Goal: Communication & Community: Answer question/provide support

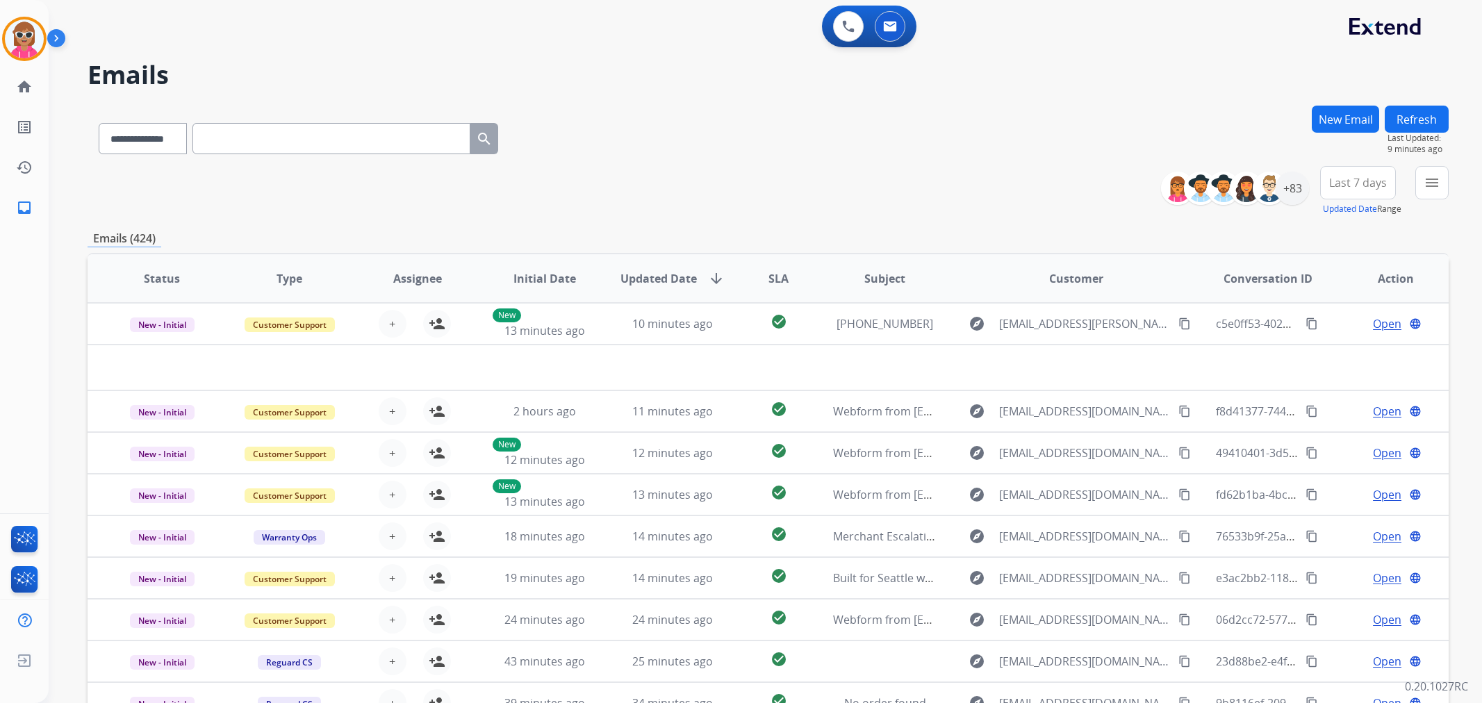
select select "**********"
click at [295, 133] on input "text" at bounding box center [331, 138] width 278 height 31
paste input "**********"
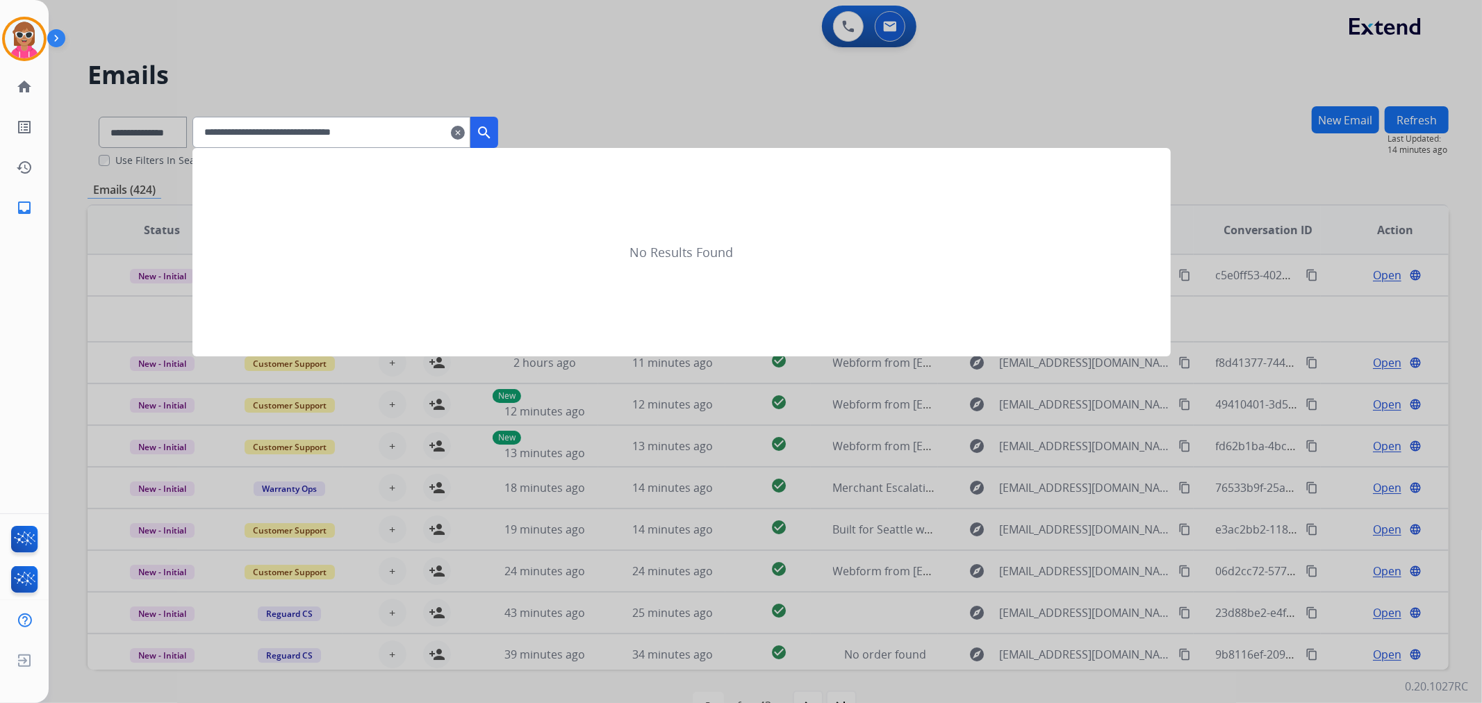
click at [493, 127] on mat-icon "search" at bounding box center [484, 132] width 17 height 17
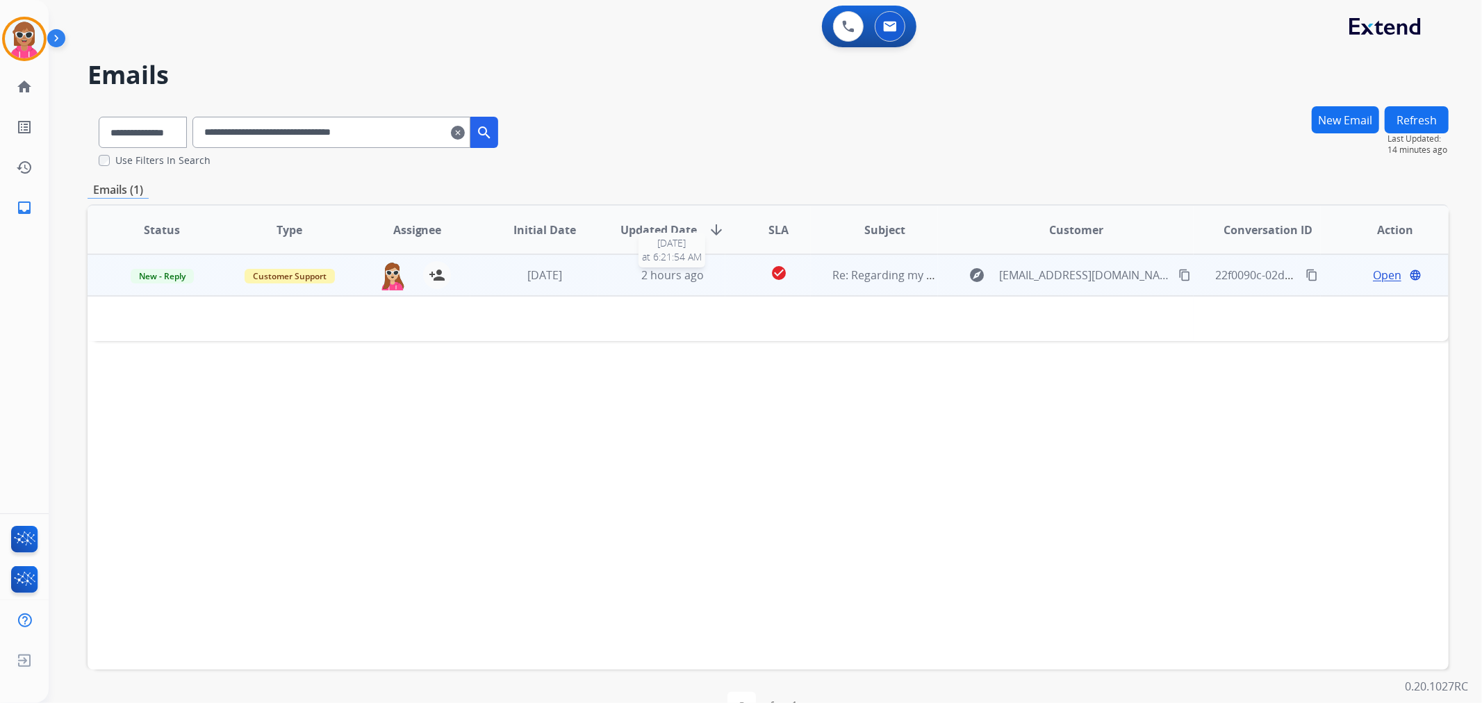
click at [634, 278] on div "2 hours ago" at bounding box center [672, 275] width 105 height 17
click at [629, 272] on div "2 hours ago" at bounding box center [672, 275] width 105 height 17
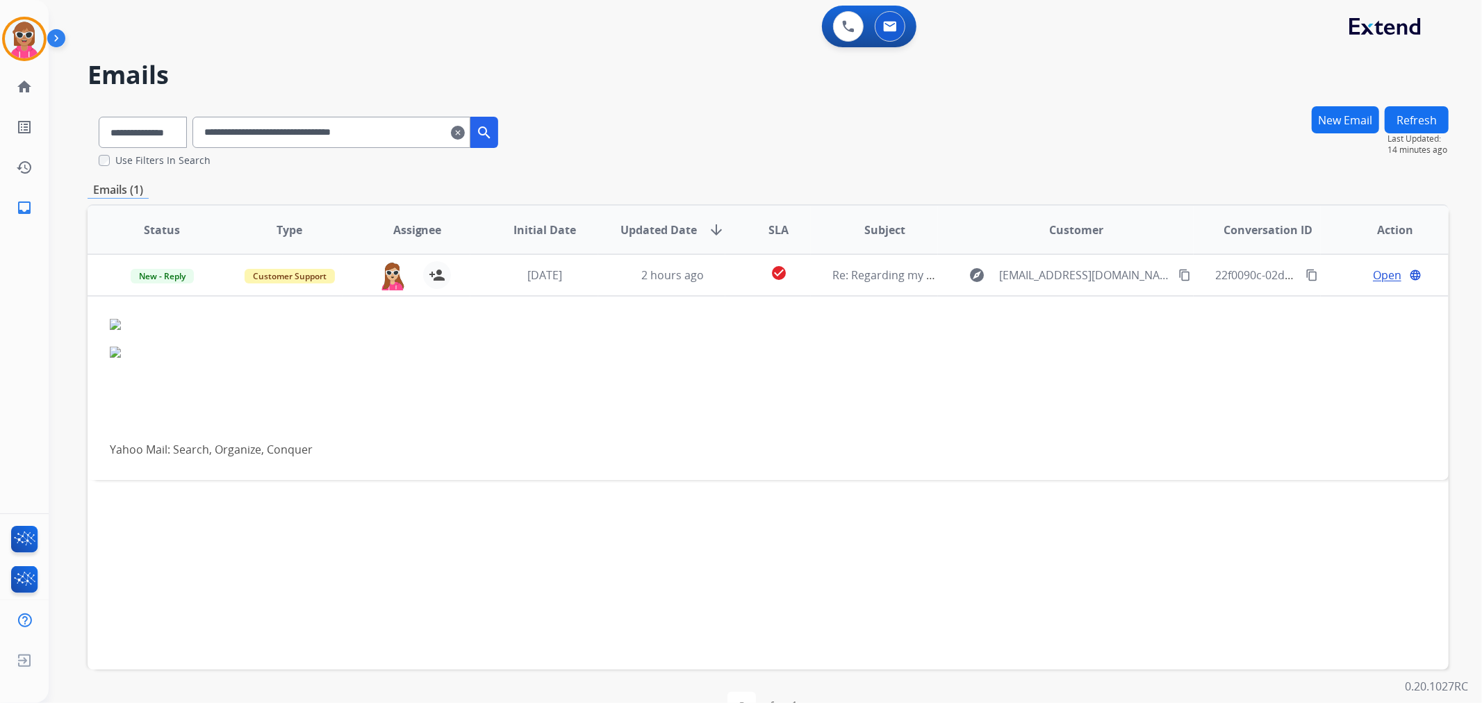
drag, startPoint x: 421, startPoint y: 135, endPoint x: 178, endPoint y: 149, distance: 243.6
click at [181, 149] on div "**********" at bounding box center [299, 130] width 422 height 48
paste input "text"
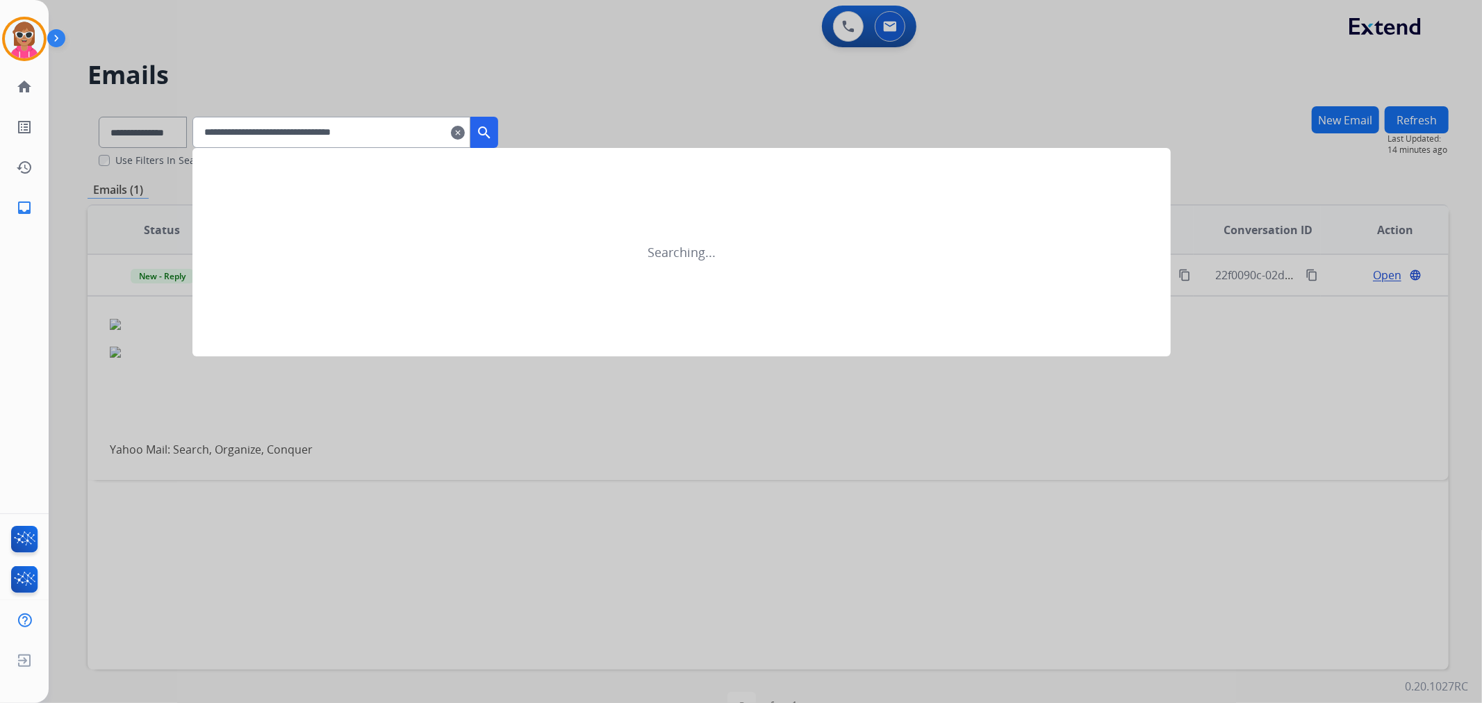
click at [498, 123] on button "search" at bounding box center [484, 132] width 28 height 31
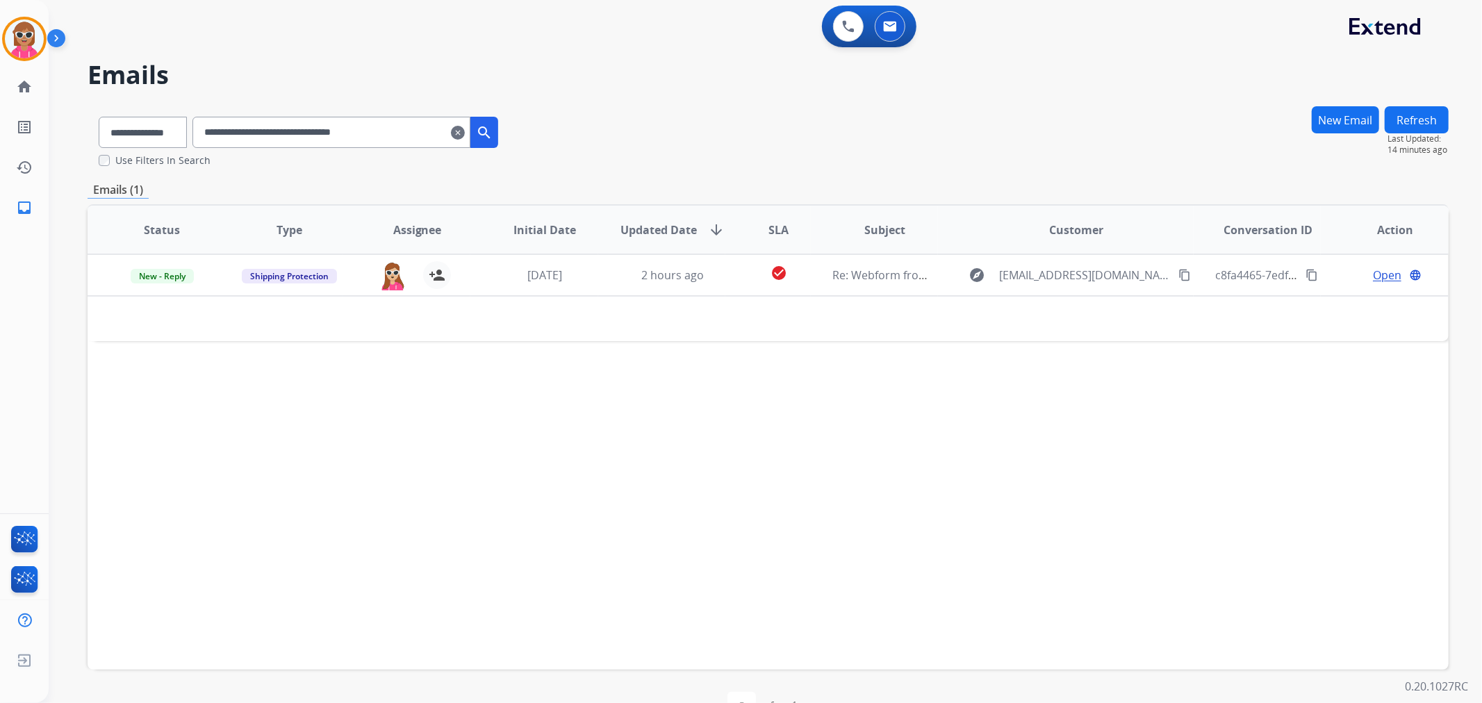
drag, startPoint x: 418, startPoint y: 123, endPoint x: 161, endPoint y: 131, distance: 256.5
click at [153, 131] on div "**********" at bounding box center [299, 130] width 422 height 48
paste input "text"
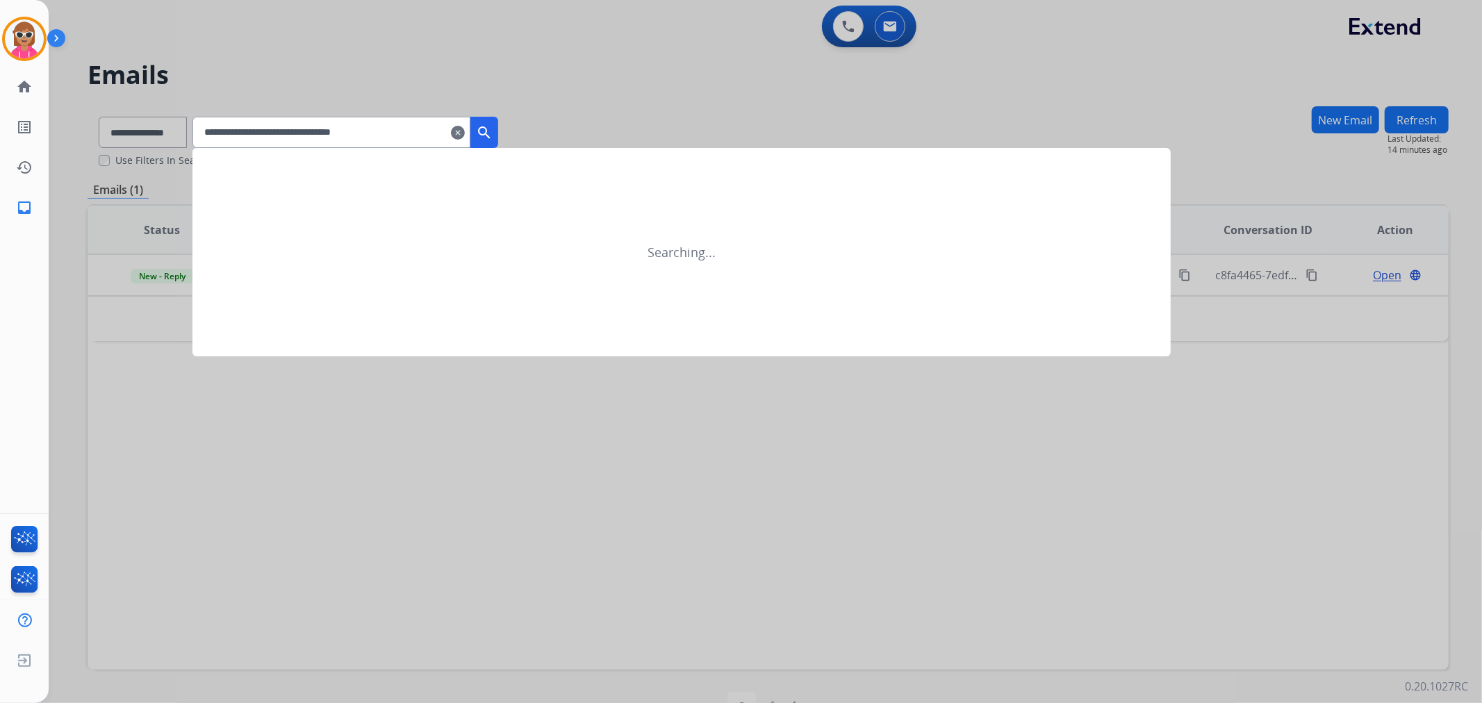
drag, startPoint x: 499, startPoint y: 128, endPoint x: 492, endPoint y: 131, distance: 7.5
click at [493, 131] on mat-icon "search" at bounding box center [484, 132] width 17 height 17
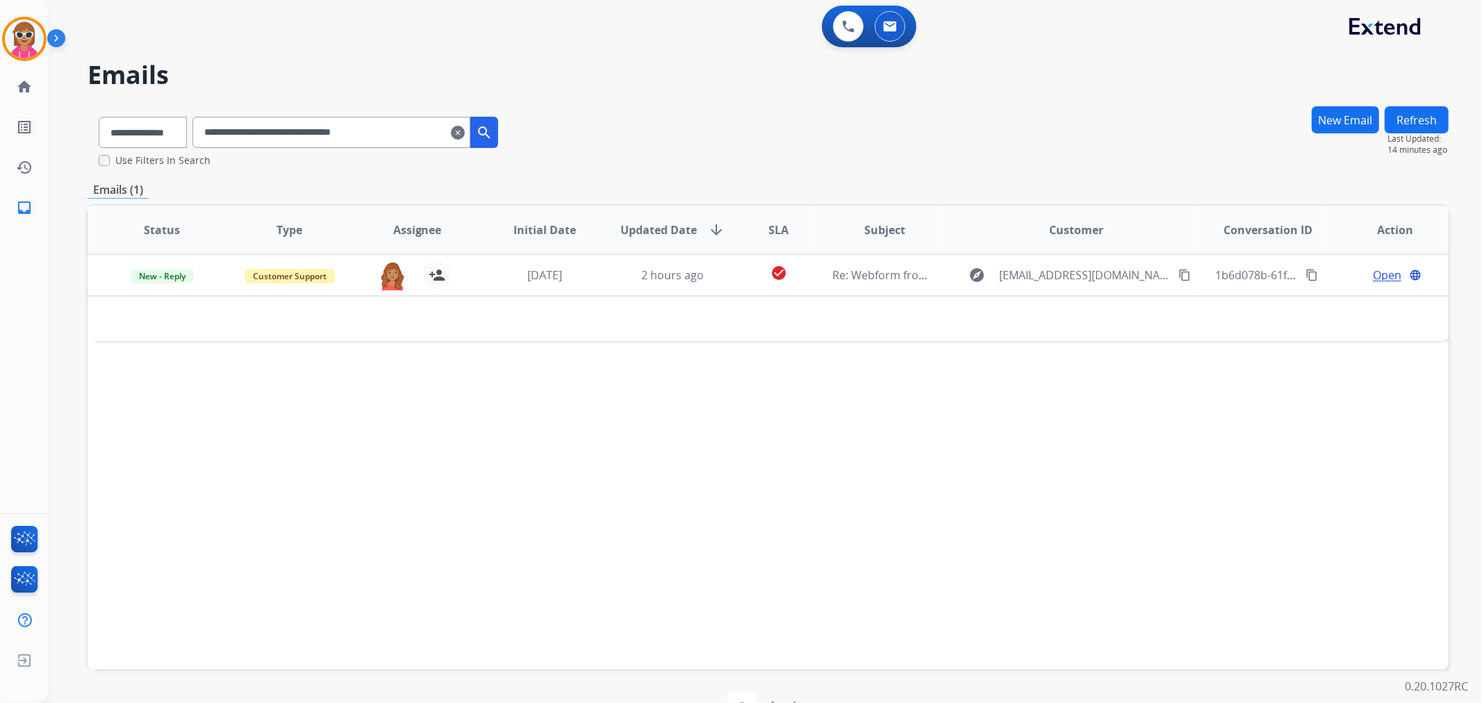
drag, startPoint x: 410, startPoint y: 129, endPoint x: 86, endPoint y: 130, distance: 323.8
click at [88, 130] on div "**********" at bounding box center [299, 130] width 422 height 48
paste input "text"
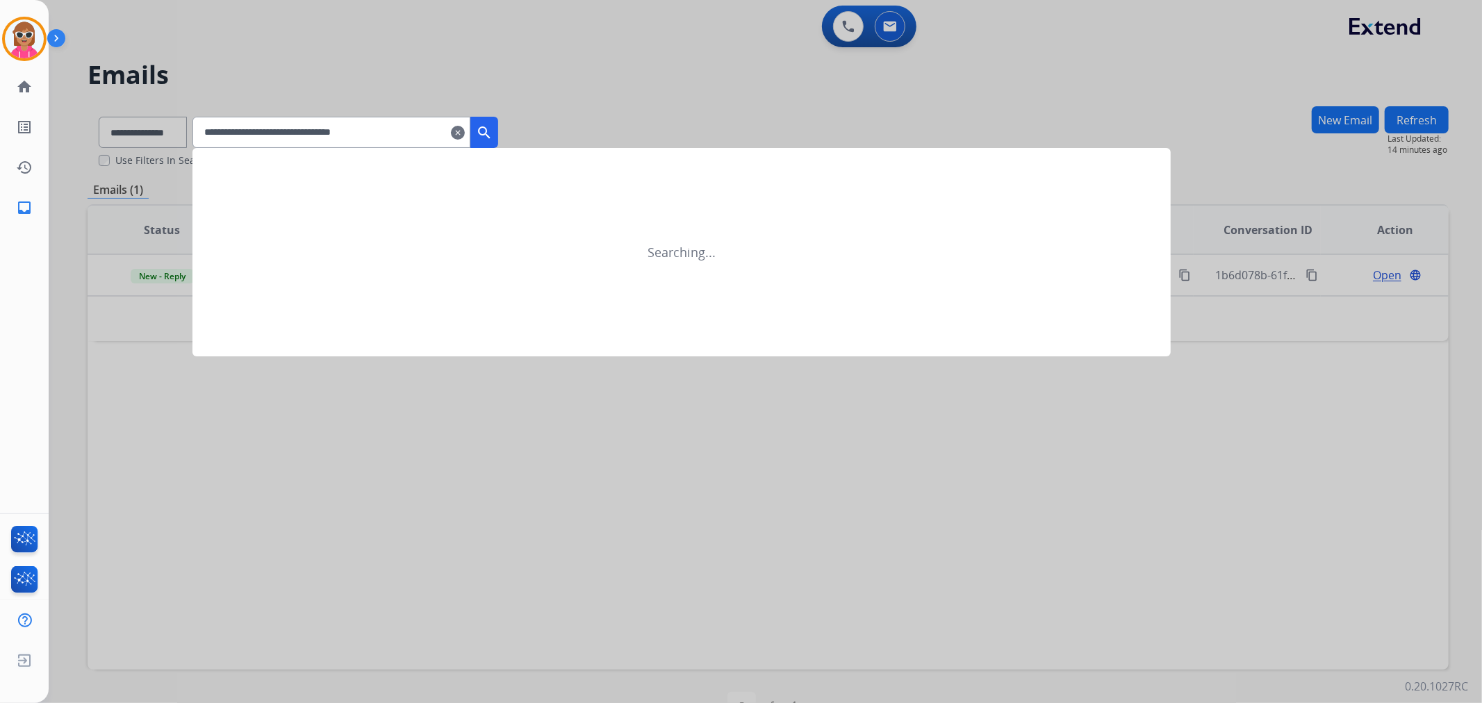
click at [489, 129] on button "search" at bounding box center [484, 132] width 28 height 31
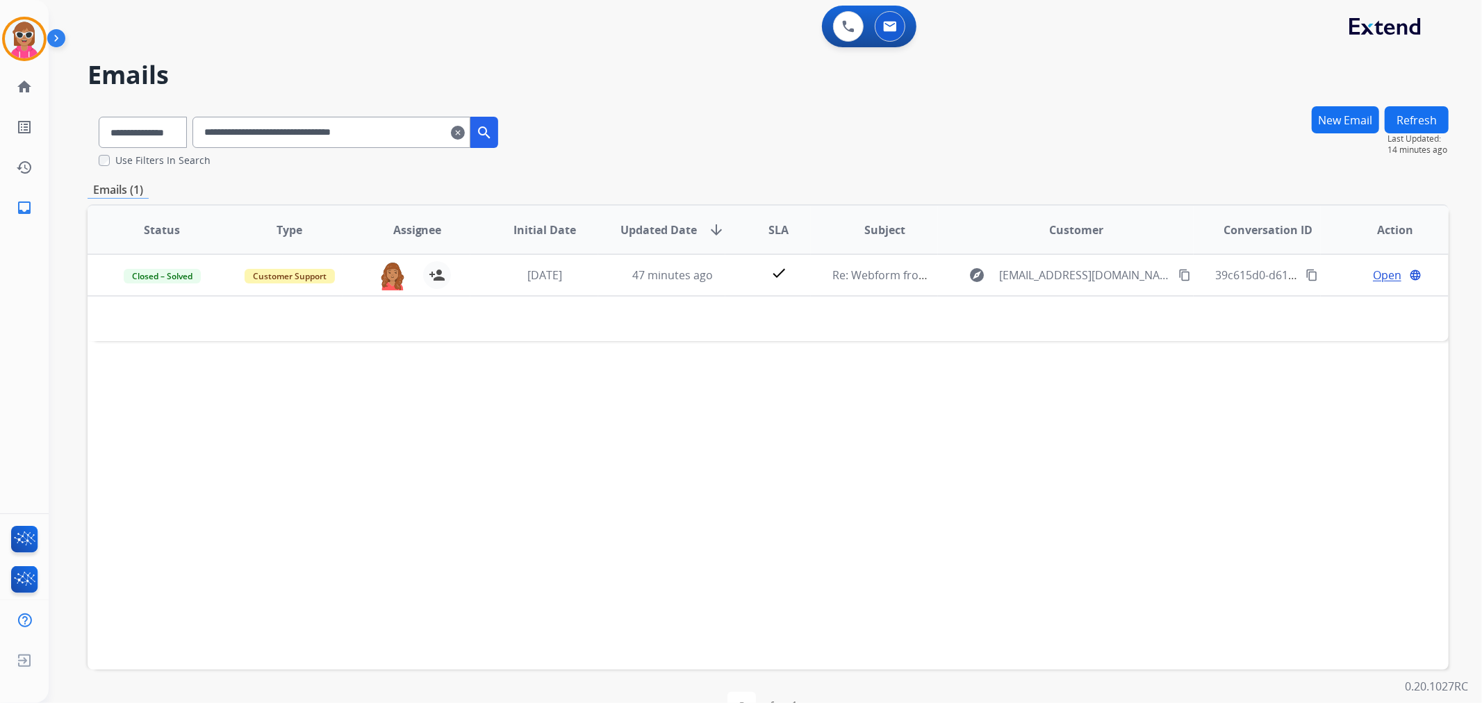
drag, startPoint x: 431, startPoint y: 129, endPoint x: 104, endPoint y: 136, distance: 327.3
click at [104, 136] on div "**********" at bounding box center [299, 130] width 422 height 48
paste input "text"
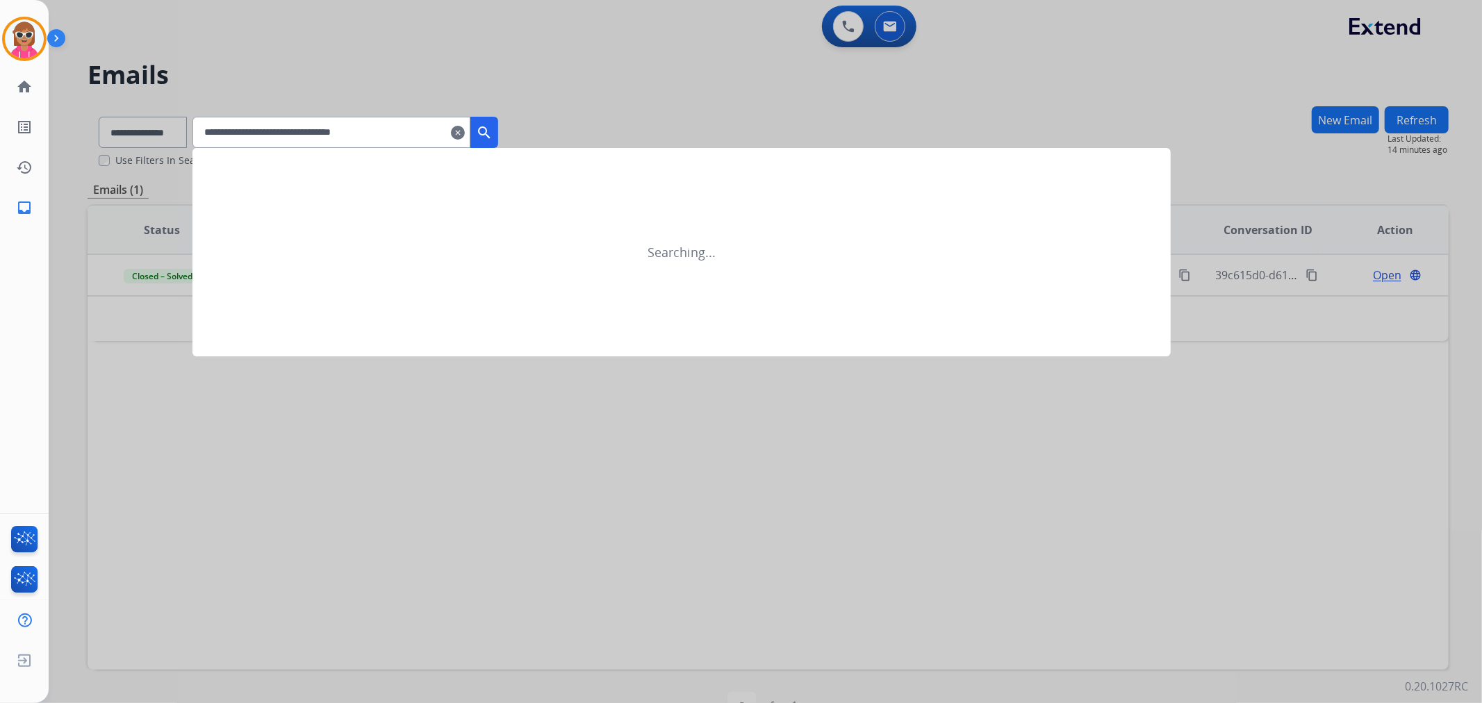
type input "**********"
click at [518, 136] on div at bounding box center [741, 351] width 1482 height 703
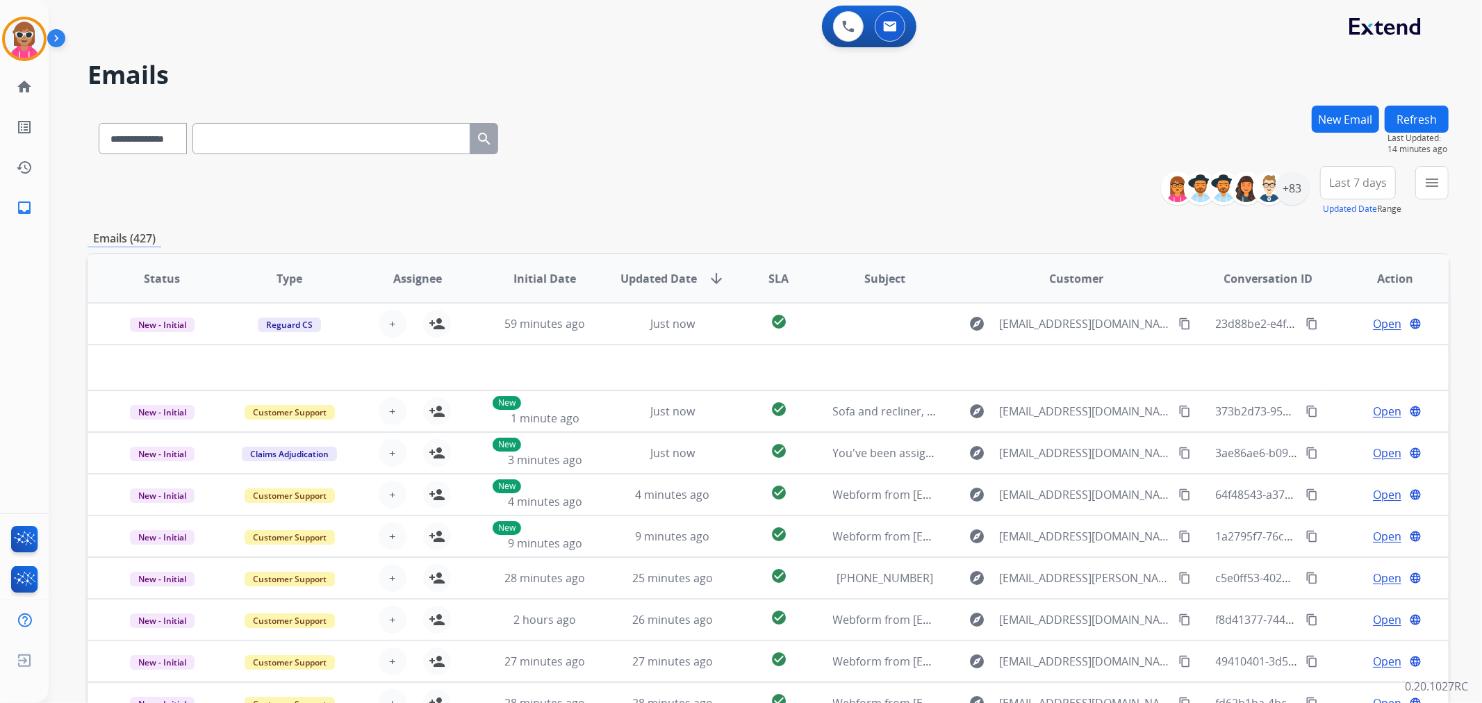
click at [428, 149] on input "text" at bounding box center [331, 138] width 278 height 31
paste input "**********"
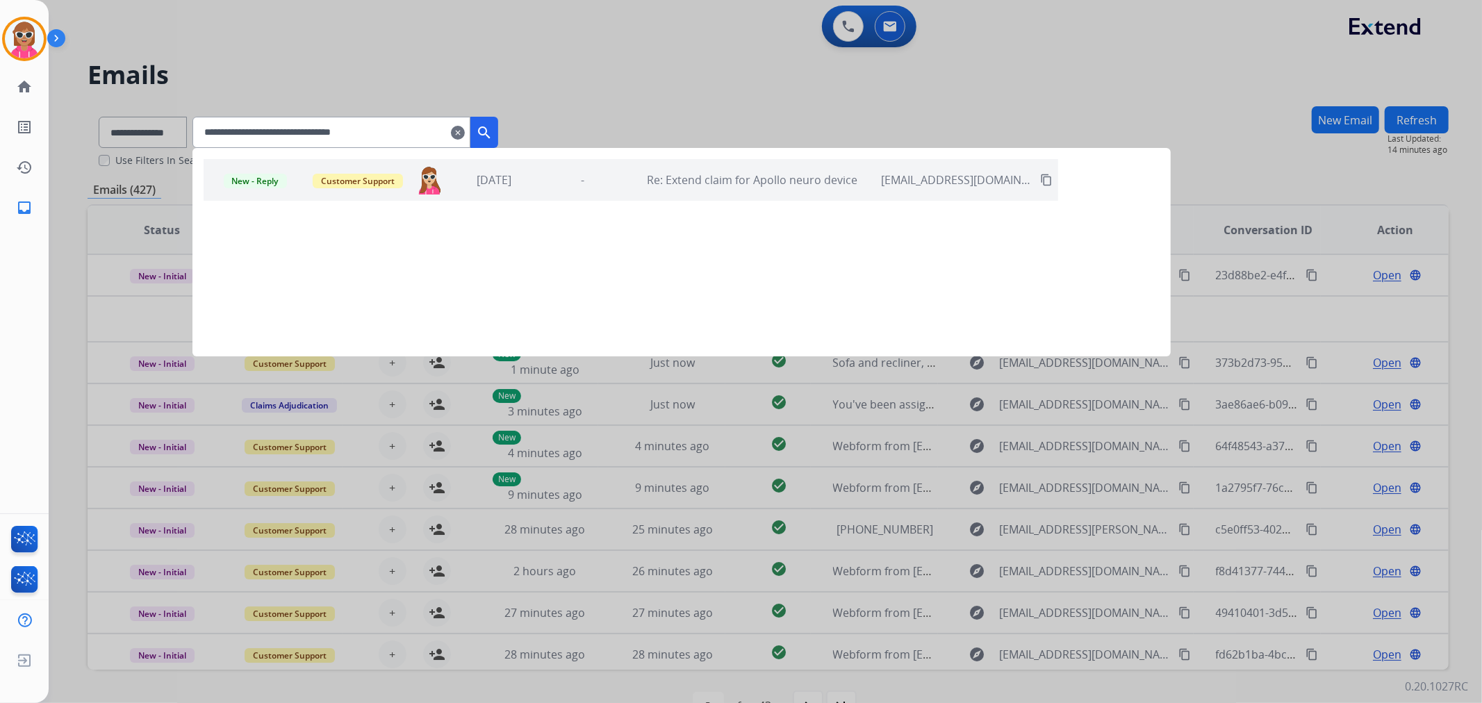
click at [493, 137] on mat-icon "search" at bounding box center [484, 132] width 17 height 17
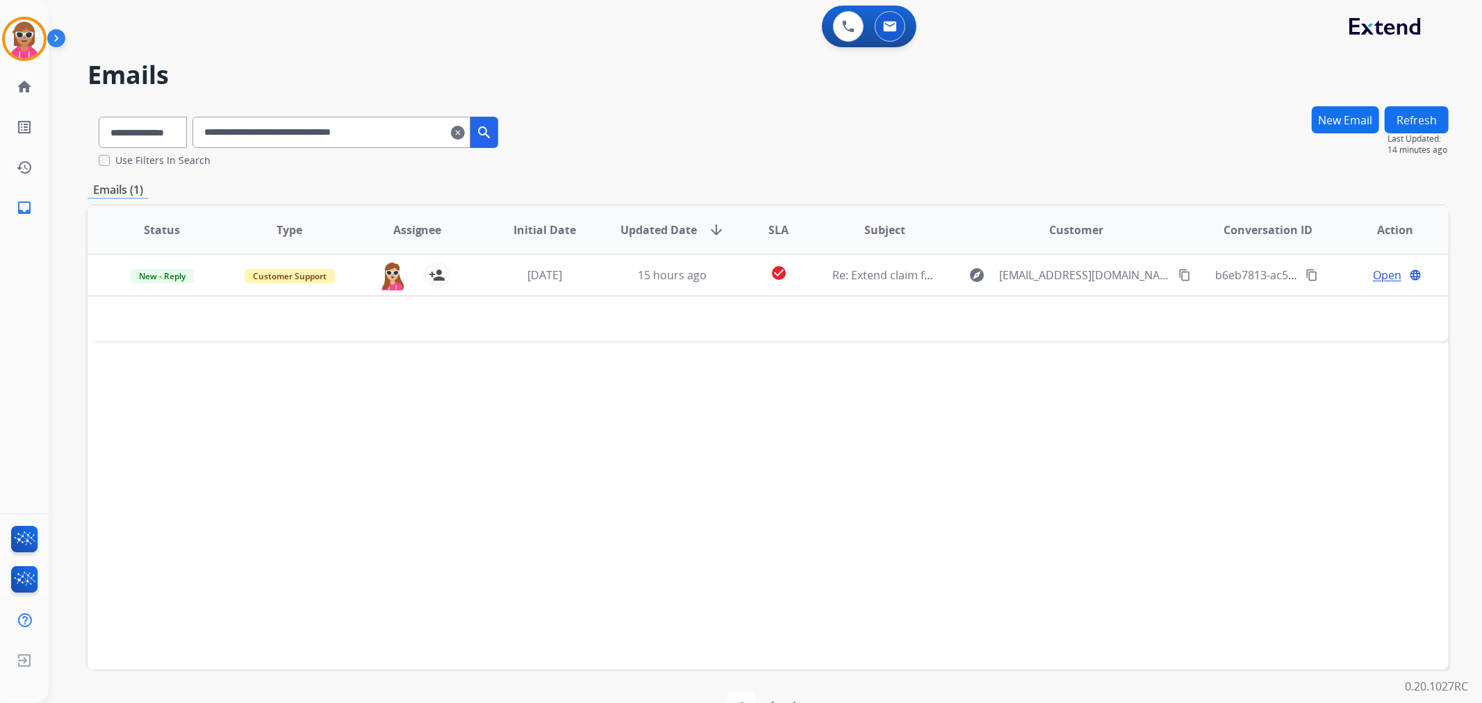
drag, startPoint x: 415, startPoint y: 123, endPoint x: 126, endPoint y: 126, distance: 288.4
click at [126, 126] on div "**********" at bounding box center [299, 130] width 422 height 48
paste input "text"
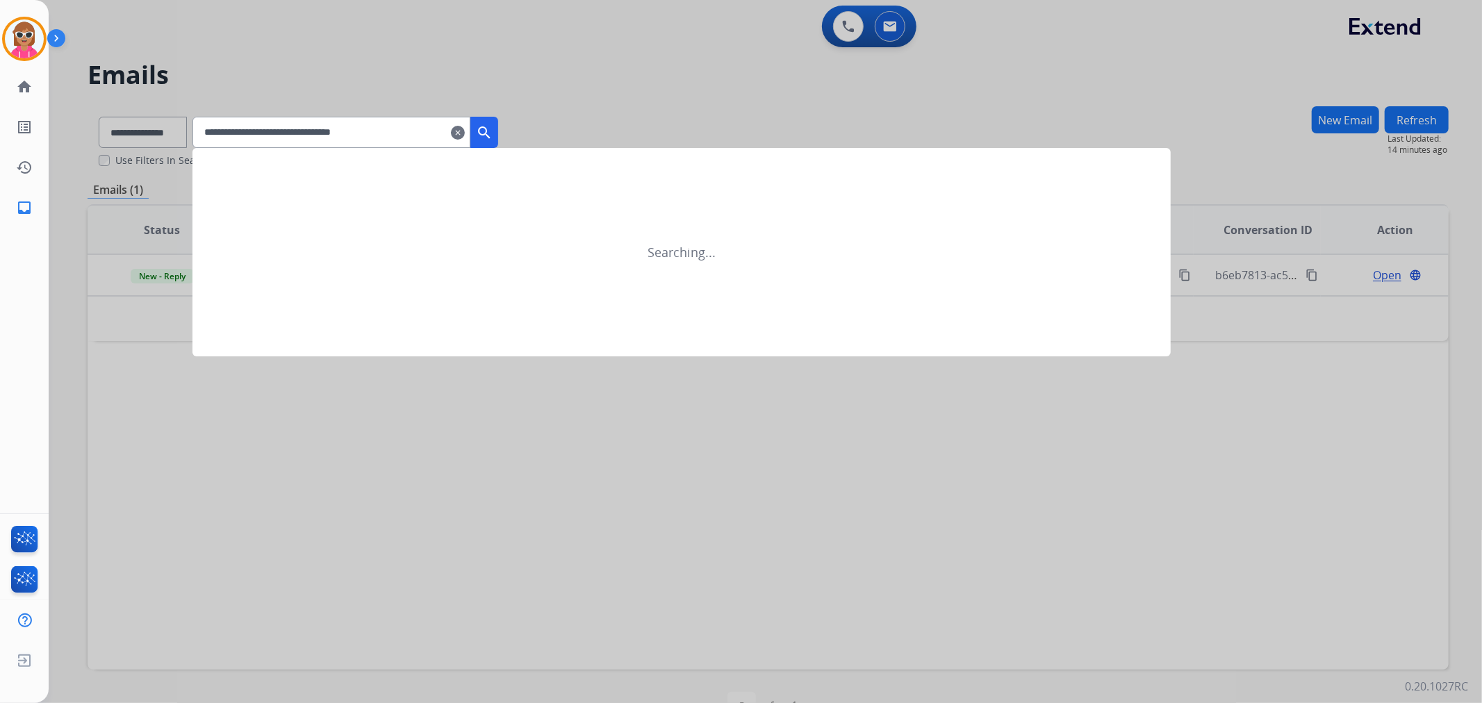
drag, startPoint x: 511, startPoint y: 126, endPoint x: 504, endPoint y: 129, distance: 7.5
click at [498, 128] on button "search" at bounding box center [484, 132] width 28 height 31
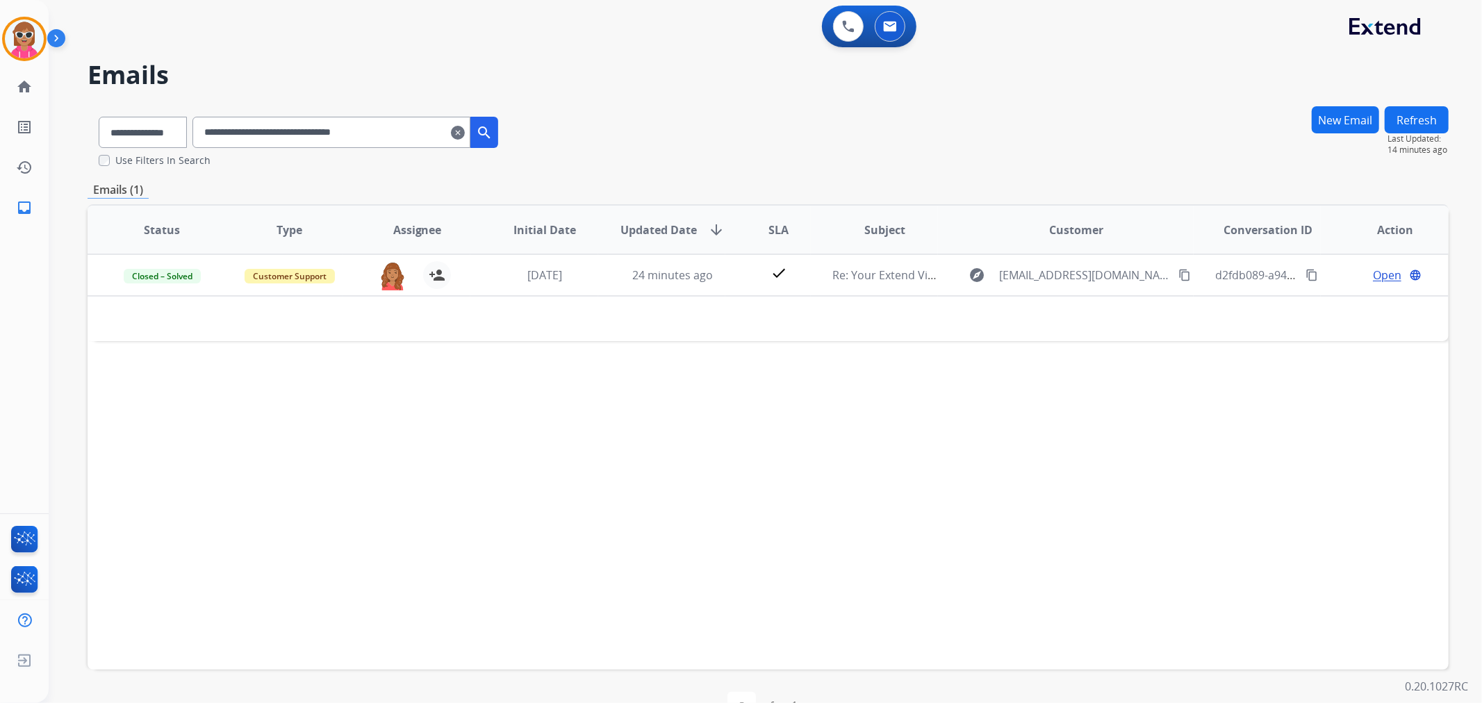
drag, startPoint x: 426, startPoint y: 135, endPoint x: 240, endPoint y: 139, distance: 186.2
click at [218, 139] on input "**********" at bounding box center [331, 132] width 278 height 31
click at [265, 134] on input "**********" at bounding box center [331, 132] width 278 height 31
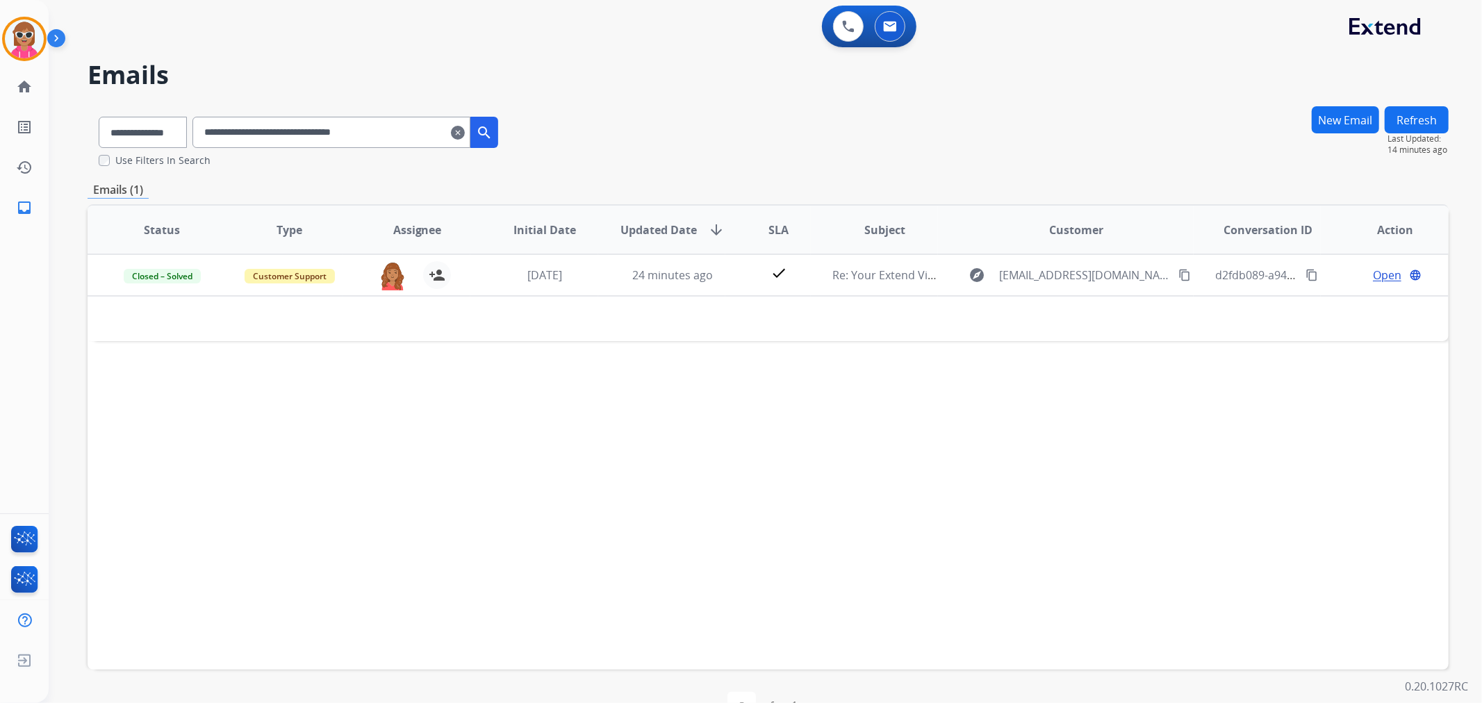
paste input "text"
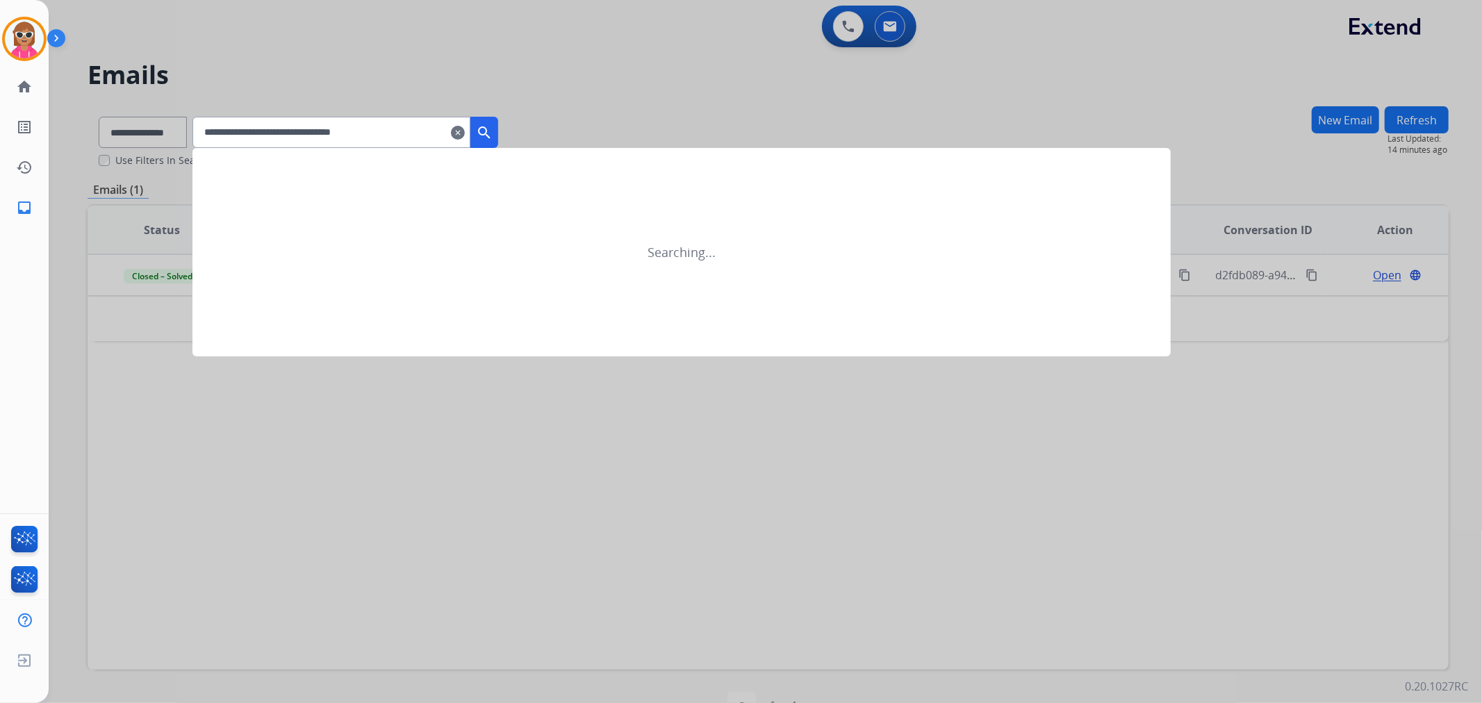
click at [498, 122] on button "search" at bounding box center [484, 132] width 28 height 31
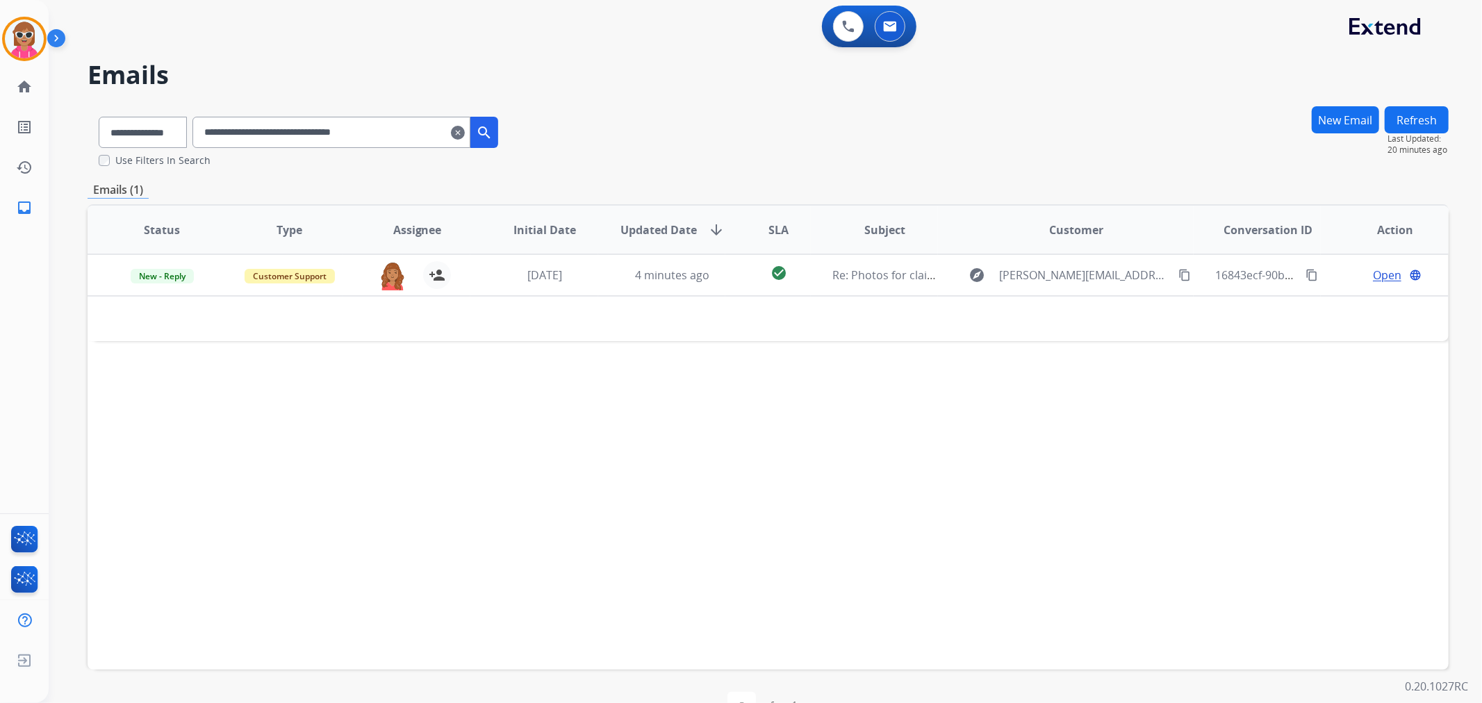
drag, startPoint x: 429, startPoint y: 123, endPoint x: 321, endPoint y: 138, distance: 109.4
click at [321, 138] on input "**********" at bounding box center [331, 132] width 278 height 31
click at [434, 133] on input "**********" at bounding box center [331, 132] width 278 height 31
drag, startPoint x: 432, startPoint y: 135, endPoint x: 184, endPoint y: 154, distance: 248.7
click at [184, 154] on div "**********" at bounding box center [299, 137] width 422 height 62
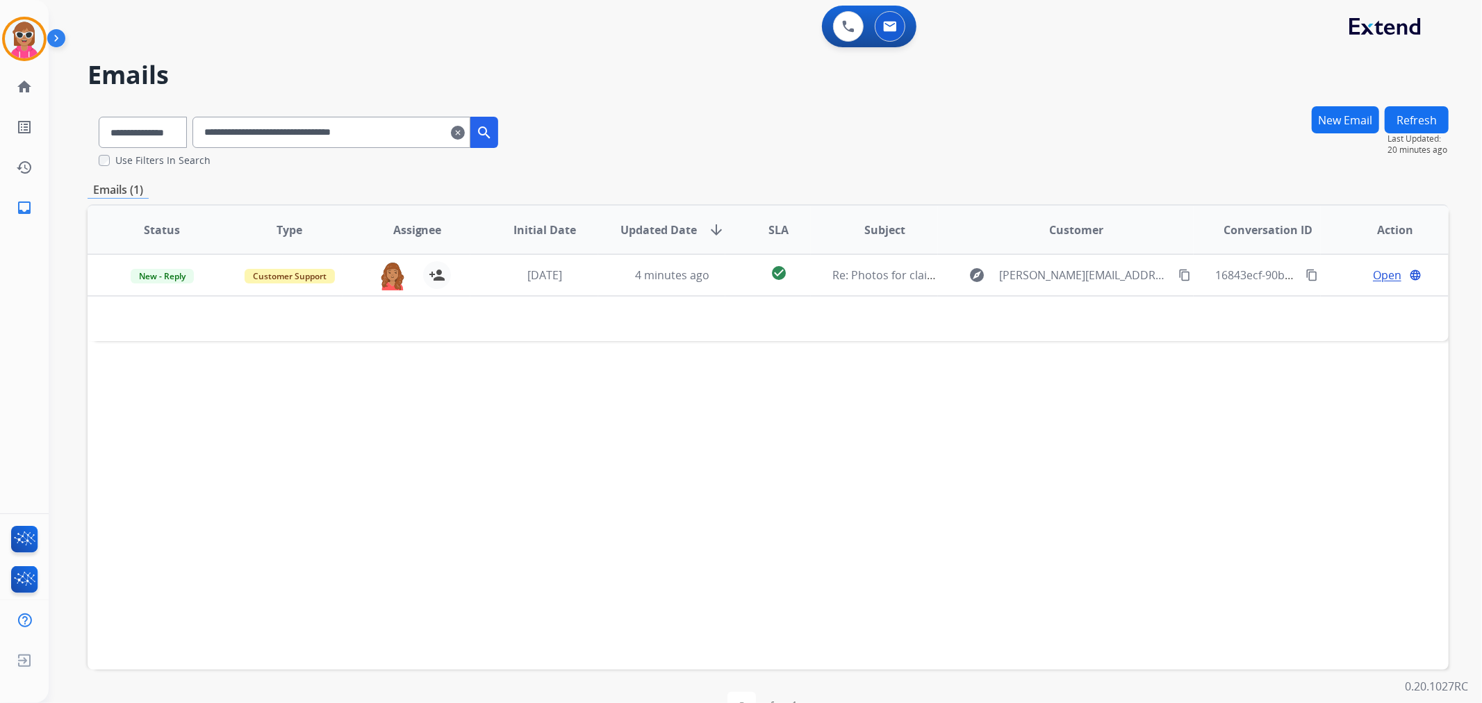
paste input "text"
drag, startPoint x: 413, startPoint y: 127, endPoint x: 196, endPoint y: 130, distance: 216.8
click at [196, 130] on div "**********" at bounding box center [299, 130] width 422 height 48
paste input "text"
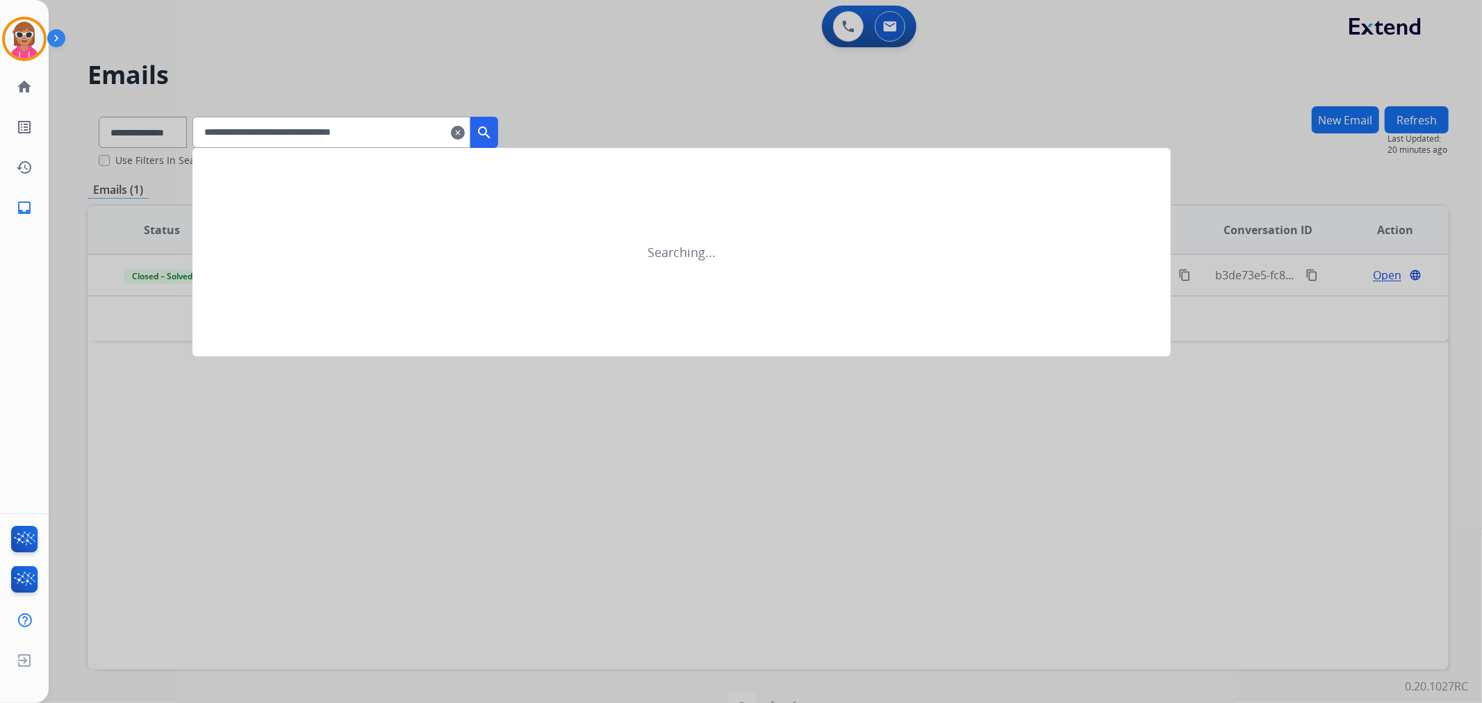
click at [493, 125] on mat-icon "search" at bounding box center [484, 132] width 17 height 17
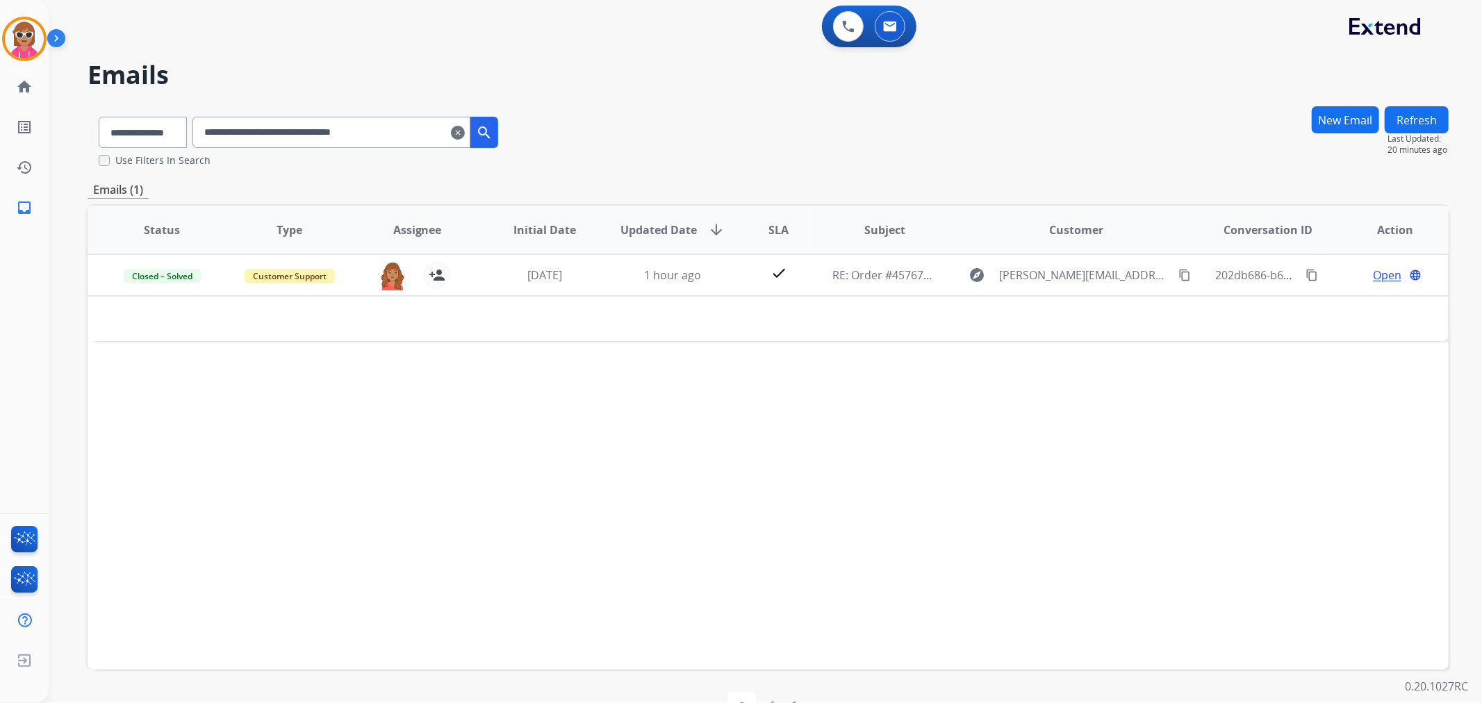
drag, startPoint x: 427, startPoint y: 140, endPoint x: 205, endPoint y: 126, distance: 222.0
click at [205, 126] on div "**********" at bounding box center [299, 130] width 422 height 48
paste input "text"
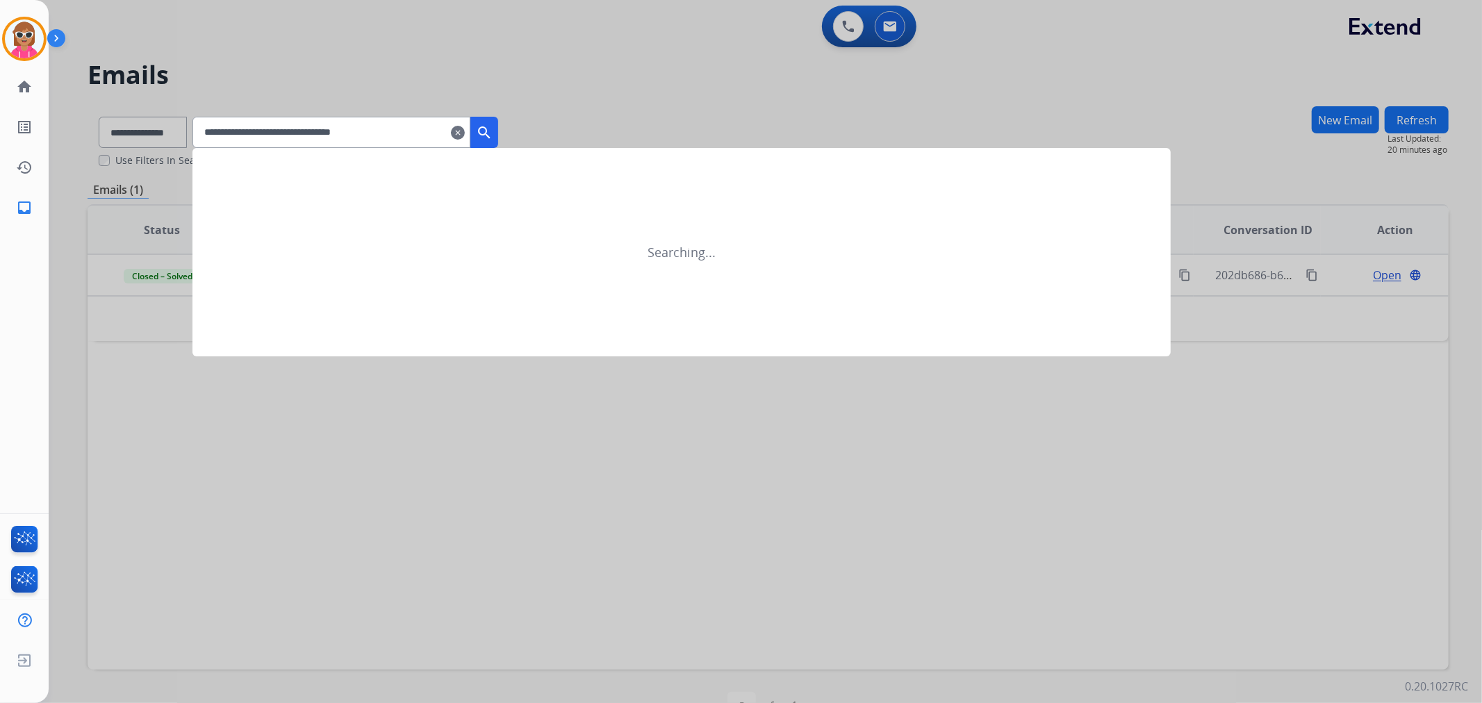
click at [498, 147] on button "search" at bounding box center [484, 132] width 28 height 31
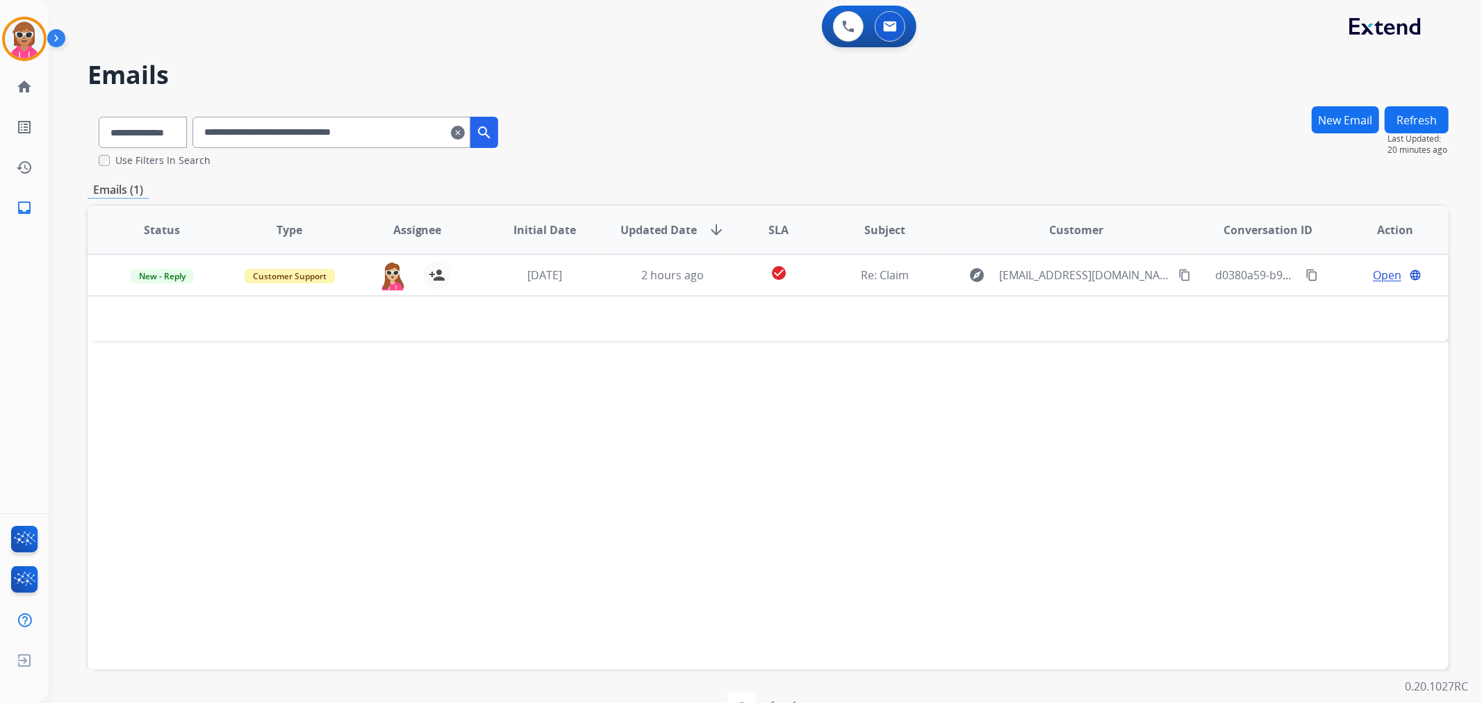
drag, startPoint x: 424, startPoint y: 129, endPoint x: 143, endPoint y: 149, distance: 281.5
click at [143, 149] on div "**********" at bounding box center [299, 130] width 422 height 48
paste input "text"
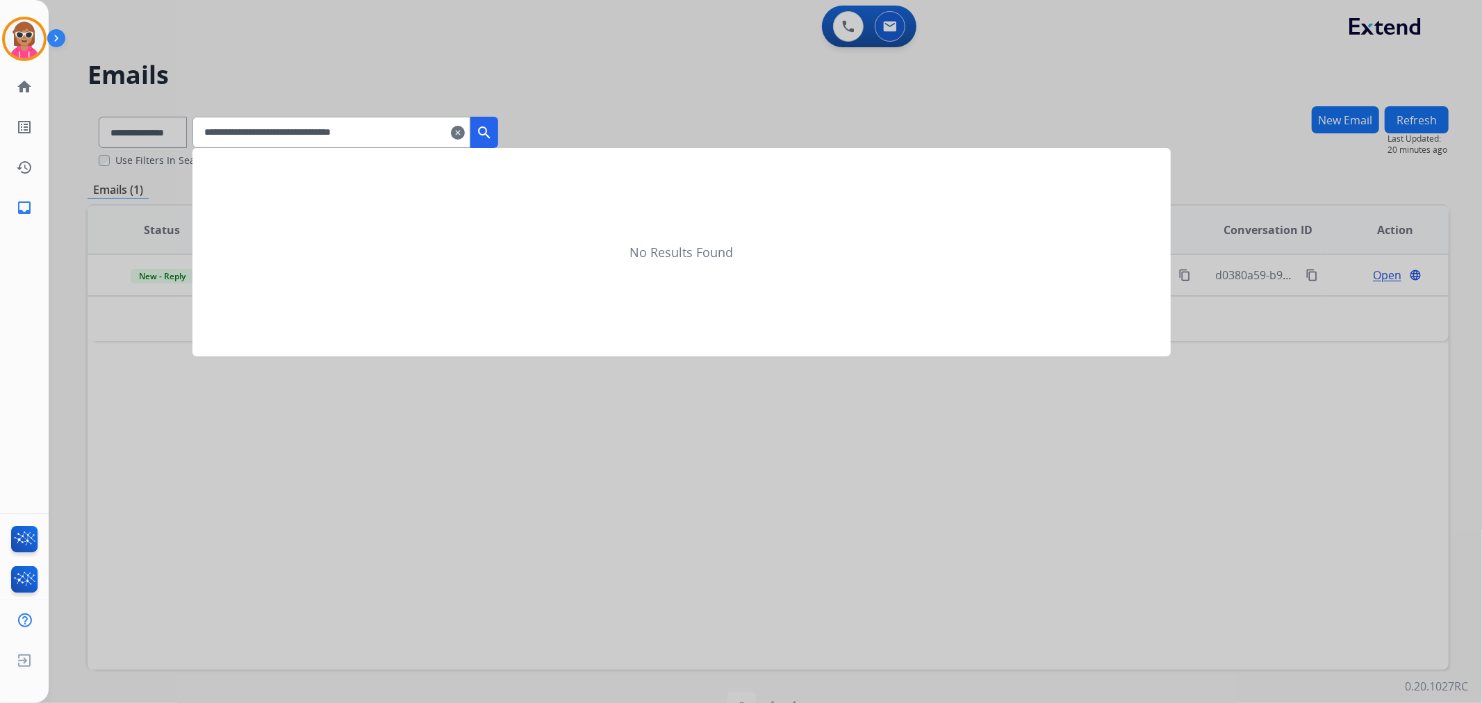
click at [498, 126] on button "search" at bounding box center [484, 132] width 28 height 31
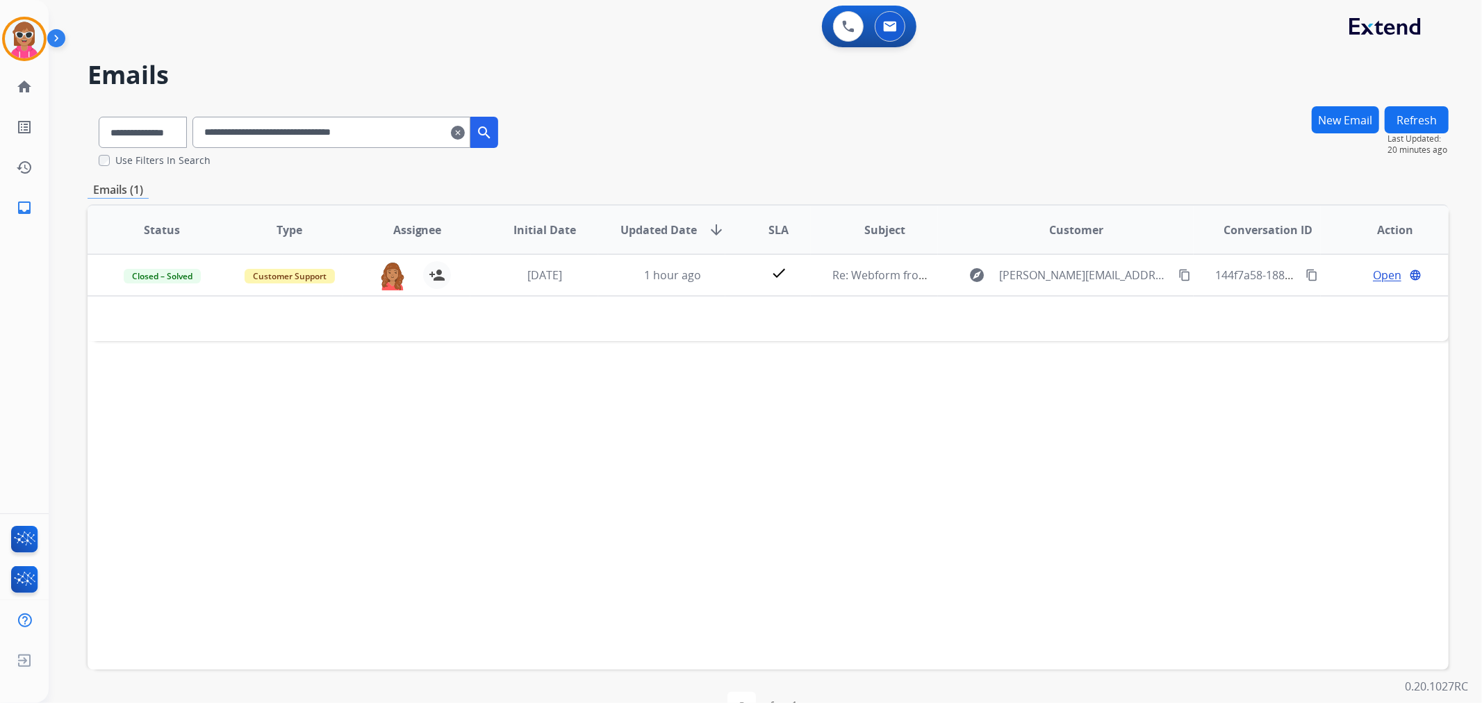
drag, startPoint x: 415, startPoint y: 137, endPoint x: 189, endPoint y: 140, distance: 226.5
click at [189, 140] on div "**********" at bounding box center [299, 130] width 422 height 48
paste input "text"
drag, startPoint x: 425, startPoint y: 147, endPoint x: 186, endPoint y: 148, distance: 239.0
click at [186, 148] on div "**********" at bounding box center [299, 130] width 422 height 48
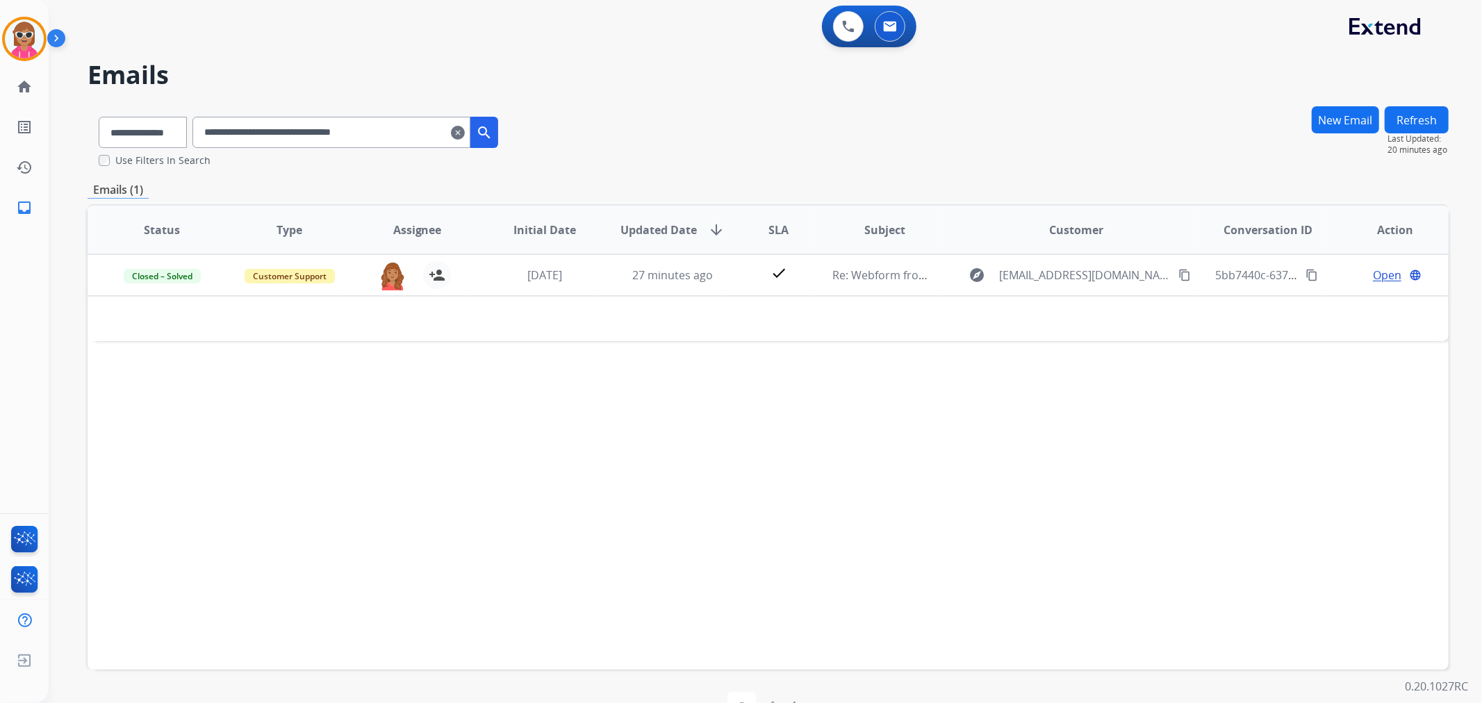
paste input "text"
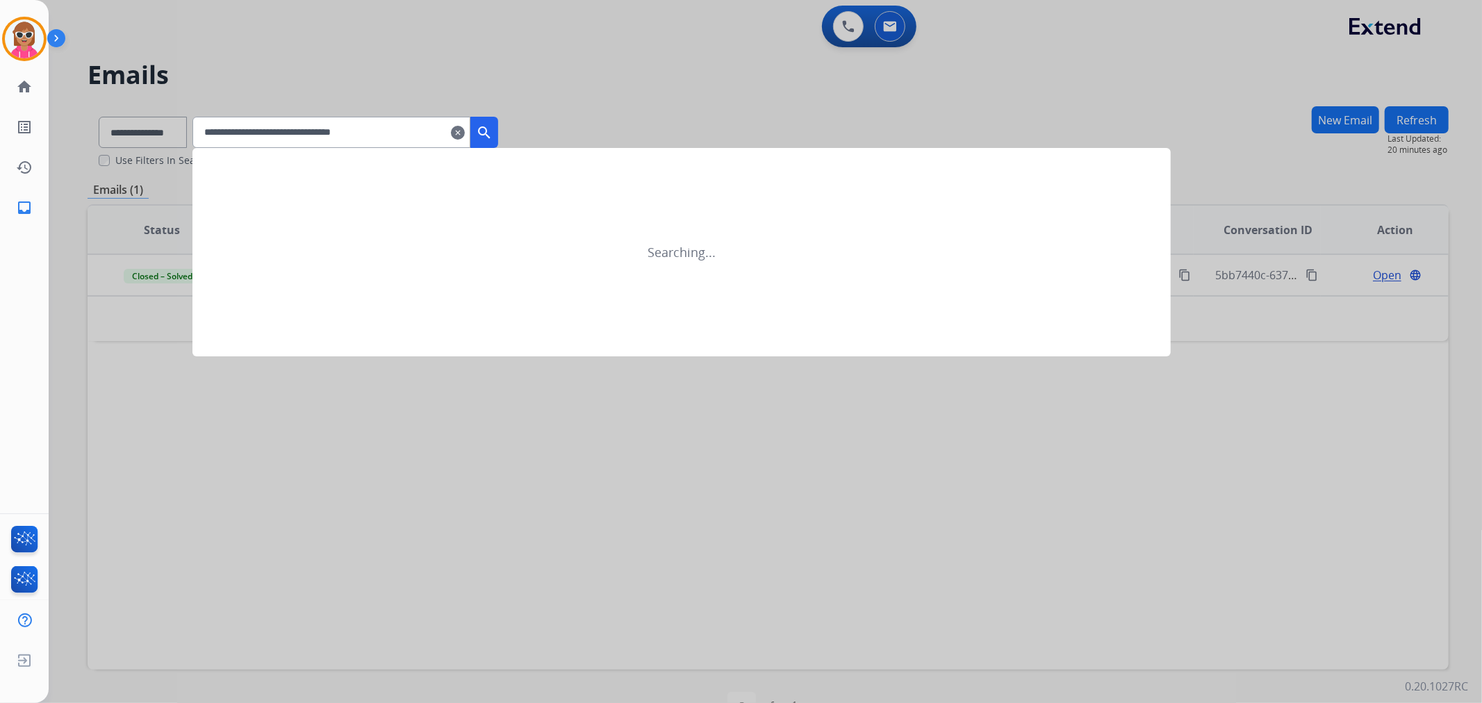
click at [498, 134] on button "search" at bounding box center [484, 132] width 28 height 31
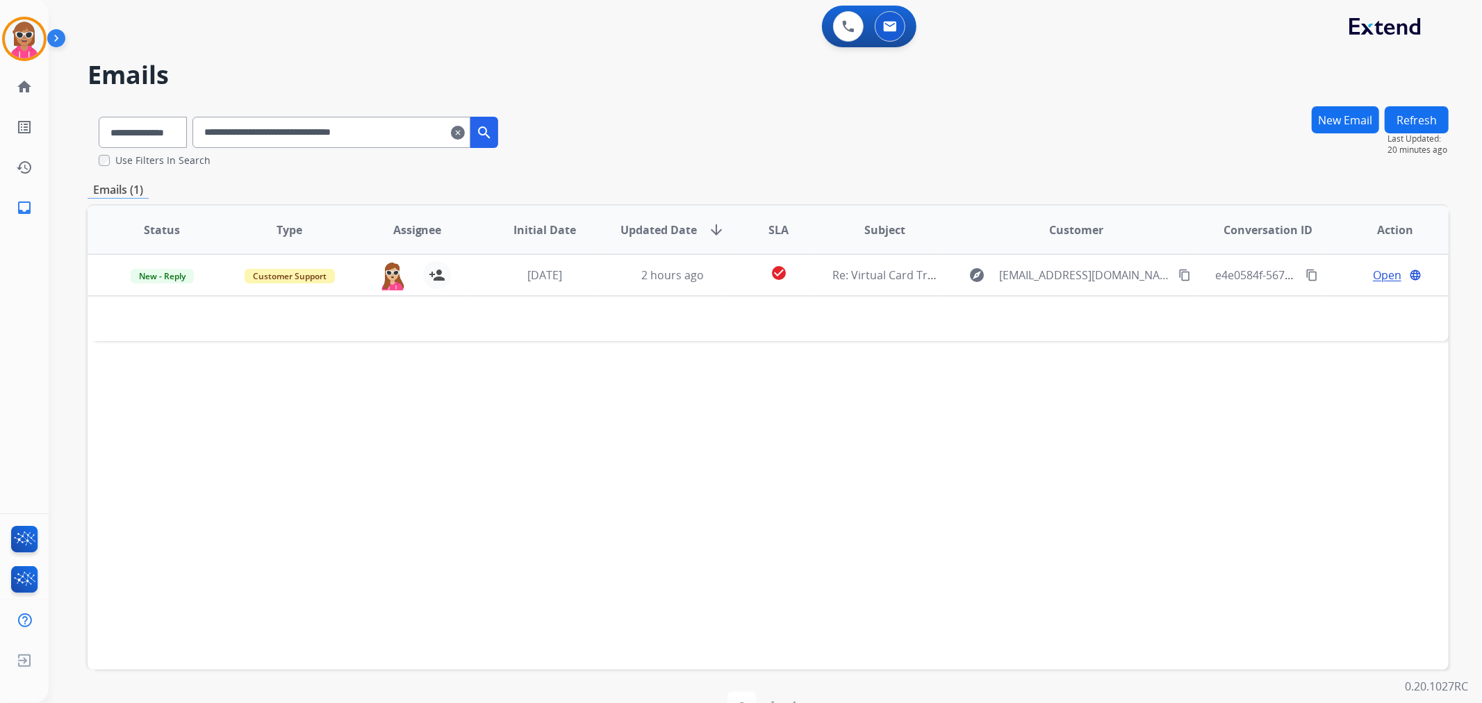
drag, startPoint x: 408, startPoint y: 122, endPoint x: 181, endPoint y: 132, distance: 226.7
click at [181, 132] on div "**********" at bounding box center [299, 130] width 422 height 48
paste input "text"
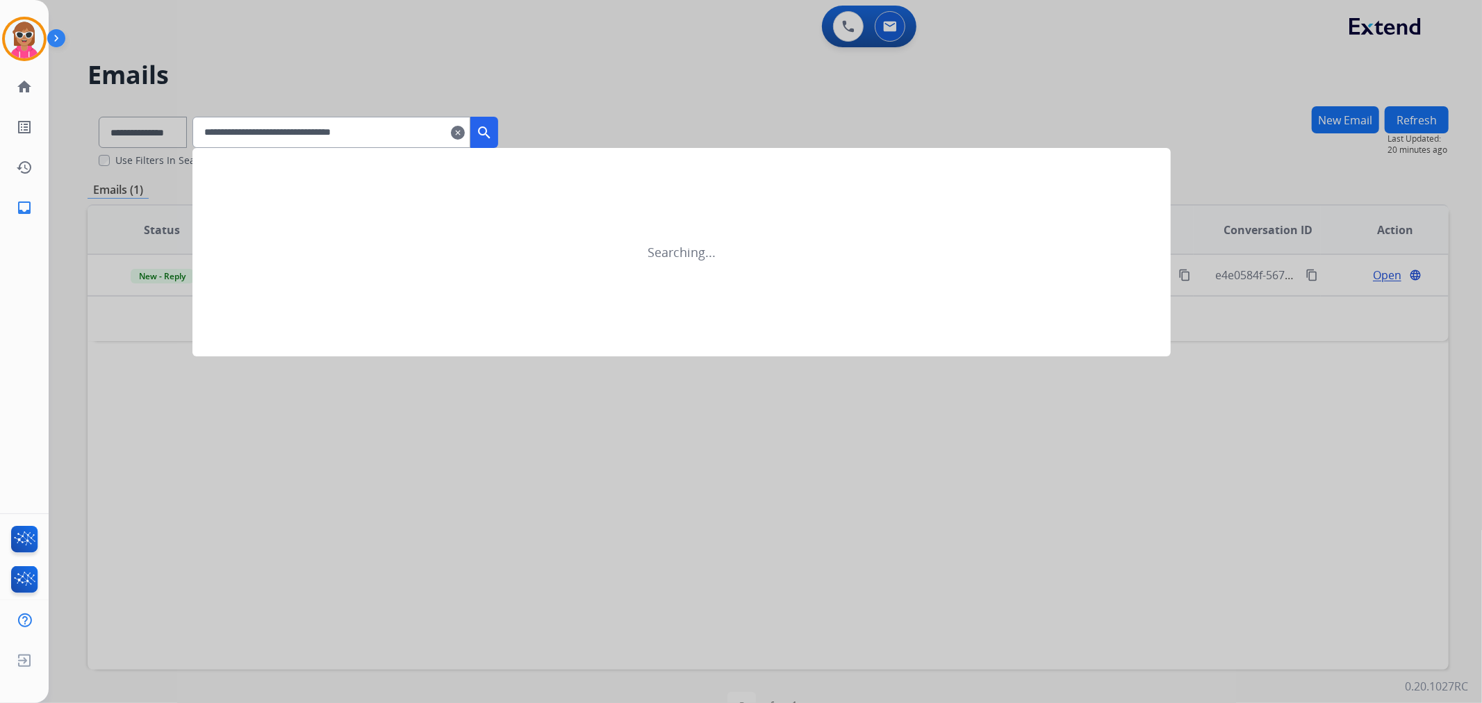
click at [493, 129] on mat-icon "search" at bounding box center [484, 132] width 17 height 17
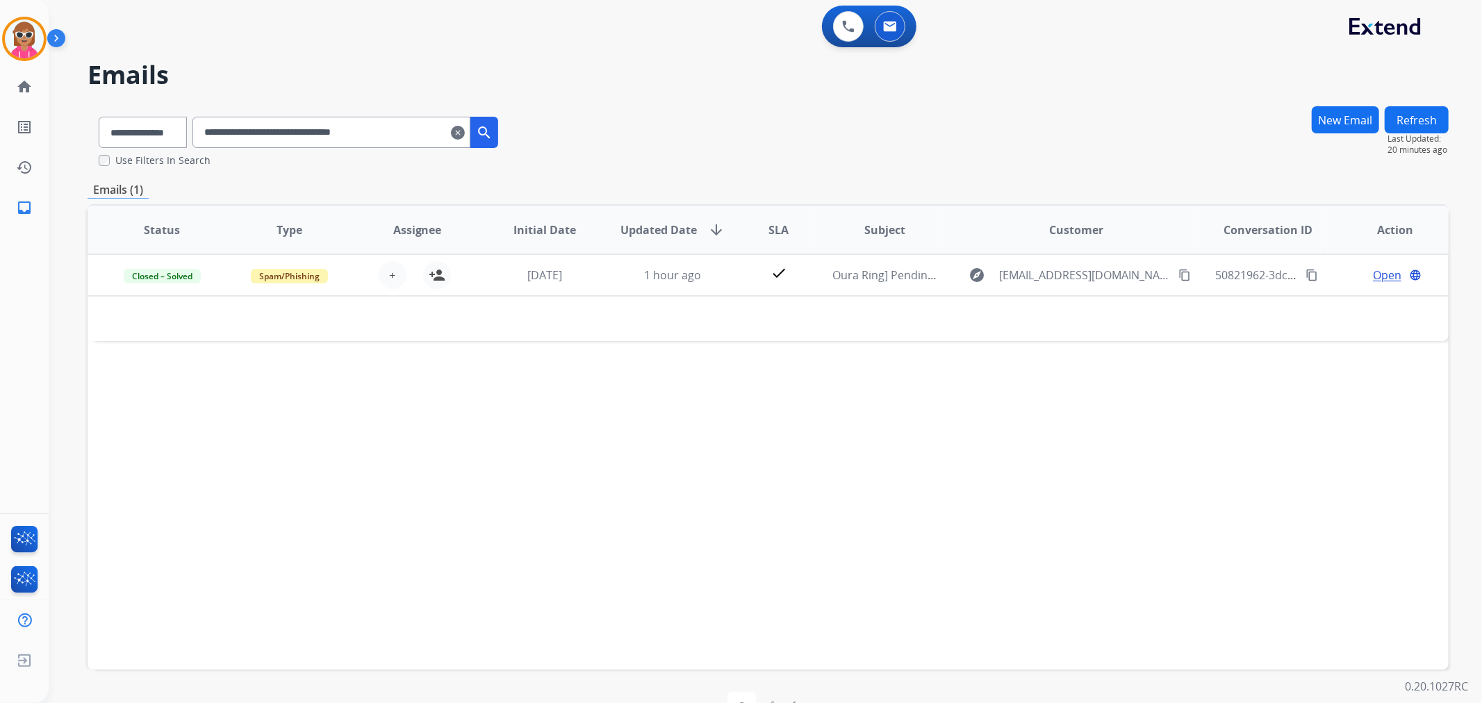
drag, startPoint x: 439, startPoint y: 133, endPoint x: 104, endPoint y: 128, distance: 334.9
click at [104, 128] on div "**********" at bounding box center [299, 130] width 422 height 48
paste input "text"
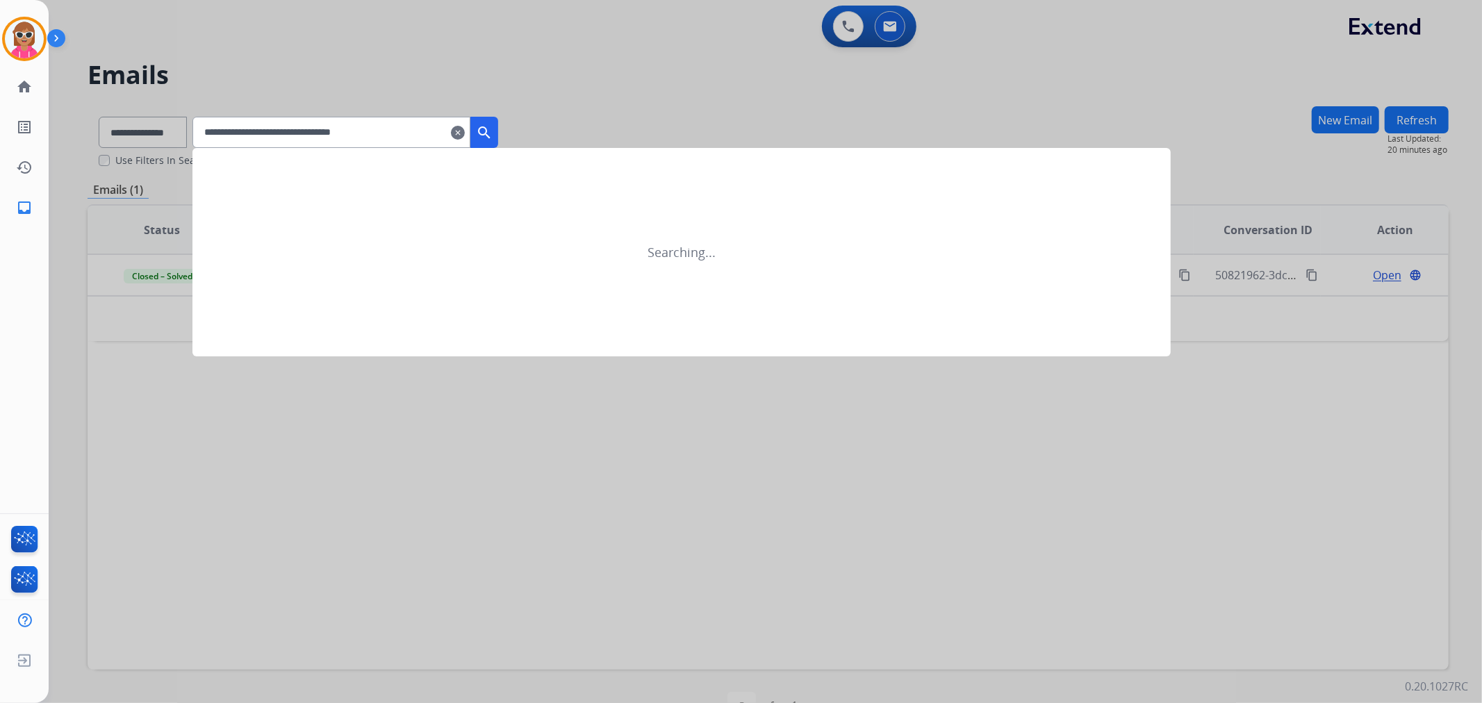
click at [498, 122] on button "search" at bounding box center [484, 132] width 28 height 31
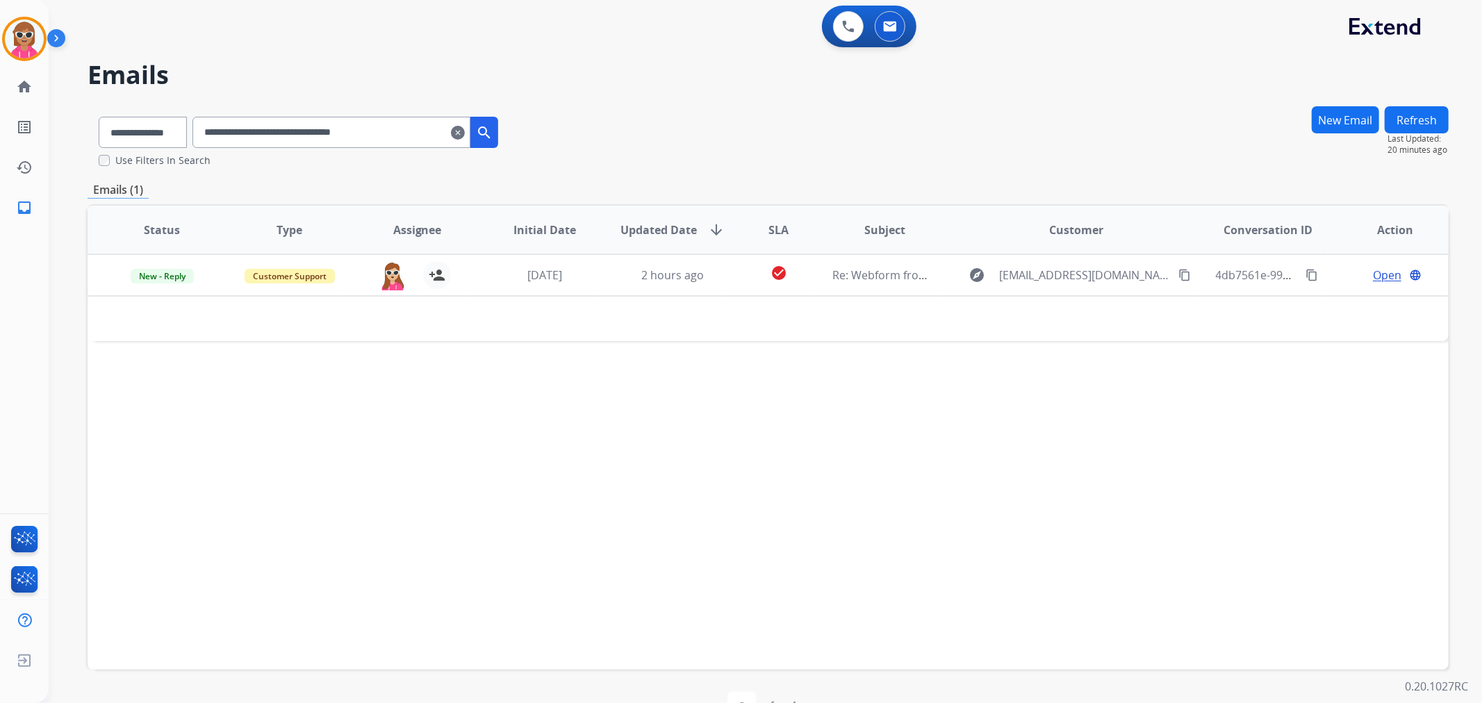
drag, startPoint x: 420, startPoint y: 123, endPoint x: 151, endPoint y: 128, distance: 268.9
click at [151, 128] on div "**********" at bounding box center [299, 130] width 422 height 48
paste input "text"
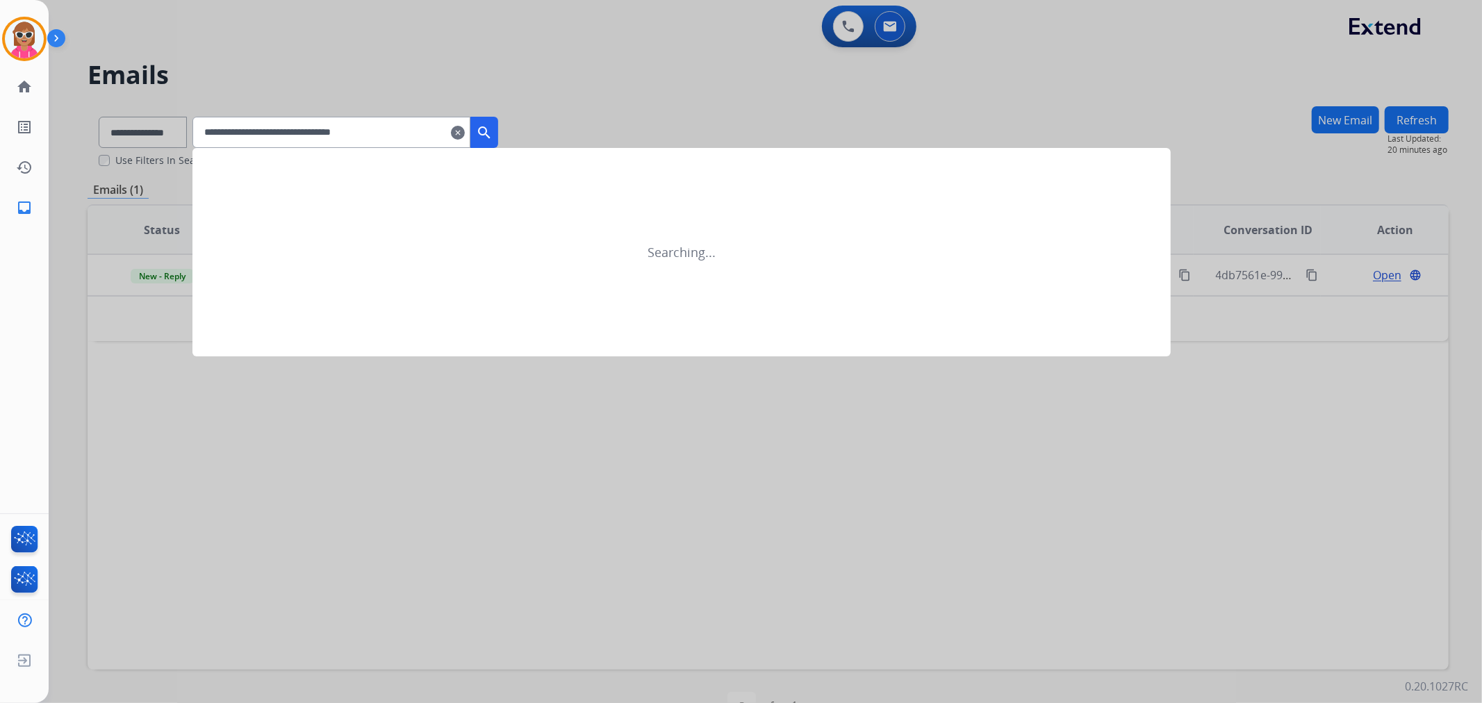
click at [493, 130] on mat-icon "search" at bounding box center [484, 132] width 17 height 17
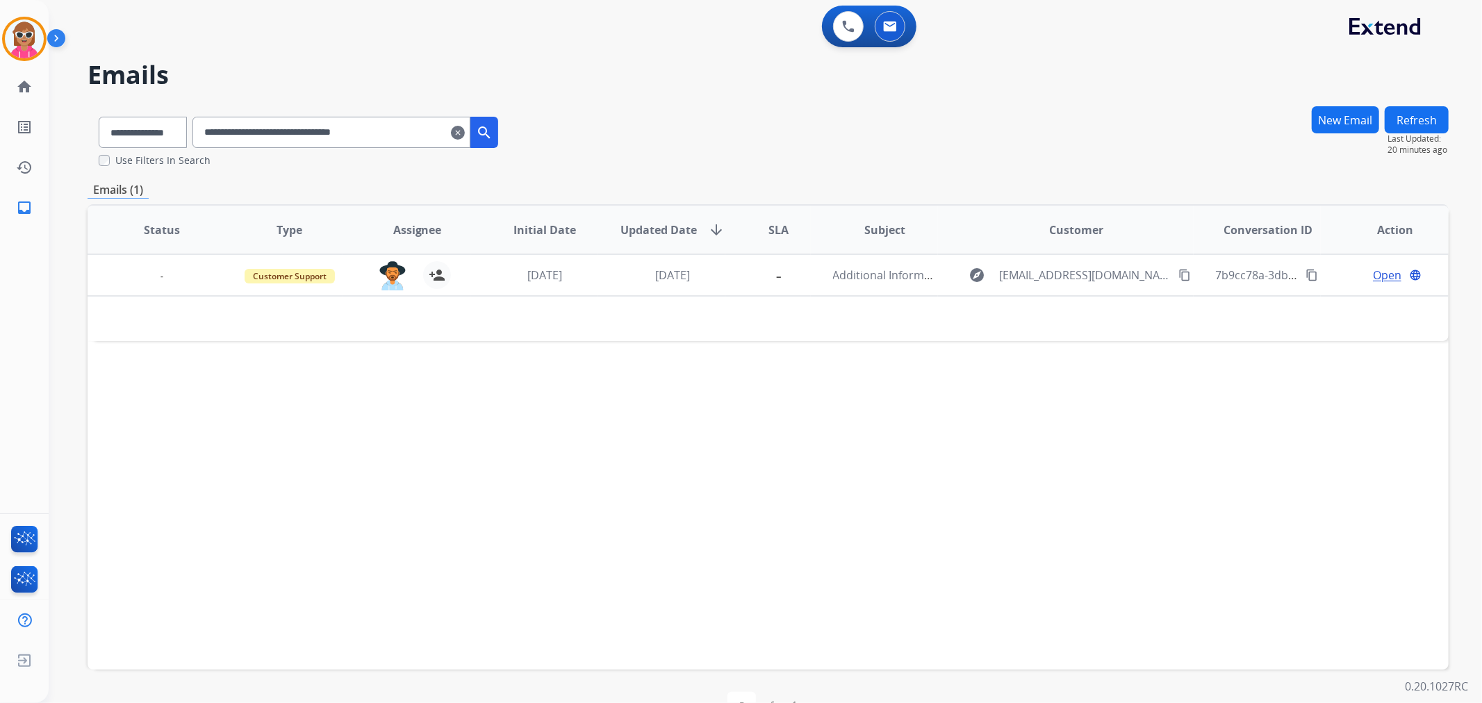
drag, startPoint x: 436, startPoint y: 139, endPoint x: 157, endPoint y: 145, distance: 279.4
click at [157, 145] on div "**********" at bounding box center [299, 130] width 422 height 48
paste input "text"
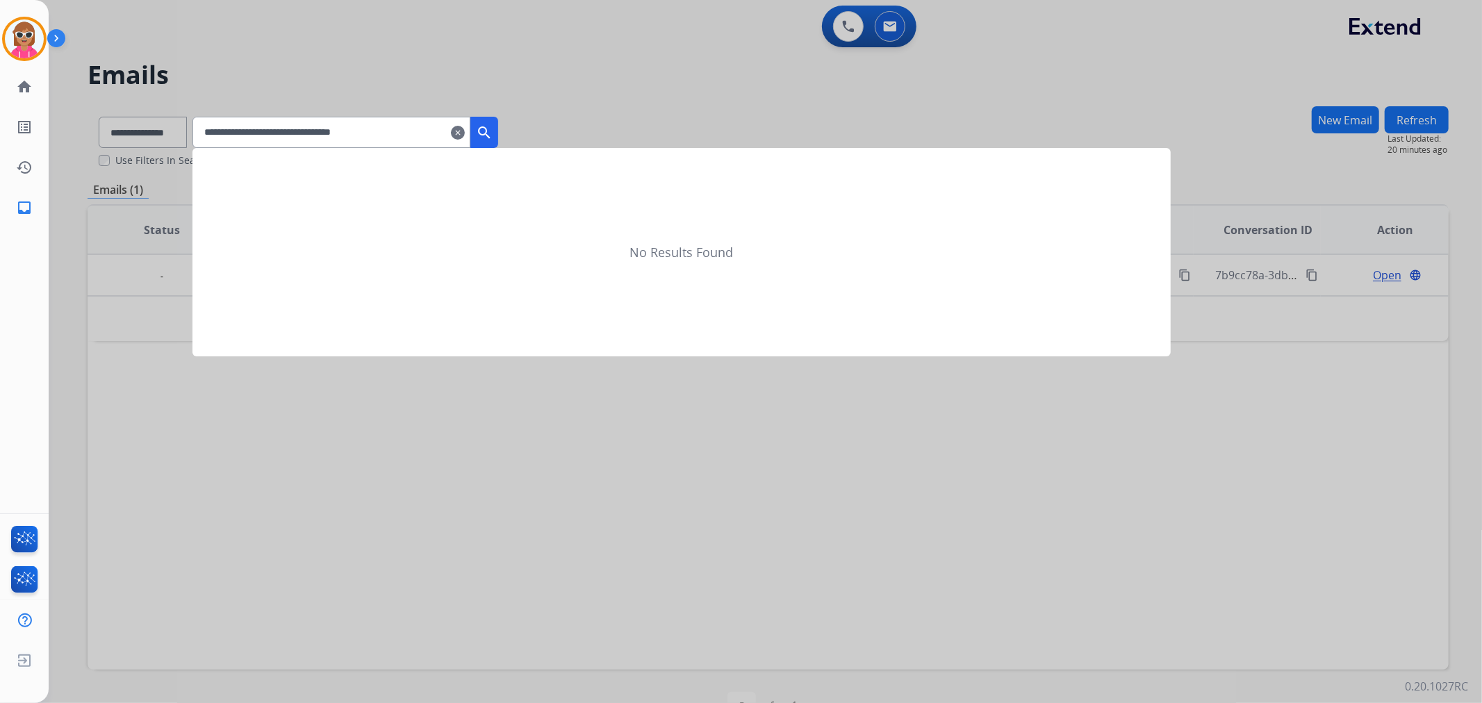
click at [493, 135] on mat-icon "search" at bounding box center [484, 132] width 17 height 17
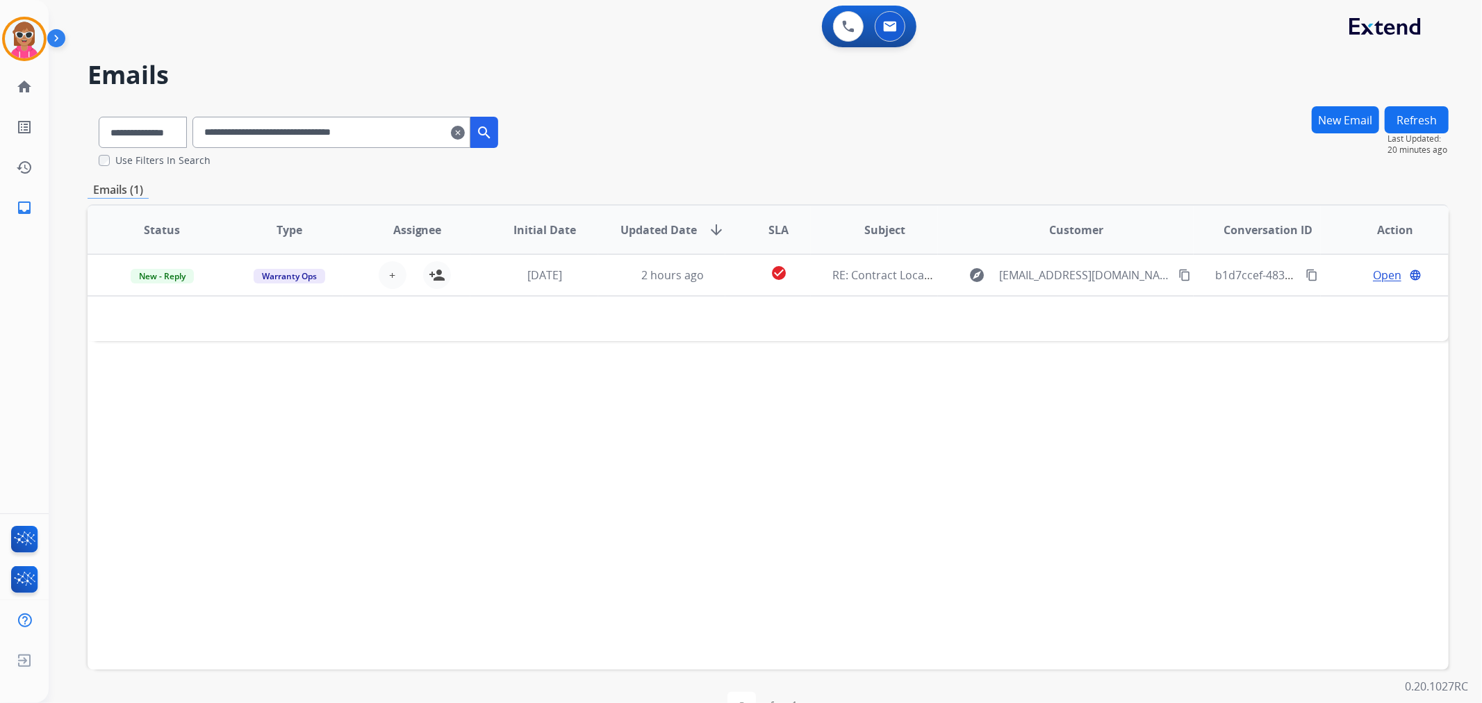
drag, startPoint x: 433, startPoint y: 137, endPoint x: 181, endPoint y: 155, distance: 252.8
click at [176, 158] on div "**********" at bounding box center [299, 137] width 422 height 62
paste input "text"
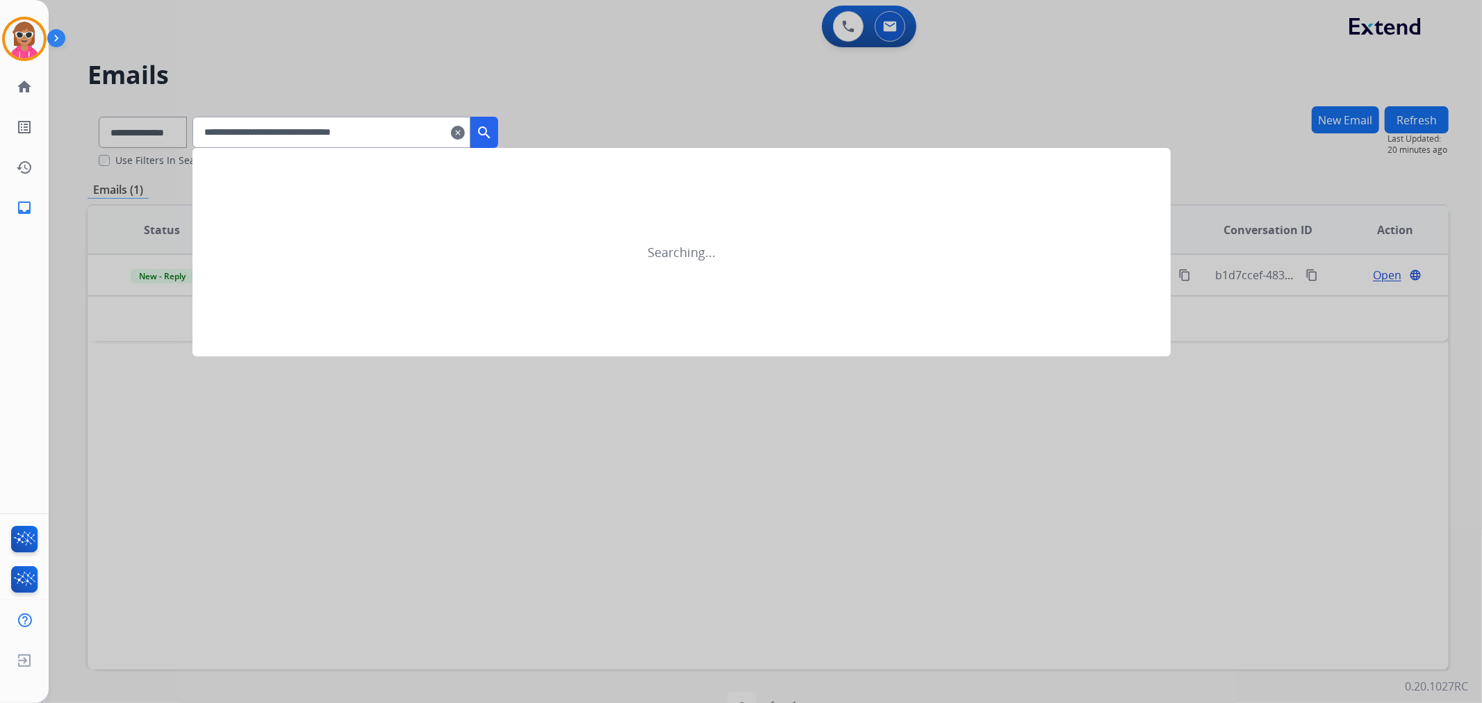
click at [492, 131] on button "search" at bounding box center [484, 132] width 28 height 31
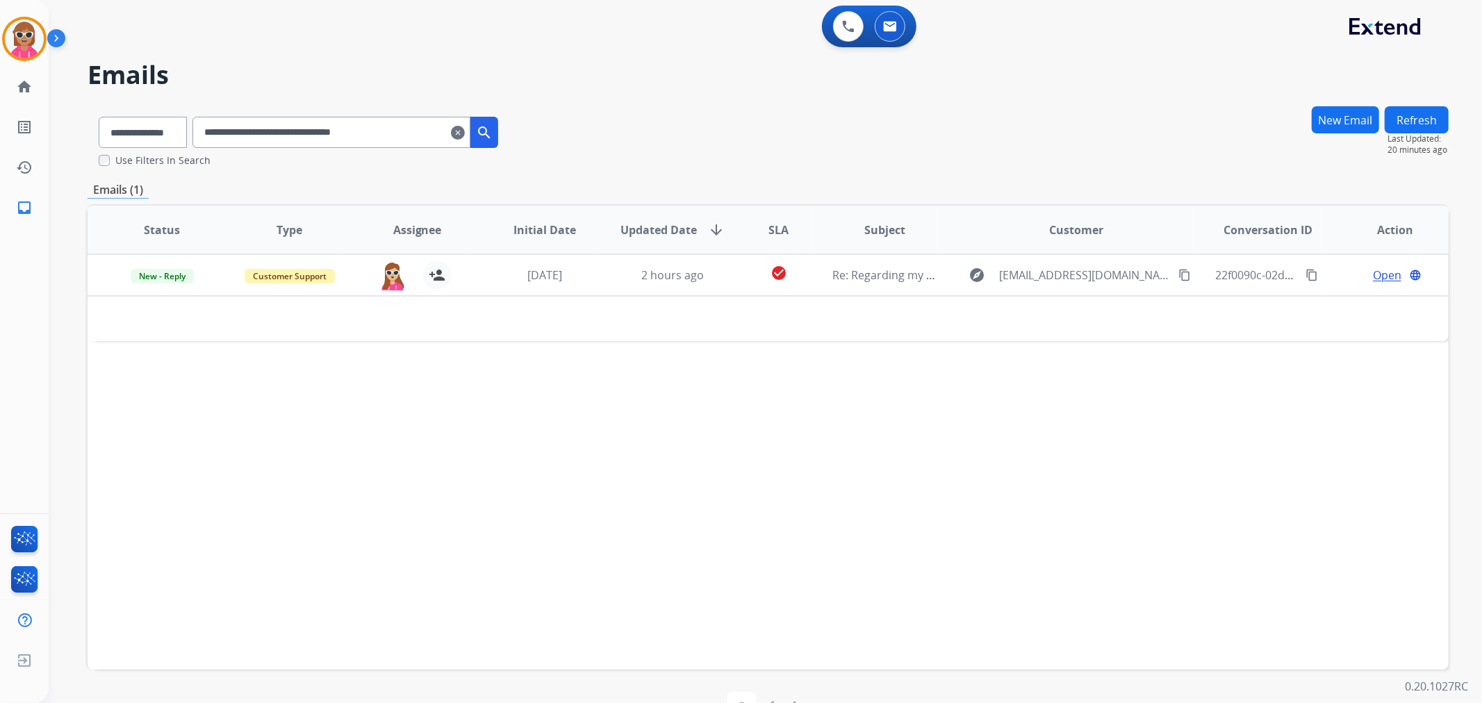
drag, startPoint x: 440, startPoint y: 128, endPoint x: 154, endPoint y: 154, distance: 287.4
click at [154, 154] on div "**********" at bounding box center [299, 137] width 422 height 62
paste input "text"
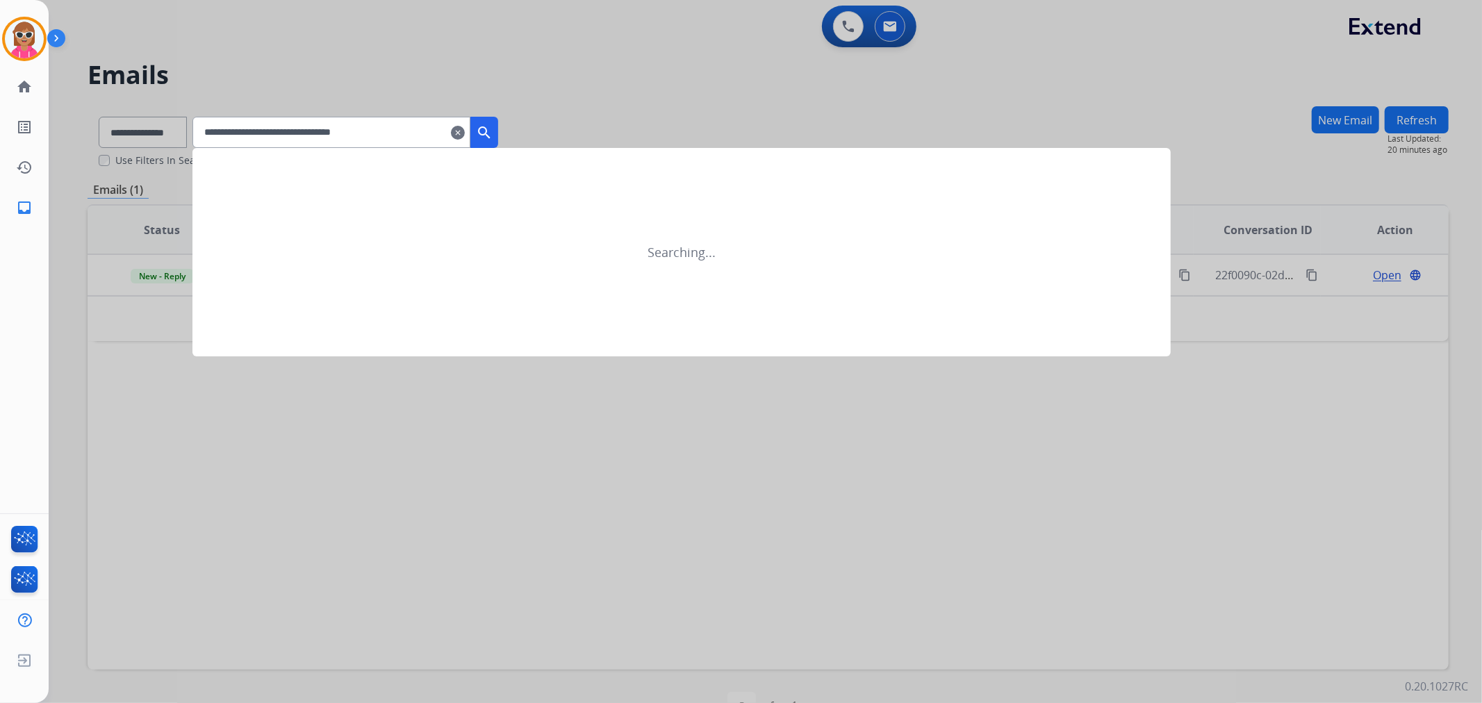
click at [493, 131] on mat-icon "search" at bounding box center [484, 132] width 17 height 17
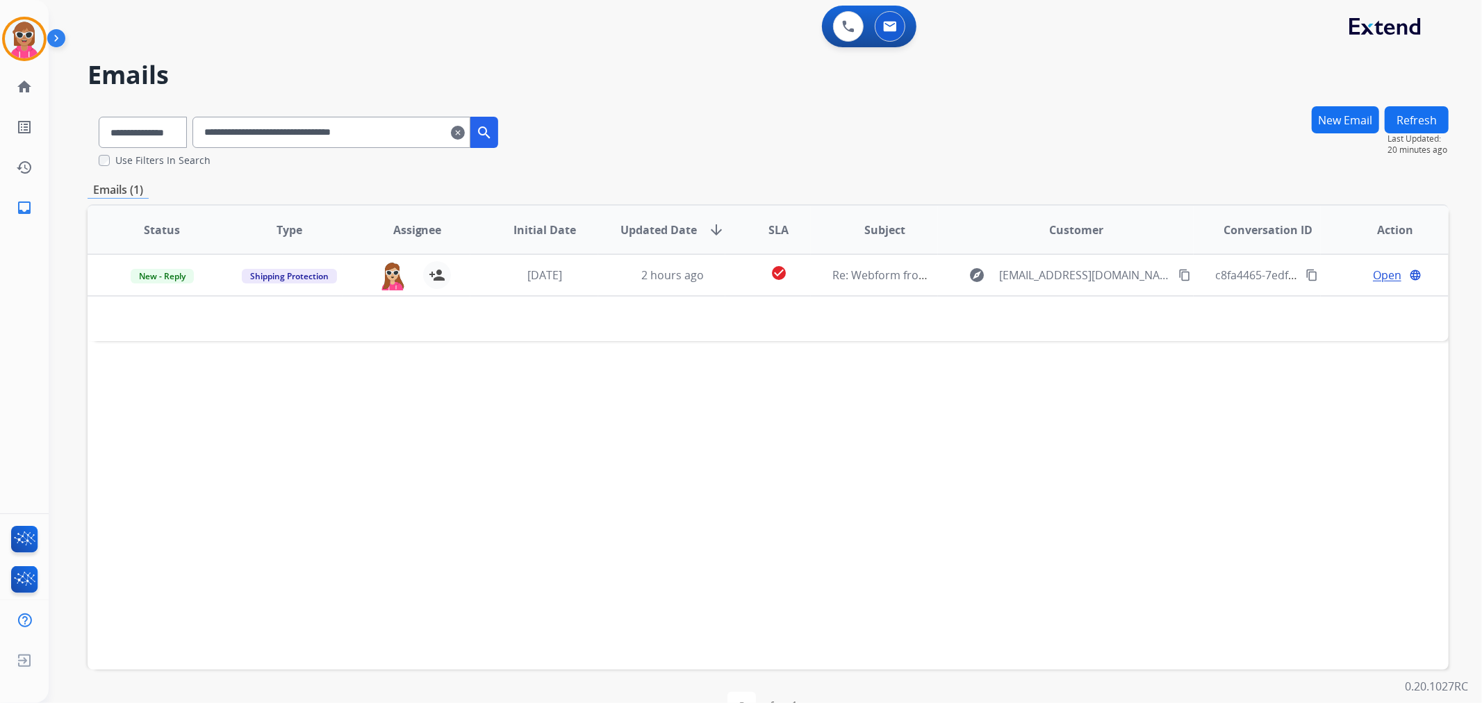
drag, startPoint x: 427, startPoint y: 132, endPoint x: 211, endPoint y: 149, distance: 216.0
click at [211, 149] on div "**********" at bounding box center [299, 130] width 422 height 48
paste input "text"
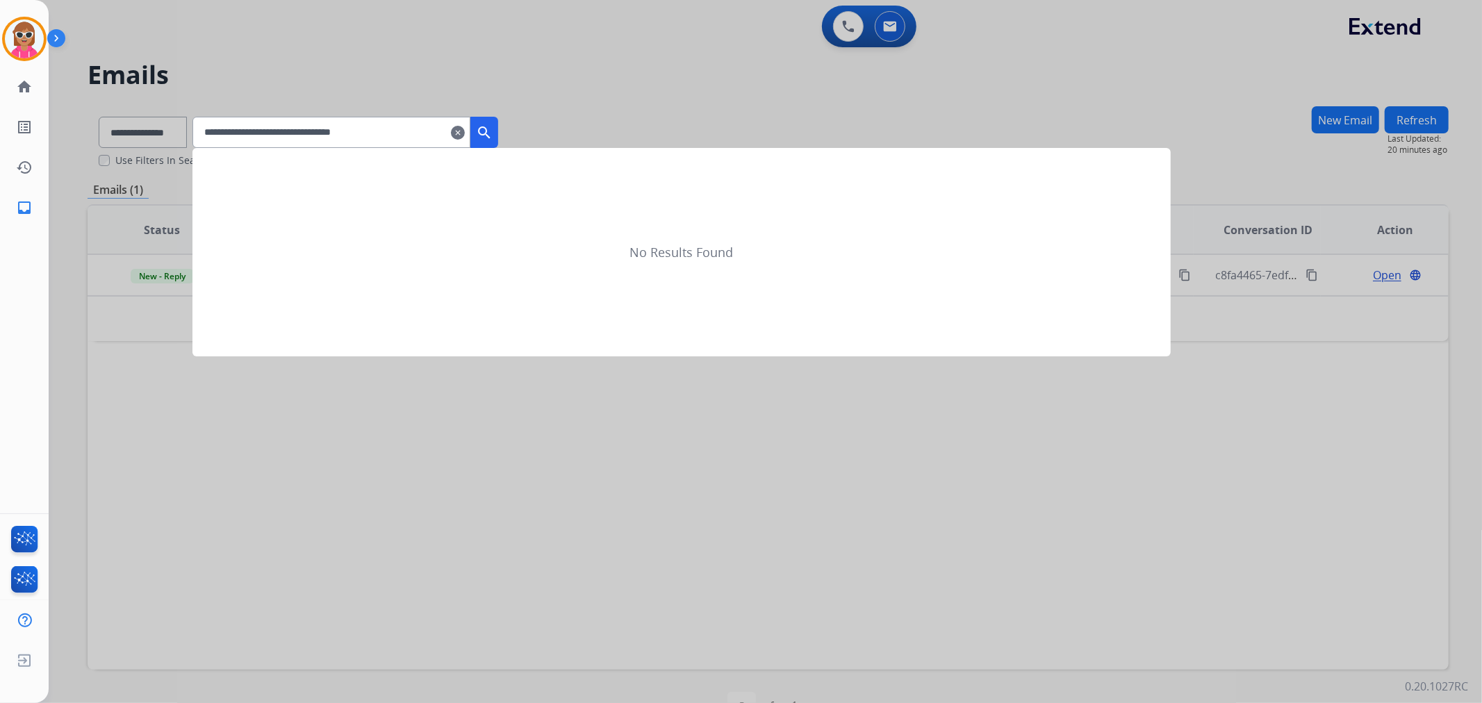
click at [470, 126] on input "**********" at bounding box center [331, 132] width 278 height 31
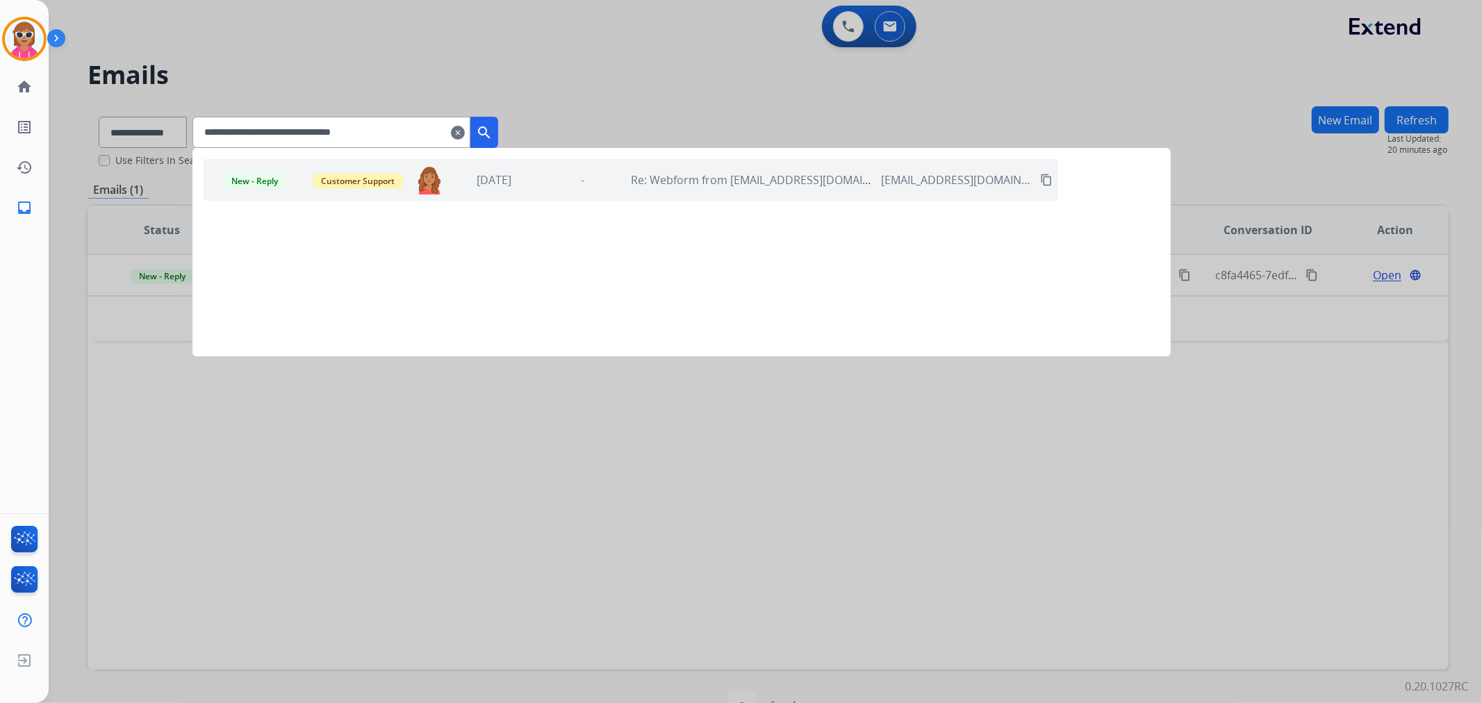
click at [493, 135] on mat-icon "search" at bounding box center [484, 132] width 17 height 17
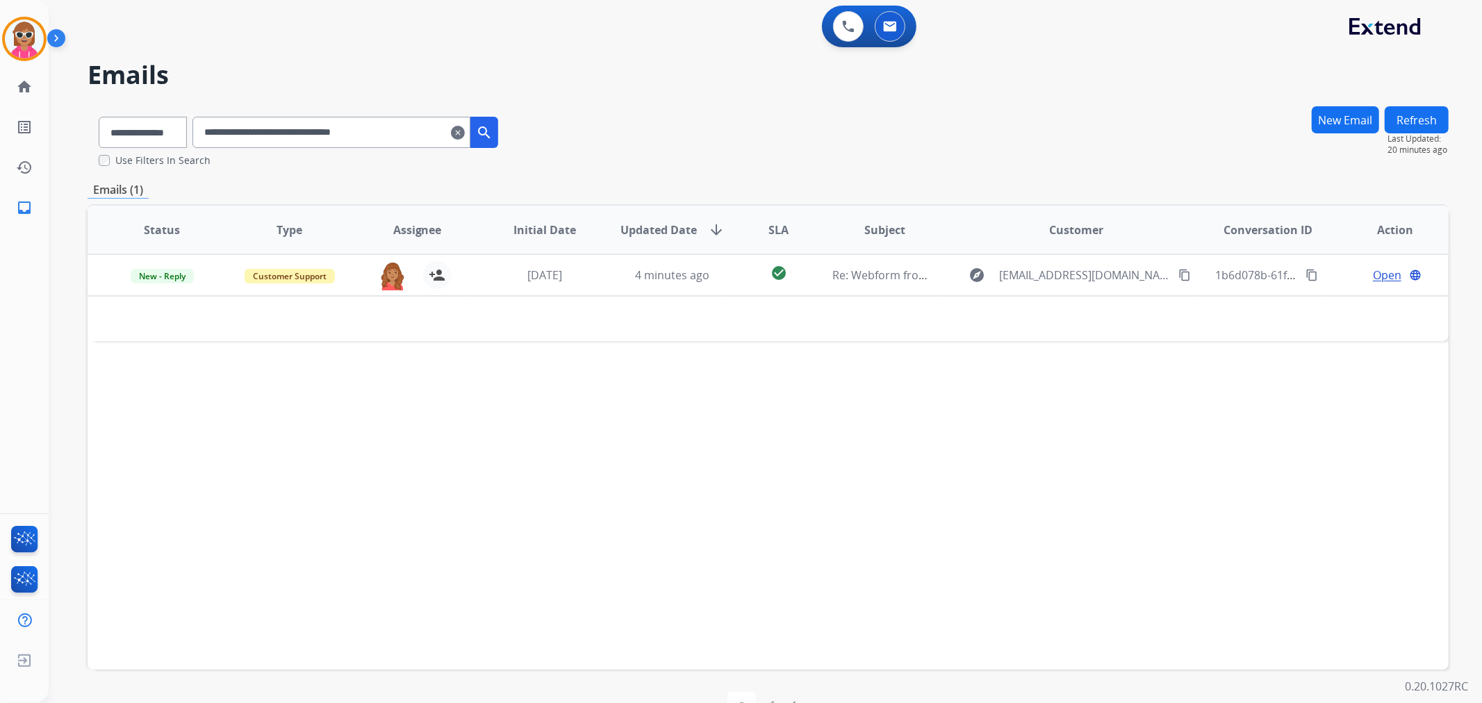
drag, startPoint x: 410, startPoint y: 138, endPoint x: 160, endPoint y: 148, distance: 250.3
click at [165, 150] on div "**********" at bounding box center [299, 130] width 422 height 48
paste input "text"
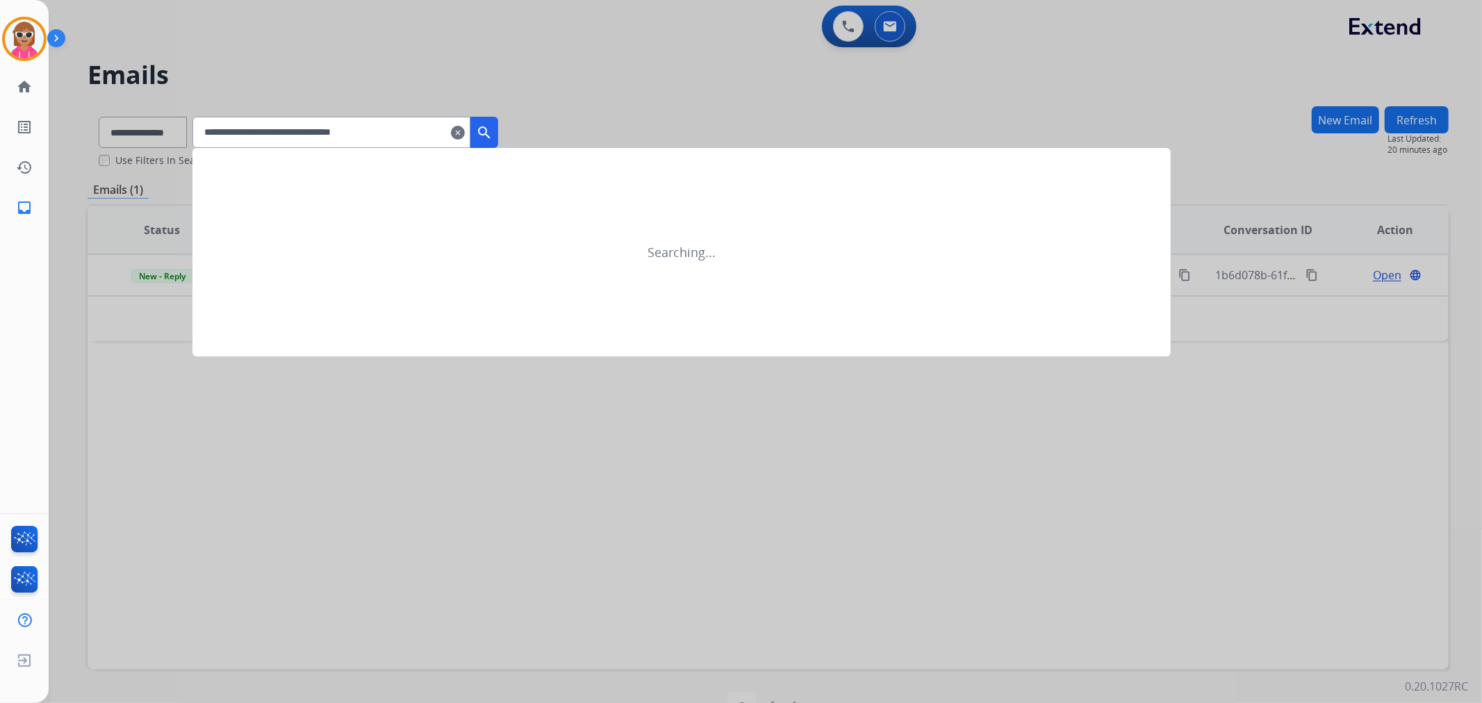
click at [493, 126] on mat-icon "search" at bounding box center [484, 132] width 17 height 17
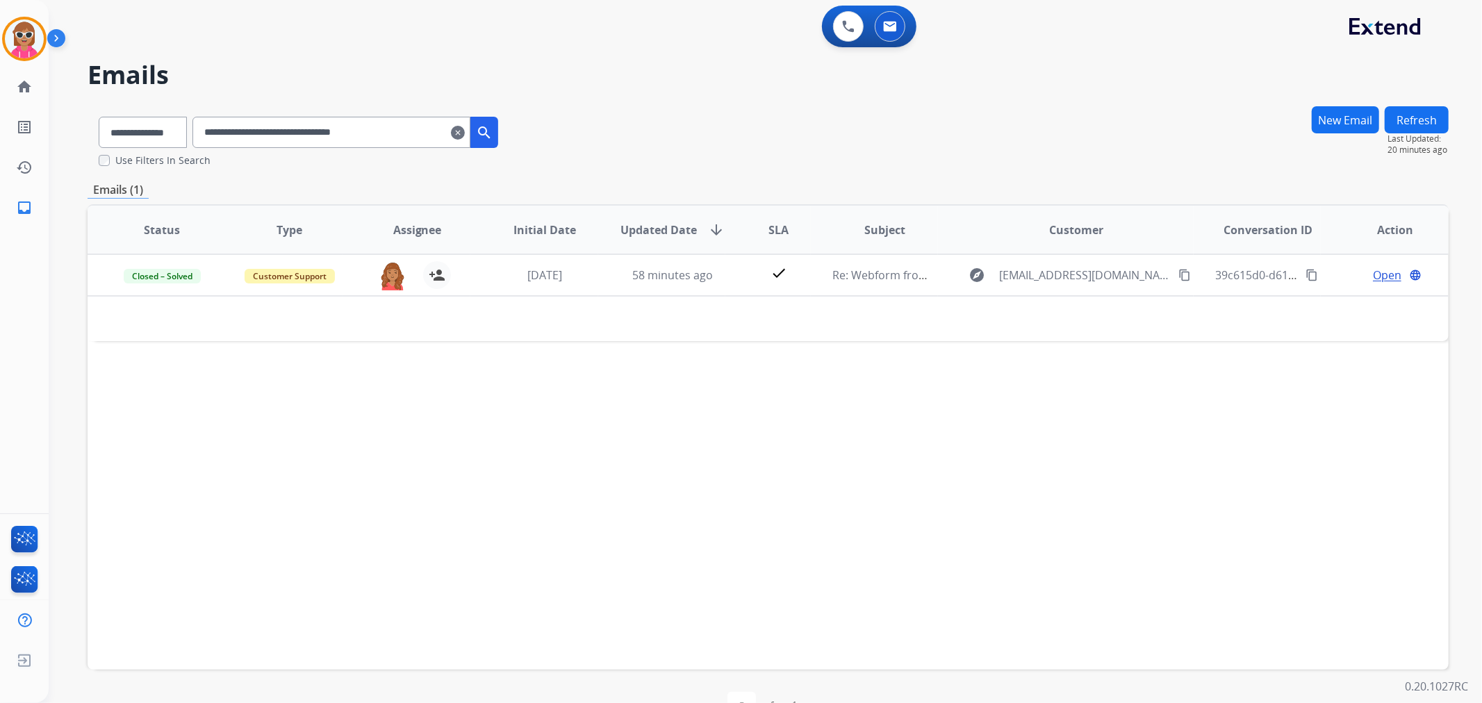
drag, startPoint x: 456, startPoint y: 126, endPoint x: 182, endPoint y: 140, distance: 274.1
click at [184, 139] on div "**********" at bounding box center [299, 130] width 422 height 48
paste input "text"
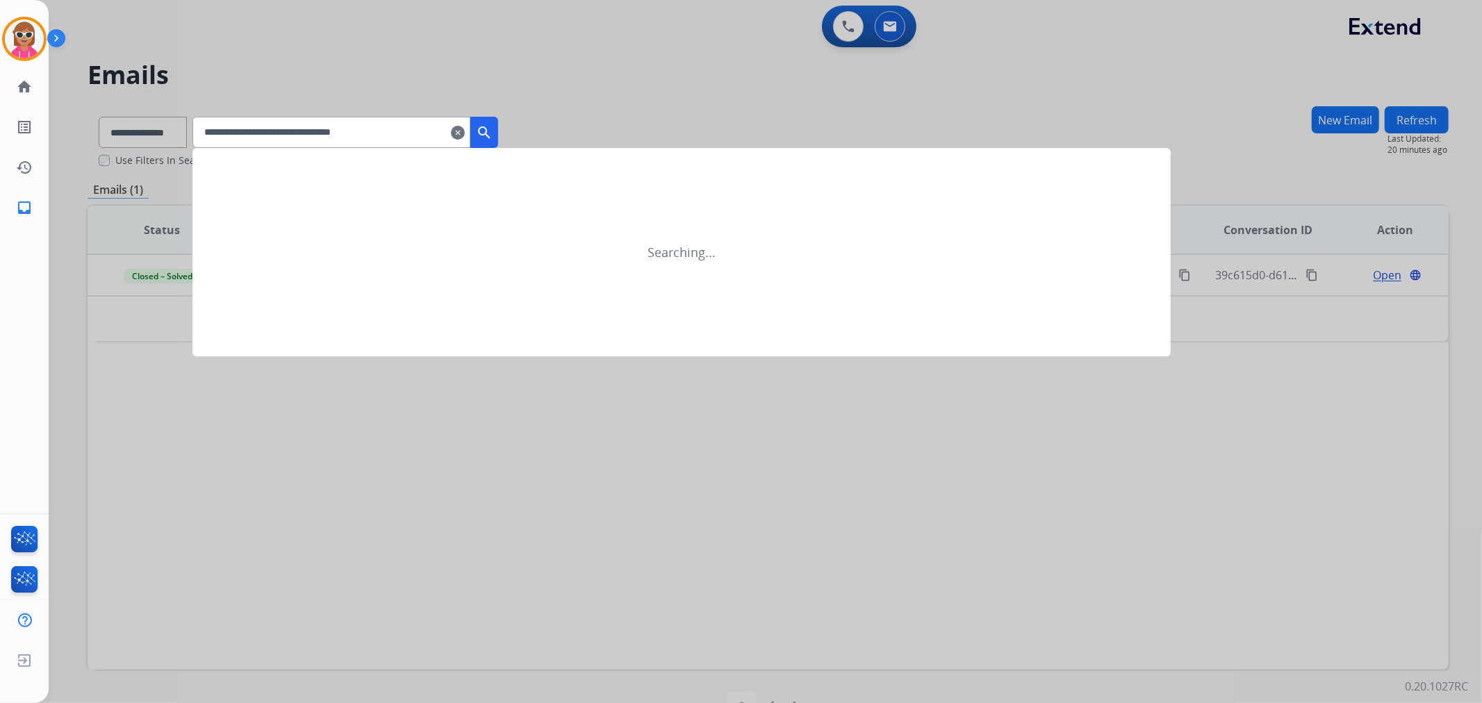
click at [490, 140] on button "search" at bounding box center [484, 132] width 28 height 31
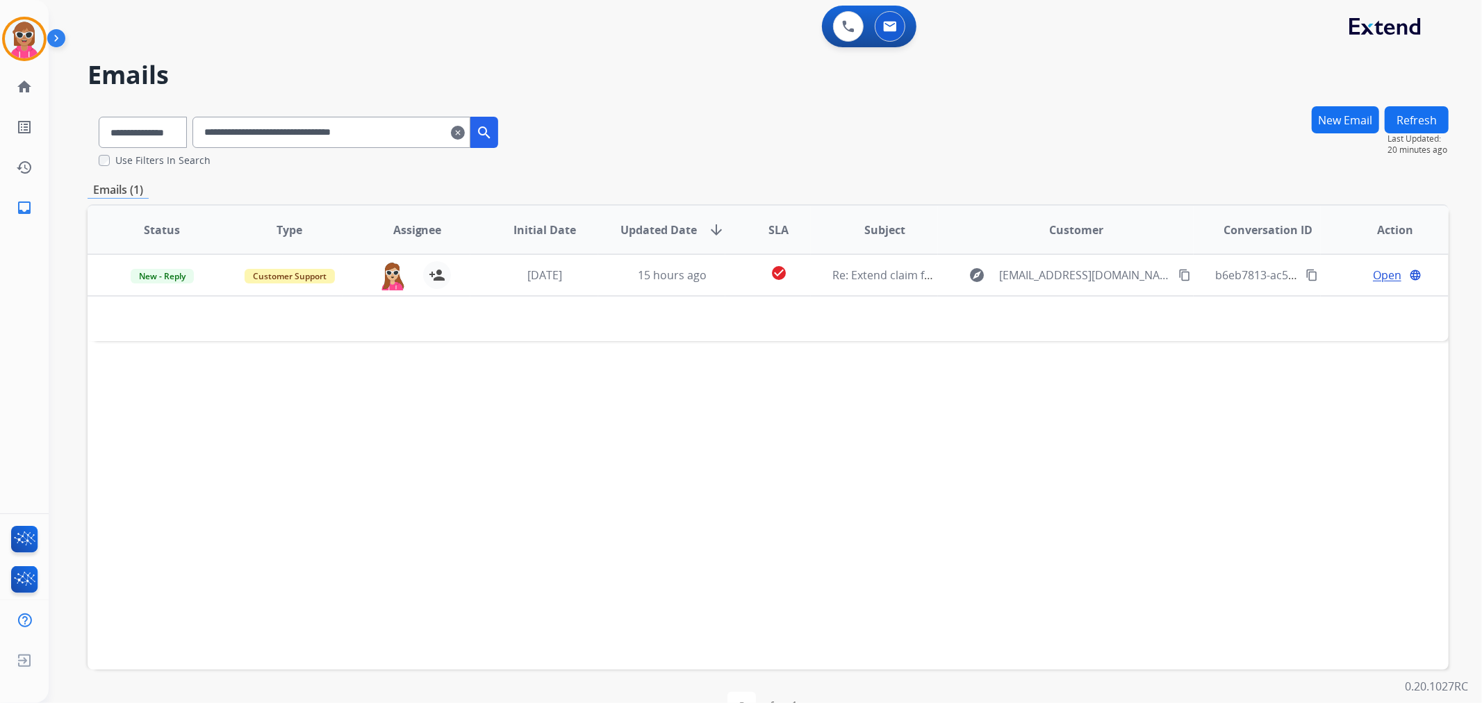
drag, startPoint x: 411, startPoint y: 131, endPoint x: 176, endPoint y: 146, distance: 236.0
click at [176, 146] on div "**********" at bounding box center [299, 130] width 422 height 48
paste input "text"
click at [429, 113] on div "**********" at bounding box center [299, 130] width 422 height 48
drag, startPoint x: 433, startPoint y: 143, endPoint x: 147, endPoint y: 137, distance: 286.3
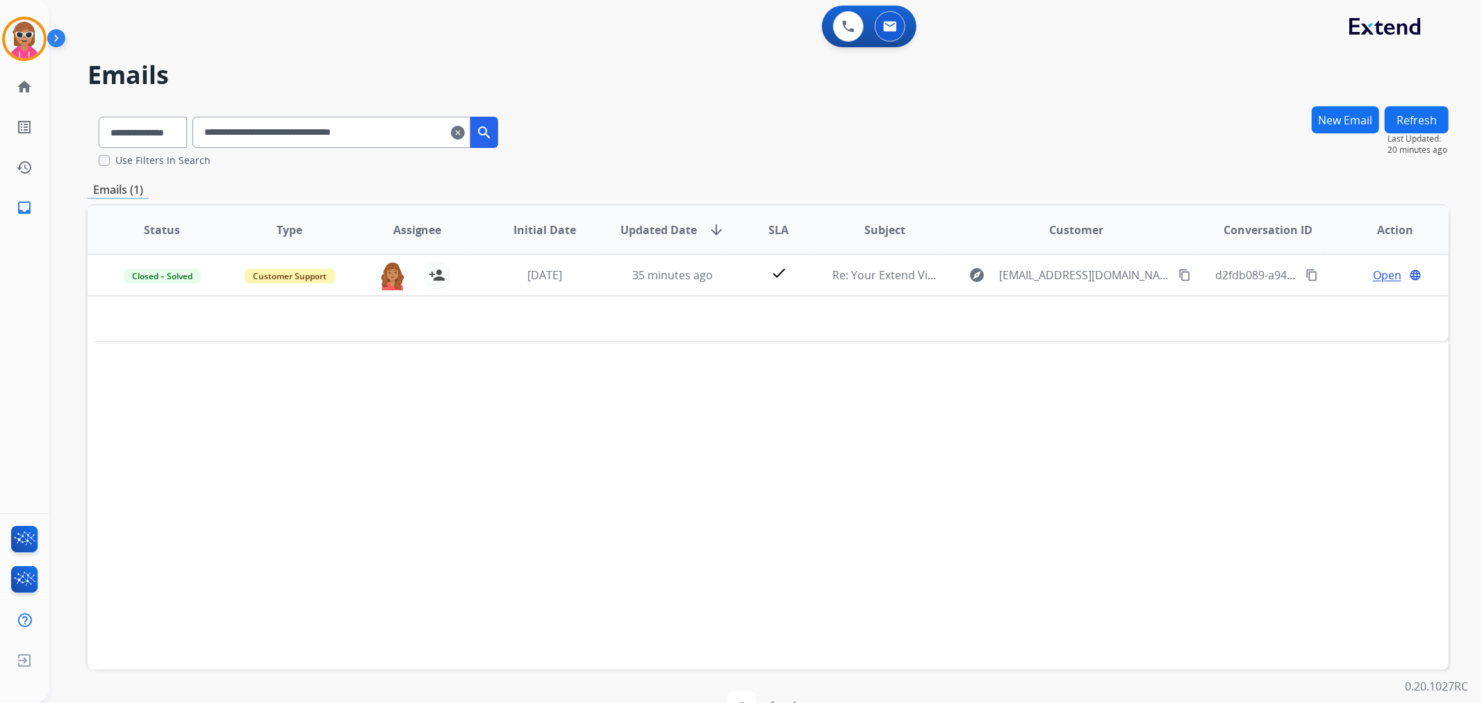
click at [147, 137] on div "**********" at bounding box center [299, 130] width 422 height 48
paste input "text"
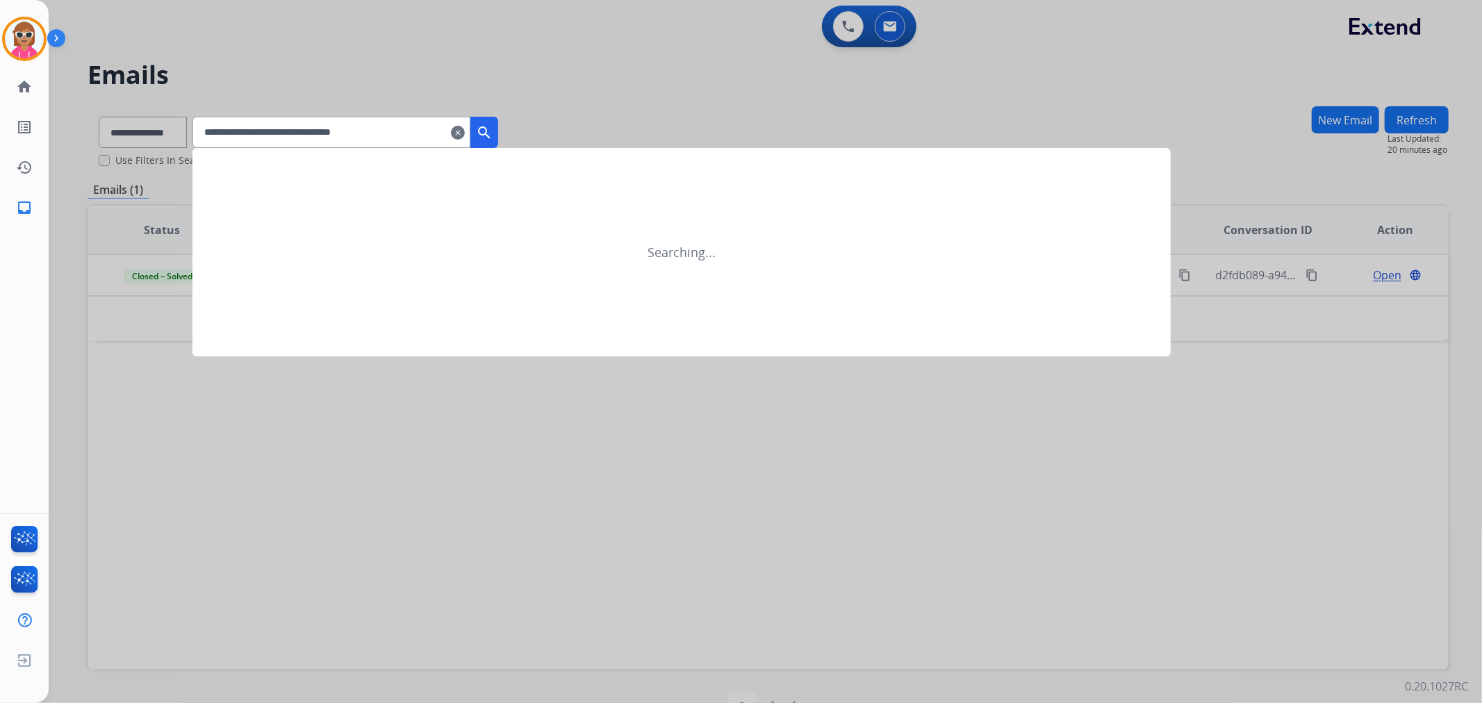
type input "**********"
click at [508, 115] on div at bounding box center [741, 351] width 1482 height 703
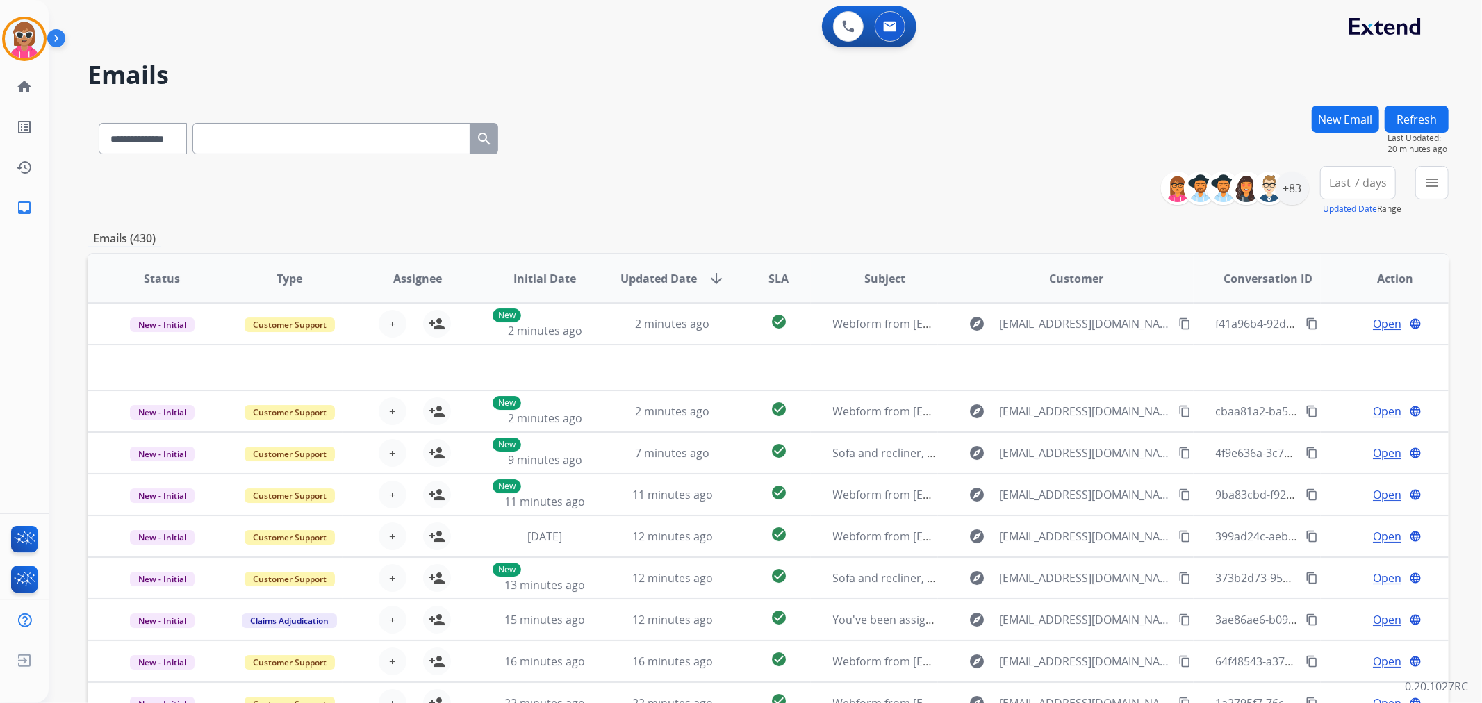
click at [335, 113] on div "**********" at bounding box center [299, 136] width 422 height 48
click at [331, 131] on input "text" at bounding box center [331, 138] width 278 height 31
paste input "**********"
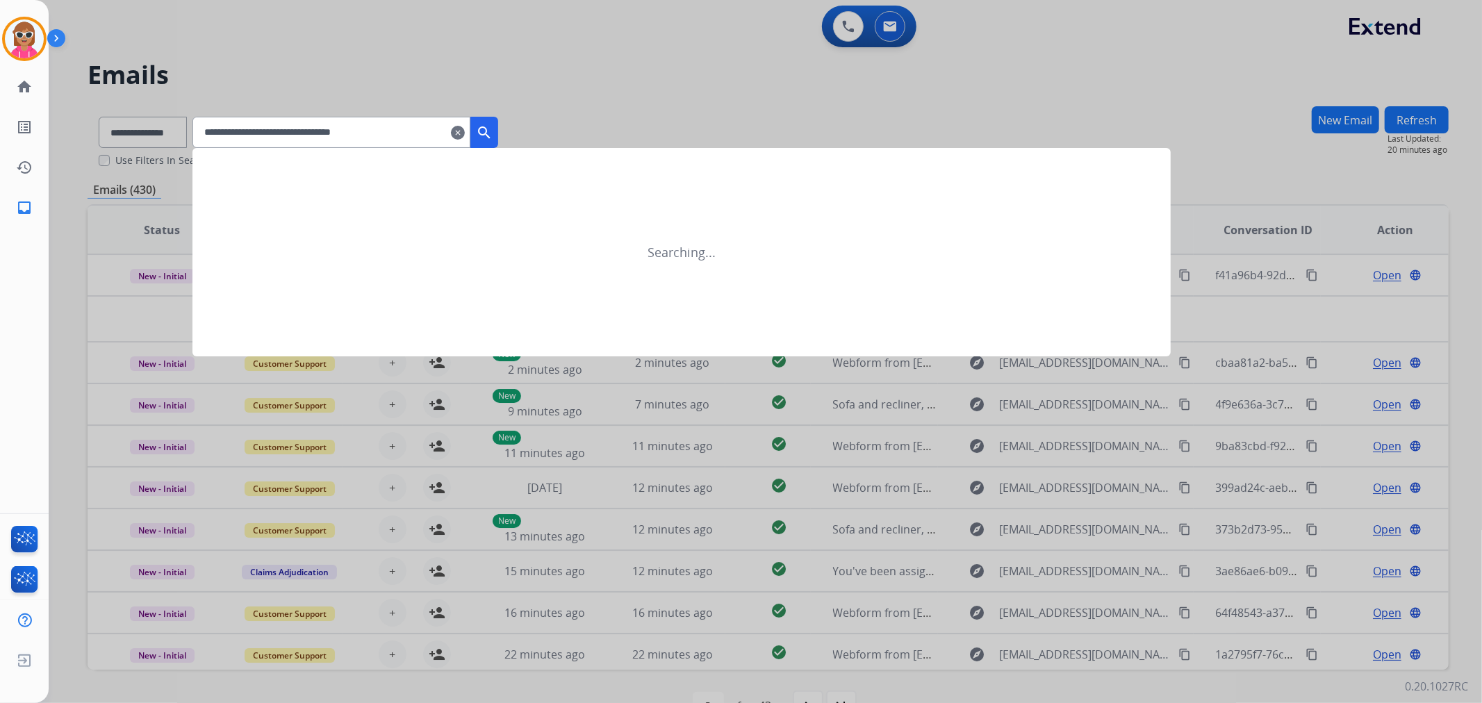
click at [493, 131] on mat-icon "search" at bounding box center [484, 132] width 17 height 17
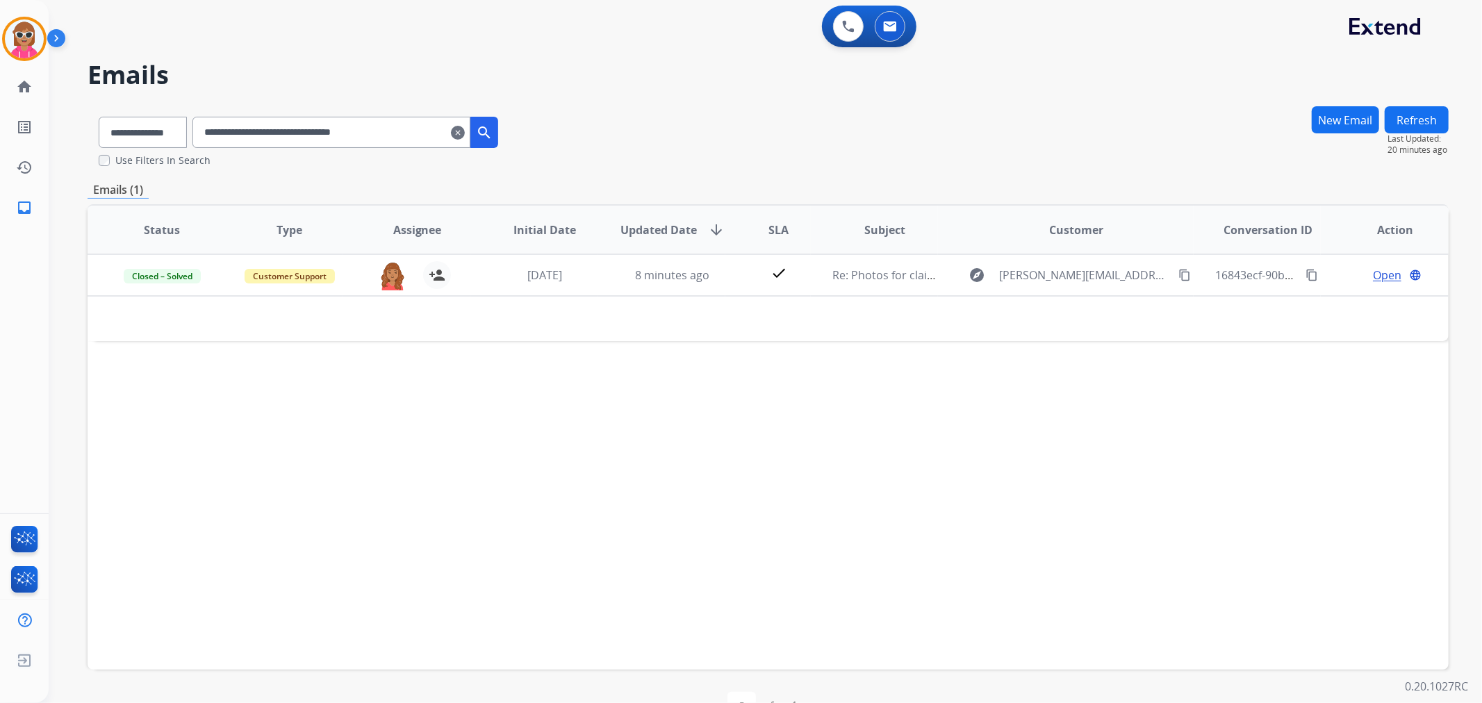
drag, startPoint x: 443, startPoint y: 132, endPoint x: 61, endPoint y: 154, distance: 382.1
click at [61, 154] on div "**********" at bounding box center [749, 396] width 1400 height 692
click at [302, 140] on input "**********" at bounding box center [331, 132] width 278 height 31
click at [306, 139] on input "**********" at bounding box center [331, 132] width 278 height 31
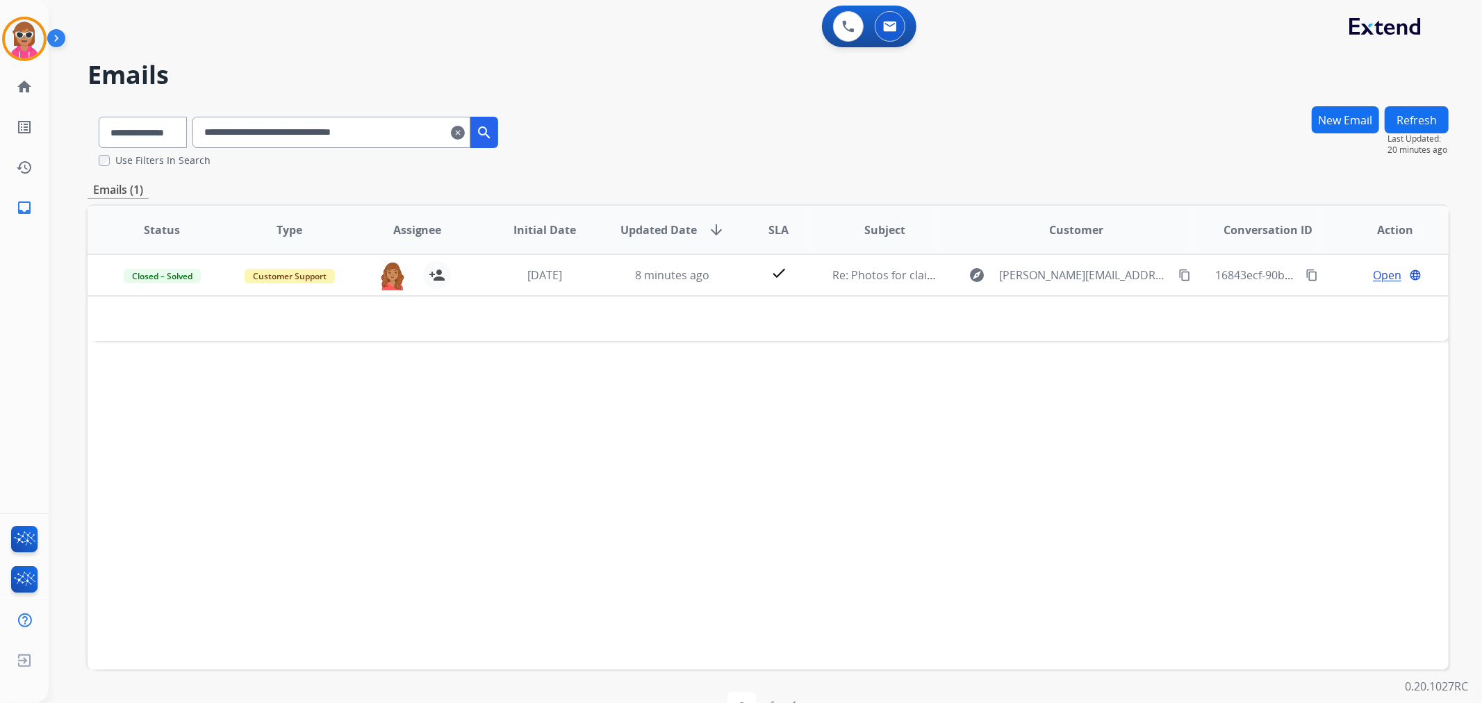
paste input "text"
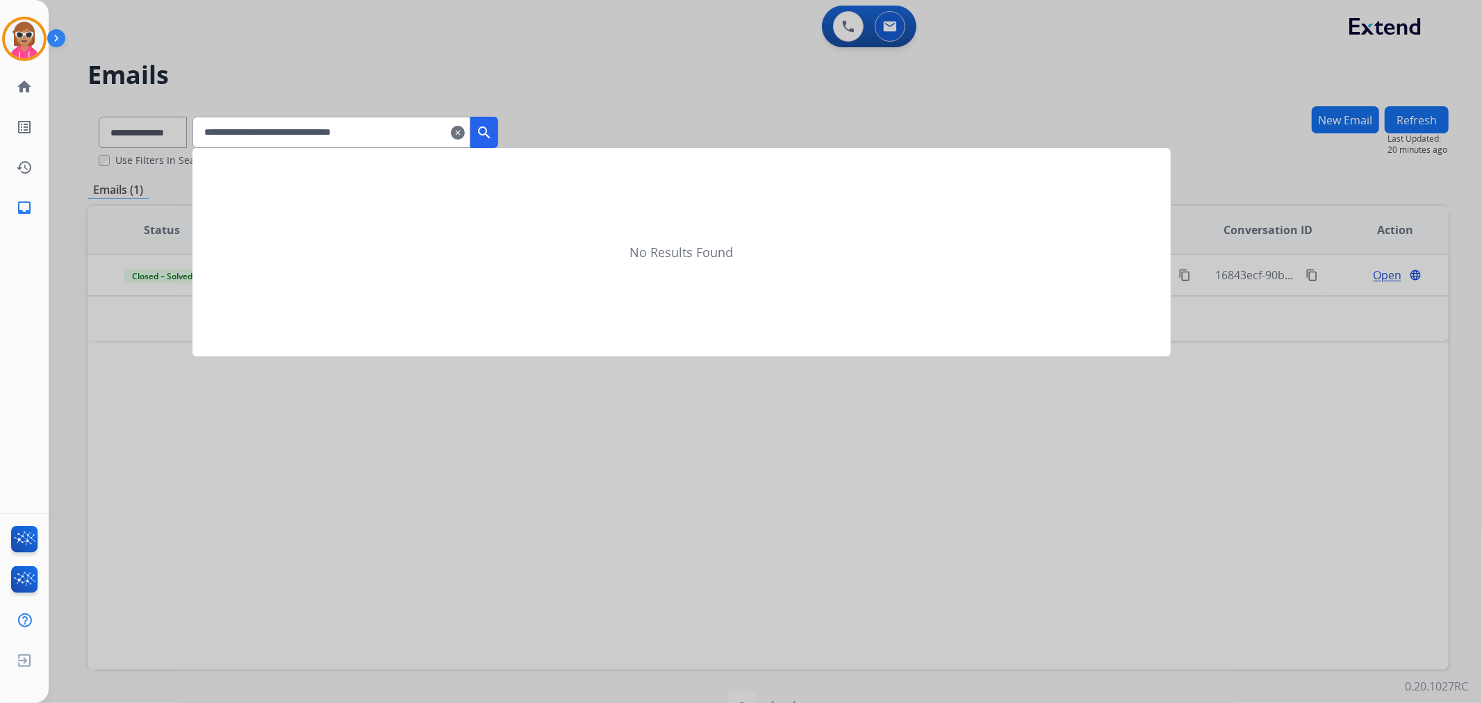
type input "**********"
click at [525, 134] on div at bounding box center [741, 351] width 1482 height 703
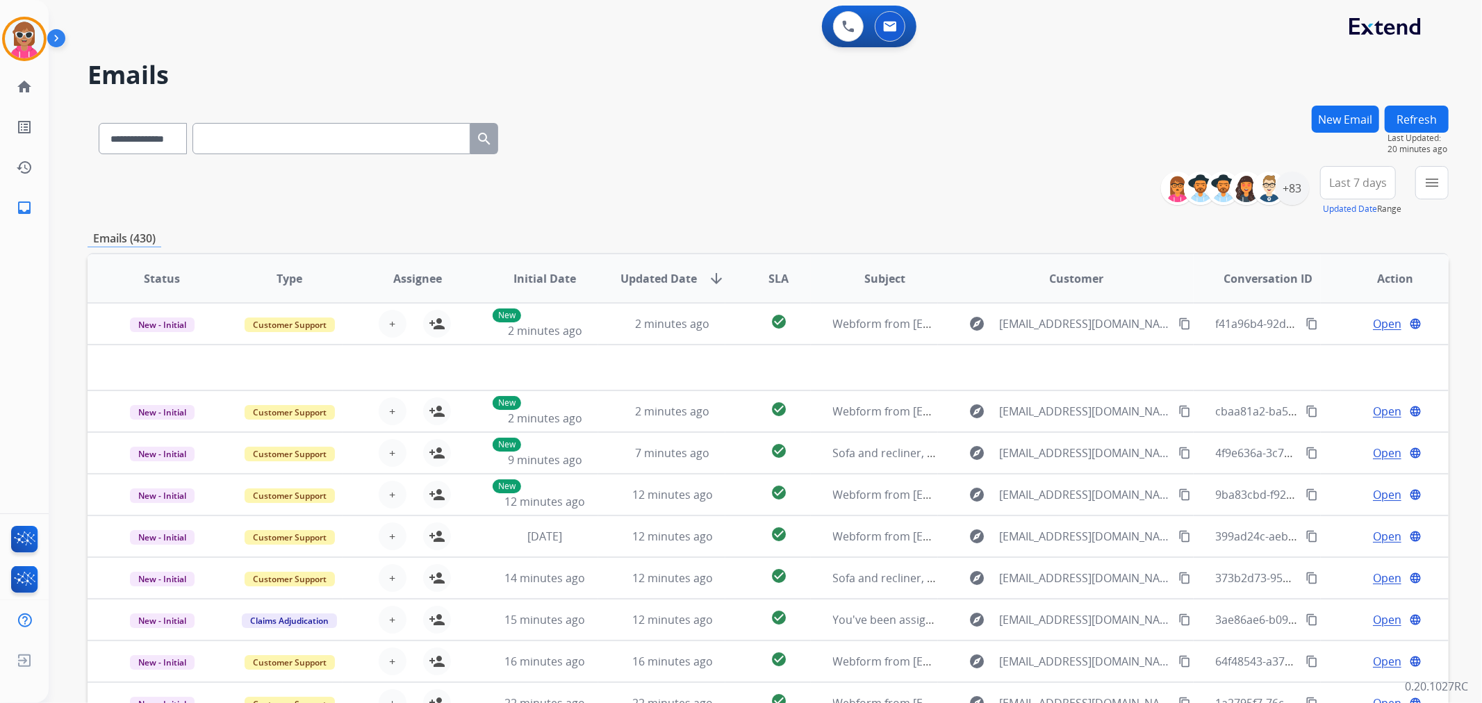
click at [265, 125] on input "text" at bounding box center [331, 138] width 278 height 31
paste input "**********"
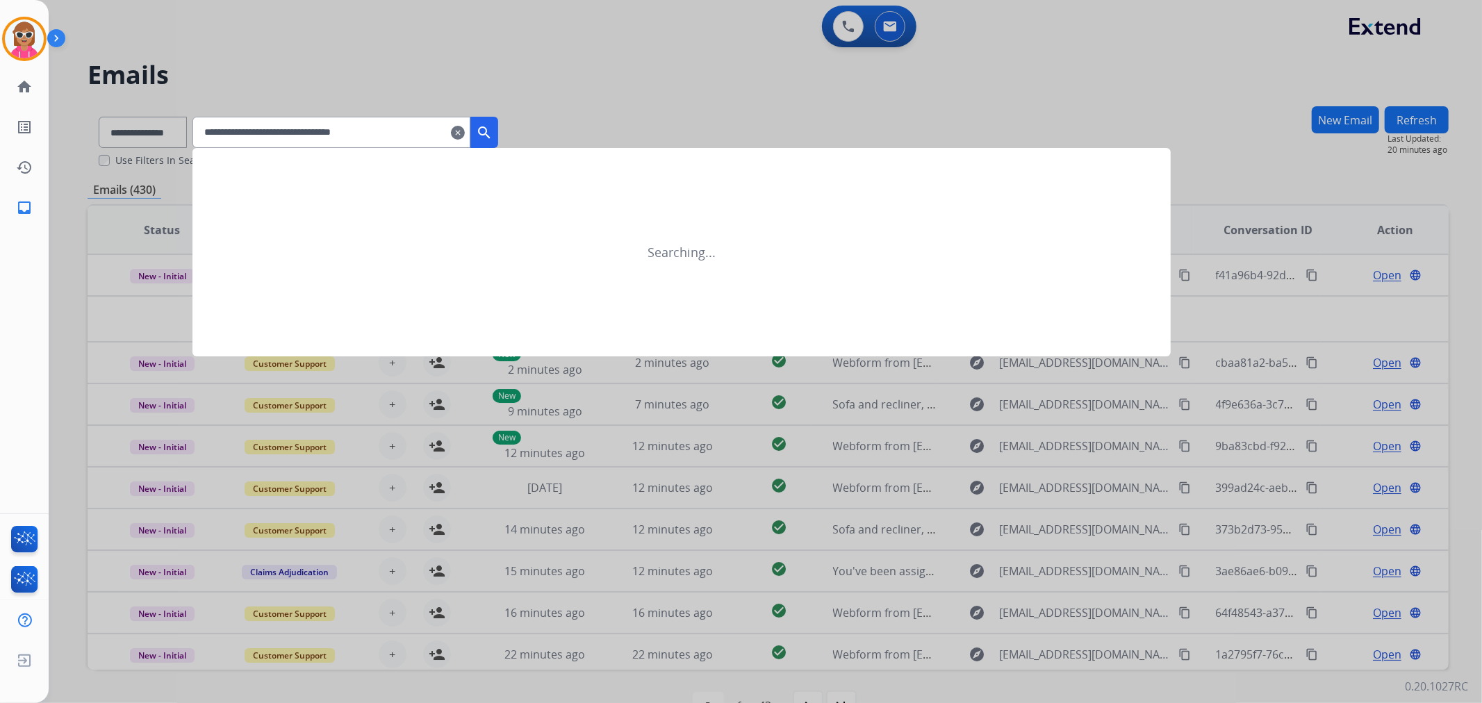
click at [493, 139] on mat-icon "search" at bounding box center [484, 132] width 17 height 17
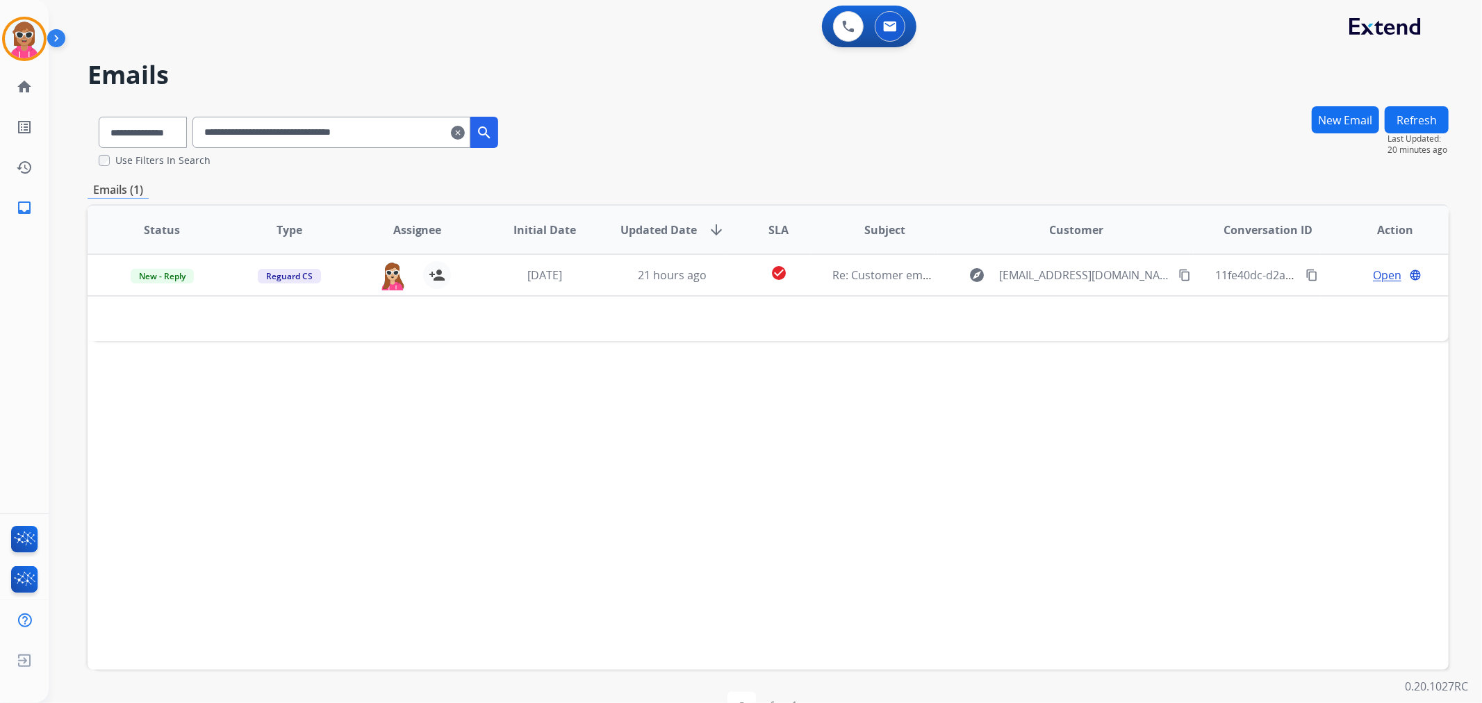
drag, startPoint x: 426, startPoint y: 142, endPoint x: 266, endPoint y: 145, distance: 159.8
click at [265, 147] on input "**********" at bounding box center [331, 132] width 278 height 31
click at [276, 134] on input "**********" at bounding box center [331, 132] width 278 height 31
click at [278, 135] on input "**********" at bounding box center [331, 132] width 278 height 31
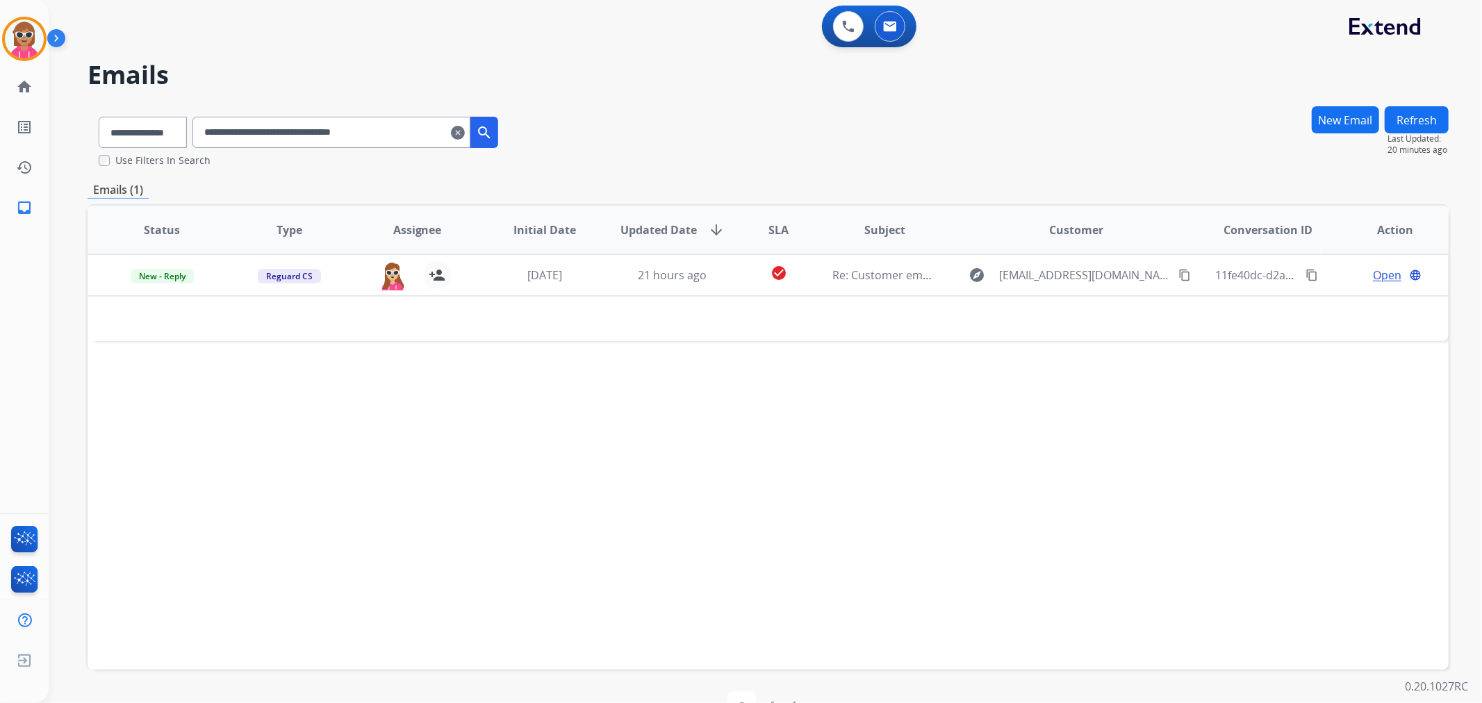
paste input "text"
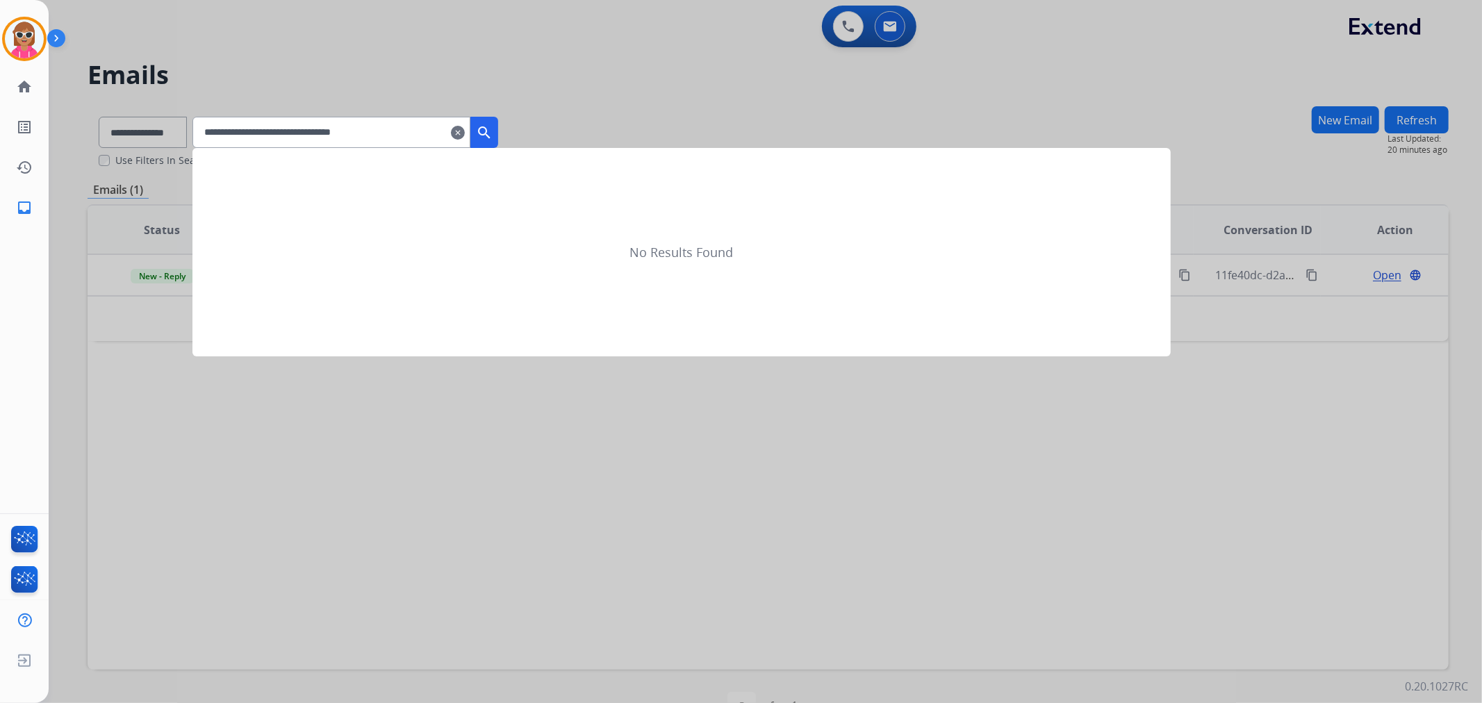
click at [493, 137] on mat-icon "search" at bounding box center [484, 132] width 17 height 17
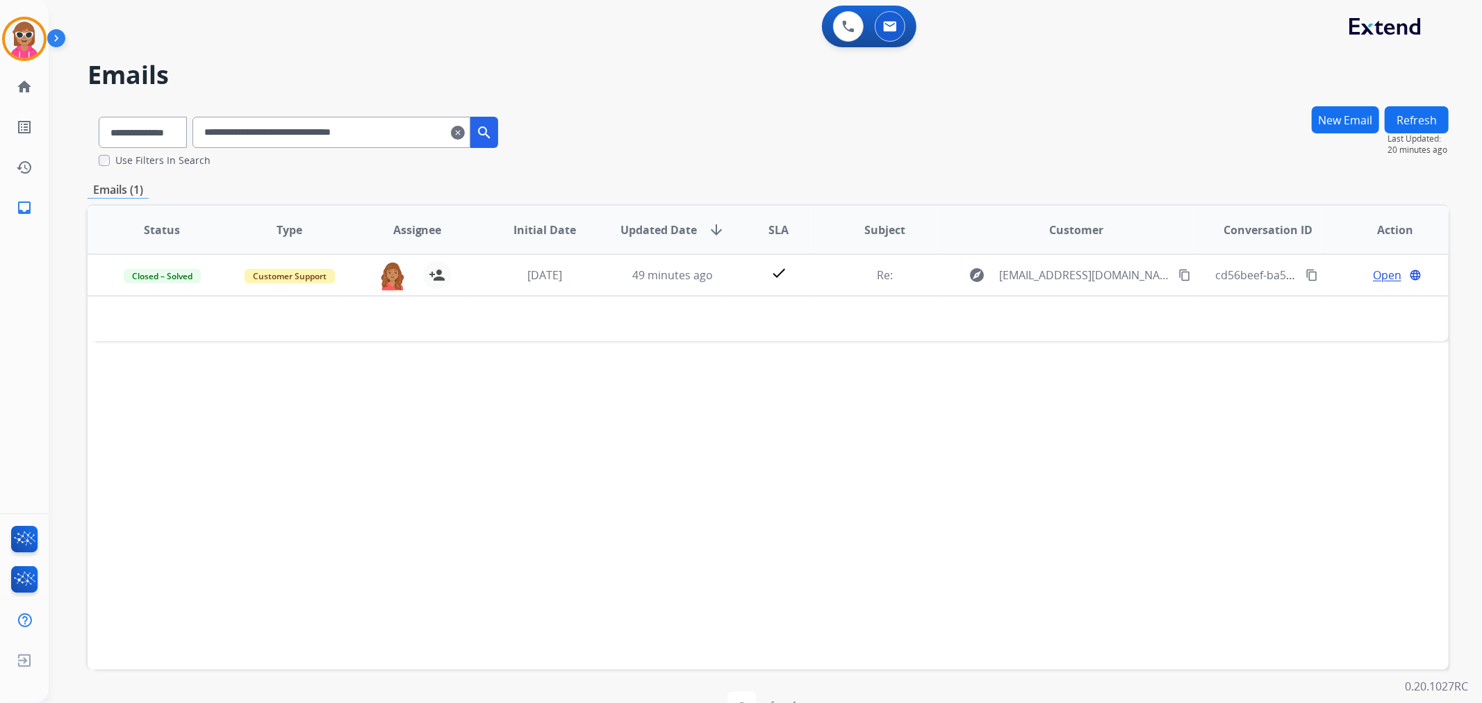
drag, startPoint x: 431, startPoint y: 130, endPoint x: 211, endPoint y: 147, distance: 221.6
click at [211, 147] on div "**********" at bounding box center [345, 132] width 306 height 31
click at [241, 129] on input "**********" at bounding box center [331, 132] width 278 height 31
click at [242, 129] on input "**********" at bounding box center [331, 132] width 278 height 31
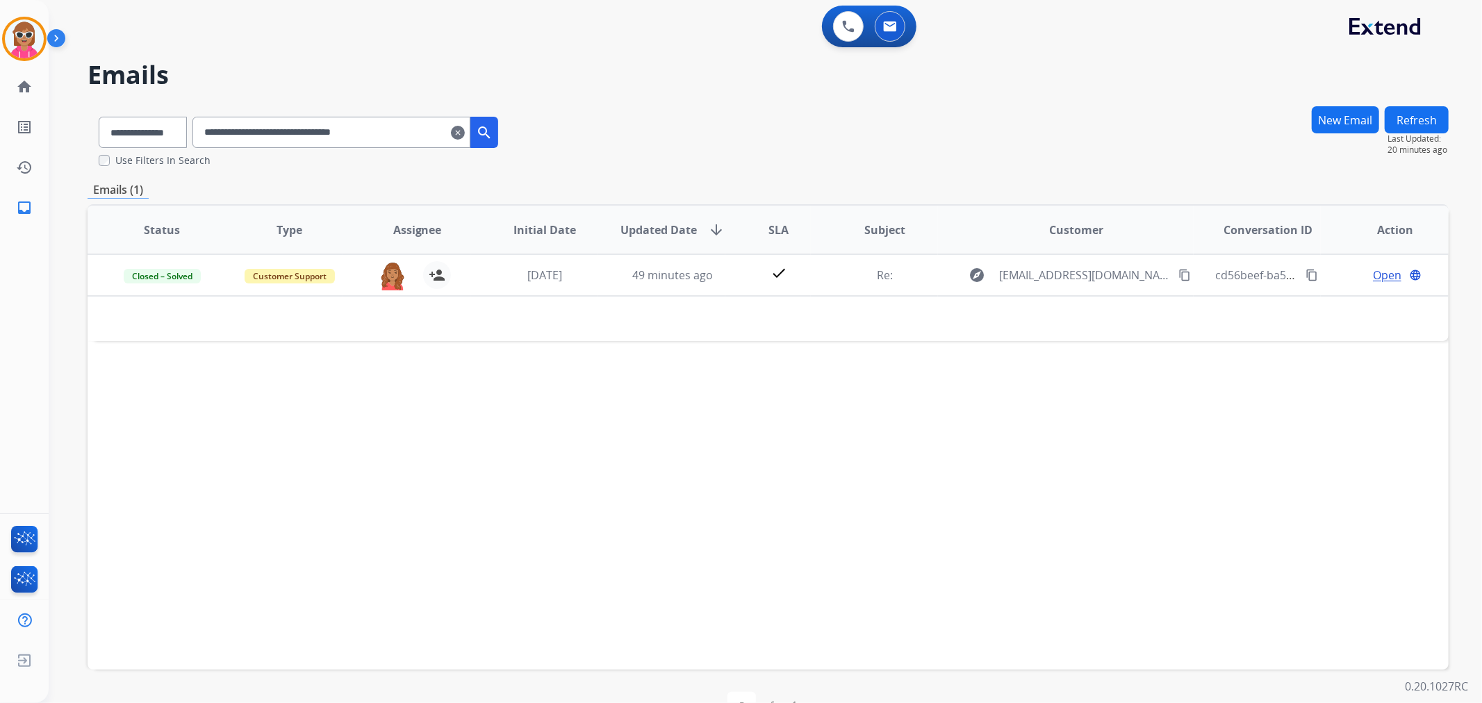
paste input "text"
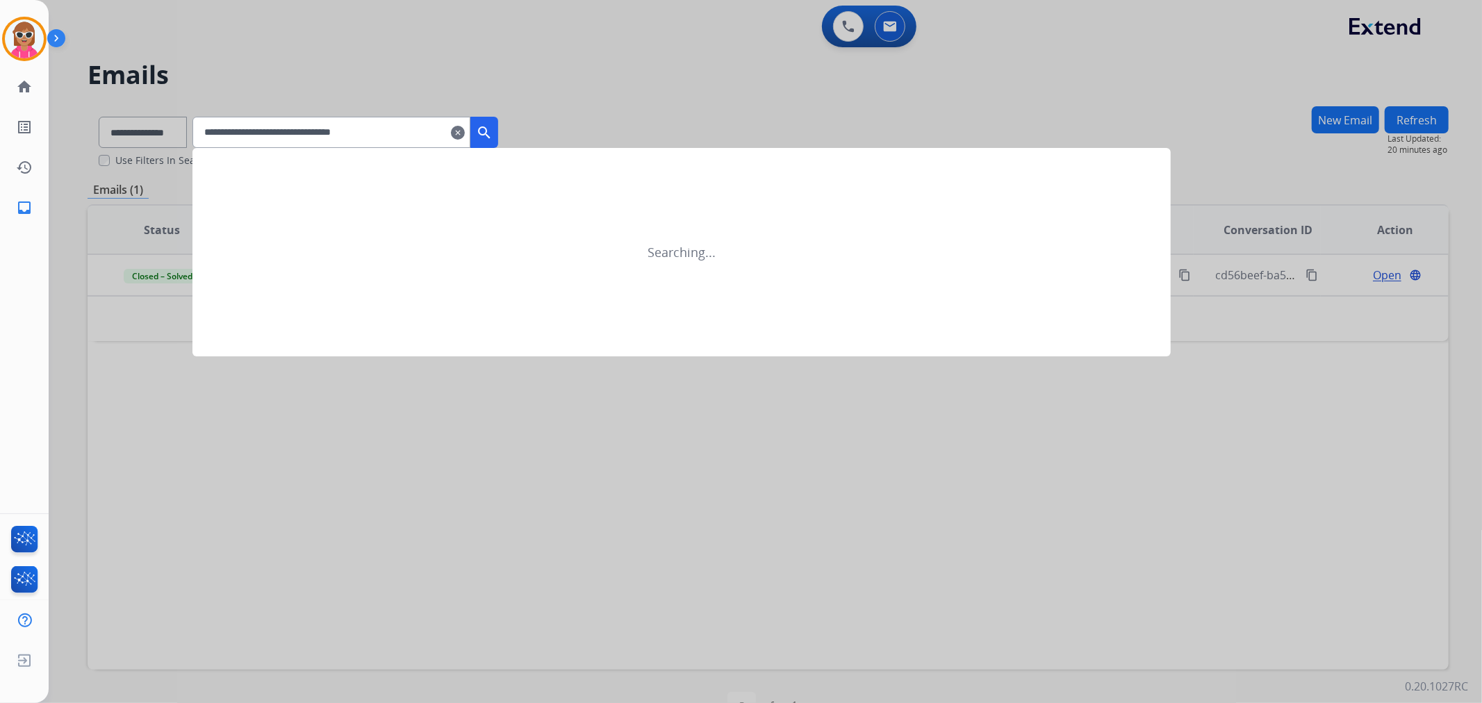
click at [493, 129] on mat-icon "search" at bounding box center [484, 132] width 17 height 17
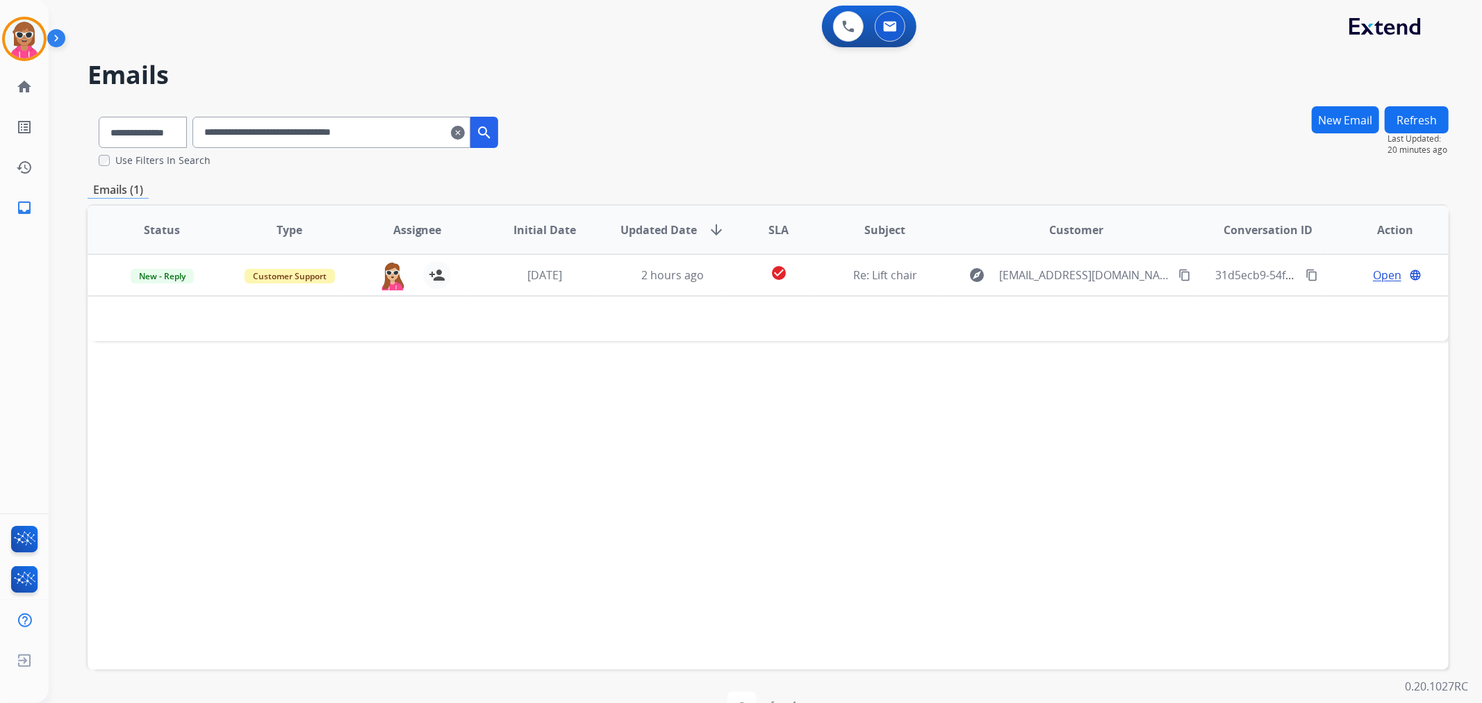
drag, startPoint x: 438, startPoint y: 138, endPoint x: 156, endPoint y: 129, distance: 282.2
click at [156, 129] on div "**********" at bounding box center [299, 130] width 422 height 48
paste input "text"
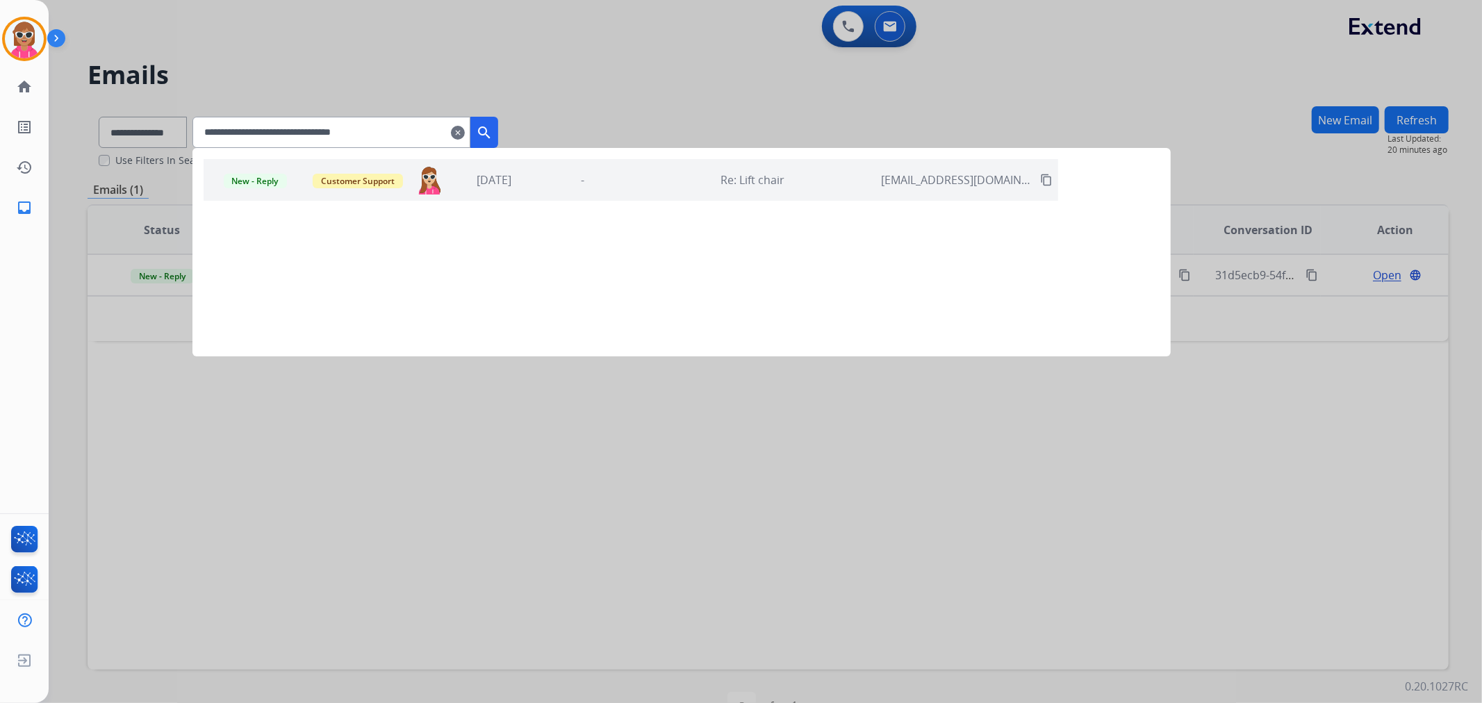
click at [497, 146] on button "search" at bounding box center [484, 132] width 28 height 31
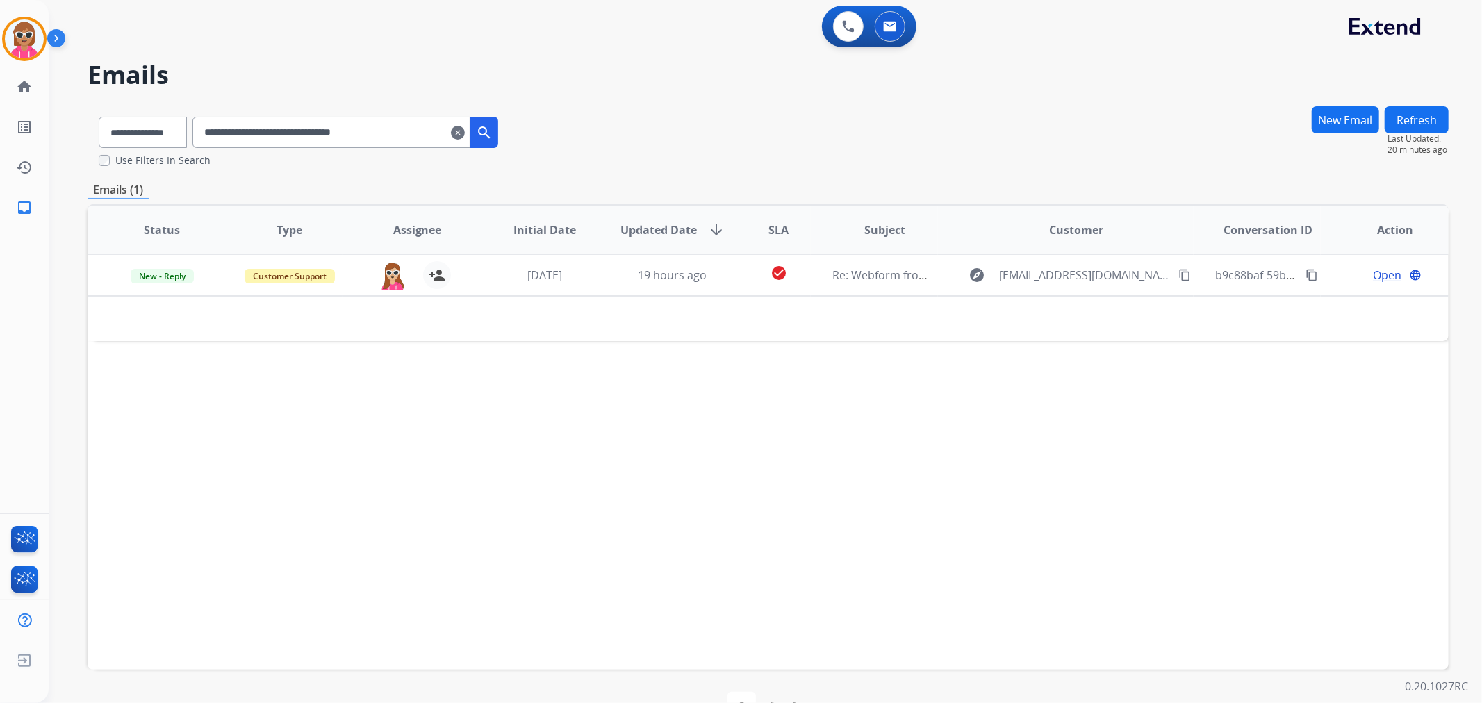
drag, startPoint x: 402, startPoint y: 122, endPoint x: 184, endPoint y: 126, distance: 217.5
click at [165, 127] on div "**********" at bounding box center [299, 130] width 422 height 48
drag, startPoint x: 418, startPoint y: 133, endPoint x: 228, endPoint y: 138, distance: 190.4
click at [228, 138] on input "**********" at bounding box center [331, 132] width 278 height 31
click at [245, 133] on input "**********" at bounding box center [331, 132] width 278 height 31
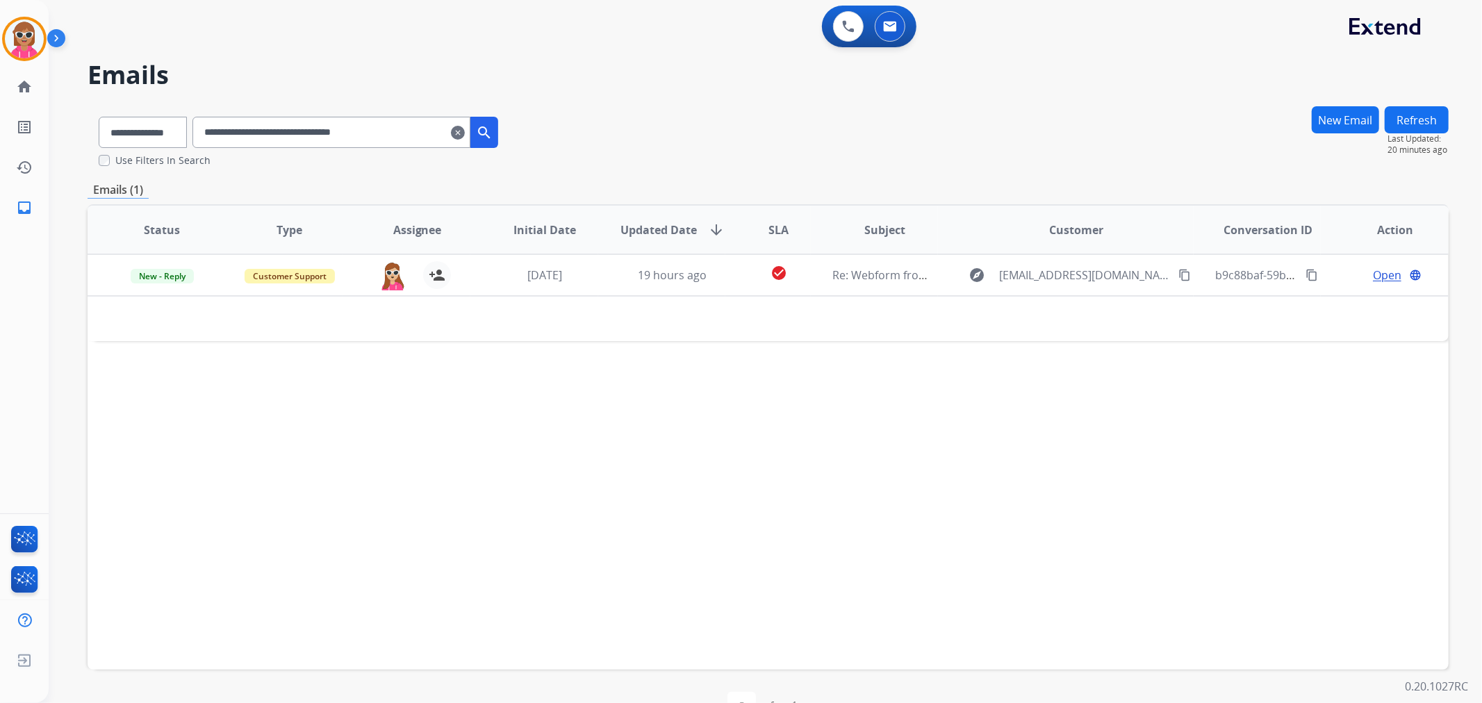
click at [245, 133] on input "**********" at bounding box center [331, 132] width 278 height 31
paste input "text"
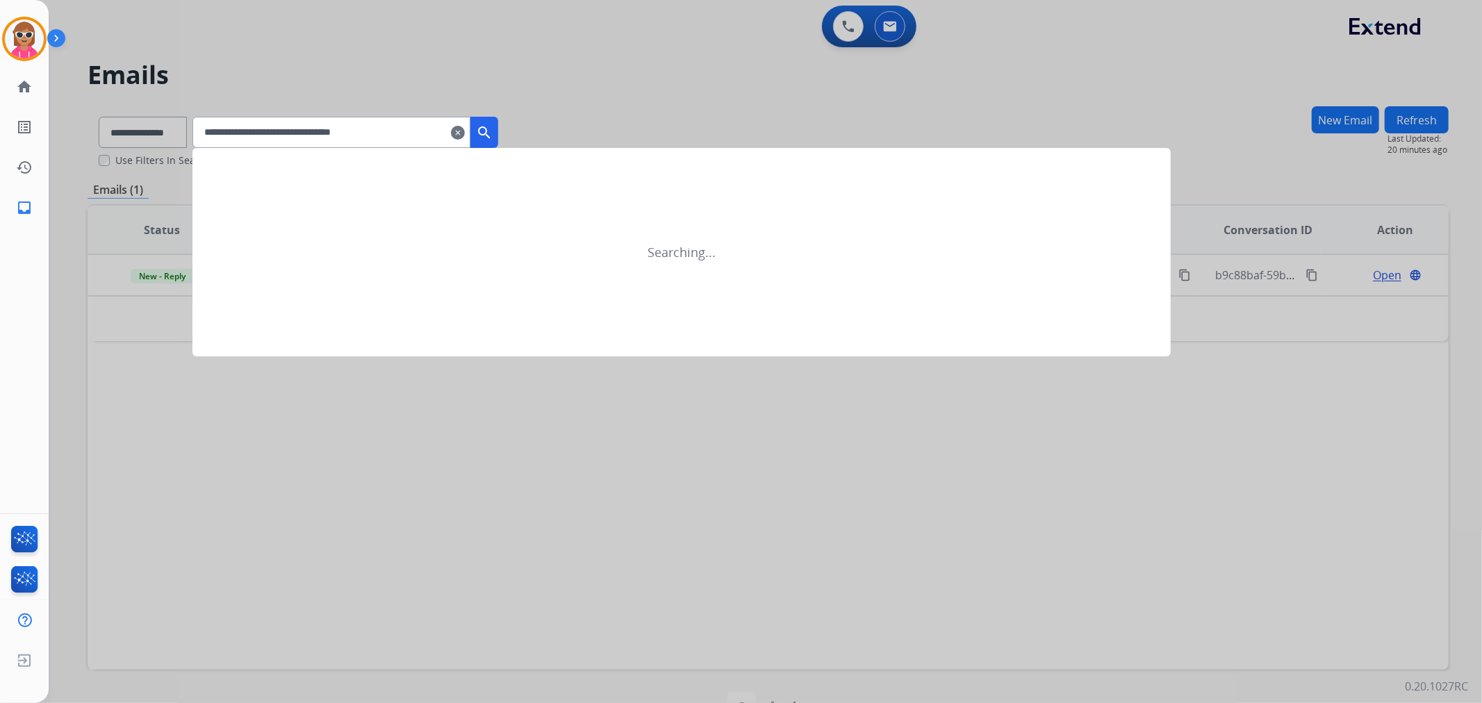
click at [493, 133] on mat-icon "search" at bounding box center [484, 132] width 17 height 17
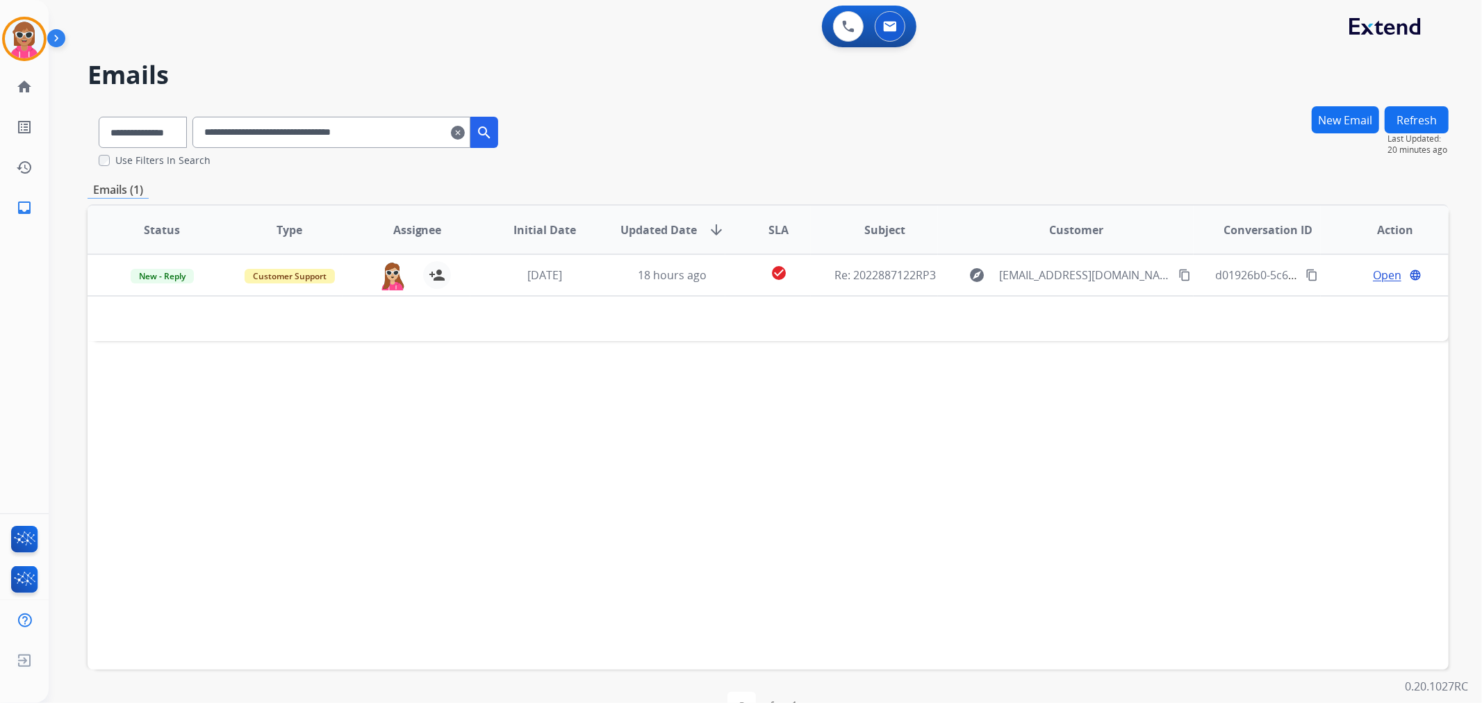
drag, startPoint x: 422, startPoint y: 133, endPoint x: 94, endPoint y: 125, distance: 328.0
click at [94, 125] on div "**********" at bounding box center [299, 130] width 422 height 48
paste input "text"
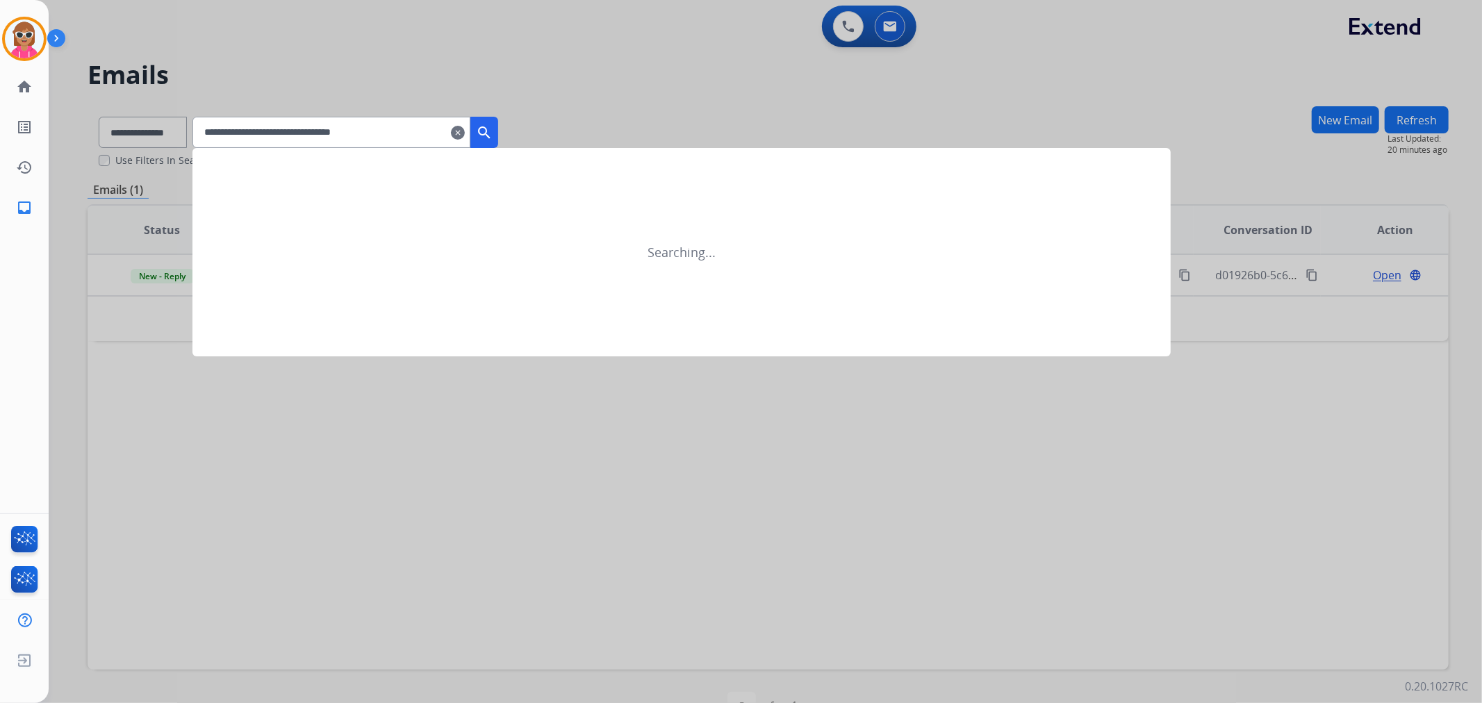
click at [493, 130] on mat-icon "search" at bounding box center [484, 132] width 17 height 17
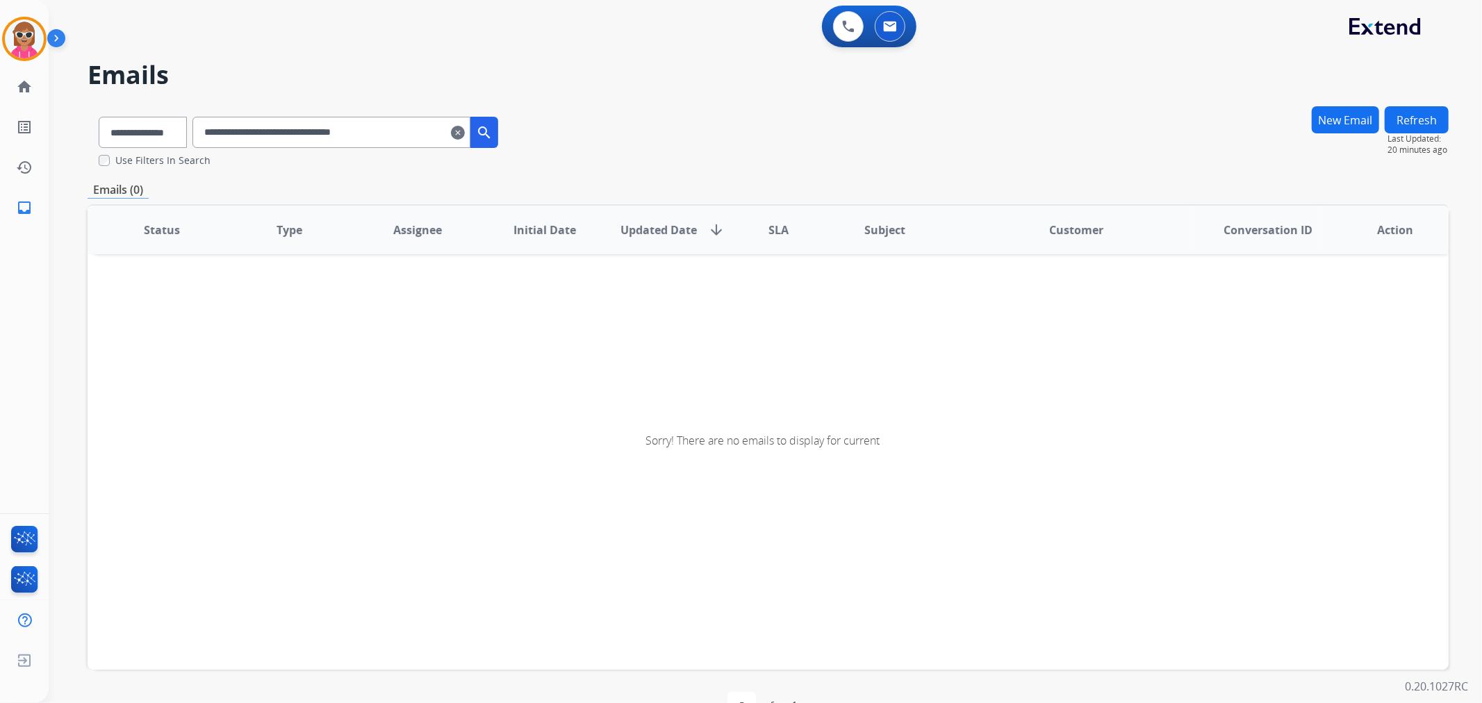
click at [431, 120] on input "**********" at bounding box center [331, 132] width 278 height 31
click at [498, 142] on button "search" at bounding box center [484, 132] width 28 height 31
drag, startPoint x: 417, startPoint y: 126, endPoint x: 151, endPoint y: 146, distance: 266.1
click at [156, 146] on div "**********" at bounding box center [299, 130] width 422 height 48
paste input "text"
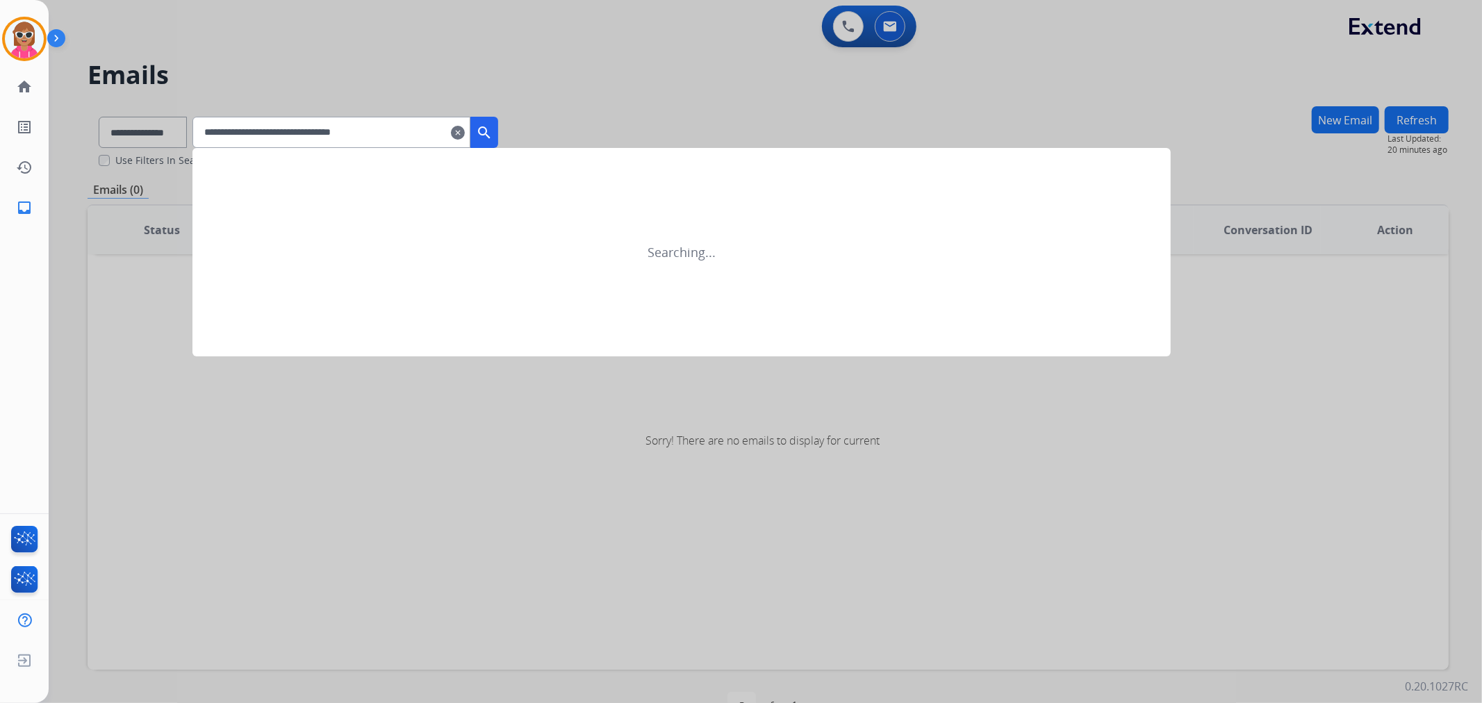
click at [493, 136] on mat-icon "search" at bounding box center [484, 132] width 17 height 17
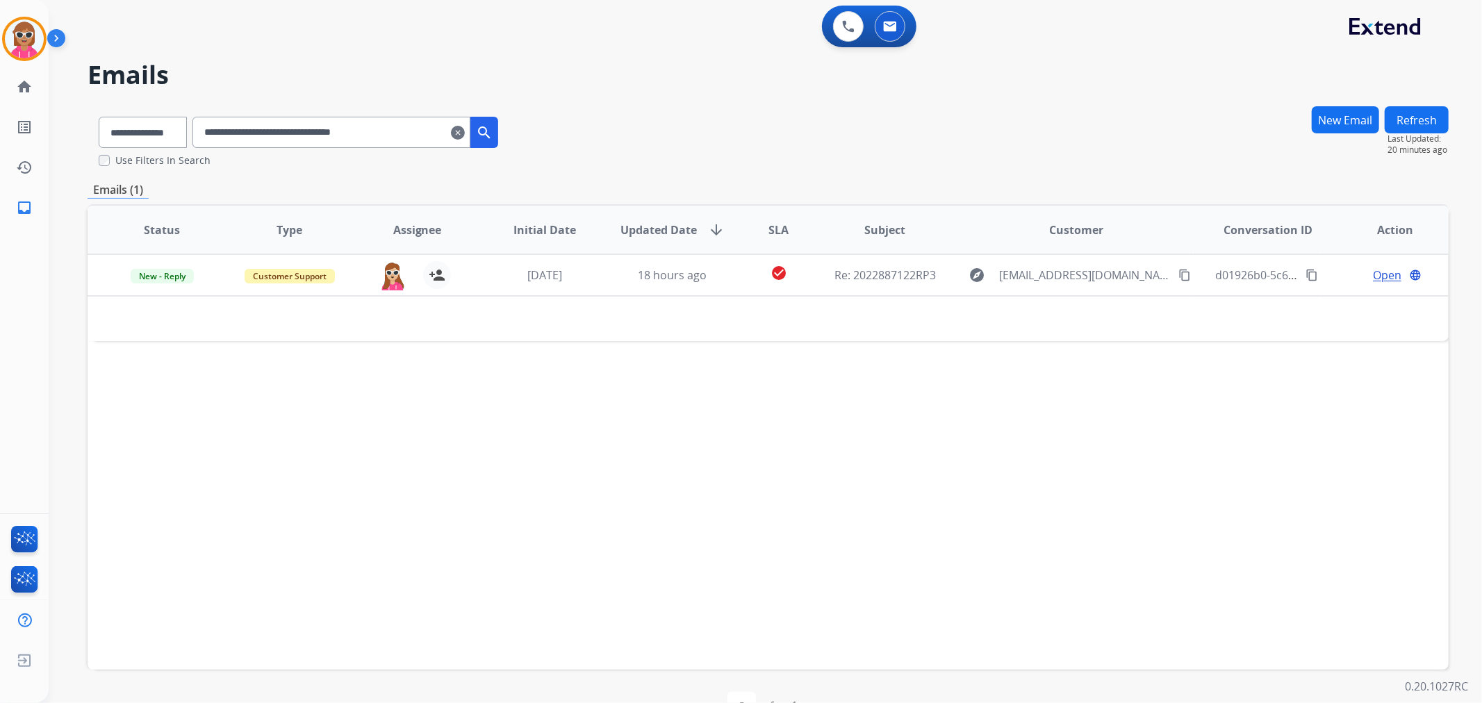
drag, startPoint x: 407, startPoint y: 126, endPoint x: 425, endPoint y: 134, distance: 19.0
click at [199, 134] on div "**********" at bounding box center [299, 130] width 422 height 48
paste input "text"
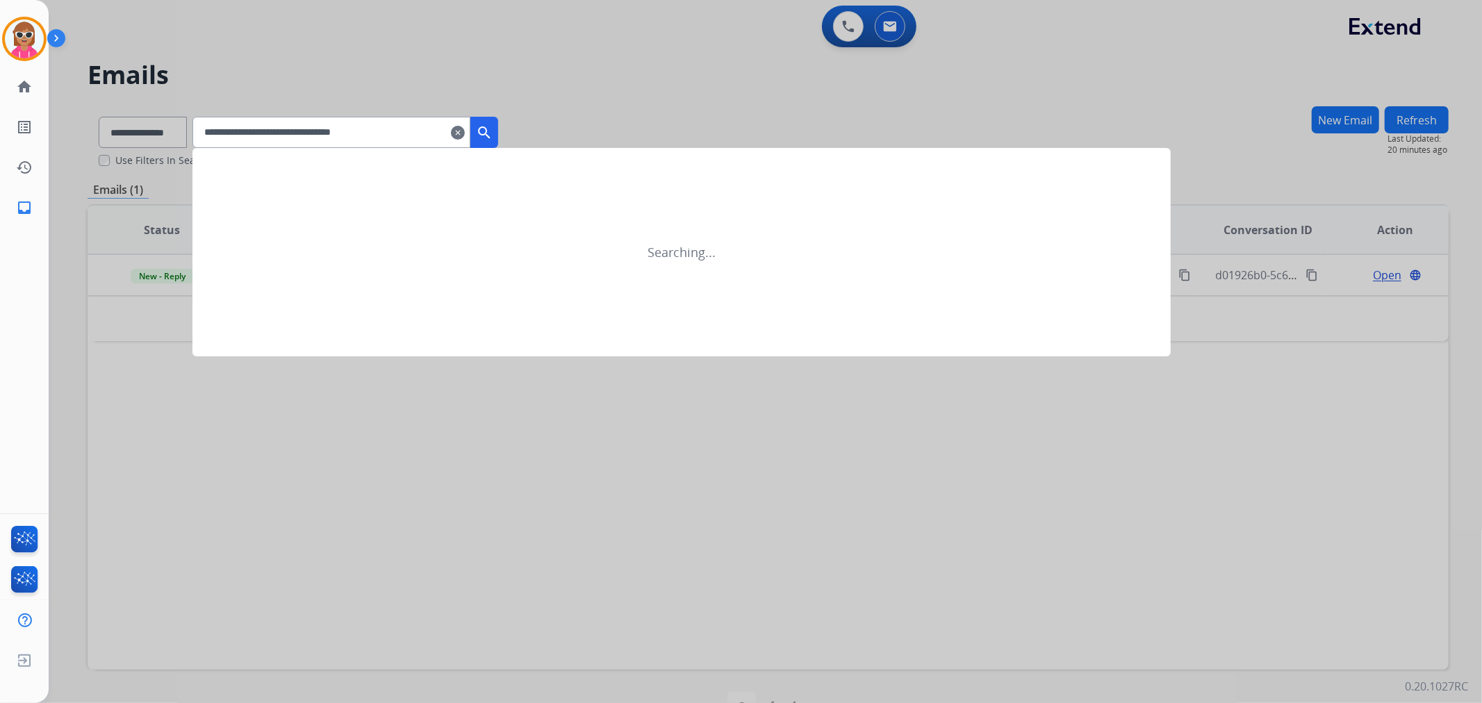
click at [493, 133] on mat-icon "search" at bounding box center [484, 132] width 17 height 17
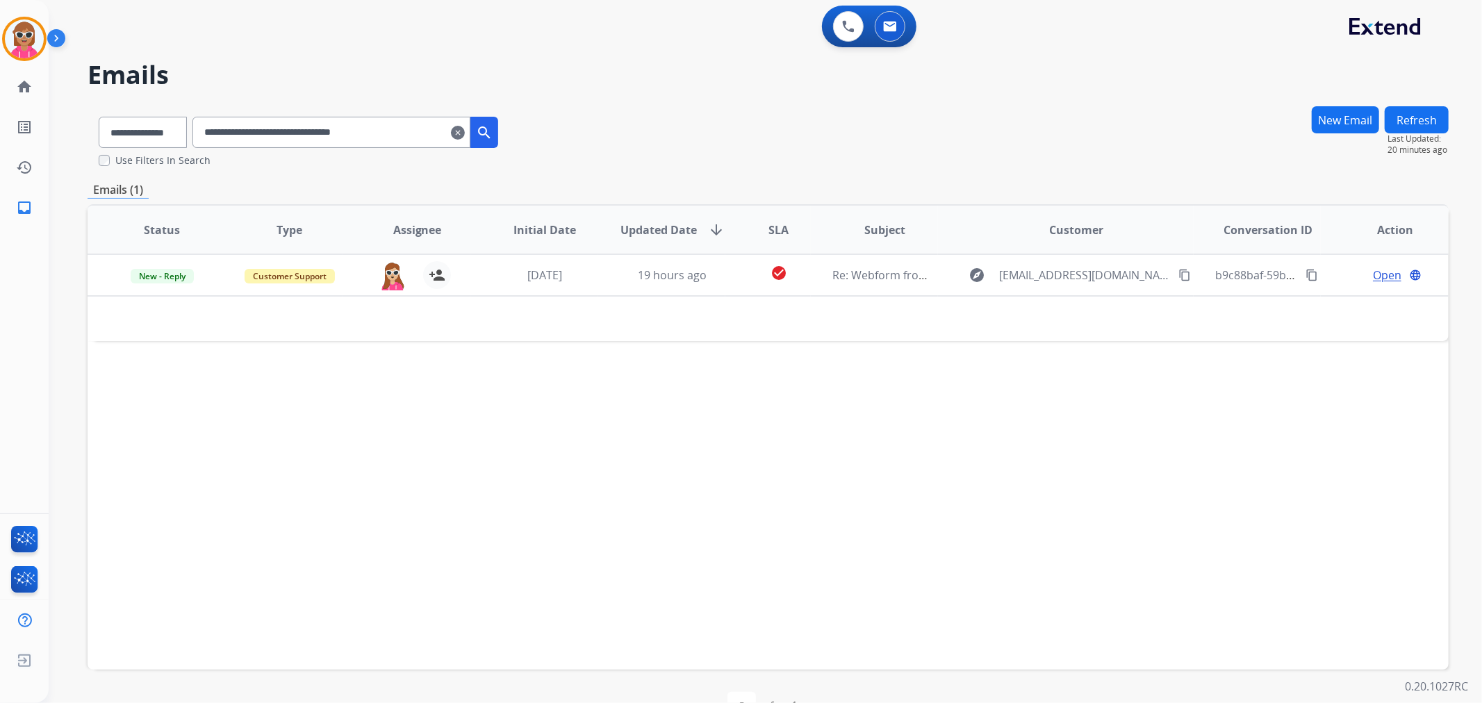
drag, startPoint x: 417, startPoint y: 135, endPoint x: 148, endPoint y: 176, distance: 272.0
click at [150, 174] on div "**********" at bounding box center [768, 424] width 1361 height 636
paste input "text"
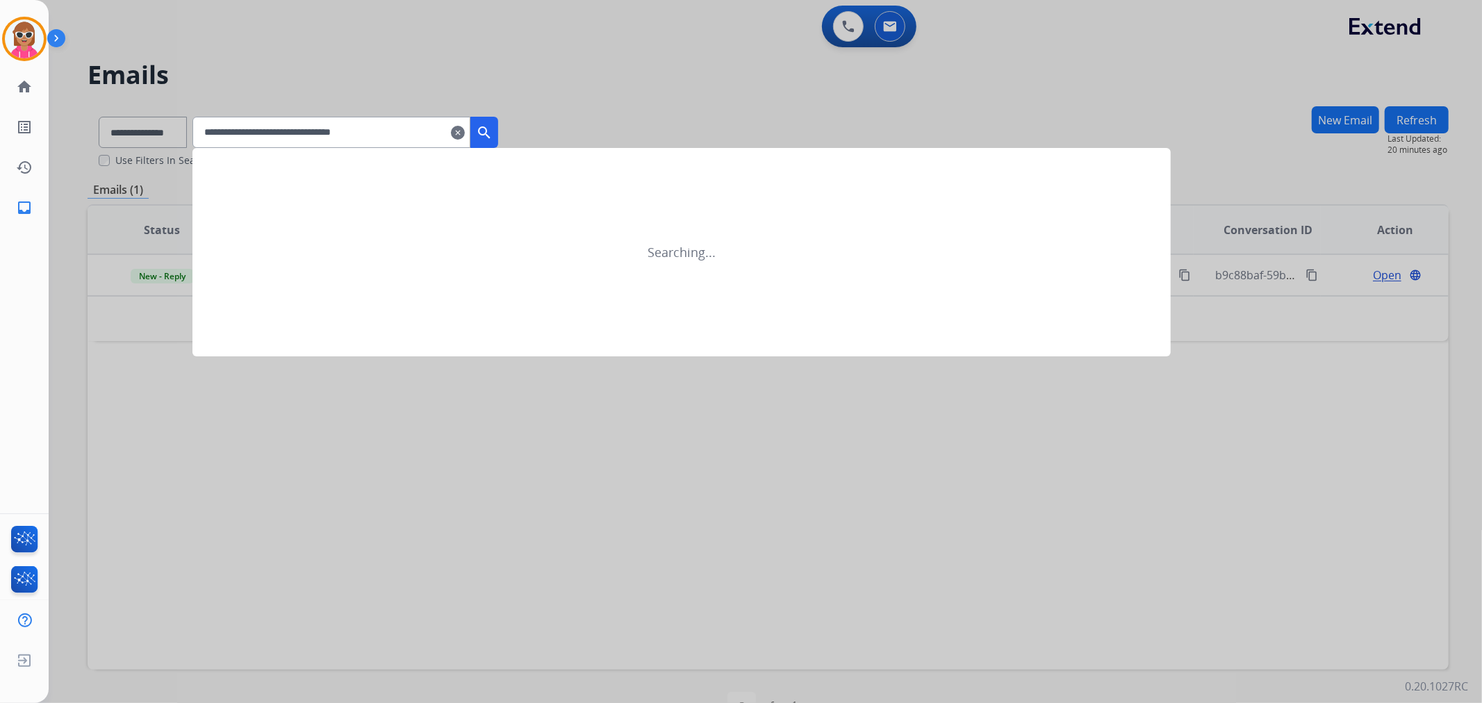
click at [493, 126] on mat-icon "search" at bounding box center [484, 132] width 17 height 17
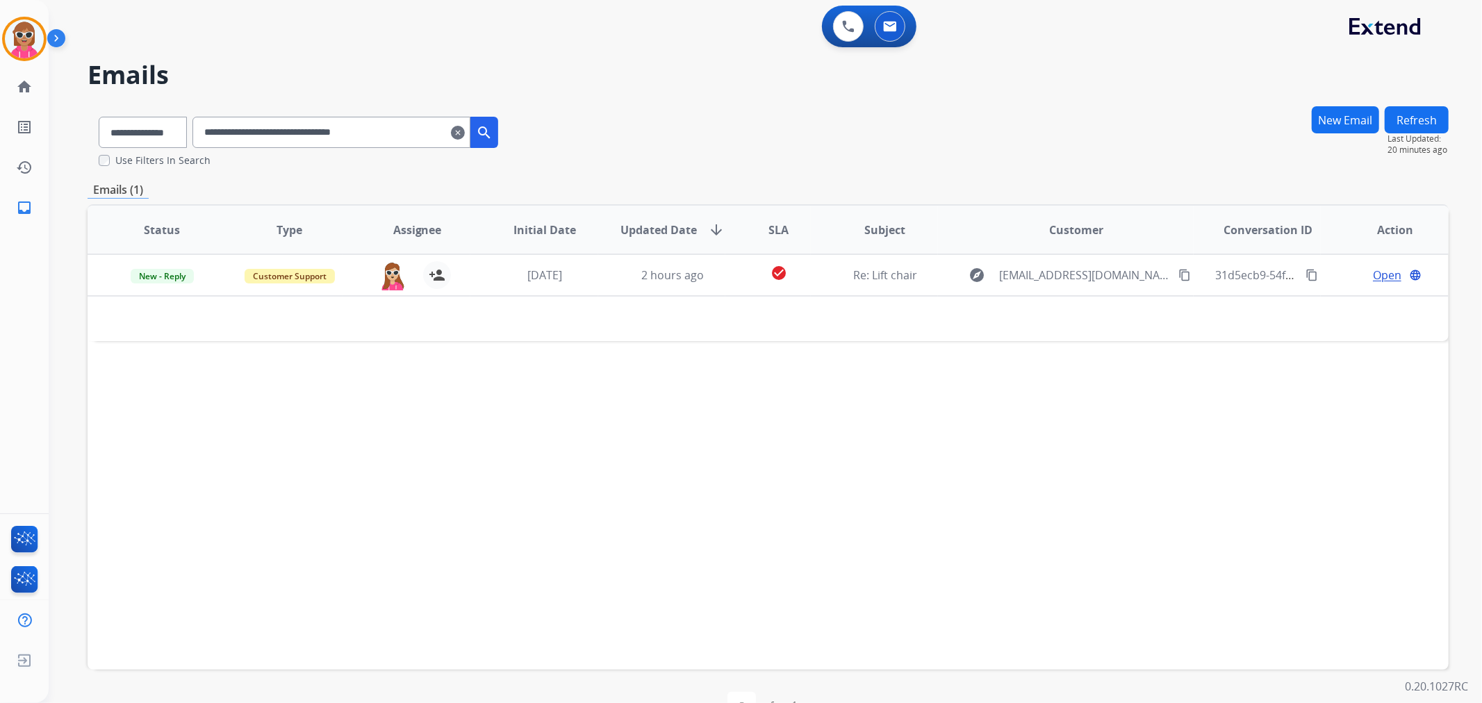
drag, startPoint x: 421, startPoint y: 128, endPoint x: 136, endPoint y: 127, distance: 284.9
click at [136, 127] on div "**********" at bounding box center [299, 130] width 422 height 48
paste input "text"
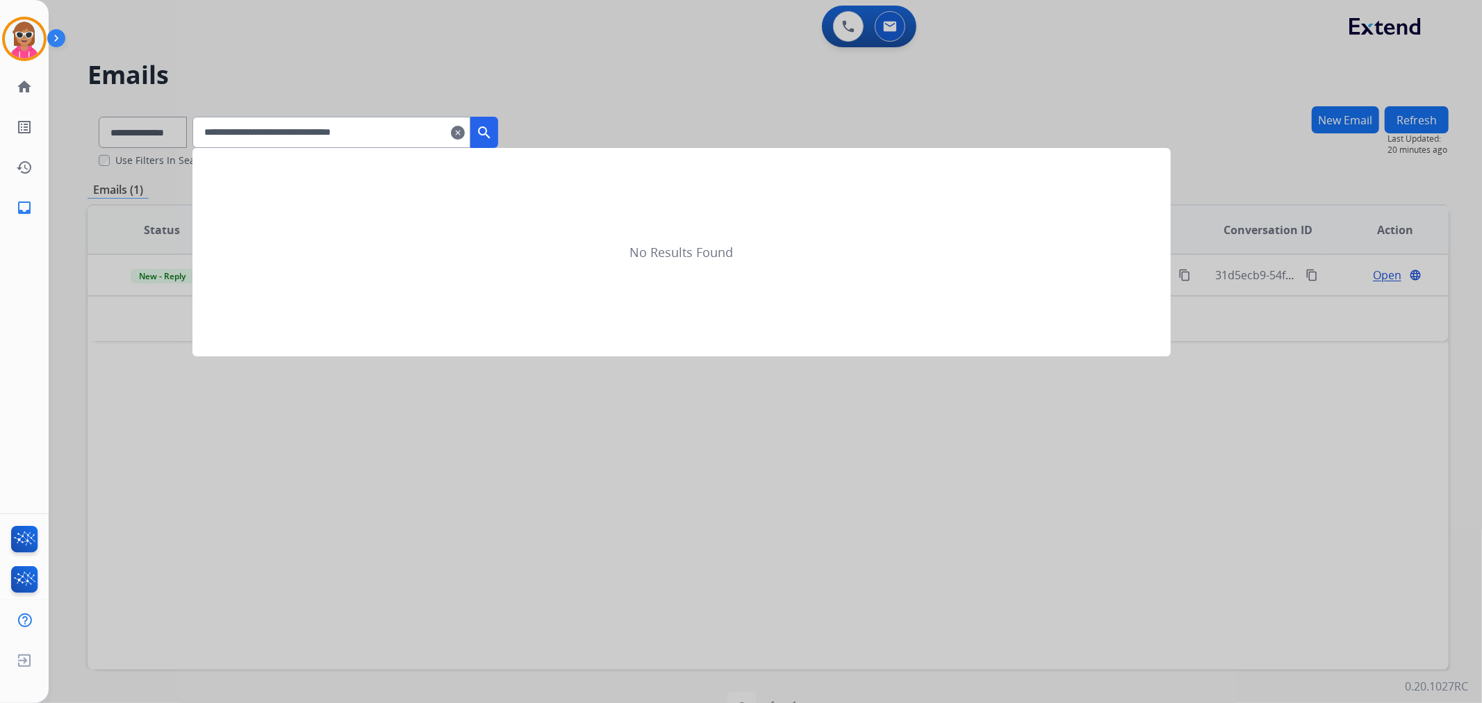
click at [493, 128] on mat-icon "search" at bounding box center [484, 132] width 17 height 17
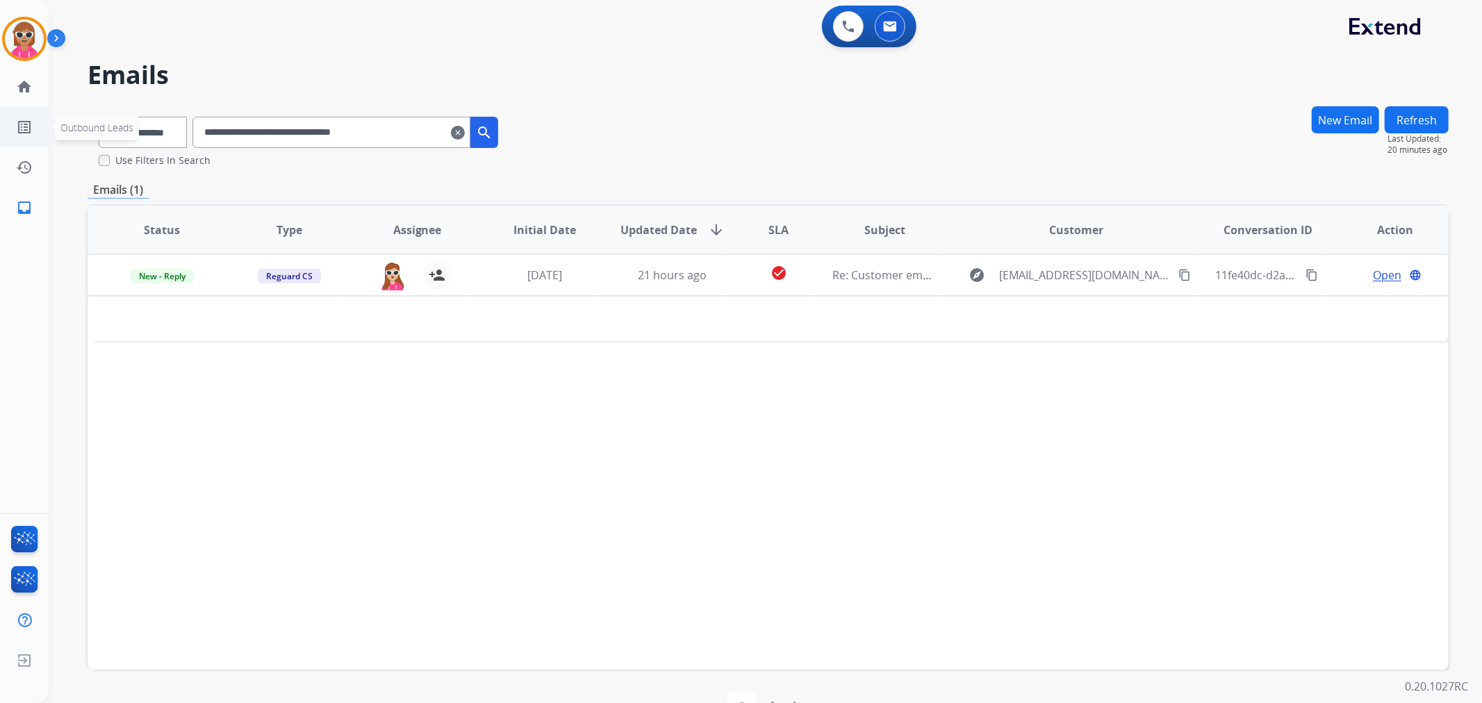
drag, startPoint x: 439, startPoint y: 126, endPoint x: 0, endPoint y: 113, distance: 439.3
click at [0, 113] on div "**********" at bounding box center [741, 351] width 1482 height 703
paste input "text"
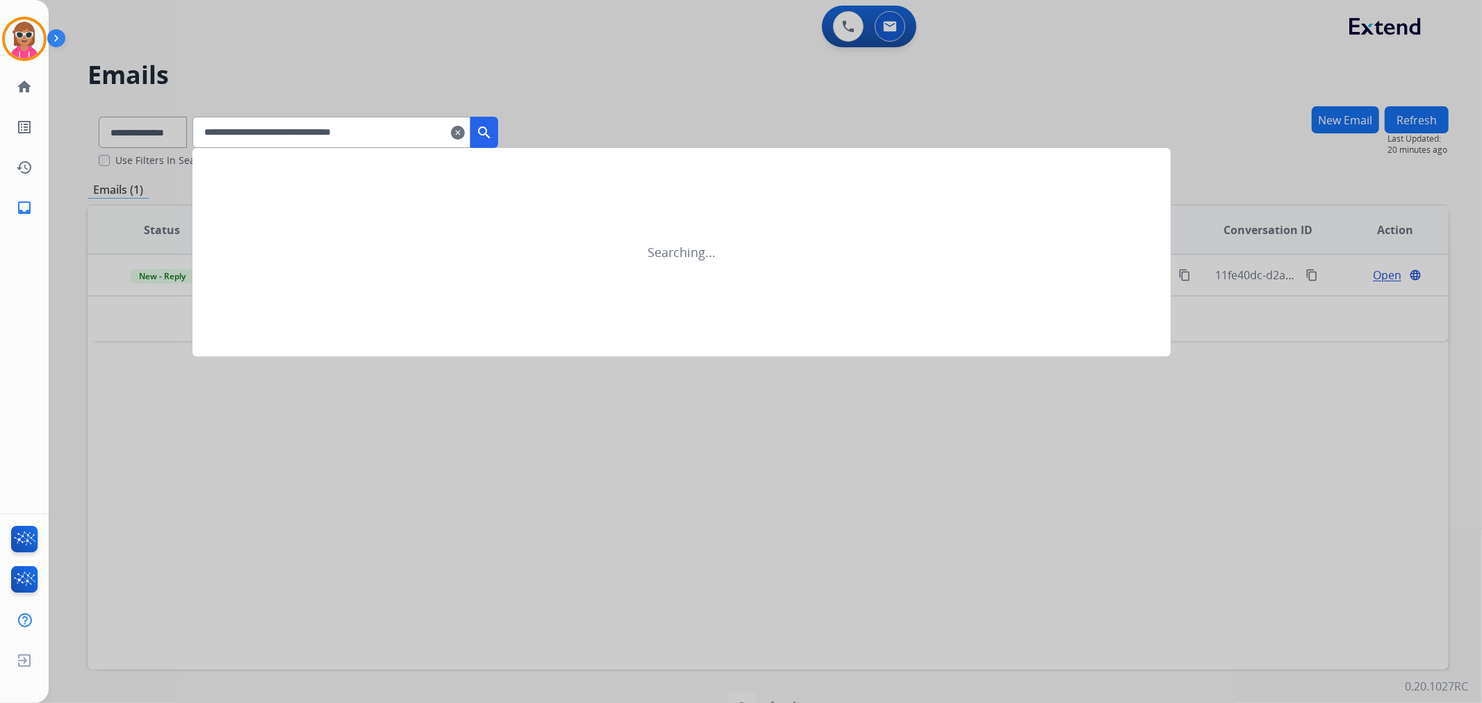
click at [493, 135] on mat-icon "search" at bounding box center [484, 132] width 17 height 17
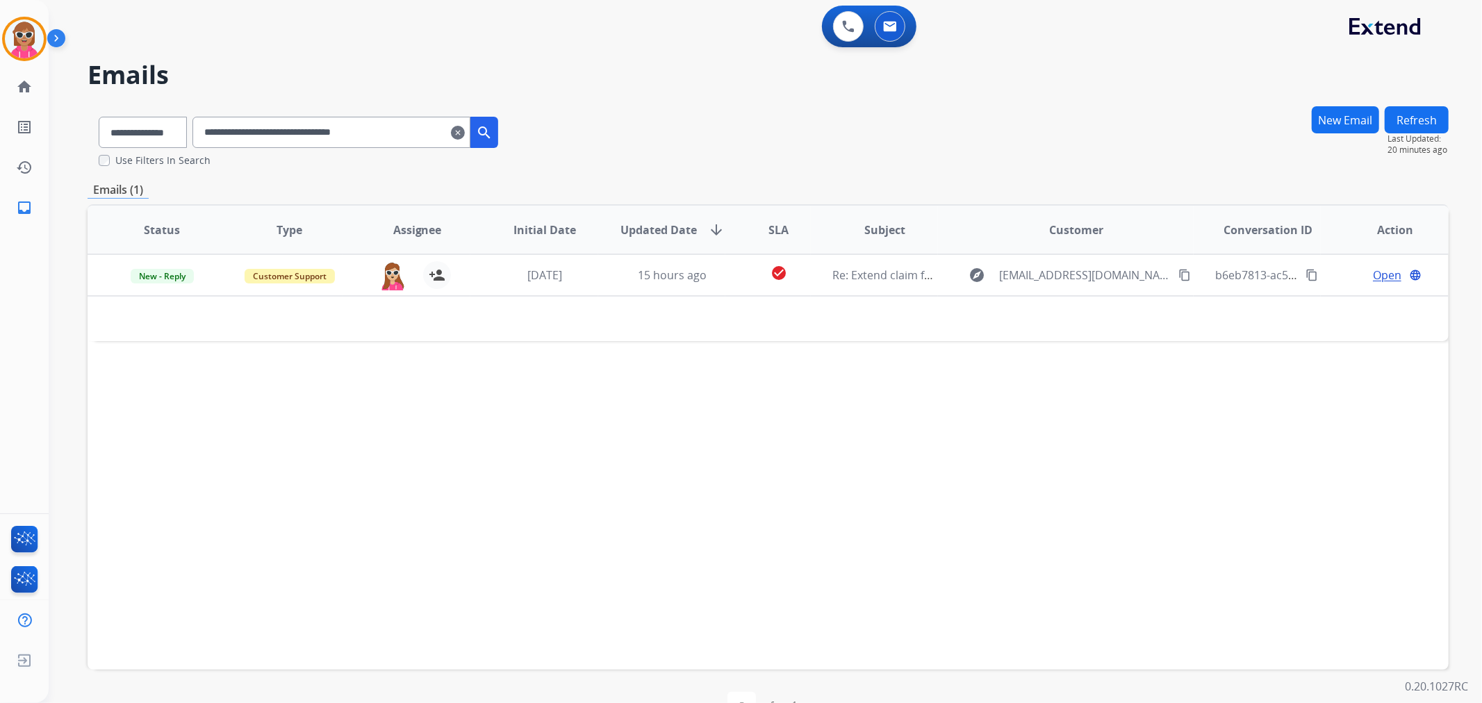
drag, startPoint x: 436, startPoint y: 131, endPoint x: 92, endPoint y: 122, distance: 343.3
click at [92, 122] on div "**********" at bounding box center [299, 130] width 422 height 48
click at [278, 129] on input "**********" at bounding box center [331, 132] width 278 height 31
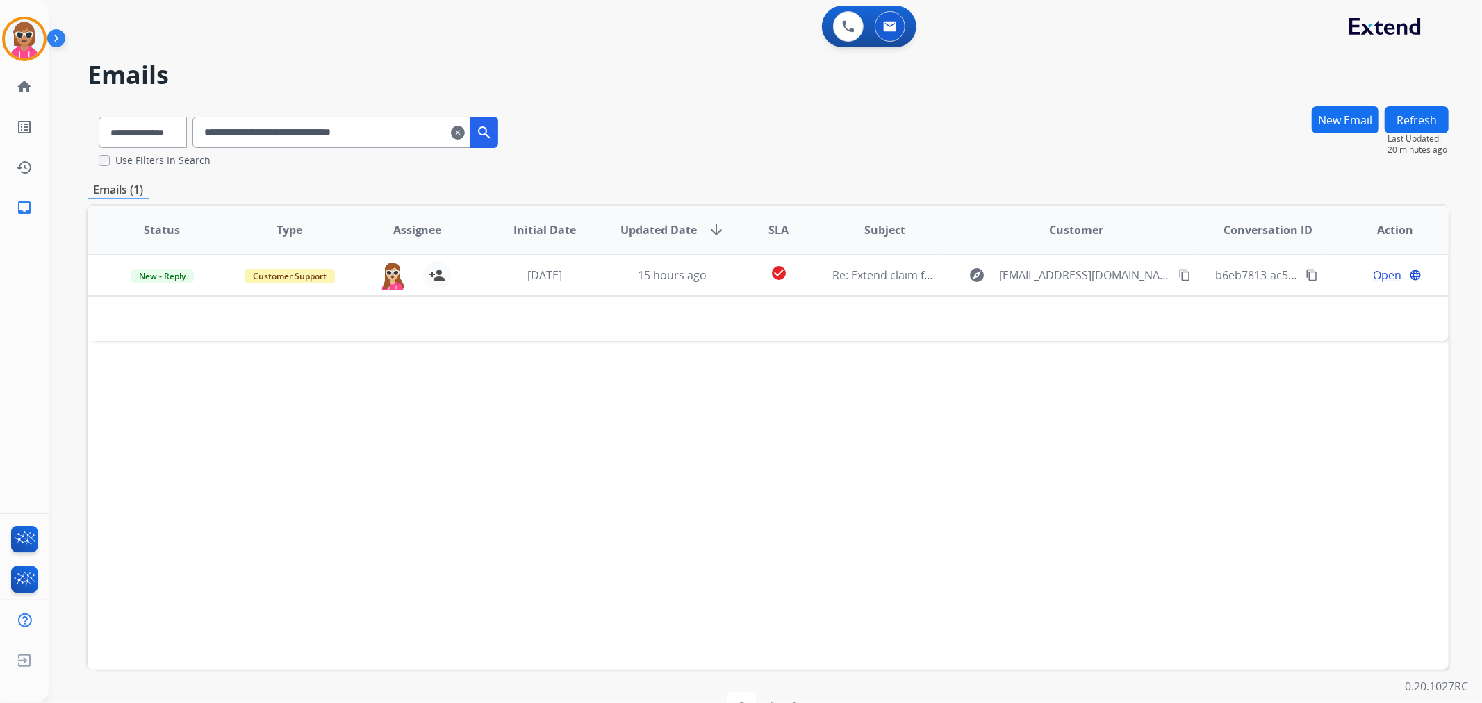
paste input "text"
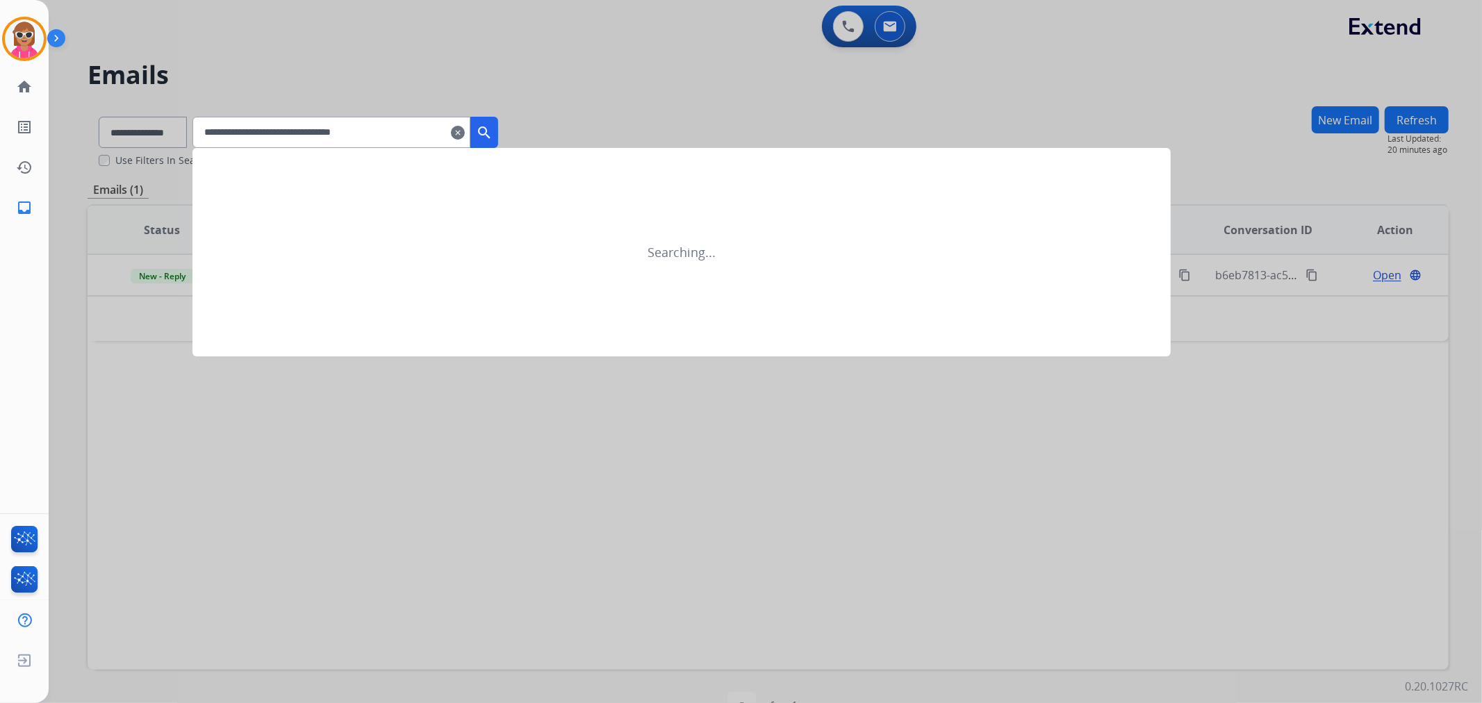
click at [490, 135] on button "search" at bounding box center [484, 132] width 28 height 31
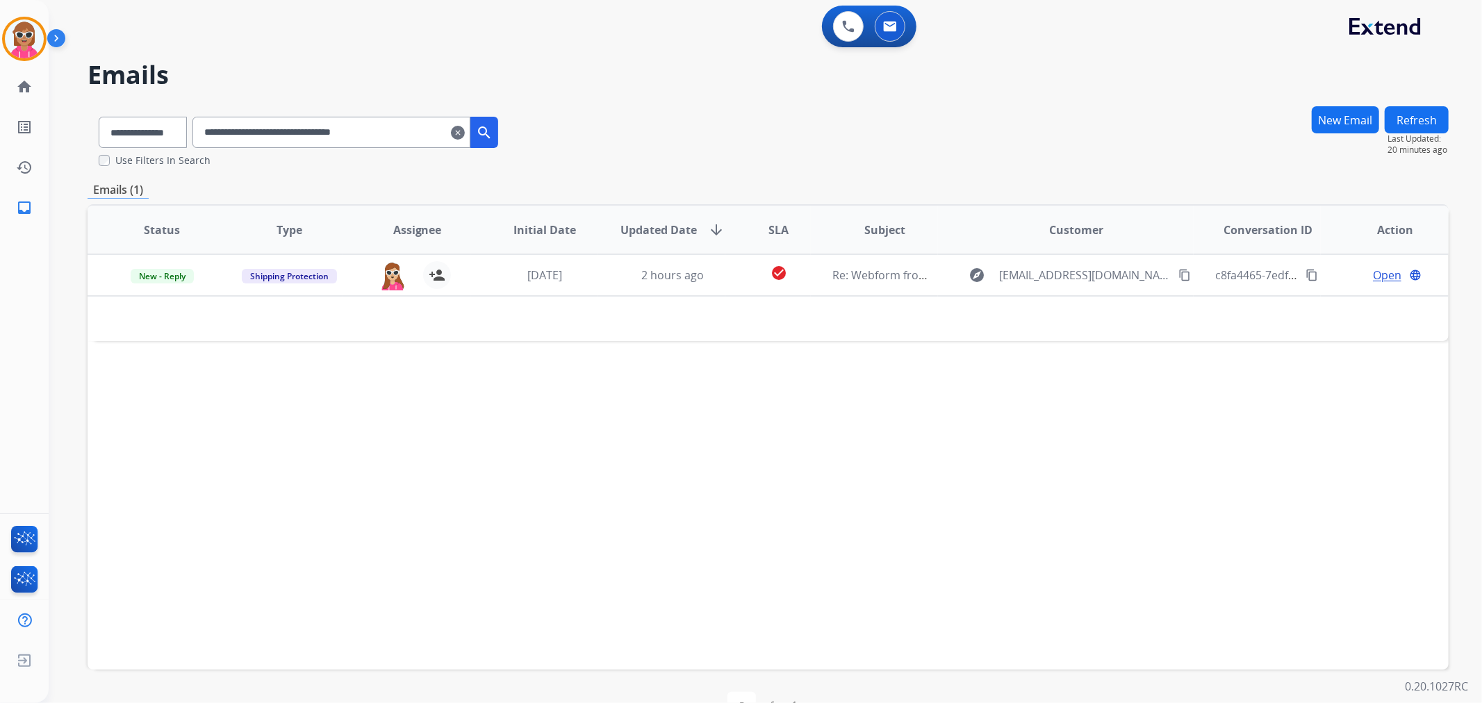
drag, startPoint x: 411, startPoint y: 134, endPoint x: 138, endPoint y: 148, distance: 273.4
click at [138, 148] on div "**********" at bounding box center [299, 130] width 422 height 48
paste input "text"
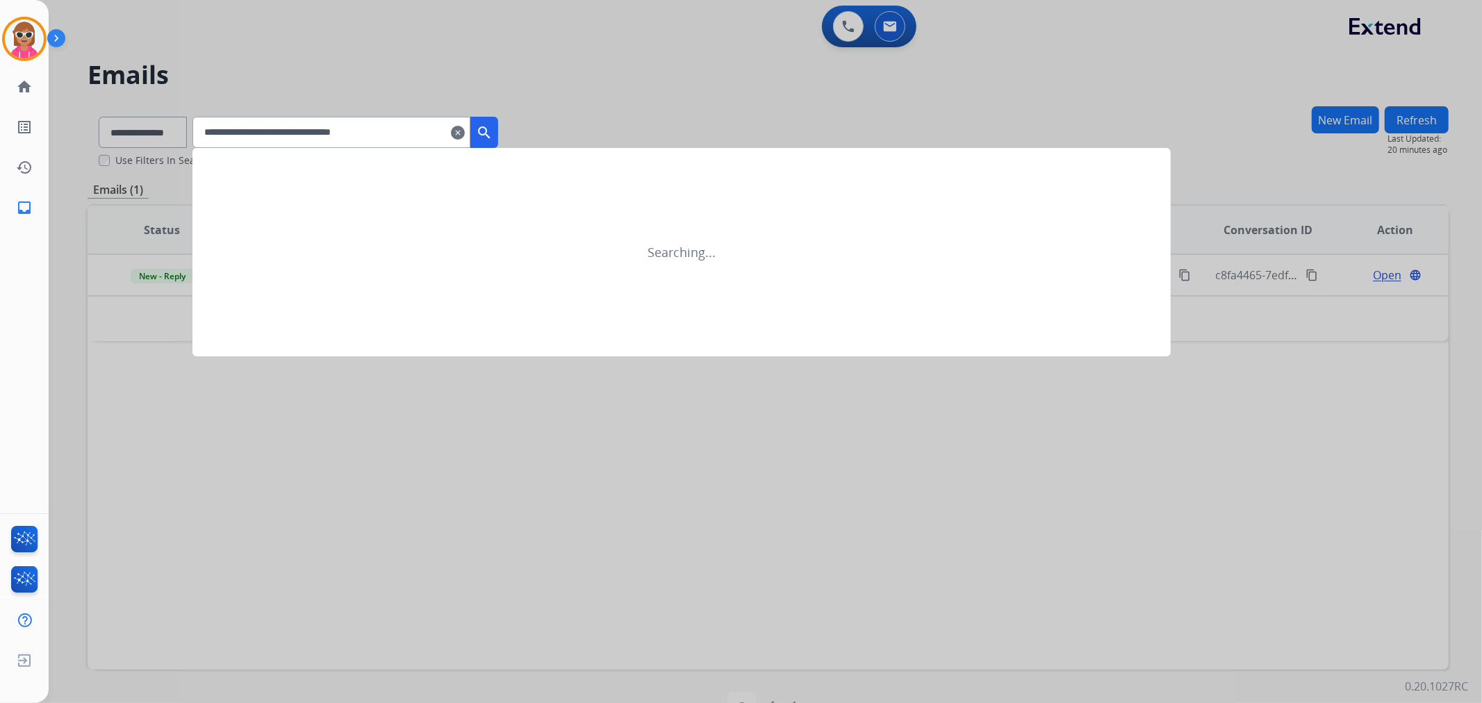
click at [493, 126] on mat-icon "search" at bounding box center [484, 132] width 17 height 17
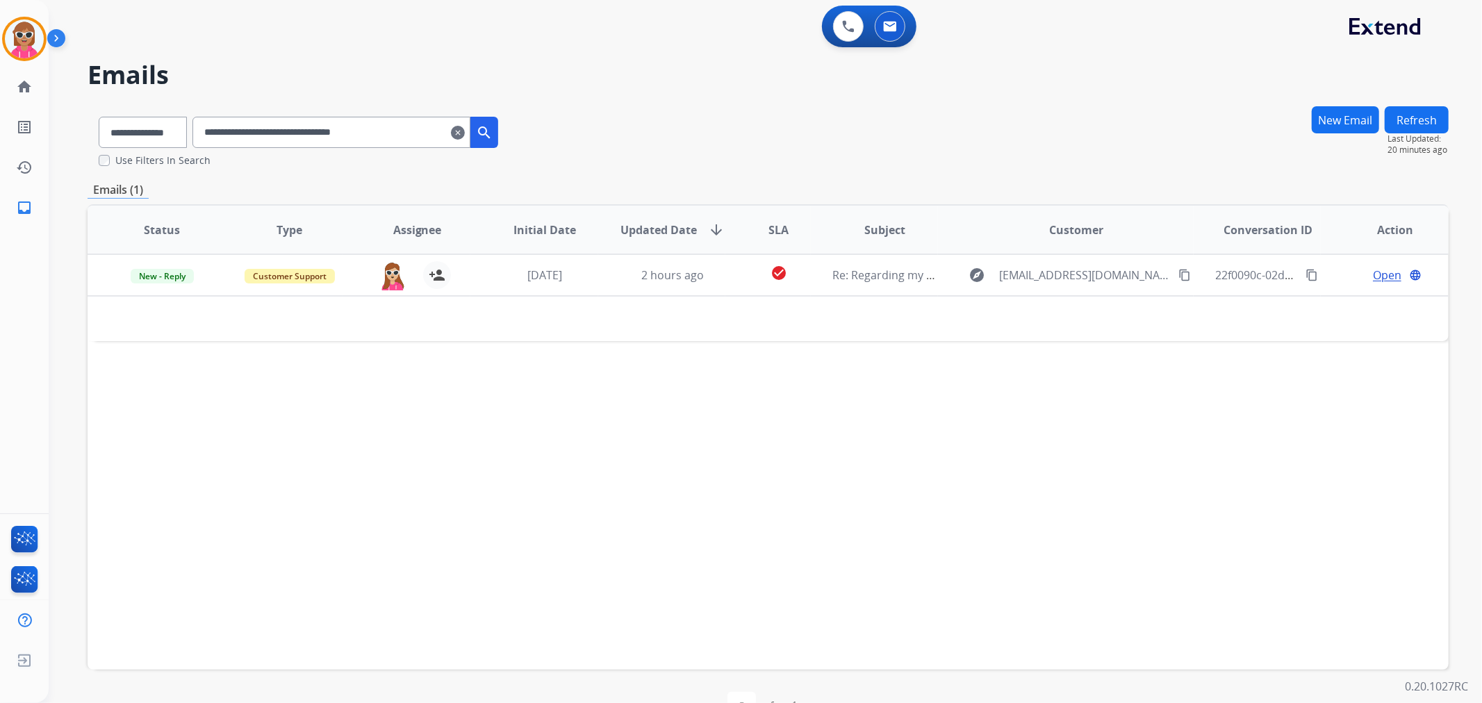
drag, startPoint x: 415, startPoint y: 126, endPoint x: 208, endPoint y: 129, distance: 207.1
click at [205, 129] on div "**********" at bounding box center [299, 130] width 422 height 48
click at [304, 135] on input "**********" at bounding box center [331, 132] width 278 height 31
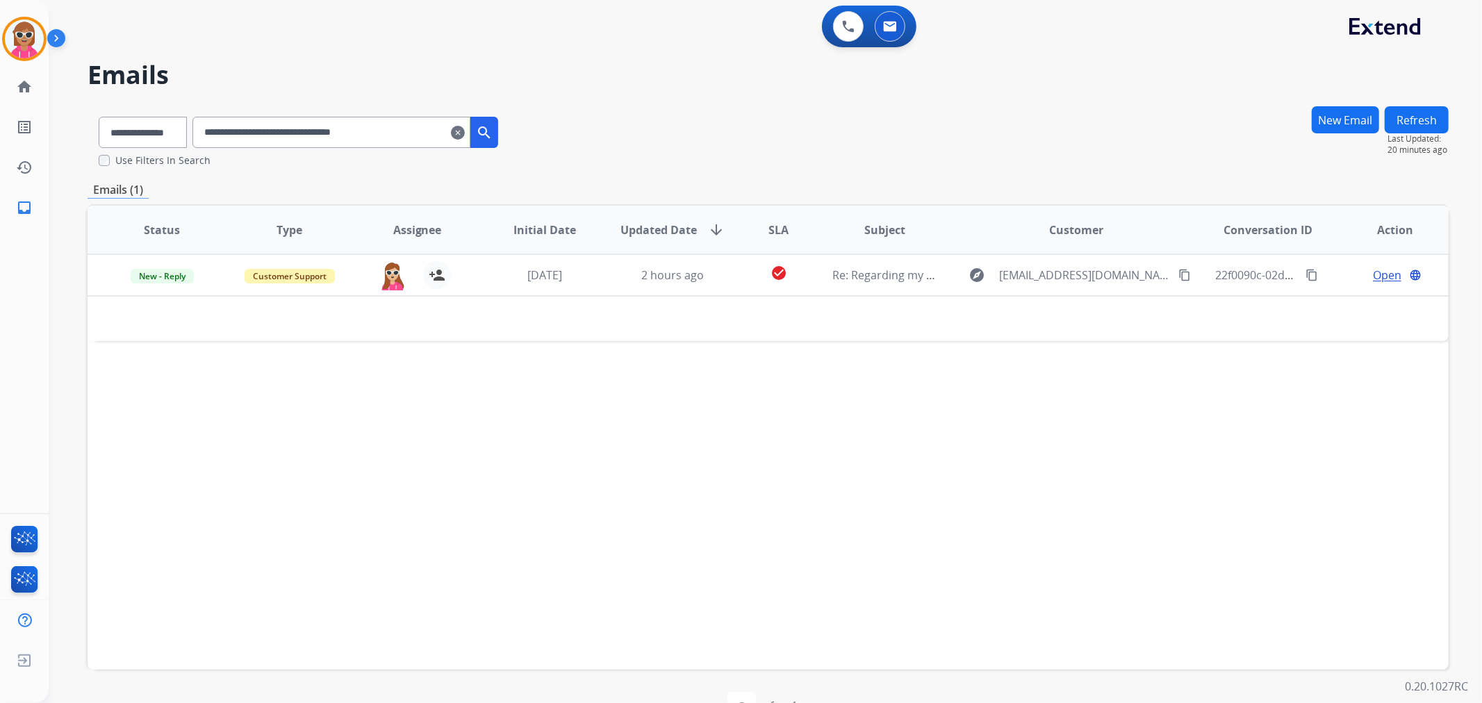
paste input "text"
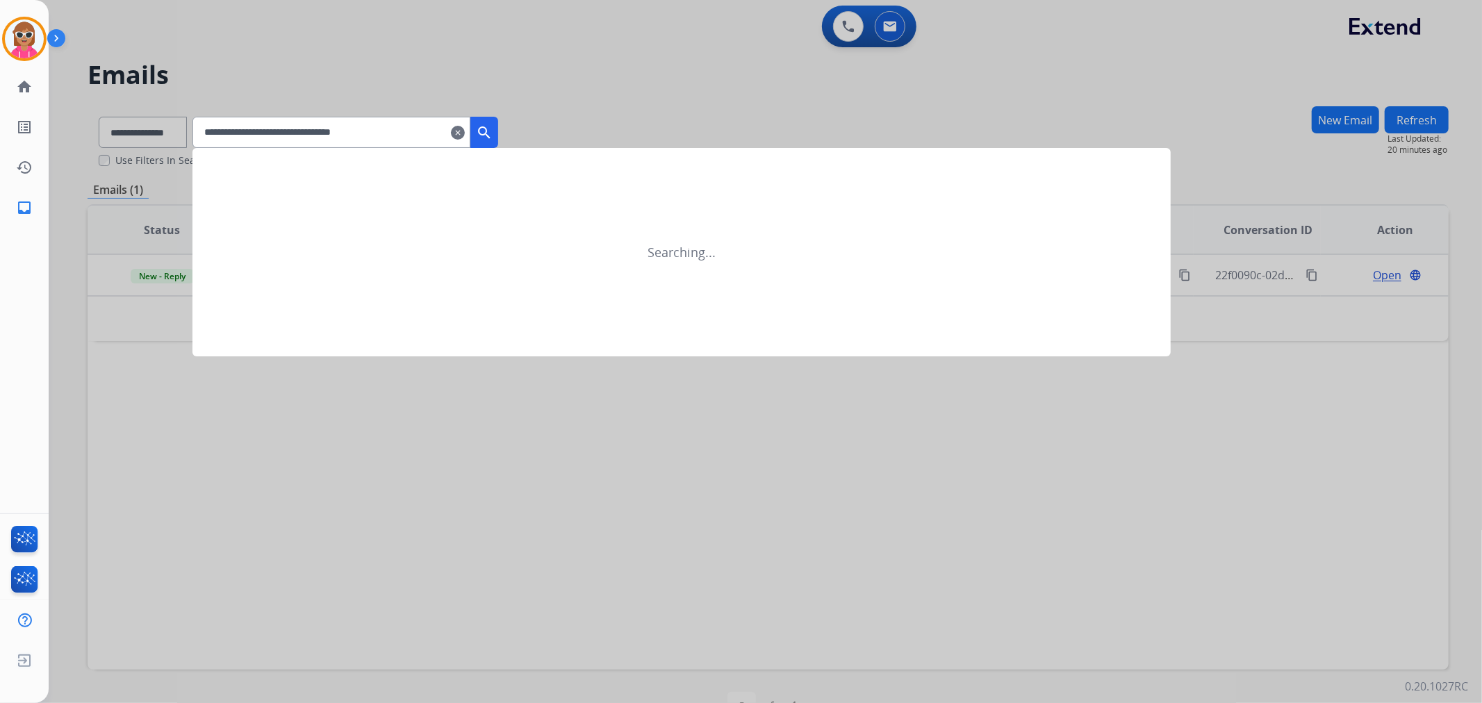
click at [493, 129] on mat-icon "search" at bounding box center [484, 132] width 17 height 17
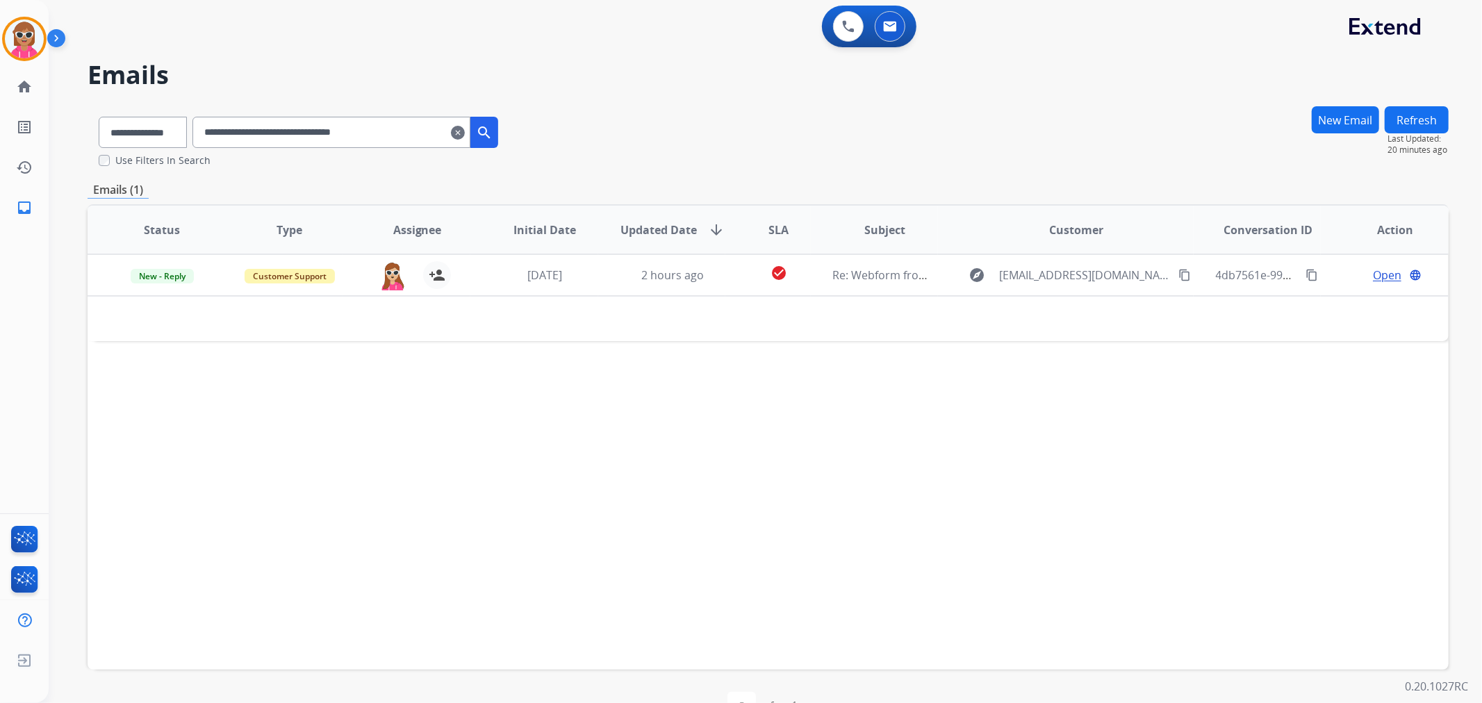
drag, startPoint x: 425, startPoint y: 126, endPoint x: 106, endPoint y: 142, distance: 320.0
click at [106, 142] on div "**********" at bounding box center [299, 130] width 422 height 48
paste input "text"
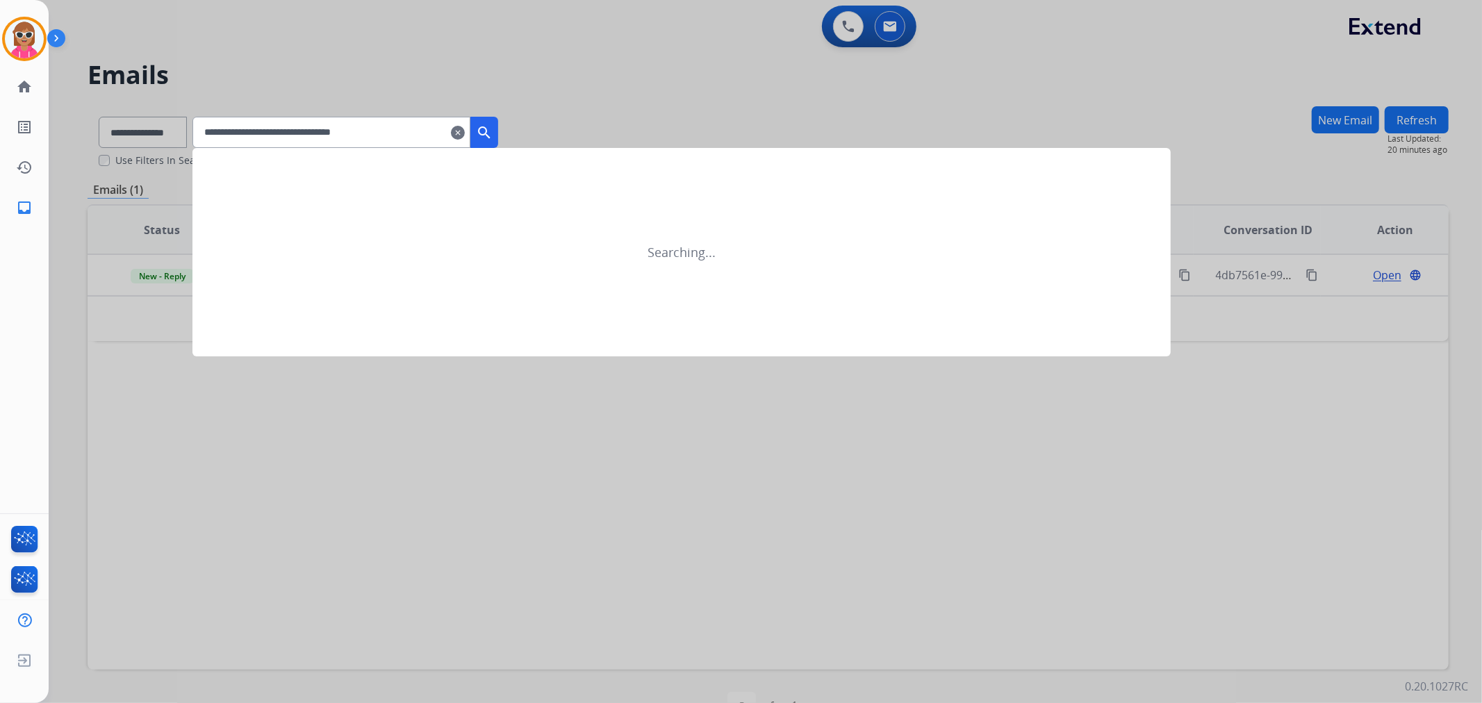
type input "**********"
click at [498, 126] on button "search" at bounding box center [484, 132] width 28 height 31
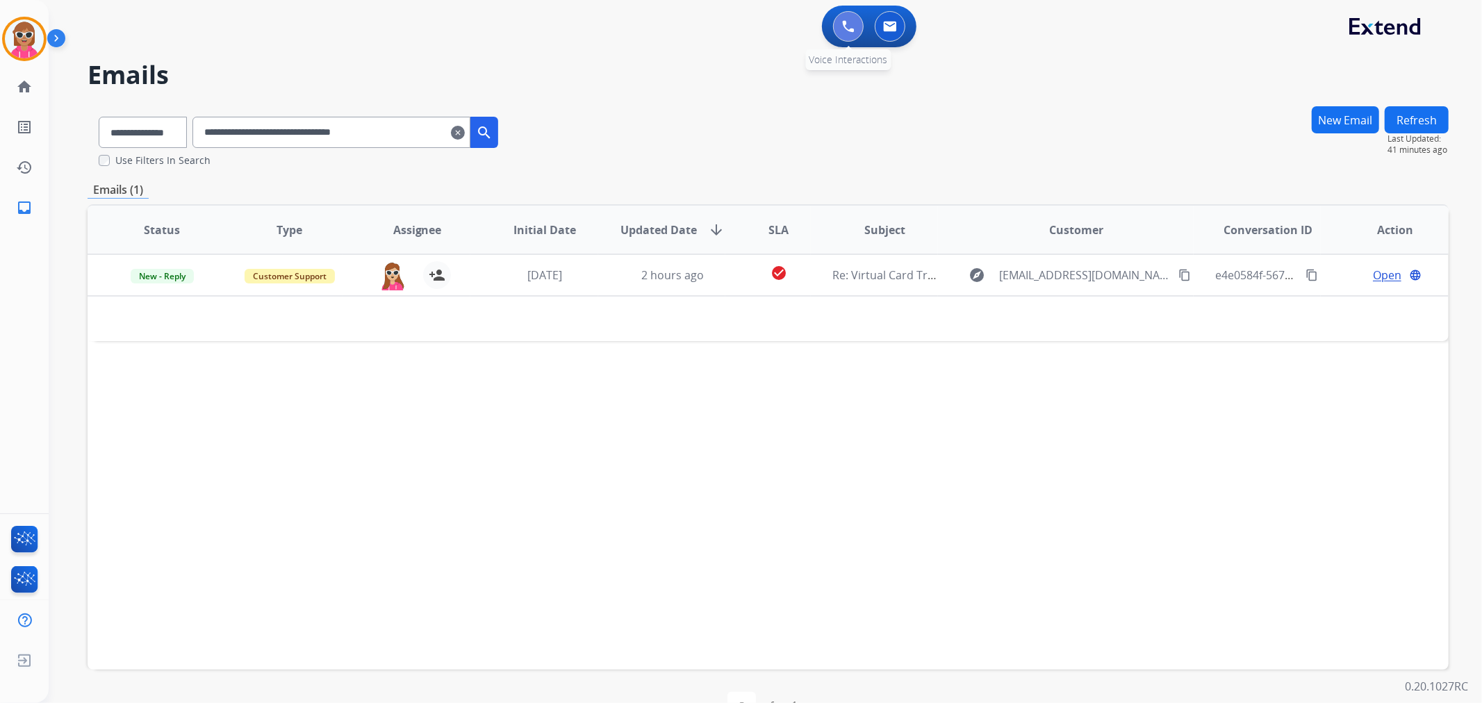
click at [844, 22] on img at bounding box center [848, 26] width 13 height 13
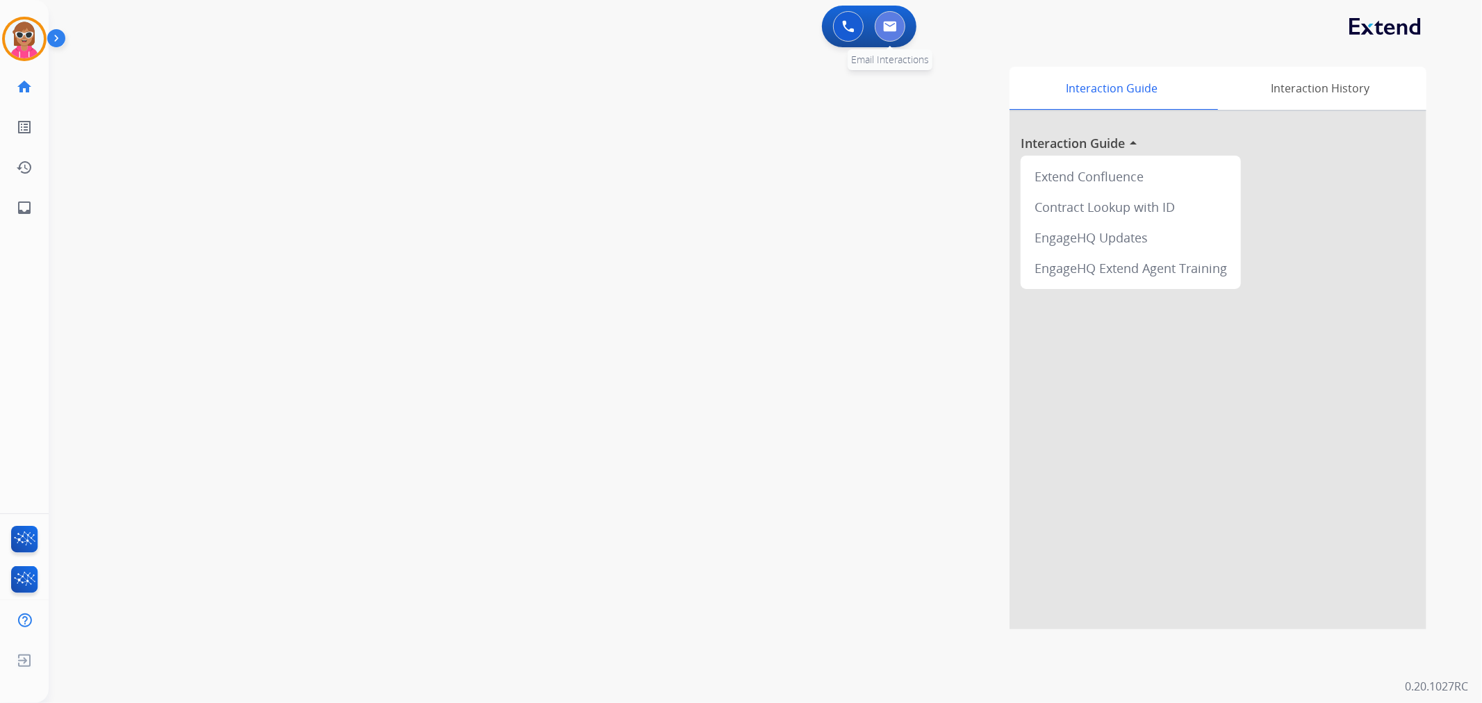
click at [880, 29] on button at bounding box center [890, 26] width 31 height 31
select select "**********"
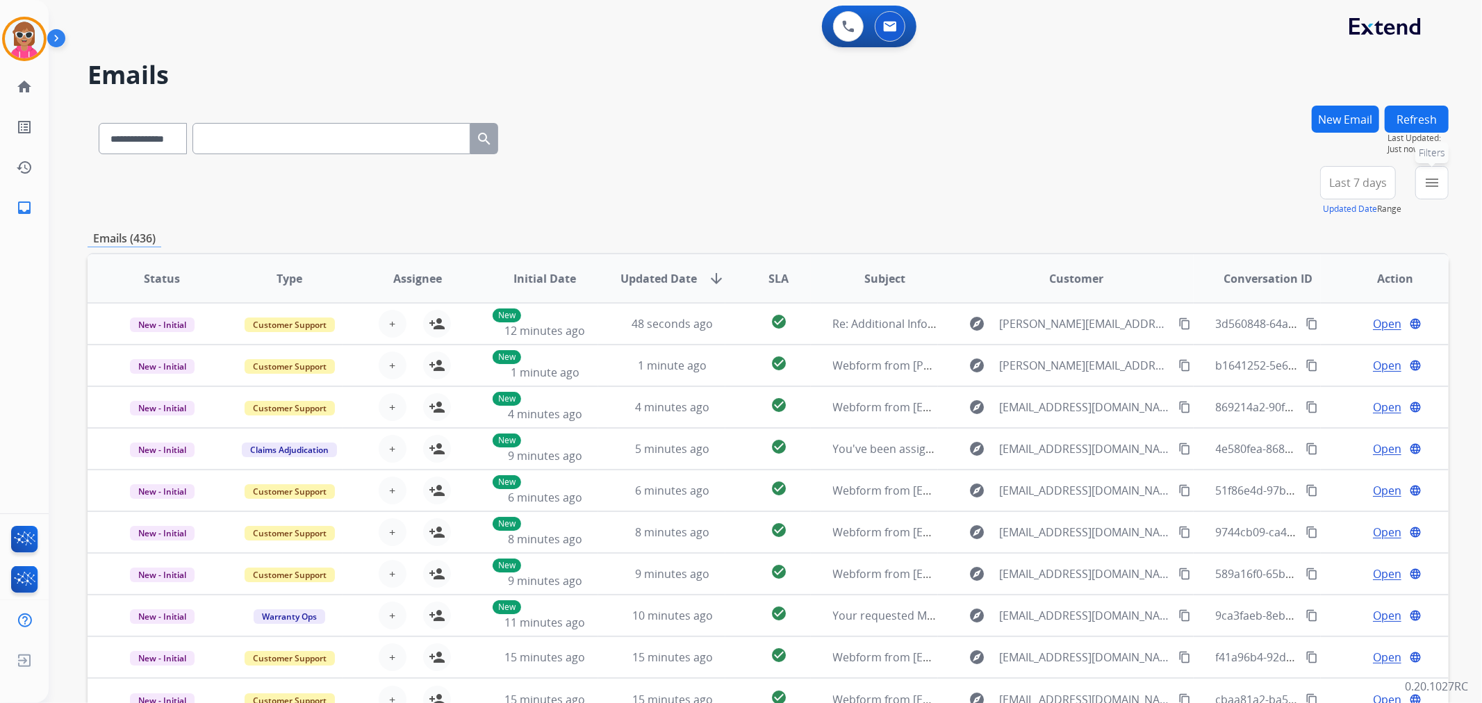
click at [1447, 181] on button "menu Filters" at bounding box center [1431, 182] width 33 height 33
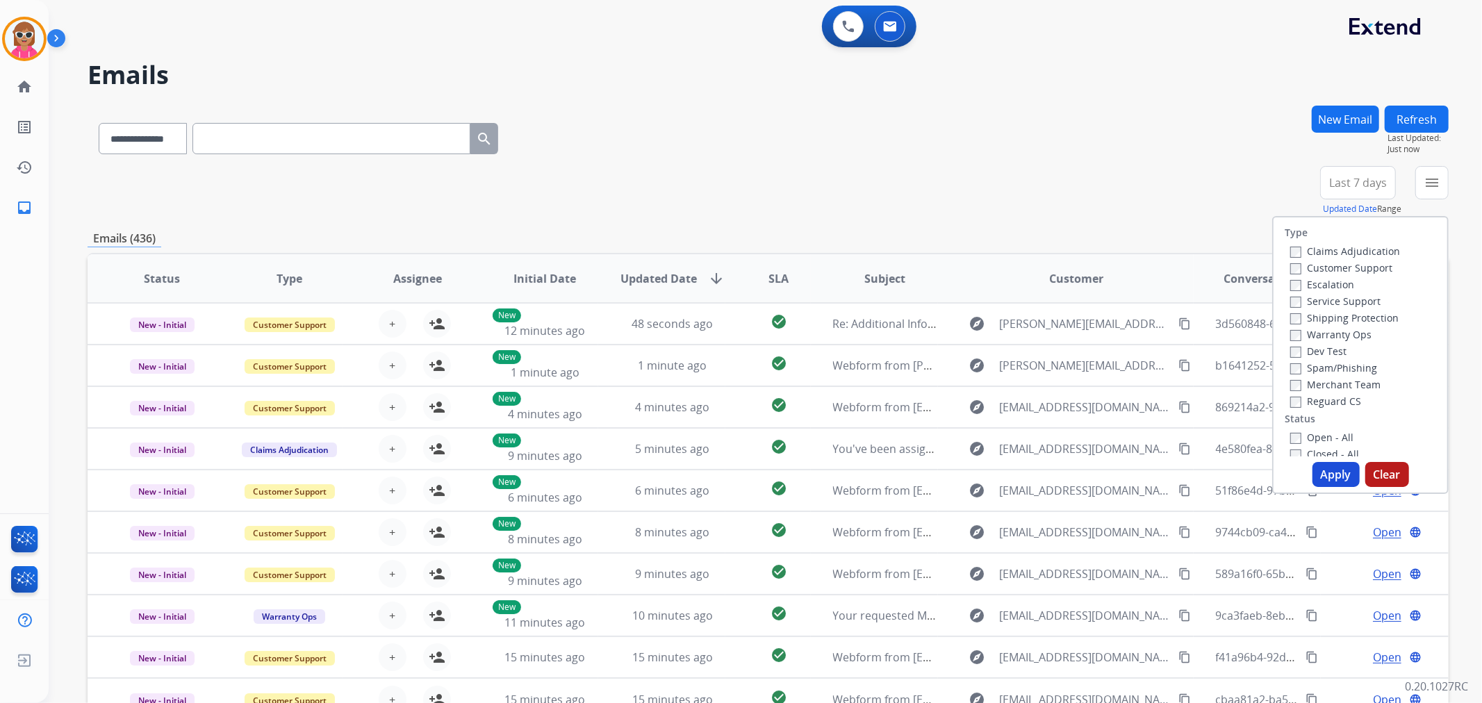
click at [1316, 259] on div "Customer Support" at bounding box center [1345, 267] width 110 height 17
drag, startPoint x: 1317, startPoint y: 264, endPoint x: 1324, endPoint y: 314, distance: 50.6
click at [1317, 265] on label "Customer Support" at bounding box center [1341, 267] width 102 height 13
click at [1329, 318] on label "Shipping Protection" at bounding box center [1344, 317] width 108 height 13
drag, startPoint x: 1320, startPoint y: 399, endPoint x: 1317, endPoint y: 406, distance: 7.8
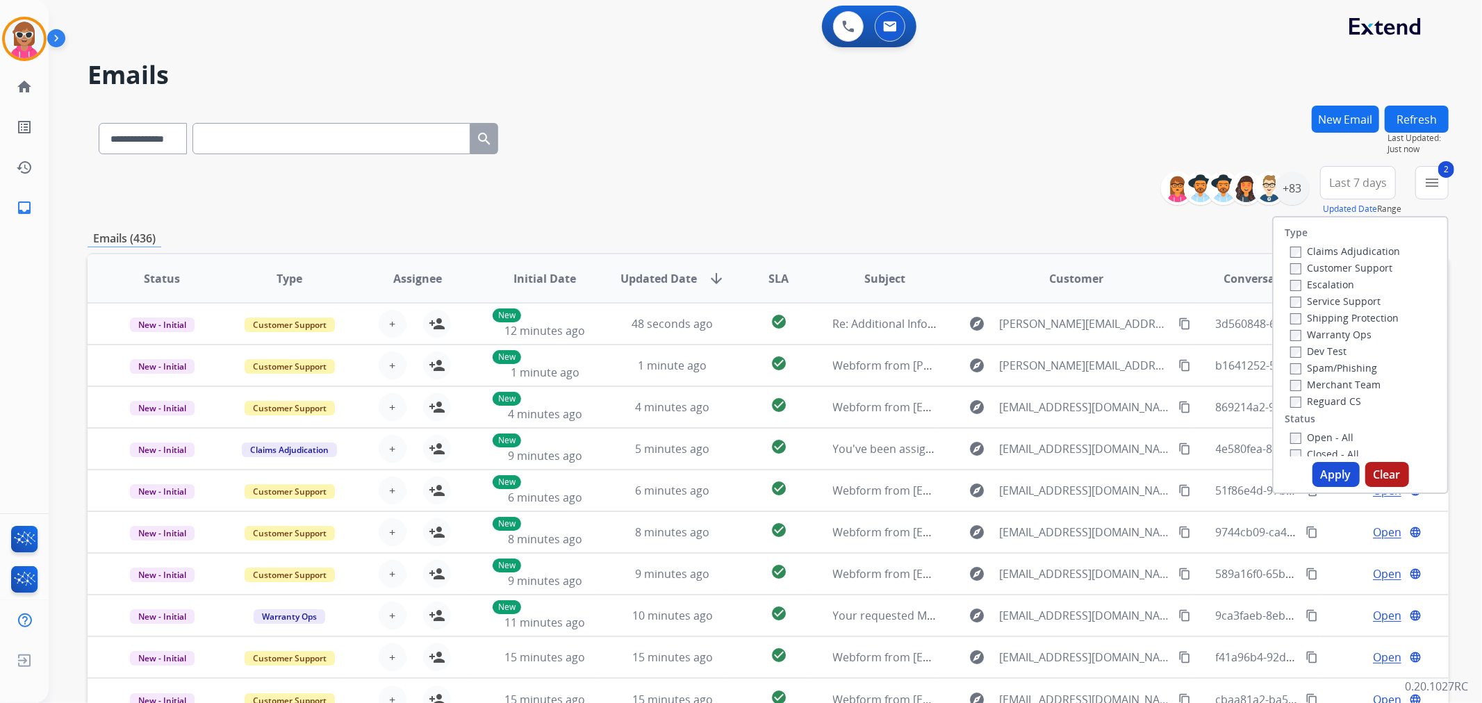
click at [1319, 399] on label "Reguard CS" at bounding box center [1325, 401] width 71 height 13
click at [1317, 431] on label "Open - All" at bounding box center [1321, 437] width 63 height 13
click at [1333, 484] on button "Apply" at bounding box center [1335, 474] width 47 height 25
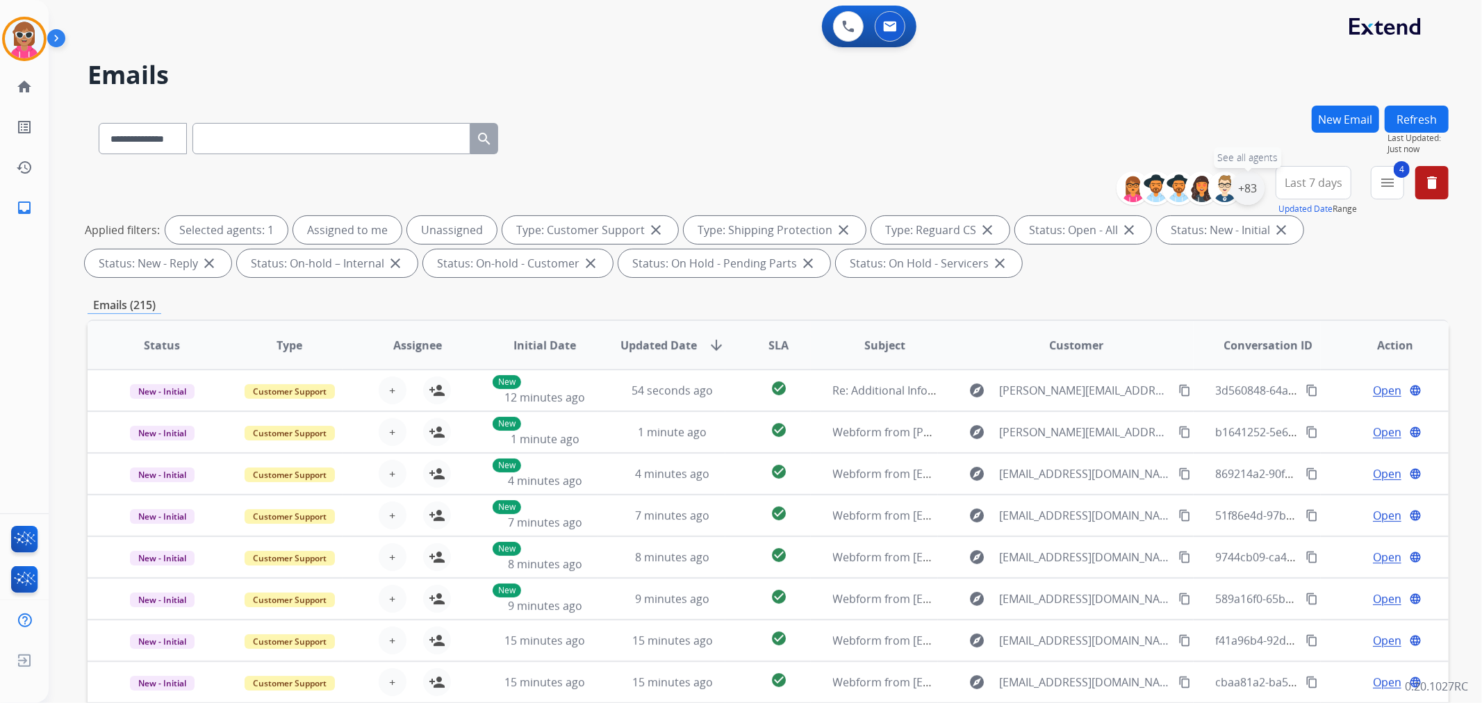
click at [1248, 182] on div "+83" at bounding box center [1247, 188] width 33 height 33
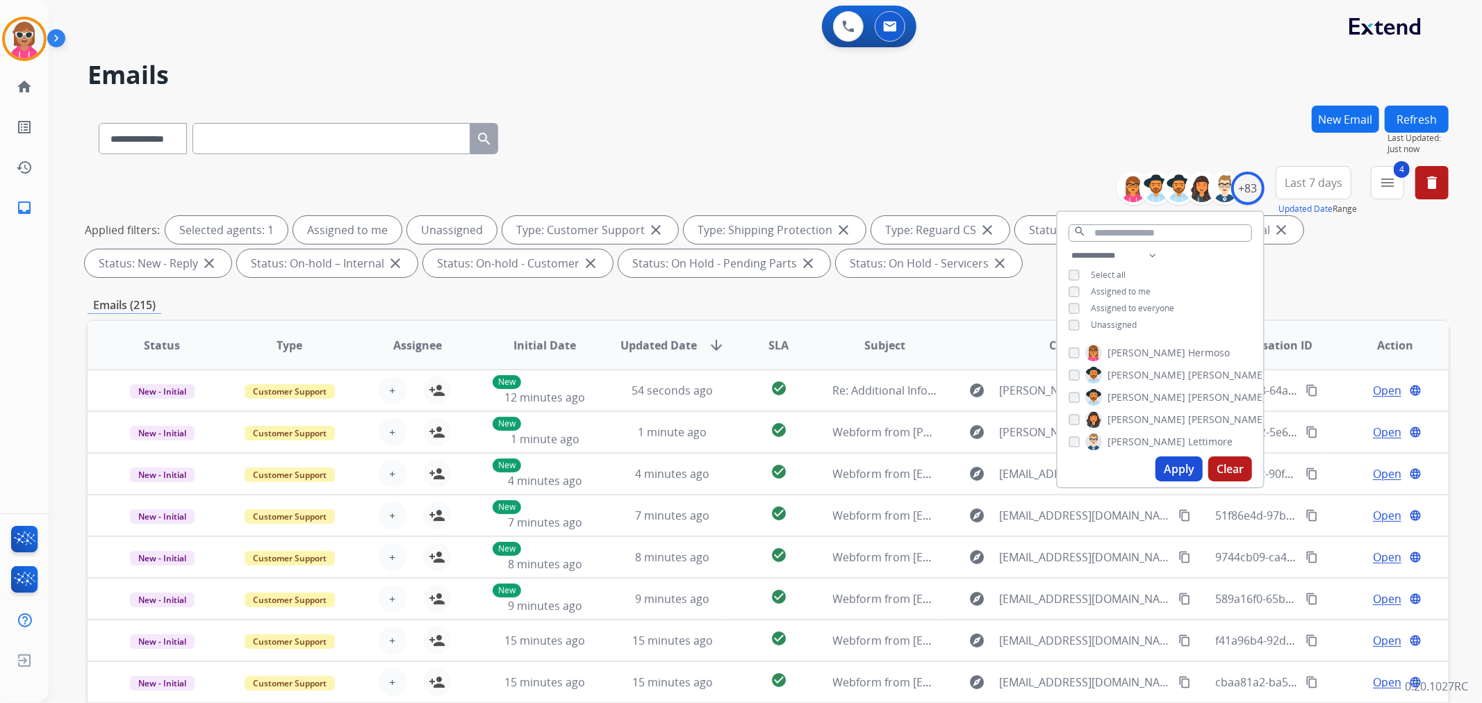
click at [1123, 328] on span "Unassigned" at bounding box center [1114, 325] width 46 height 12
click at [1126, 288] on span "Assigned to me" at bounding box center [1121, 292] width 60 height 12
click at [1155, 250] on select "**********" at bounding box center [1117, 255] width 96 height 17
select select "**********"
click at [1069, 247] on select "**********" at bounding box center [1117, 255] width 96 height 17
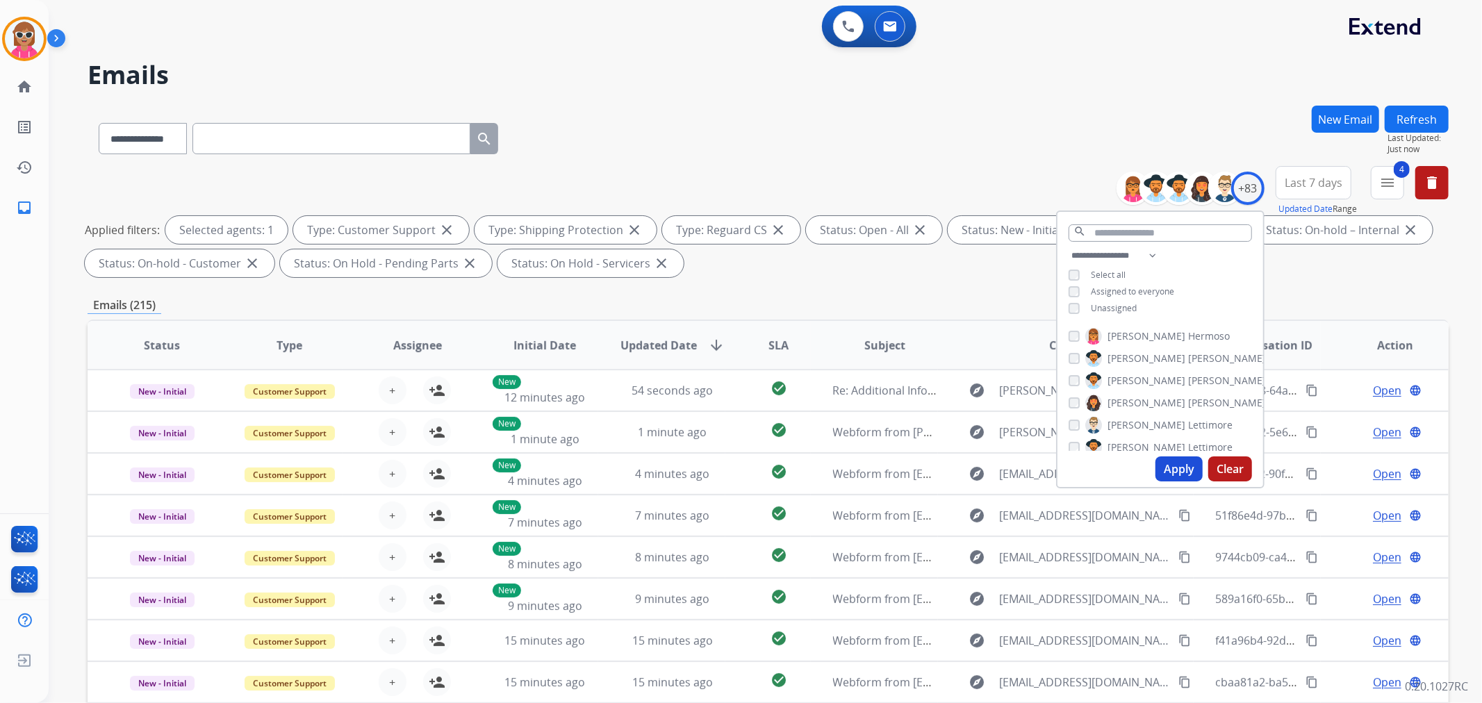
click at [1172, 272] on div "**********" at bounding box center [1160, 283] width 206 height 72
click at [1188, 331] on span "[PERSON_NAME]" at bounding box center [1227, 336] width 78 height 14
click at [1135, 356] on span "[PERSON_NAME]" at bounding box center [1146, 359] width 78 height 14
click at [1129, 375] on span "Chantelle" at bounding box center [1129, 381] width 44 height 14
drag, startPoint x: 1128, startPoint y: 394, endPoint x: 1127, endPoint y: 402, distance: 7.8
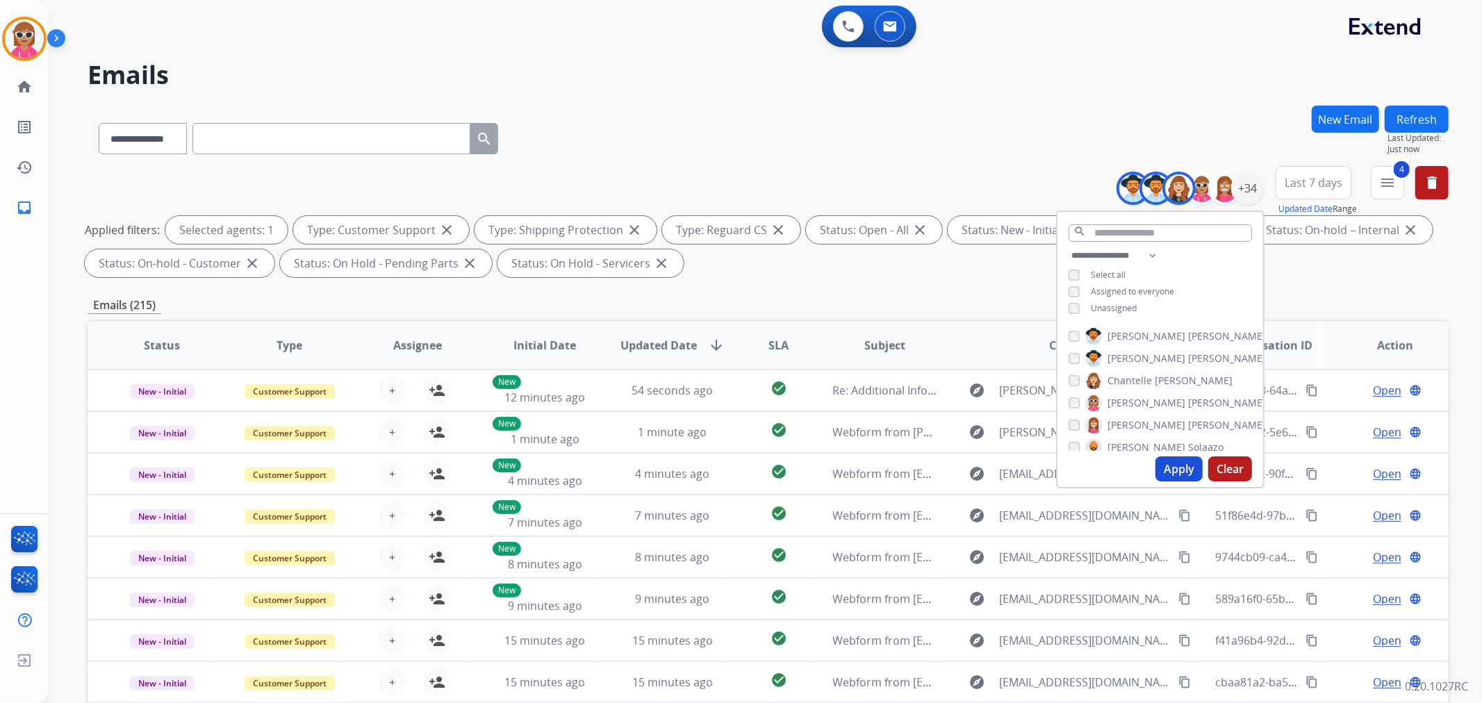
click at [1128, 396] on span "[PERSON_NAME]" at bounding box center [1146, 403] width 78 height 14
click at [1127, 424] on span "[PERSON_NAME]" at bounding box center [1146, 425] width 78 height 14
drag, startPoint x: 1126, startPoint y: 445, endPoint x: 1142, endPoint y: 415, distance: 33.9
click at [1123, 445] on label "[PERSON_NAME]" at bounding box center [1154, 447] width 138 height 17
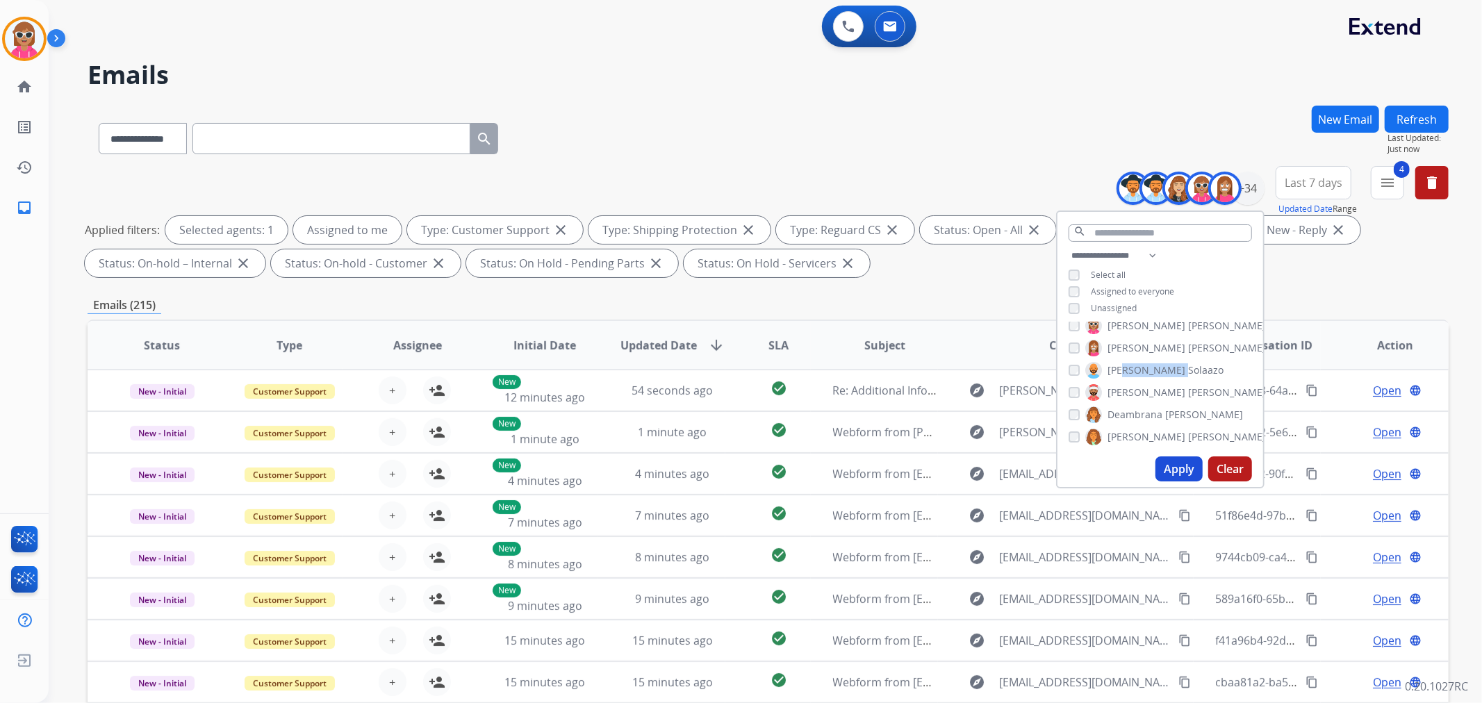
click at [1188, 365] on span "Solaazo" at bounding box center [1205, 370] width 35 height 14
drag, startPoint x: 1129, startPoint y: 391, endPoint x: 1126, endPoint y: 415, distance: 23.8
click at [1128, 393] on span "[PERSON_NAME]" at bounding box center [1146, 393] width 78 height 14
click at [1126, 417] on span "Deambrana" at bounding box center [1134, 415] width 55 height 14
click at [1128, 434] on span "[PERSON_NAME]" at bounding box center [1146, 437] width 78 height 14
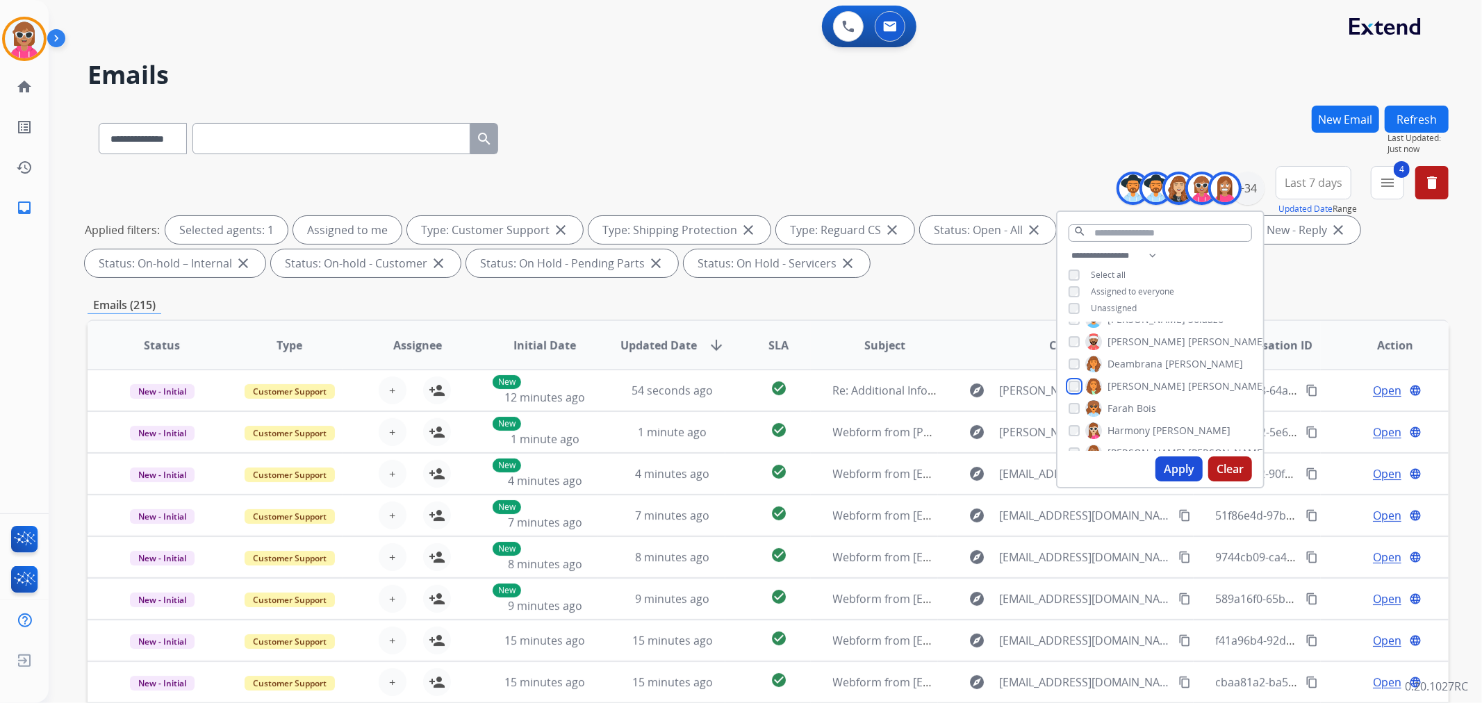
scroll to position [154, 0]
click at [1130, 377] on span "Farah" at bounding box center [1120, 382] width 26 height 14
click at [1130, 402] on span "Harmony" at bounding box center [1128, 404] width 42 height 14
click at [1130, 420] on span "[PERSON_NAME]" at bounding box center [1146, 427] width 78 height 14
click at [1126, 443] on span "Kayla" at bounding box center [1119, 449] width 25 height 14
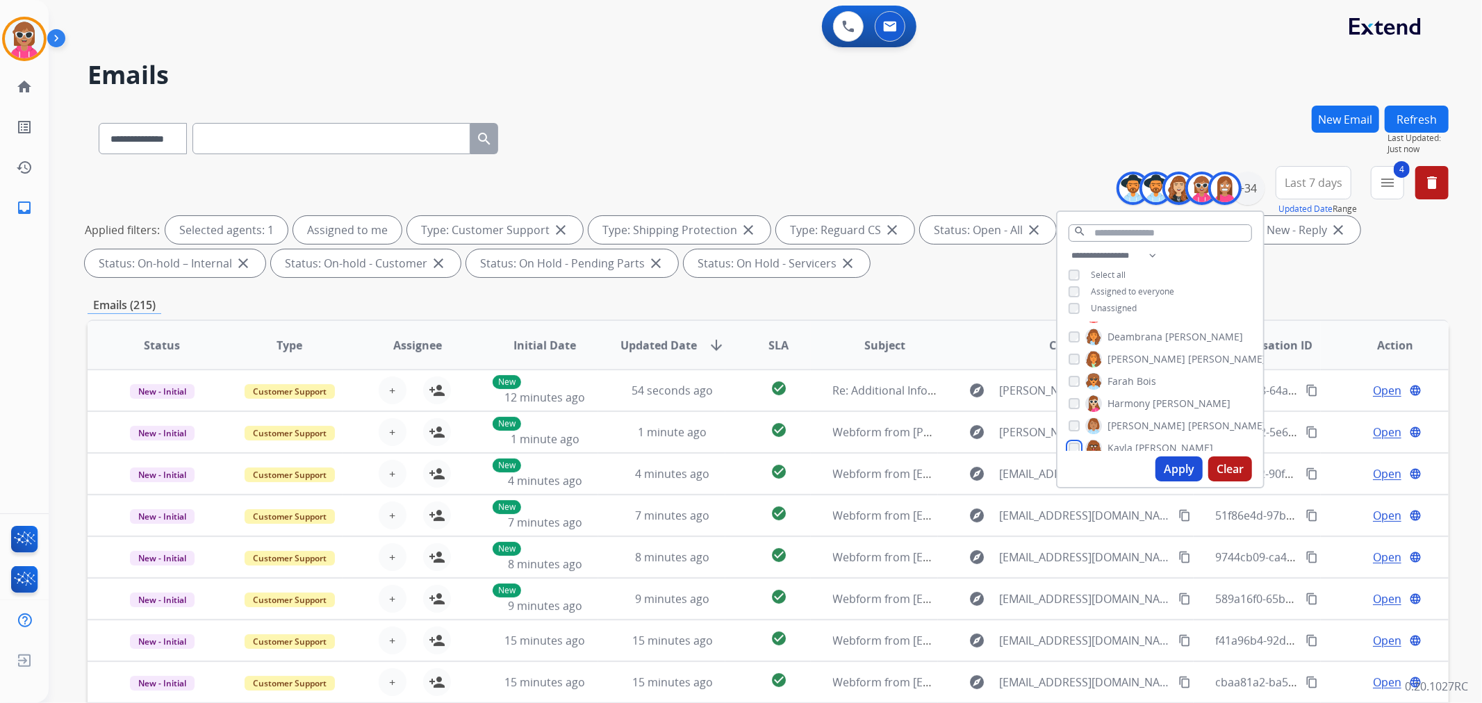
scroll to position [232, 0]
click at [1188, 389] on span "[PERSON_NAME]" at bounding box center [1227, 393] width 78 height 14
drag, startPoint x: 1124, startPoint y: 414, endPoint x: 1124, endPoint y: 426, distance: 11.8
click at [1124, 415] on span "[GEOGRAPHIC_DATA]" at bounding box center [1155, 416] width 97 height 14
click at [1123, 439] on span "[PERSON_NAME]" at bounding box center [1146, 438] width 78 height 14
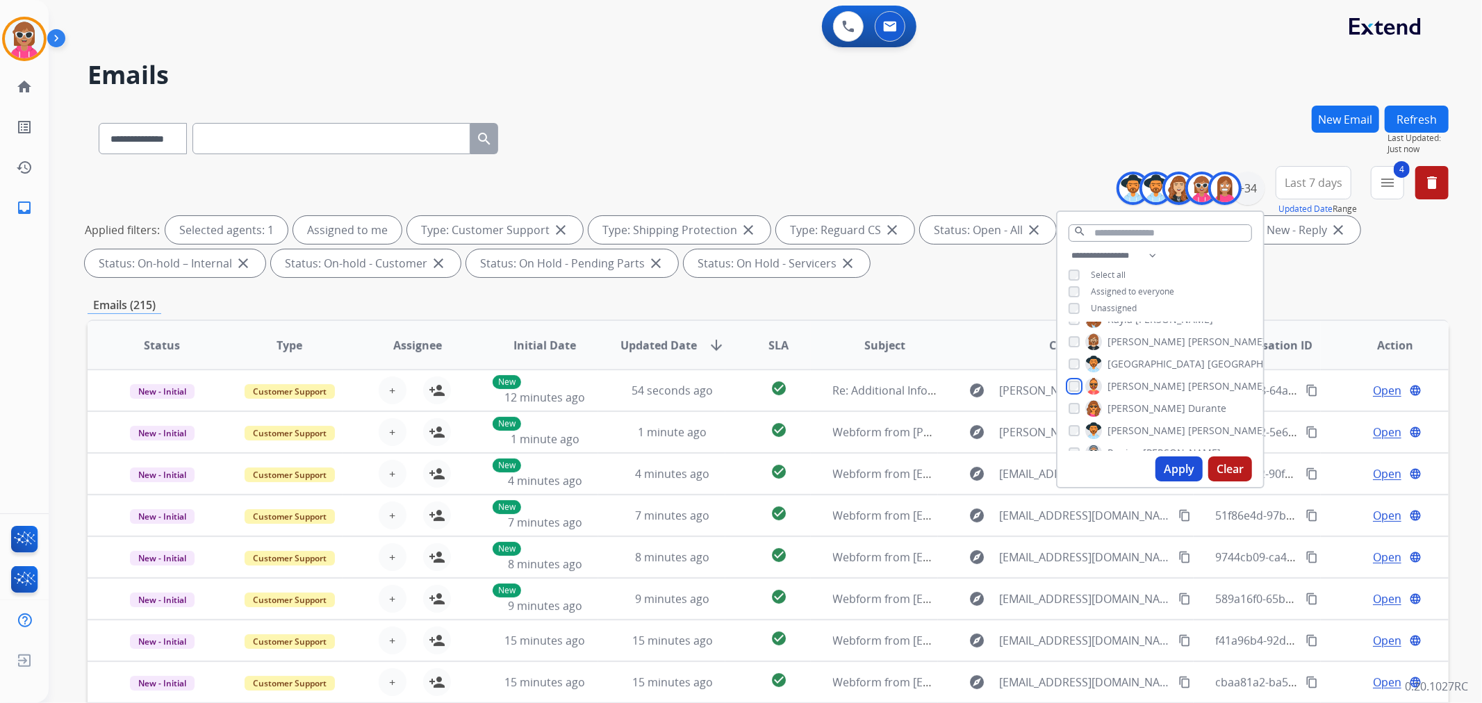
scroll to position [309, 0]
click at [1127, 386] on span "[PERSON_NAME]" at bounding box center [1146, 383] width 78 height 14
drag, startPoint x: 1123, startPoint y: 405, endPoint x: 1123, endPoint y: 414, distance: 9.0
click at [1123, 410] on label "[PERSON_NAME]" at bounding box center [1175, 405] width 181 height 17
click at [1127, 443] on span "[PERSON_NAME]" at bounding box center [1146, 450] width 78 height 14
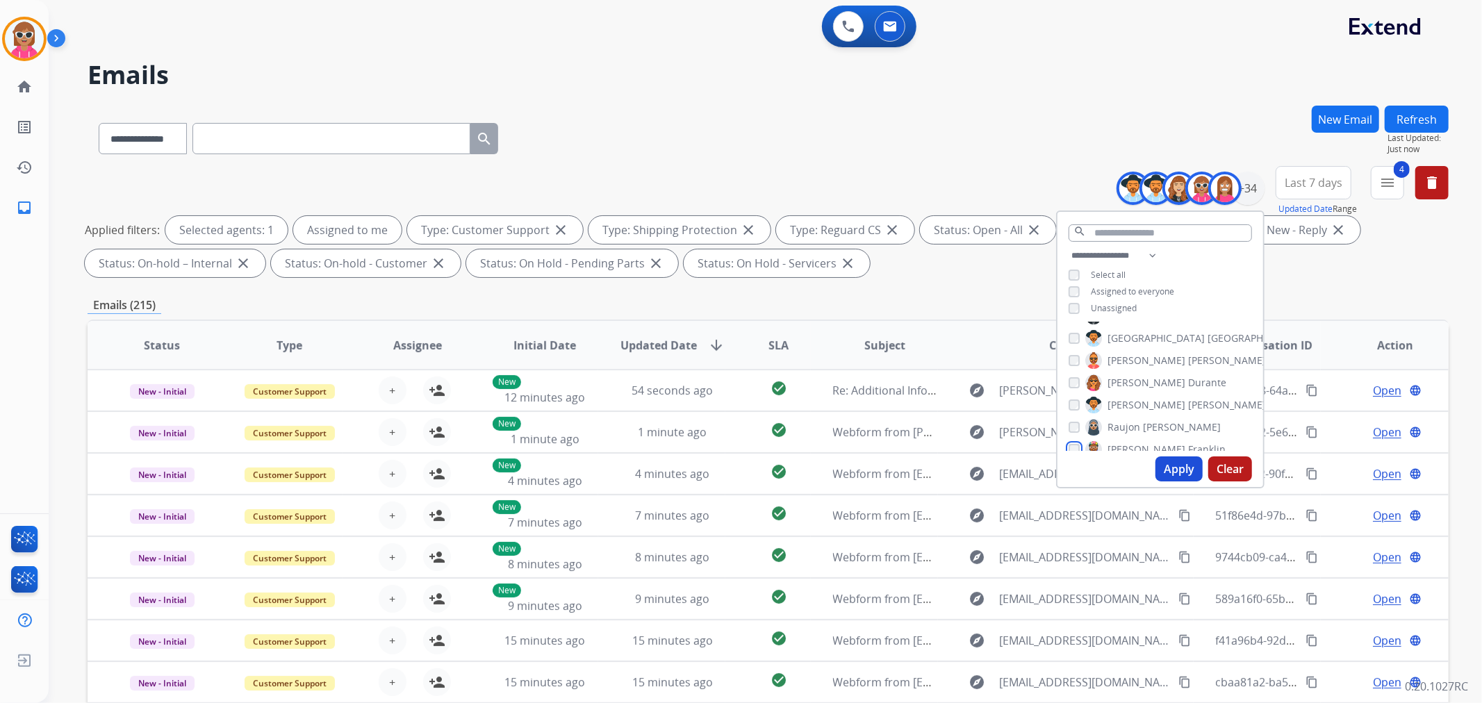
scroll to position [310, 0]
click at [1126, 420] on span "Raujon" at bounding box center [1123, 427] width 33 height 14
click at [1132, 387] on span "[PERSON_NAME]" at bounding box center [1146, 394] width 78 height 14
click at [1126, 418] on span "[PERSON_NAME]" at bounding box center [1146, 416] width 78 height 14
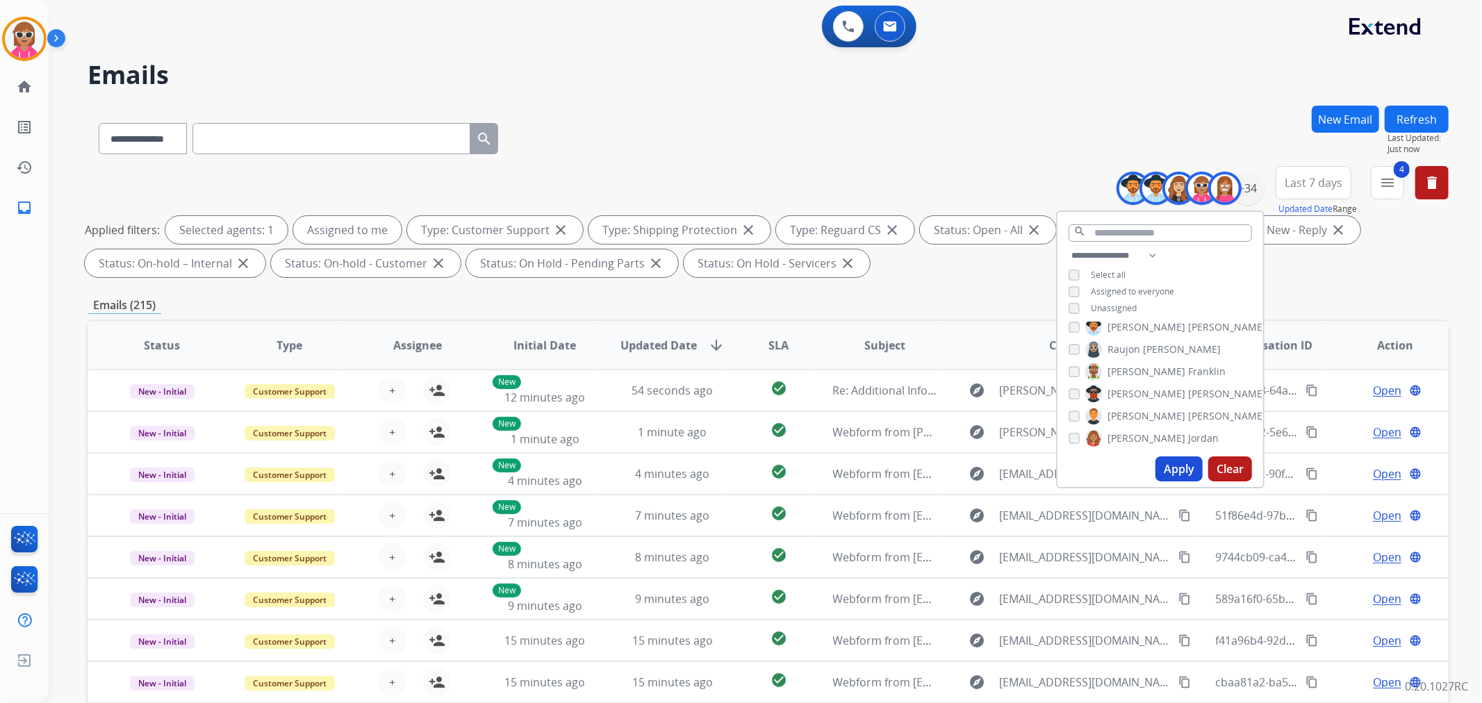
click at [1126, 434] on span "[PERSON_NAME]" at bounding box center [1146, 438] width 78 height 14
click at [1135, 384] on span "Shamaya" at bounding box center [1128, 384] width 42 height 14
drag, startPoint x: 1132, startPoint y: 412, endPoint x: 1129, endPoint y: 431, distance: 19.8
click at [1132, 413] on div "[PERSON_NAME] [PERSON_NAME] [PERSON_NAME] [PERSON_NAME] [PERSON_NAME] [PERSON_N…" at bounding box center [1160, 386] width 206 height 129
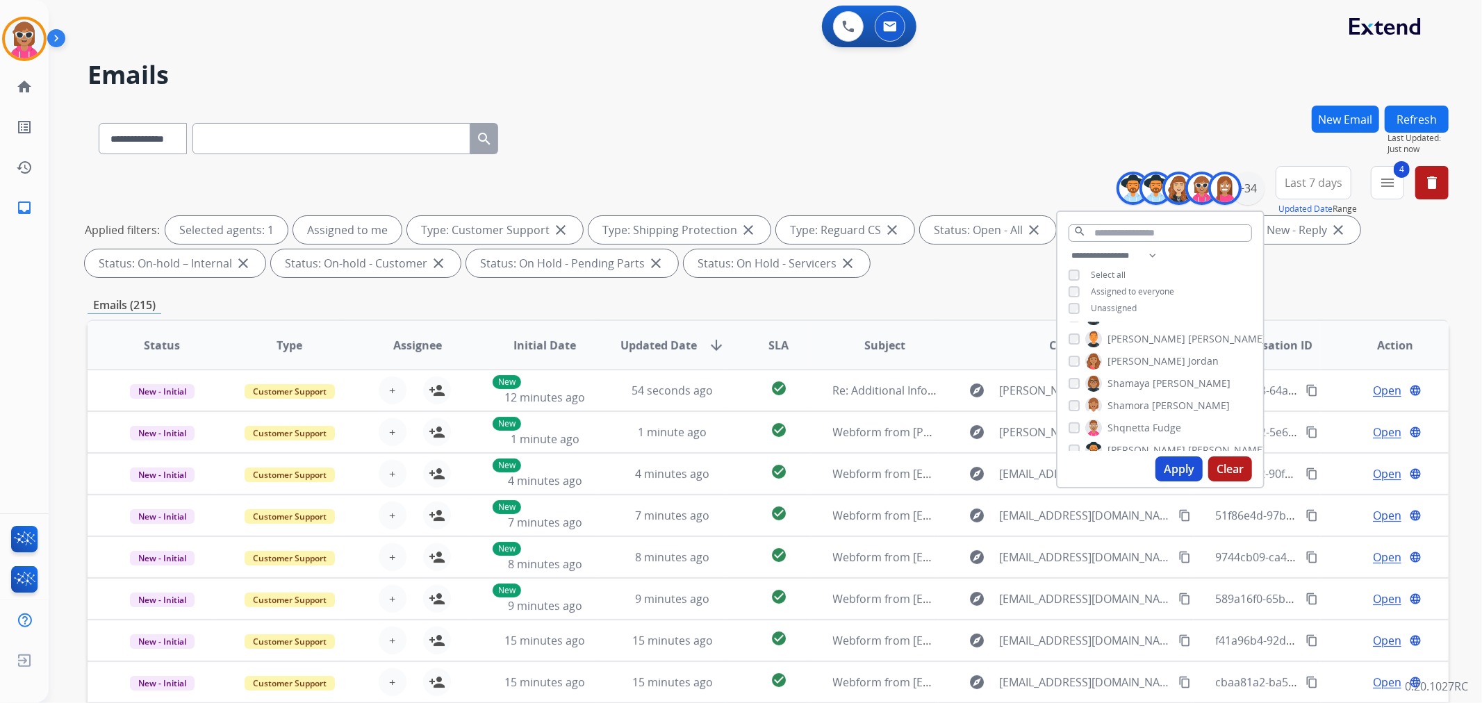
click at [1128, 435] on div "[PERSON_NAME] [PERSON_NAME] [PERSON_NAME] [PERSON_NAME] [PERSON_NAME] [PERSON_N…" at bounding box center [1160, 386] width 206 height 129
click at [1132, 404] on span "Shamora" at bounding box center [1128, 406] width 42 height 14
click at [1134, 425] on span "Shqnetta" at bounding box center [1128, 428] width 42 height 14
click at [1132, 453] on div "Apply Clear" at bounding box center [1160, 469] width 206 height 36
click at [1136, 442] on label "[PERSON_NAME]" at bounding box center [1175, 450] width 181 height 17
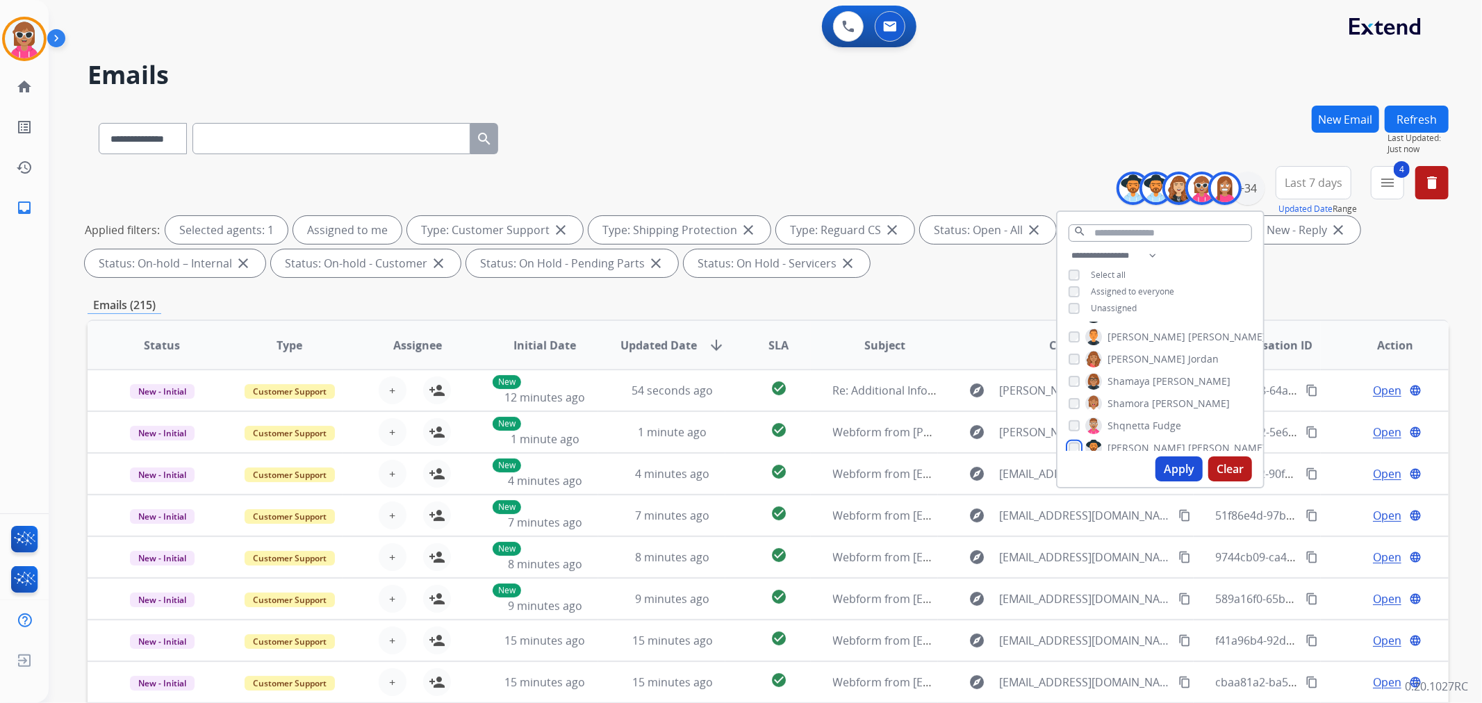
scroll to position [543, 0]
click at [1142, 379] on div "[PERSON_NAME] [PERSON_NAME] [PERSON_NAME] [PERSON_NAME] [PERSON_NAME] [PERSON_N…" at bounding box center [1160, 386] width 206 height 129
click at [1135, 396] on span "[PERSON_NAME]" at bounding box center [1146, 393] width 78 height 14
click at [1188, 411] on span "[PERSON_NAME]" at bounding box center [1227, 416] width 78 height 14
click at [1128, 431] on span "Tyquanda" at bounding box center [1130, 438] width 47 height 14
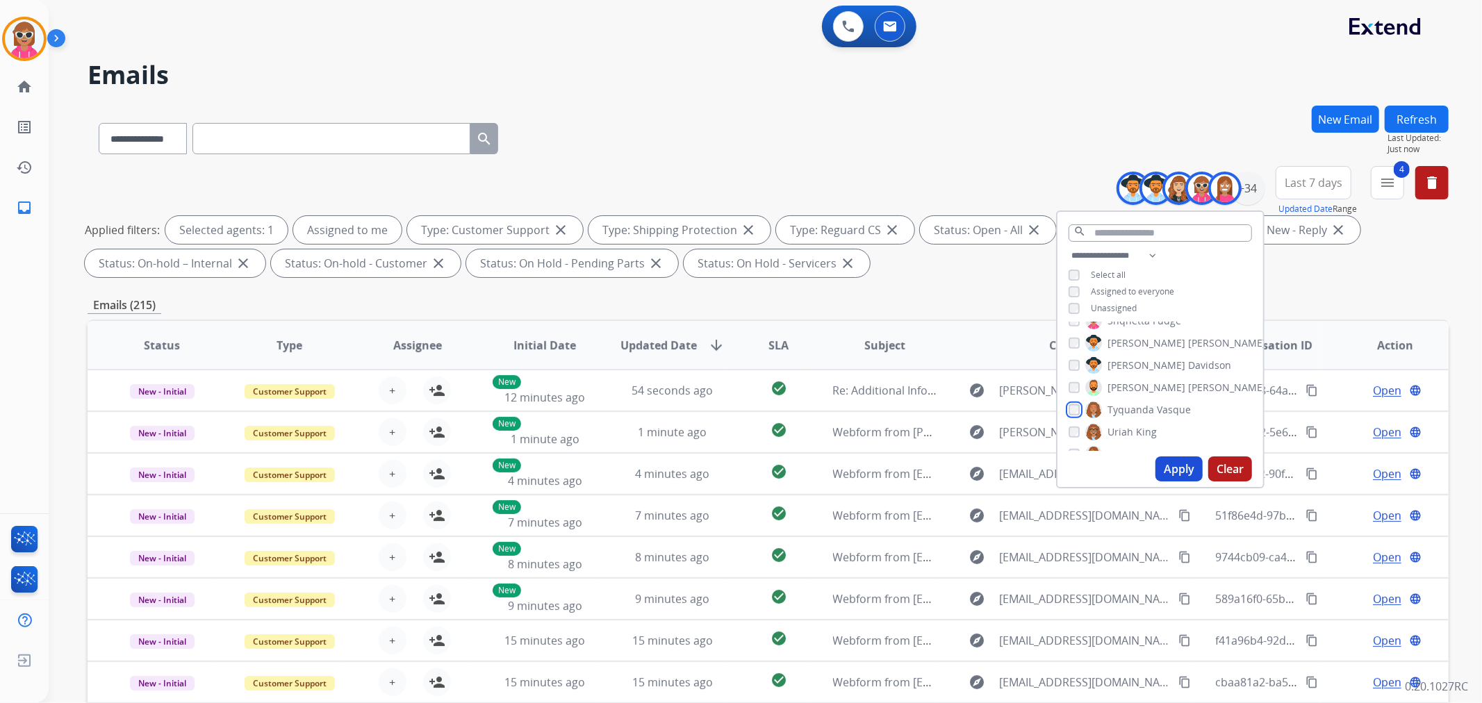
scroll to position [620, 0]
drag, startPoint x: 1133, startPoint y: 384, endPoint x: 1130, endPoint y: 397, distance: 13.0
click at [1136, 383] on span "King" at bounding box center [1146, 383] width 21 height 14
click at [1129, 403] on span "[GEOGRAPHIC_DATA]" at bounding box center [1155, 405] width 97 height 14
click at [1123, 424] on span "[PERSON_NAME]" at bounding box center [1146, 427] width 78 height 14
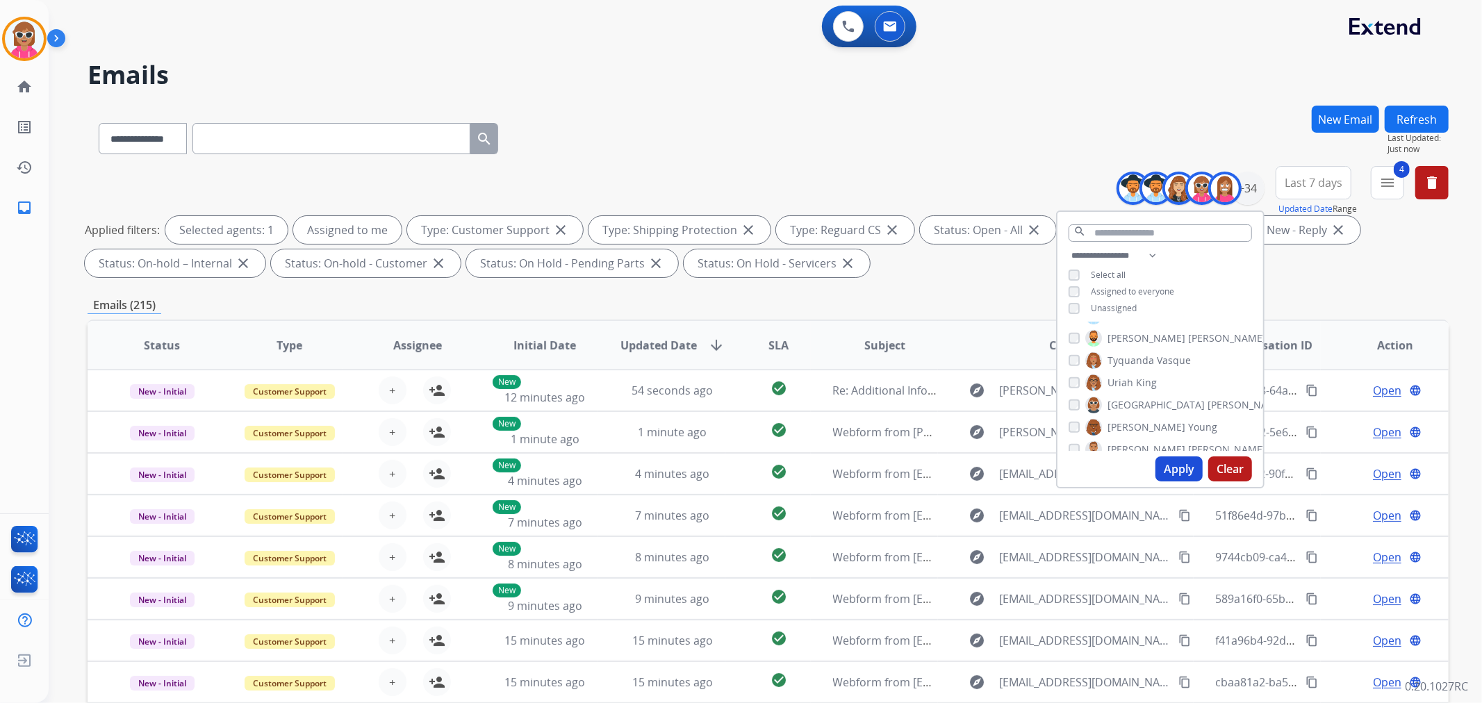
click at [1126, 443] on span "[PERSON_NAME]" at bounding box center [1146, 450] width 78 height 14
click at [1171, 462] on button "Apply" at bounding box center [1178, 468] width 47 height 25
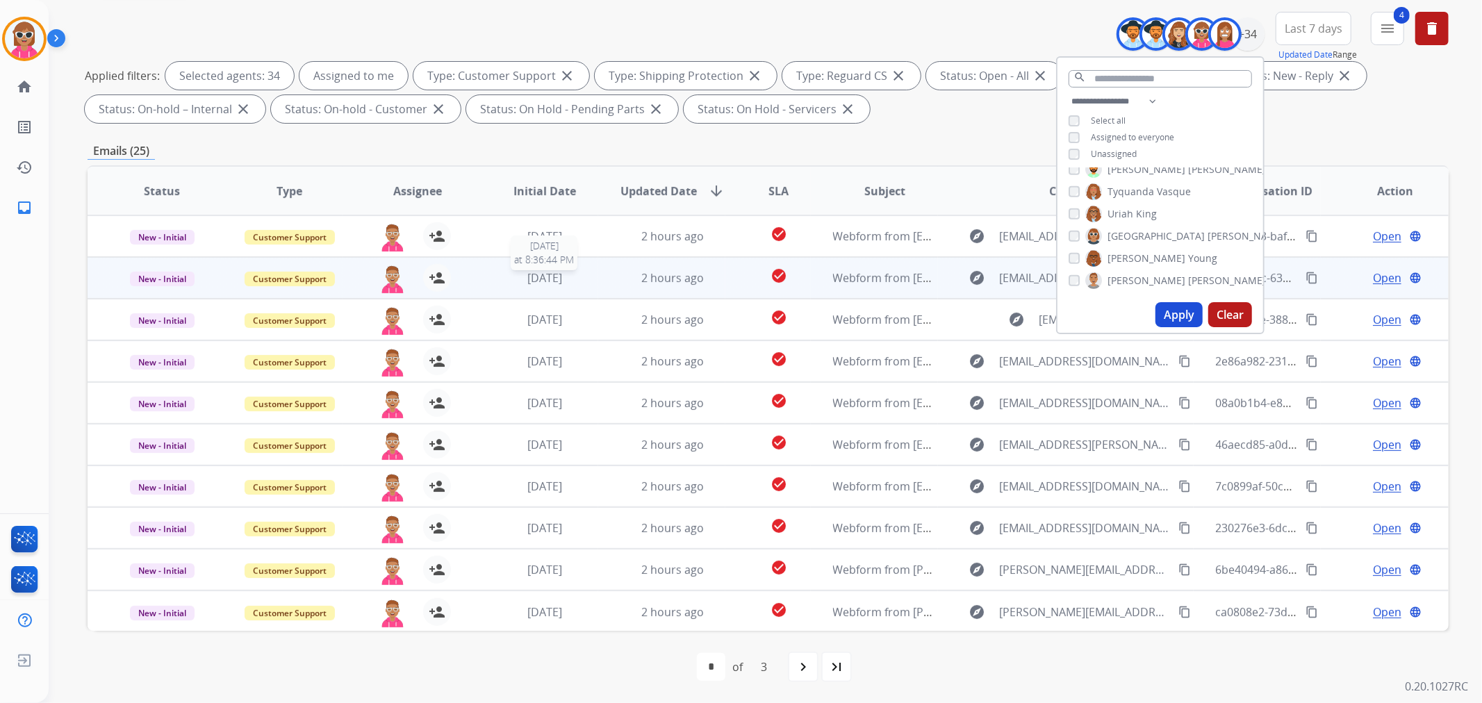
scroll to position [1, 0]
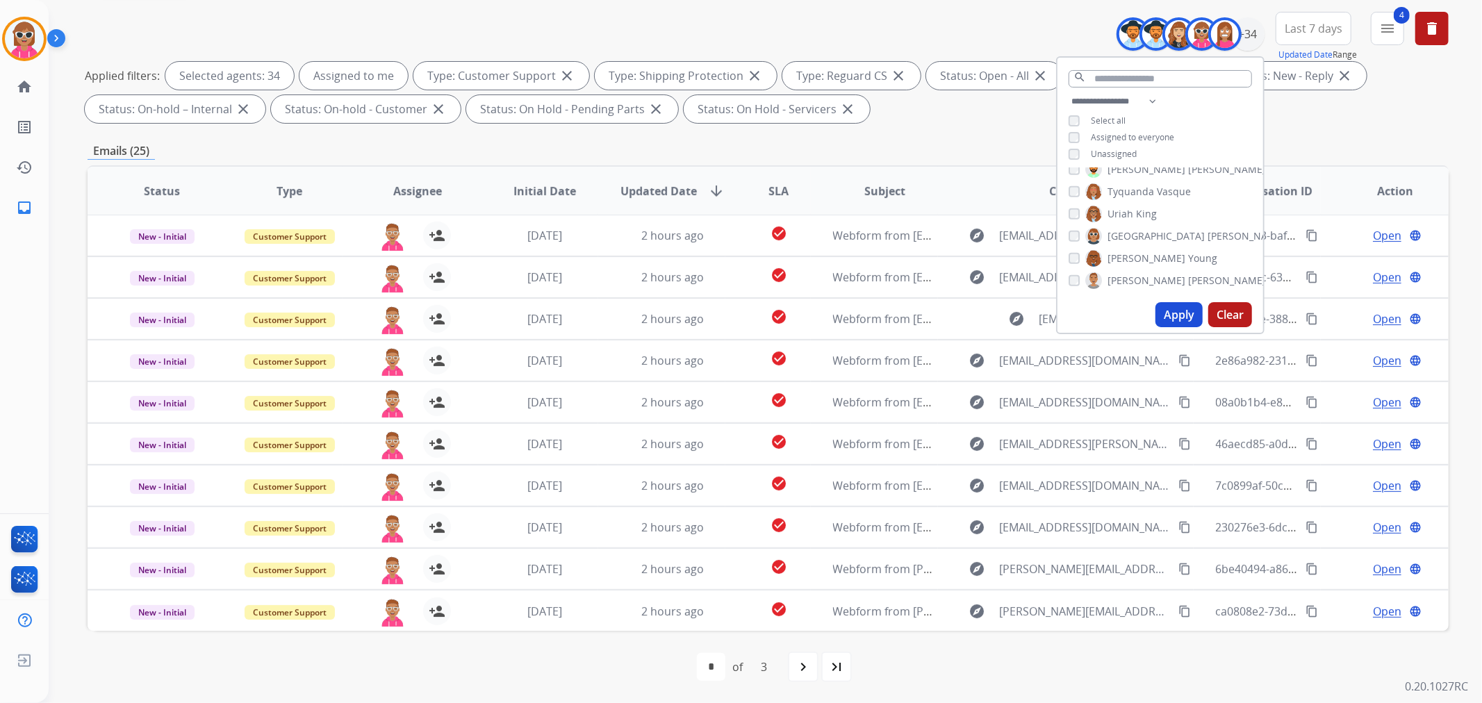
click at [421, 183] on span "Assignee" at bounding box center [417, 191] width 49 height 17
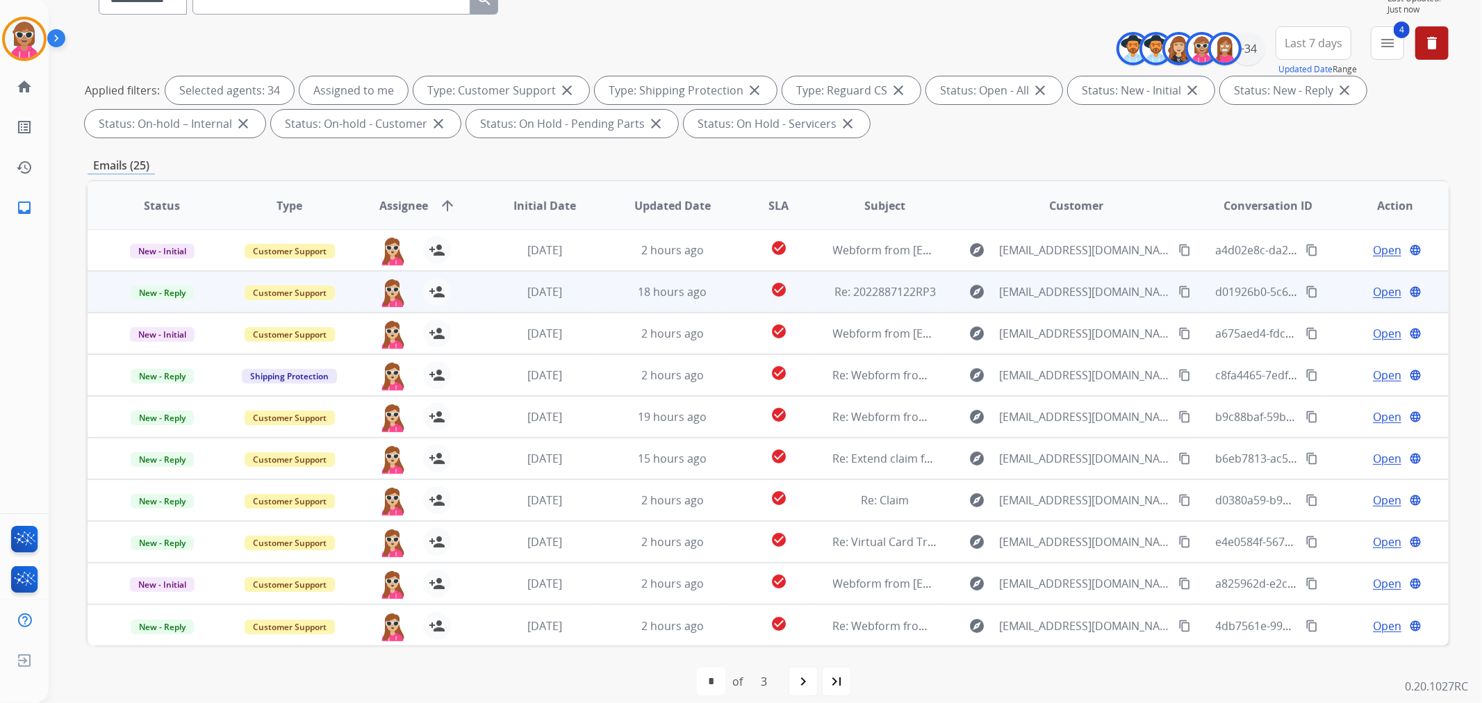
scroll to position [154, 0]
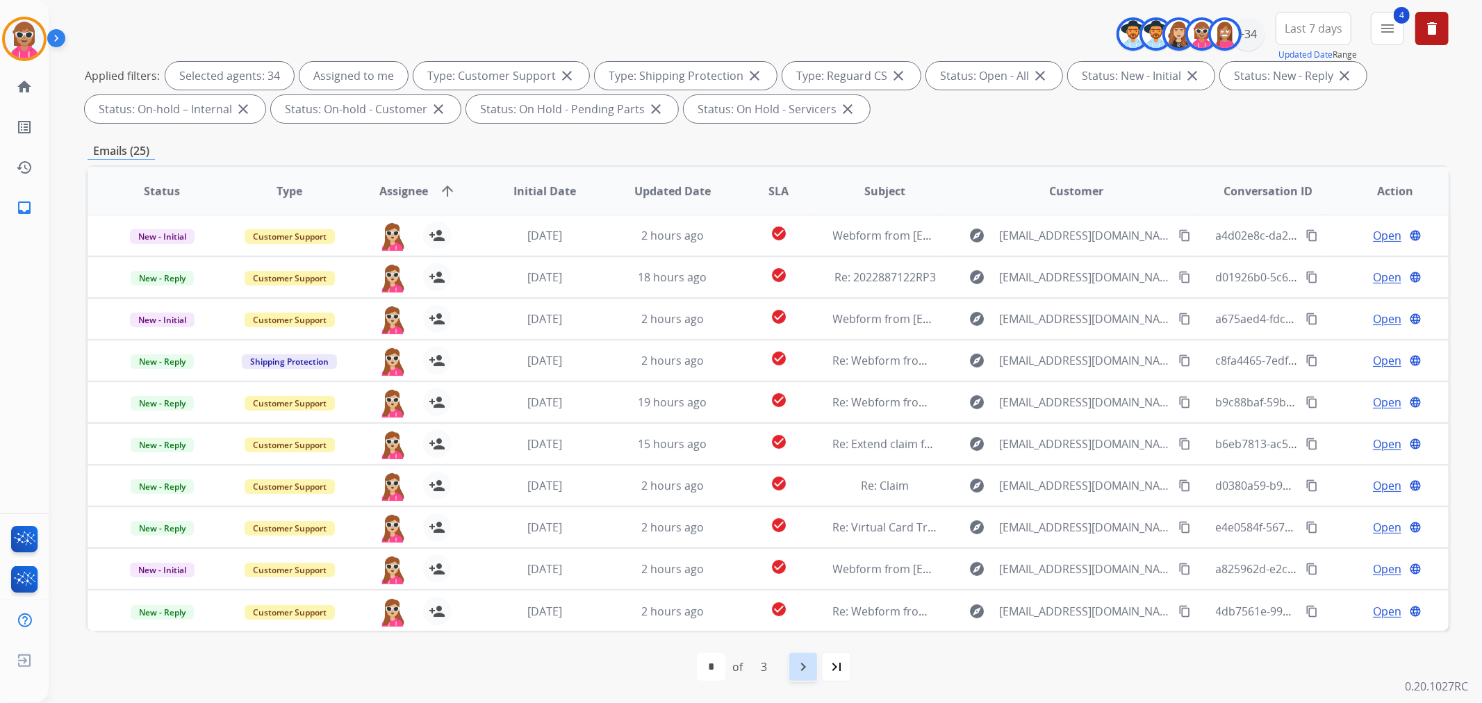
click at [793, 675] on div "navigate_next" at bounding box center [803, 667] width 31 height 31
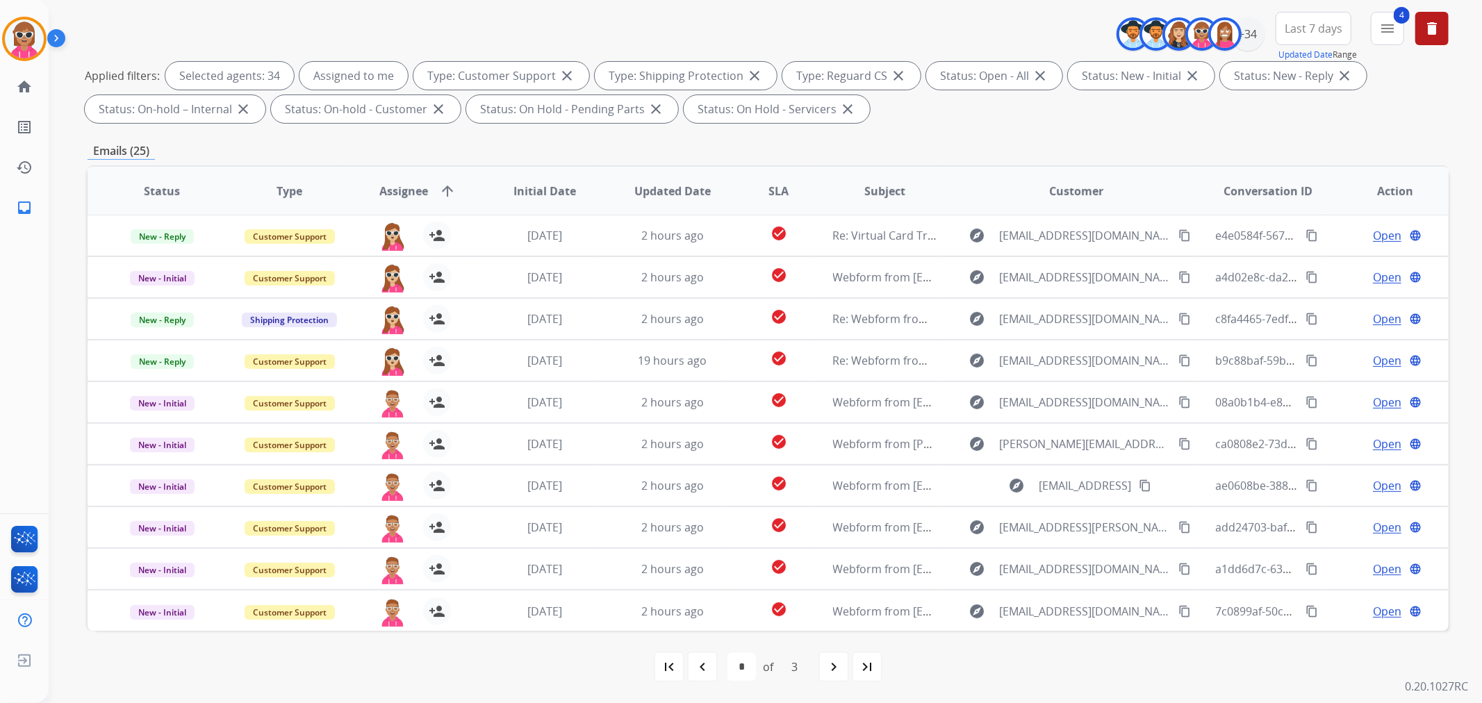
click at [839, 671] on mat-icon "navigate_next" at bounding box center [833, 667] width 17 height 17
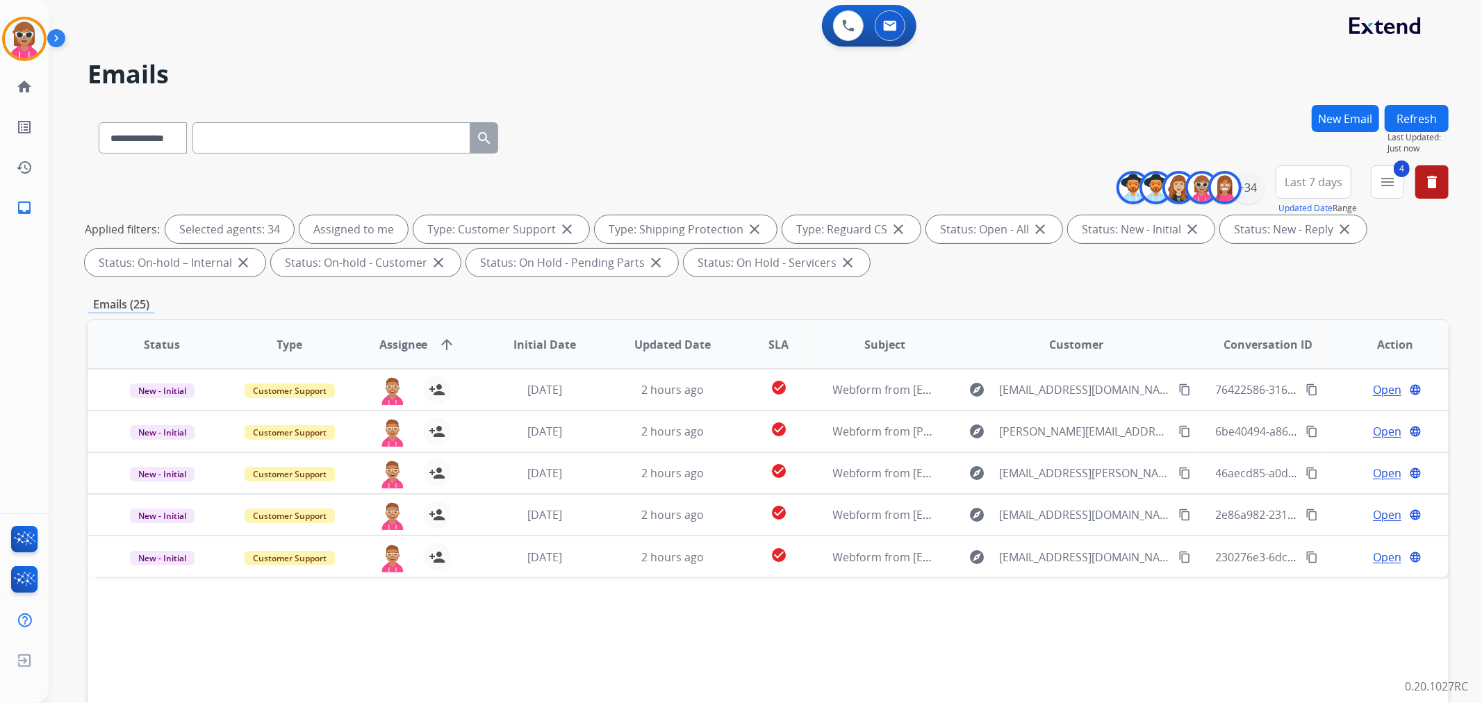
scroll to position [0, 0]
drag, startPoint x: 1249, startPoint y: 190, endPoint x: 1246, endPoint y: 197, distance: 7.5
click at [1247, 190] on div "+34" at bounding box center [1247, 188] width 33 height 33
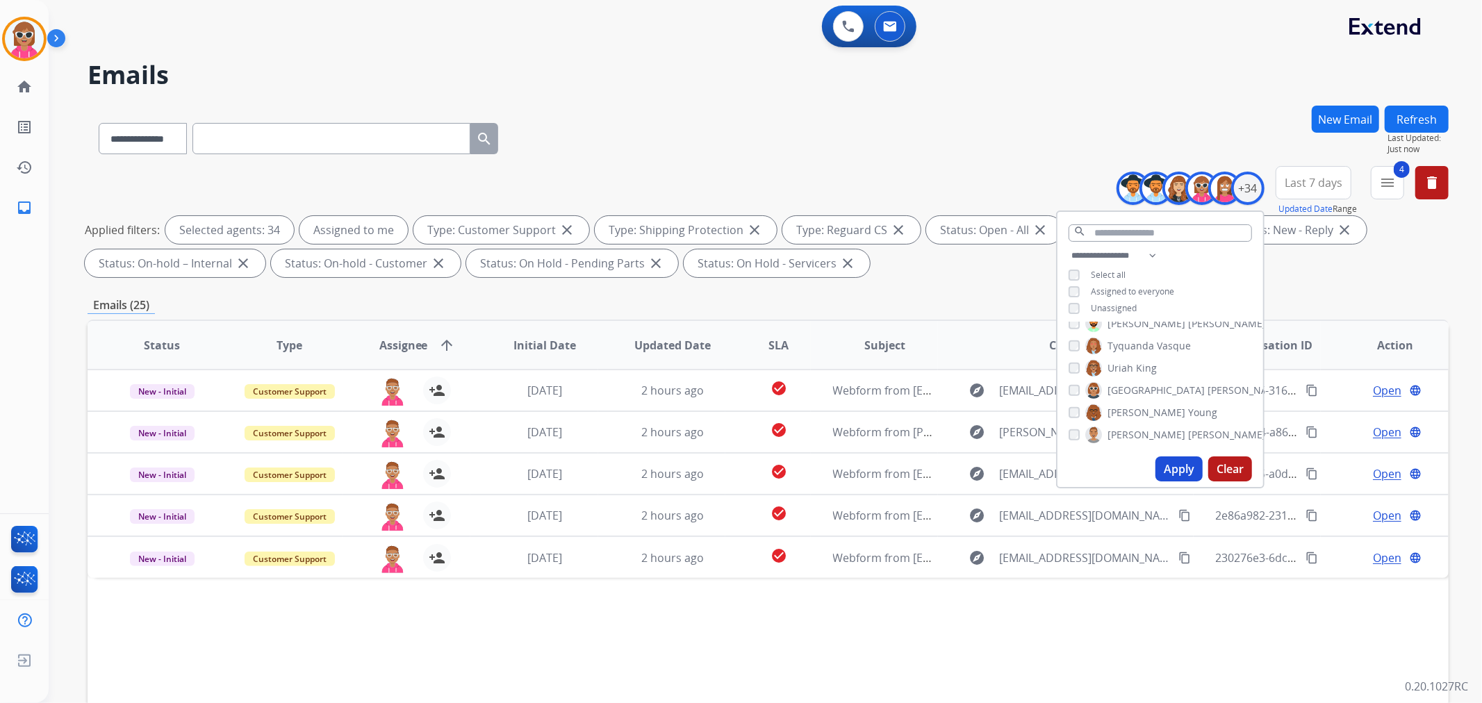
drag, startPoint x: 1122, startPoint y: 303, endPoint x: 1144, endPoint y: 370, distance: 70.8
click at [1122, 304] on span "Unassigned" at bounding box center [1114, 308] width 46 height 12
click at [1175, 454] on div "Apply Clear" at bounding box center [1160, 469] width 206 height 36
drag, startPoint x: 1171, startPoint y: 463, endPoint x: 1168, endPoint y: 439, distance: 23.9
click at [1171, 460] on button "Apply" at bounding box center [1178, 468] width 47 height 25
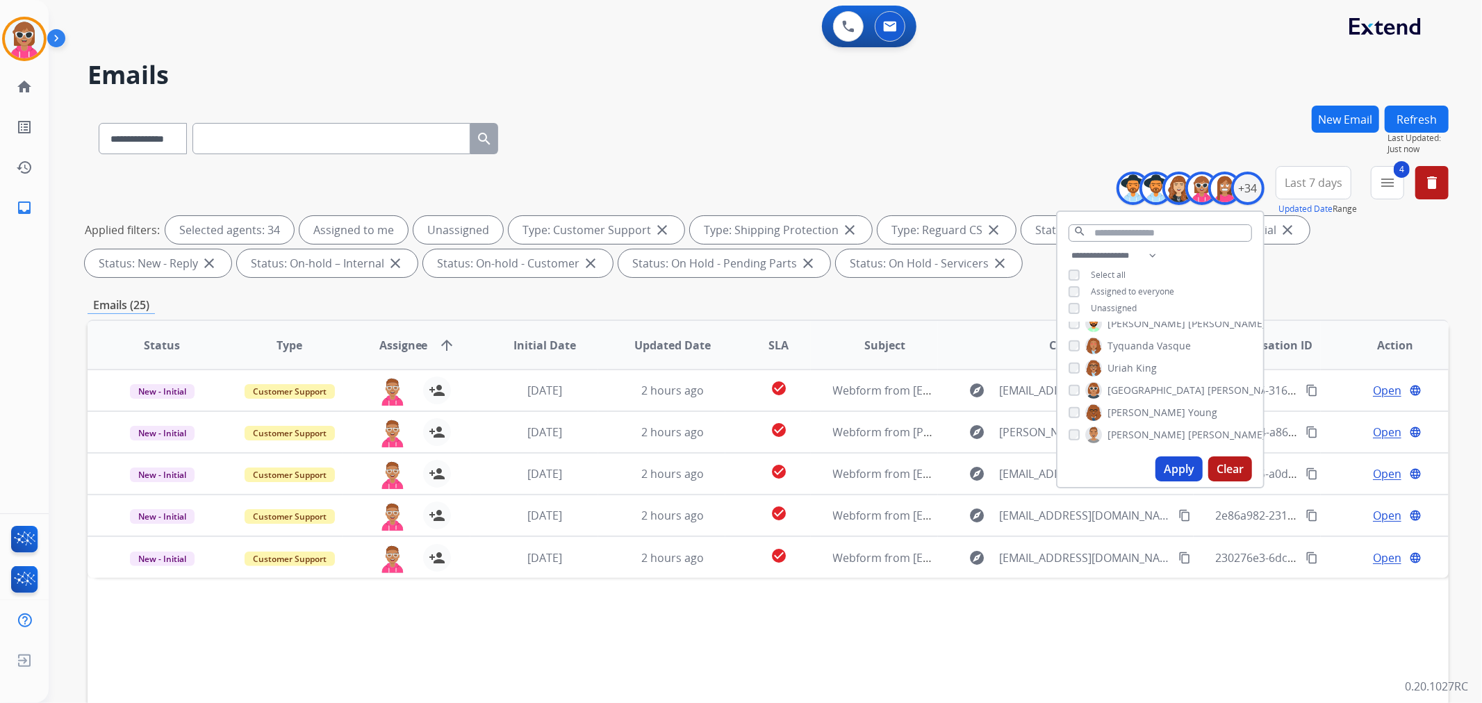
select select "*"
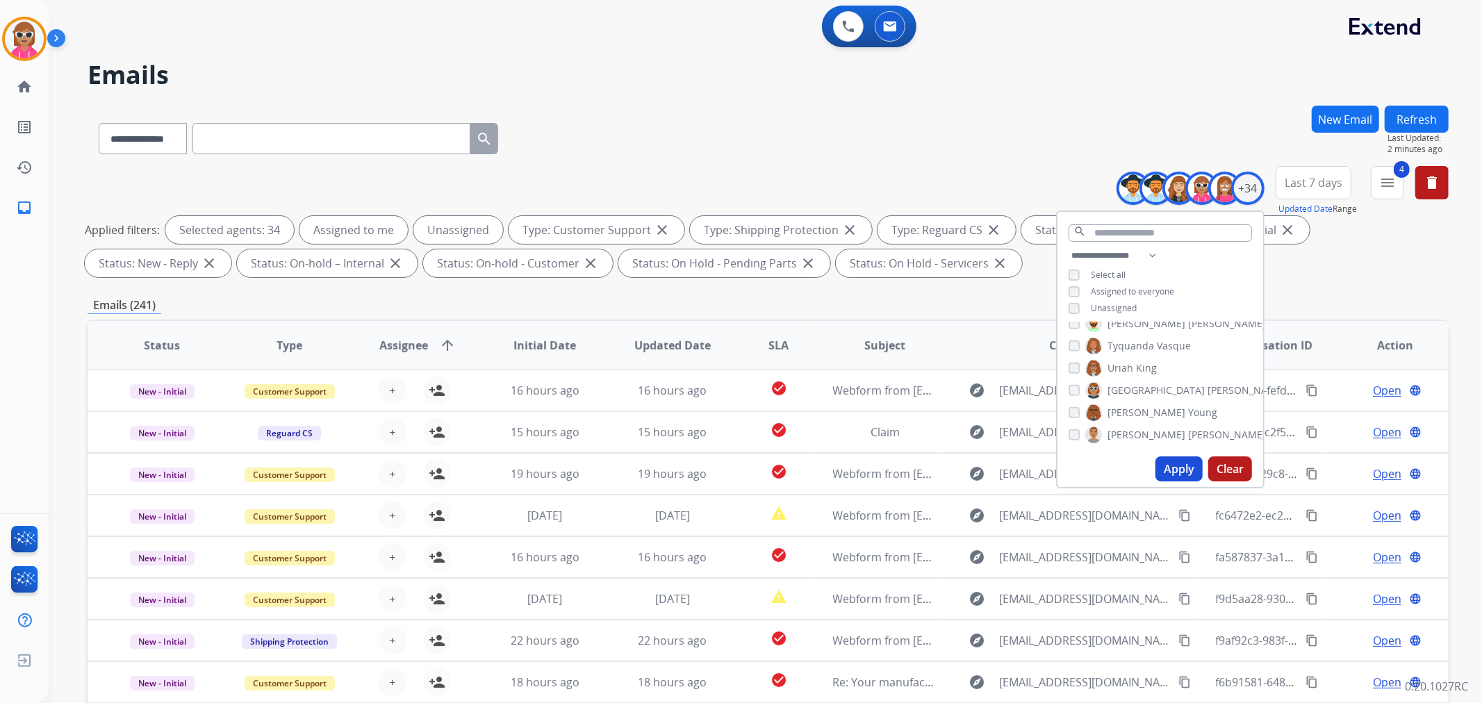
drag, startPoint x: 1400, startPoint y: 115, endPoint x: 1390, endPoint y: 127, distance: 16.3
click at [1401, 115] on button "Refresh" at bounding box center [1417, 119] width 64 height 27
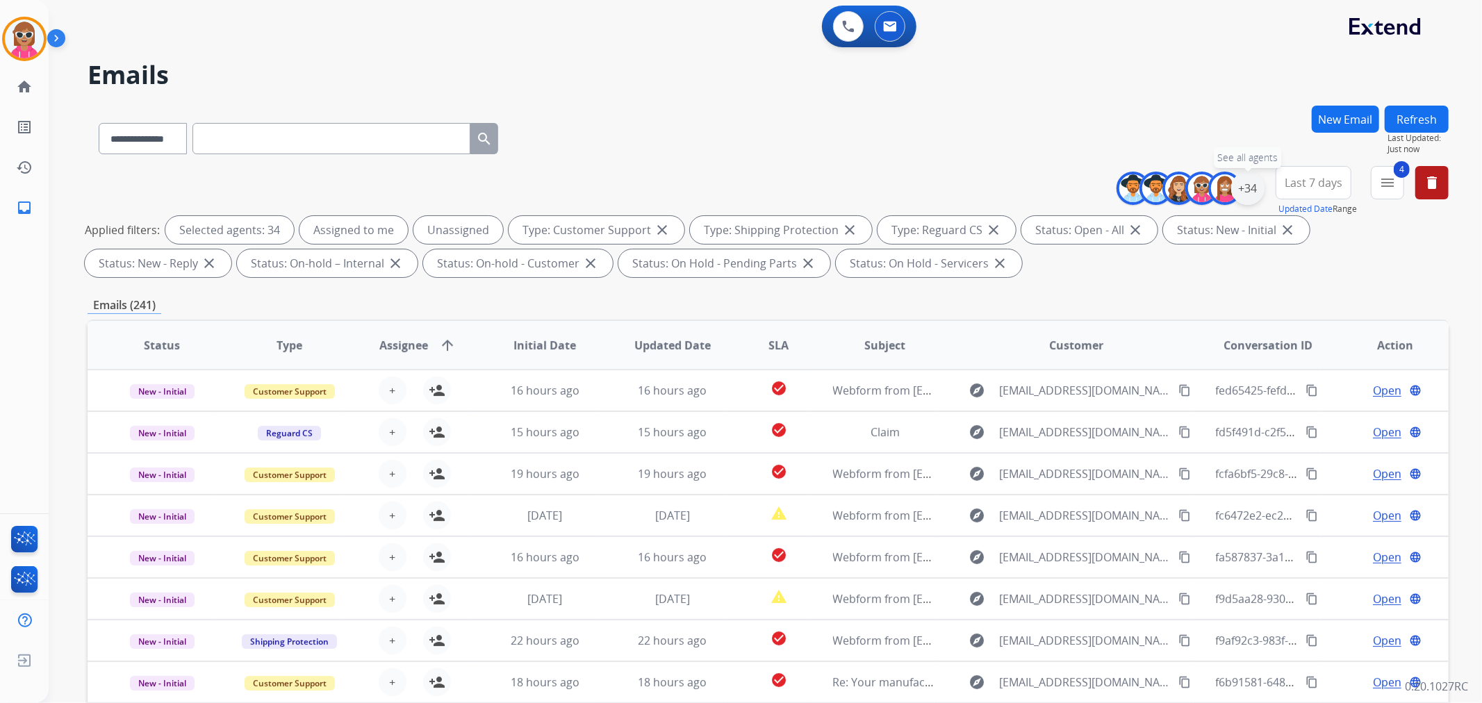
click at [1245, 181] on div "+34" at bounding box center [1247, 188] width 33 height 33
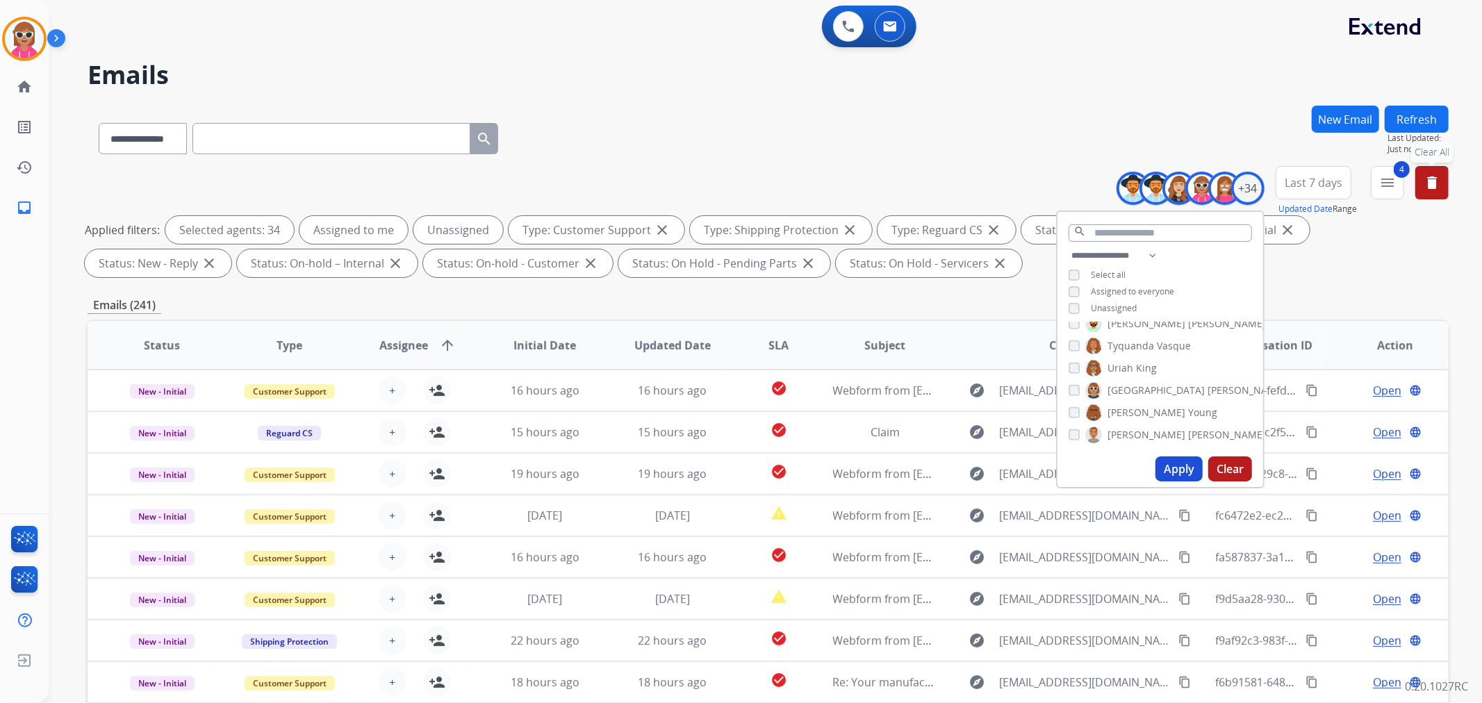
click at [1440, 178] on mat-icon "delete" at bounding box center [1432, 182] width 17 height 17
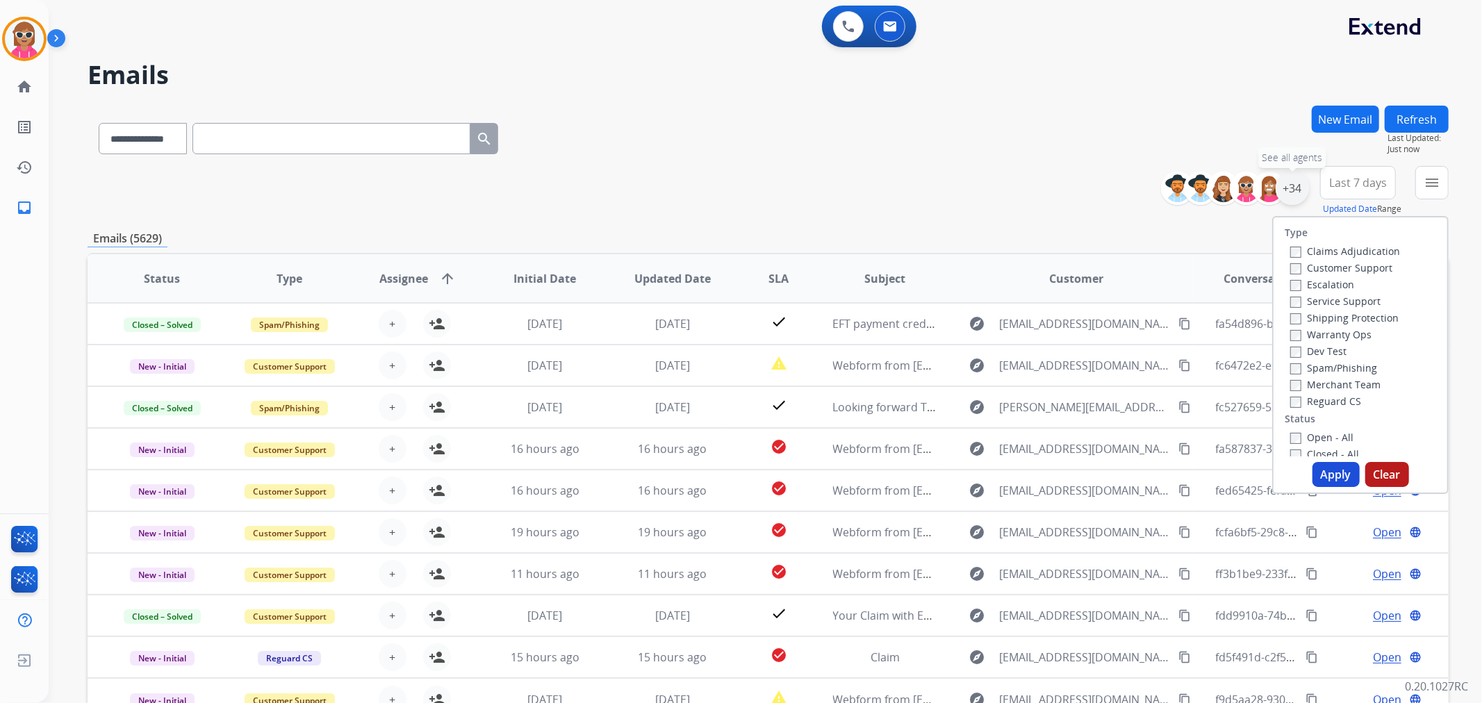
click at [1294, 196] on div "+34" at bounding box center [1292, 188] width 33 height 33
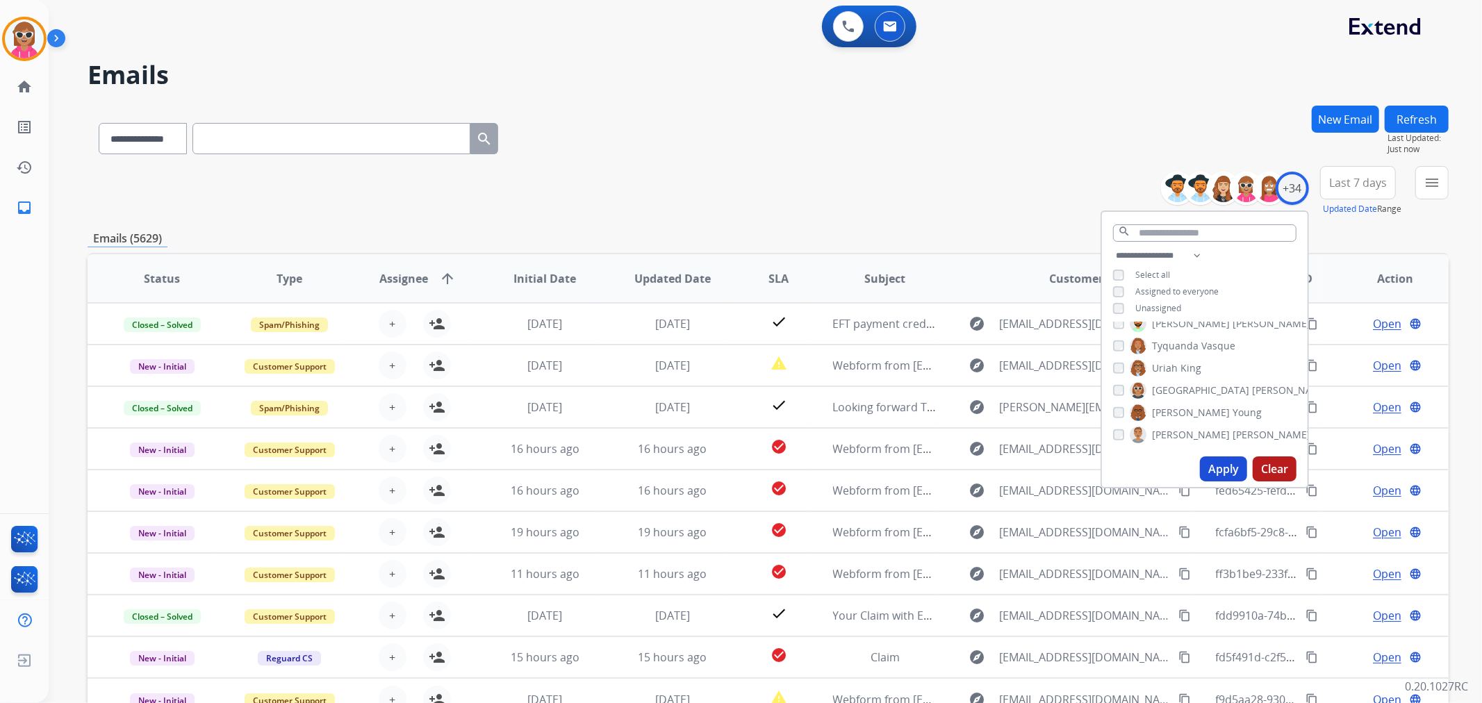
drag, startPoint x: 1169, startPoint y: 306, endPoint x: 1173, endPoint y: 347, distance: 41.1
click at [1169, 306] on span "Unassigned" at bounding box center [1158, 308] width 46 height 12
click at [1213, 462] on button "Apply" at bounding box center [1223, 468] width 47 height 25
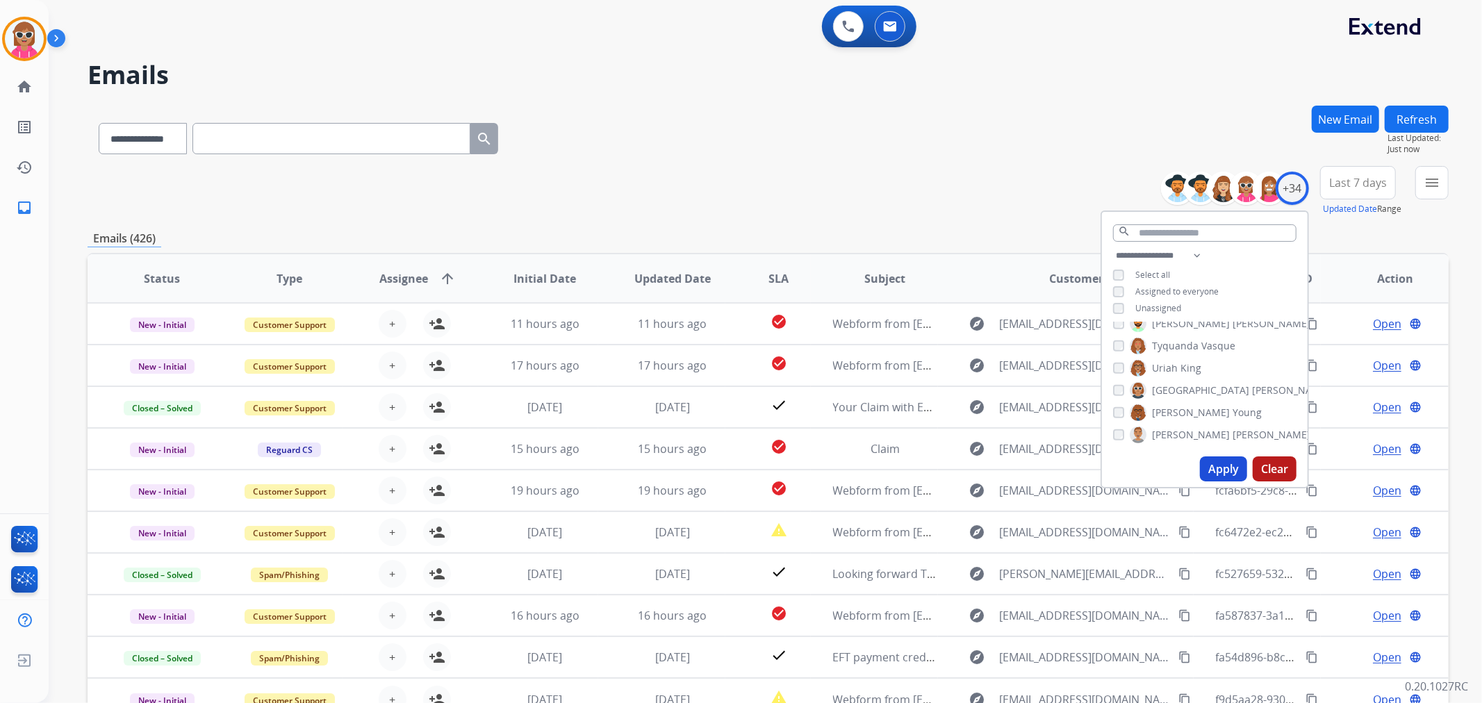
click at [1450, 188] on div "**********" at bounding box center [765, 351] width 1433 height 703
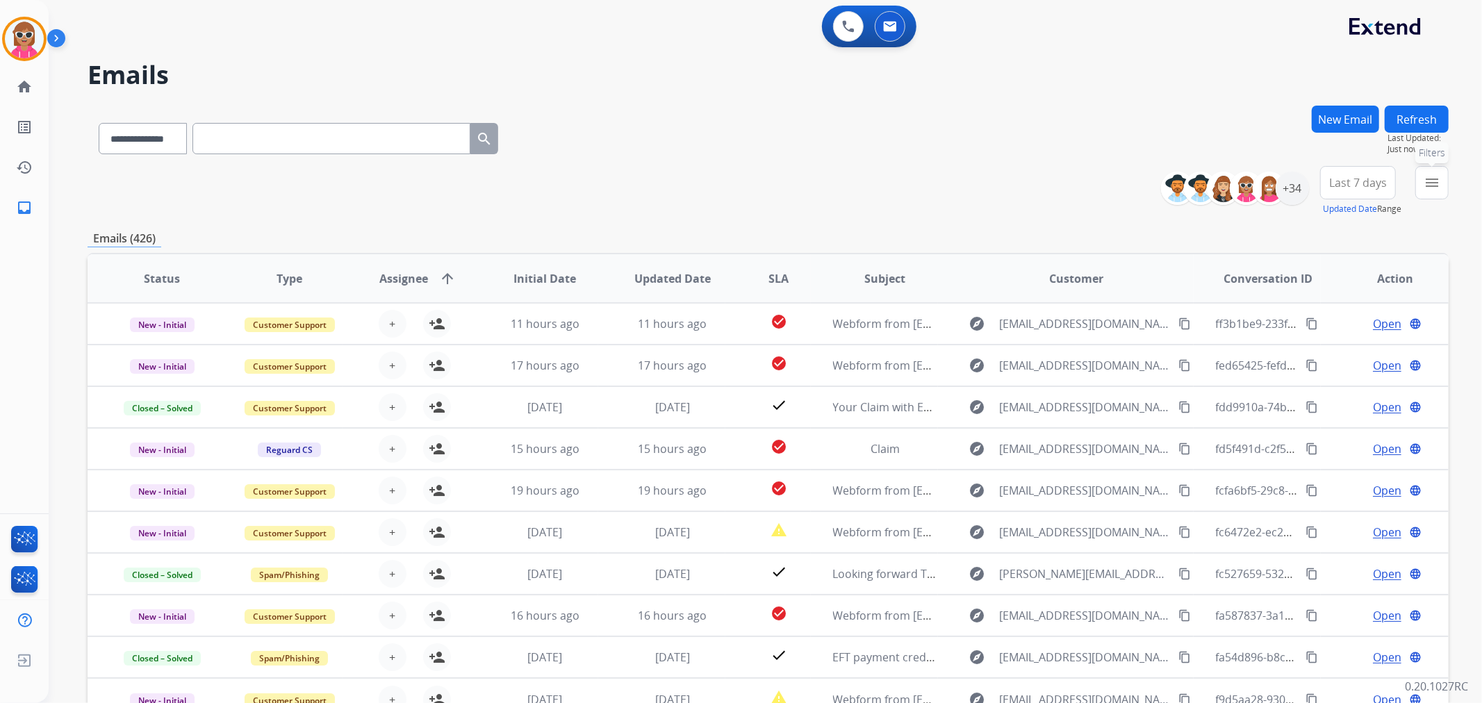
click at [1434, 188] on mat-icon "menu" at bounding box center [1432, 182] width 17 height 17
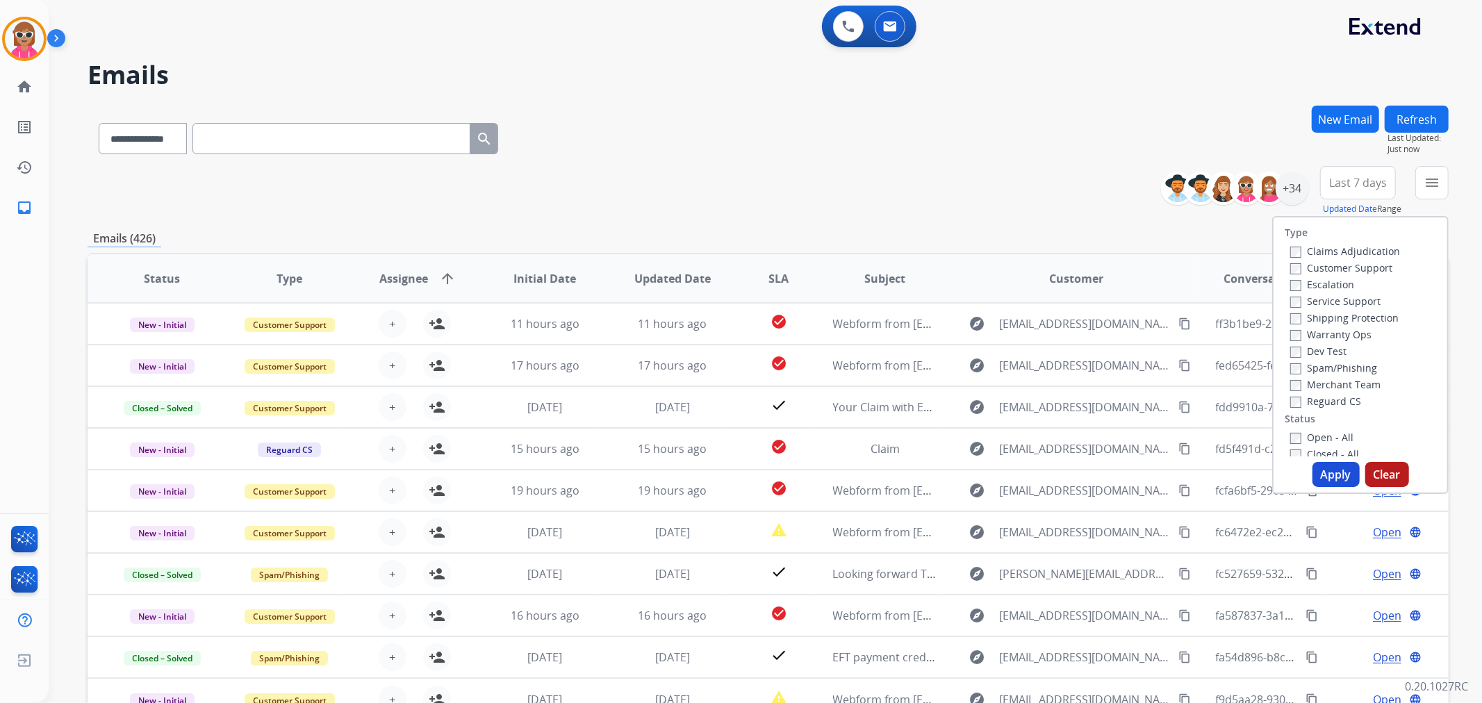
click at [1355, 265] on label "Customer Support" at bounding box center [1341, 267] width 102 height 13
click at [1344, 311] on label "Shipping Protection" at bounding box center [1344, 317] width 108 height 13
drag, startPoint x: 1334, startPoint y: 393, endPoint x: 1325, endPoint y: 409, distance: 18.4
click at [1332, 395] on div "Reguard CS" at bounding box center [1345, 401] width 110 height 17
click at [1321, 397] on label "Reguard CS" at bounding box center [1325, 401] width 71 height 13
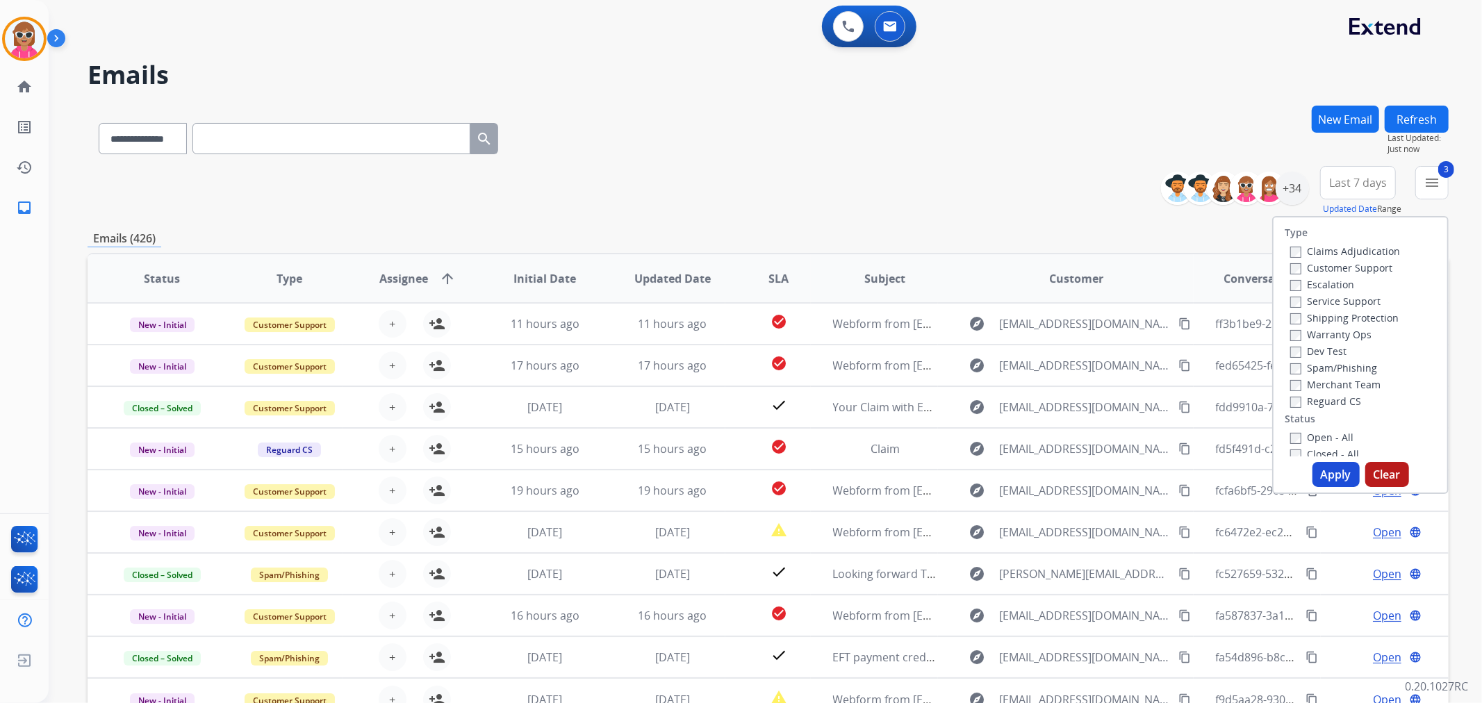
click at [1314, 433] on div "Open - All" at bounding box center [1363, 437] width 146 height 17
drag, startPoint x: 1315, startPoint y: 440, endPoint x: 1316, endPoint y: 450, distance: 10.5
click at [1315, 440] on label "Open - All" at bounding box center [1321, 437] width 63 height 13
click at [1327, 478] on button "Apply" at bounding box center [1335, 474] width 47 height 25
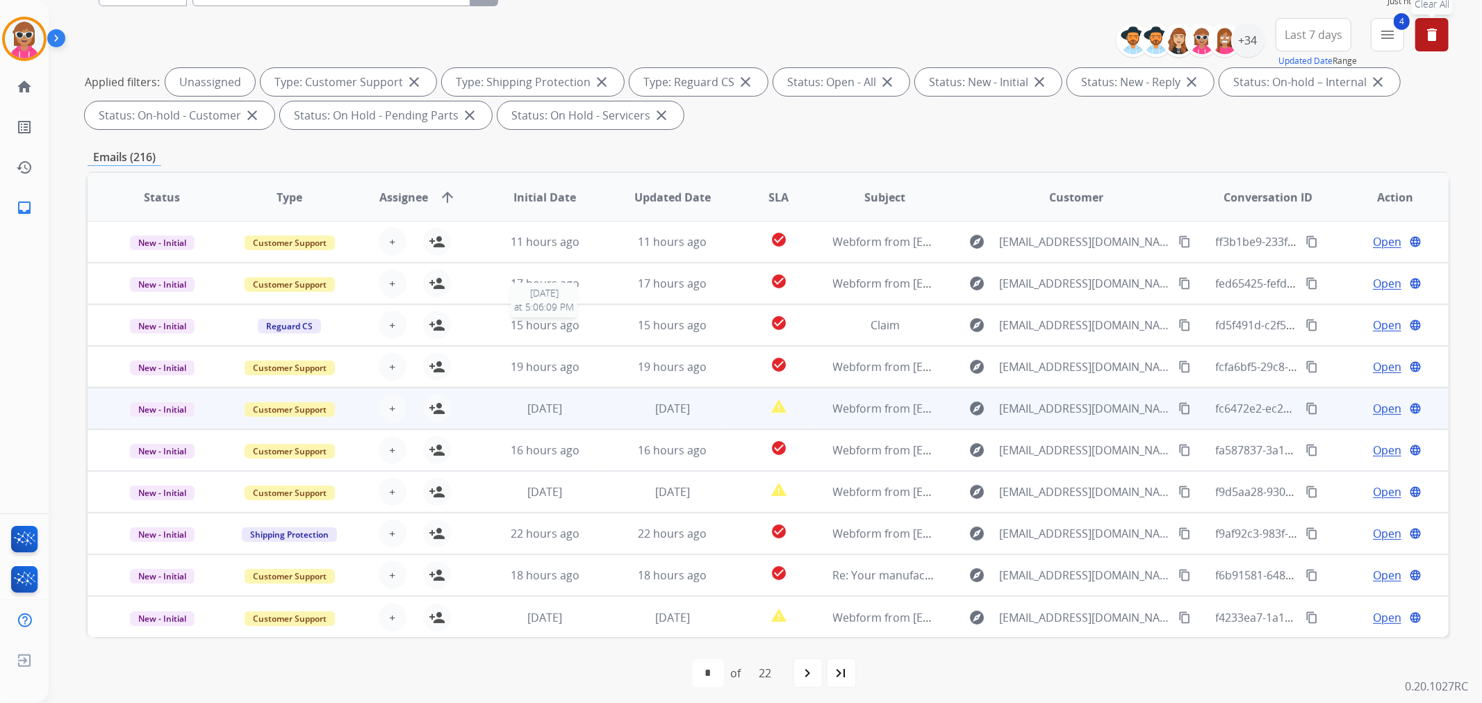
scroll to position [154, 0]
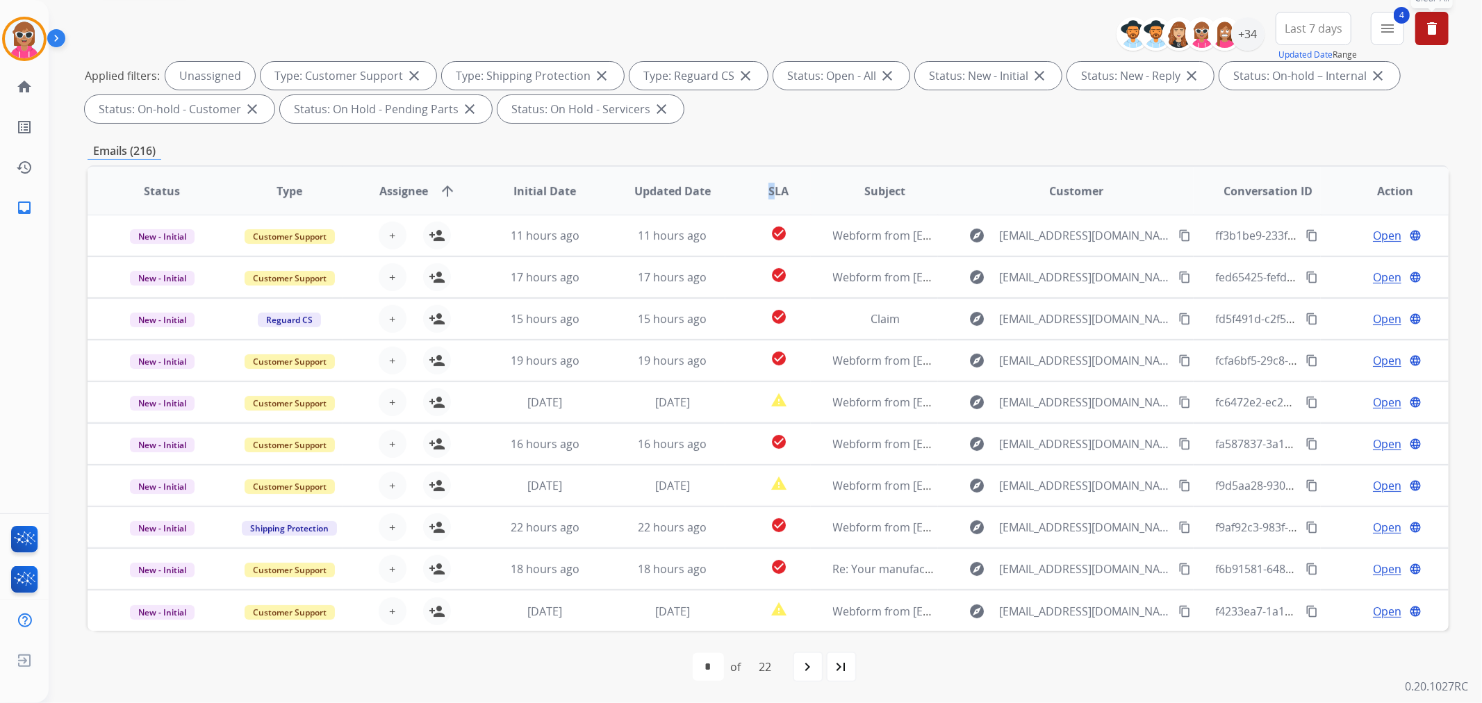
click at [768, 192] on th "SLA" at bounding box center [767, 191] width 85 height 49
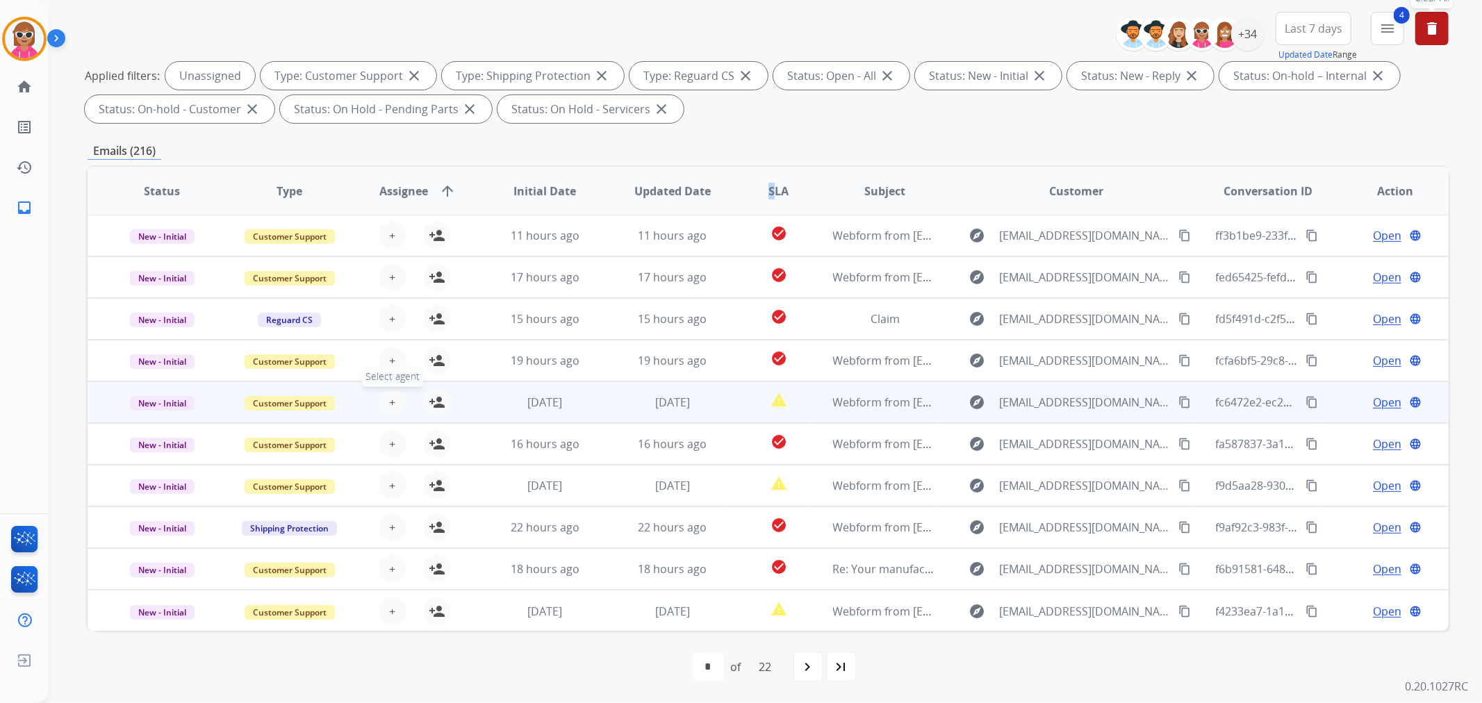
click at [386, 402] on button "+ Select agent" at bounding box center [393, 402] width 28 height 28
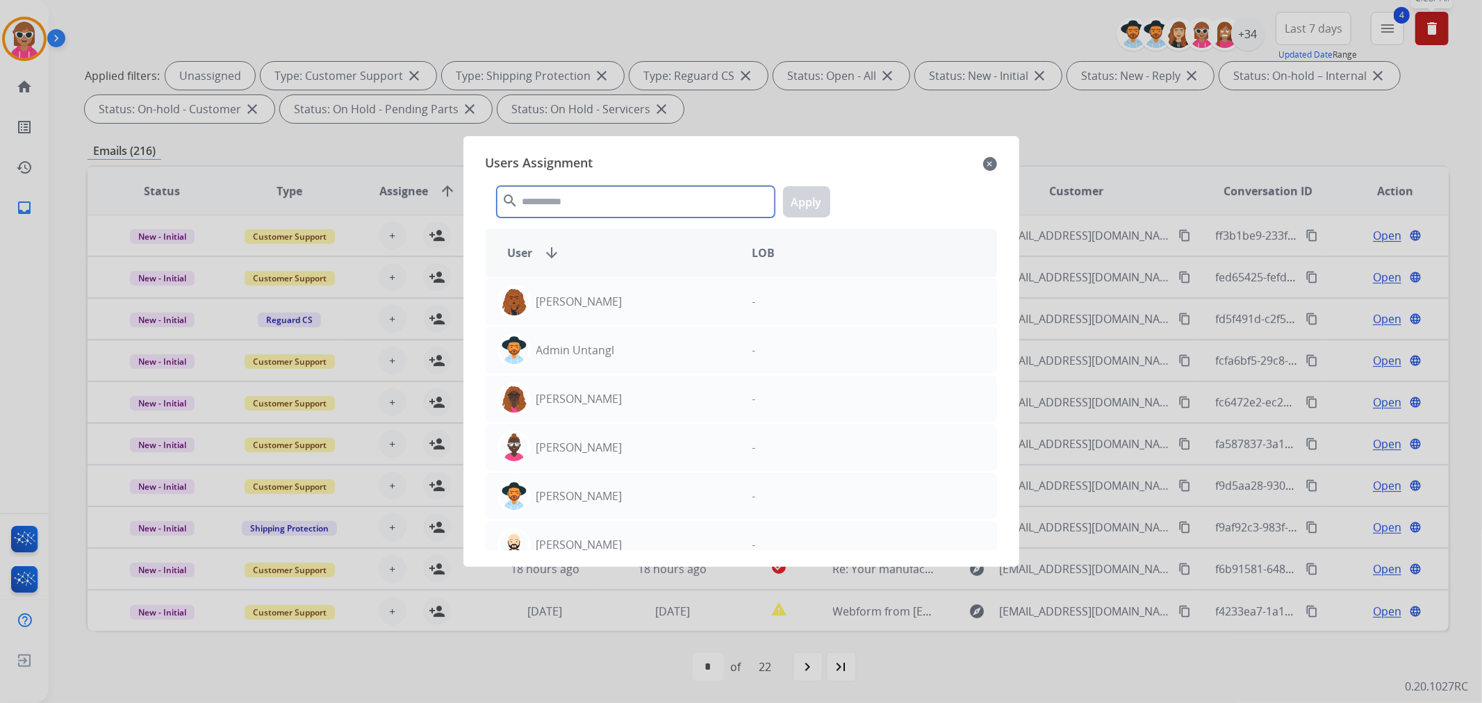
click at [606, 199] on input "text" at bounding box center [636, 201] width 278 height 31
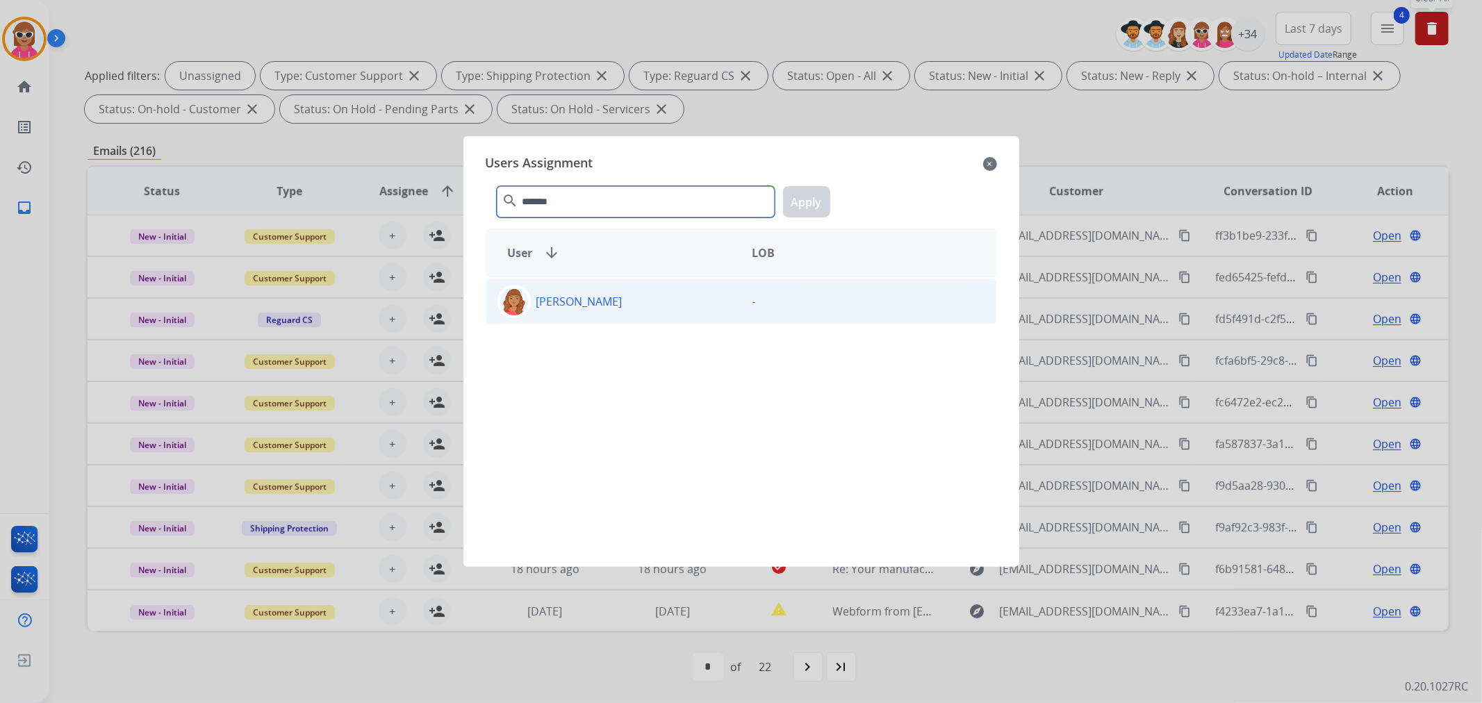
type input "*******"
drag, startPoint x: 660, startPoint y: 309, endPoint x: 665, endPoint y: 299, distance: 10.9
click at [658, 310] on div "[PERSON_NAME]" at bounding box center [613, 301] width 255 height 33
click at [790, 198] on button "Apply" at bounding box center [806, 201] width 47 height 31
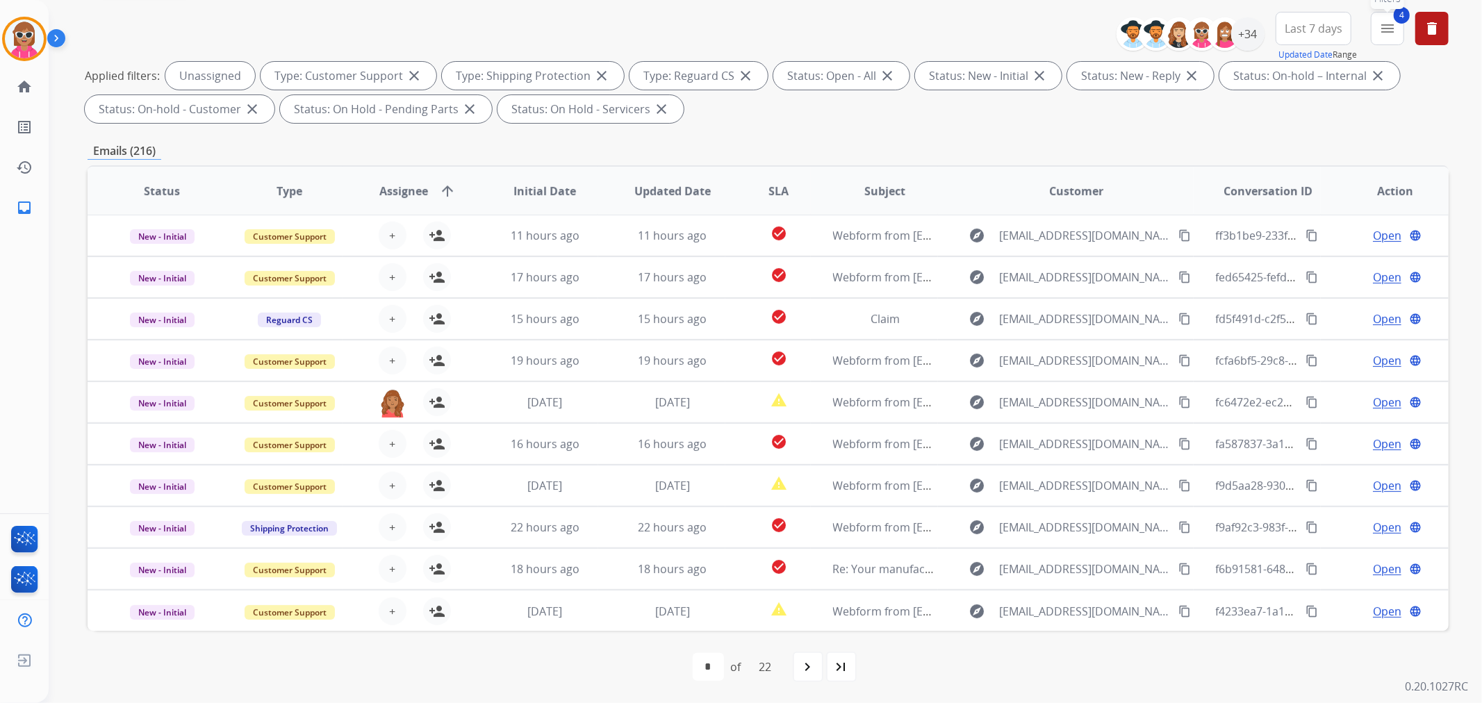
click at [1392, 31] on mat-icon "menu" at bounding box center [1387, 28] width 17 height 17
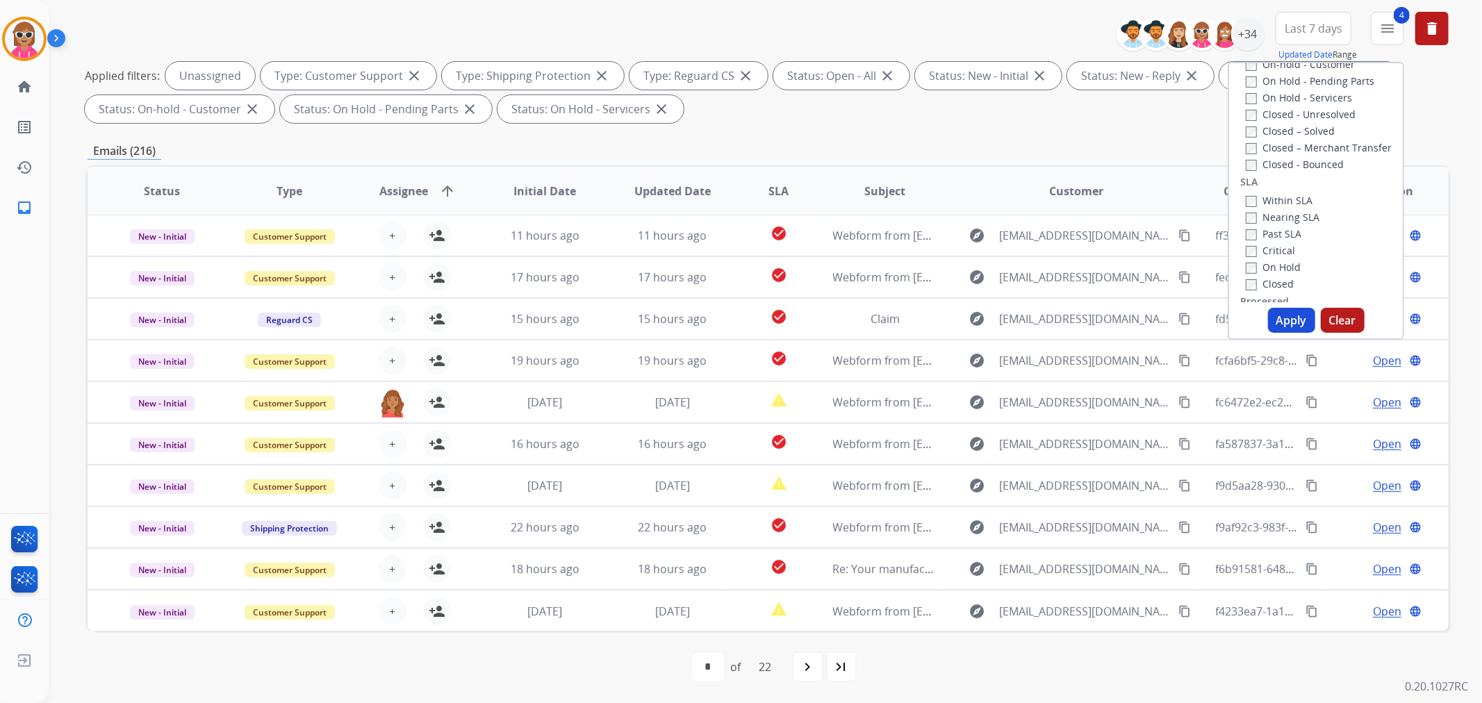
scroll to position [308, 0]
click at [1287, 224] on label "Past SLA" at bounding box center [1274, 227] width 56 height 13
drag, startPoint x: 1276, startPoint y: 240, endPoint x: 1272, endPoint y: 255, distance: 15.0
click at [1274, 243] on label "Critical" at bounding box center [1270, 244] width 49 height 13
click at [1269, 226] on label "Past SLA" at bounding box center [1274, 227] width 56 height 13
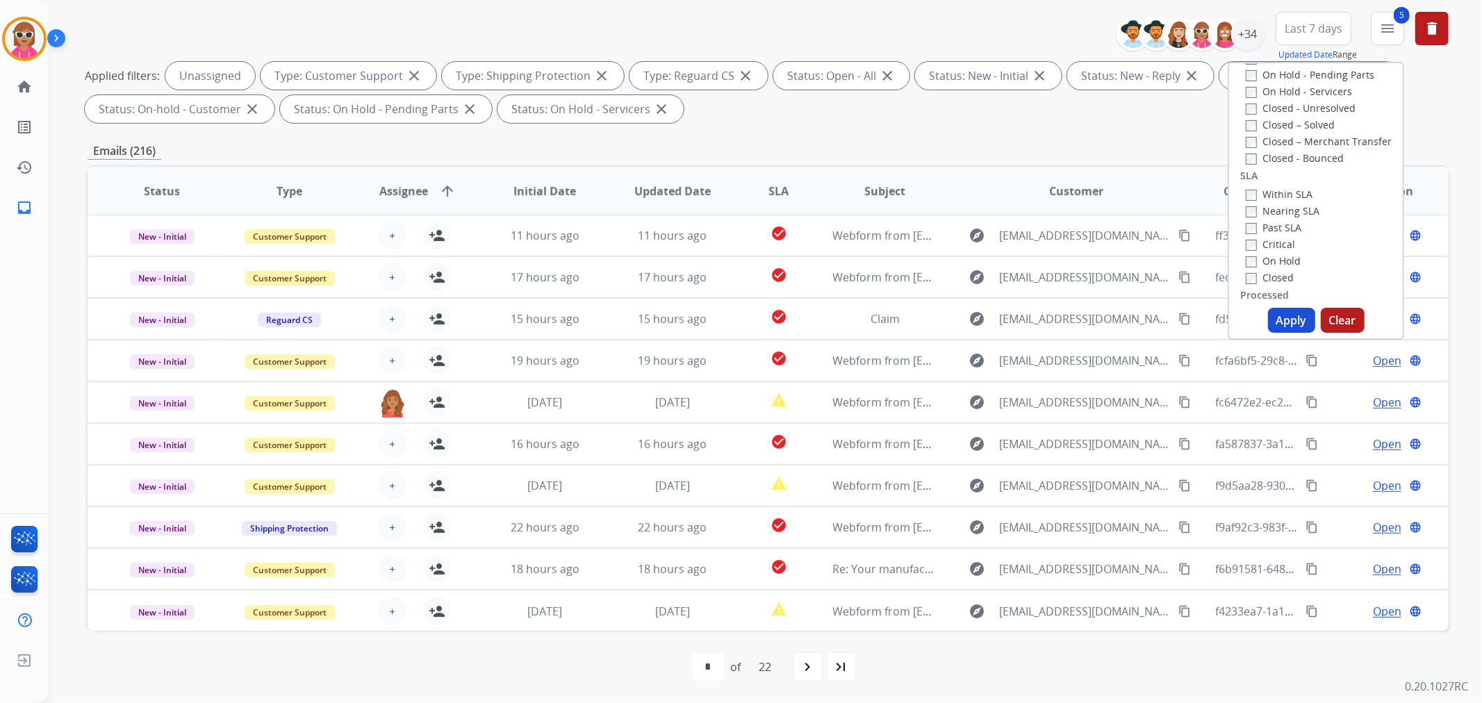
click at [1283, 309] on button "Apply" at bounding box center [1291, 320] width 47 height 25
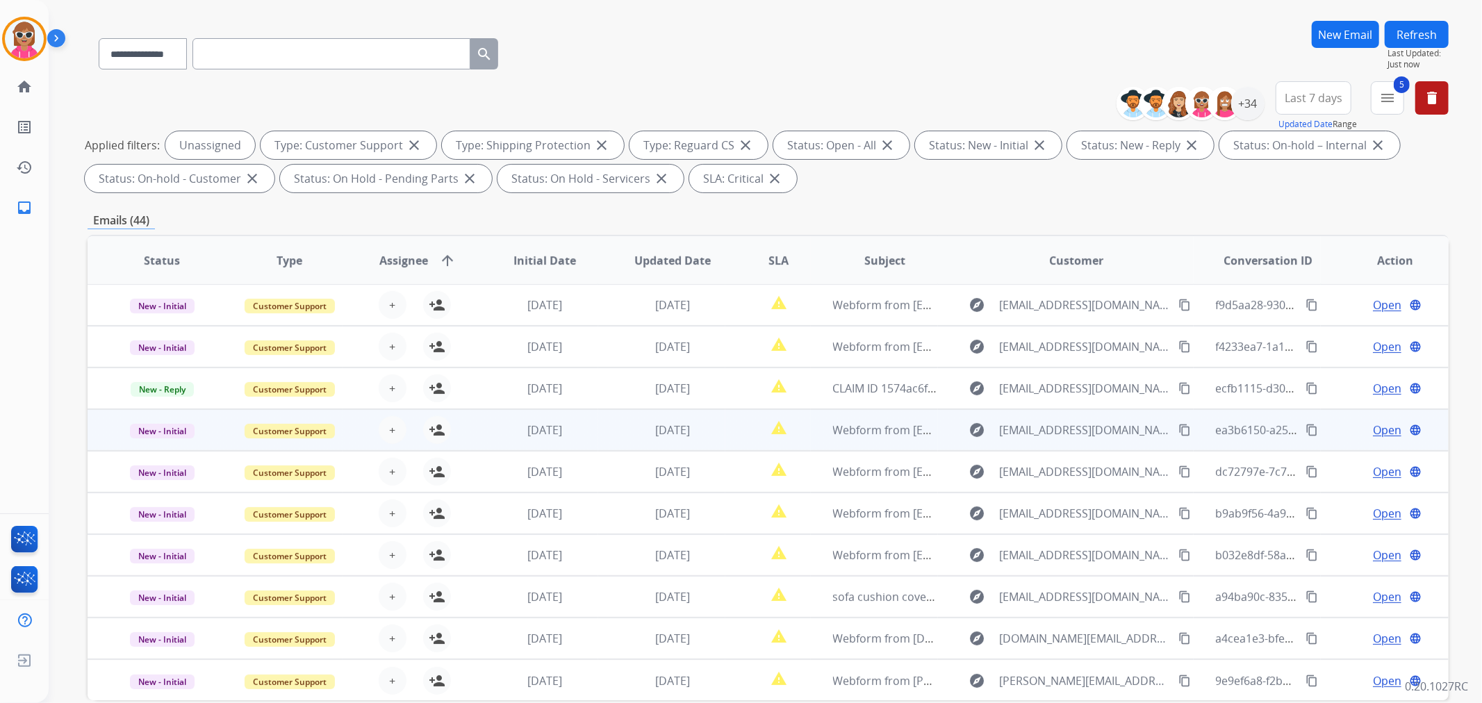
scroll to position [154, 0]
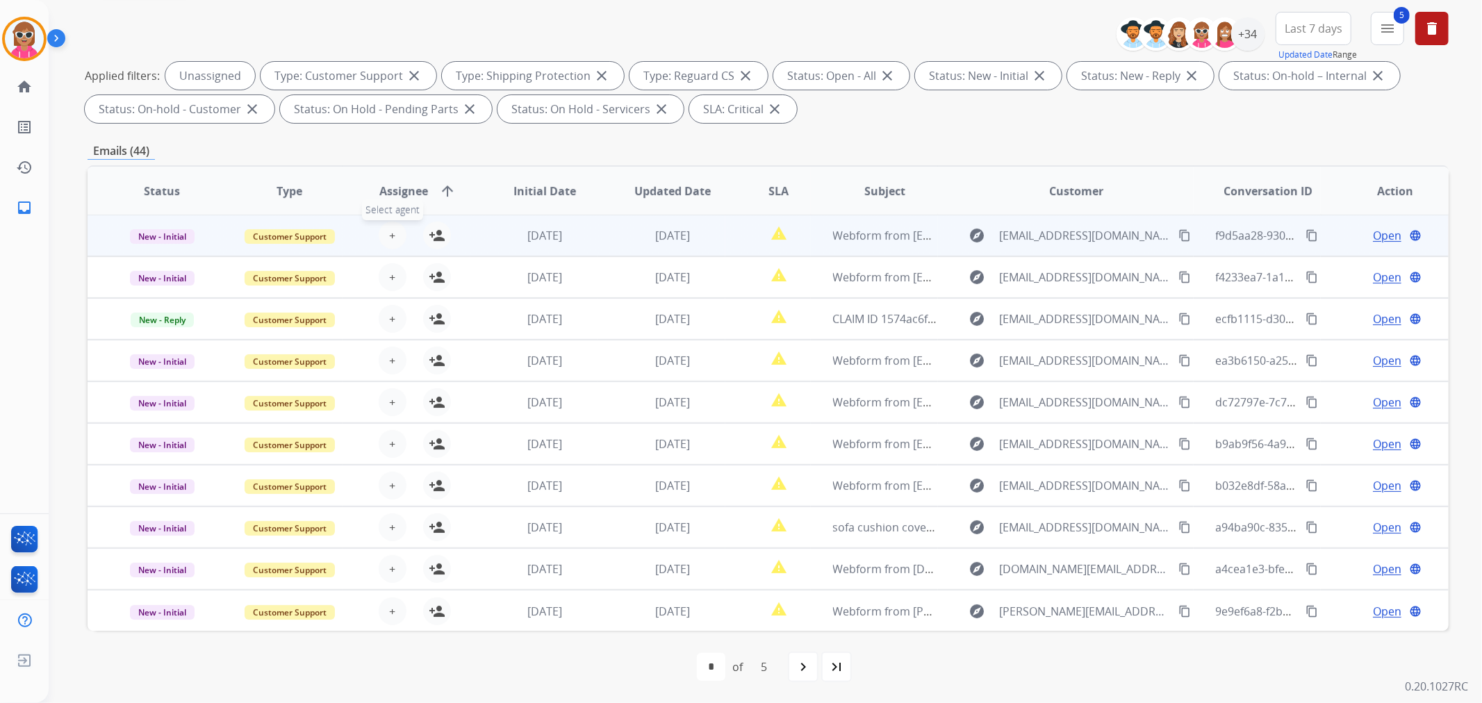
click at [392, 241] on span "+" at bounding box center [392, 235] width 6 height 17
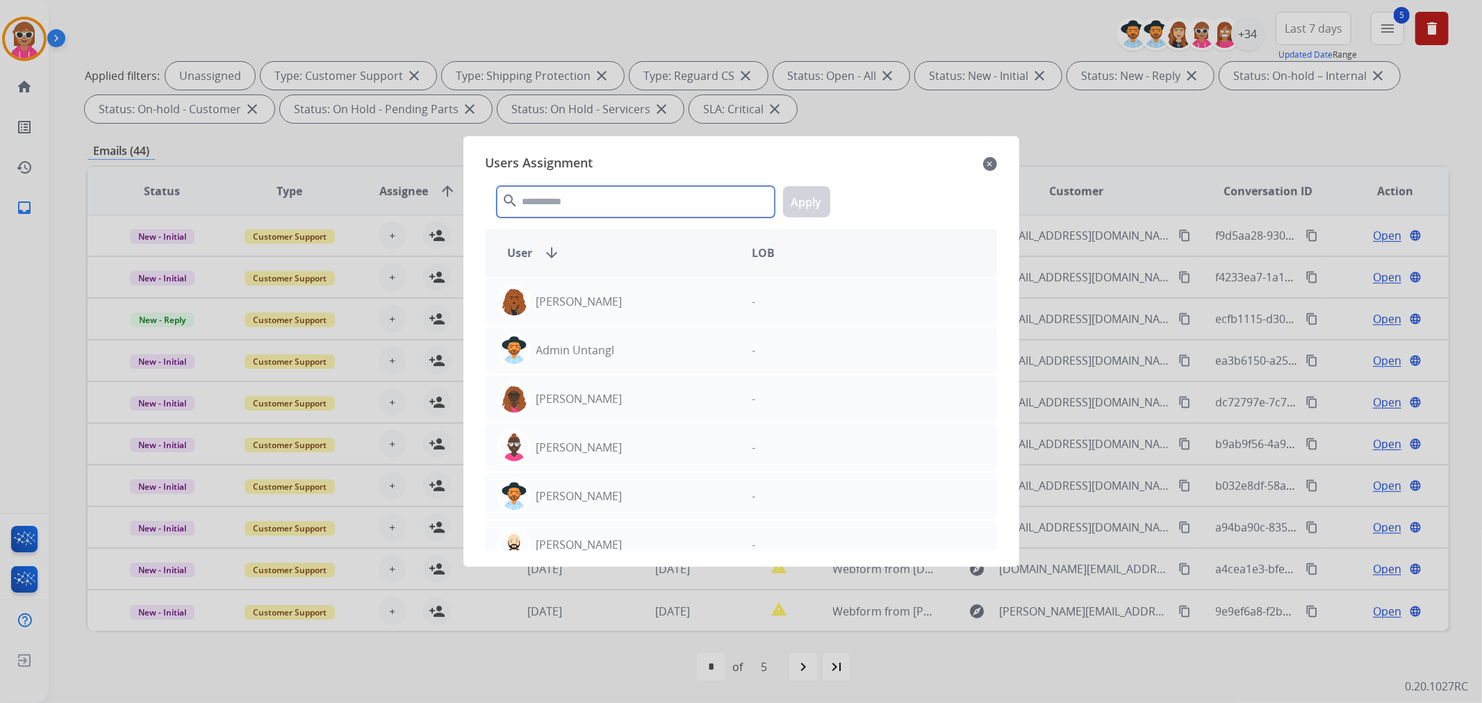
click at [561, 210] on input "text" at bounding box center [636, 201] width 278 height 31
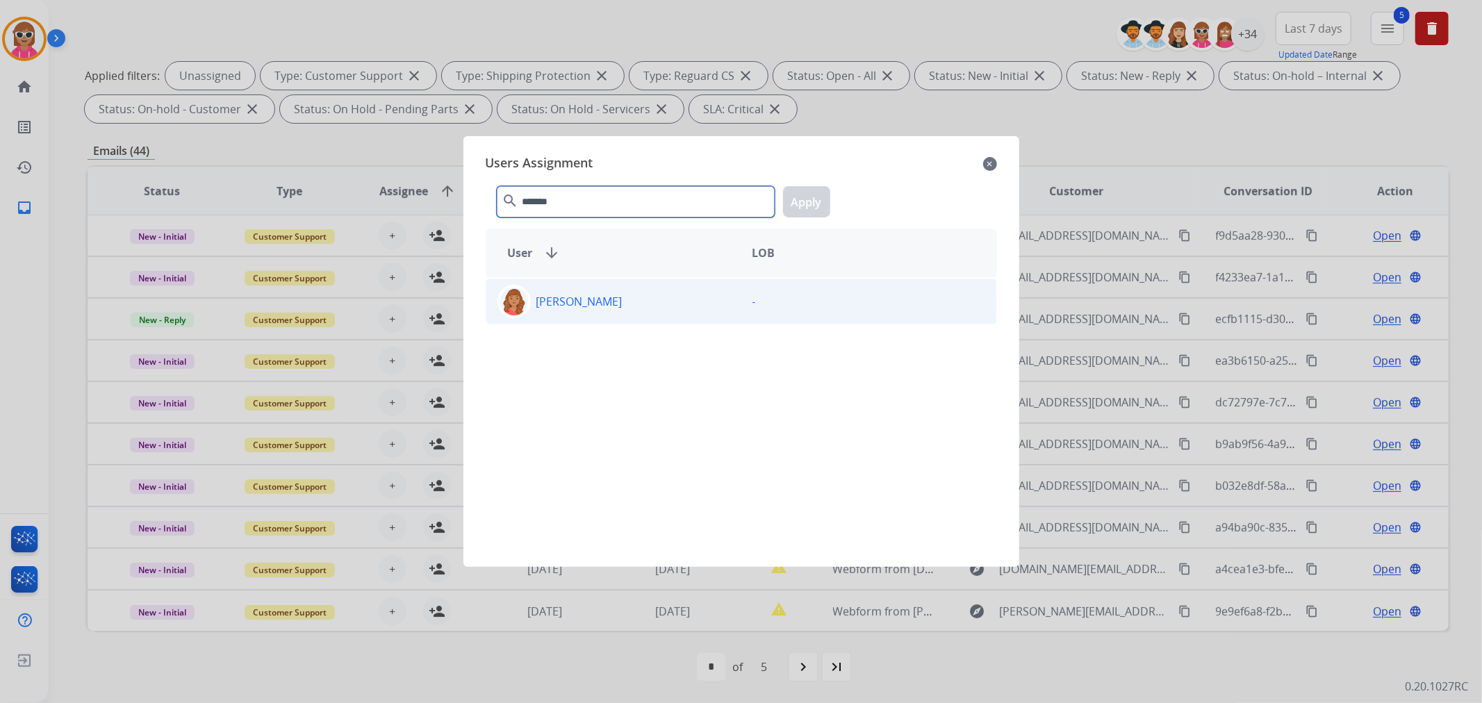
type input "*******"
click at [657, 322] on div "[PERSON_NAME] -" at bounding box center [741, 302] width 511 height 46
click at [793, 212] on button "Apply" at bounding box center [806, 201] width 47 height 31
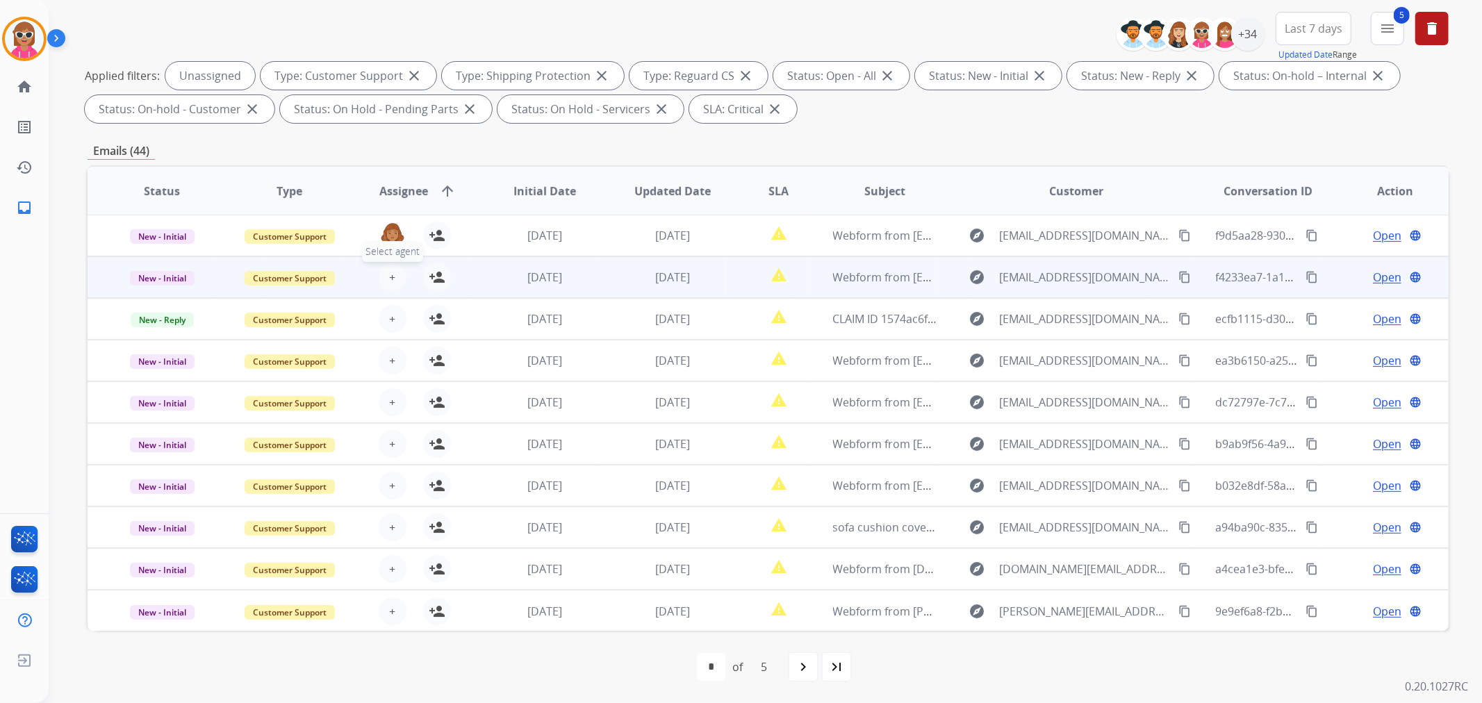
click at [392, 278] on span "+" at bounding box center [392, 277] width 6 height 17
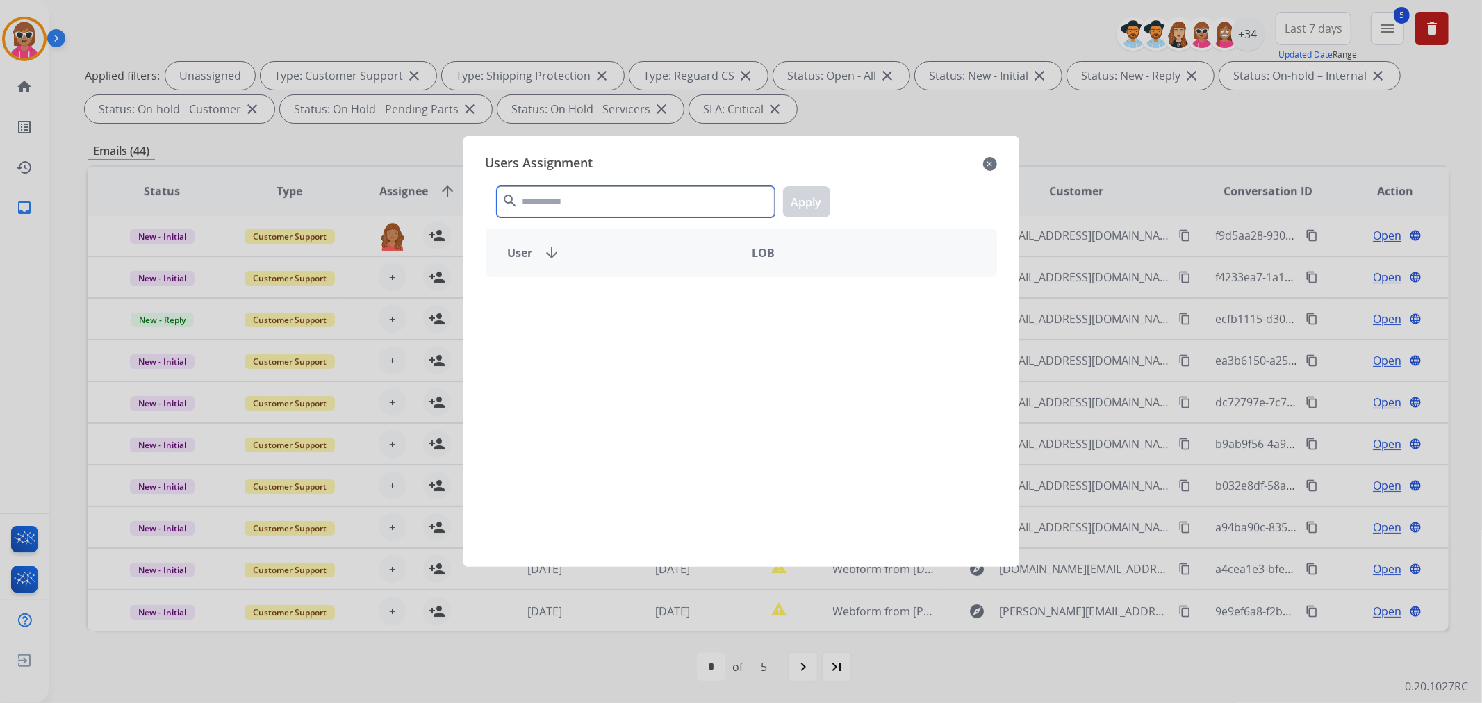
click at [536, 190] on input "text" at bounding box center [636, 201] width 278 height 31
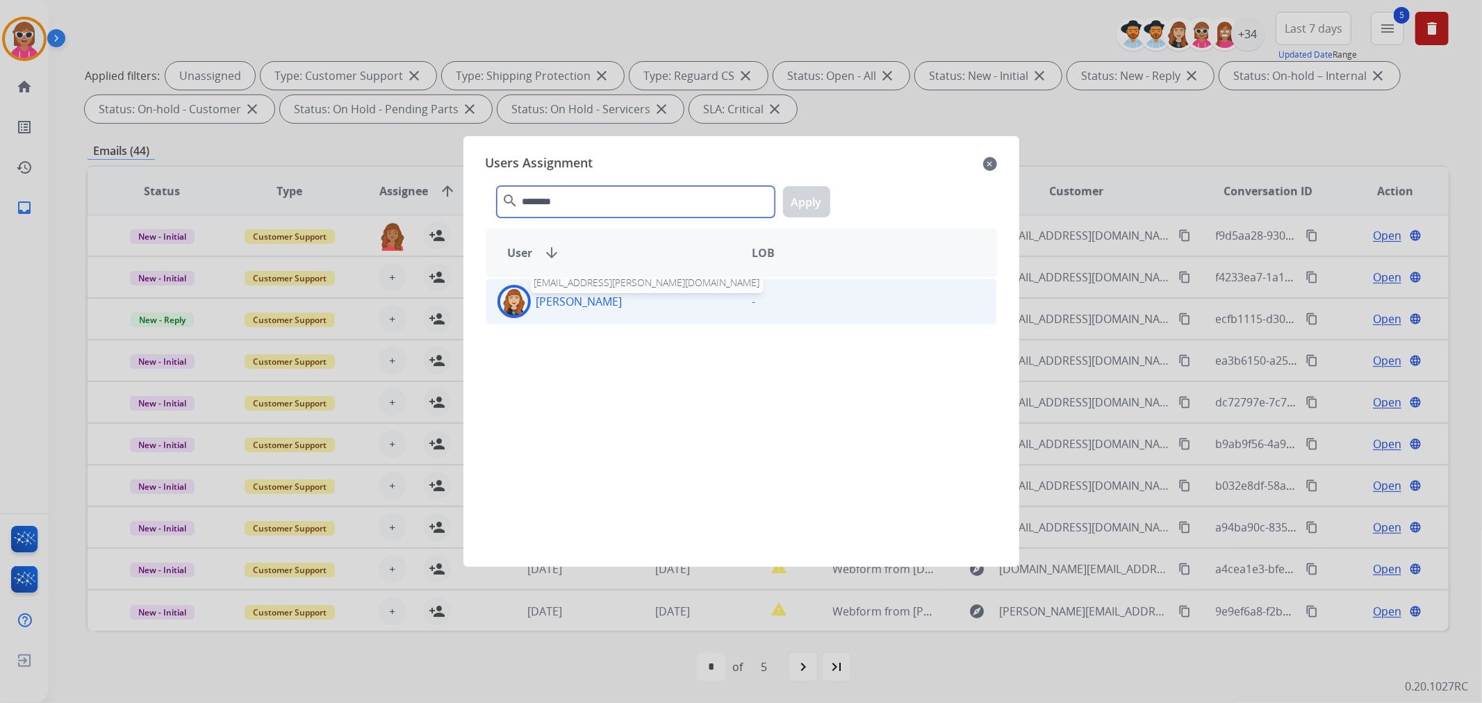
type input "********"
click at [611, 309] on p "[PERSON_NAME]" at bounding box center [579, 301] width 86 height 17
drag, startPoint x: 786, startPoint y: 191, endPoint x: 712, endPoint y: 222, distance: 80.6
click at [787, 195] on button "Apply" at bounding box center [806, 201] width 47 height 31
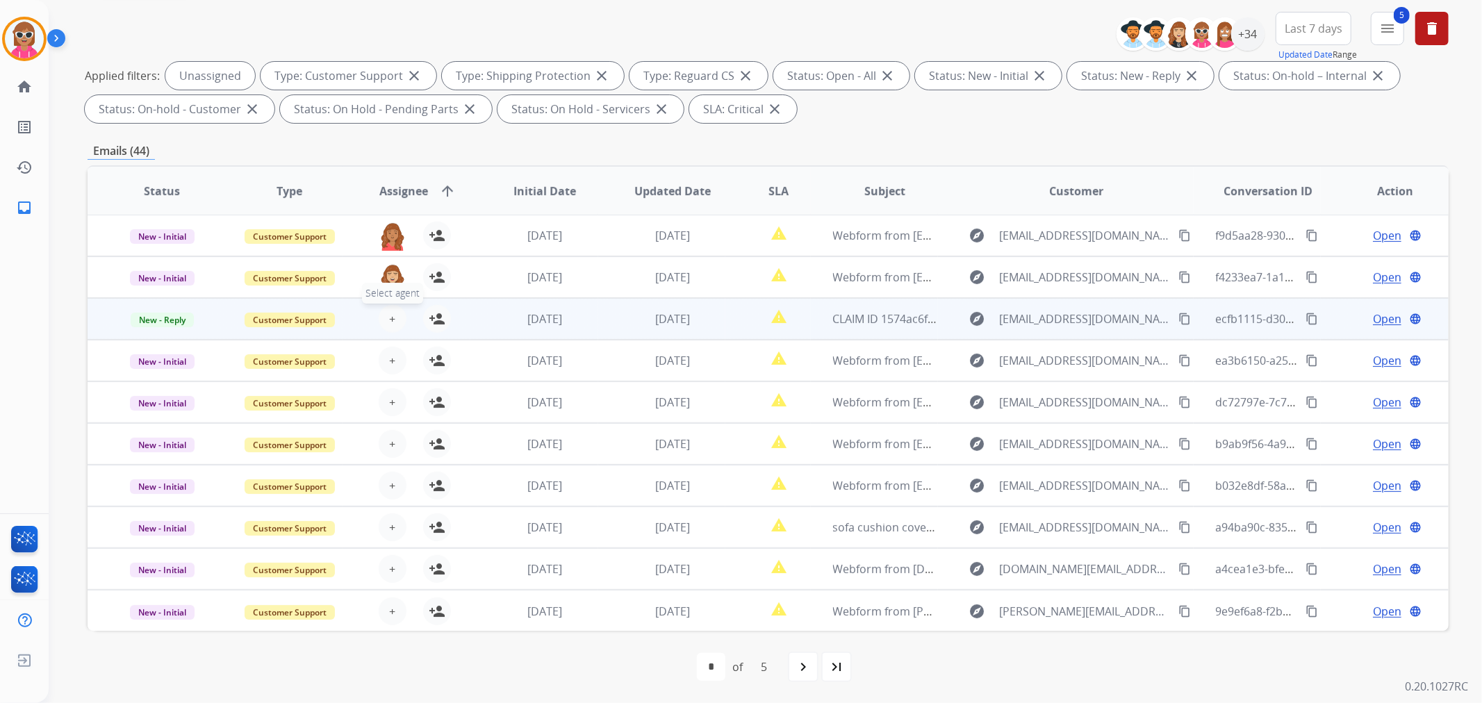
click at [390, 315] on span "+" at bounding box center [392, 319] width 6 height 17
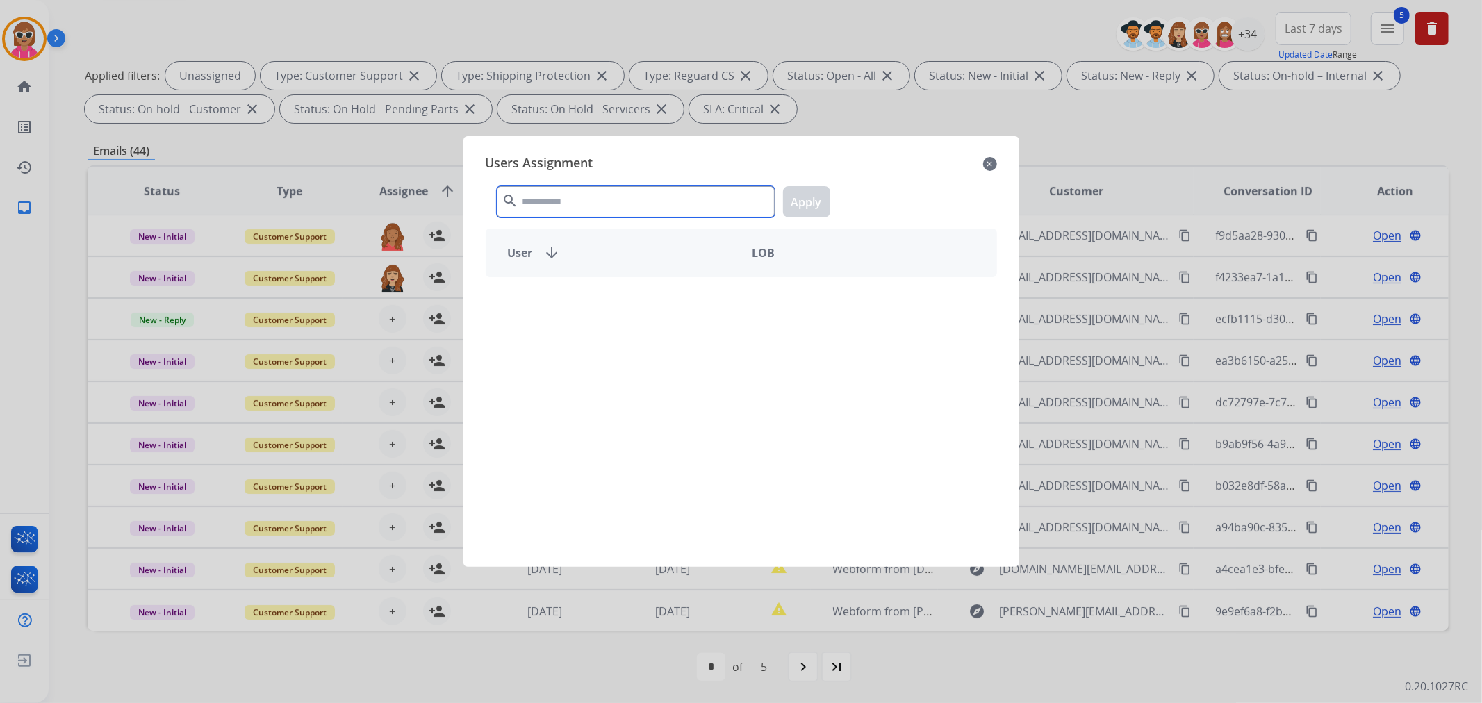
click at [534, 198] on input "text" at bounding box center [636, 201] width 278 height 31
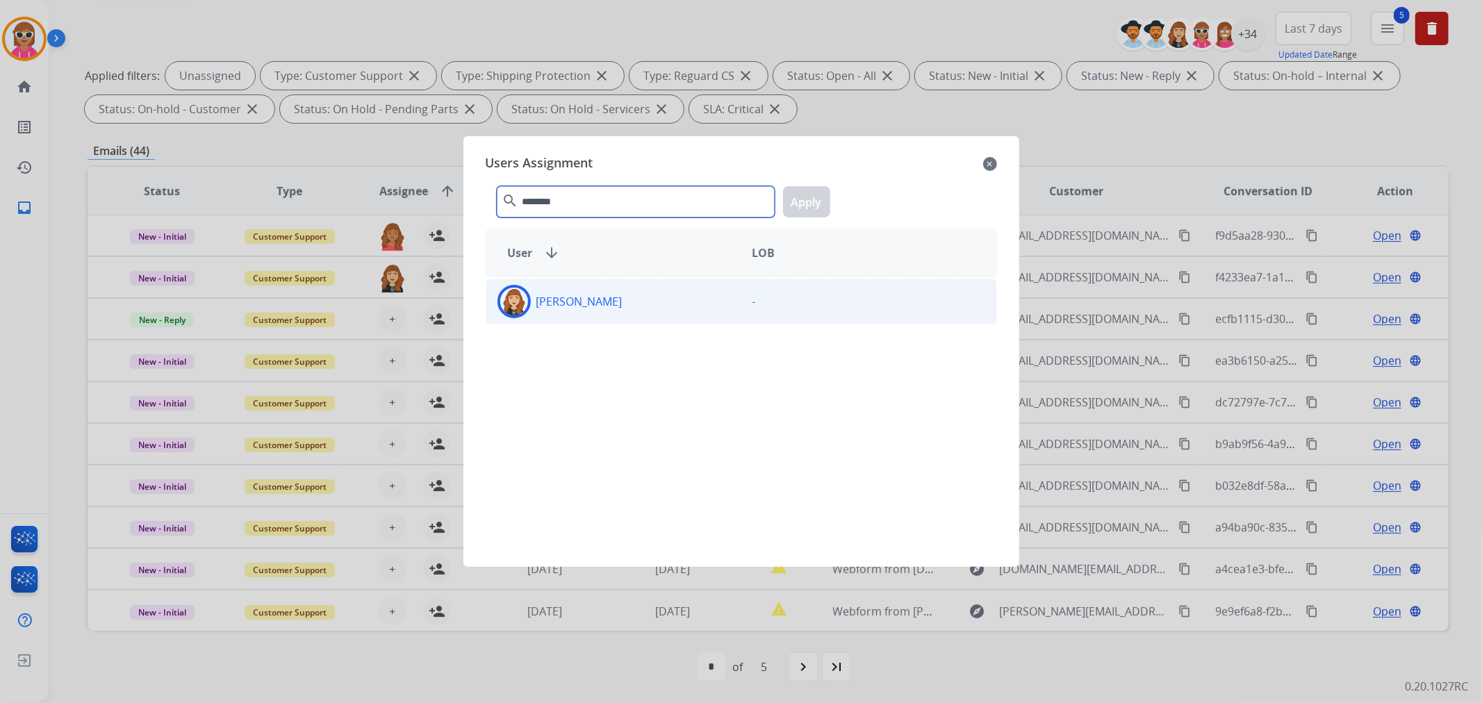
type input "********"
click at [602, 292] on div "[PERSON_NAME]" at bounding box center [613, 301] width 255 height 33
click at [790, 207] on button "Apply" at bounding box center [806, 201] width 47 height 31
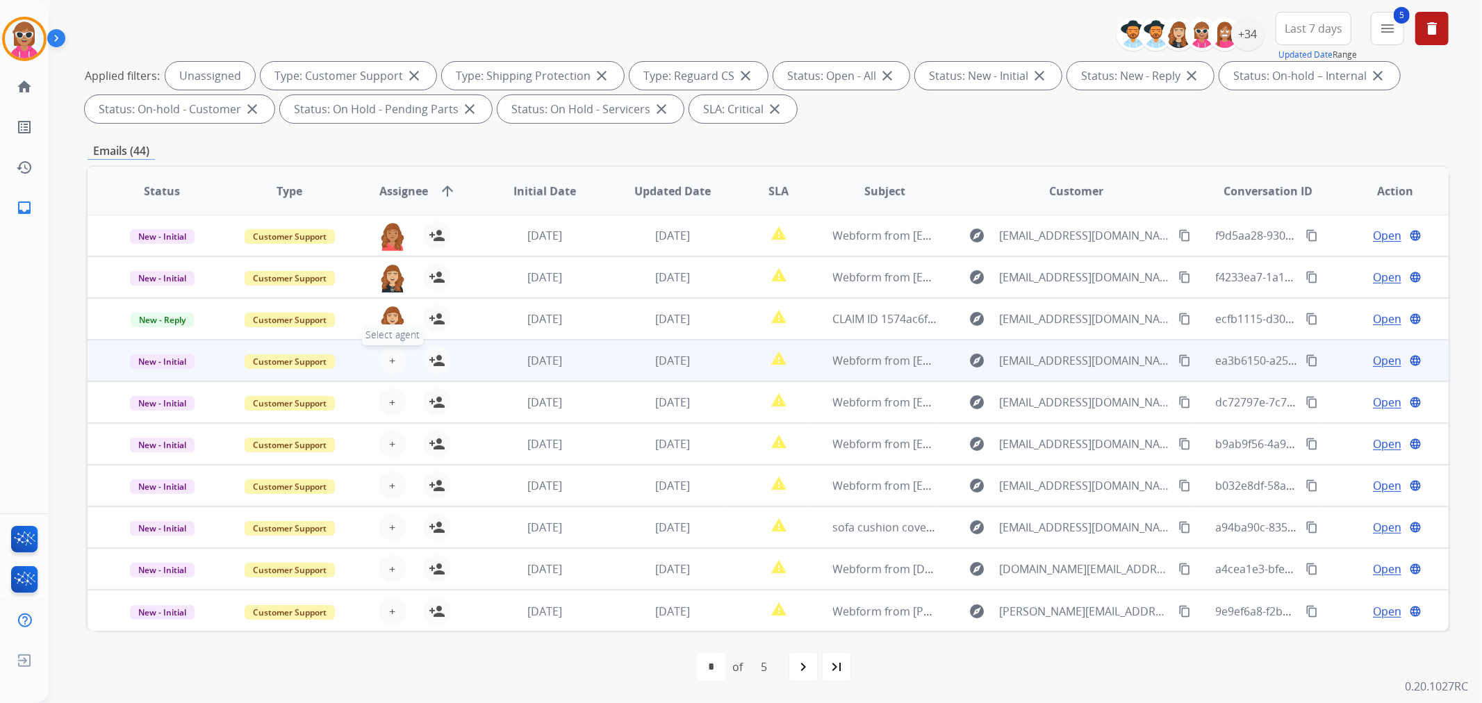
click at [390, 354] on span "+" at bounding box center [392, 360] width 6 height 17
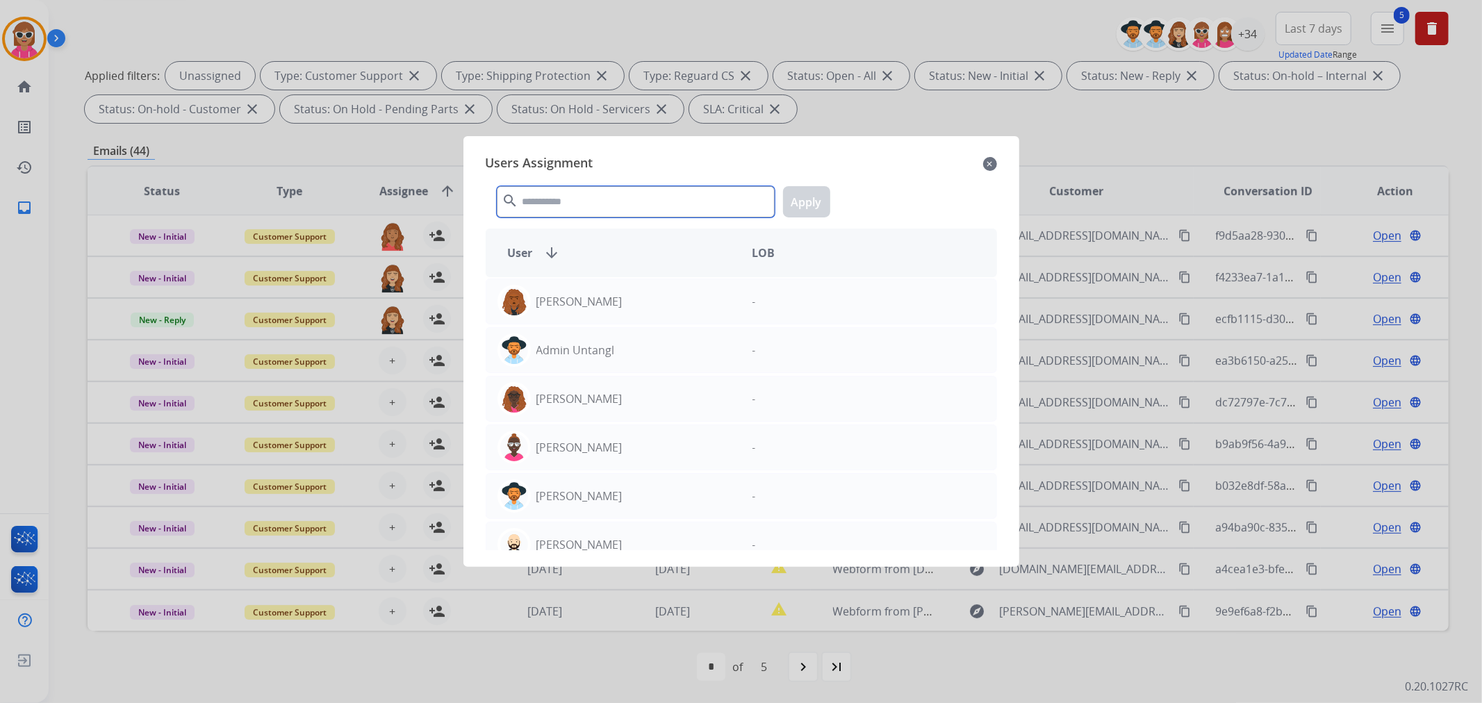
click at [577, 196] on input "text" at bounding box center [636, 201] width 278 height 31
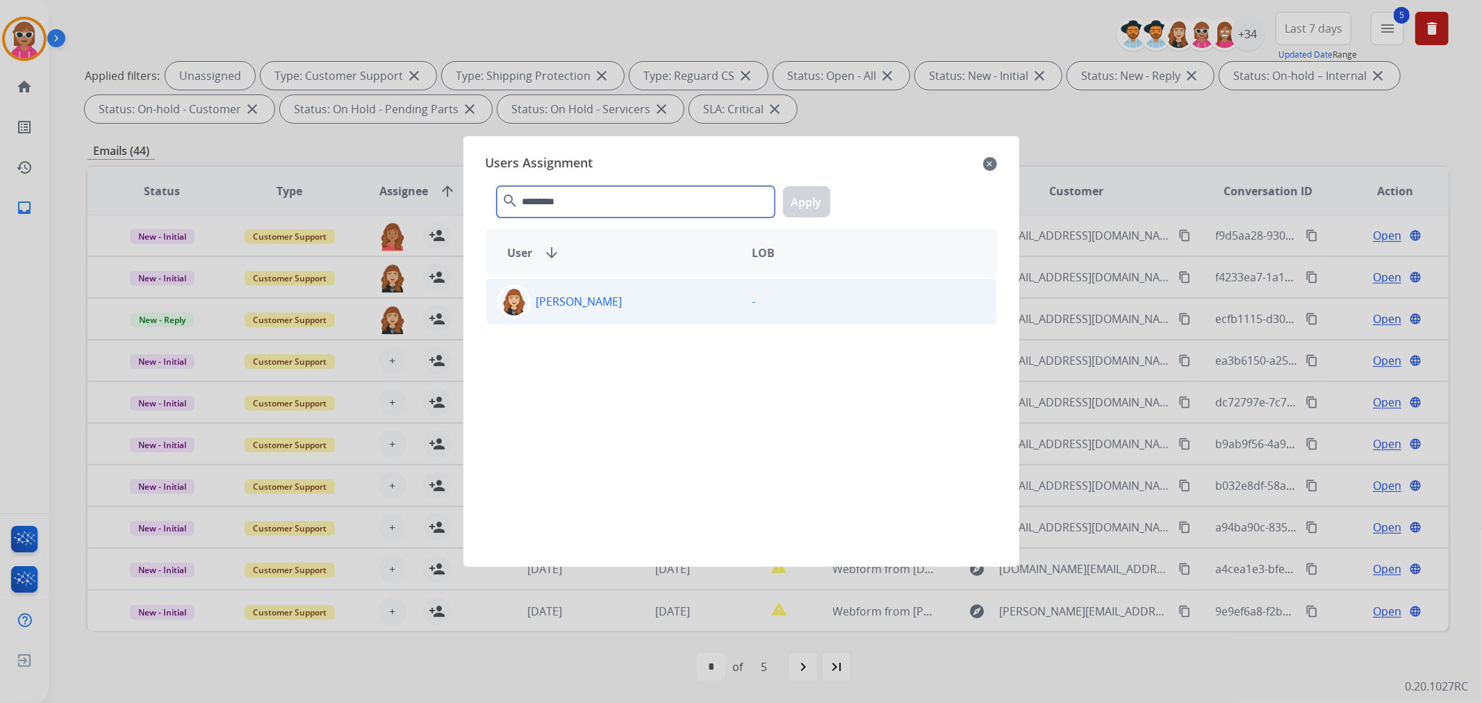
type input "*********"
click at [647, 297] on div "[PERSON_NAME]" at bounding box center [613, 301] width 255 height 33
click at [807, 197] on button "Apply" at bounding box center [806, 201] width 47 height 31
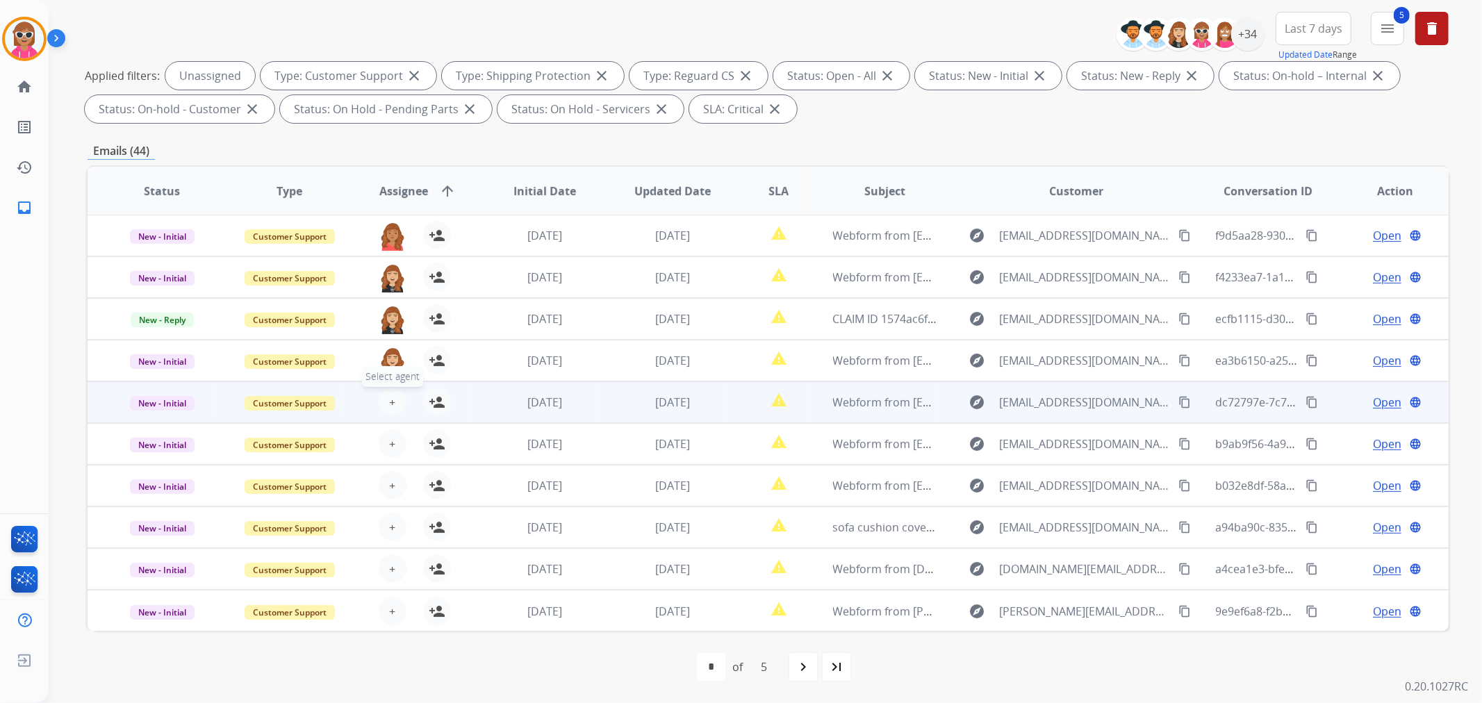
click at [389, 396] on span "+" at bounding box center [392, 402] width 6 height 17
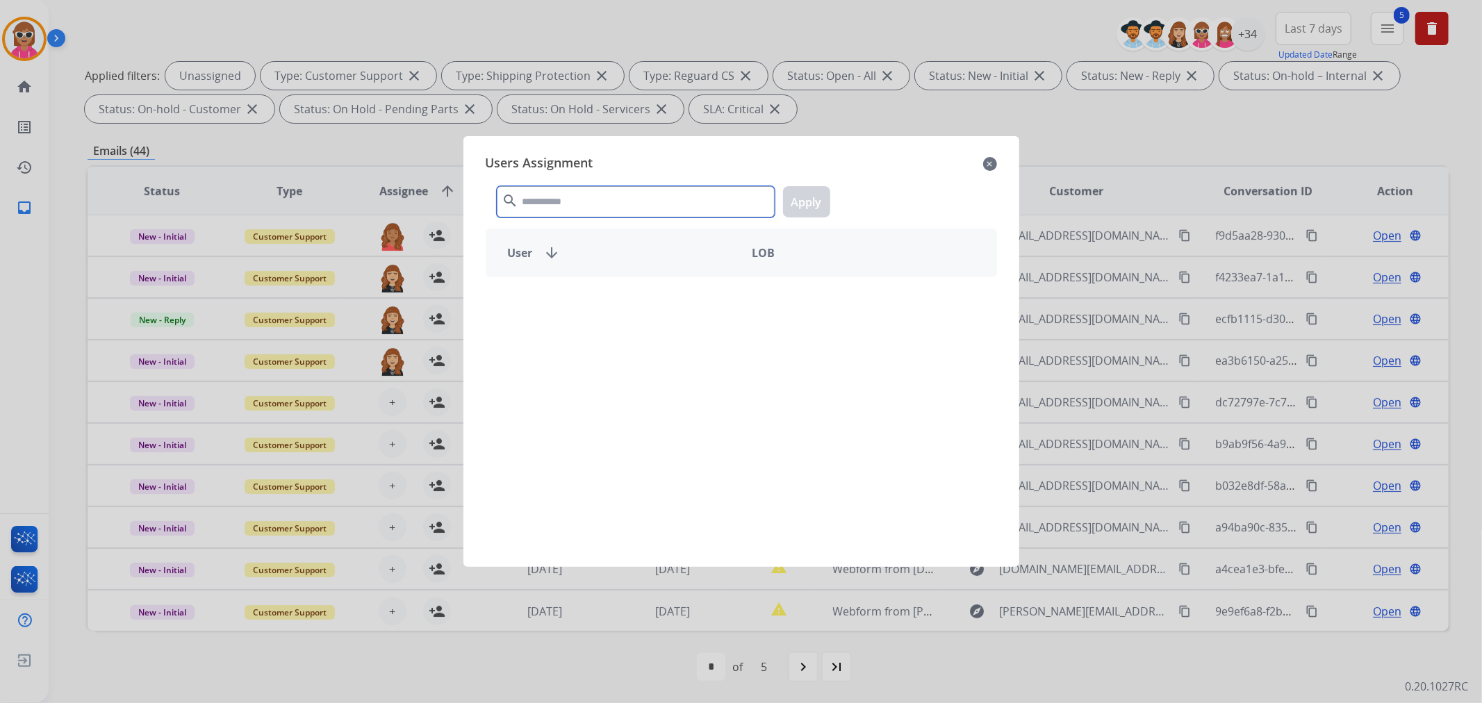
click at [529, 204] on input "text" at bounding box center [636, 201] width 278 height 31
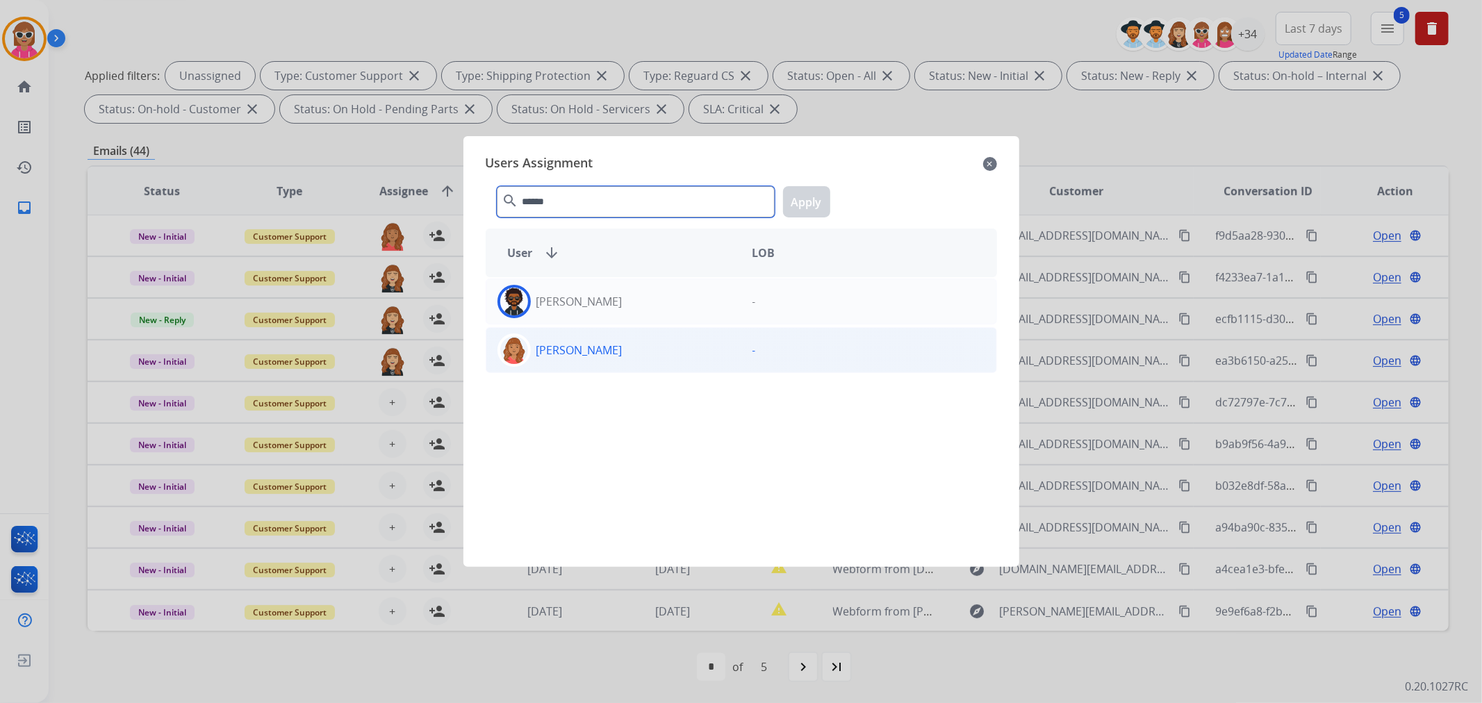
type input "******"
drag, startPoint x: 607, startPoint y: 352, endPoint x: 622, endPoint y: 327, distance: 28.7
click at [607, 352] on p "[PERSON_NAME]" at bounding box center [579, 350] width 86 height 17
click at [800, 202] on button "Apply" at bounding box center [806, 201] width 47 height 31
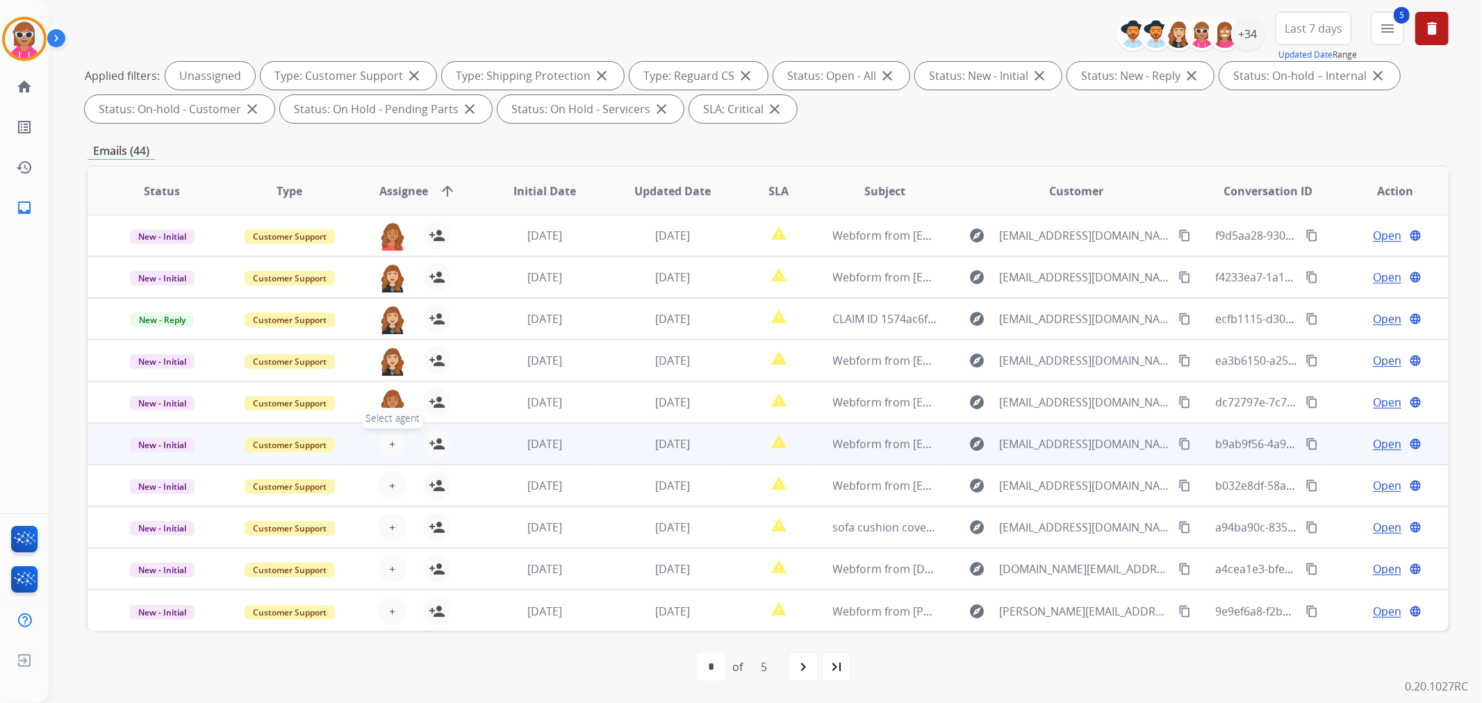
click at [386, 433] on button "+ Select agent" at bounding box center [393, 444] width 28 height 28
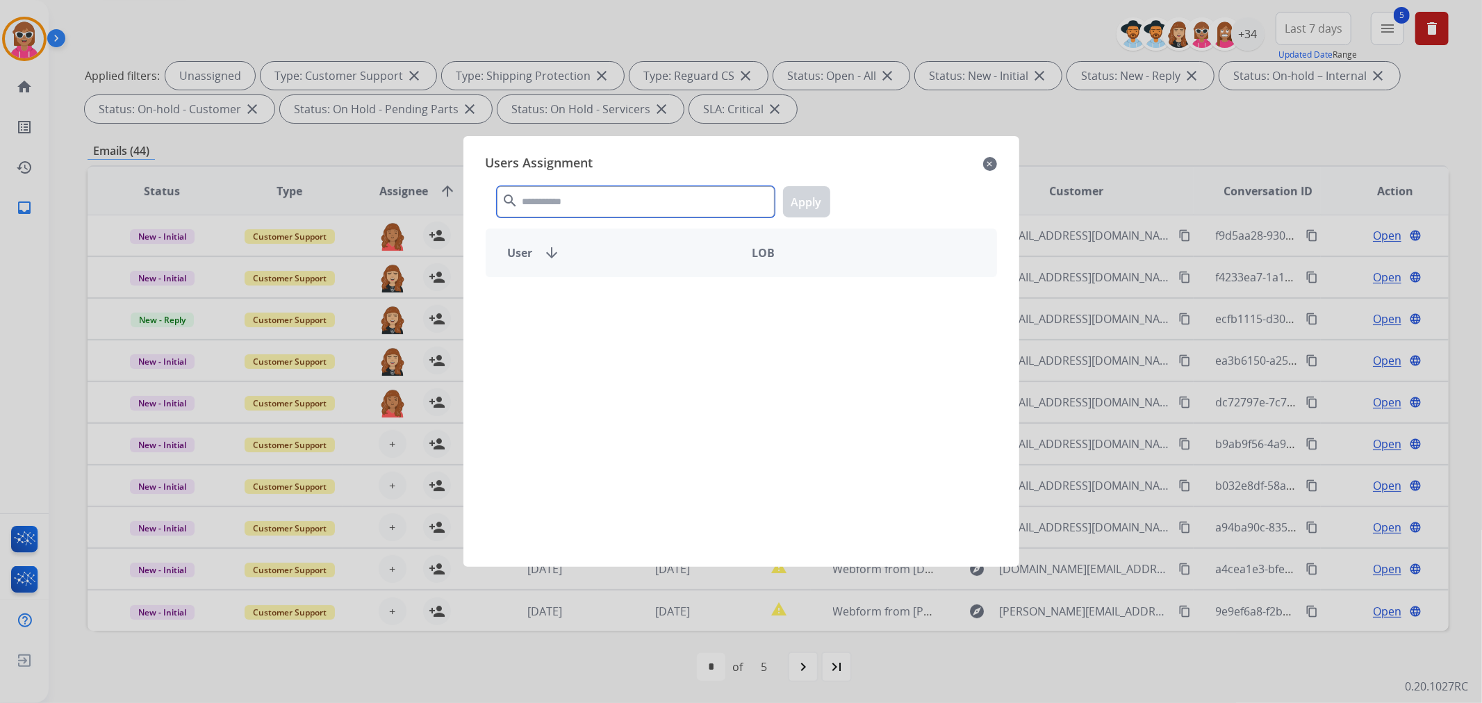
click at [561, 204] on input "text" at bounding box center [636, 201] width 278 height 31
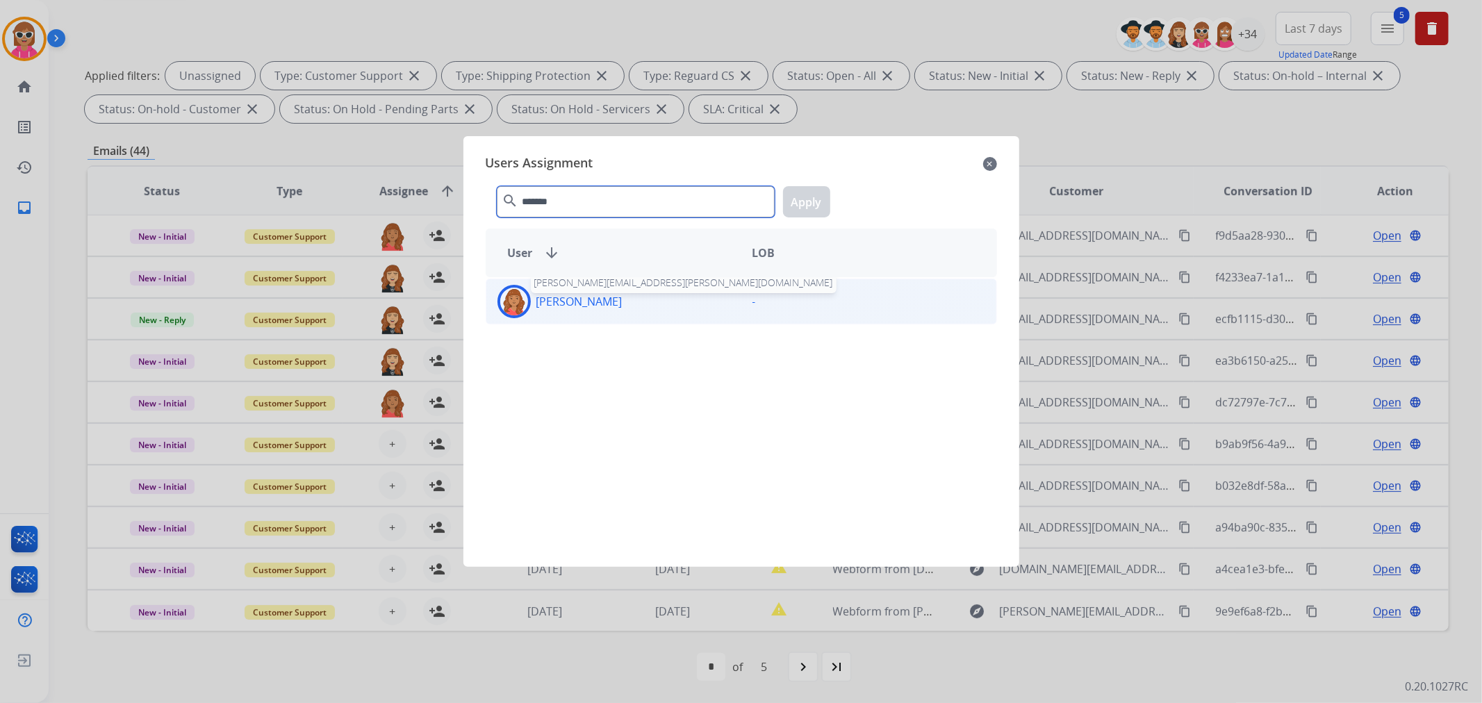
type input "*******"
click at [595, 306] on p "[PERSON_NAME]" at bounding box center [579, 301] width 86 height 17
drag, startPoint x: 825, startPoint y: 196, endPoint x: 809, endPoint y: 199, distance: 15.7
click at [823, 196] on button "Apply" at bounding box center [806, 201] width 47 height 31
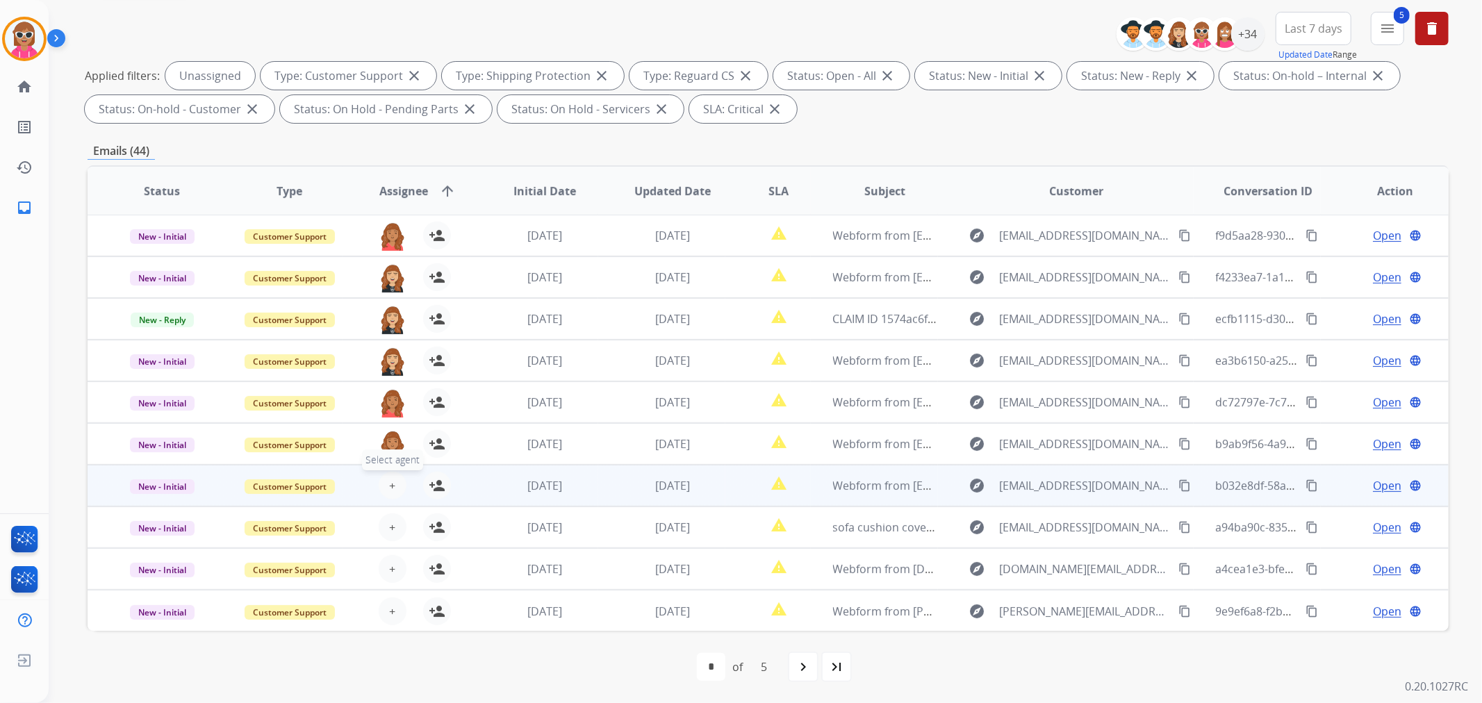
click at [383, 480] on button "+ Select agent" at bounding box center [393, 486] width 28 height 28
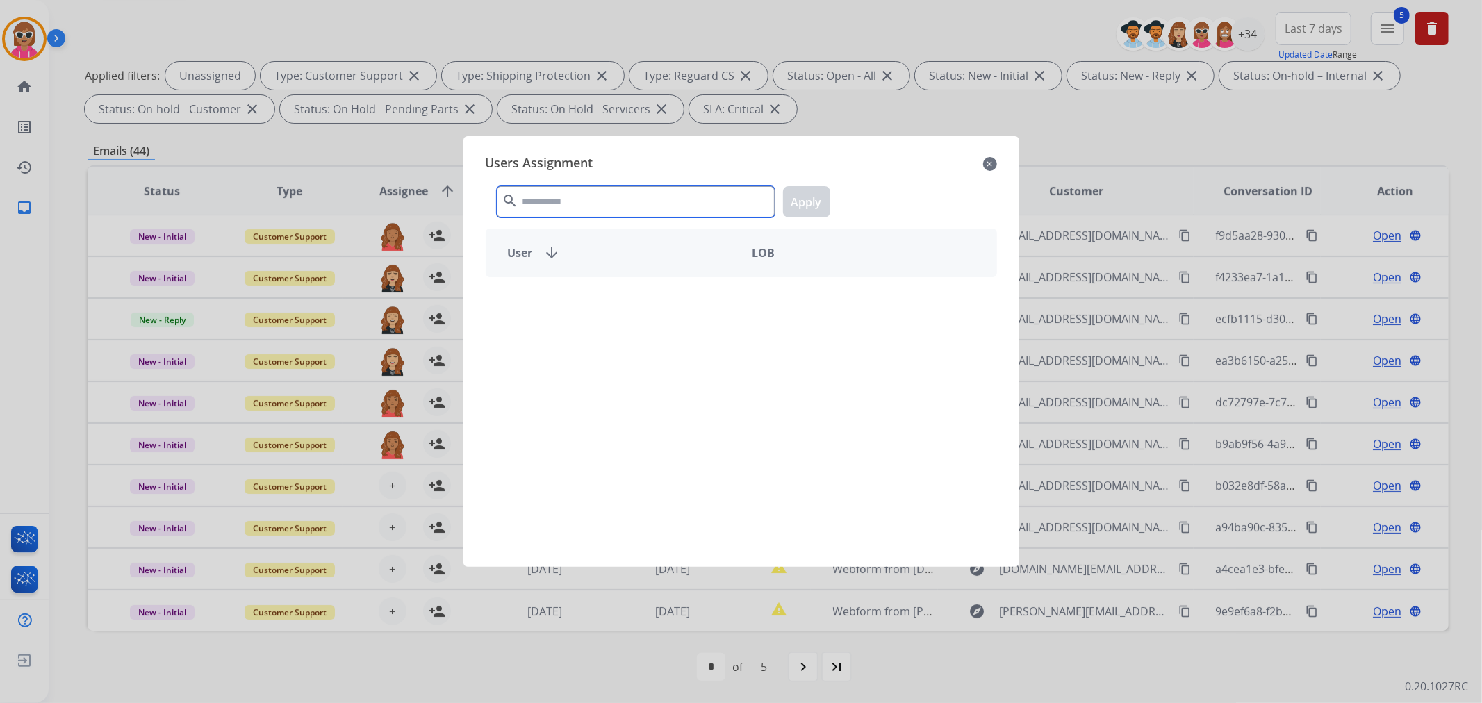
click at [565, 195] on input "text" at bounding box center [636, 201] width 278 height 31
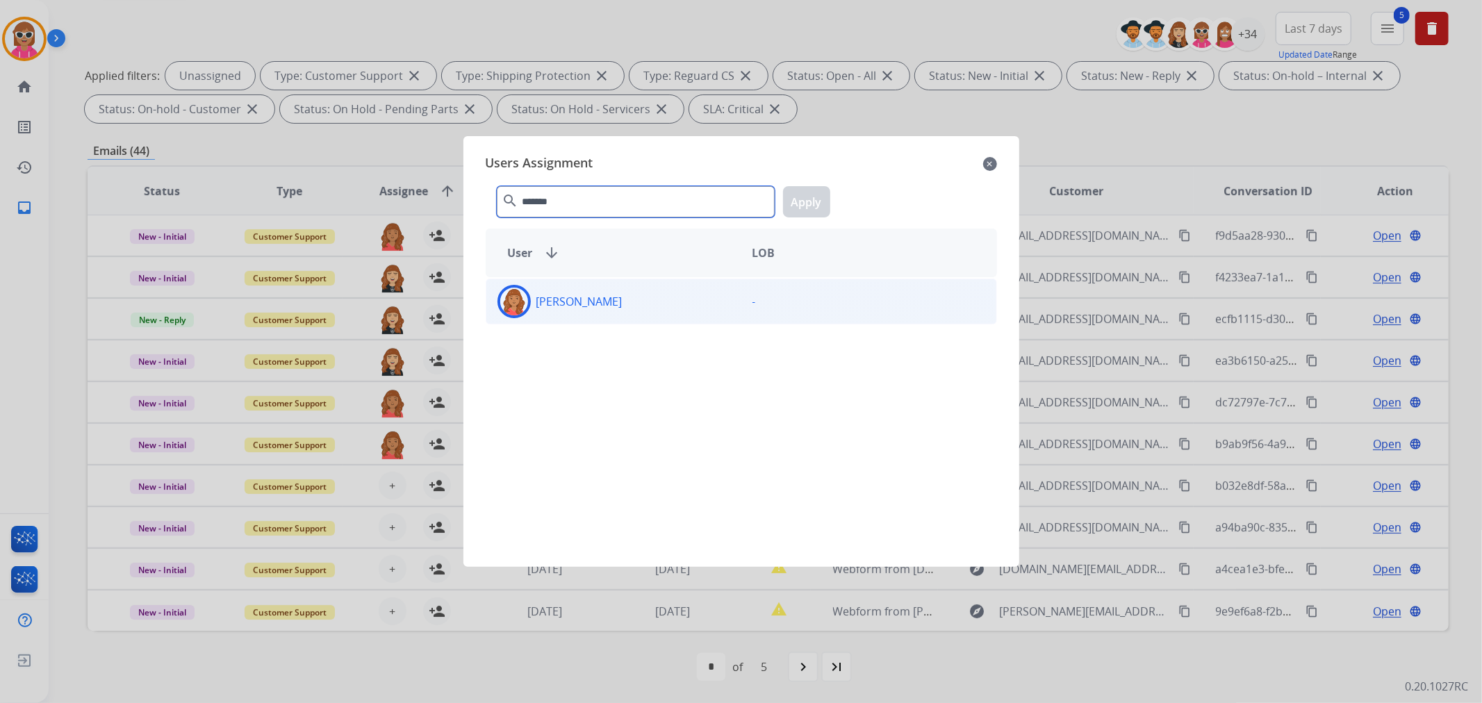
type input "*******"
click at [666, 302] on div "[PERSON_NAME]" at bounding box center [613, 301] width 255 height 33
click at [816, 204] on button "Apply" at bounding box center [806, 201] width 47 height 31
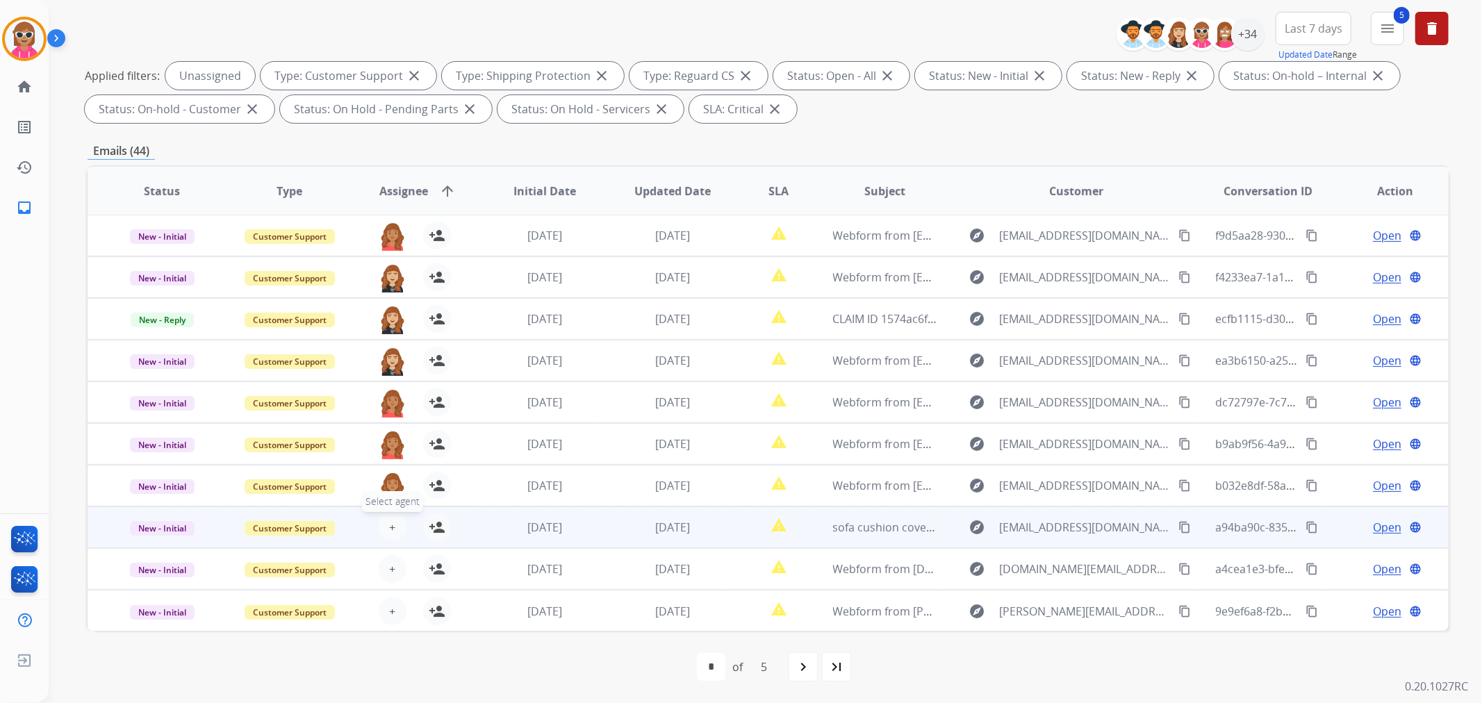
click at [390, 526] on span "+" at bounding box center [392, 527] width 6 height 17
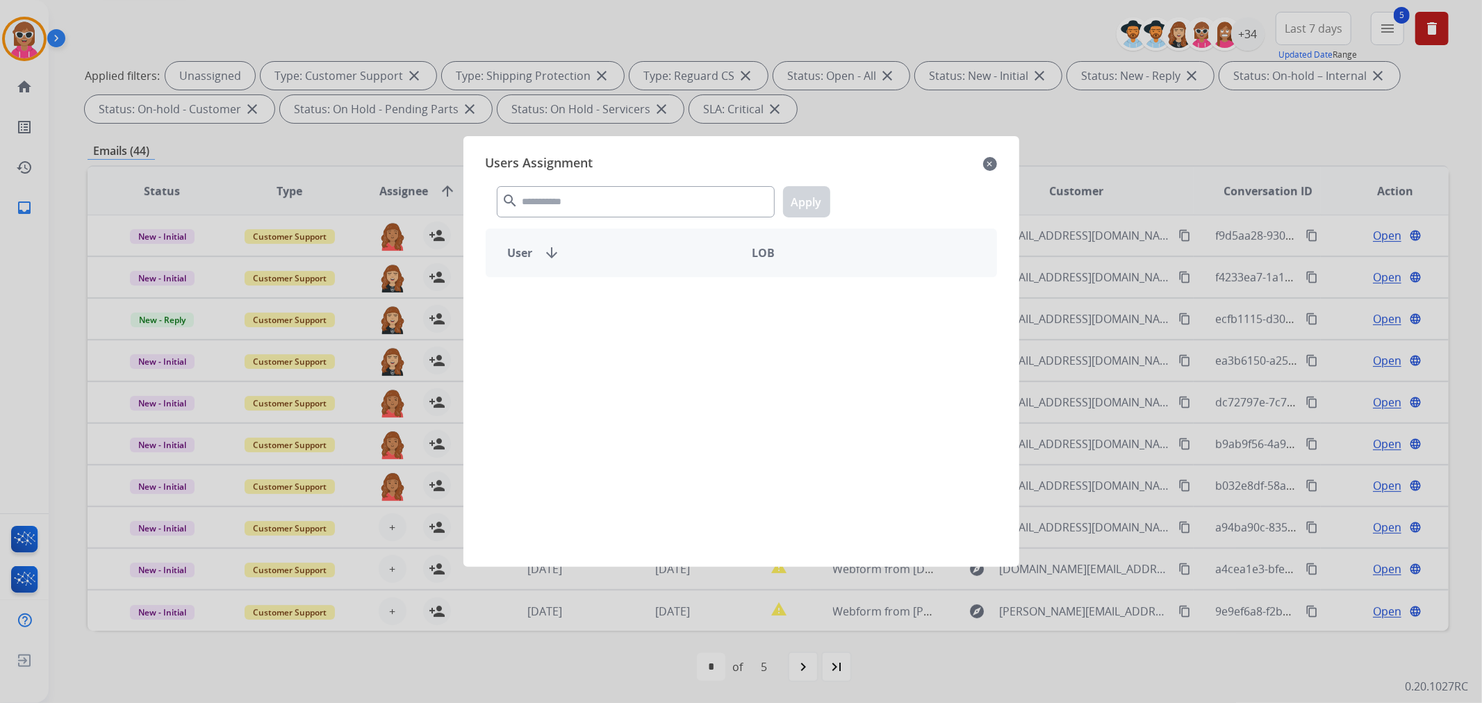
click at [588, 178] on div "search Apply" at bounding box center [741, 199] width 511 height 48
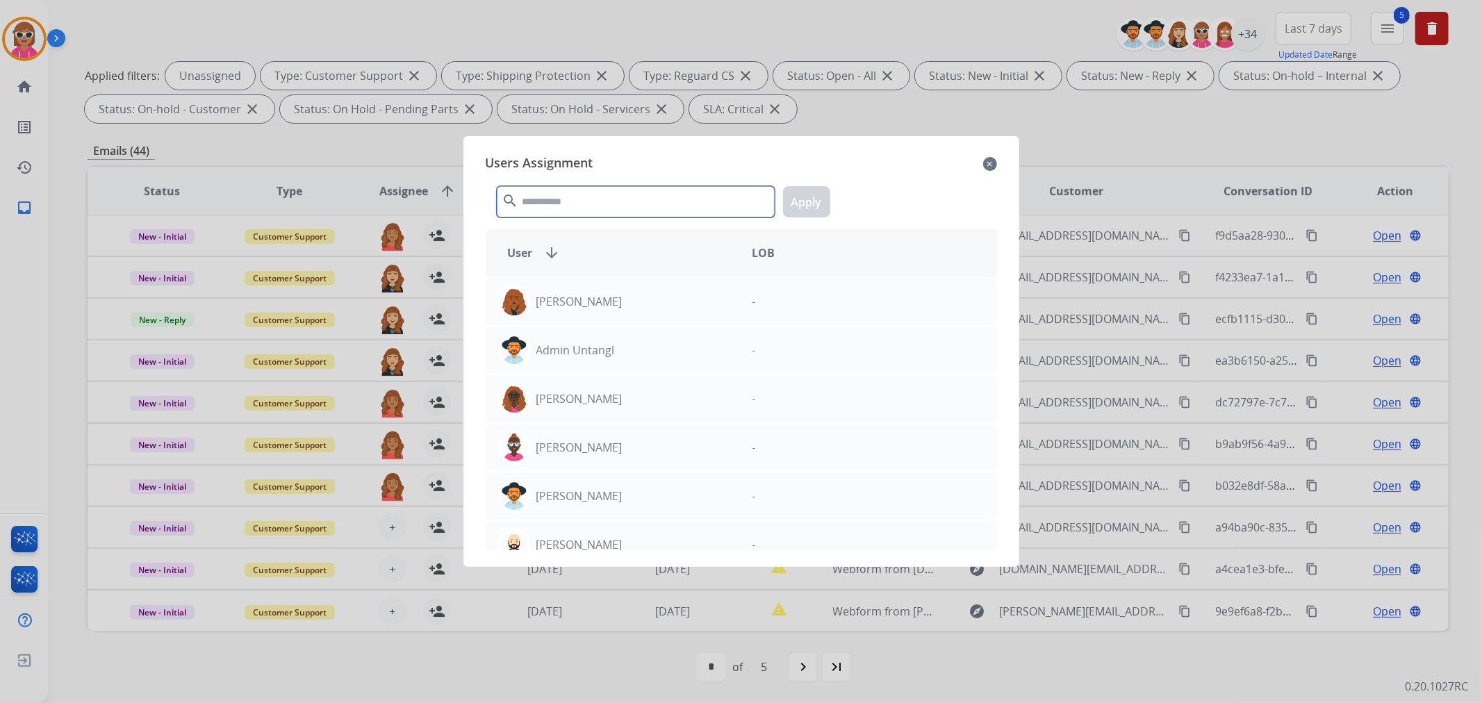
click at [588, 188] on input "text" at bounding box center [636, 201] width 278 height 31
type input "*"
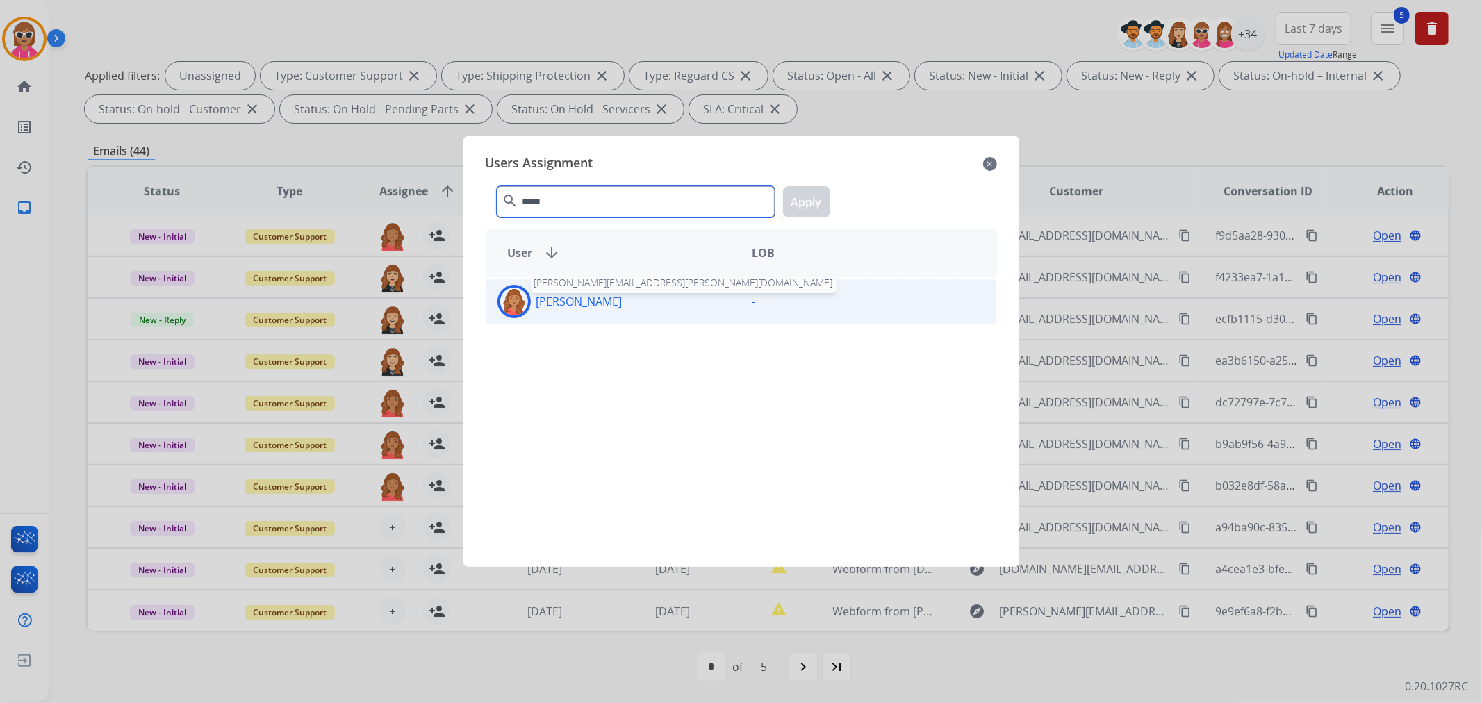
type input "*****"
click at [612, 294] on p "[PERSON_NAME]" at bounding box center [579, 301] width 86 height 17
click at [791, 209] on button "Apply" at bounding box center [806, 201] width 47 height 31
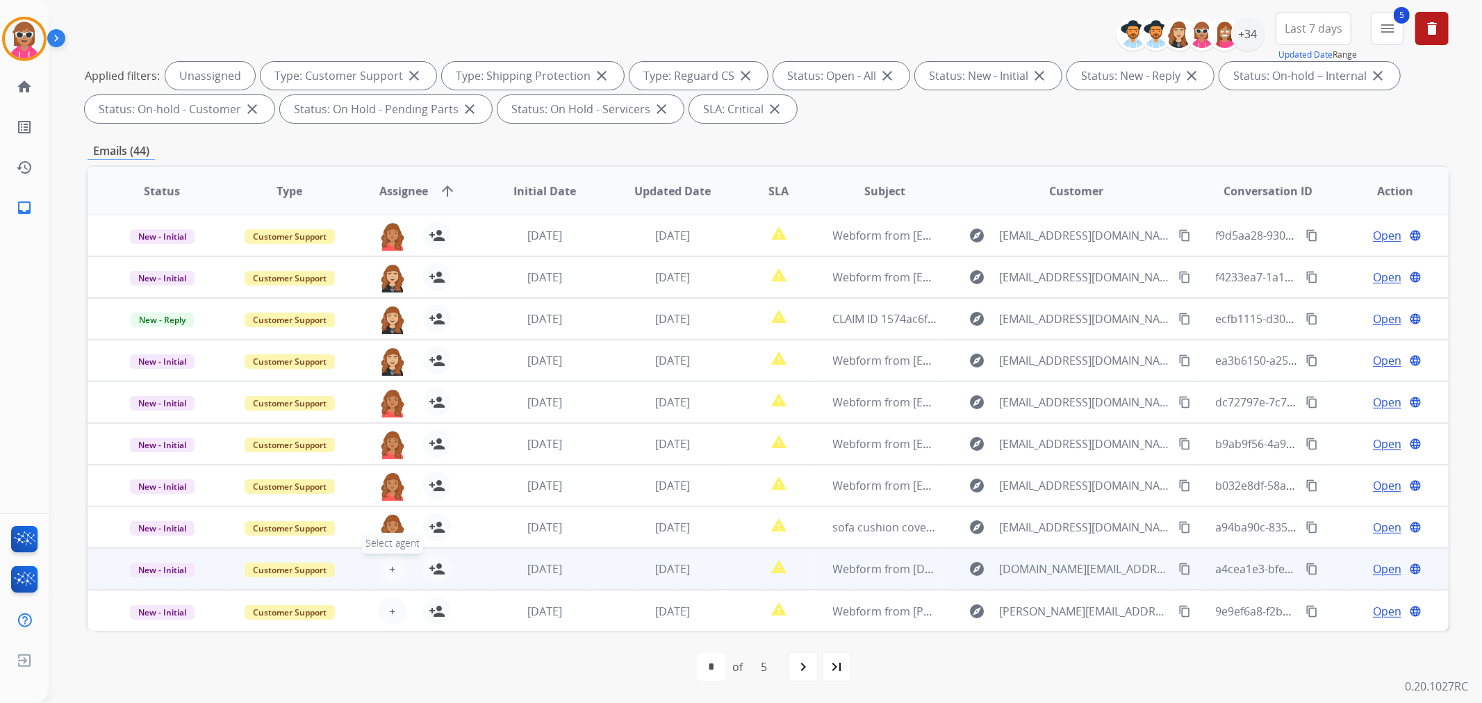
click at [385, 566] on button "+ Select agent" at bounding box center [393, 569] width 28 height 28
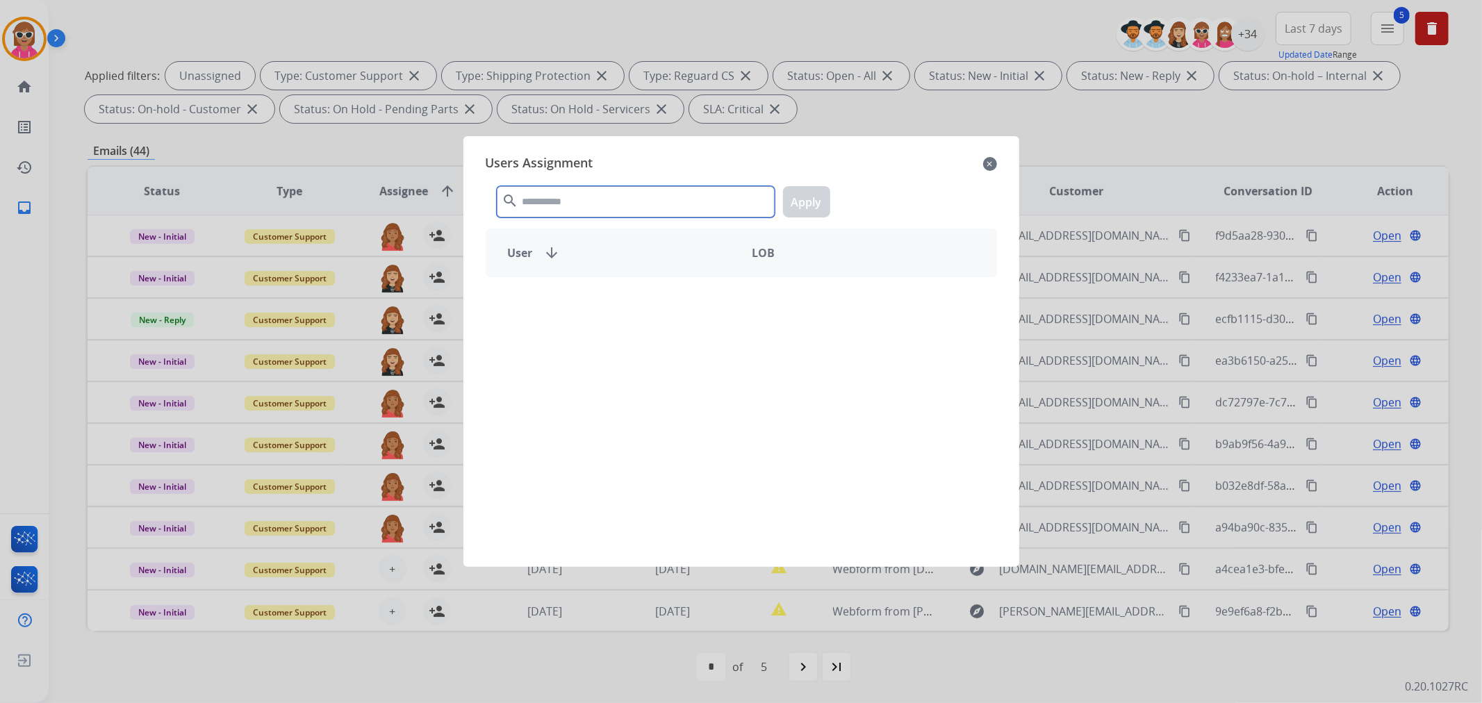
click at [588, 195] on input "text" at bounding box center [636, 201] width 278 height 31
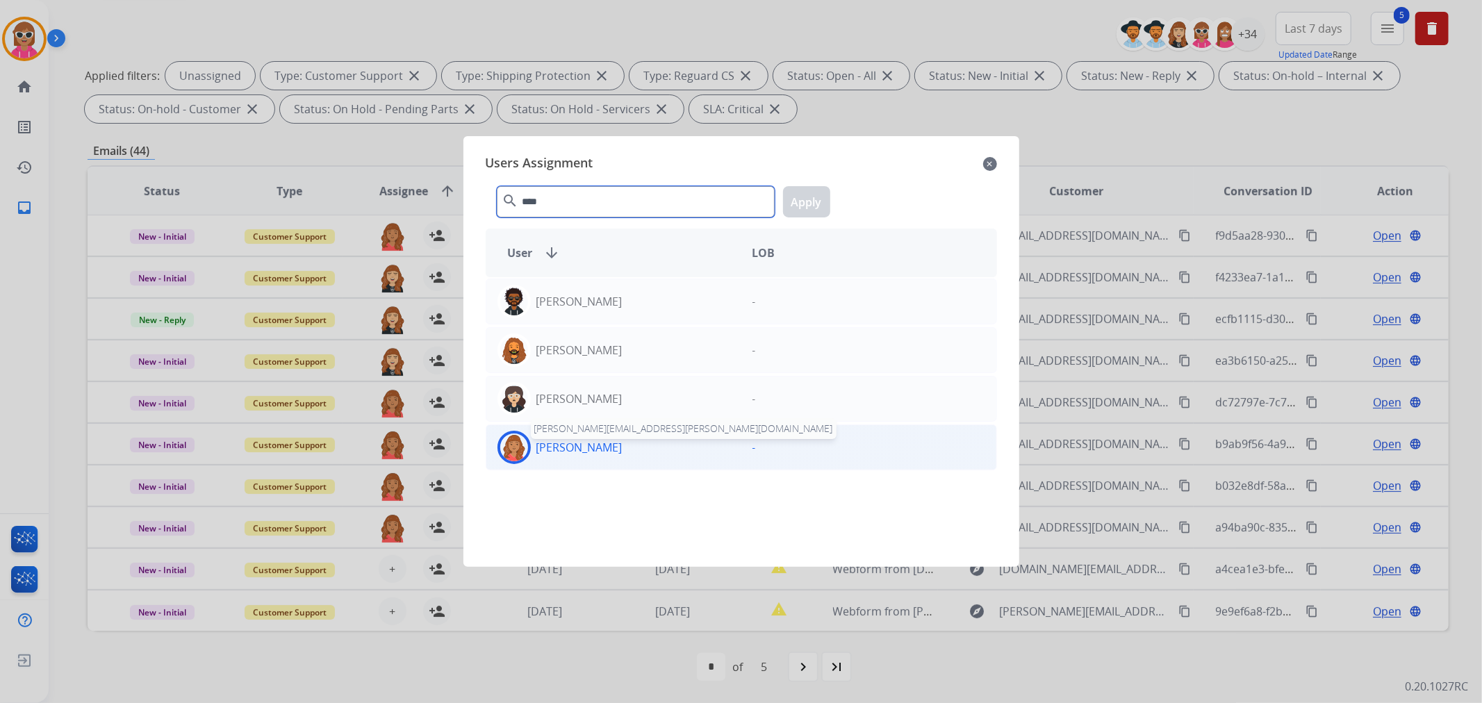
type input "****"
drag, startPoint x: 578, startPoint y: 448, endPoint x: 672, endPoint y: 327, distance: 153.0
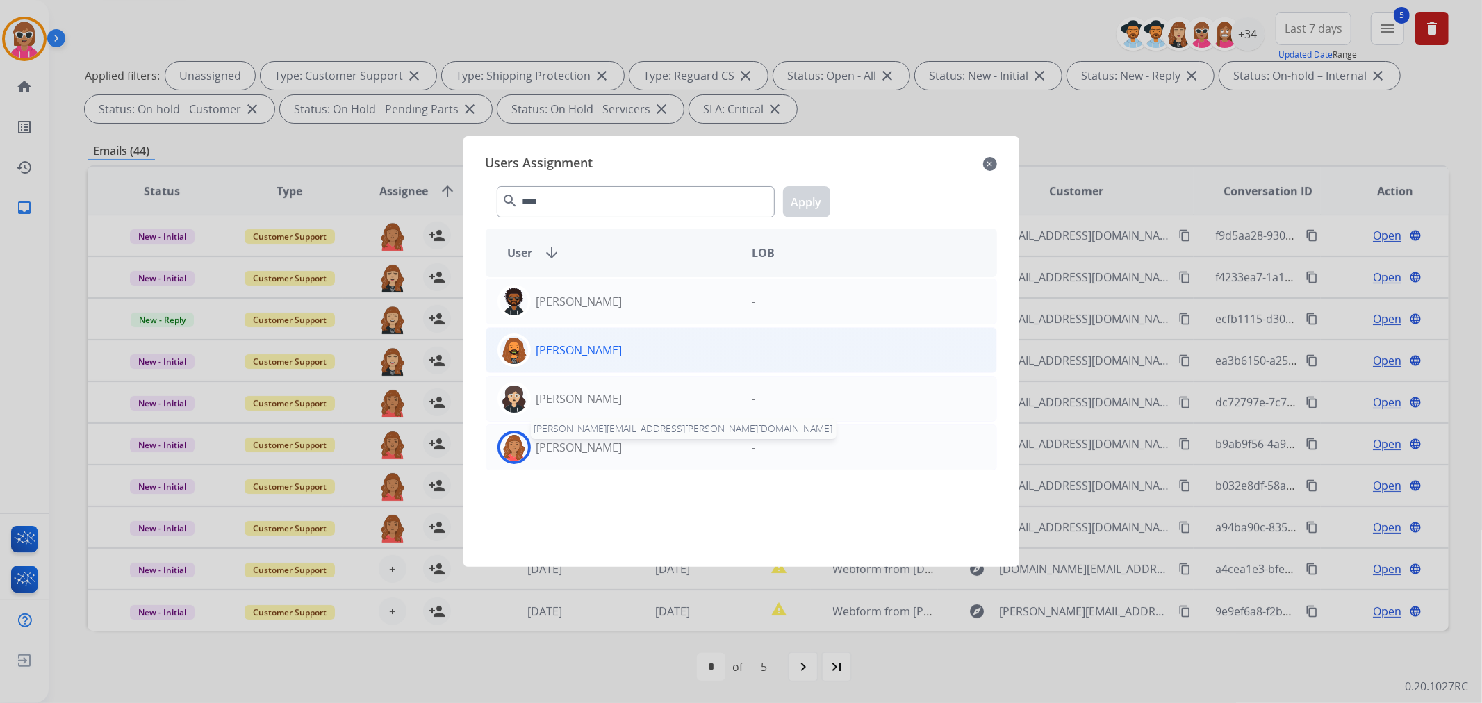
click at [579, 448] on p "[PERSON_NAME]" at bounding box center [579, 447] width 86 height 17
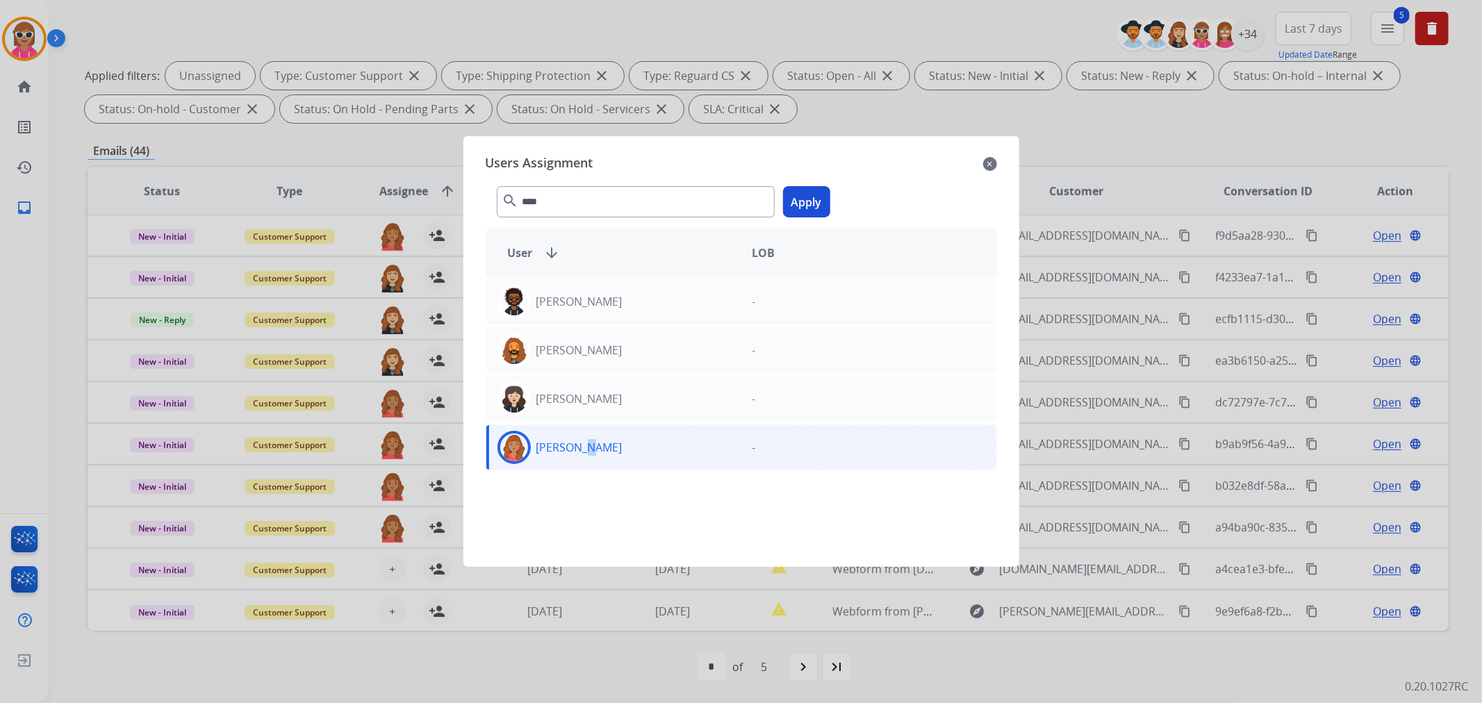
click at [803, 204] on button "Apply" at bounding box center [806, 201] width 47 height 31
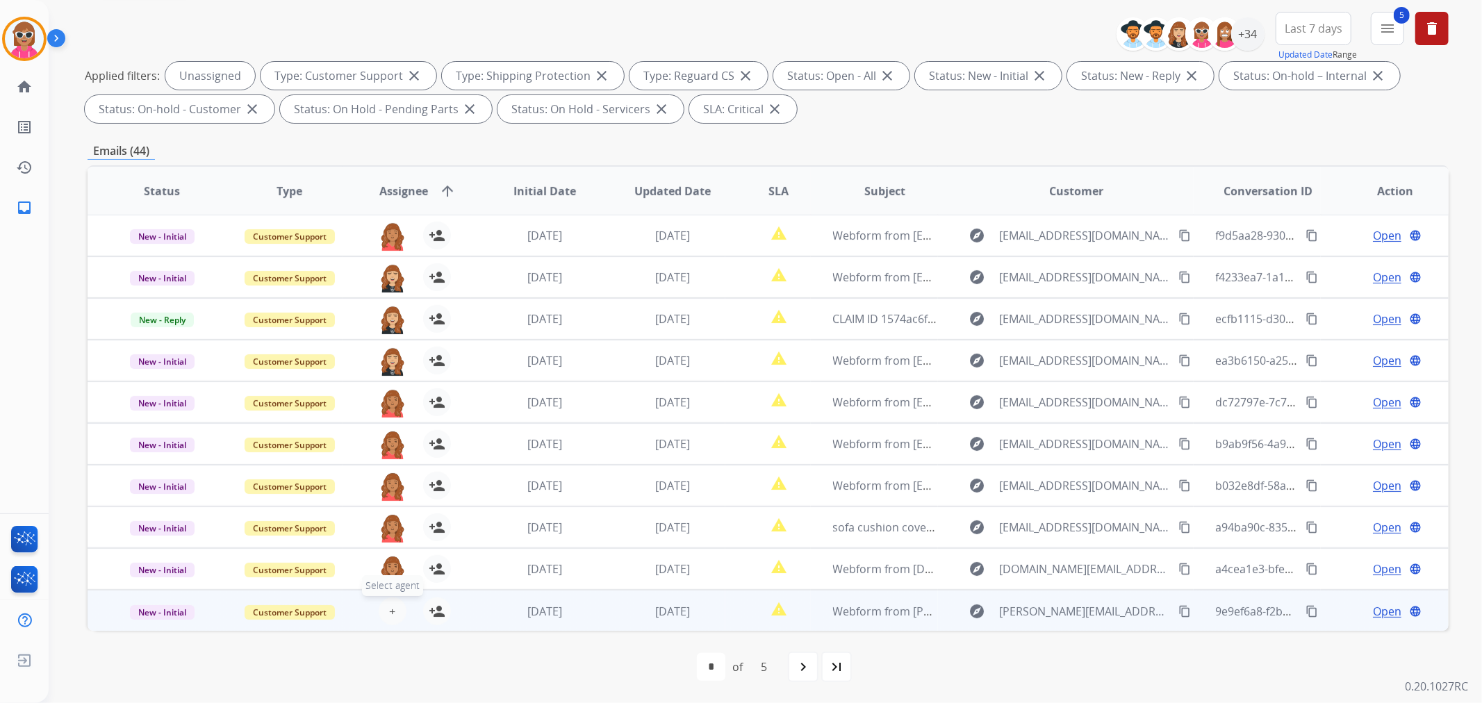
click at [389, 610] on span "+" at bounding box center [392, 611] width 6 height 17
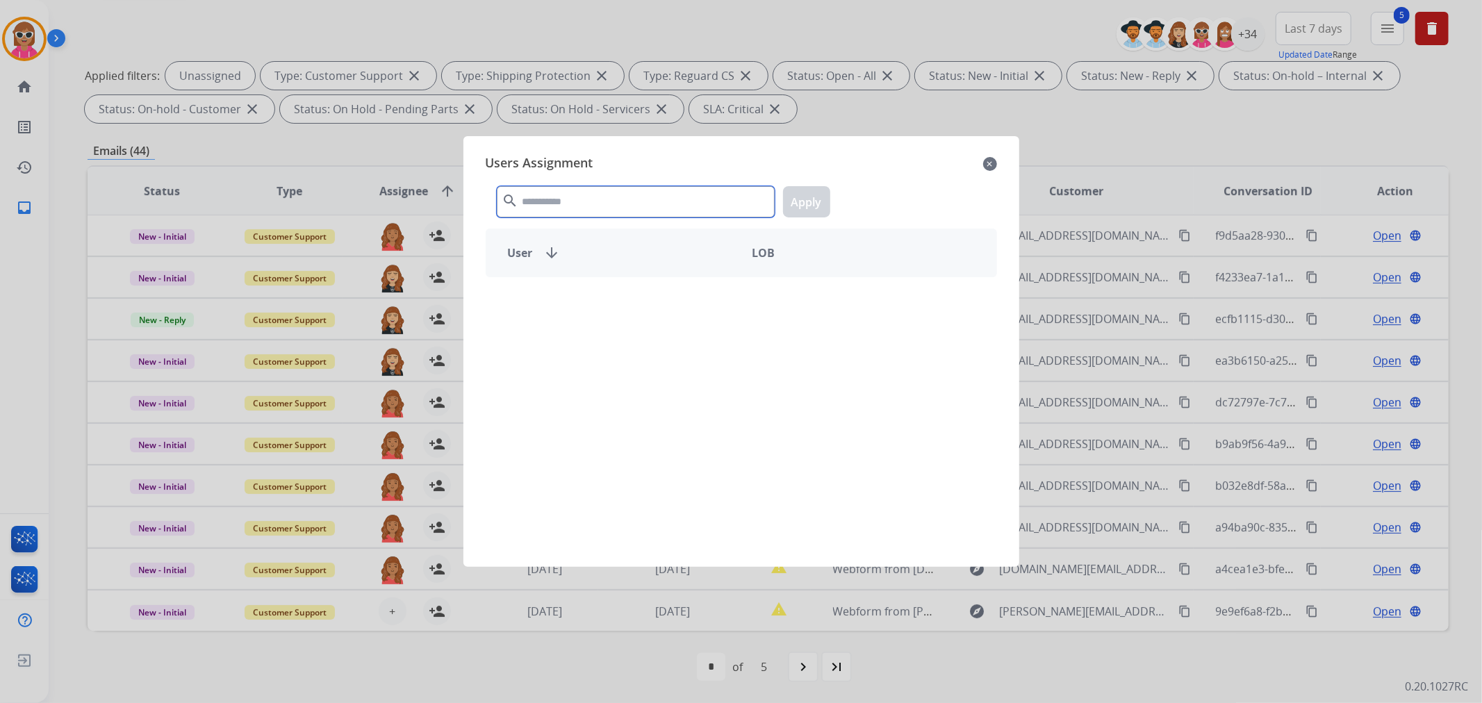
click at [545, 204] on input "text" at bounding box center [636, 201] width 278 height 31
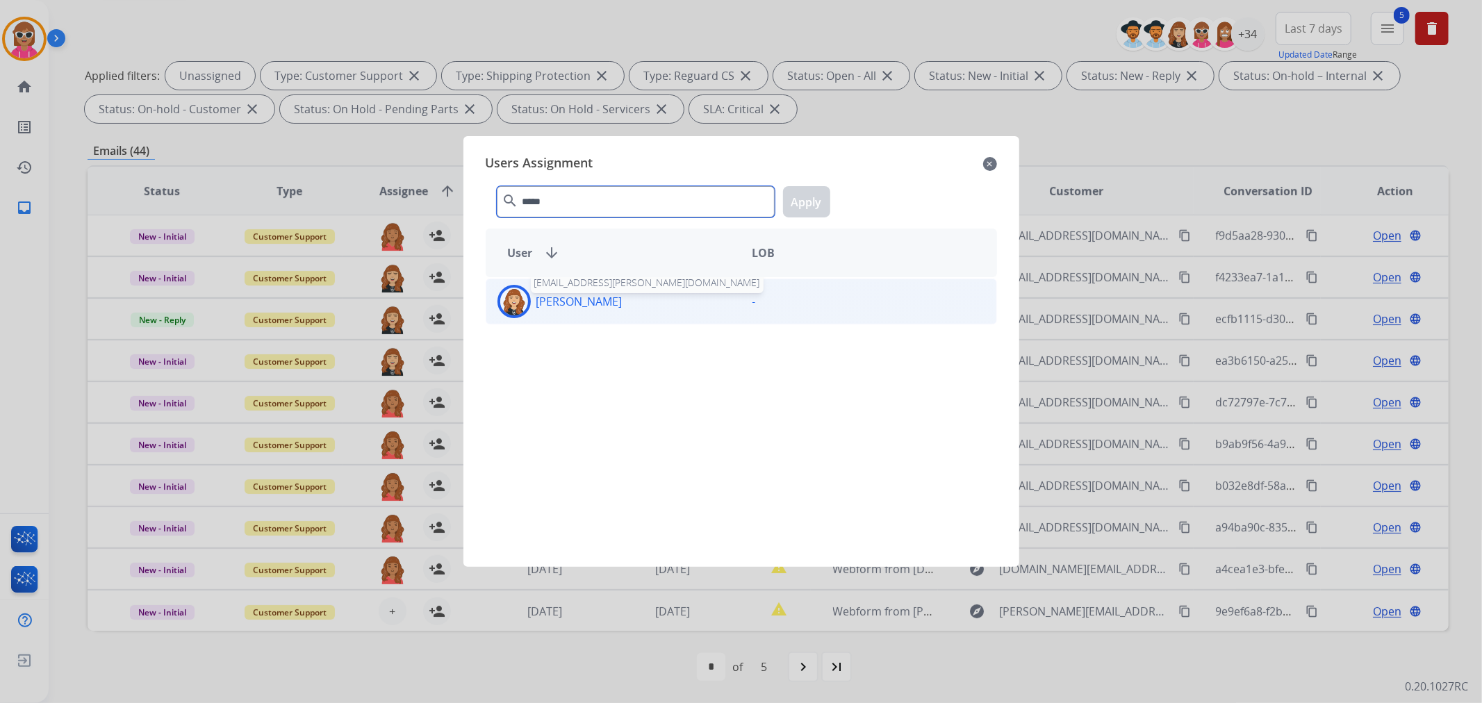
type input "*****"
click at [577, 299] on p "[PERSON_NAME]" at bounding box center [579, 301] width 86 height 17
click at [802, 205] on button "Apply" at bounding box center [806, 201] width 47 height 31
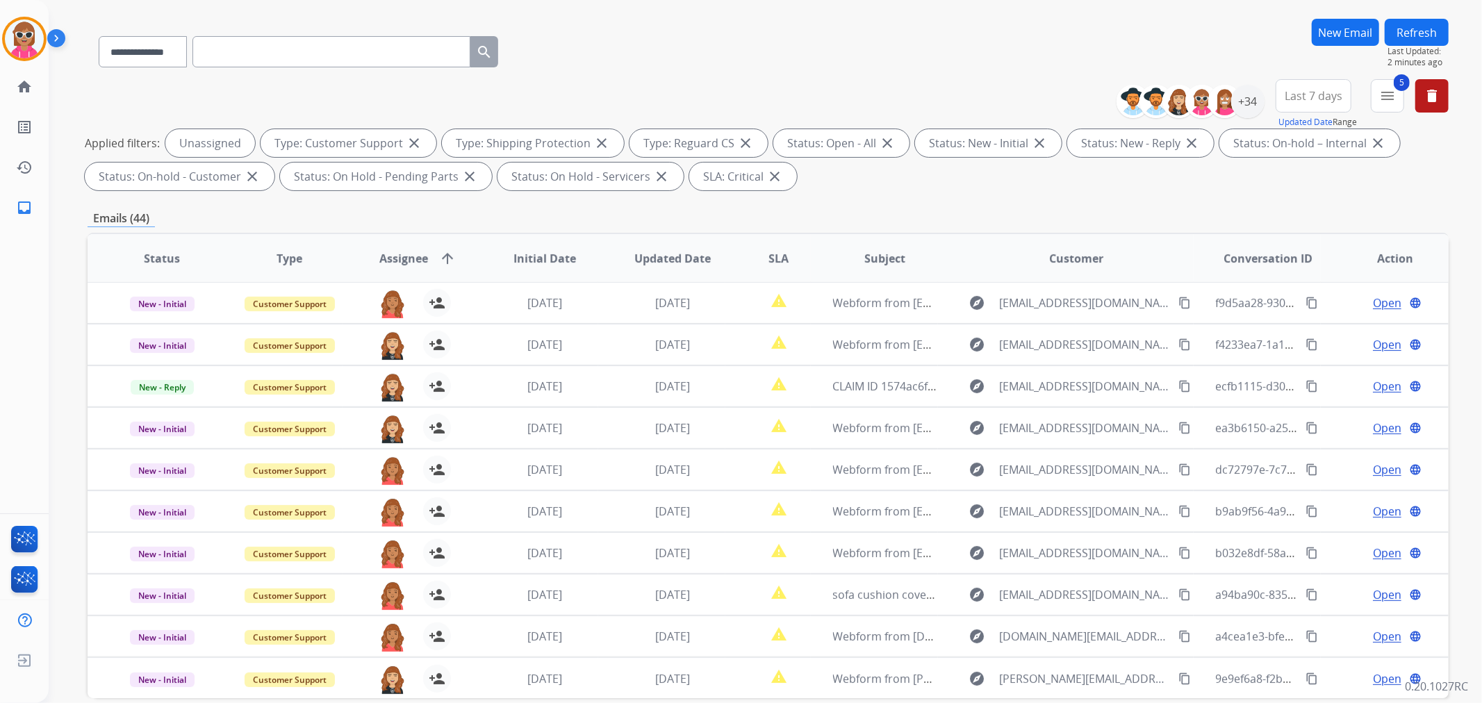
scroll to position [0, 0]
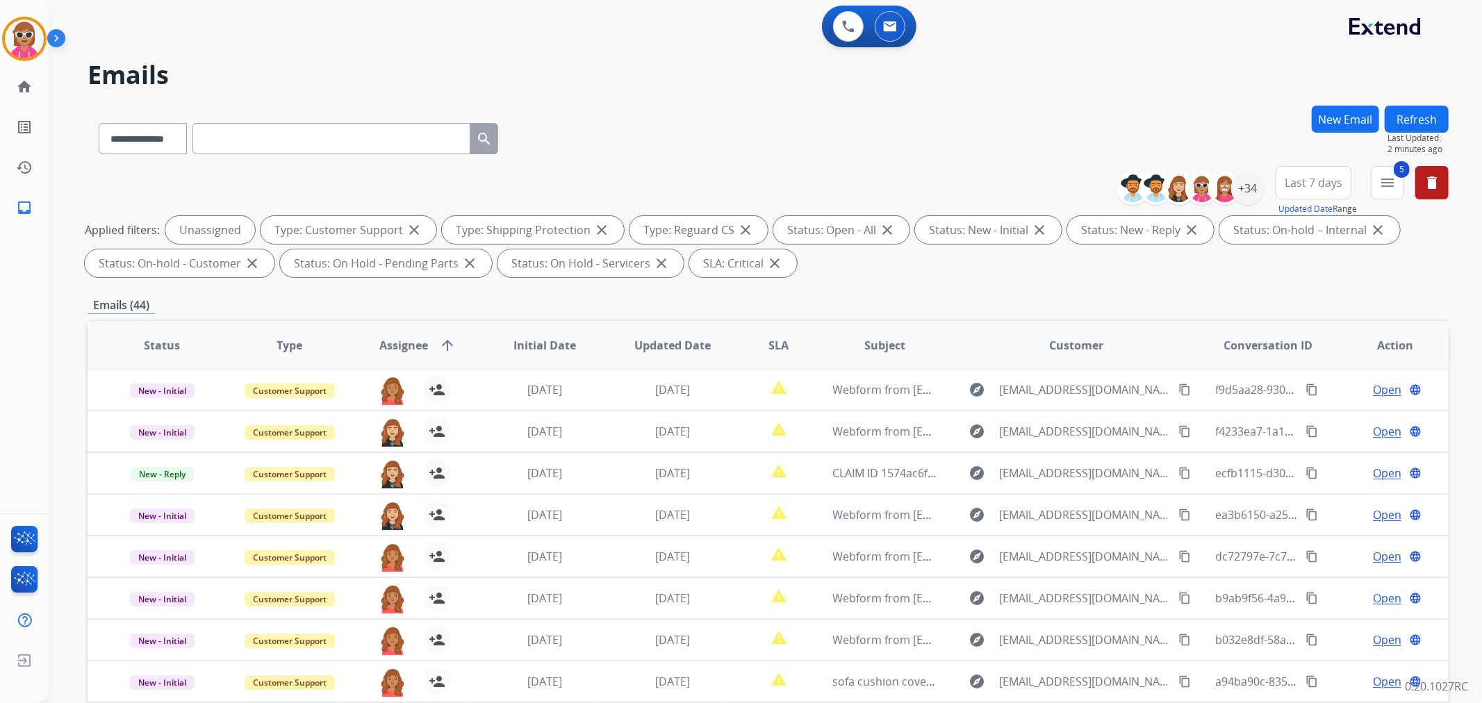
click at [1413, 106] on button "Refresh" at bounding box center [1417, 119] width 64 height 27
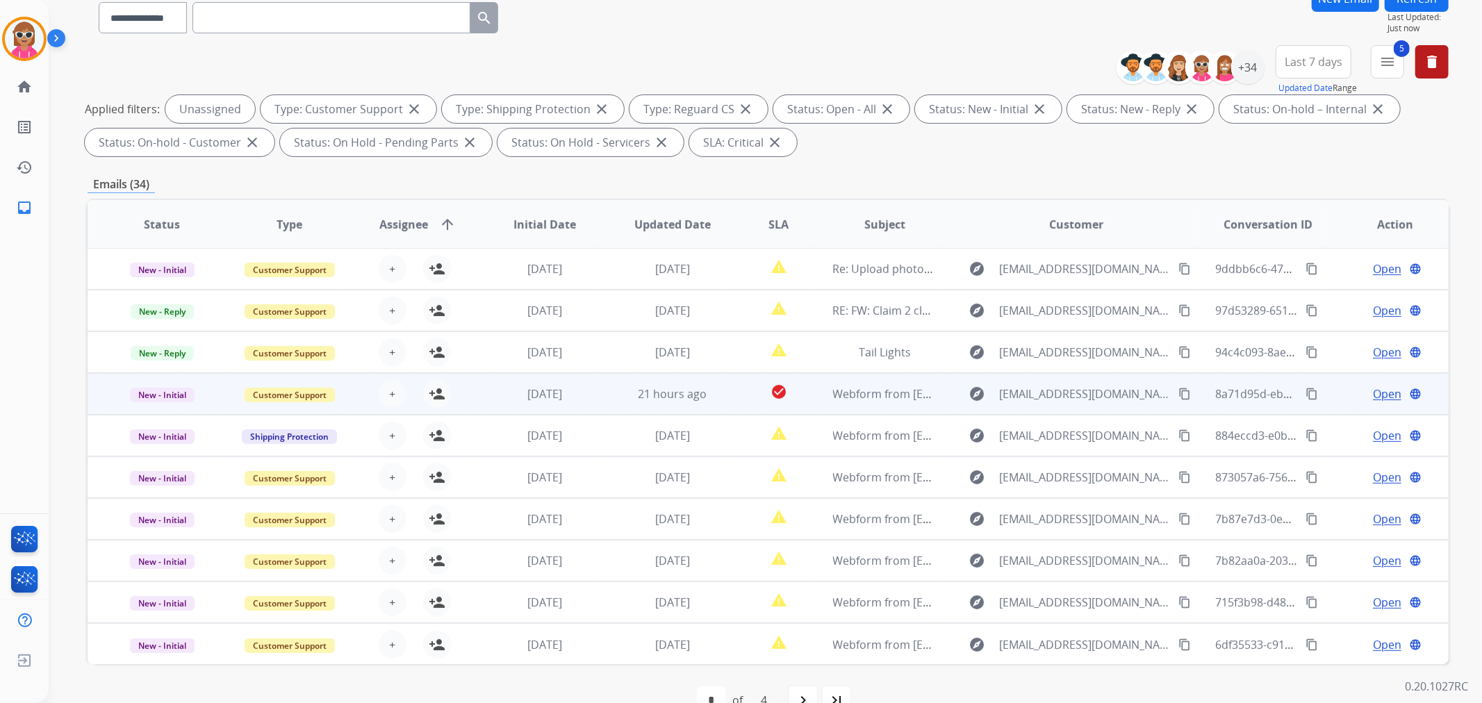
scroll to position [154, 0]
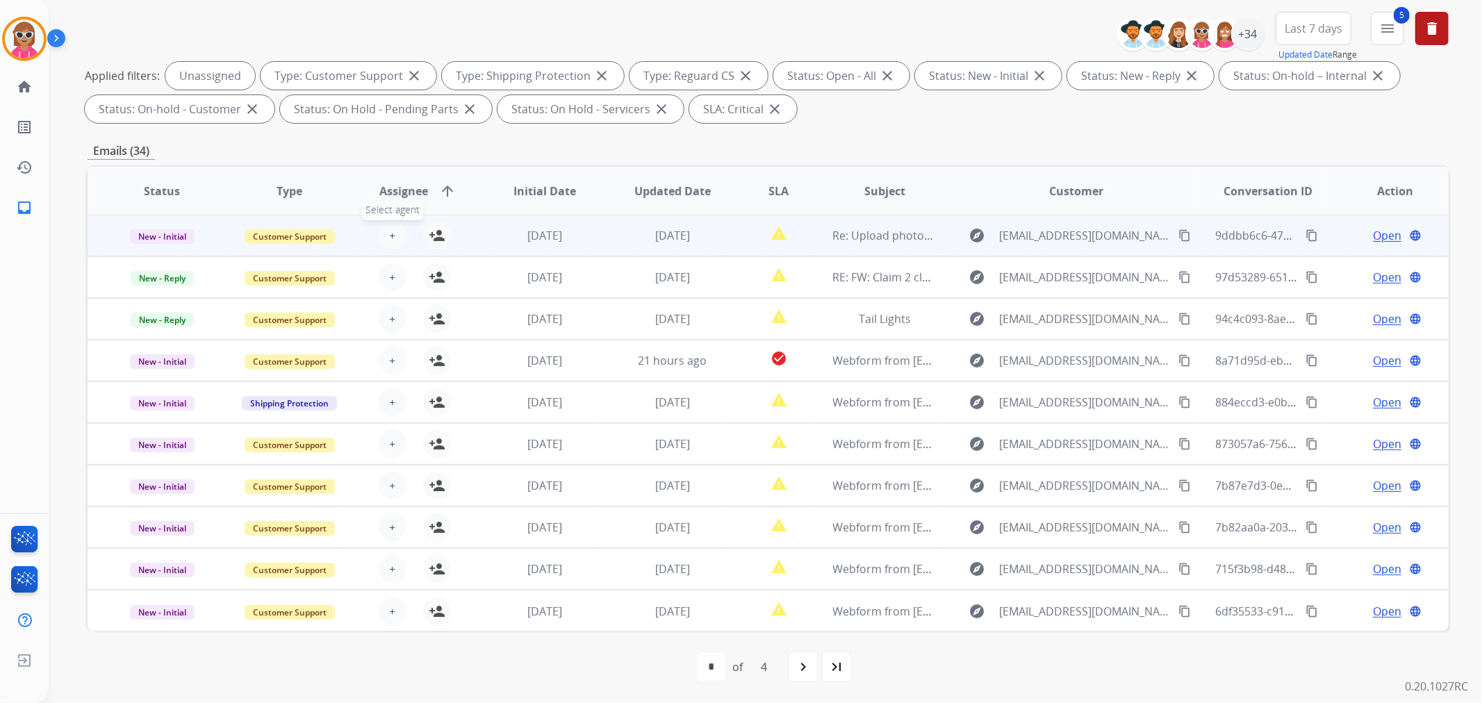
click at [389, 235] on span "+" at bounding box center [392, 235] width 6 height 17
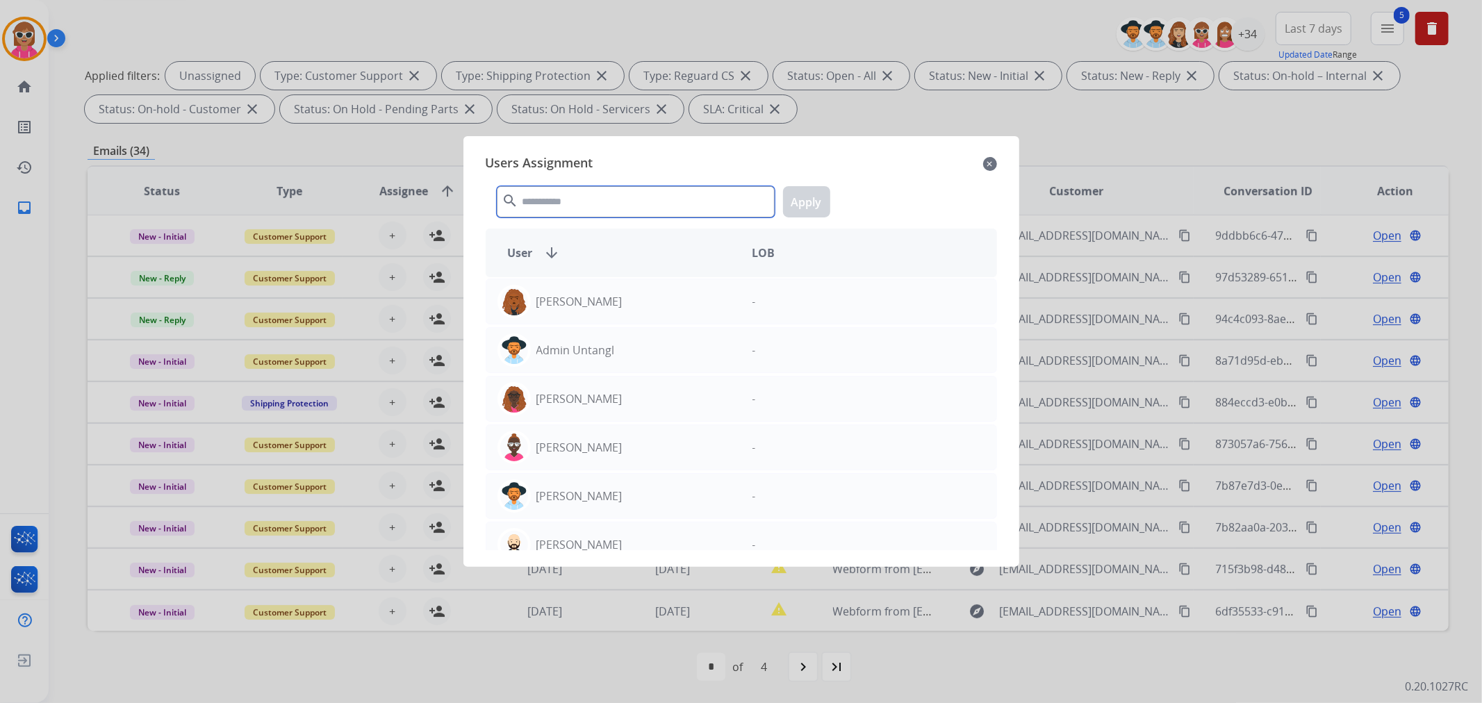
click at [558, 202] on input "text" at bounding box center [636, 201] width 278 height 31
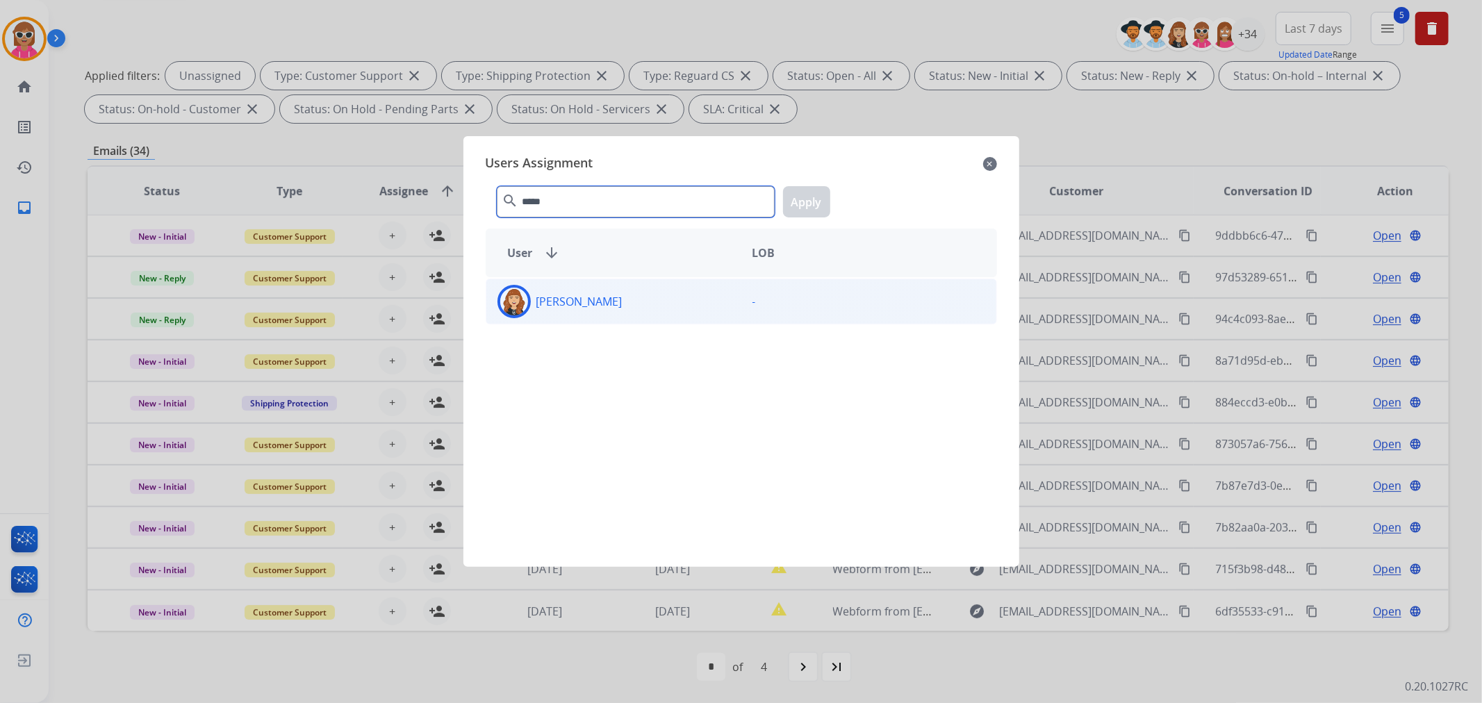
type input "*****"
click at [598, 322] on div "[PERSON_NAME] -" at bounding box center [741, 302] width 511 height 46
drag, startPoint x: 828, startPoint y: 203, endPoint x: 807, endPoint y: 254, distance: 55.7
click at [816, 203] on button "Apply" at bounding box center [806, 201] width 47 height 31
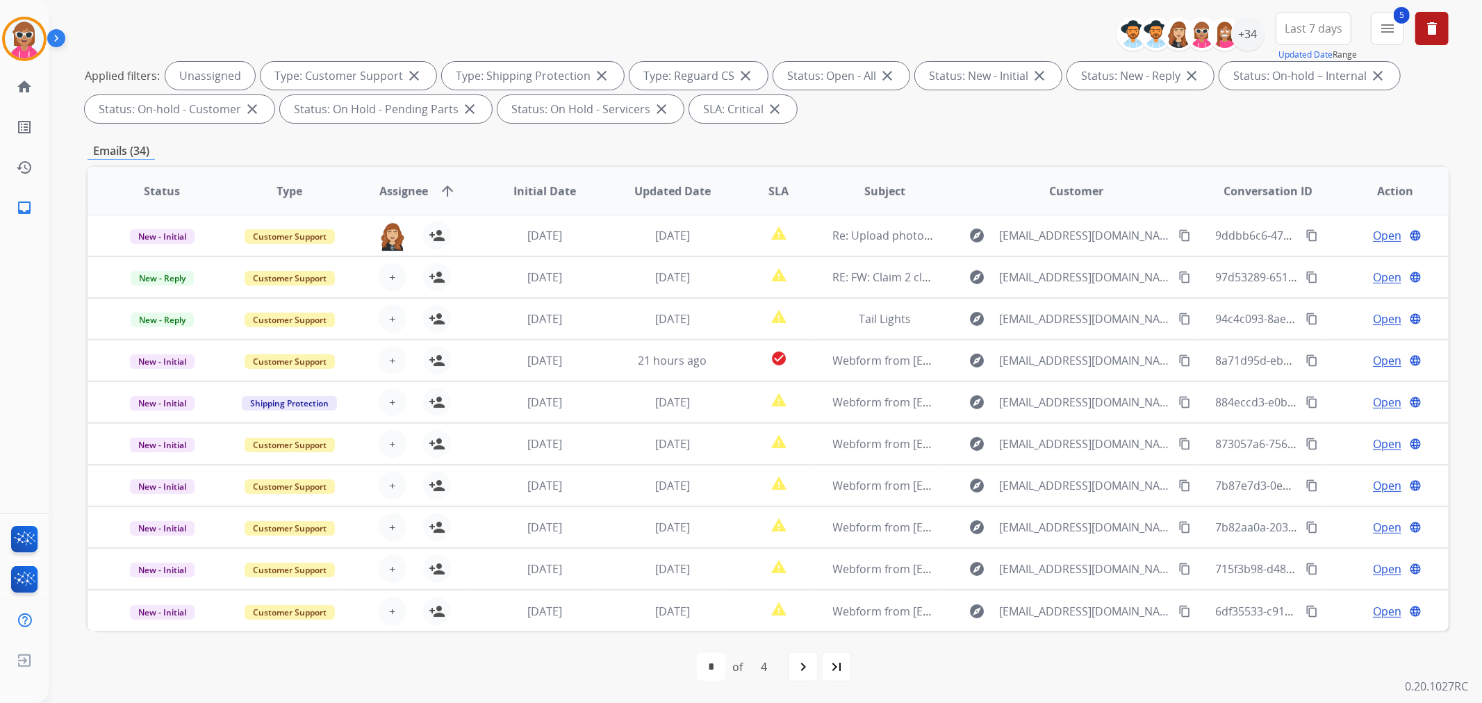
drag, startPoint x: 691, startPoint y: 160, endPoint x: 967, endPoint y: 172, distance: 276.1
click at [691, 160] on div "**********" at bounding box center [768, 327] width 1361 height 752
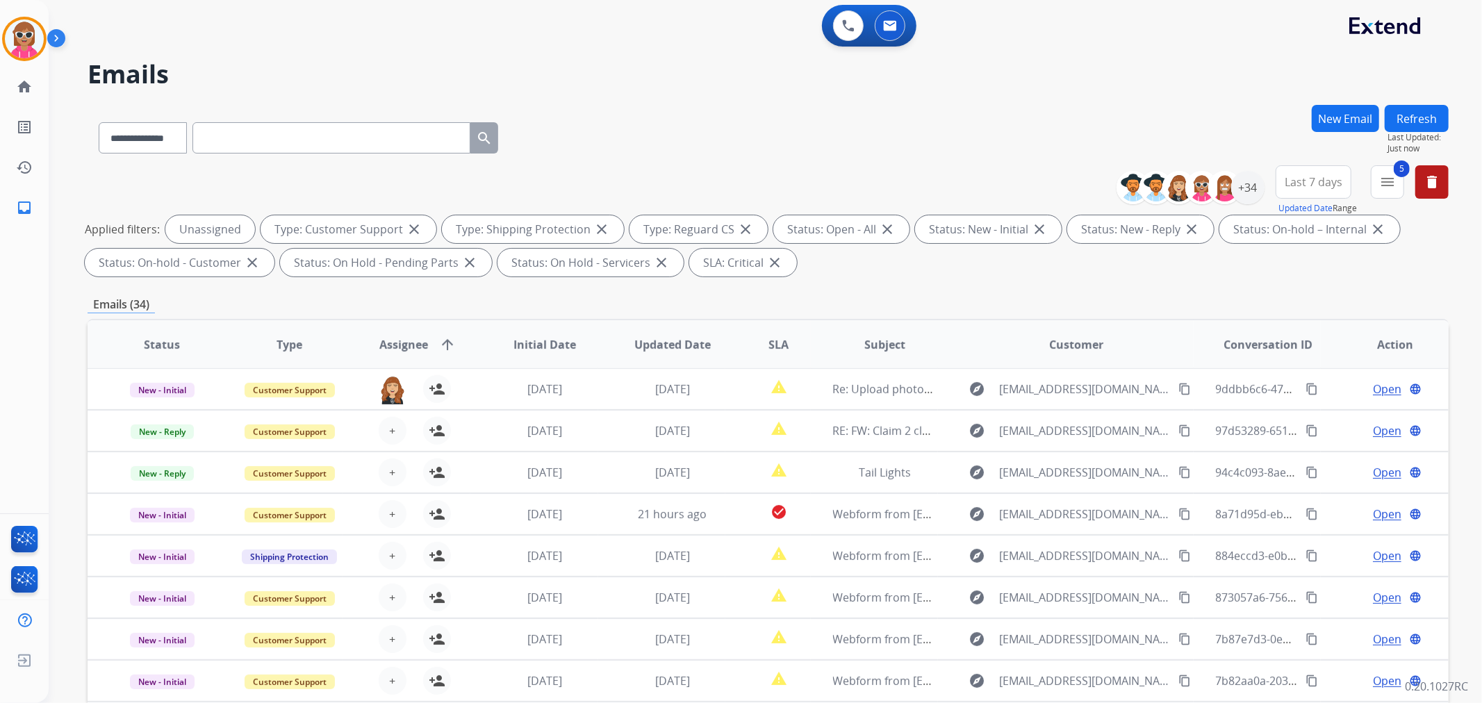
scroll to position [0, 0]
click at [1439, 133] on span "Last Updated:" at bounding box center [1417, 138] width 61 height 11
click at [1393, 115] on button "Refresh" at bounding box center [1417, 119] width 64 height 27
click at [1244, 189] on div "+34" at bounding box center [1247, 188] width 33 height 33
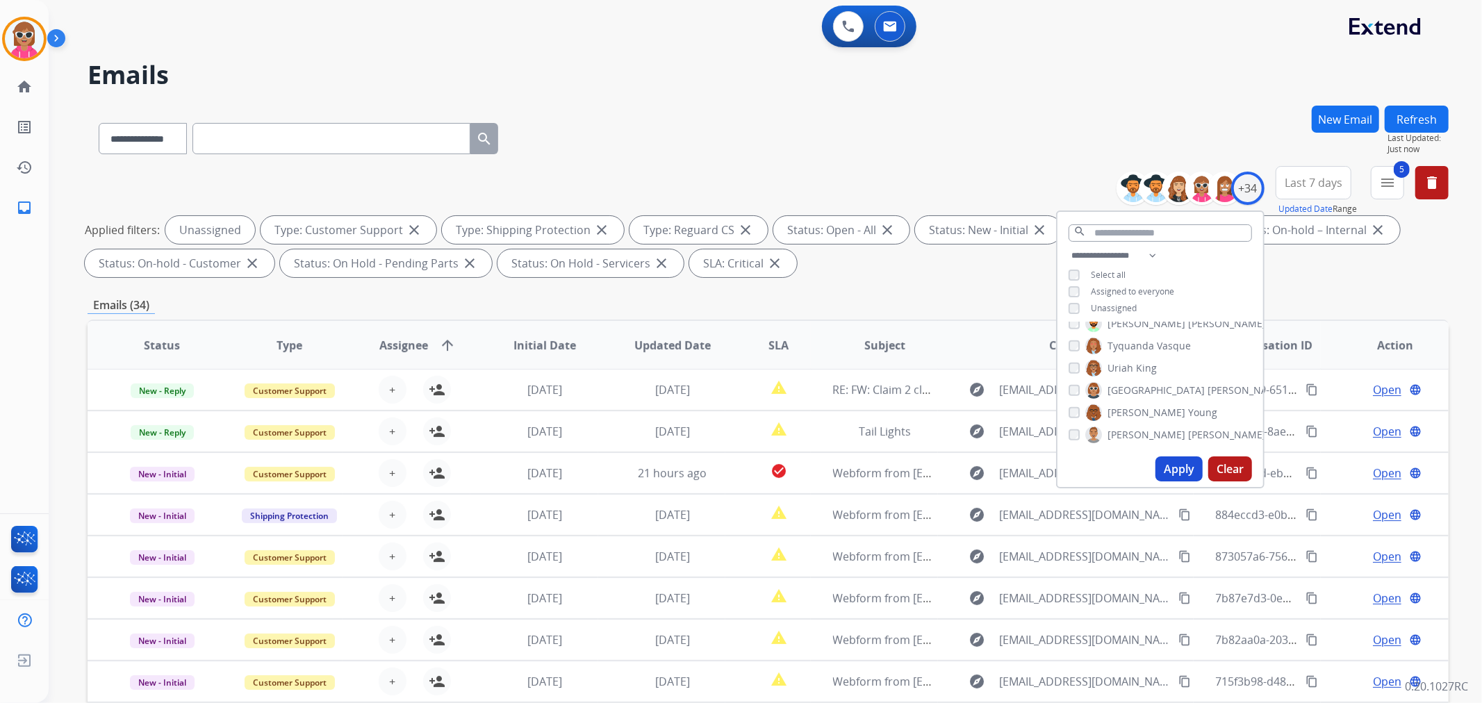
click at [1119, 309] on span "Unassigned" at bounding box center [1114, 308] width 46 height 12
click at [1130, 332] on span "[PERSON_NAME]" at bounding box center [1146, 336] width 78 height 14
click at [1131, 352] on span "[PERSON_NAME]" at bounding box center [1146, 359] width 78 height 14
click at [1127, 386] on label "[PERSON_NAME]" at bounding box center [1158, 380] width 147 height 17
click at [1127, 405] on span "[PERSON_NAME]" at bounding box center [1146, 403] width 78 height 14
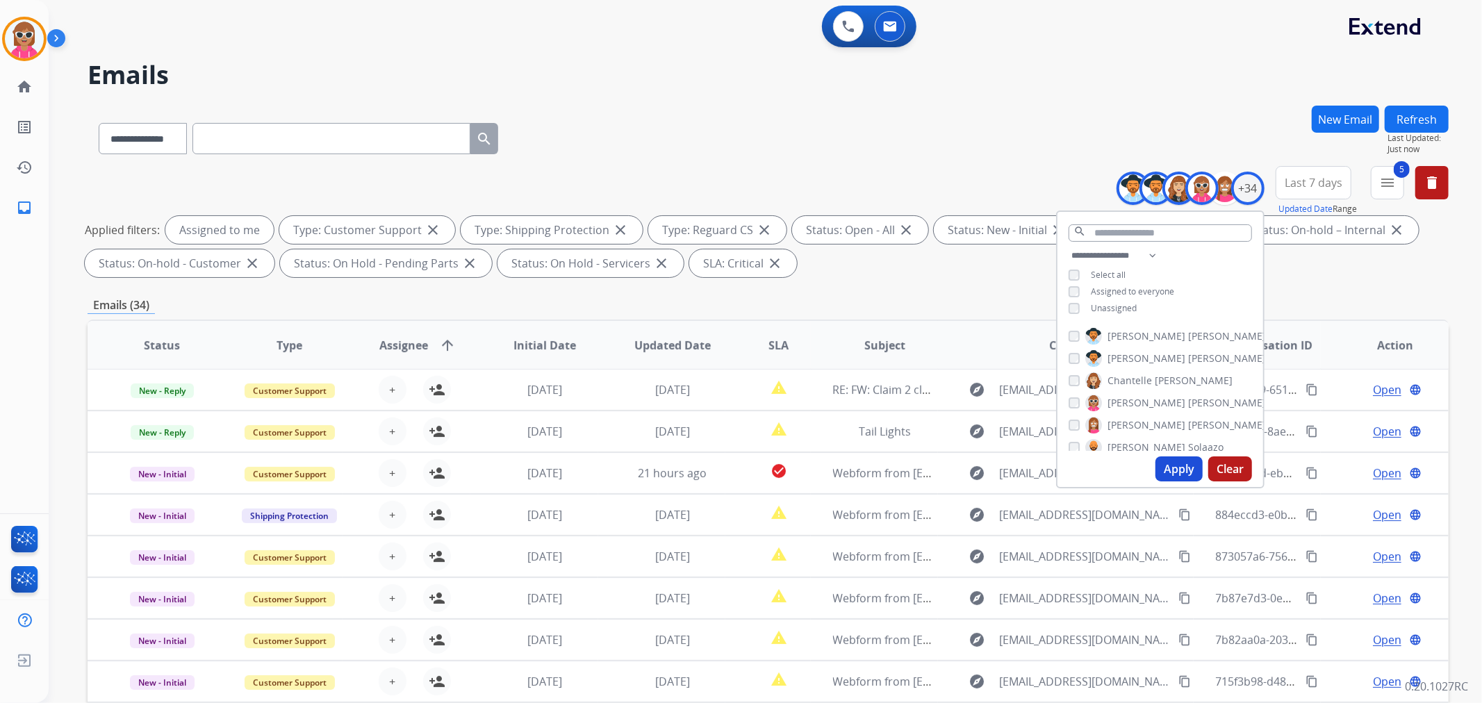
drag, startPoint x: 1126, startPoint y: 418, endPoint x: 1121, endPoint y: 429, distance: 12.5
click at [1124, 420] on span "[PERSON_NAME]" at bounding box center [1146, 425] width 78 height 14
drag, startPoint x: 1121, startPoint y: 438, endPoint x: 1126, endPoint y: 422, distance: 16.5
click at [1122, 440] on span "[PERSON_NAME]" at bounding box center [1146, 447] width 78 height 14
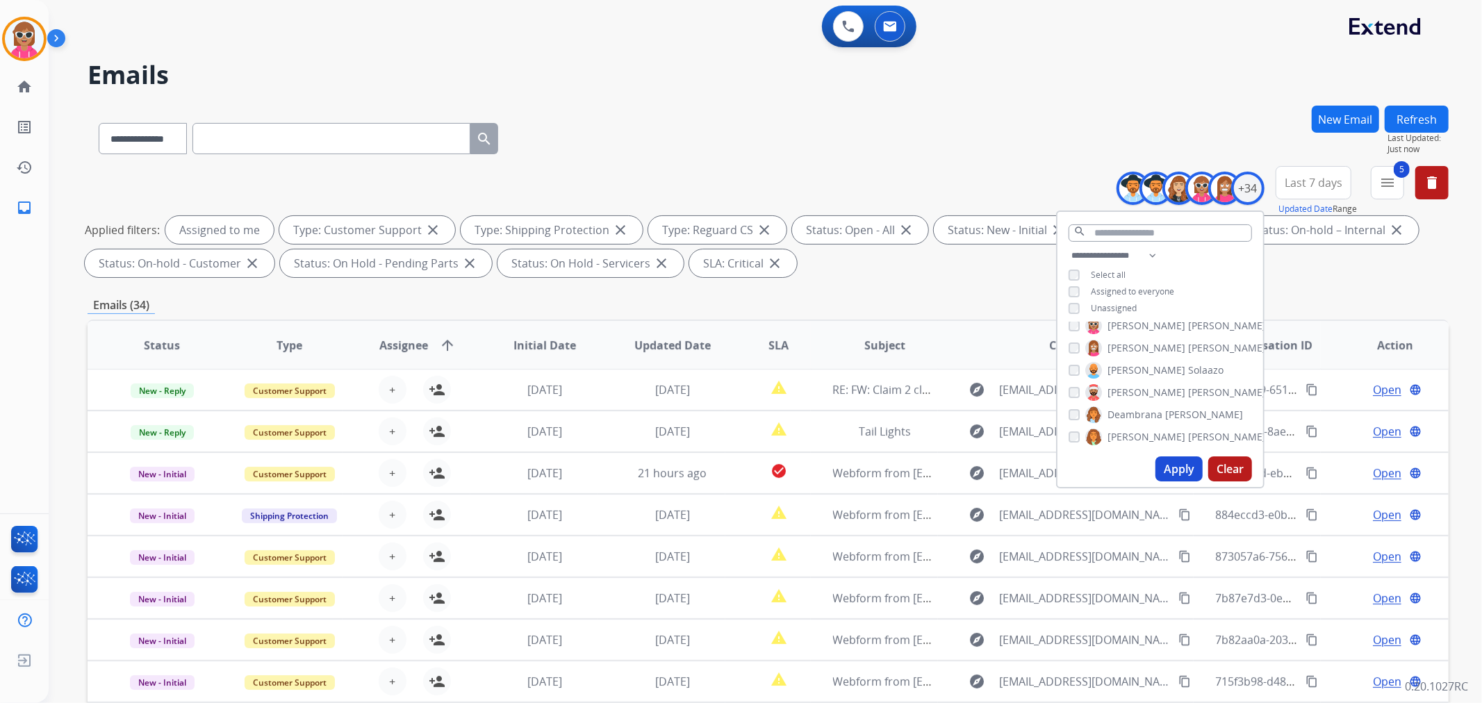
drag, startPoint x: 1126, startPoint y: 384, endPoint x: 1126, endPoint y: 397, distance: 13.2
click at [1126, 386] on span "[PERSON_NAME]" at bounding box center [1146, 393] width 78 height 14
click at [1127, 409] on span "Deambrana" at bounding box center [1134, 415] width 55 height 14
click at [1128, 430] on span "[PERSON_NAME]" at bounding box center [1146, 437] width 78 height 14
drag, startPoint x: 1412, startPoint y: 168, endPoint x: 1398, endPoint y: 176, distance: 16.2
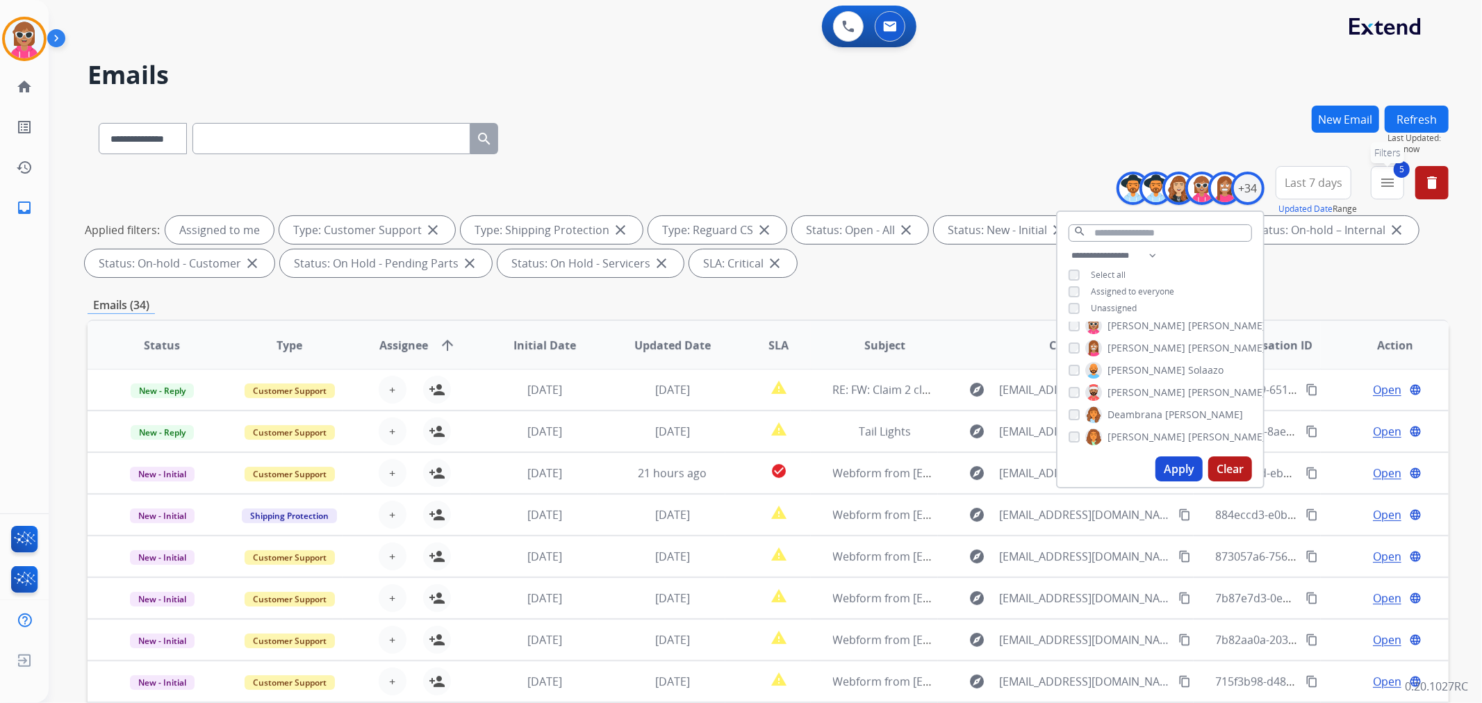
click at [1405, 172] on div "**********" at bounding box center [1288, 191] width 322 height 50
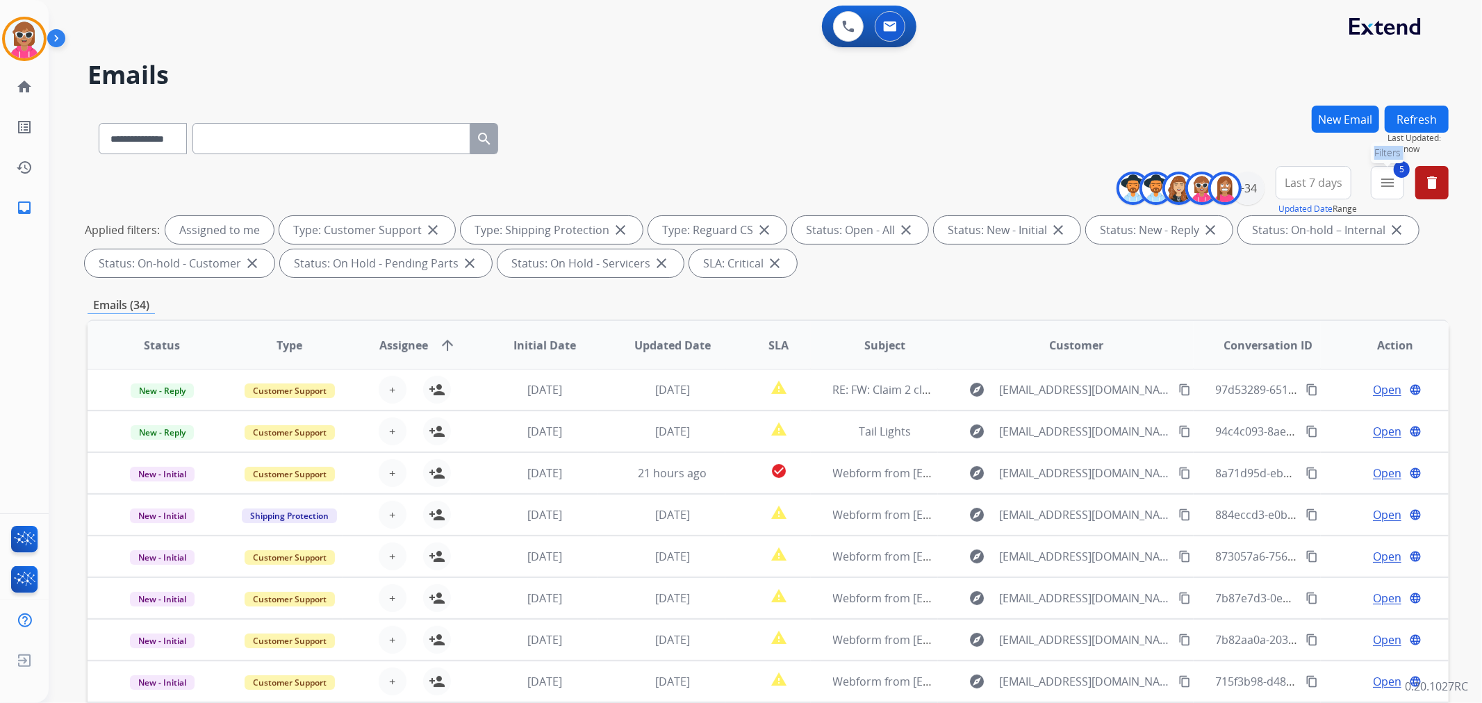
click at [1393, 181] on mat-icon "menu" at bounding box center [1387, 182] width 17 height 17
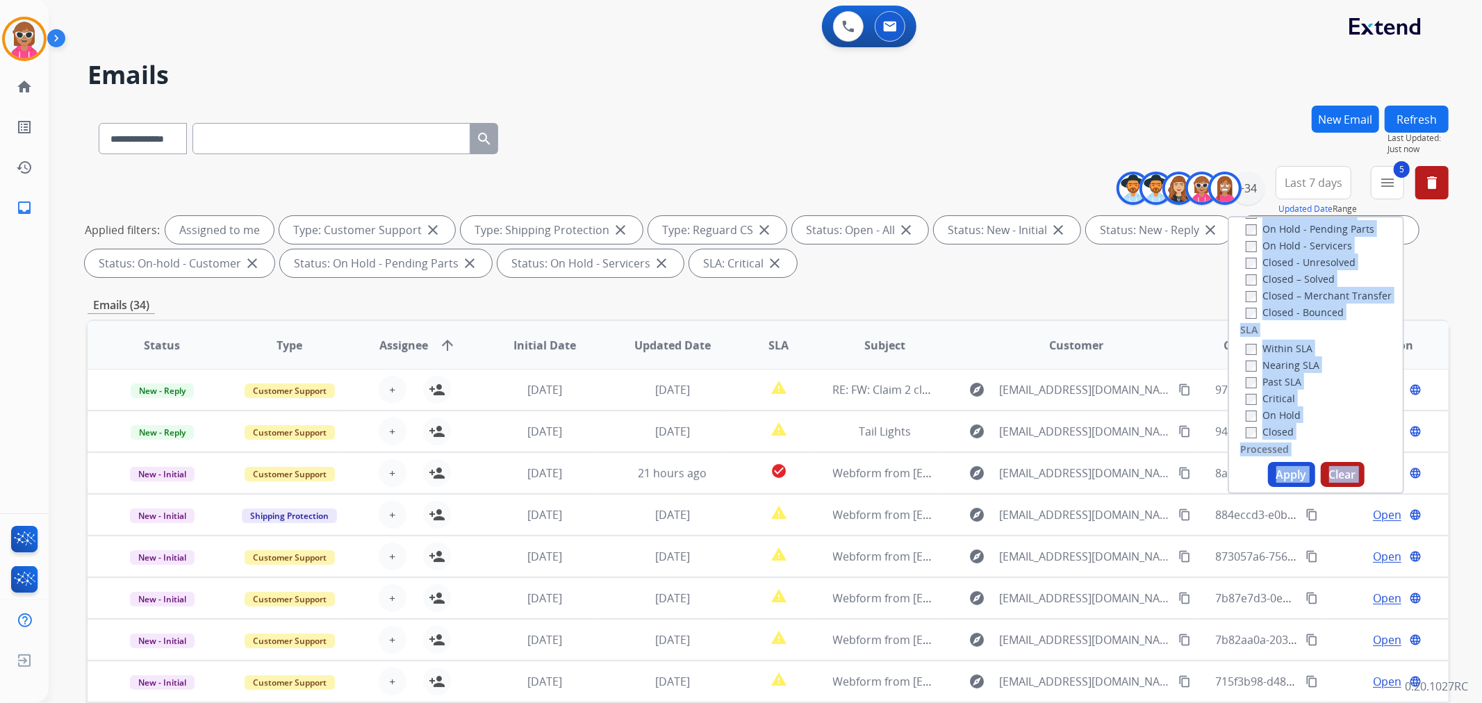
click at [1265, 392] on label "Critical" at bounding box center [1270, 398] width 49 height 13
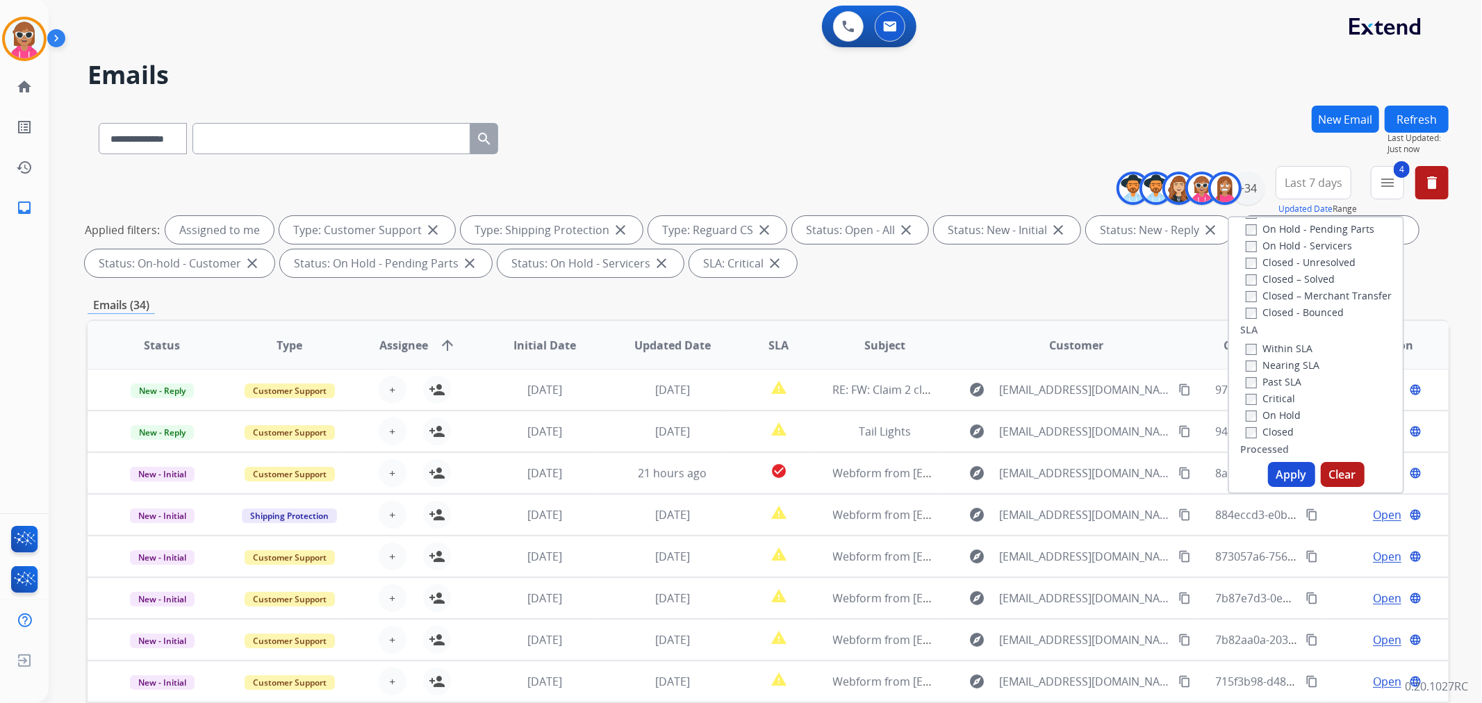
click at [1280, 475] on button "Apply" at bounding box center [1291, 474] width 47 height 25
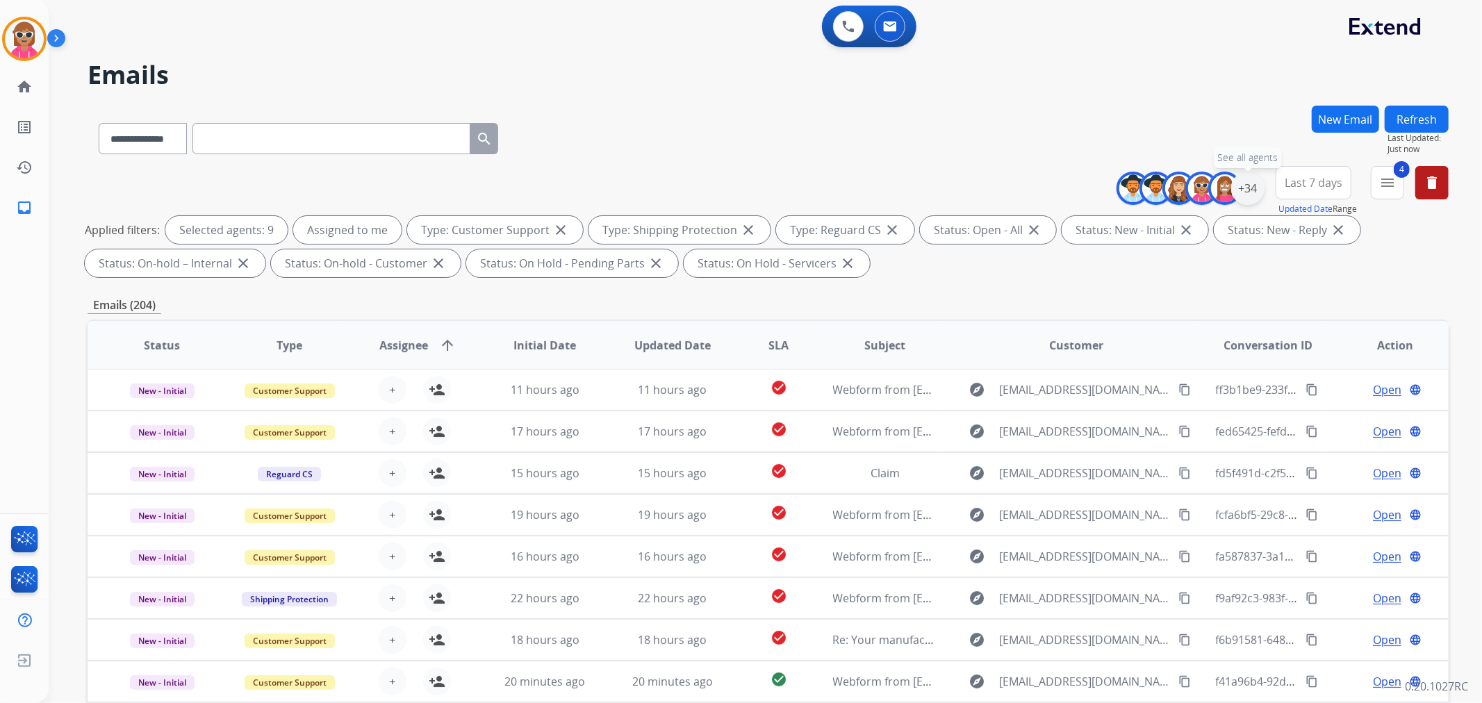
click at [1259, 193] on div "+34" at bounding box center [1247, 188] width 33 height 33
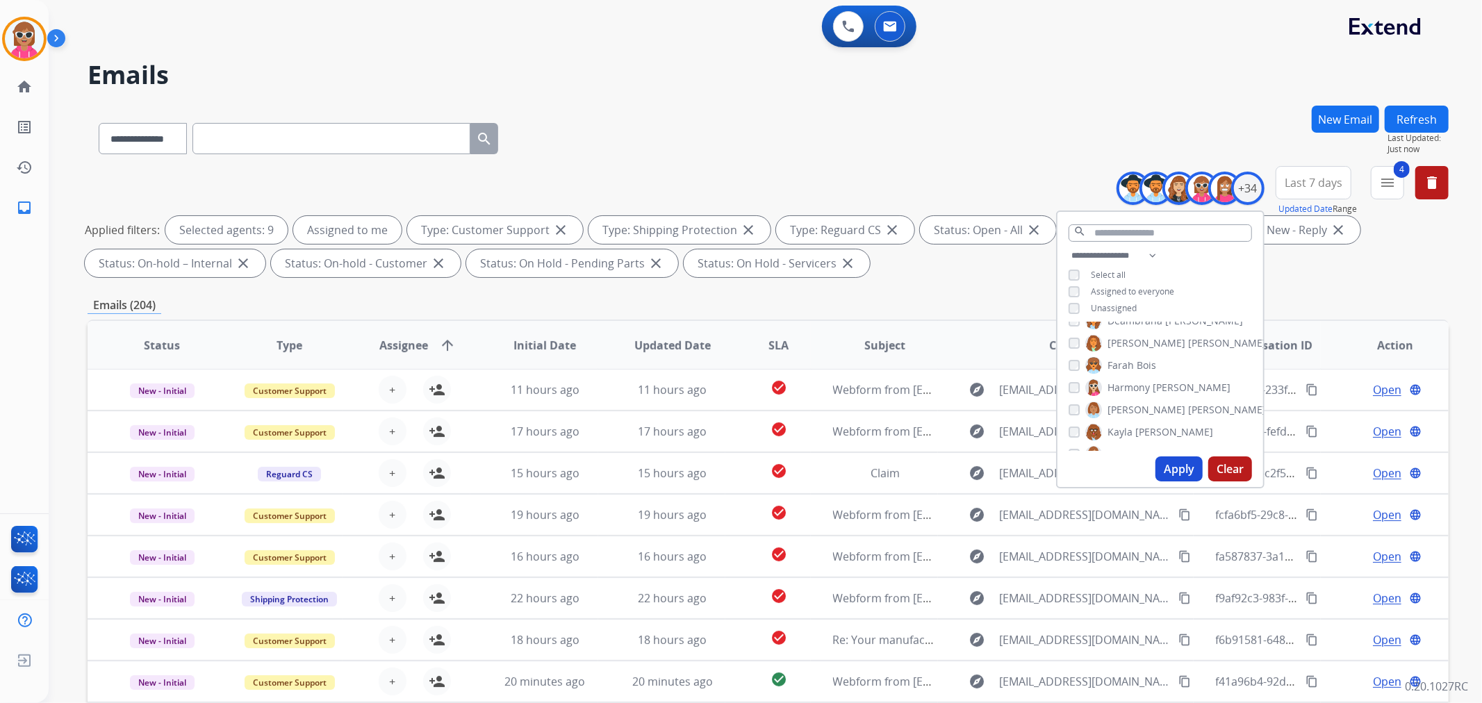
scroll to position [154, 0]
drag, startPoint x: 1130, startPoint y: 384, endPoint x: 1127, endPoint y: 398, distance: 14.3
click at [1128, 386] on span "Farah" at bounding box center [1120, 382] width 26 height 14
click at [1126, 399] on span "Harmony" at bounding box center [1128, 404] width 42 height 14
click at [1126, 420] on span "[PERSON_NAME]" at bounding box center [1146, 427] width 78 height 14
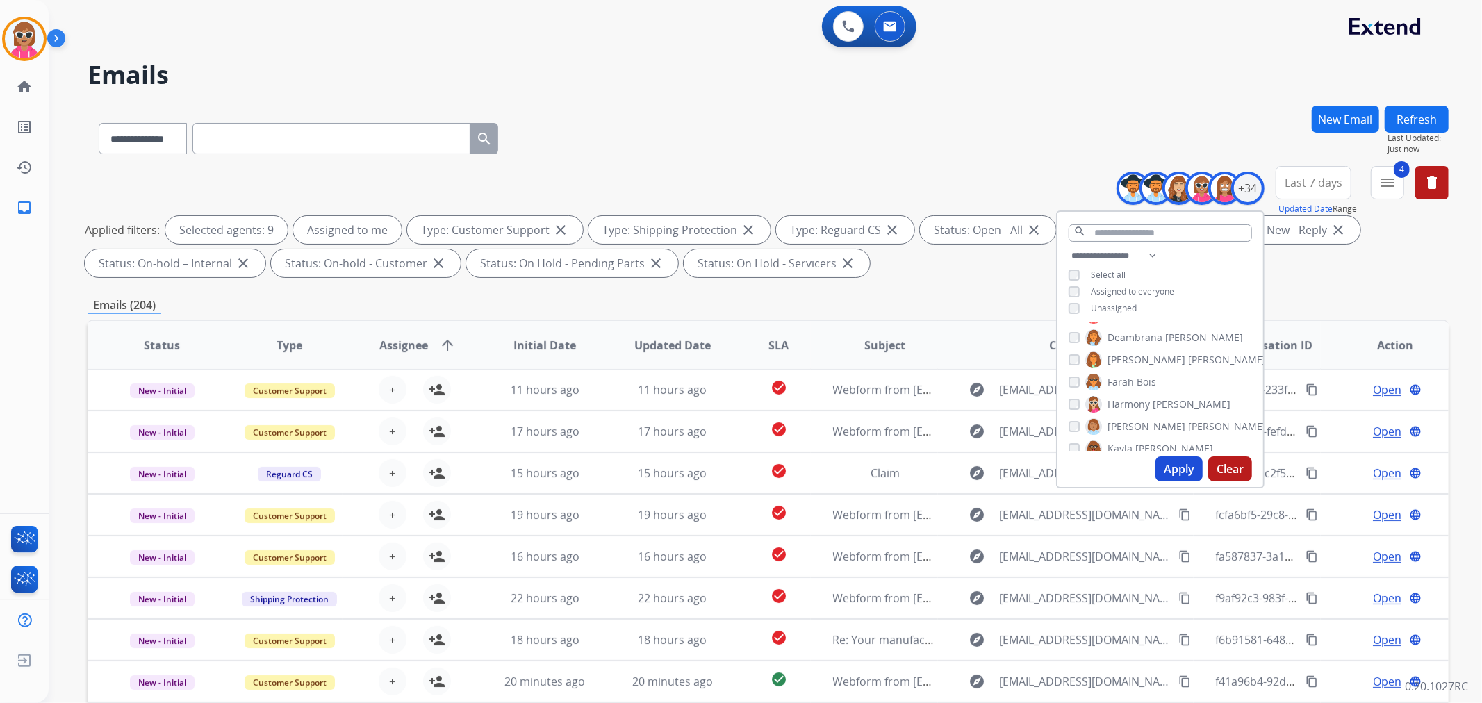
click at [1128, 434] on div "[PERSON_NAME] [PERSON_NAME] [PERSON_NAME] [PERSON_NAME] [PERSON_NAME] [PERSON_N…" at bounding box center [1160, 386] width 206 height 129
click at [1130, 443] on label "[PERSON_NAME]" at bounding box center [1149, 448] width 128 height 17
click at [1132, 345] on div "[PERSON_NAME] [PERSON_NAME] [PERSON_NAME] [PERSON_NAME] [PERSON_NAME] [PERSON_N…" at bounding box center [1160, 386] width 206 height 129
click at [1132, 336] on span "[GEOGRAPHIC_DATA]" at bounding box center [1155, 338] width 97 height 14
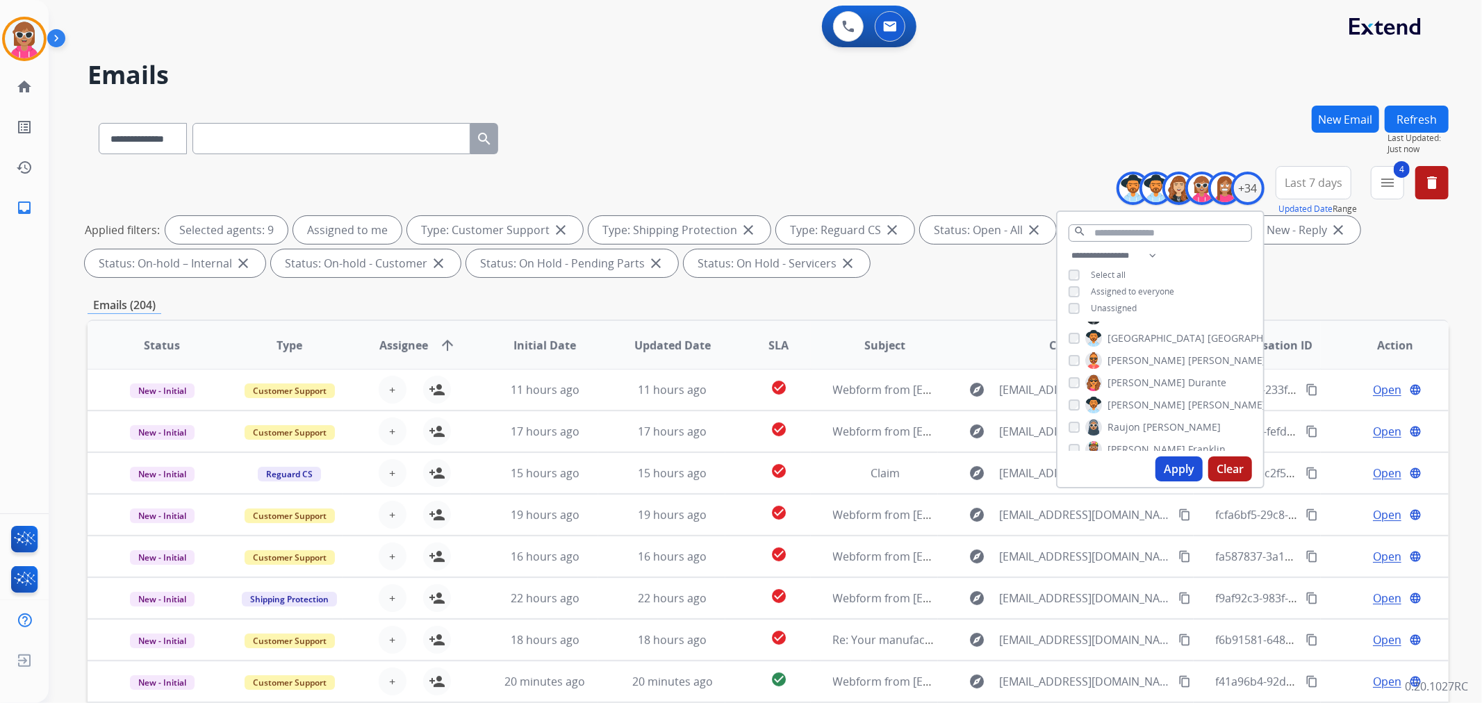
click at [1132, 356] on span "[PERSON_NAME]" at bounding box center [1146, 361] width 78 height 14
click at [1188, 397] on span "[PERSON_NAME]" at bounding box center [1227, 393] width 78 height 14
drag, startPoint x: 1133, startPoint y: 390, endPoint x: 1135, endPoint y: 399, distance: 9.1
click at [1188, 390] on span "[PERSON_NAME]" at bounding box center [1227, 393] width 78 height 14
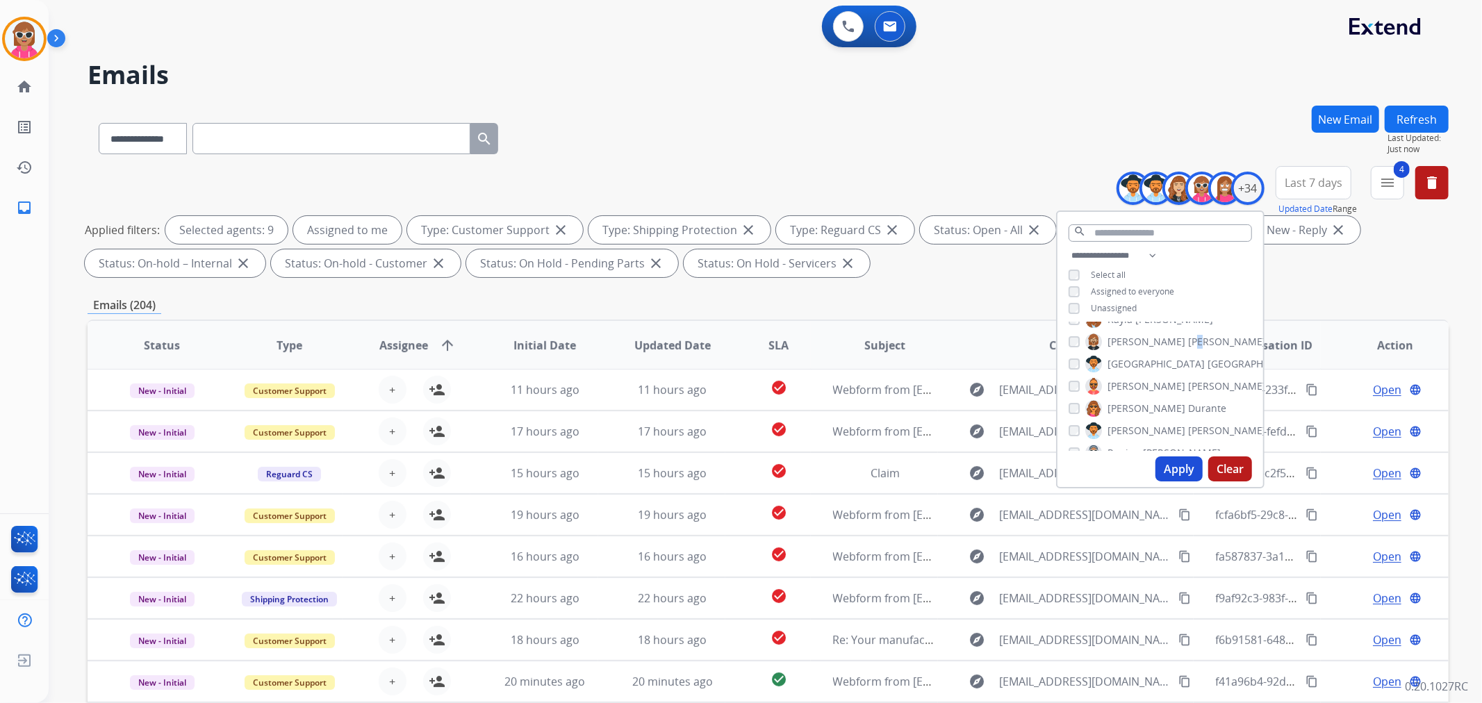
scroll to position [309, 0]
drag, startPoint x: 1133, startPoint y: 379, endPoint x: 1130, endPoint y: 404, distance: 25.2
click at [1133, 384] on span "[PERSON_NAME]" at bounding box center [1146, 383] width 78 height 14
click at [1130, 404] on span "[PERSON_NAME]" at bounding box center [1146, 405] width 78 height 14
click at [1128, 422] on span "Raujon" at bounding box center [1123, 427] width 33 height 14
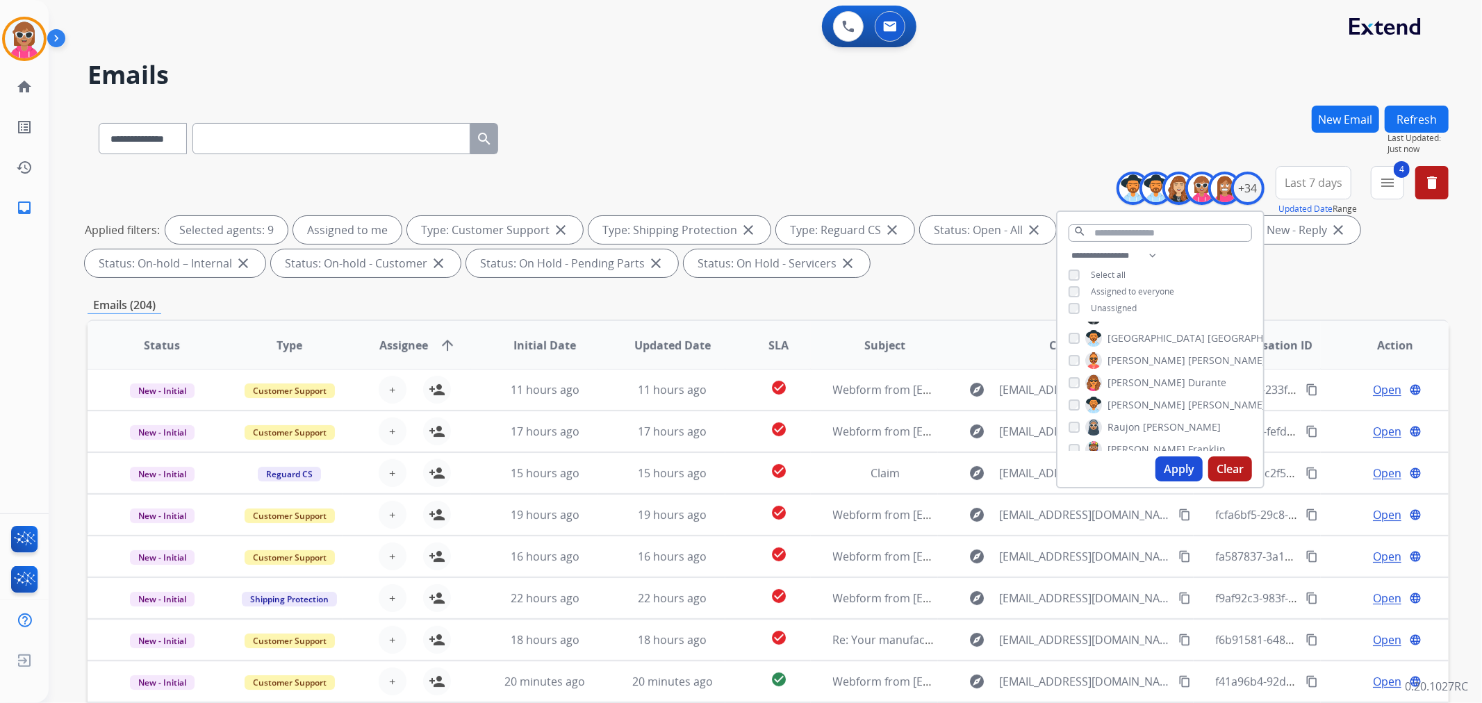
click at [1127, 445] on span "[PERSON_NAME]" at bounding box center [1146, 450] width 78 height 14
drag, startPoint x: 1129, startPoint y: 391, endPoint x: 1130, endPoint y: 413, distance: 21.6
click at [1130, 391] on span "[PERSON_NAME]" at bounding box center [1146, 394] width 78 height 14
click at [1130, 414] on span "[PERSON_NAME]" at bounding box center [1146, 416] width 78 height 14
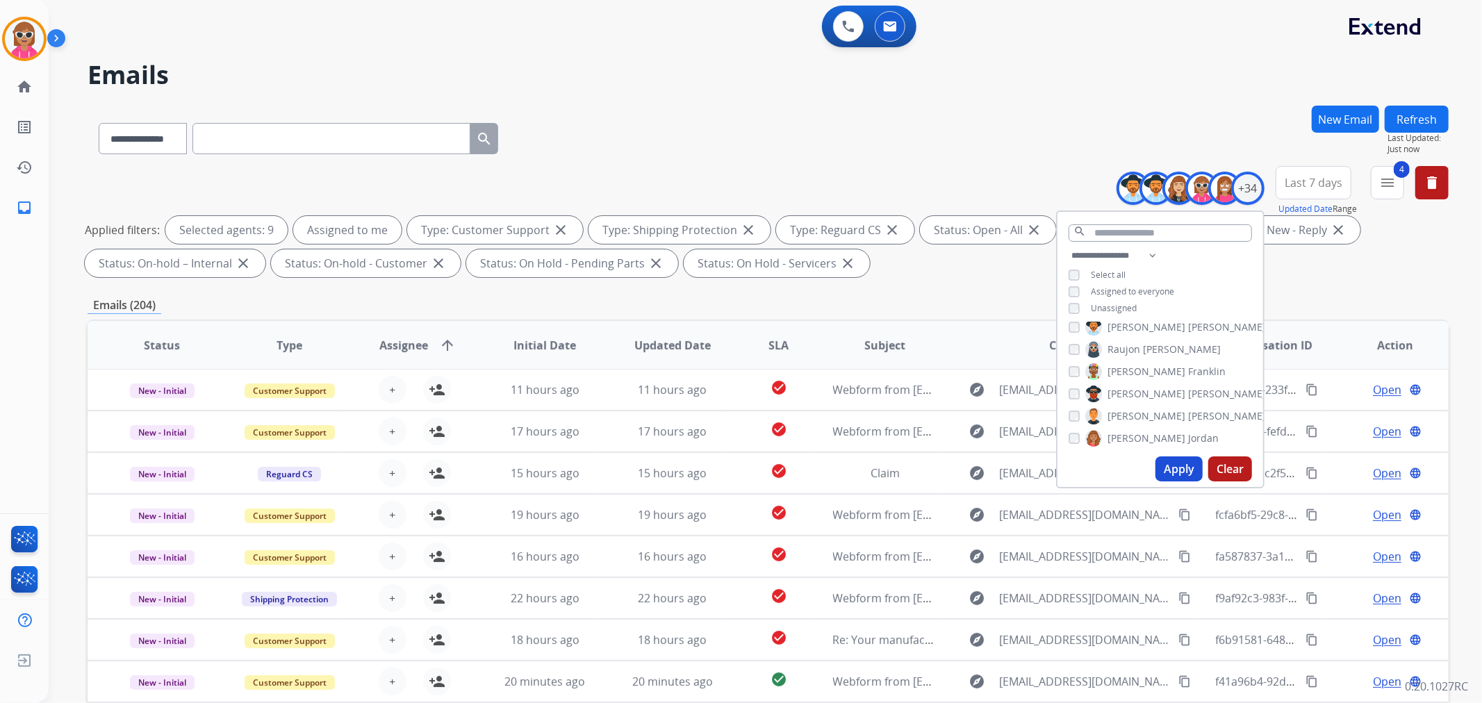
click at [1130, 431] on span "[PERSON_NAME]" at bounding box center [1146, 438] width 78 height 14
click at [1140, 386] on span "Shamaya" at bounding box center [1128, 384] width 42 height 14
drag, startPoint x: 1140, startPoint y: 403, endPoint x: 1139, endPoint y: 413, distance: 9.8
click at [1140, 404] on span "Shamora" at bounding box center [1128, 406] width 42 height 14
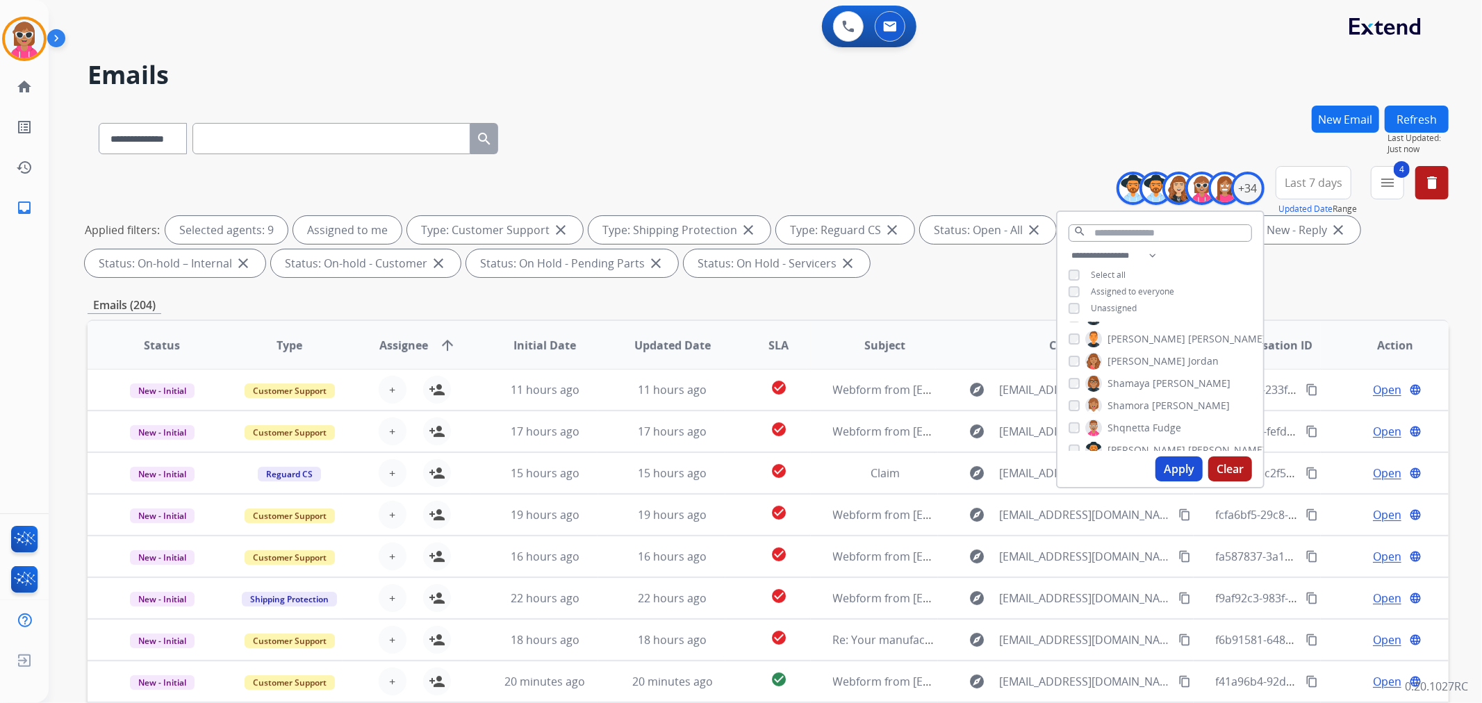
click at [1137, 421] on span "Shqnetta" at bounding box center [1128, 428] width 42 height 14
click at [1145, 378] on label "[PERSON_NAME]" at bounding box center [1175, 372] width 181 height 17
click at [1188, 391] on span "Davidson" at bounding box center [1209, 395] width 43 height 14
drag, startPoint x: 1139, startPoint y: 413, endPoint x: 1135, endPoint y: 431, distance: 18.7
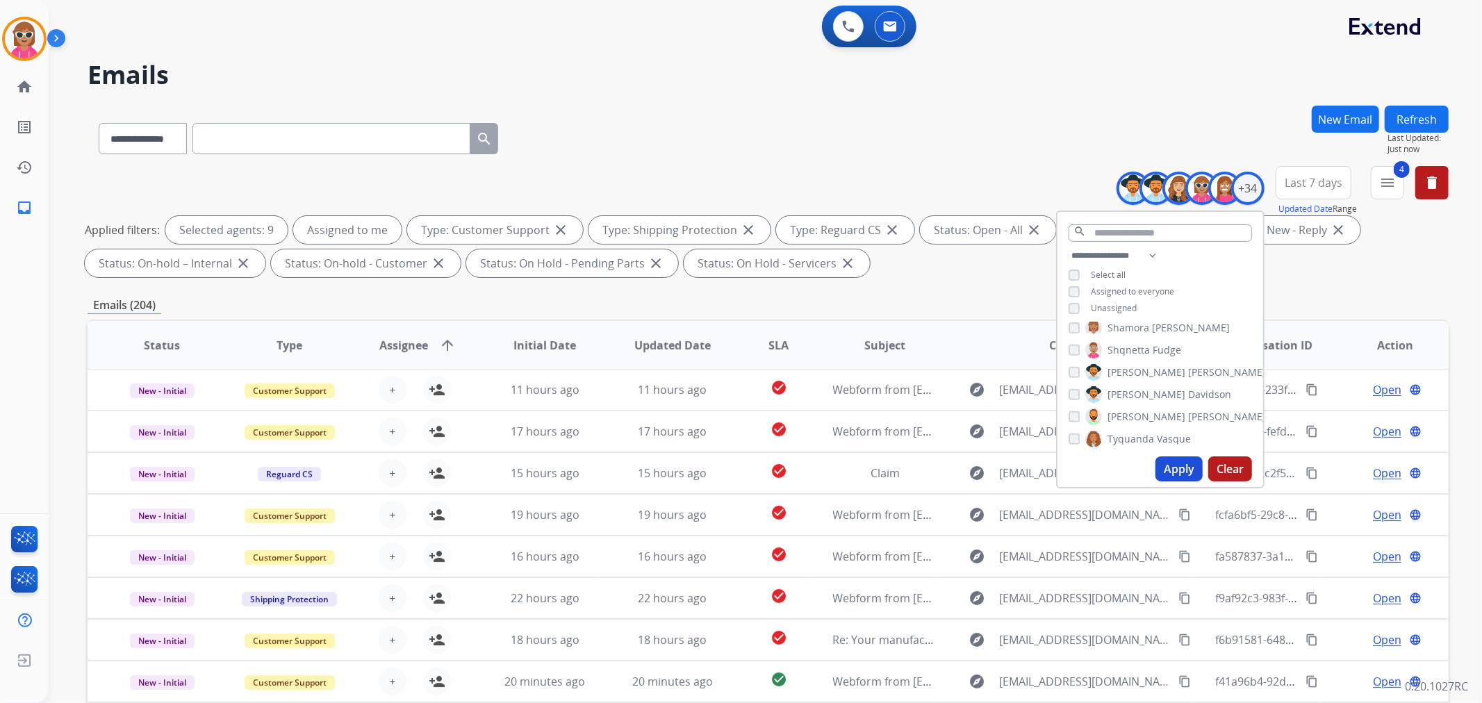
click at [1188, 415] on span "[PERSON_NAME]" at bounding box center [1227, 417] width 78 height 14
click at [1135, 432] on span "Tyquanda" at bounding box center [1130, 439] width 47 height 14
drag, startPoint x: 1151, startPoint y: 343, endPoint x: 1145, endPoint y: 370, distance: 27.8
click at [1188, 344] on span "[PERSON_NAME]" at bounding box center [1227, 340] width 78 height 14
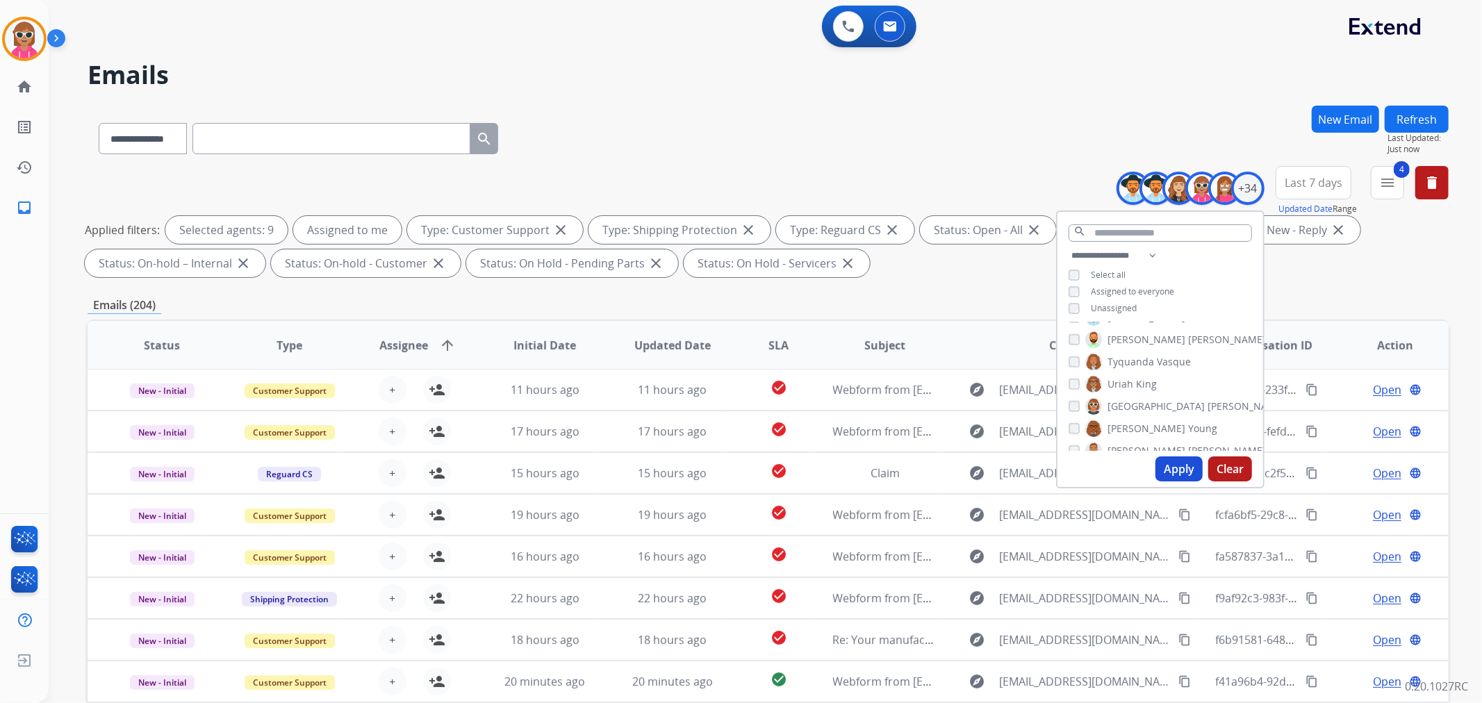
click at [1145, 377] on span "King" at bounding box center [1146, 384] width 21 height 14
click at [1144, 398] on label "[PERSON_NAME]" at bounding box center [1185, 406] width 200 height 17
drag, startPoint x: 1139, startPoint y: 427, endPoint x: 1138, endPoint y: 439, distance: 11.9
click at [1139, 428] on span "[PERSON_NAME]" at bounding box center [1146, 429] width 78 height 14
click at [1138, 443] on label "[PERSON_NAME]" at bounding box center [1175, 451] width 181 height 17
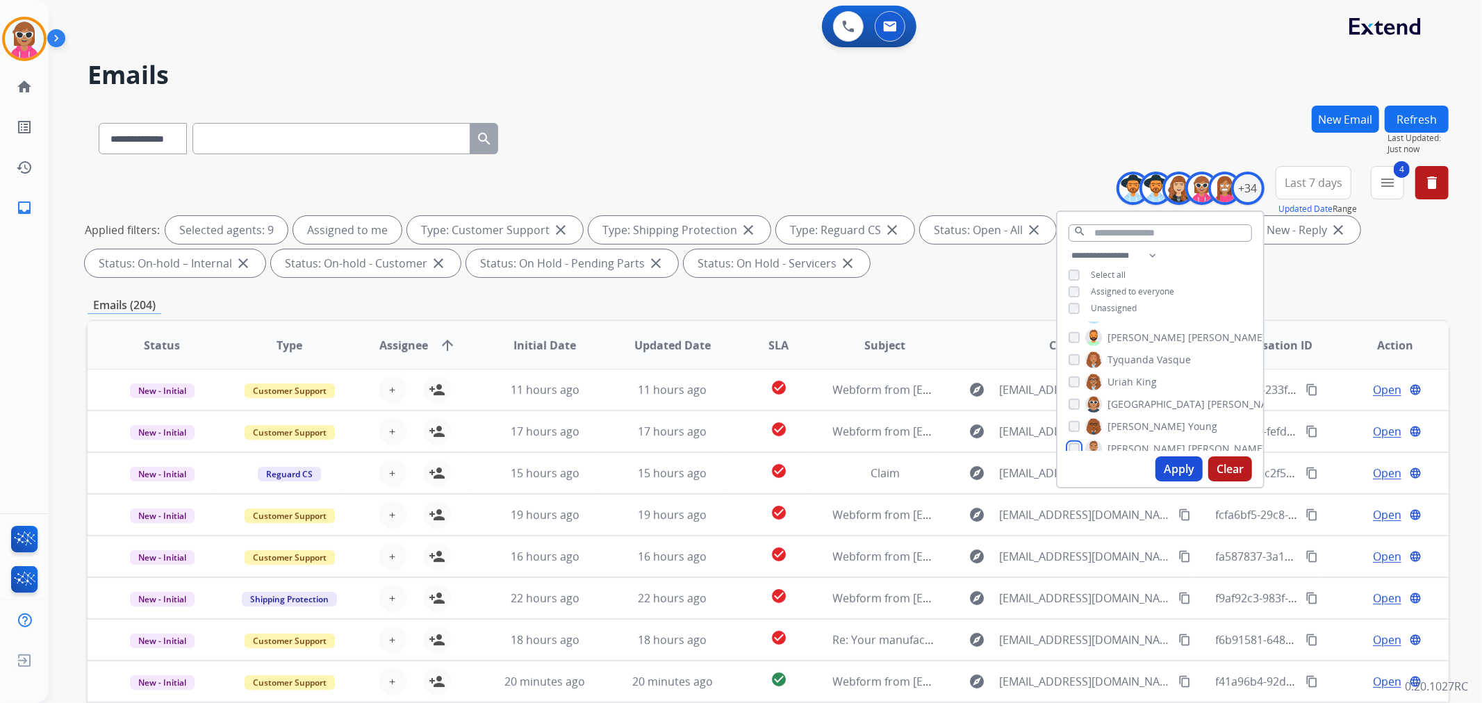
scroll to position [635, 0]
click at [1165, 463] on button "Apply" at bounding box center [1178, 468] width 47 height 25
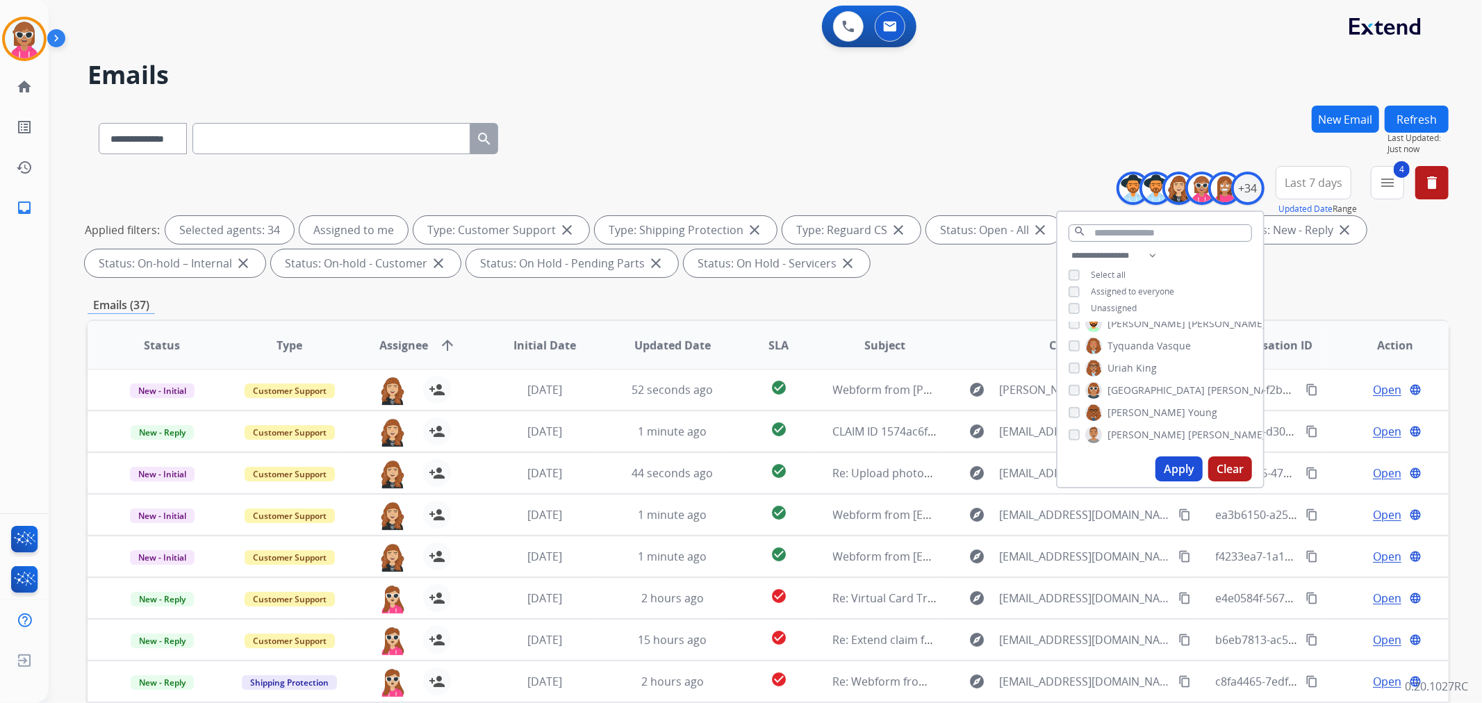
click at [697, 294] on div "**********" at bounding box center [768, 482] width 1361 height 752
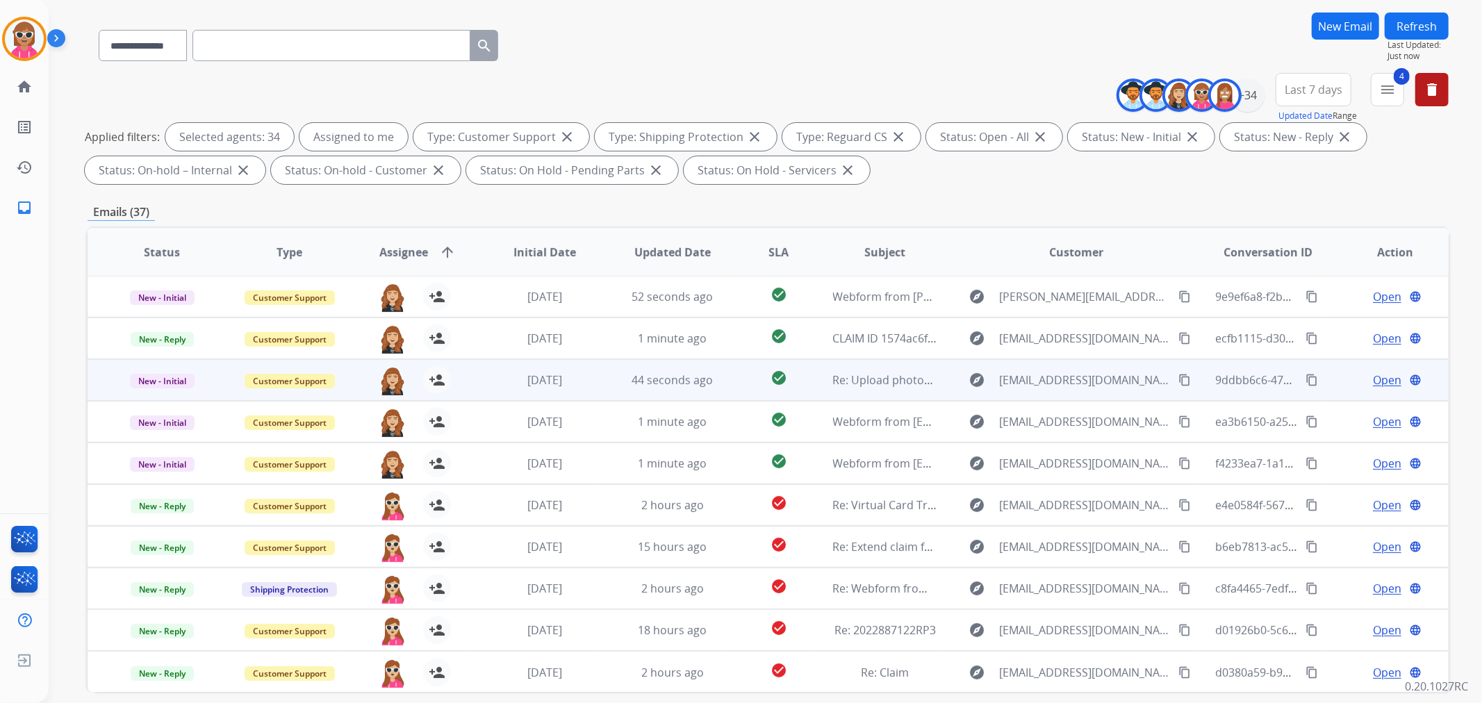
scroll to position [154, 0]
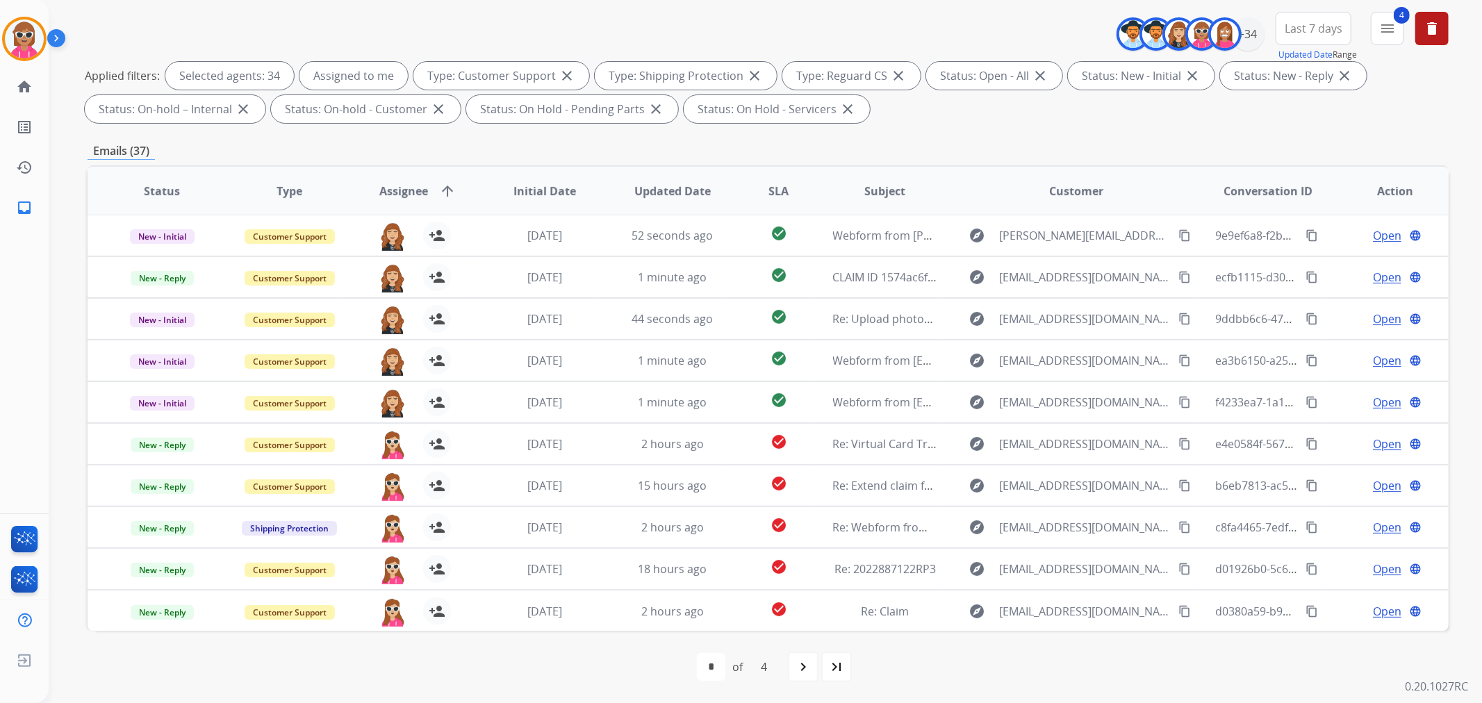
click at [400, 195] on span "Assignee" at bounding box center [403, 191] width 49 height 17
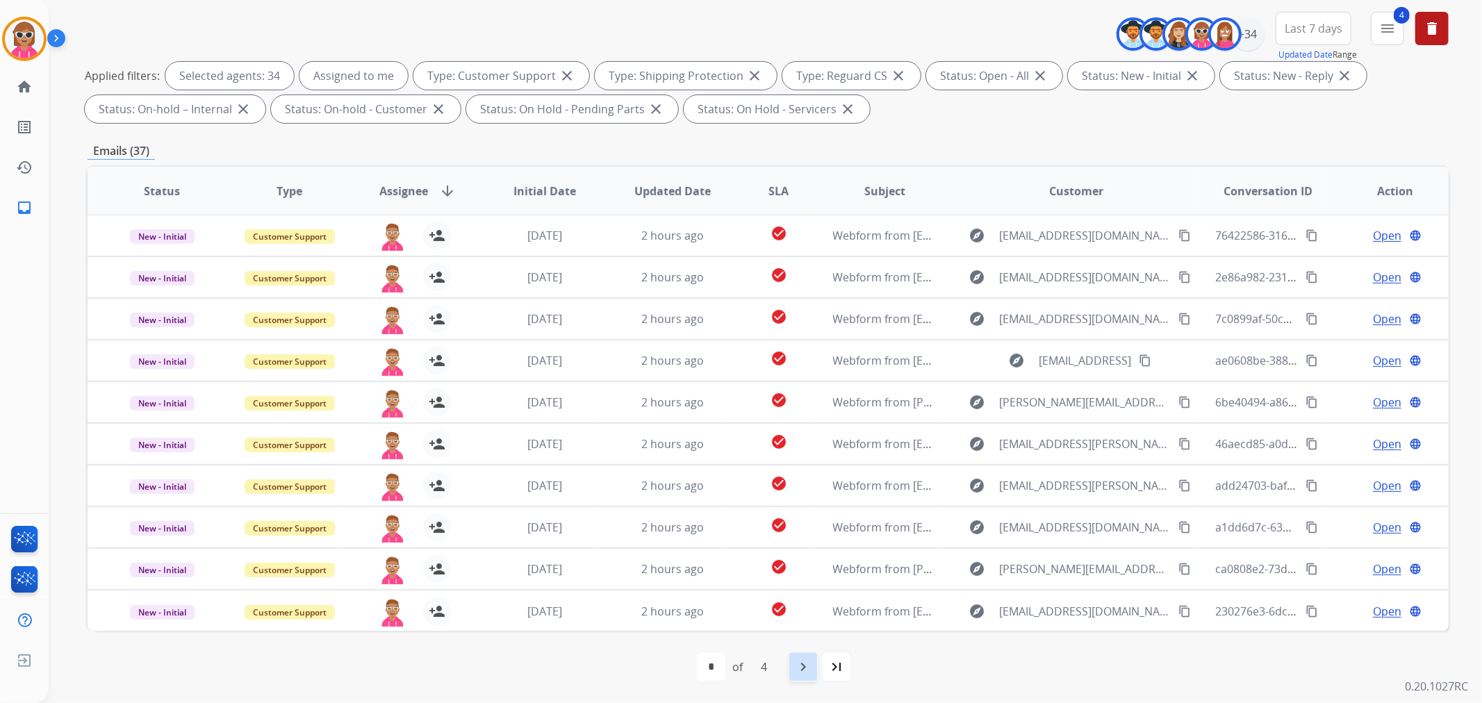
drag, startPoint x: 802, startPoint y: 659, endPoint x: 636, endPoint y: 545, distance: 200.8
click at [801, 660] on mat-icon "navigate_next" at bounding box center [803, 667] width 17 height 17
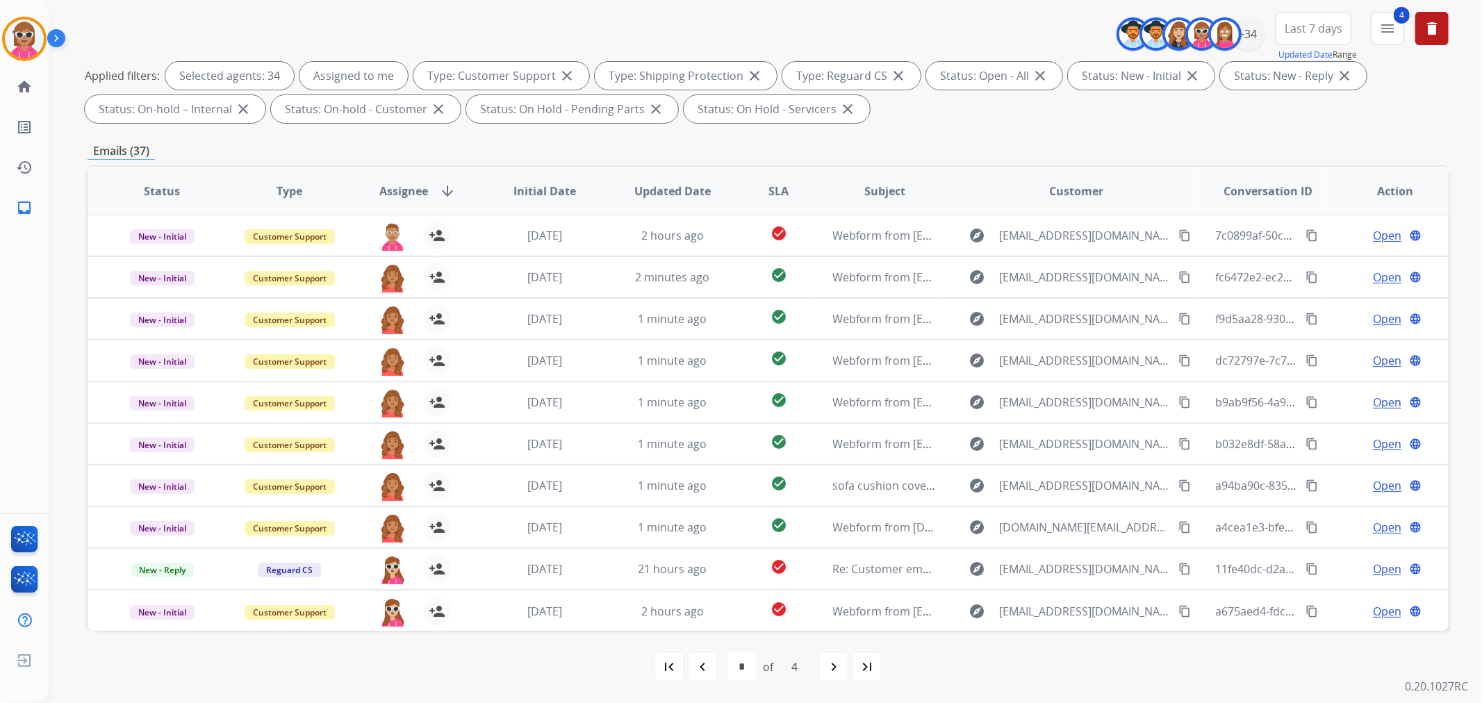
click at [823, 661] on div "navigate_next" at bounding box center [833, 667] width 31 height 31
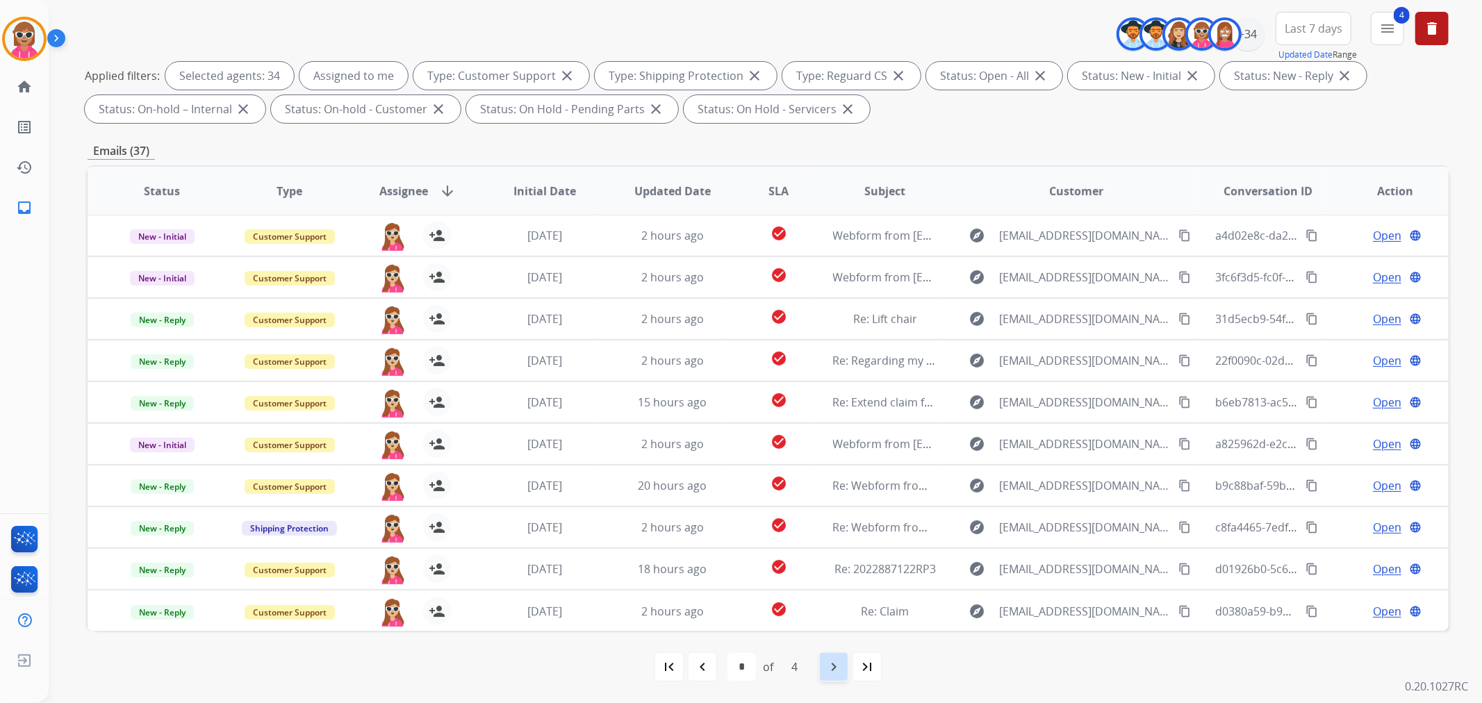
click at [821, 672] on div "navigate_next" at bounding box center [833, 667] width 31 height 31
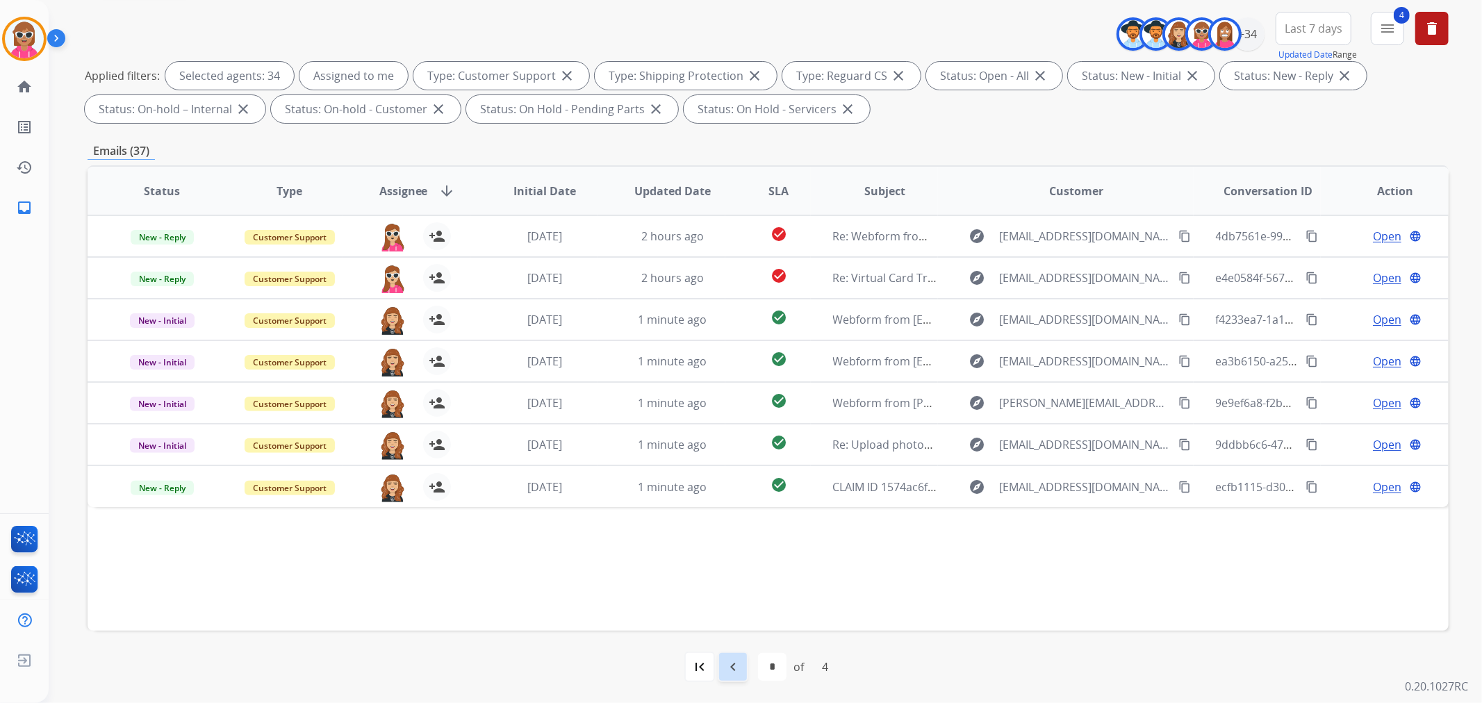
click at [733, 668] on mat-icon "navigate_before" at bounding box center [733, 667] width 17 height 17
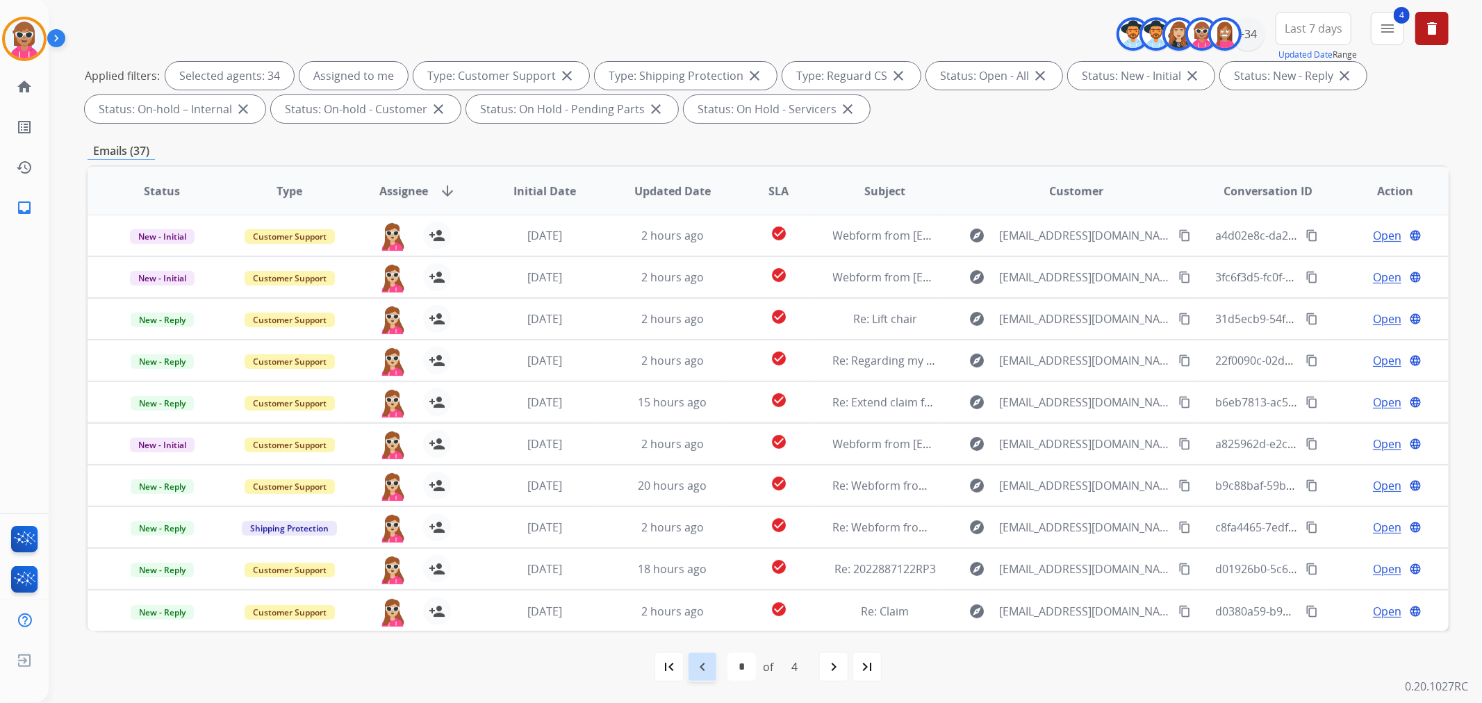
click at [707, 661] on mat-icon "navigate_before" at bounding box center [702, 667] width 17 height 17
select select "*"
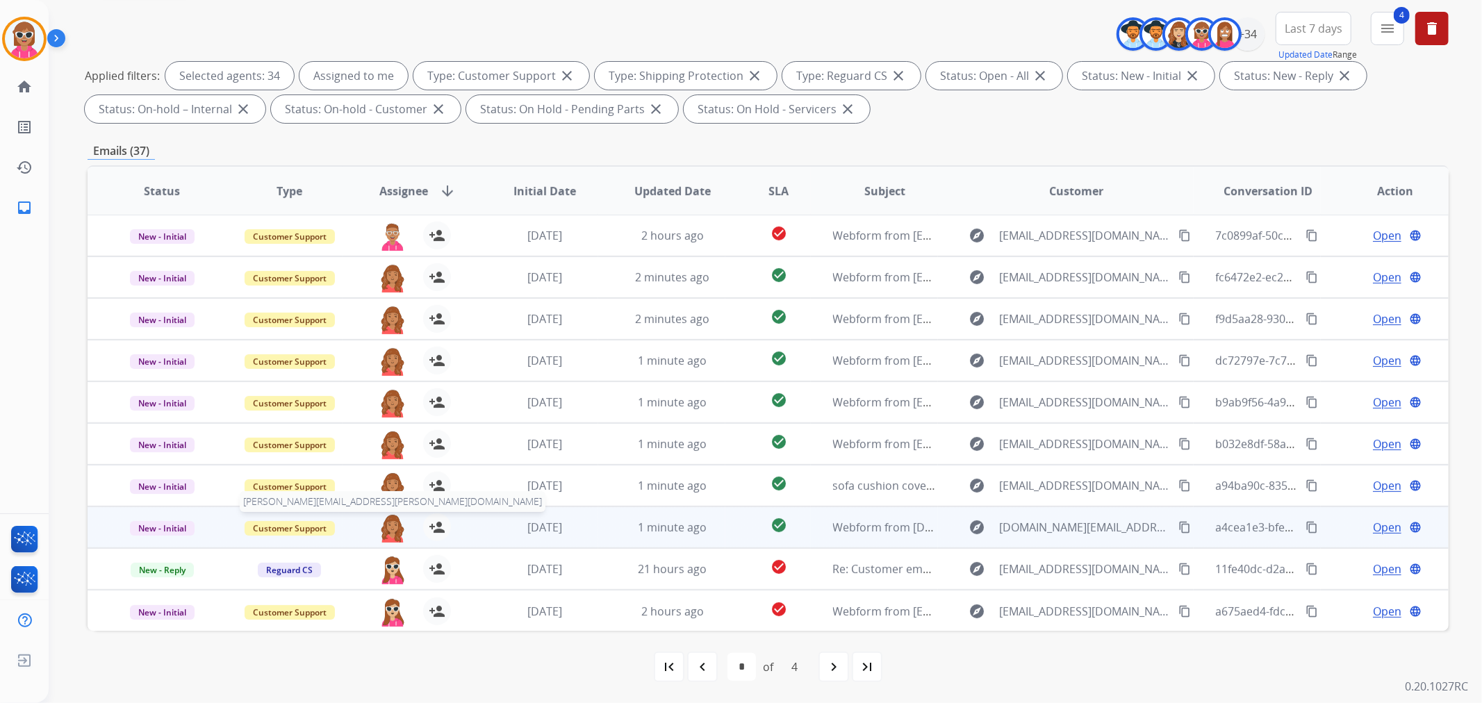
click at [391, 533] on img at bounding box center [393, 527] width 28 height 29
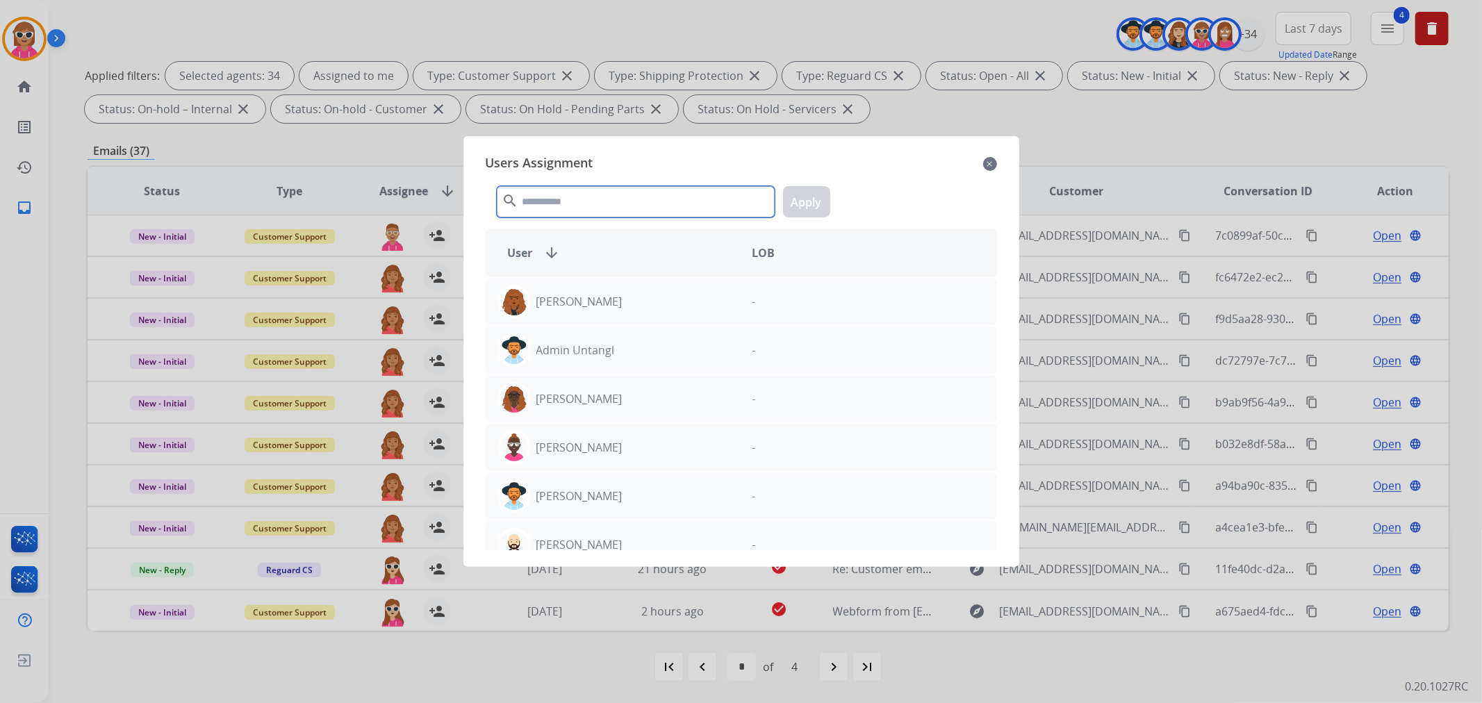
click at [575, 190] on input "text" at bounding box center [636, 201] width 278 height 31
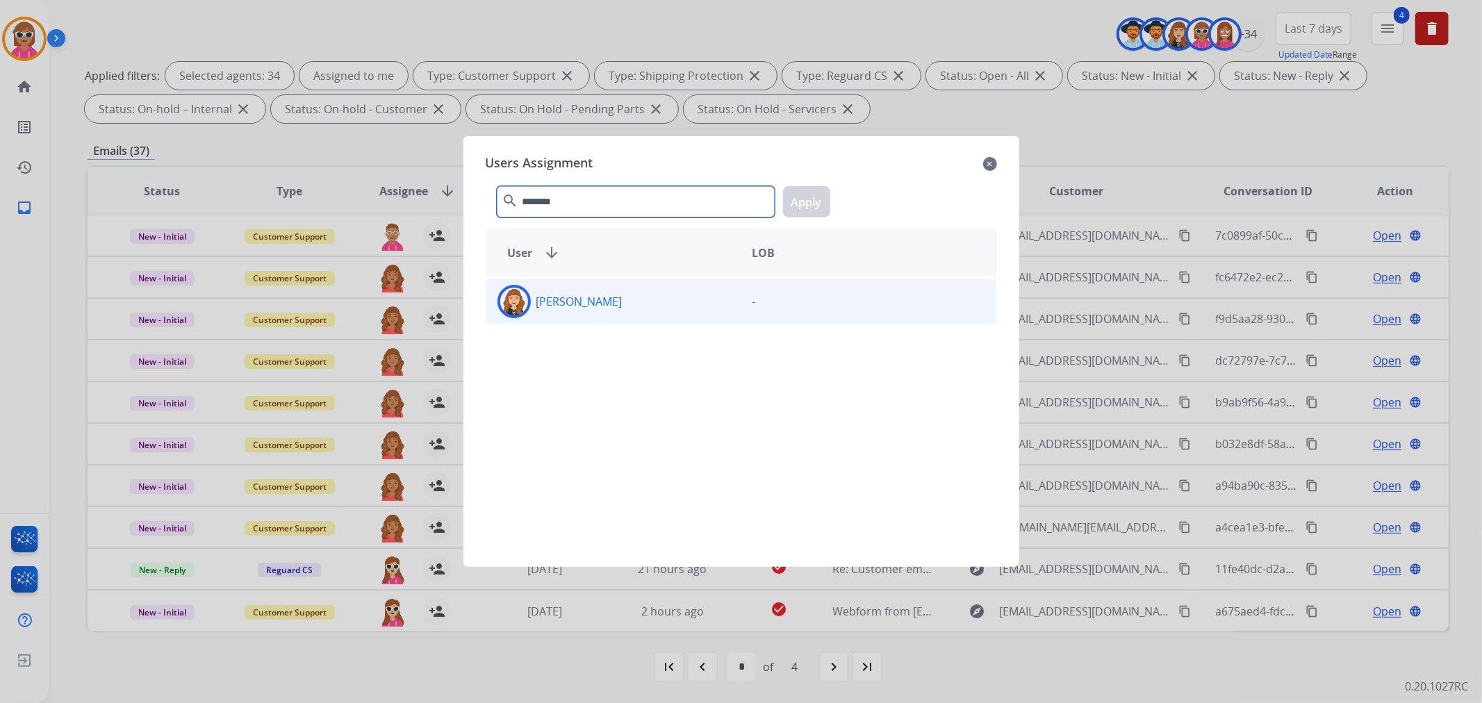
type input "********"
click at [662, 315] on div "[PERSON_NAME]" at bounding box center [613, 301] width 255 height 33
drag, startPoint x: 811, startPoint y: 203, endPoint x: 782, endPoint y: 264, distance: 67.5
click at [811, 203] on button "Apply" at bounding box center [806, 201] width 47 height 31
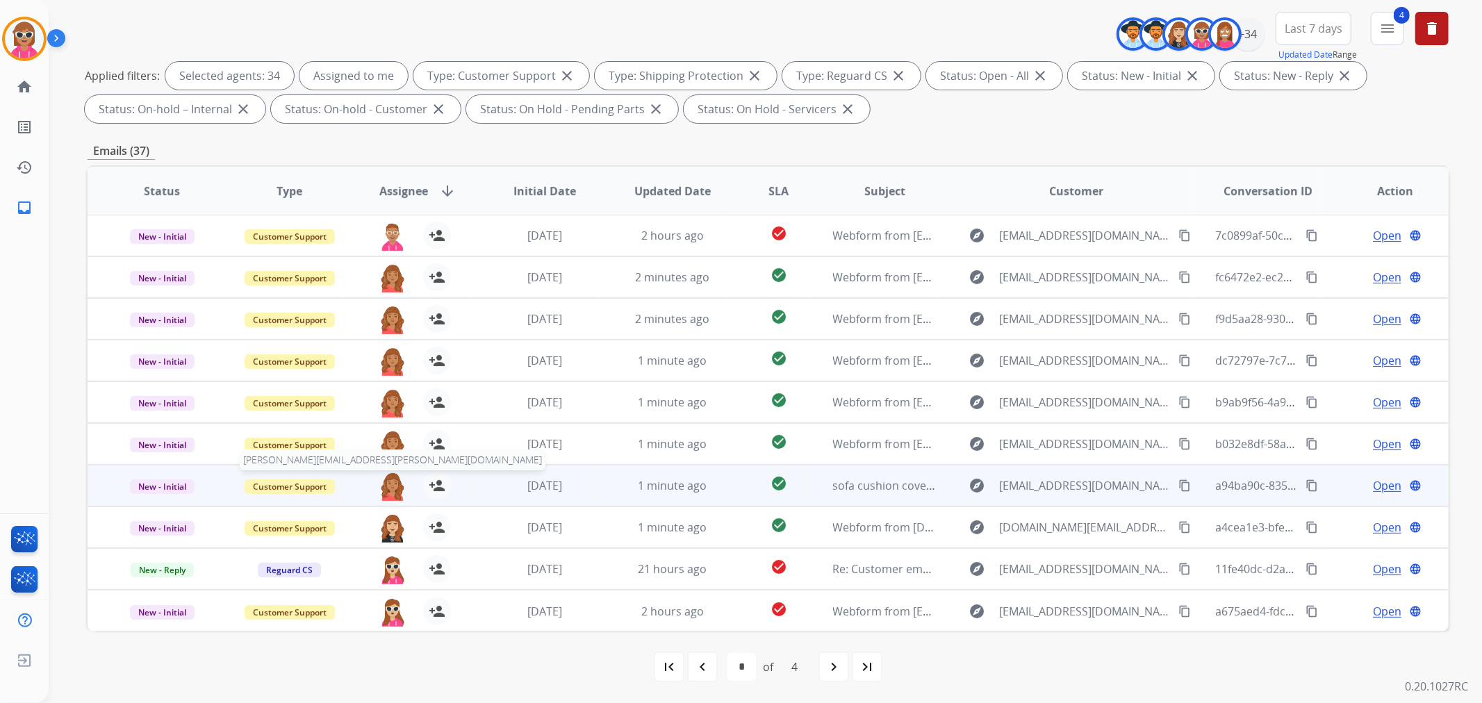
click at [386, 480] on img at bounding box center [393, 486] width 28 height 29
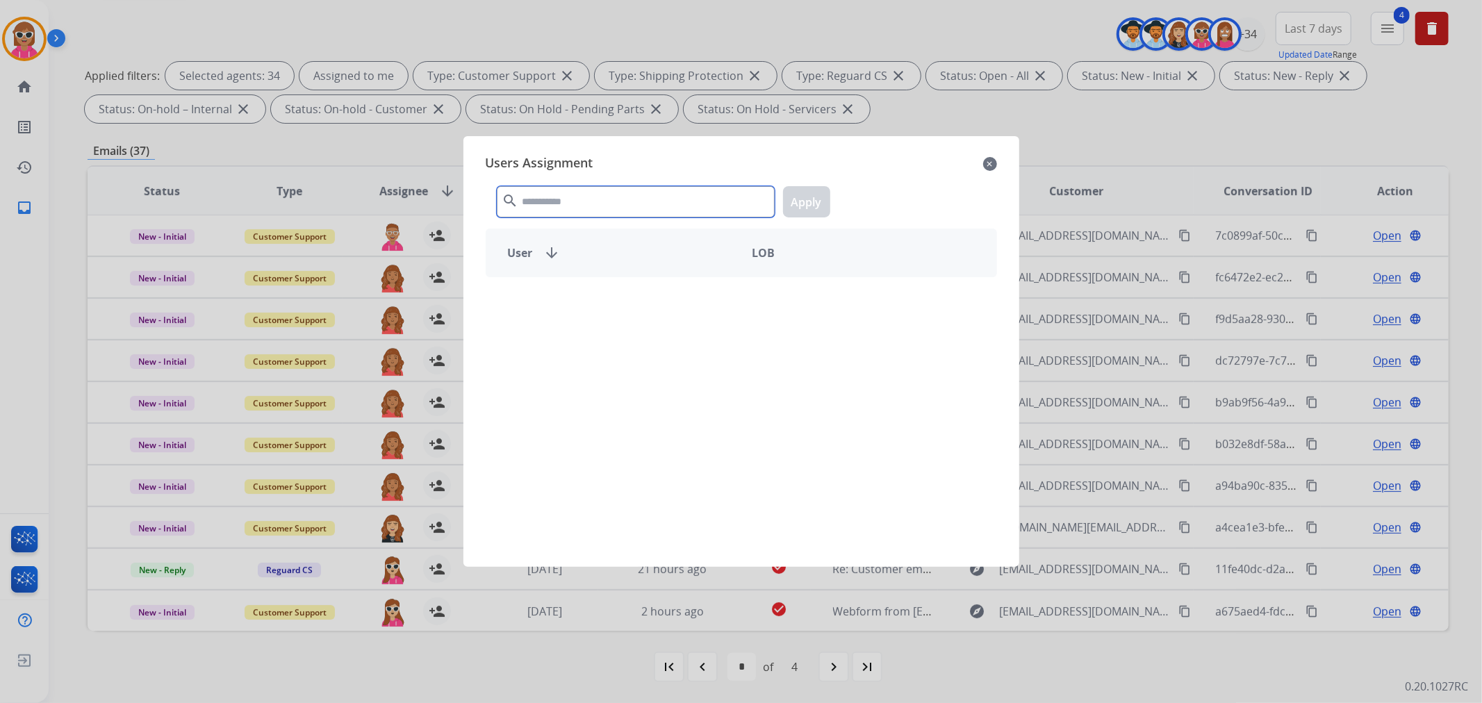
click at [629, 190] on input "text" at bounding box center [636, 201] width 278 height 31
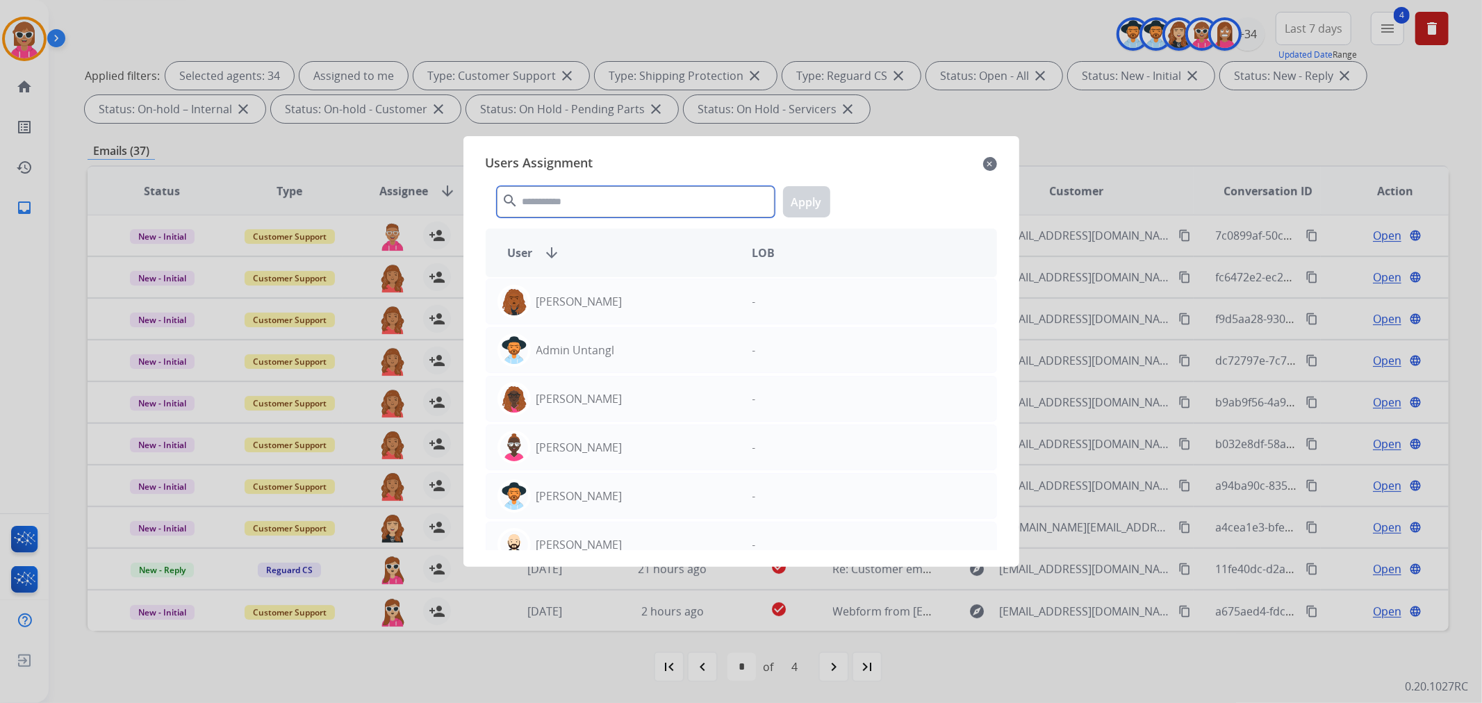
type input "*"
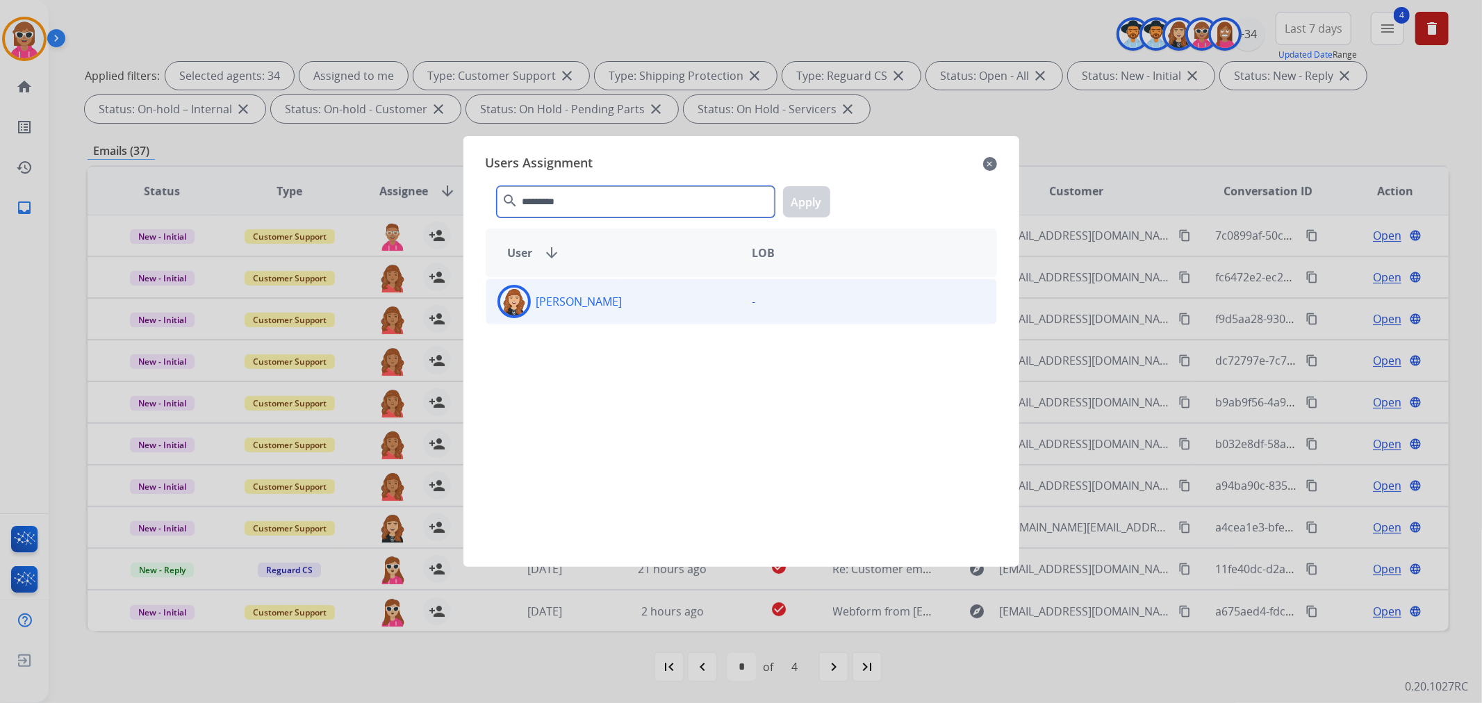
type input "*********"
click at [675, 320] on div "[PERSON_NAME] -" at bounding box center [741, 302] width 511 height 46
click at [816, 205] on button "Apply" at bounding box center [806, 201] width 47 height 31
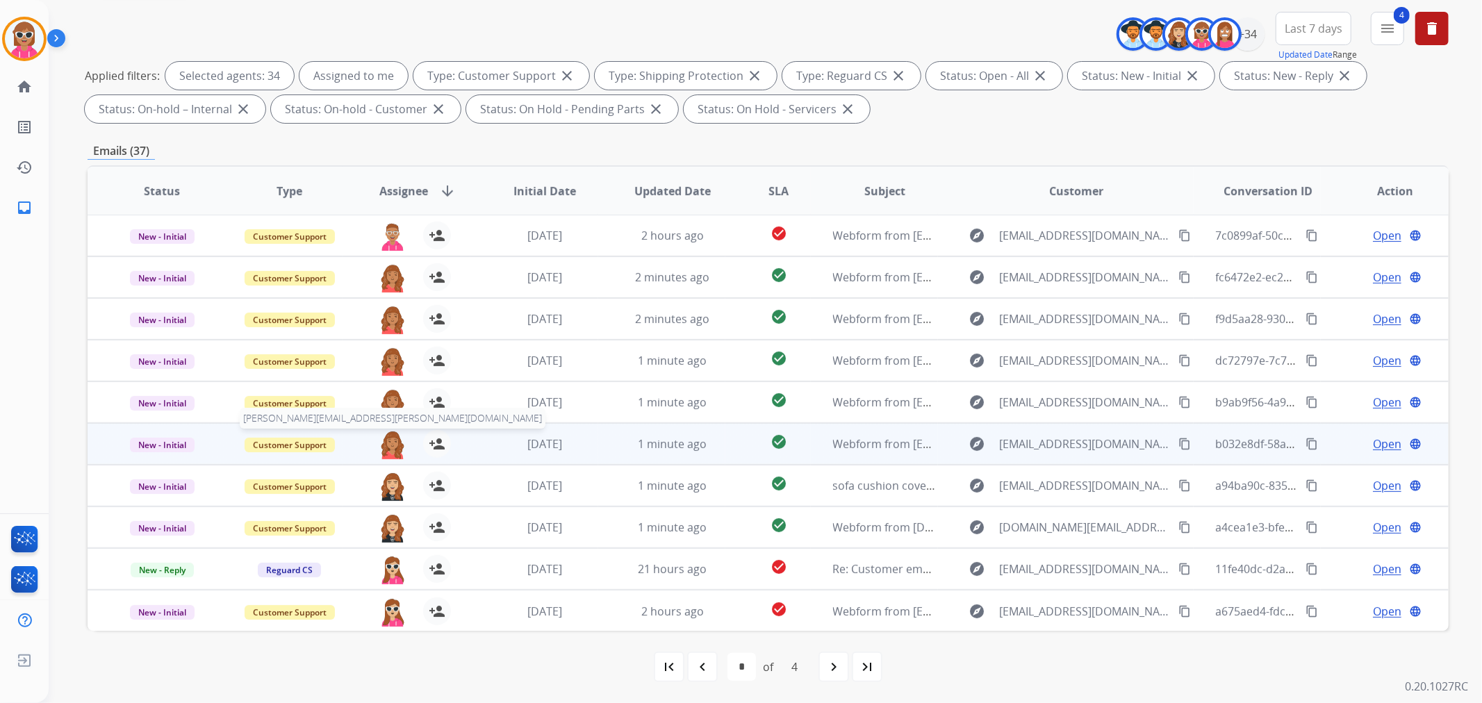
click at [394, 436] on img at bounding box center [393, 444] width 28 height 29
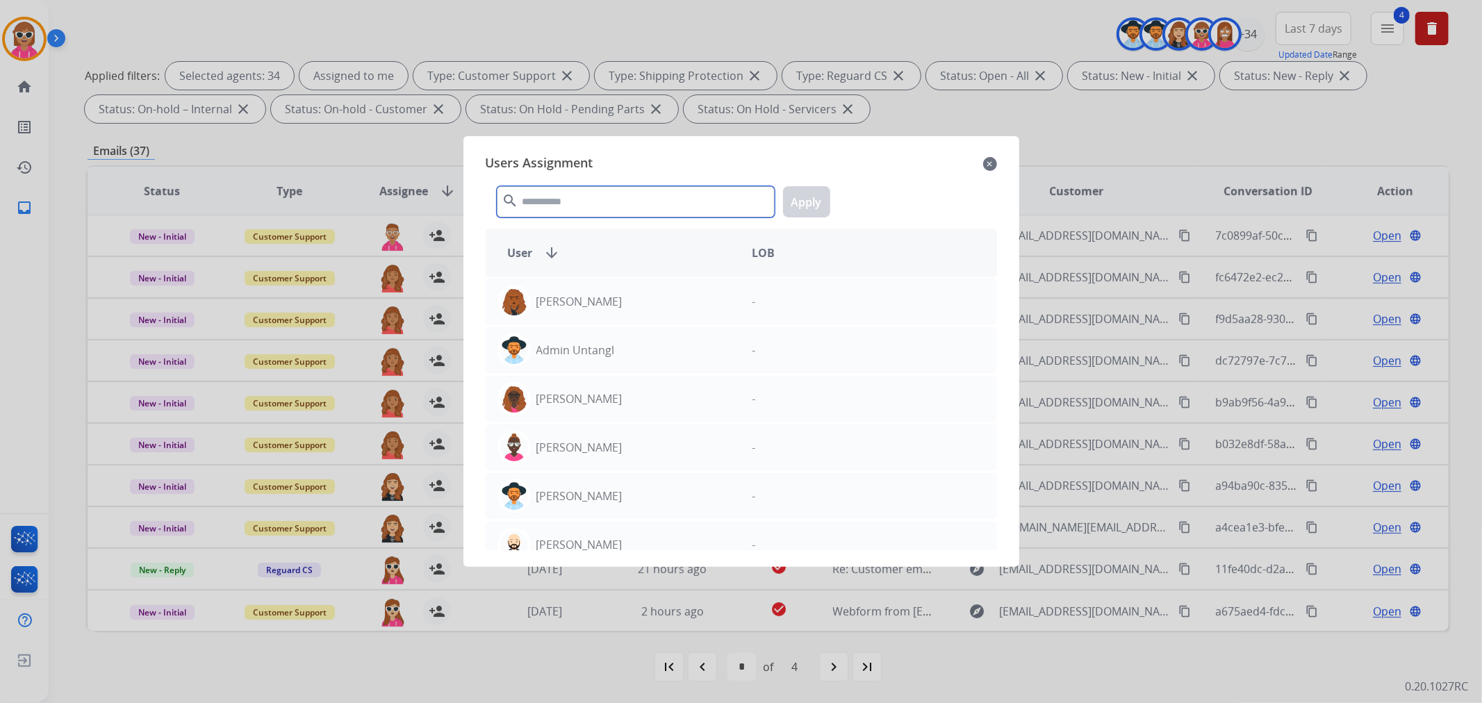
drag, startPoint x: 593, startPoint y: 195, endPoint x: 634, endPoint y: 228, distance: 53.4
click at [591, 197] on input "text" at bounding box center [636, 201] width 278 height 31
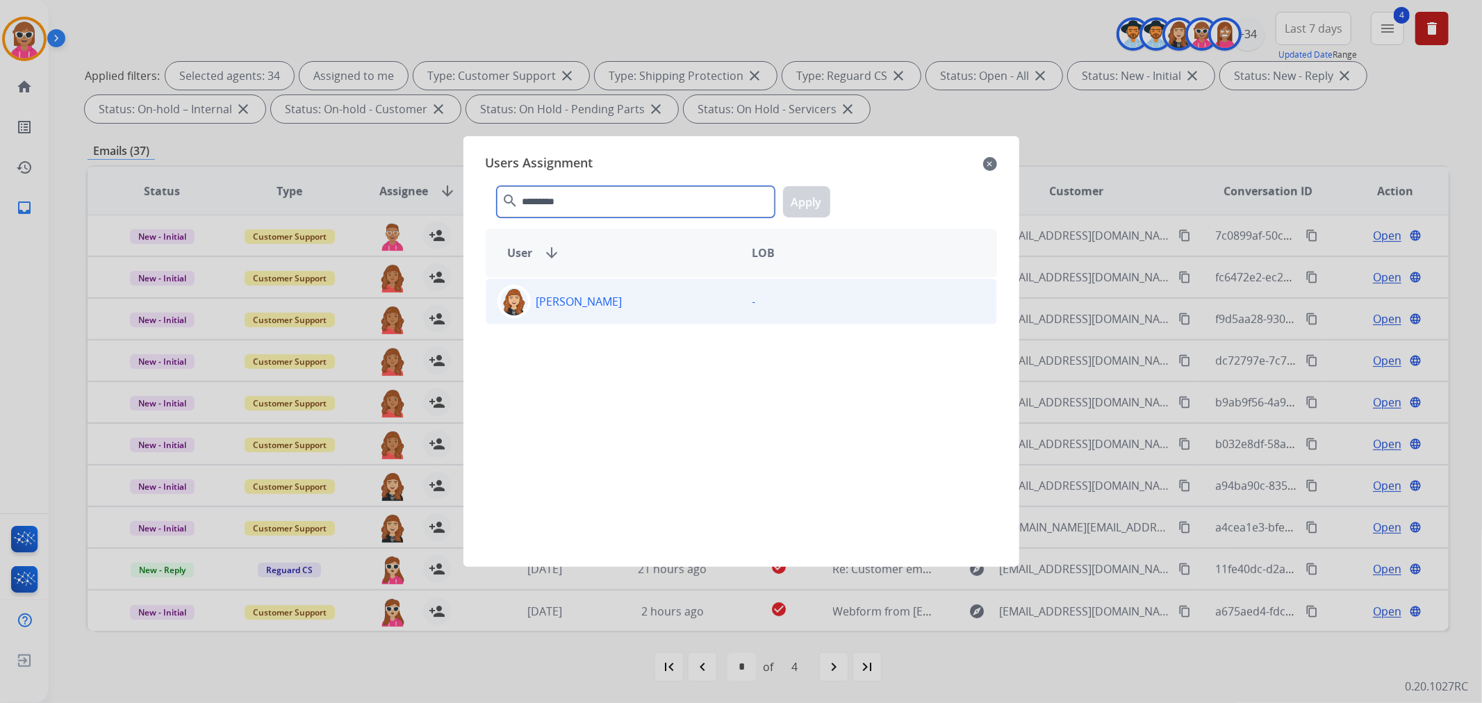
type input "*********"
drag, startPoint x: 635, startPoint y: 293, endPoint x: 670, endPoint y: 286, distance: 36.2
click at [635, 290] on div "[PERSON_NAME]" at bounding box center [613, 301] width 255 height 33
click at [784, 197] on button "Apply" at bounding box center [806, 201] width 47 height 31
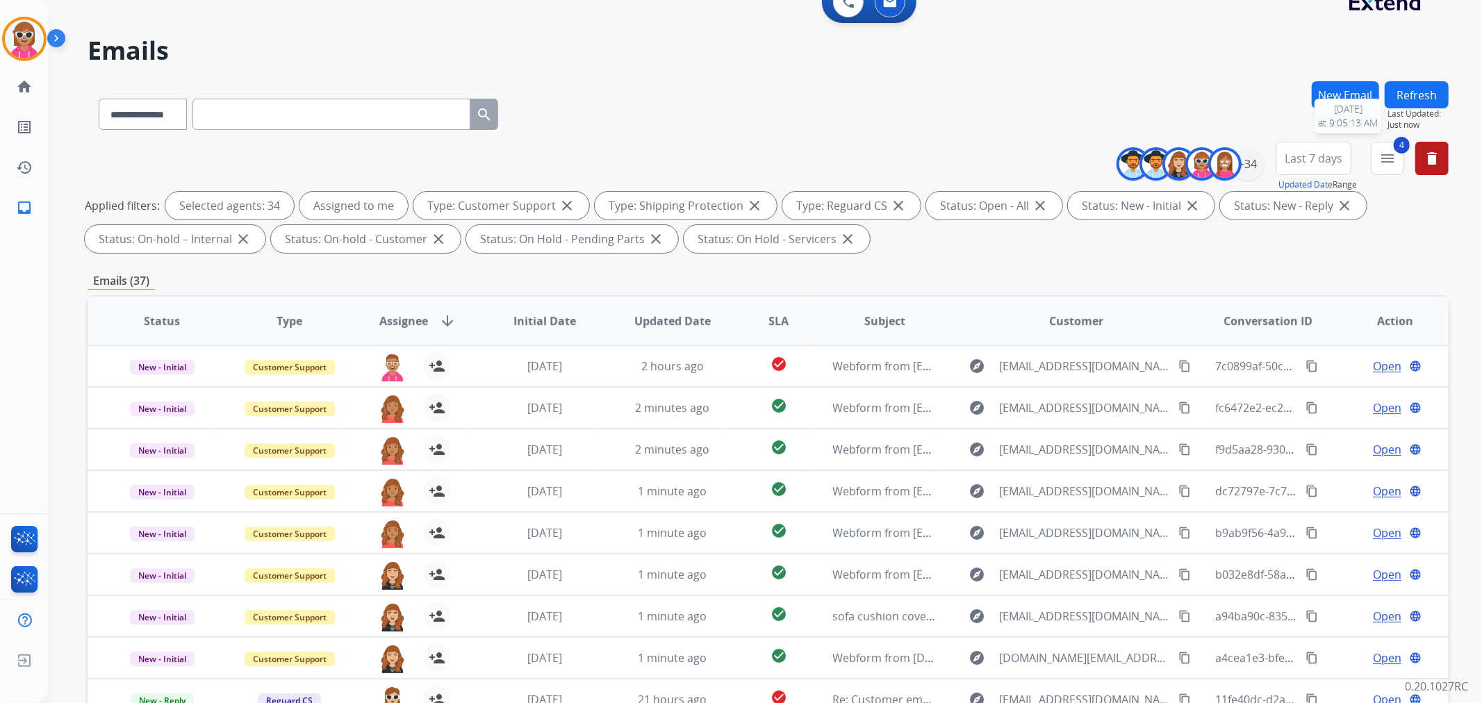
scroll to position [0, 0]
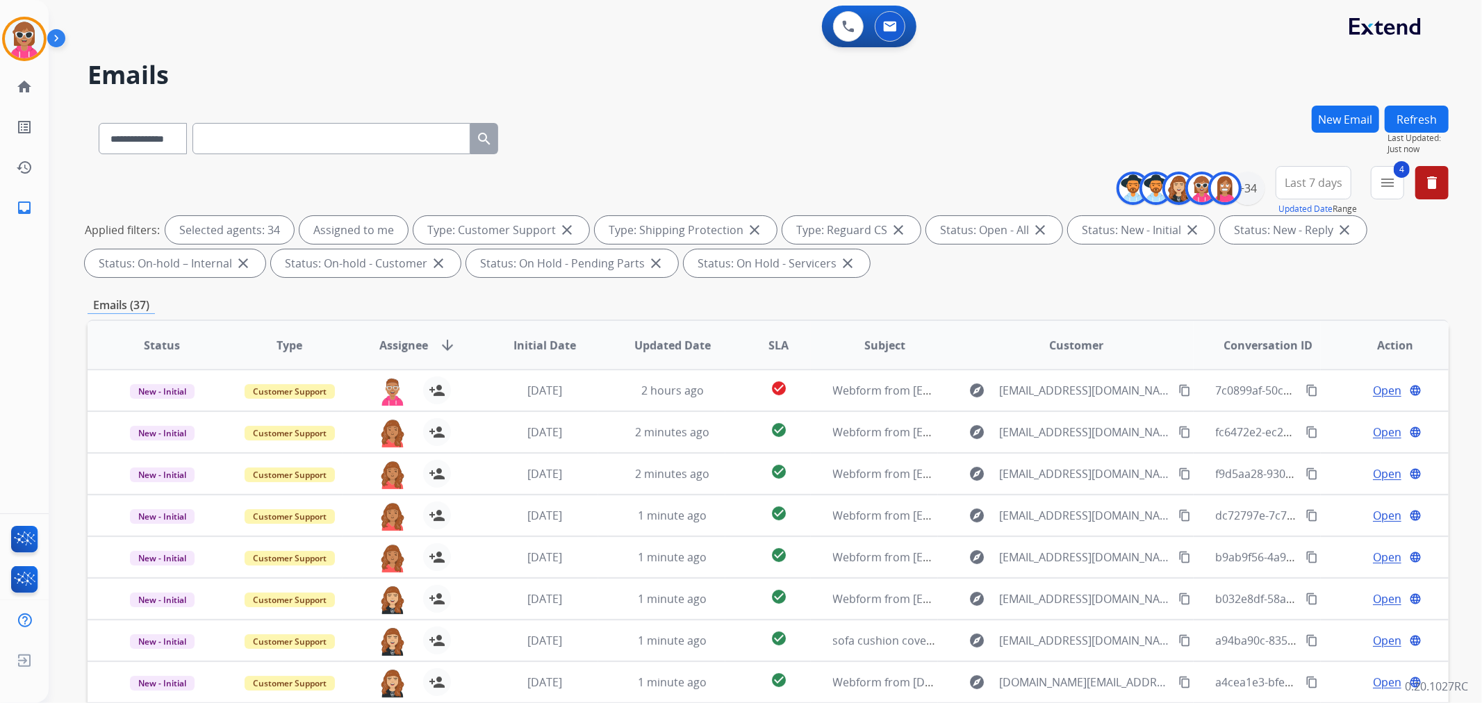
click at [1430, 111] on button "Refresh" at bounding box center [1417, 119] width 64 height 27
click at [283, 130] on input "text" at bounding box center [331, 138] width 278 height 31
paste input "**********"
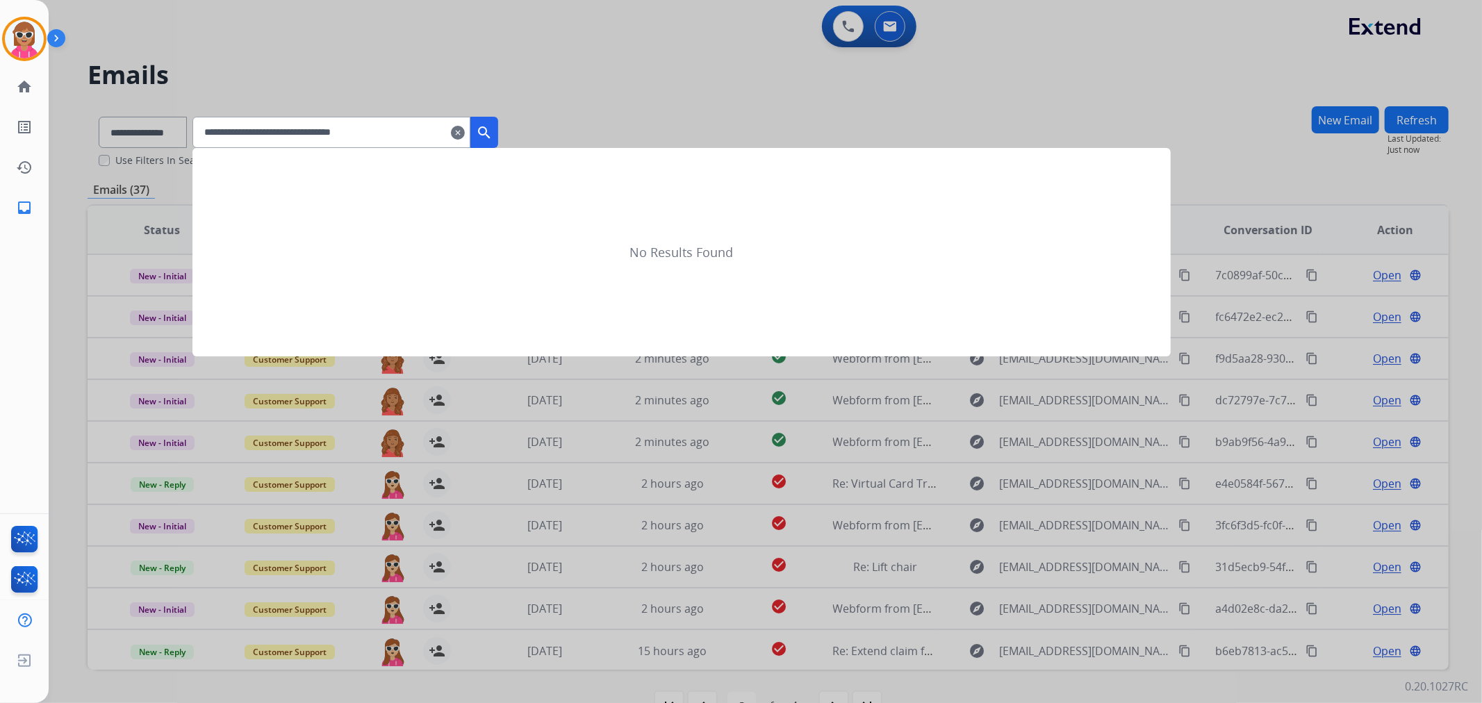
type input "**********"
click at [519, 142] on div at bounding box center [741, 351] width 1482 height 703
select select "*"
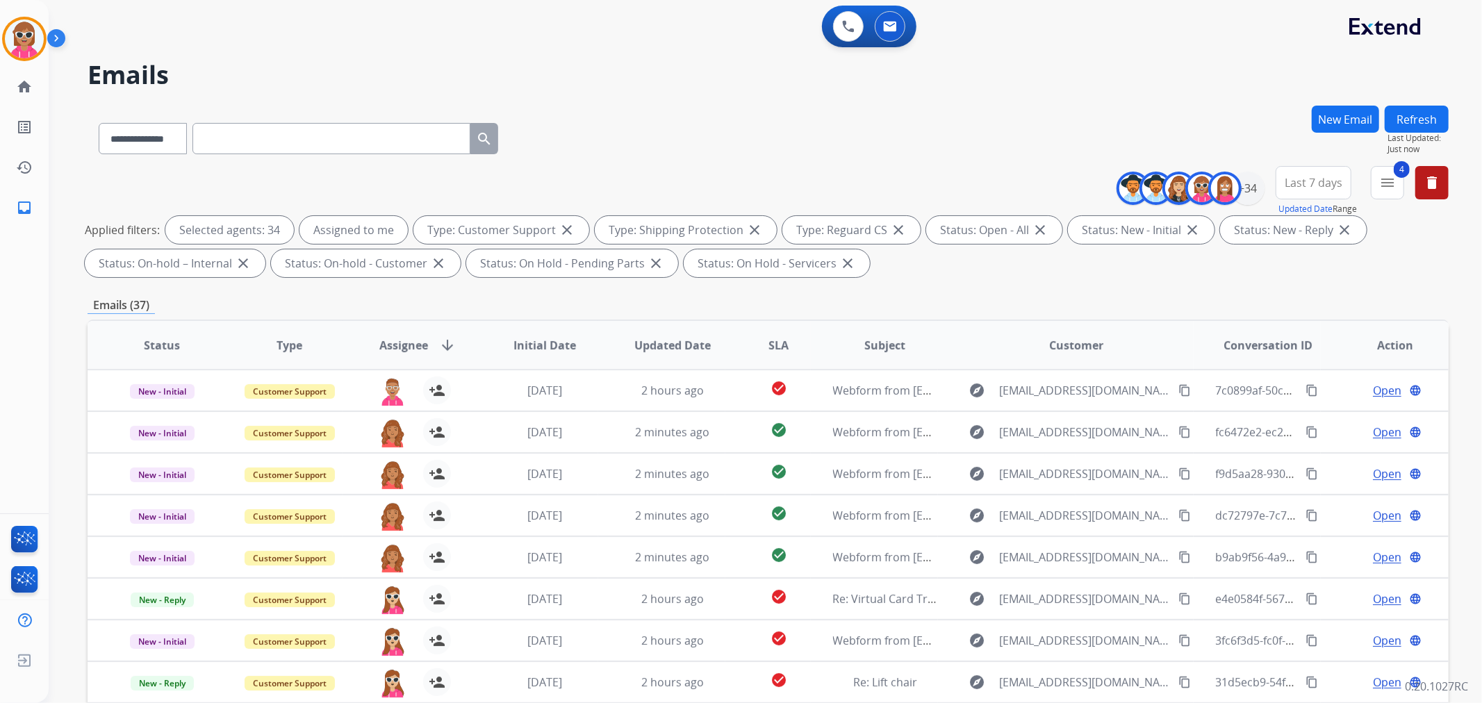
click at [372, 142] on input "text" at bounding box center [331, 138] width 278 height 31
paste input "**********"
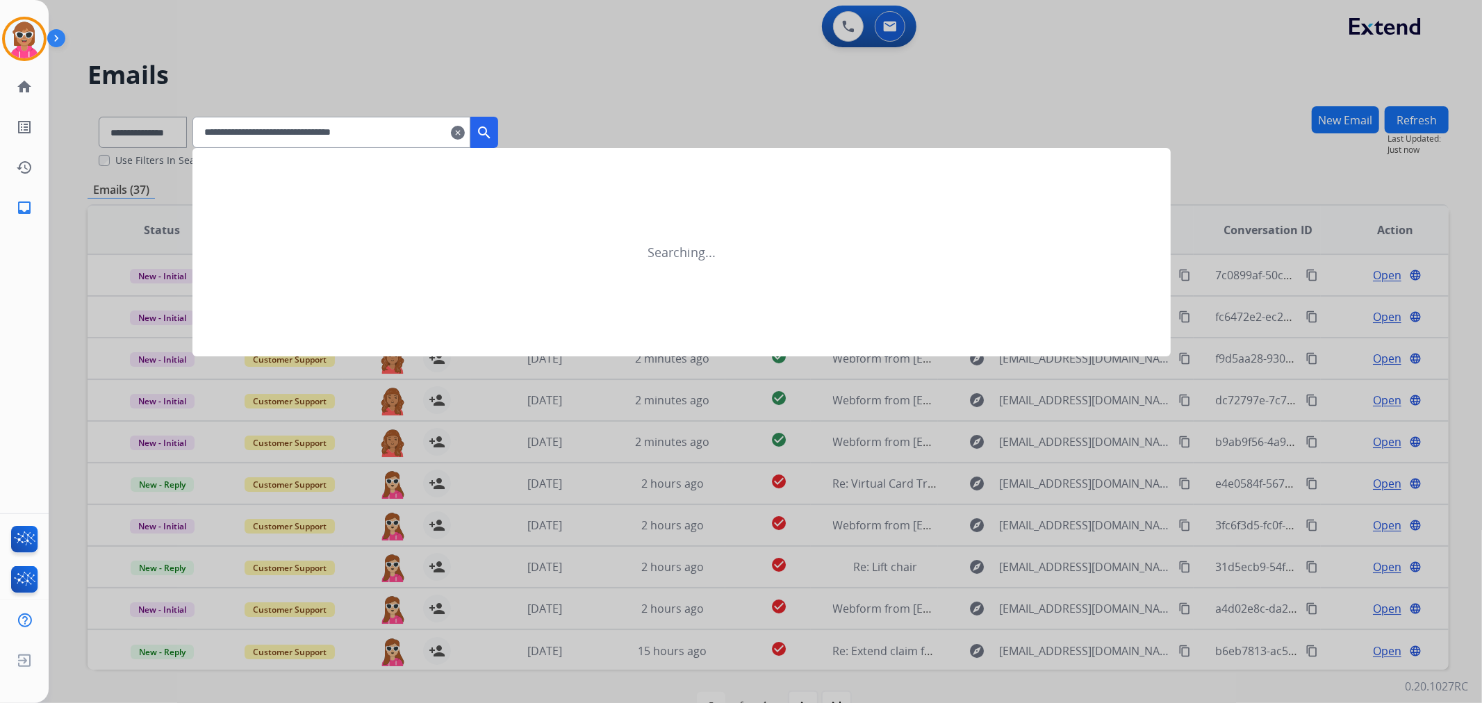
click at [498, 128] on button "search" at bounding box center [484, 132] width 28 height 31
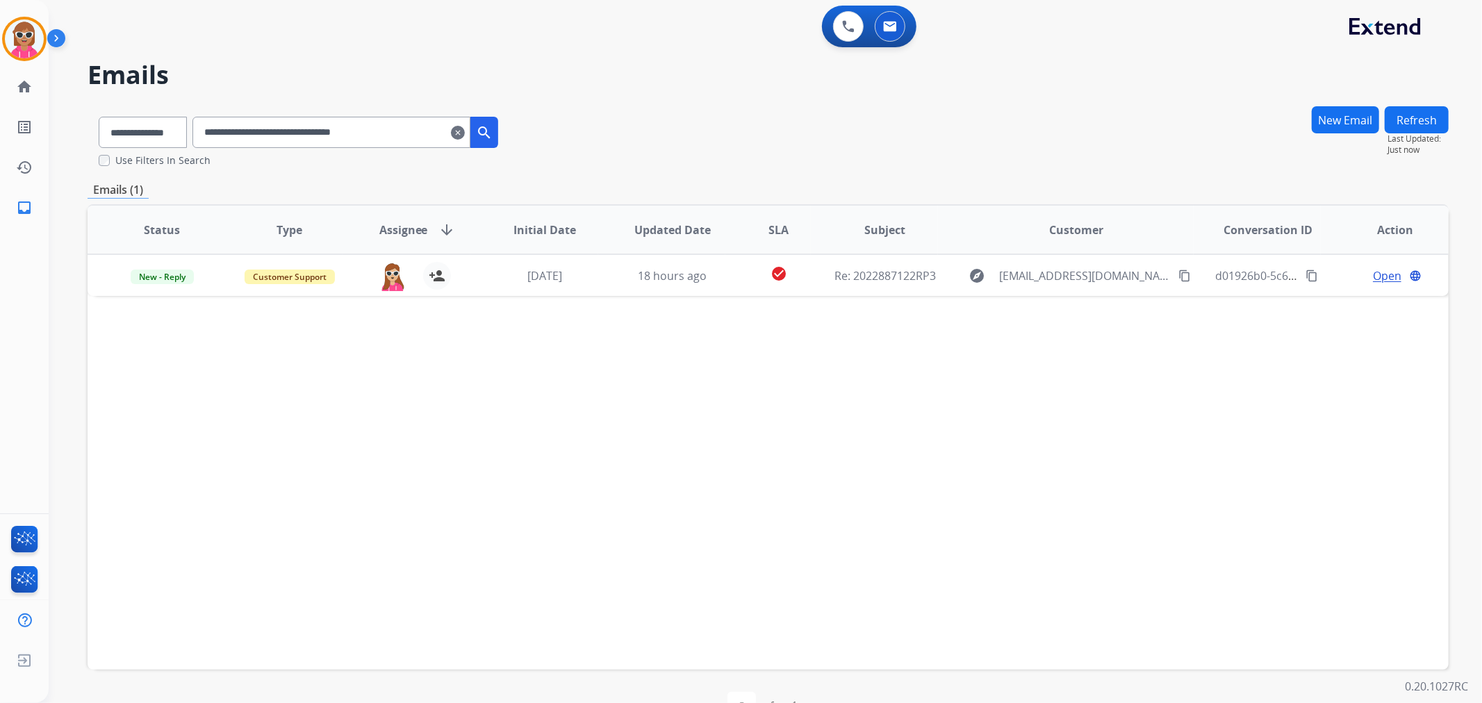
drag, startPoint x: 445, startPoint y: 135, endPoint x: 218, endPoint y: 171, distance: 229.3
click at [218, 171] on div "**********" at bounding box center [768, 424] width 1361 height 636
paste input "text"
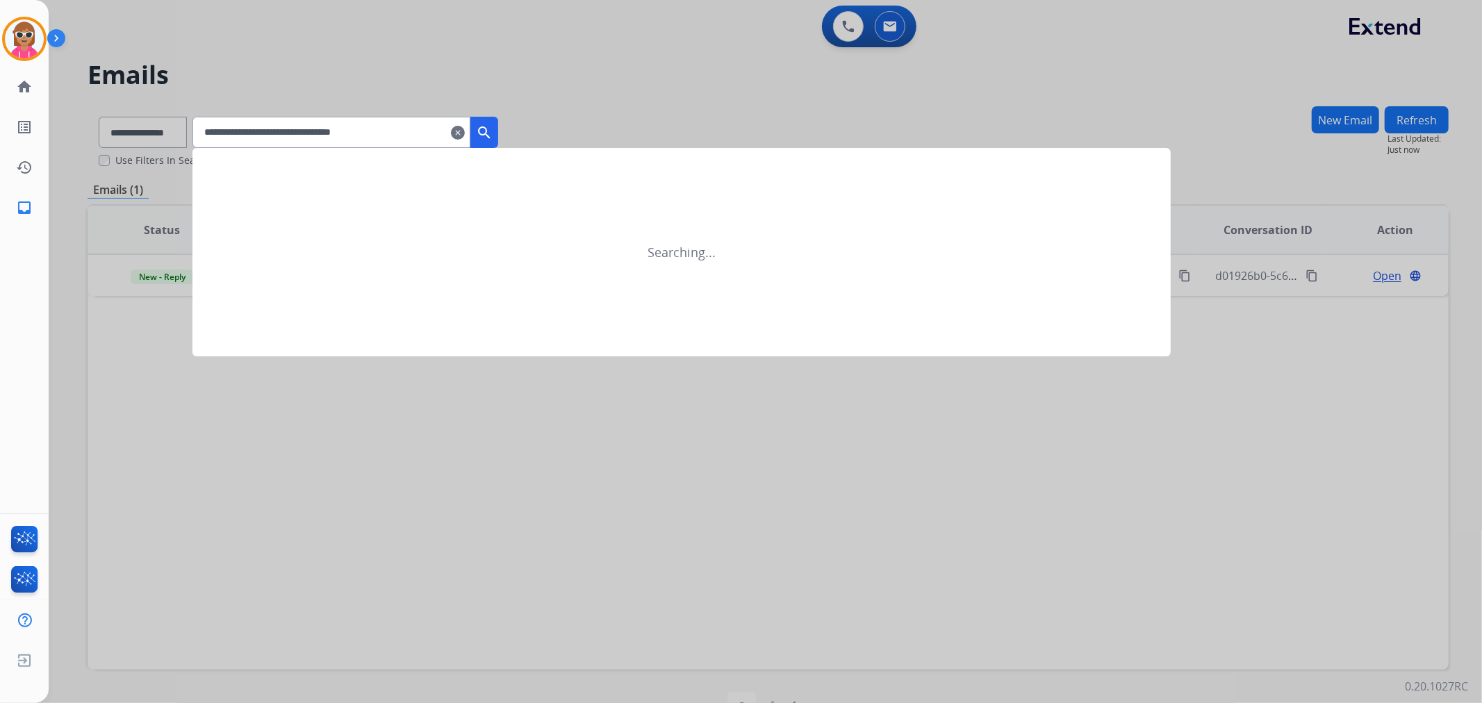
click at [493, 128] on mat-icon "search" at bounding box center [484, 132] width 17 height 17
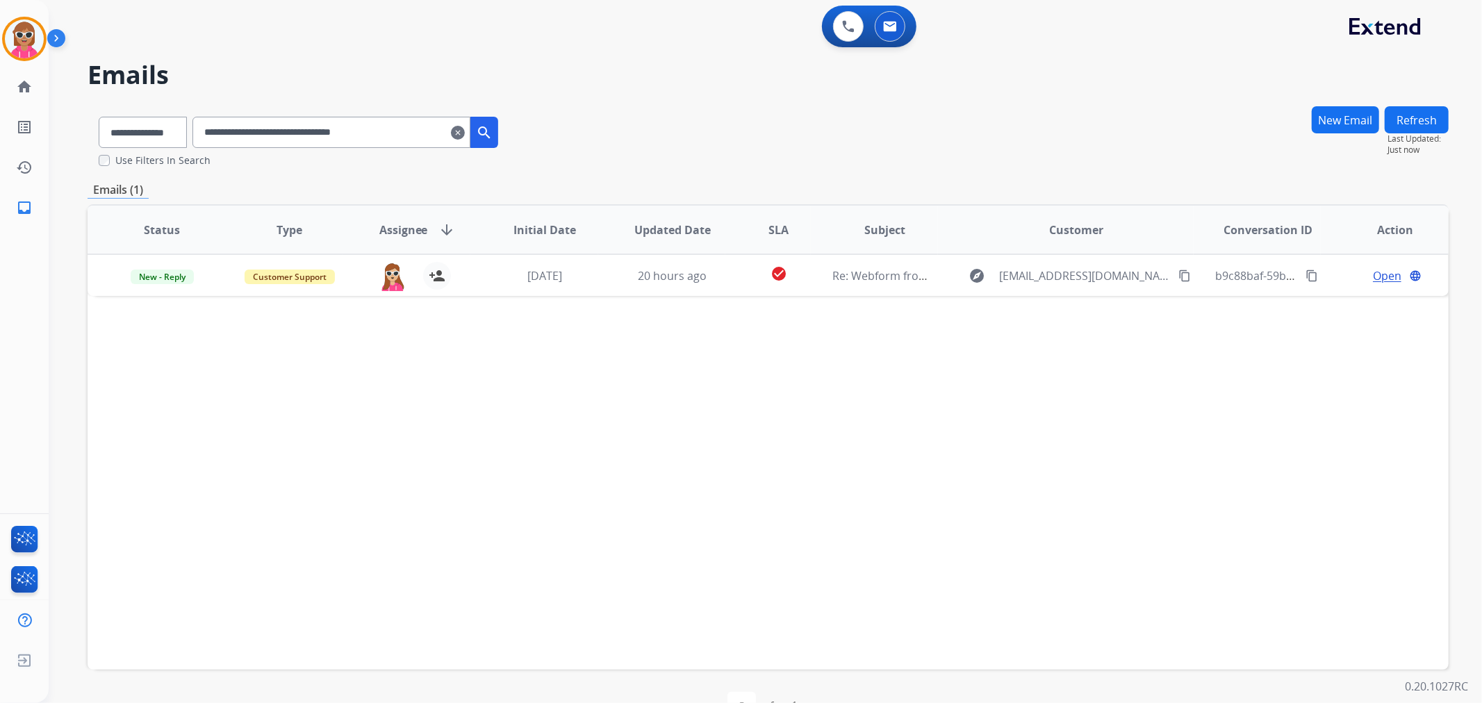
drag, startPoint x: 398, startPoint y: 127, endPoint x: 412, endPoint y: 127, distance: 13.9
click at [400, 127] on input "**********" at bounding box center [331, 132] width 278 height 31
drag, startPoint x: 412, startPoint y: 127, endPoint x: 196, endPoint y: 139, distance: 216.4
click at [196, 139] on div "**********" at bounding box center [299, 130] width 422 height 48
paste input "text"
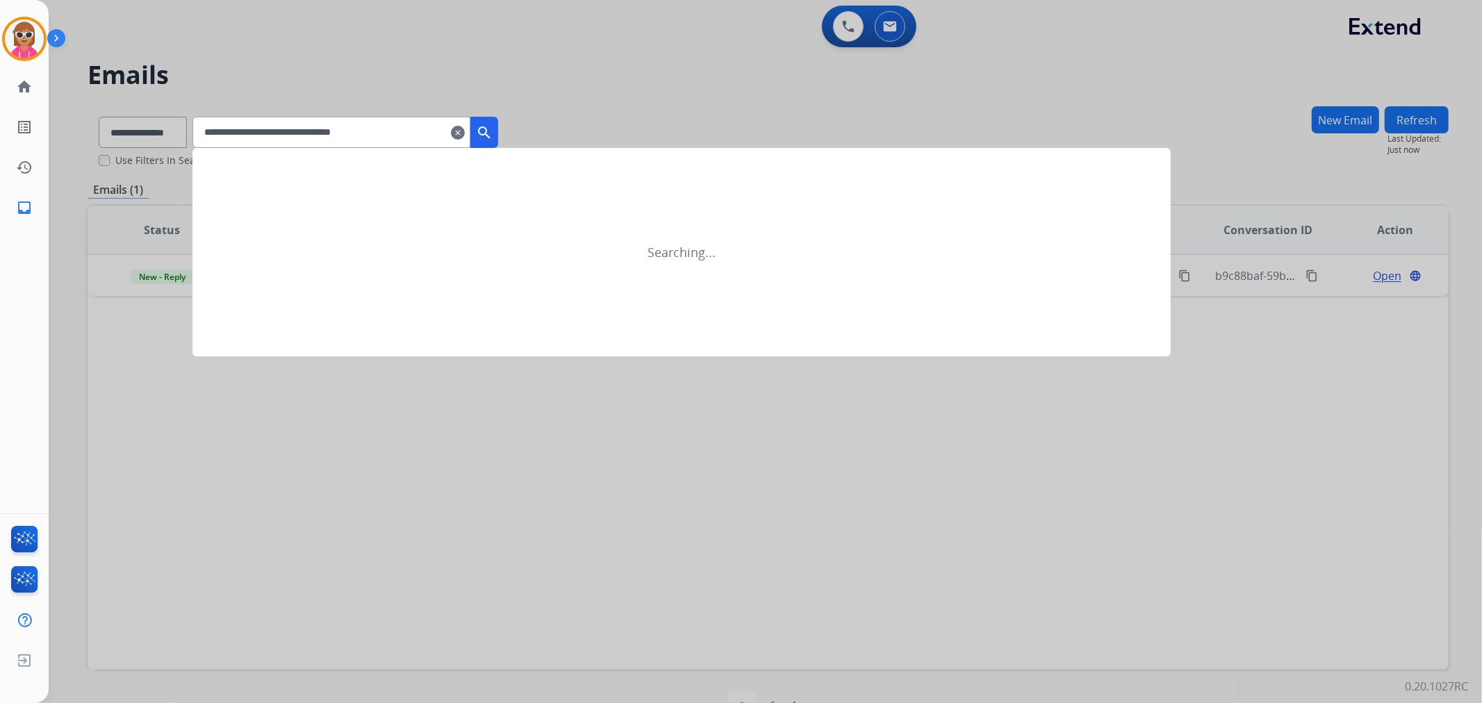
drag, startPoint x: 516, startPoint y: 118, endPoint x: 511, endPoint y: 125, distance: 8.5
click at [498, 119] on div "**********" at bounding box center [345, 132] width 306 height 31
click at [498, 125] on button "search" at bounding box center [484, 132] width 28 height 31
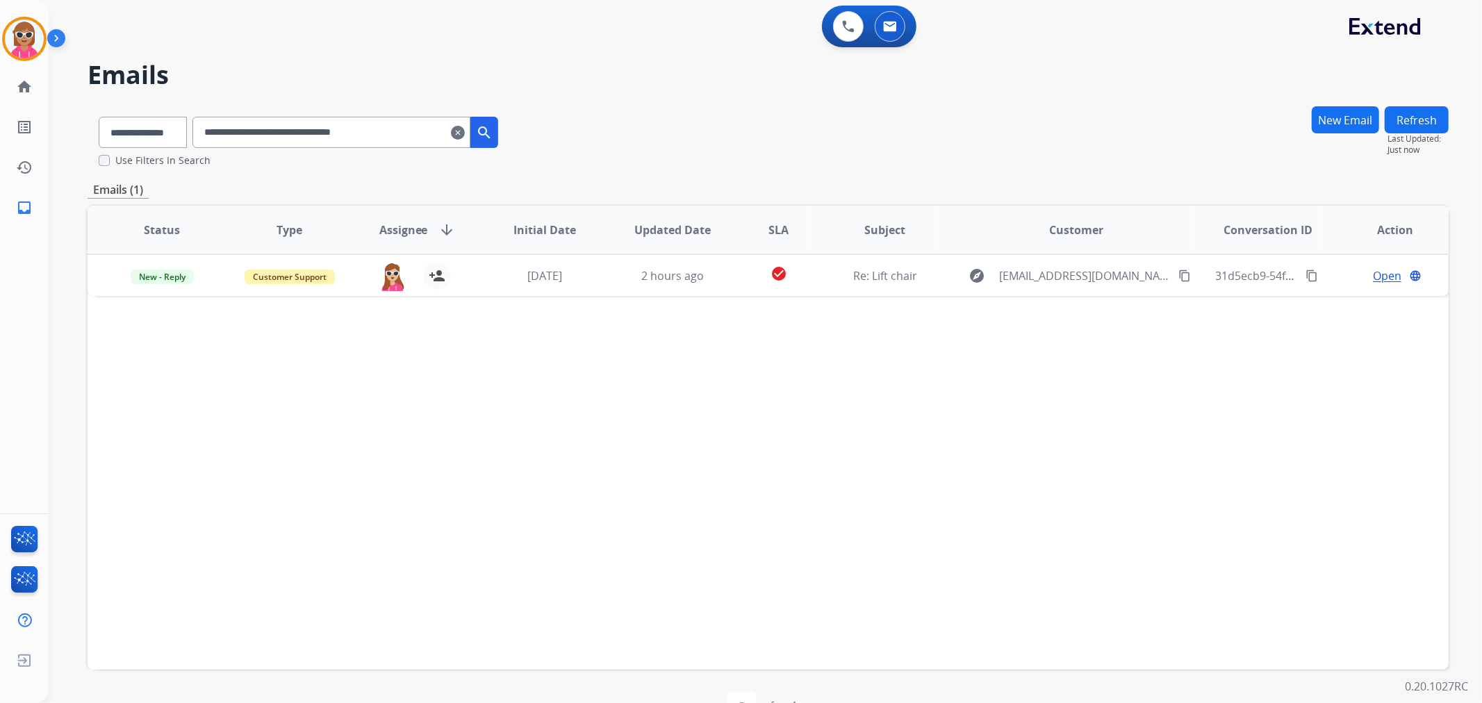
drag, startPoint x: 427, startPoint y: 133, endPoint x: 146, endPoint y: 142, distance: 281.5
click at [146, 142] on div "**********" at bounding box center [299, 130] width 422 height 48
paste input "text"
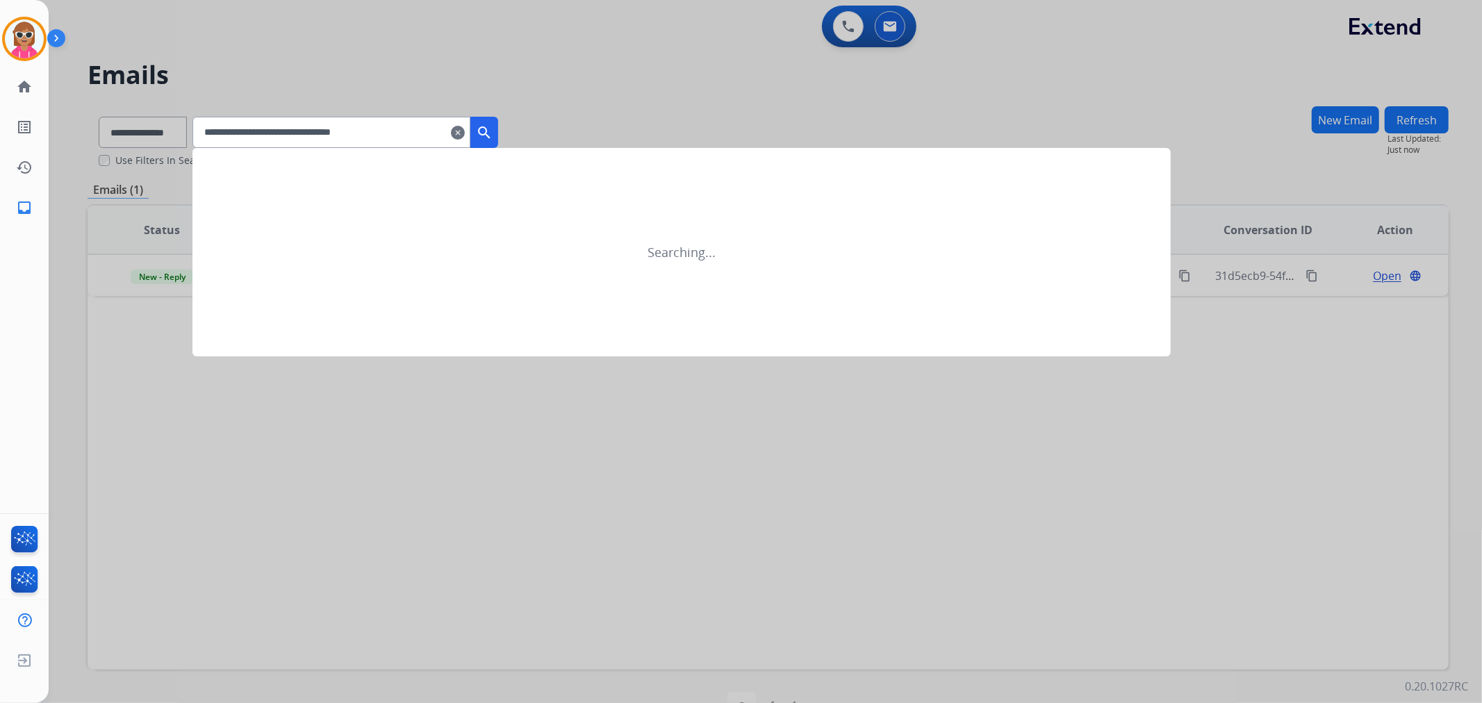
click at [493, 134] on mat-icon "search" at bounding box center [484, 132] width 17 height 17
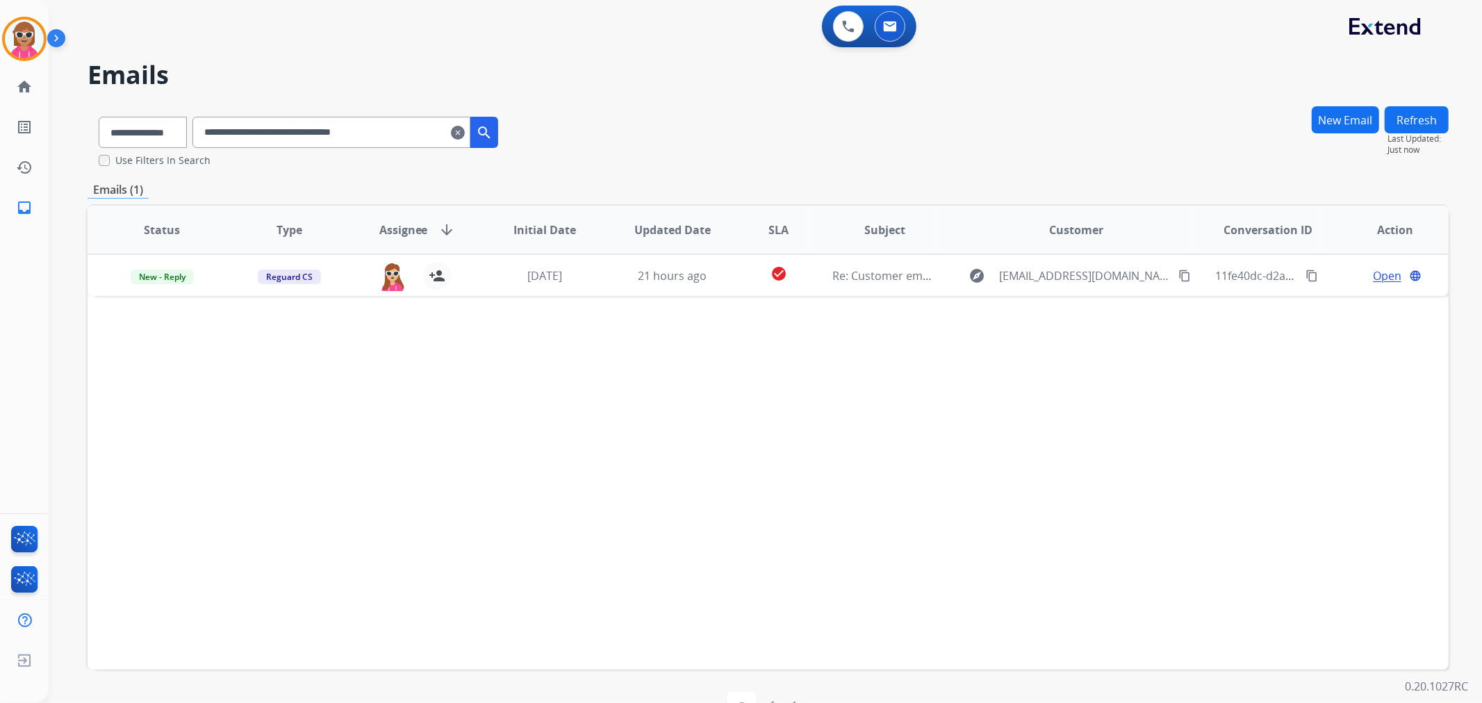
drag, startPoint x: 413, startPoint y: 133, endPoint x: 121, endPoint y: 155, distance: 293.3
click at [121, 155] on div "**********" at bounding box center [299, 137] width 422 height 62
paste input "text"
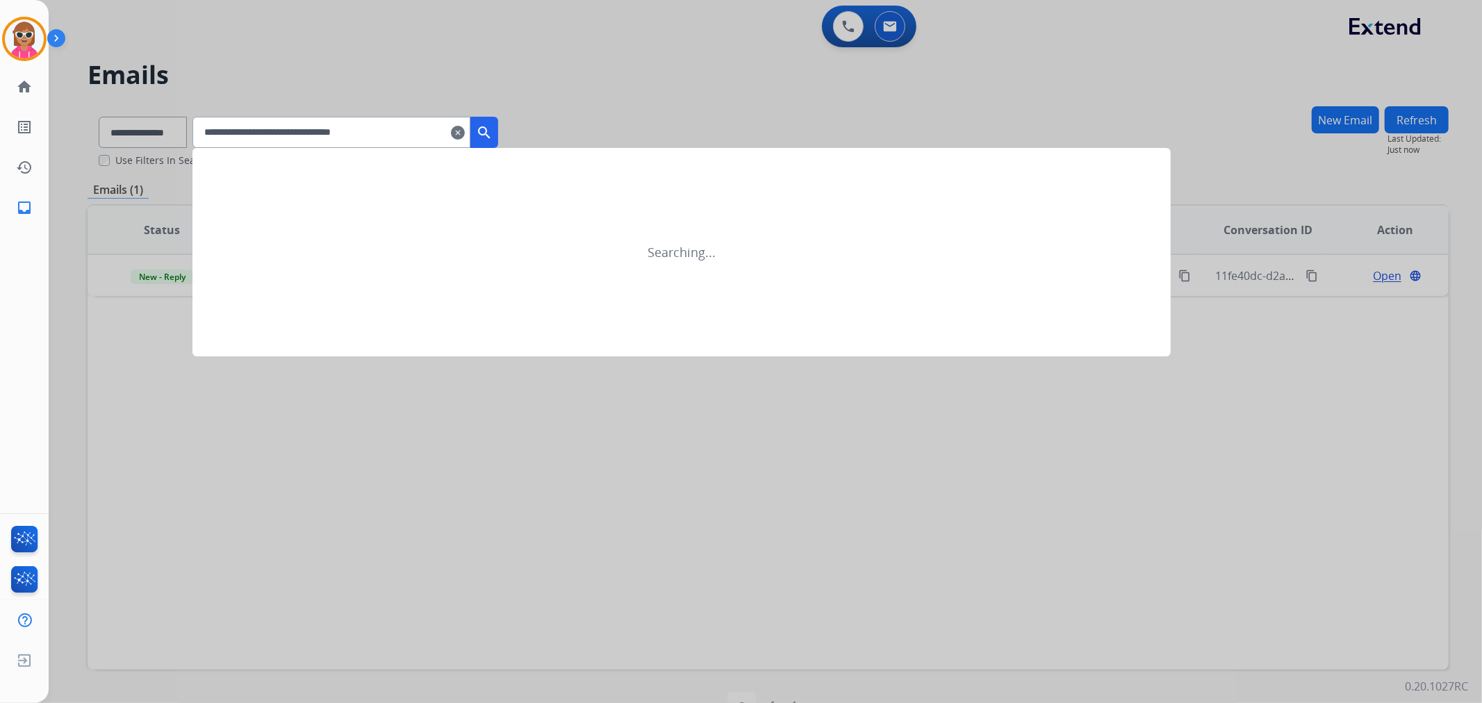
click at [493, 140] on mat-icon "search" at bounding box center [484, 132] width 17 height 17
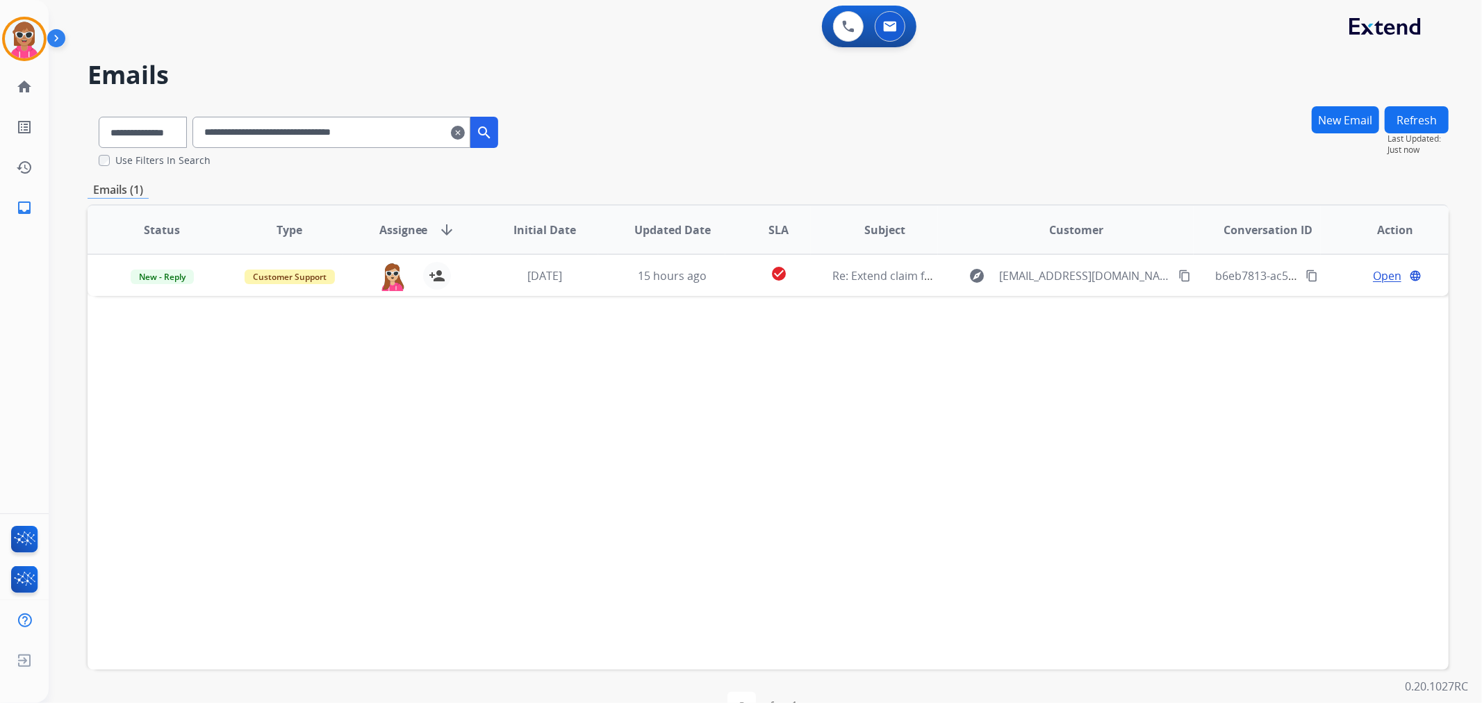
click at [381, 128] on div "**********" at bounding box center [299, 130] width 422 height 48
drag, startPoint x: 414, startPoint y: 140, endPoint x: 0, endPoint y: 154, distance: 414.3
click at [0, 154] on div "**********" at bounding box center [741, 351] width 1482 height 703
paste input "text"
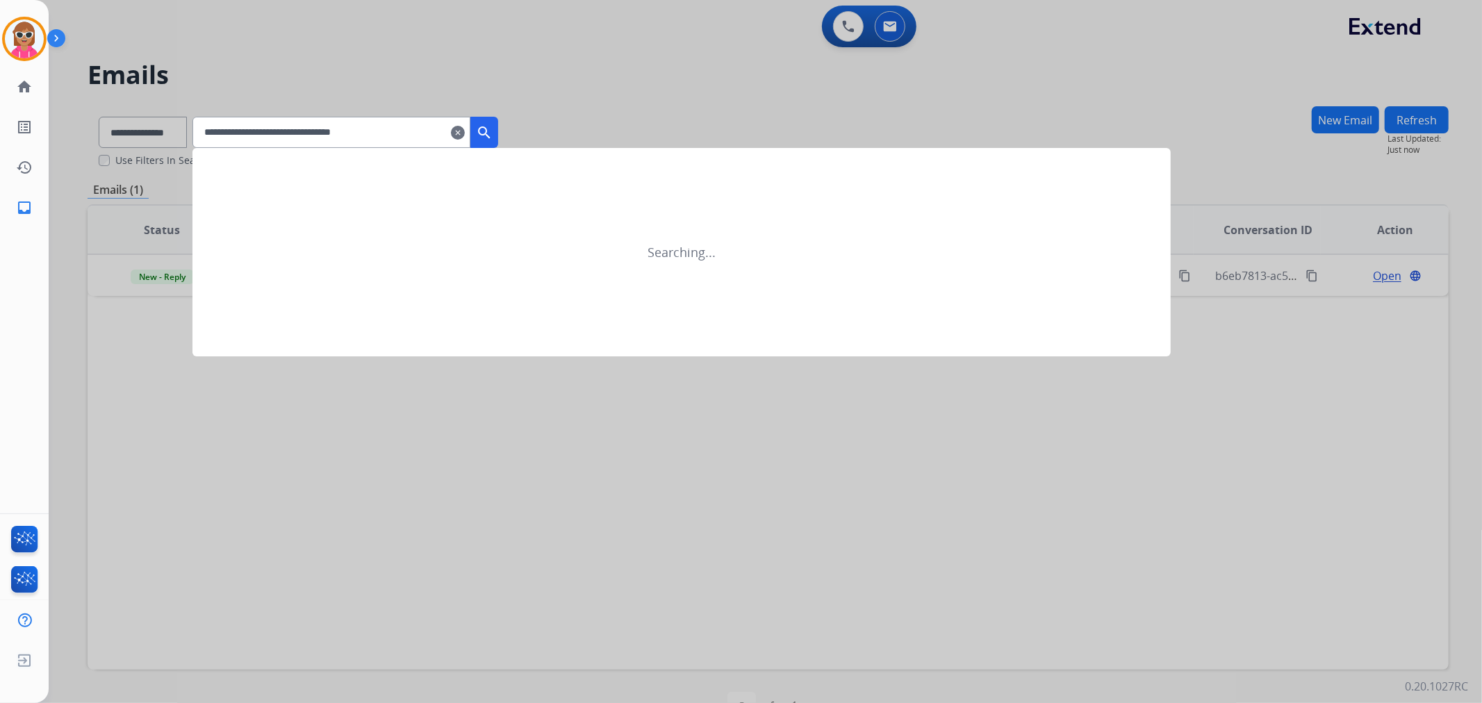
click at [489, 126] on button "search" at bounding box center [484, 132] width 28 height 31
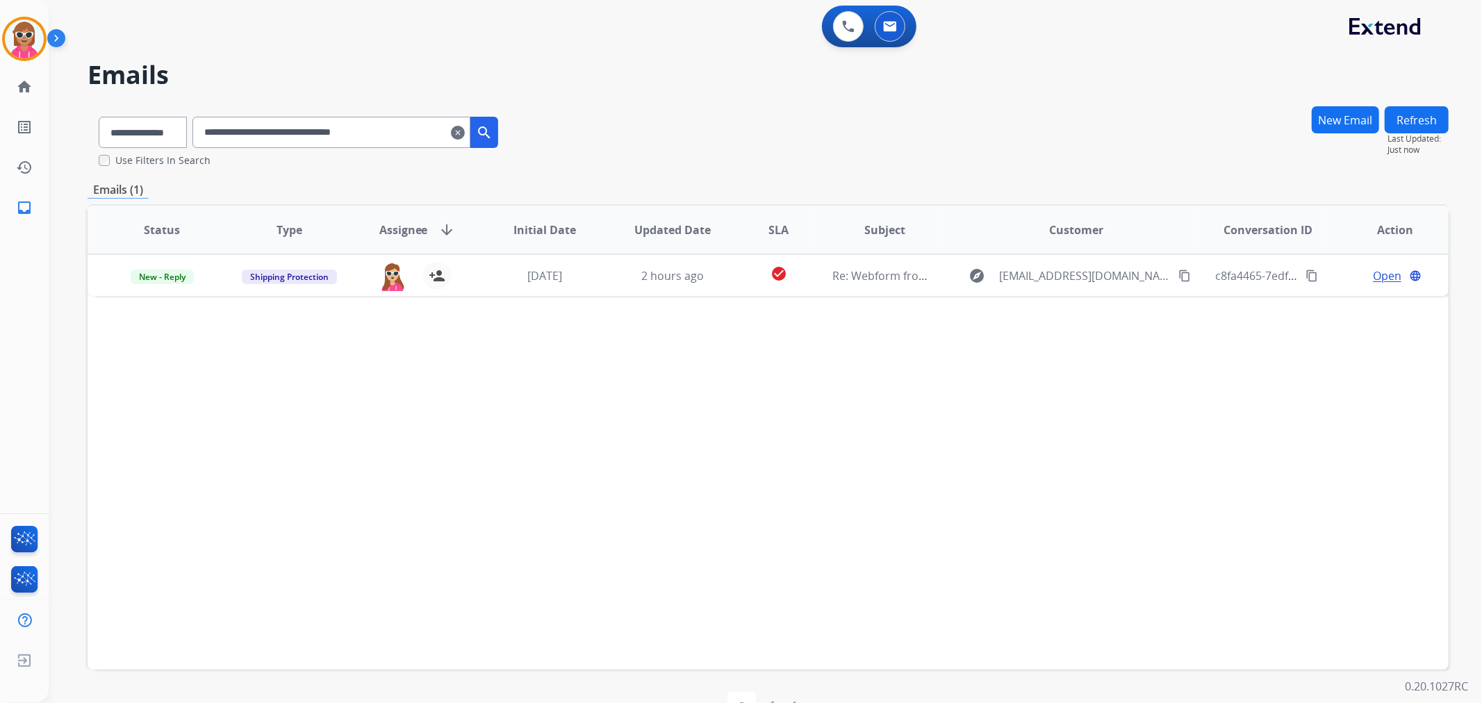
drag, startPoint x: 425, startPoint y: 137, endPoint x: 101, endPoint y: 170, distance: 324.8
click at [101, 170] on div "**********" at bounding box center [768, 424] width 1361 height 636
paste input "text"
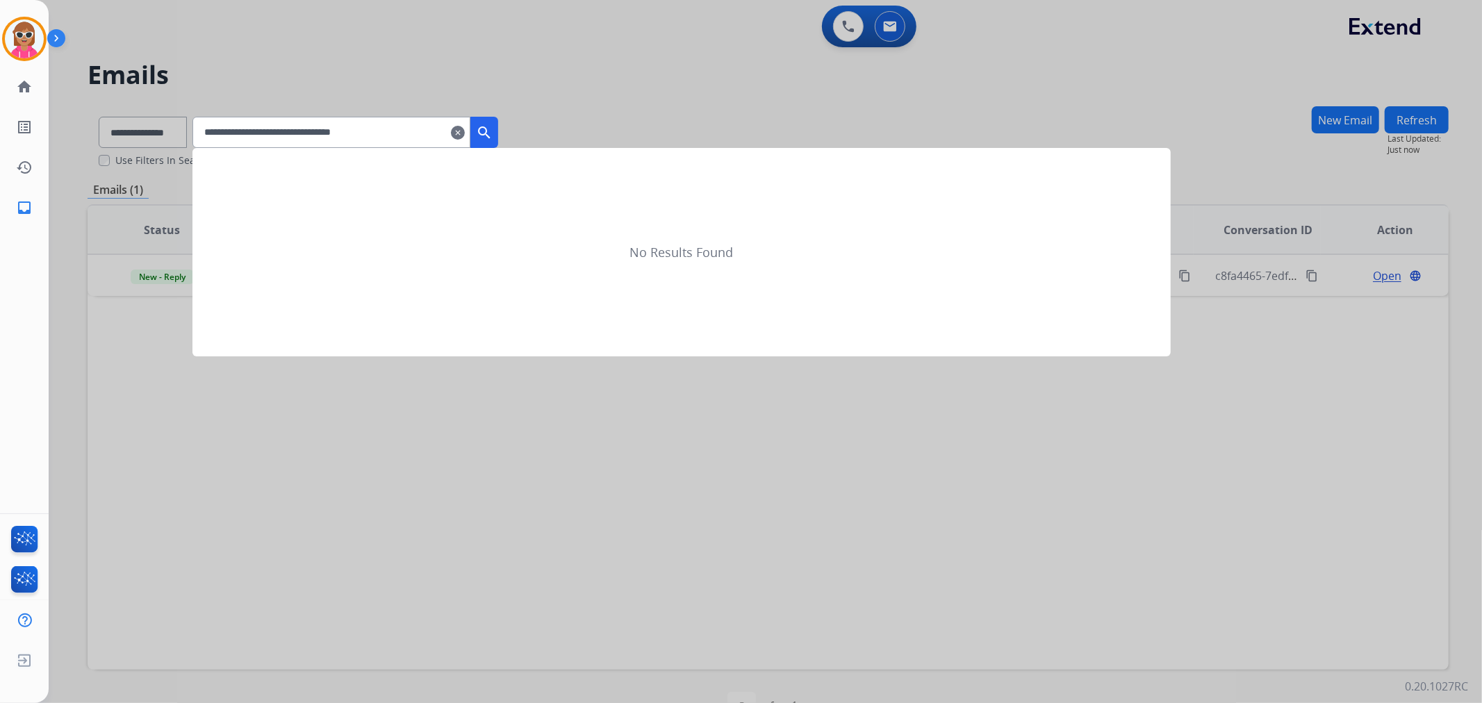
click at [493, 126] on mat-icon "search" at bounding box center [484, 132] width 17 height 17
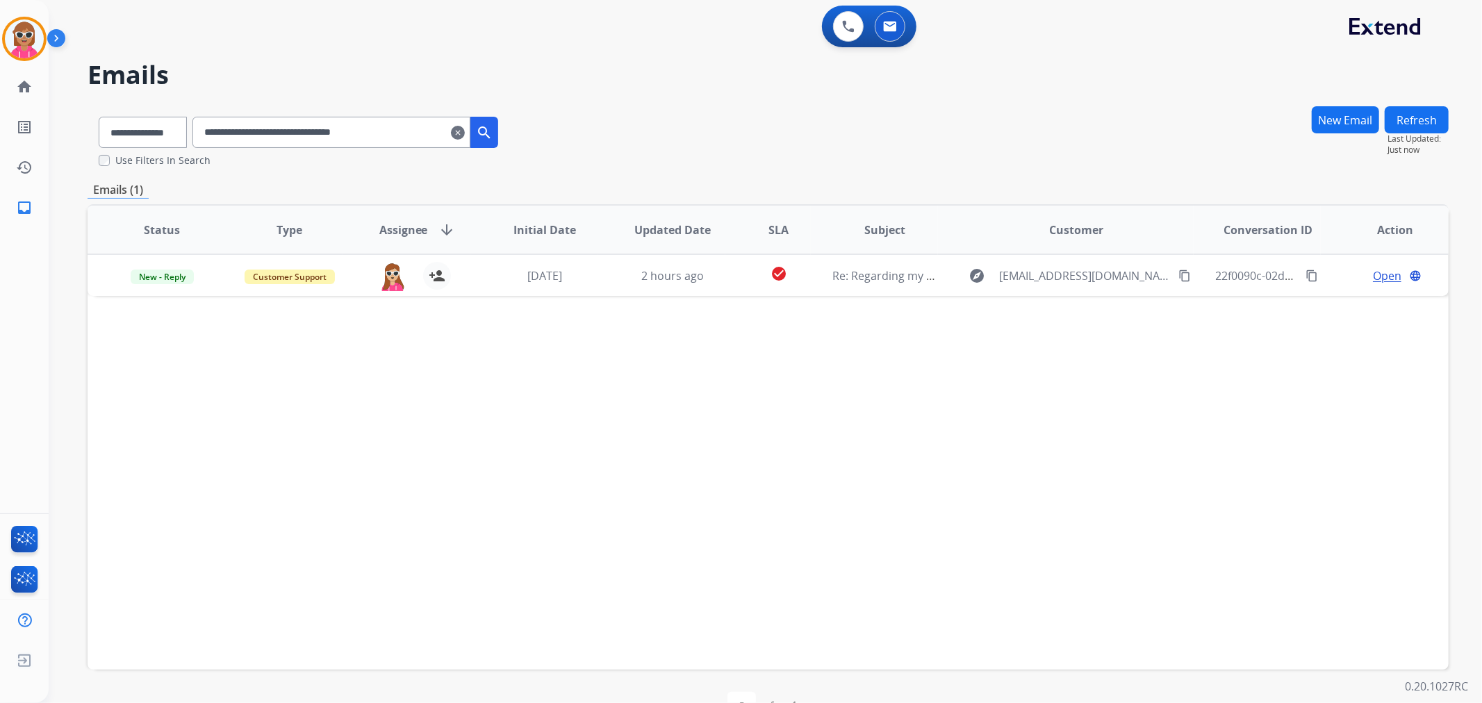
drag, startPoint x: 415, startPoint y: 124, endPoint x: 146, endPoint y: 131, distance: 269.0
click at [146, 131] on div "**********" at bounding box center [299, 130] width 422 height 48
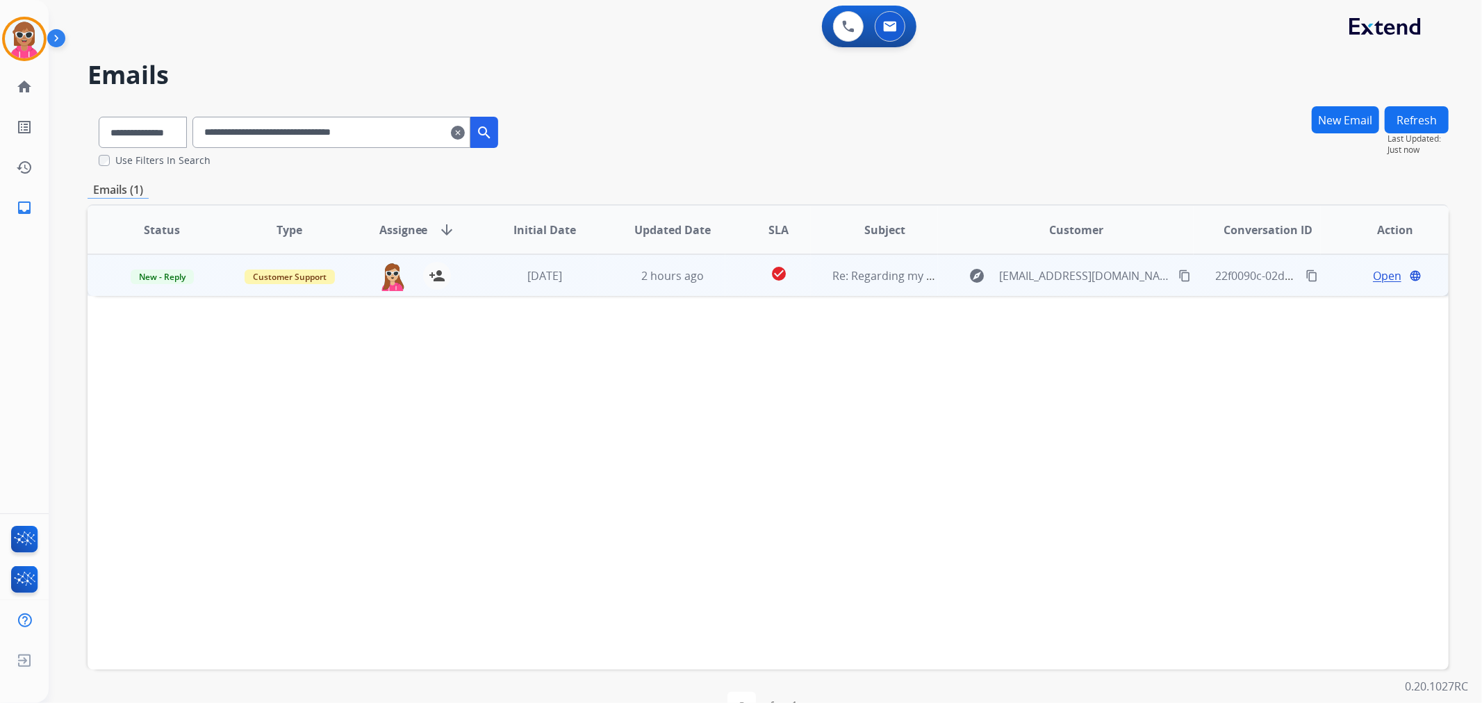
paste input "text"
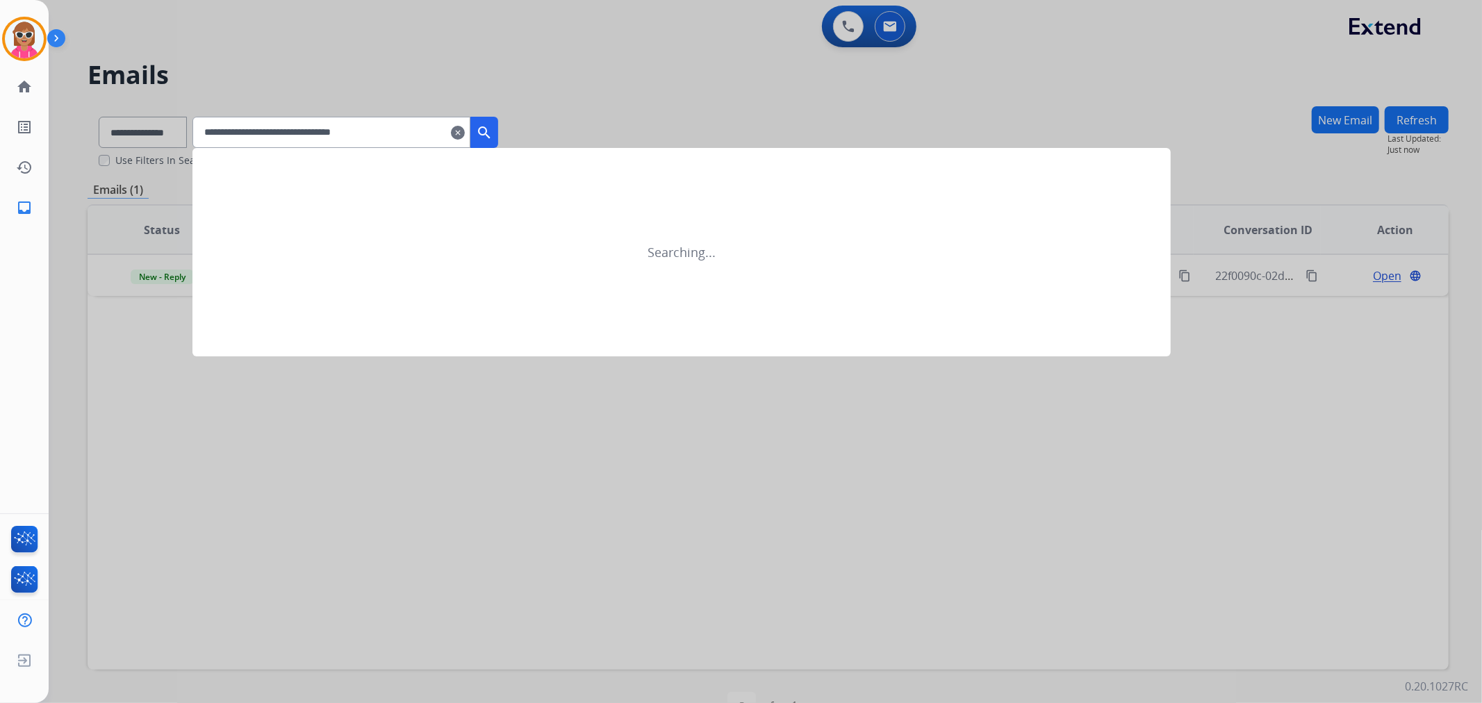
click at [493, 132] on mat-icon "search" at bounding box center [484, 132] width 17 height 17
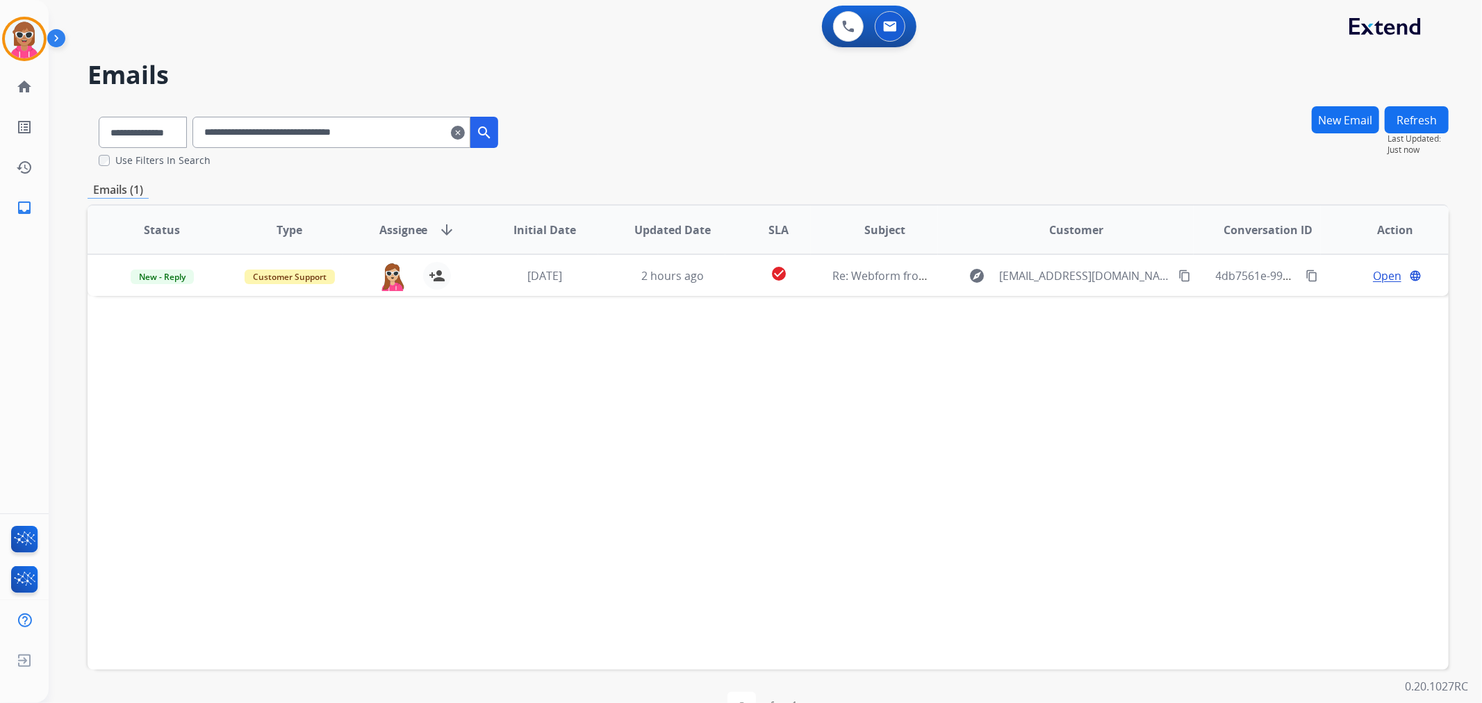
drag, startPoint x: 413, startPoint y: 125, endPoint x: 113, endPoint y: 124, distance: 300.8
click at [113, 124] on div "**********" at bounding box center [299, 130] width 422 height 48
paste input "text"
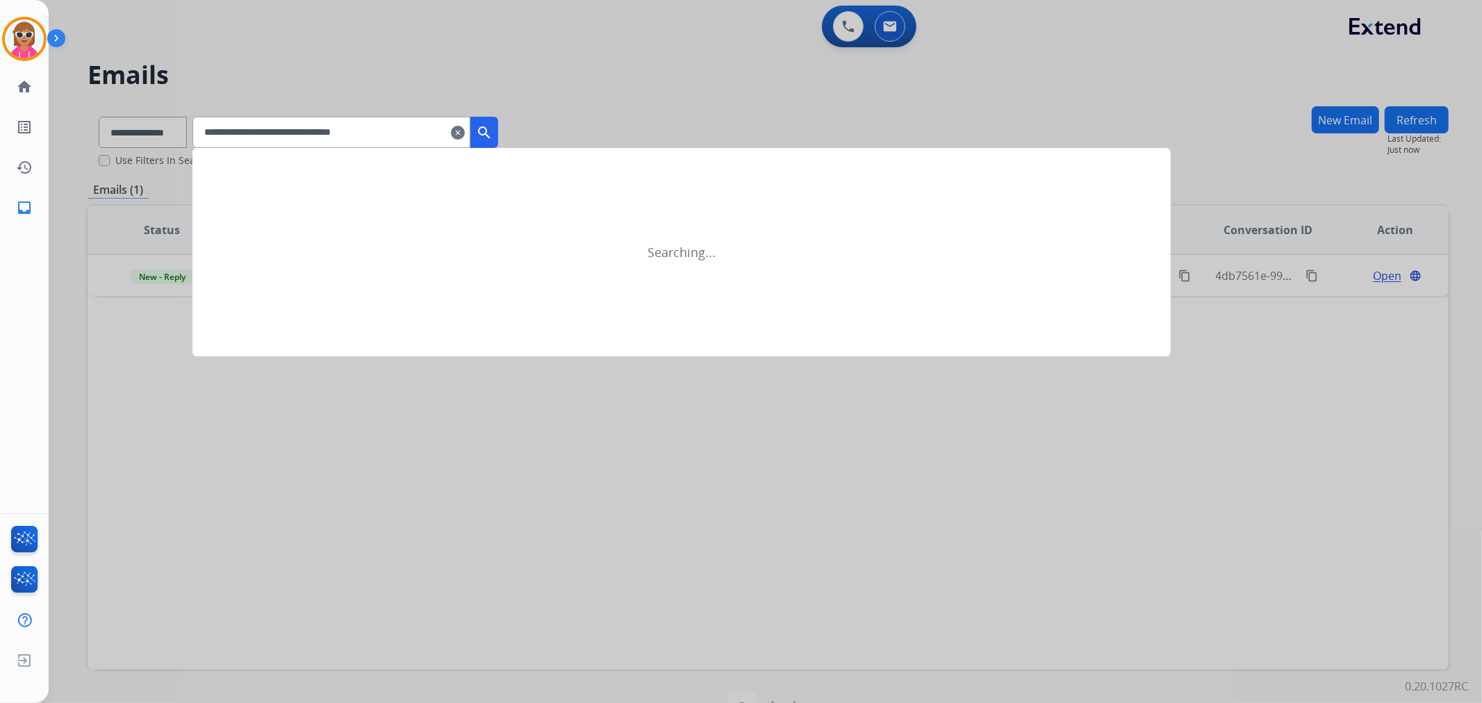
click at [493, 135] on mat-icon "search" at bounding box center [484, 132] width 17 height 17
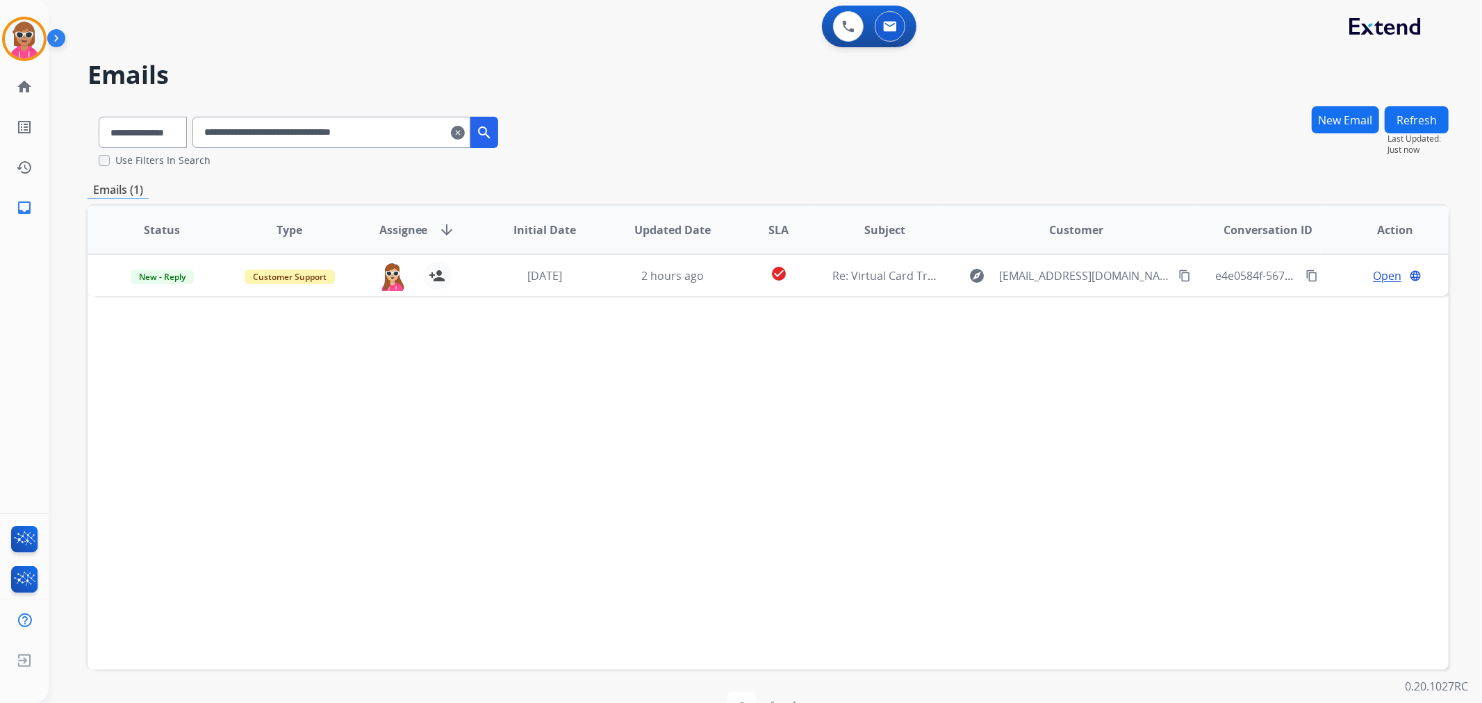
drag, startPoint x: 441, startPoint y: 131, endPoint x: 160, endPoint y: 186, distance: 286.8
click at [133, 190] on div "**********" at bounding box center [768, 424] width 1361 height 636
click at [409, 135] on input "**********" at bounding box center [331, 132] width 278 height 31
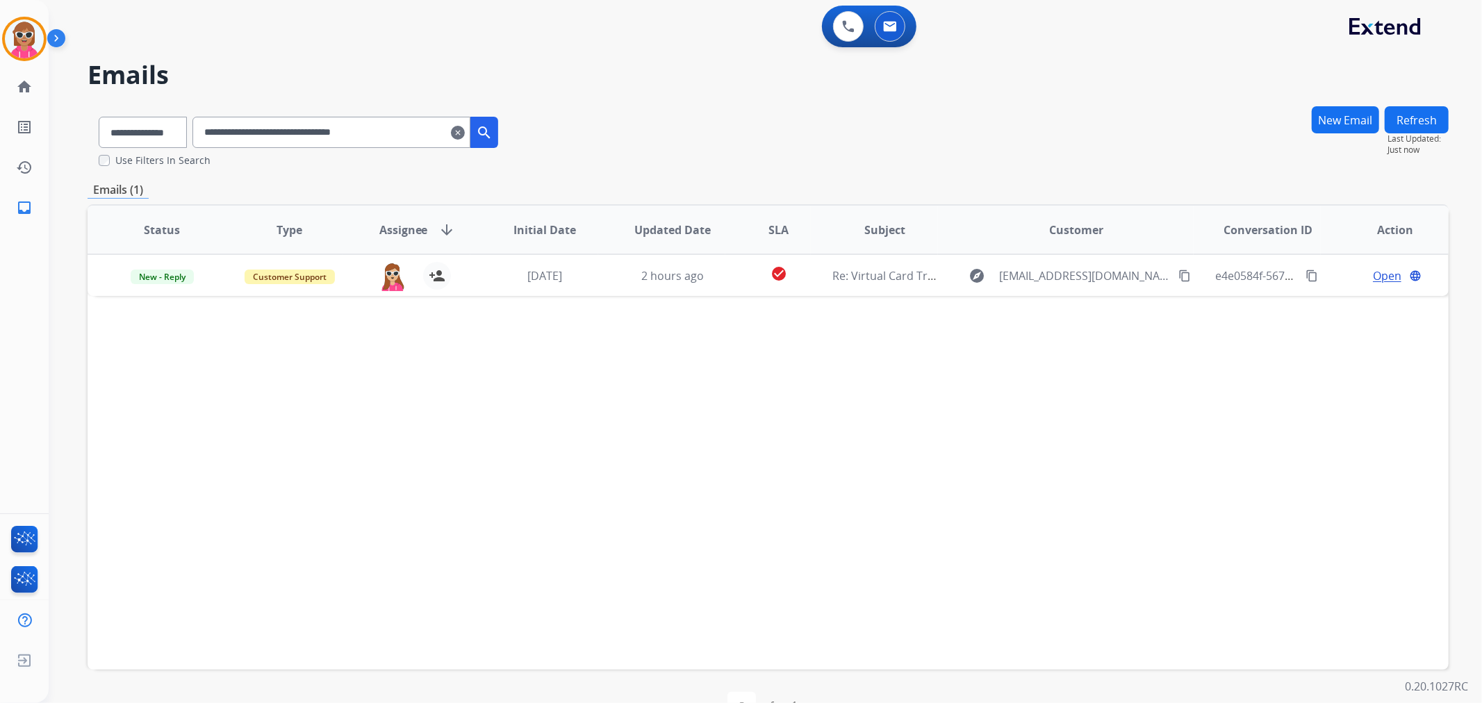
paste input "text"
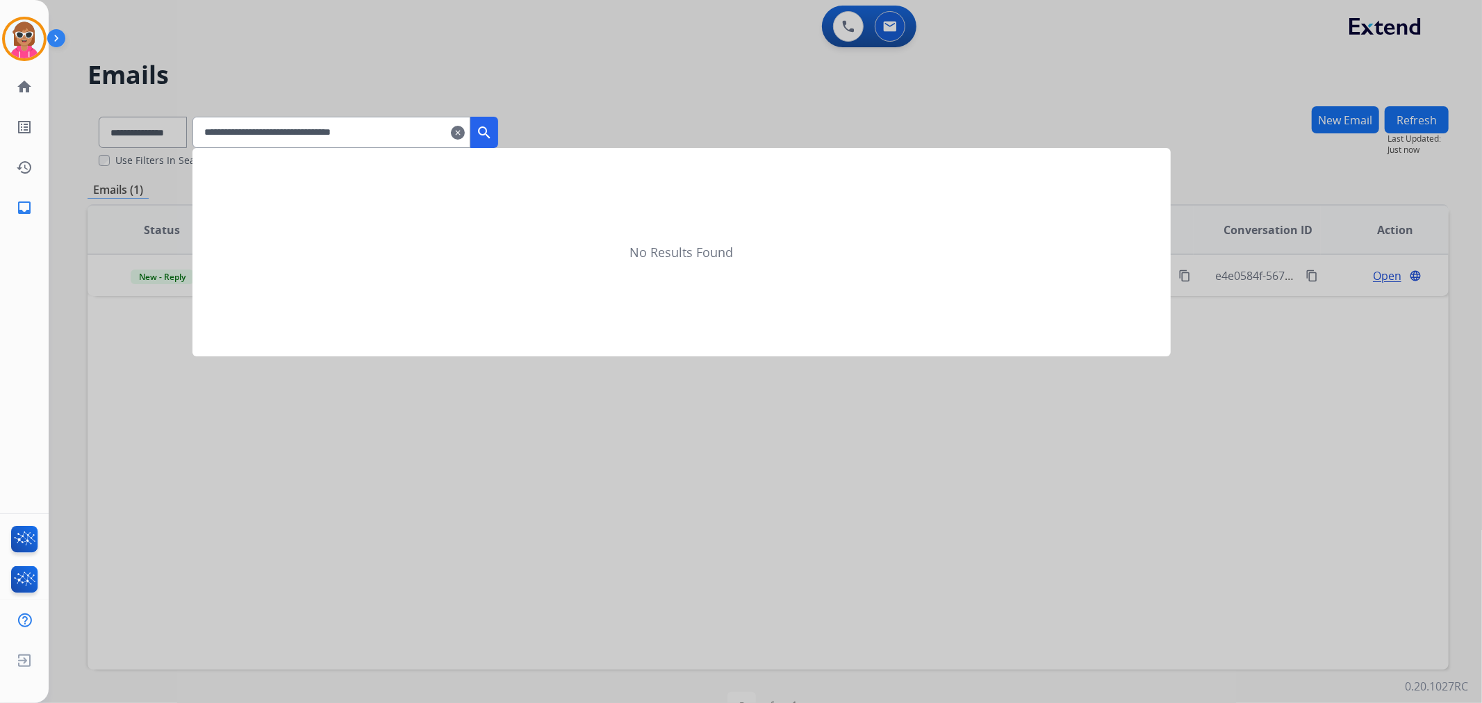
type input "**********"
click at [493, 126] on mat-icon "search" at bounding box center [484, 132] width 17 height 17
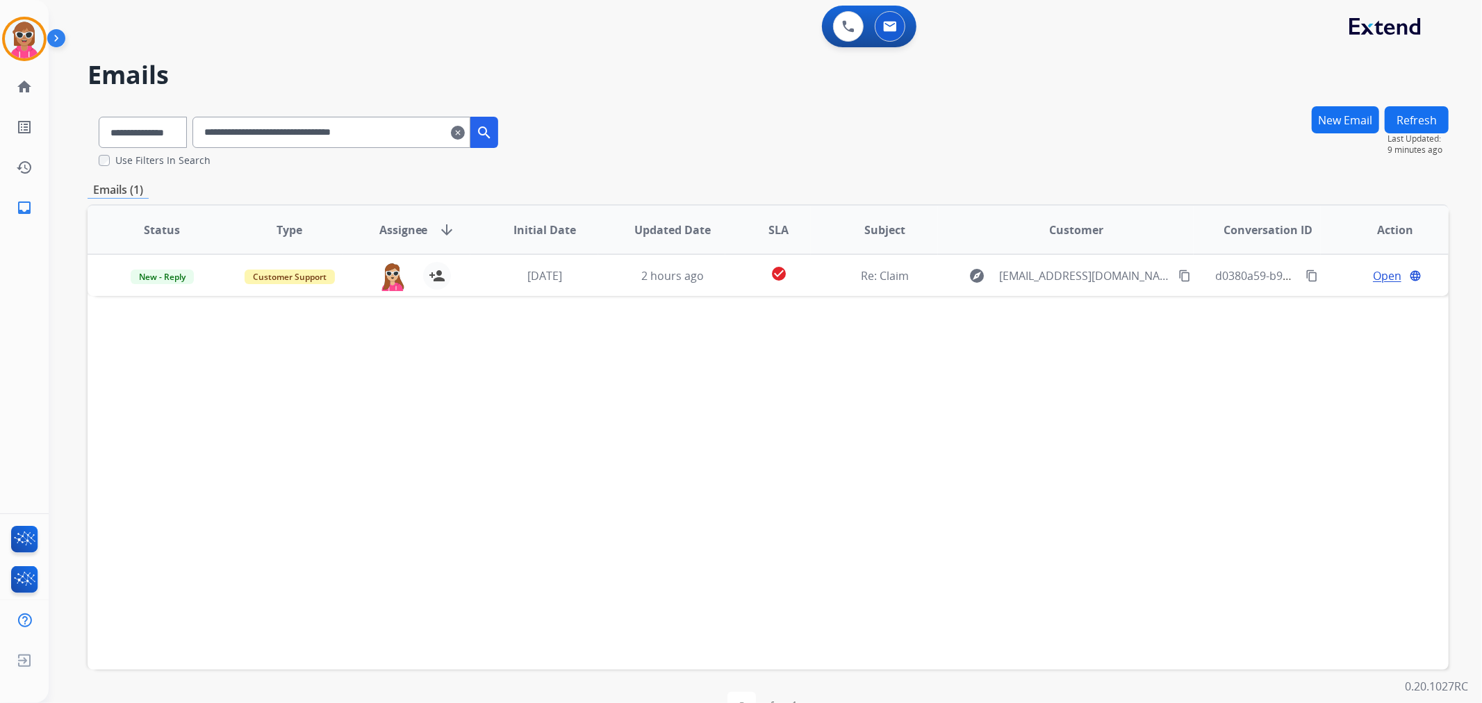
click at [1340, 111] on button "New Email" at bounding box center [1345, 119] width 67 height 27
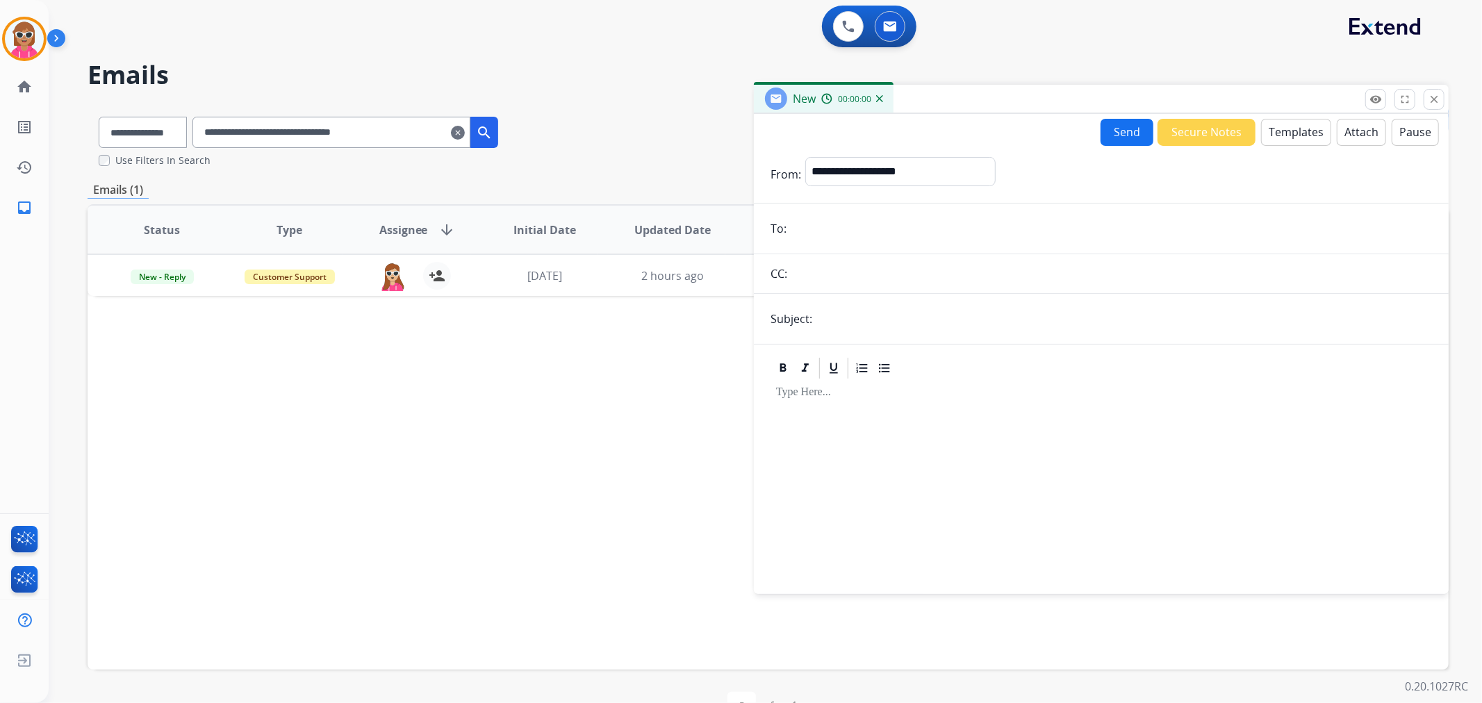
click at [870, 225] on input "email" at bounding box center [1111, 229] width 641 height 28
paste input "**********"
type input "**********"
click at [914, 177] on select "**********" at bounding box center [899, 171] width 189 height 28
select select "**********"
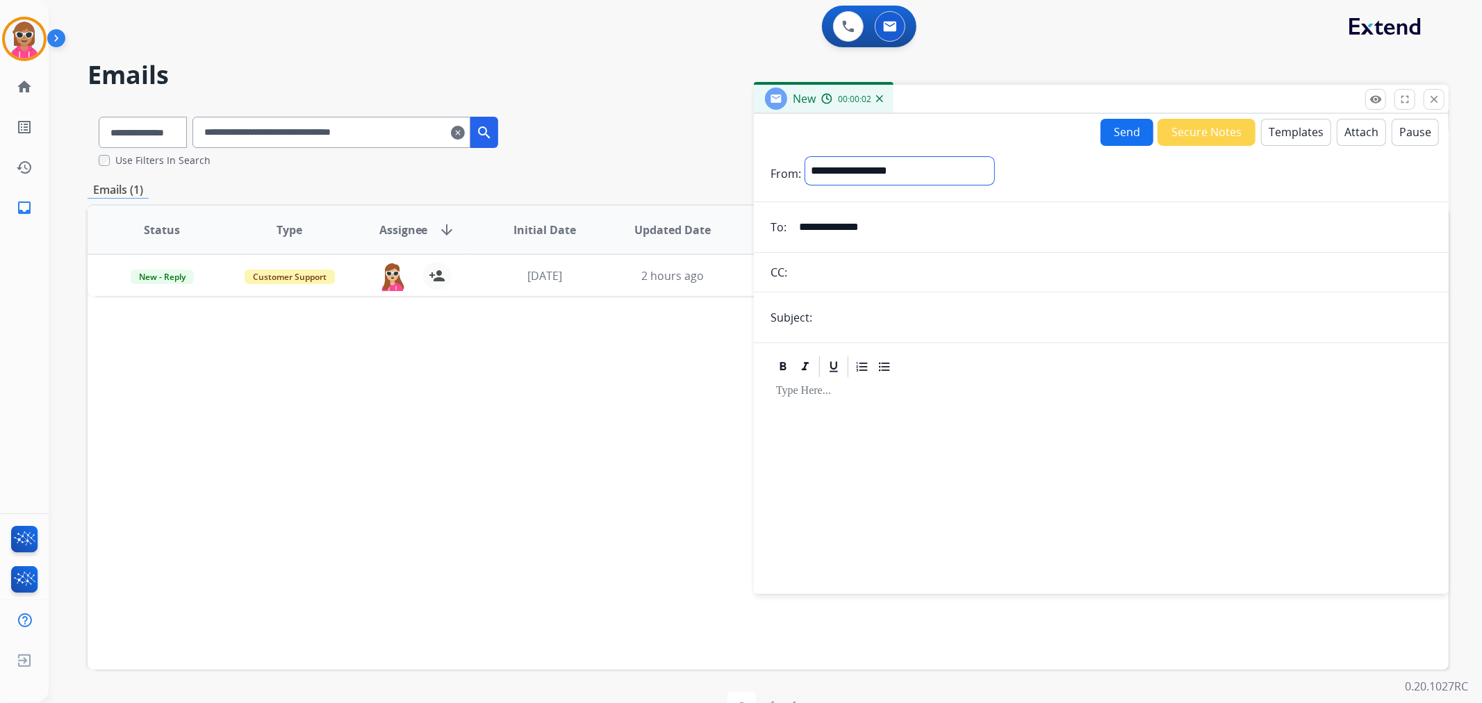
click at [805, 157] on select "**********" at bounding box center [899, 171] width 189 height 28
drag, startPoint x: 892, startPoint y: 320, endPoint x: 898, endPoint y: 332, distance: 13.1
click at [892, 320] on input "text" at bounding box center [1124, 319] width 616 height 28
type input "**********"
click at [885, 429] on div at bounding box center [1101, 480] width 661 height 199
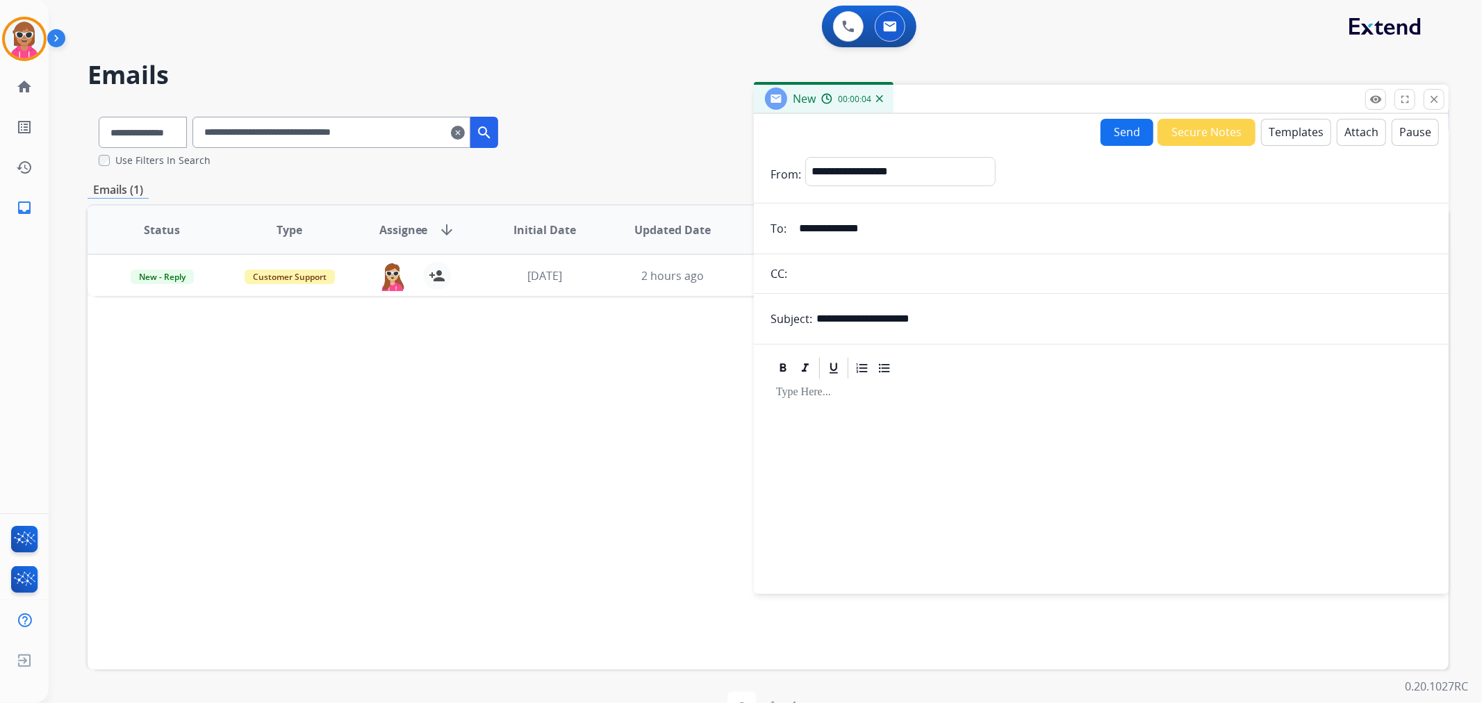
click at [1310, 128] on button "Templates" at bounding box center [1296, 132] width 70 height 27
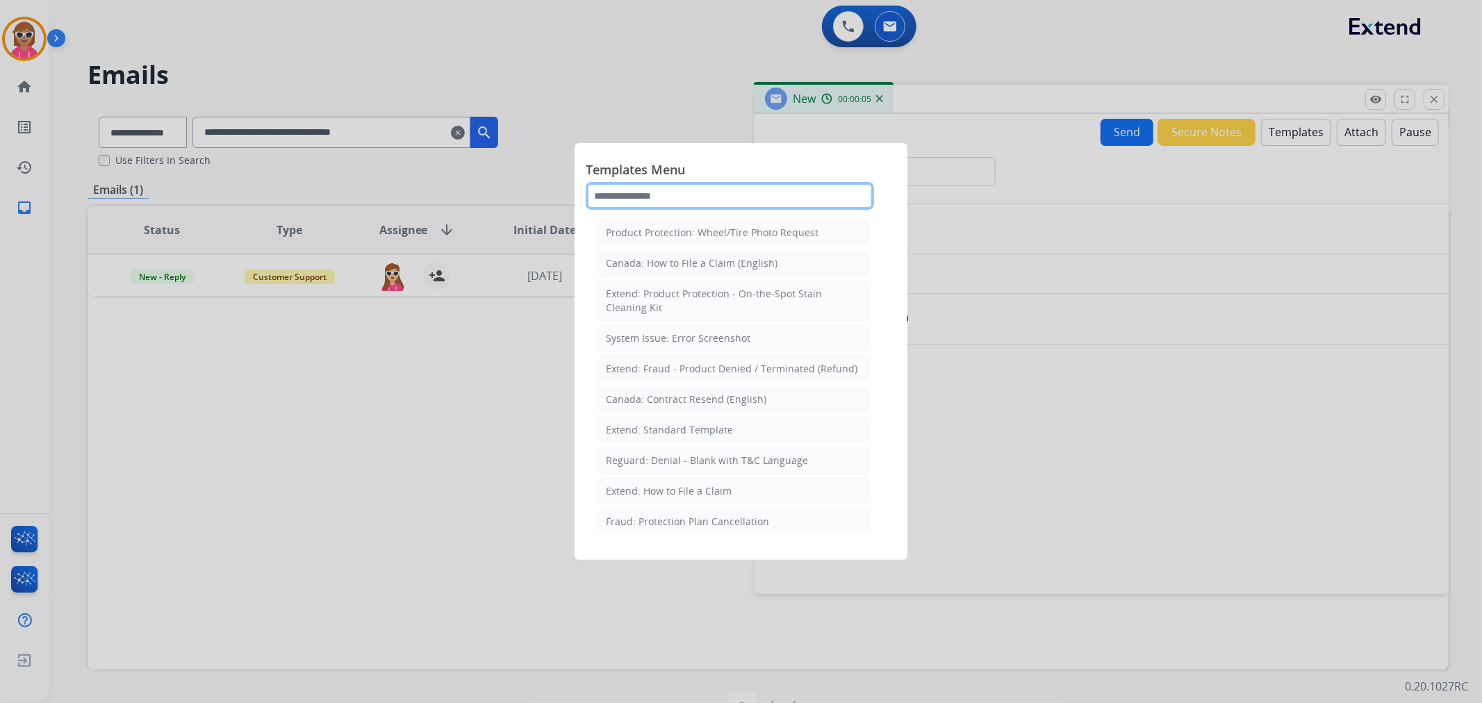
click at [748, 185] on input "text" at bounding box center [730, 196] width 288 height 28
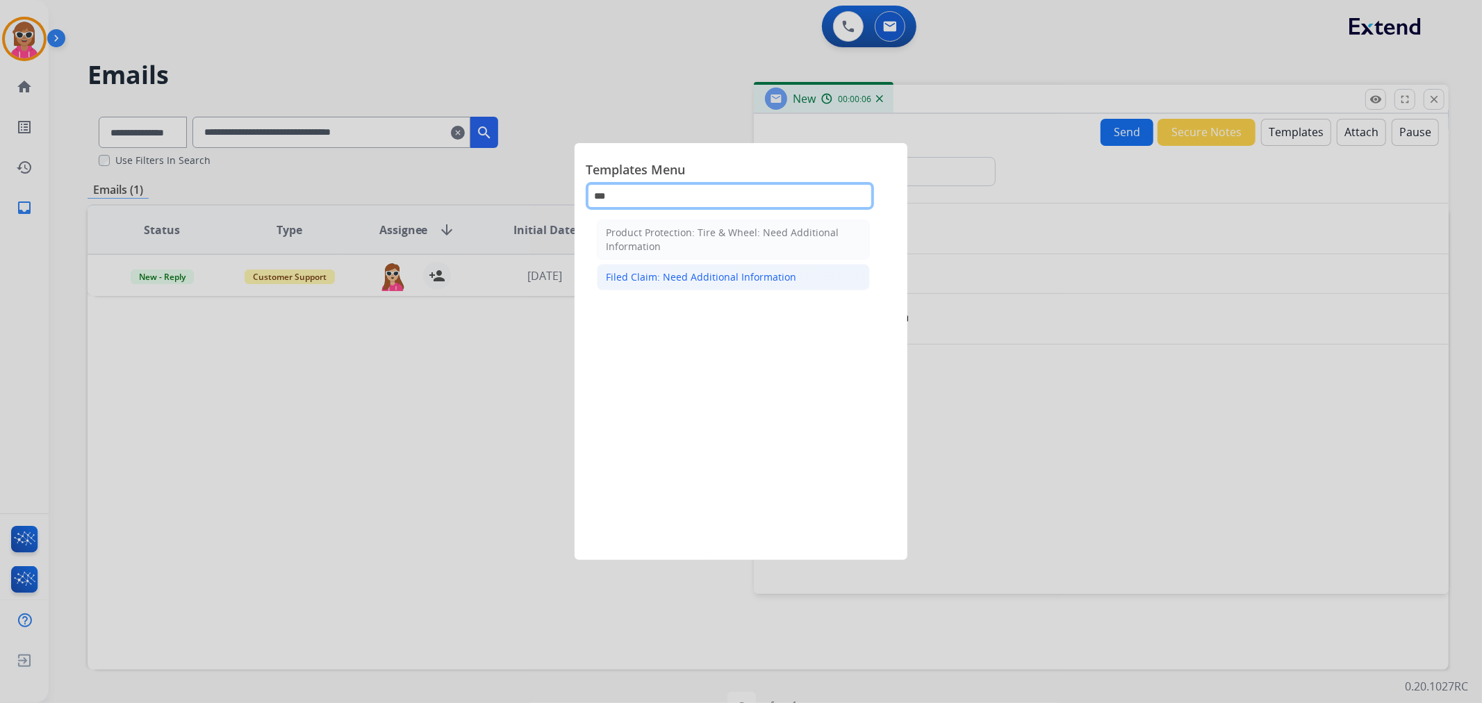
type input "***"
click at [702, 274] on div "Filed Claim: Need Additional Information" at bounding box center [701, 277] width 190 height 14
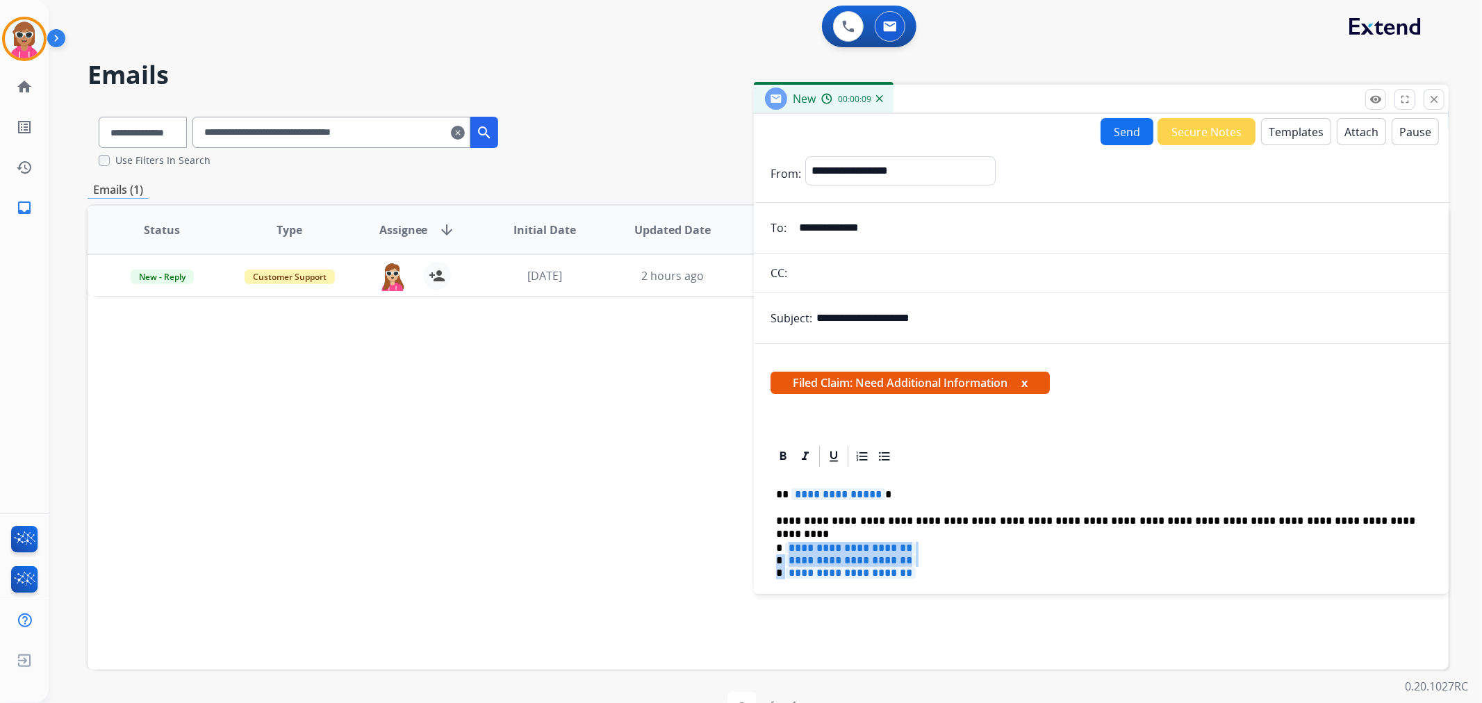
drag, startPoint x: 784, startPoint y: 550, endPoint x: 931, endPoint y: 575, distance: 149.3
click at [931, 575] on p "**********" at bounding box center [1095, 567] width 639 height 51
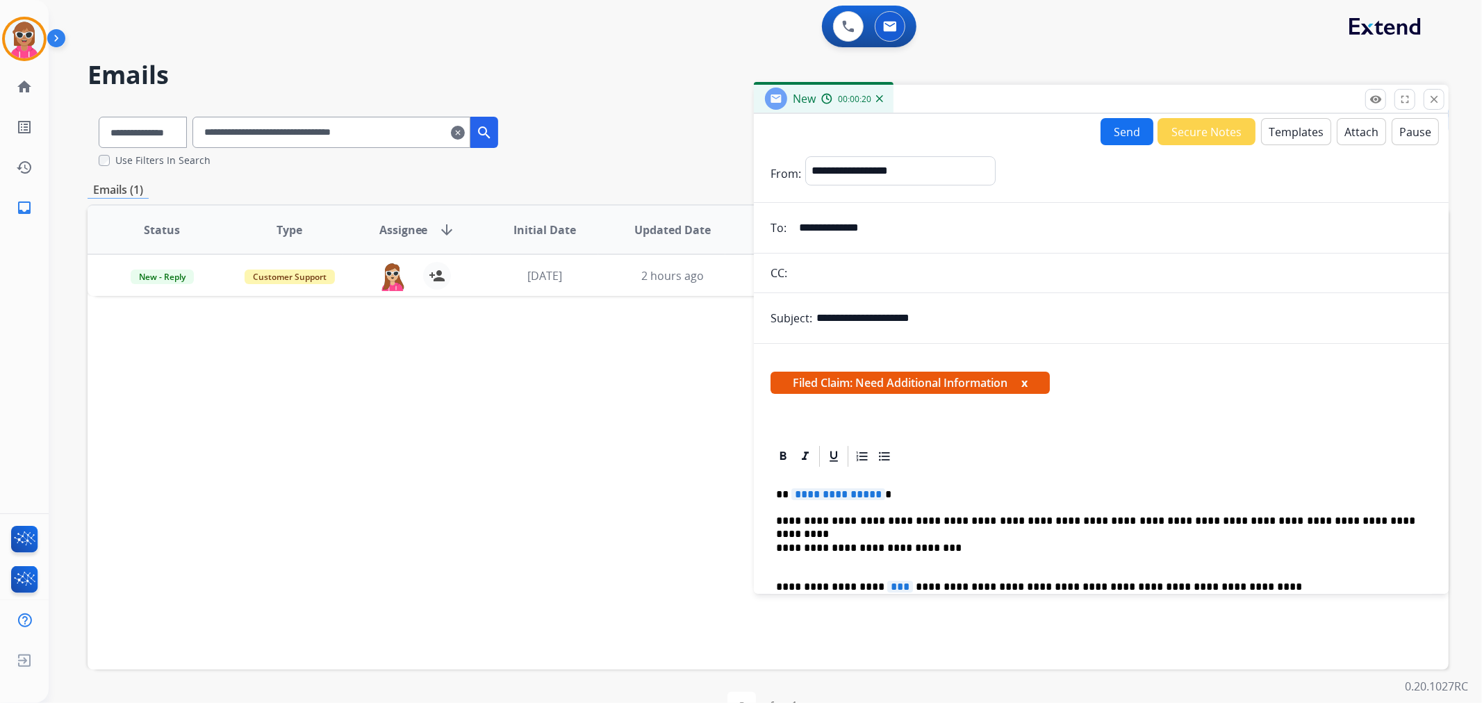
click at [844, 491] on span "**********" at bounding box center [838, 494] width 94 height 12
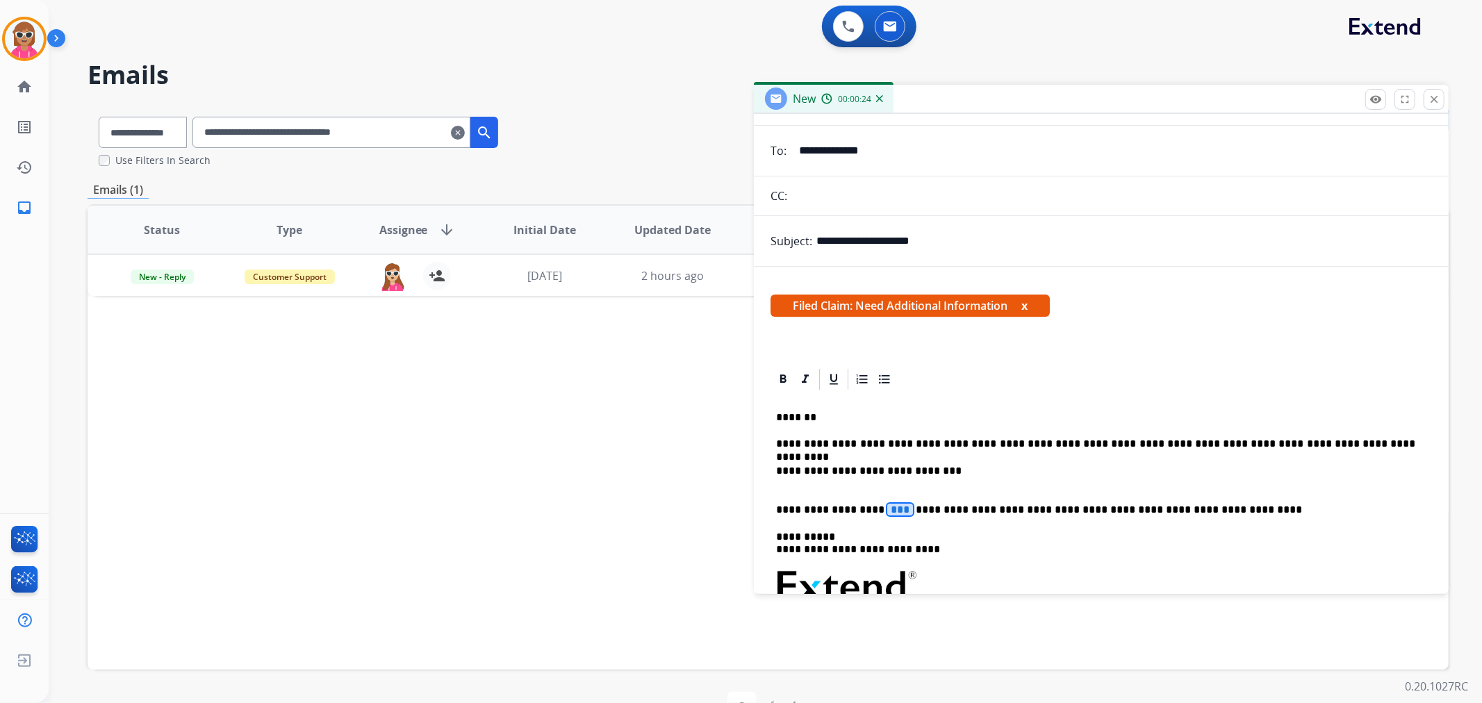
click at [887, 511] on span "***" at bounding box center [900, 510] width 26 height 12
click at [887, 512] on span "***" at bounding box center [900, 510] width 26 height 12
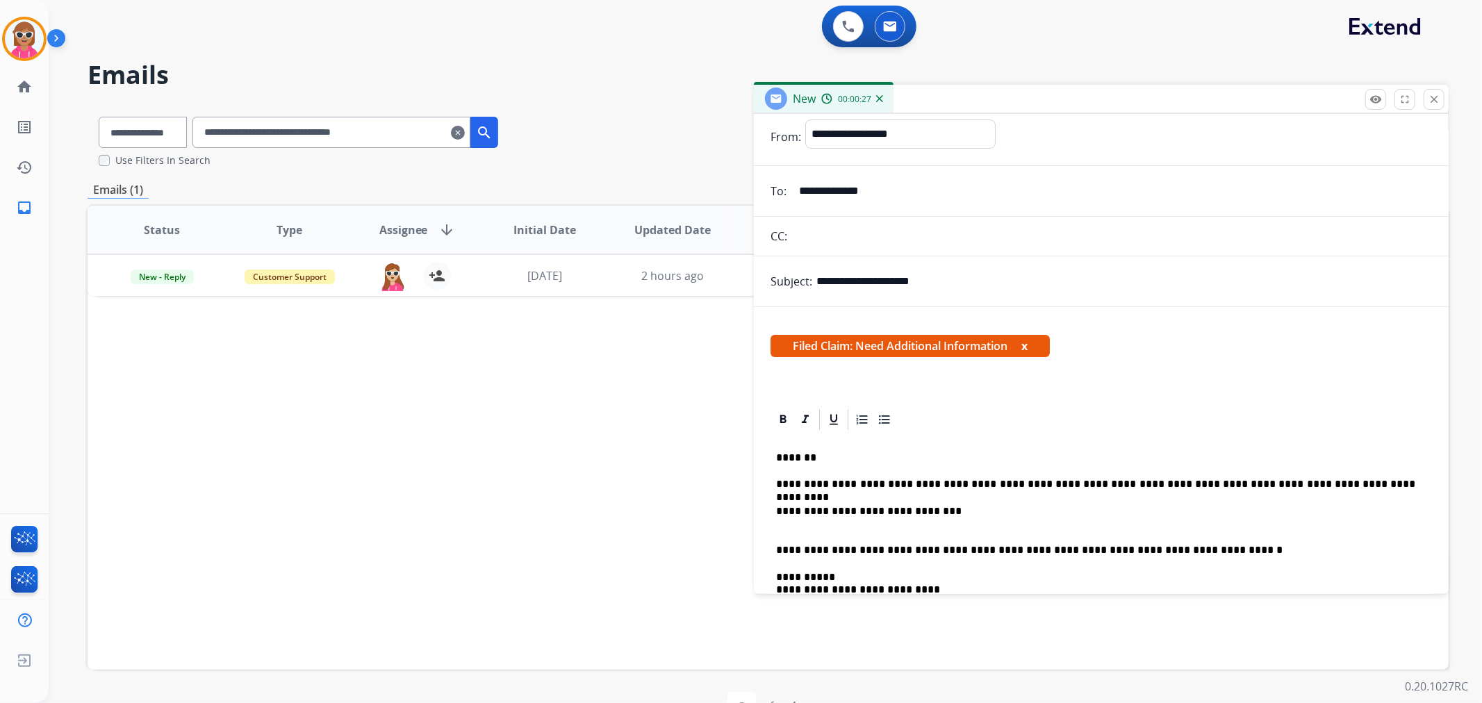
scroll to position [0, 0]
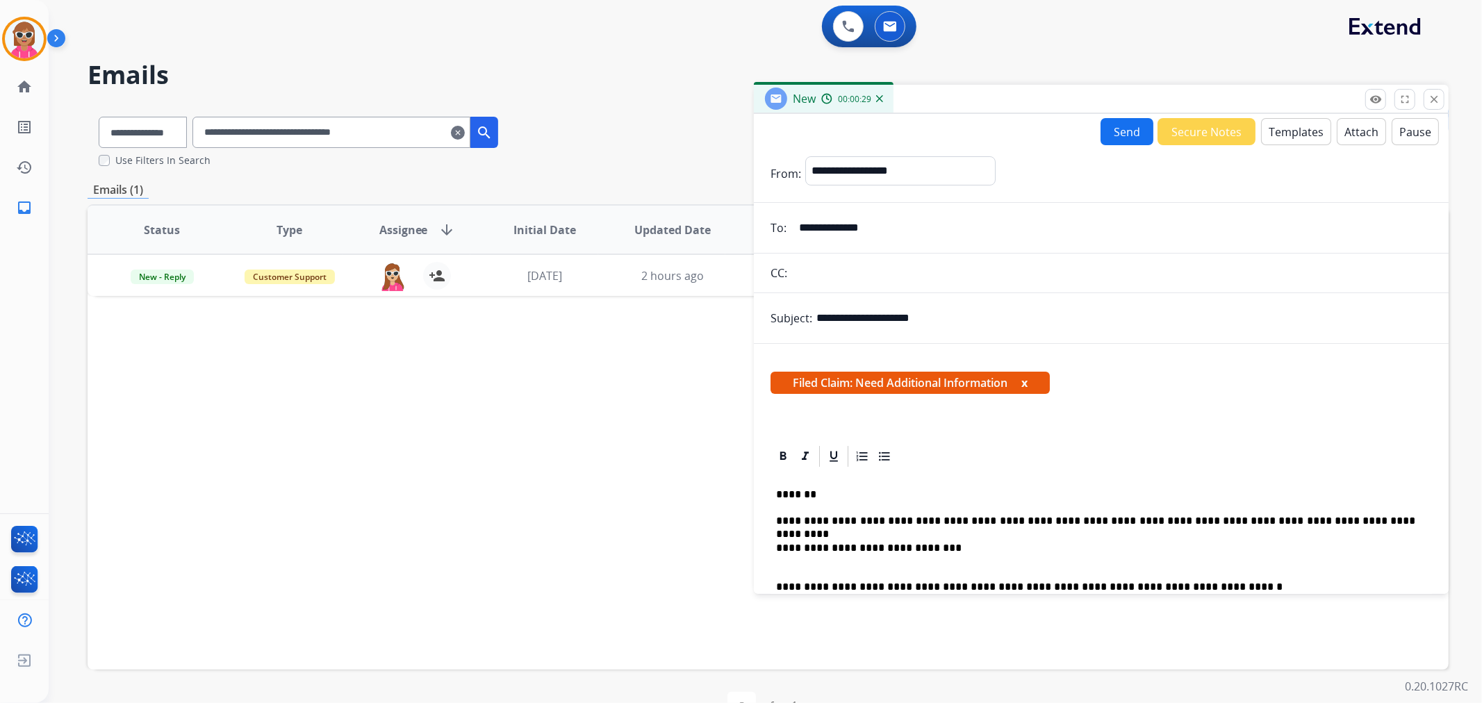
click at [1114, 133] on button "Send" at bounding box center [1127, 131] width 53 height 27
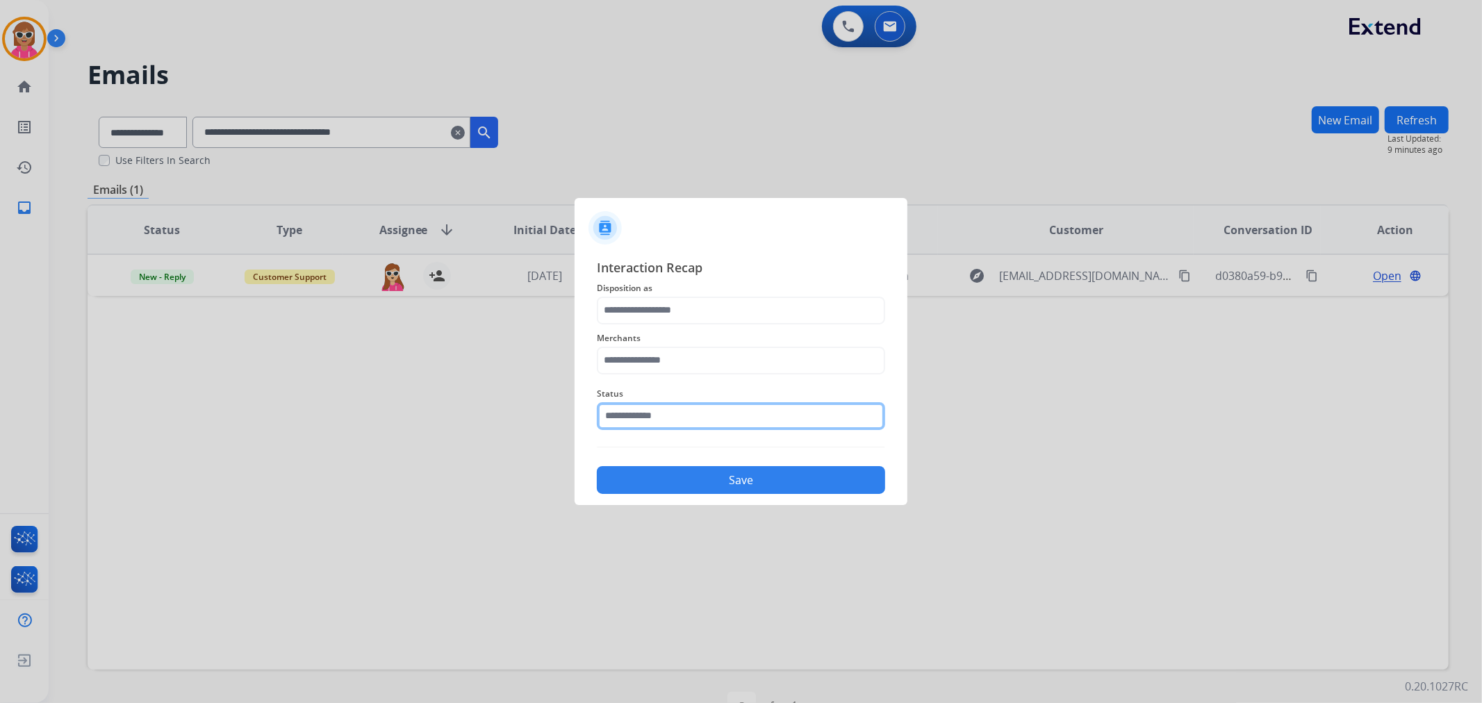
click at [654, 420] on input "text" at bounding box center [741, 416] width 288 height 28
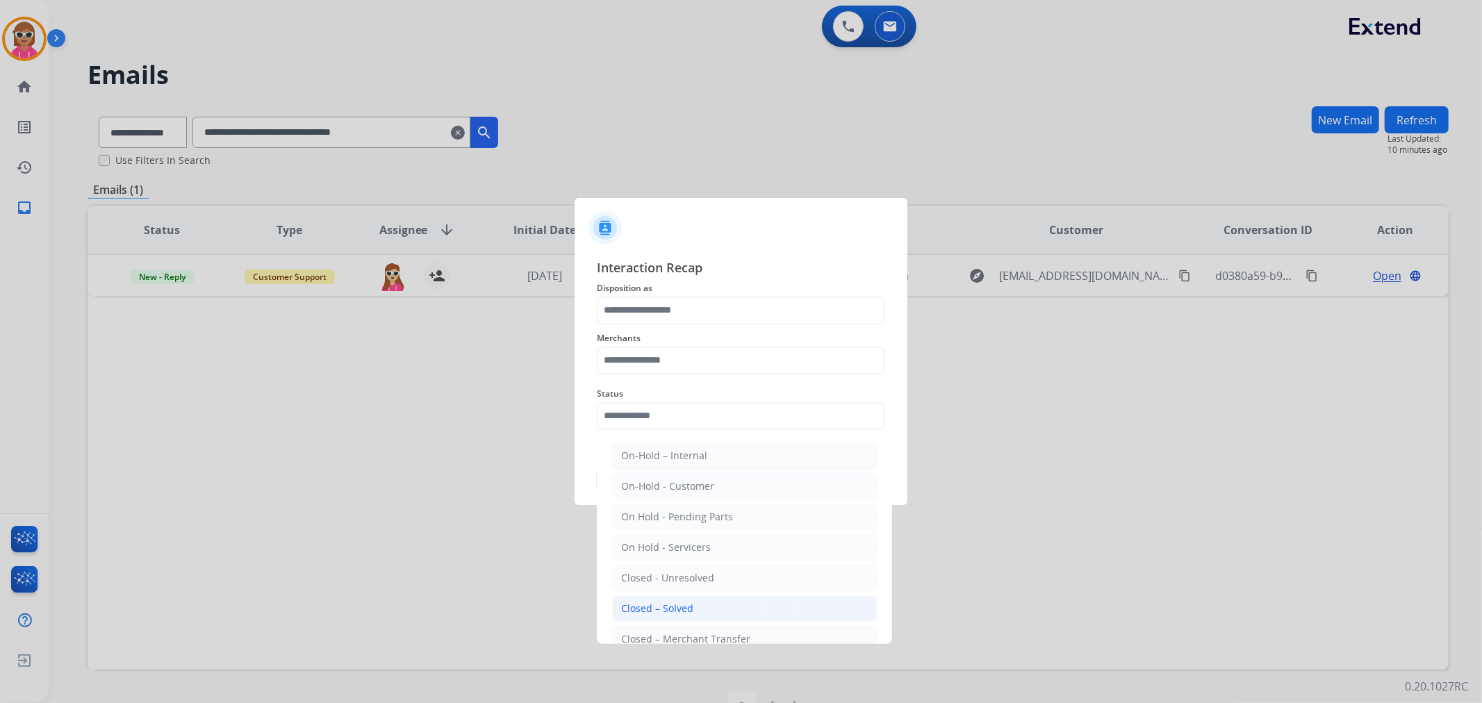
drag, startPoint x: 706, startPoint y: 605, endPoint x: 712, endPoint y: 439, distance: 166.2
click at [704, 604] on li "Closed – Solved" at bounding box center [744, 608] width 265 height 26
type input "**********"
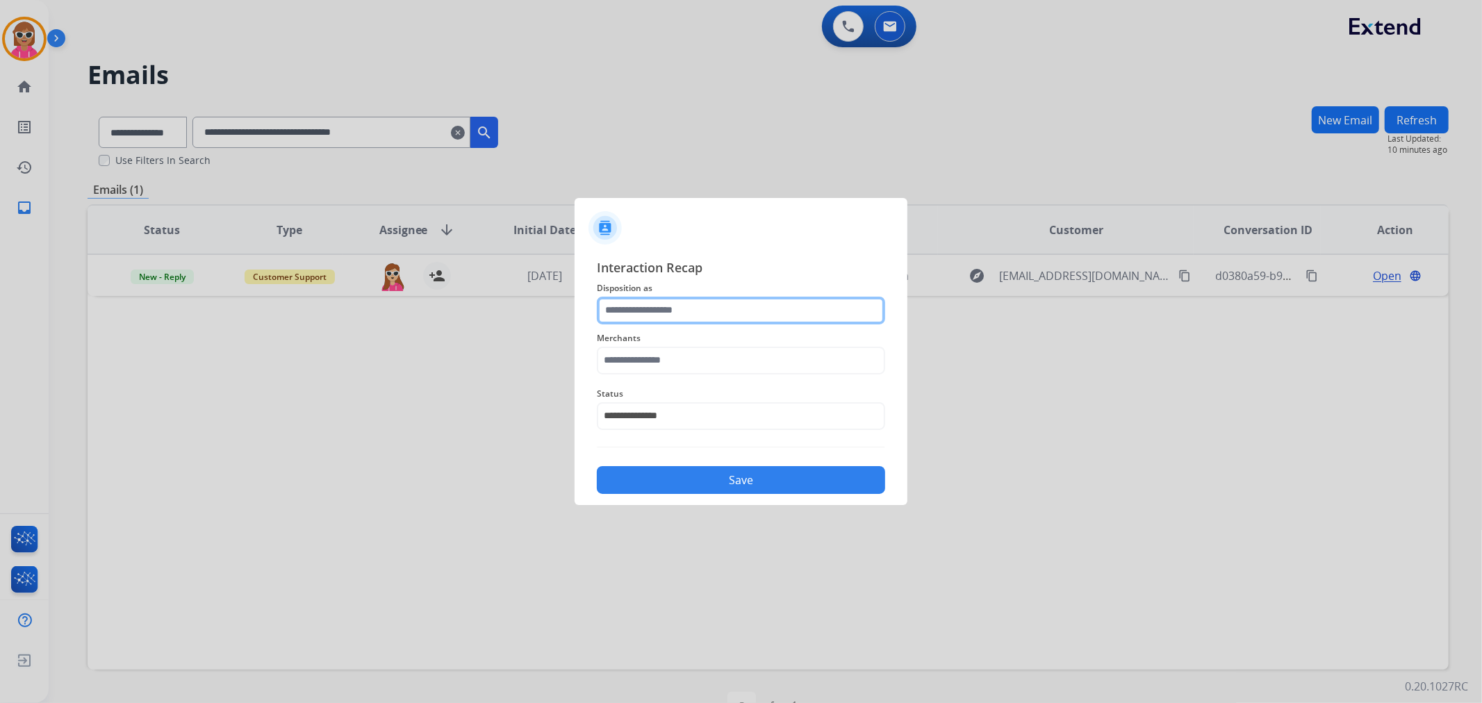
click at [743, 302] on input "text" at bounding box center [741, 311] width 288 height 28
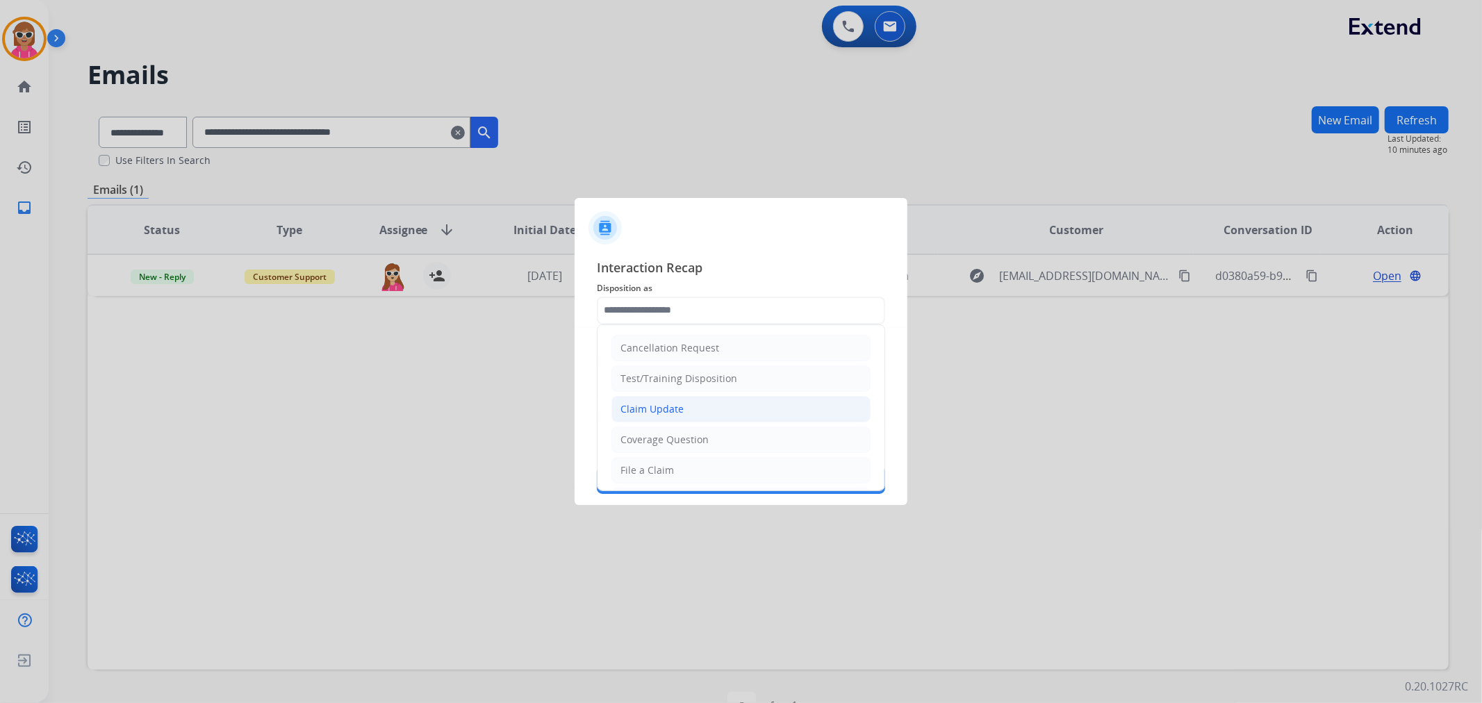
click at [665, 407] on div "Claim Update" at bounding box center [651, 409] width 63 height 14
type input "**********"
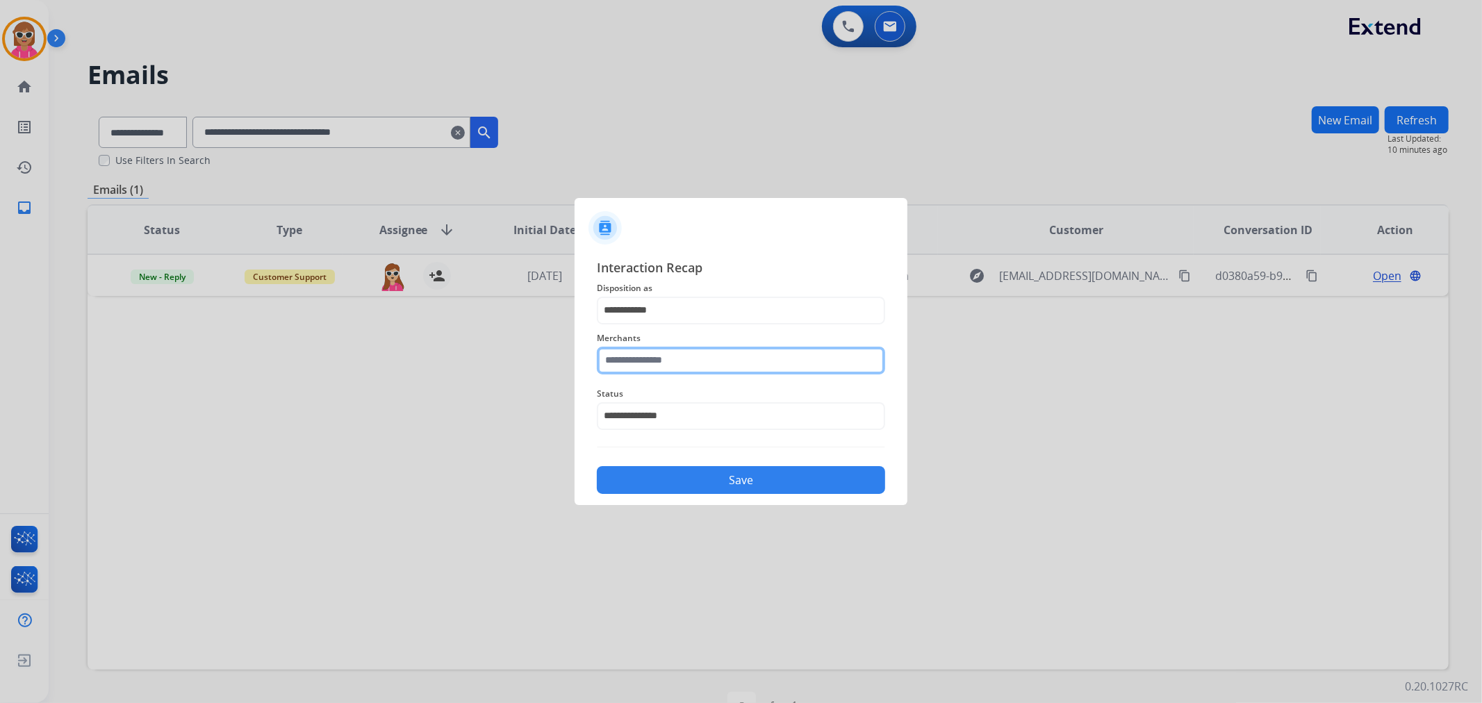
click at [685, 359] on input "text" at bounding box center [741, 361] width 288 height 28
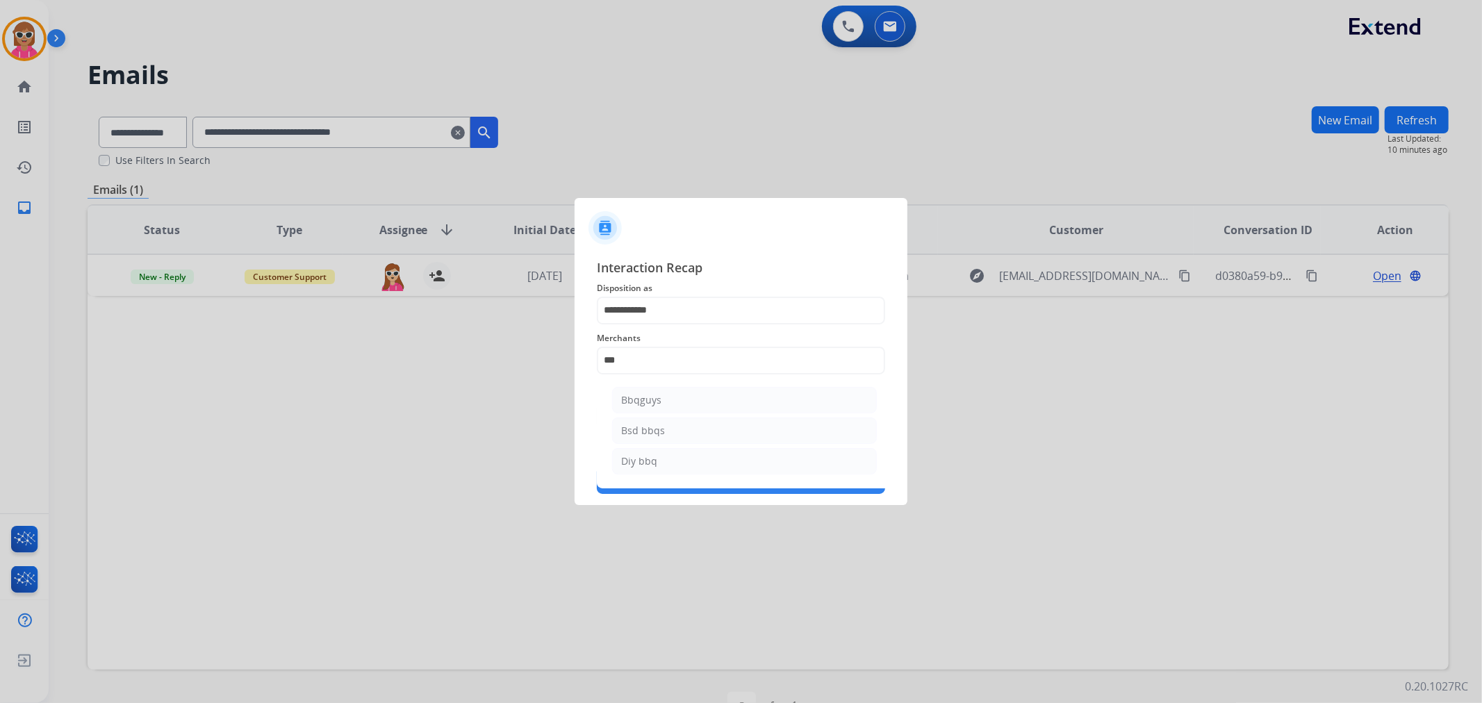
drag, startPoint x: 651, startPoint y: 404, endPoint x: 650, endPoint y: 411, distance: 7.1
click at [652, 404] on div "Bbqguys" at bounding box center [641, 400] width 40 height 14
type input "*******"
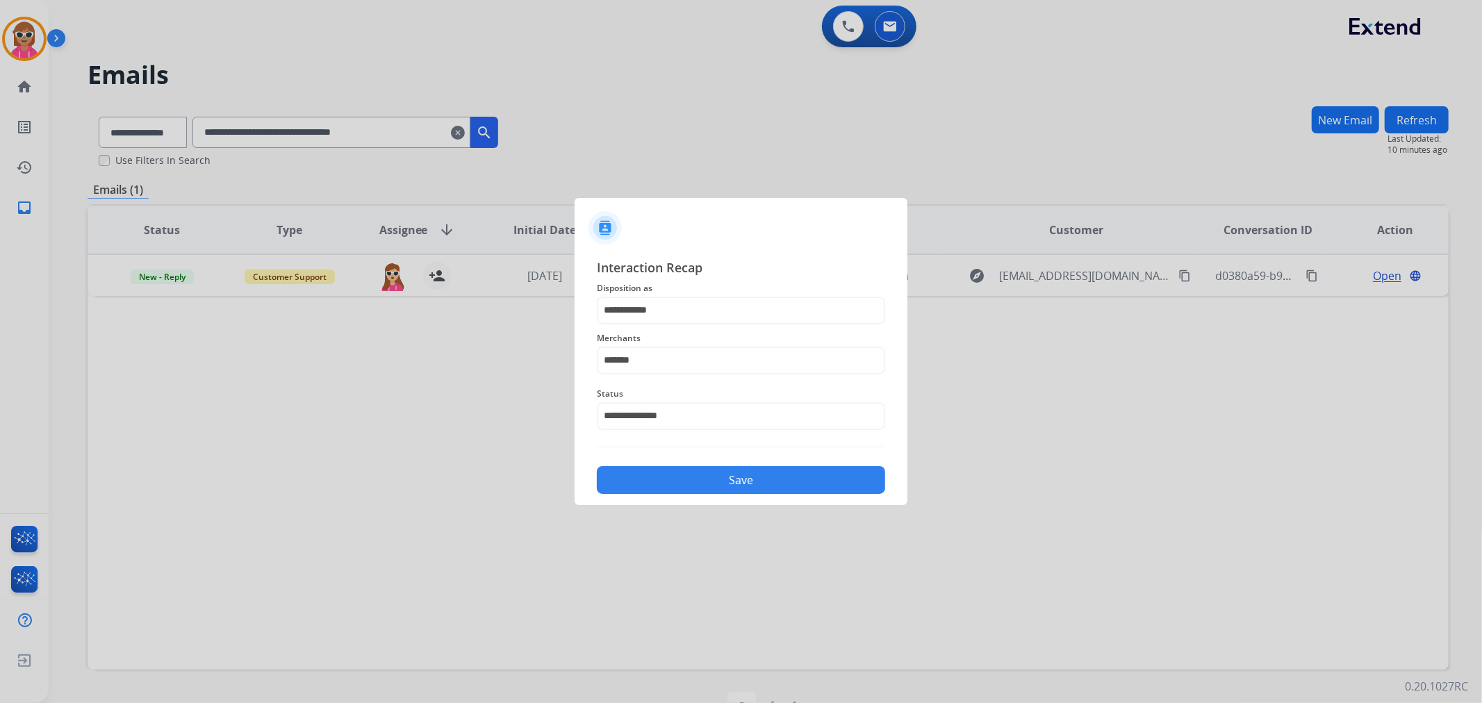
click at [684, 468] on button "Save" at bounding box center [741, 480] width 288 height 28
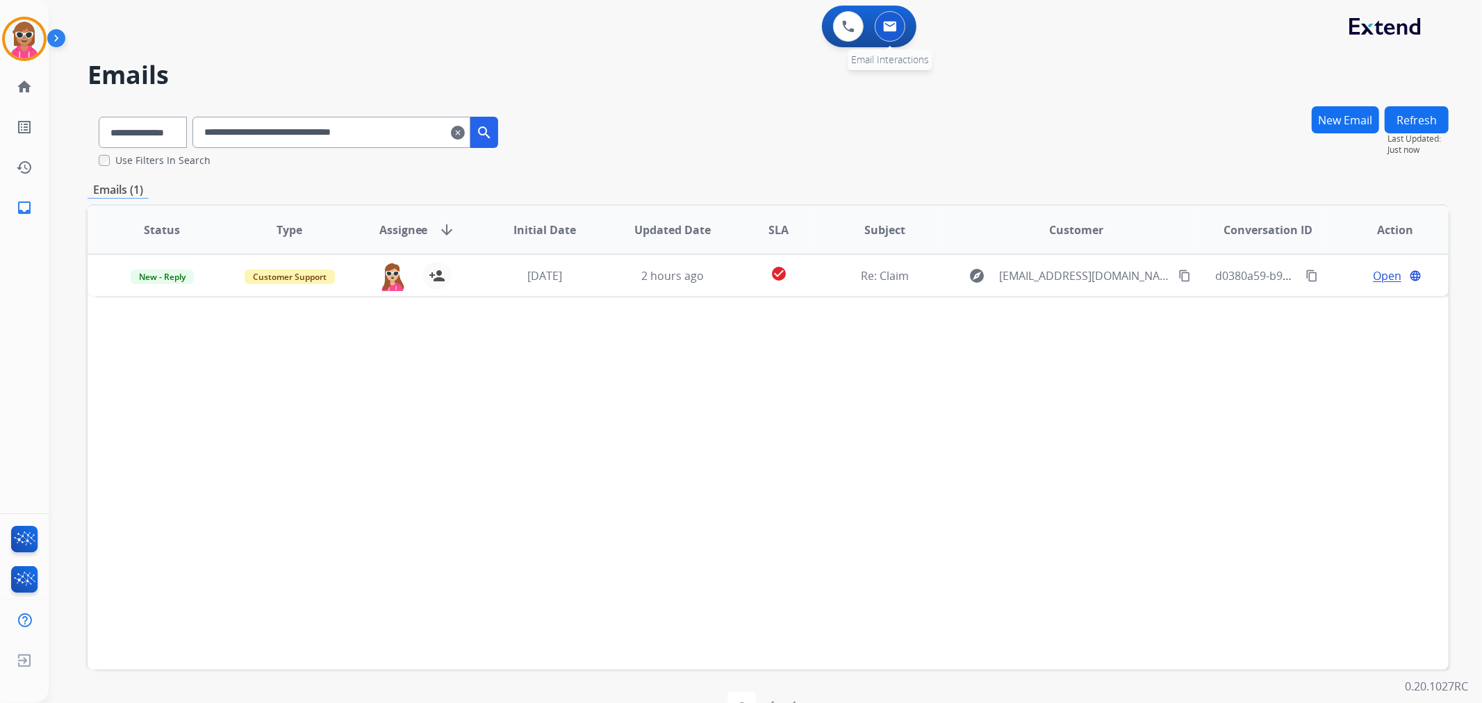
click at [900, 19] on button at bounding box center [890, 26] width 31 height 31
click at [891, 29] on img at bounding box center [890, 26] width 14 height 11
click at [841, 17] on button at bounding box center [848, 26] width 31 height 31
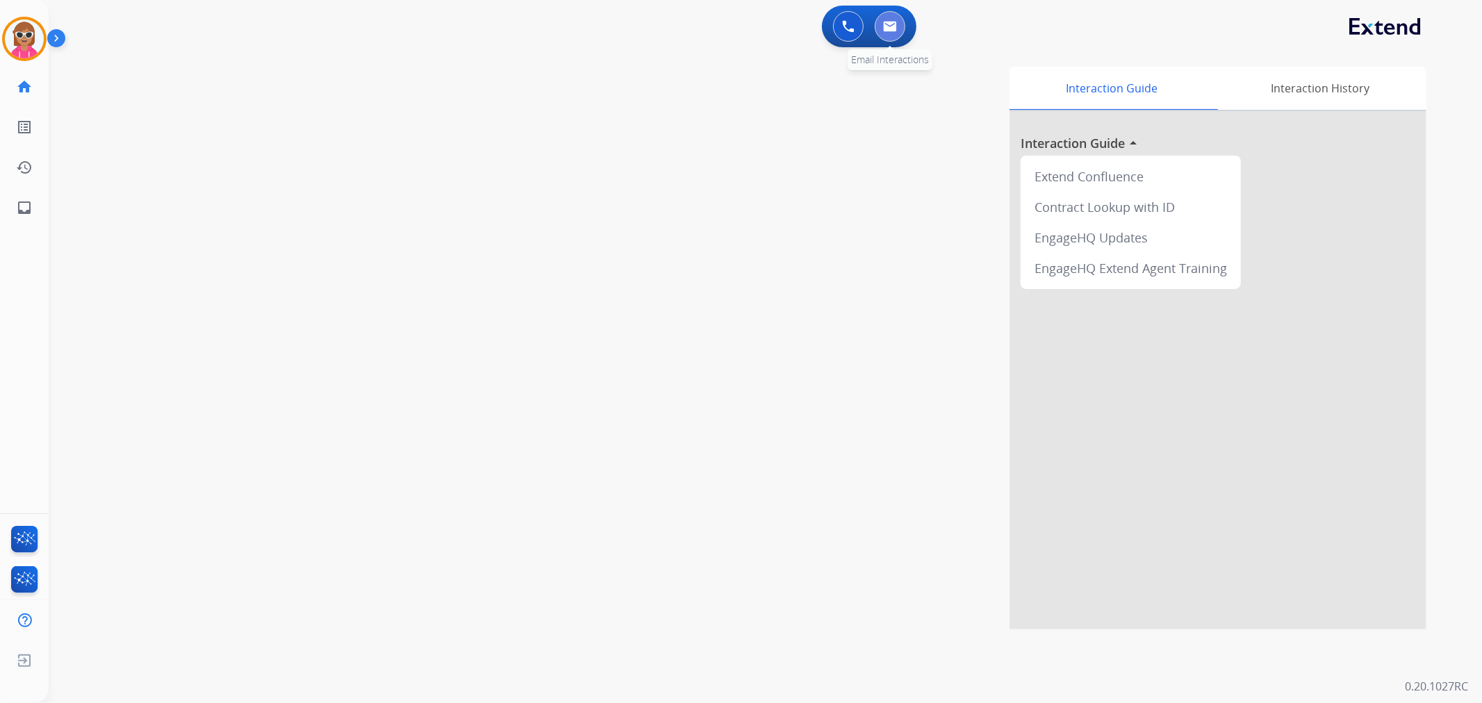
click at [897, 24] on button at bounding box center [890, 26] width 31 height 31
select select "**********"
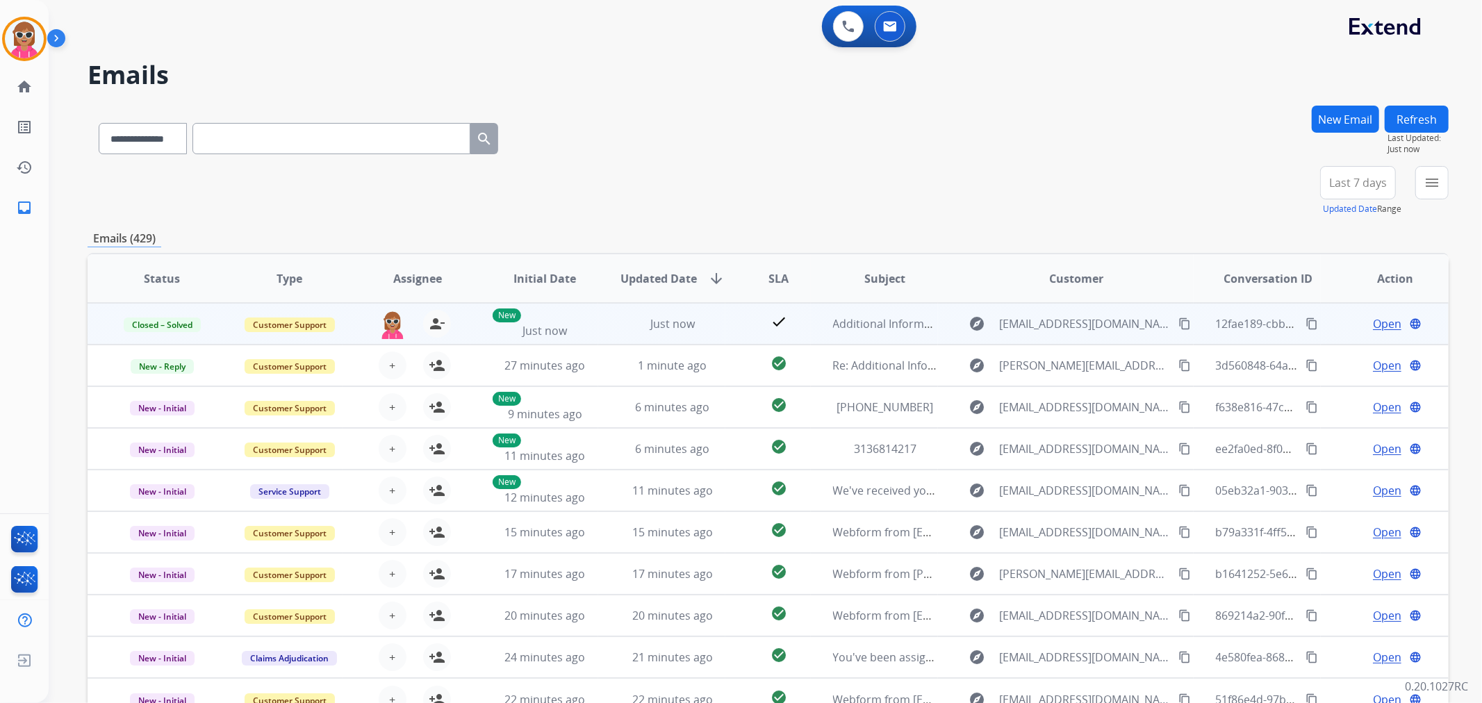
click at [1305, 320] on mat-icon "content_copy" at bounding box center [1311, 324] width 13 height 13
click at [385, 311] on img at bounding box center [393, 324] width 28 height 29
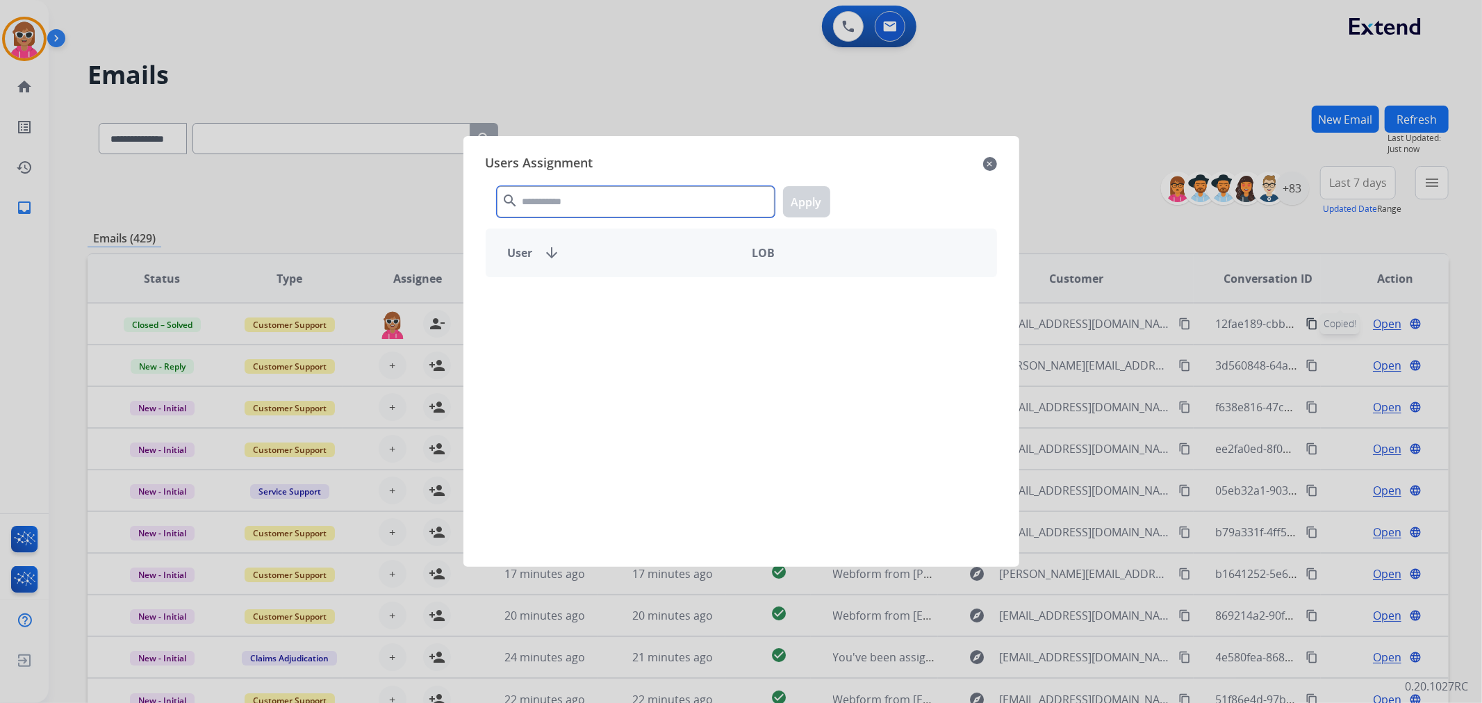
click at [657, 203] on input "text" at bounding box center [636, 201] width 278 height 31
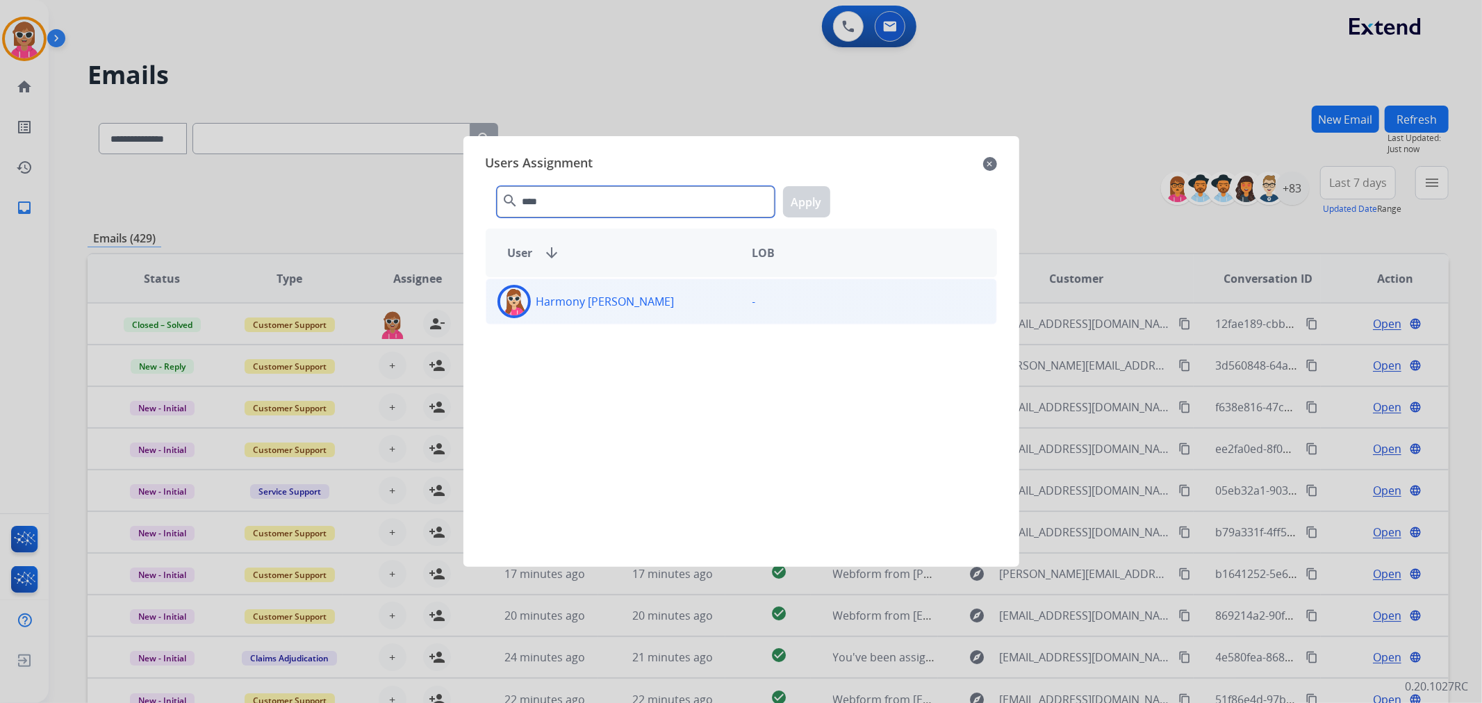
type input "****"
click at [630, 295] on div "Harmony [PERSON_NAME]" at bounding box center [613, 301] width 255 height 33
click at [796, 206] on button "Apply" at bounding box center [806, 201] width 47 height 31
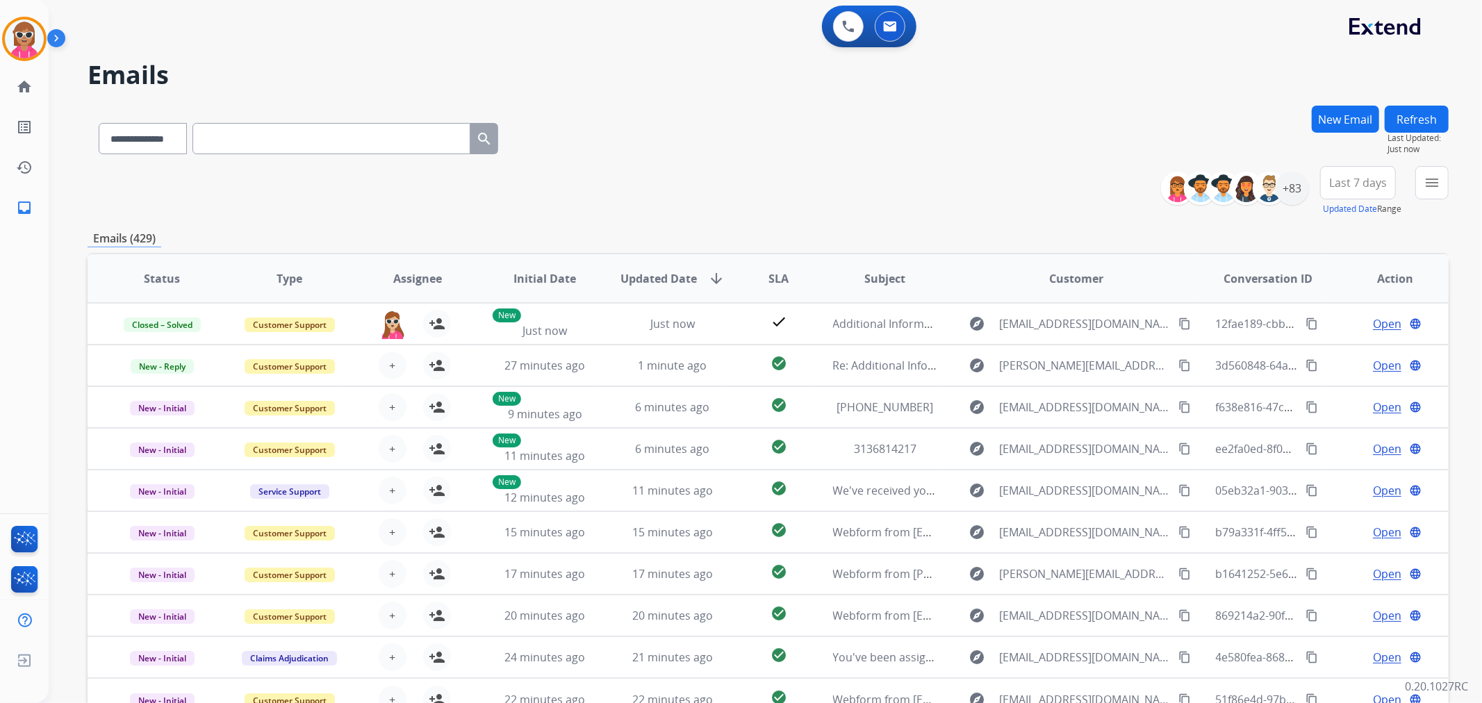
click at [1427, 120] on button "Refresh" at bounding box center [1417, 119] width 64 height 27
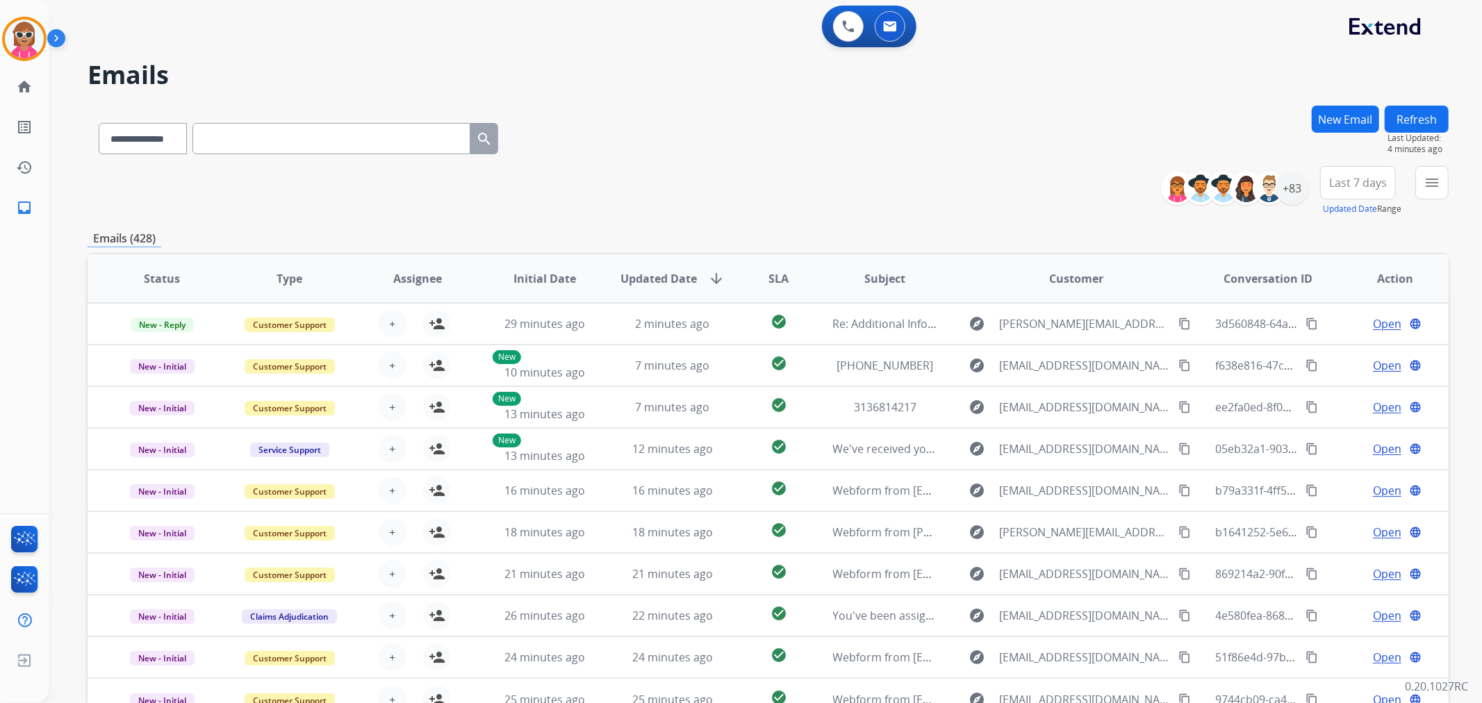
click at [278, 145] on input "text" at bounding box center [331, 138] width 278 height 31
paste input "**********"
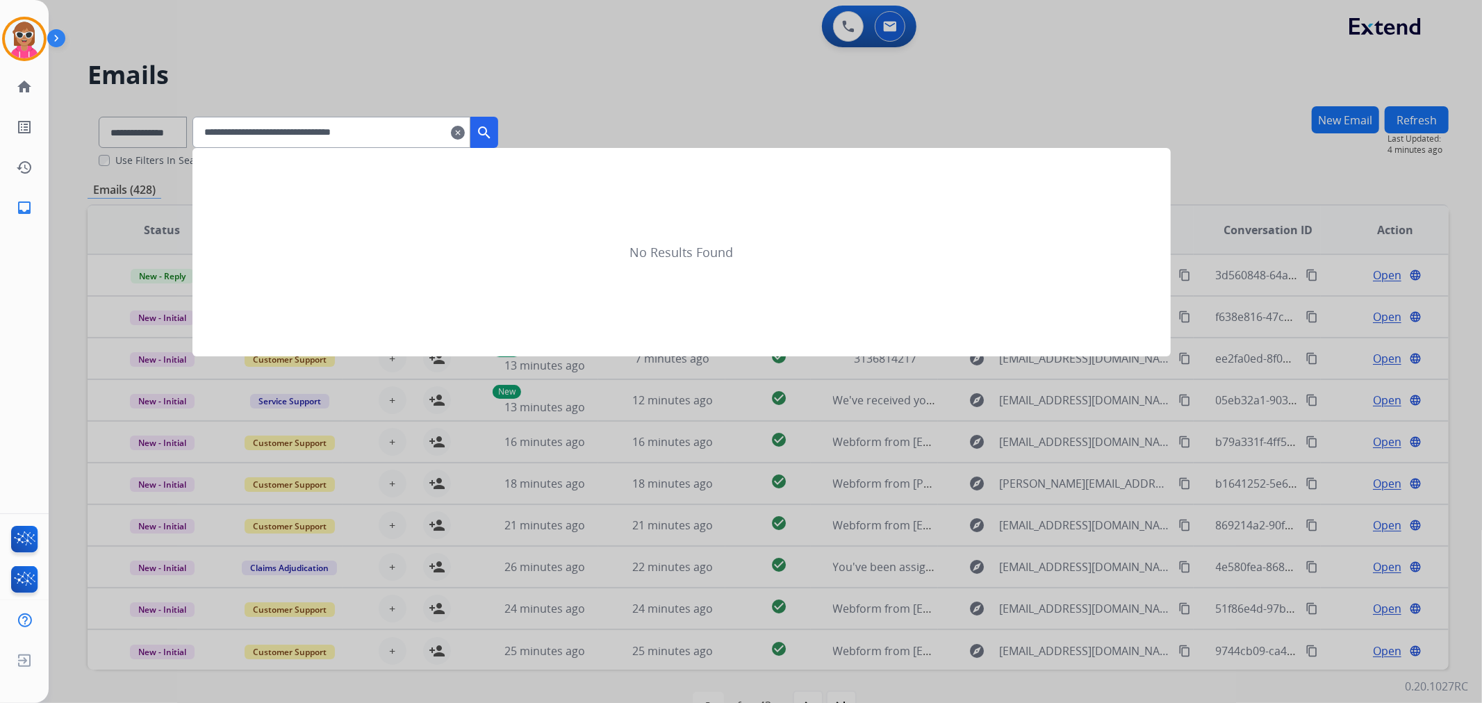
click at [493, 134] on mat-icon "search" at bounding box center [484, 132] width 17 height 17
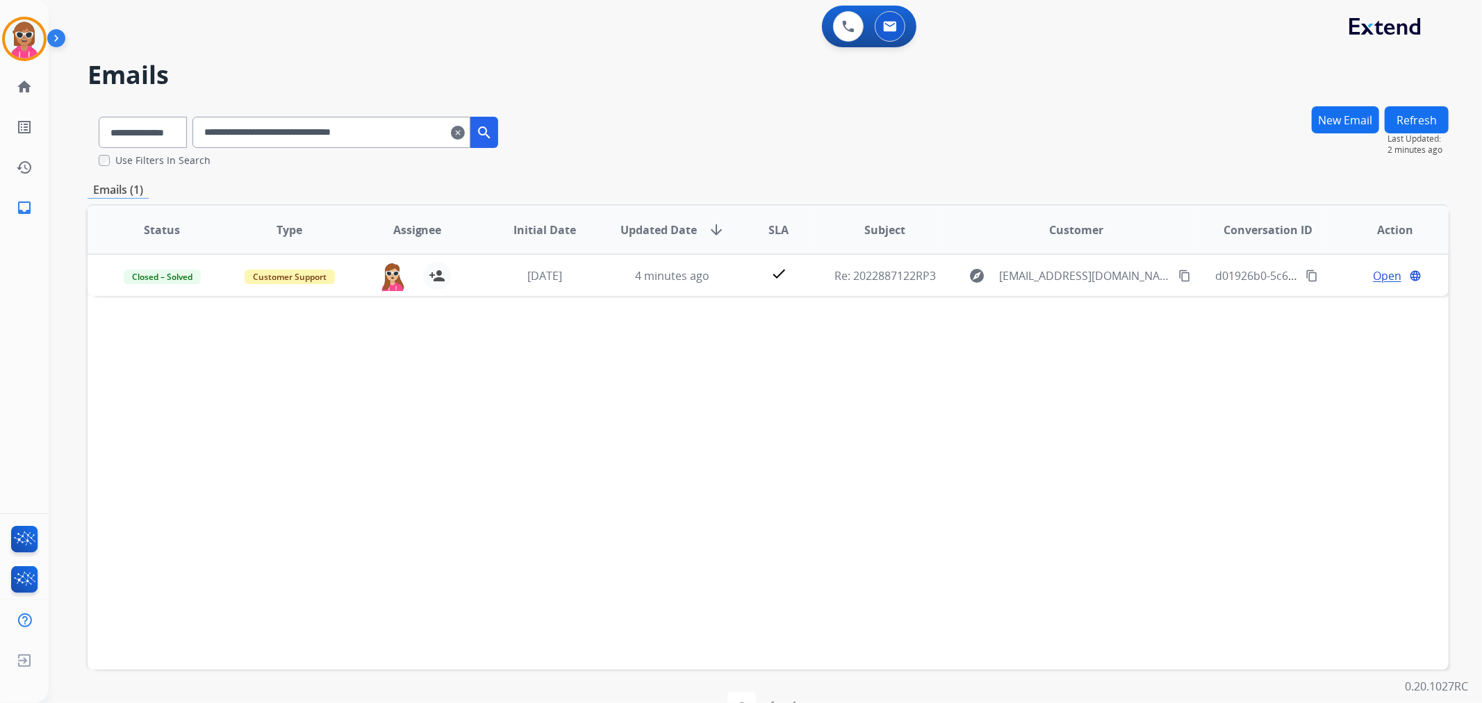
drag, startPoint x: 432, startPoint y: 129, endPoint x: 56, endPoint y: 199, distance: 383.2
click at [56, 199] on div "**********" at bounding box center [749, 396] width 1400 height 692
paste input "text"
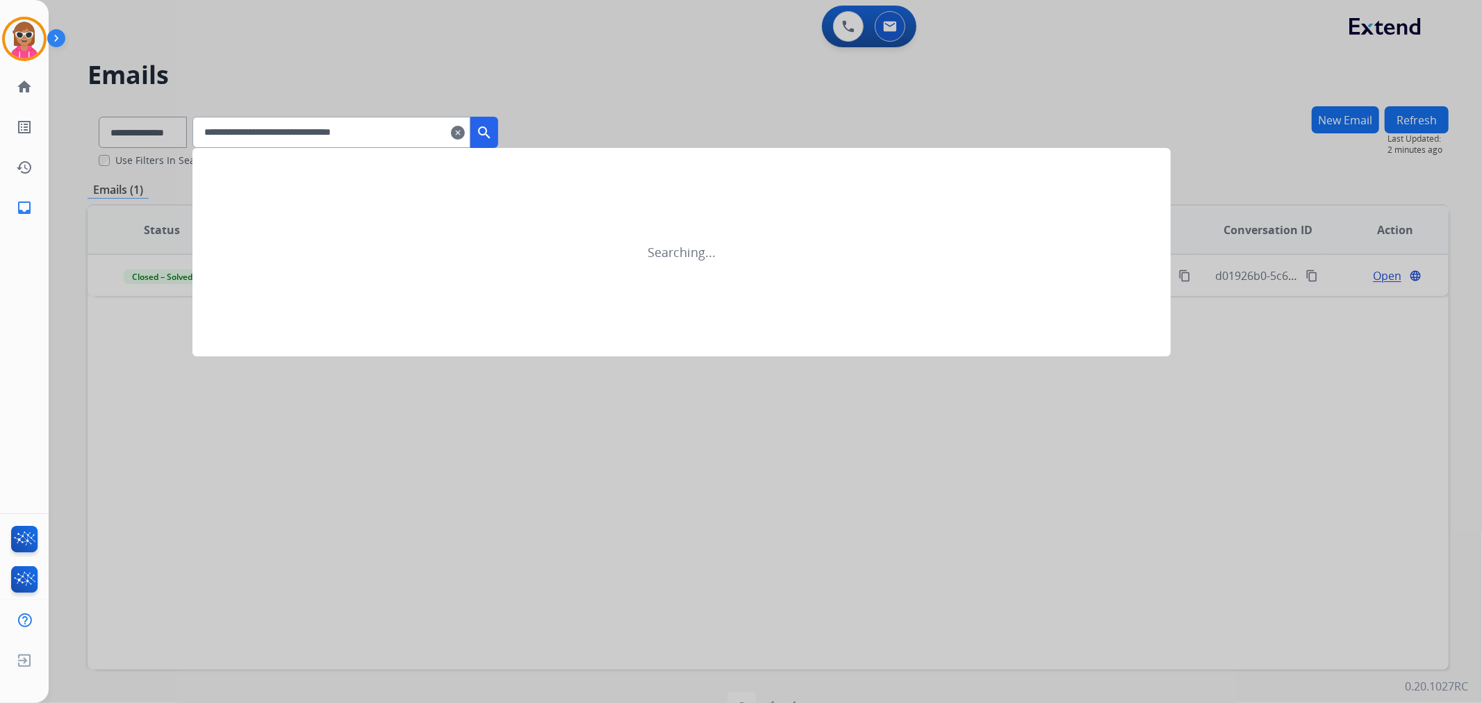
click at [498, 131] on button "search" at bounding box center [484, 132] width 28 height 31
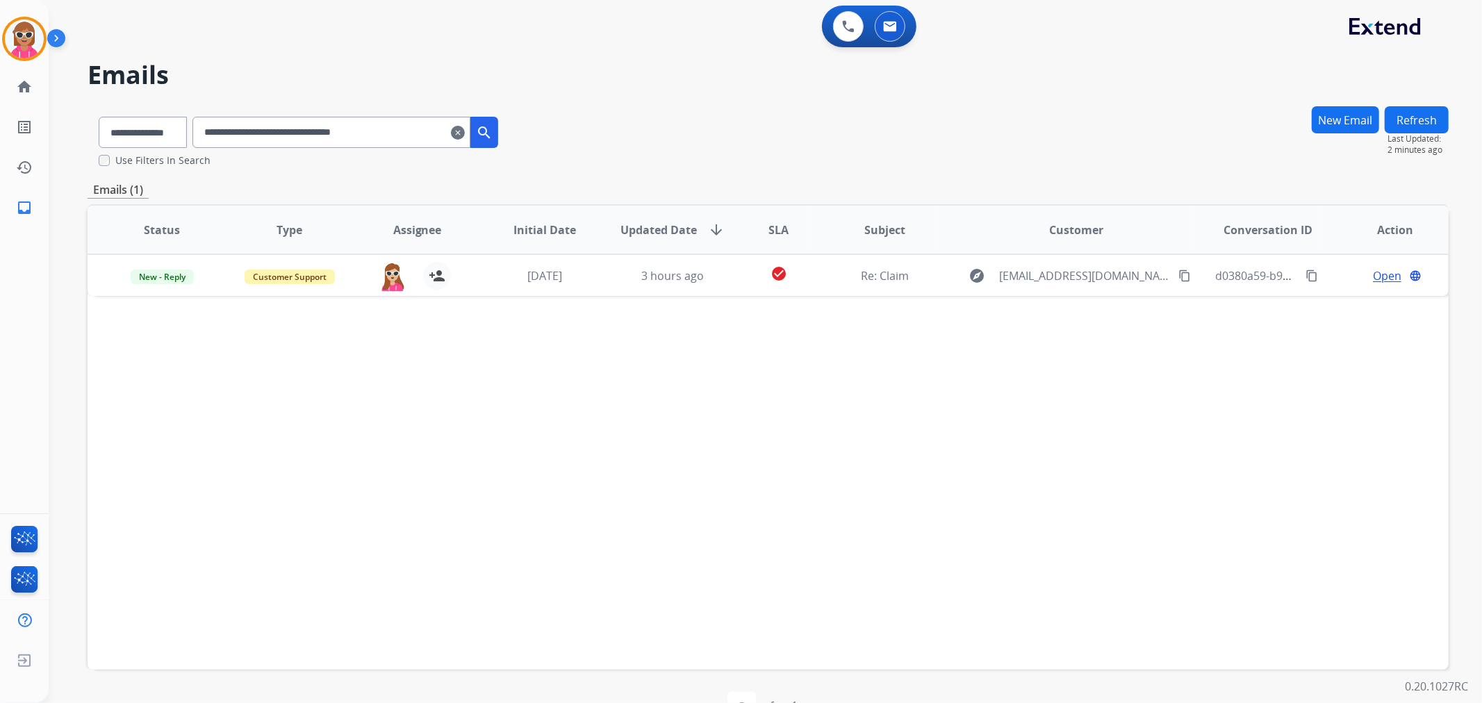
drag, startPoint x: 428, startPoint y: 127, endPoint x: 85, endPoint y: 129, distance: 342.5
click at [85, 129] on div "**********" at bounding box center [749, 396] width 1400 height 692
paste input "text"
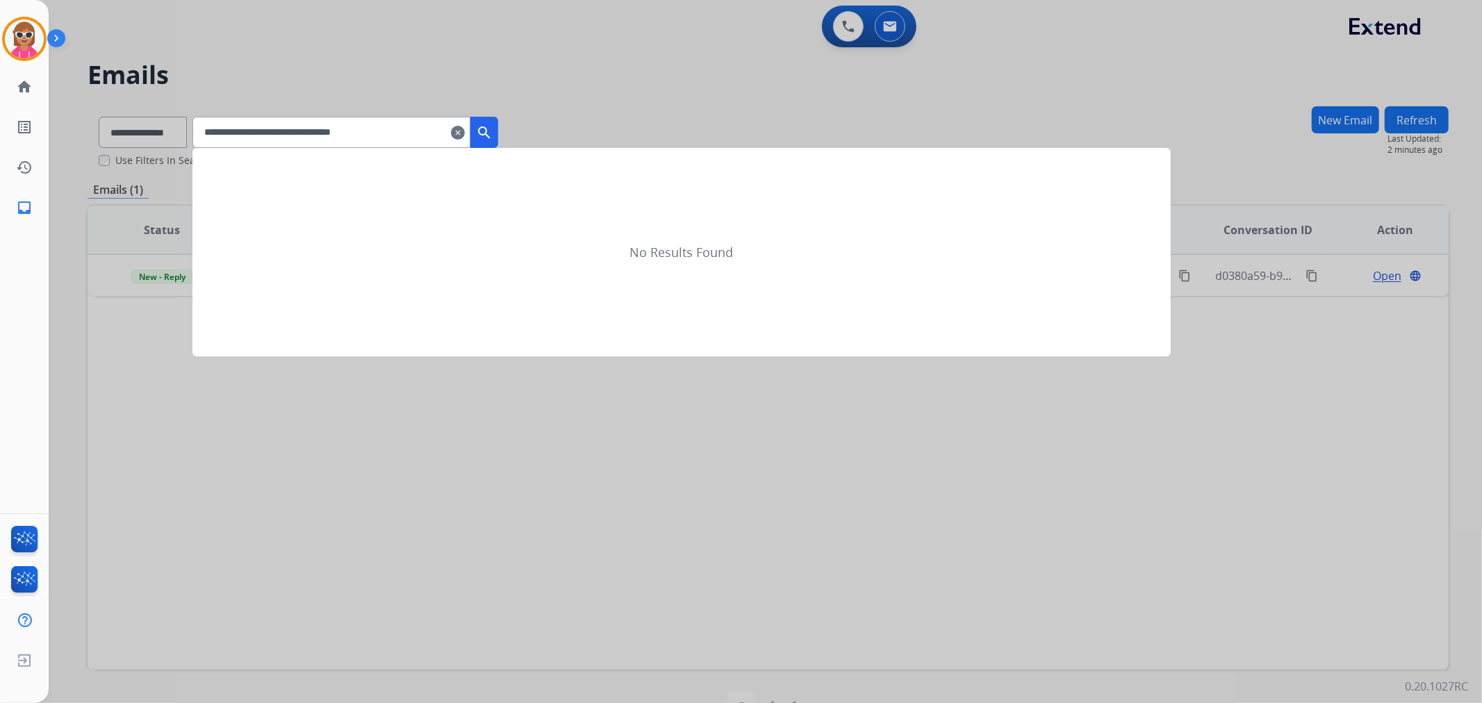
click at [493, 135] on mat-icon "search" at bounding box center [484, 132] width 17 height 17
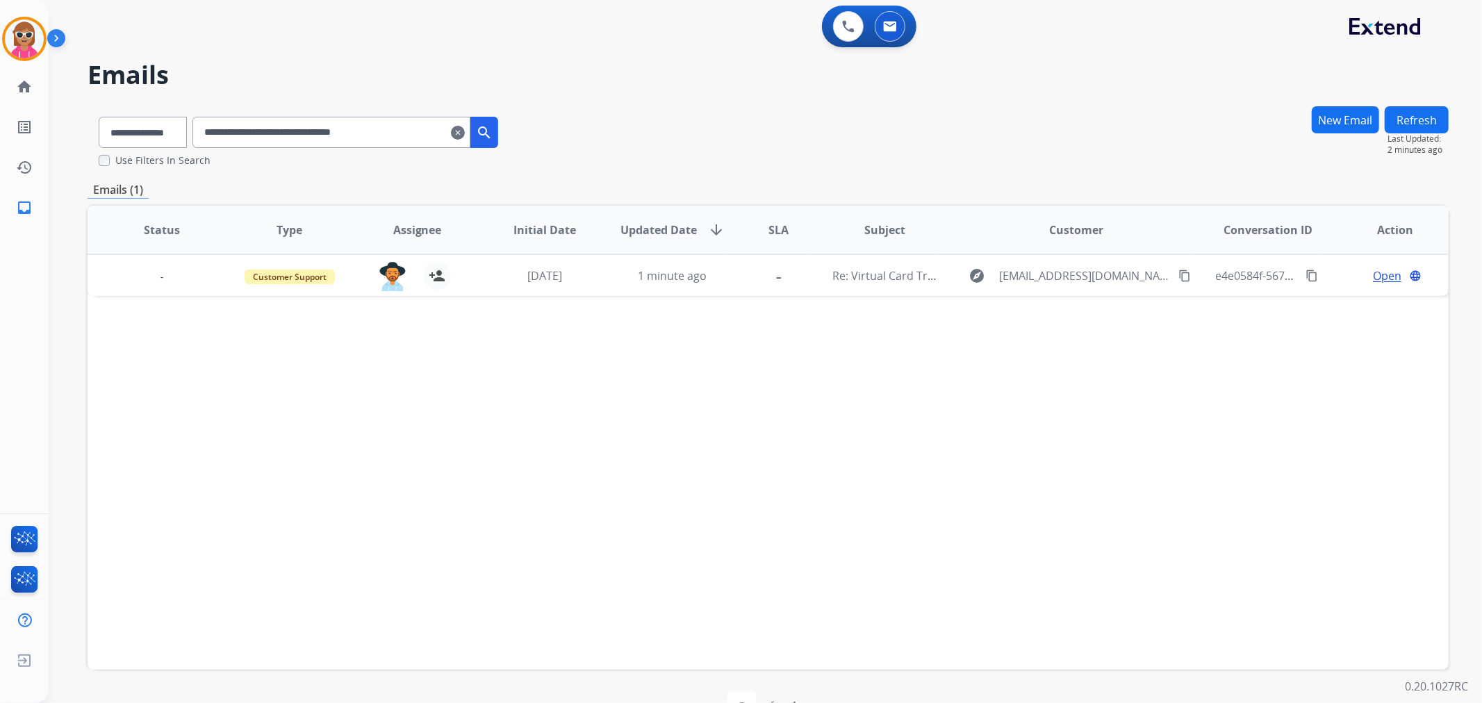
drag, startPoint x: 436, startPoint y: 128, endPoint x: 208, endPoint y: 131, distance: 227.9
click at [210, 136] on div "**********" at bounding box center [299, 130] width 422 height 48
paste input "text"
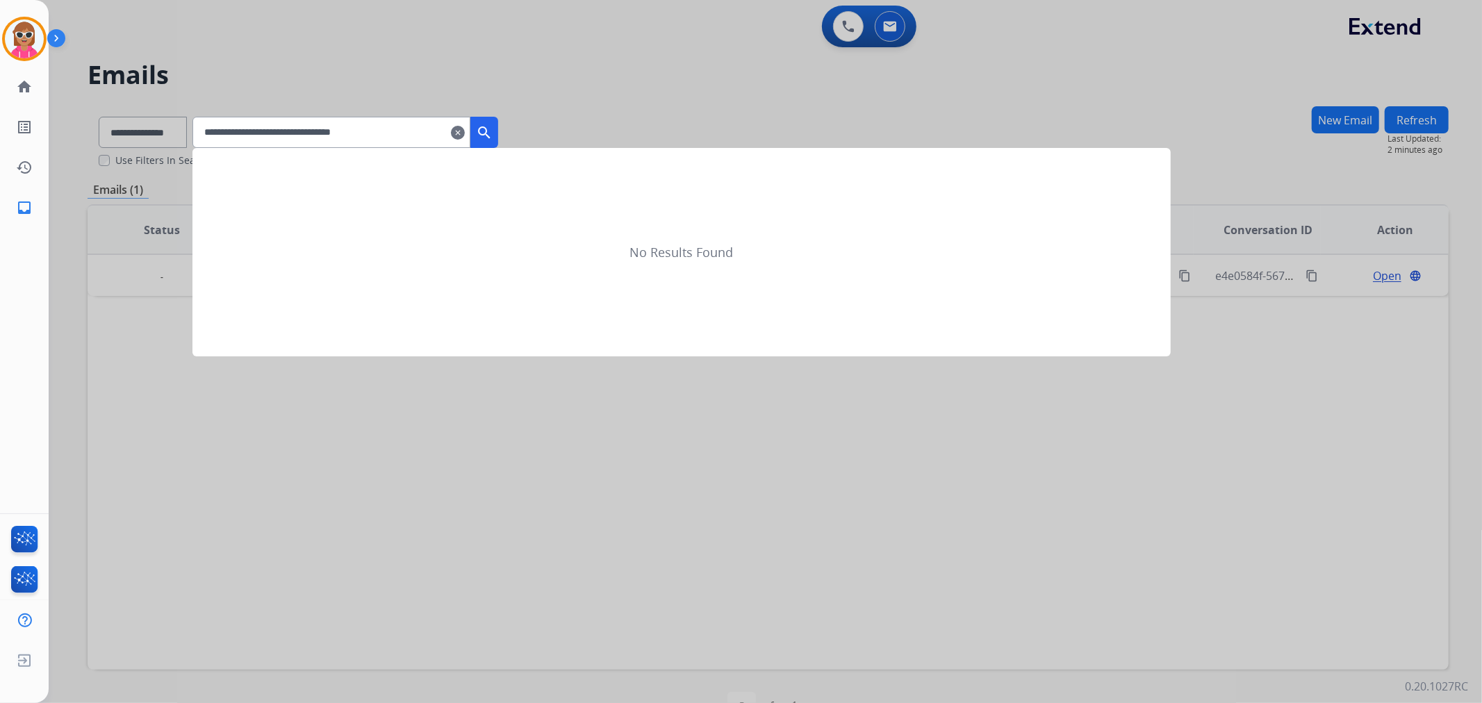
click at [493, 130] on mat-icon "search" at bounding box center [484, 132] width 17 height 17
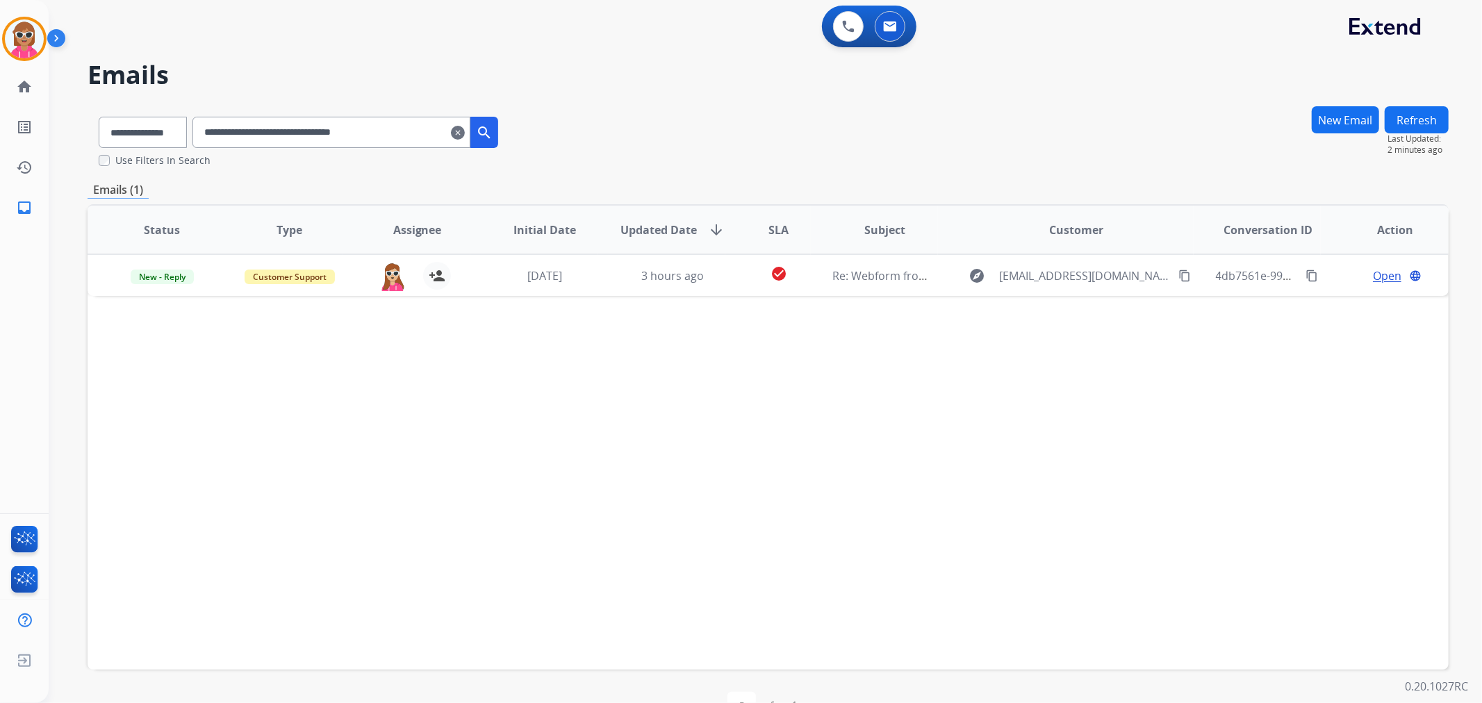
drag, startPoint x: 419, startPoint y: 126, endPoint x: 163, endPoint y: 137, distance: 256.6
click at [163, 137] on div "**********" at bounding box center [299, 130] width 422 height 48
paste input "text"
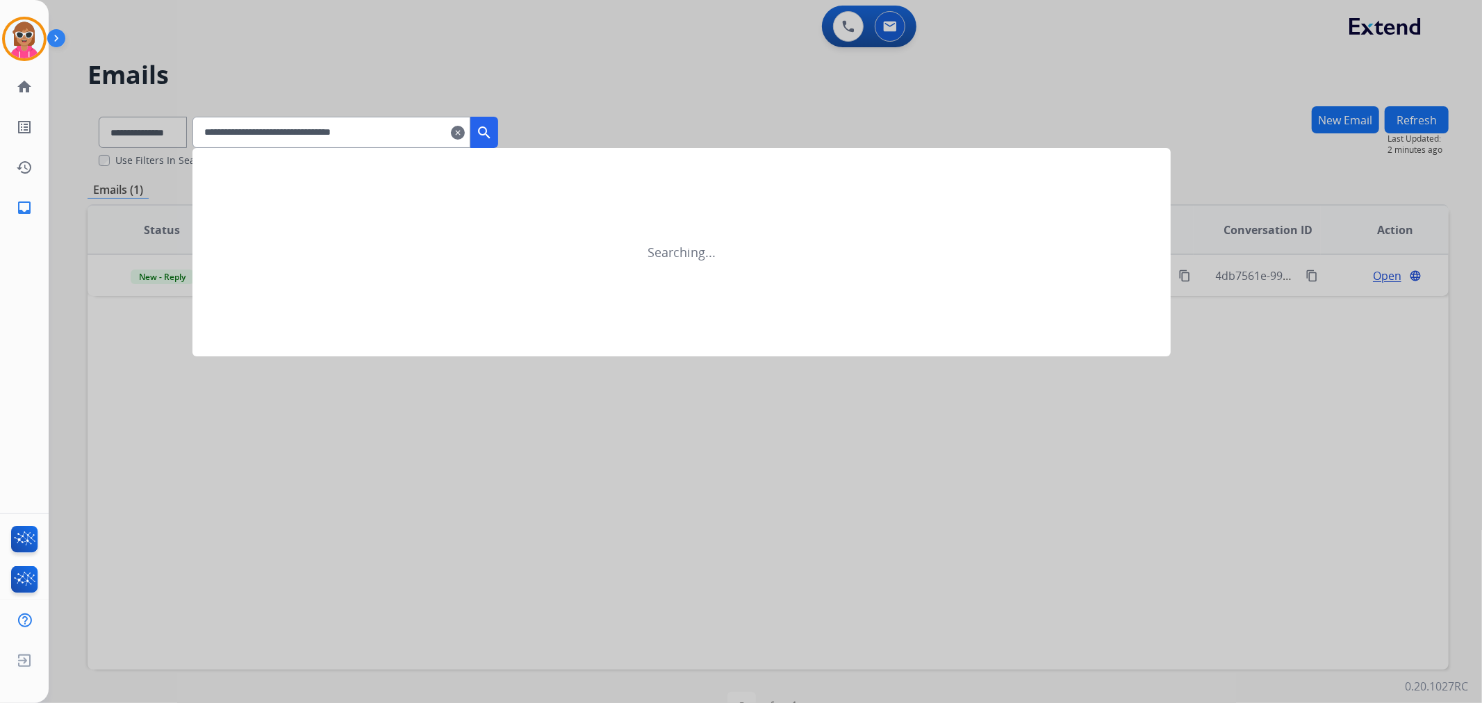
click at [493, 124] on mat-icon "search" at bounding box center [484, 132] width 17 height 17
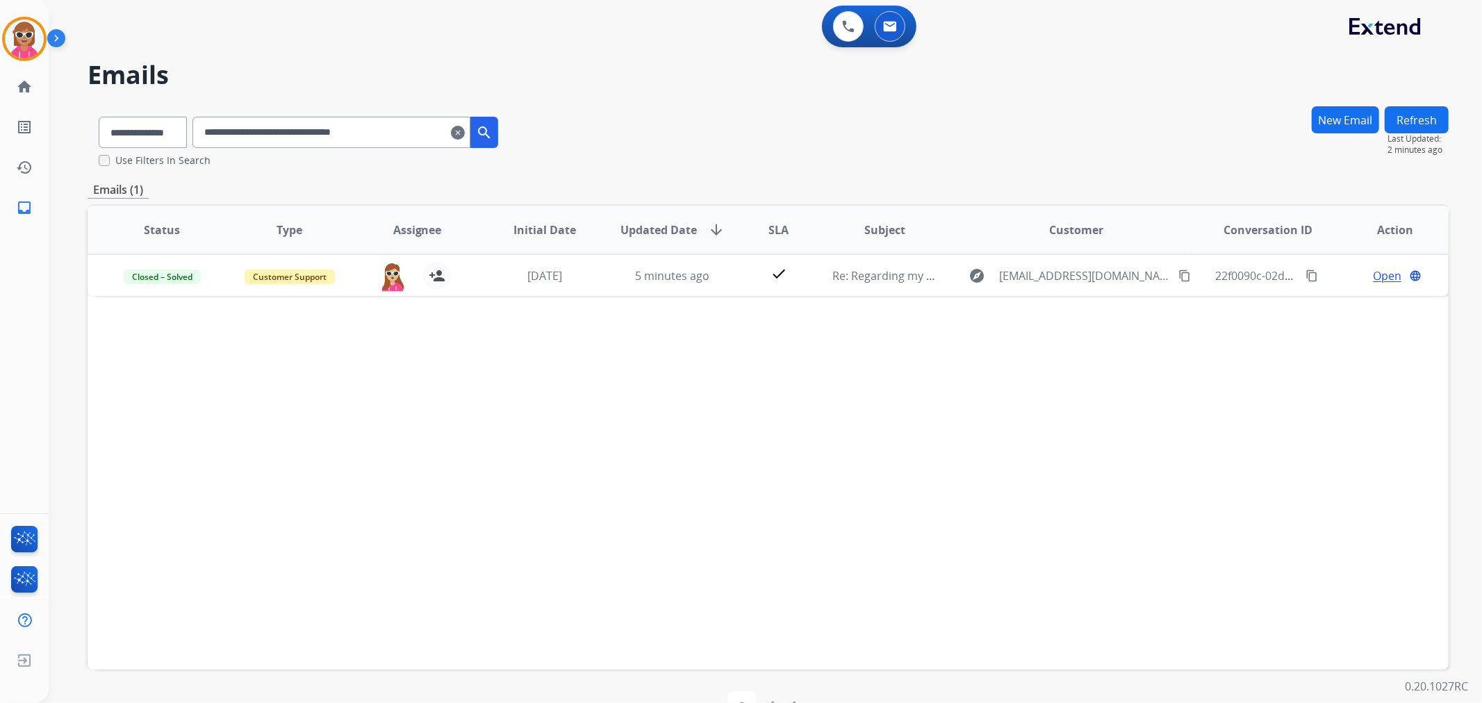
drag, startPoint x: 420, startPoint y: 113, endPoint x: 411, endPoint y: 126, distance: 17.0
click at [419, 114] on div "**********" at bounding box center [299, 130] width 422 height 48
drag, startPoint x: 413, startPoint y: 126, endPoint x: 130, endPoint y: 133, distance: 283.6
click at [130, 133] on div "**********" at bounding box center [299, 130] width 422 height 48
paste input "text"
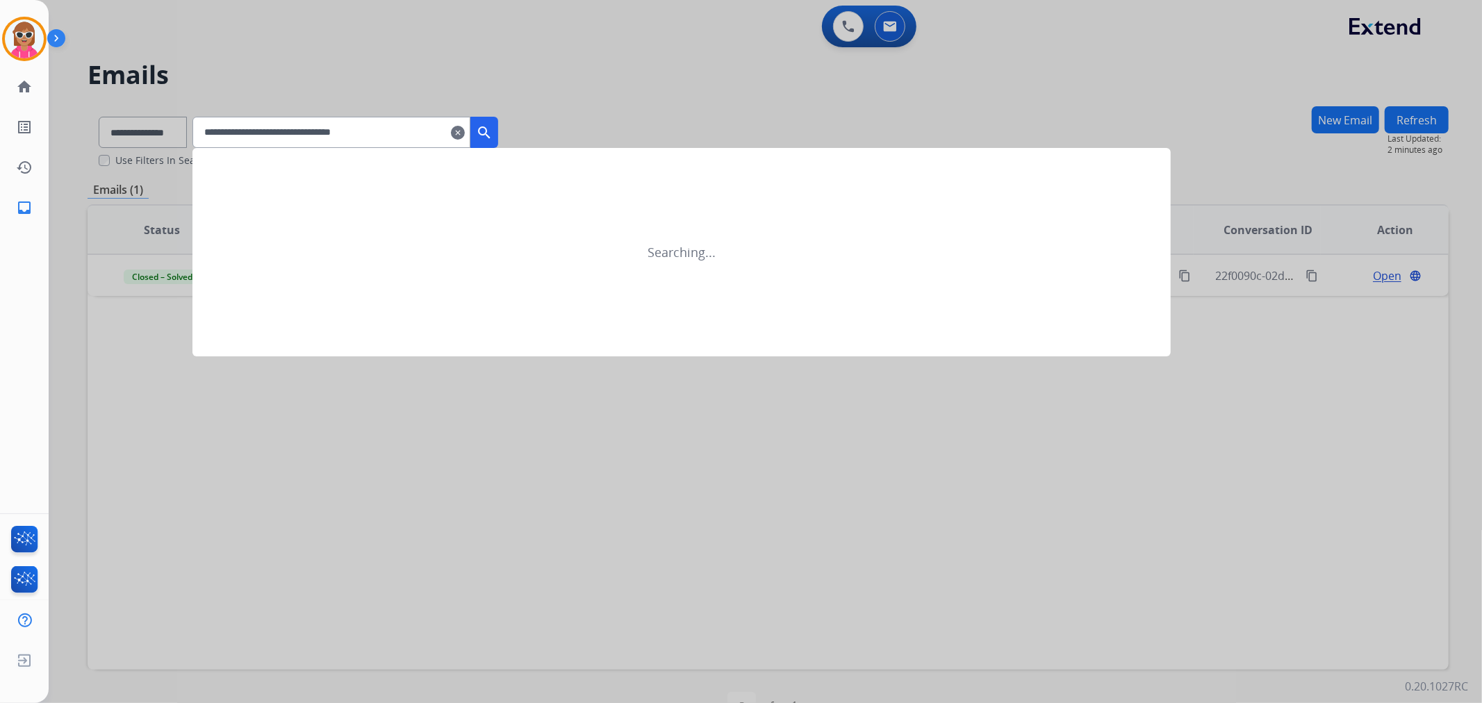
click at [498, 122] on button "search" at bounding box center [484, 132] width 28 height 31
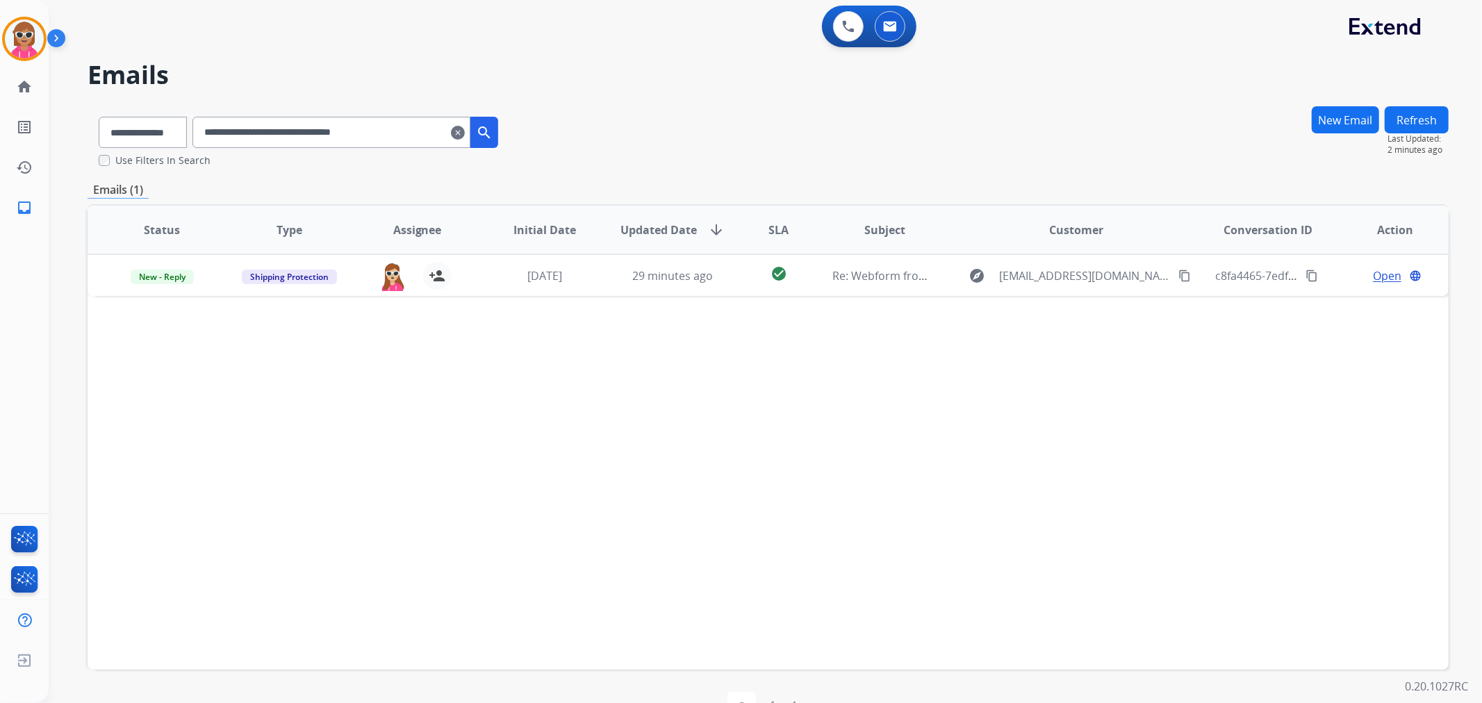
drag, startPoint x: 408, startPoint y: 126, endPoint x: 122, endPoint y: 119, distance: 285.6
click at [122, 119] on div "**********" at bounding box center [299, 130] width 422 height 48
paste input "text"
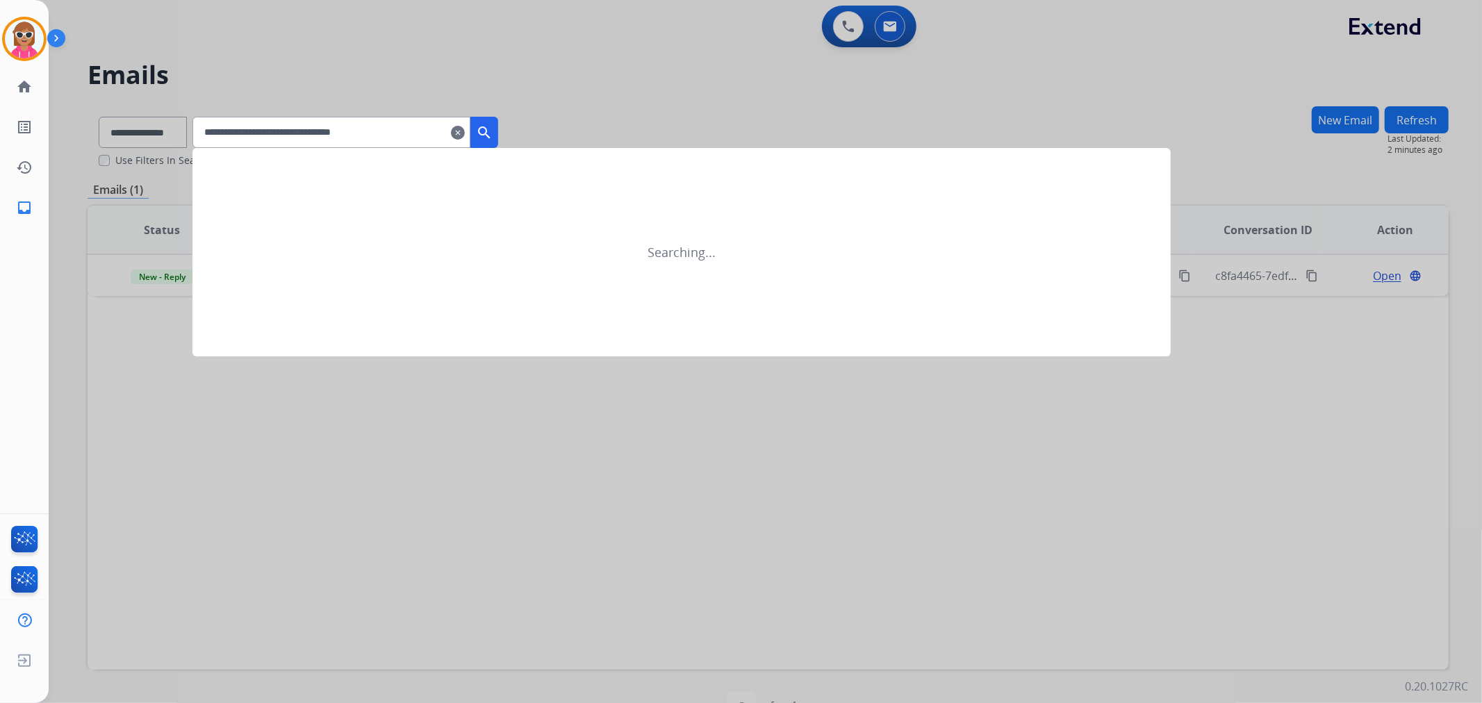
drag, startPoint x: 516, startPoint y: 121, endPoint x: 509, endPoint y: 117, distance: 8.1
click at [498, 122] on button "search" at bounding box center [484, 132] width 28 height 31
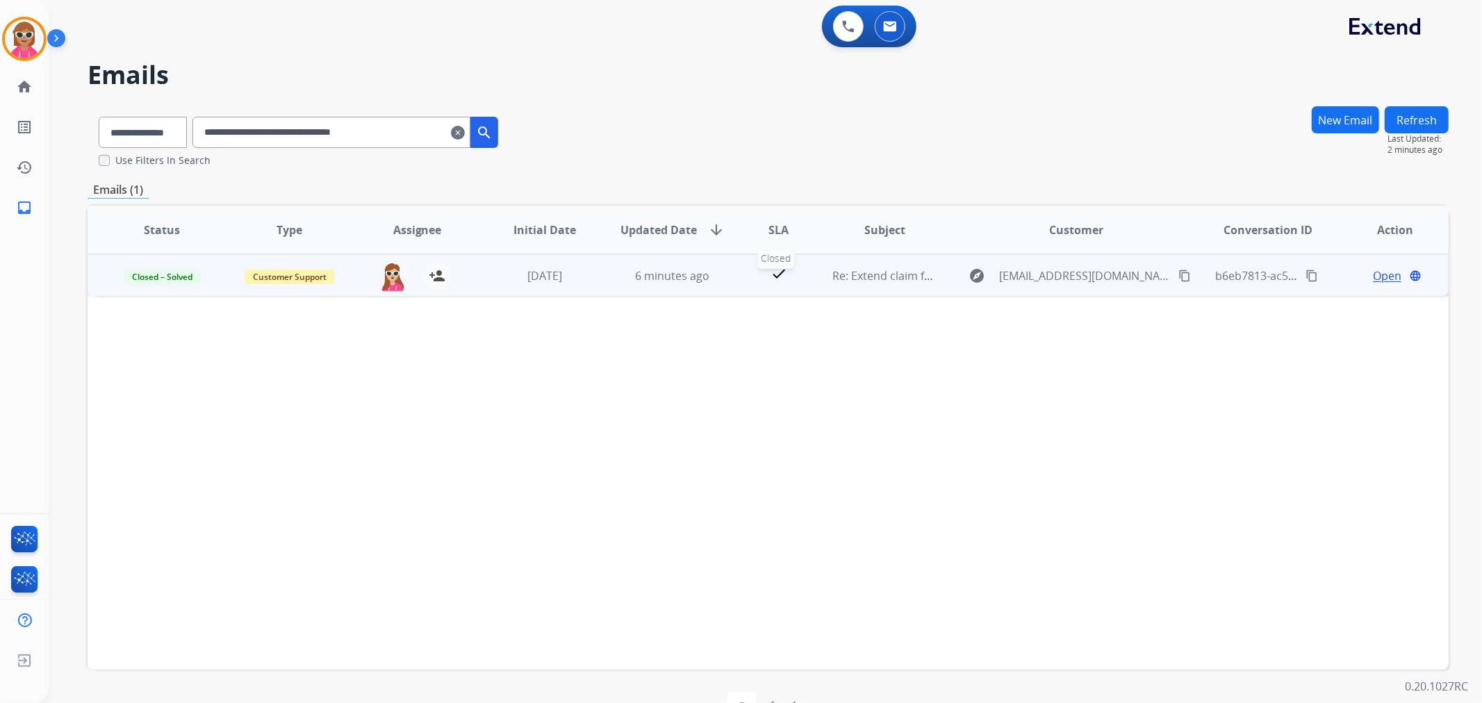
click at [748, 285] on div "check" at bounding box center [779, 275] width 62 height 21
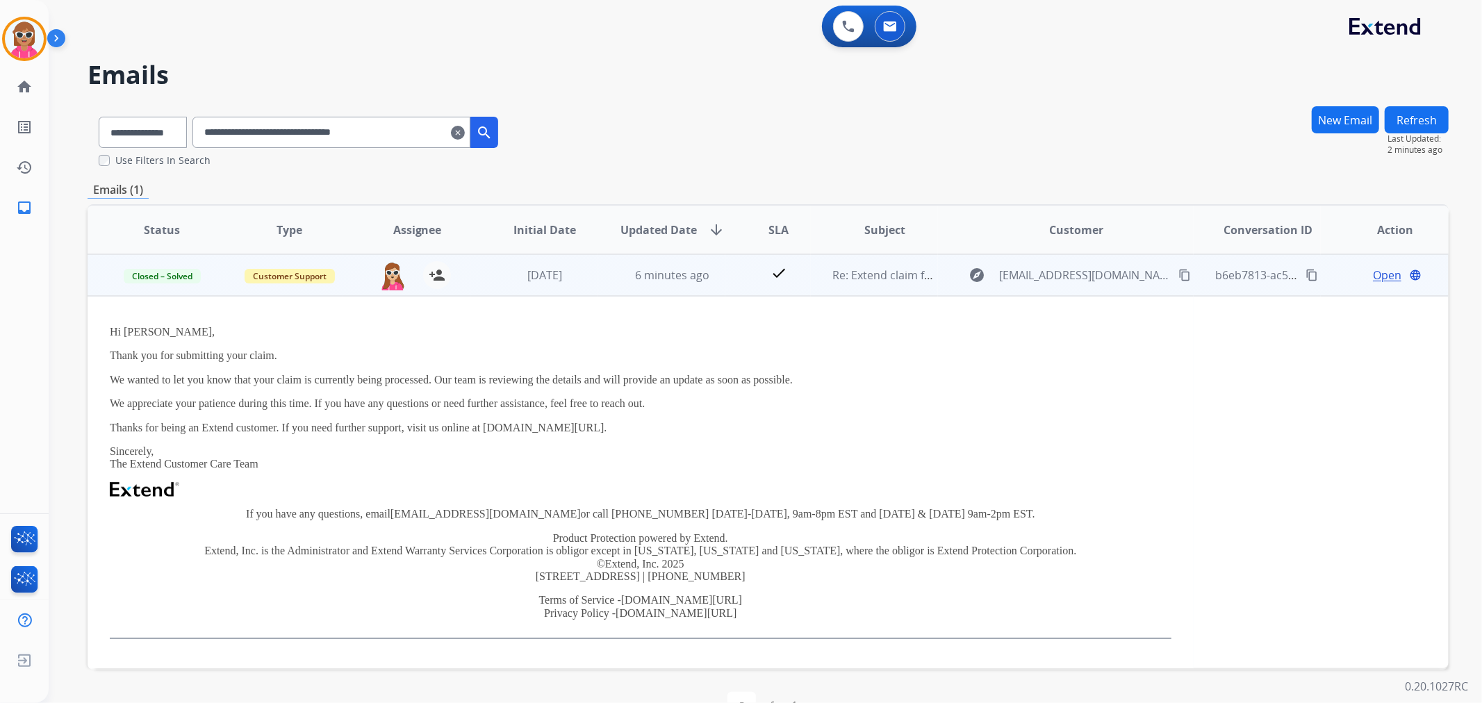
drag, startPoint x: 1149, startPoint y: 276, endPoint x: 1130, endPoint y: 279, distance: 19.8
click at [1178, 279] on mat-icon "content_copy" at bounding box center [1184, 275] width 13 height 13
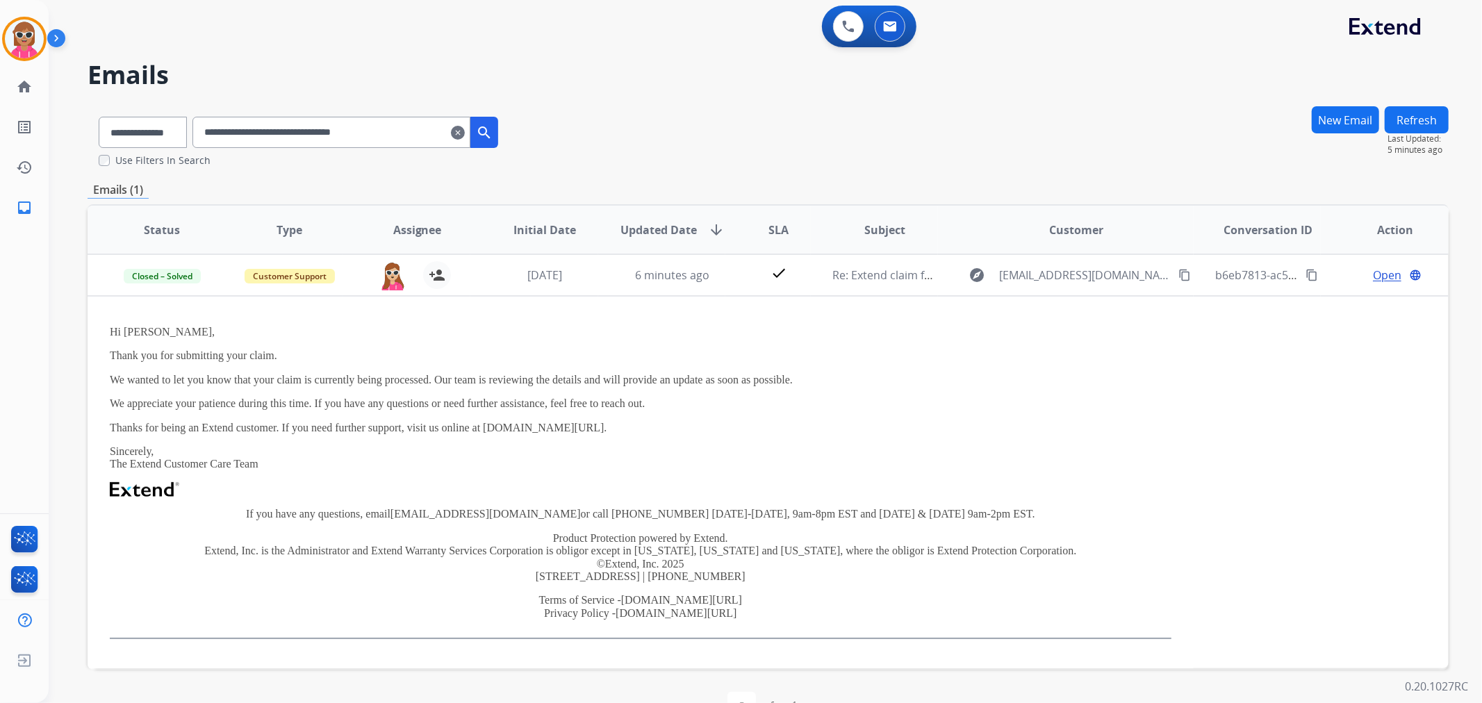
drag, startPoint x: 429, startPoint y: 130, endPoint x: 137, endPoint y: 131, distance: 292.5
click at [137, 131] on div "**********" at bounding box center [299, 130] width 422 height 48
paste input "text"
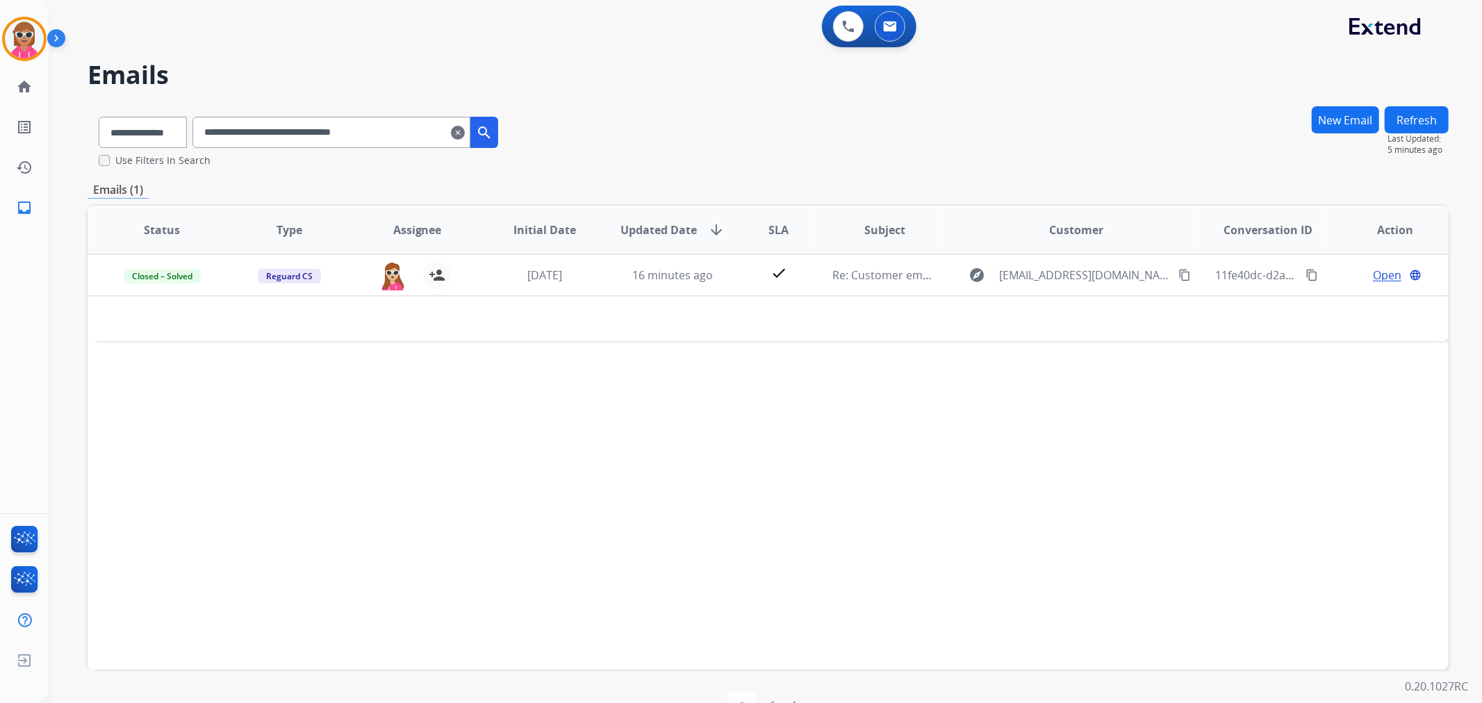
drag, startPoint x: 418, startPoint y: 126, endPoint x: 174, endPoint y: 144, distance: 244.5
click at [174, 144] on div "**********" at bounding box center [299, 130] width 422 height 48
paste input "text"
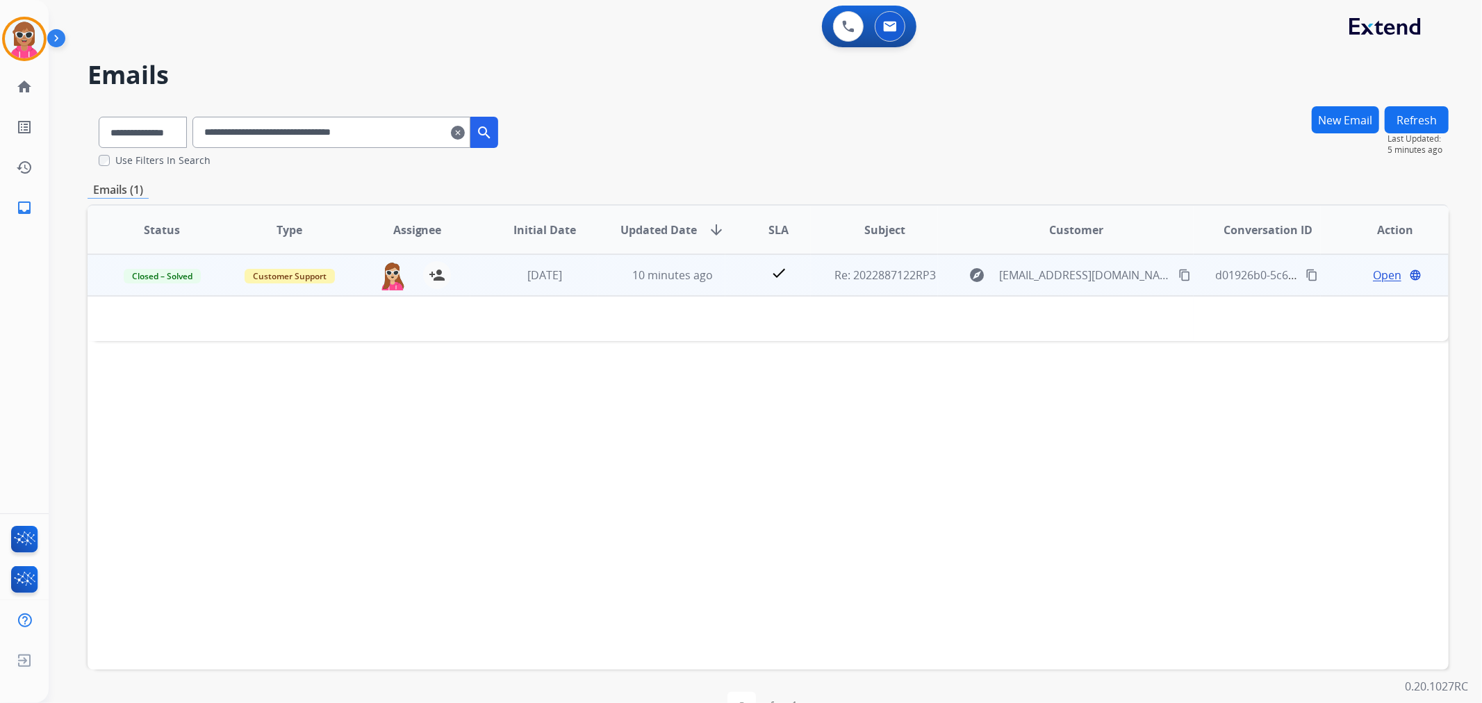
click at [683, 258] on td "10 minutes ago" at bounding box center [662, 275] width 128 height 42
click at [683, 259] on td "10 minutes ago" at bounding box center [662, 275] width 128 height 42
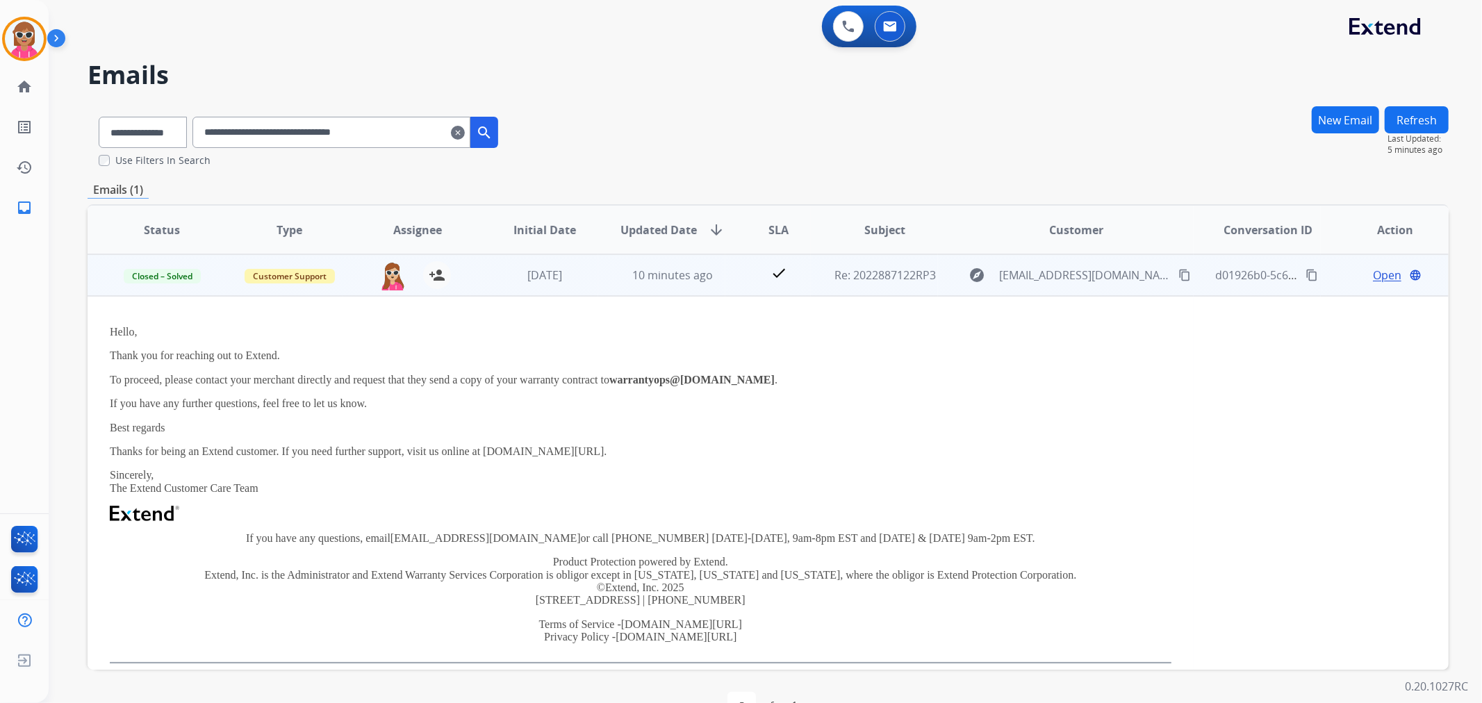
click at [1373, 267] on span "Open" at bounding box center [1387, 275] width 28 height 17
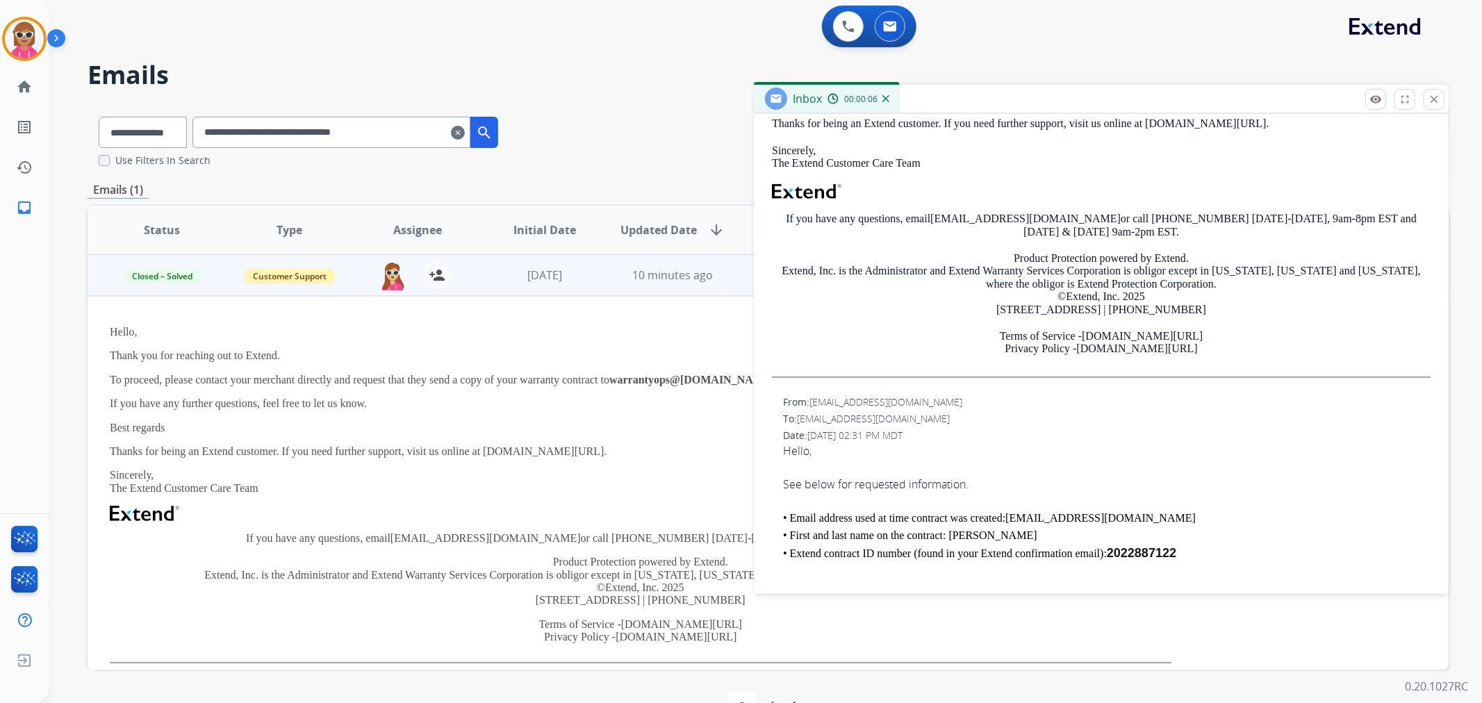
scroll to position [463, 0]
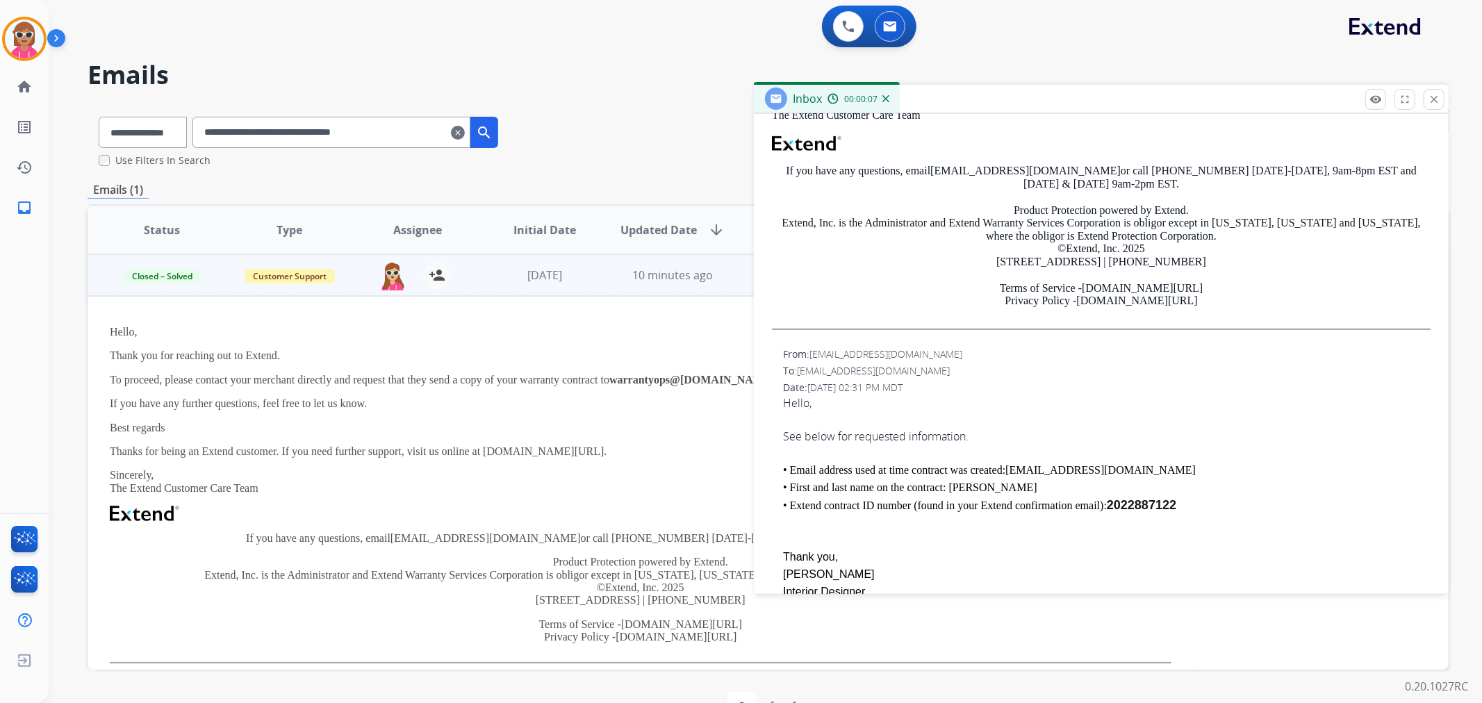
click at [1057, 464] on link "[EMAIL_ADDRESS][DOMAIN_NAME]" at bounding box center [1100, 470] width 190 height 12
drag, startPoint x: 1138, startPoint y: 455, endPoint x: 1010, endPoint y: 454, distance: 128.5
click at [1010, 461] on div "• Email address used at time contract was created: [EMAIL_ADDRESS][DOMAIN_NAME]…" at bounding box center [1107, 487] width 648 height 53
copy link "[EMAIL_ADDRESS][DOMAIN_NAME]"
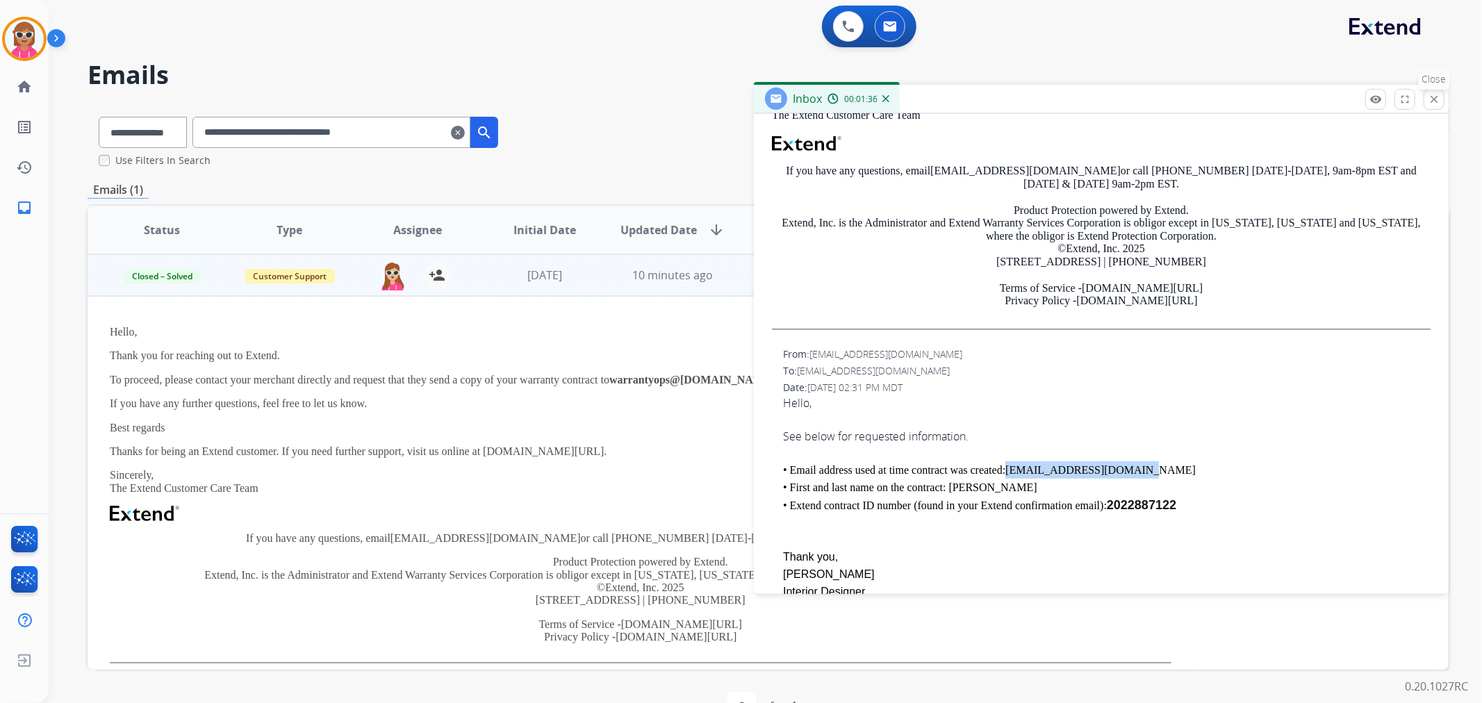
click at [1435, 106] on button "close Close" at bounding box center [1434, 99] width 21 height 21
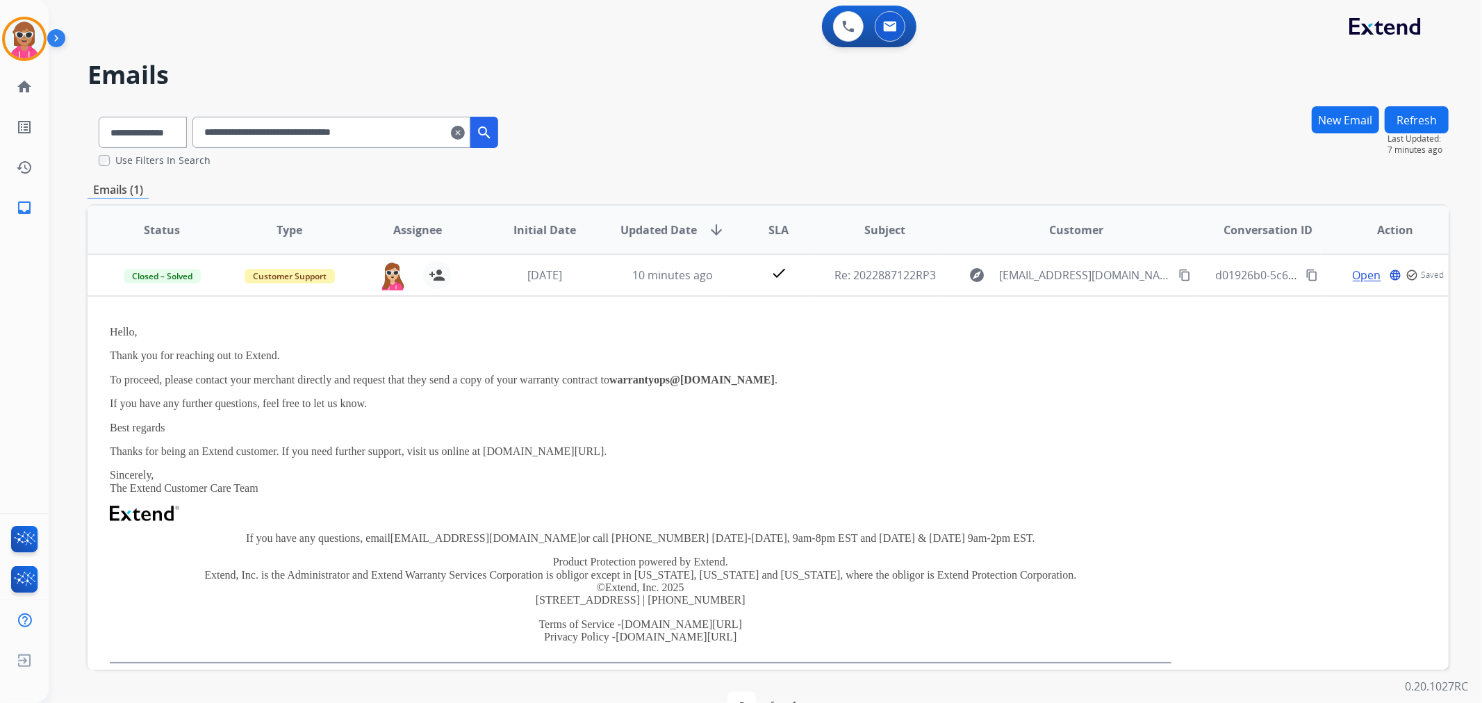
click at [1428, 112] on button "Refresh" at bounding box center [1417, 119] width 64 height 27
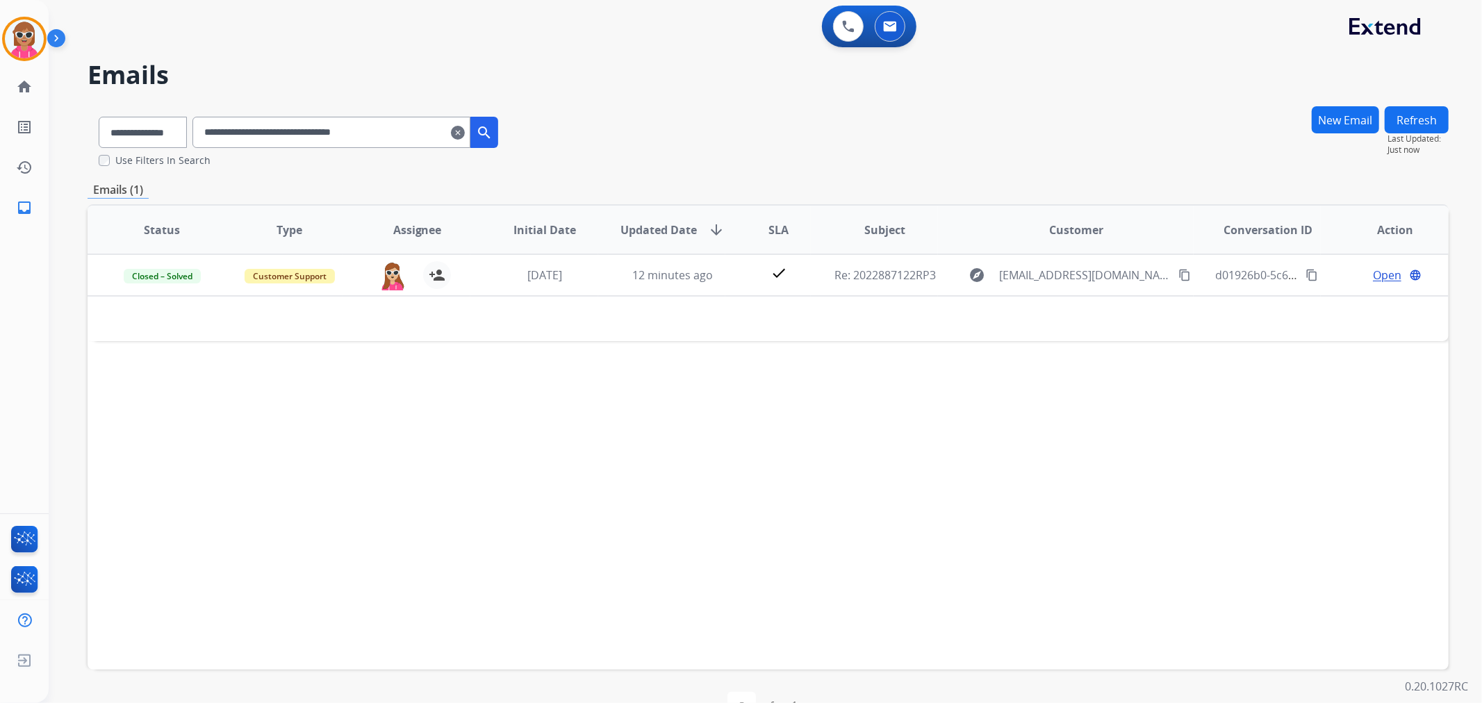
drag, startPoint x: 420, startPoint y: 127, endPoint x: 129, endPoint y: 134, distance: 291.2
click at [129, 134] on div "**********" at bounding box center [299, 130] width 422 height 48
paste input "text"
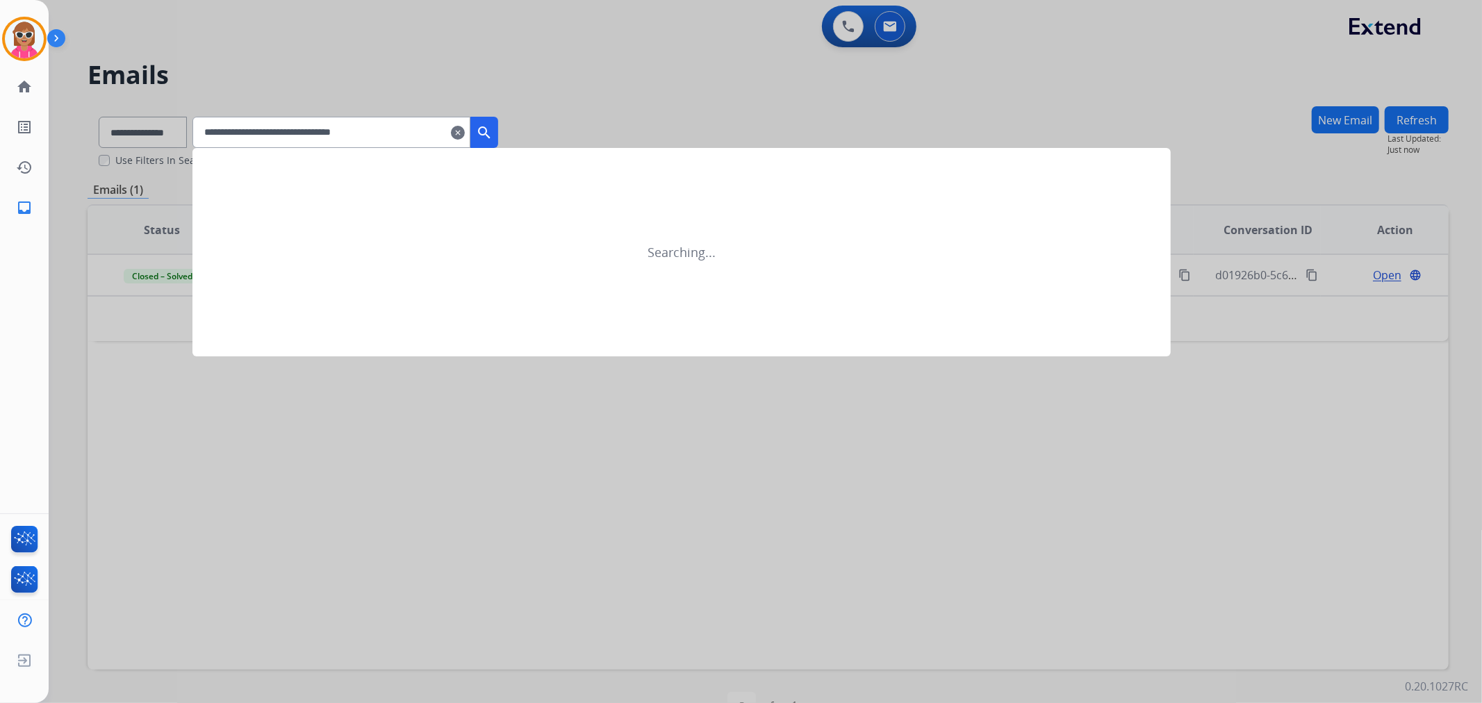
click at [493, 129] on mat-icon "search" at bounding box center [484, 132] width 17 height 17
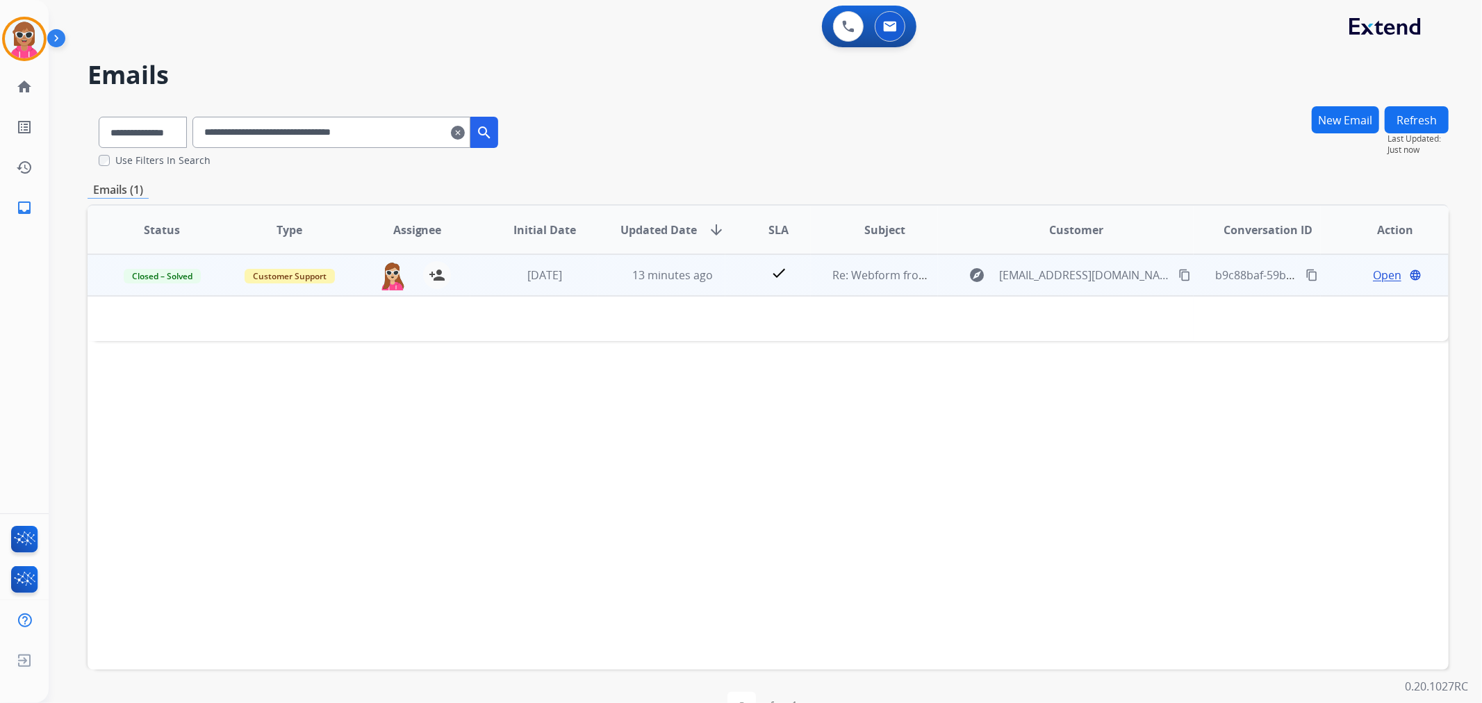
click at [609, 269] on td "13 minutes ago" at bounding box center [662, 275] width 128 height 42
click at [612, 270] on td "13 minutes ago" at bounding box center [662, 275] width 128 height 42
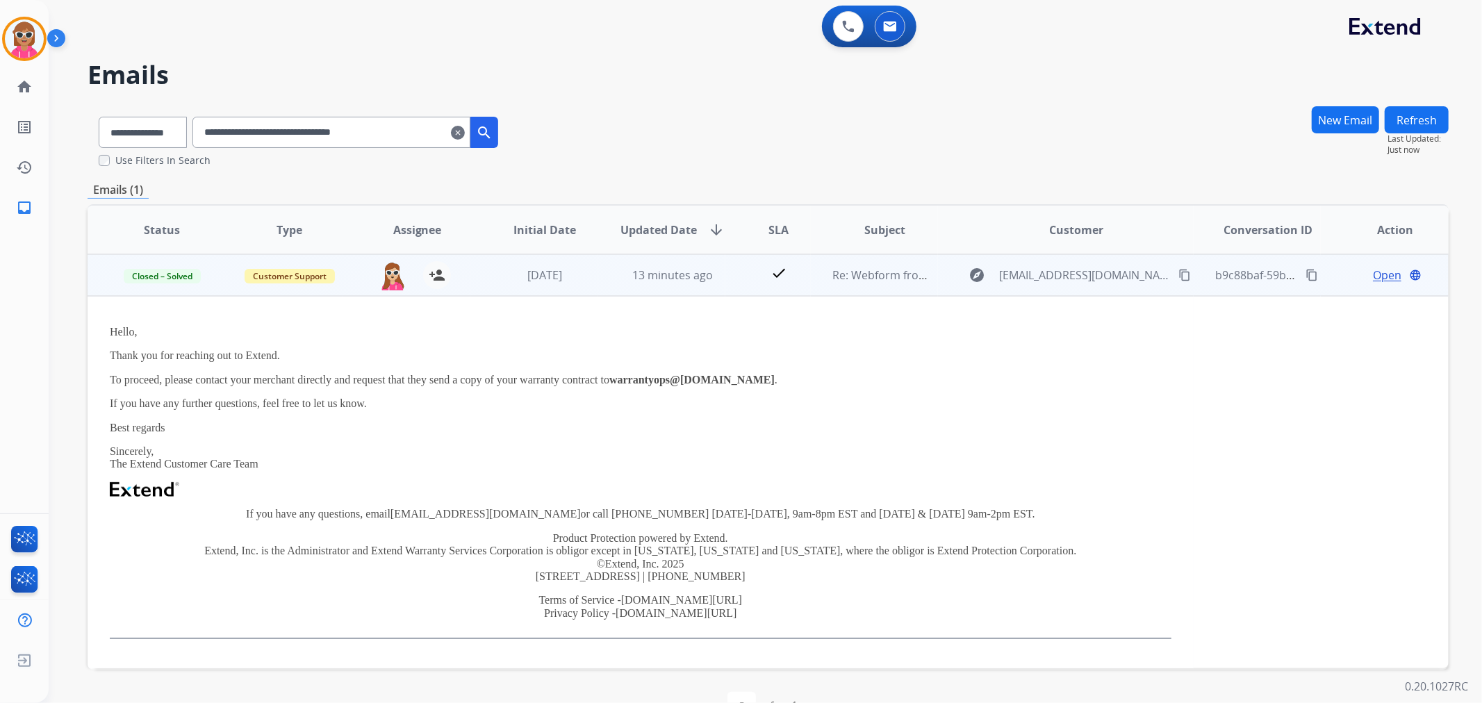
click at [1381, 274] on span "Open" at bounding box center [1387, 275] width 28 height 17
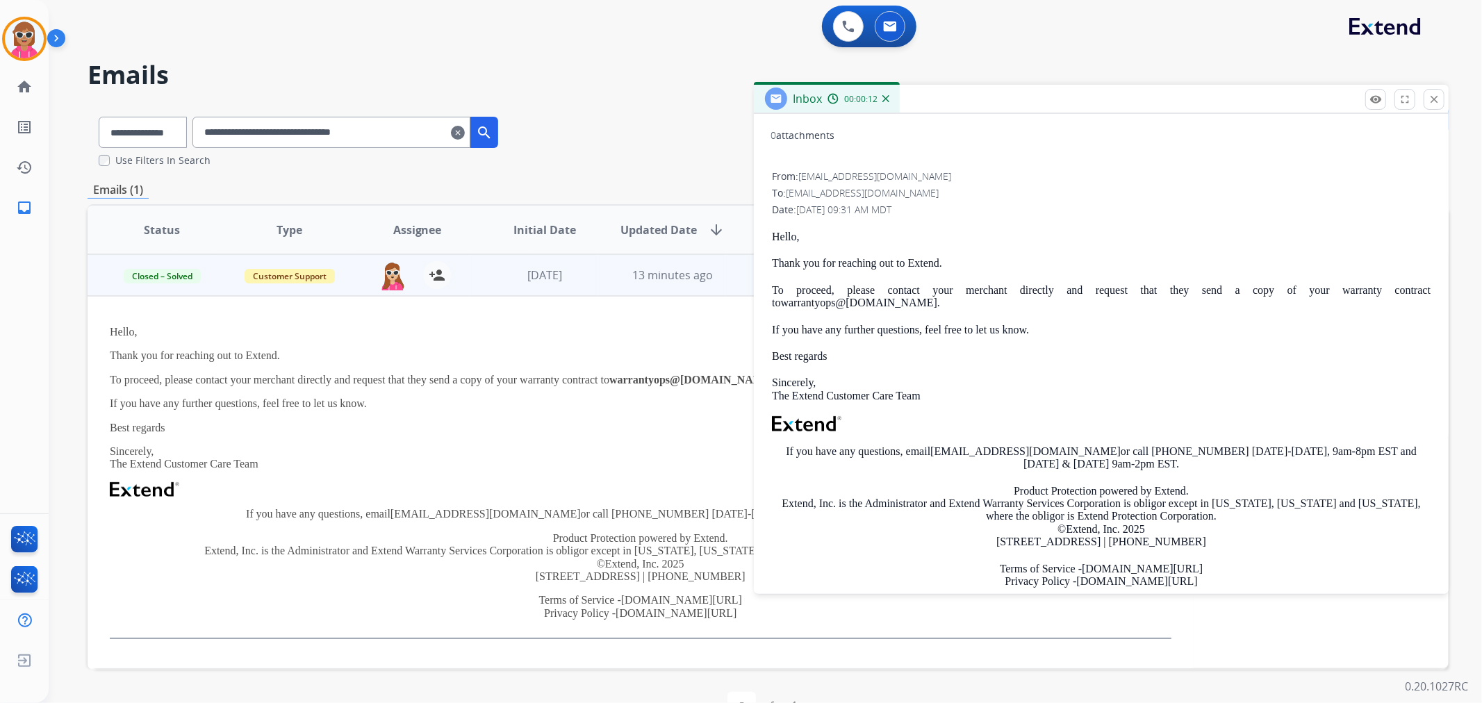
scroll to position [0, 0]
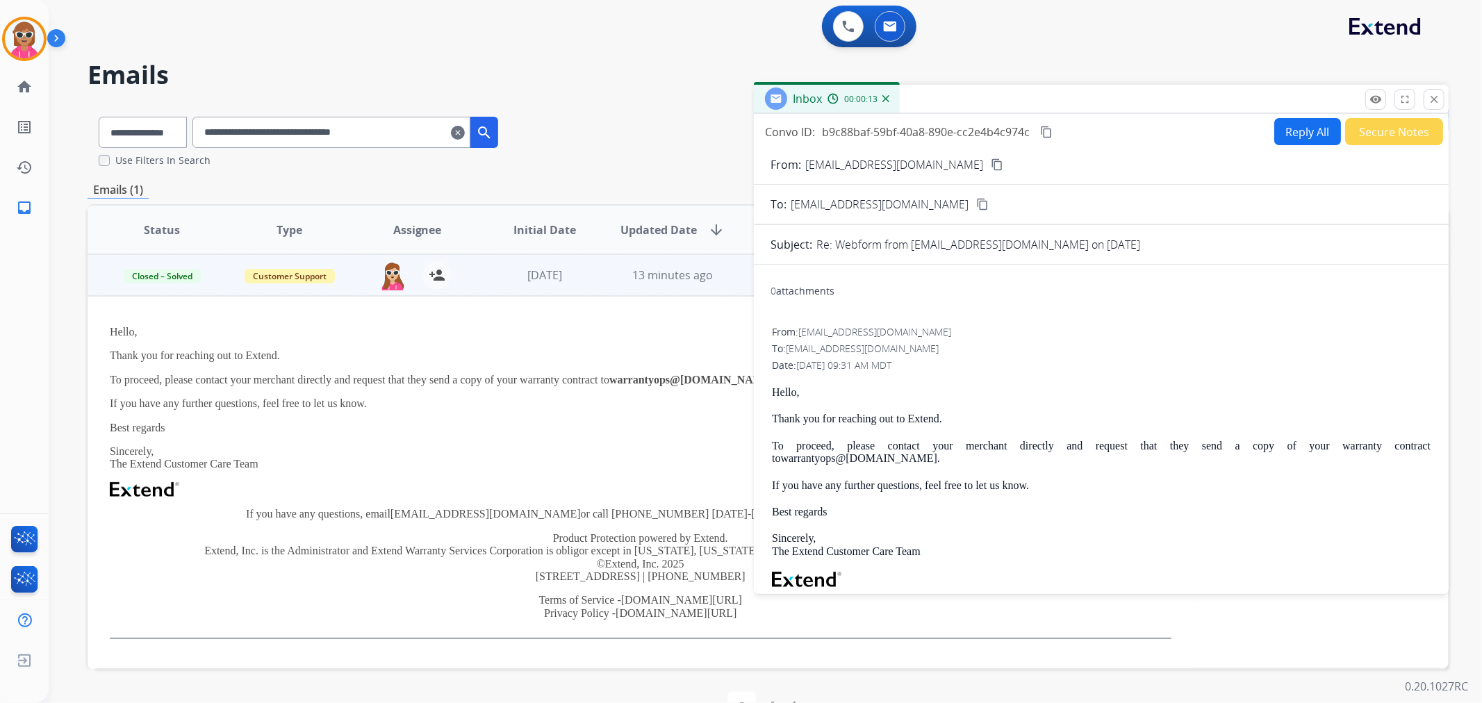
click at [974, 211] on button "content_copy" at bounding box center [982, 204] width 17 height 17
click at [1433, 96] on mat-icon "close" at bounding box center [1434, 99] width 13 height 13
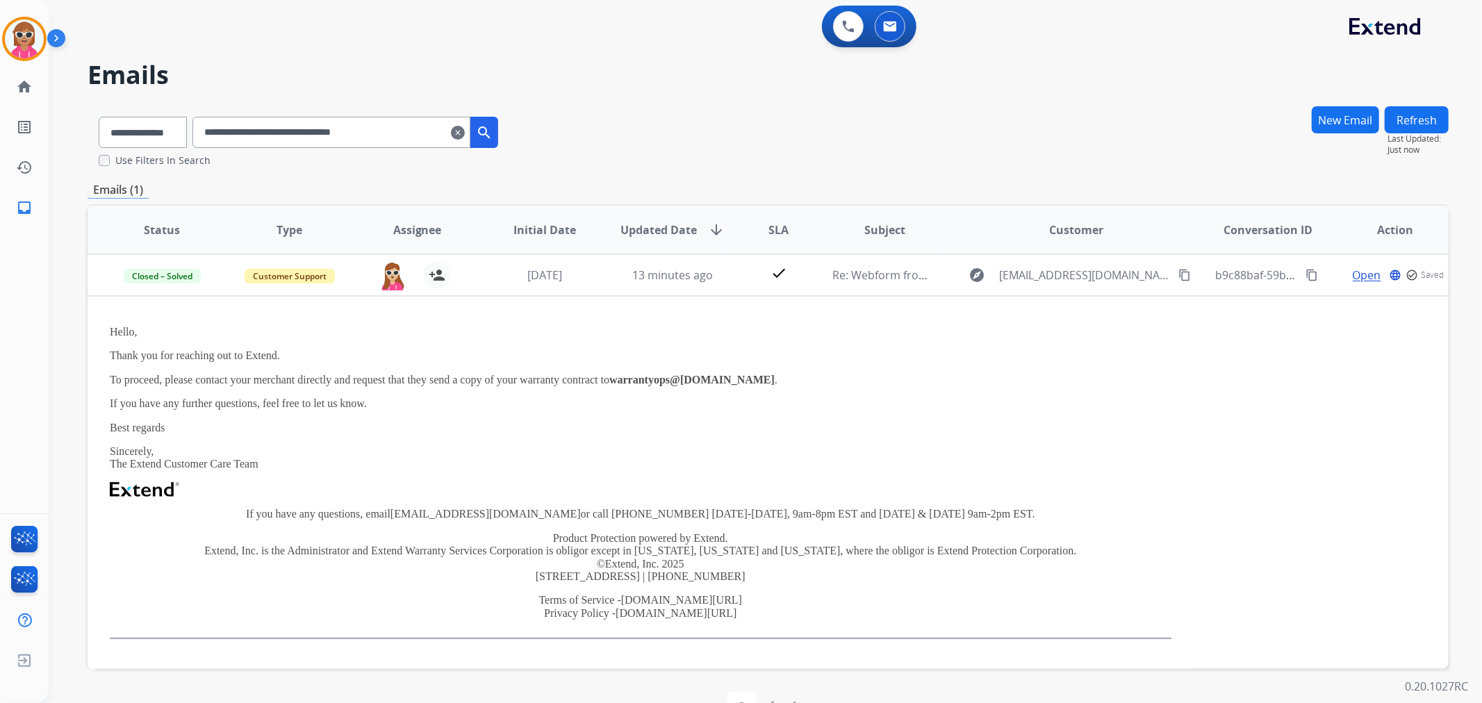
drag, startPoint x: 428, startPoint y: 134, endPoint x: 157, endPoint y: 135, distance: 271.0
click at [163, 139] on div "**********" at bounding box center [299, 130] width 422 height 48
paste input "text"
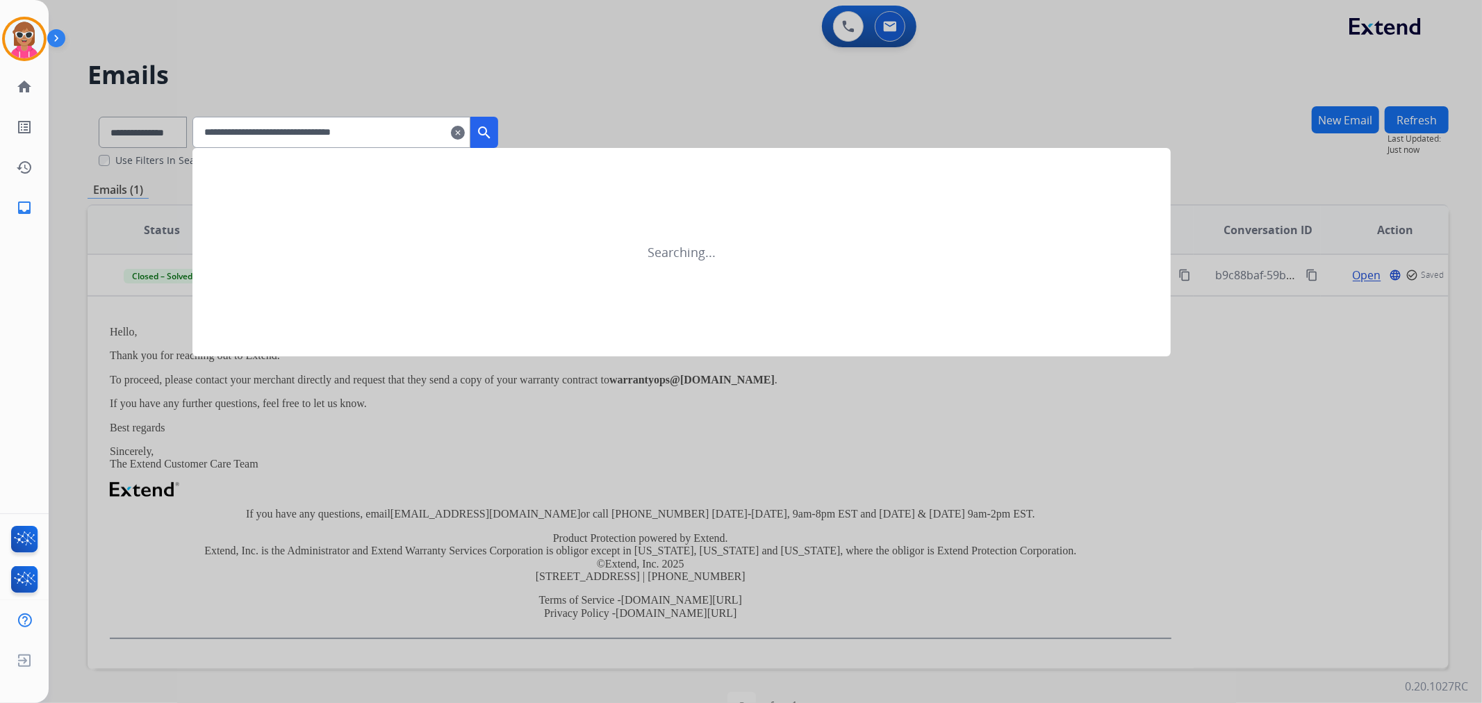
click at [493, 133] on mat-icon "search" at bounding box center [484, 132] width 17 height 17
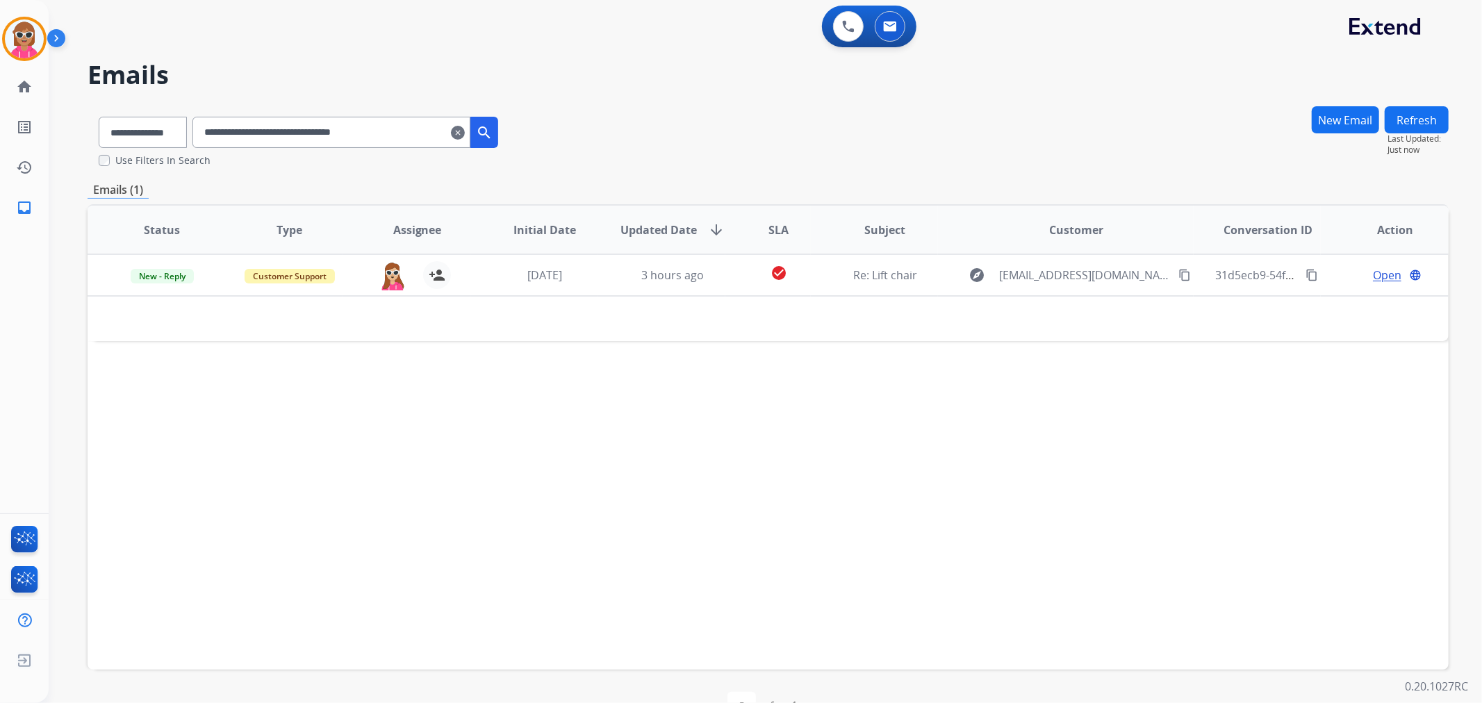
drag, startPoint x: 443, startPoint y: 129, endPoint x: 90, endPoint y: 131, distance: 352.9
click at [90, 131] on div "**********" at bounding box center [299, 130] width 422 height 48
paste input "text"
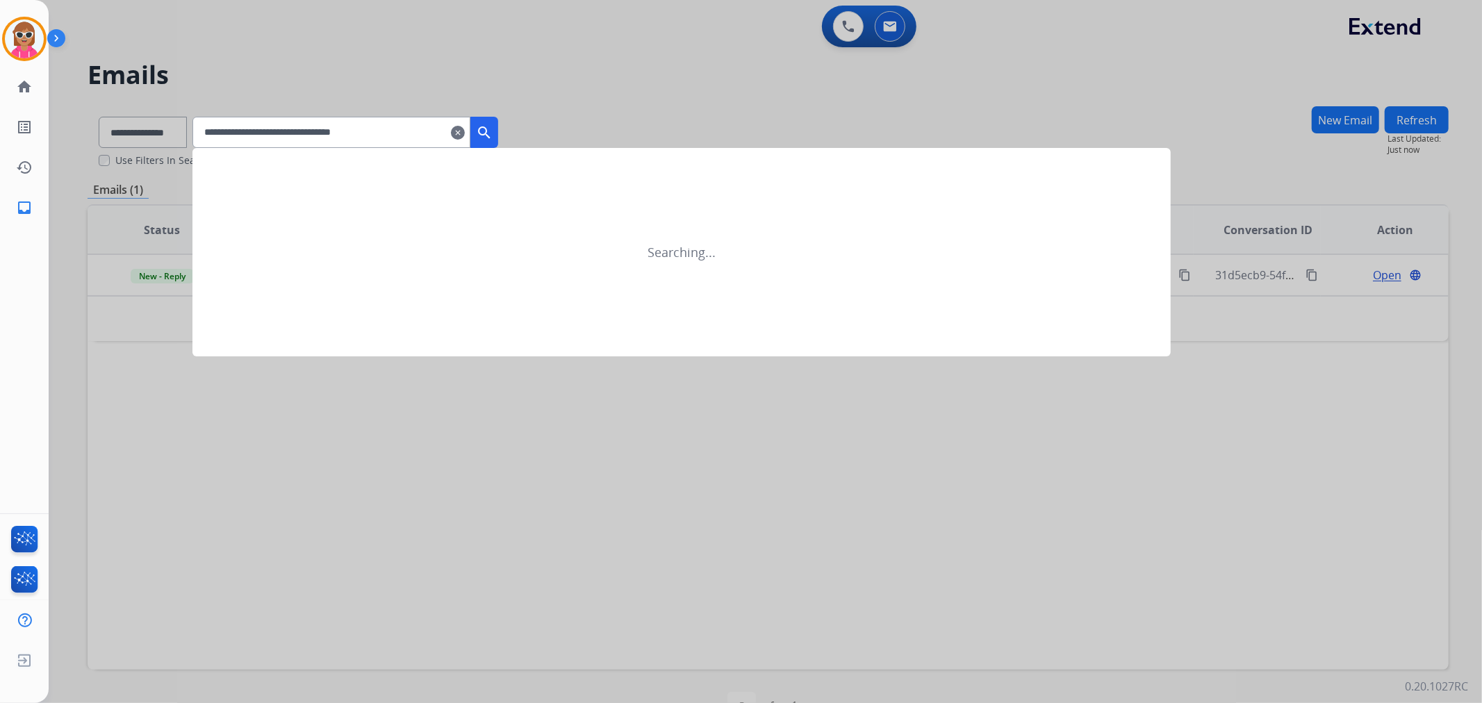
click at [493, 130] on mat-icon "search" at bounding box center [484, 132] width 17 height 17
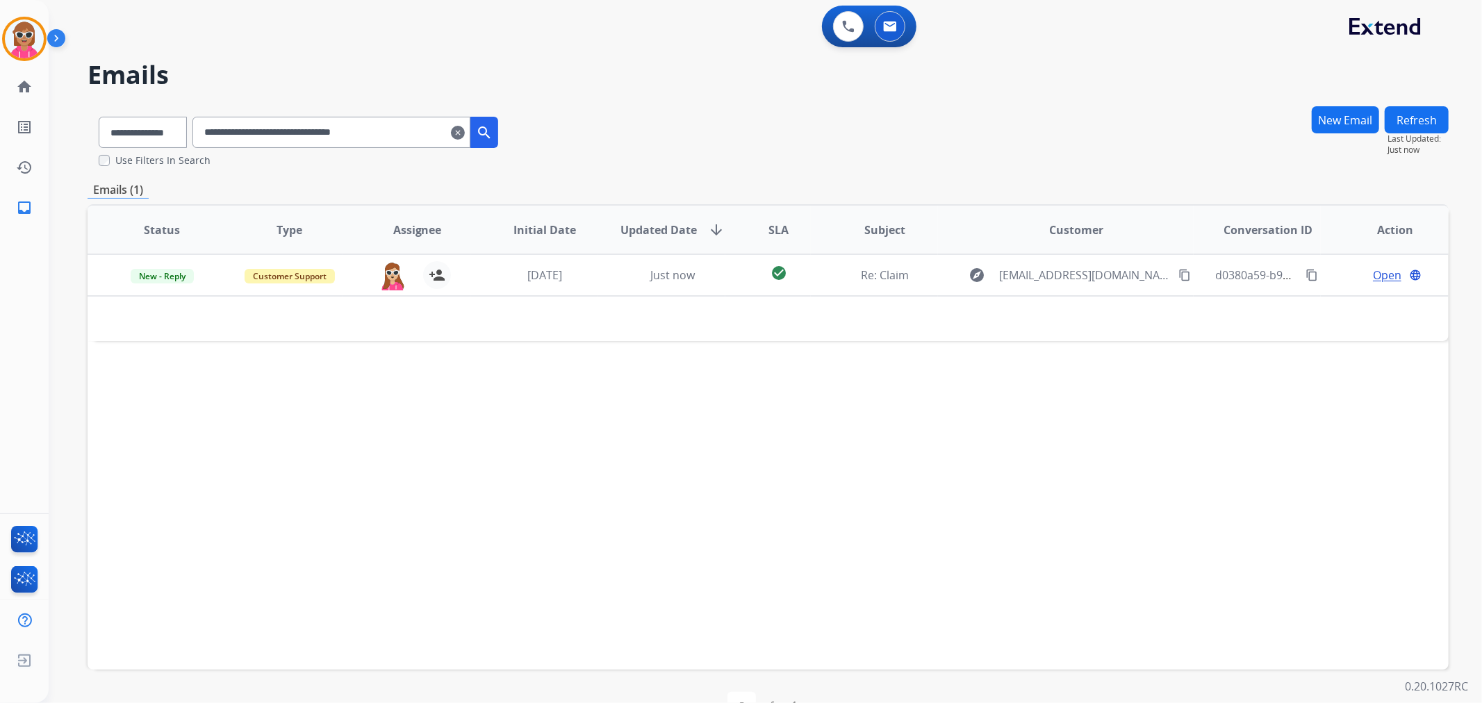
click at [417, 129] on input "**********" at bounding box center [331, 132] width 278 height 31
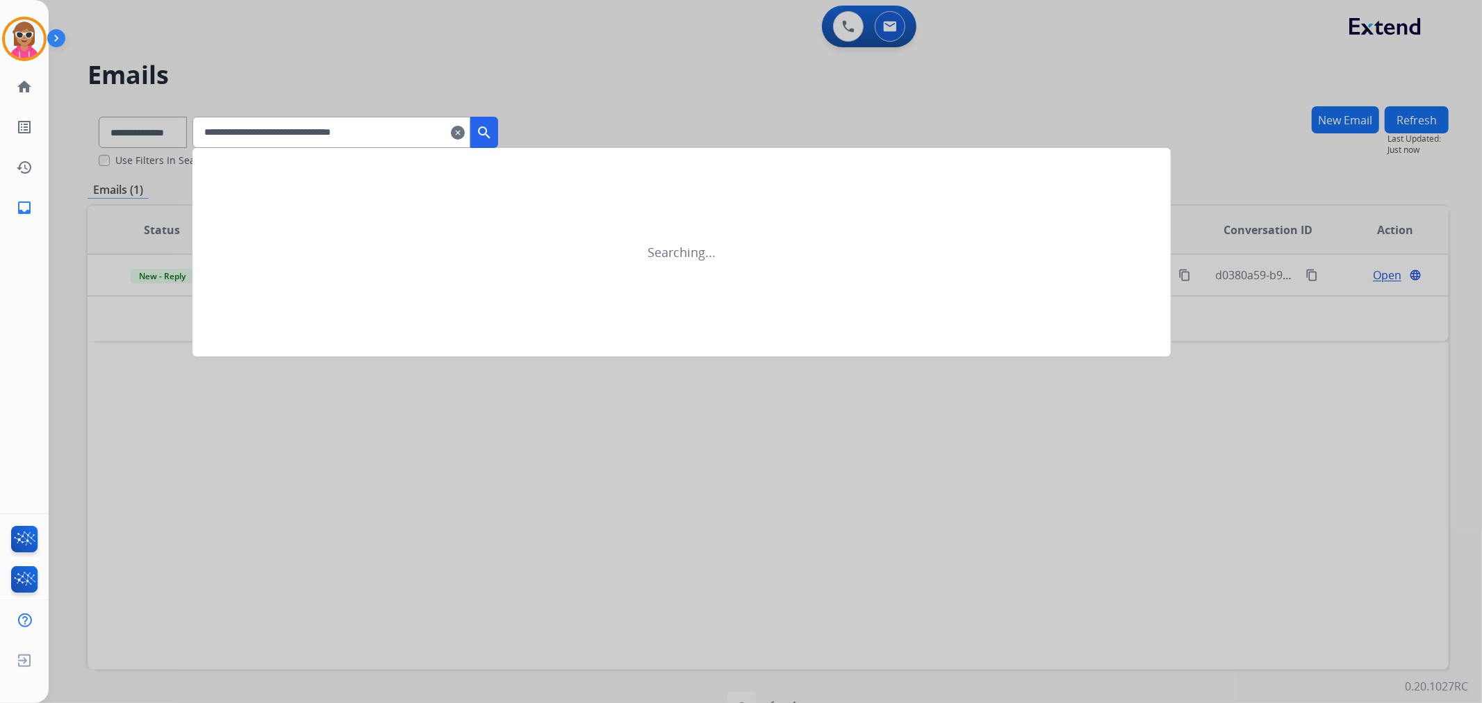
click at [493, 140] on mat-icon "search" at bounding box center [484, 132] width 17 height 17
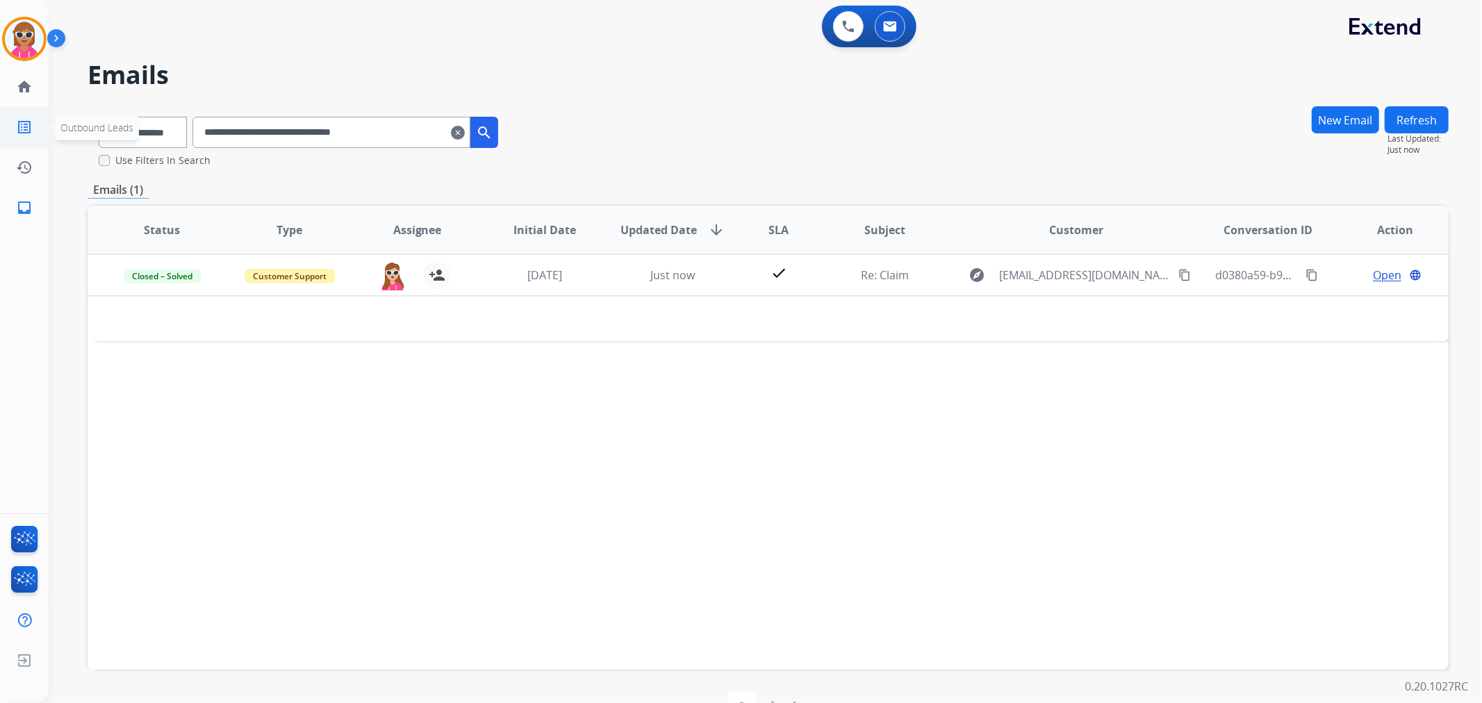
drag, startPoint x: 425, startPoint y: 135, endPoint x: 0, endPoint y: 140, distance: 424.5
click at [0, 140] on div "**********" at bounding box center [741, 351] width 1482 height 703
paste input "text"
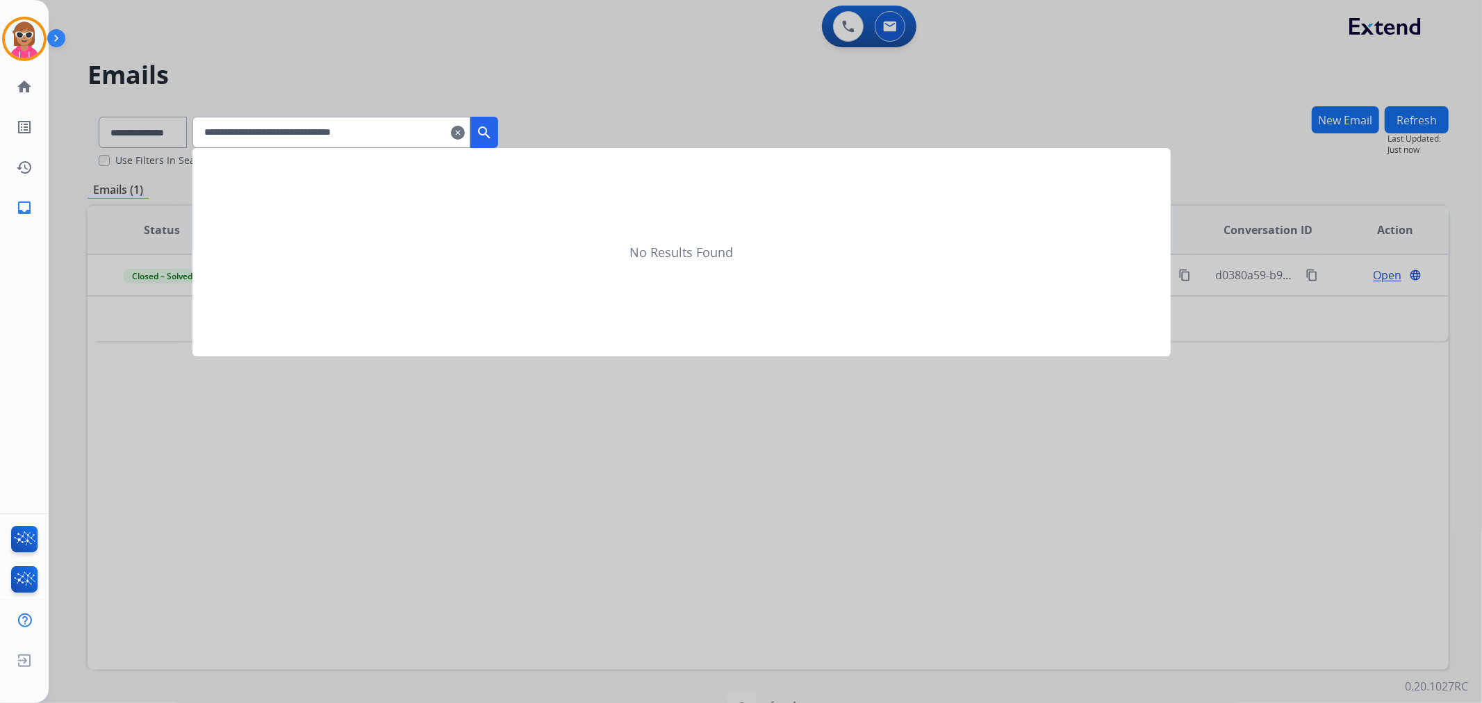
drag, startPoint x: 513, startPoint y: 141, endPoint x: 511, endPoint y: 149, distance: 8.6
click at [498, 140] on button "search" at bounding box center [484, 132] width 28 height 31
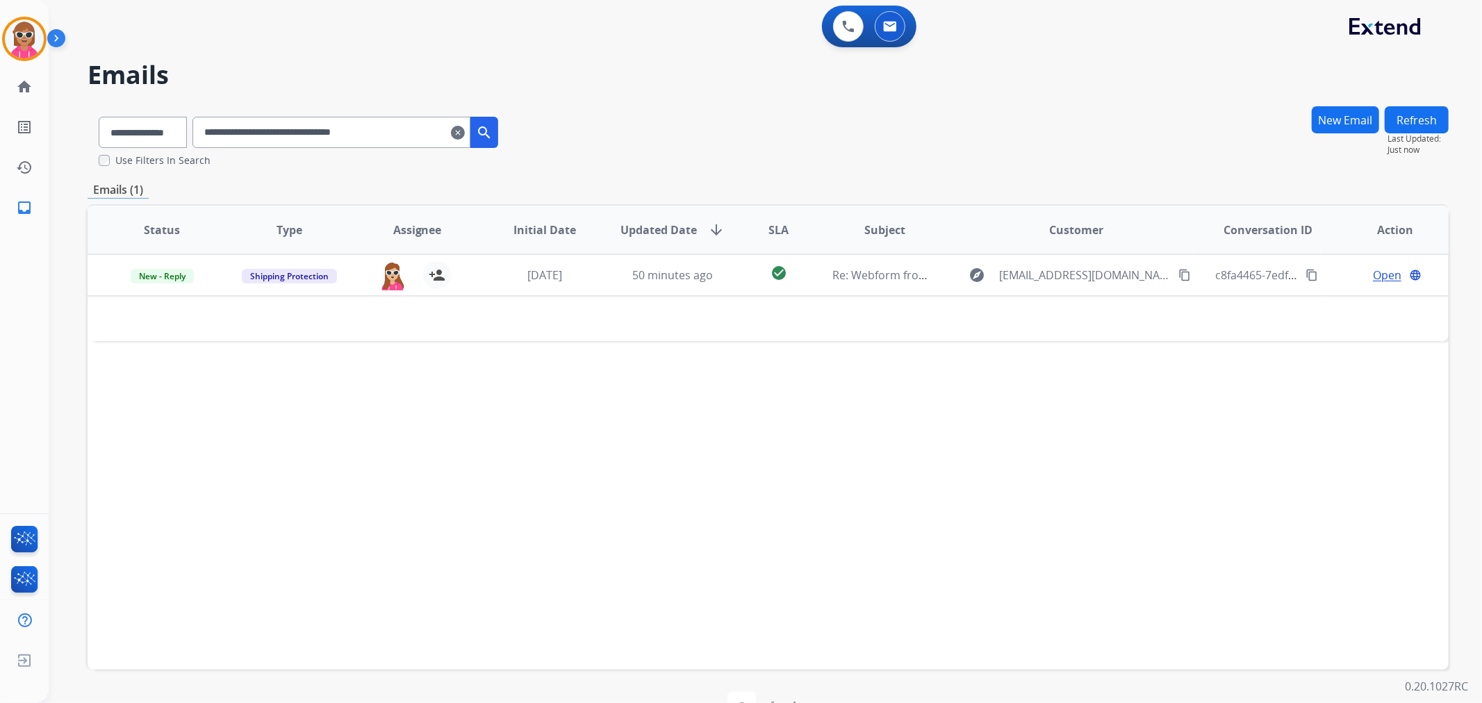
drag, startPoint x: 440, startPoint y: 140, endPoint x: 52, endPoint y: 147, distance: 388.4
click at [53, 147] on div "**********" at bounding box center [749, 396] width 1400 height 692
paste input "text"
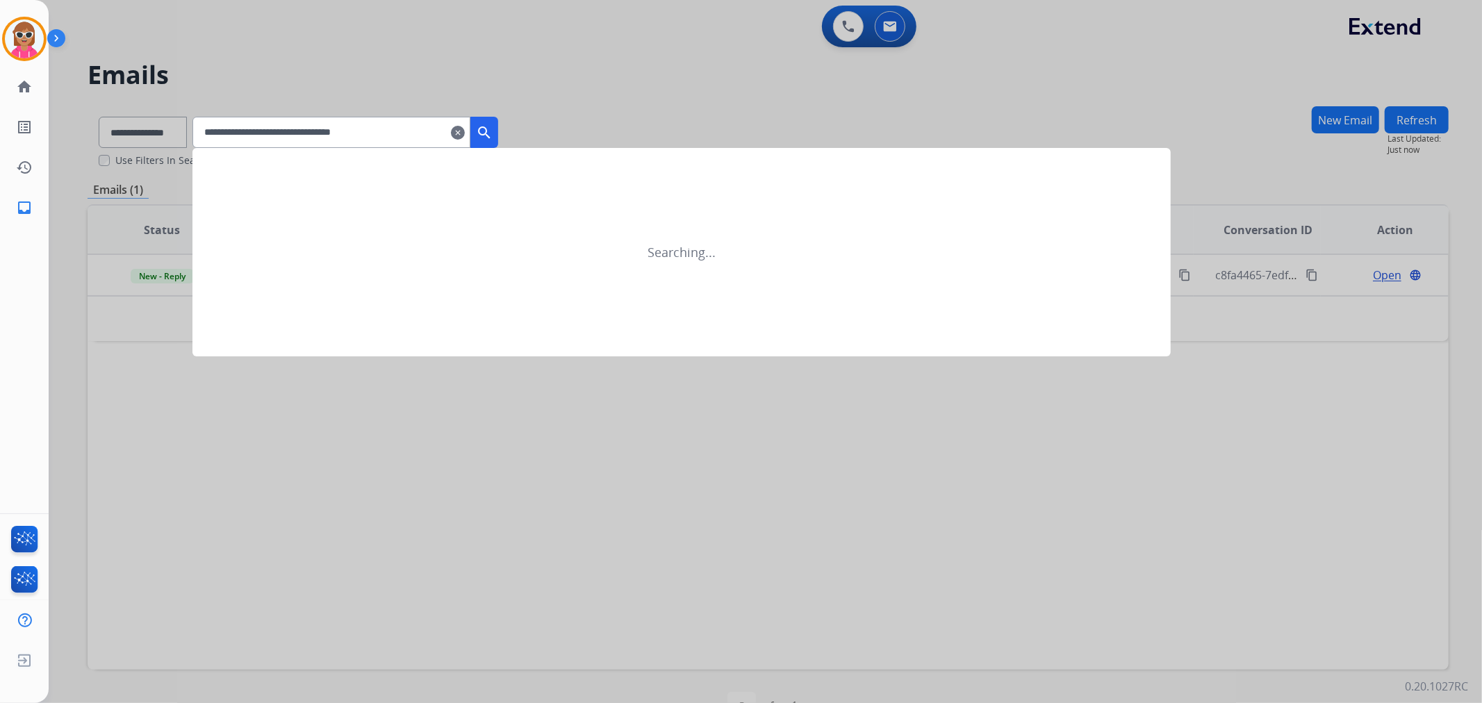
type input "**********"
click at [498, 140] on button "search" at bounding box center [484, 132] width 28 height 31
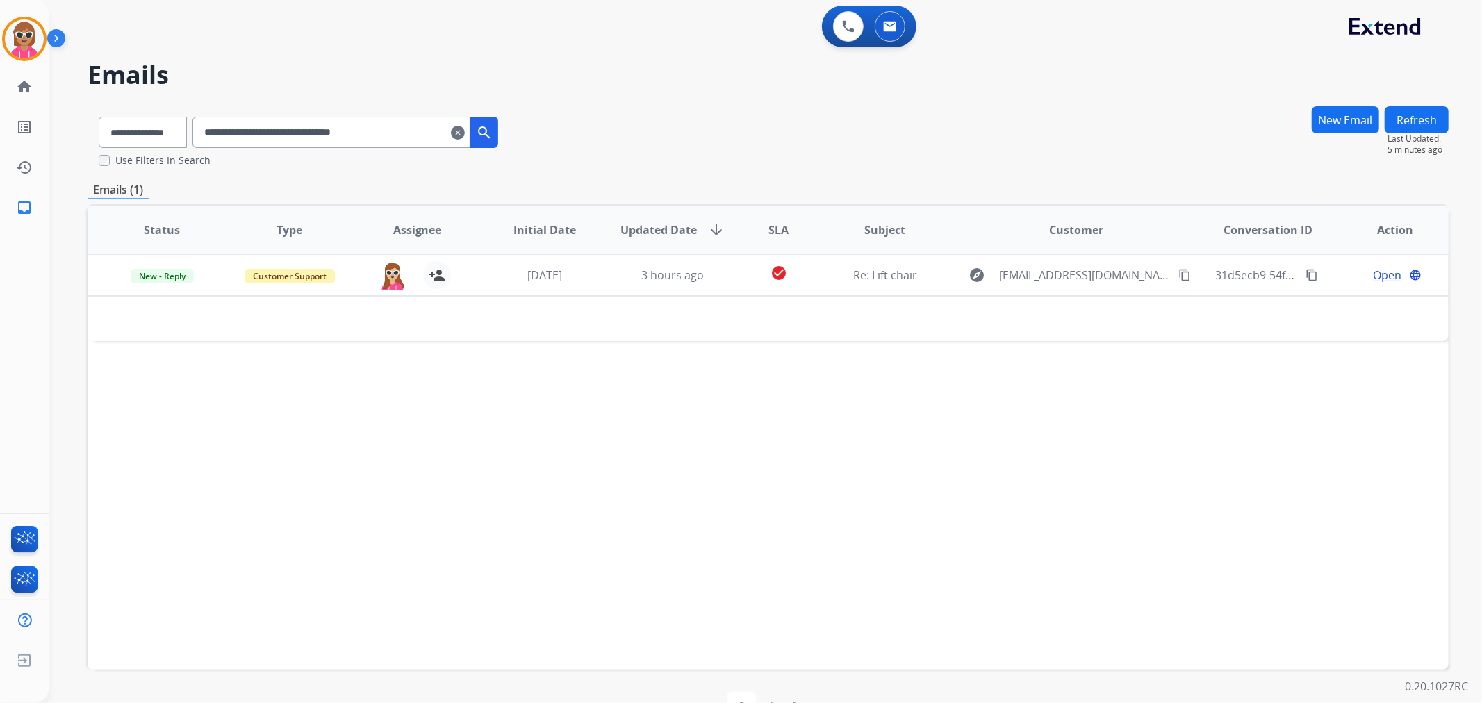
click at [356, 139] on input "**********" at bounding box center [331, 132] width 278 height 31
click at [359, 138] on input "**********" at bounding box center [331, 132] width 278 height 31
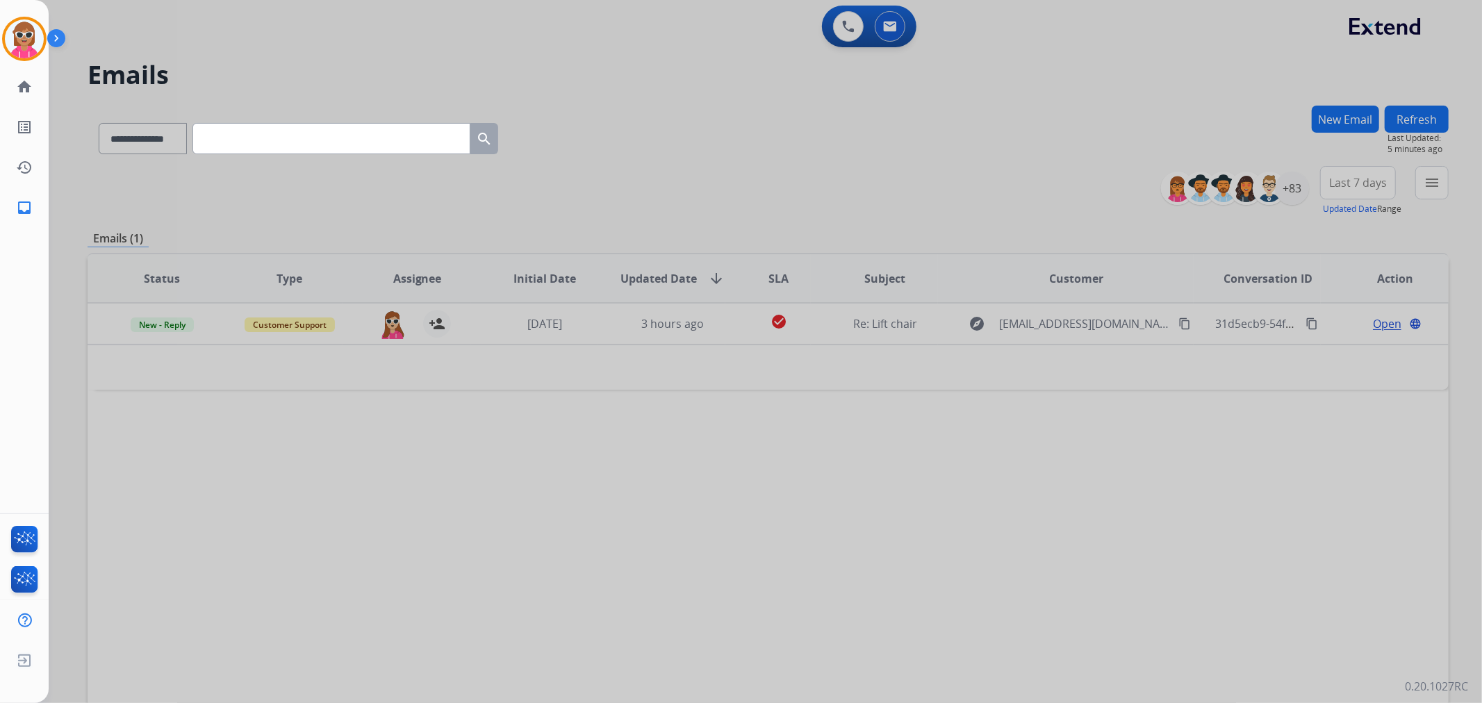
paste input "**********"
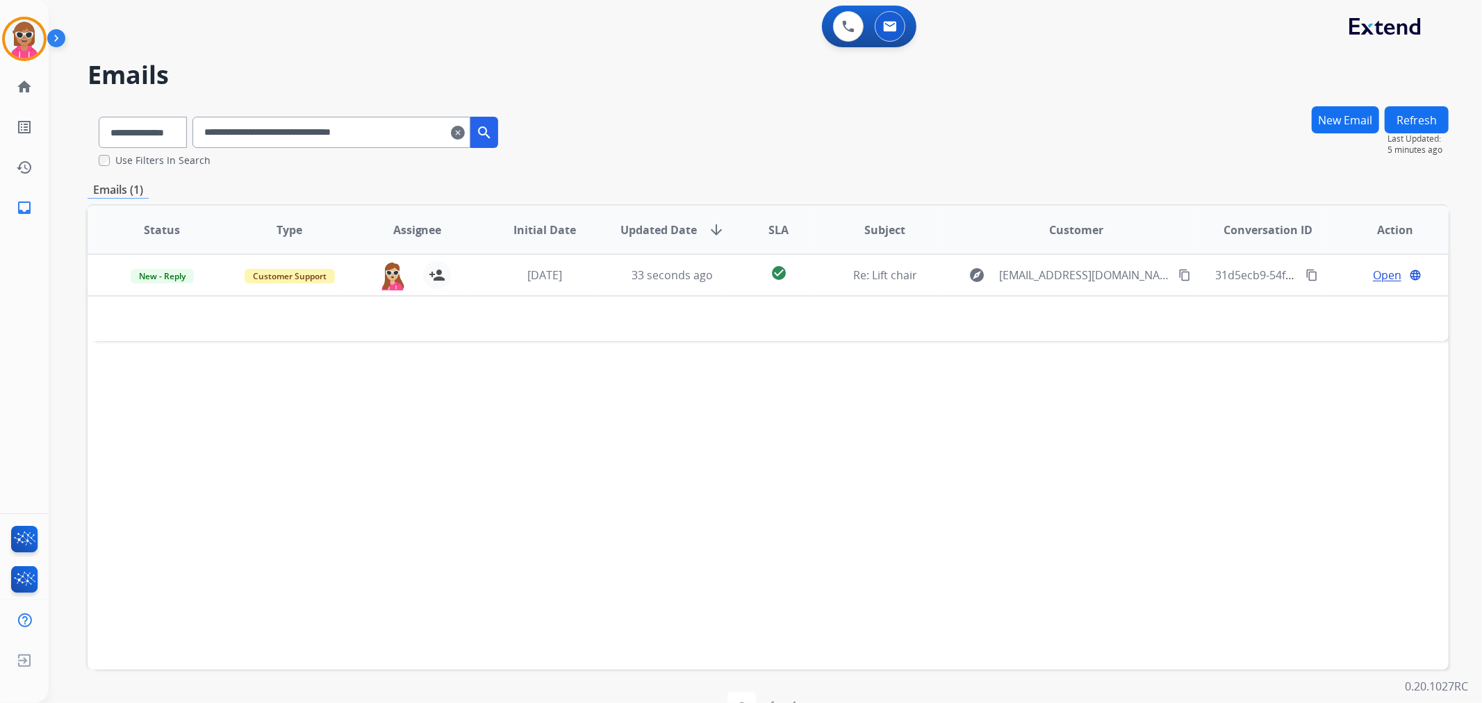
drag, startPoint x: 429, startPoint y: 122, endPoint x: 168, endPoint y: 174, distance: 266.5
click at [168, 174] on div "**********" at bounding box center [768, 424] width 1361 height 636
paste input "text"
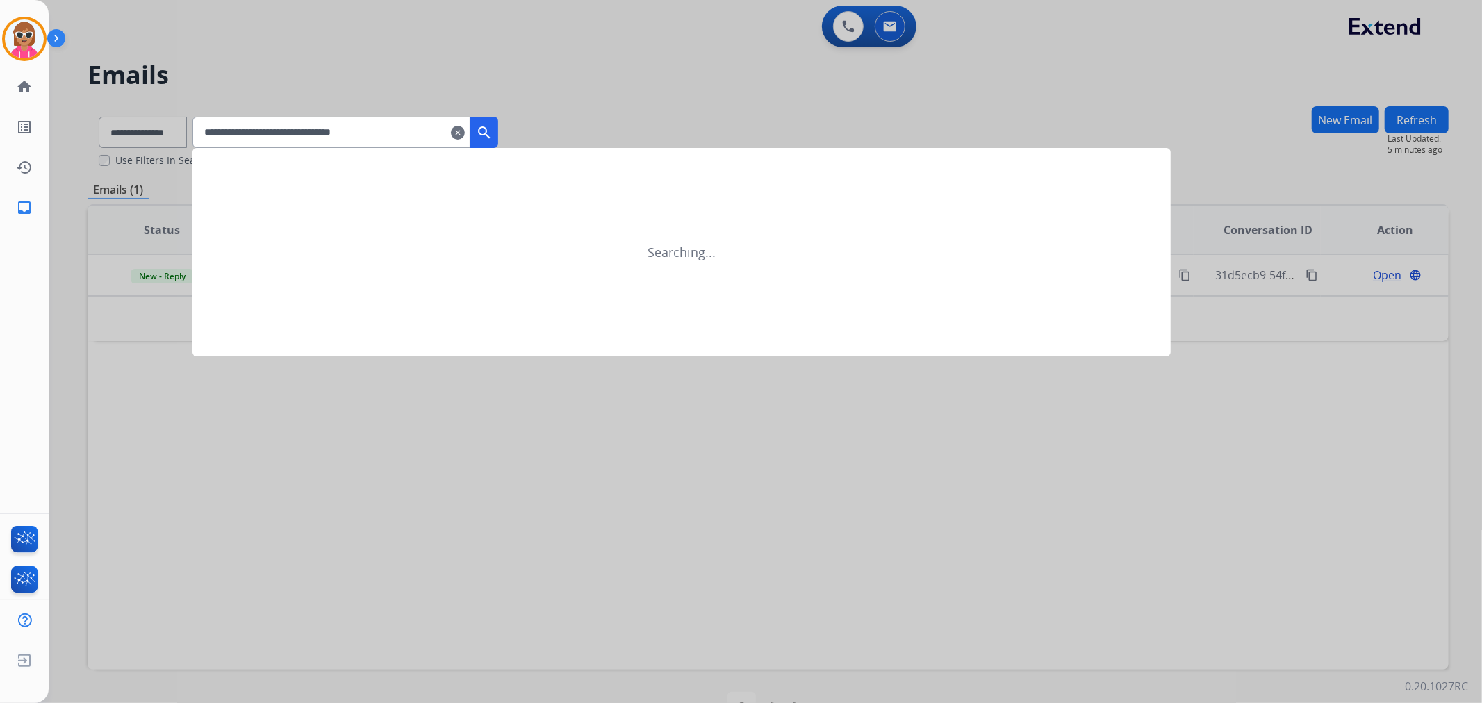
click at [493, 129] on mat-icon "search" at bounding box center [484, 132] width 17 height 17
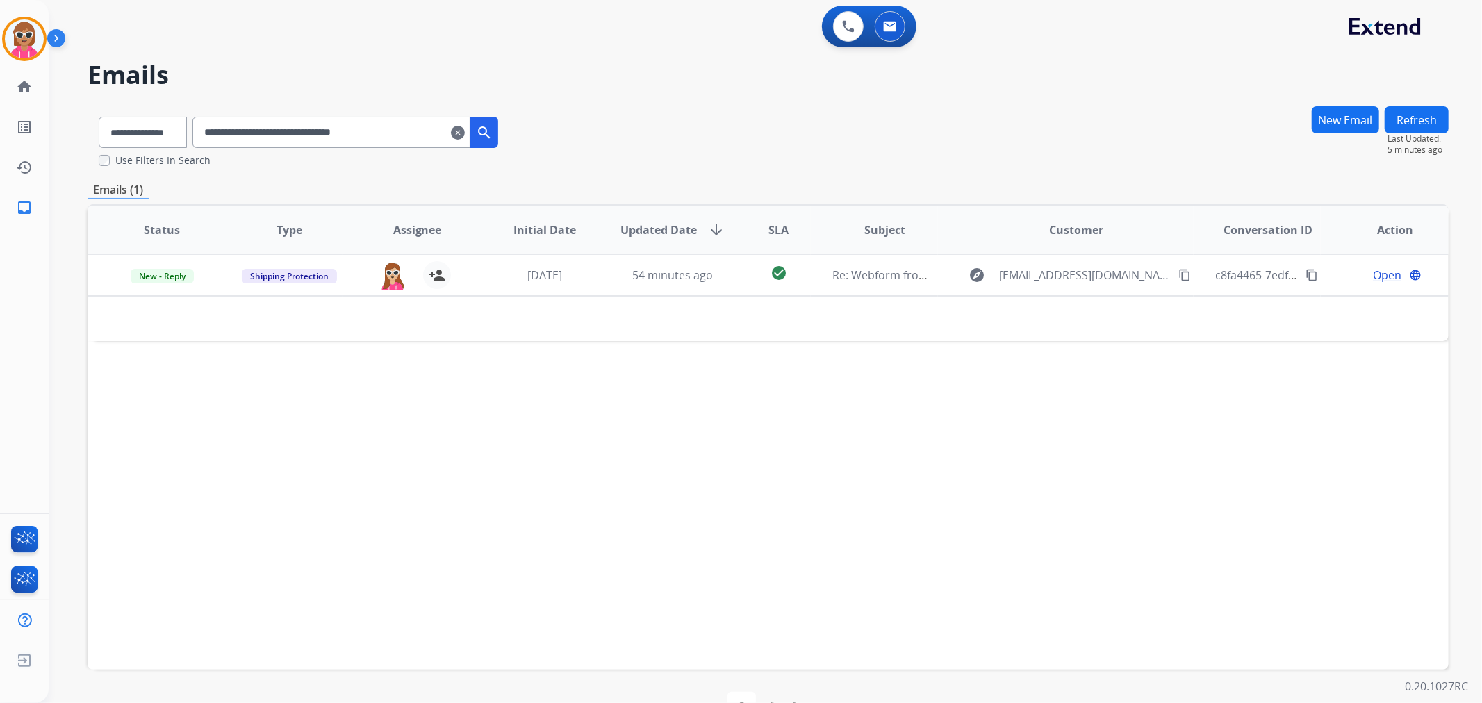
drag, startPoint x: 427, startPoint y: 129, endPoint x: 188, endPoint y: 170, distance: 241.9
click at [188, 170] on div "**********" at bounding box center [768, 424] width 1361 height 636
paste input "text"
drag, startPoint x: 425, startPoint y: 135, endPoint x: 137, endPoint y: 184, distance: 292.4
click at [137, 184] on div "**********" at bounding box center [768, 424] width 1361 height 636
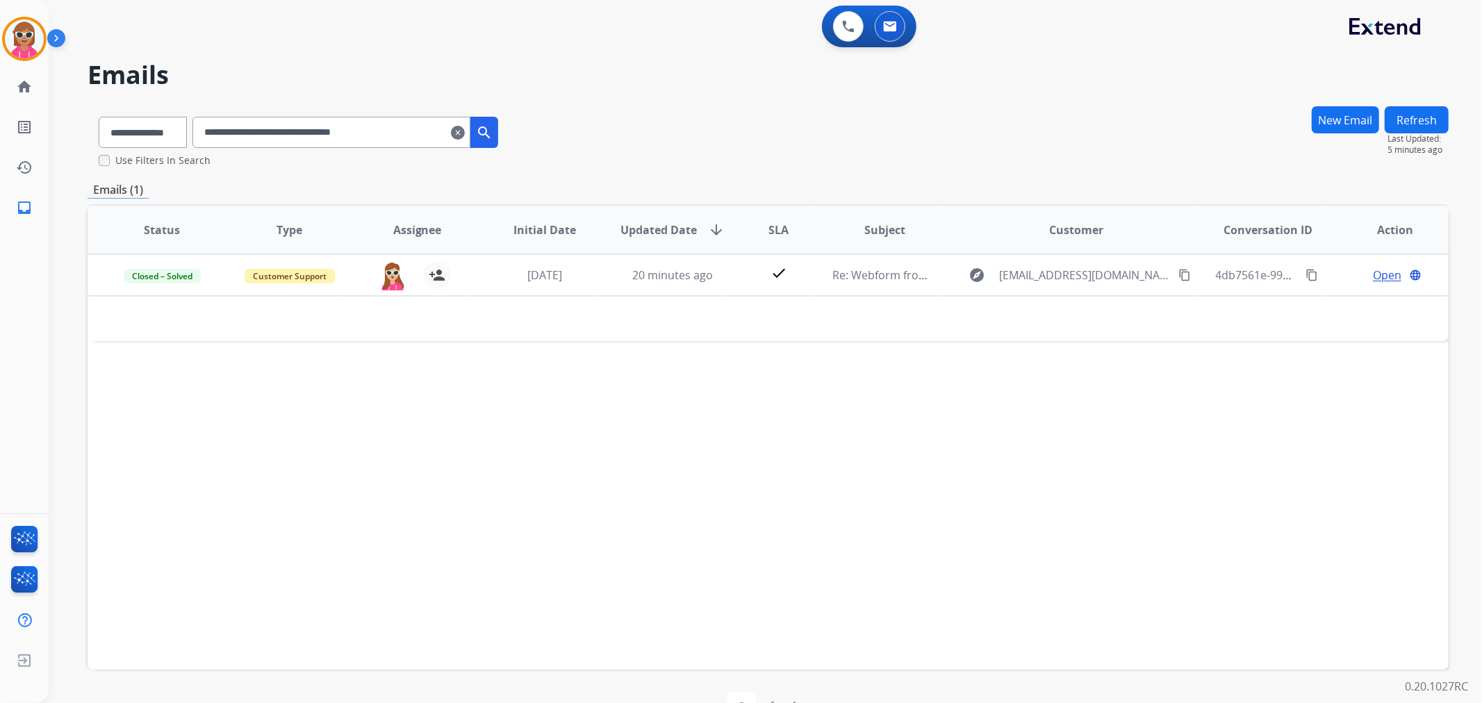
paste input "text"
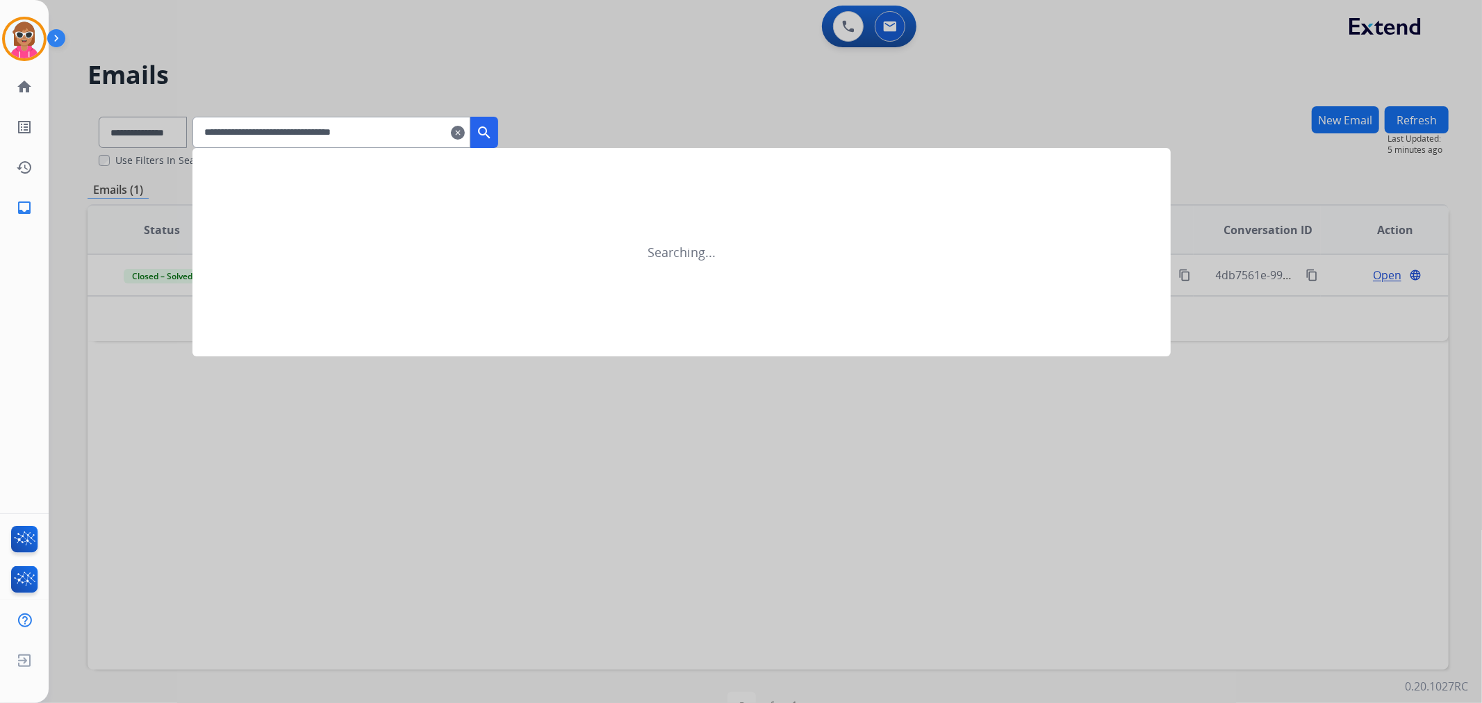
click at [498, 133] on button "search" at bounding box center [484, 132] width 28 height 31
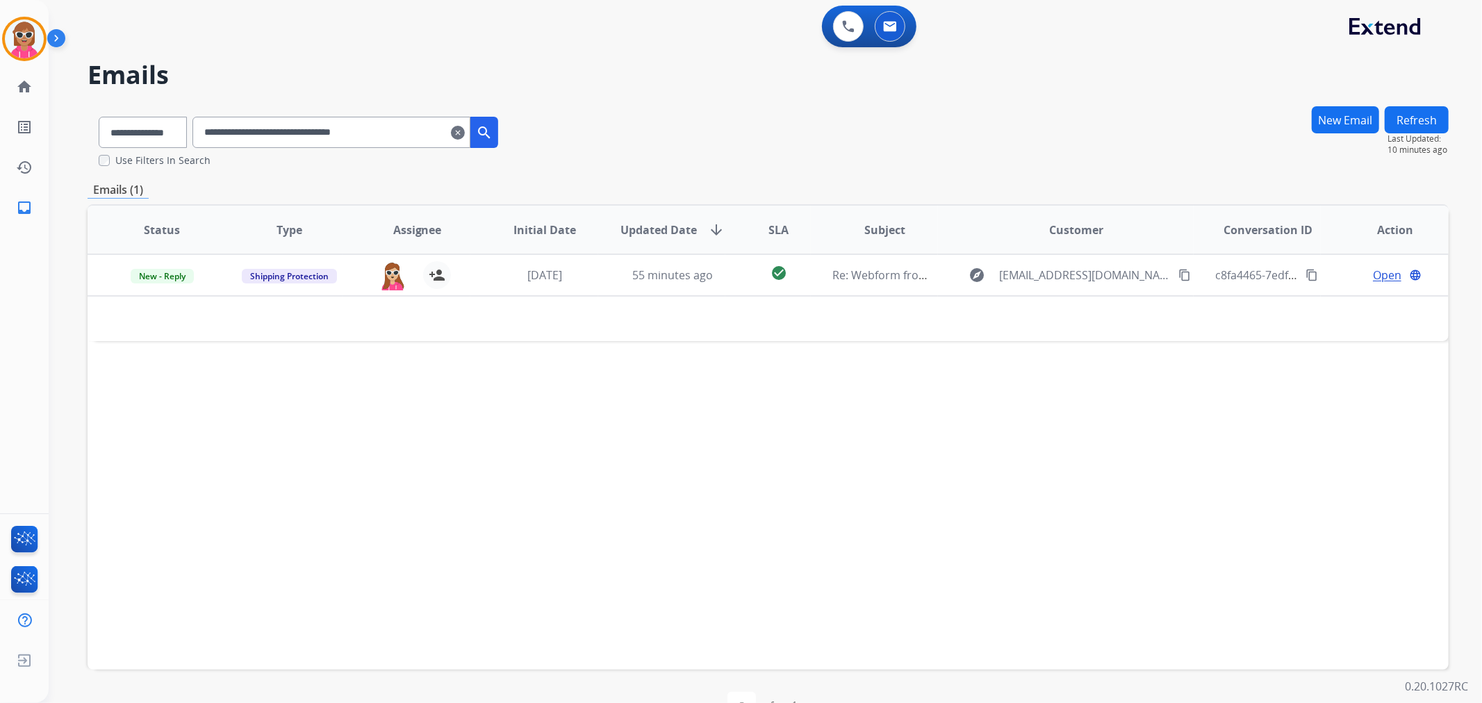
click at [410, 140] on input "**********" at bounding box center [331, 132] width 278 height 31
paste input "text"
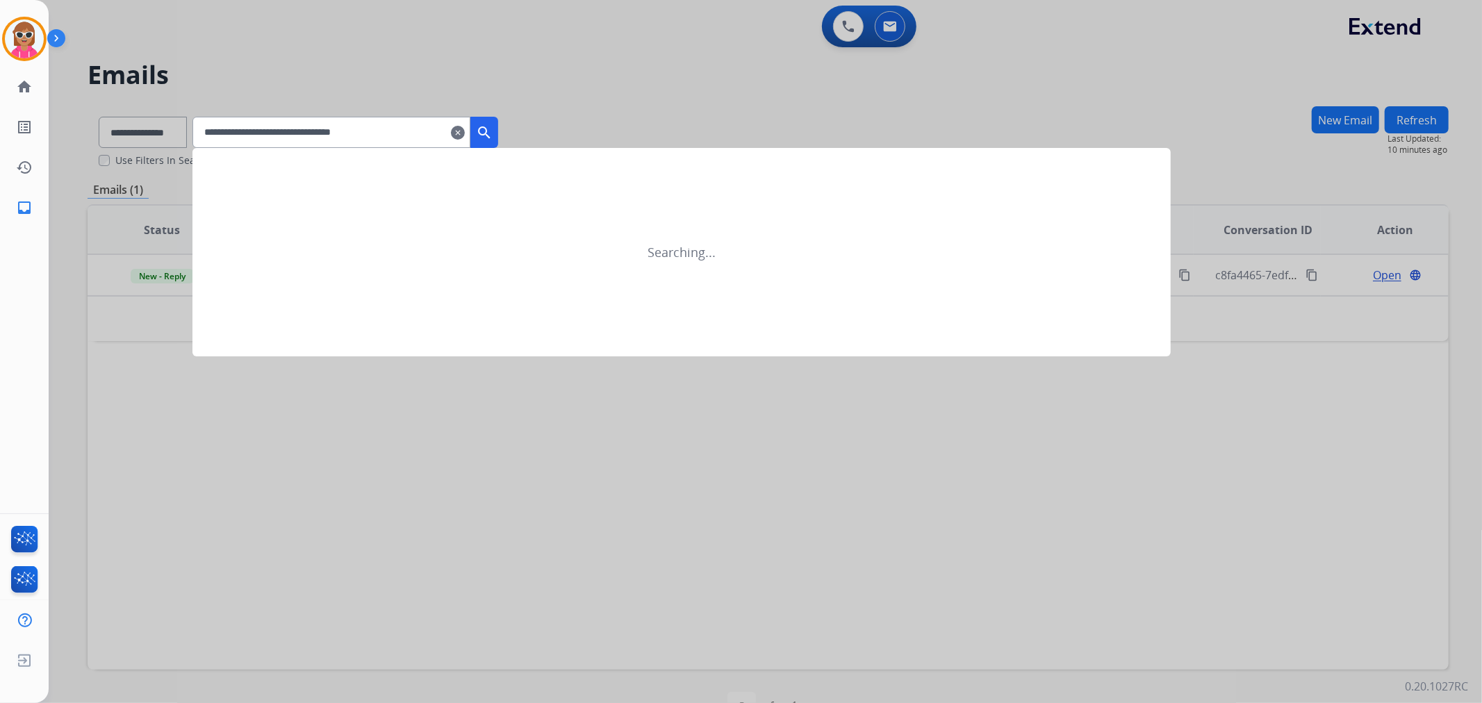
click at [493, 133] on mat-icon "search" at bounding box center [484, 132] width 17 height 17
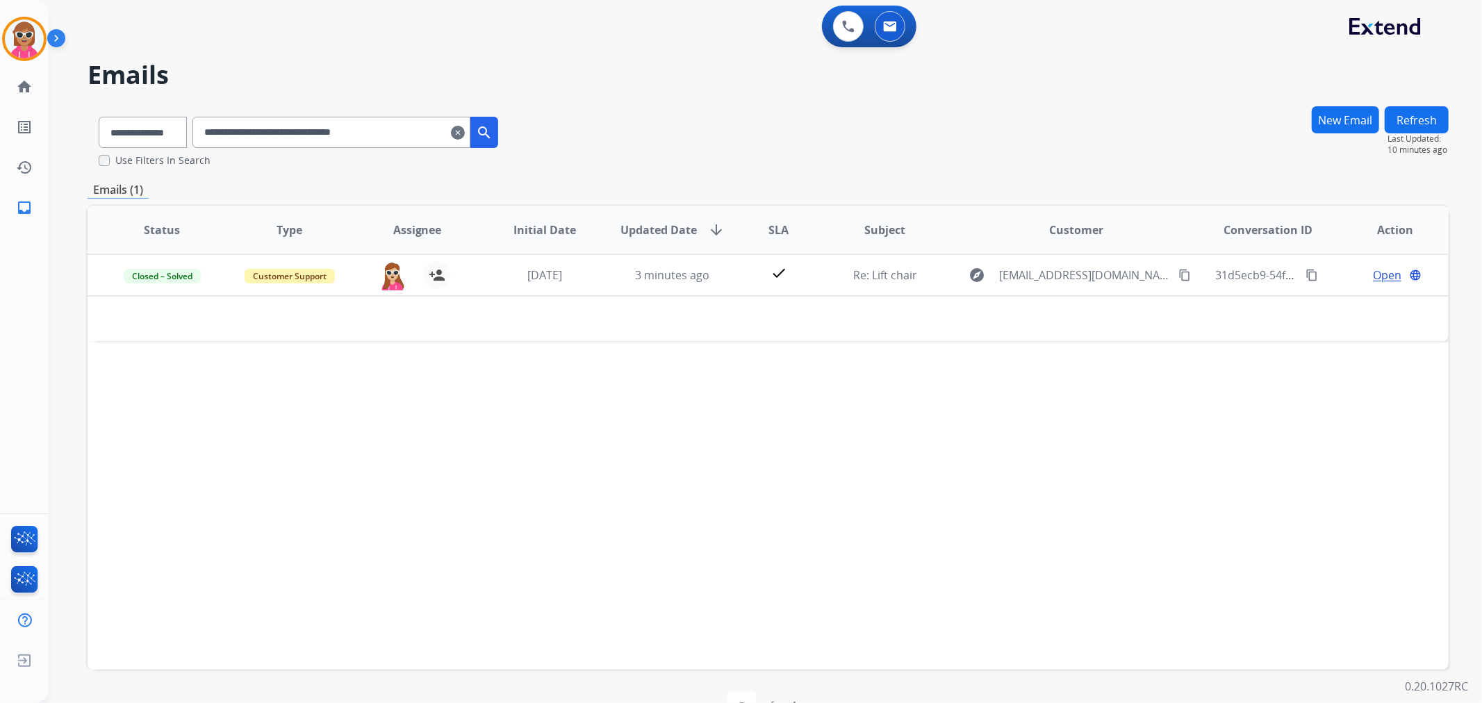
drag, startPoint x: 422, startPoint y: 135, endPoint x: 216, endPoint y: 141, distance: 205.7
click at [216, 141] on input "**********" at bounding box center [331, 132] width 278 height 31
paste input "text"
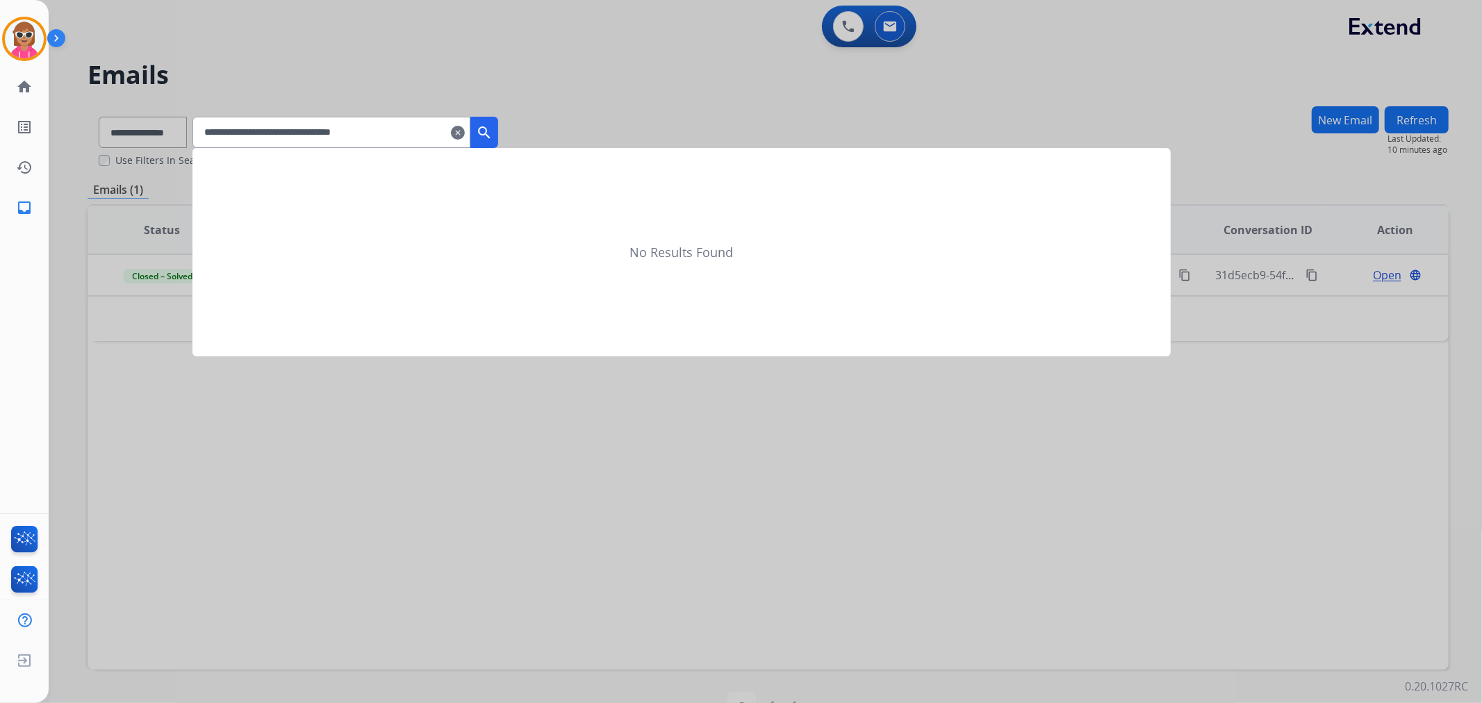
type input "**********"
click at [493, 126] on mat-icon "search" at bounding box center [484, 132] width 17 height 17
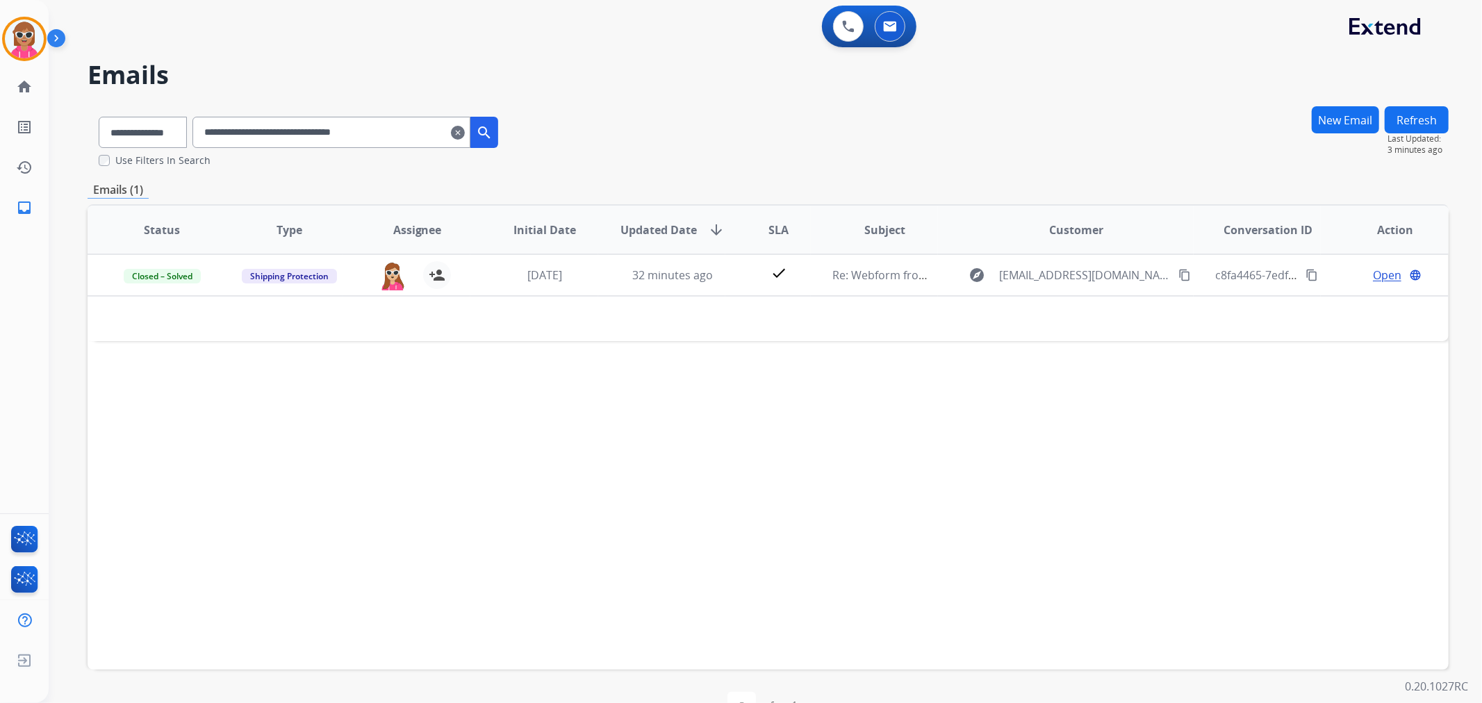
click at [1419, 115] on button "Refresh" at bounding box center [1417, 119] width 64 height 27
click at [845, 14] on button at bounding box center [848, 26] width 31 height 31
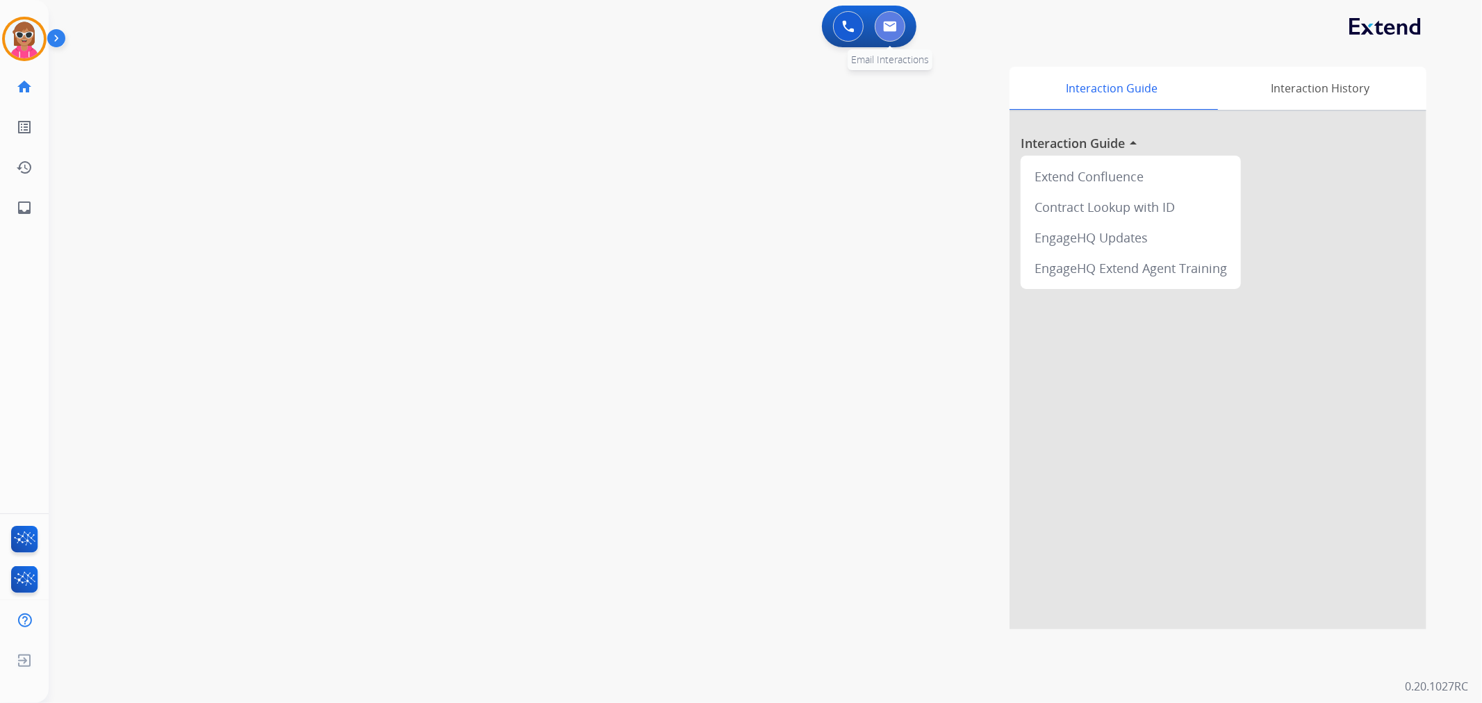
click at [895, 24] on img at bounding box center [890, 26] width 14 height 11
select select "**********"
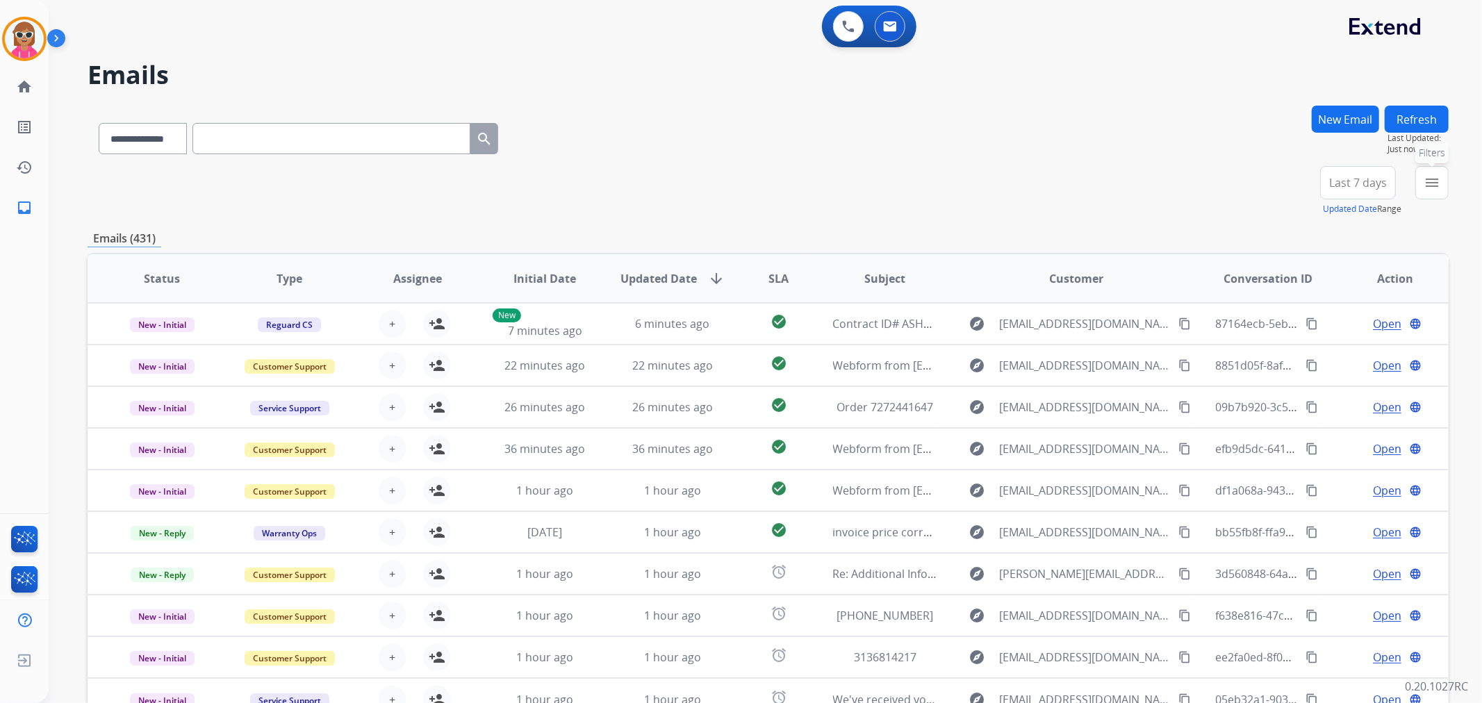
click at [1438, 188] on mat-icon "menu" at bounding box center [1432, 182] width 17 height 17
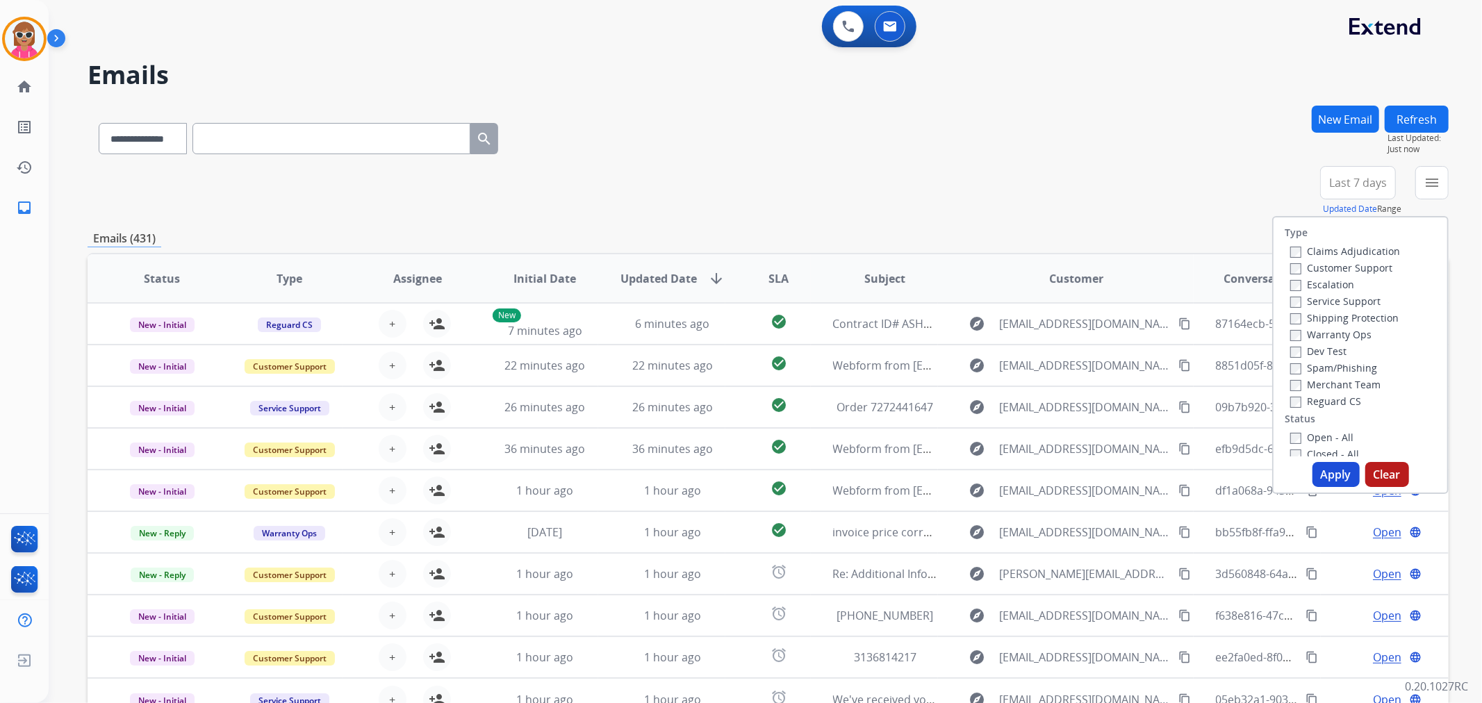
click at [1308, 264] on label "Customer Support" at bounding box center [1341, 267] width 102 height 13
click at [1320, 313] on label "Shipping Protection" at bounding box center [1344, 317] width 108 height 13
click at [1328, 402] on label "Reguard CS" at bounding box center [1325, 401] width 71 height 13
drag, startPoint x: 1321, startPoint y: 436, endPoint x: 1321, endPoint y: 491, distance: 55.6
click at [1320, 436] on label "Open - All" at bounding box center [1321, 437] width 63 height 13
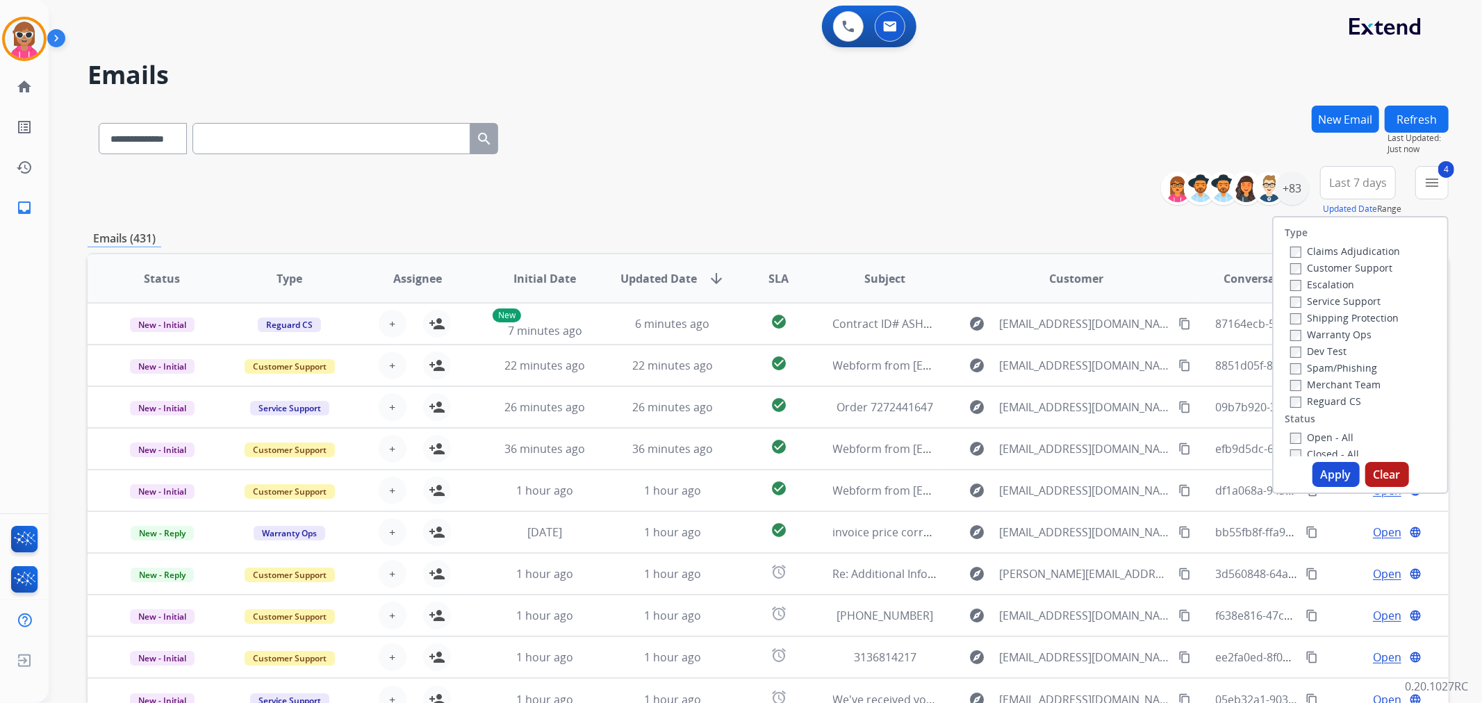
click at [1329, 475] on button "Apply" at bounding box center [1335, 474] width 47 height 25
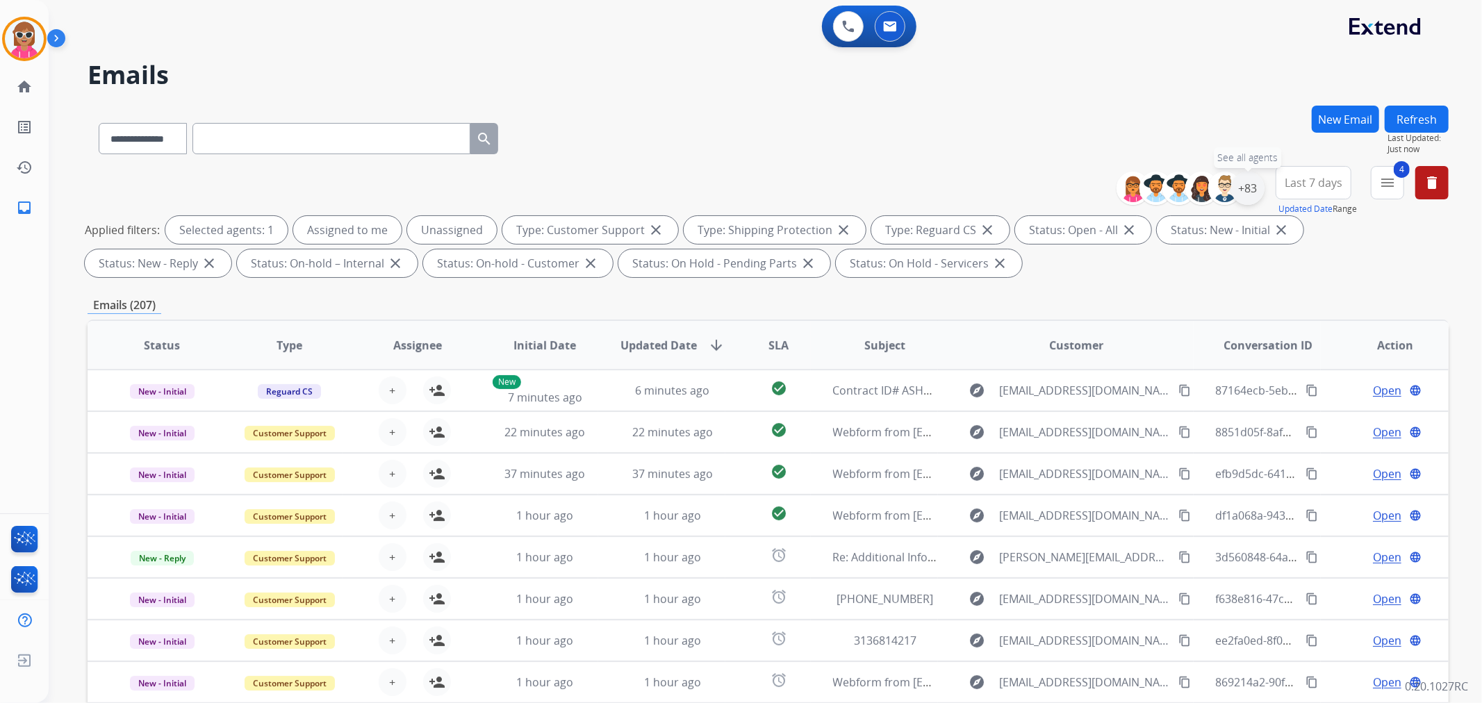
click at [1256, 188] on div "+83" at bounding box center [1247, 188] width 33 height 33
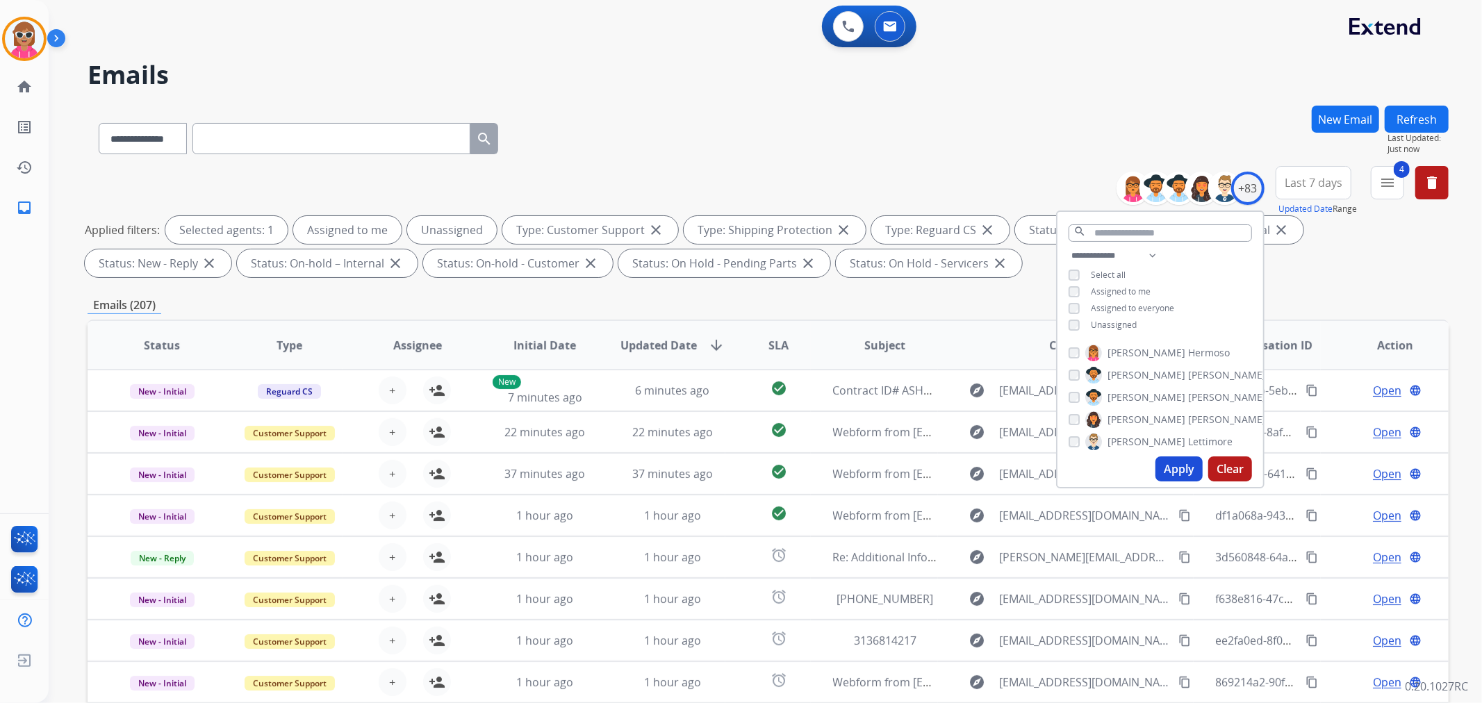
click at [1137, 288] on span "Assigned to me" at bounding box center [1121, 292] width 60 height 12
click at [1114, 322] on span "Unassigned" at bounding box center [1114, 325] width 46 height 12
click at [1140, 254] on select "**********" at bounding box center [1117, 255] width 96 height 17
select select "**********"
click at [1069, 247] on select "**********" at bounding box center [1117, 255] width 96 height 17
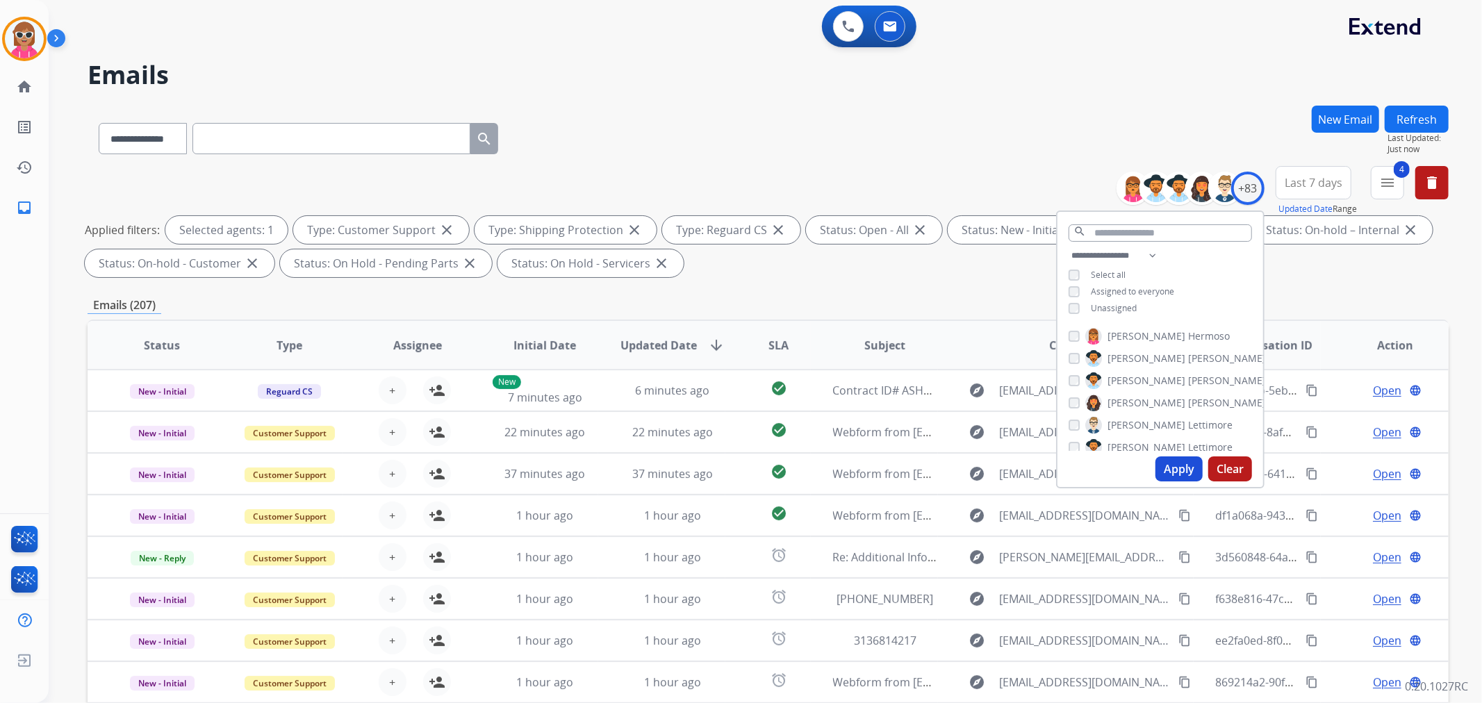
click at [1220, 265] on div "**********" at bounding box center [1160, 283] width 206 height 72
click at [1127, 336] on span "[PERSON_NAME]" at bounding box center [1146, 336] width 78 height 14
click at [1128, 352] on span "[PERSON_NAME]" at bounding box center [1146, 359] width 78 height 14
click at [1134, 378] on span "Chantelle" at bounding box center [1129, 381] width 44 height 14
click at [1127, 403] on span "[PERSON_NAME]" at bounding box center [1146, 403] width 78 height 14
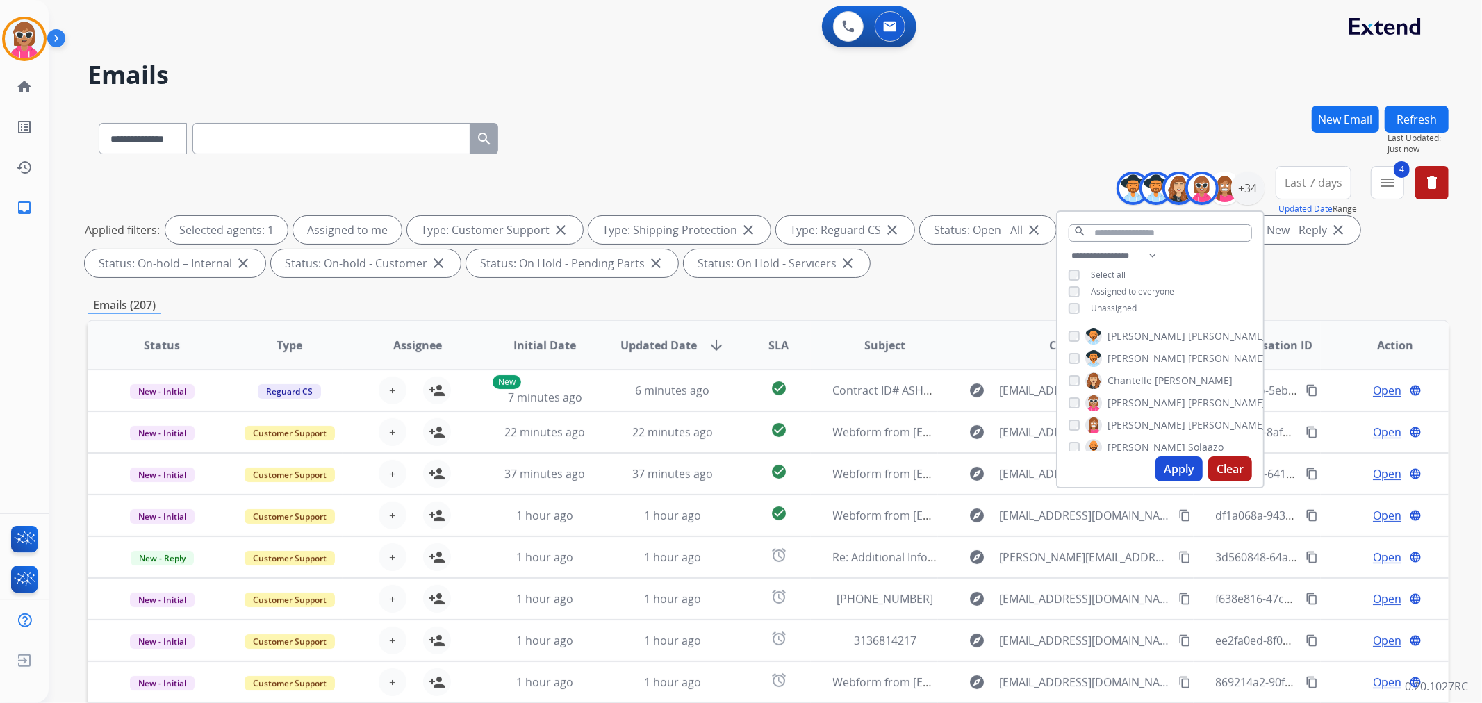
drag, startPoint x: 1119, startPoint y: 424, endPoint x: 1114, endPoint y: 440, distance: 16.7
click at [1119, 425] on span "[PERSON_NAME]" at bounding box center [1146, 425] width 78 height 14
click at [1115, 443] on span "[PERSON_NAME]" at bounding box center [1146, 447] width 78 height 14
click at [1115, 420] on span "[PERSON_NAME]" at bounding box center [1146, 425] width 78 height 14
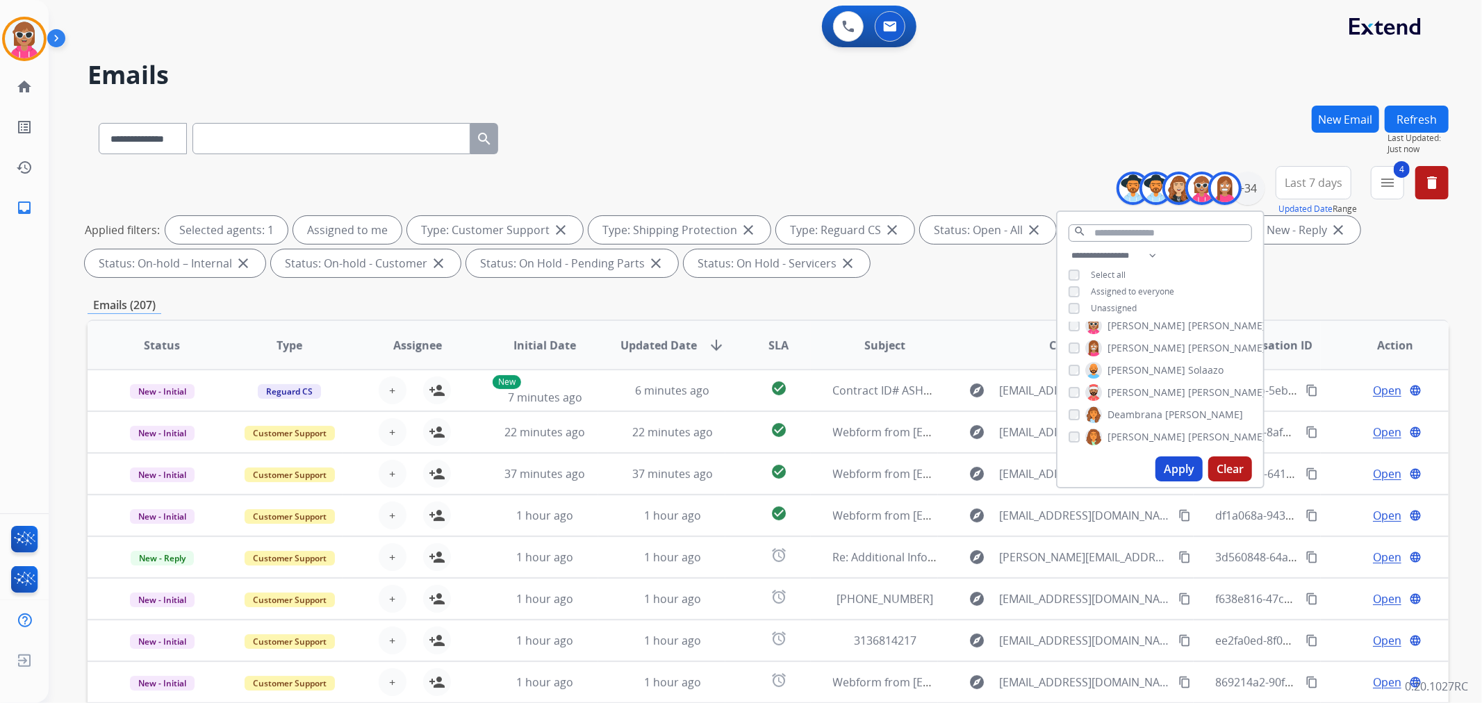
drag, startPoint x: 1112, startPoint y: 378, endPoint x: 1110, endPoint y: 386, distance: 8.1
click at [1112, 378] on div "[PERSON_NAME] [PERSON_NAME] [PERSON_NAME] [PERSON_NAME] [PERSON_NAME] [PERSON_N…" at bounding box center [1160, 386] width 206 height 129
click at [1110, 386] on span "[PERSON_NAME]" at bounding box center [1146, 393] width 78 height 14
click at [1109, 408] on span "Deambrana" at bounding box center [1134, 415] width 55 height 14
click at [1112, 429] on label "[PERSON_NAME]" at bounding box center [1175, 437] width 181 height 17
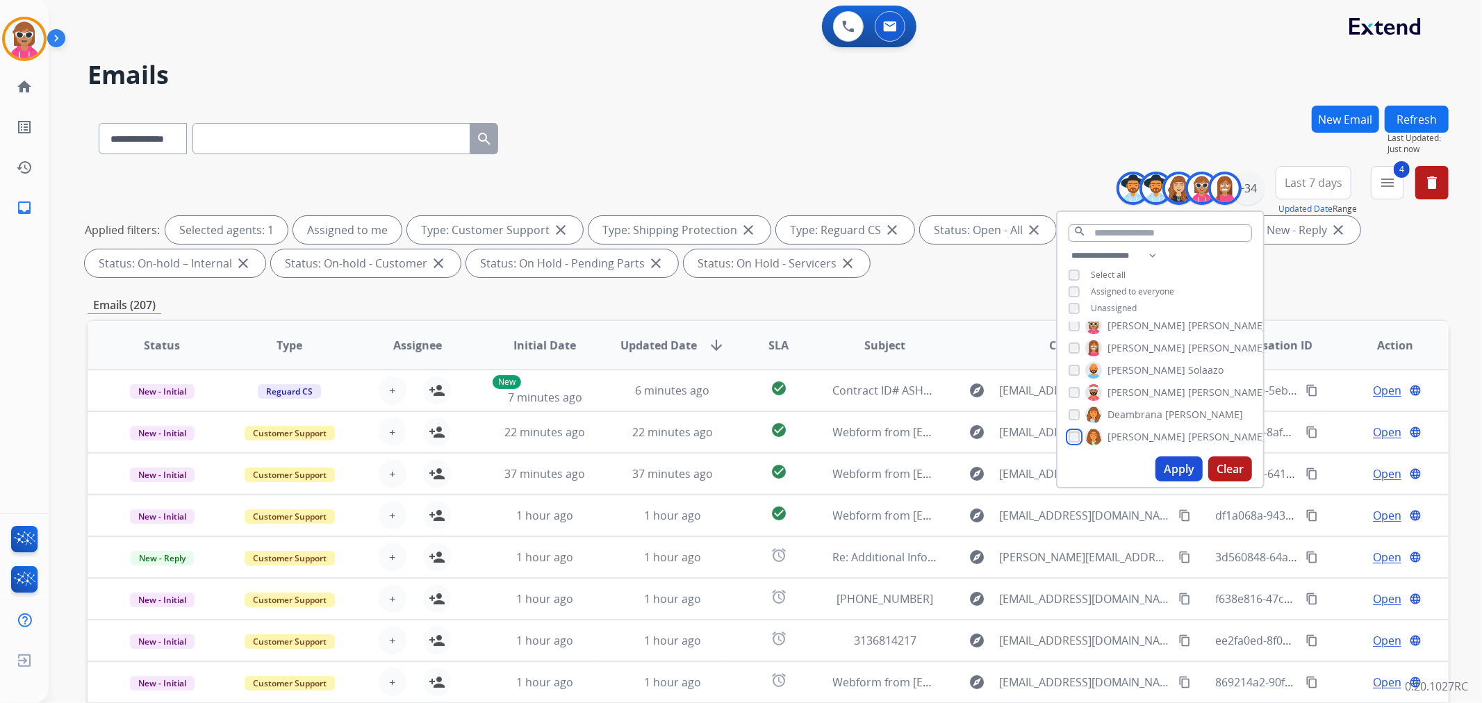
scroll to position [154, 0]
click at [1126, 375] on span "Farah" at bounding box center [1120, 382] width 26 height 14
drag, startPoint x: 1126, startPoint y: 401, endPoint x: 1127, endPoint y: 422, distance: 21.5
click at [1124, 403] on span "Harmony" at bounding box center [1128, 404] width 42 height 14
click at [1128, 422] on span "[PERSON_NAME]" at bounding box center [1146, 427] width 78 height 14
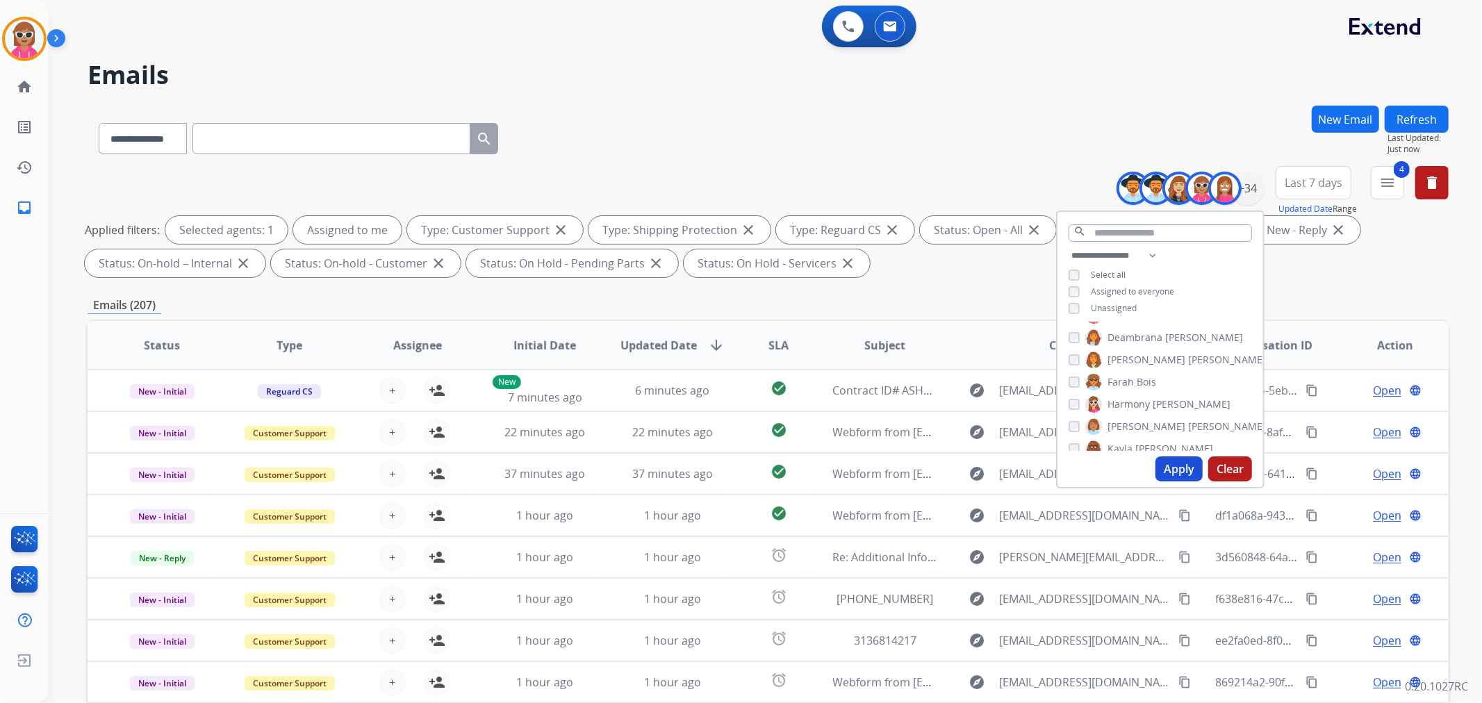
click at [1127, 447] on span "Kayla" at bounding box center [1119, 449] width 25 height 14
click at [1137, 399] on span "Harmony" at bounding box center [1128, 404] width 42 height 14
click at [1188, 390] on span "[PERSON_NAME]" at bounding box center [1227, 393] width 78 height 14
click at [1130, 414] on span "[GEOGRAPHIC_DATA]" at bounding box center [1155, 416] width 97 height 14
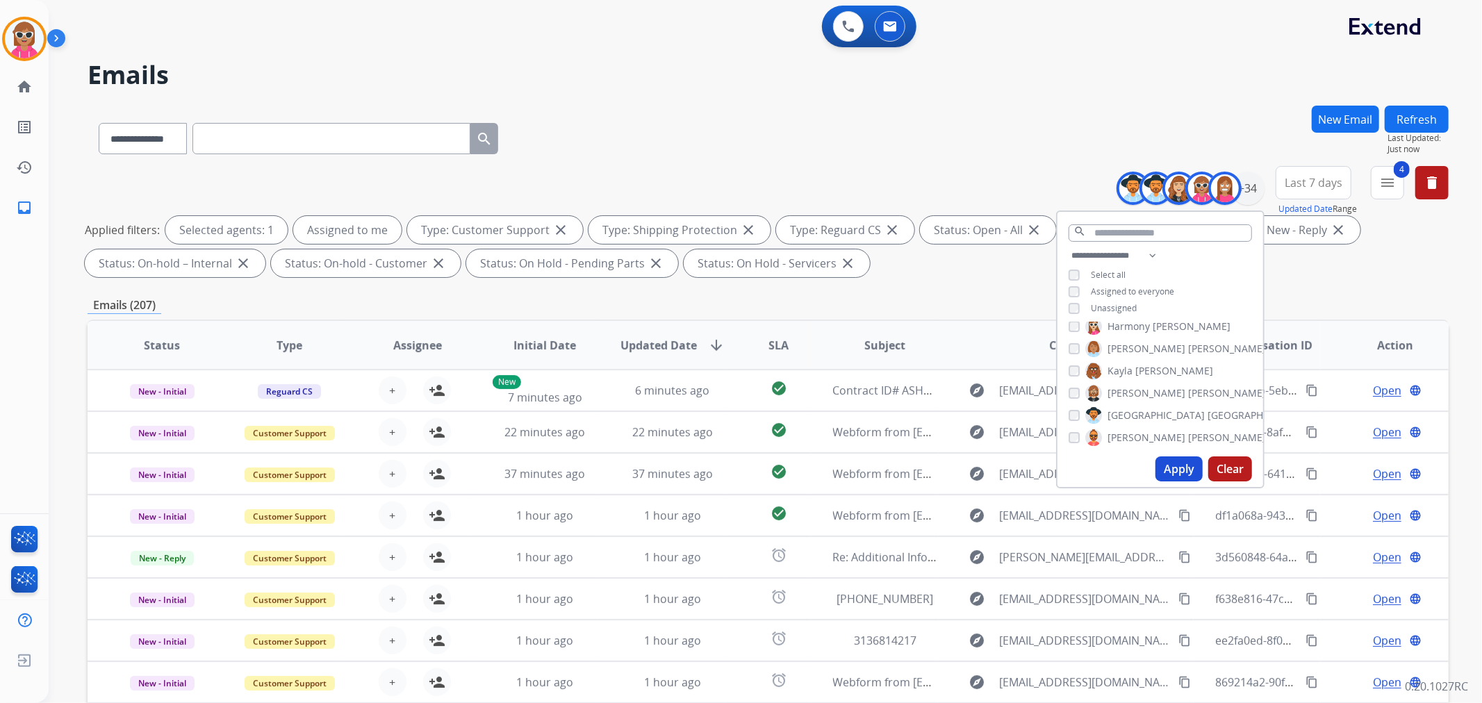
click at [1127, 431] on span "[PERSON_NAME]" at bounding box center [1146, 438] width 78 height 14
click at [1129, 410] on span "[GEOGRAPHIC_DATA]" at bounding box center [1155, 416] width 97 height 14
click at [1132, 379] on span "[PERSON_NAME]" at bounding box center [1146, 383] width 78 height 14
click at [1130, 399] on span "[PERSON_NAME]" at bounding box center [1146, 405] width 78 height 14
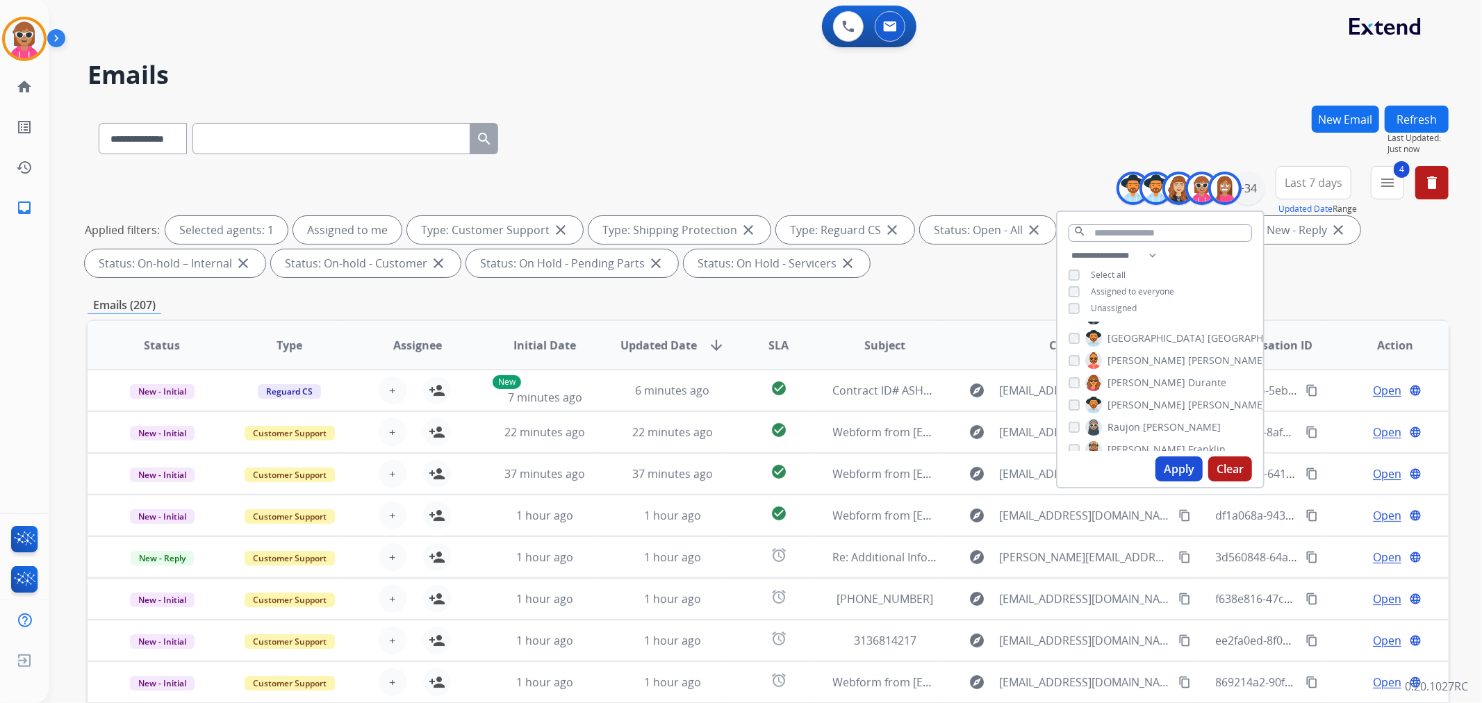
click at [1131, 422] on span "Raujon" at bounding box center [1123, 427] width 33 height 14
click at [1134, 446] on span "[PERSON_NAME]" at bounding box center [1146, 450] width 78 height 14
click at [1127, 409] on span "[PERSON_NAME]" at bounding box center [1146, 416] width 78 height 14
click at [1133, 387] on span "[PERSON_NAME]" at bounding box center [1146, 394] width 78 height 14
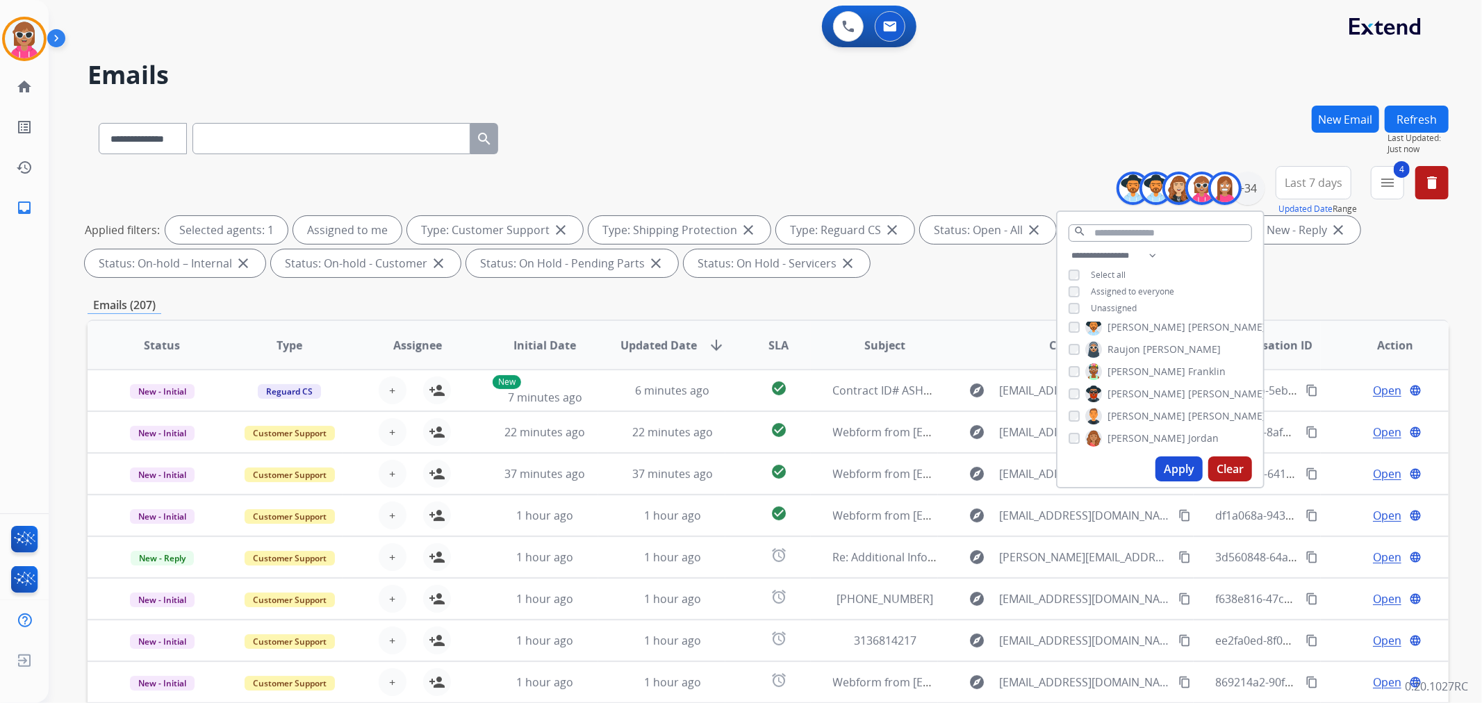
drag, startPoint x: 1130, startPoint y: 431, endPoint x: 1141, endPoint y: 406, distance: 27.4
click at [1129, 431] on span "[PERSON_NAME]" at bounding box center [1146, 438] width 78 height 14
click at [1140, 382] on span "Shamaya" at bounding box center [1128, 384] width 42 height 14
click at [1131, 406] on span "Shamora" at bounding box center [1128, 406] width 42 height 14
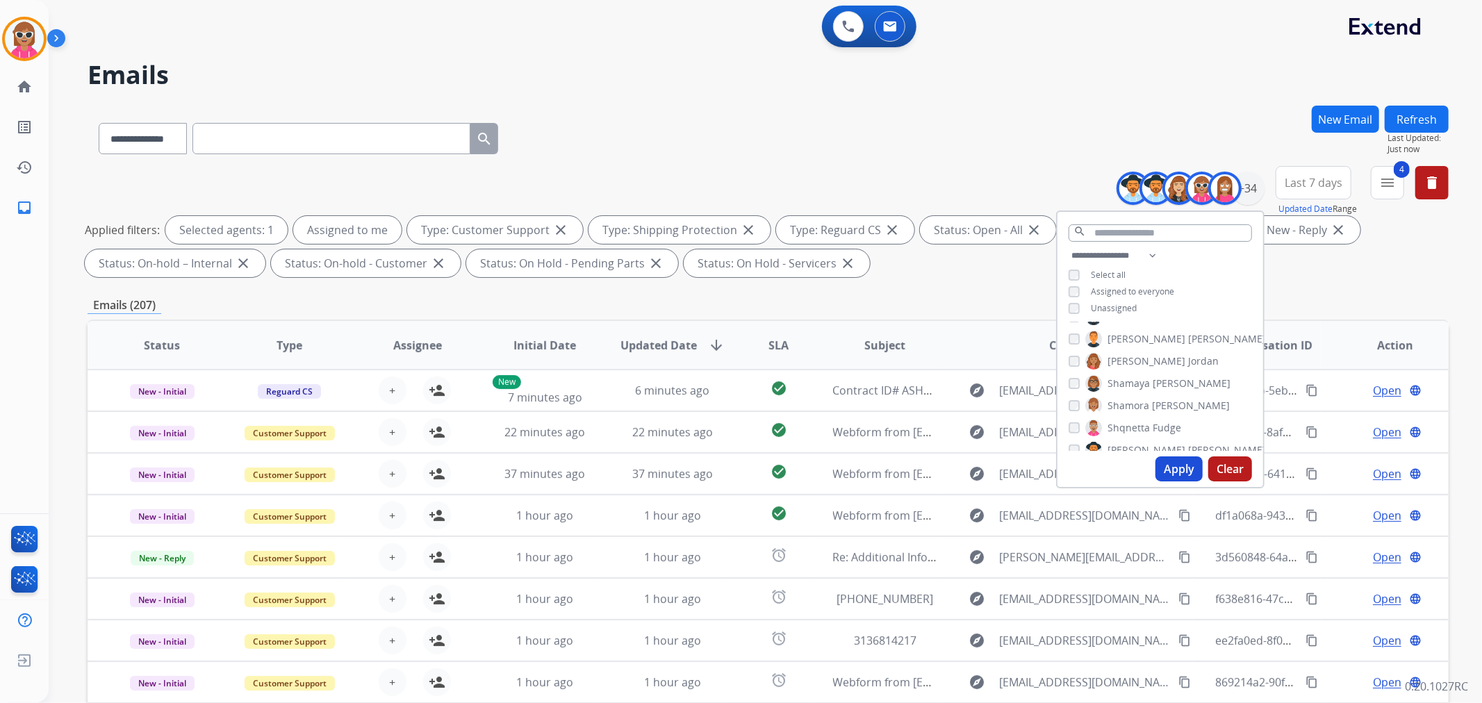
click at [1130, 421] on span "Shqnetta" at bounding box center [1128, 428] width 42 height 14
click at [1132, 443] on span "[PERSON_NAME]" at bounding box center [1146, 450] width 78 height 14
click at [1188, 393] on span "Davidson" at bounding box center [1209, 393] width 43 height 14
click at [1188, 418] on span "[PERSON_NAME]" at bounding box center [1227, 416] width 78 height 14
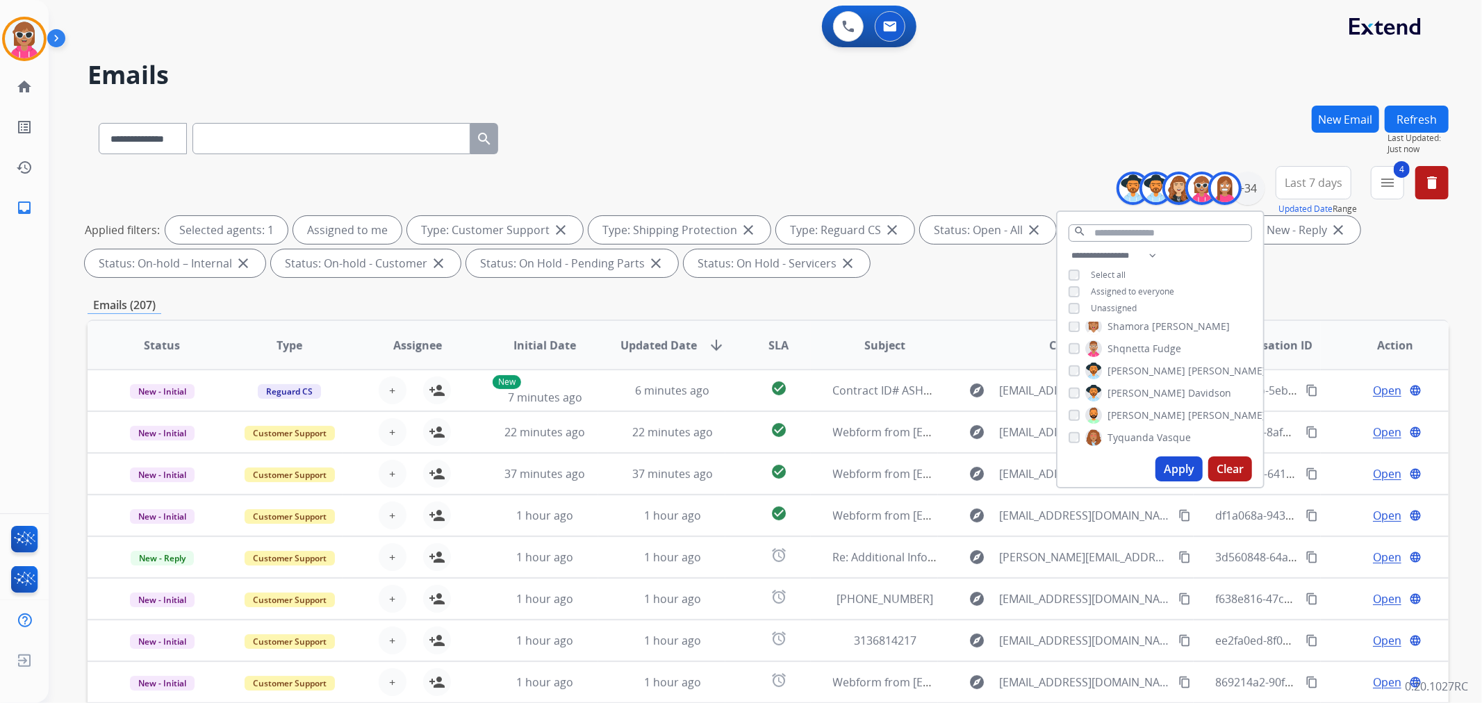
click at [1135, 438] on span "Tyquanda" at bounding box center [1130, 438] width 47 height 14
click at [1138, 377] on span "King" at bounding box center [1146, 383] width 21 height 14
click at [1136, 398] on span "[GEOGRAPHIC_DATA]" at bounding box center [1155, 405] width 97 height 14
drag, startPoint x: 1136, startPoint y: 427, endPoint x: 1134, endPoint y: 443, distance: 16.1
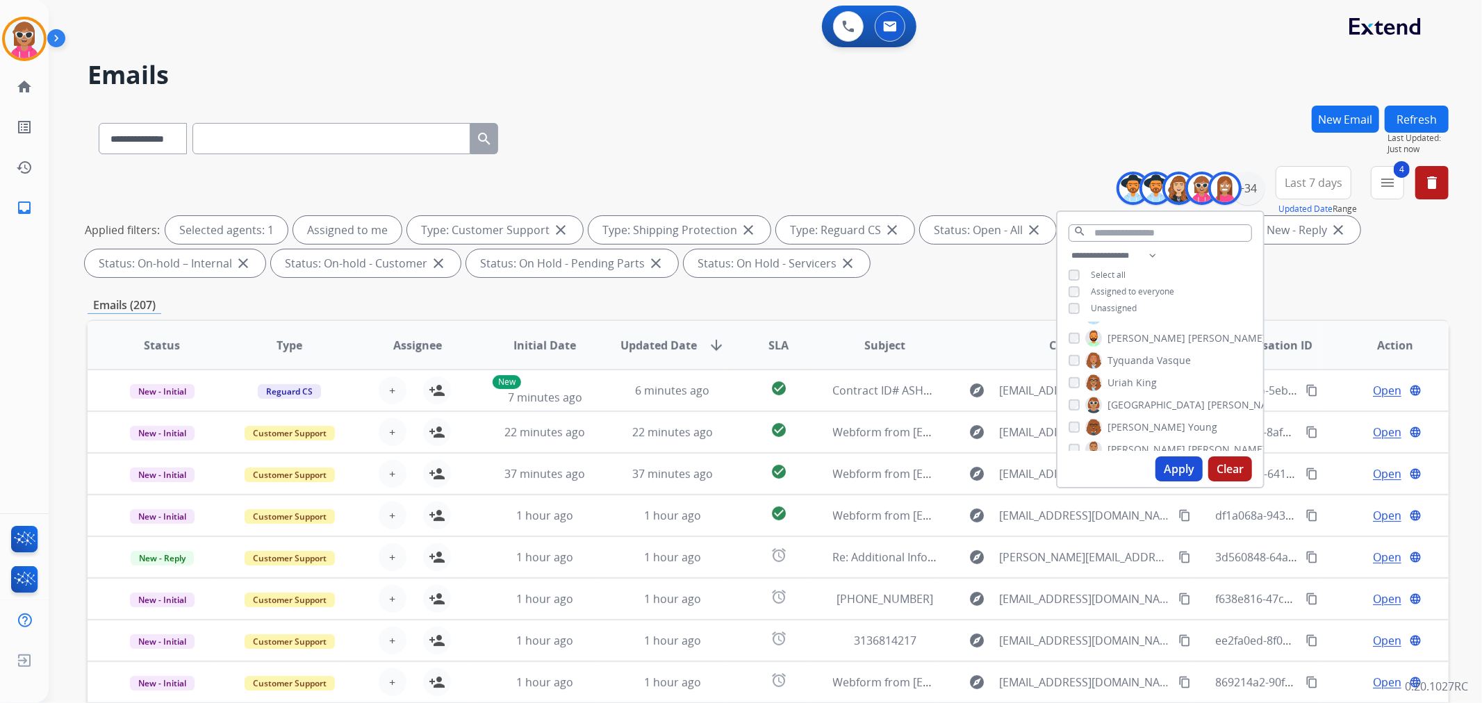
click at [1136, 427] on span "[PERSON_NAME]" at bounding box center [1146, 427] width 78 height 14
click at [1131, 446] on span "[PERSON_NAME]" at bounding box center [1146, 450] width 78 height 14
click at [1170, 468] on button "Apply" at bounding box center [1178, 468] width 47 height 25
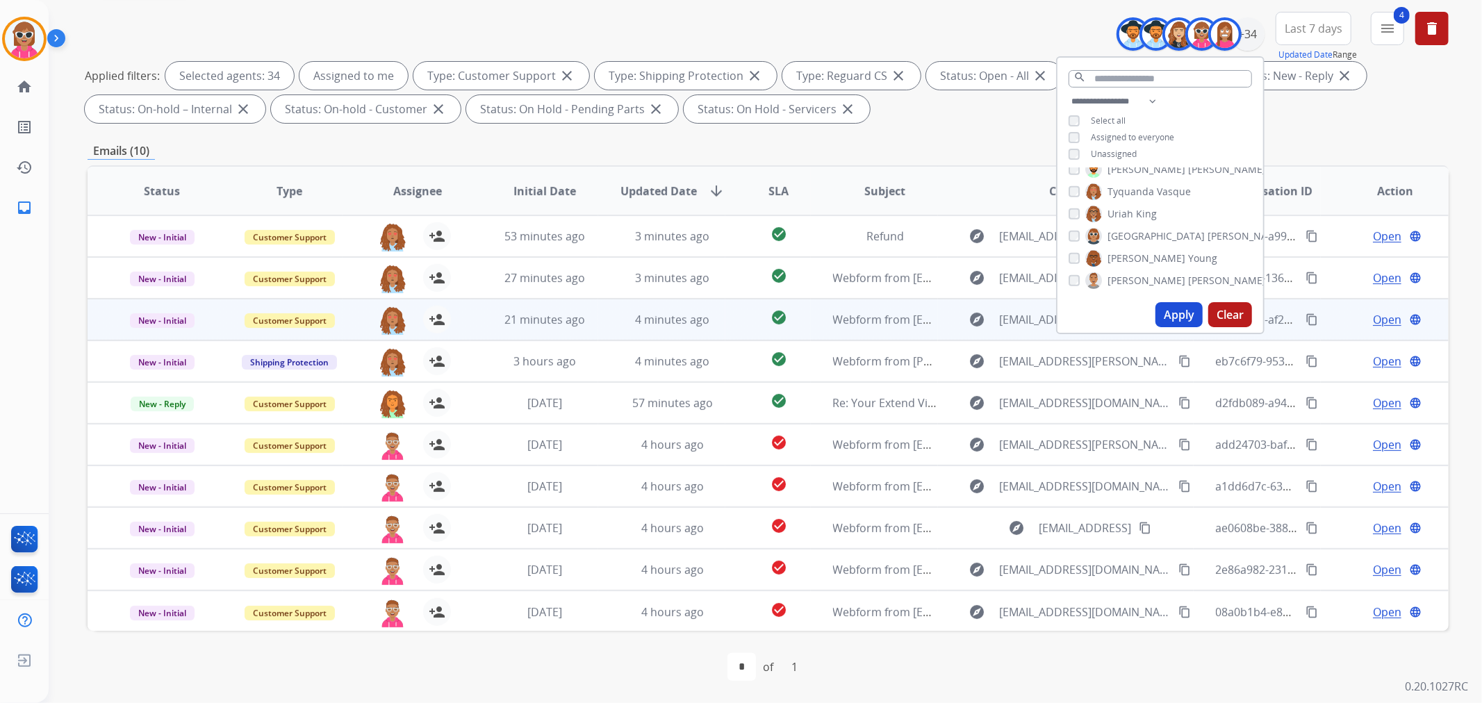
scroll to position [1, 0]
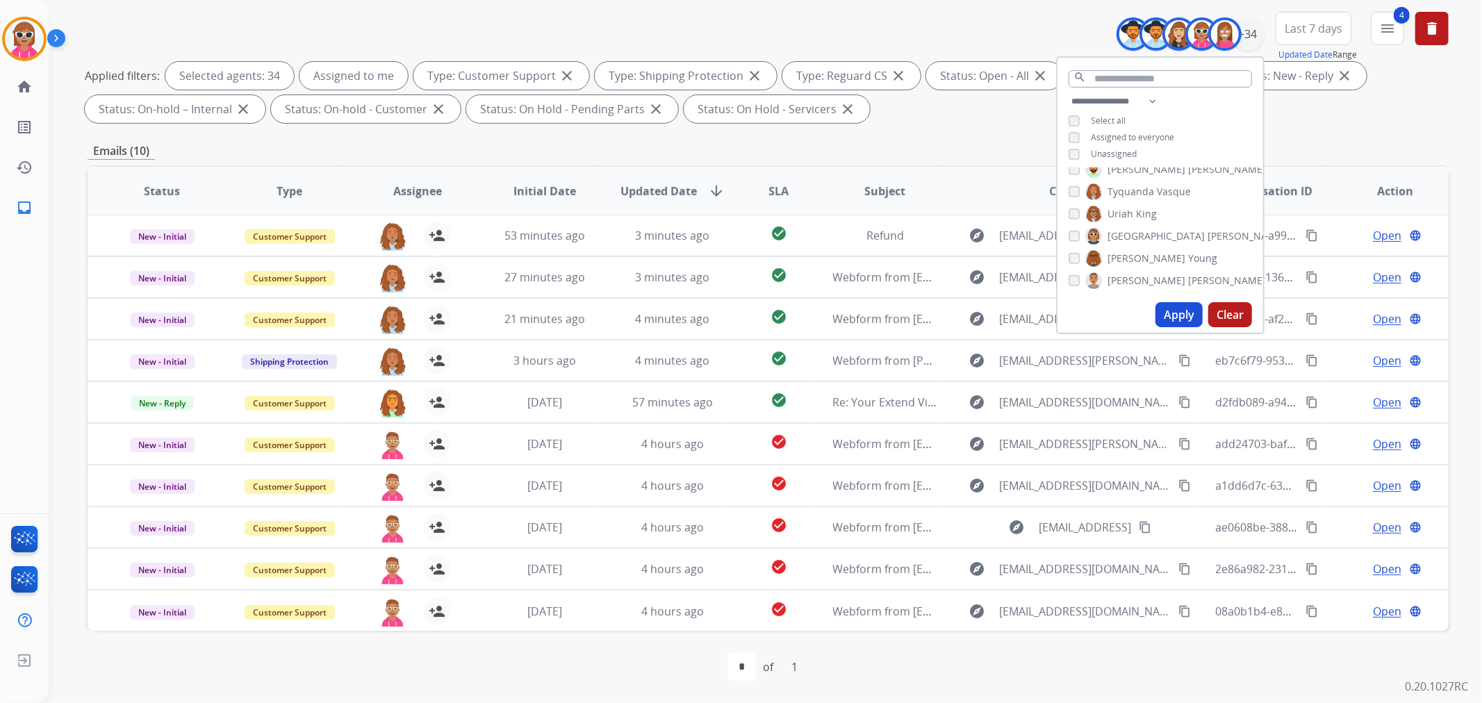
click at [943, 675] on div "first_page navigate_before * of 1 navigate_next last_page" at bounding box center [768, 667] width 1361 height 28
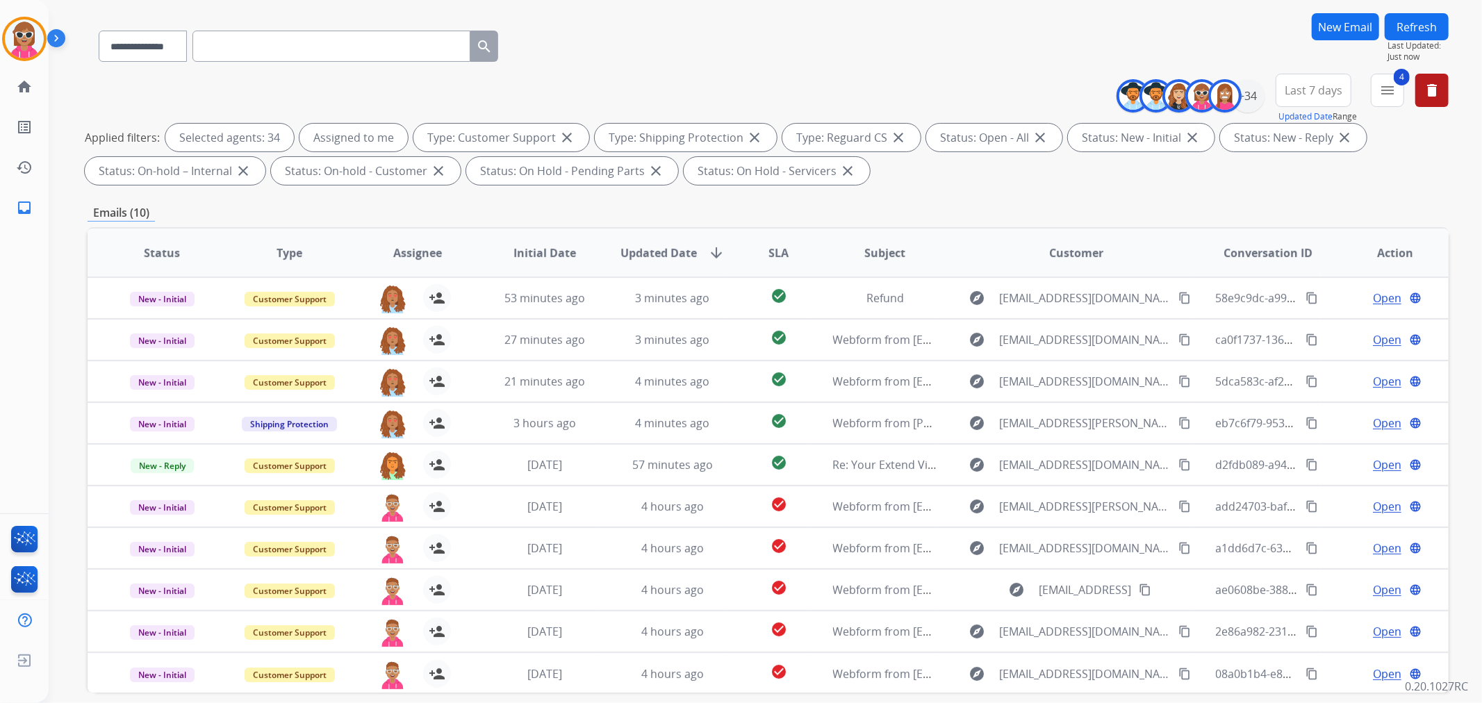
scroll to position [0, 0]
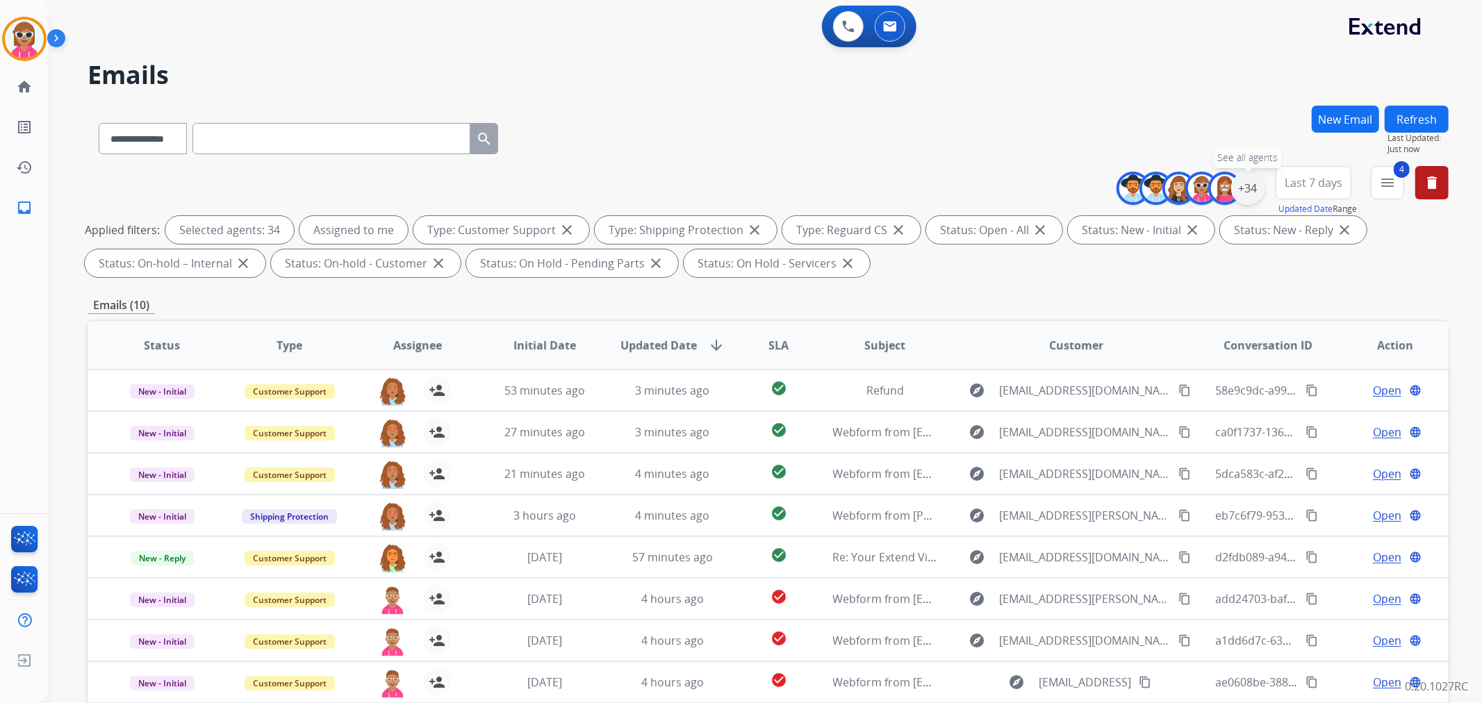
click at [1255, 189] on div "+34" at bounding box center [1247, 188] width 33 height 33
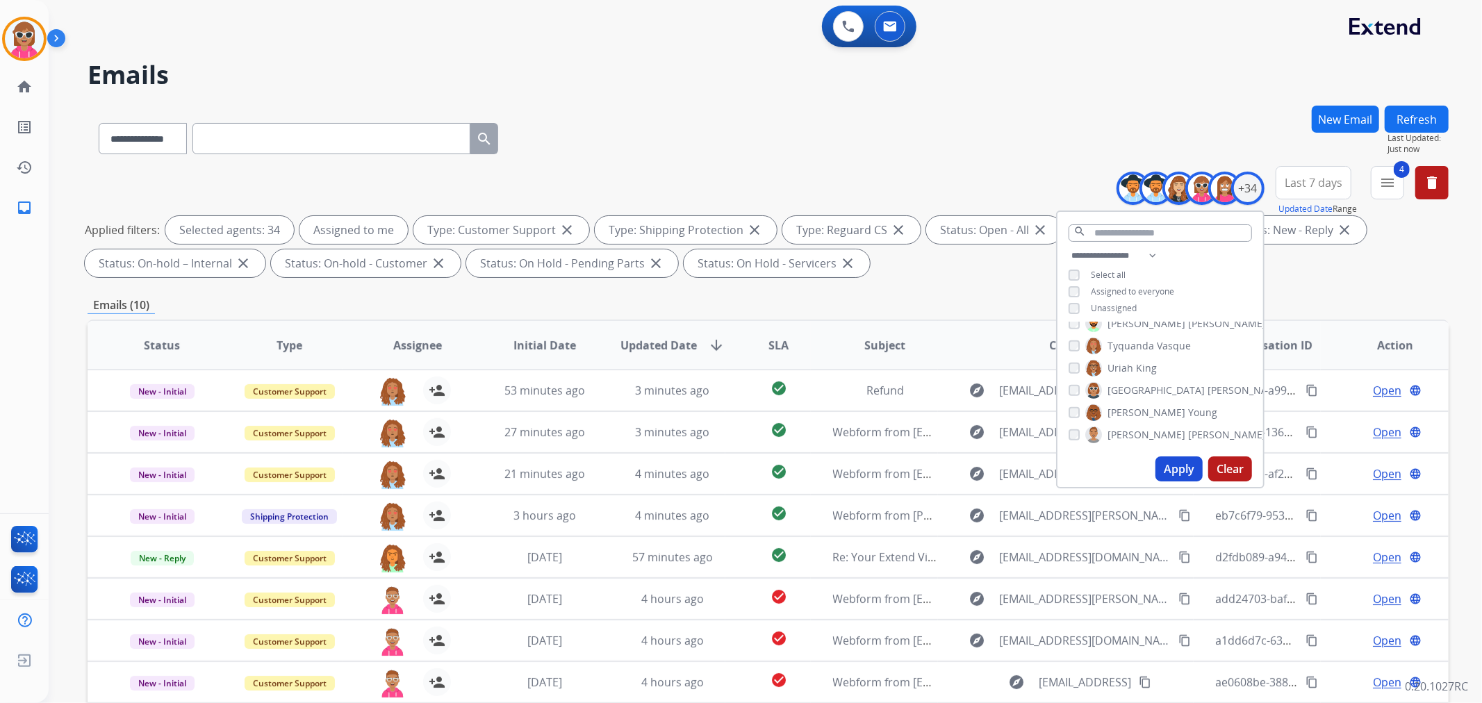
drag, startPoint x: 1114, startPoint y: 302, endPoint x: 1116, endPoint y: 320, distance: 18.2
click at [1114, 302] on span "Unassigned" at bounding box center [1114, 308] width 46 height 12
click at [1171, 465] on button "Apply" at bounding box center [1178, 468] width 47 height 25
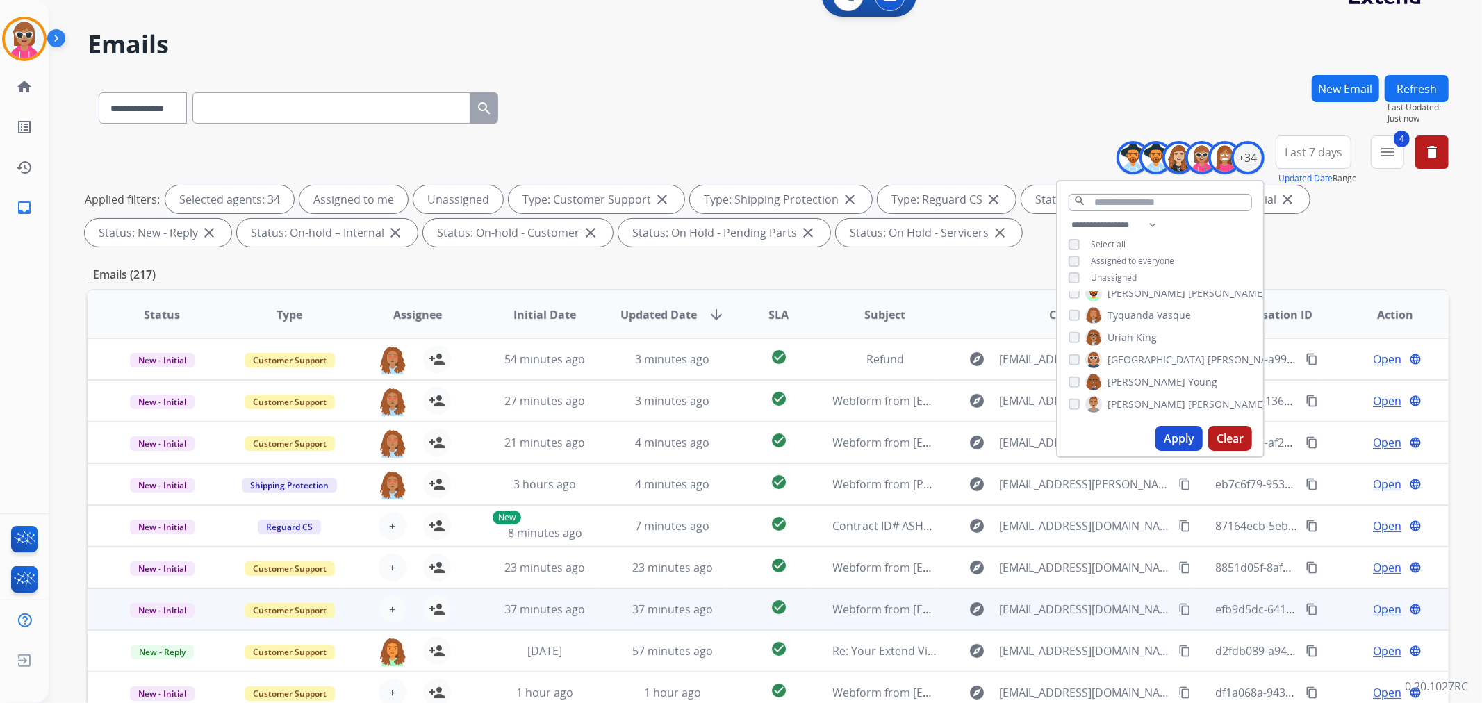
scroll to position [154, 0]
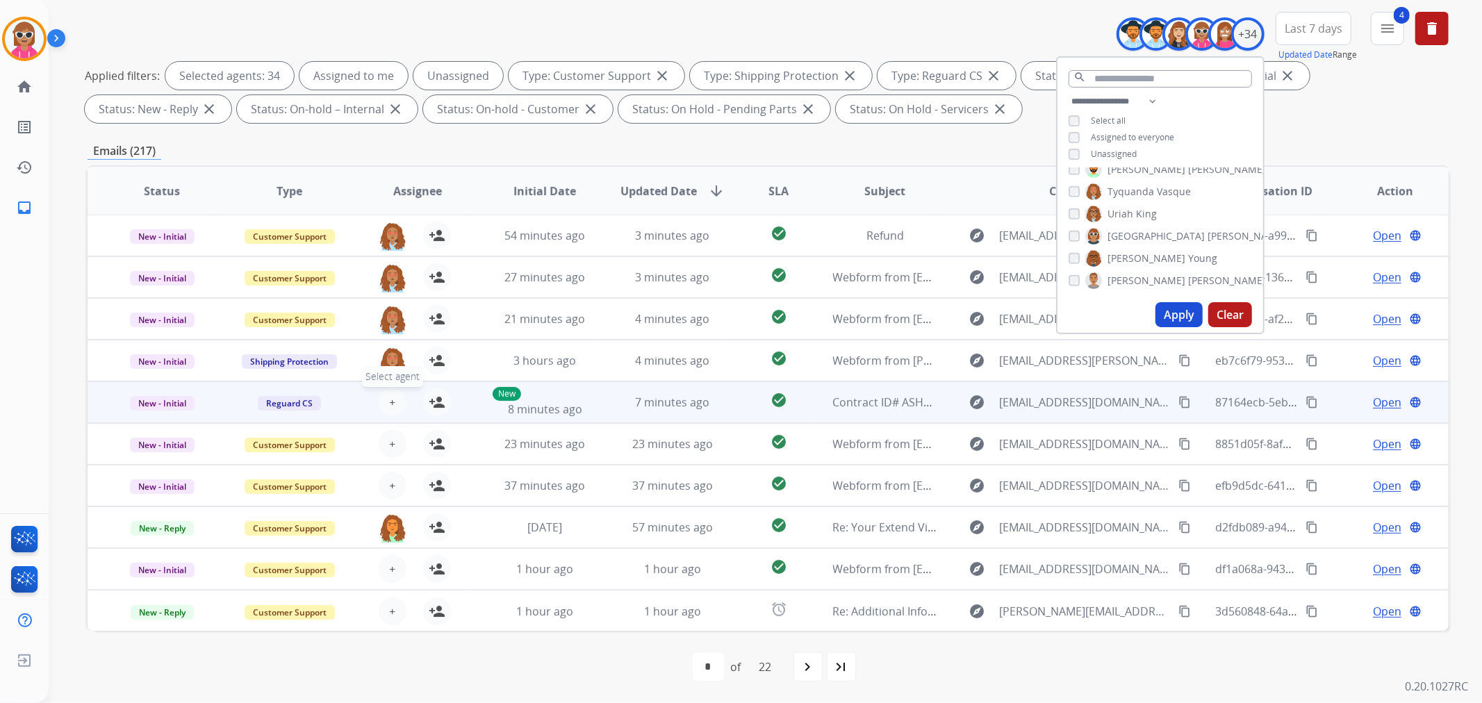
click at [394, 398] on button "+ Select agent" at bounding box center [393, 402] width 28 height 28
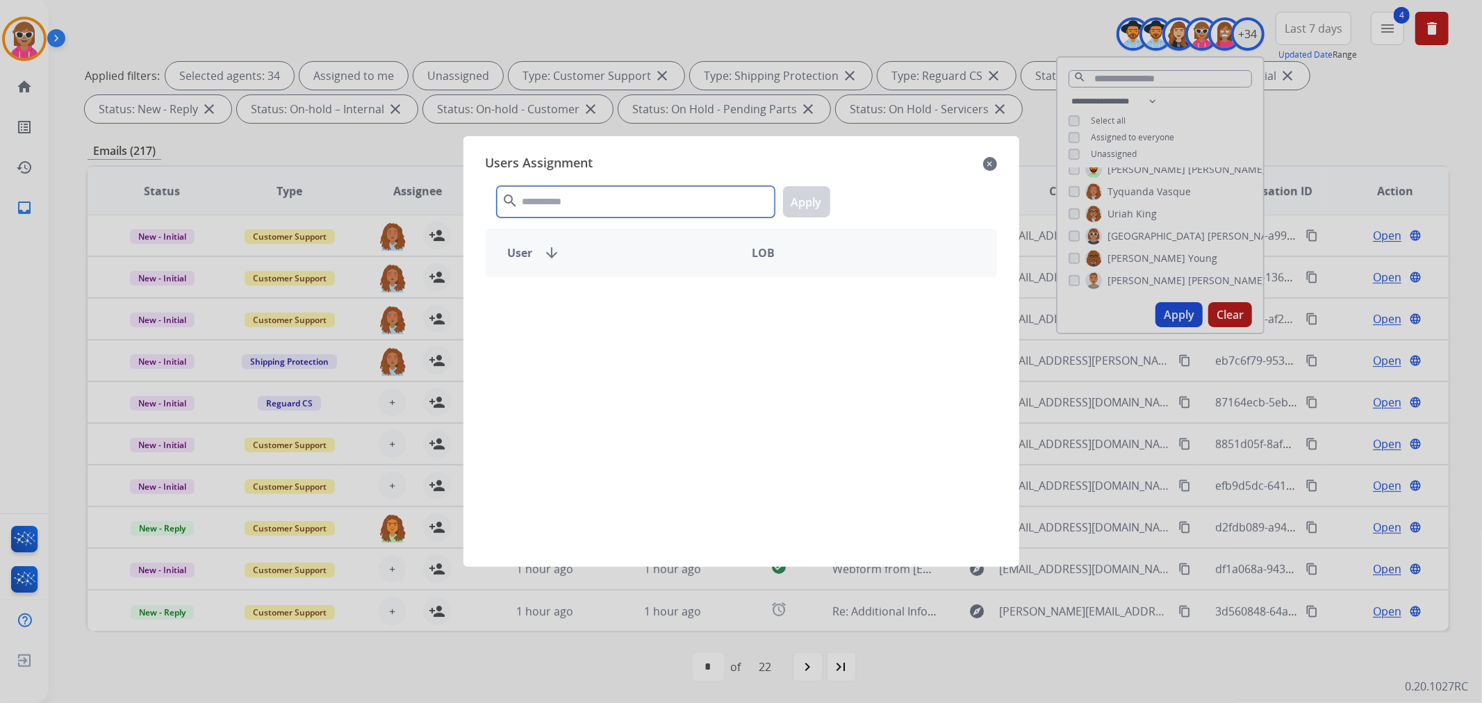
click at [595, 199] on input "text" at bounding box center [636, 201] width 278 height 31
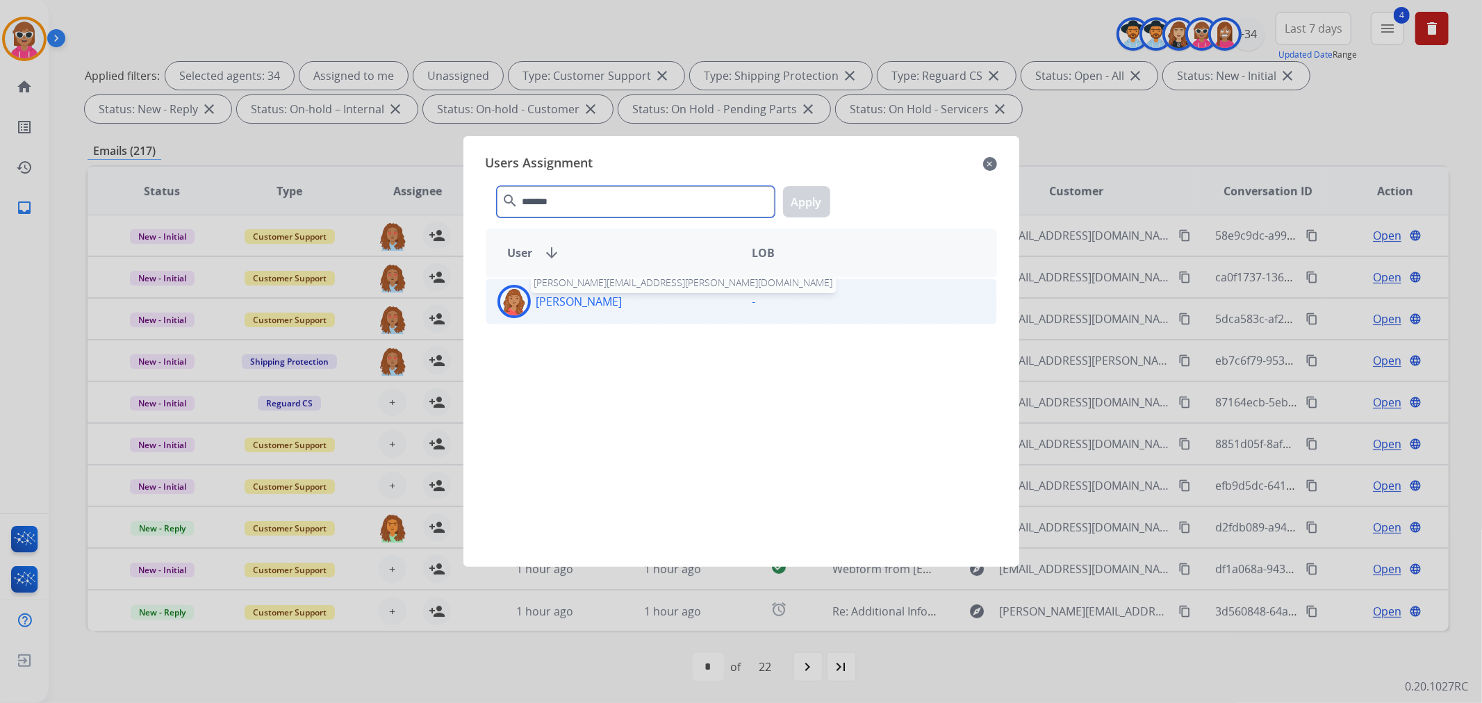
type input "*******"
click at [613, 303] on p "[PERSON_NAME]" at bounding box center [579, 301] width 86 height 17
click at [806, 207] on button "Apply" at bounding box center [806, 201] width 47 height 31
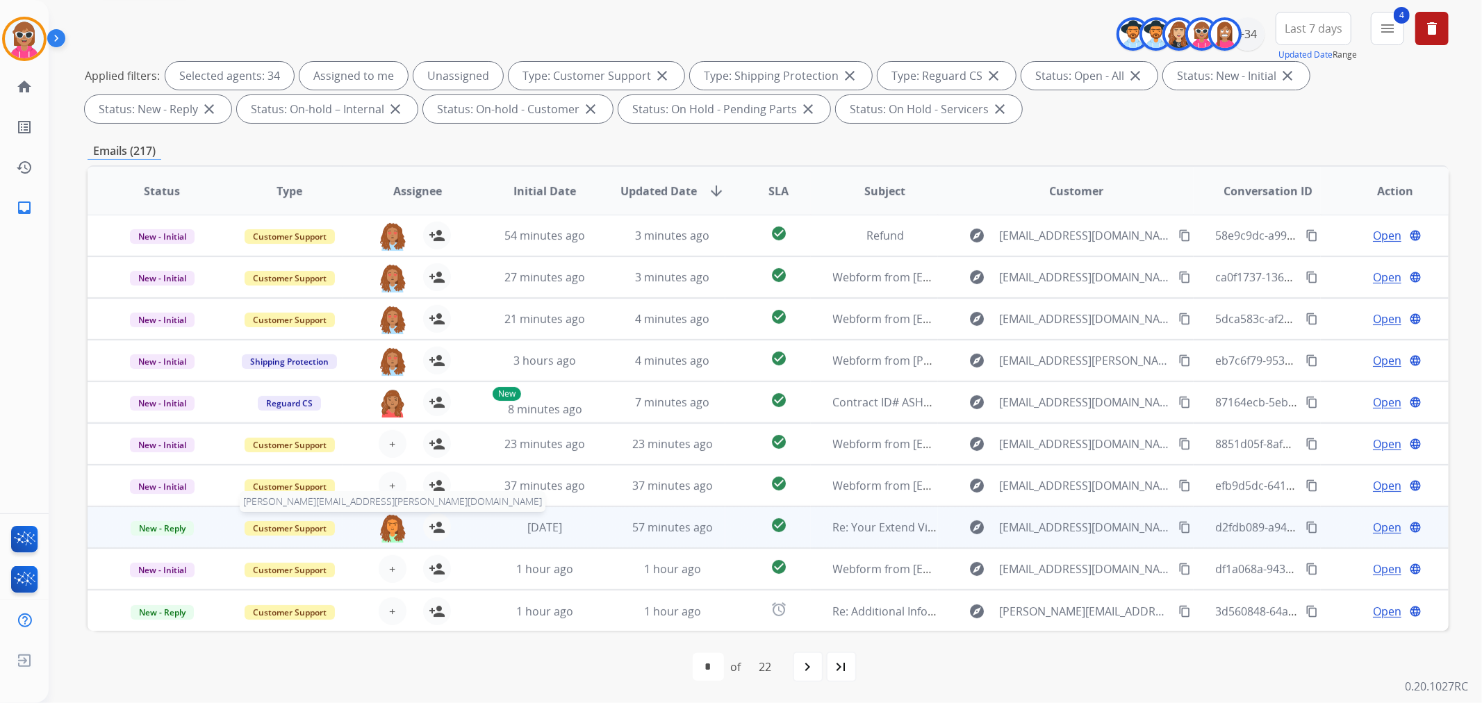
click at [389, 525] on img at bounding box center [393, 527] width 28 height 29
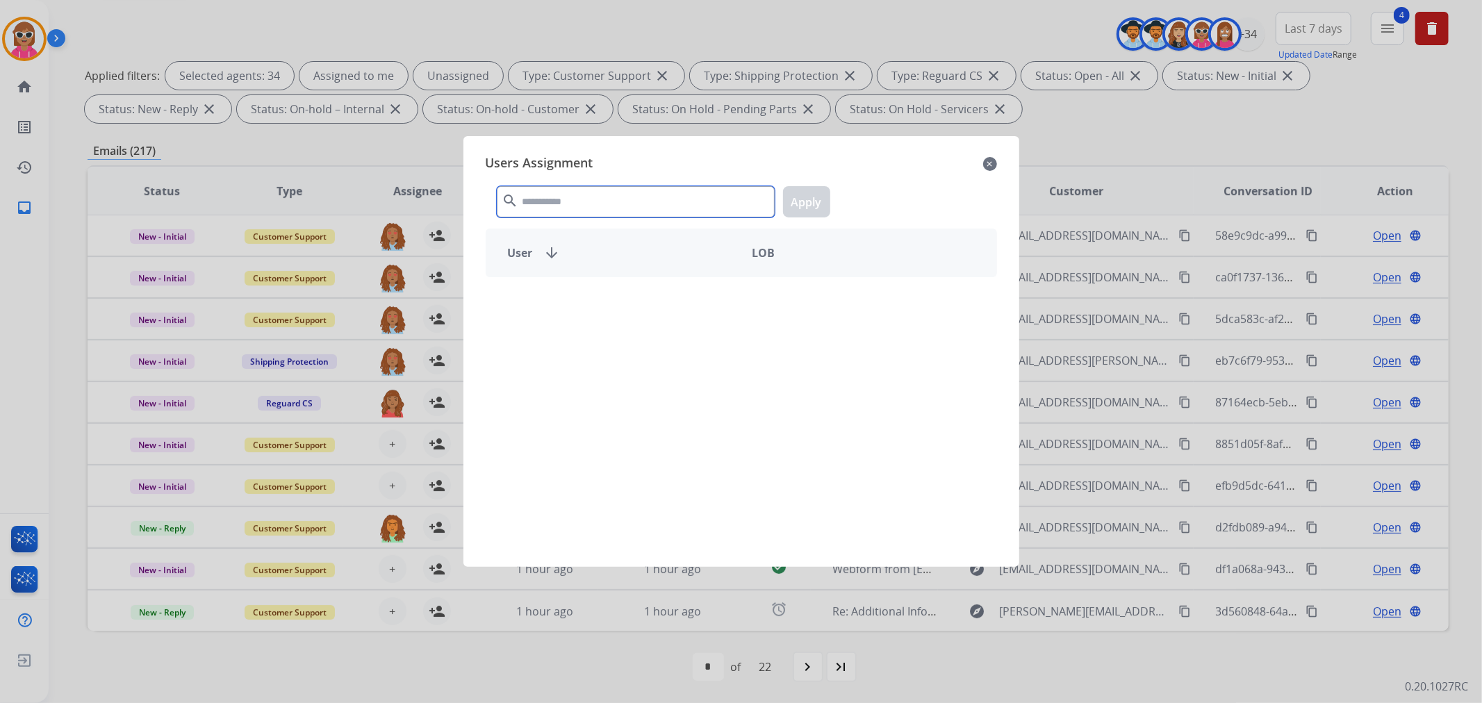
click at [554, 206] on input "text" at bounding box center [636, 201] width 278 height 31
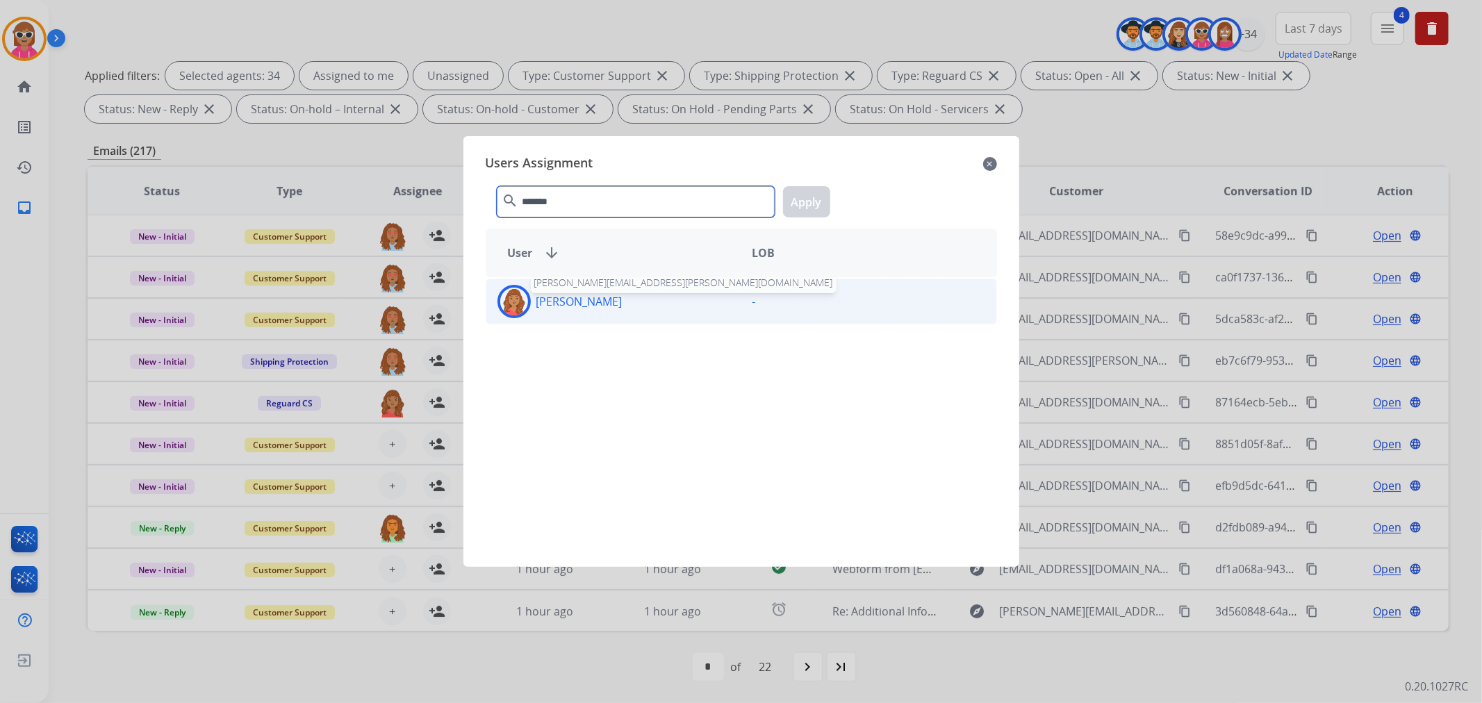
type input "*******"
click at [584, 301] on p "[PERSON_NAME]" at bounding box center [579, 301] width 86 height 17
drag, startPoint x: 780, startPoint y: 213, endPoint x: 817, endPoint y: 204, distance: 37.8
click at [785, 212] on div "******* search Apply" at bounding box center [741, 199] width 511 height 48
click at [818, 204] on button "Apply" at bounding box center [806, 201] width 47 height 31
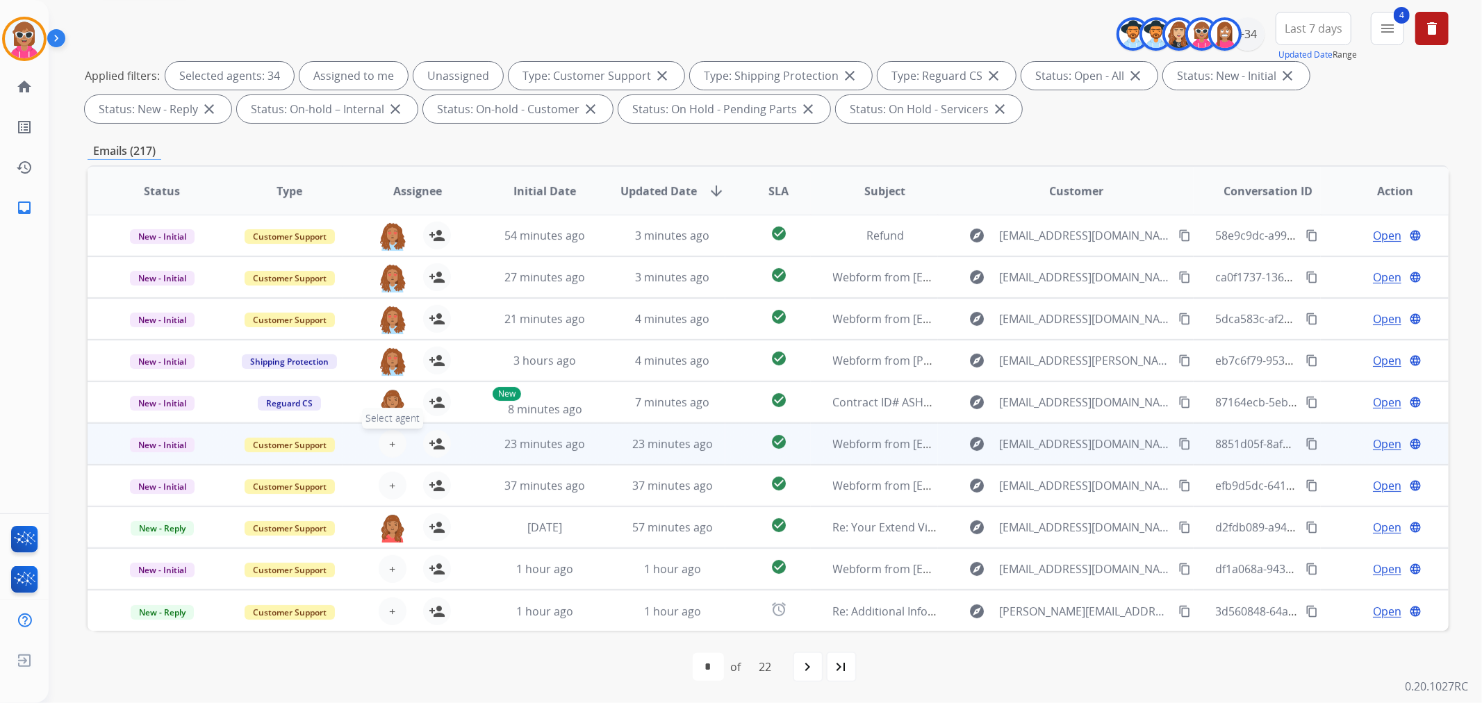
click at [391, 443] on span "+" at bounding box center [392, 444] width 6 height 17
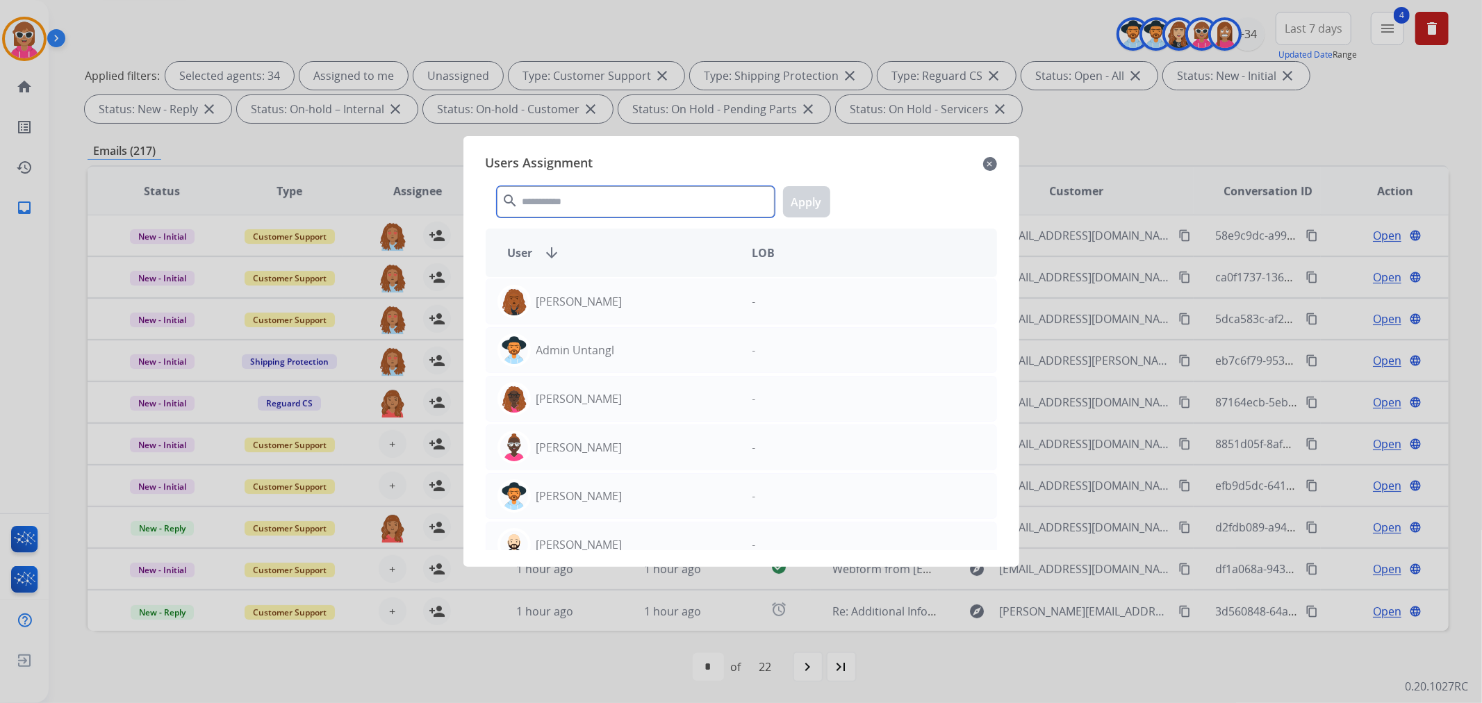
click at [650, 206] on input "text" at bounding box center [636, 201] width 278 height 31
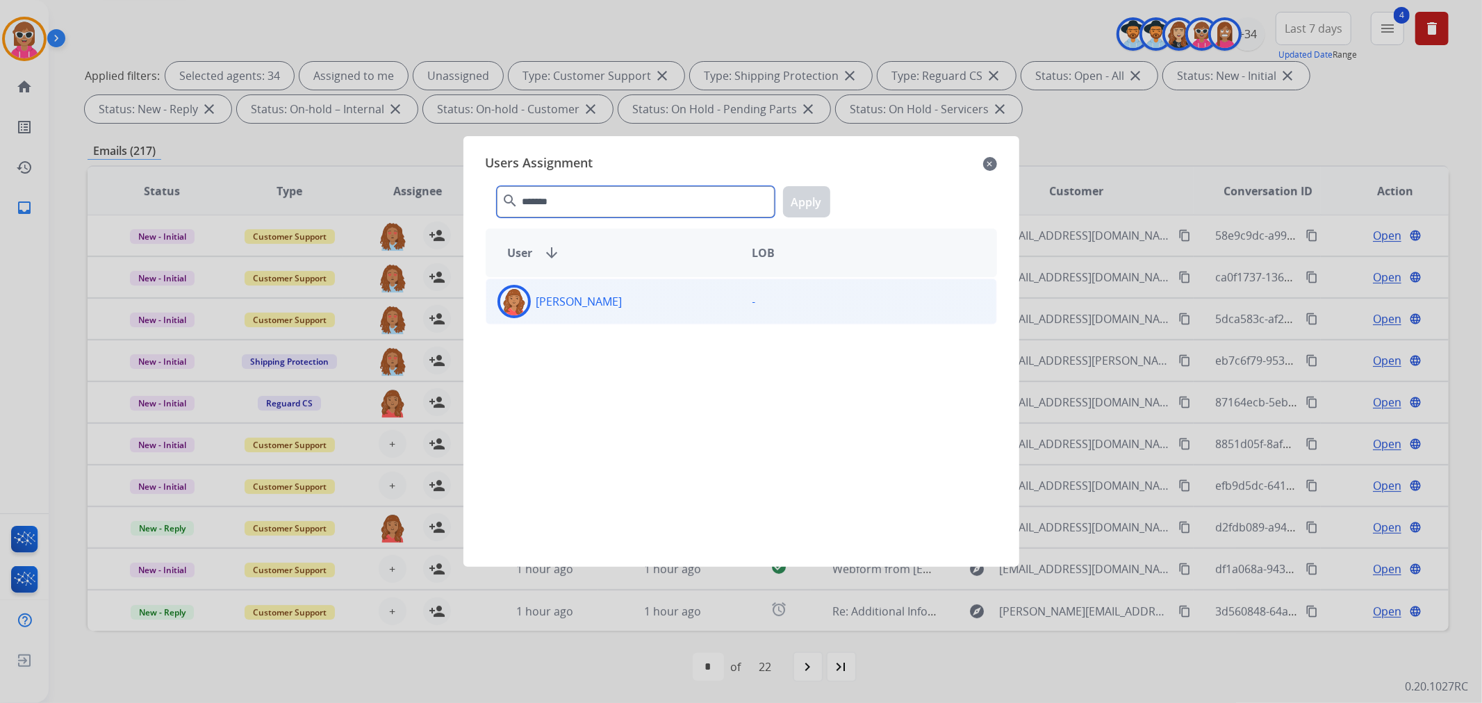
type input "*******"
click at [759, 290] on div "-" at bounding box center [868, 301] width 255 height 33
click at [797, 189] on button "Apply" at bounding box center [806, 201] width 47 height 31
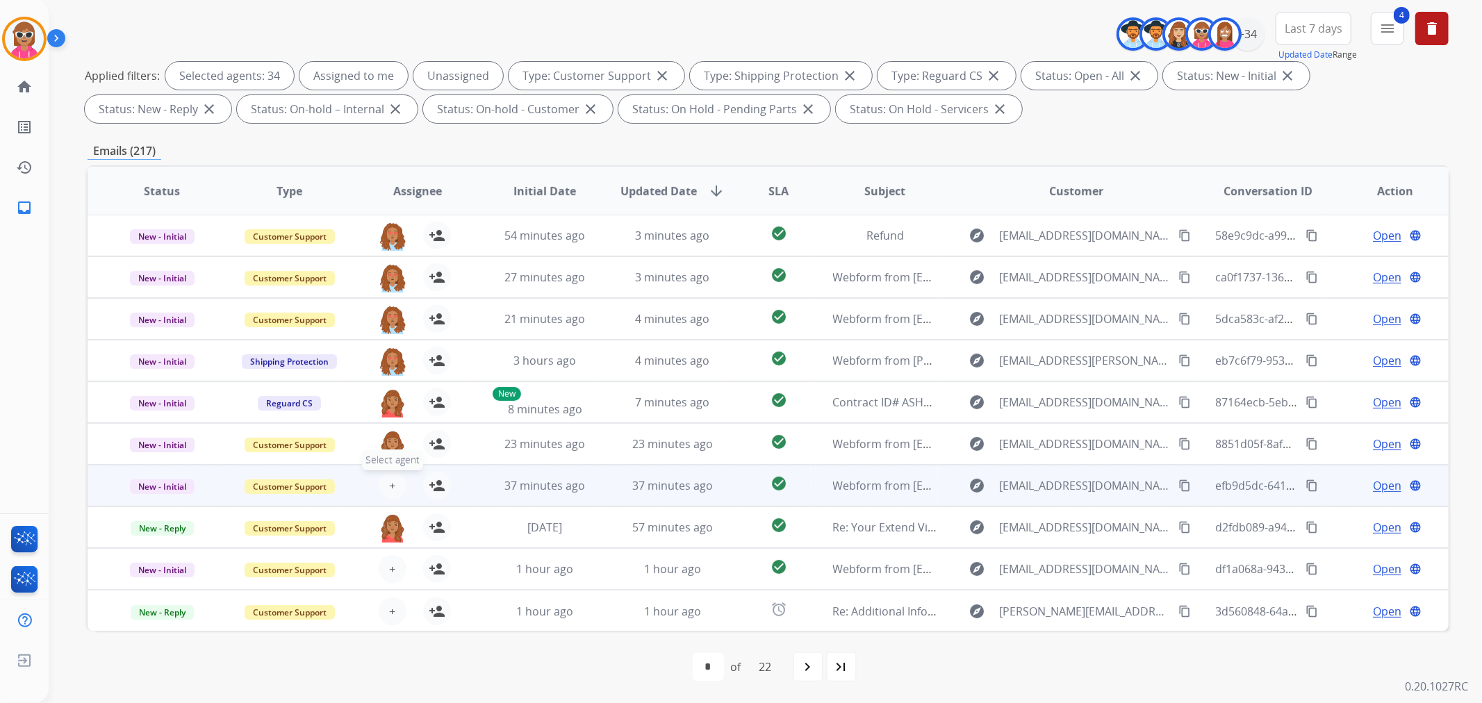
click at [390, 477] on span "+" at bounding box center [392, 485] width 6 height 17
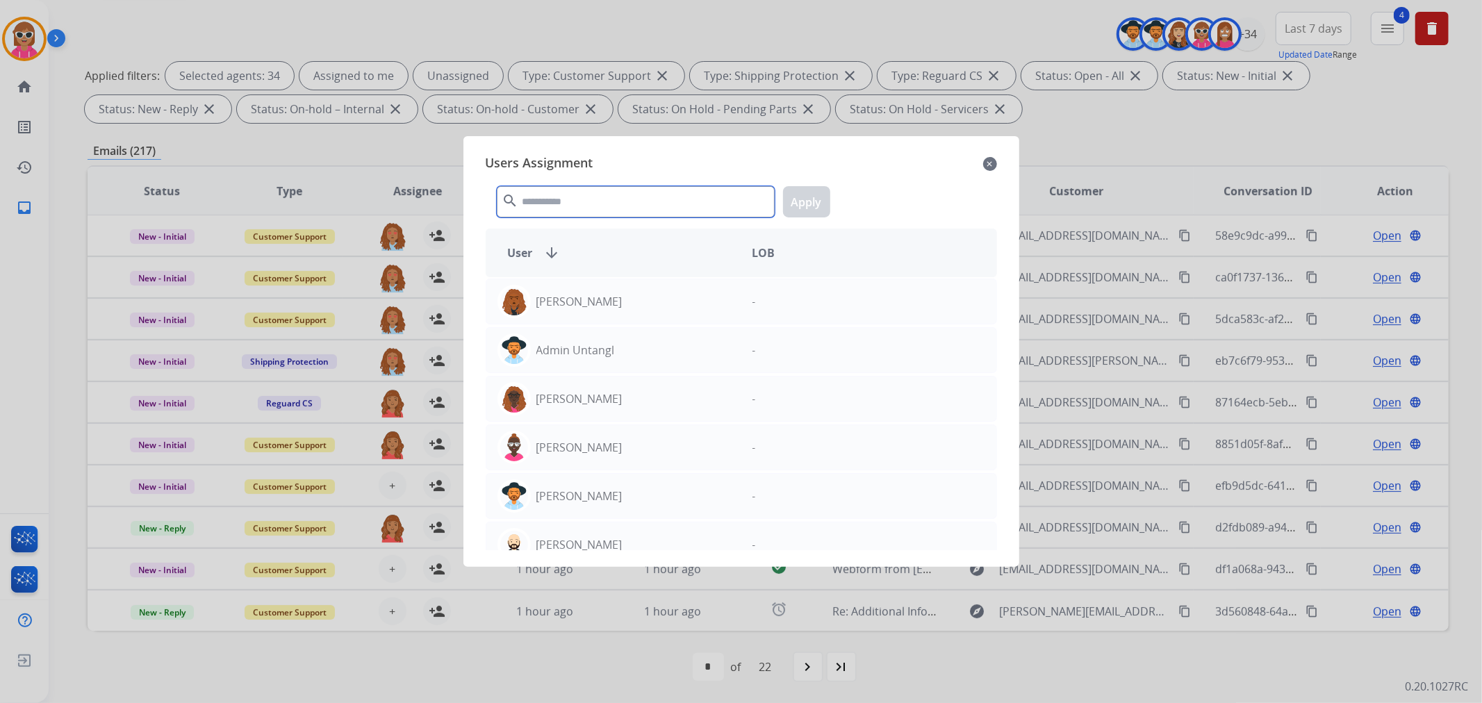
click at [593, 210] on input "text" at bounding box center [636, 201] width 278 height 31
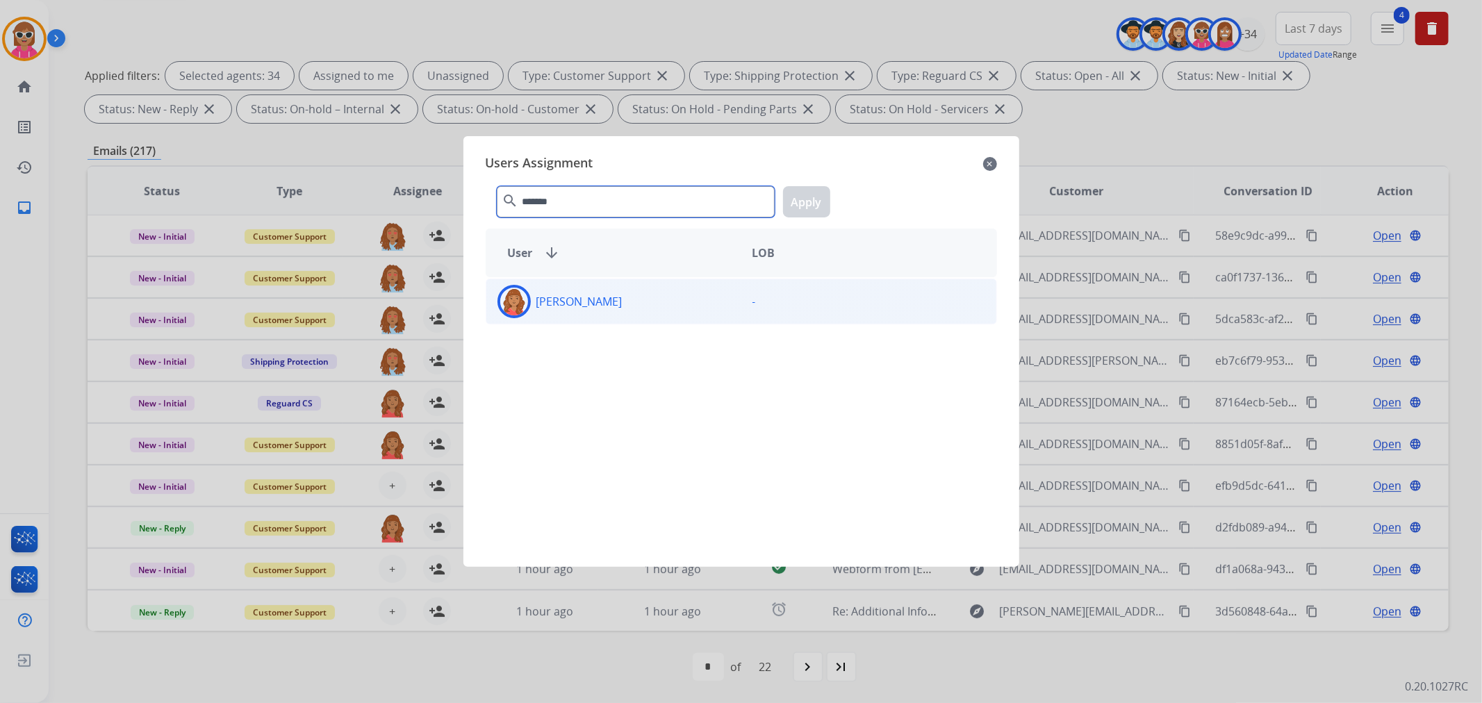
type input "*******"
drag, startPoint x: 614, startPoint y: 315, endPoint x: 636, endPoint y: 303, distance: 24.9
click at [614, 317] on div "[PERSON_NAME]" at bounding box center [613, 301] width 255 height 33
drag, startPoint x: 850, startPoint y: 198, endPoint x: 802, endPoint y: 207, distance: 48.8
click at [848, 198] on div "******* search Apply" at bounding box center [741, 199] width 511 height 48
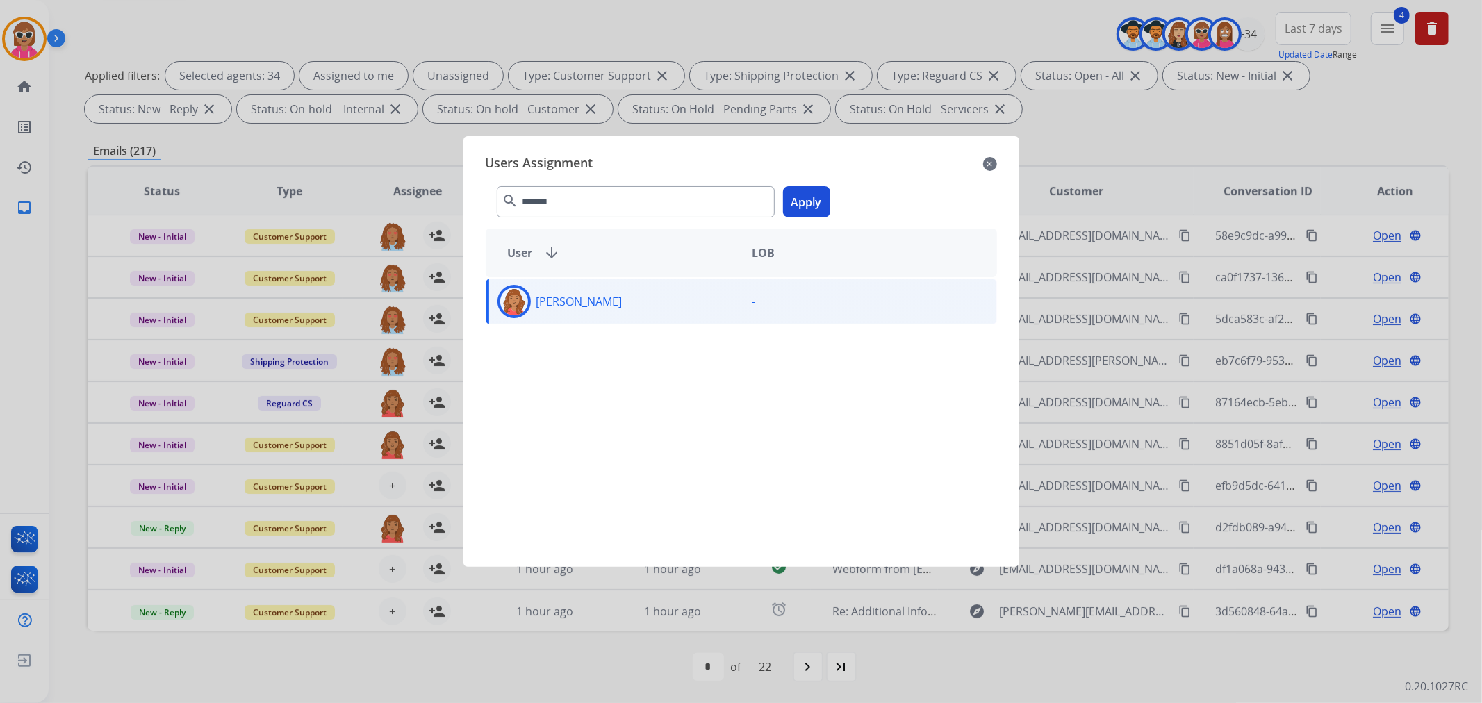
click at [802, 207] on button "Apply" at bounding box center [806, 201] width 47 height 31
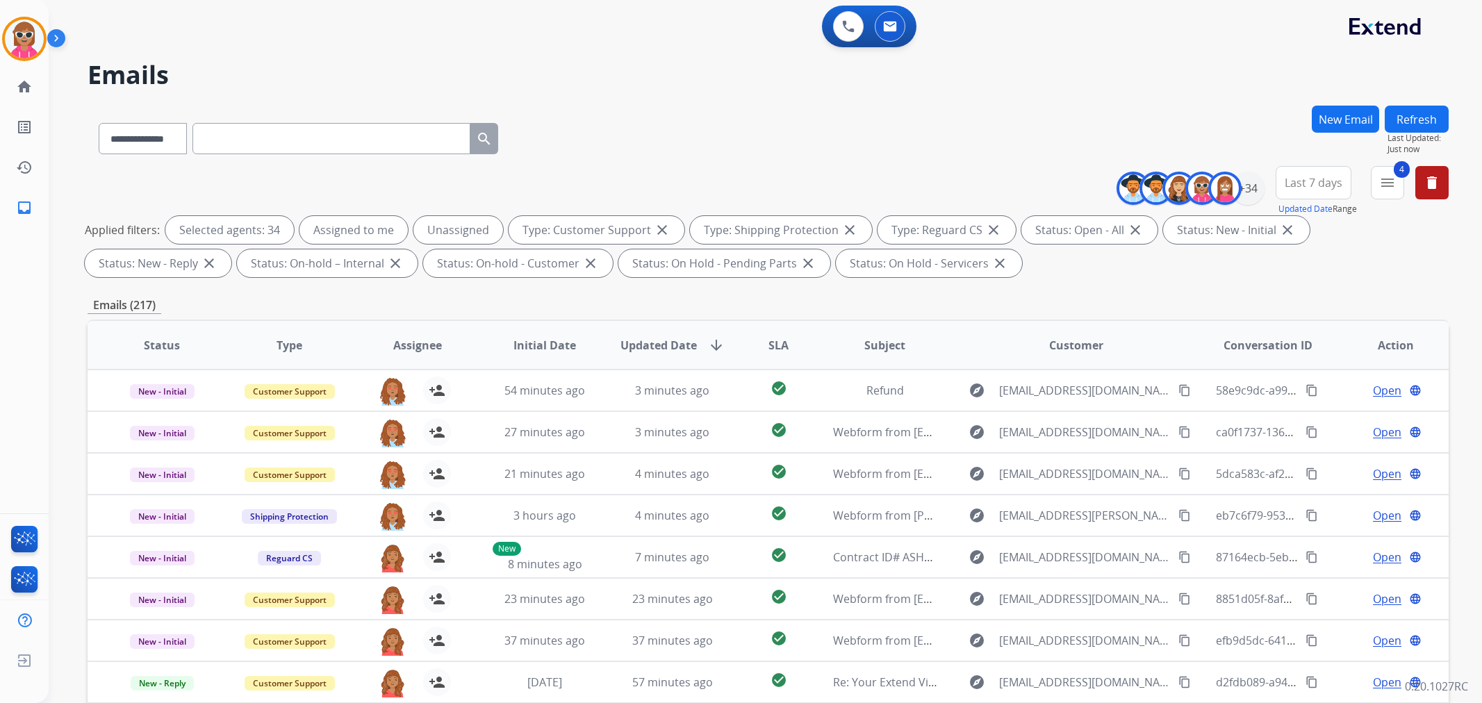
select select "**********"
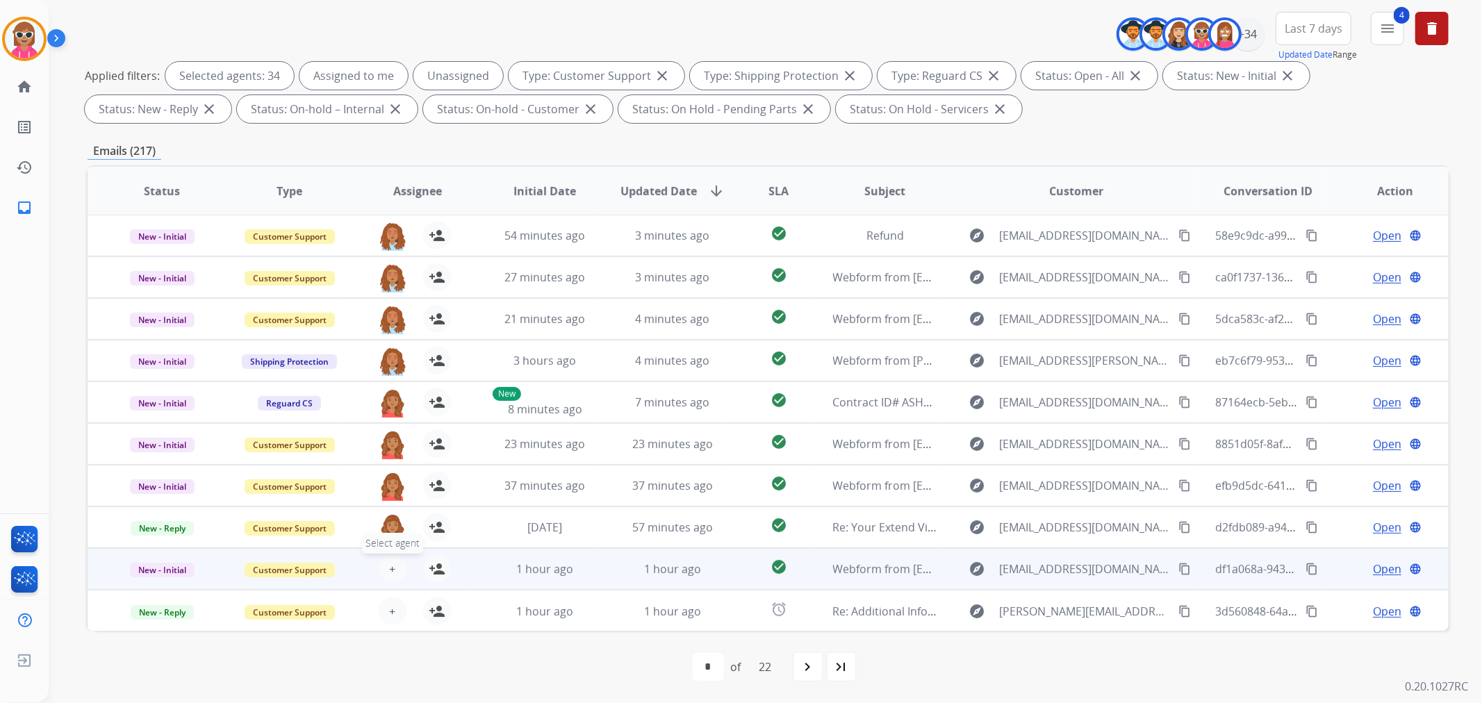
click at [389, 570] on span "+" at bounding box center [392, 569] width 6 height 17
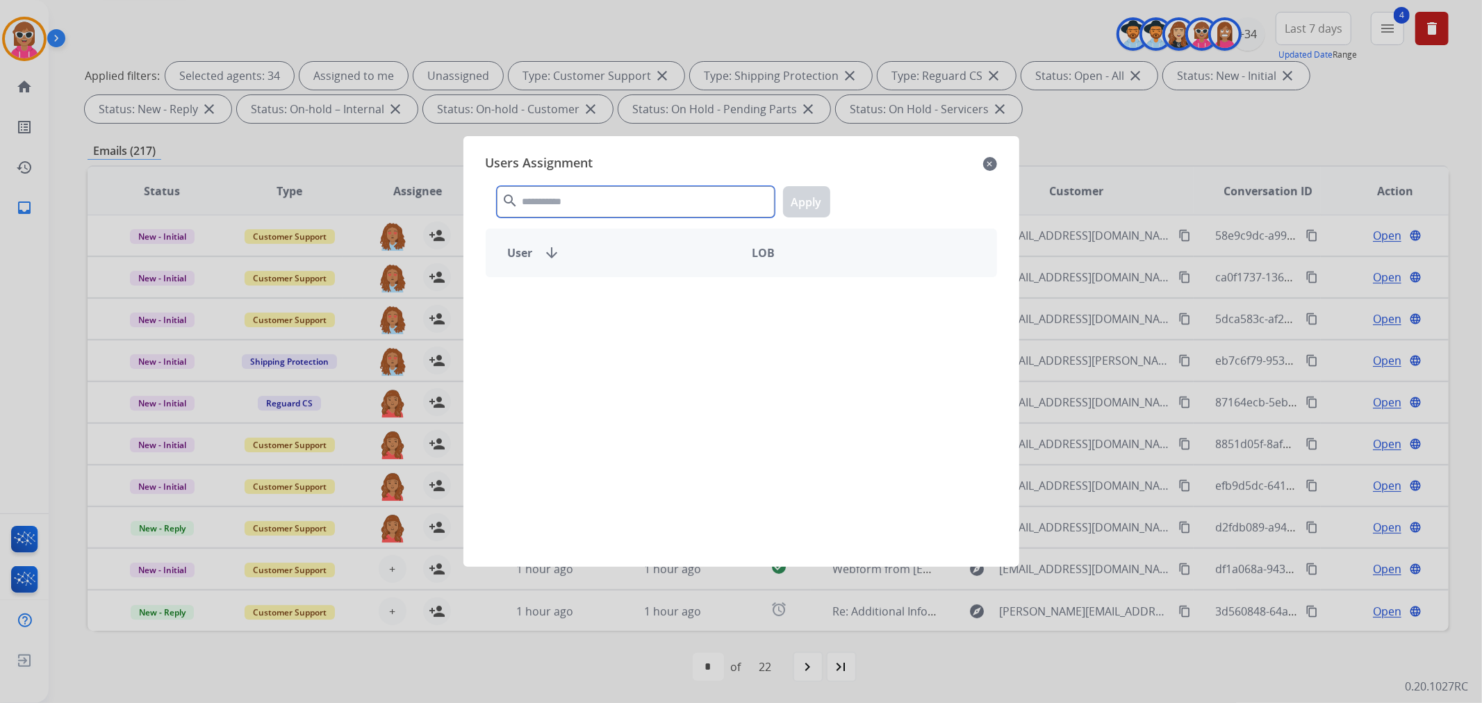
click at [573, 205] on input "text" at bounding box center [636, 201] width 278 height 31
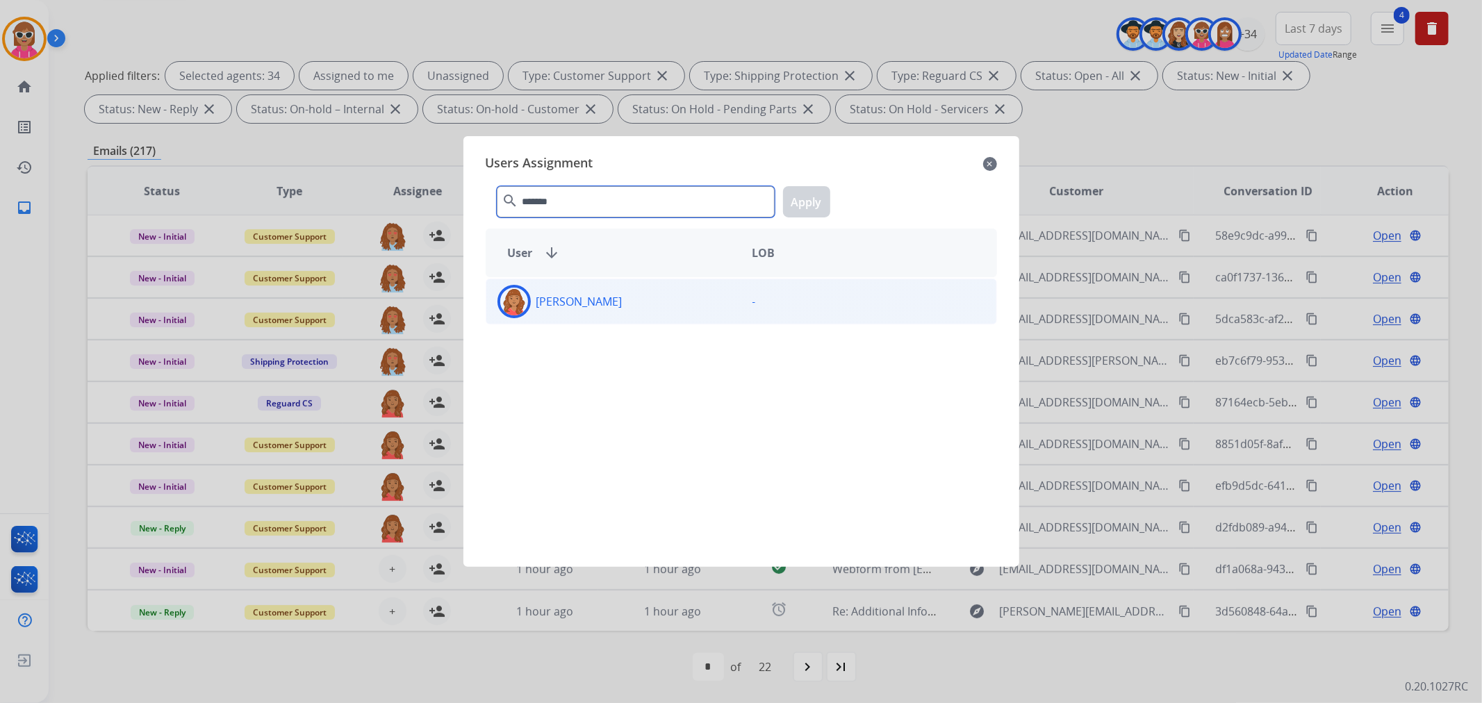
type input "*******"
click at [531, 301] on div "[PERSON_NAME]" at bounding box center [613, 301] width 255 height 33
click at [830, 199] on div "******* search Apply" at bounding box center [741, 199] width 511 height 48
drag, startPoint x: 816, startPoint y: 203, endPoint x: 802, endPoint y: 213, distance: 16.8
click at [814, 203] on button "Apply" at bounding box center [806, 201] width 47 height 31
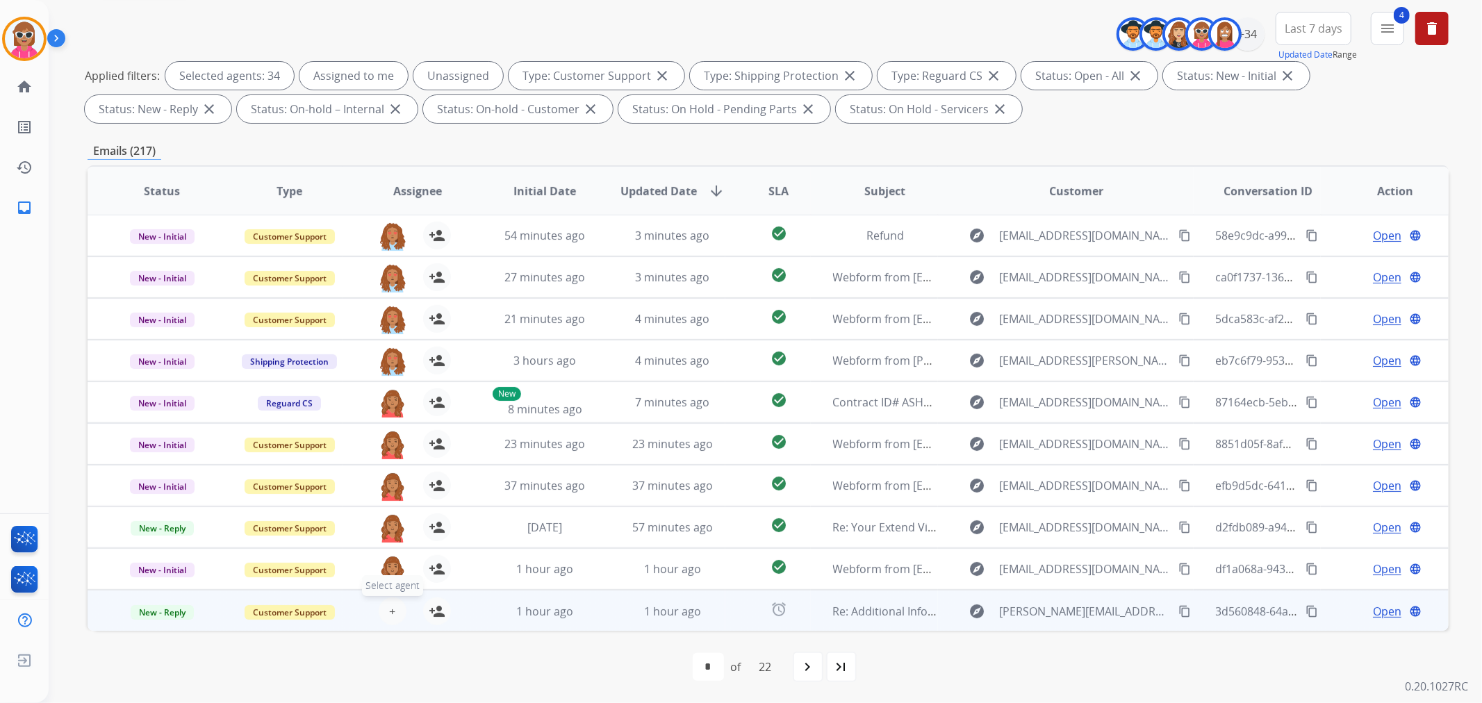
click at [389, 603] on span "+" at bounding box center [392, 611] width 6 height 17
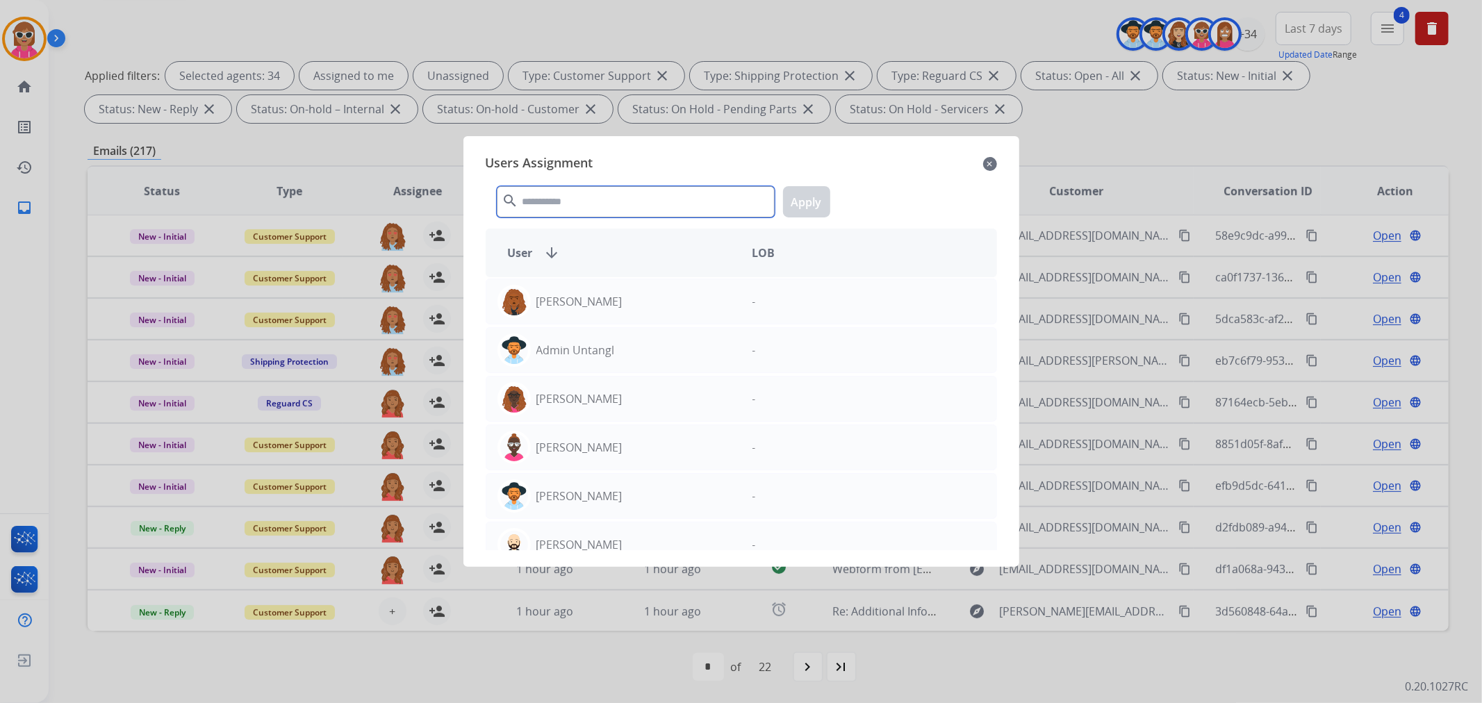
click at [634, 204] on input "text" at bounding box center [636, 201] width 278 height 31
click at [653, 612] on div at bounding box center [741, 351] width 1482 height 703
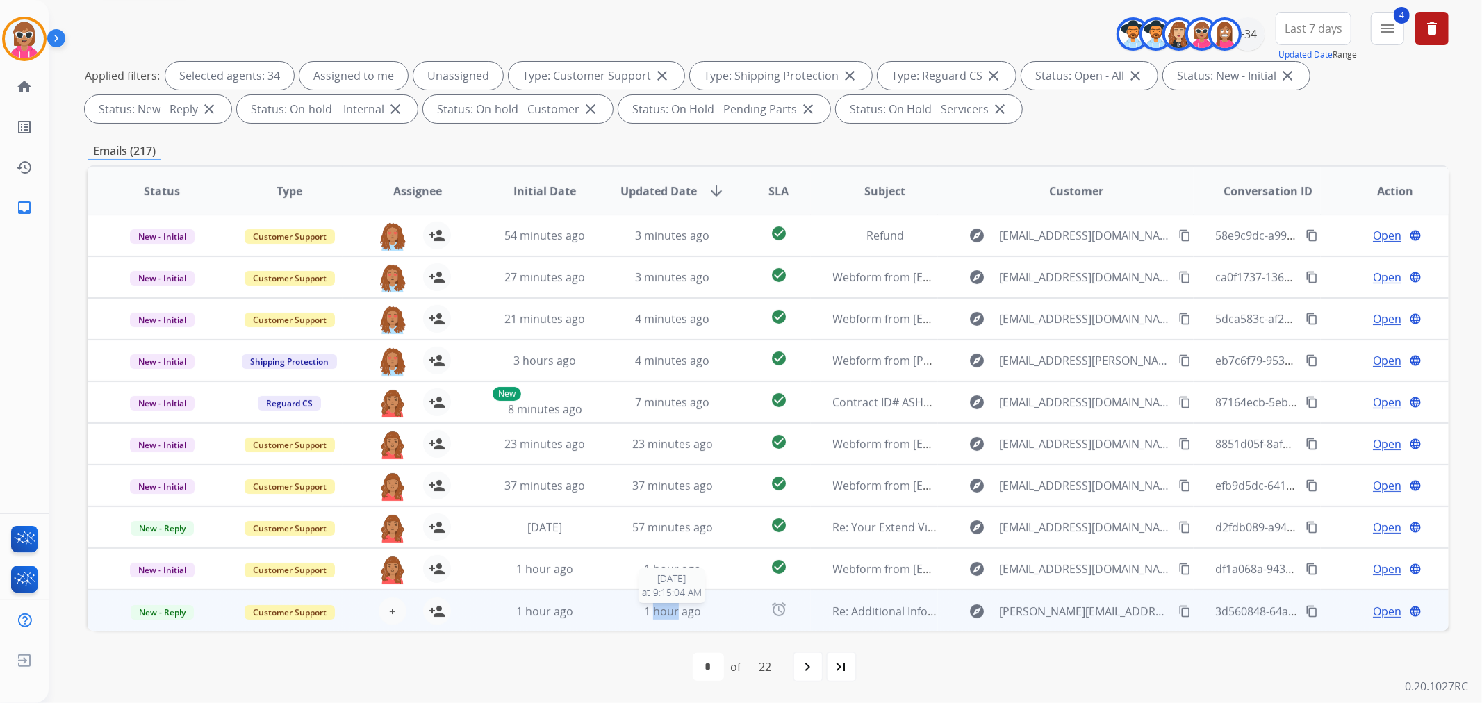
click at [653, 612] on span "1 hour ago" at bounding box center [672, 611] width 57 height 15
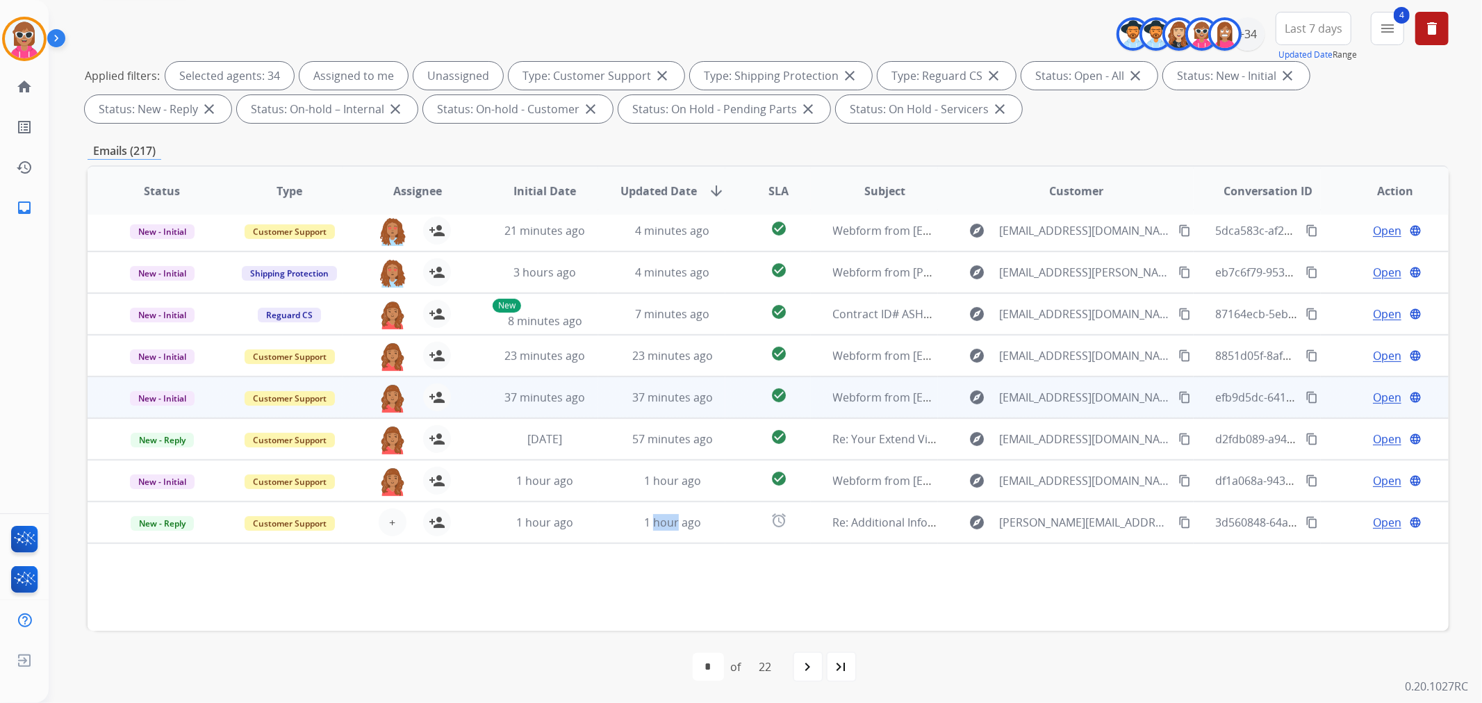
scroll to position [95, 0]
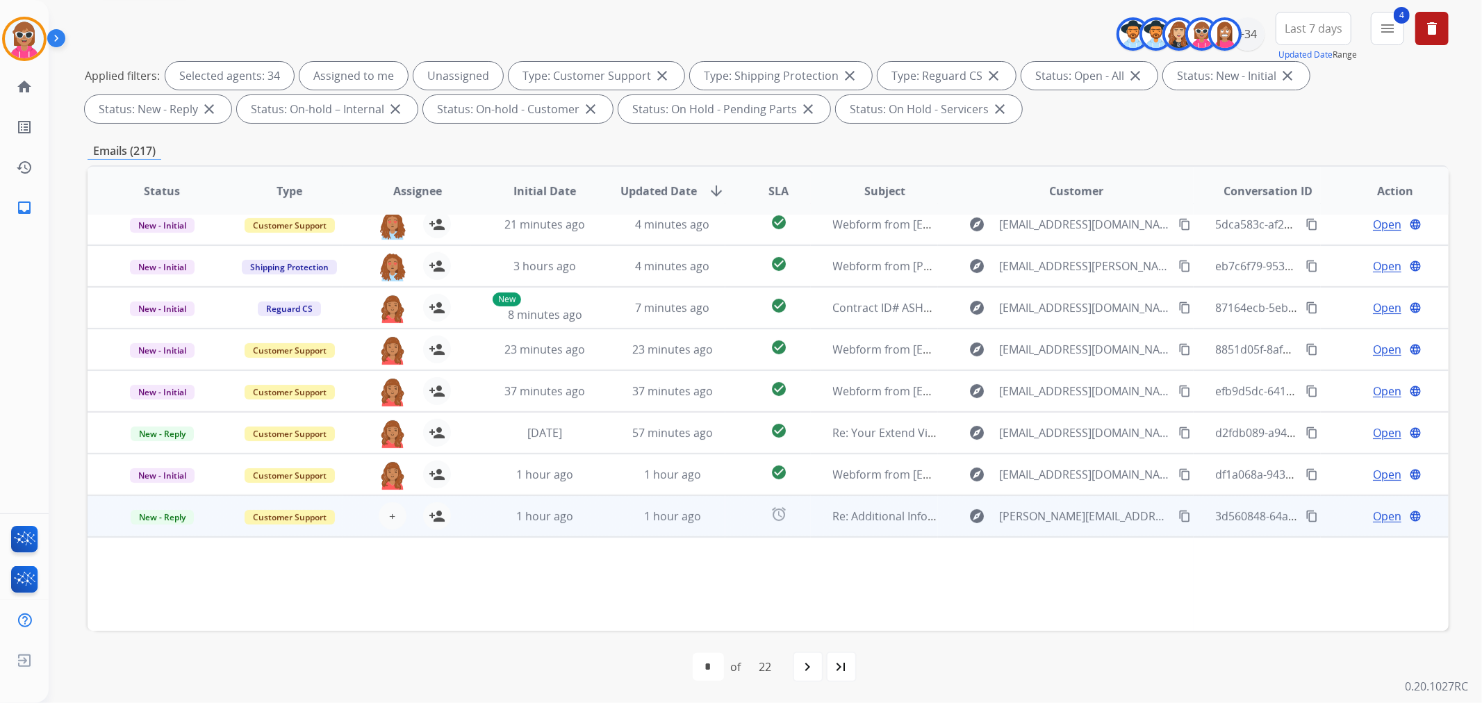
click at [1385, 516] on span "Open" at bounding box center [1387, 516] width 28 height 17
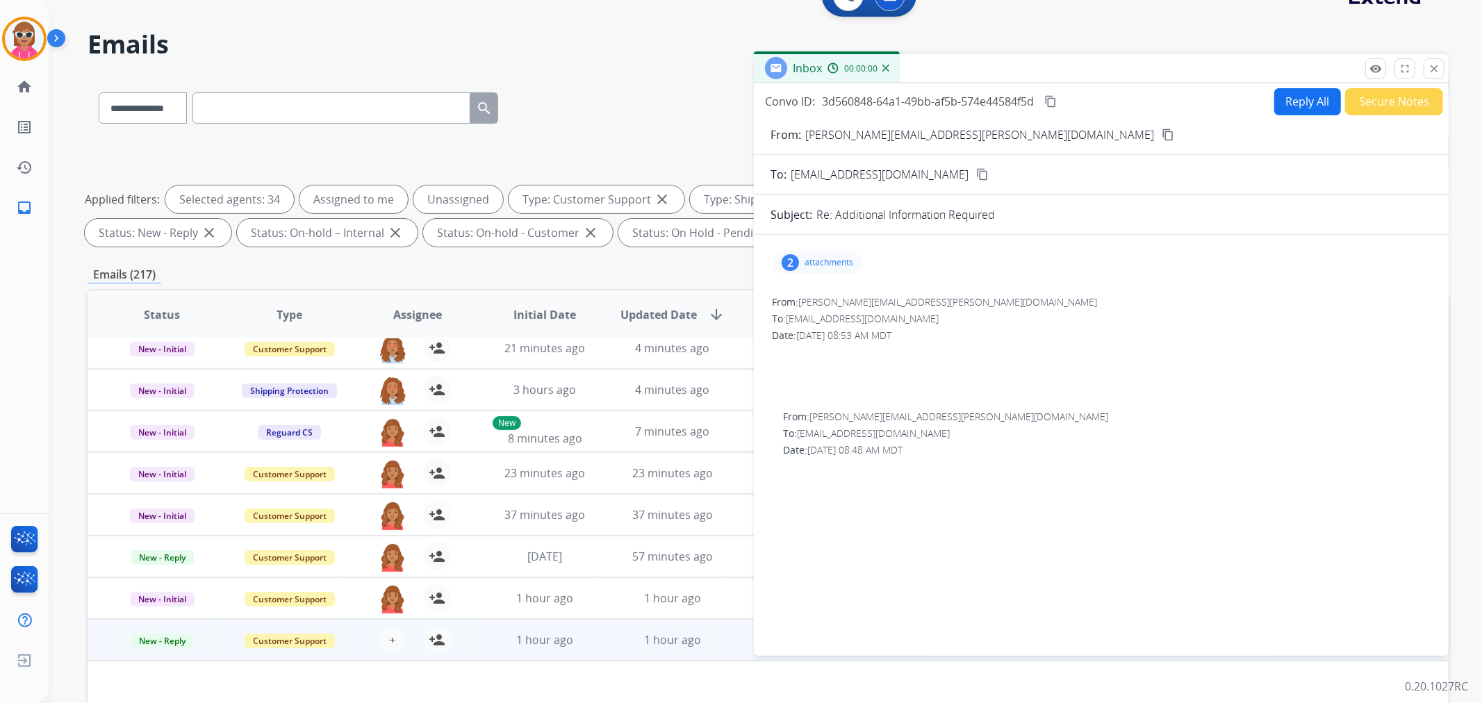
scroll to position [0, 0]
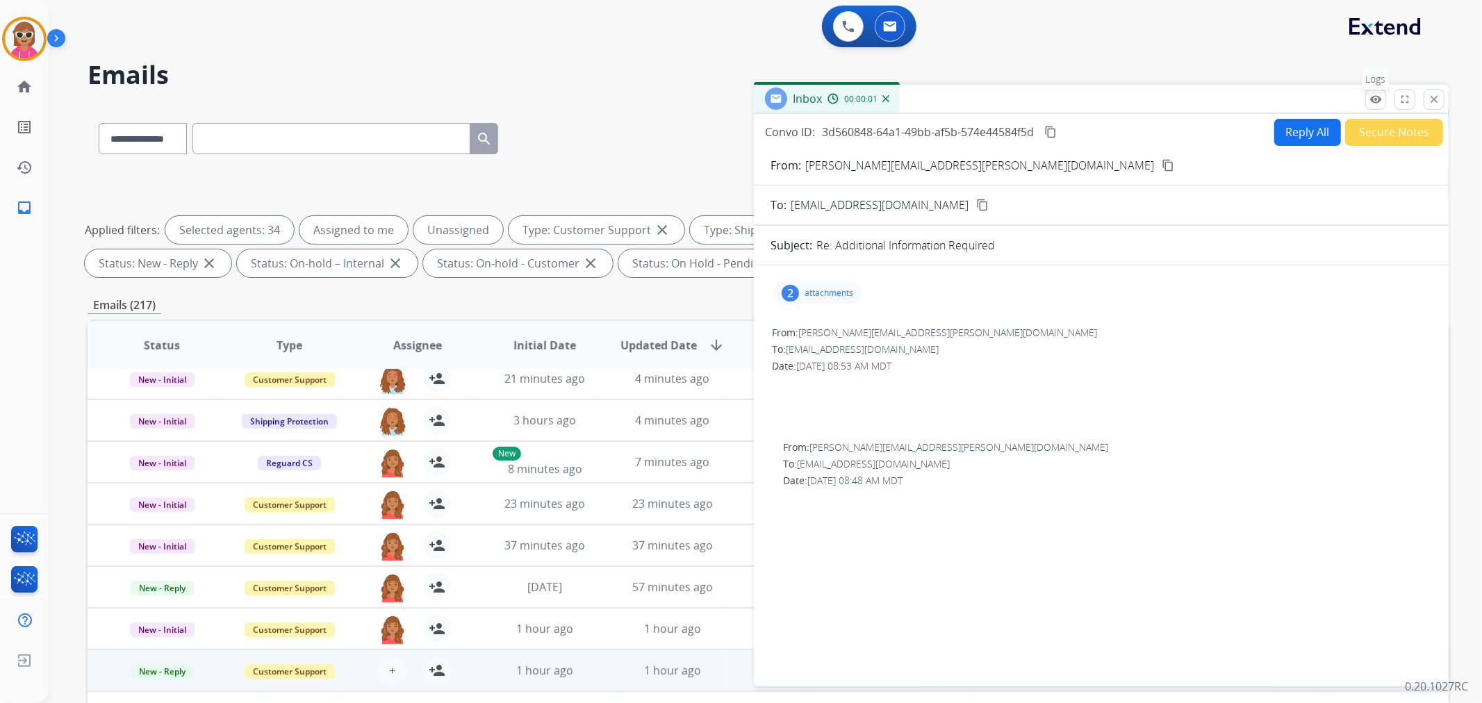
click at [1374, 101] on mat-icon "remove_red_eye" at bounding box center [1375, 99] width 13 height 13
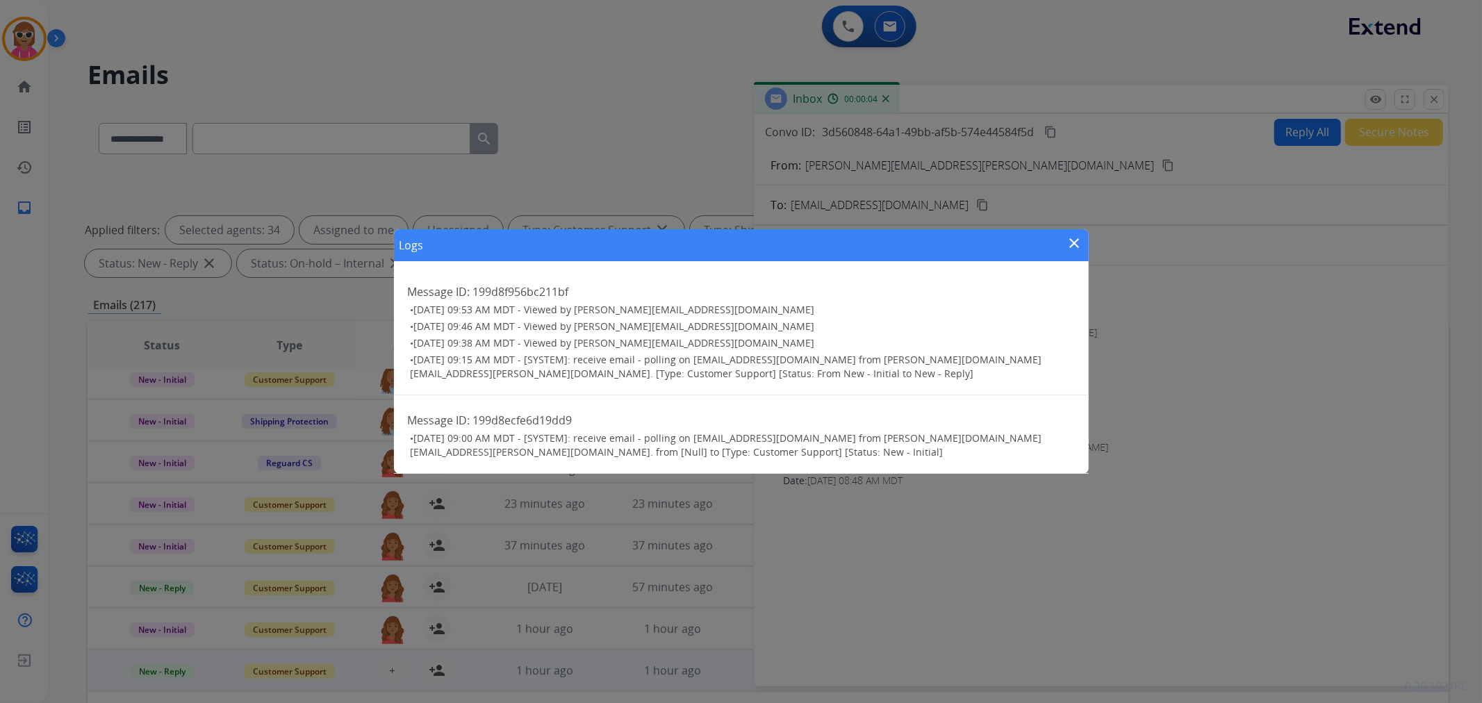
click at [1073, 238] on mat-icon "close" at bounding box center [1074, 243] width 17 height 17
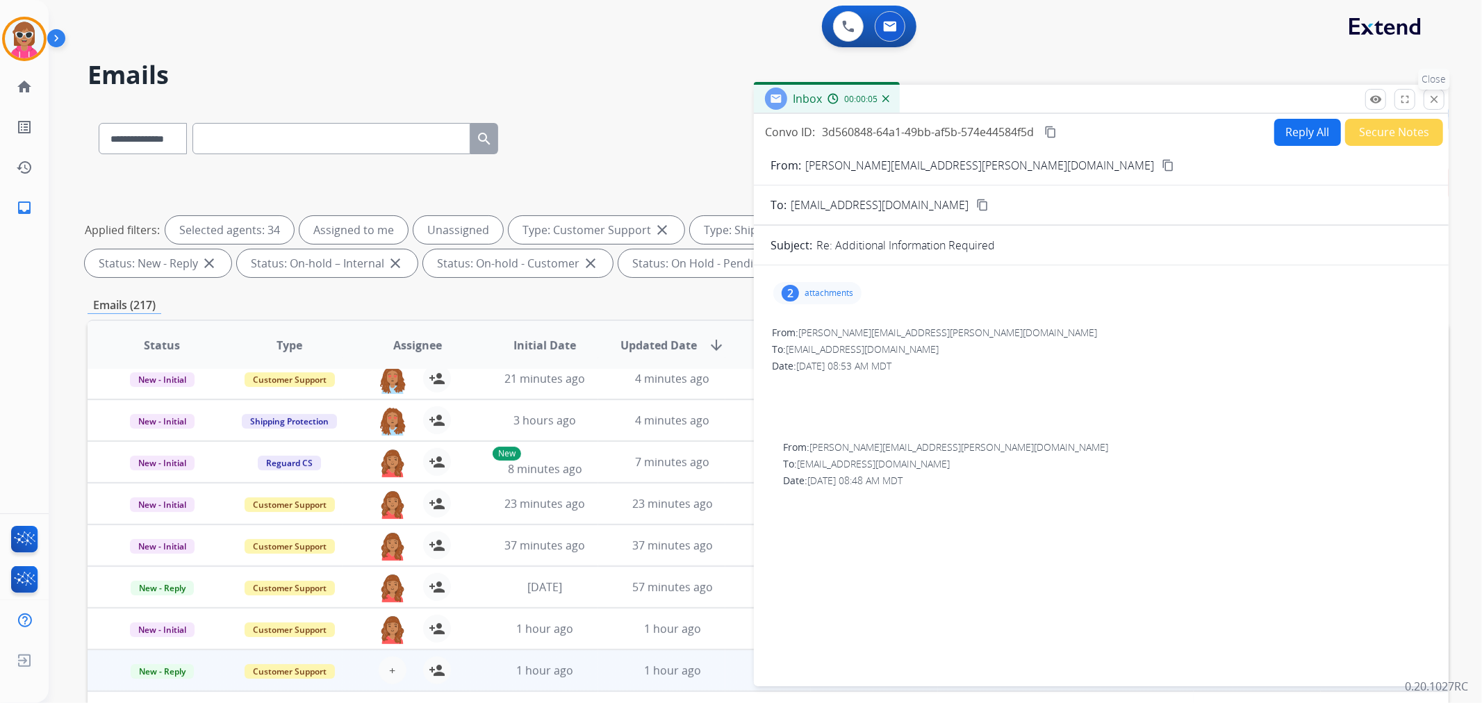
click at [1442, 94] on button "close Close" at bounding box center [1434, 99] width 21 height 21
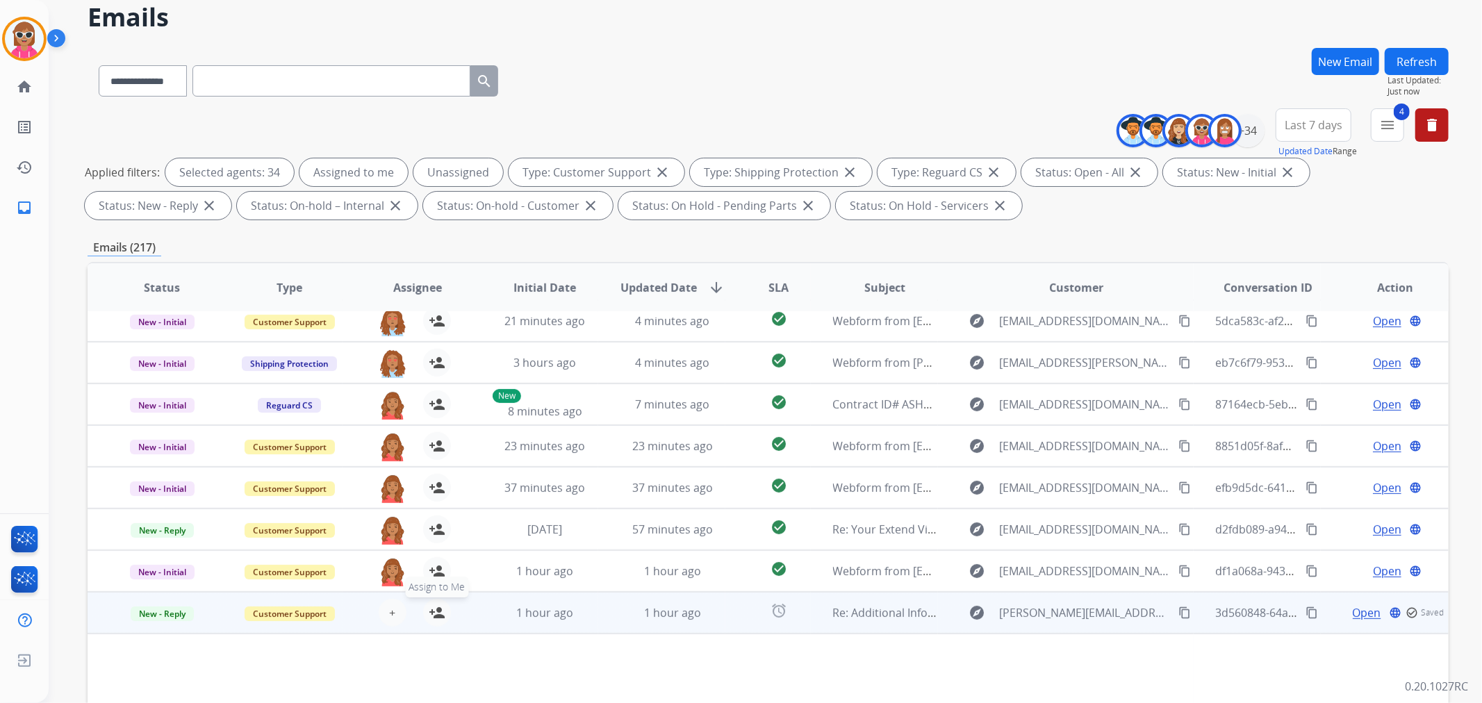
scroll to position [154, 0]
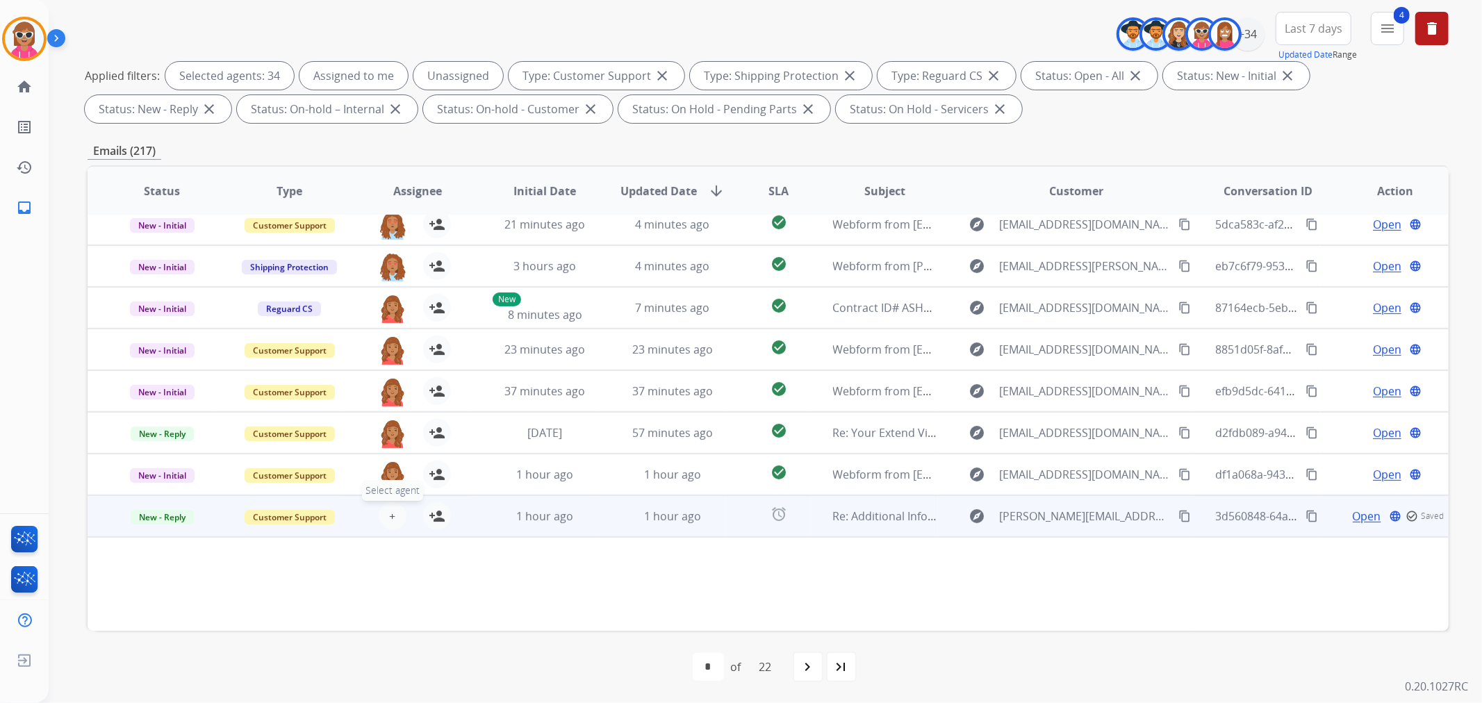
click at [386, 518] on button "+ Select agent" at bounding box center [393, 516] width 28 height 28
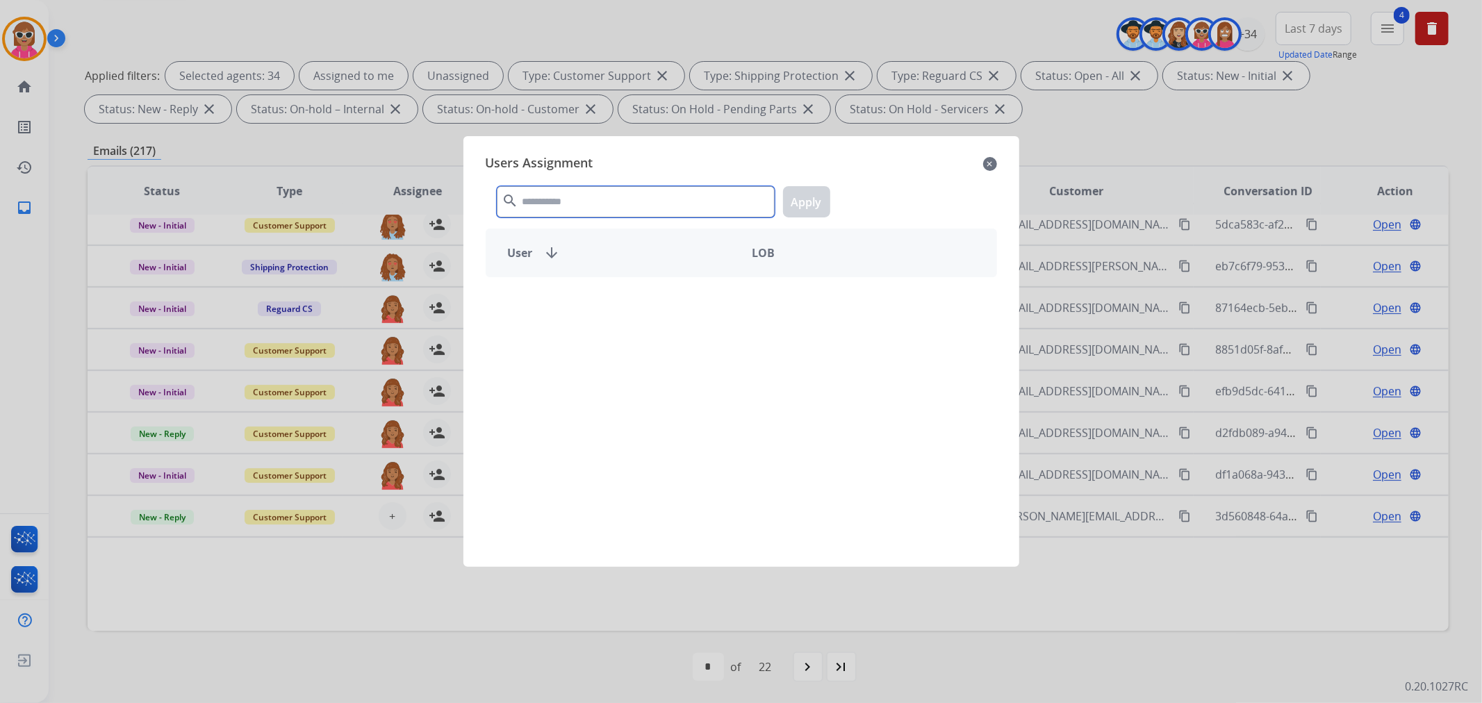
click at [675, 197] on input "text" at bounding box center [636, 201] width 278 height 31
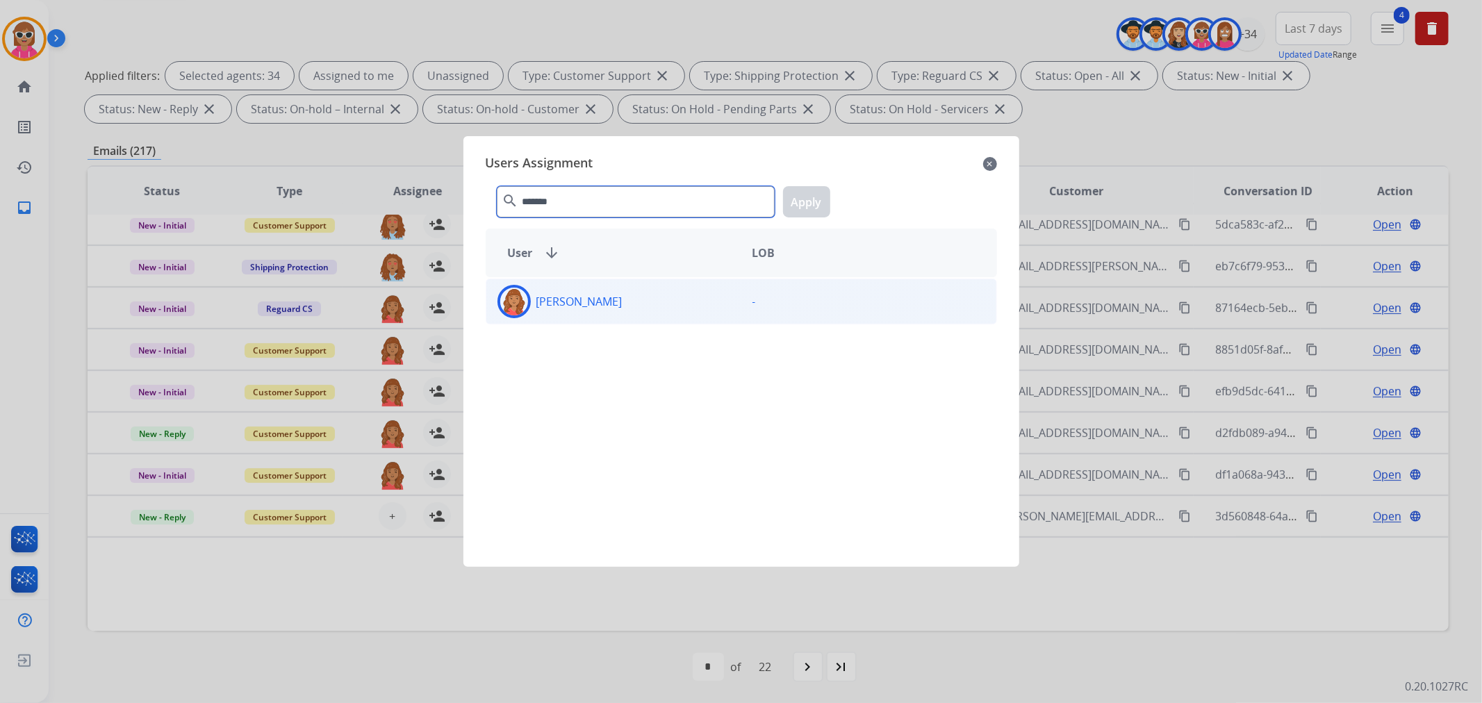
type input "*******"
click at [658, 287] on div "[PERSON_NAME]" at bounding box center [613, 301] width 255 height 33
drag, startPoint x: 771, startPoint y: 200, endPoint x: 793, endPoint y: 199, distance: 22.2
click at [778, 199] on div "******* search Apply" at bounding box center [741, 199] width 511 height 48
click at [816, 199] on button "Apply" at bounding box center [806, 201] width 47 height 31
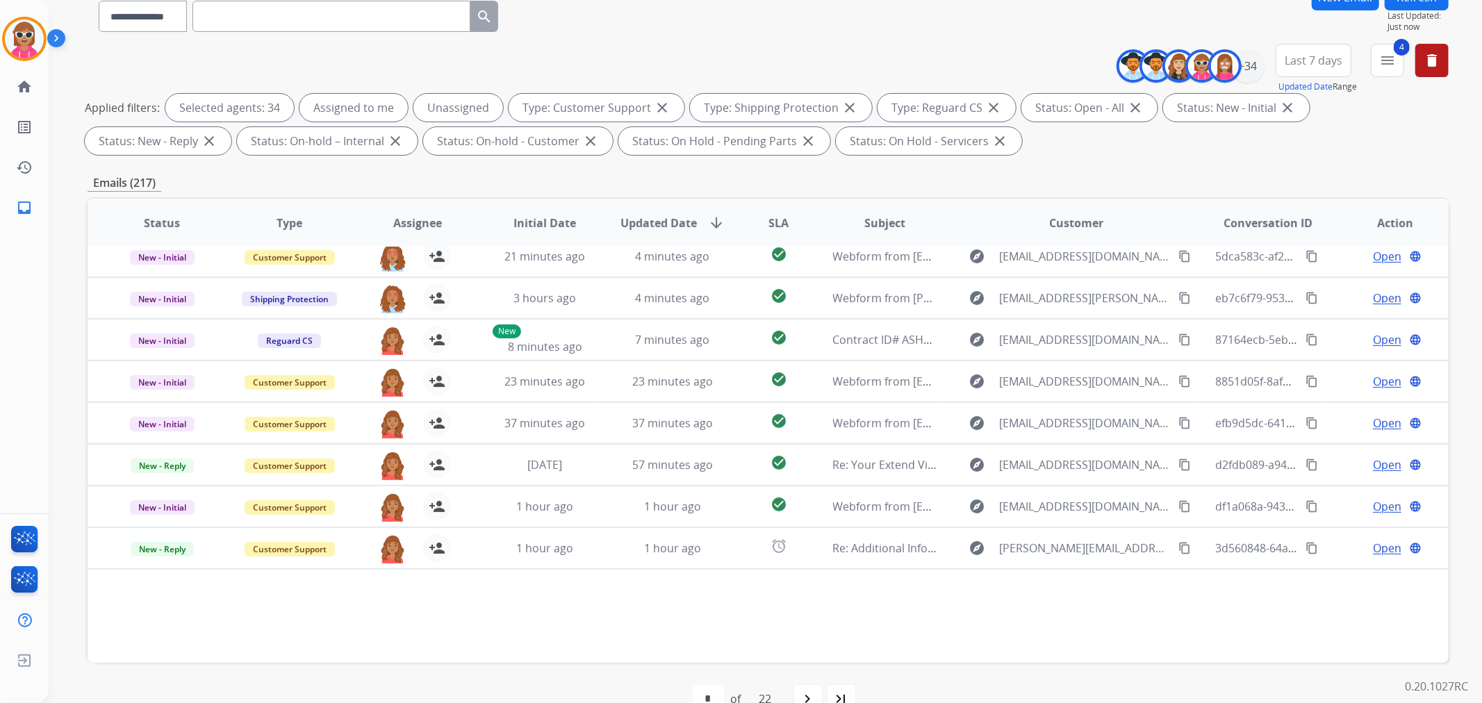
scroll to position [0, 0]
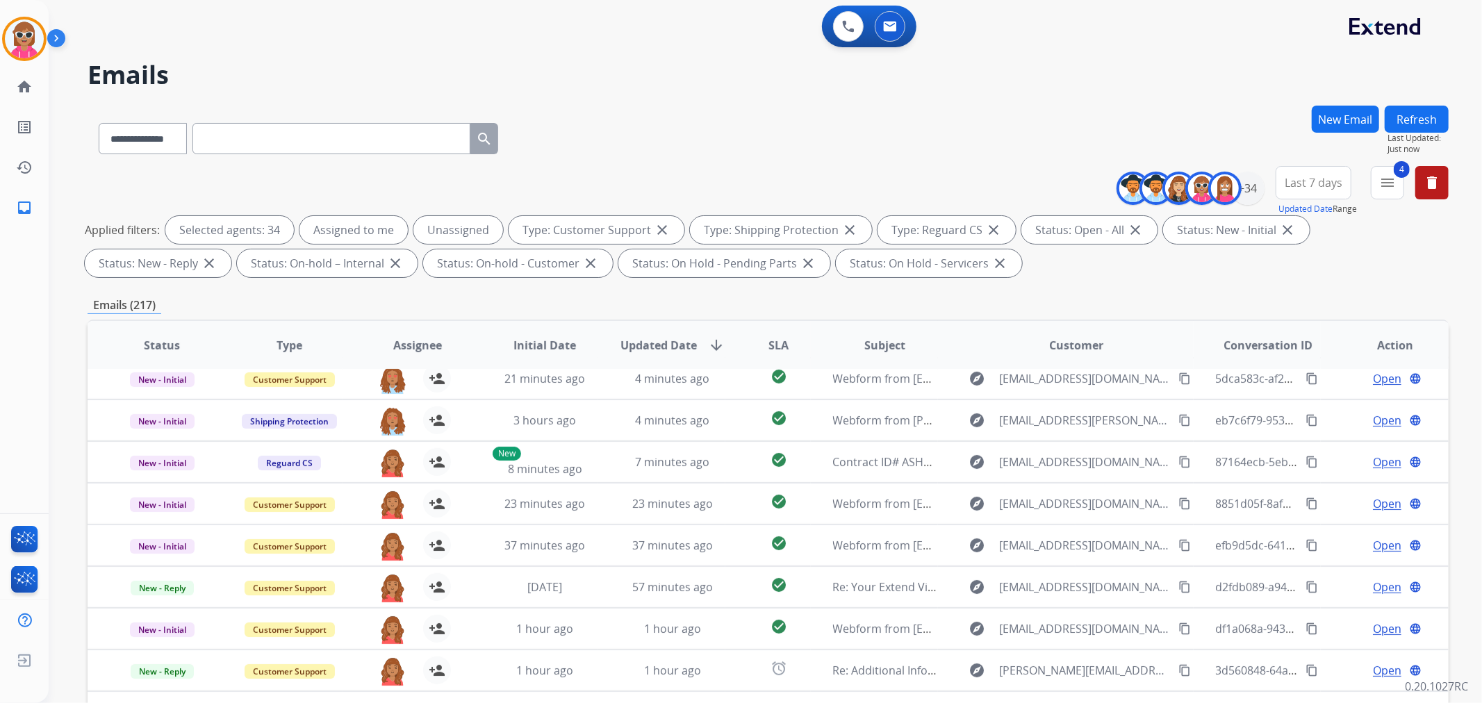
click at [1387, 121] on button "Refresh" at bounding box center [1417, 119] width 64 height 27
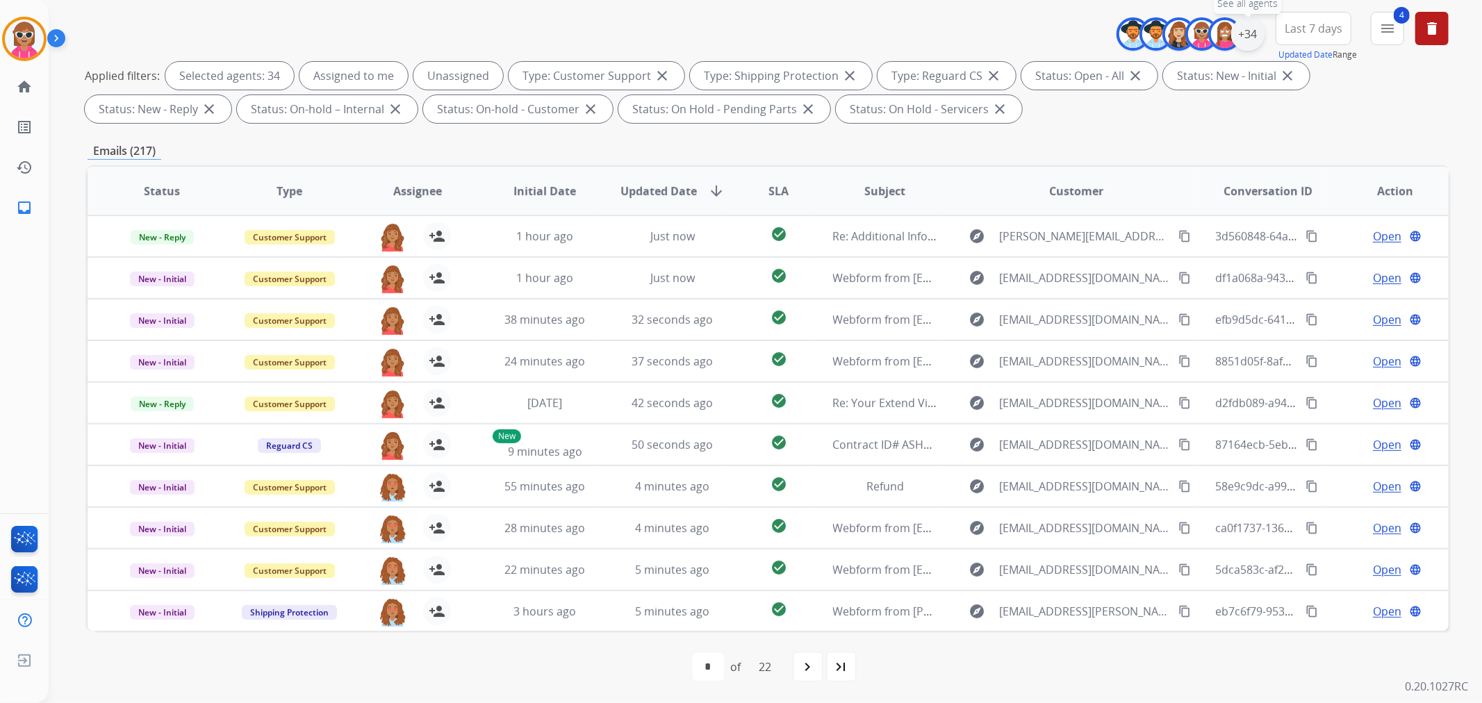
click at [1251, 29] on div "+34" at bounding box center [1247, 33] width 33 height 33
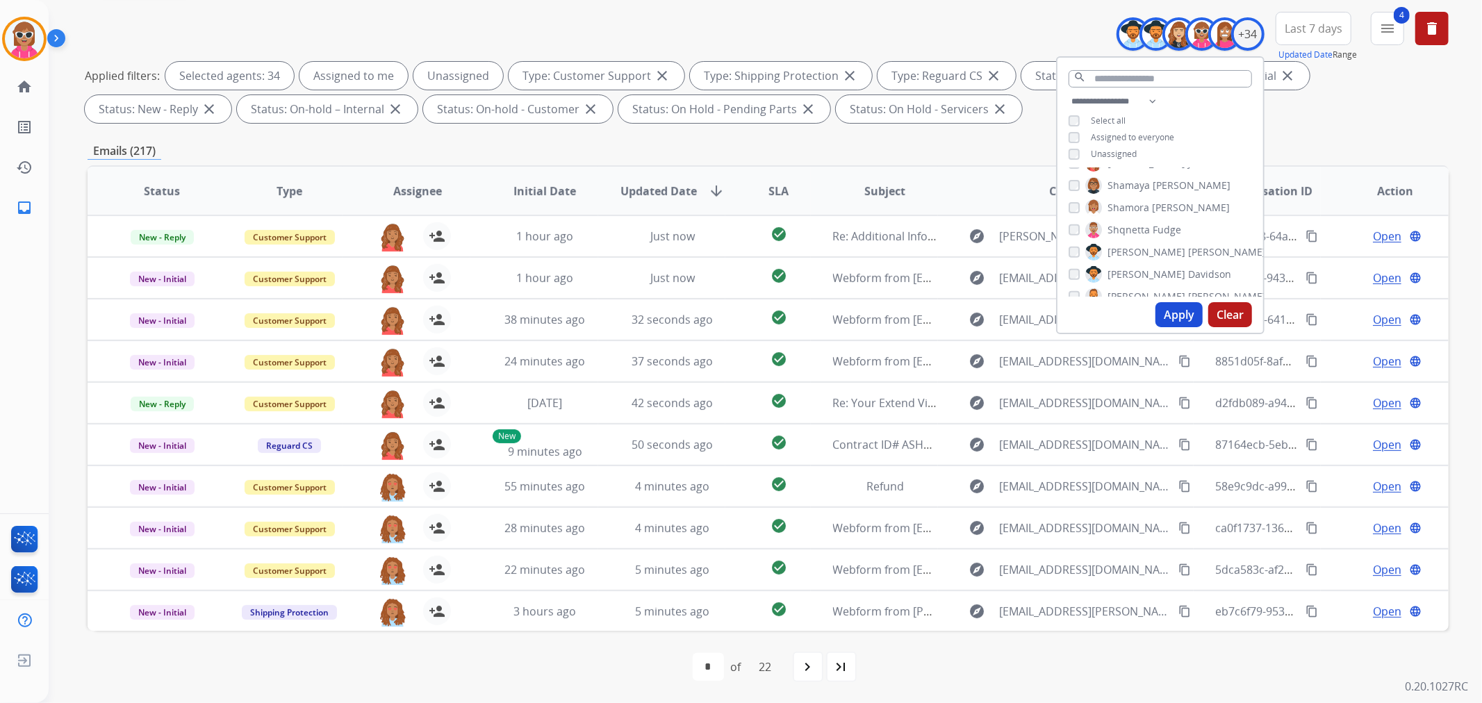
scroll to position [481, 0]
click at [1120, 155] on span "Unassigned" at bounding box center [1114, 154] width 46 height 12
drag, startPoint x: 1179, startPoint y: 304, endPoint x: 1169, endPoint y: 322, distance: 20.9
click at [1177, 304] on button "Apply" at bounding box center [1178, 314] width 47 height 25
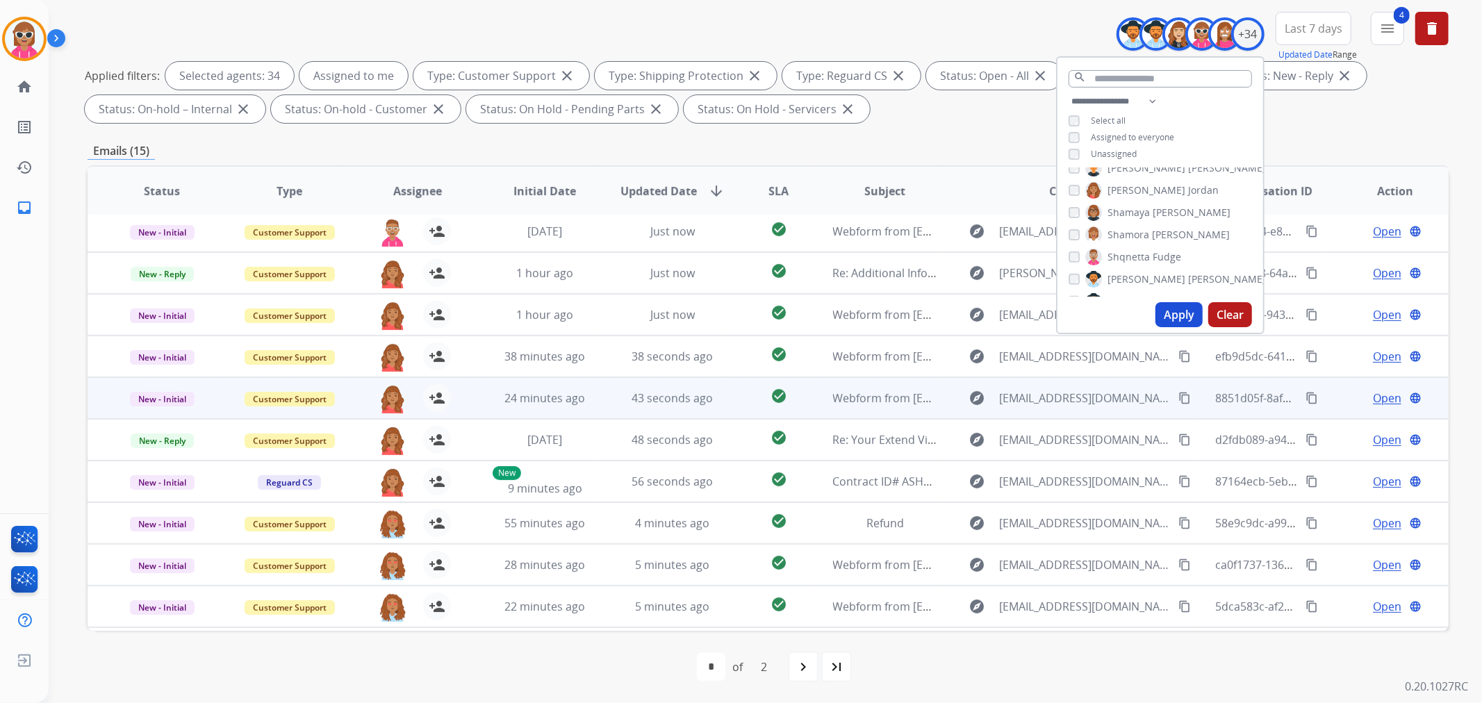
scroll to position [0, 0]
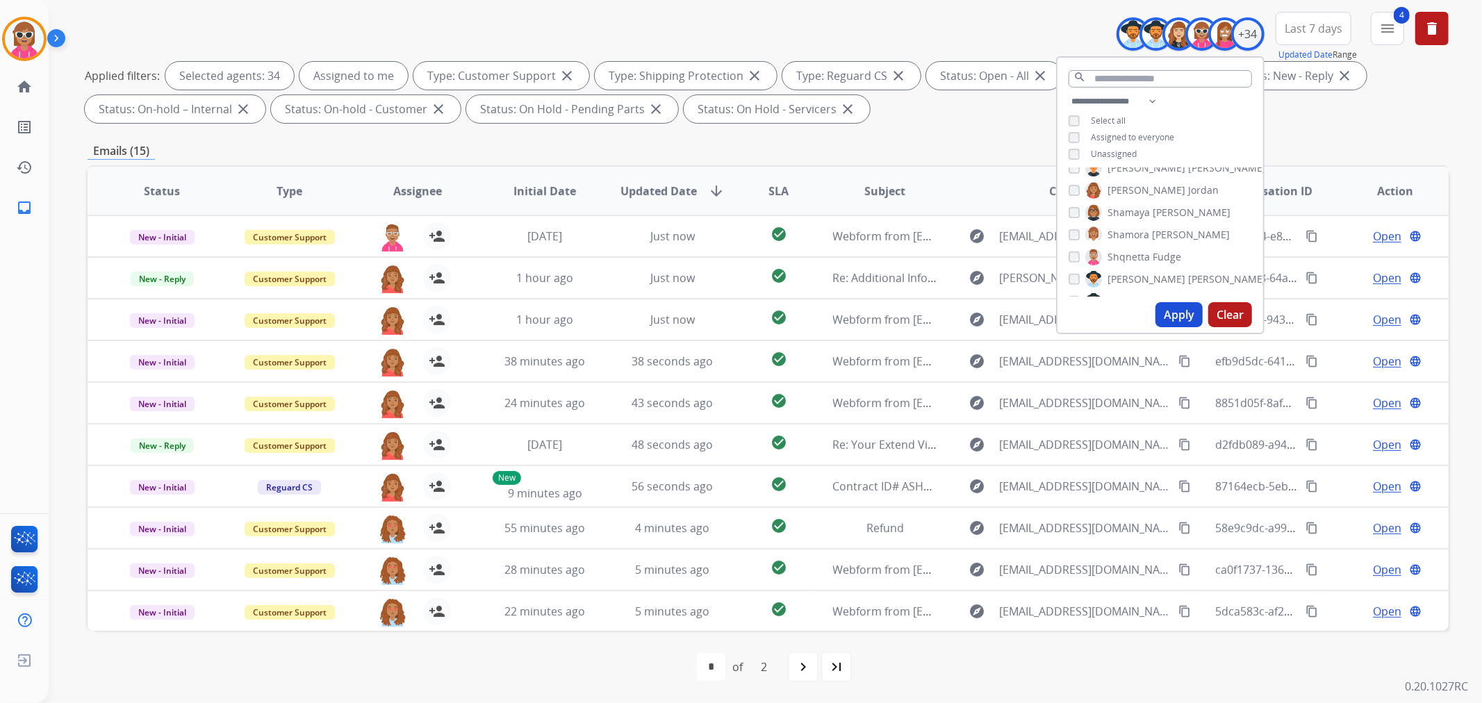
click at [434, 195] on span "Assignee" at bounding box center [417, 191] width 49 height 17
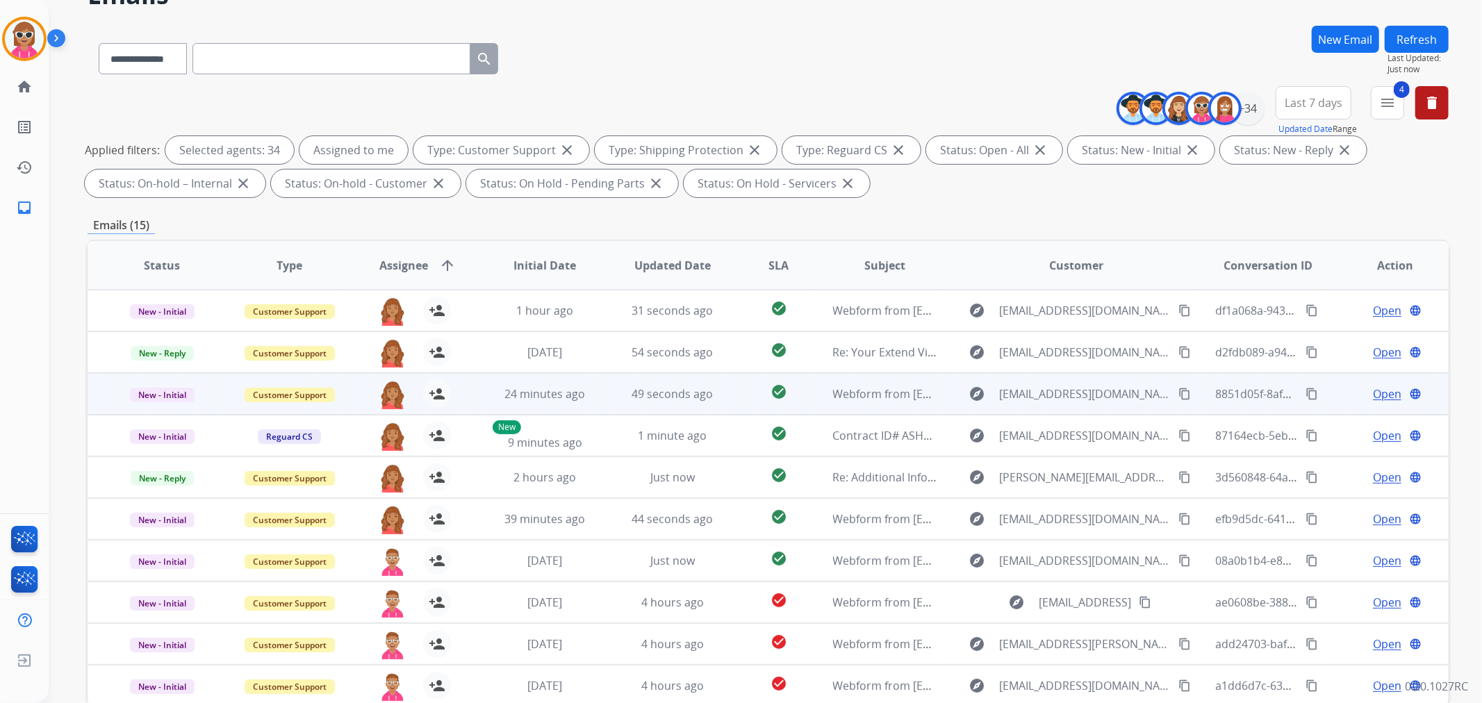
scroll to position [154, 0]
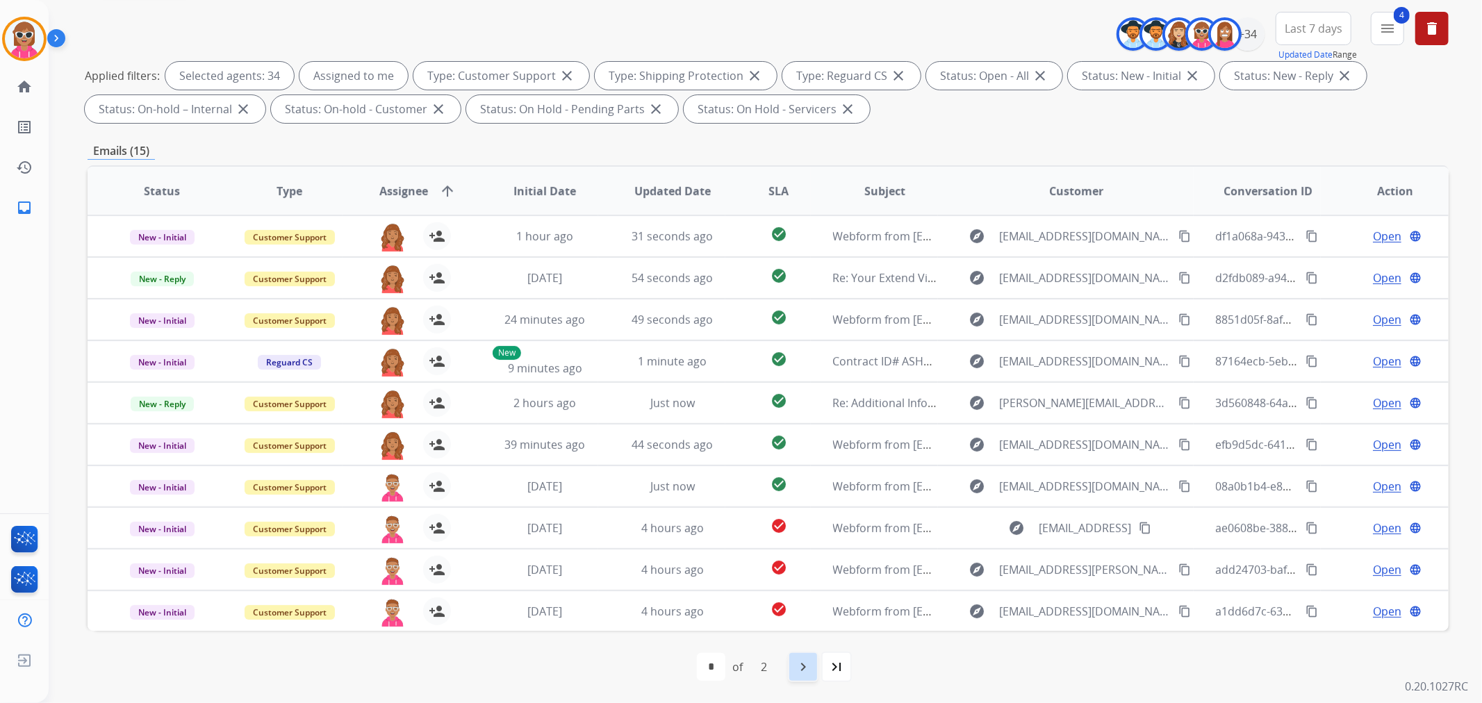
click at [802, 673] on mat-icon "navigate_next" at bounding box center [803, 667] width 17 height 17
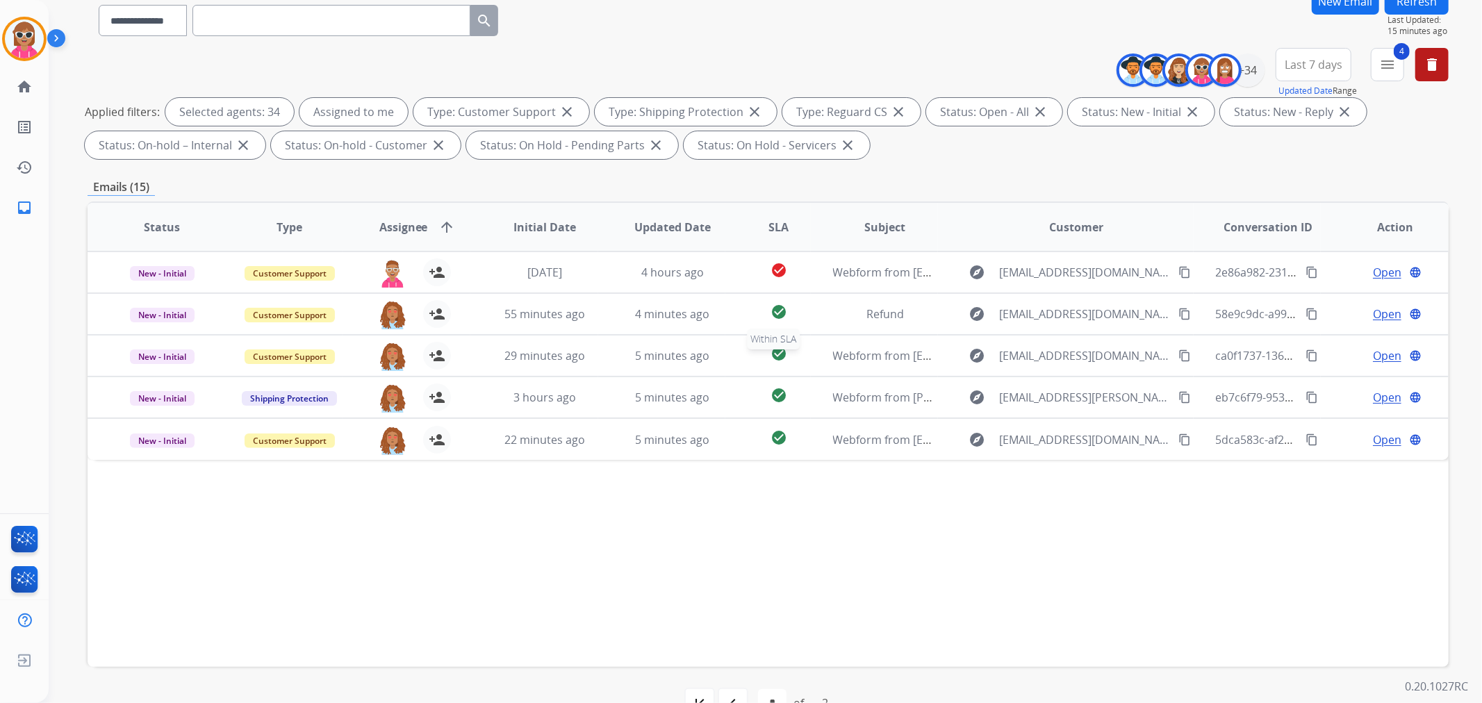
scroll to position [0, 0]
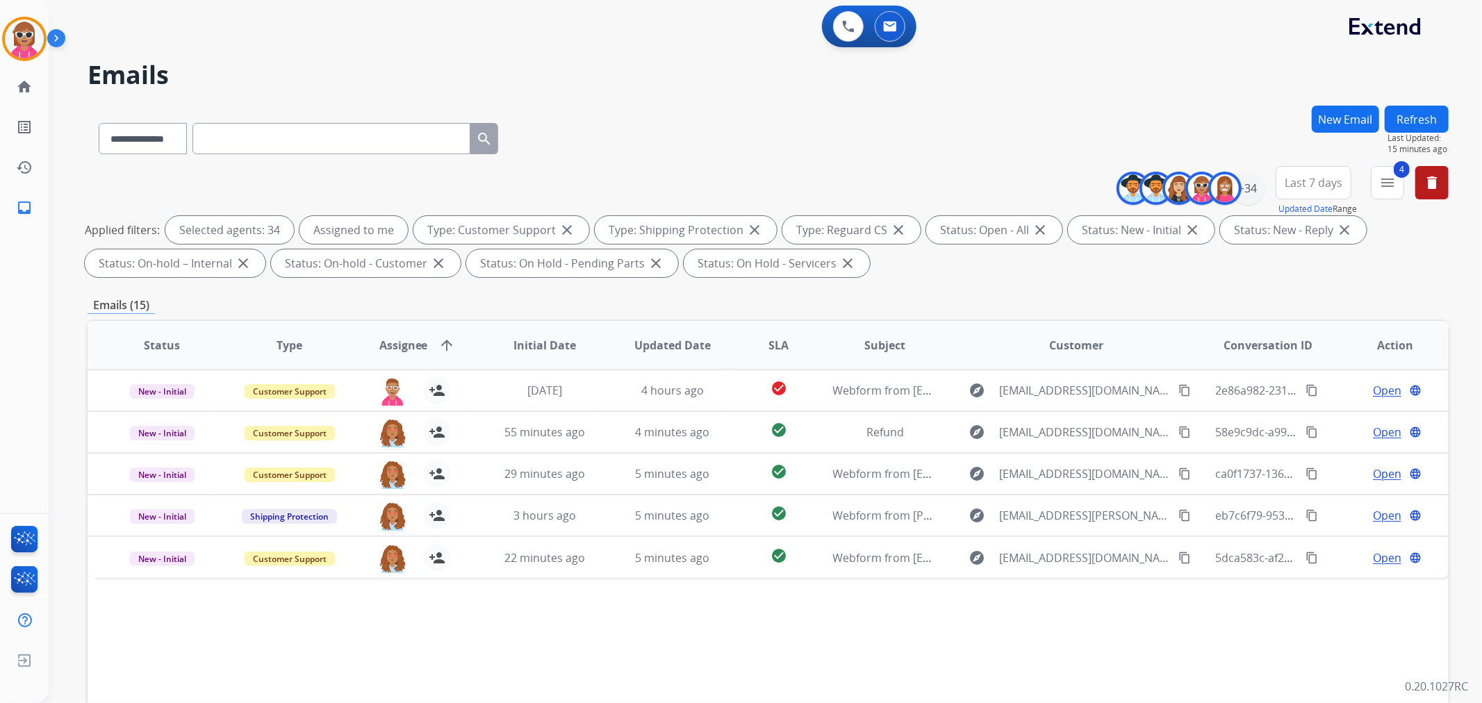
click at [1403, 106] on div "Refresh Last Updated: 15 minutes ago" at bounding box center [1417, 130] width 64 height 49
click at [1423, 116] on button "Refresh" at bounding box center [1417, 119] width 64 height 27
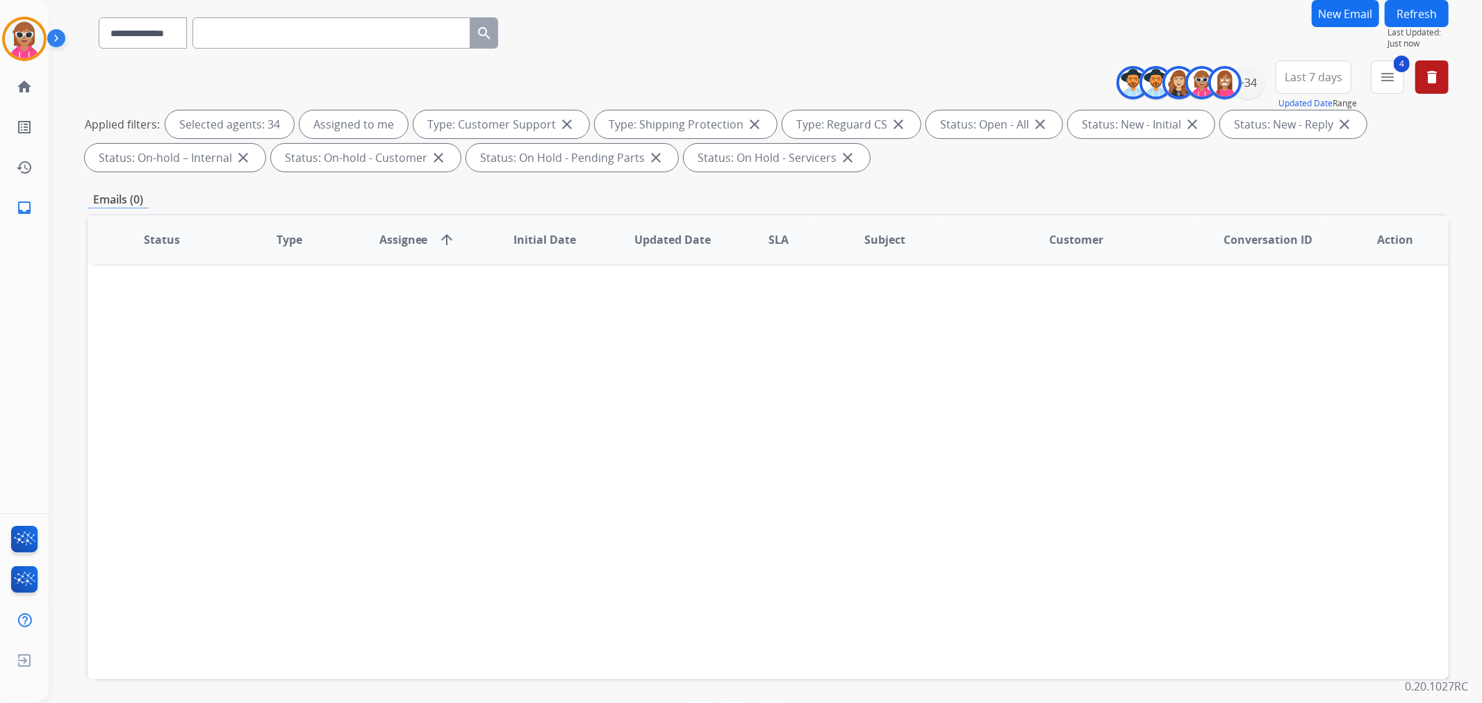
scroll to position [154, 0]
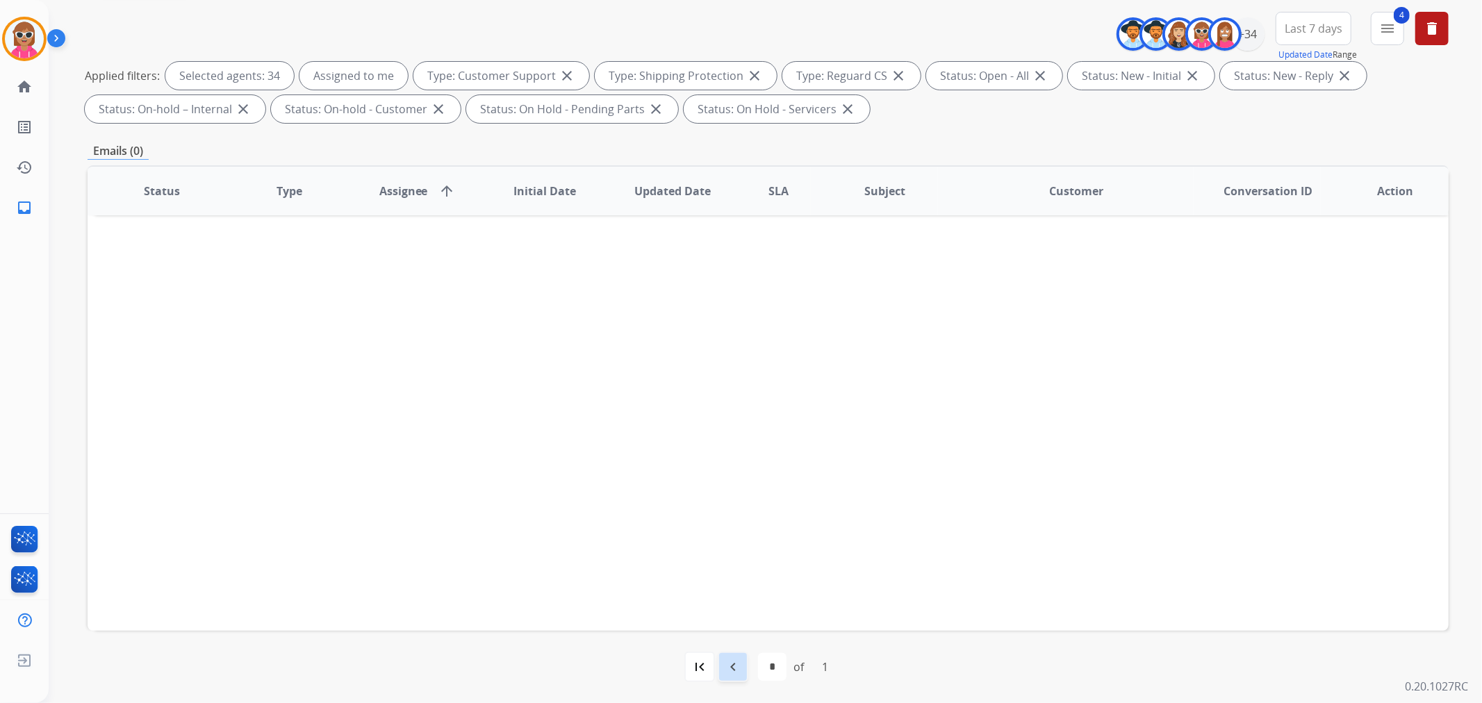
click at [735, 654] on div "navigate_before" at bounding box center [733, 667] width 31 height 31
select select "*"
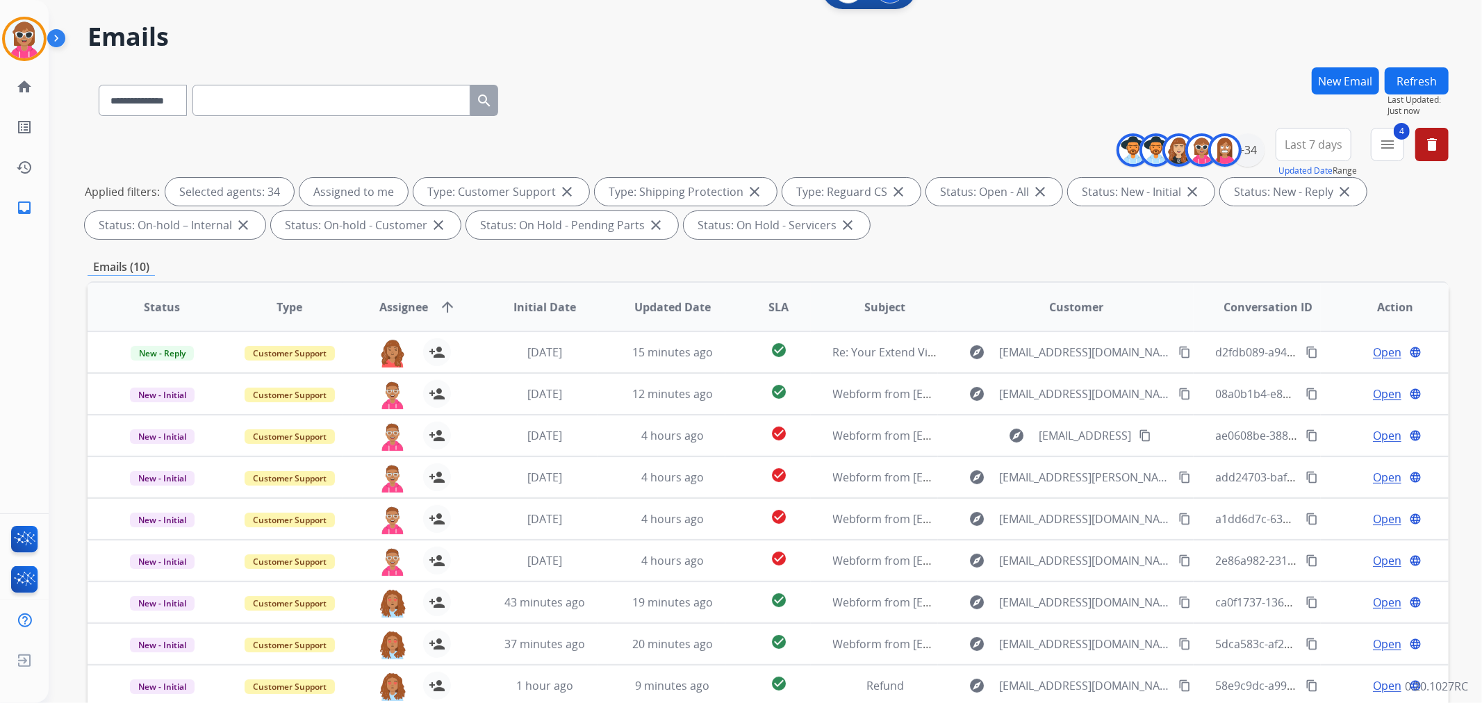
scroll to position [0, 0]
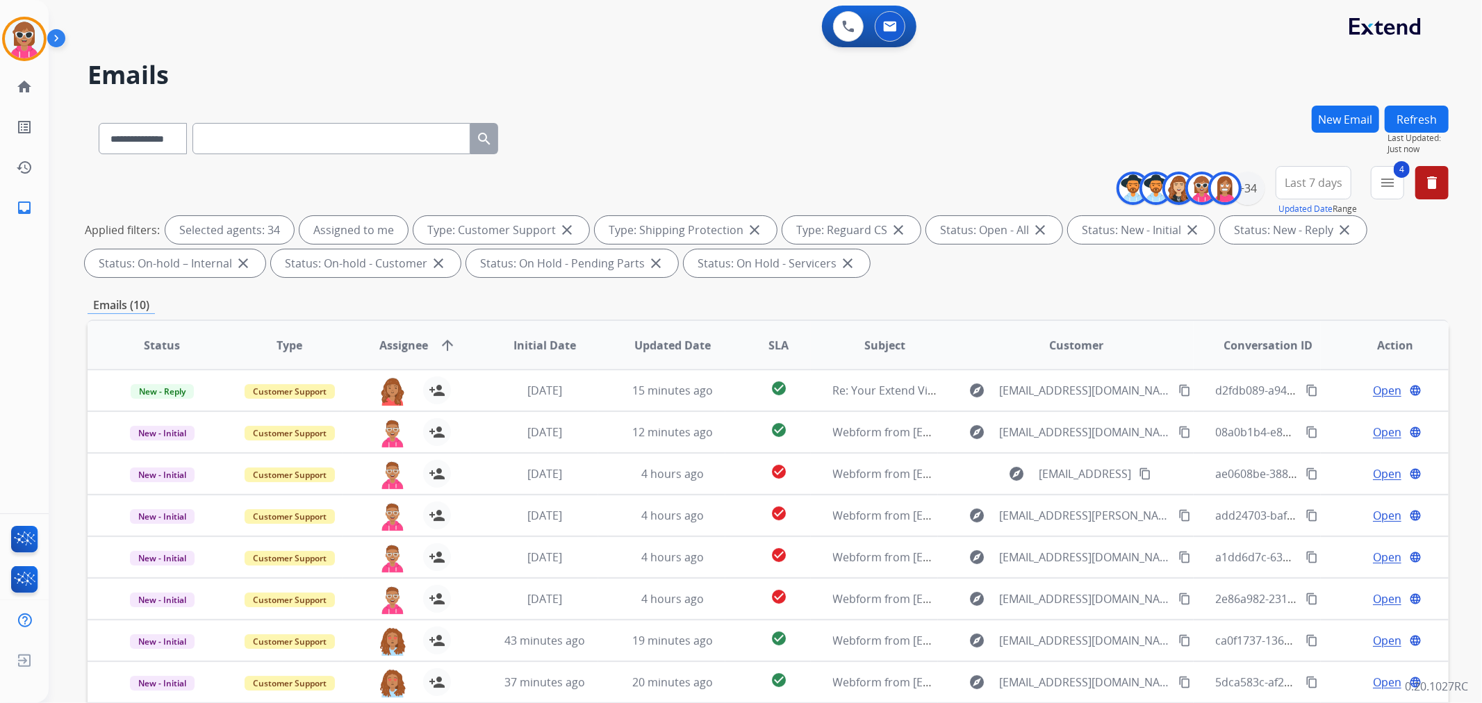
drag, startPoint x: 1448, startPoint y: 109, endPoint x: 1440, endPoint y: 112, distance: 8.1
click at [1446, 110] on button "Refresh" at bounding box center [1417, 119] width 64 height 27
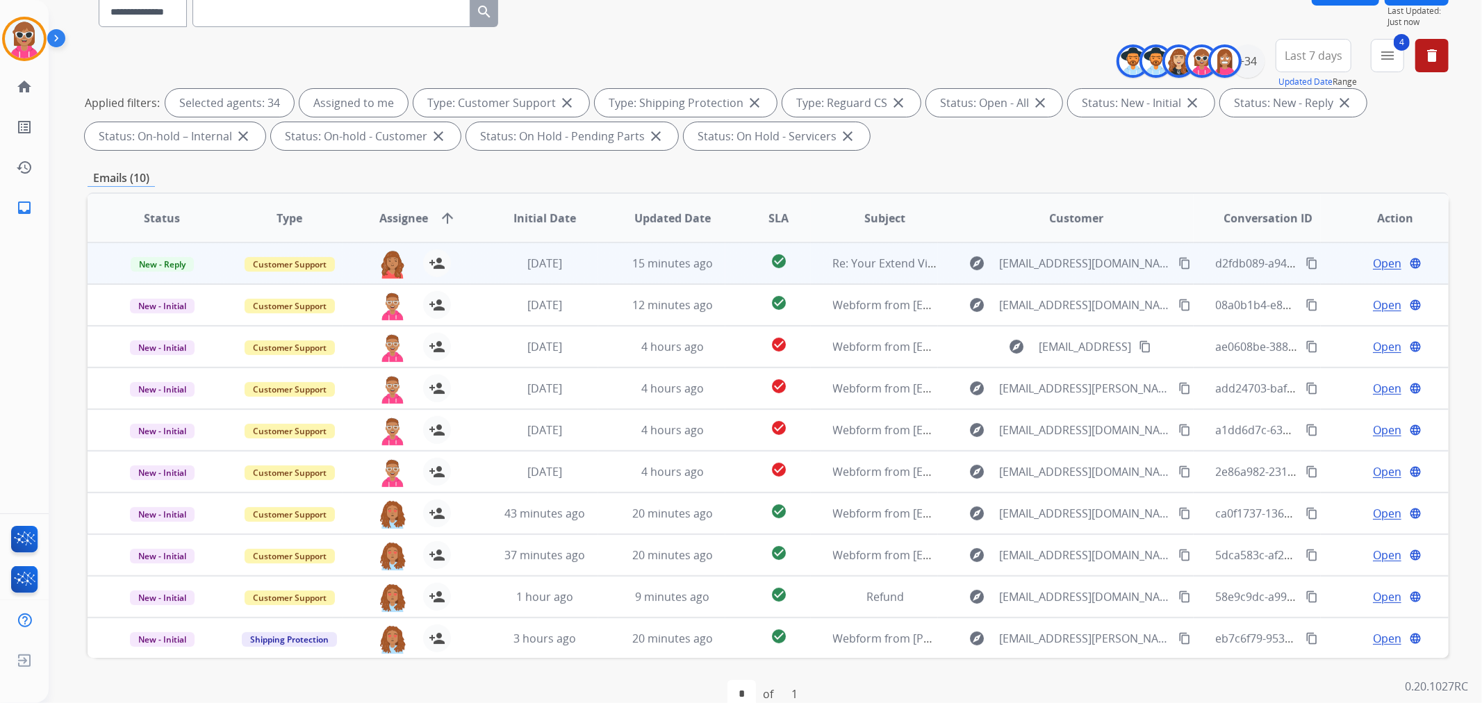
scroll to position [154, 0]
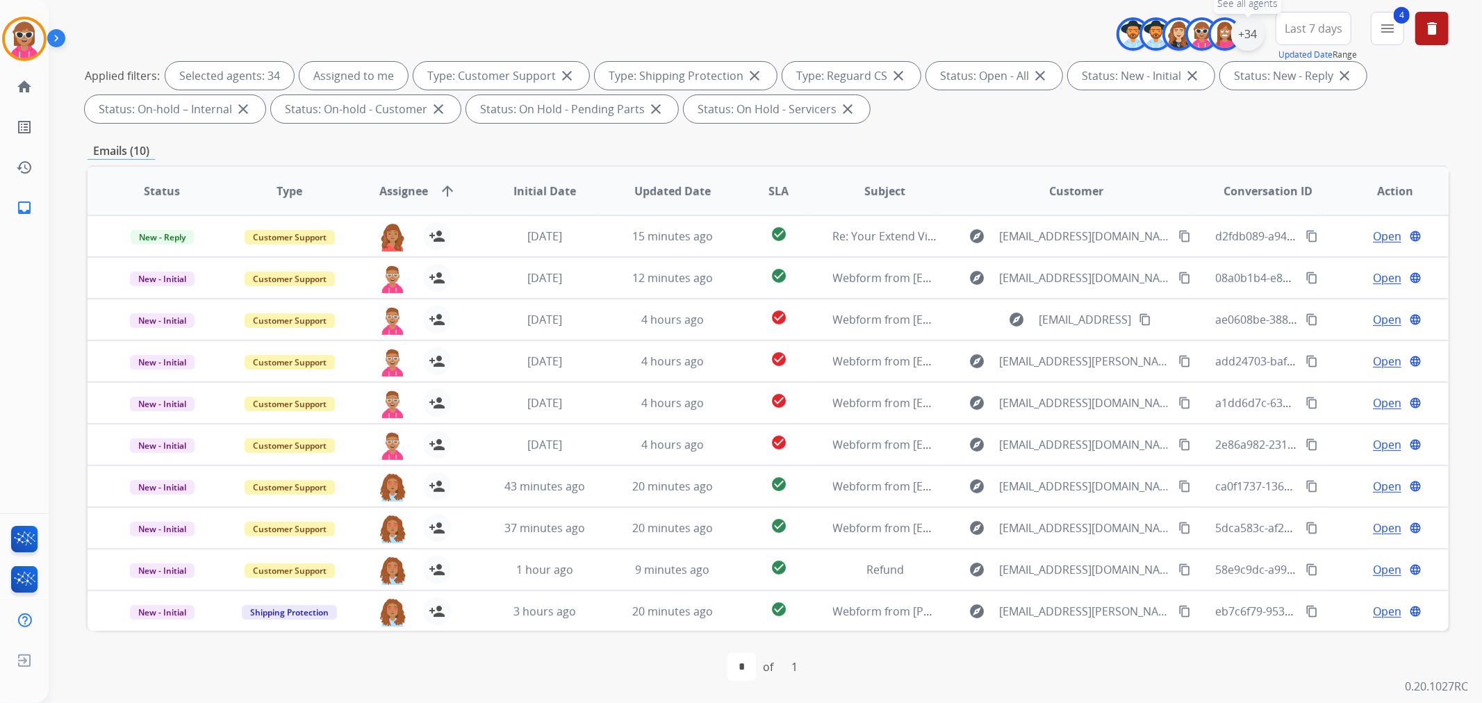
click at [1251, 35] on div "+34" at bounding box center [1247, 33] width 33 height 33
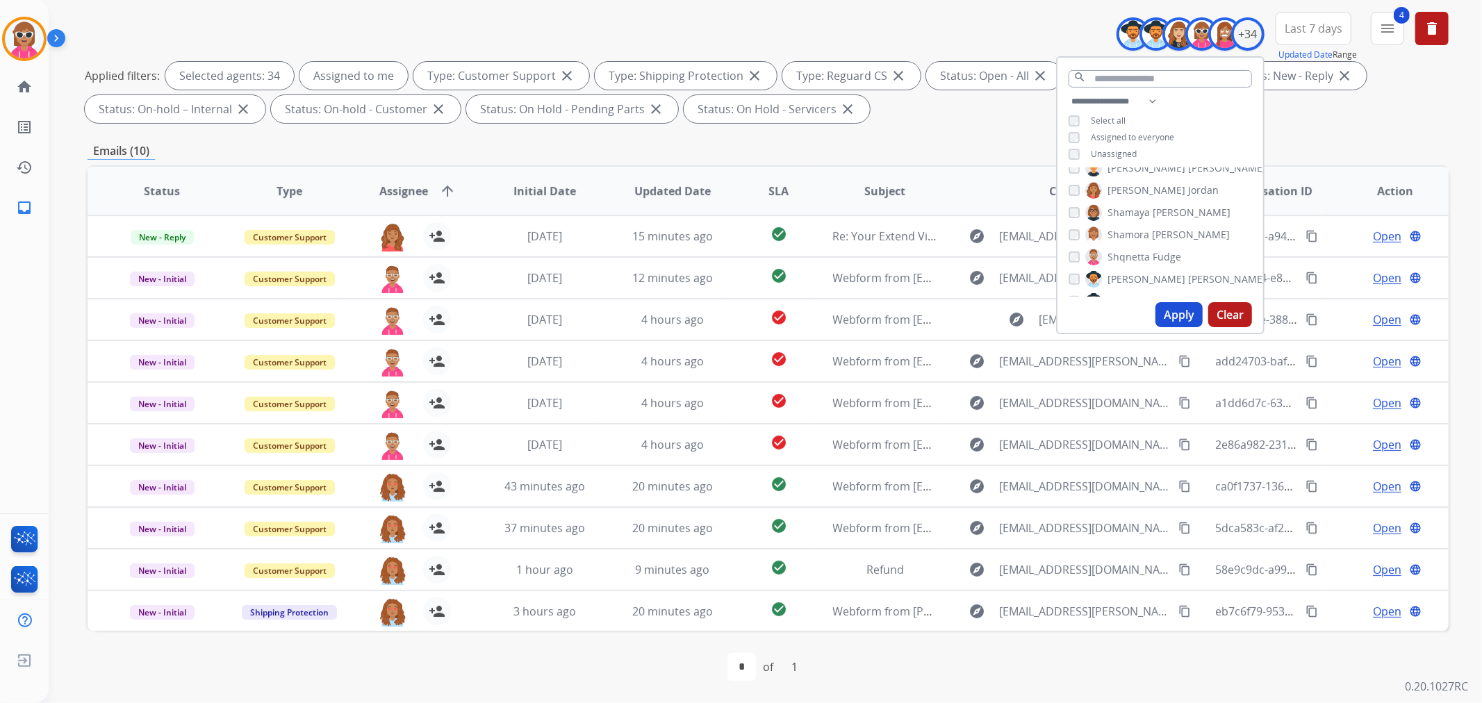
click at [1127, 148] on span "Unassigned" at bounding box center [1114, 154] width 46 height 12
click at [1193, 311] on button "Apply" at bounding box center [1178, 314] width 47 height 25
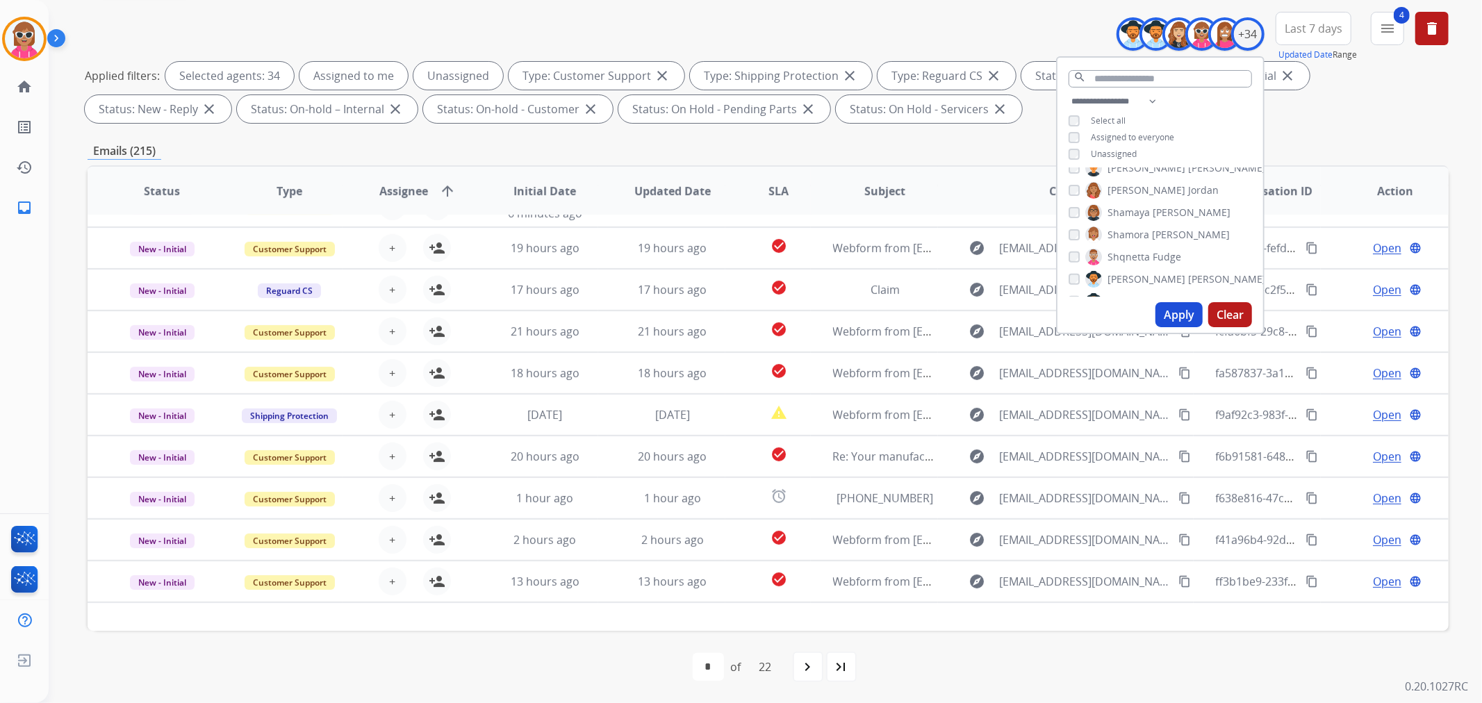
scroll to position [45, 0]
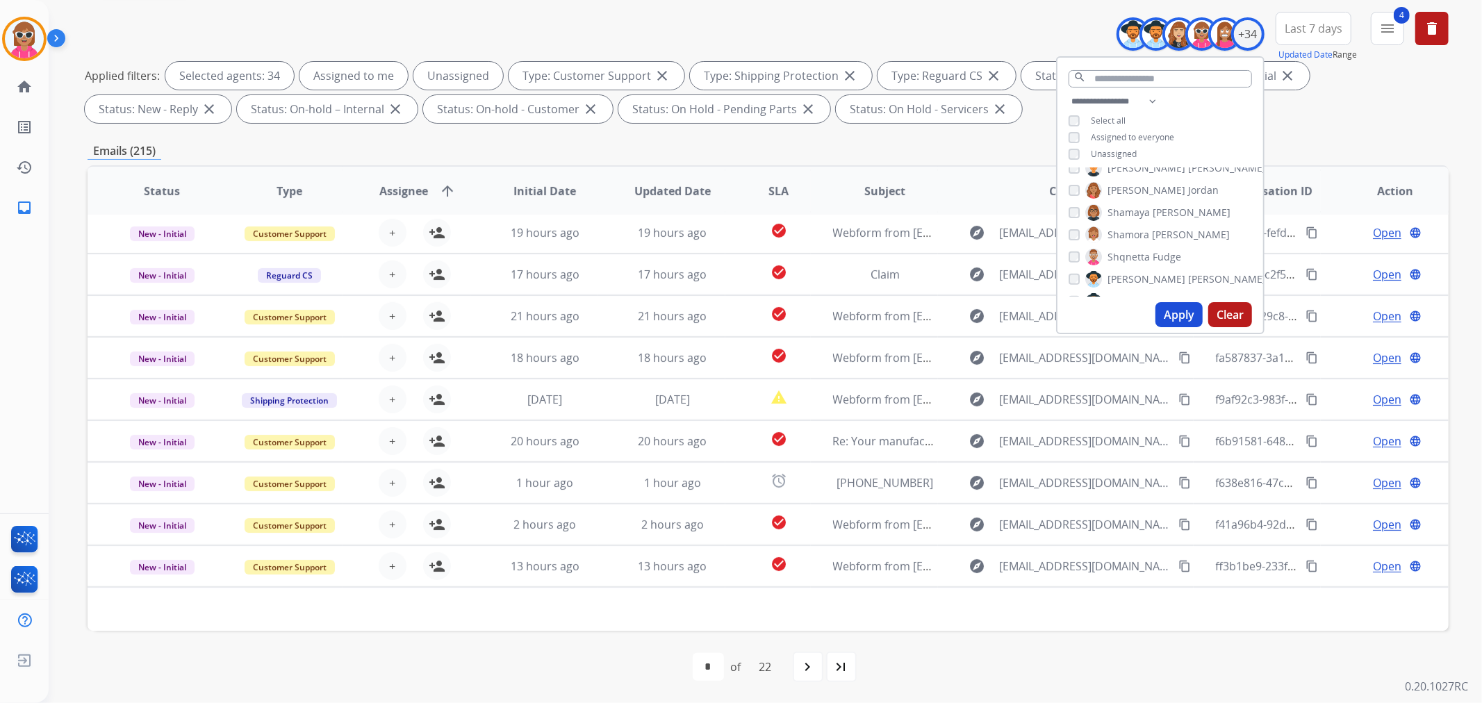
click at [802, 188] on th "SLA" at bounding box center [767, 191] width 85 height 49
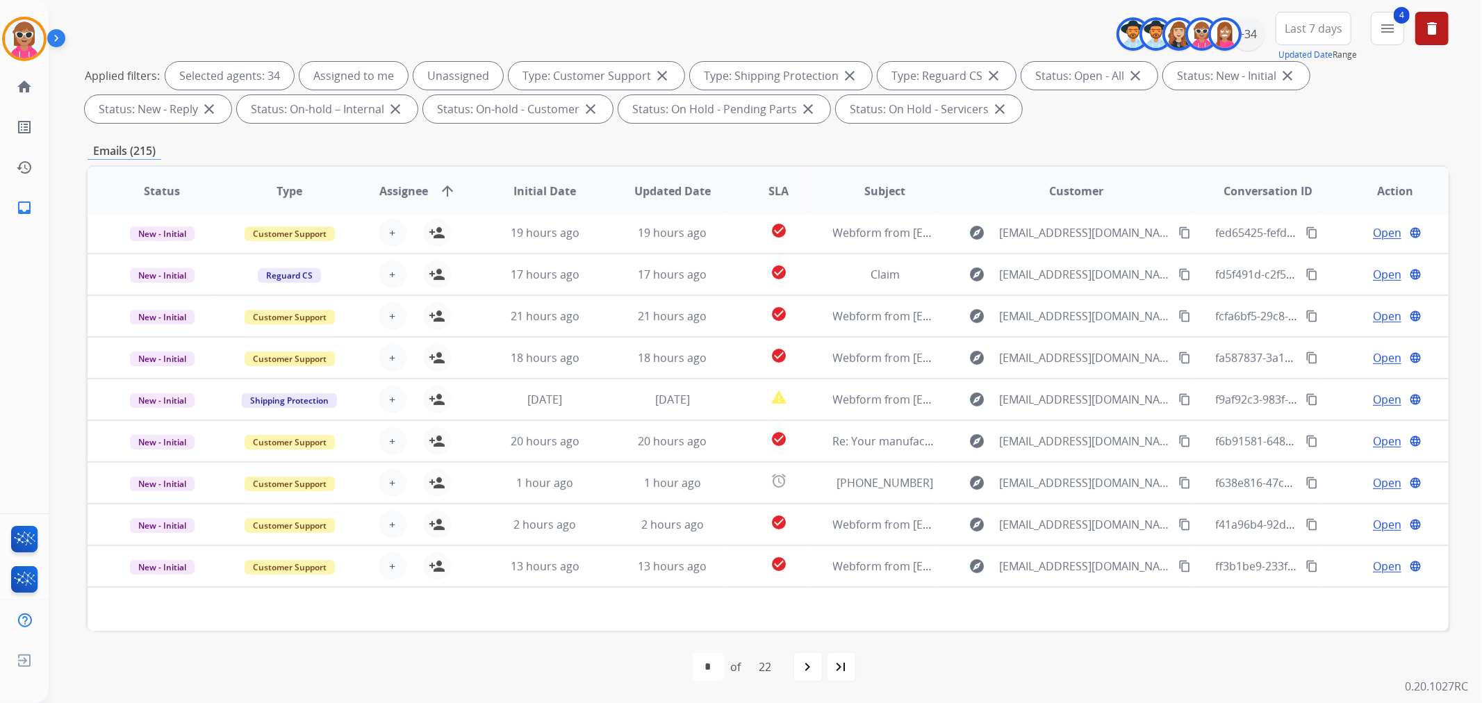
click at [772, 191] on span "SLA" at bounding box center [778, 191] width 20 height 17
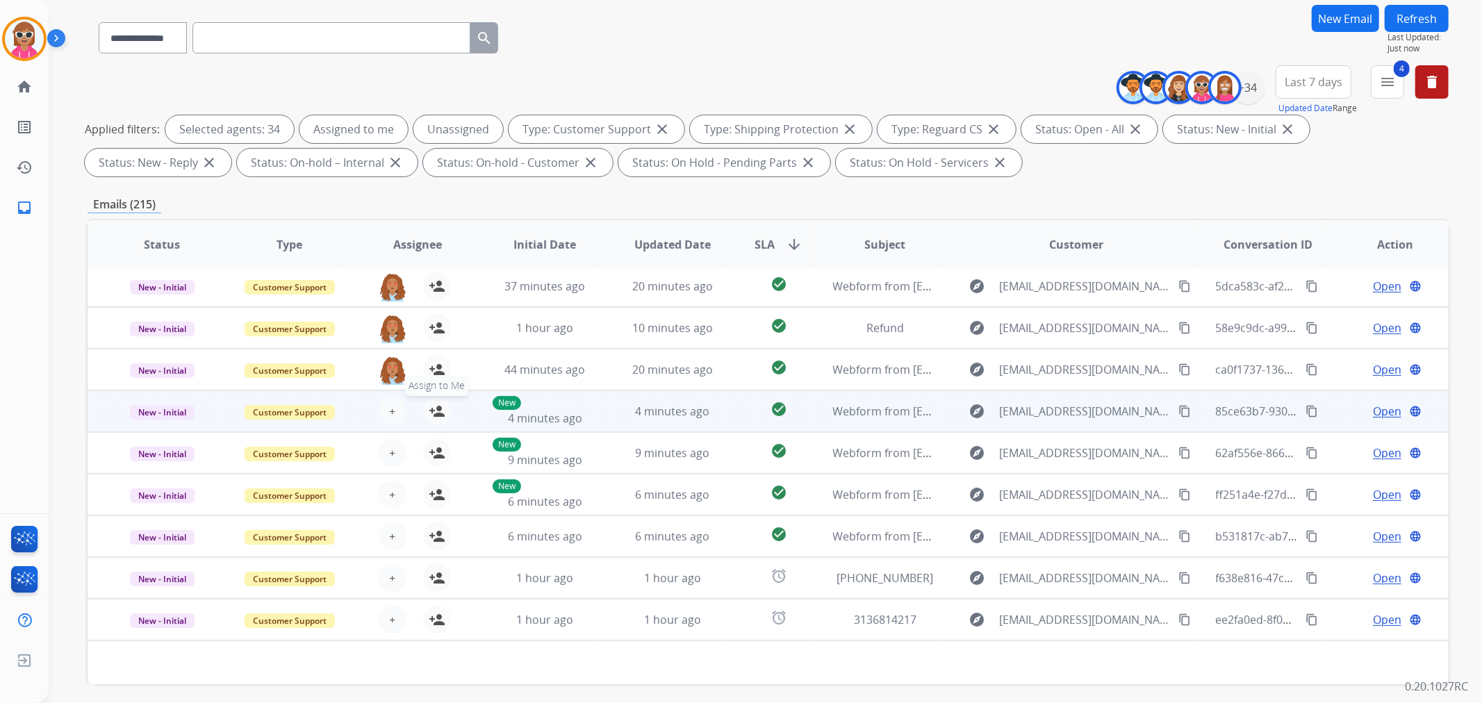
scroll to position [154, 0]
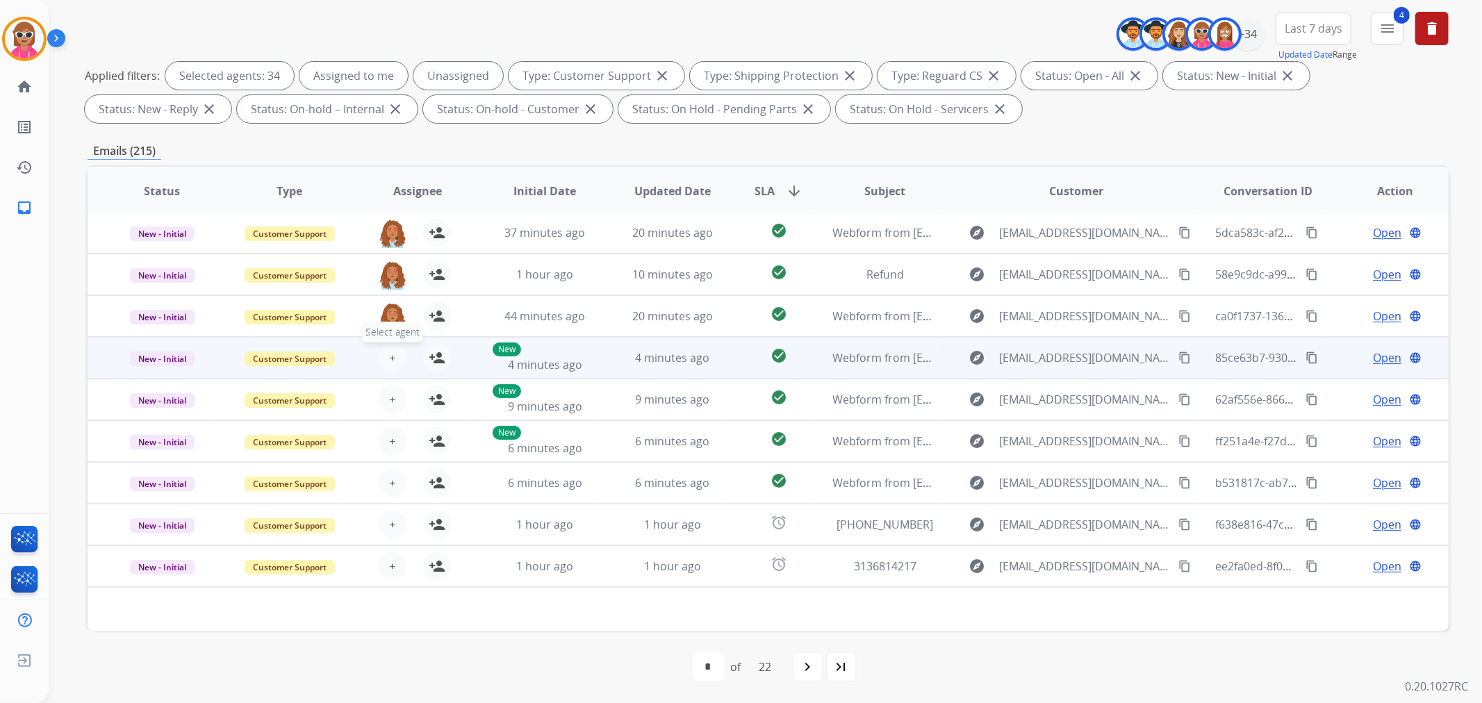
click at [390, 351] on span "+" at bounding box center [392, 357] width 6 height 17
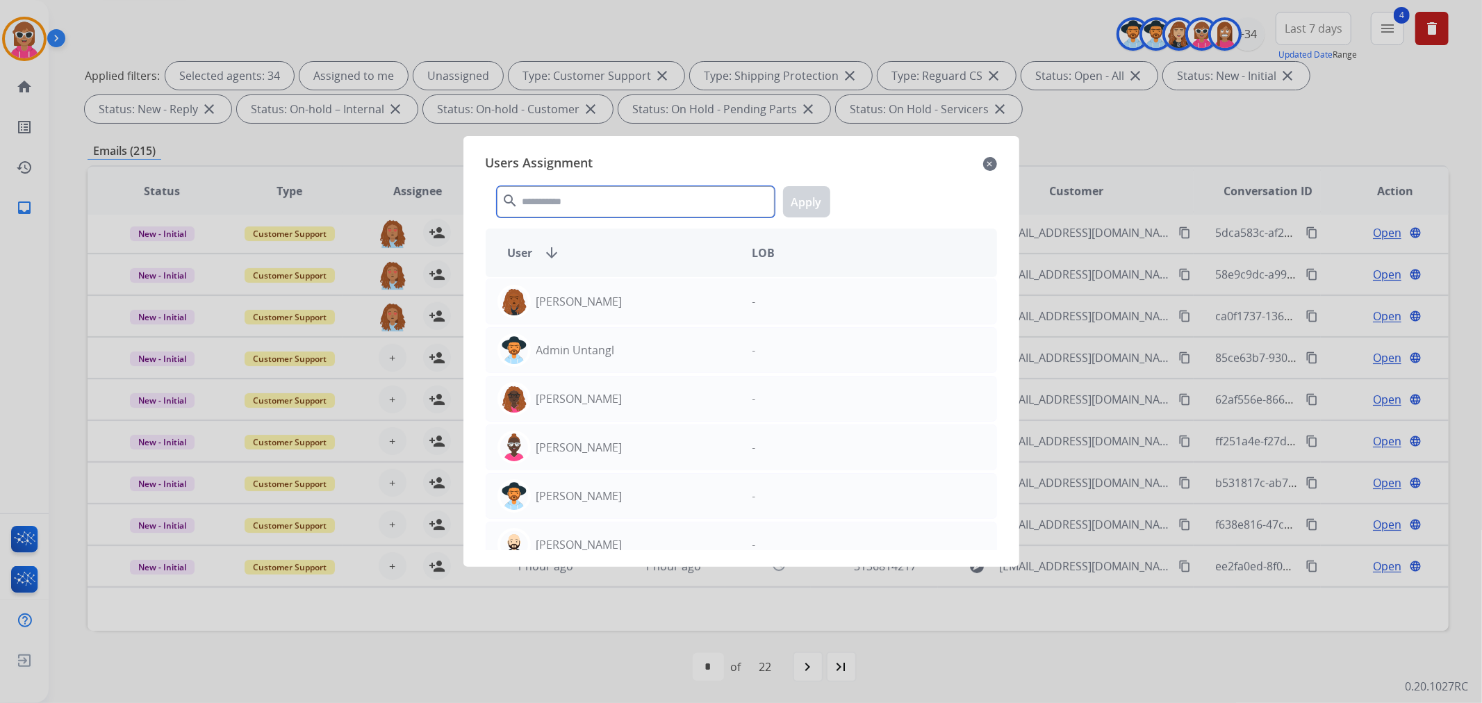
click at [618, 203] on input "text" at bounding box center [636, 201] width 278 height 31
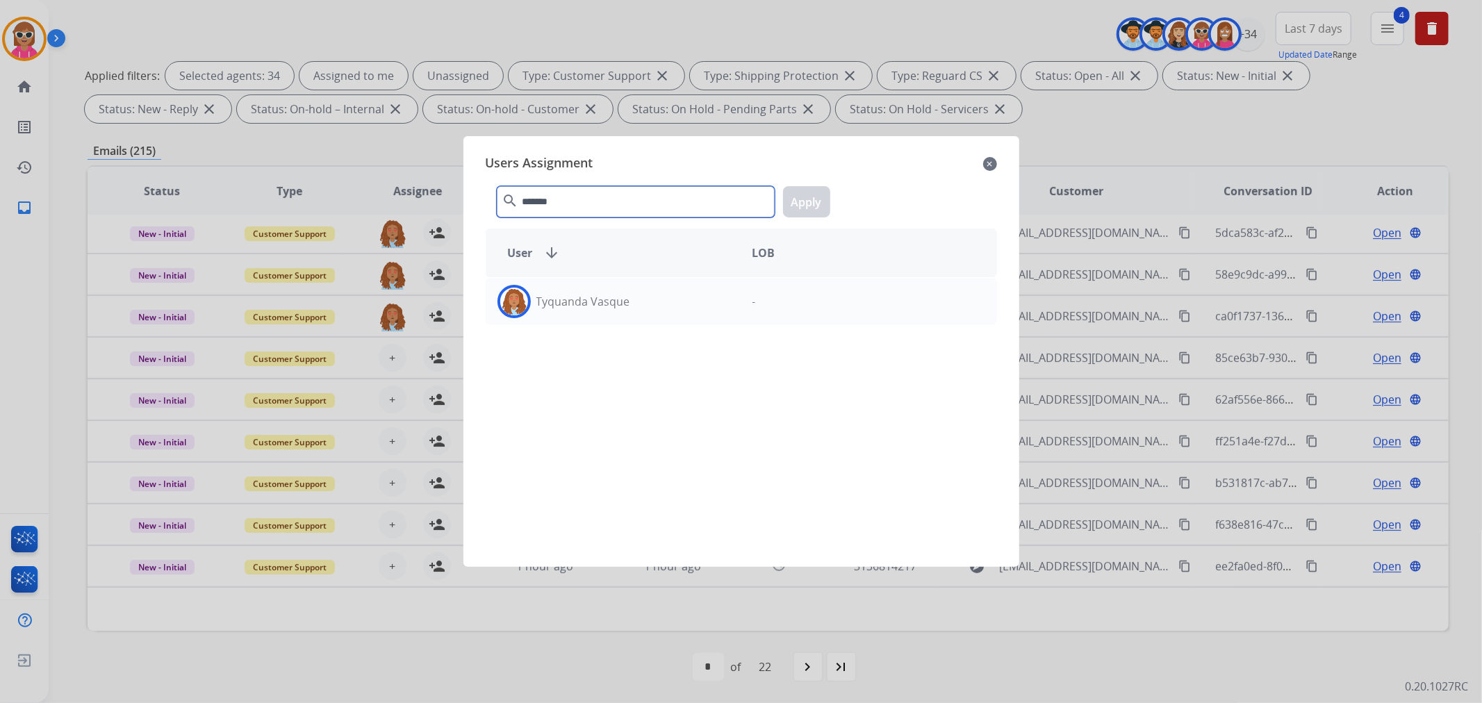
type input "*******"
click at [577, 327] on div "Tyquanda Vasque -" at bounding box center [741, 413] width 511 height 273
click at [650, 297] on div "Tyquanda Vasque" at bounding box center [613, 301] width 255 height 33
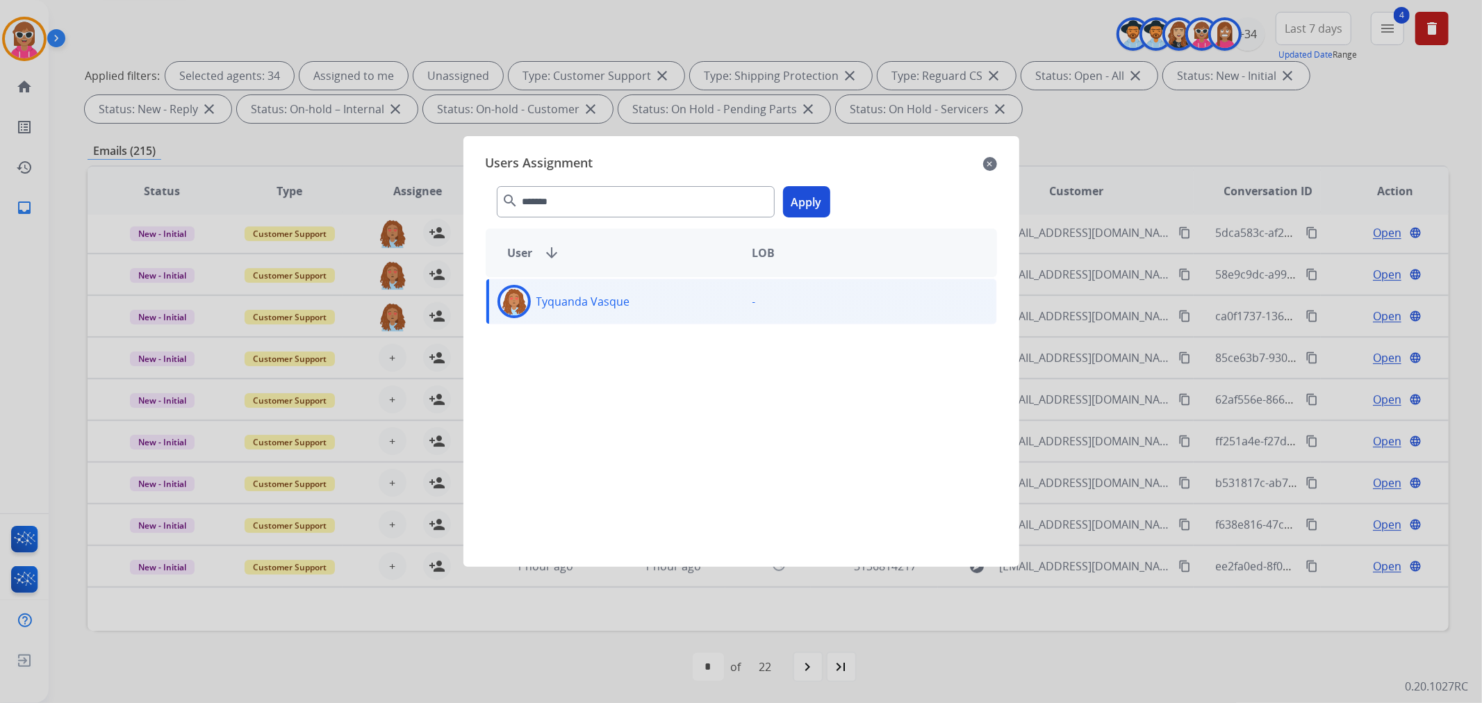
click at [830, 204] on div "******* search Apply" at bounding box center [741, 199] width 511 height 48
click at [810, 206] on button "Apply" at bounding box center [806, 201] width 47 height 31
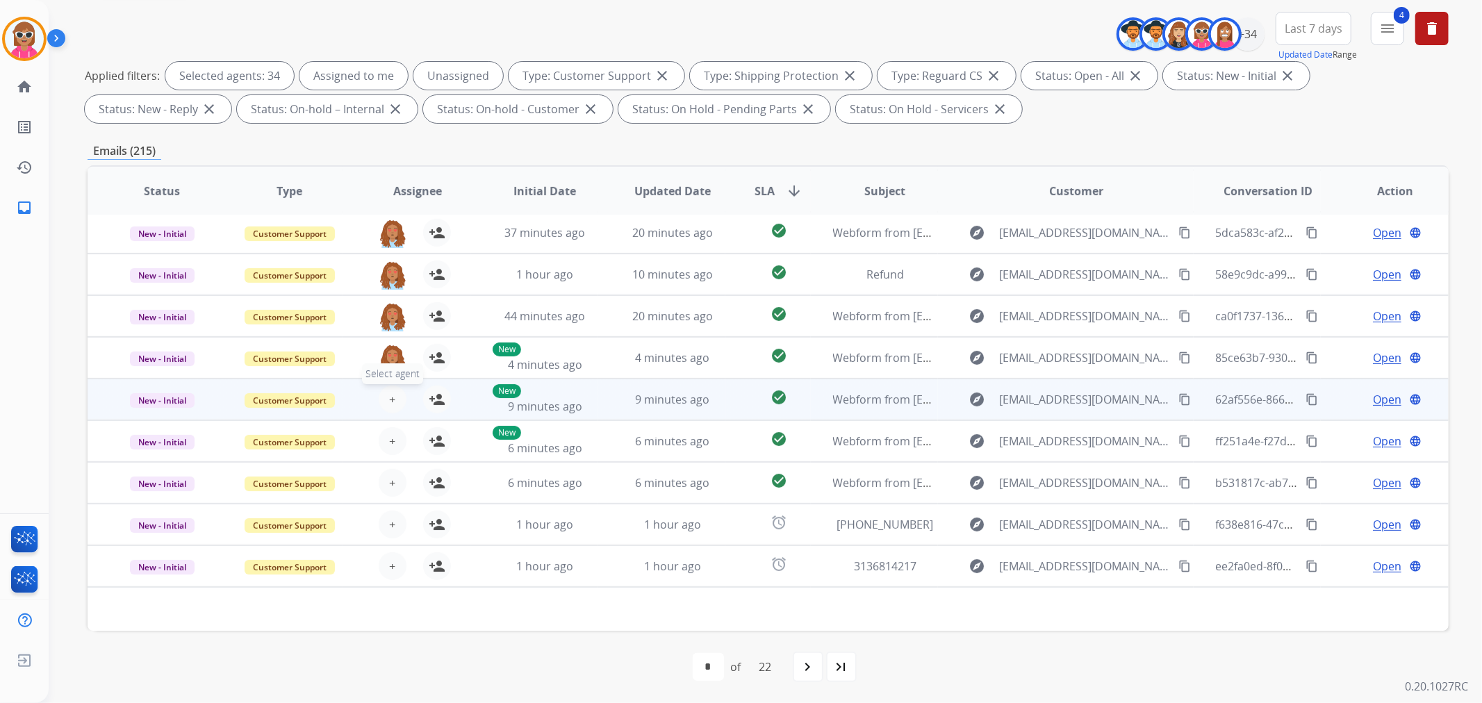
click at [389, 397] on span "+" at bounding box center [392, 399] width 6 height 17
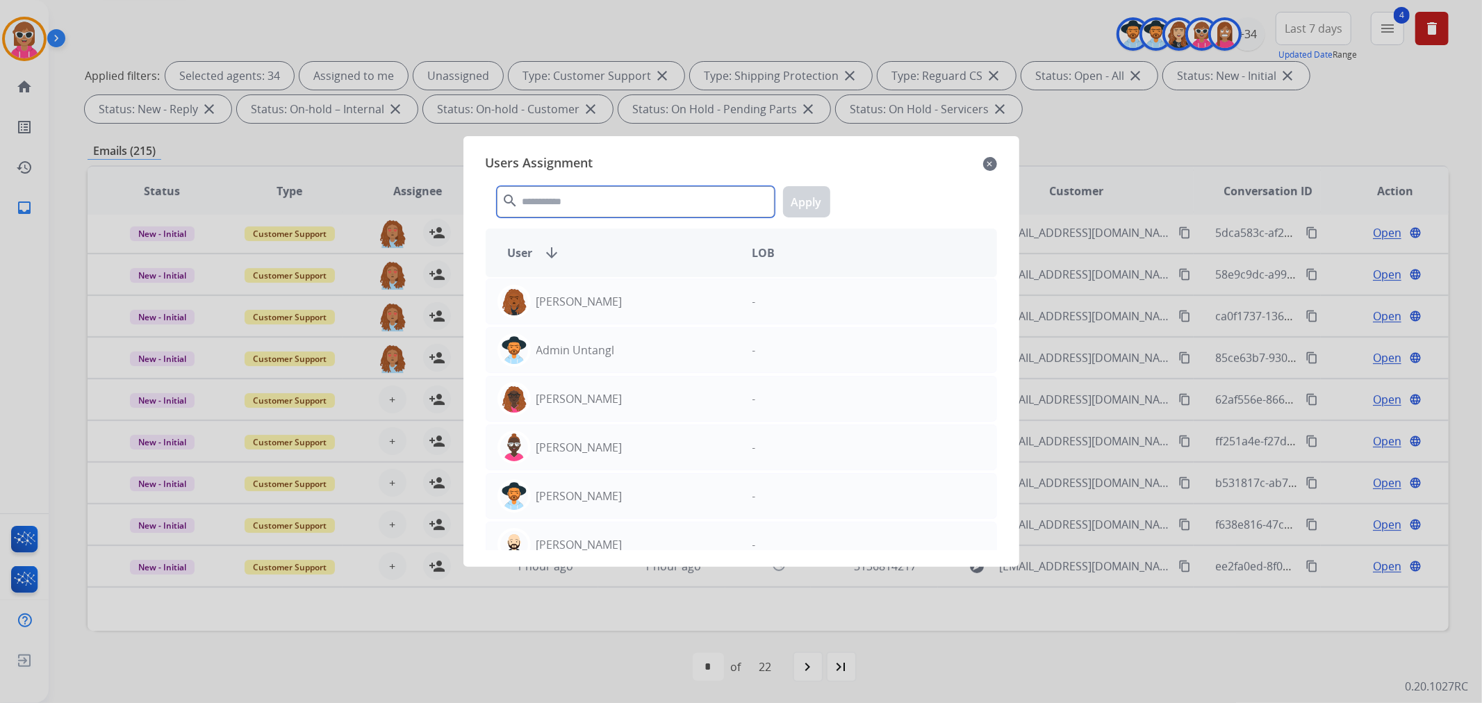
click at [588, 207] on input "text" at bounding box center [636, 201] width 278 height 31
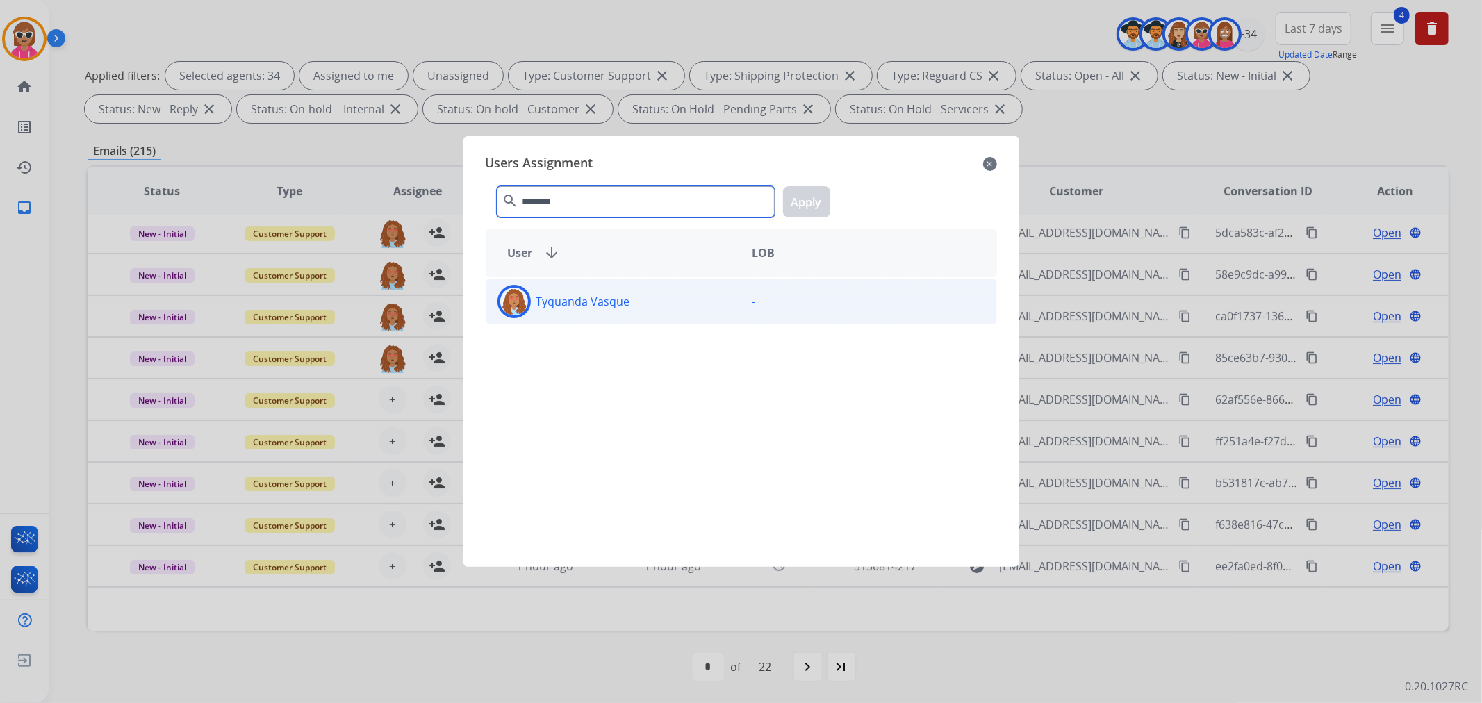
type input "********"
click at [641, 299] on div "Tyquanda Vasque" at bounding box center [613, 301] width 255 height 33
click at [818, 201] on button "Apply" at bounding box center [806, 201] width 47 height 31
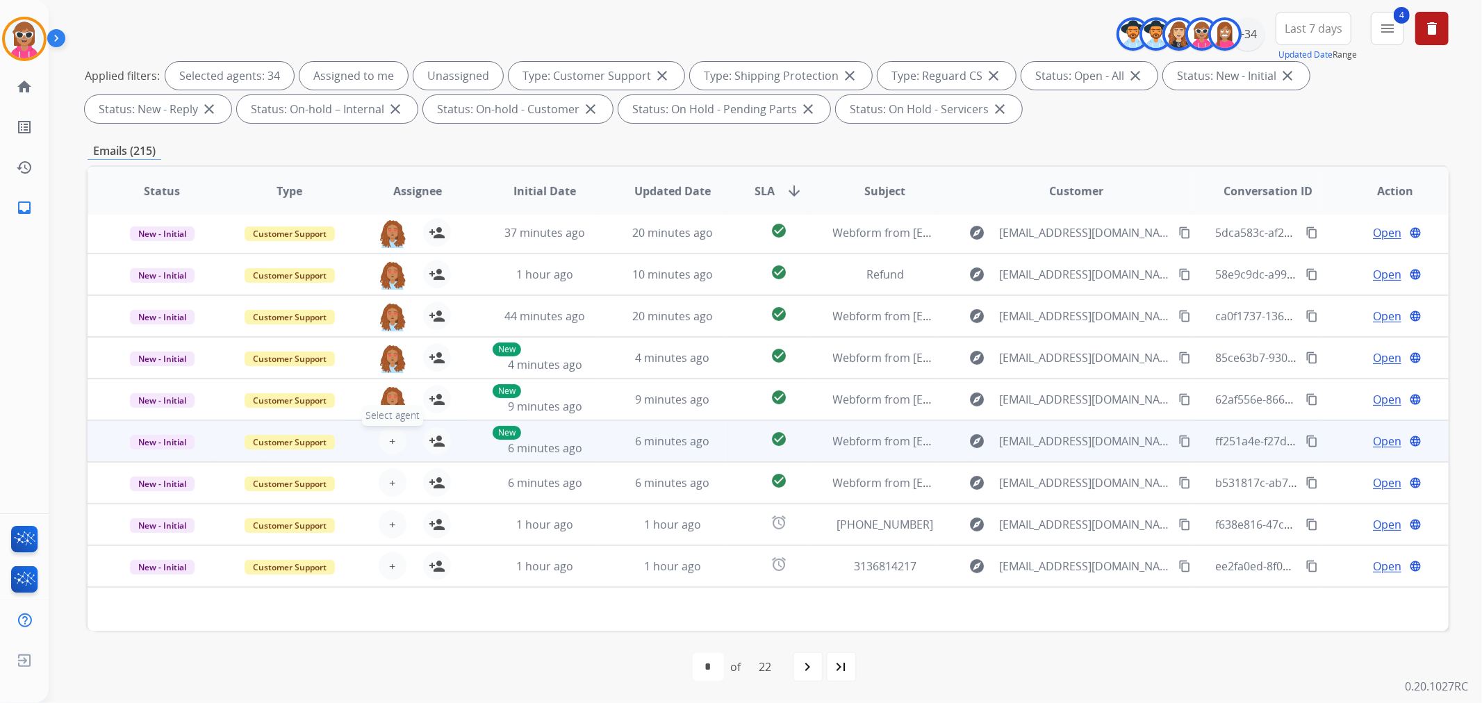
click at [389, 435] on span "+" at bounding box center [392, 441] width 6 height 17
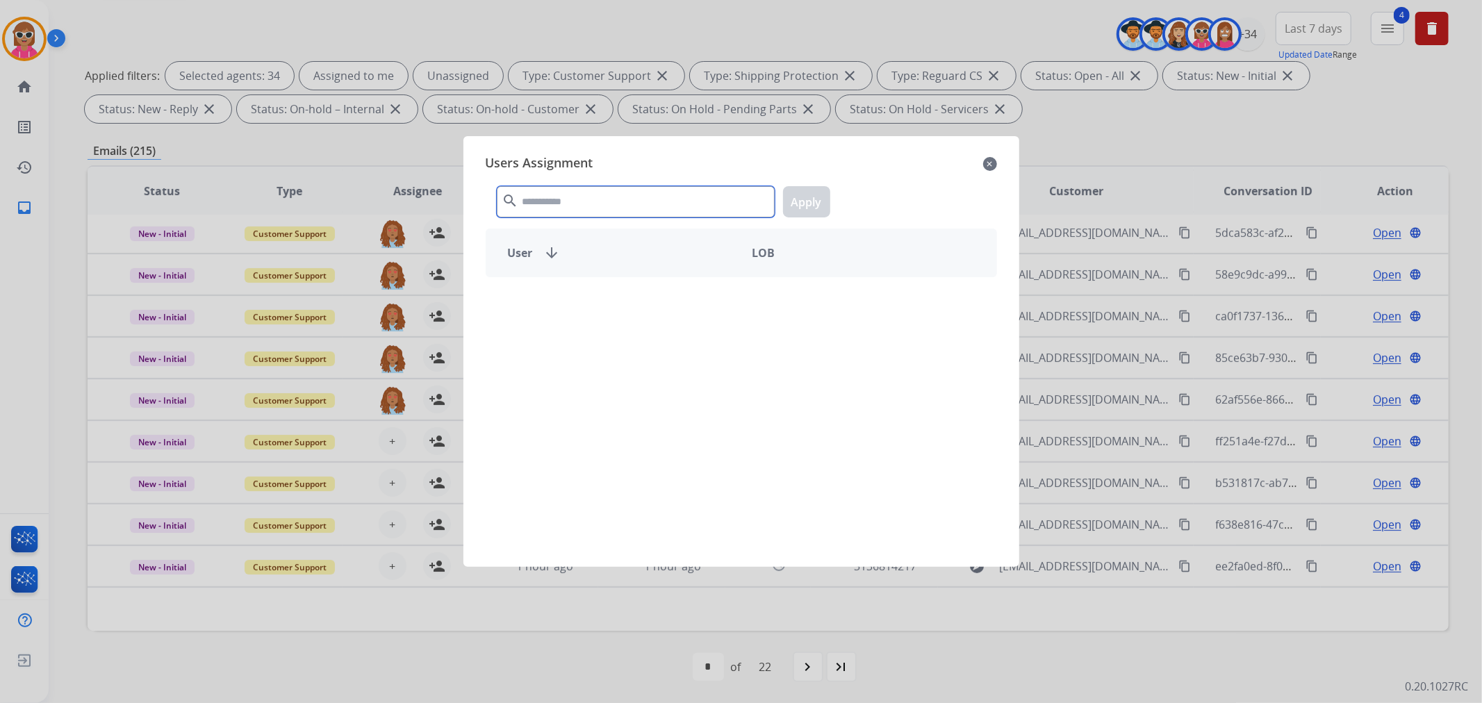
drag, startPoint x: 604, startPoint y: 197, endPoint x: 593, endPoint y: 207, distance: 15.3
click at [605, 197] on input "text" at bounding box center [636, 201] width 278 height 31
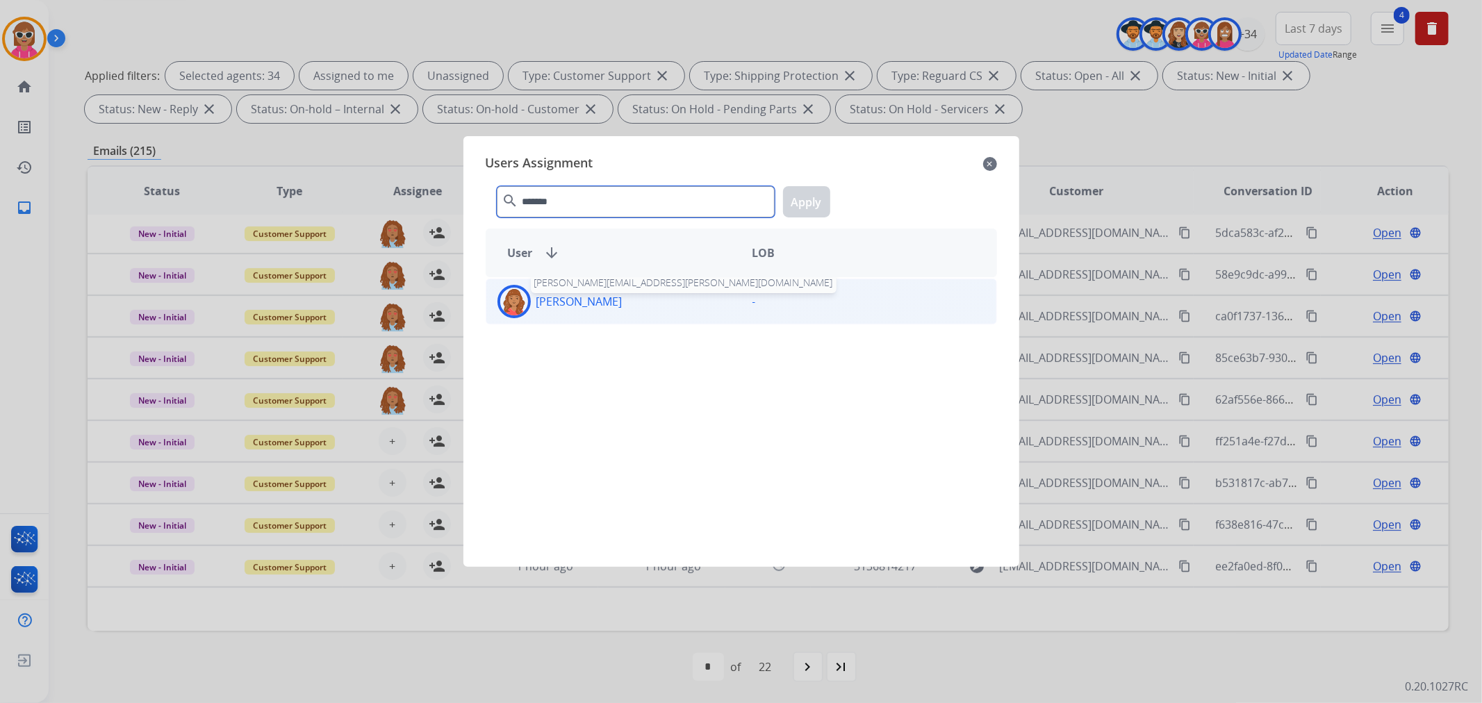
type input "*******"
click at [573, 304] on p "[PERSON_NAME]" at bounding box center [579, 301] width 86 height 17
click at [802, 207] on button "Apply" at bounding box center [806, 201] width 47 height 31
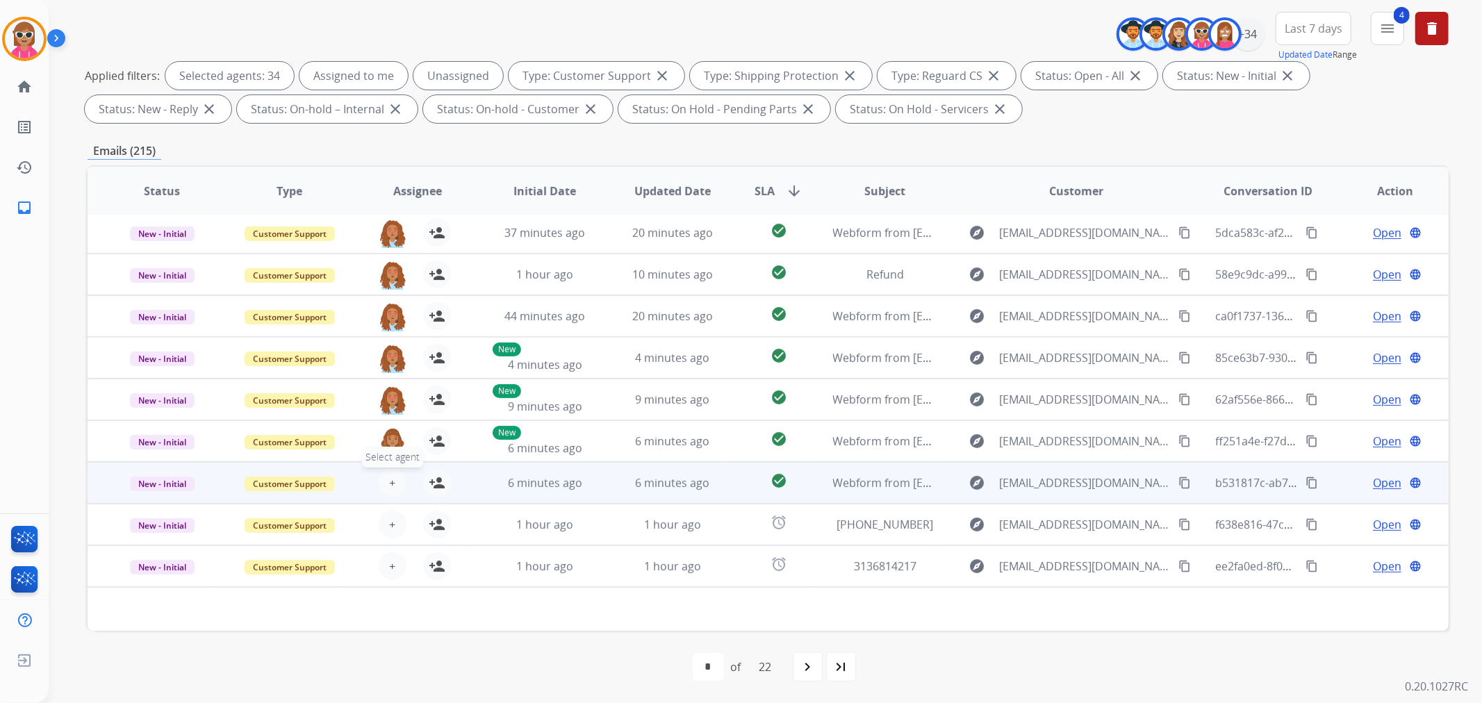
click at [389, 481] on span "+" at bounding box center [392, 483] width 6 height 17
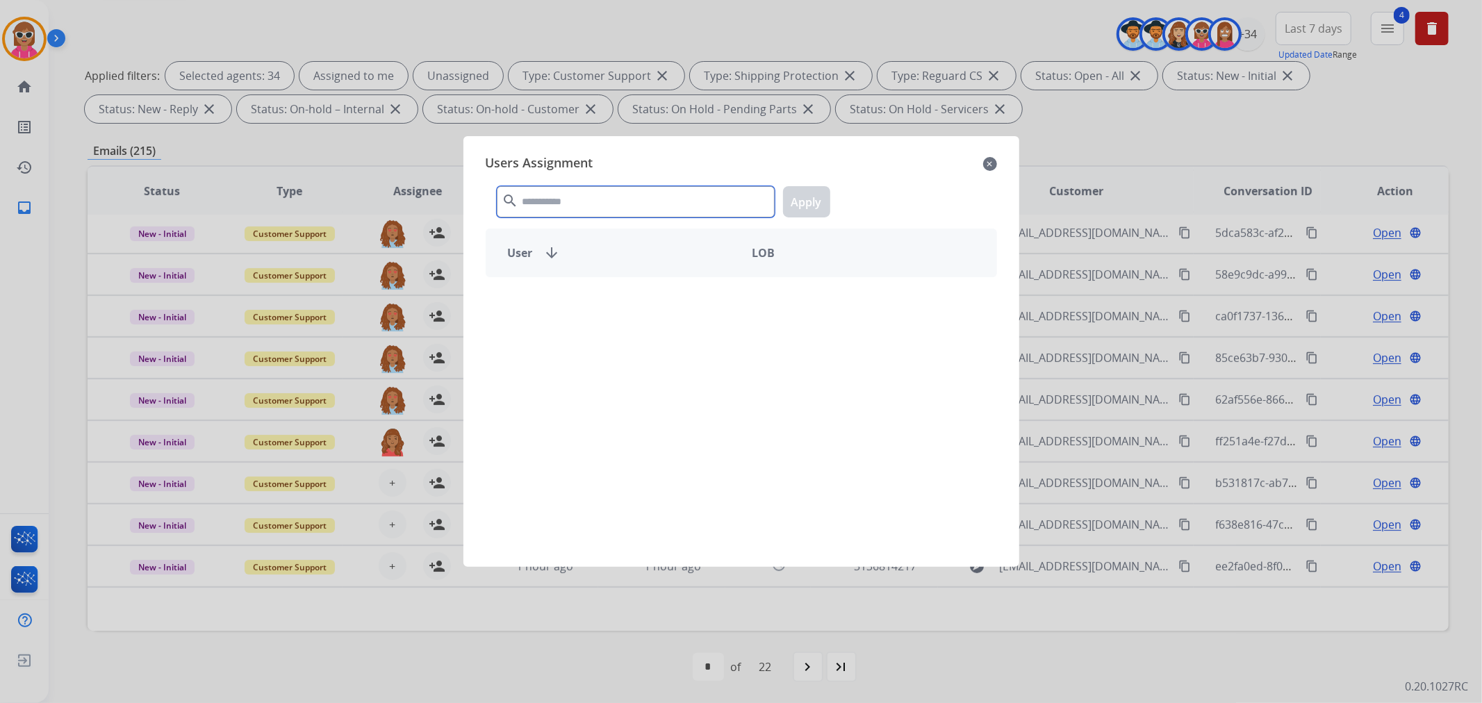
click at [607, 198] on input "text" at bounding box center [636, 201] width 278 height 31
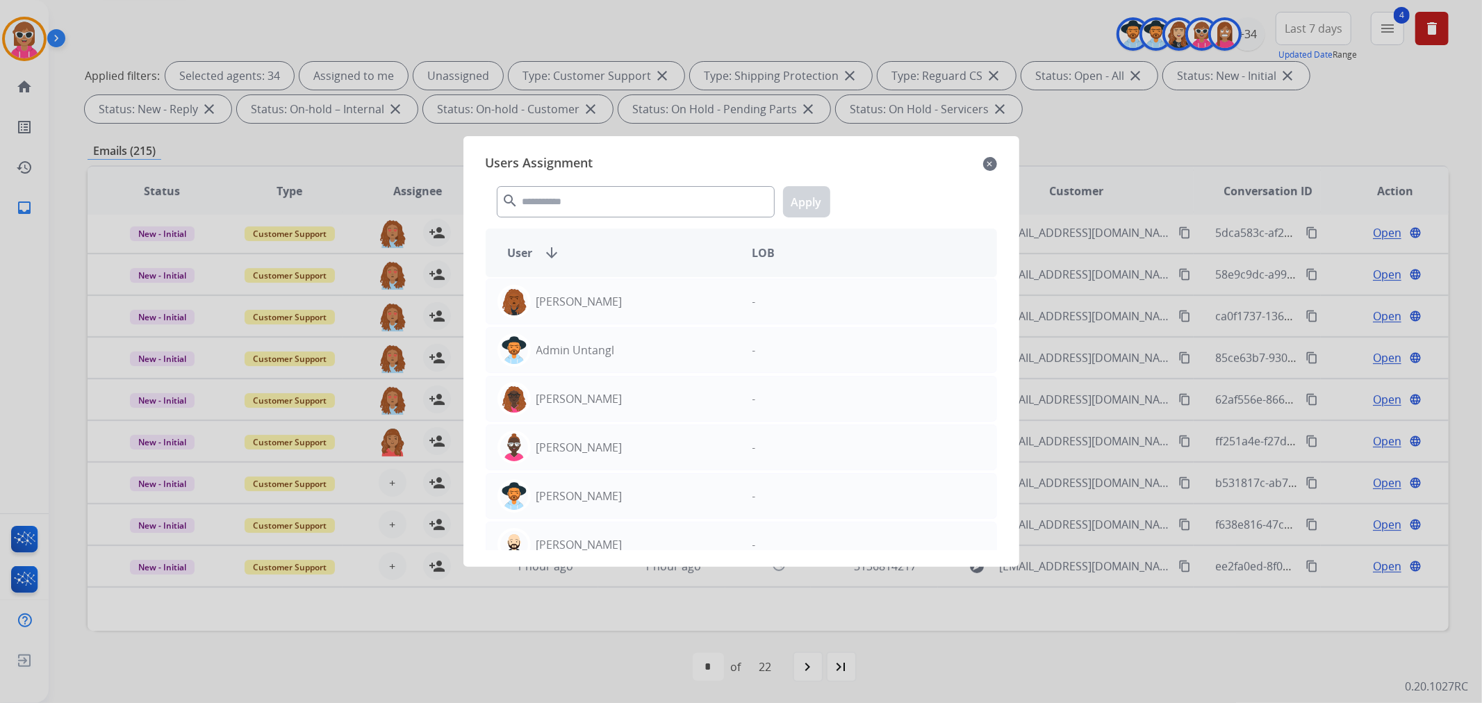
click at [587, 627] on div at bounding box center [741, 351] width 1482 height 703
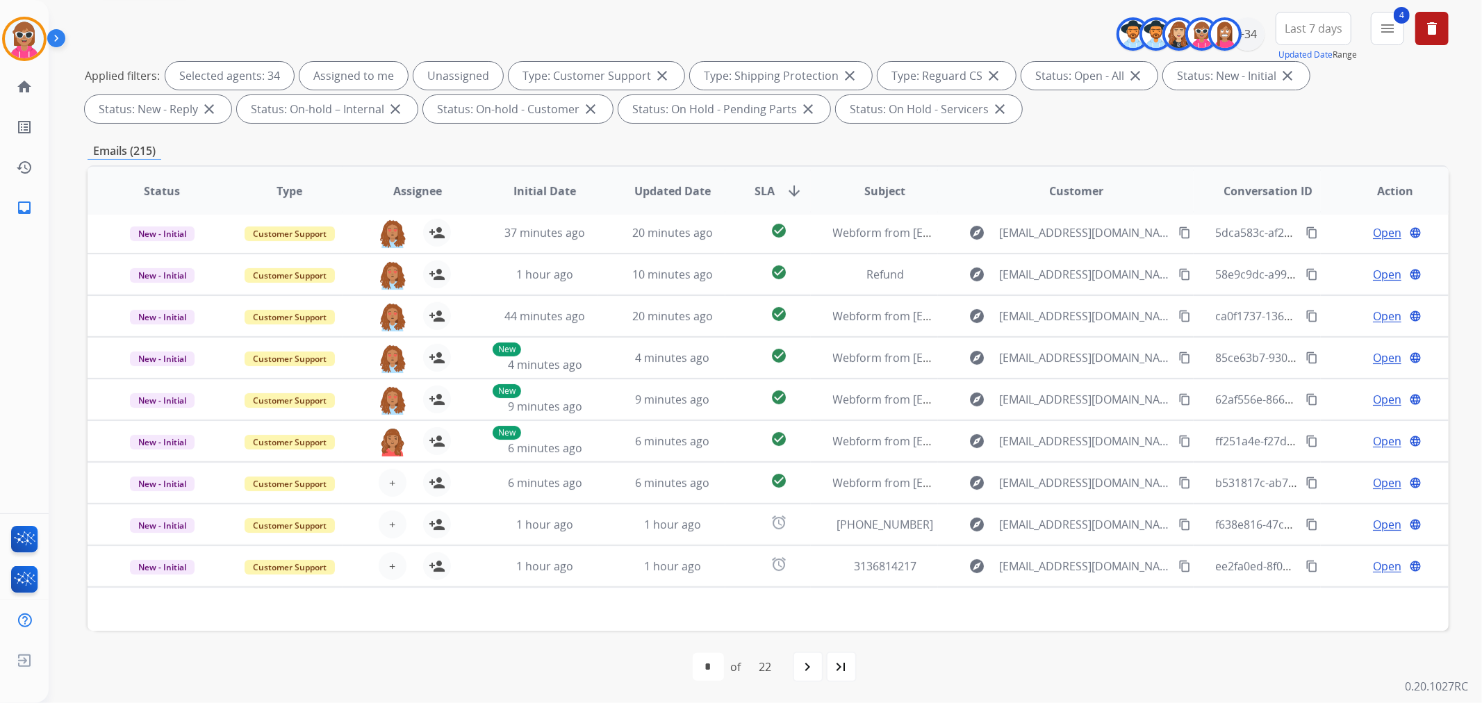
click at [769, 189] on span "SLA" at bounding box center [765, 191] width 20 height 17
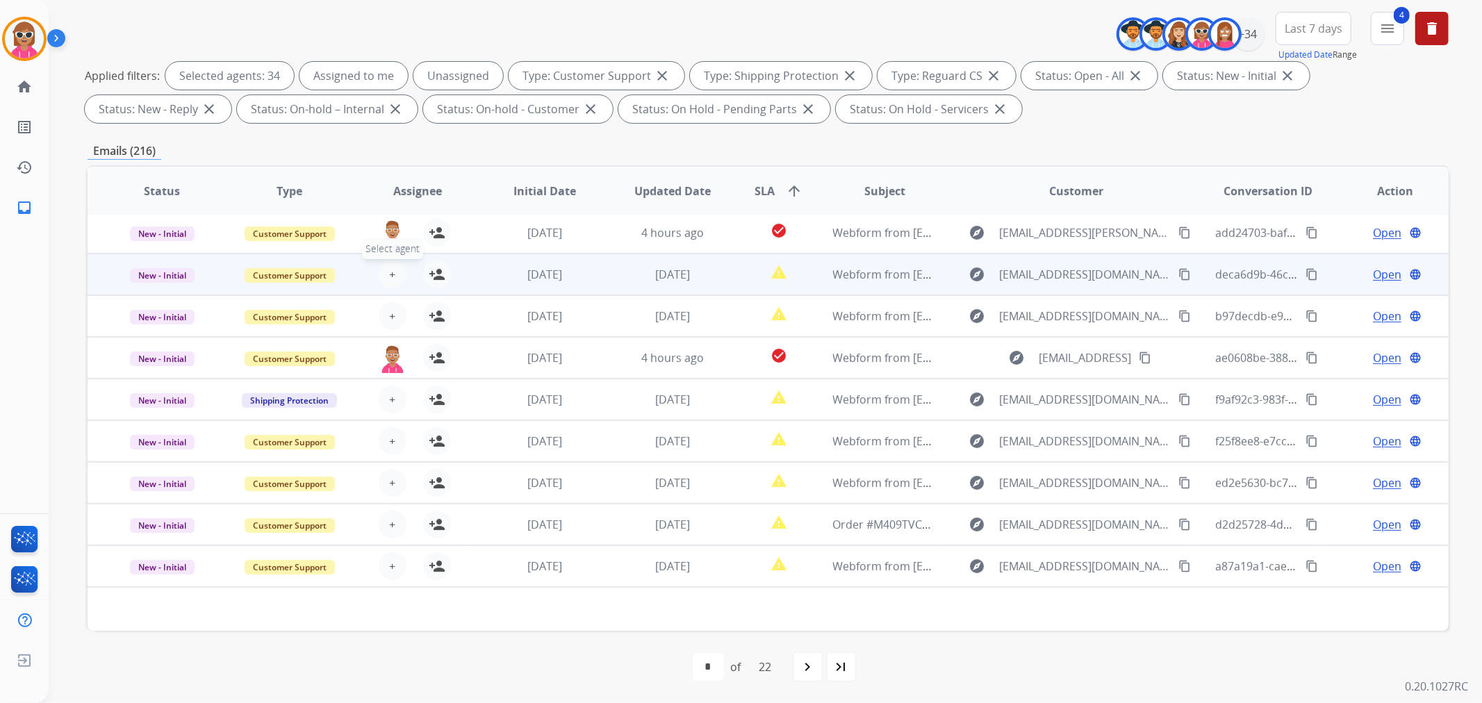
click at [383, 274] on button "+ Select agent" at bounding box center [393, 275] width 28 height 28
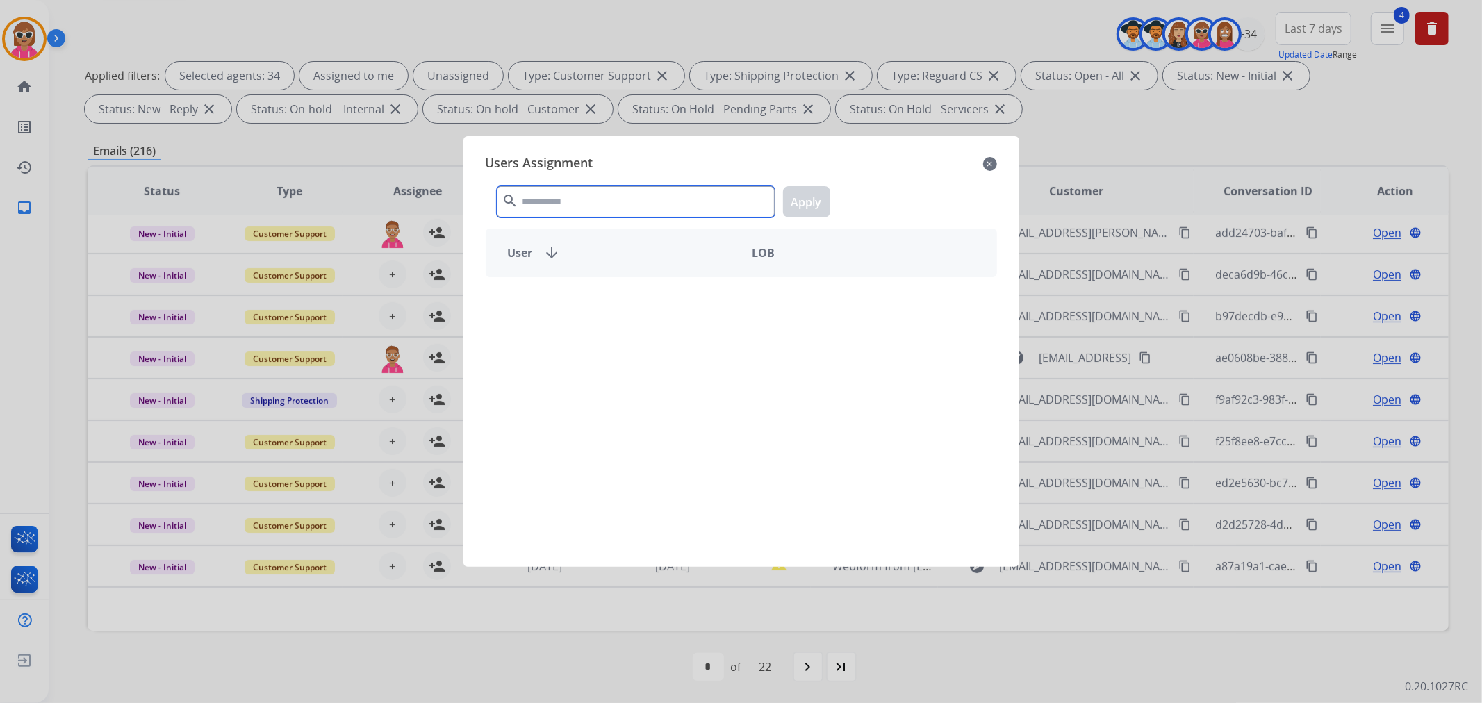
click at [643, 209] on input "text" at bounding box center [636, 201] width 278 height 31
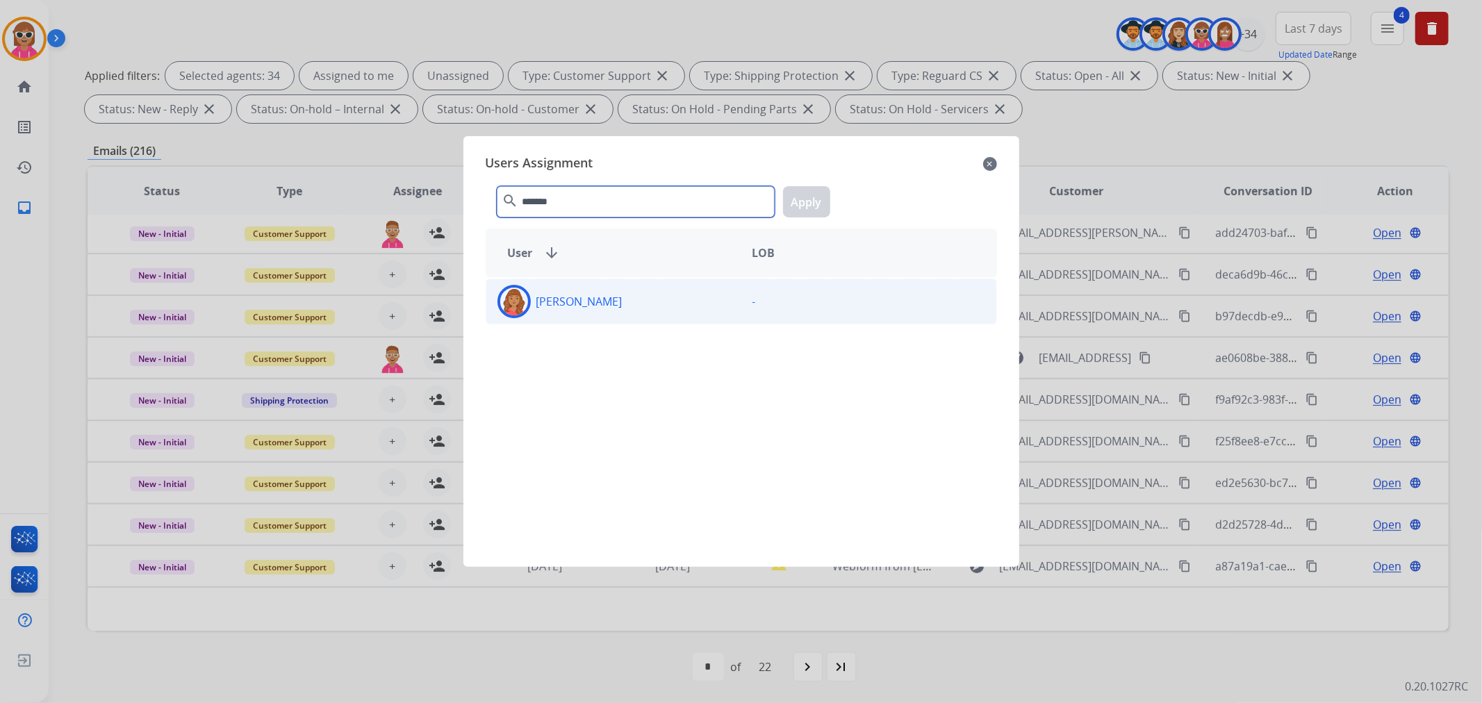
type input "*******"
click at [535, 287] on div "[PERSON_NAME]" at bounding box center [613, 301] width 255 height 33
drag, startPoint x: 811, startPoint y: 205, endPoint x: 777, endPoint y: 218, distance: 37.2
click at [810, 205] on button "Apply" at bounding box center [806, 201] width 47 height 31
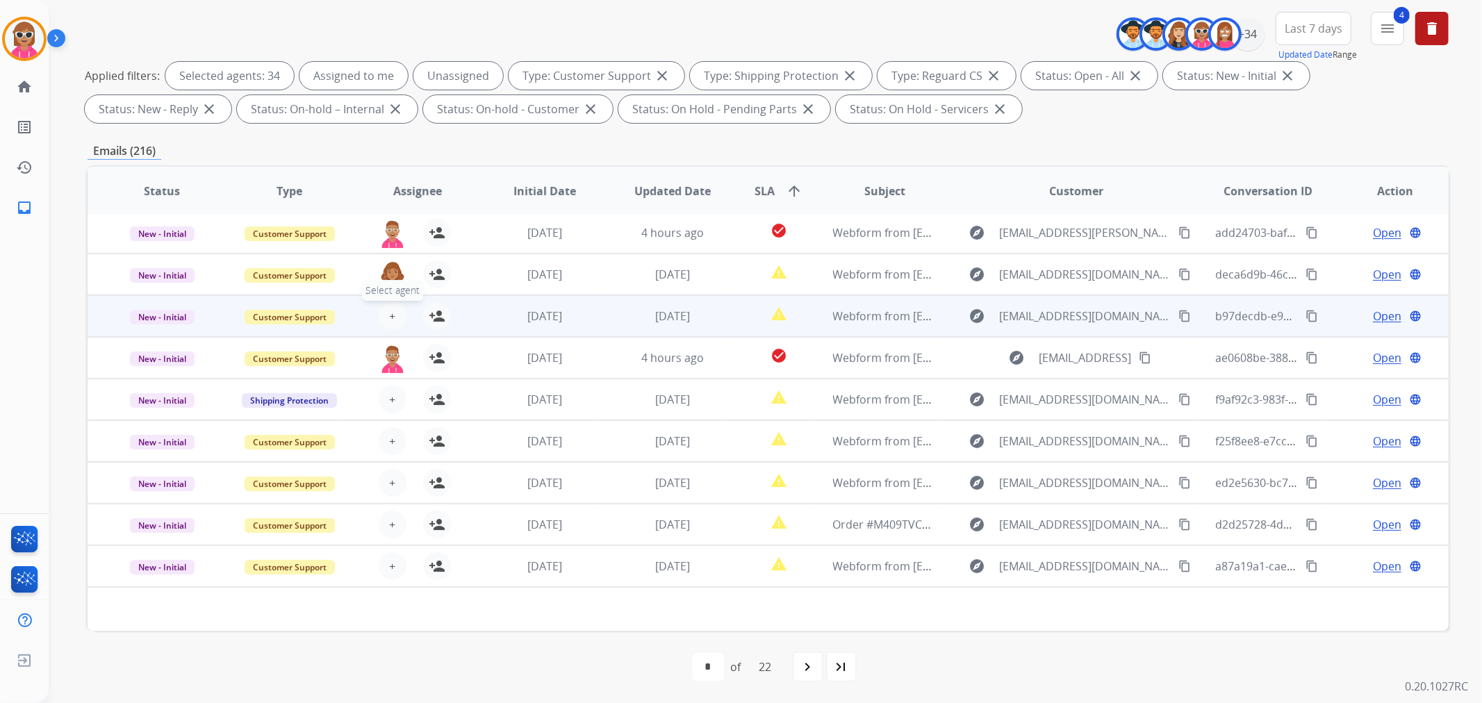
click at [392, 317] on span "+" at bounding box center [392, 316] width 6 height 17
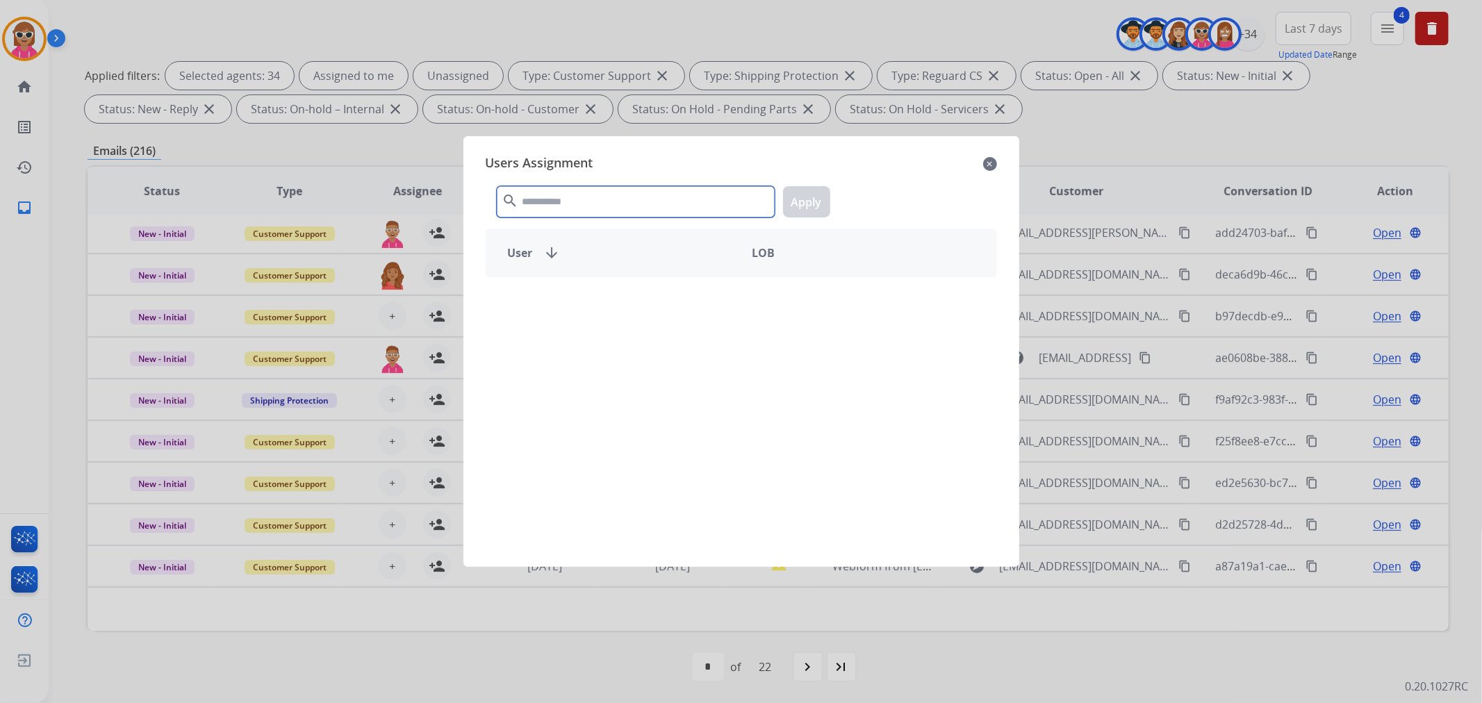
click at [645, 201] on input "text" at bounding box center [636, 201] width 278 height 31
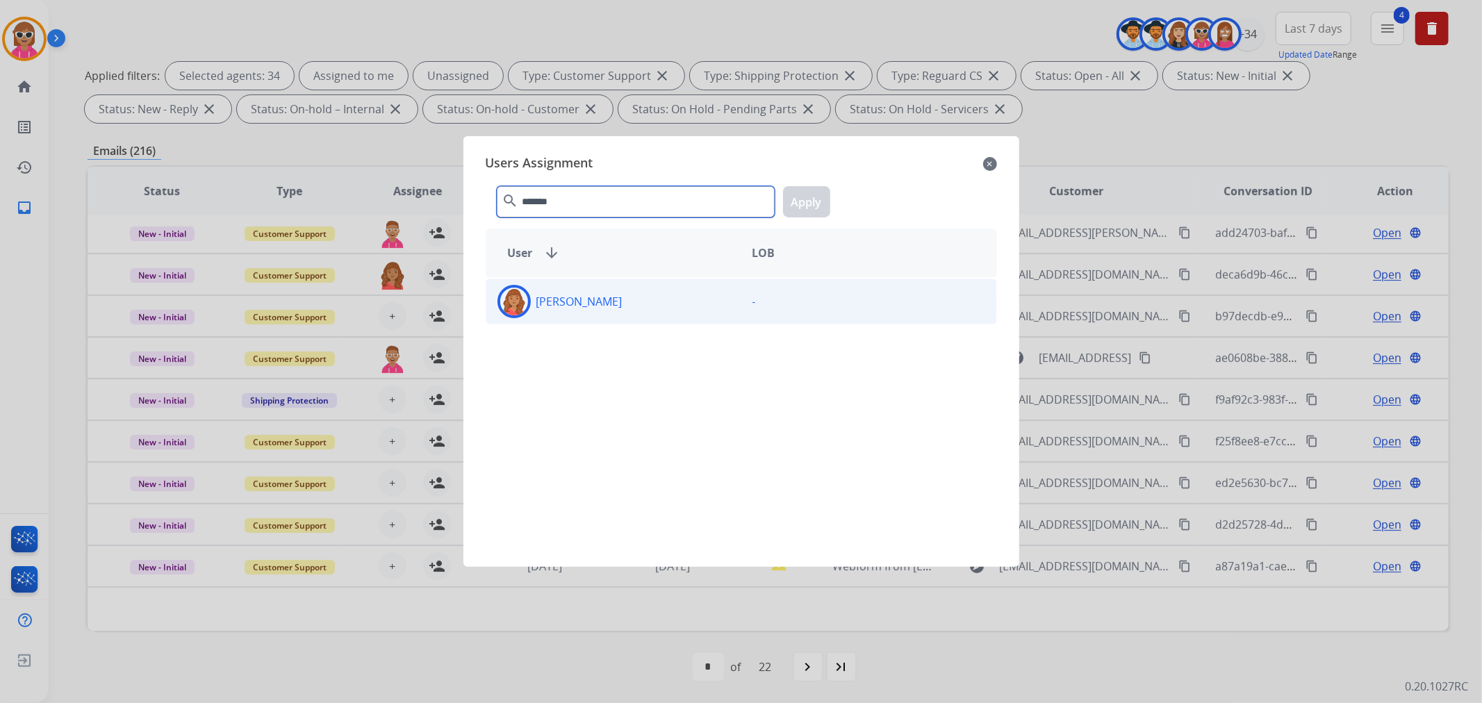
type input "*******"
click at [556, 313] on div "[PERSON_NAME]" at bounding box center [613, 301] width 255 height 33
drag, startPoint x: 800, startPoint y: 204, endPoint x: 793, endPoint y: 206, distance: 7.5
click at [800, 204] on button "Apply" at bounding box center [806, 201] width 47 height 31
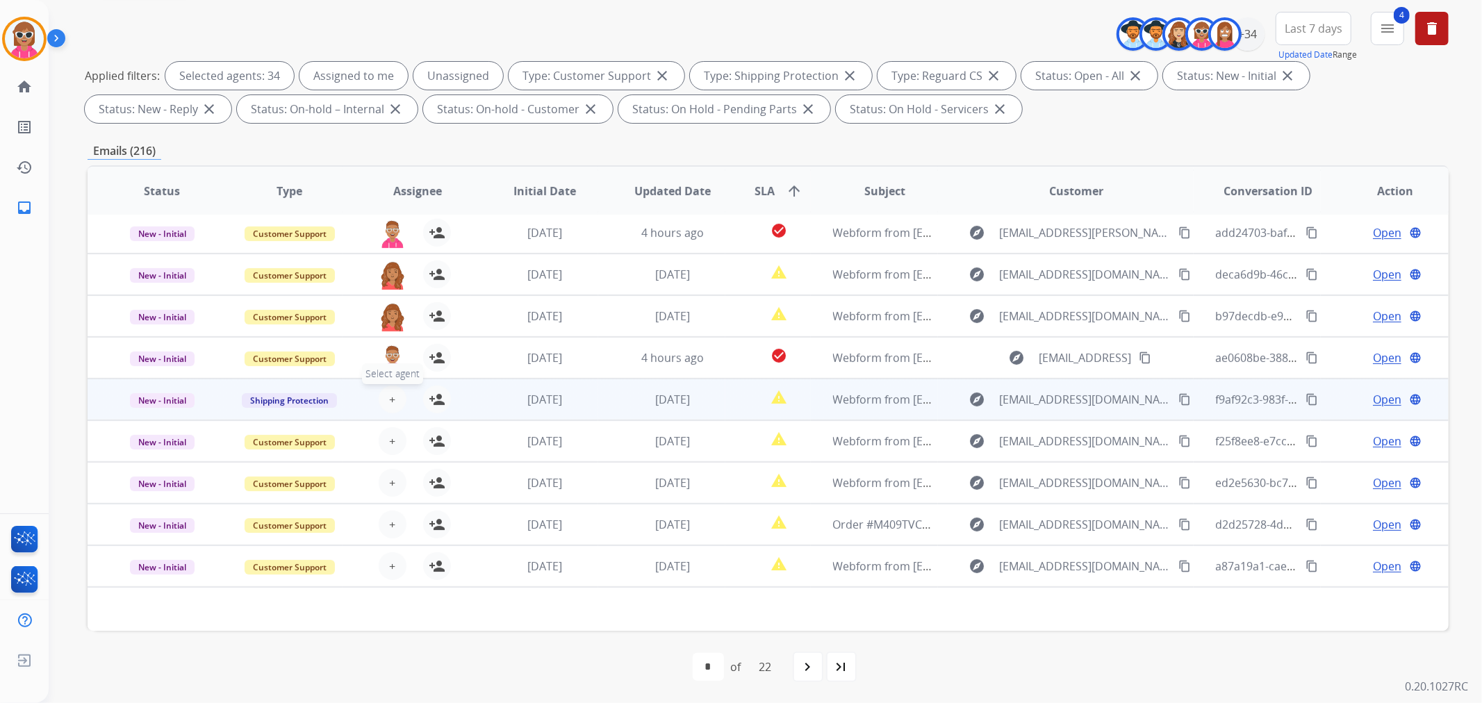
click at [389, 399] on span "+" at bounding box center [392, 399] width 6 height 17
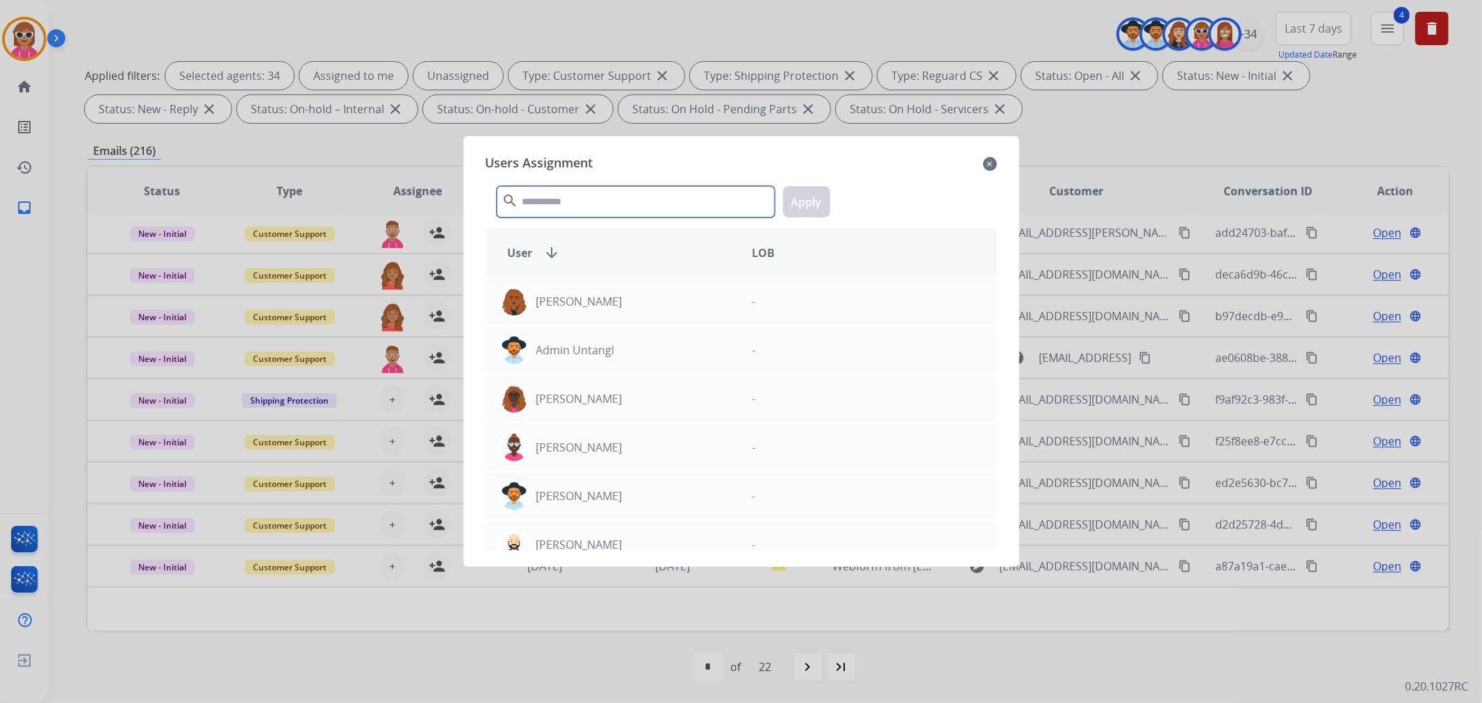
click at [654, 196] on input "text" at bounding box center [636, 201] width 278 height 31
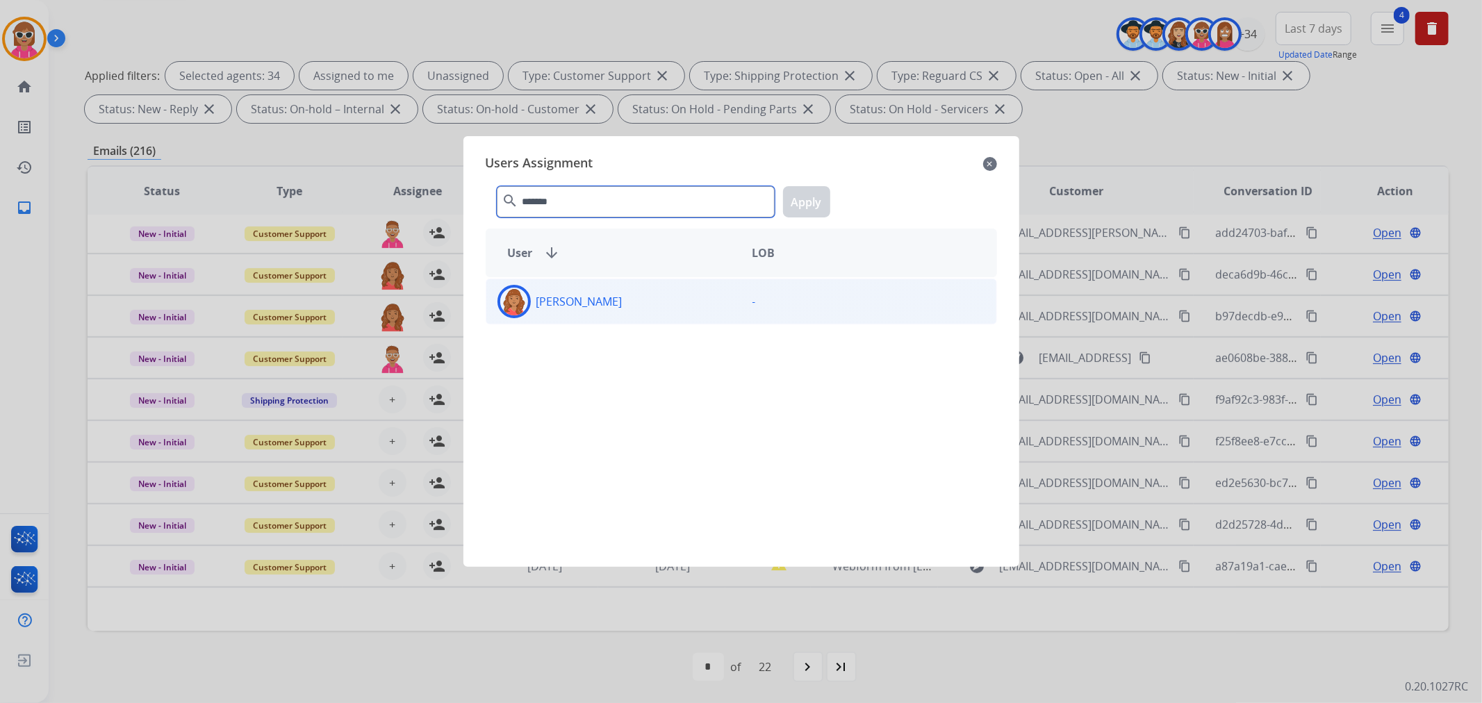
type input "*******"
click at [623, 308] on div "[PERSON_NAME]" at bounding box center [613, 301] width 255 height 33
click at [809, 214] on button "Apply" at bounding box center [806, 201] width 47 height 31
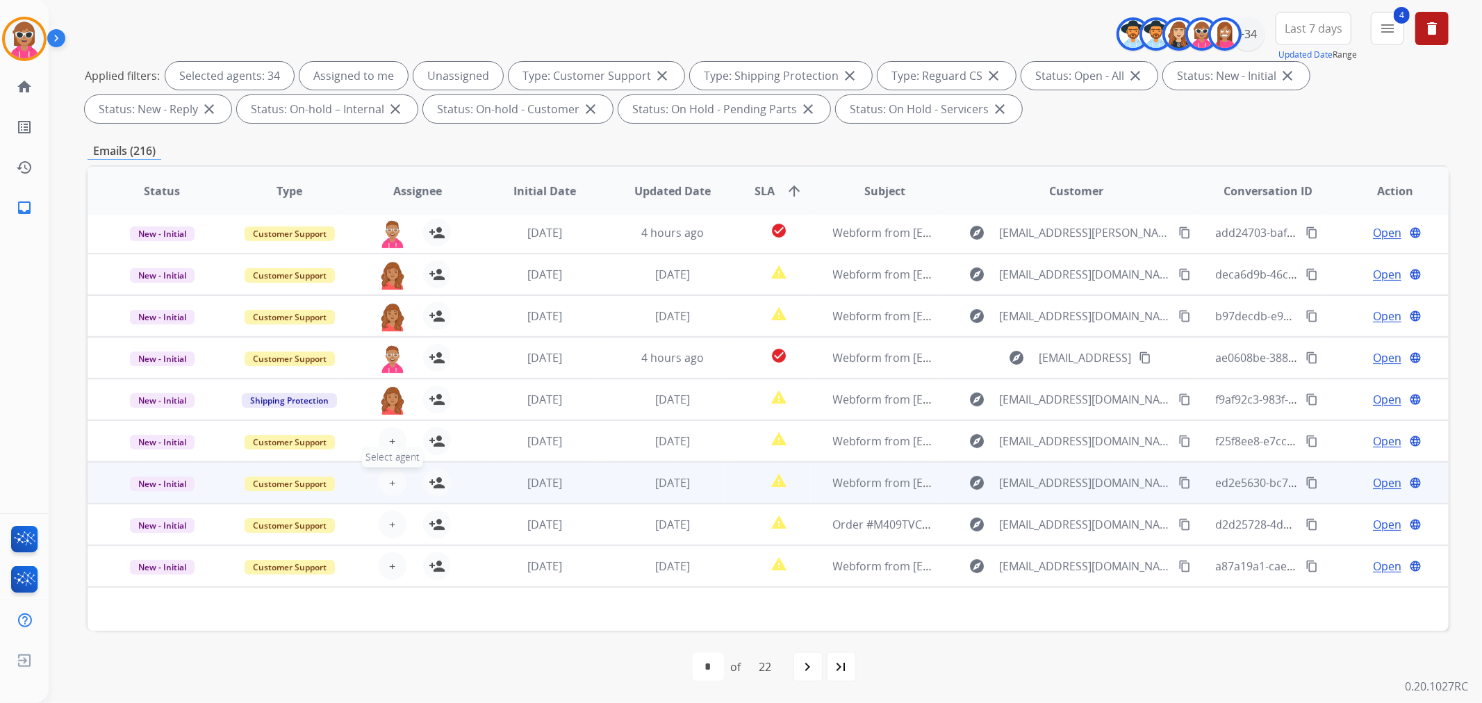
click at [389, 475] on span "+" at bounding box center [392, 483] width 6 height 17
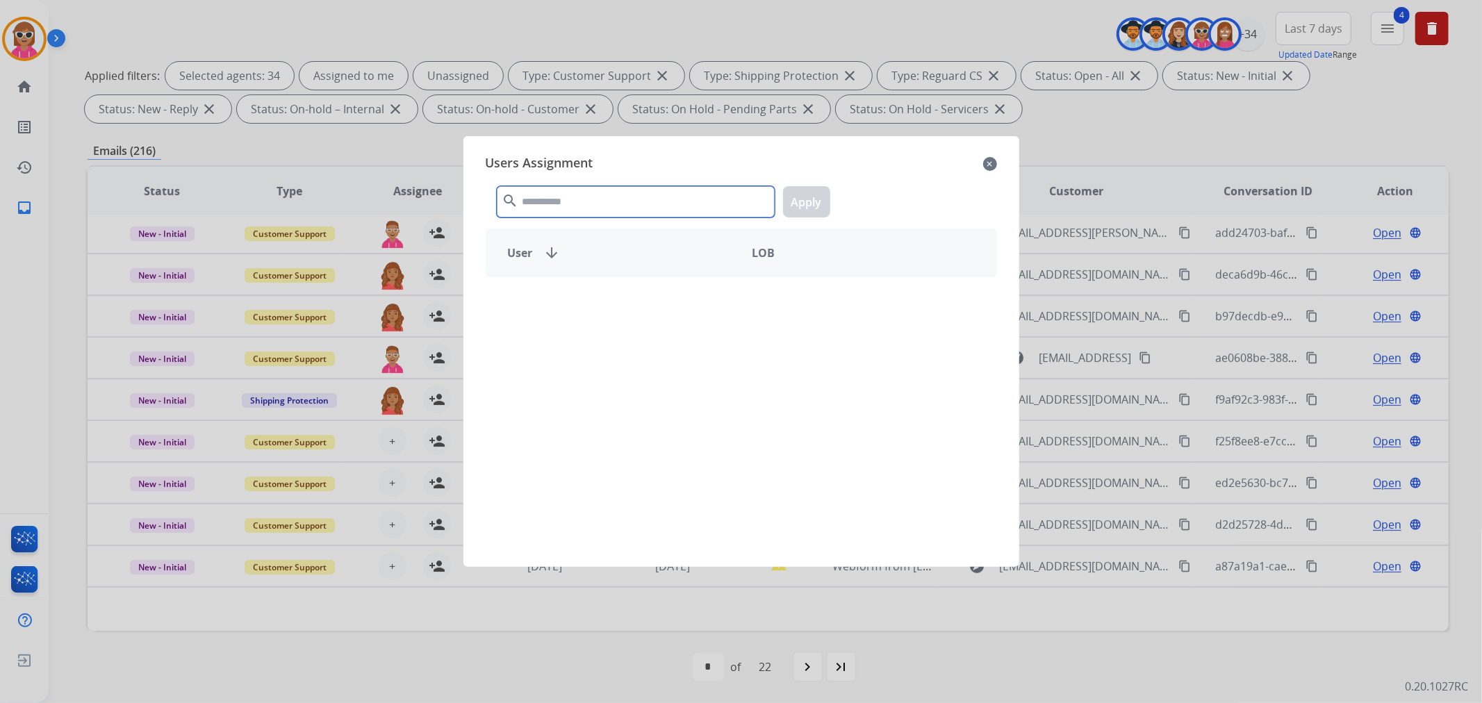
click at [604, 206] on input "text" at bounding box center [636, 201] width 278 height 31
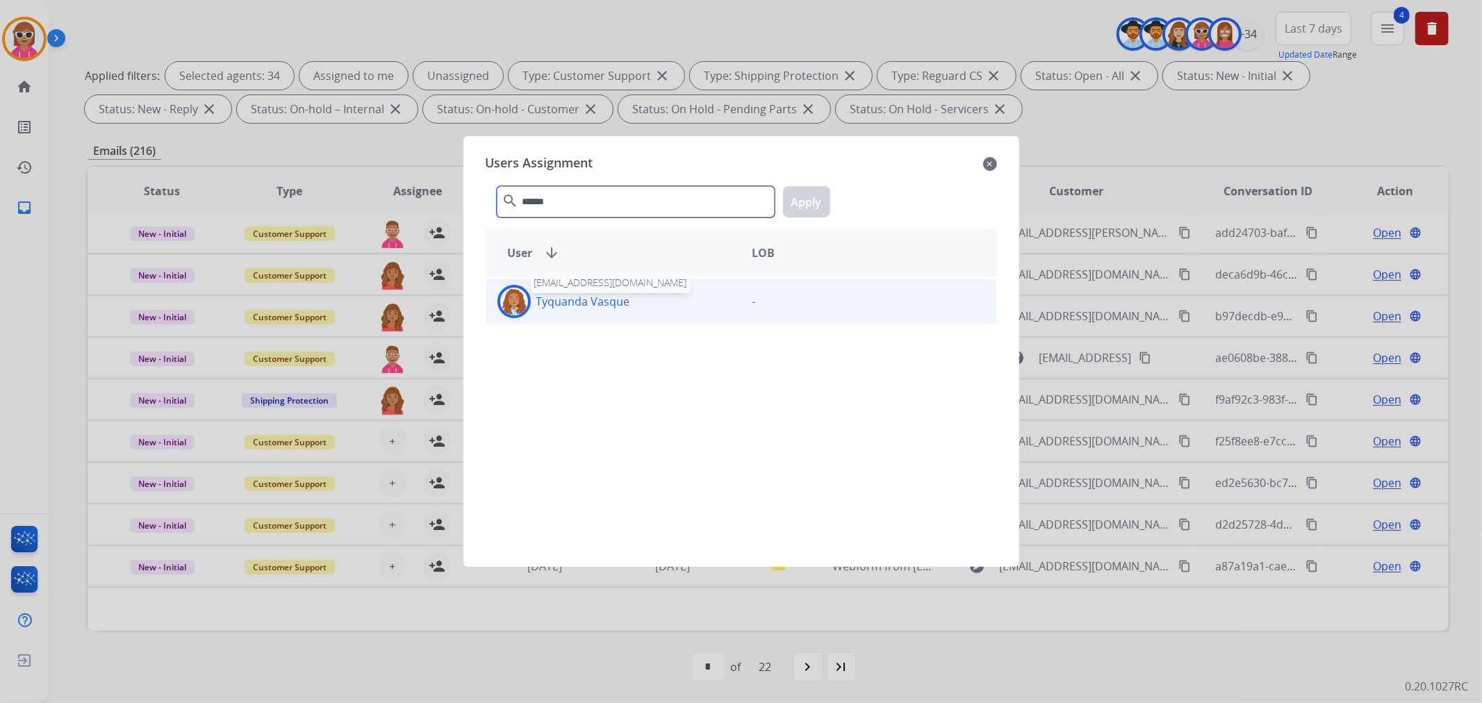
type input "******"
drag, startPoint x: 600, startPoint y: 313, endPoint x: 739, endPoint y: 274, distance: 144.5
click at [599, 314] on div "Tyquanda Vasque" at bounding box center [613, 301] width 255 height 33
click at [790, 215] on button "Apply" at bounding box center [806, 201] width 47 height 31
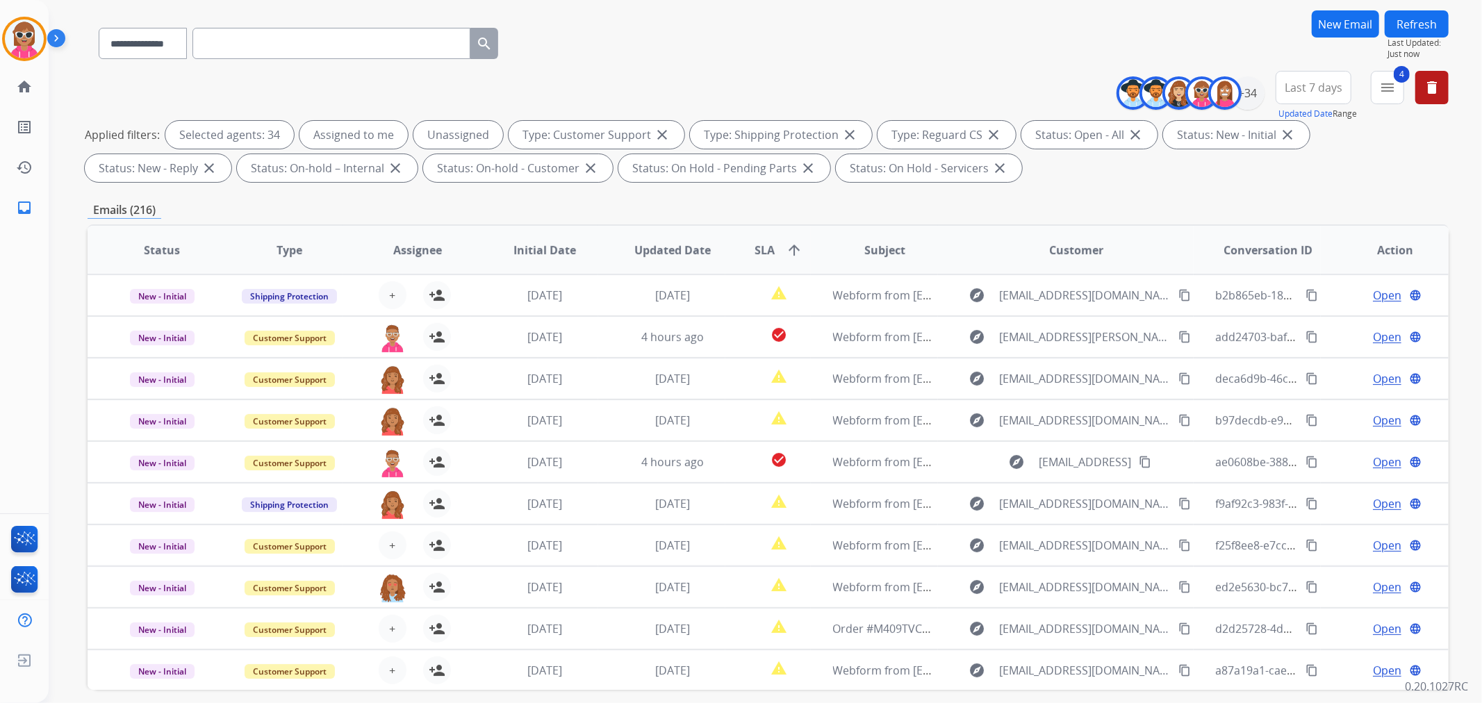
scroll to position [0, 0]
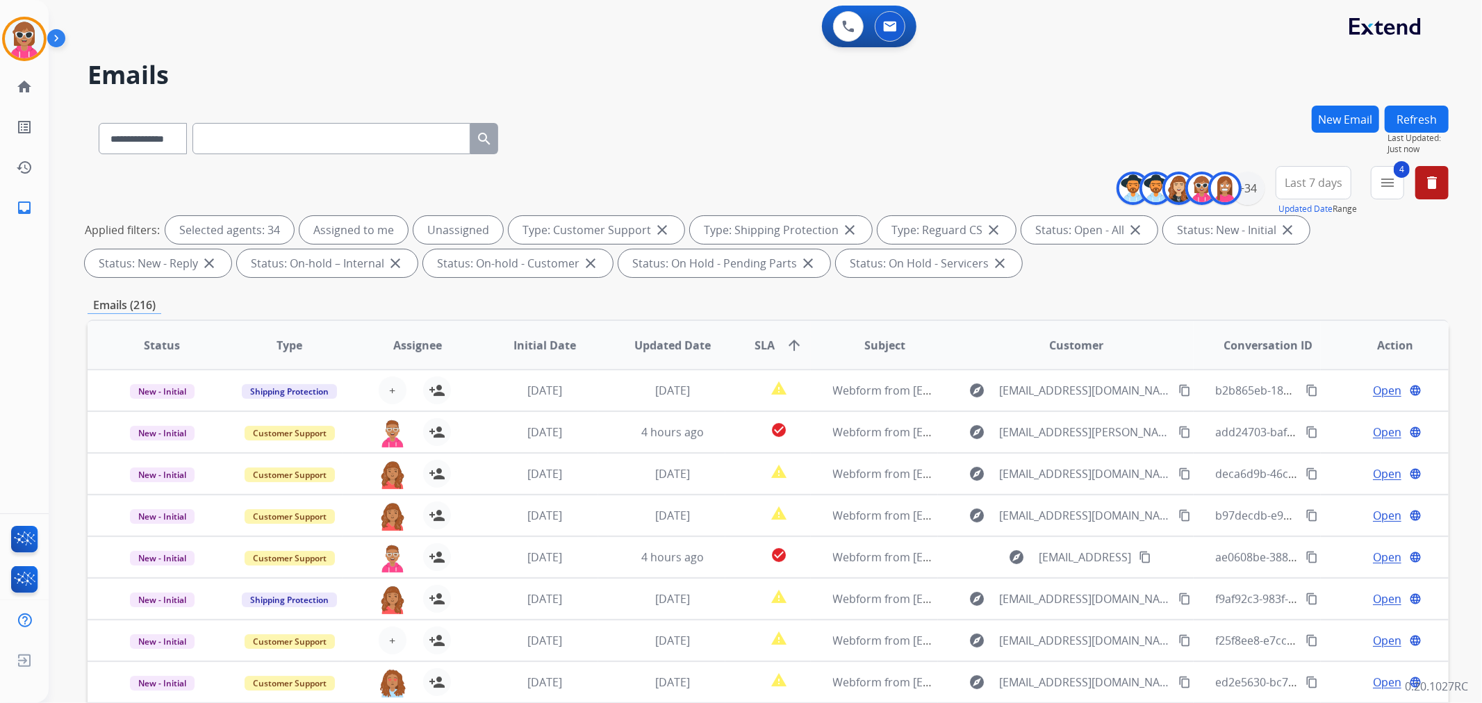
click at [1425, 108] on button "Refresh" at bounding box center [1417, 119] width 64 height 27
click at [1242, 191] on div "+34" at bounding box center [1247, 188] width 33 height 33
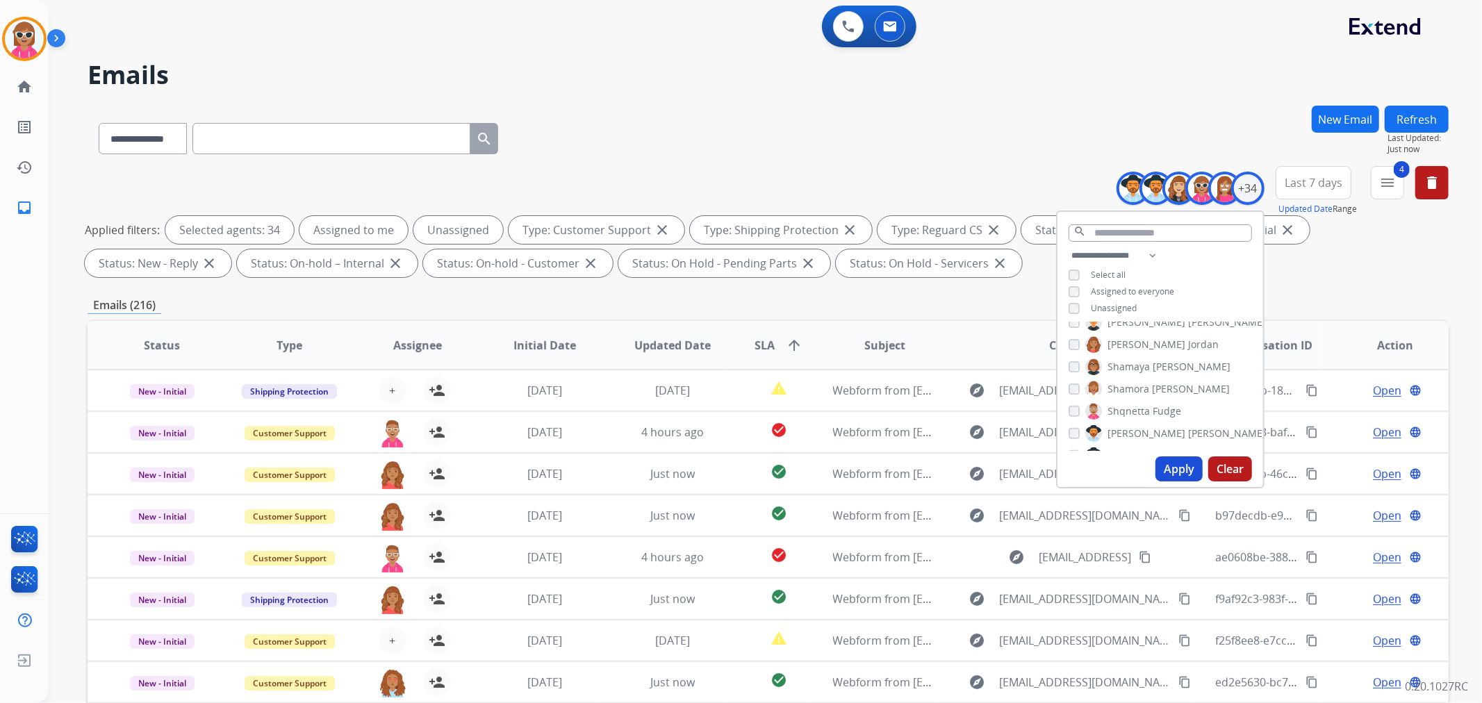
click at [1112, 308] on span "Unassigned" at bounding box center [1114, 308] width 46 height 12
click at [1179, 469] on button "Apply" at bounding box center [1178, 468] width 47 height 25
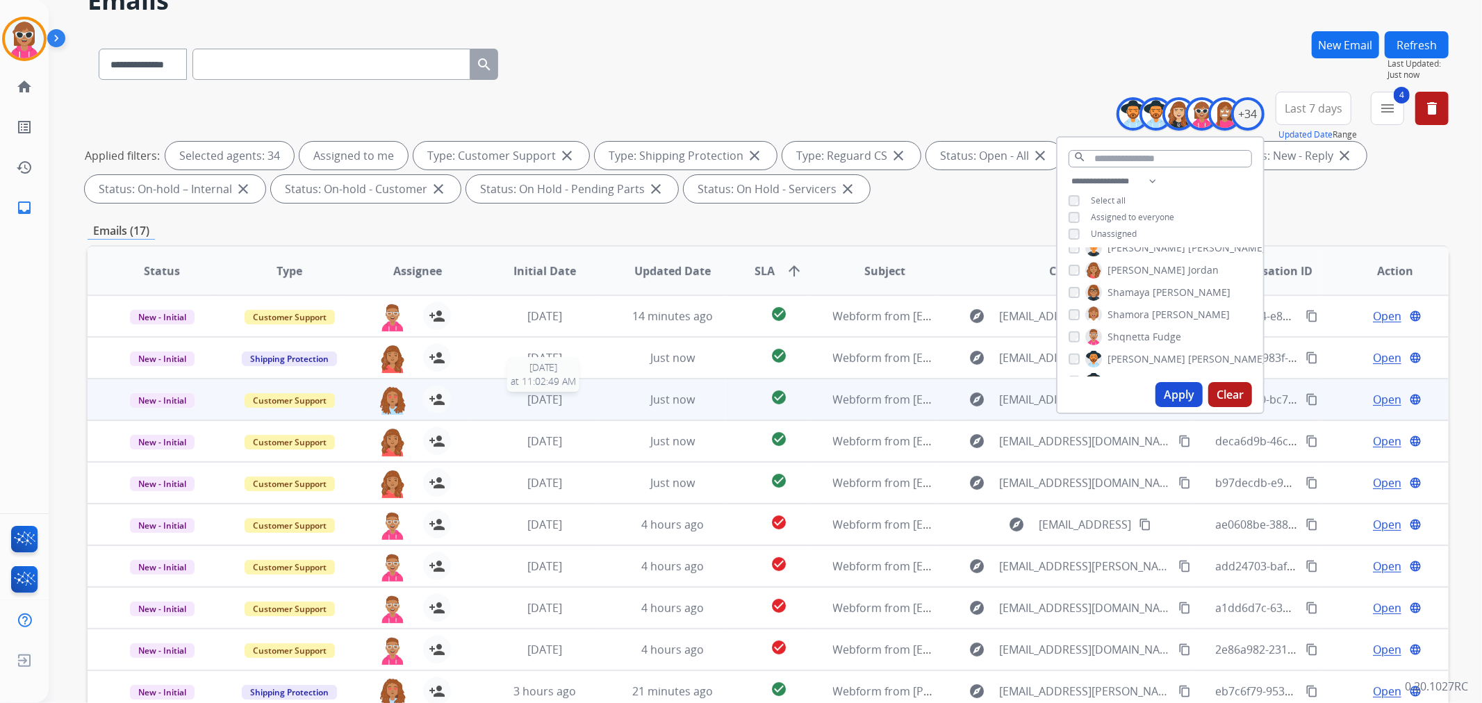
scroll to position [154, 0]
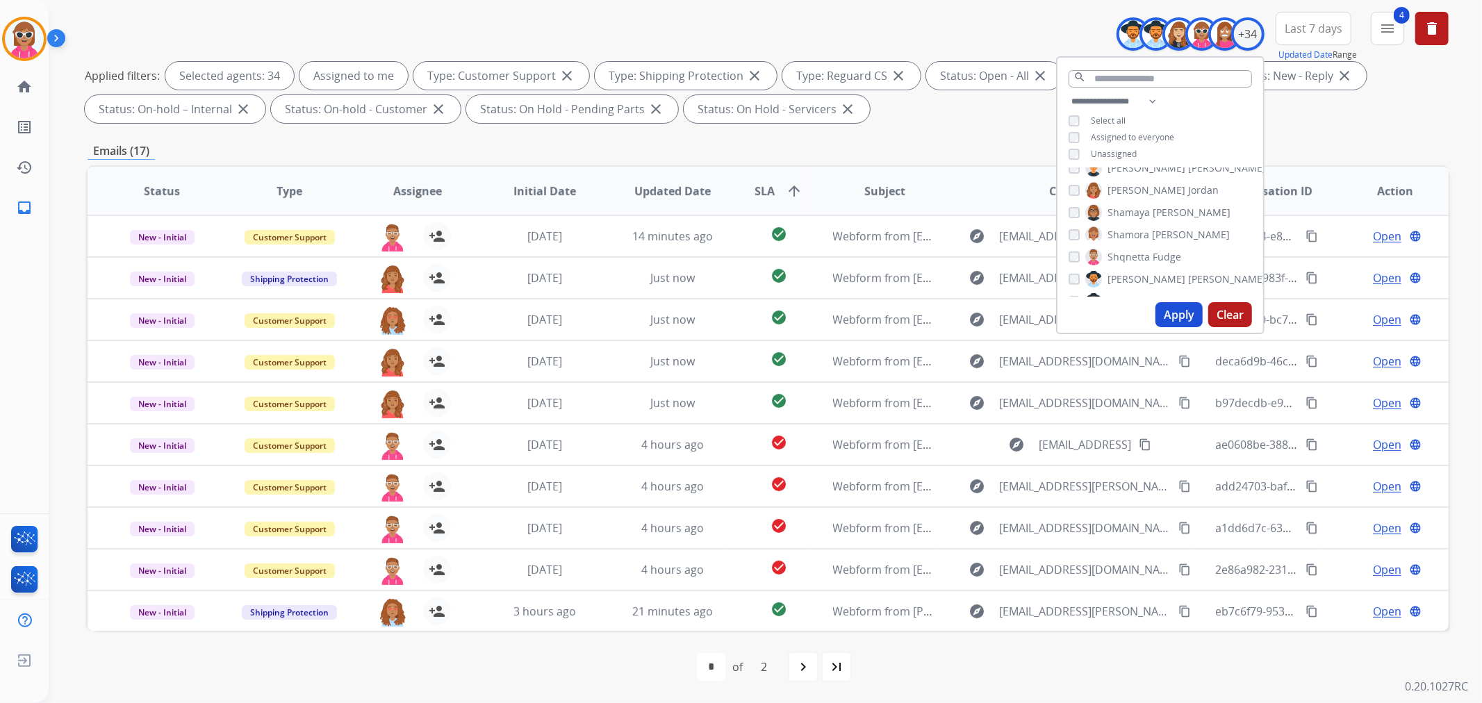
click at [765, 192] on span "SLA" at bounding box center [765, 191] width 20 height 17
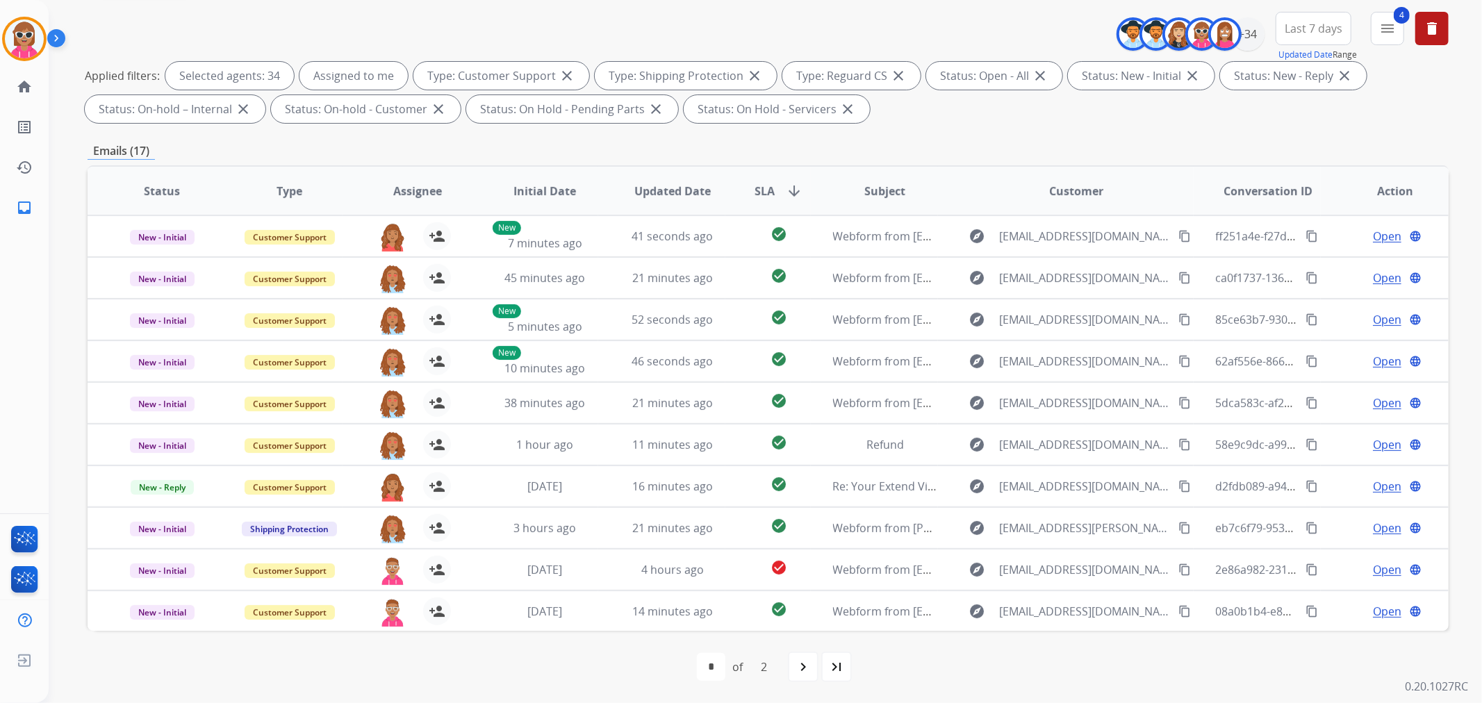
click at [412, 192] on span "Assignee" at bounding box center [417, 191] width 49 height 17
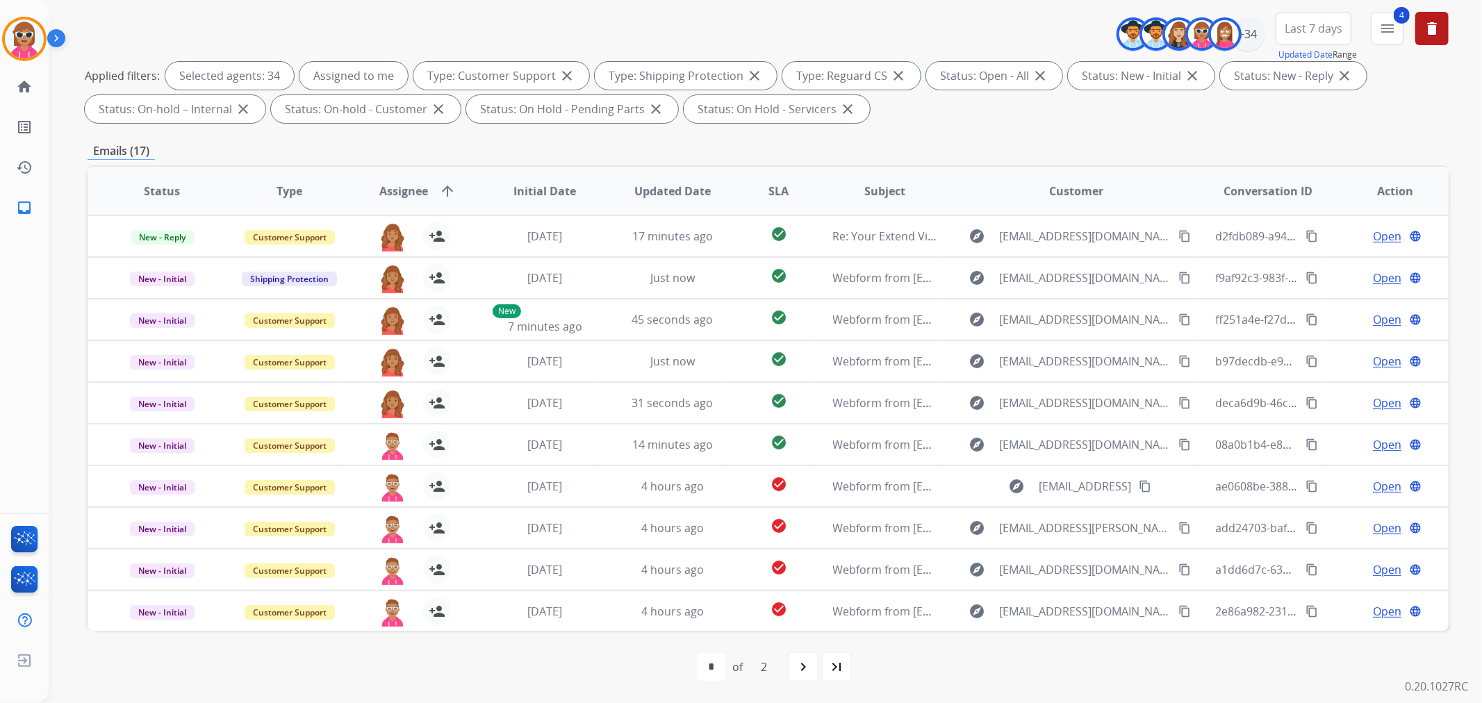
click at [795, 676] on div "navigate_next" at bounding box center [803, 667] width 31 height 31
select select "*"
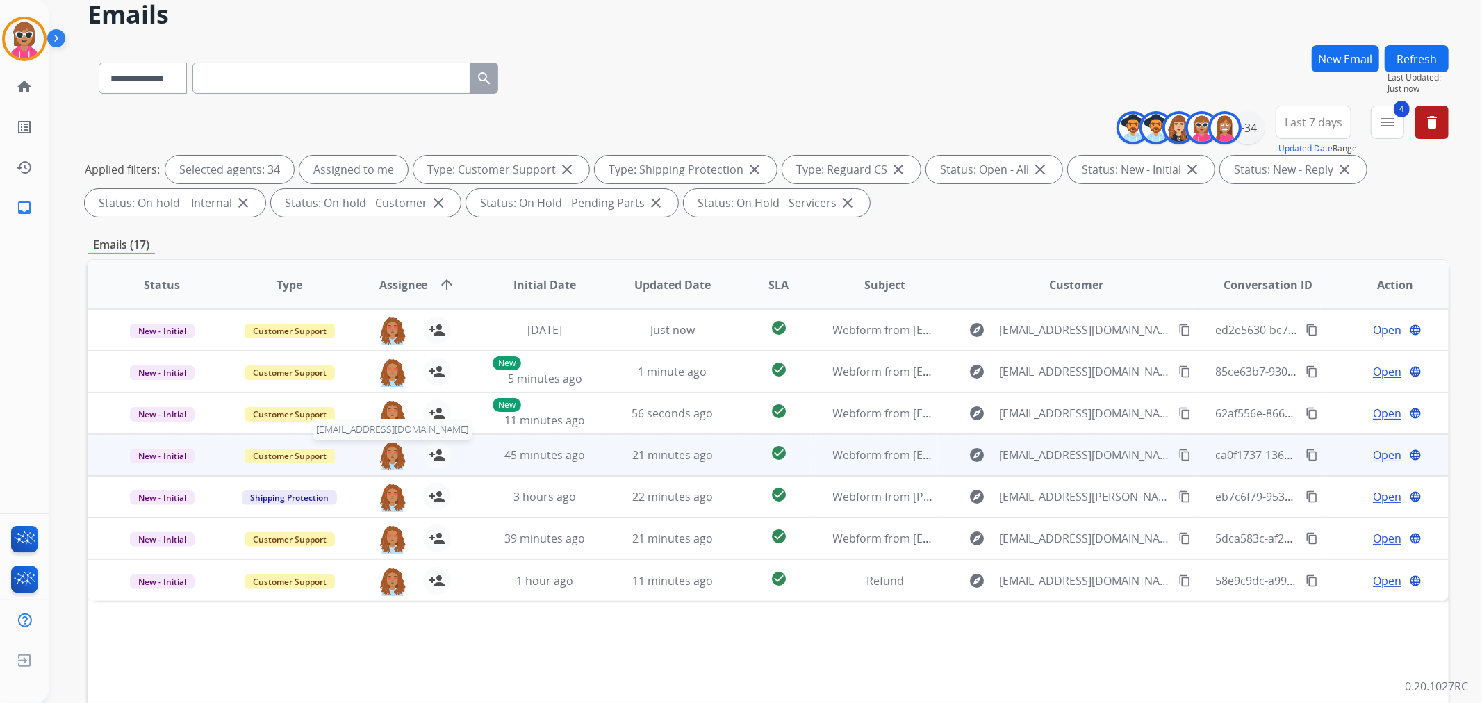
scroll to position [77, 0]
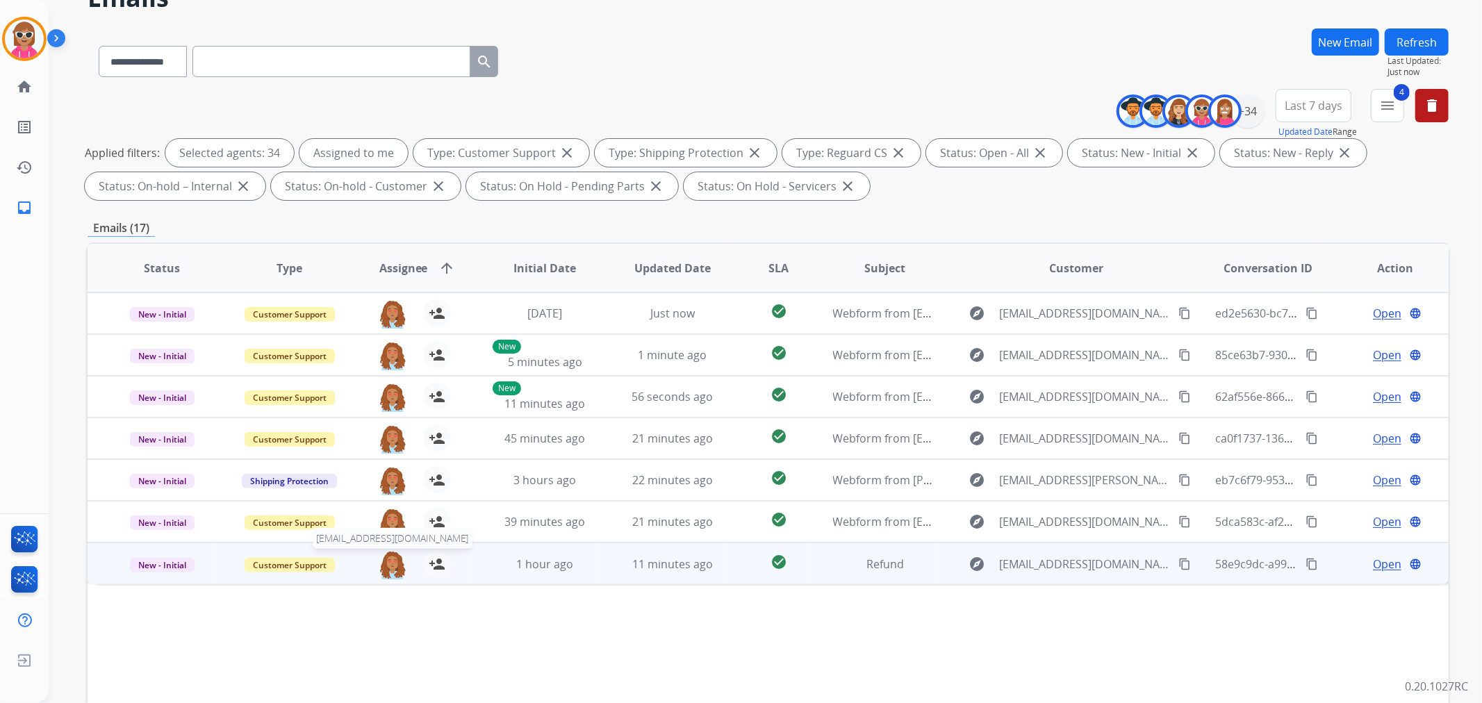
click at [389, 566] on img at bounding box center [393, 564] width 28 height 29
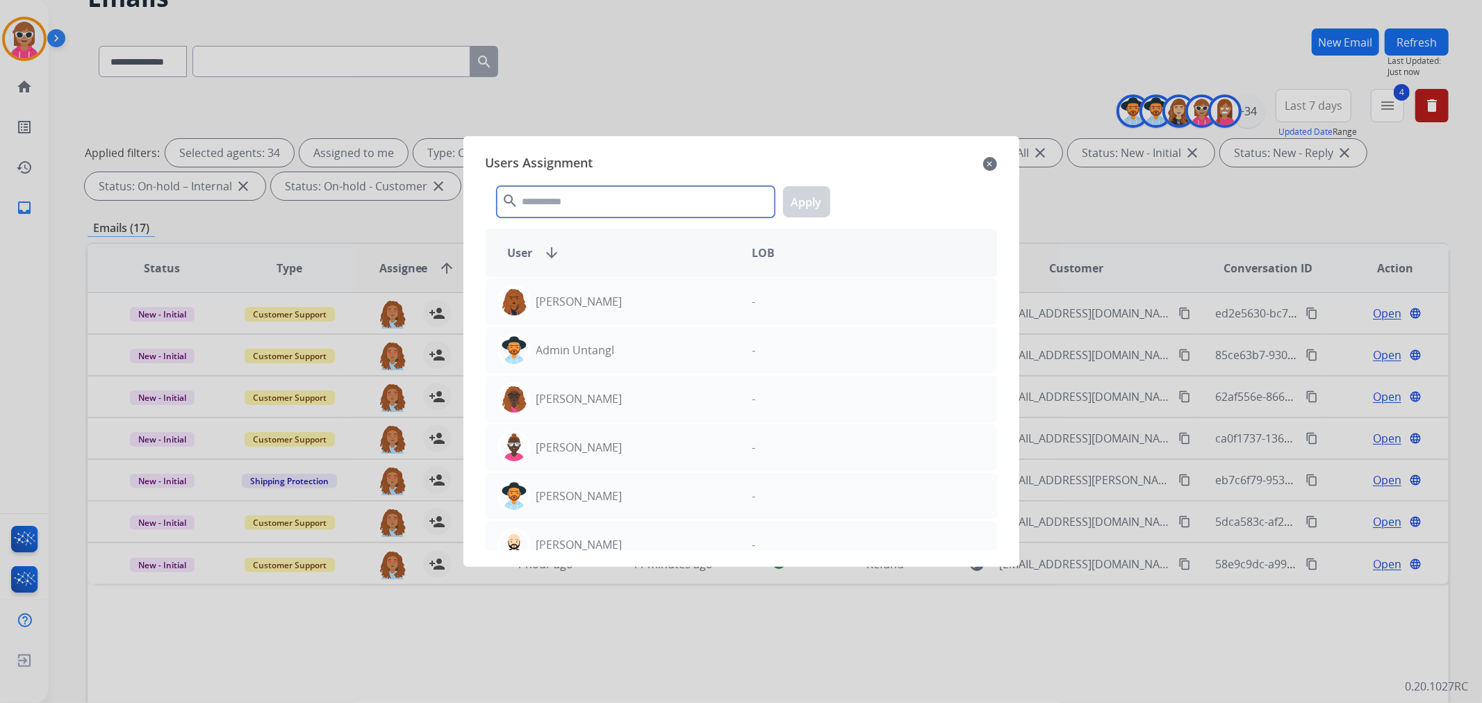
click at [626, 188] on input "text" at bounding box center [636, 201] width 278 height 31
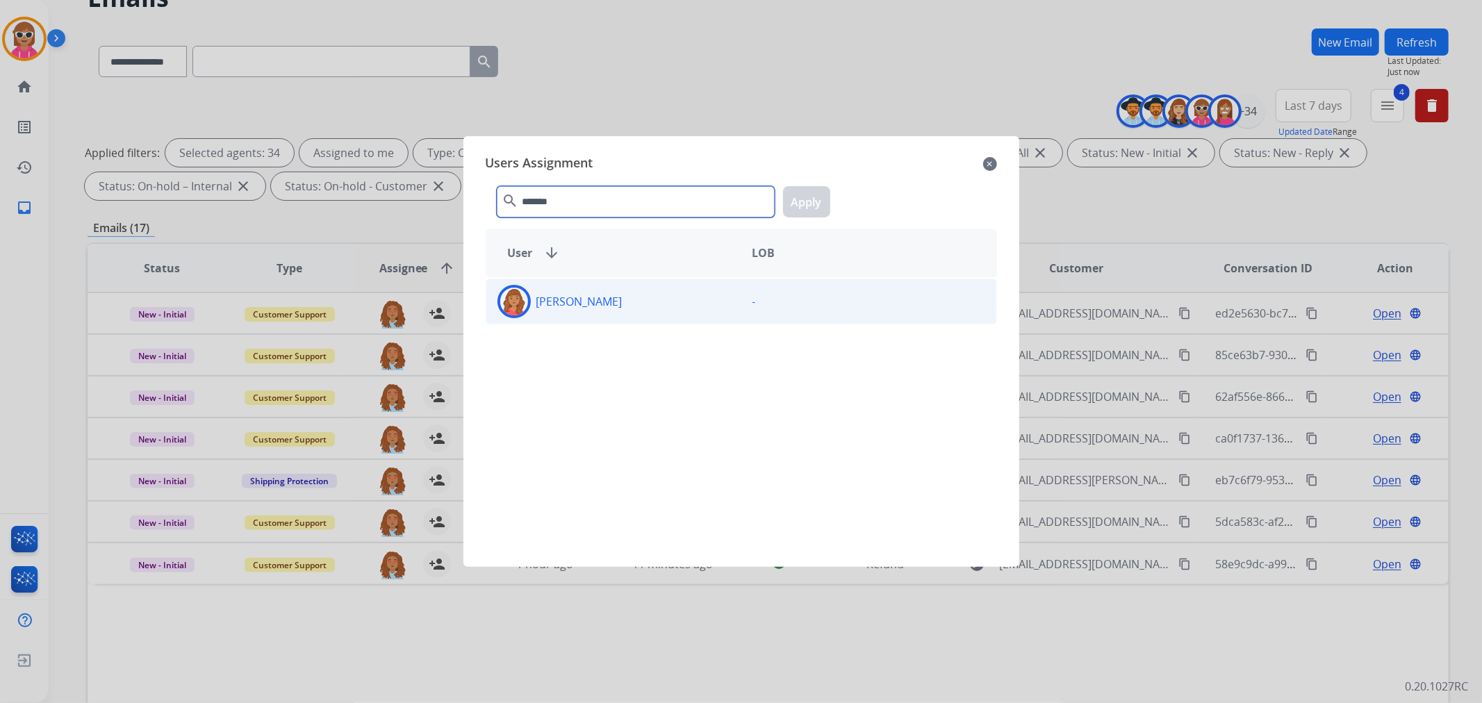
type input "*******"
click at [649, 315] on div "[PERSON_NAME]" at bounding box center [613, 301] width 255 height 33
click at [809, 216] on button "Apply" at bounding box center [806, 201] width 47 height 31
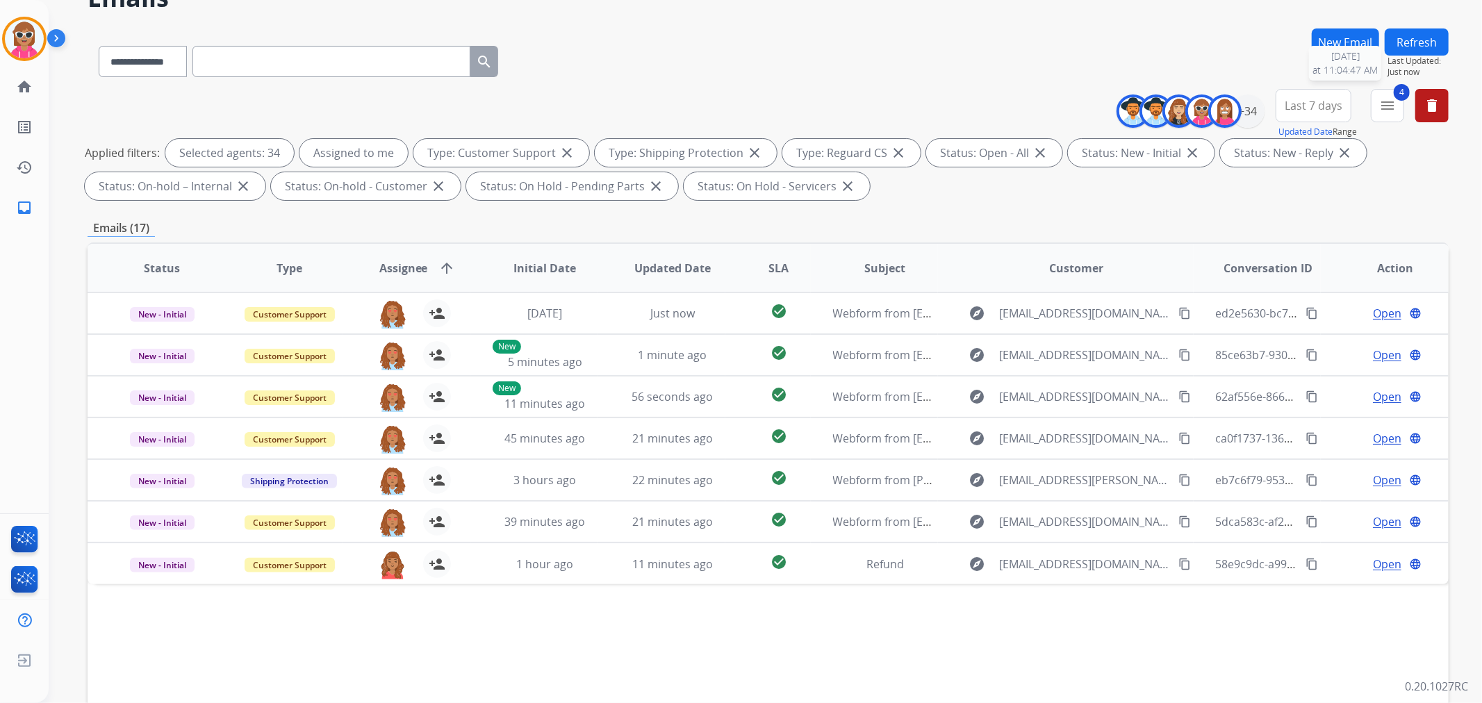
click at [1419, 59] on span "Last Updated:" at bounding box center [1417, 61] width 61 height 11
drag, startPoint x: 1418, startPoint y: 28, endPoint x: 1408, endPoint y: 33, distance: 10.9
click at [1416, 23] on div "**********" at bounding box center [749, 324] width 1400 height 703
click at [1401, 42] on button "Refresh" at bounding box center [1417, 41] width 64 height 27
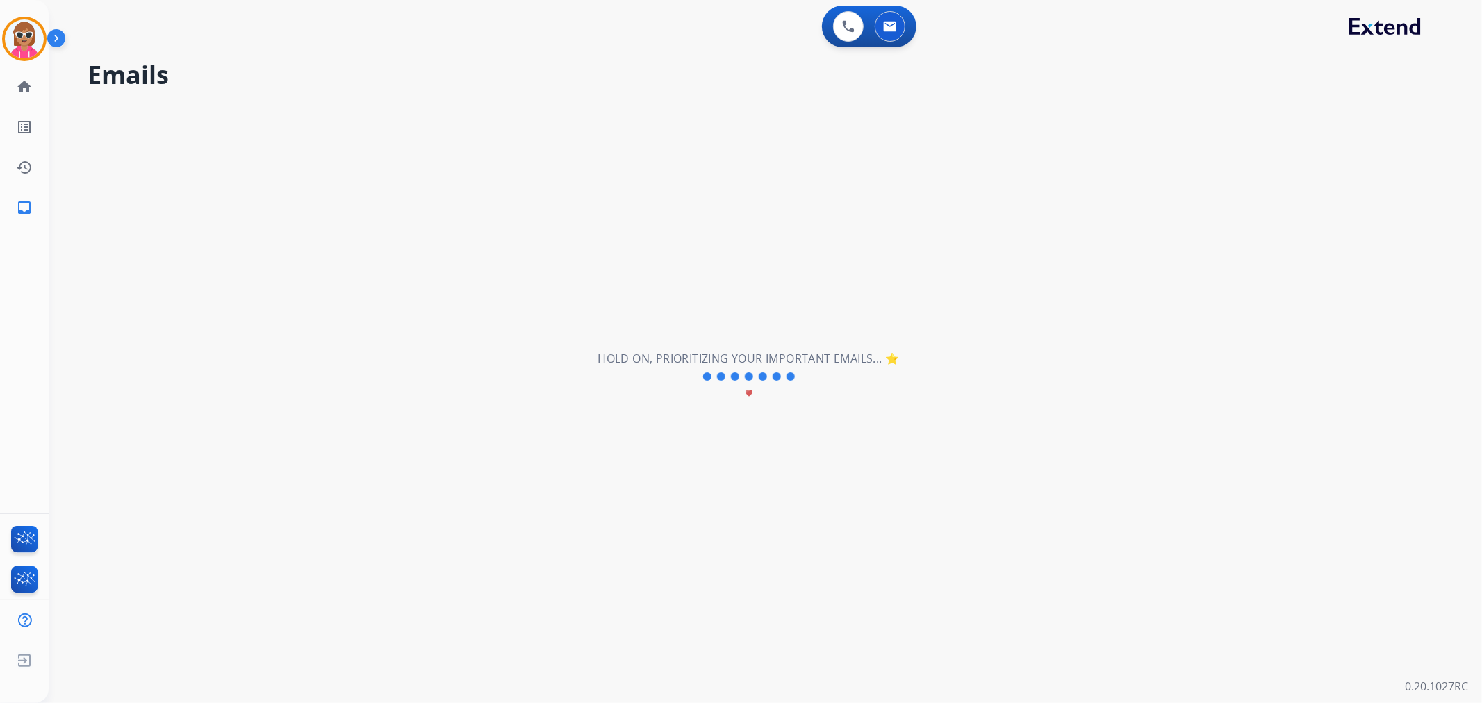
scroll to position [0, 0]
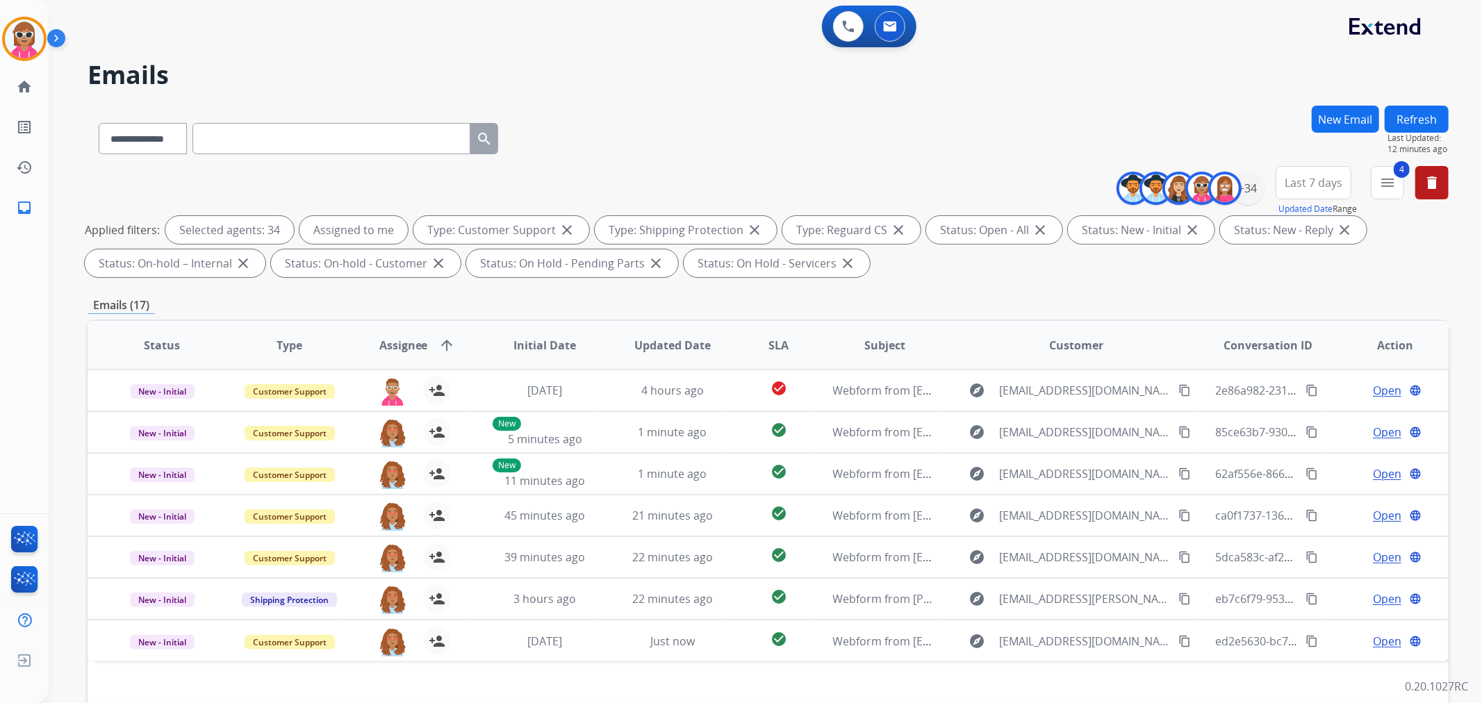
click at [288, 133] on input "text" at bounding box center [331, 138] width 278 height 31
paste input "**********"
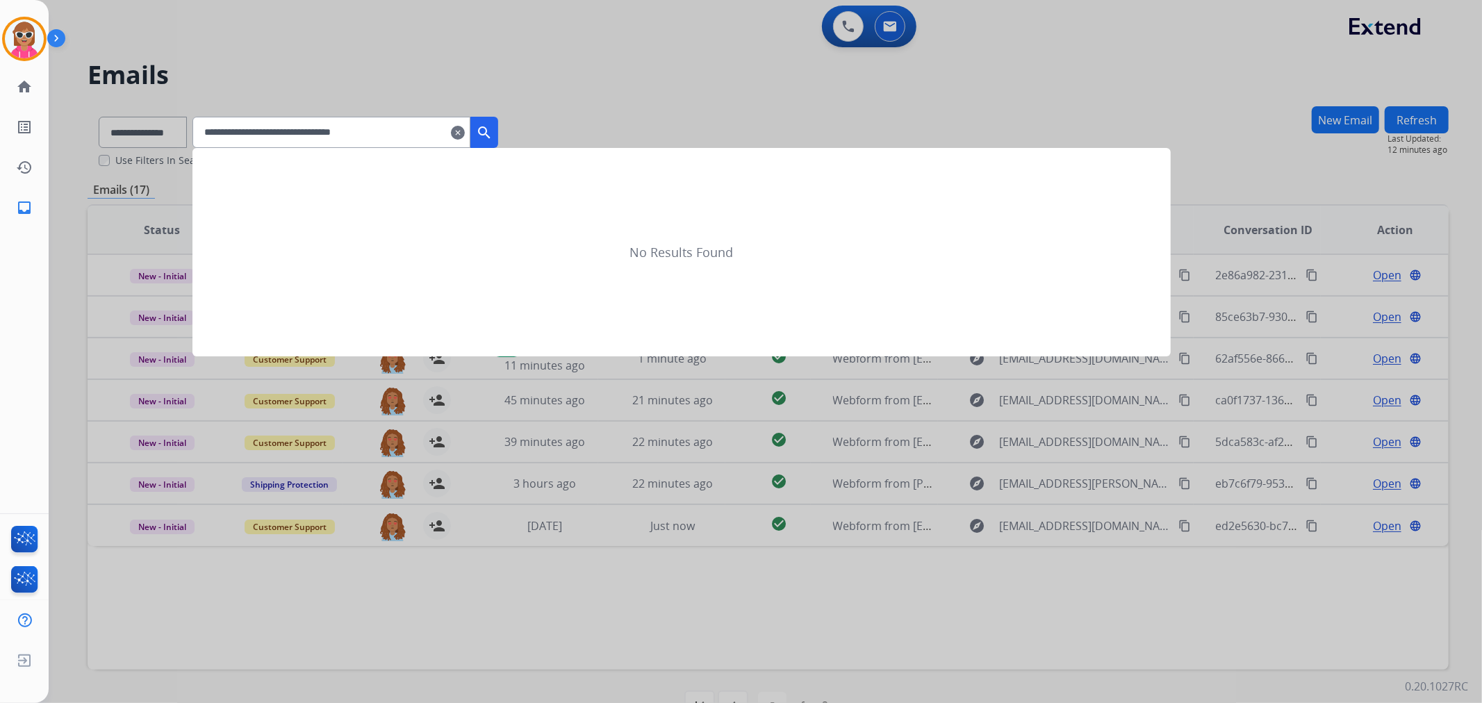
type input "**********"
click at [498, 137] on button "search" at bounding box center [484, 132] width 28 height 31
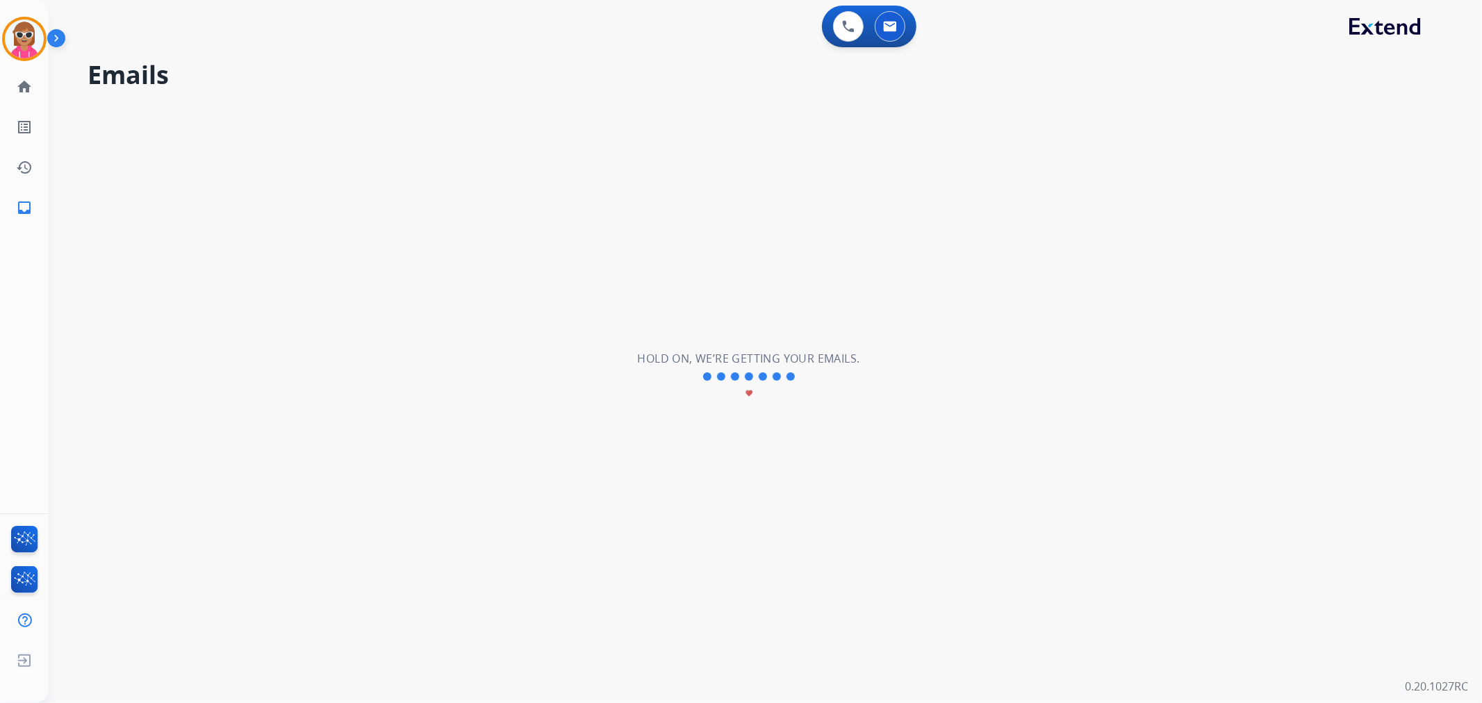
select select "*"
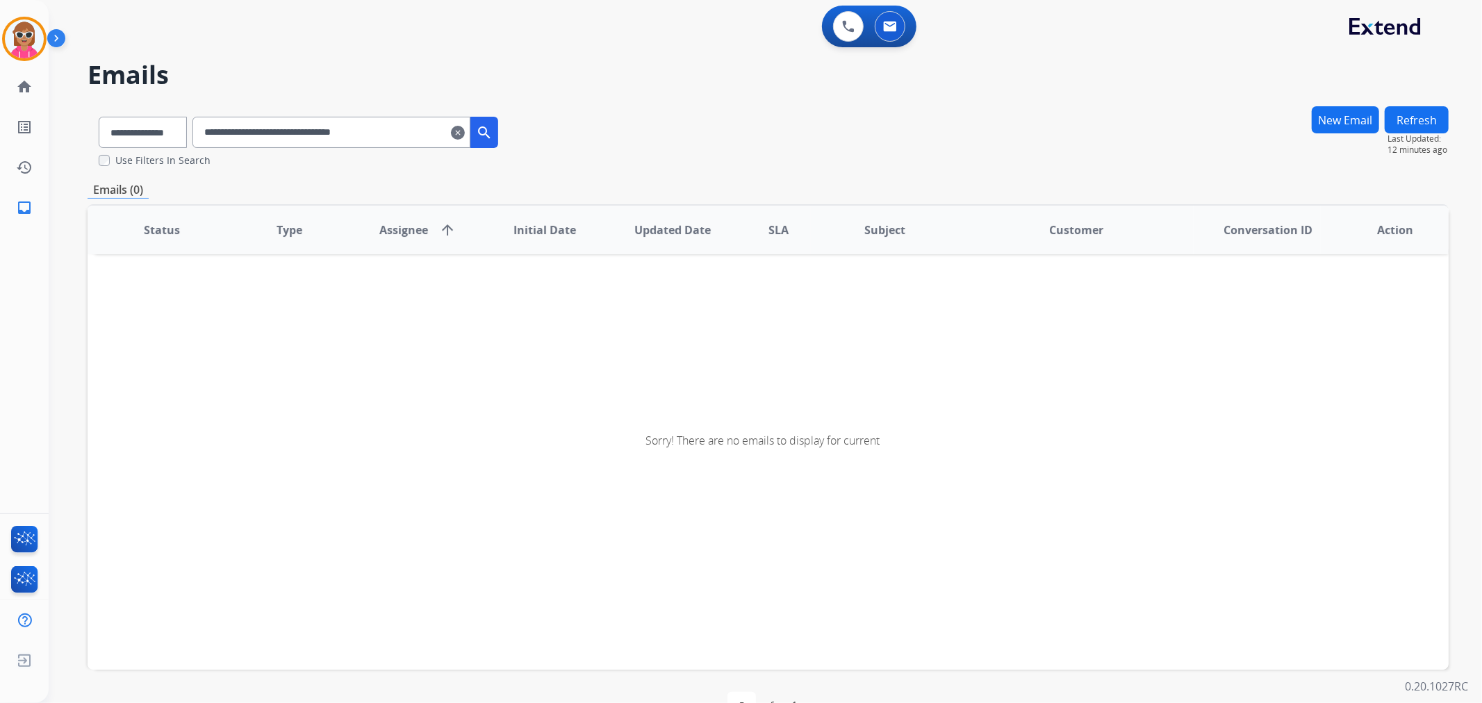
click at [417, 137] on input "**********" at bounding box center [331, 132] width 278 height 31
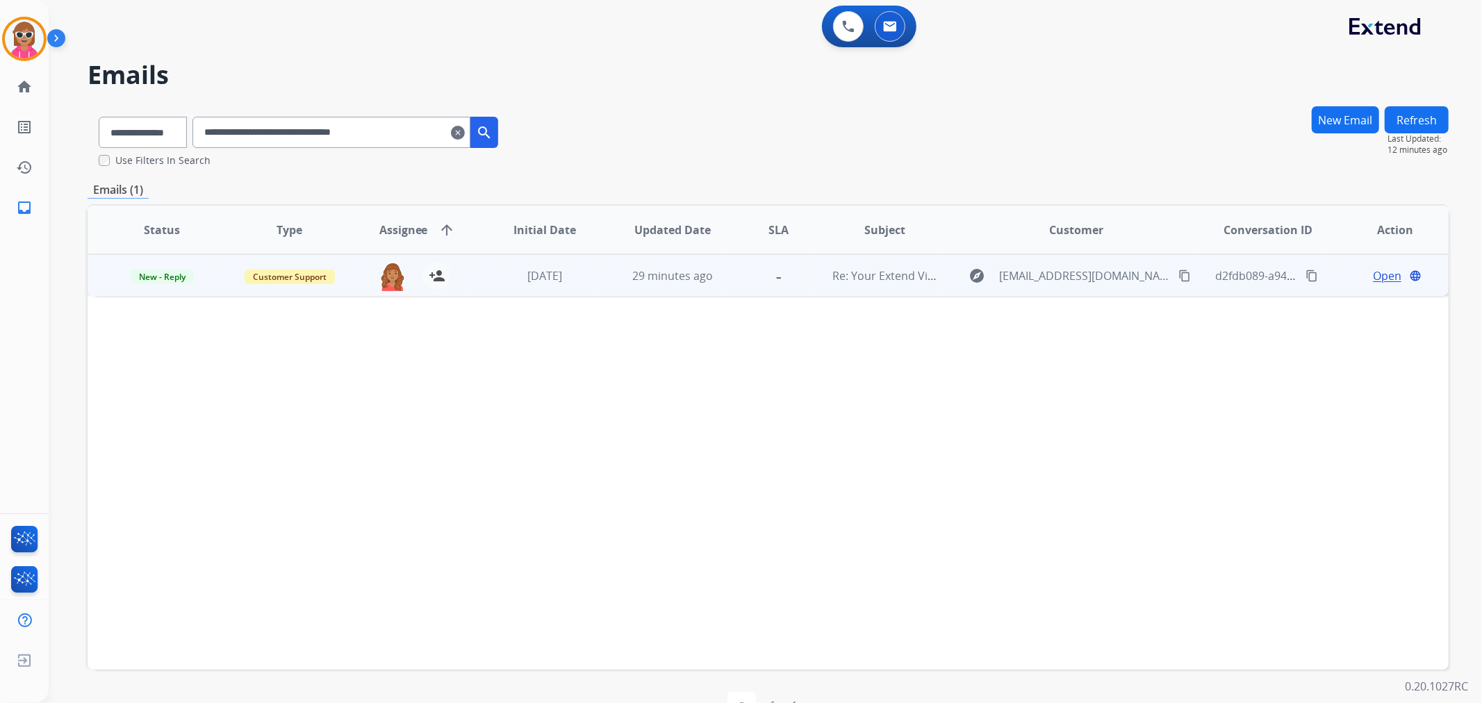
click at [579, 283] on td "[DATE]" at bounding box center [534, 275] width 128 height 42
click at [1378, 276] on span "Open" at bounding box center [1387, 275] width 28 height 17
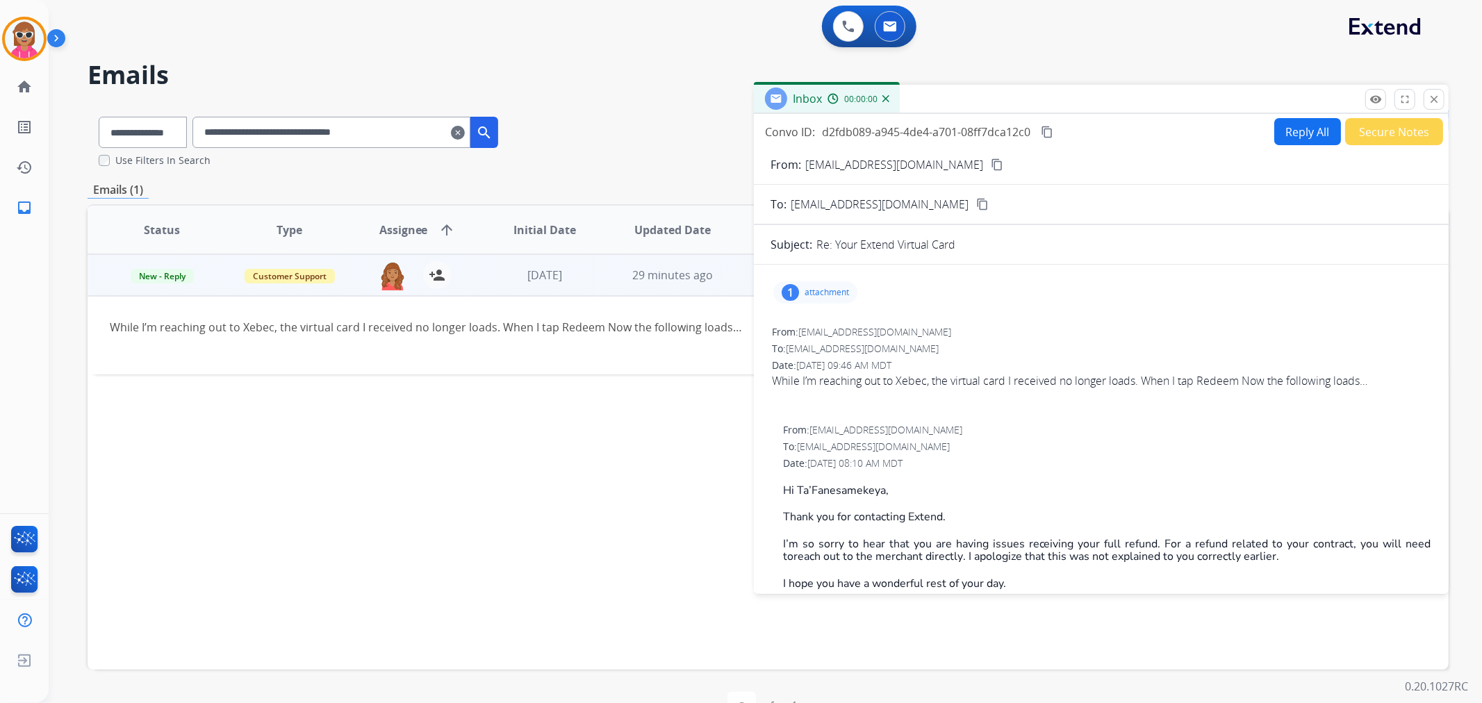
click at [824, 297] on div "1 attachment" at bounding box center [815, 292] width 84 height 22
click at [860, 327] on div "Video.mov download 10/12/2025, 11:46 AM" at bounding box center [901, 331] width 83 height 28
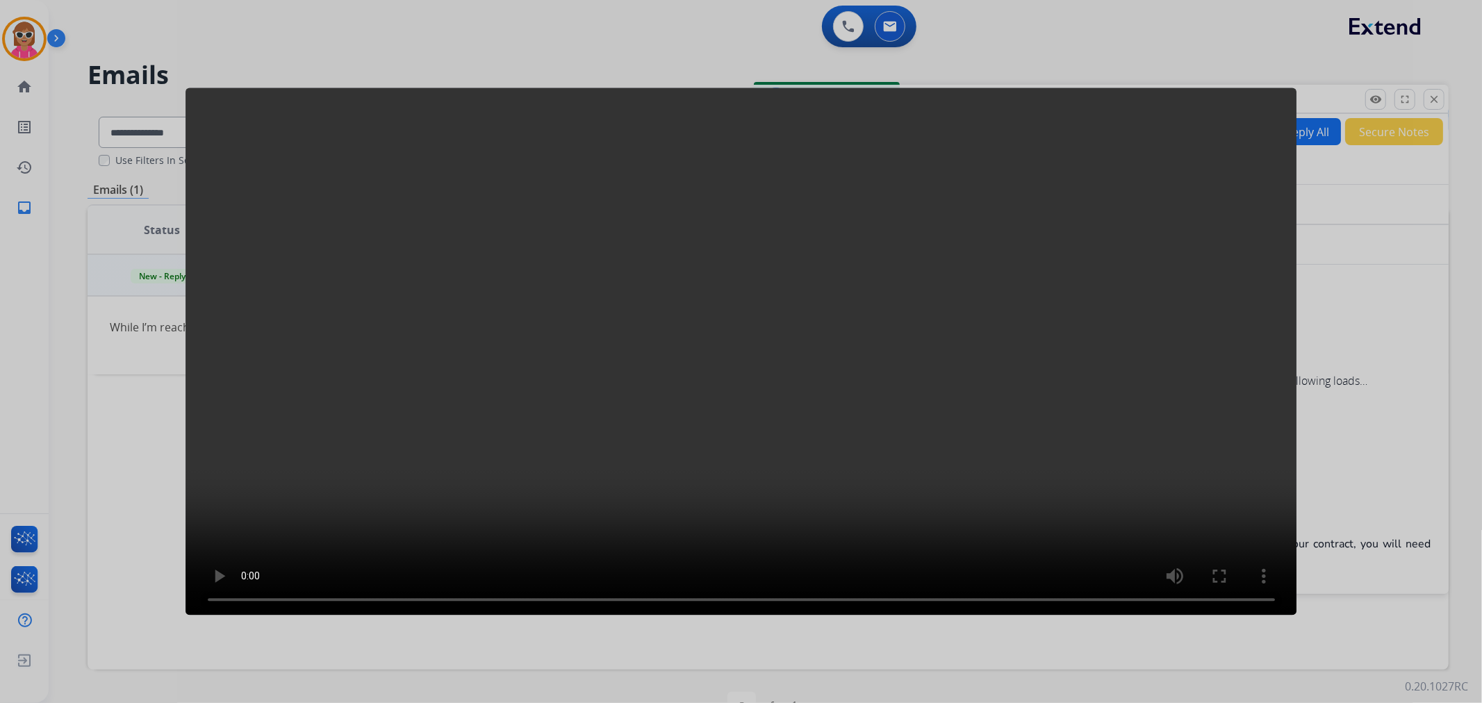
click at [567, 259] on video at bounding box center [742, 351] width 1112 height 527
drag, startPoint x: 1400, startPoint y: 320, endPoint x: 1385, endPoint y: 320, distance: 14.6
click at [1399, 322] on div at bounding box center [741, 351] width 1482 height 703
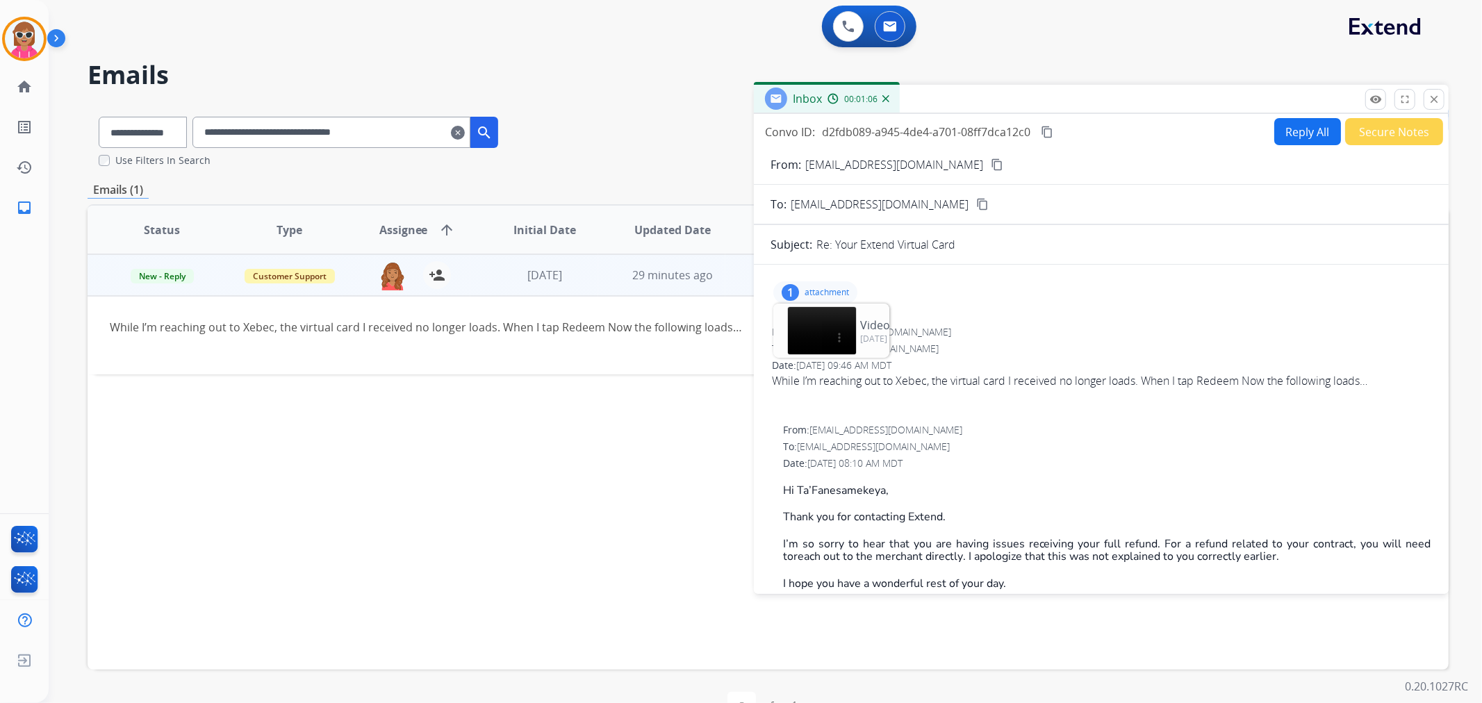
click at [1074, 365] on div "Date: 10/12/2025 - 09:46 AM MDT" at bounding box center [1101, 366] width 659 height 14
drag, startPoint x: 1436, startPoint y: 103, endPoint x: 1406, endPoint y: 94, distance: 31.7
click at [1434, 103] on mat-icon "close" at bounding box center [1434, 99] width 13 height 13
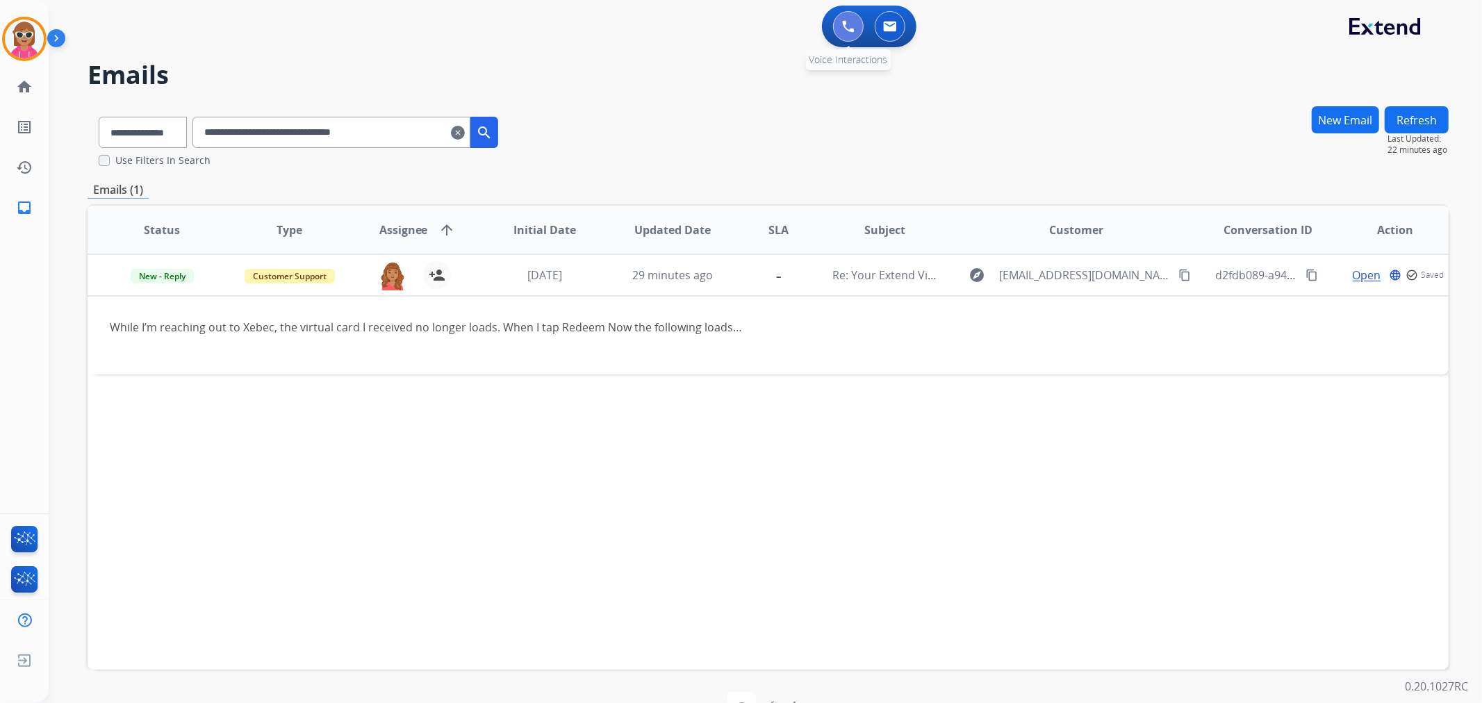
click at [857, 16] on button at bounding box center [848, 26] width 31 height 31
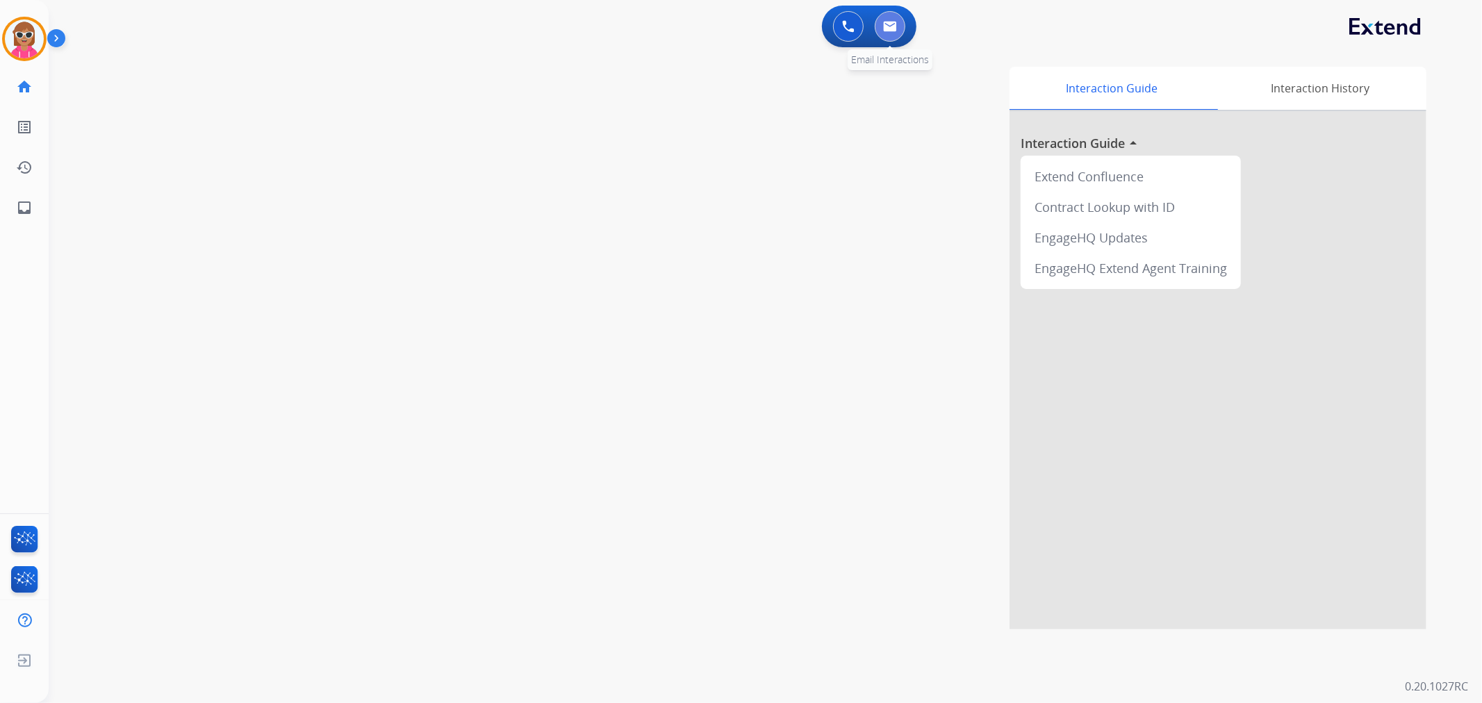
click at [898, 33] on button at bounding box center [890, 26] width 31 height 31
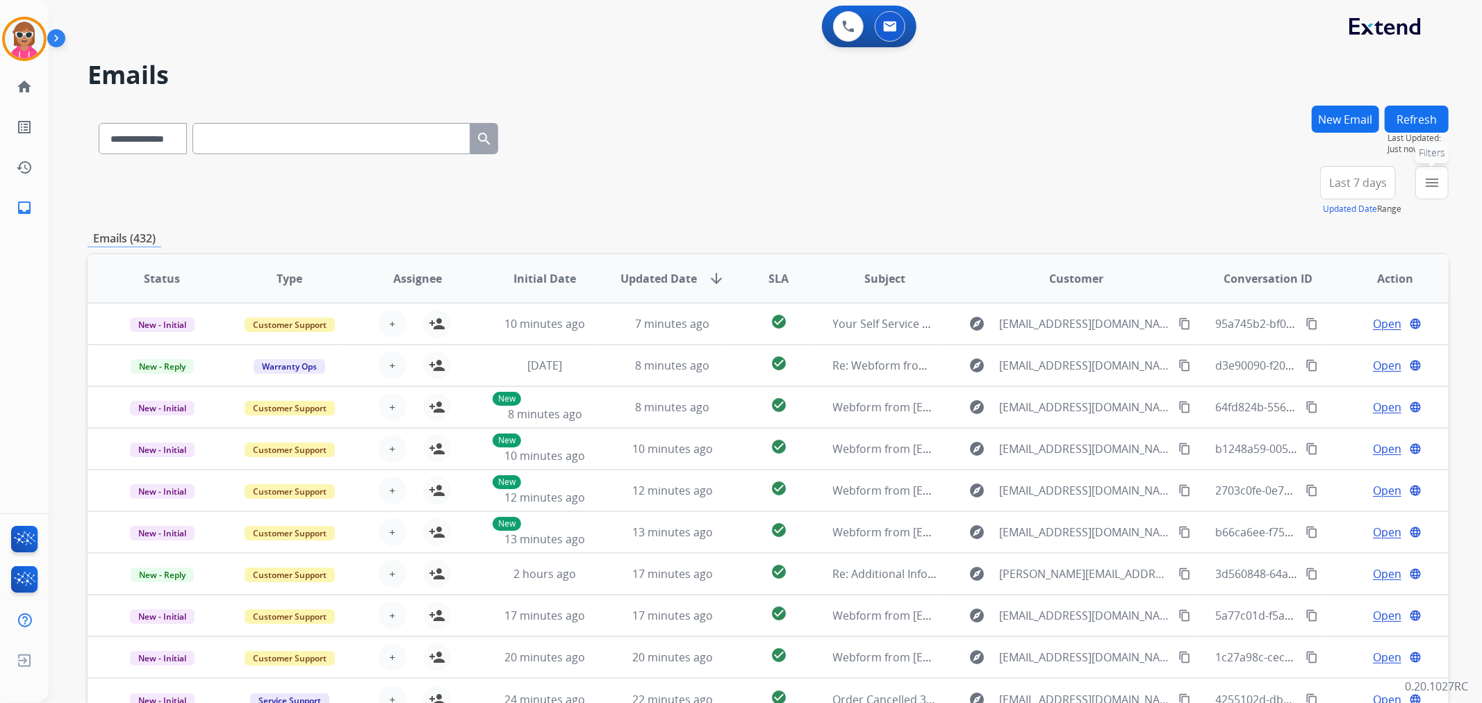
click at [1419, 174] on button "menu Filters" at bounding box center [1431, 182] width 33 height 33
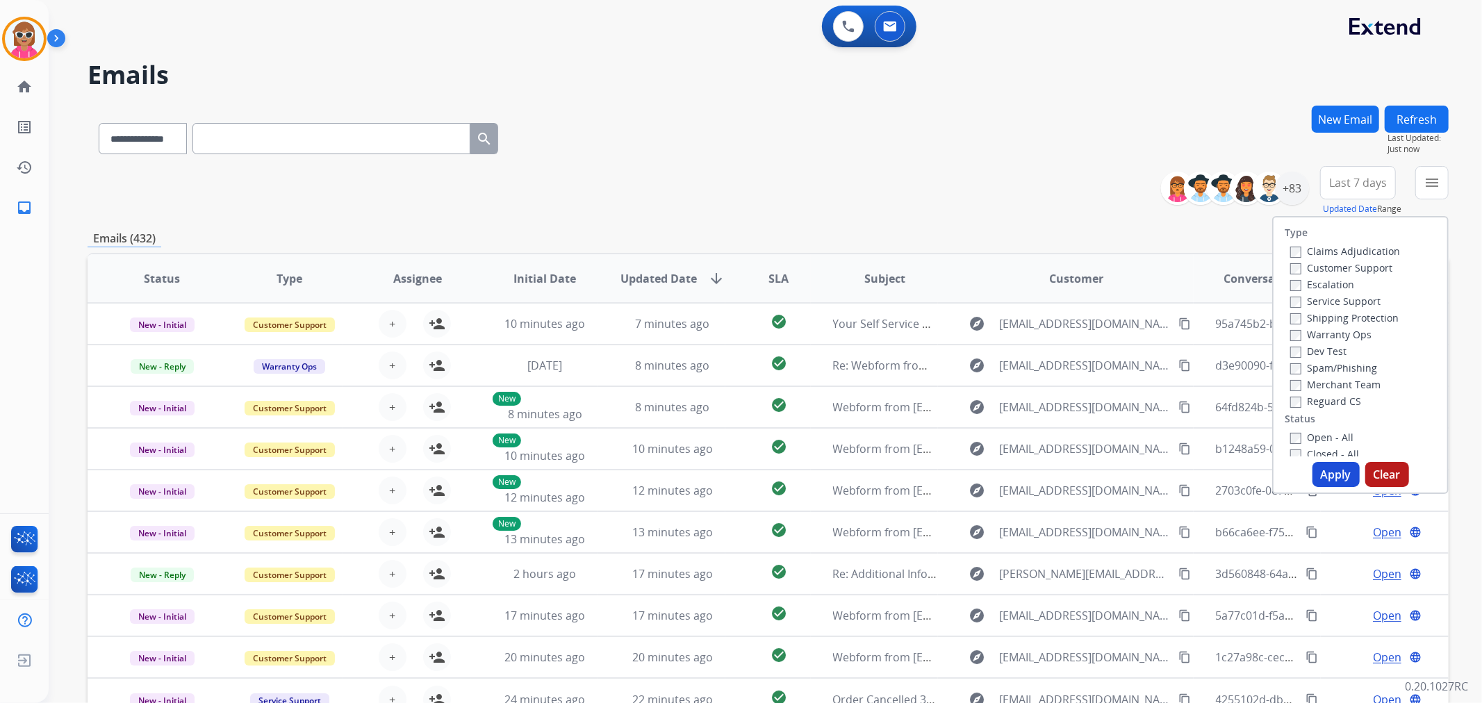
click at [1308, 261] on label "Customer Support" at bounding box center [1341, 267] width 102 height 13
click at [1337, 313] on label "Shipping Protection" at bounding box center [1344, 317] width 108 height 13
click at [1330, 401] on label "Reguard CS" at bounding box center [1325, 401] width 71 height 13
drag, startPoint x: 1321, startPoint y: 439, endPoint x: 1330, endPoint y: 452, distance: 15.6
click at [1321, 440] on label "Open - All" at bounding box center [1321, 437] width 63 height 13
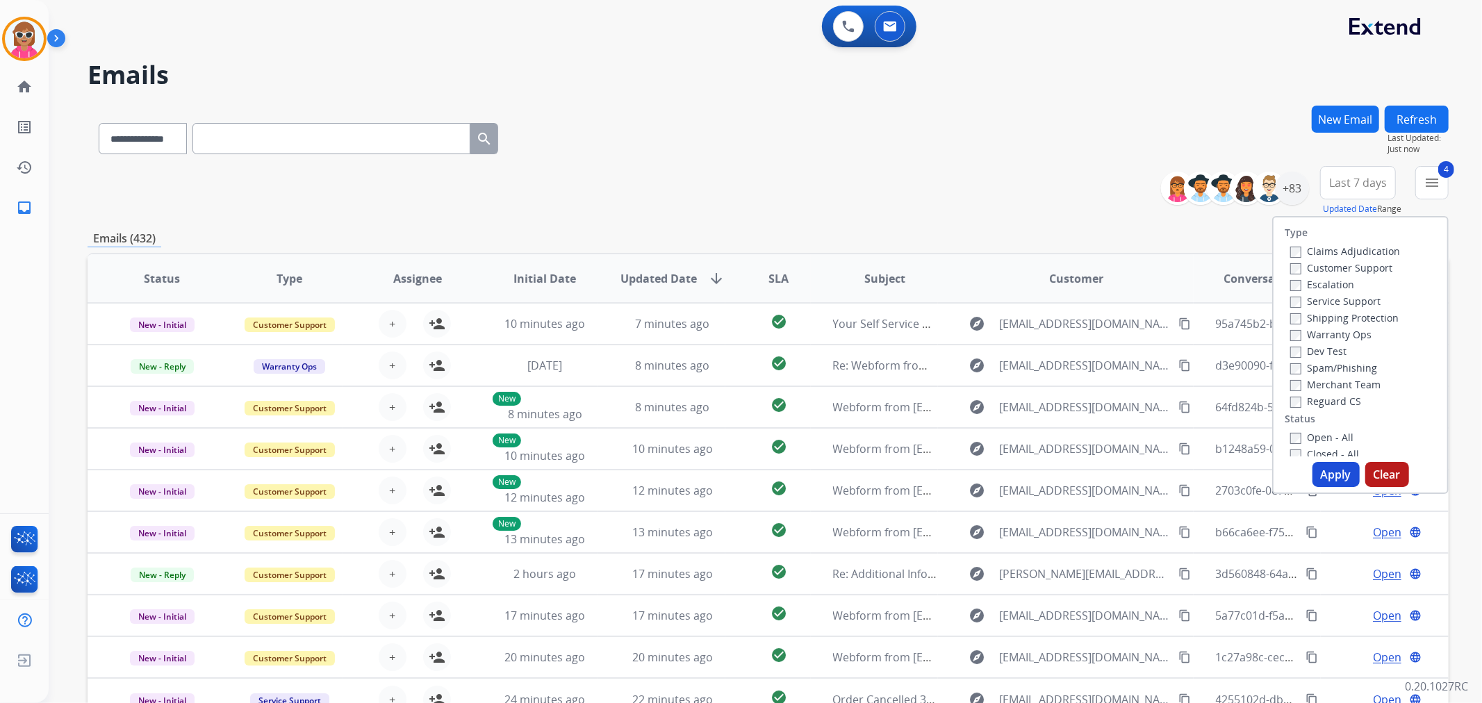
click at [1335, 482] on button "Apply" at bounding box center [1335, 474] width 47 height 25
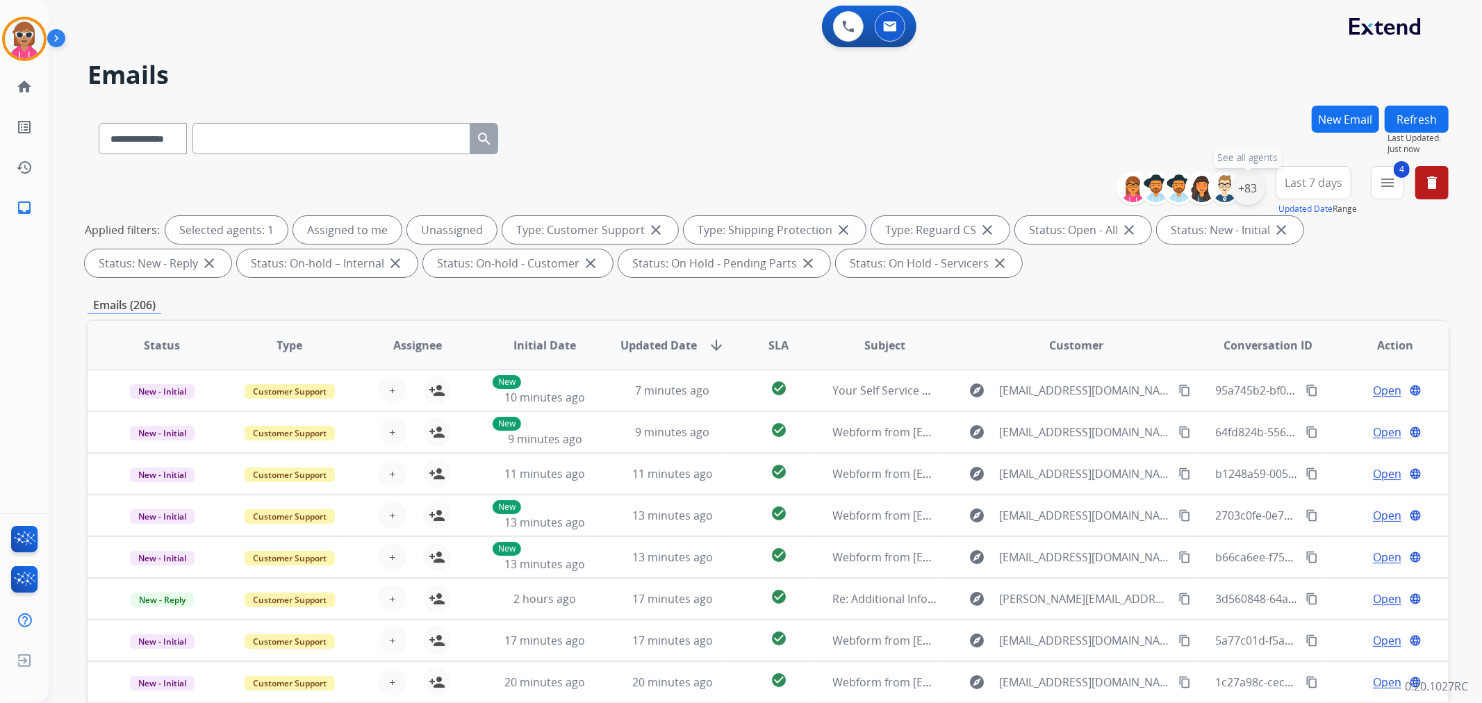
click at [1241, 196] on div "+83" at bounding box center [1247, 188] width 33 height 33
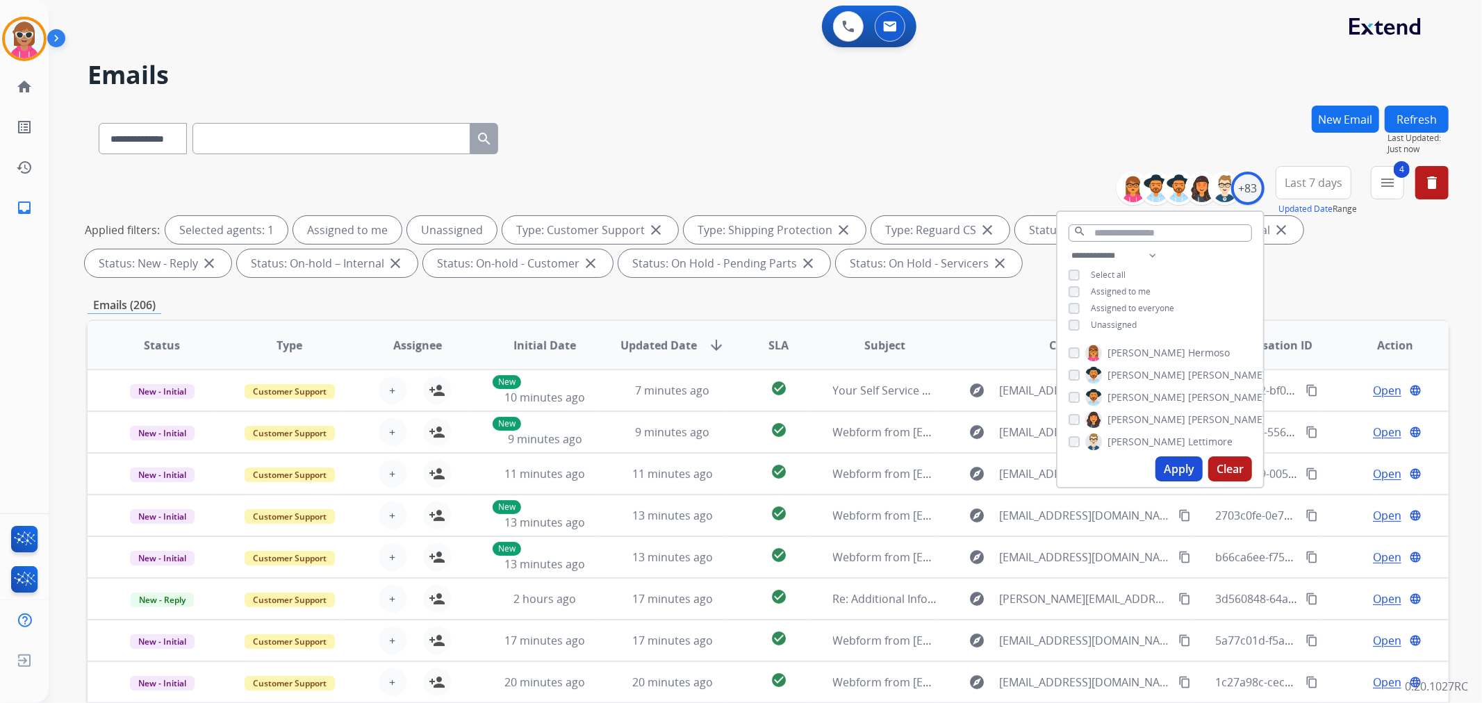
click at [1099, 292] on span "Assigned to me" at bounding box center [1121, 292] width 60 height 12
click at [1109, 328] on span "Unassigned" at bounding box center [1114, 325] width 46 height 12
click at [1146, 235] on input "text" at bounding box center [1160, 232] width 183 height 17
click at [1120, 263] on div "**********" at bounding box center [1160, 291] width 206 height 89
click at [1126, 258] on select "**********" at bounding box center [1117, 255] width 96 height 17
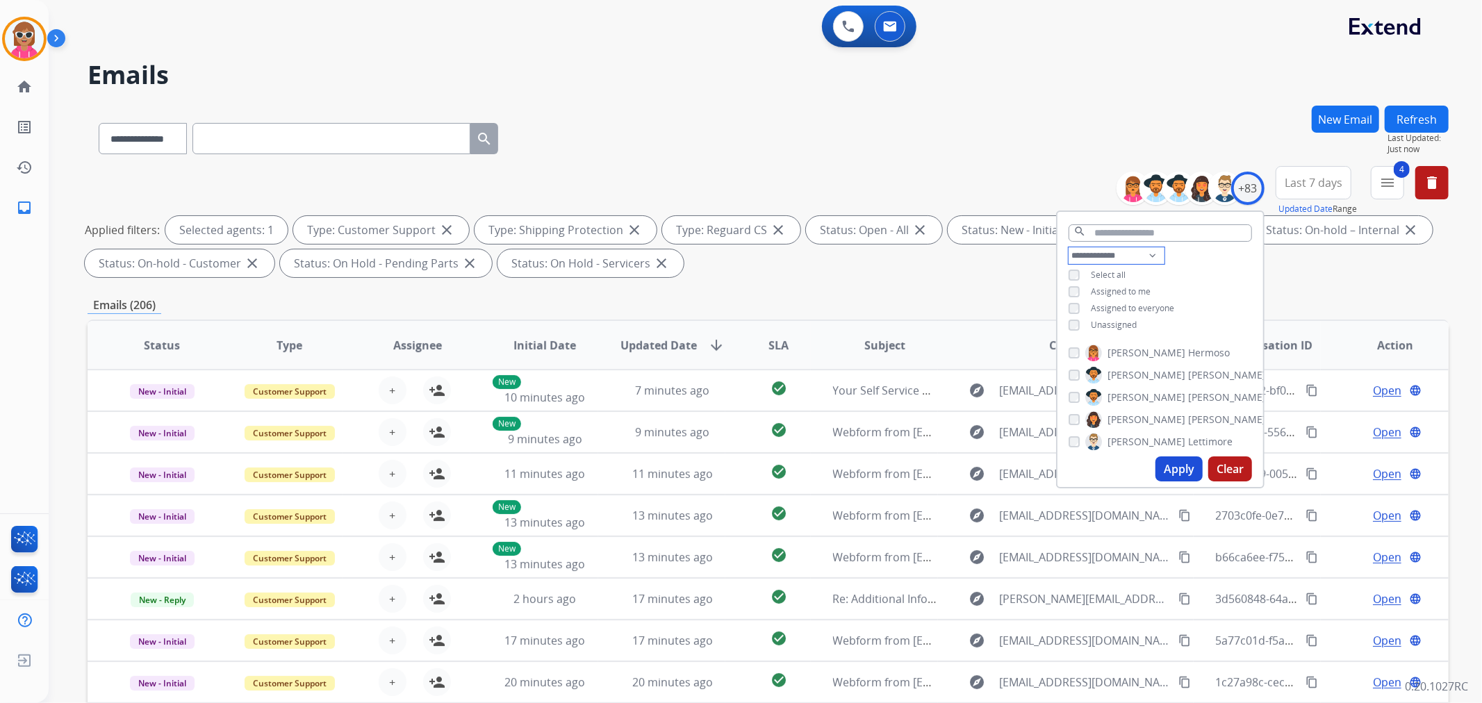
select select "**********"
click at [1069, 247] on select "**********" at bounding box center [1117, 255] width 96 height 17
click at [1189, 294] on div "**********" at bounding box center [1160, 283] width 206 height 72
click at [1071, 328] on div "[PERSON_NAME]" at bounding box center [1167, 336] width 197 height 17
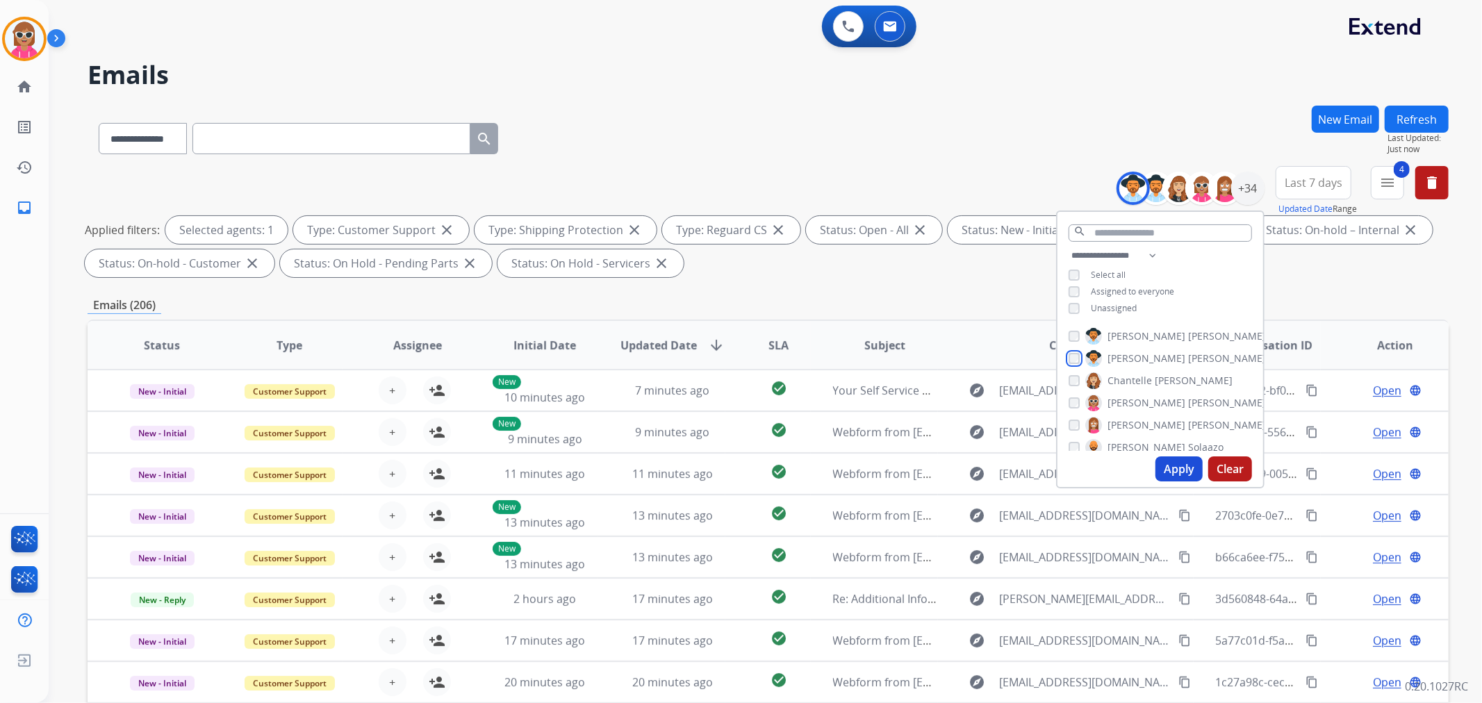
click at [1076, 362] on div "[PERSON_NAME]" at bounding box center [1167, 358] width 197 height 17
click at [1078, 377] on div "[PERSON_NAME]" at bounding box center [1151, 380] width 164 height 17
click at [1076, 376] on div "[PERSON_NAME]" at bounding box center [1141, 371] width 145 height 17
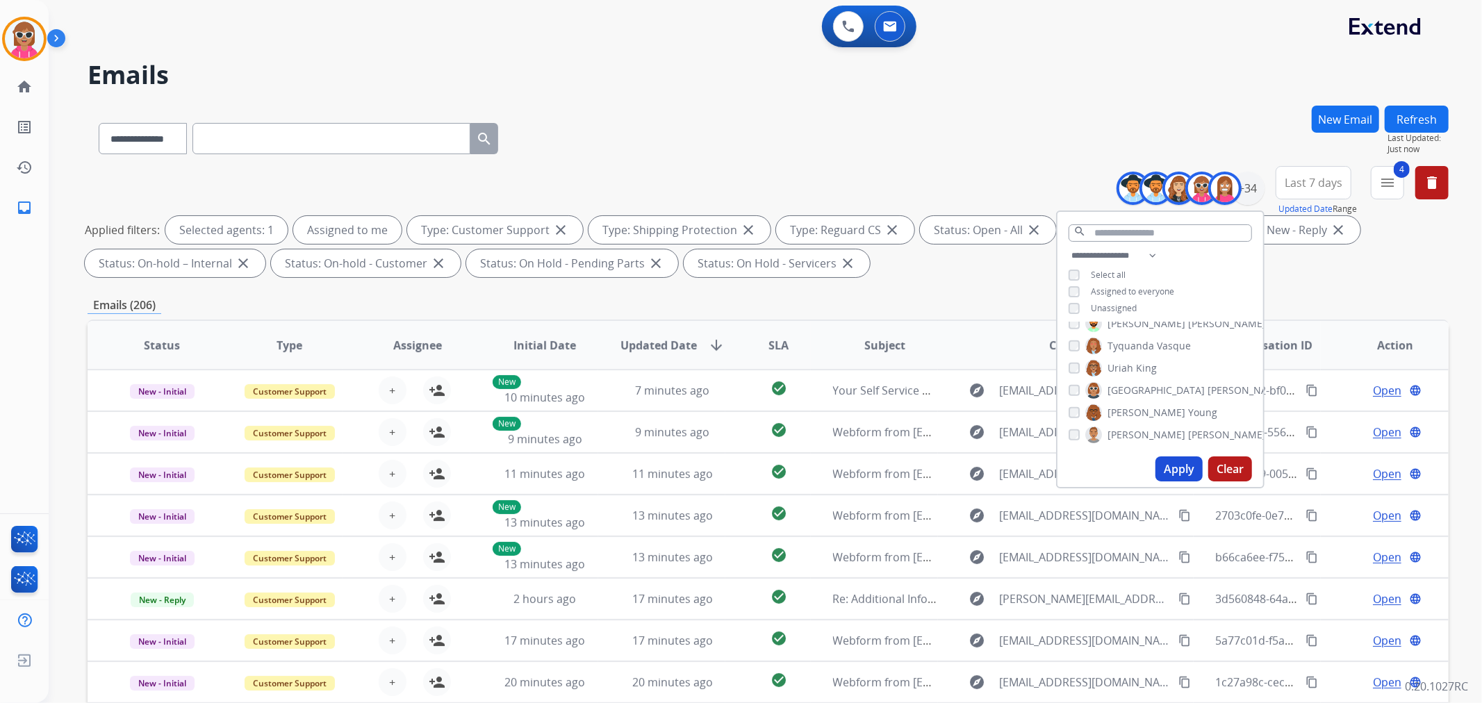
click at [1182, 470] on button "Apply" at bounding box center [1178, 468] width 47 height 25
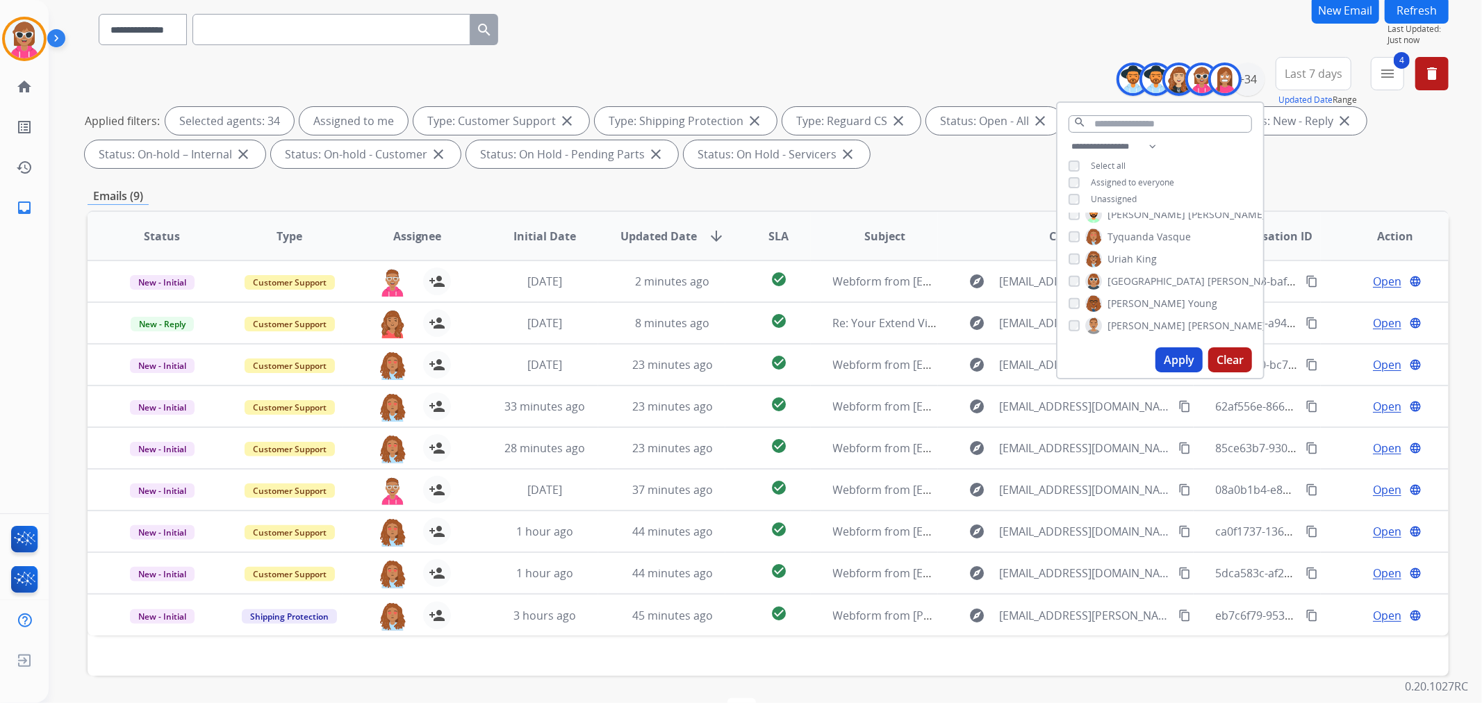
scroll to position [154, 0]
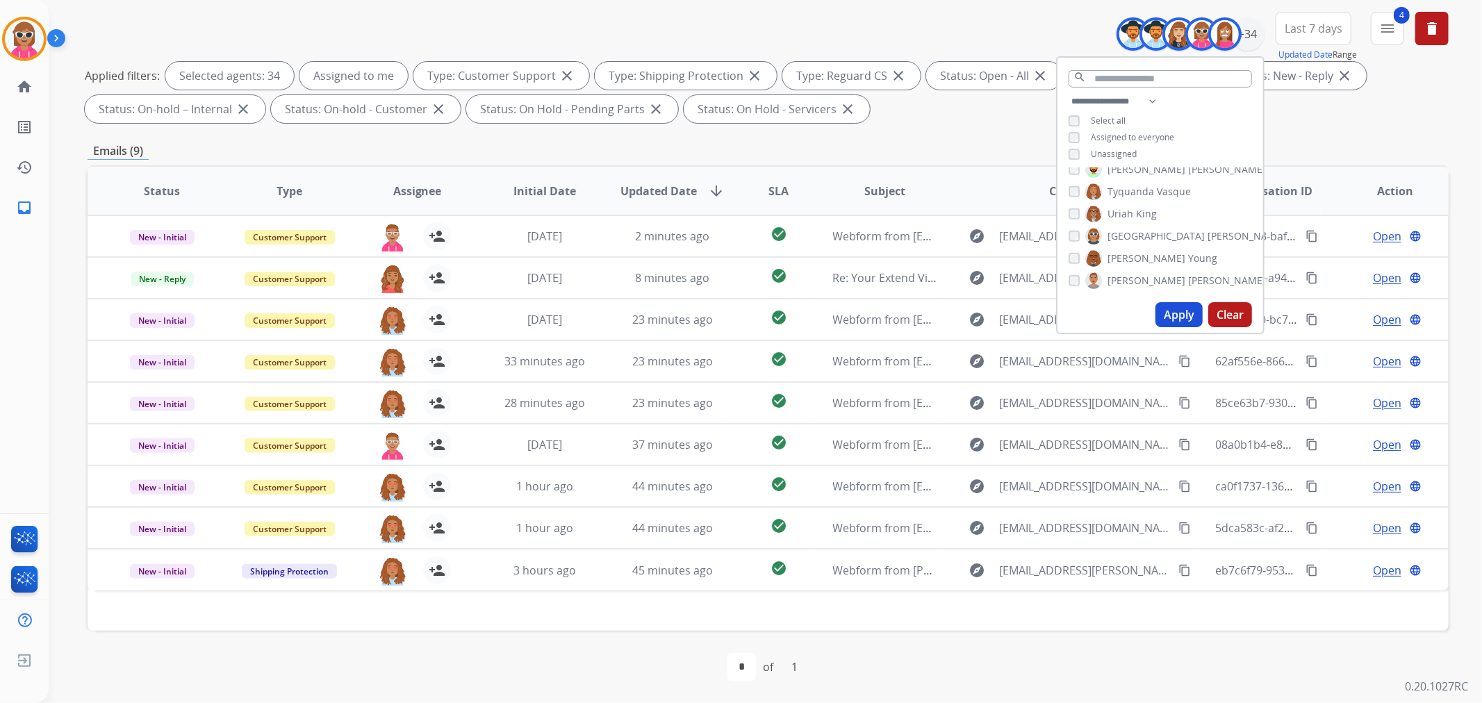
click at [420, 190] on span "Assignee" at bounding box center [417, 191] width 49 height 17
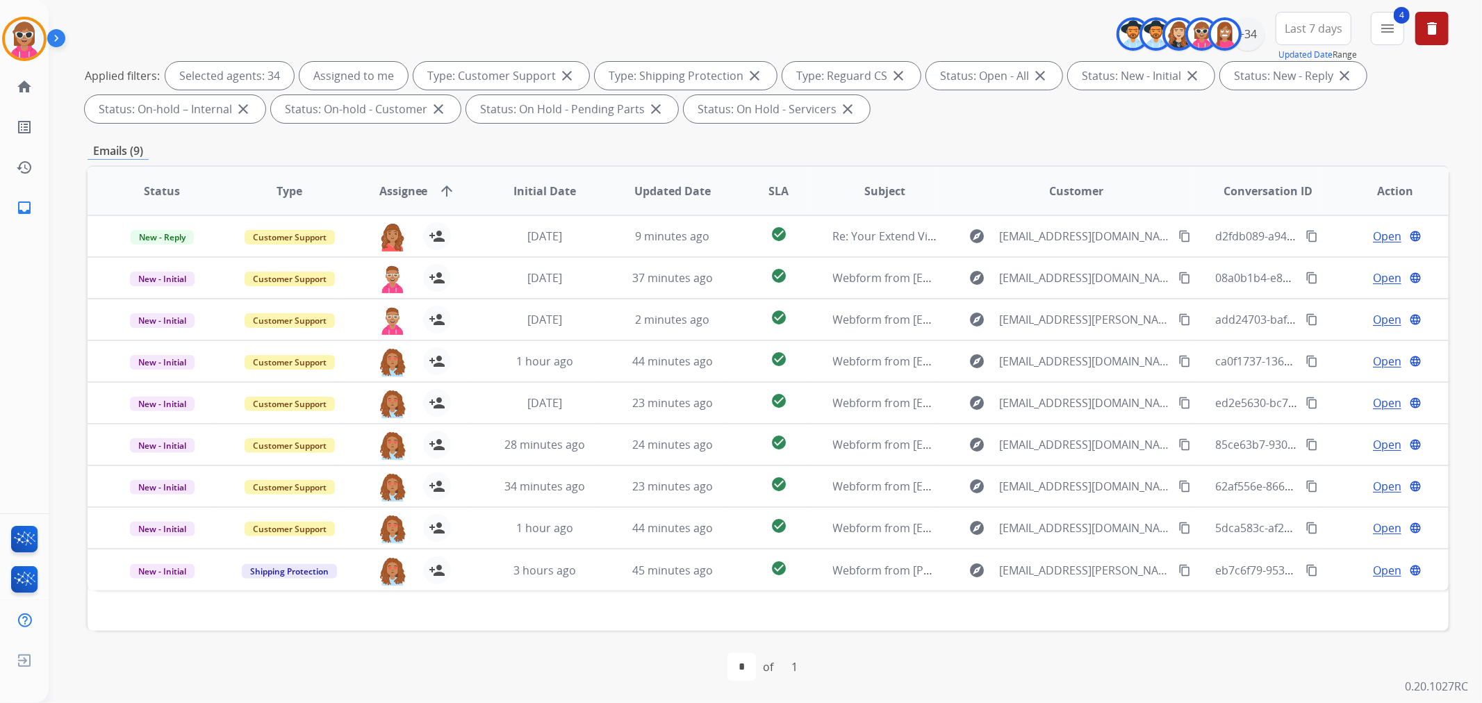
click at [408, 192] on span "Assignee" at bounding box center [403, 191] width 49 height 17
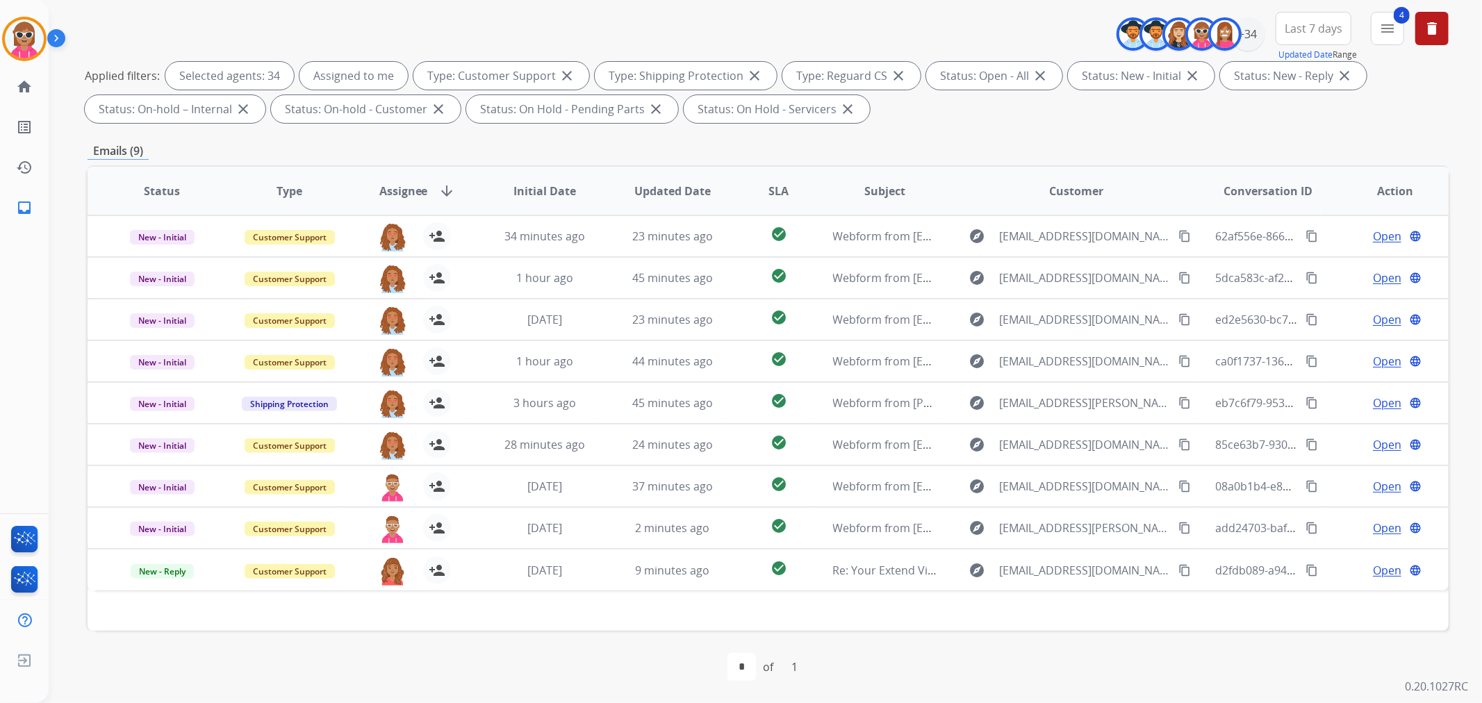
scroll to position [0, 0]
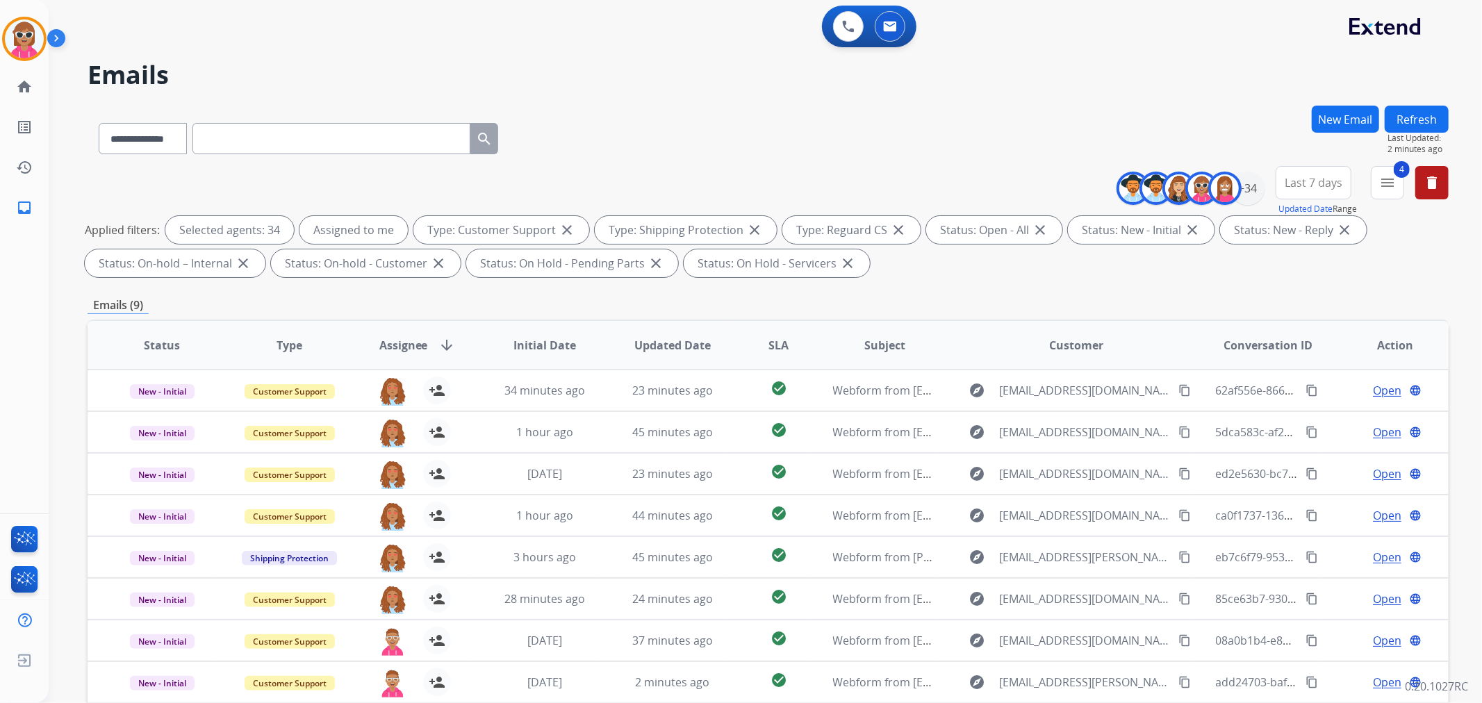
click at [1408, 119] on button "Refresh" at bounding box center [1417, 119] width 64 height 27
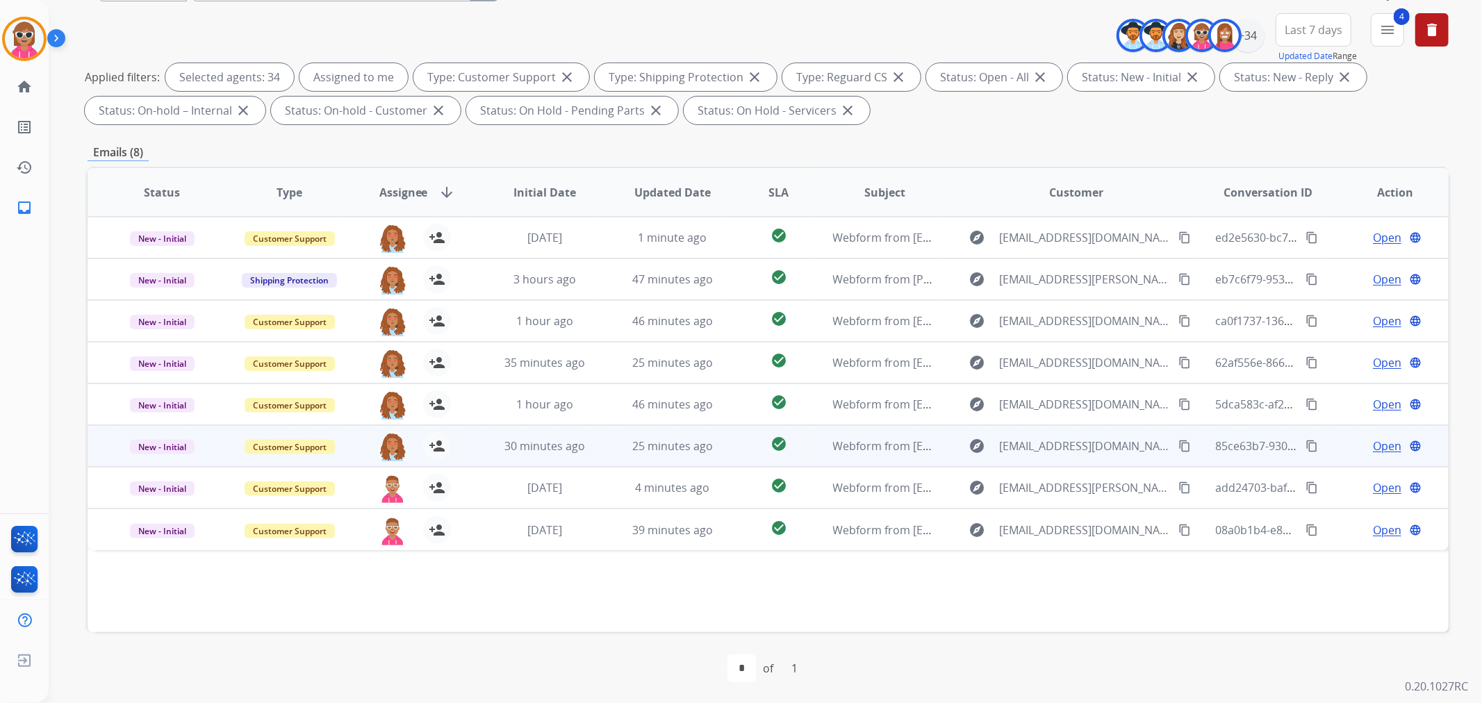
scroll to position [154, 0]
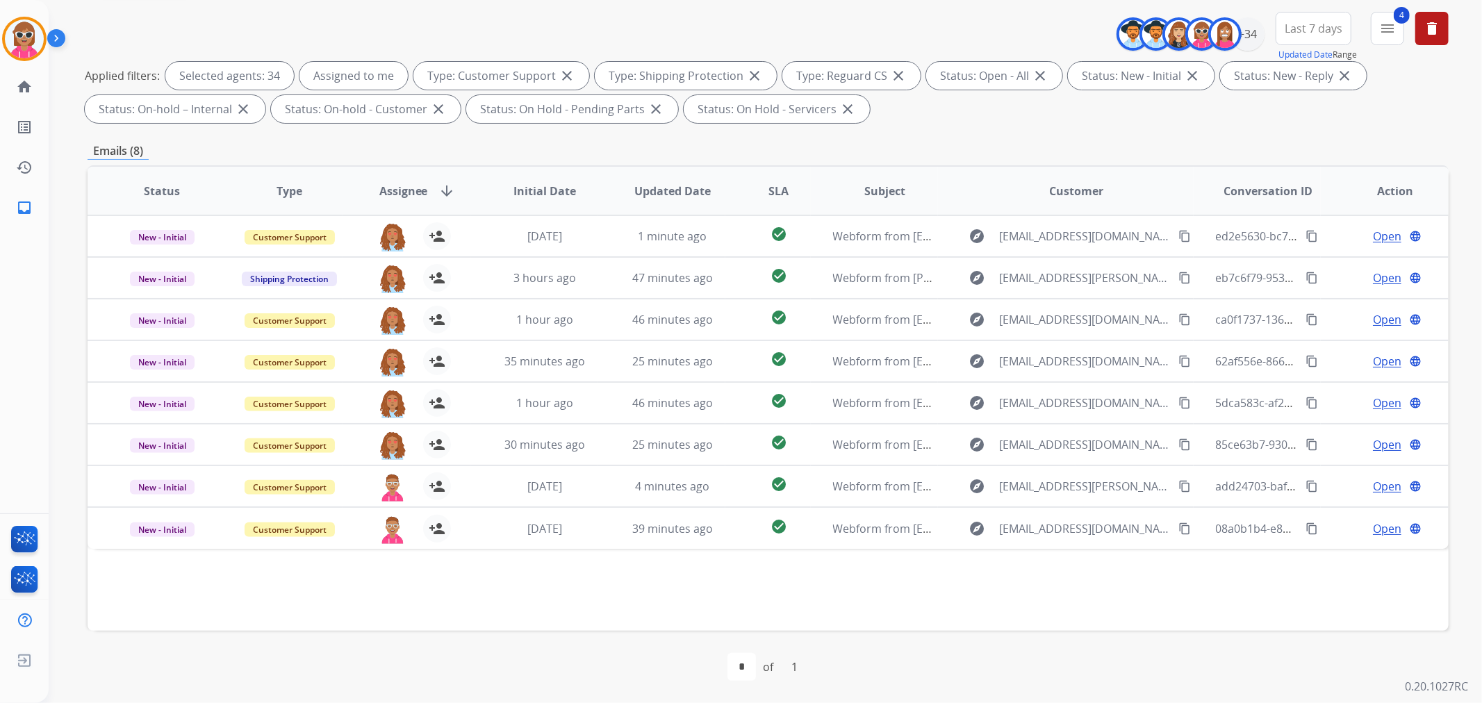
drag, startPoint x: 1158, startPoint y: 670, endPoint x: 1136, endPoint y: 667, distance: 22.4
click at [1153, 668] on div "first_page navigate_before * of 1 navigate_next last_page" at bounding box center [768, 667] width 1361 height 28
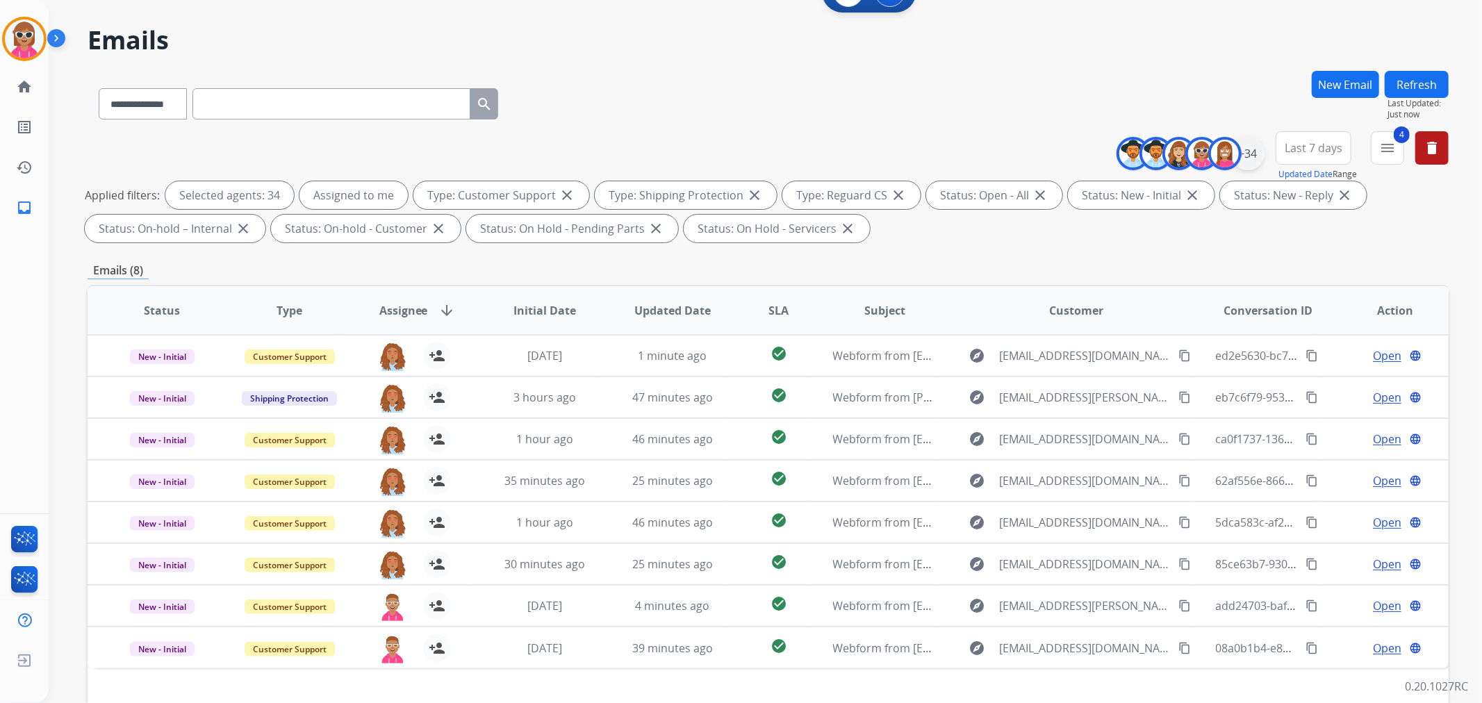
scroll to position [0, 0]
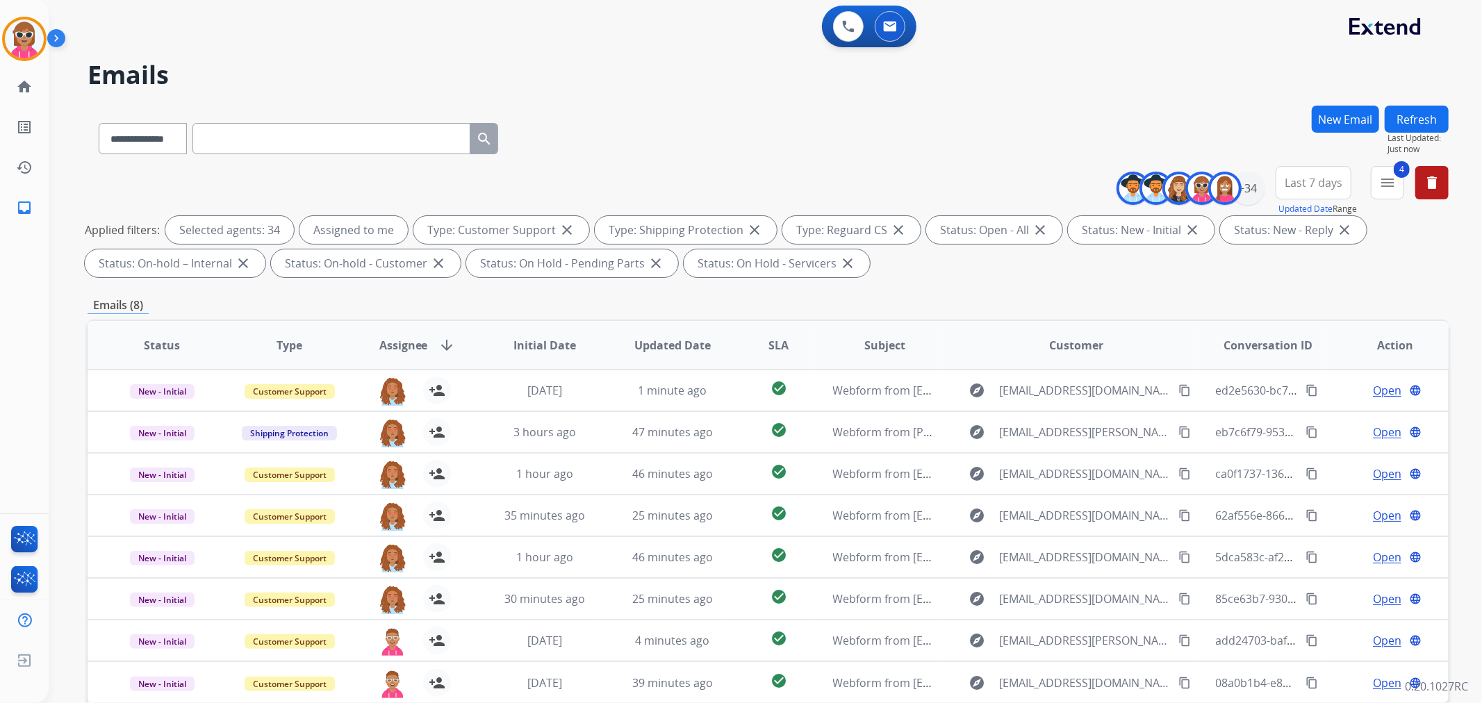
click at [1394, 118] on button "Refresh" at bounding box center [1417, 119] width 64 height 27
click at [1371, 107] on button "New Email" at bounding box center [1345, 119] width 67 height 27
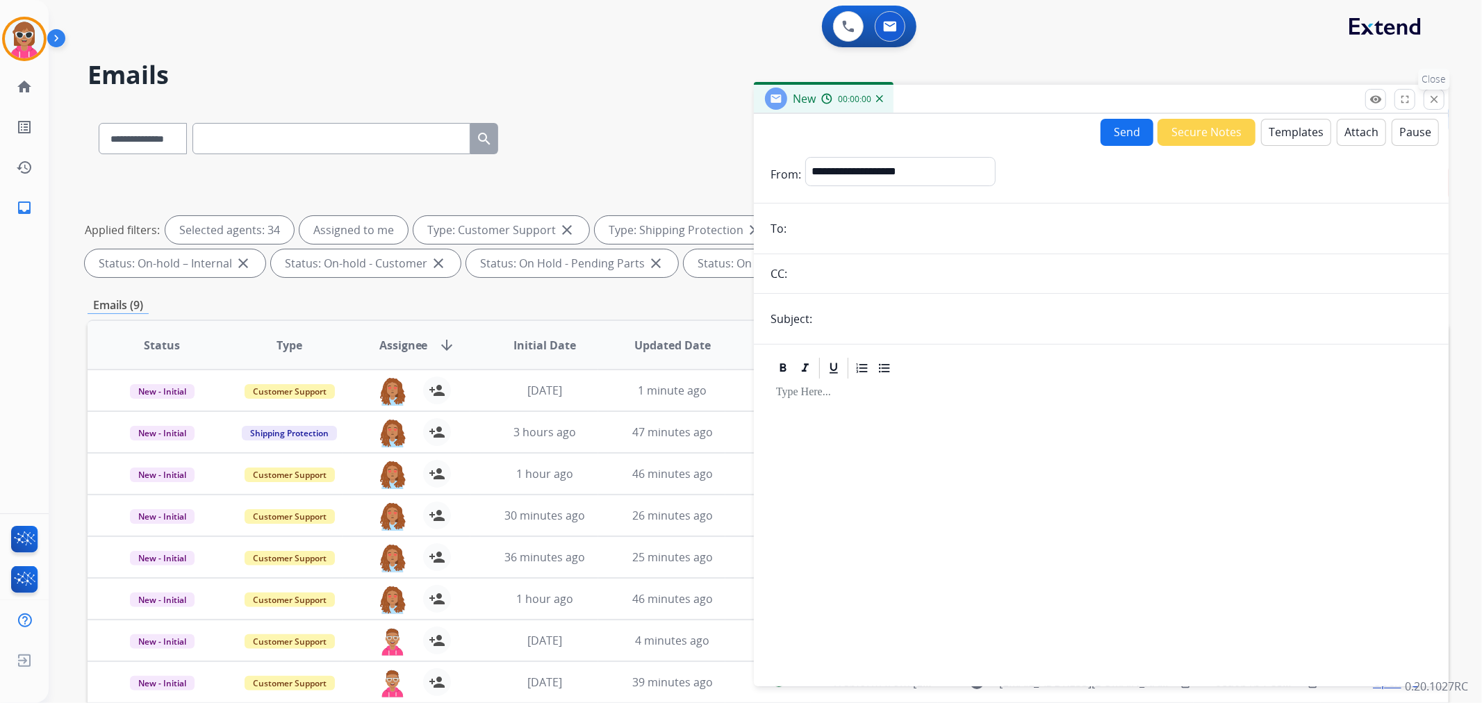
drag, startPoint x: 1433, startPoint y: 103, endPoint x: 1440, endPoint y: 101, distance: 7.1
click at [1432, 103] on mat-icon "close" at bounding box center [1434, 99] width 13 height 13
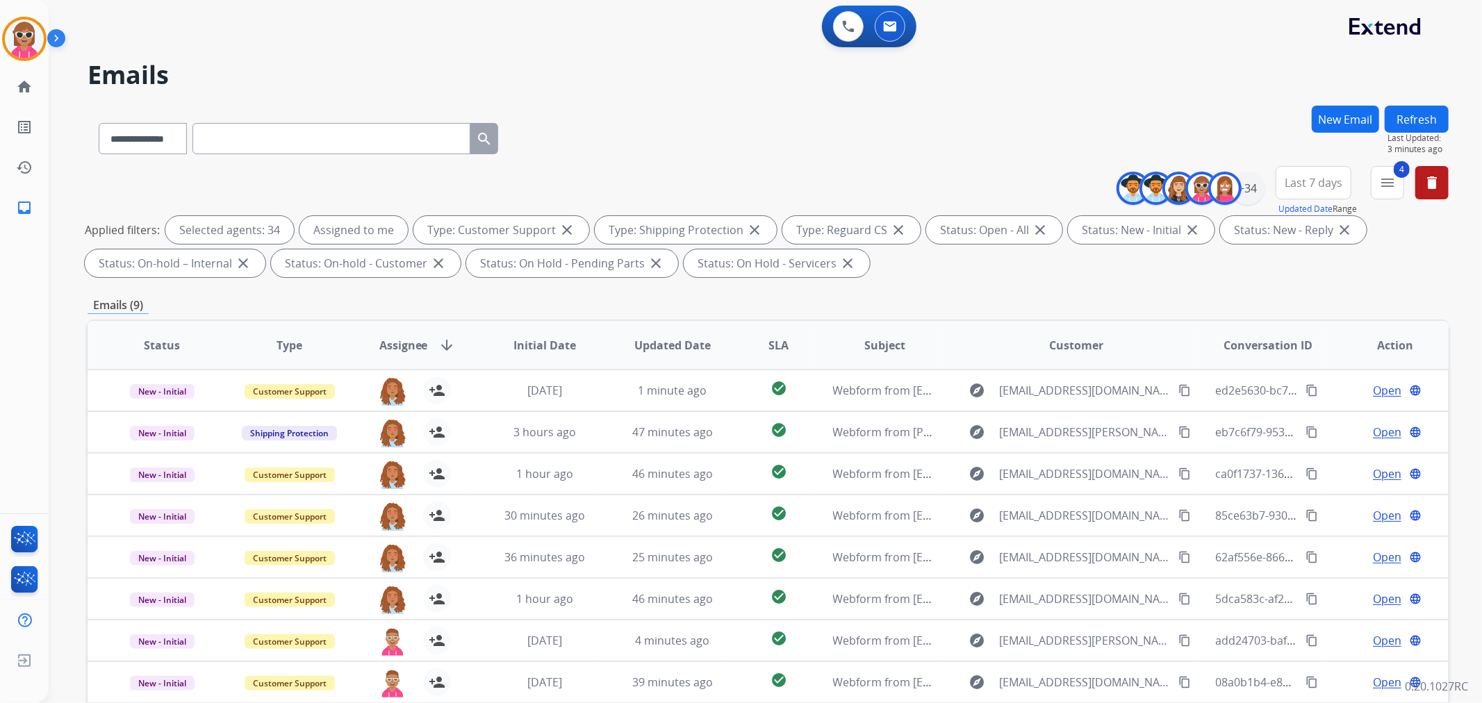
drag, startPoint x: 1450, startPoint y: 106, endPoint x: 1421, endPoint y: 122, distance: 33.3
click at [1433, 116] on div "**********" at bounding box center [765, 351] width 1433 height 703
click at [1420, 122] on button "Refresh" at bounding box center [1417, 119] width 64 height 27
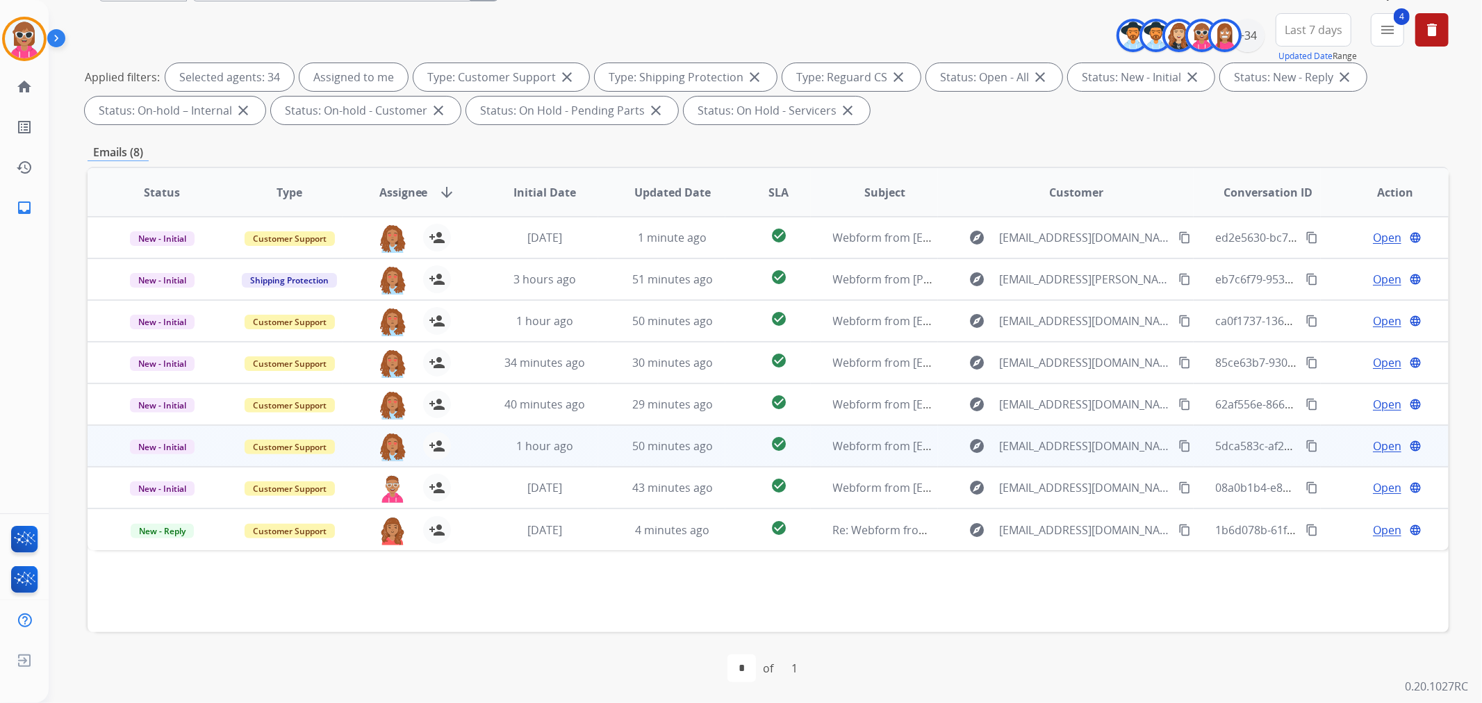
scroll to position [154, 0]
click at [393, 440] on img at bounding box center [393, 445] width 28 height 29
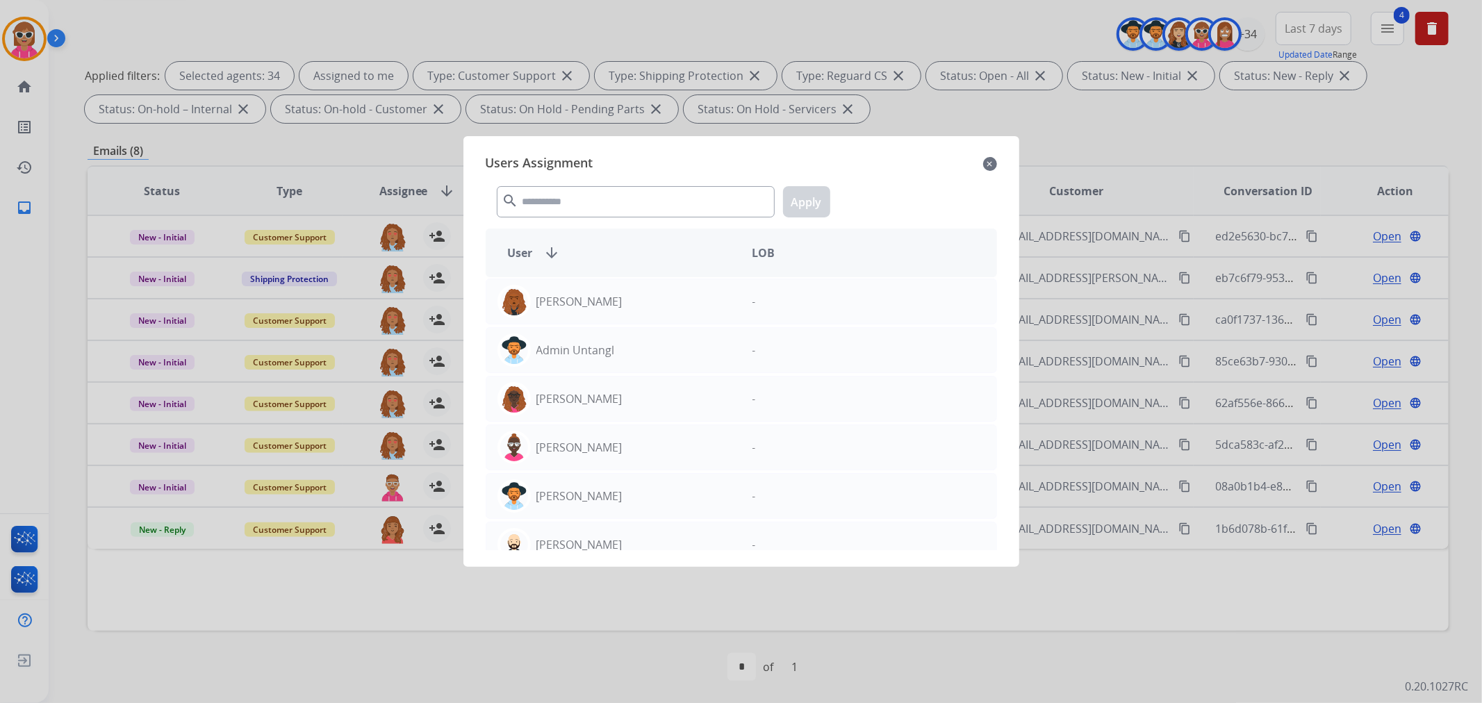
click at [345, 278] on div at bounding box center [741, 351] width 1482 height 703
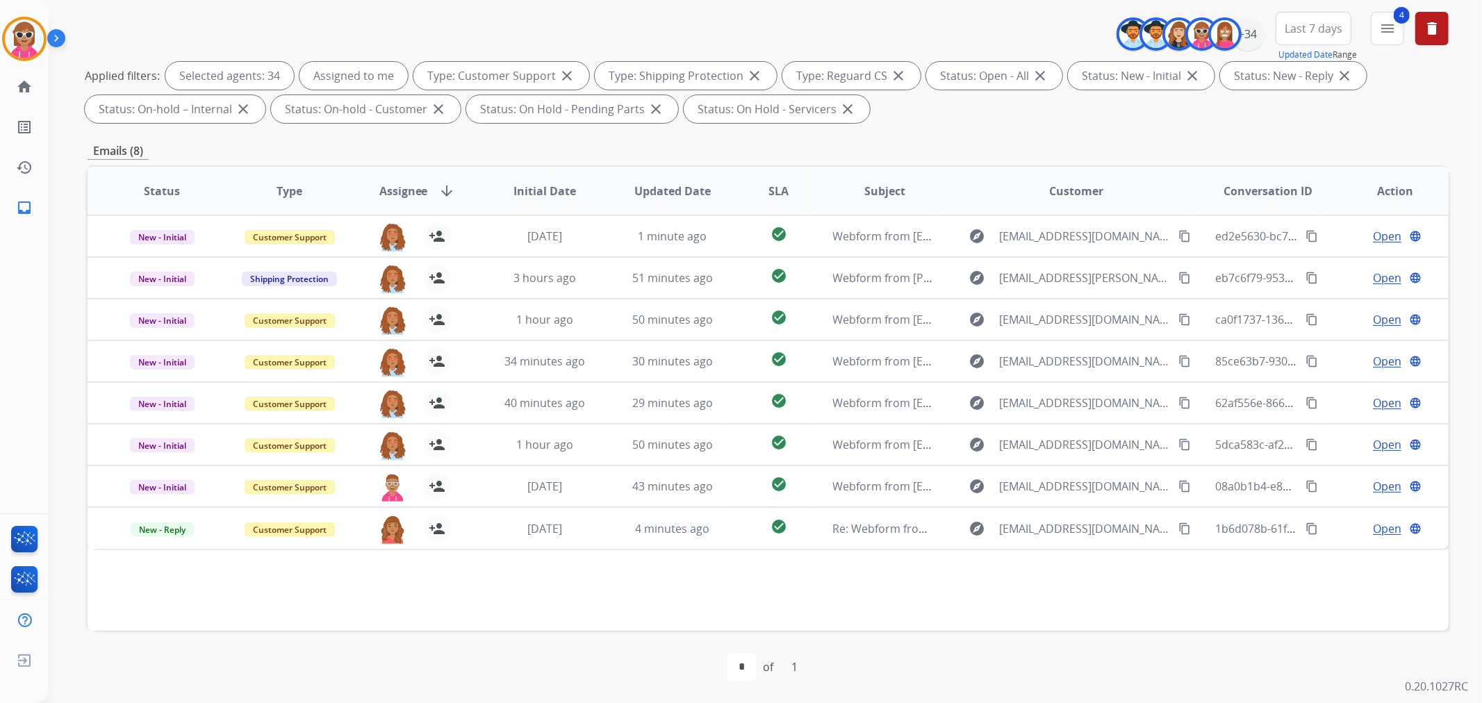
scroll to position [0, 0]
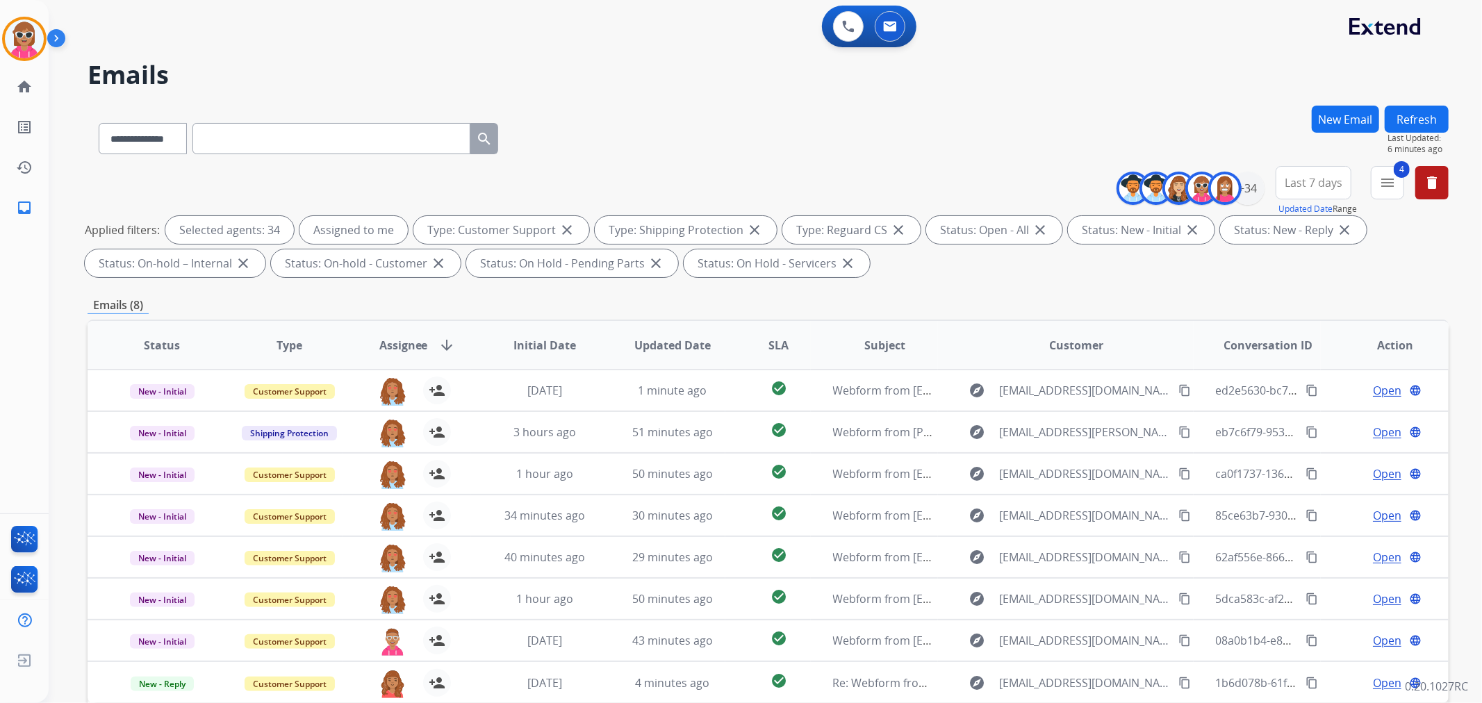
click at [1403, 124] on button "Refresh" at bounding box center [1417, 119] width 64 height 27
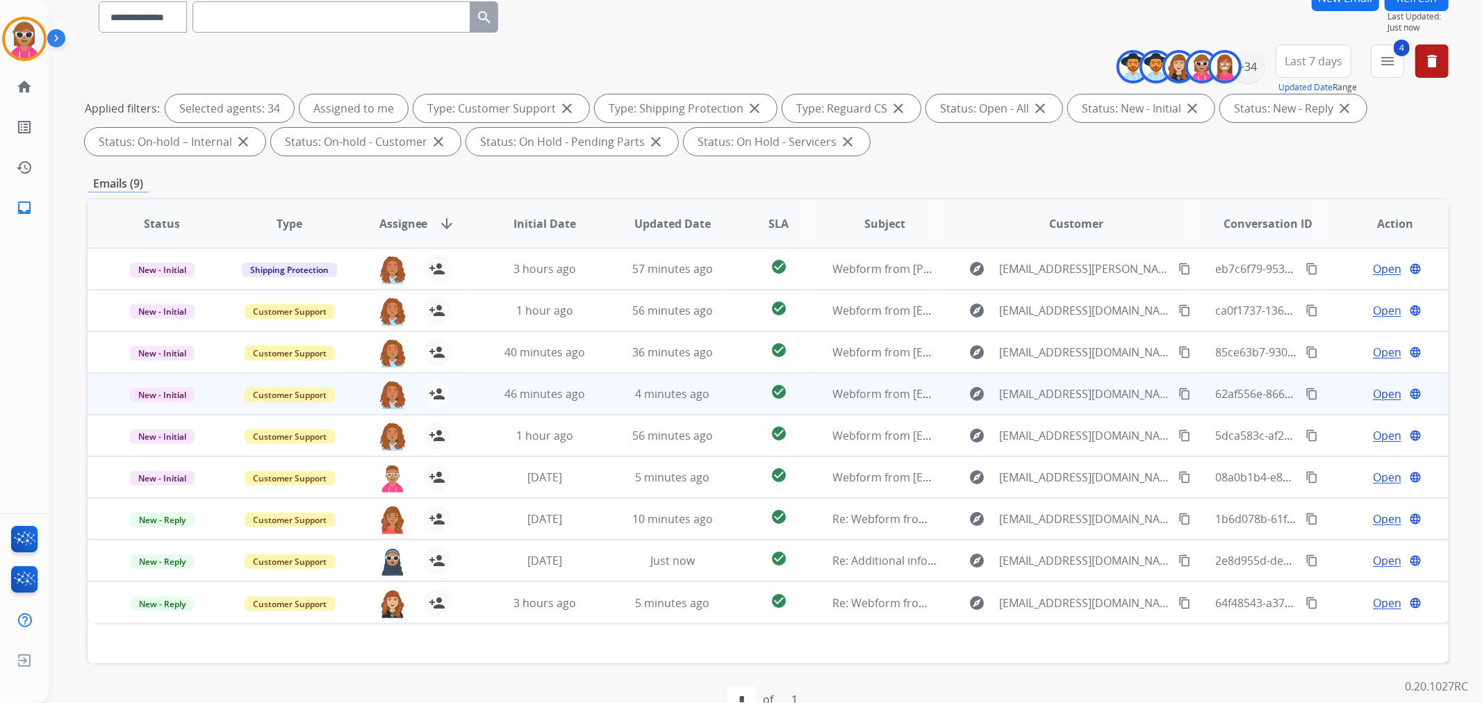
scroll to position [154, 0]
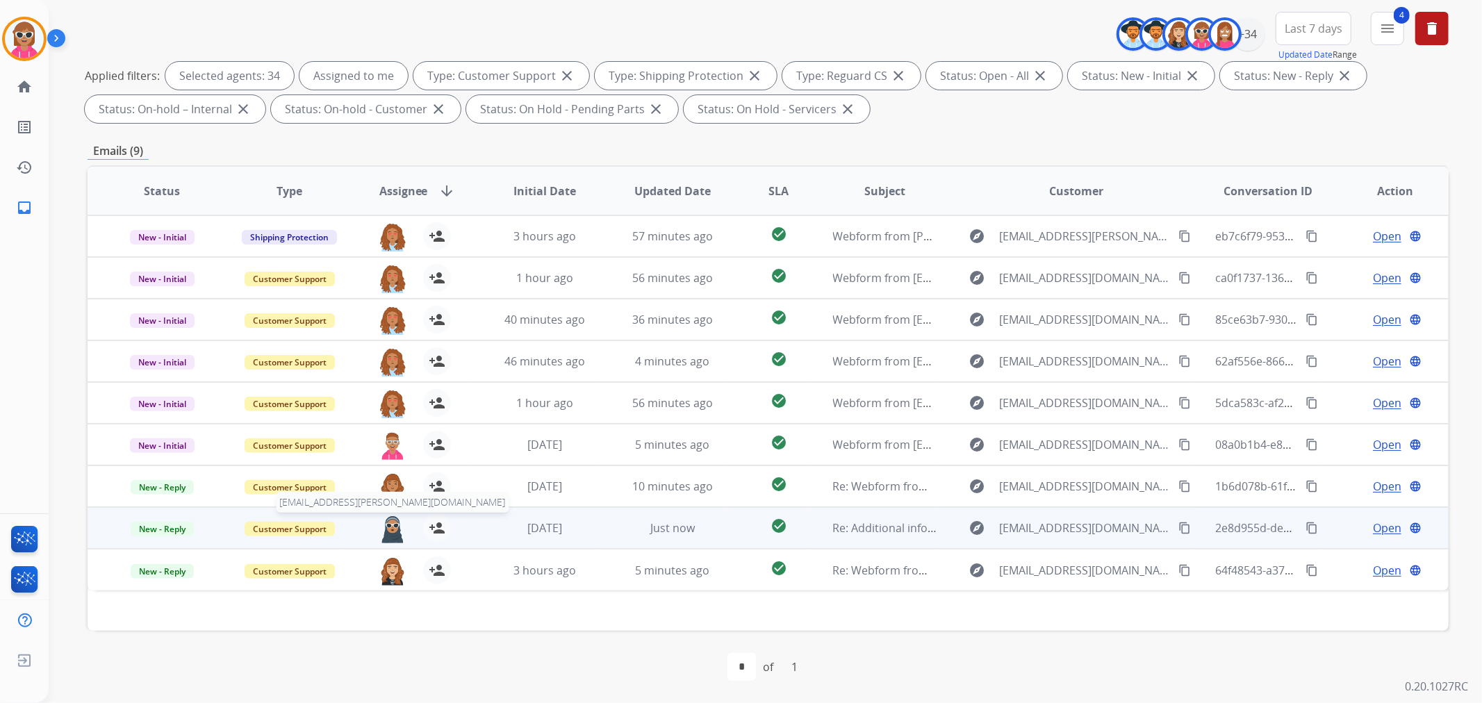
click at [387, 525] on img at bounding box center [393, 528] width 28 height 29
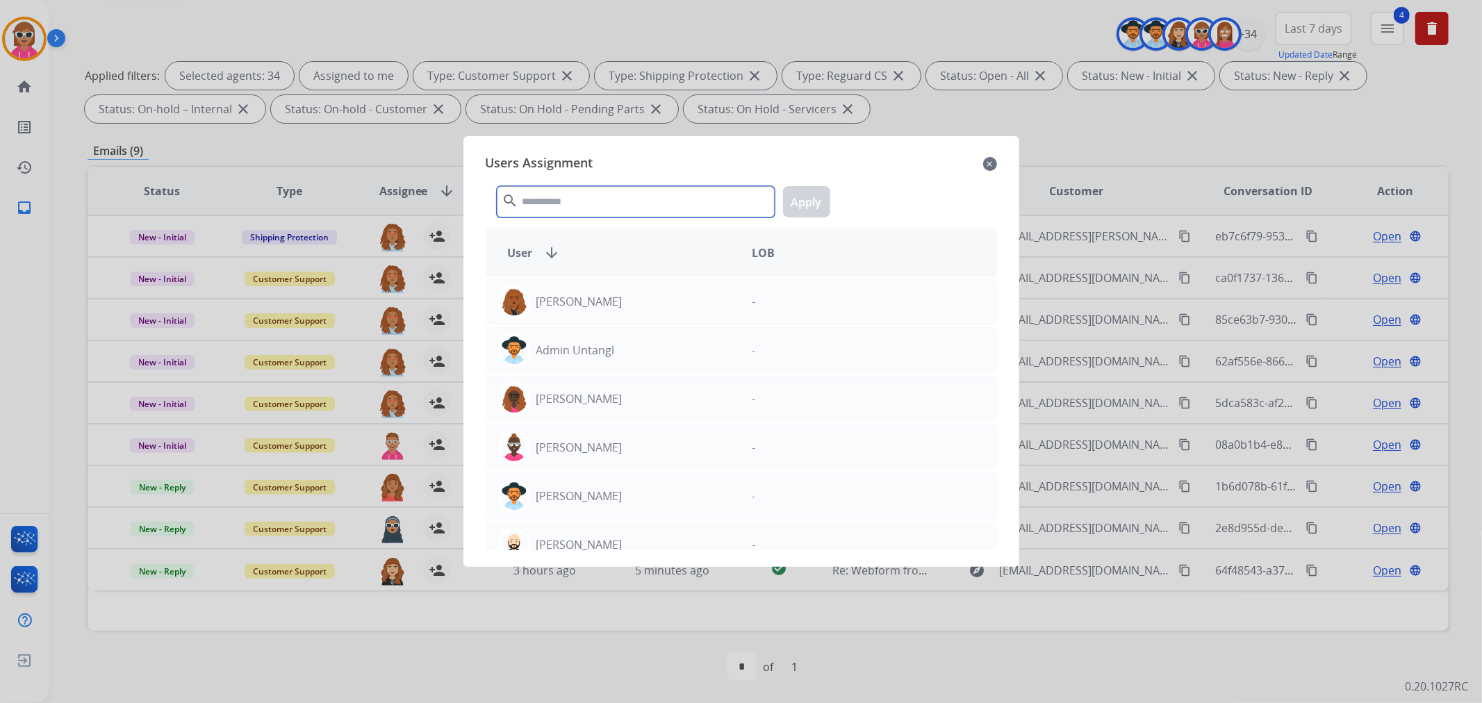
drag, startPoint x: 541, startPoint y: 196, endPoint x: 539, endPoint y: 205, distance: 9.1
click at [541, 197] on input "text" at bounding box center [636, 201] width 278 height 31
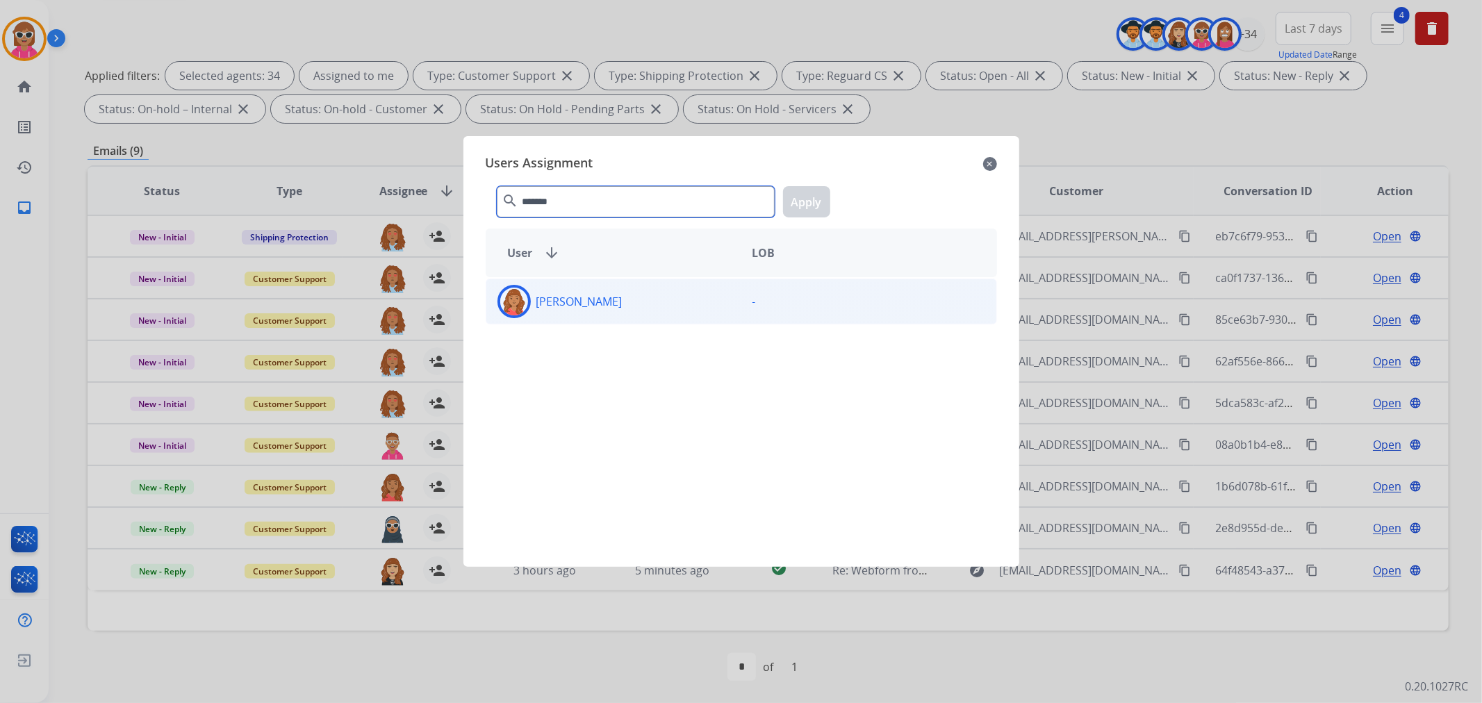
type input "*******"
click at [636, 306] on div "[PERSON_NAME]" at bounding box center [613, 301] width 255 height 33
click at [800, 206] on button "Apply" at bounding box center [806, 201] width 47 height 31
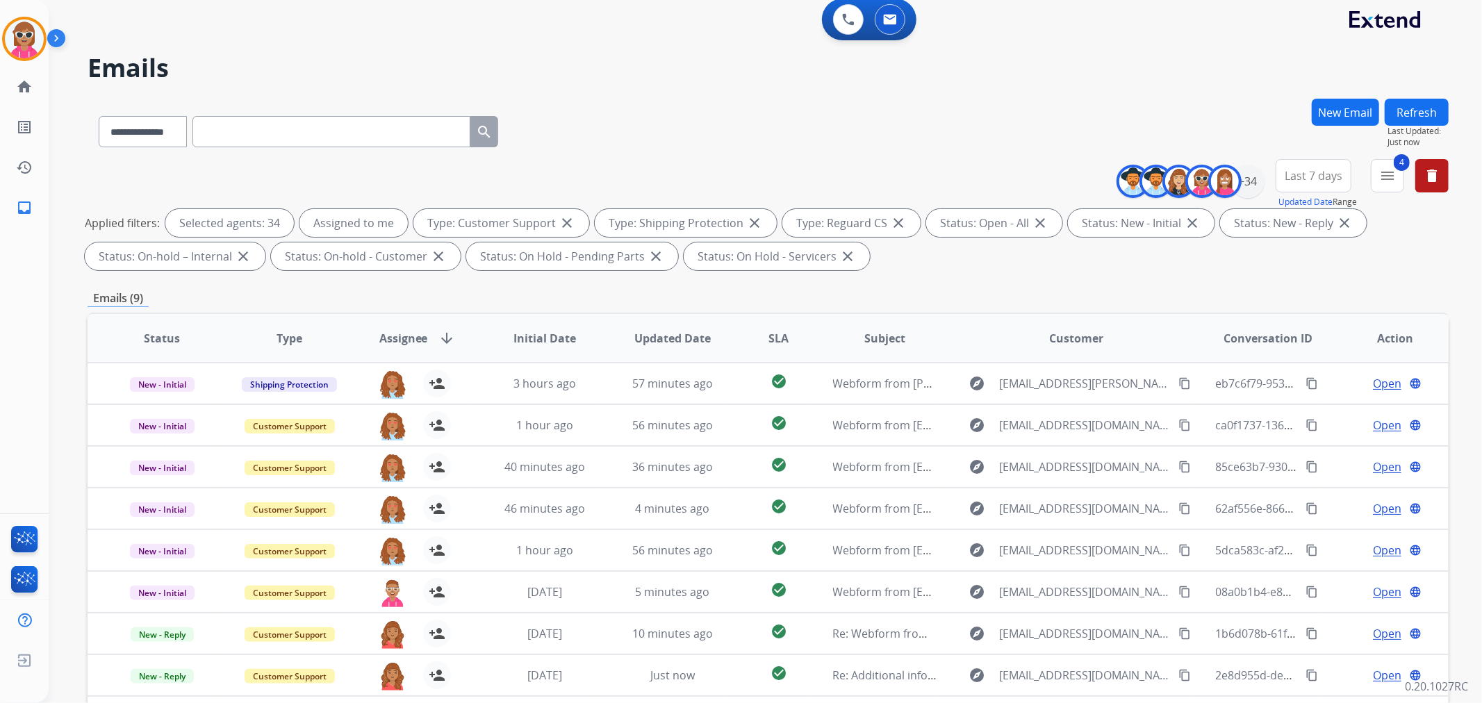
scroll to position [0, 0]
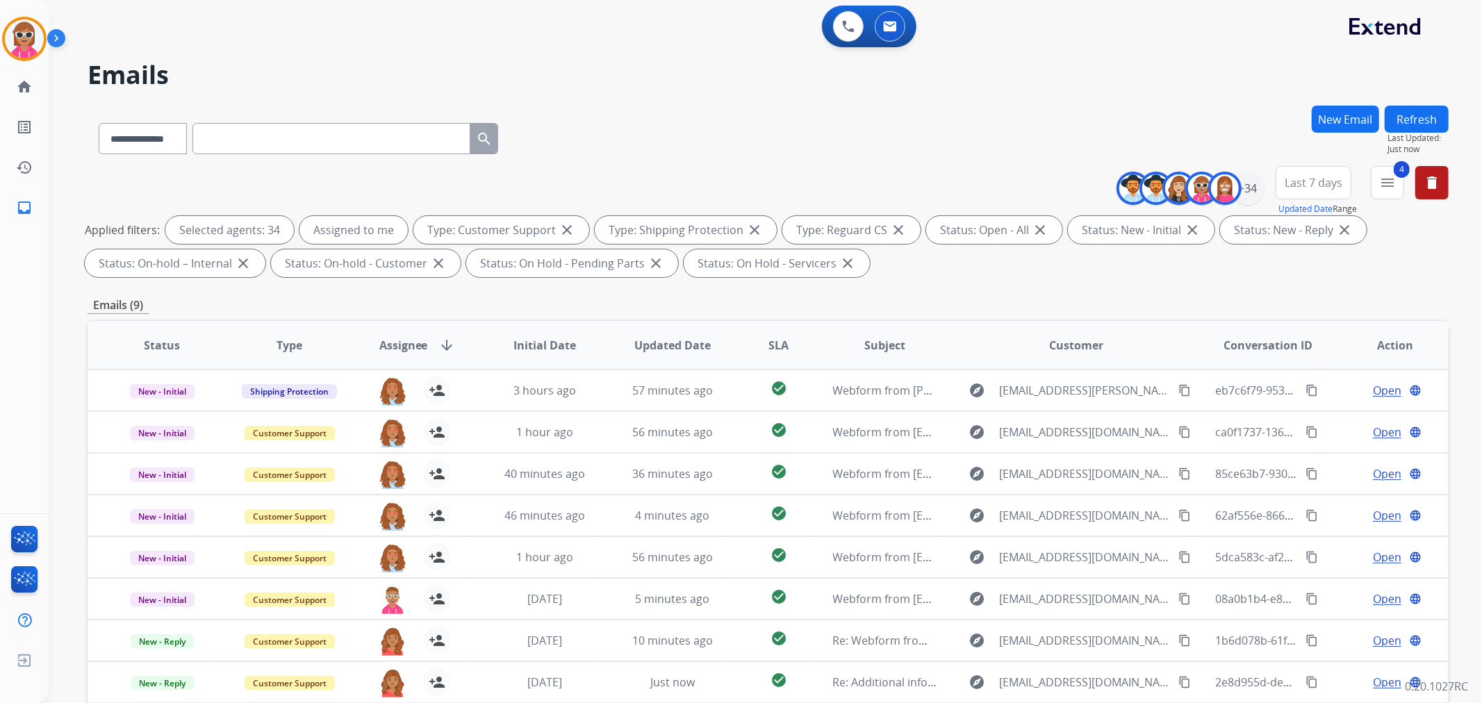
click at [1410, 120] on button "Refresh" at bounding box center [1417, 119] width 64 height 27
click at [1403, 114] on button "Refresh" at bounding box center [1417, 119] width 64 height 27
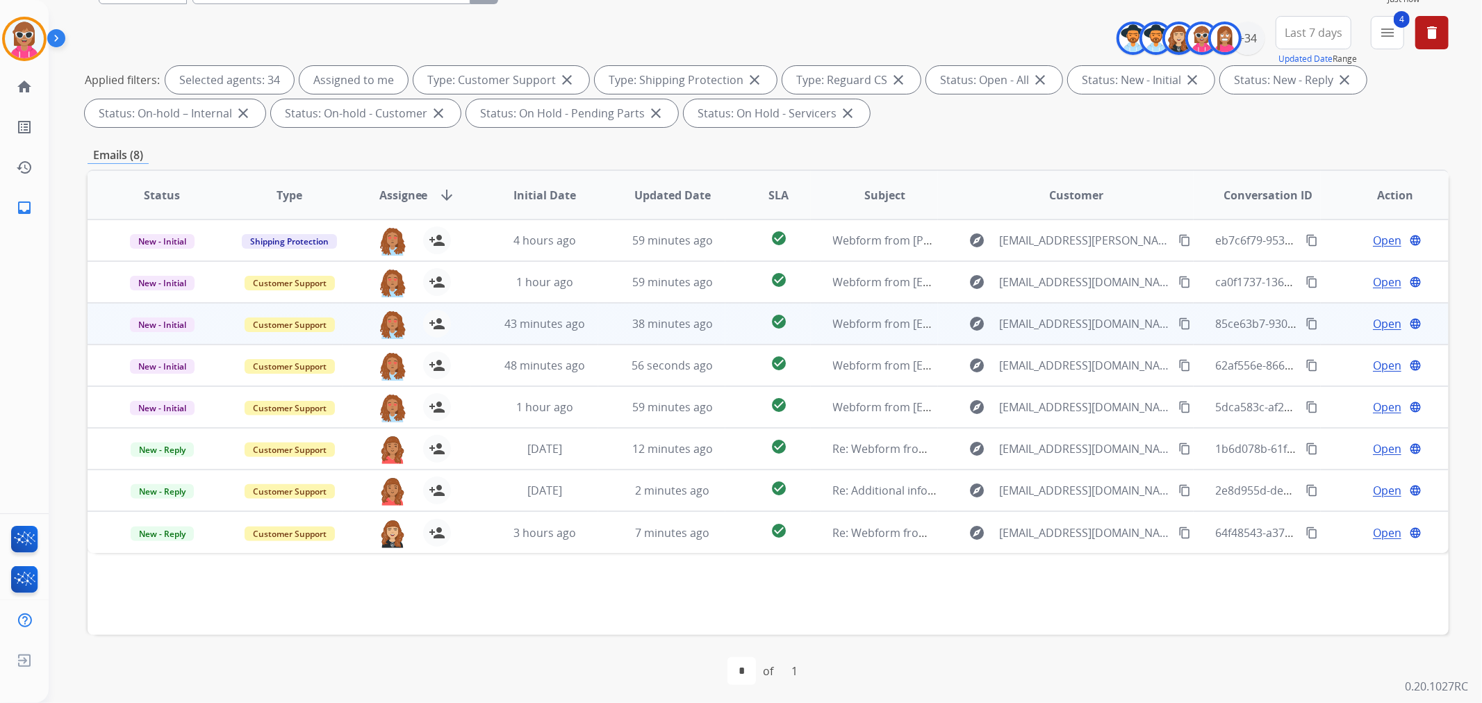
scroll to position [154, 0]
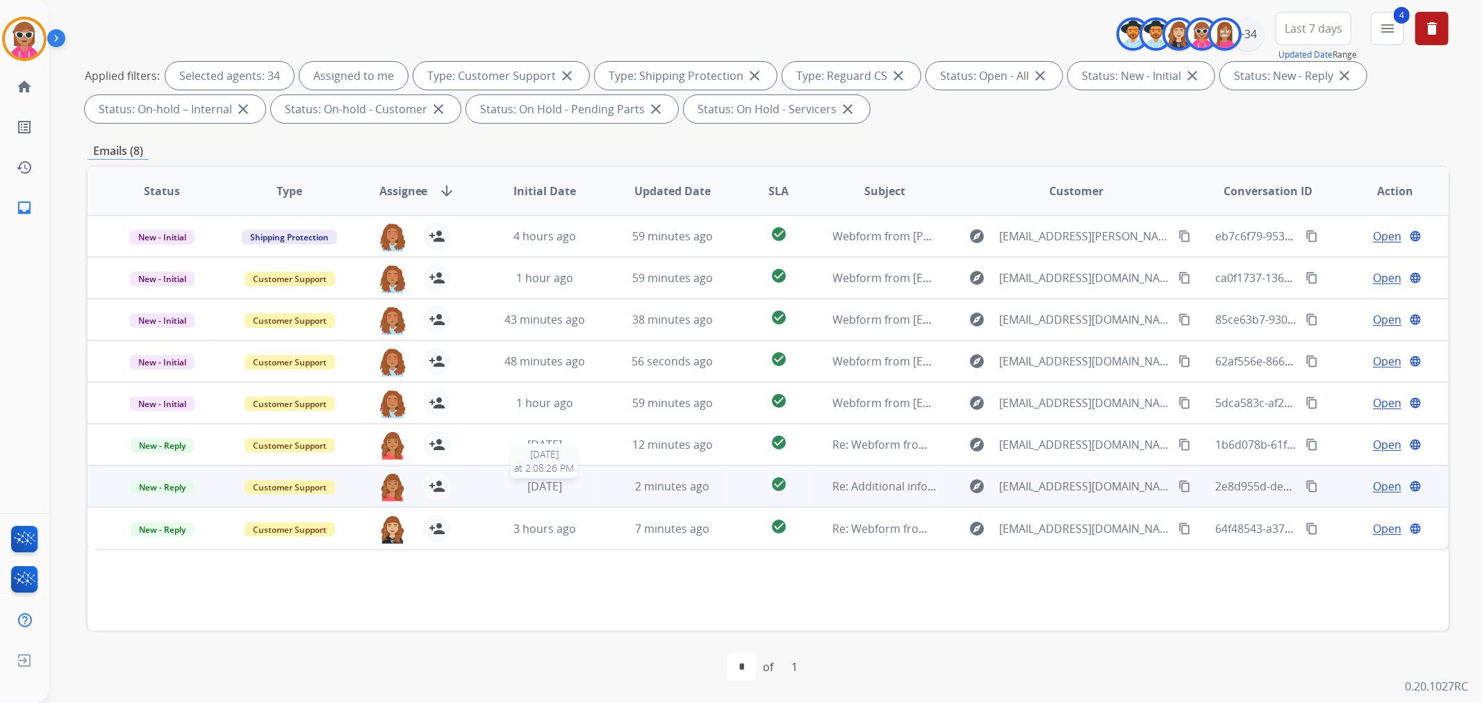
click at [506, 484] on div "[DATE]" at bounding box center [545, 486] width 105 height 17
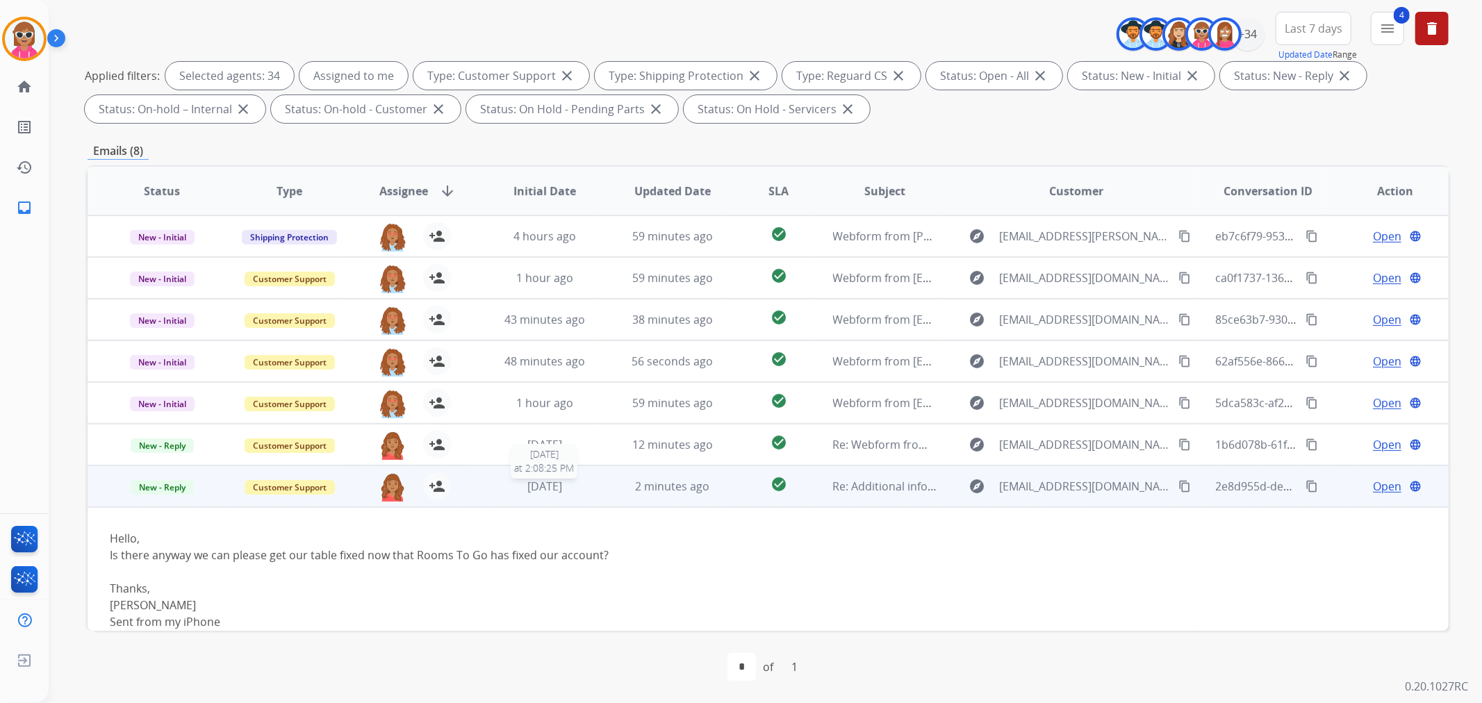
scroll to position [79, 0]
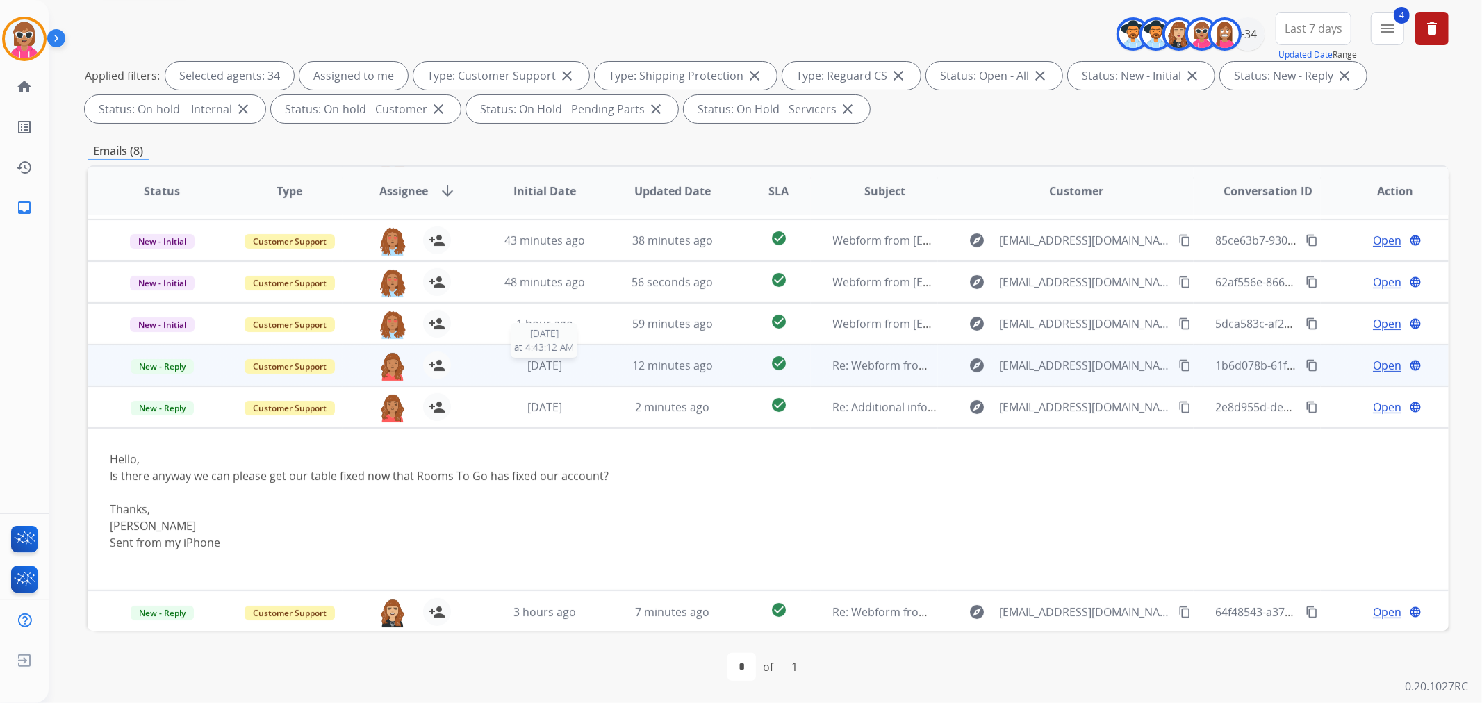
click at [512, 359] on div "[DATE]" at bounding box center [545, 365] width 105 height 17
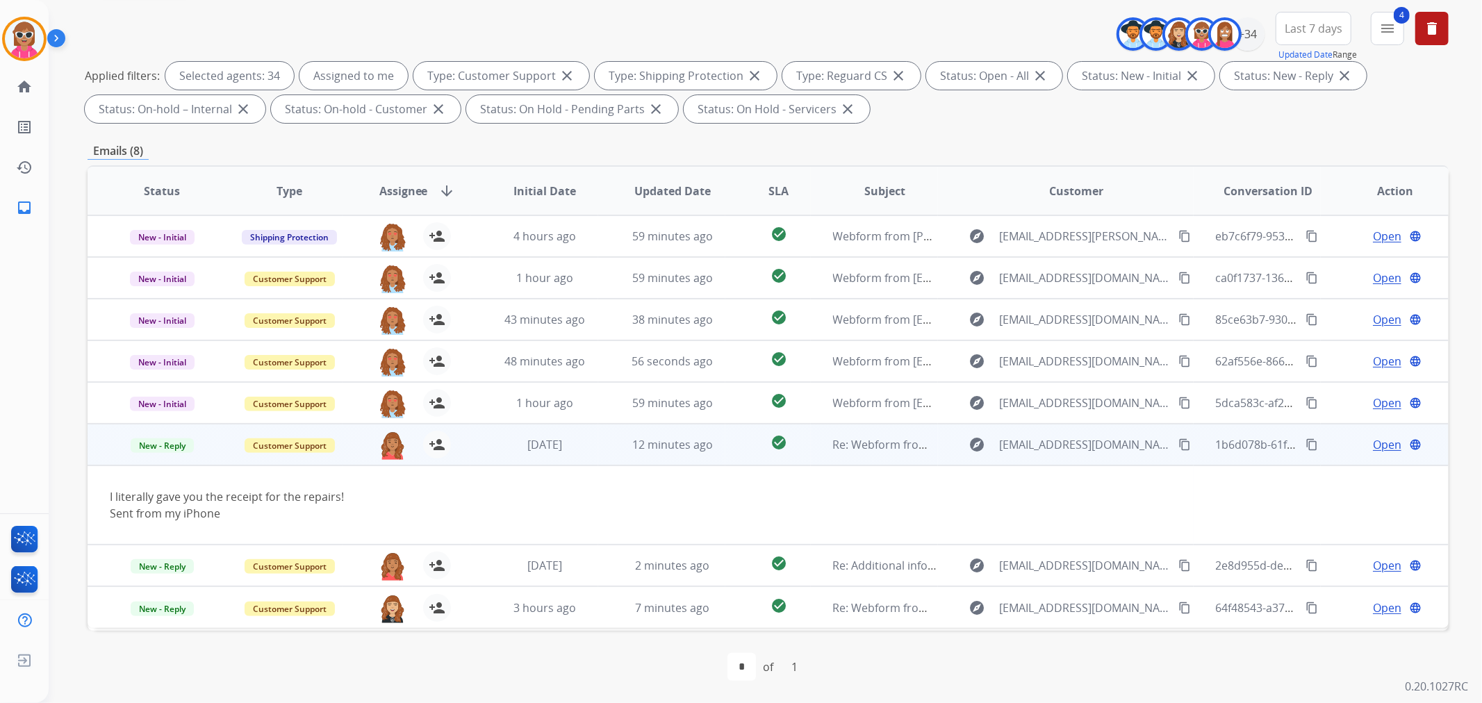
click at [1386, 443] on span "Open" at bounding box center [1387, 444] width 28 height 17
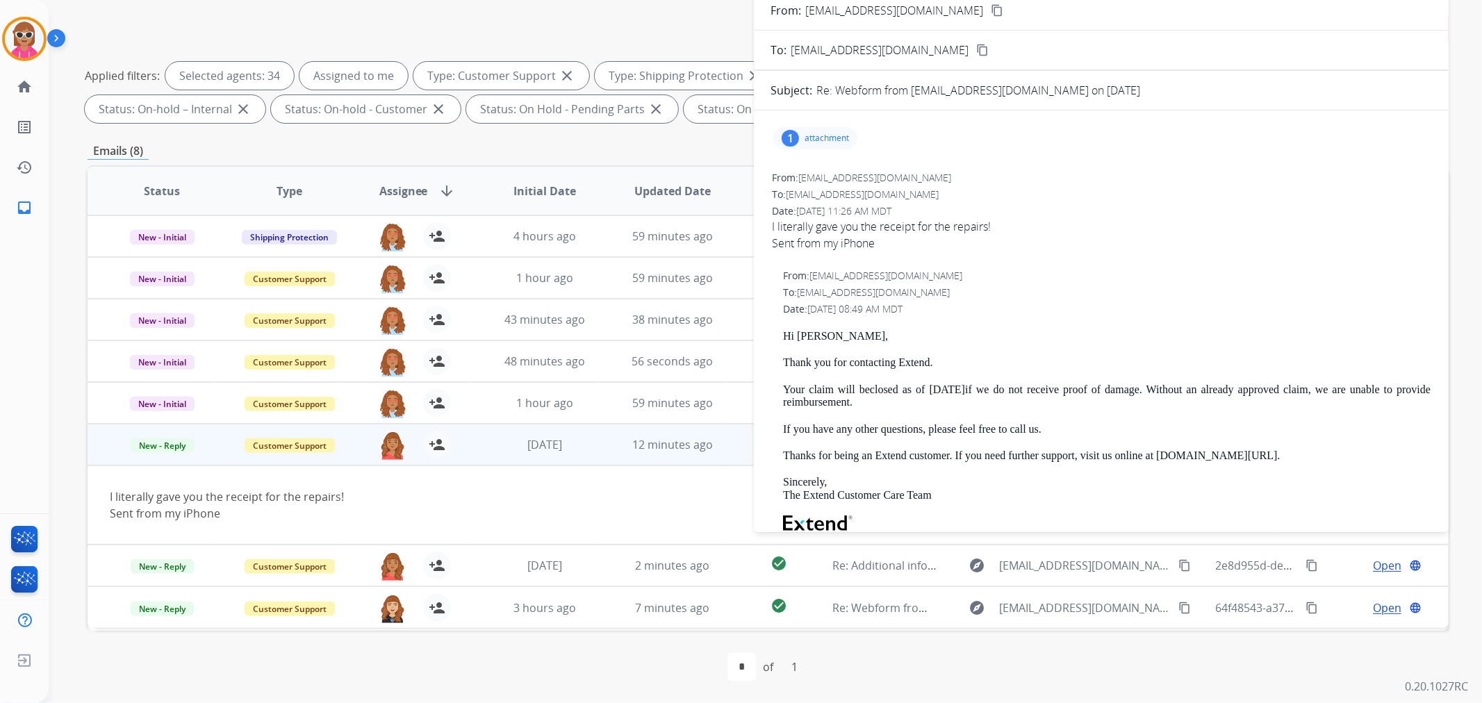
click at [825, 146] on div "1 attachment" at bounding box center [815, 138] width 84 height 22
click at [808, 191] on div at bounding box center [821, 176] width 69 height 49
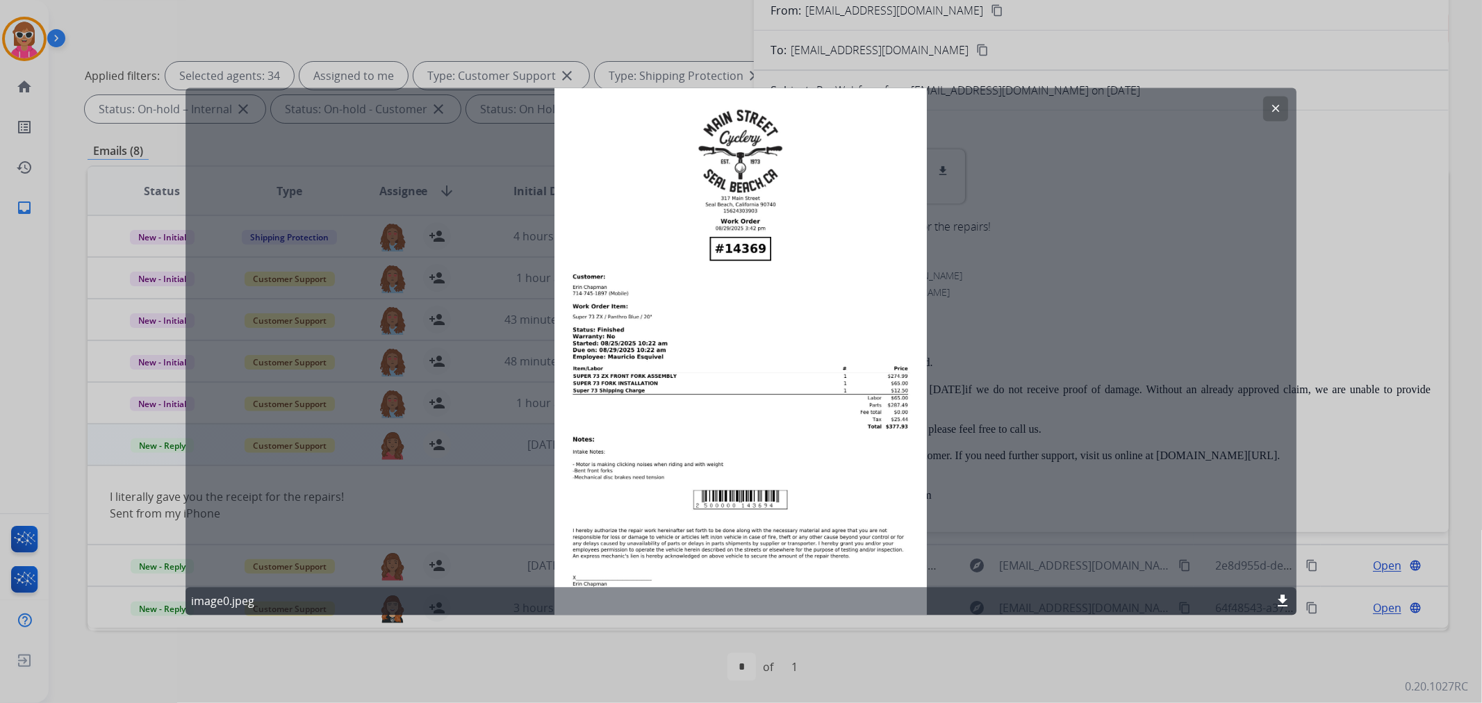
click at [807, 426] on div "clear image0.jpeg download" at bounding box center [742, 351] width 1112 height 527
click at [1279, 103] on mat-icon "clear" at bounding box center [1275, 109] width 13 height 13
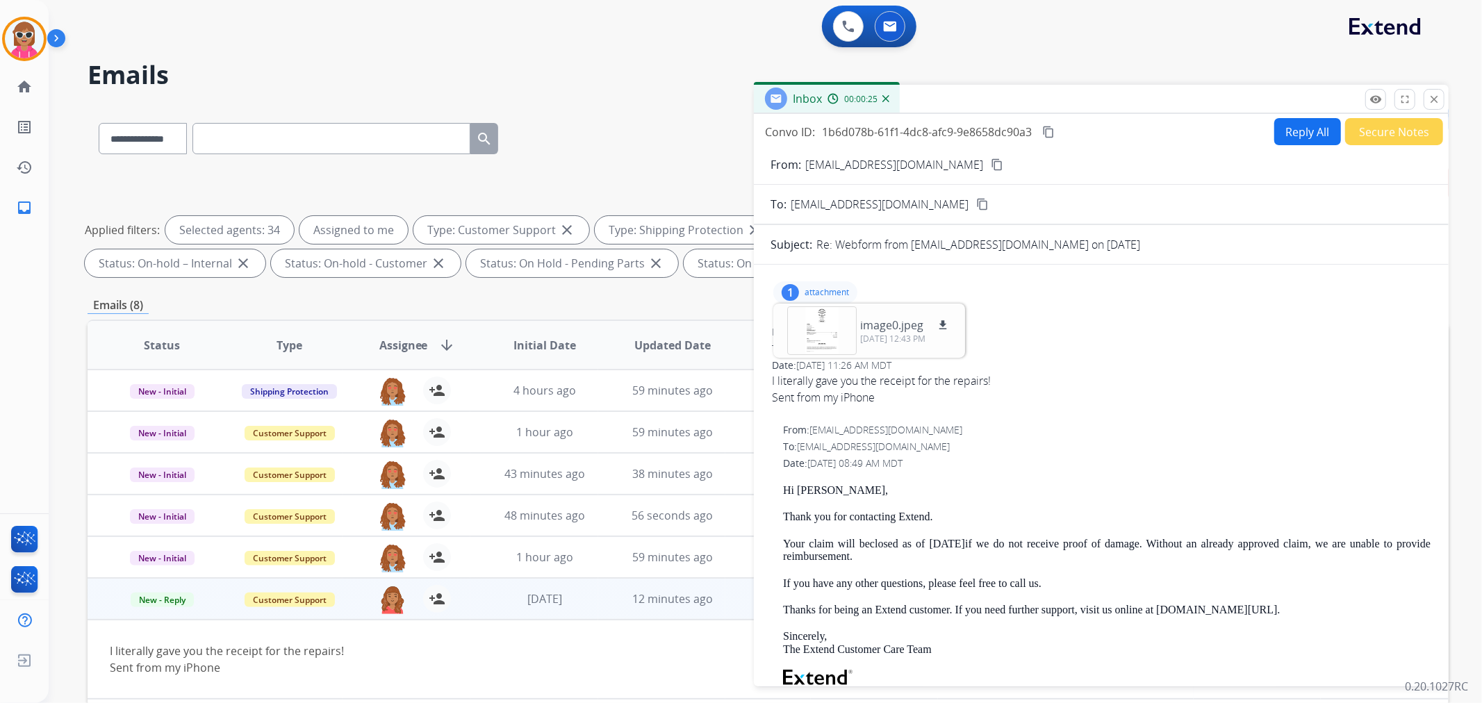
click at [989, 165] on button "content_copy" at bounding box center [997, 164] width 17 height 17
click at [1435, 94] on mat-icon "close" at bounding box center [1434, 99] width 13 height 13
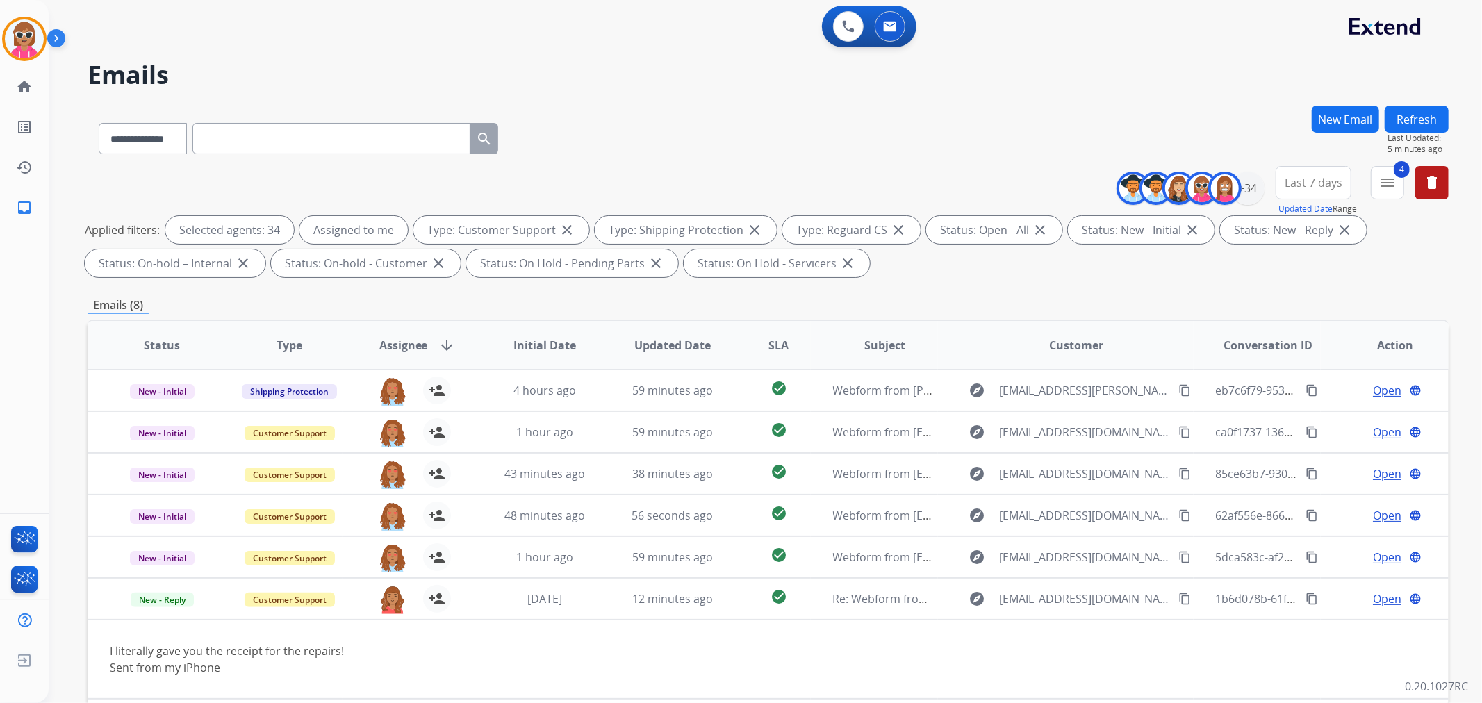
click at [1392, 119] on button "Refresh" at bounding box center [1417, 119] width 64 height 27
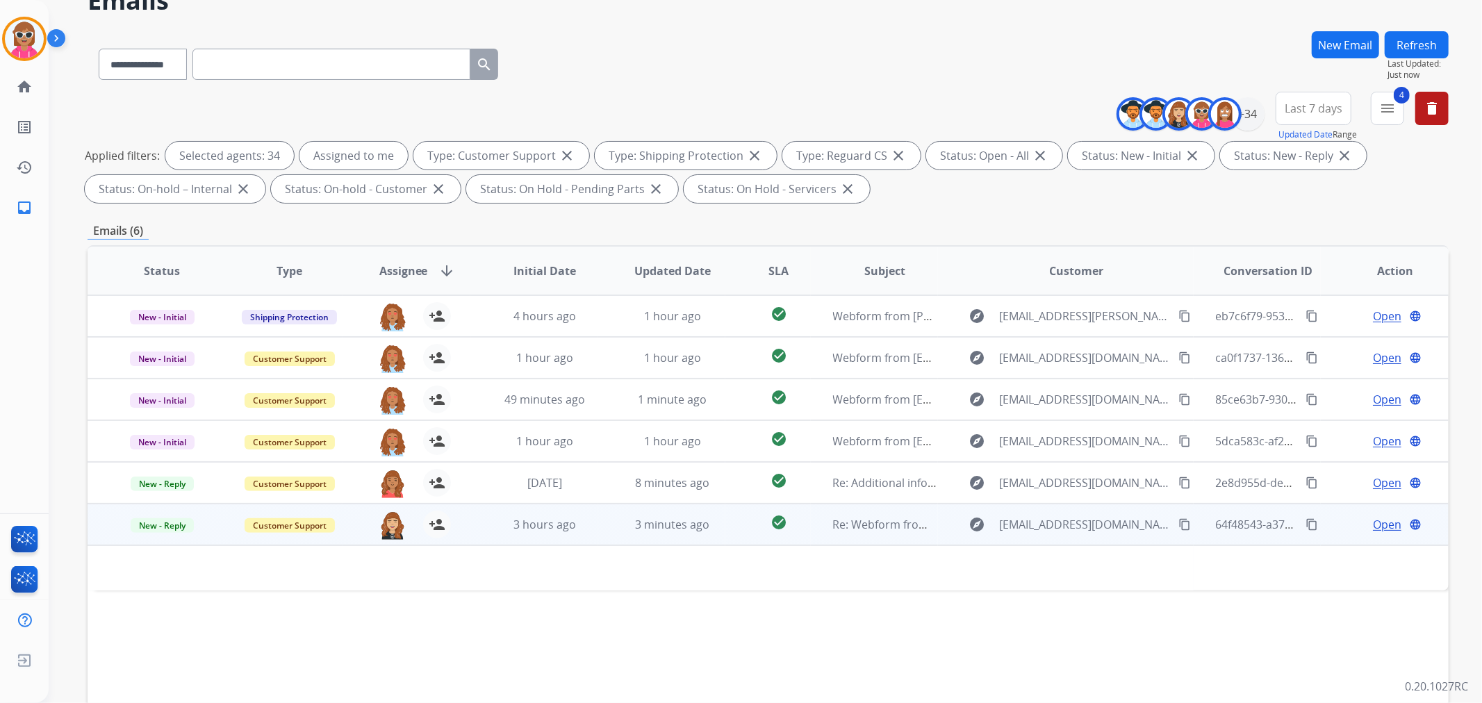
scroll to position [154, 0]
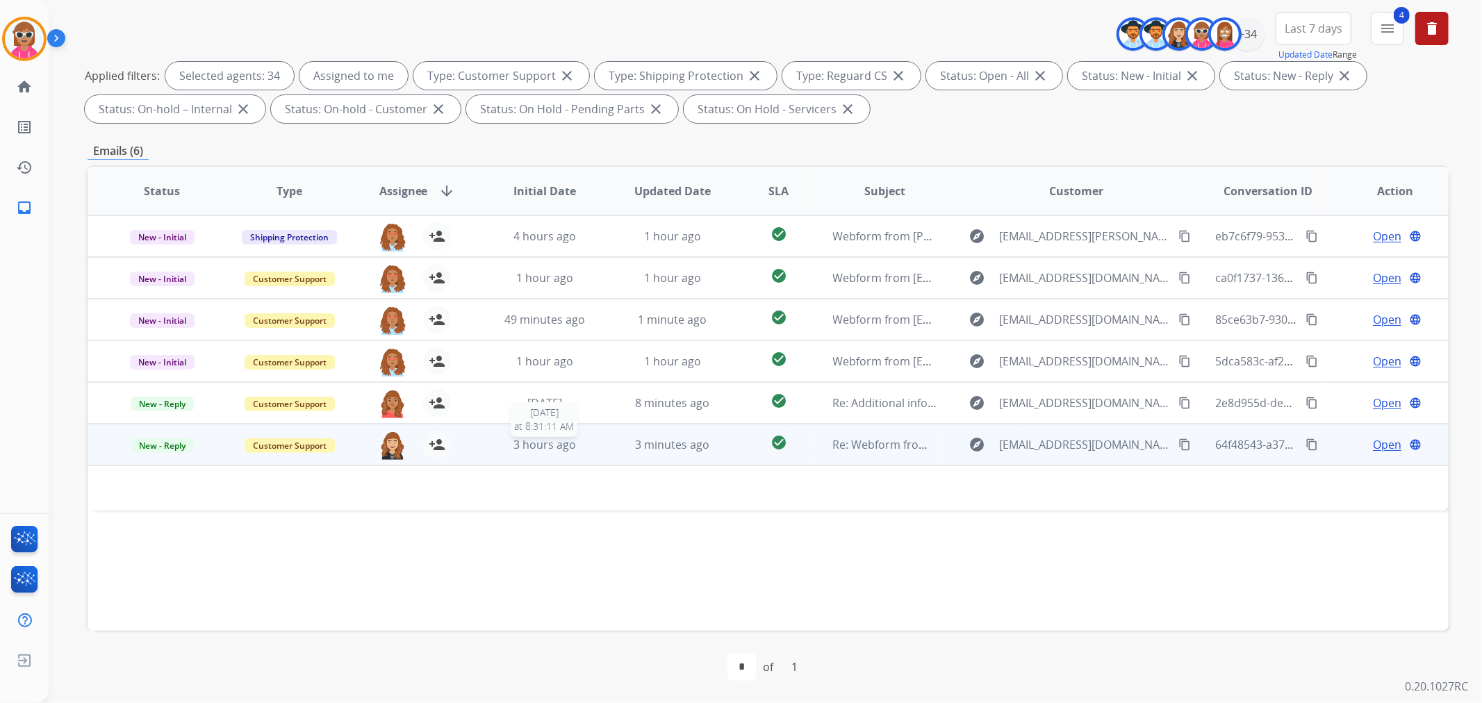
click at [496, 450] on div "3 hours ago" at bounding box center [545, 444] width 105 height 17
click at [495, 450] on div "3 hours ago" at bounding box center [545, 445] width 105 height 17
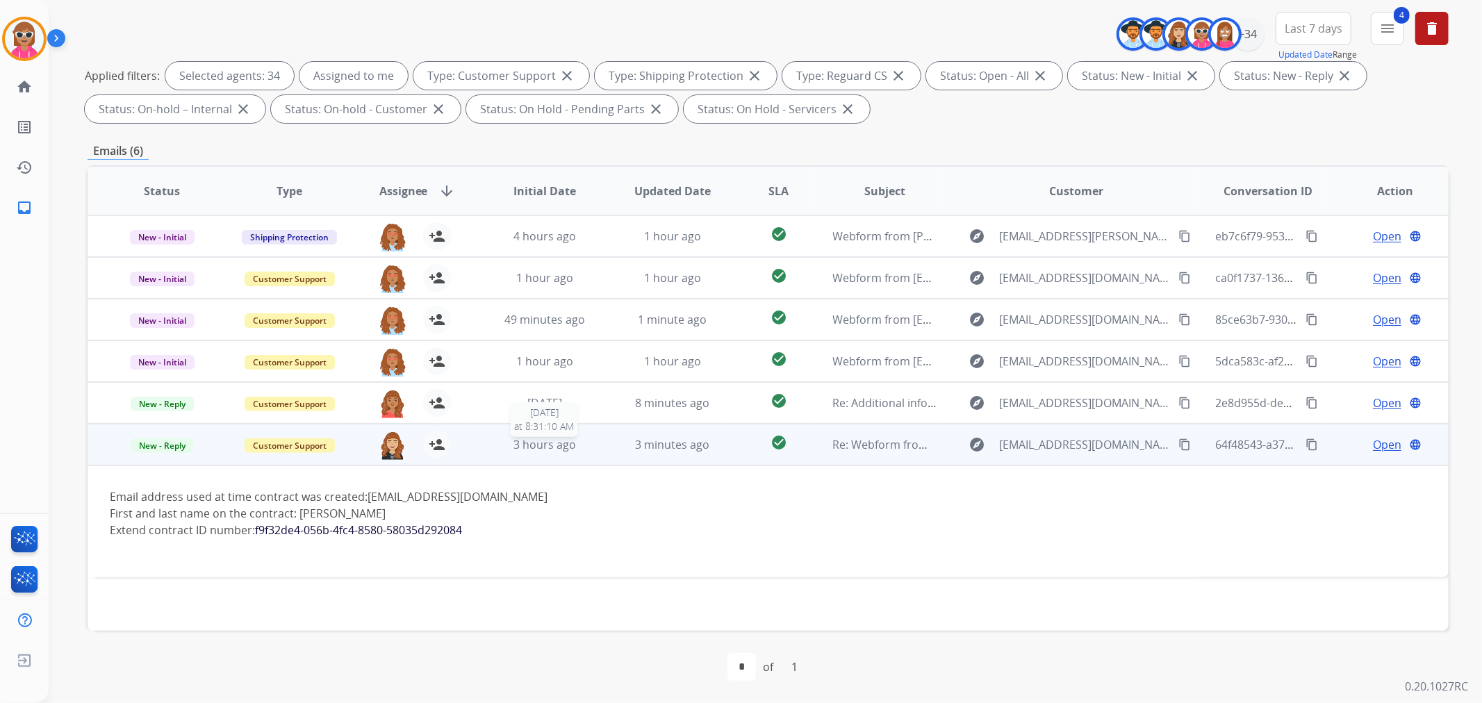
click at [495, 443] on div "3 hours ago" at bounding box center [545, 444] width 105 height 17
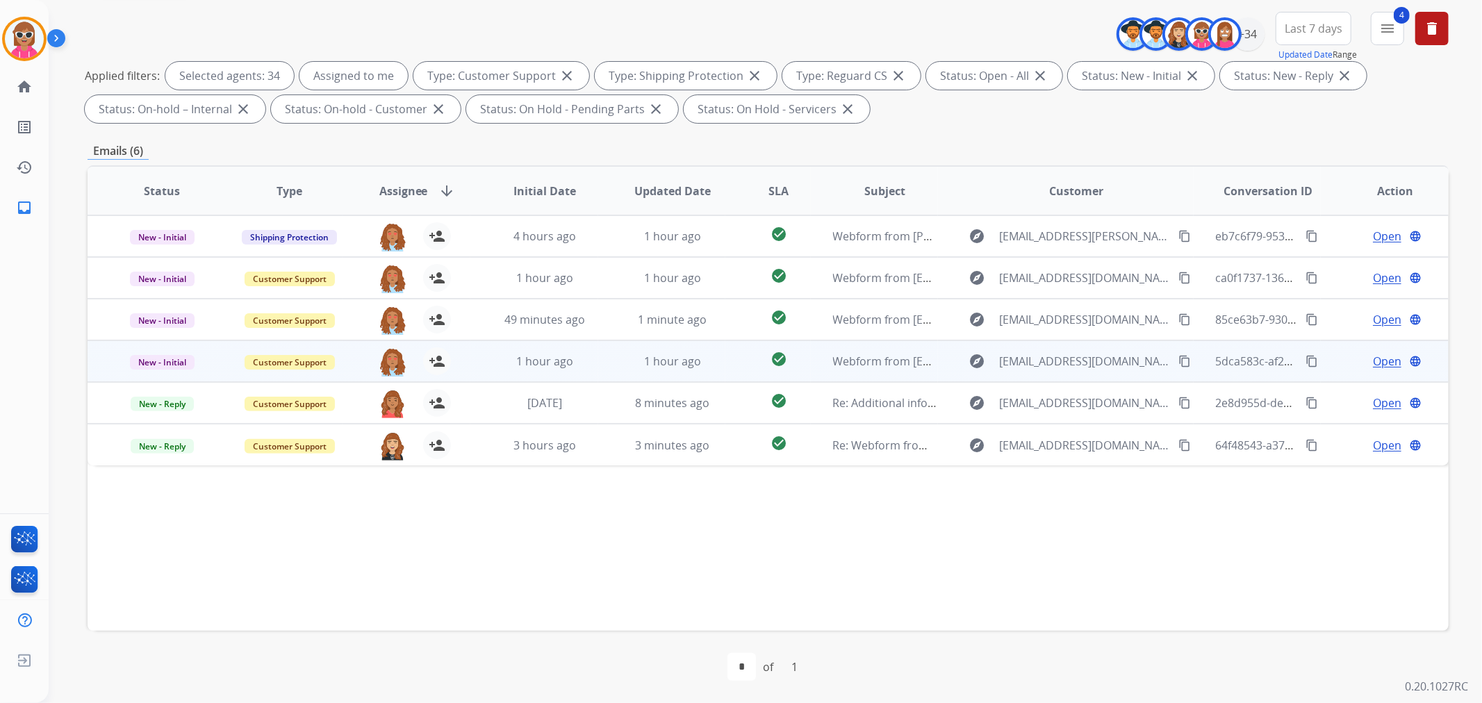
click at [477, 376] on td "1 hour ago" at bounding box center [534, 361] width 128 height 42
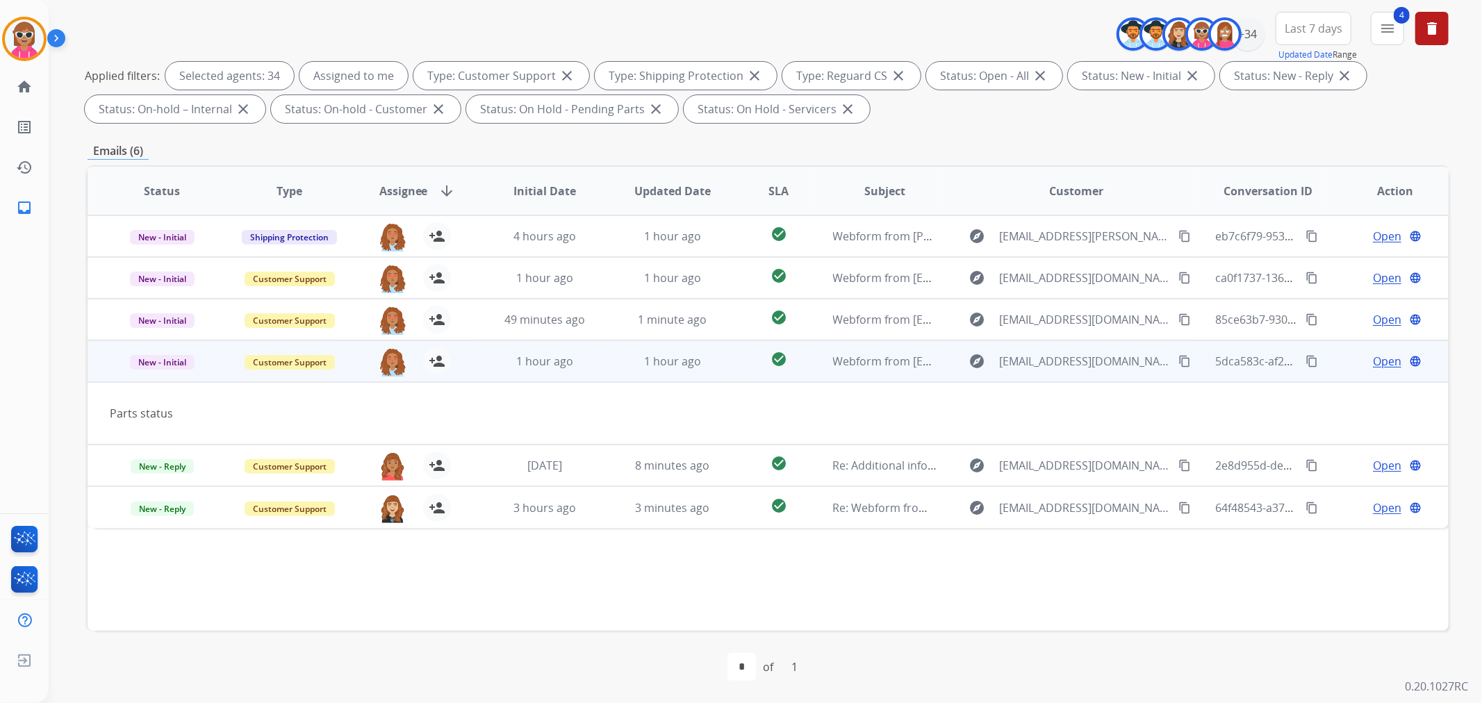
drag, startPoint x: 1162, startPoint y: 354, endPoint x: 1162, endPoint y: 363, distance: 8.3
click at [1178, 360] on mat-icon "content_copy" at bounding box center [1184, 361] width 13 height 13
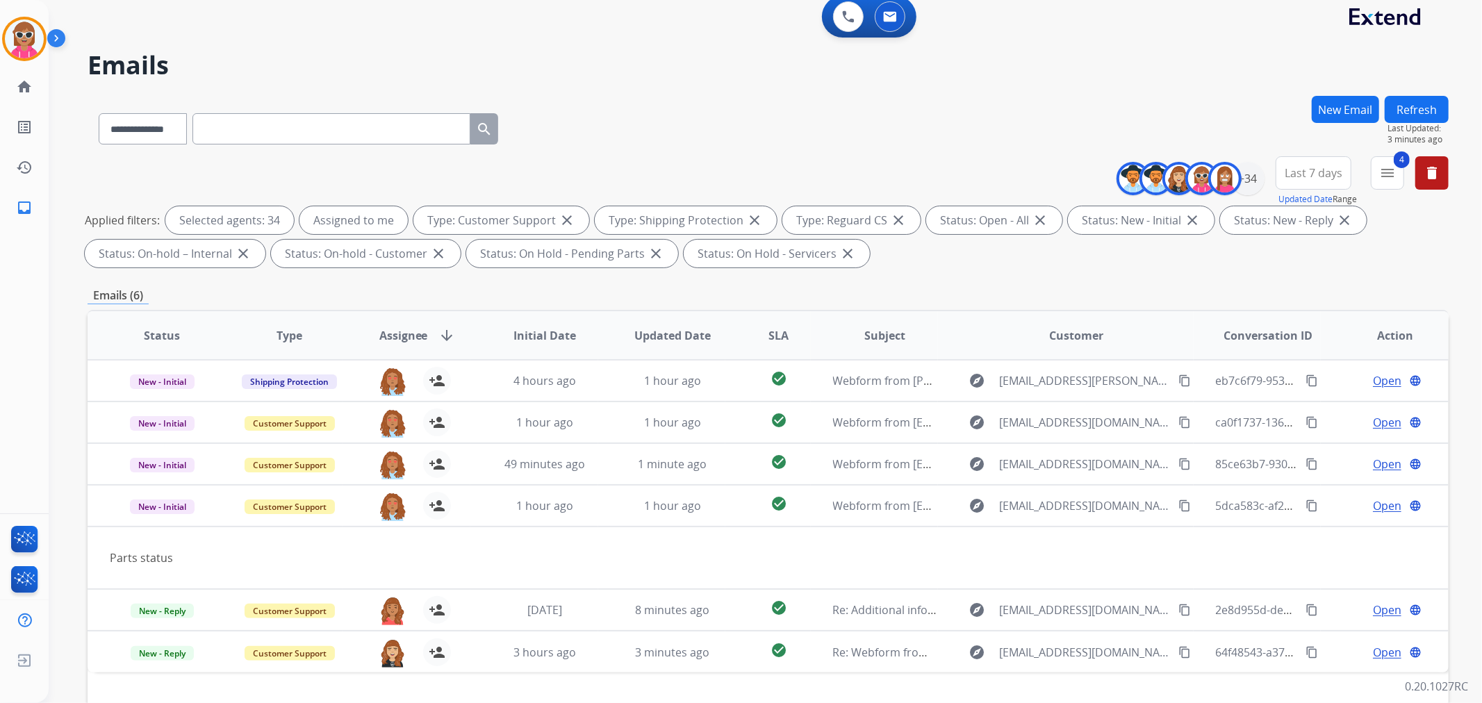
scroll to position [0, 0]
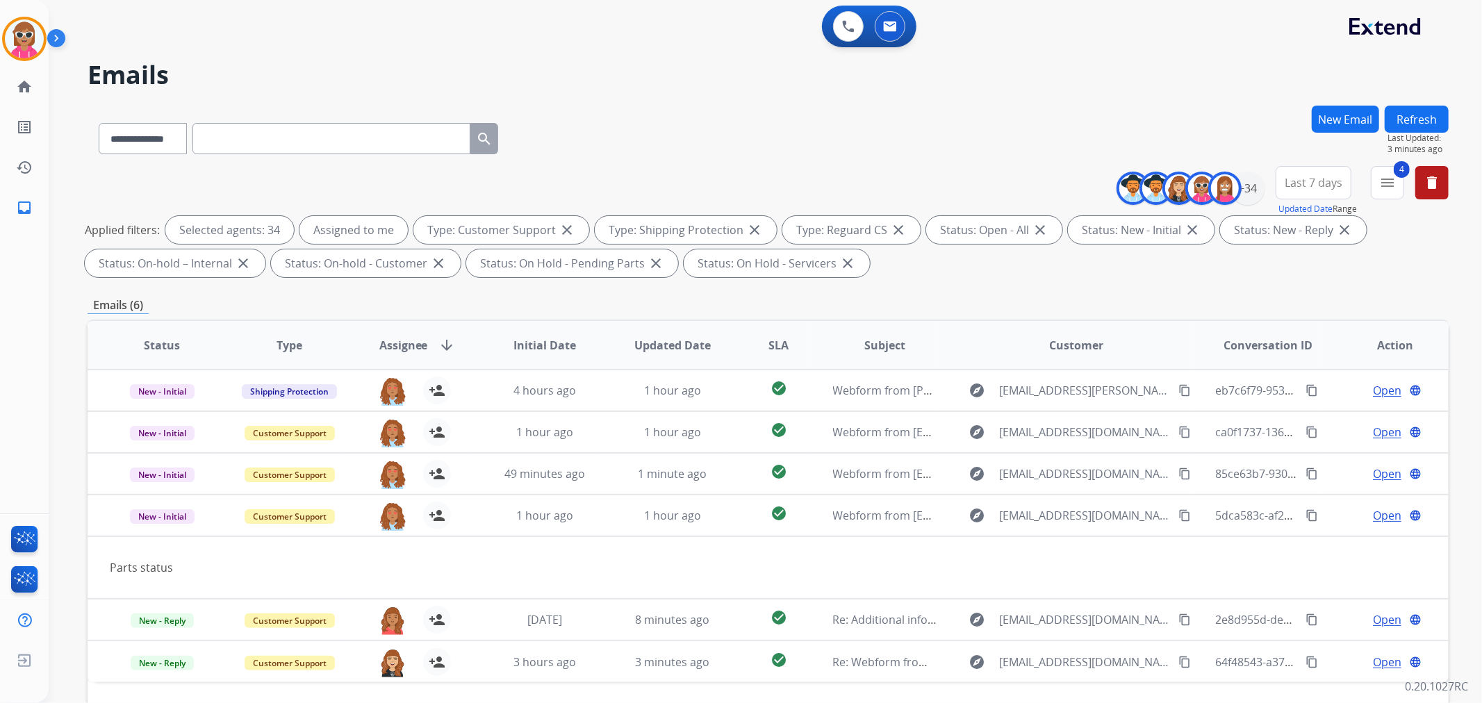
click at [1434, 128] on button "Refresh" at bounding box center [1417, 119] width 64 height 27
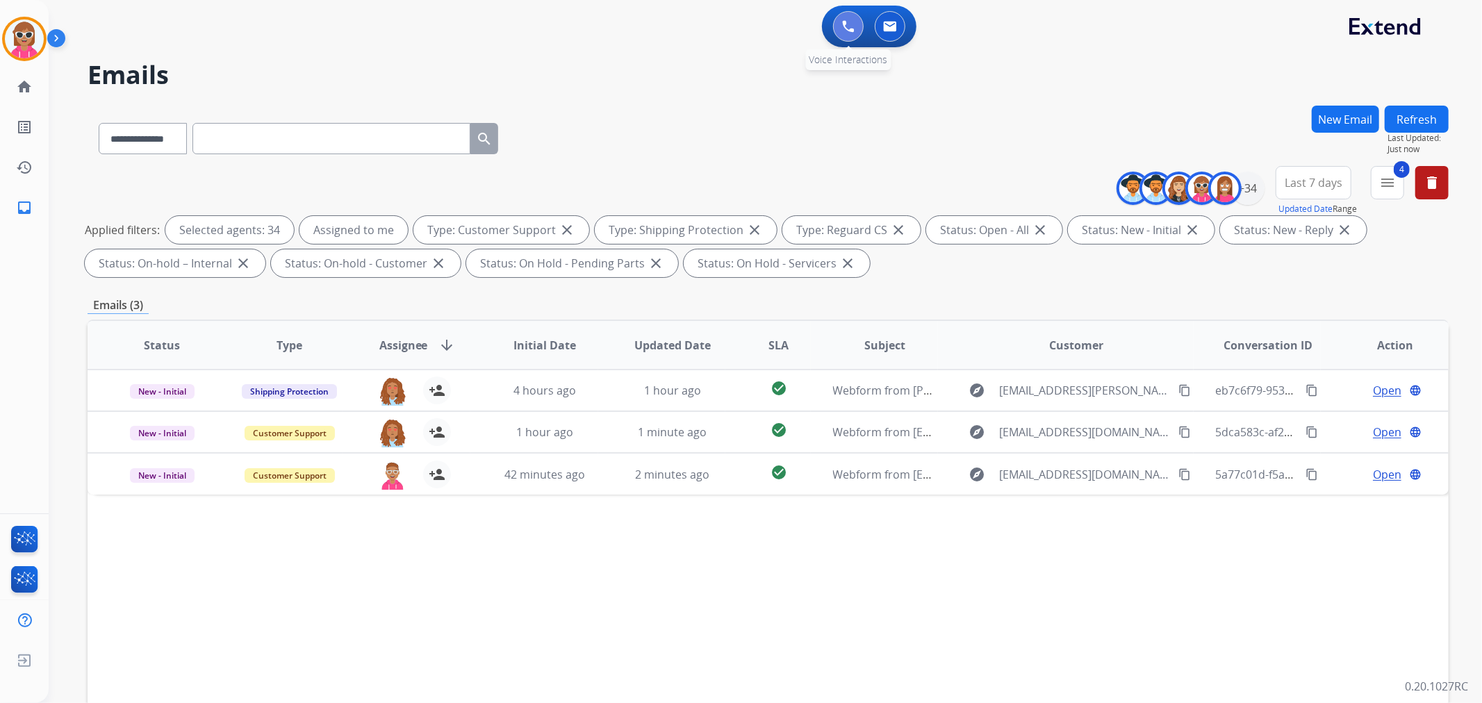
click at [848, 31] on img at bounding box center [848, 26] width 13 height 13
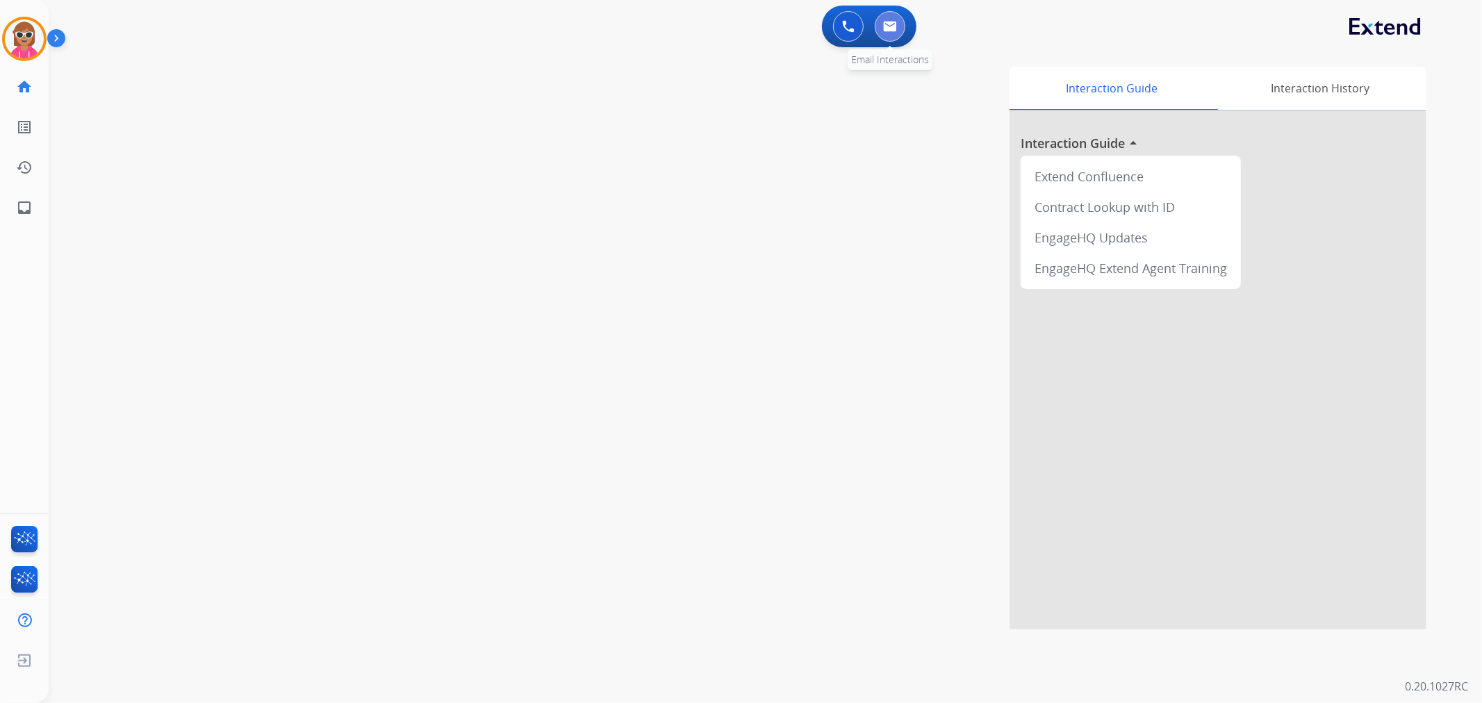
click at [897, 19] on button at bounding box center [890, 26] width 31 height 31
select select "**********"
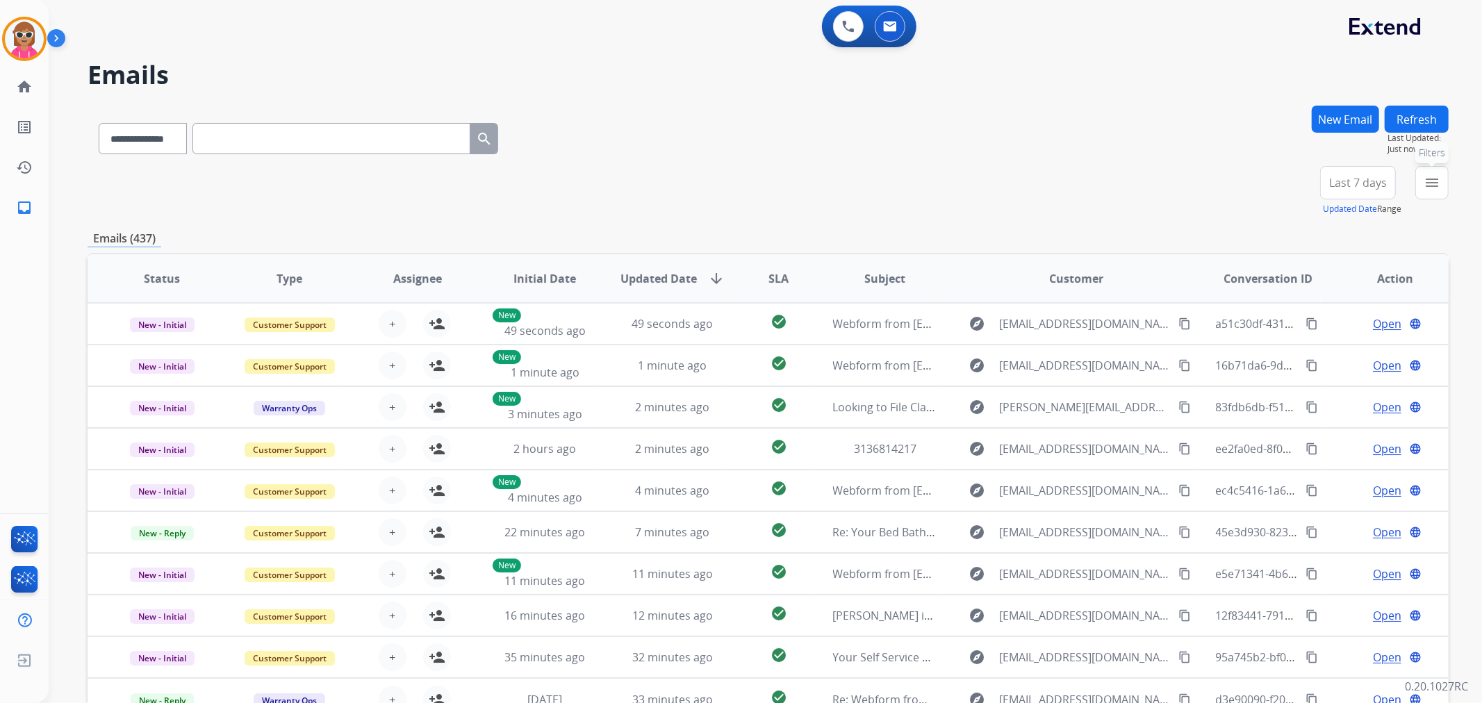
click at [1427, 189] on mat-icon "menu" at bounding box center [1432, 182] width 17 height 17
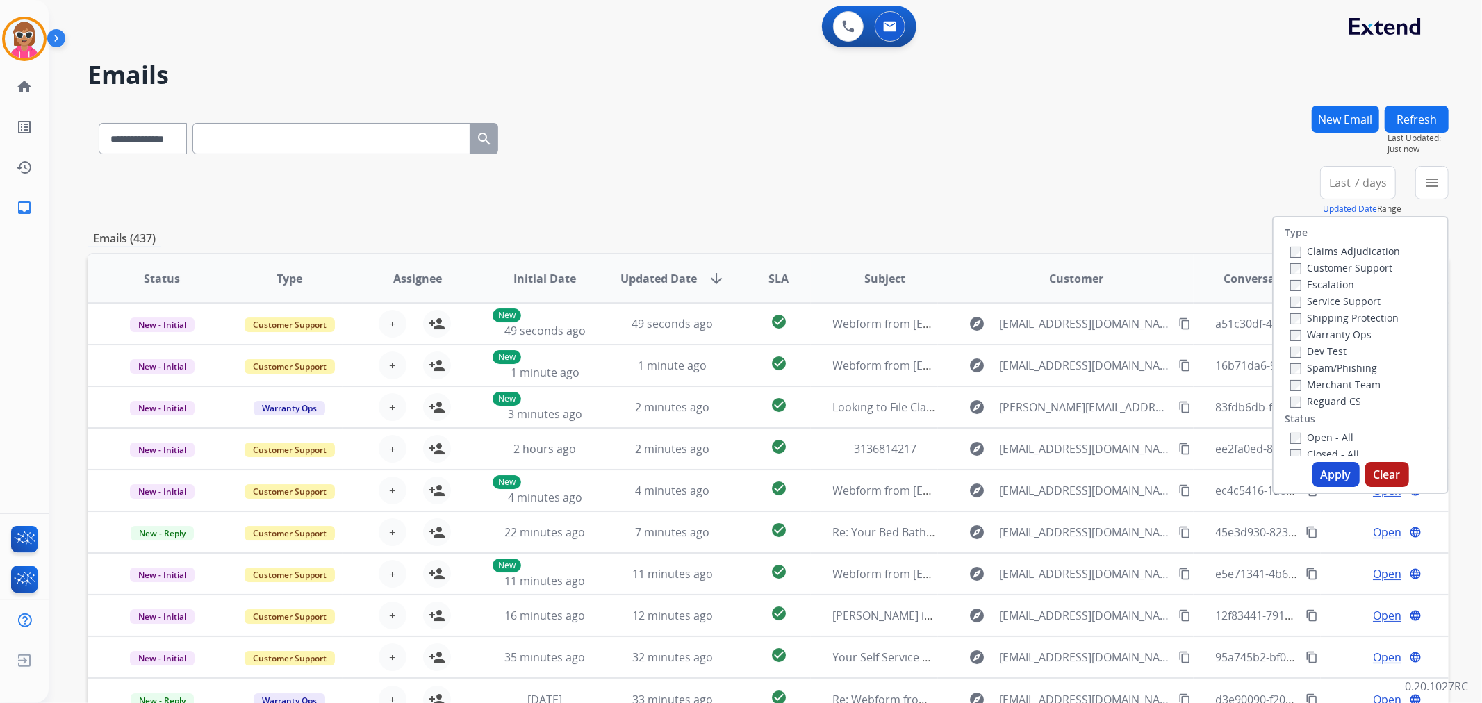
click at [1351, 272] on label "Customer Support" at bounding box center [1341, 267] width 102 height 13
drag, startPoint x: 1353, startPoint y: 320, endPoint x: 1346, endPoint y: 336, distance: 17.2
click at [1352, 322] on label "Shipping Protection" at bounding box center [1344, 317] width 108 height 13
click at [1337, 401] on label "Reguard CS" at bounding box center [1325, 401] width 71 height 13
click at [1318, 441] on label "Open - All" at bounding box center [1321, 437] width 63 height 13
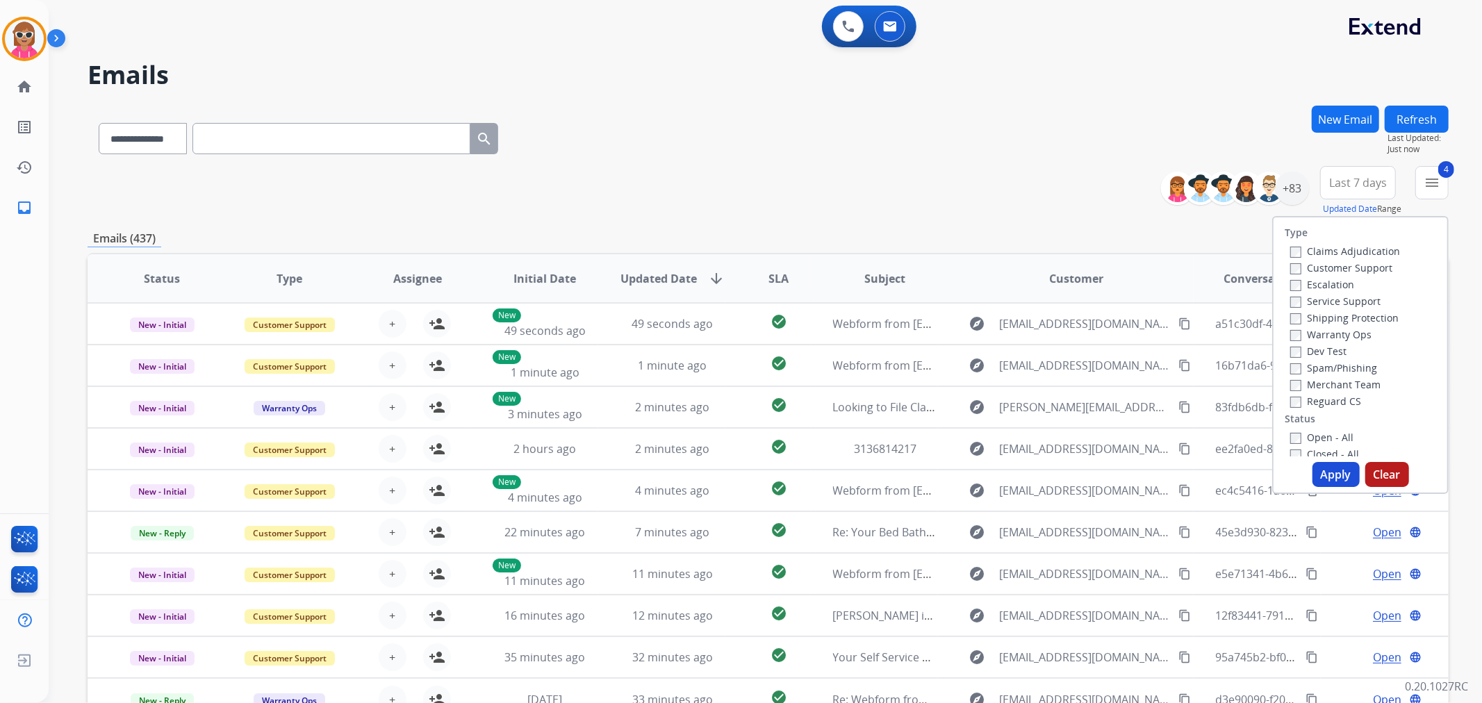
click at [1328, 484] on button "Apply" at bounding box center [1335, 474] width 47 height 25
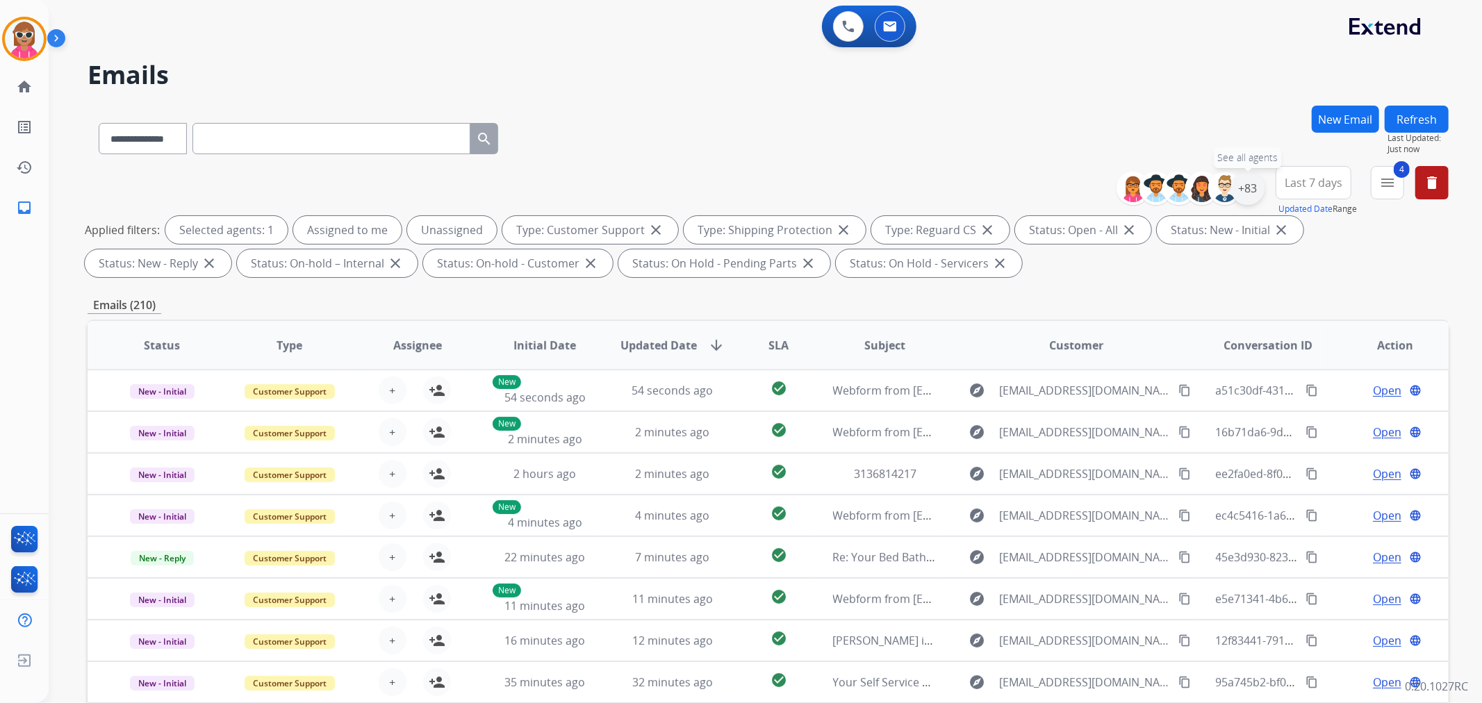
click at [1258, 183] on div "+83" at bounding box center [1247, 188] width 33 height 33
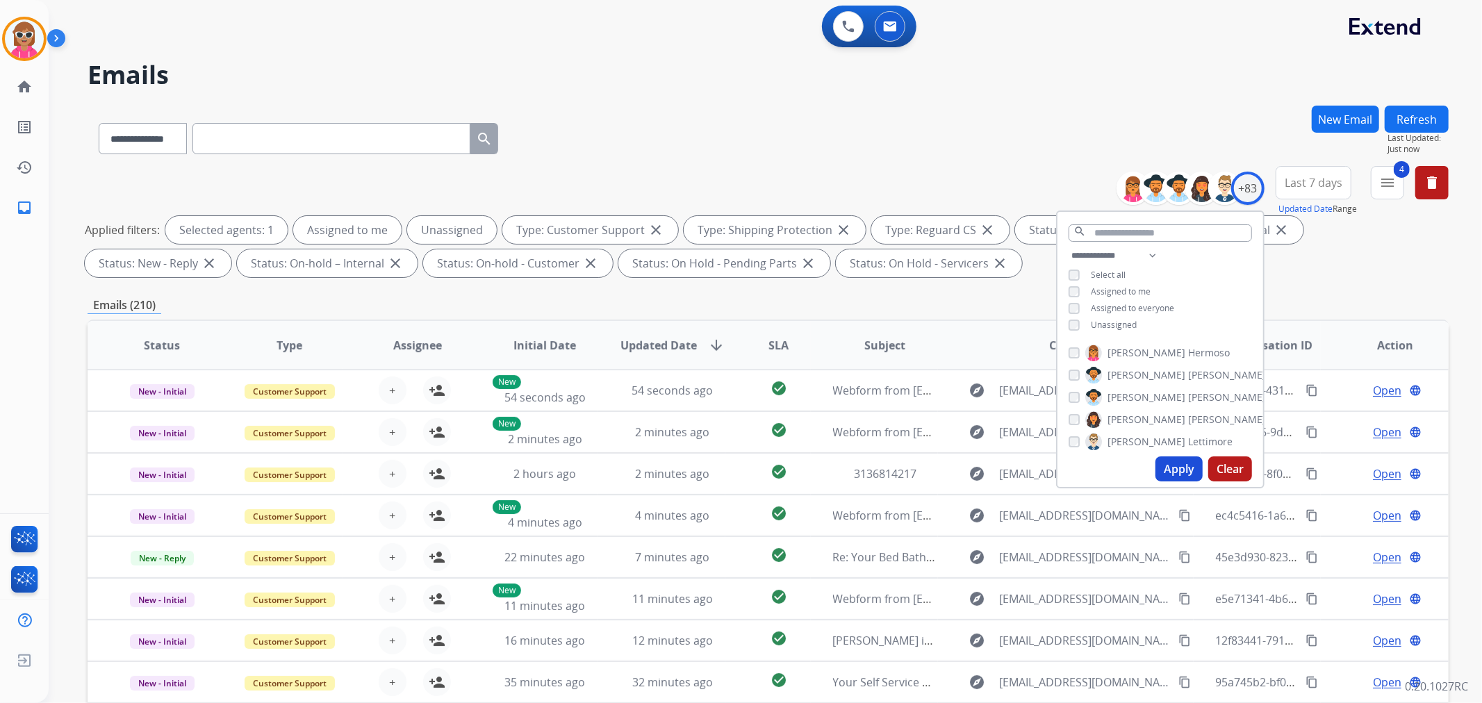
click at [1126, 292] on span "Assigned to me" at bounding box center [1121, 292] width 60 height 12
click at [1177, 465] on button "Apply" at bounding box center [1178, 468] width 47 height 25
drag, startPoint x: 745, startPoint y: 283, endPoint x: 752, endPoint y: 271, distance: 13.7
click at [746, 281] on div "**********" at bounding box center [768, 482] width 1361 height 752
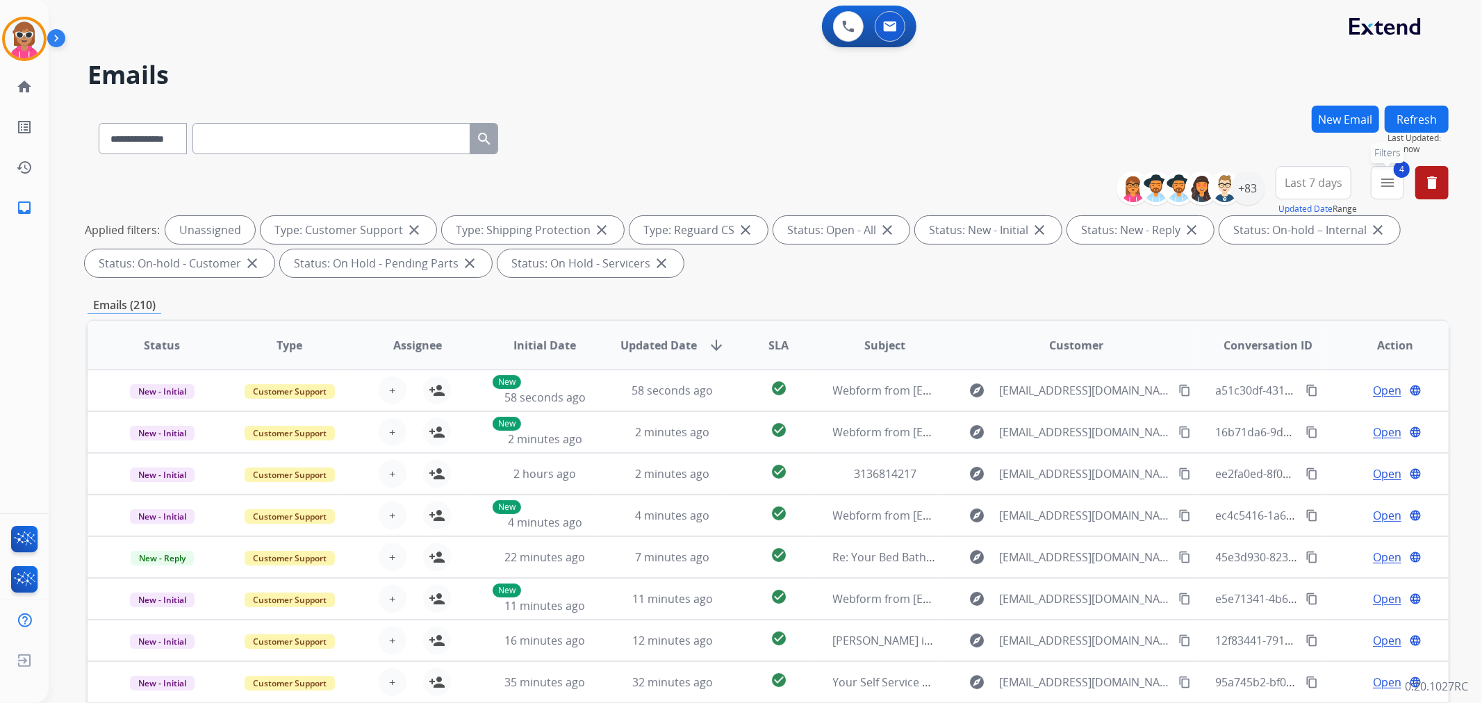
drag, startPoint x: 1388, startPoint y: 181, endPoint x: 1346, endPoint y: 231, distance: 65.7
click at [1387, 181] on mat-icon "menu" at bounding box center [1387, 182] width 17 height 17
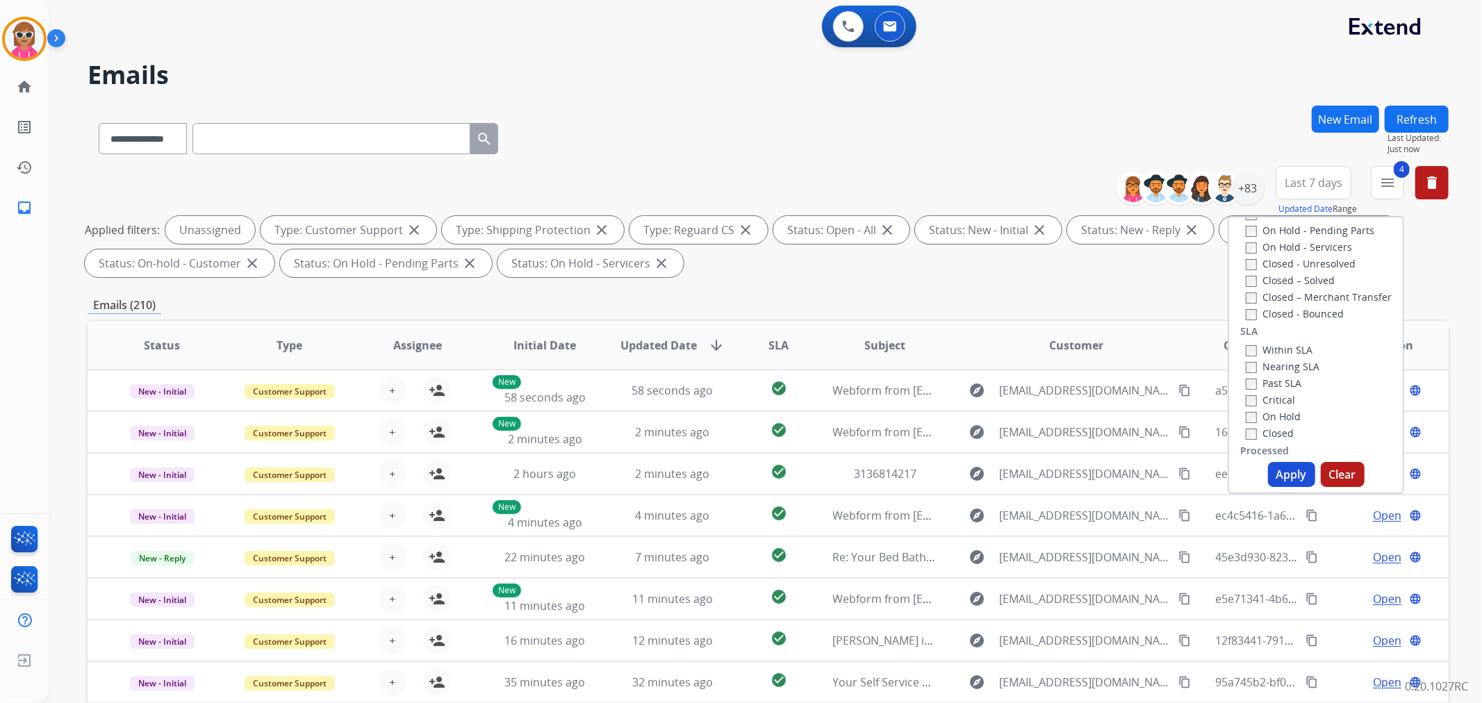
scroll to position [308, 0]
drag, startPoint x: 1297, startPoint y: 357, endPoint x: 1294, endPoint y: 378, distance: 21.1
click at [1296, 362] on div "Nearing SLA" at bounding box center [1283, 364] width 74 height 17
click at [1294, 378] on label "Past SLA" at bounding box center [1274, 381] width 56 height 13
click at [1283, 397] on label "Critical" at bounding box center [1270, 398] width 49 height 13
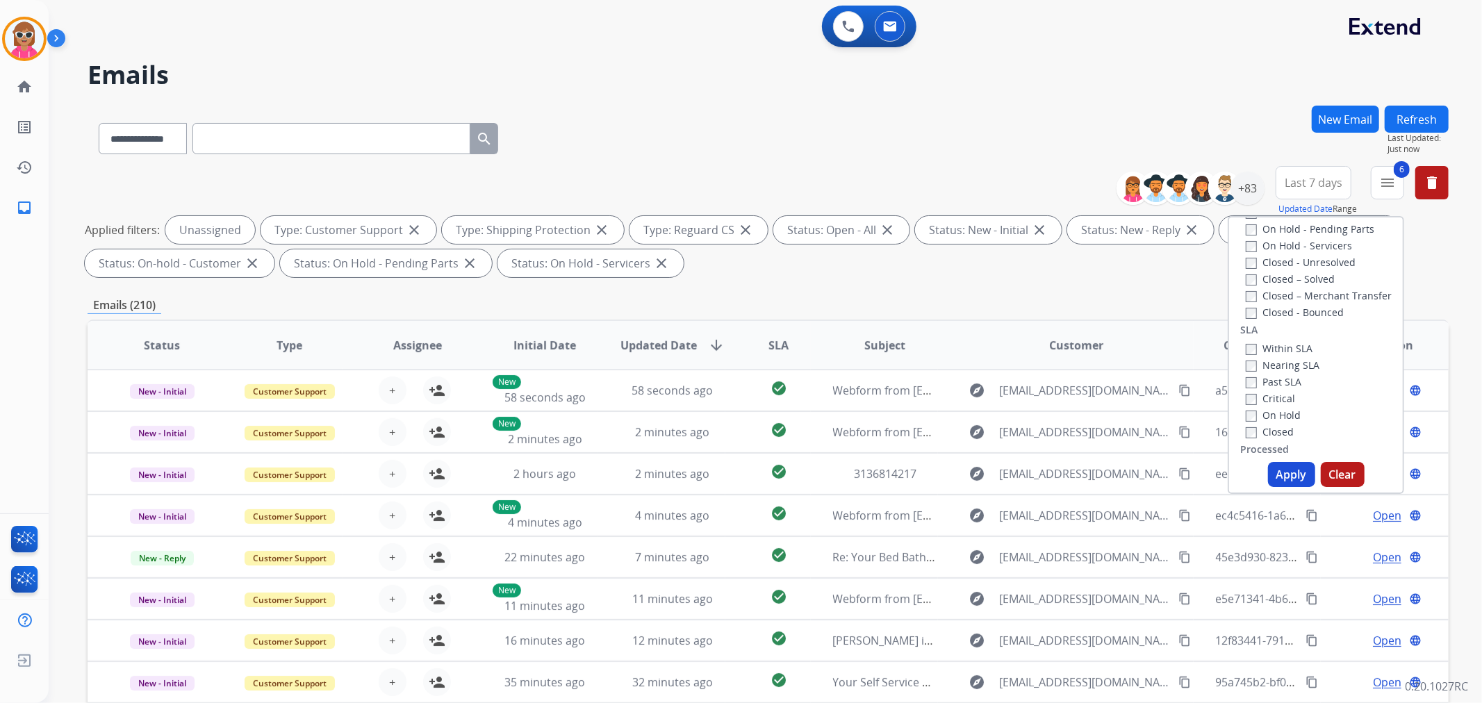
click at [1286, 489] on div "Type Claims Adjudication Customer Support Escalation Service Support Shipping P…" at bounding box center [1316, 355] width 176 height 278
click at [1286, 480] on button "Apply" at bounding box center [1291, 474] width 47 height 25
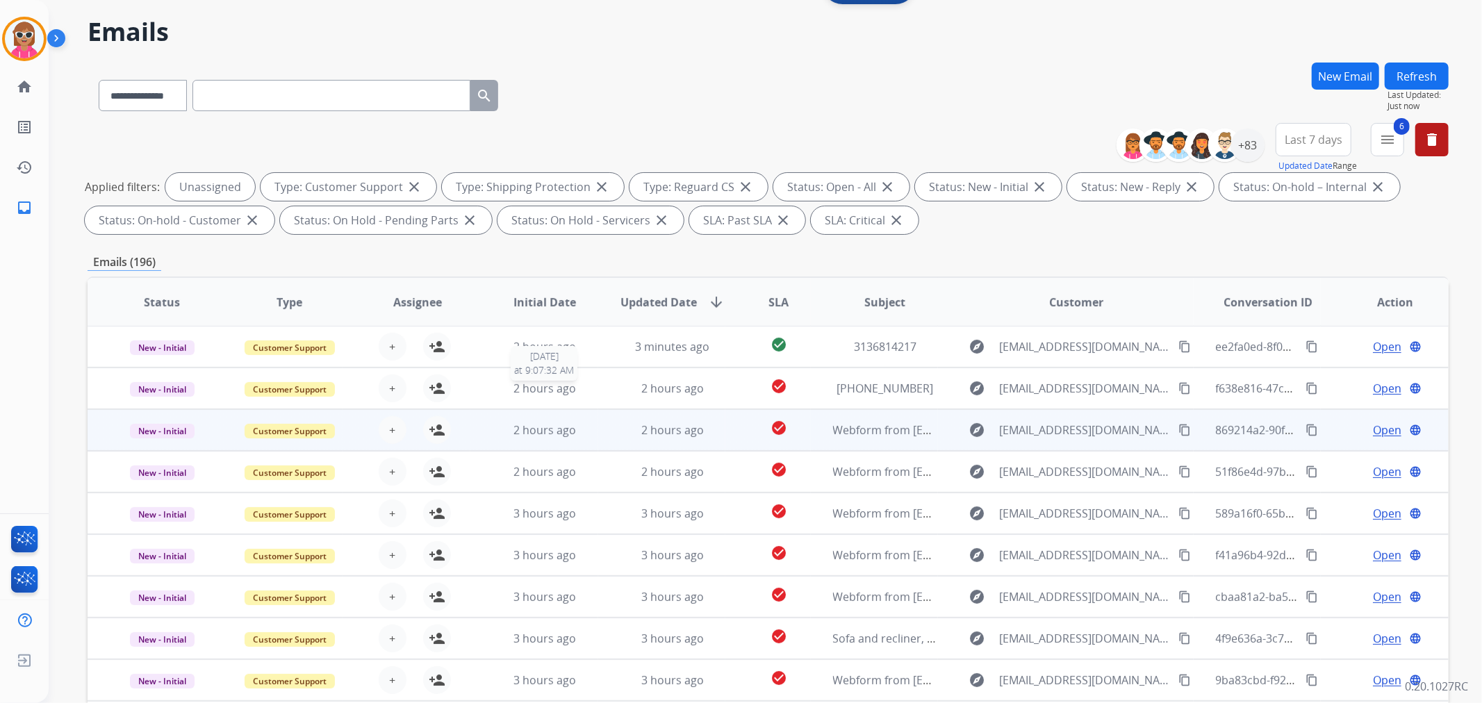
scroll to position [154, 0]
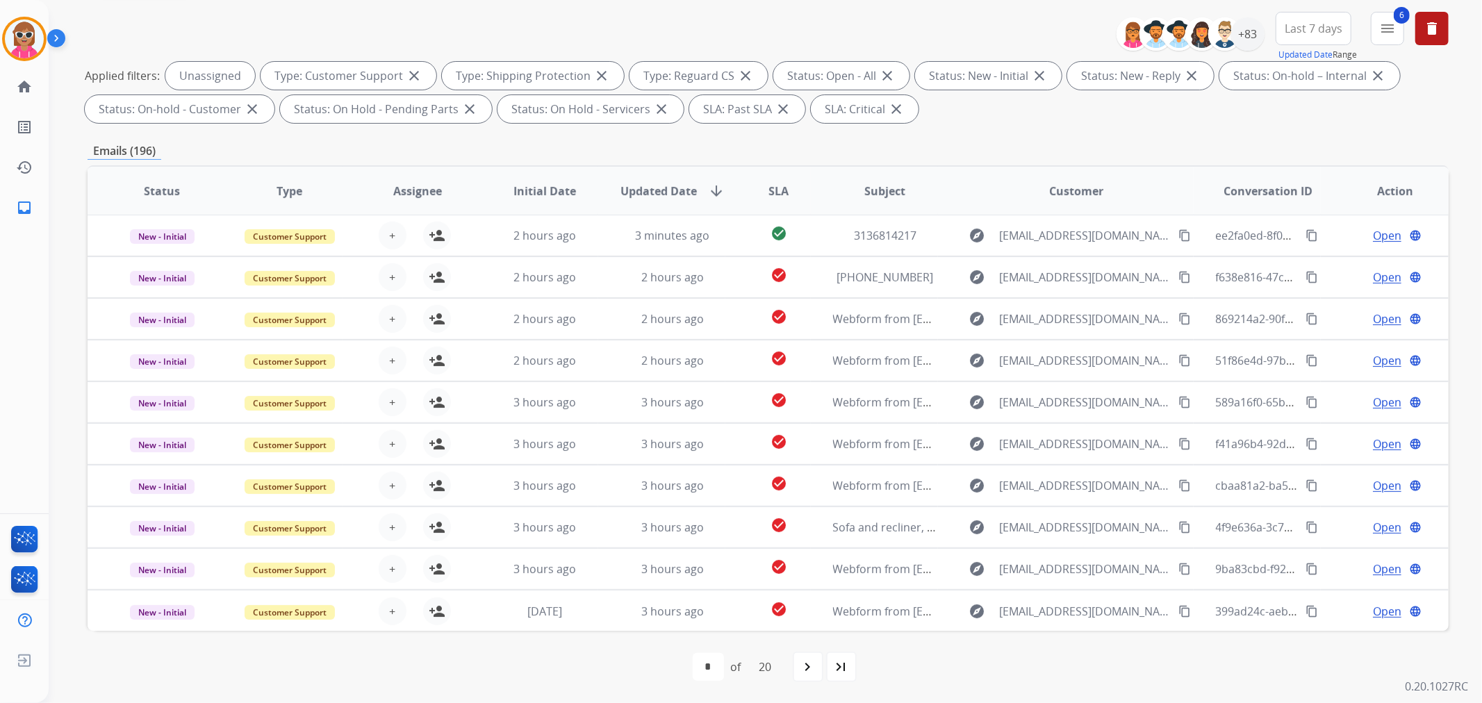
click at [780, 189] on span "SLA" at bounding box center [778, 191] width 20 height 17
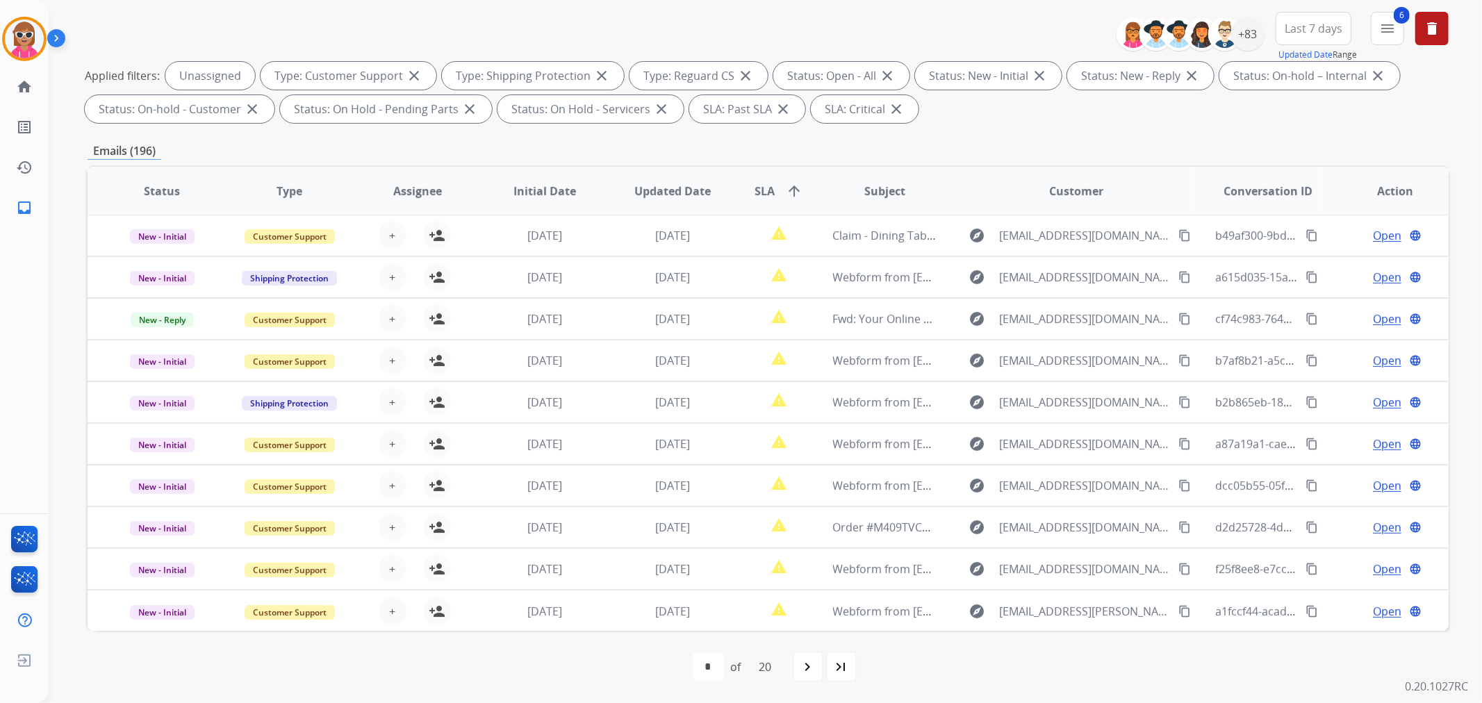
scroll to position [0, 0]
click at [1424, 29] on mat-icon "delete" at bounding box center [1432, 28] width 17 height 17
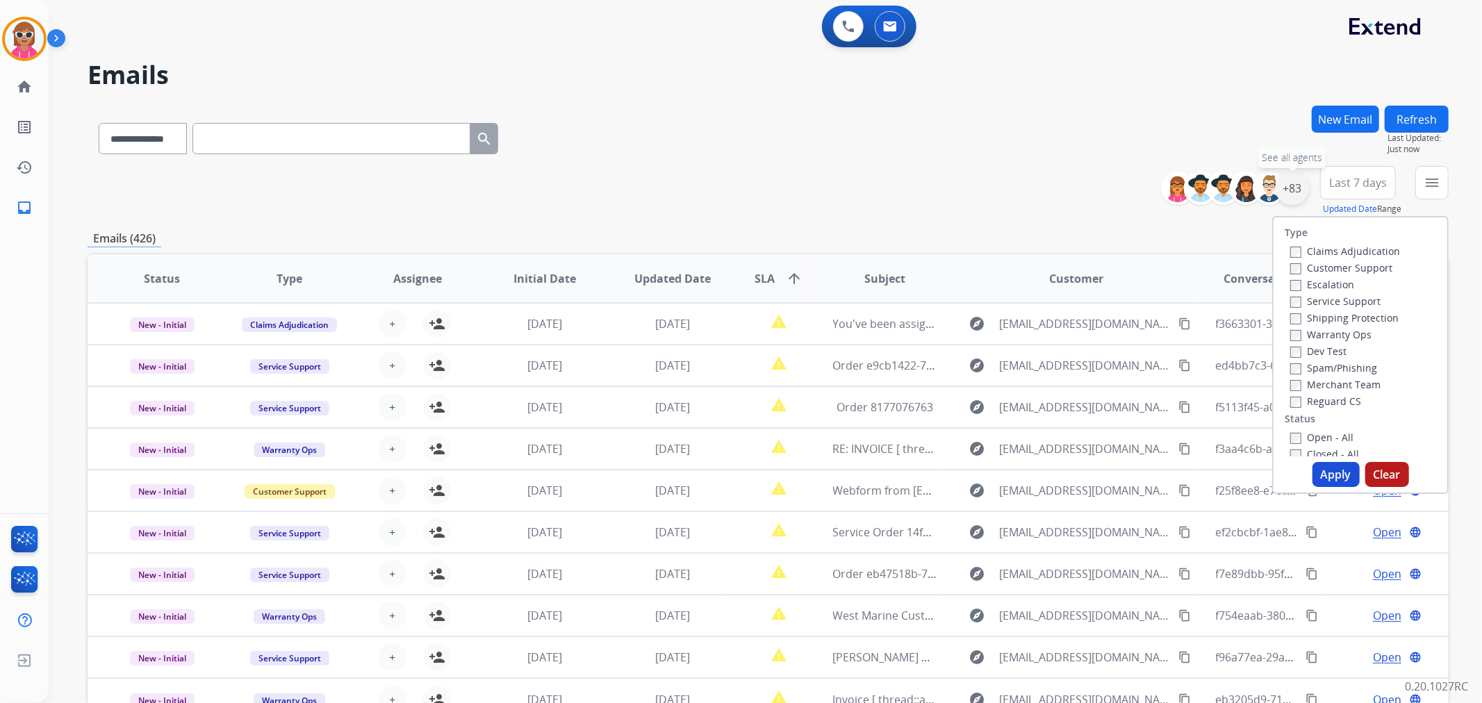
click at [1291, 182] on div "+83" at bounding box center [1292, 188] width 33 height 33
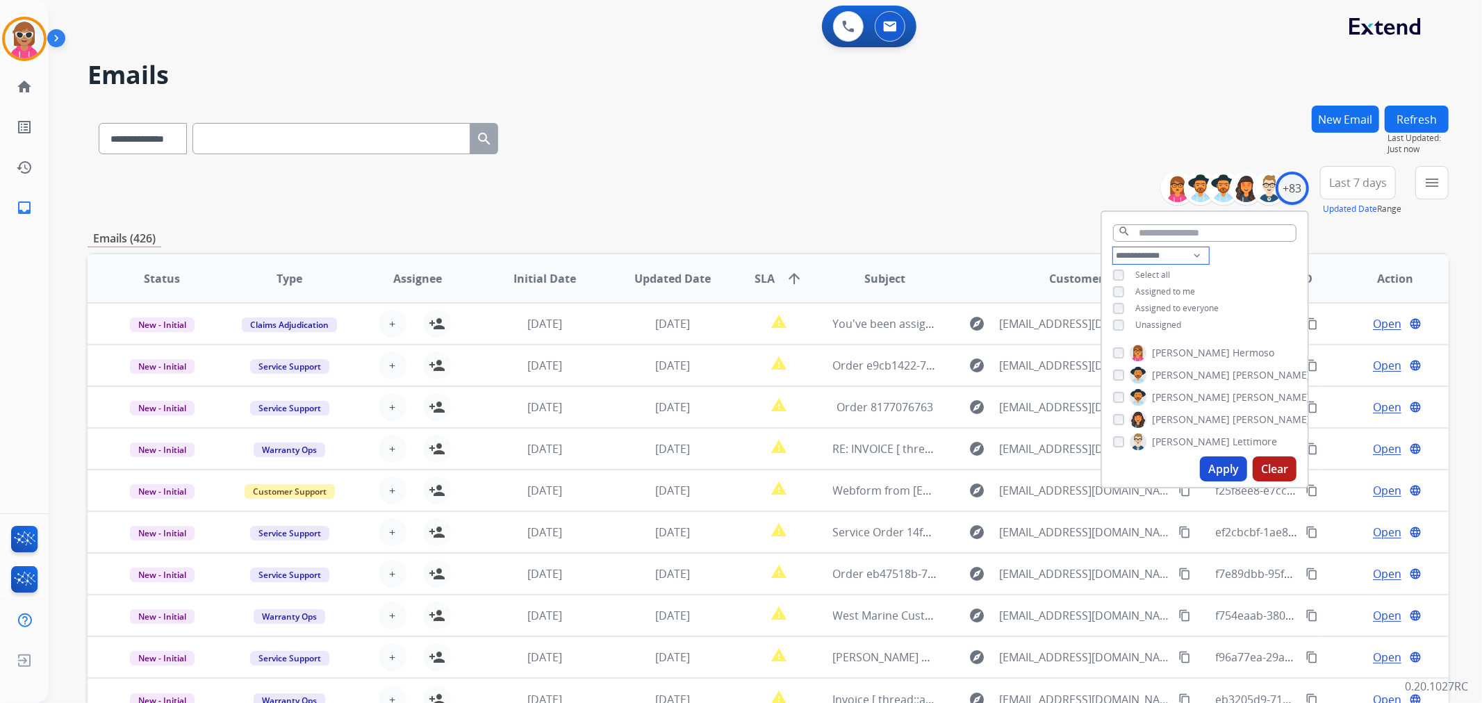
click at [1180, 254] on select "**********" at bounding box center [1161, 255] width 96 height 17
select select "**********"
click at [1113, 247] on select "**********" at bounding box center [1161, 255] width 96 height 17
click at [1239, 257] on div "**********" at bounding box center [1205, 283] width 206 height 72
click at [1233, 336] on span "[PERSON_NAME]" at bounding box center [1272, 336] width 78 height 14
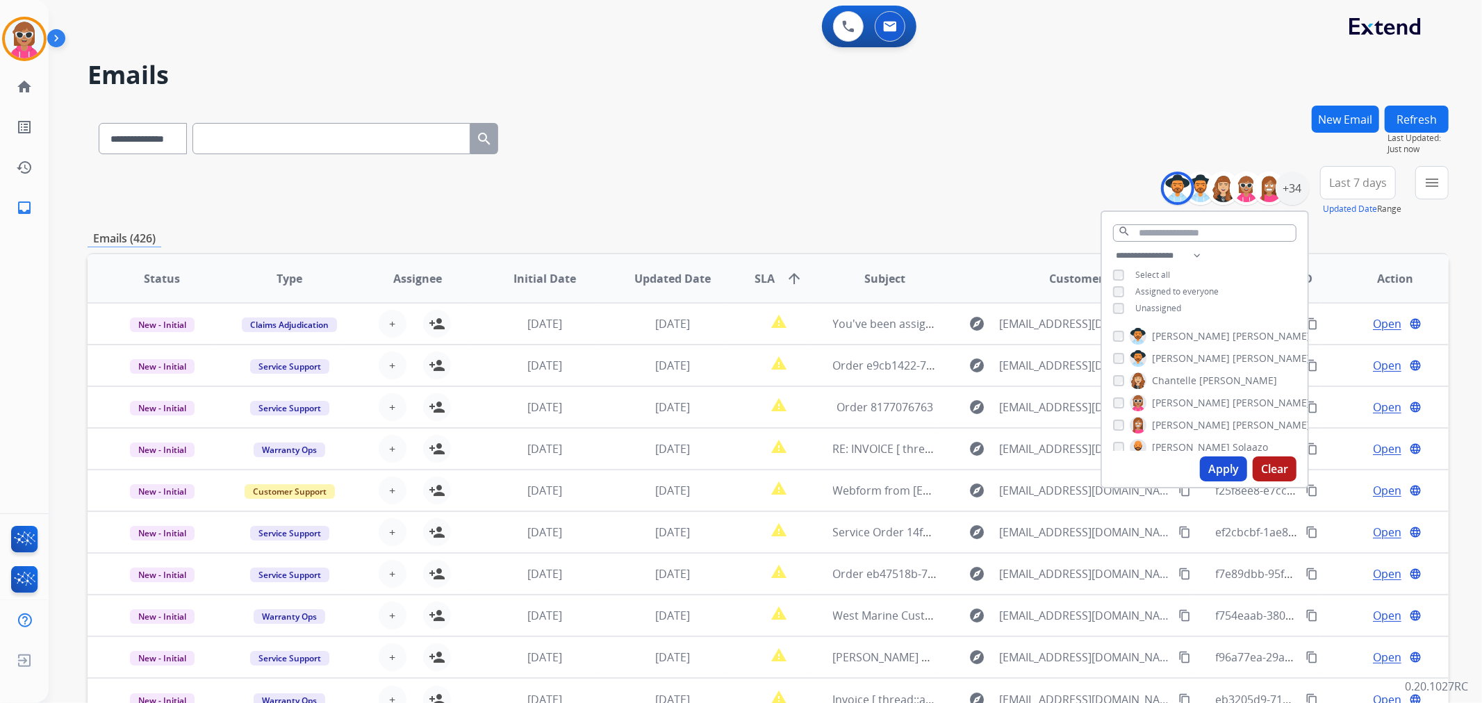
click at [1187, 352] on span "[PERSON_NAME]" at bounding box center [1191, 359] width 78 height 14
click at [1186, 385] on span "Chantelle" at bounding box center [1174, 381] width 44 height 14
click at [1194, 413] on div "[PERSON_NAME] [PERSON_NAME] [PERSON_NAME] [PERSON_NAME] [PERSON_NAME] [PERSON_N…" at bounding box center [1205, 386] width 206 height 129
click at [1185, 396] on span "[PERSON_NAME]" at bounding box center [1191, 403] width 78 height 14
drag, startPoint x: 1185, startPoint y: 431, endPoint x: 1180, endPoint y: 438, distance: 9.4
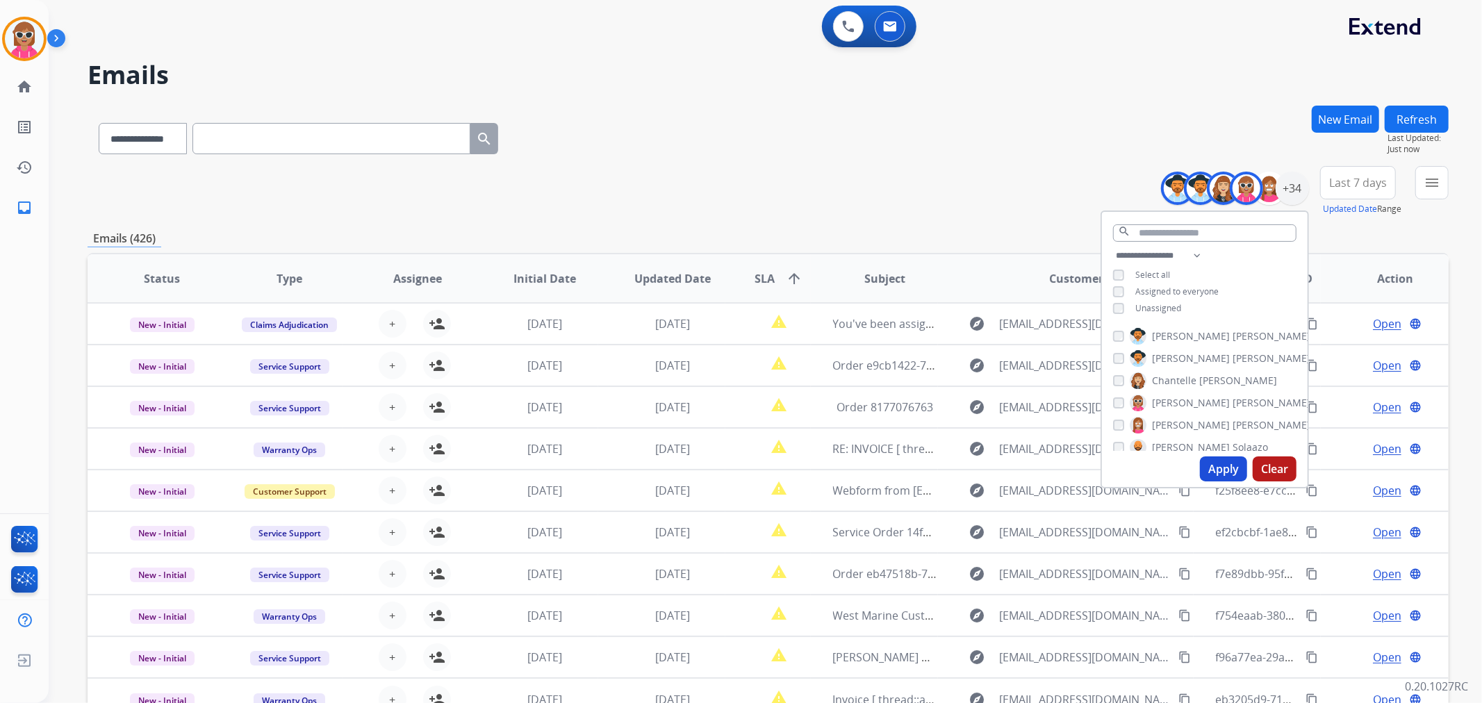
click at [1184, 429] on label "[PERSON_NAME]" at bounding box center [1220, 425] width 181 height 17
click at [1233, 445] on span "Solaazo" at bounding box center [1250, 447] width 35 height 14
click at [1187, 418] on span "[PERSON_NAME]" at bounding box center [1191, 425] width 78 height 14
click at [1164, 390] on span "[PERSON_NAME]" at bounding box center [1191, 393] width 78 height 14
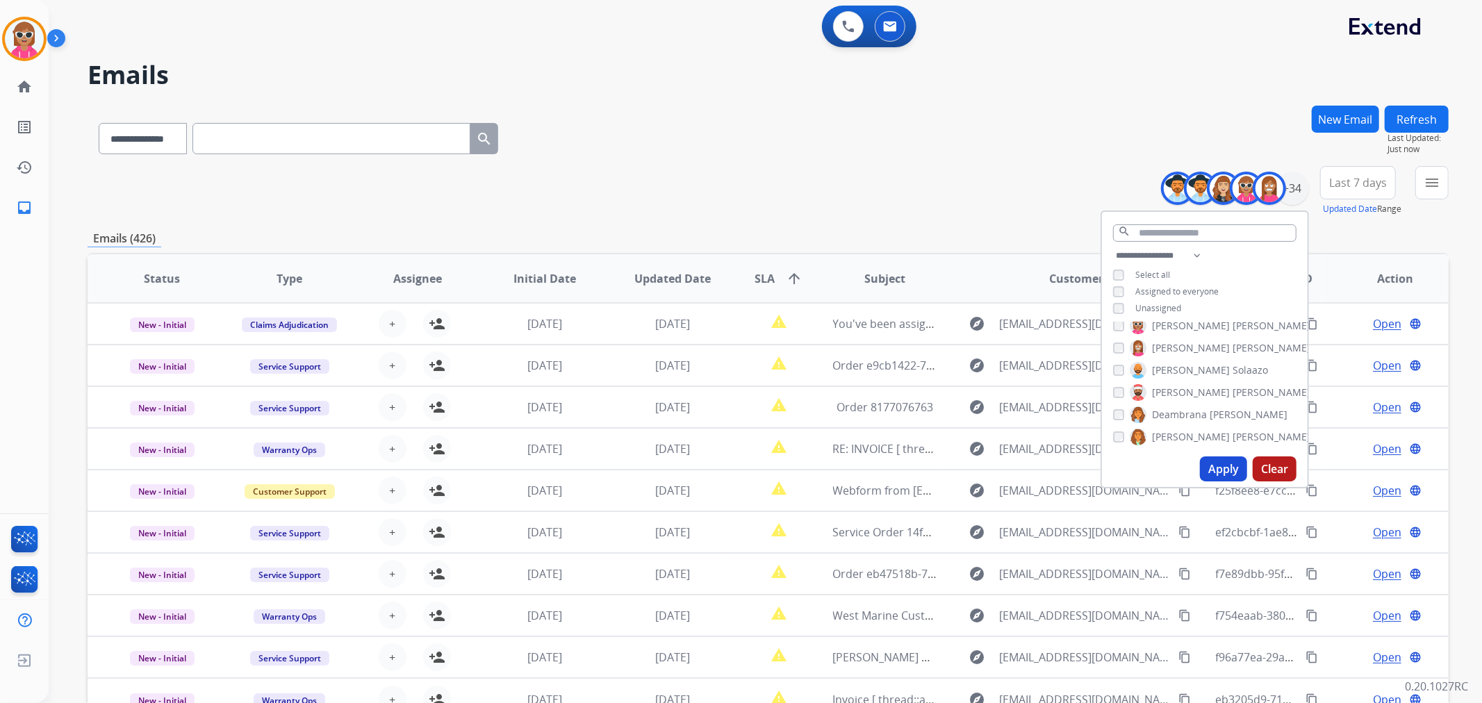
click at [1168, 408] on span "Deambrana" at bounding box center [1179, 415] width 55 height 14
click at [1175, 440] on span "[PERSON_NAME]" at bounding box center [1191, 437] width 78 height 14
click at [1169, 387] on label "Farah Bois" at bounding box center [1165, 382] width 71 height 17
click at [1169, 400] on span "Harmony" at bounding box center [1173, 404] width 42 height 14
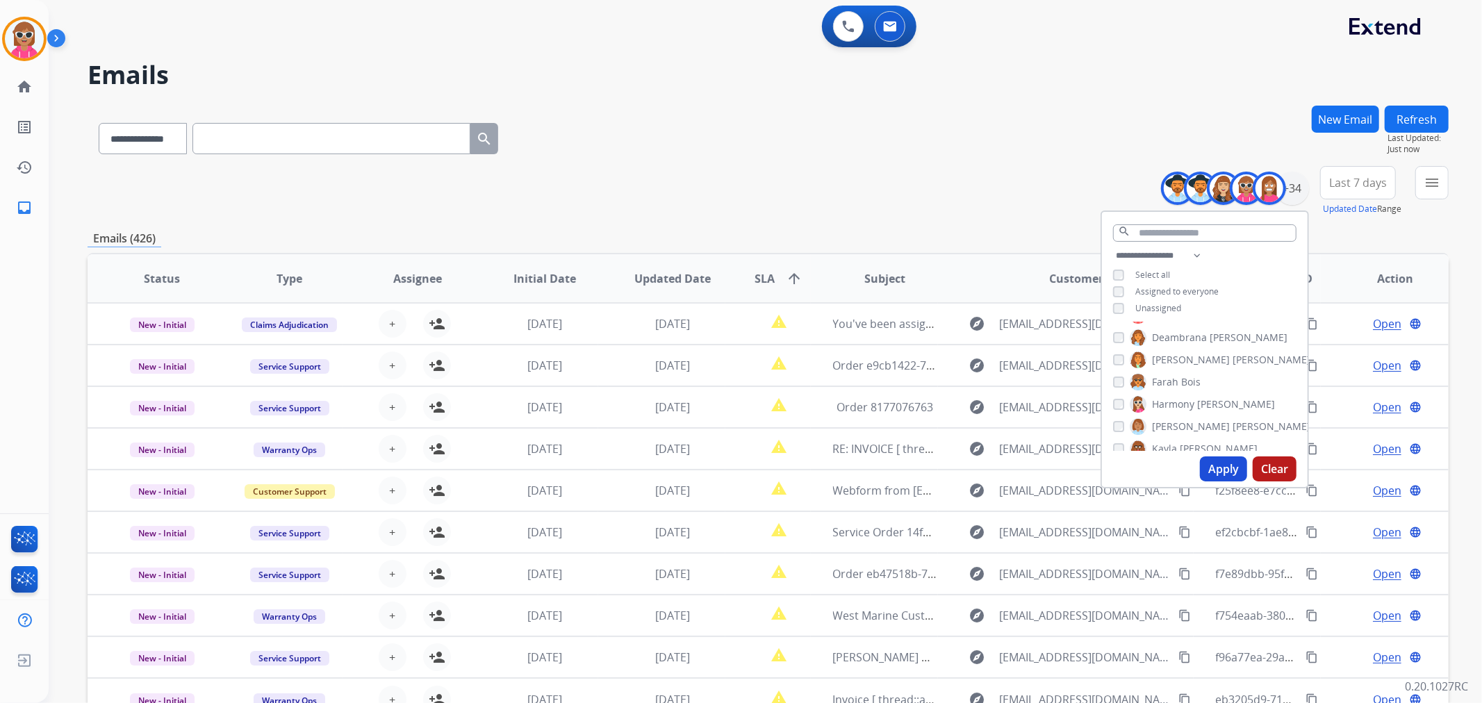
click at [1171, 424] on span "[PERSON_NAME]" at bounding box center [1191, 427] width 78 height 14
click at [1172, 442] on span "Kayla" at bounding box center [1164, 449] width 25 height 14
click at [1233, 386] on span "[PERSON_NAME]" at bounding box center [1272, 393] width 78 height 14
click at [1177, 415] on span "[GEOGRAPHIC_DATA]" at bounding box center [1200, 416] width 97 height 14
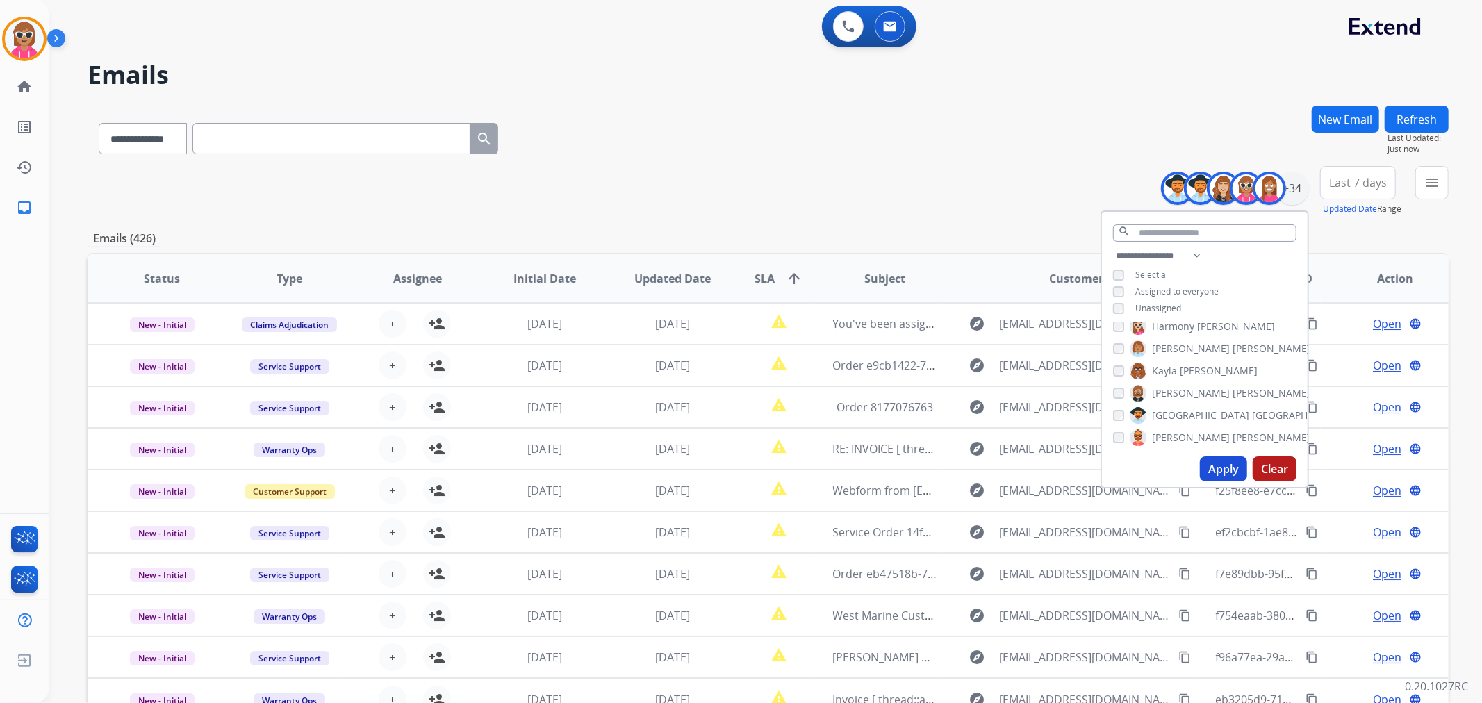
click at [1178, 433] on span "[PERSON_NAME]" at bounding box center [1191, 438] width 78 height 14
click at [1177, 380] on span "[PERSON_NAME]" at bounding box center [1191, 383] width 78 height 14
click at [1233, 402] on span "[PERSON_NAME]" at bounding box center [1272, 405] width 78 height 14
click at [1178, 425] on span "Raujon" at bounding box center [1168, 427] width 33 height 14
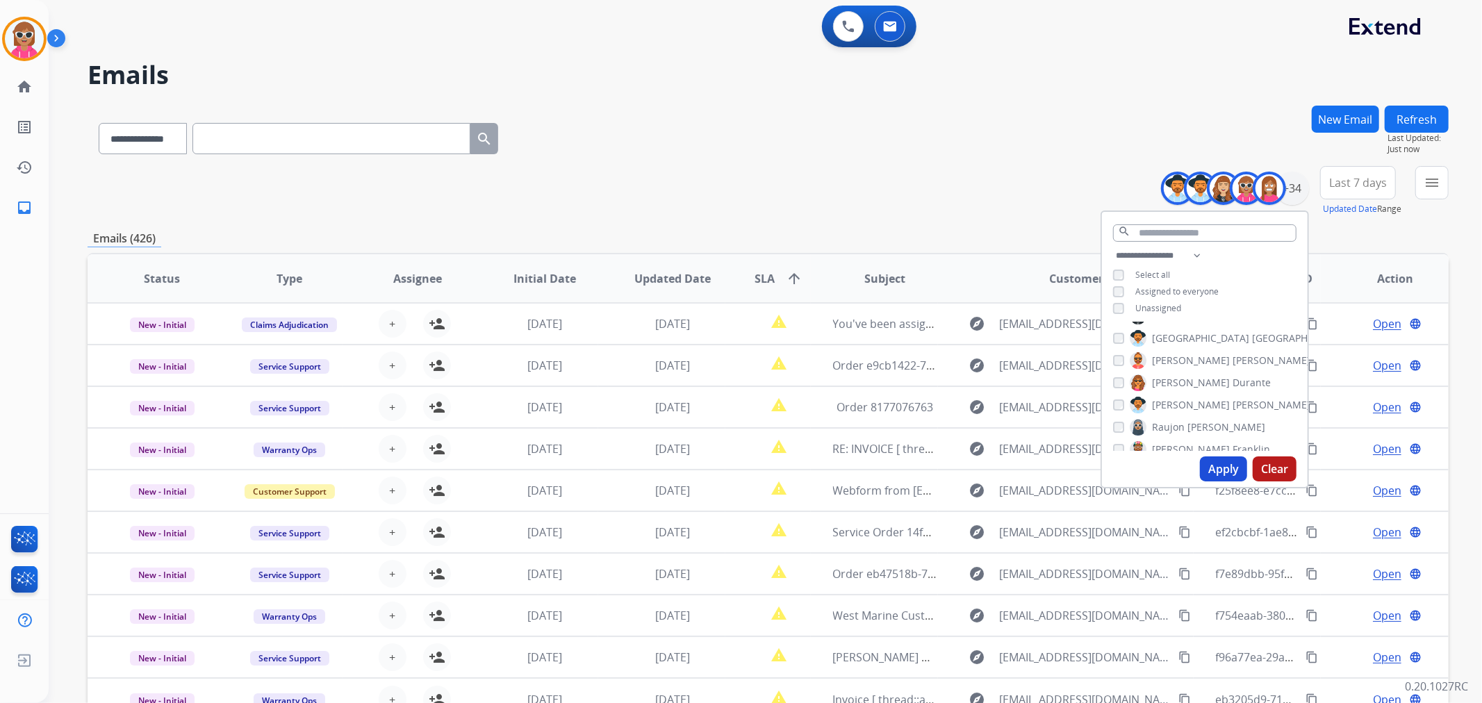
click at [1175, 447] on span "[PERSON_NAME]" at bounding box center [1191, 450] width 78 height 14
drag, startPoint x: 1176, startPoint y: 388, endPoint x: 1169, endPoint y: 415, distance: 28.6
click at [1174, 389] on span "[PERSON_NAME]" at bounding box center [1191, 394] width 78 height 14
click at [1169, 415] on span "[PERSON_NAME]" at bounding box center [1191, 416] width 78 height 14
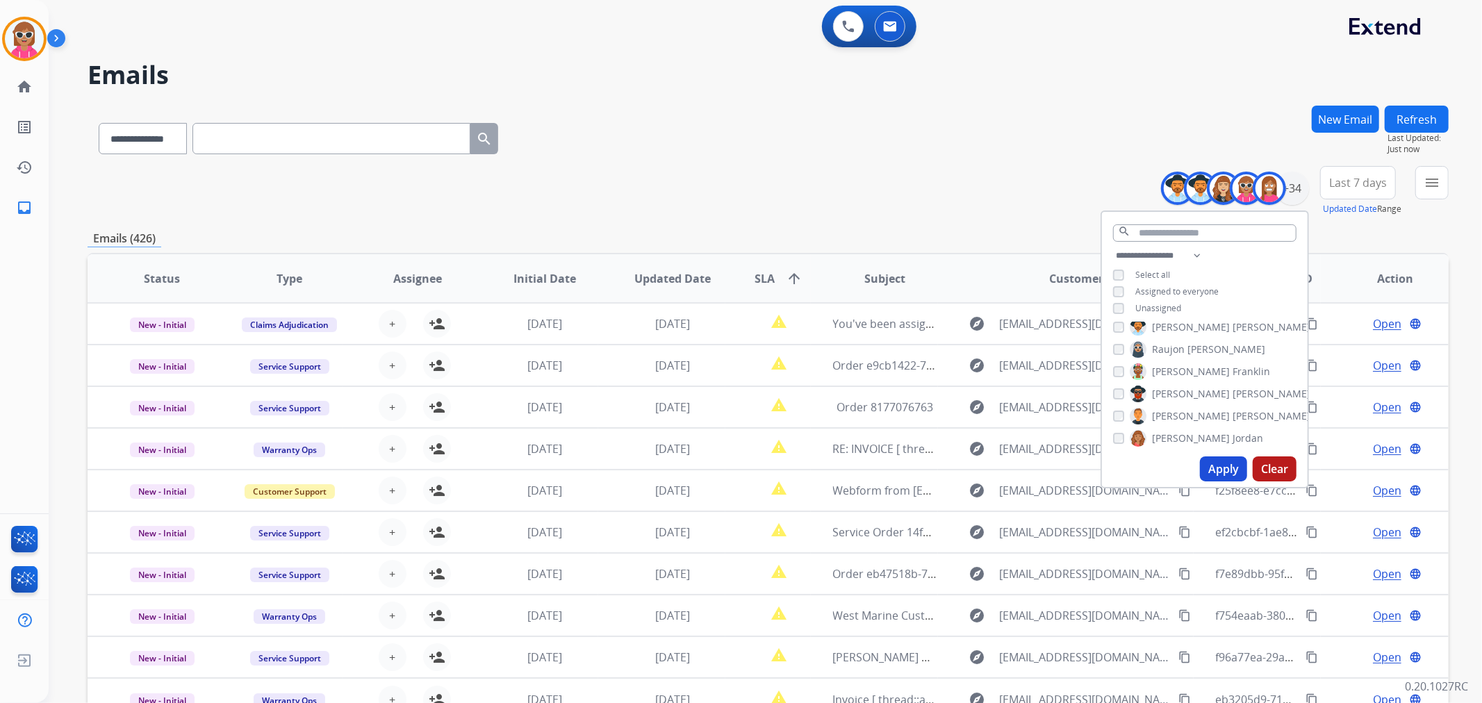
click at [1168, 436] on span "[PERSON_NAME]" at bounding box center [1191, 438] width 78 height 14
click at [1169, 383] on span "Shamaya" at bounding box center [1173, 384] width 42 height 14
drag, startPoint x: 1166, startPoint y: 403, endPoint x: 1166, endPoint y: 412, distance: 9.0
click at [1166, 404] on span "Shamora" at bounding box center [1173, 406] width 42 height 14
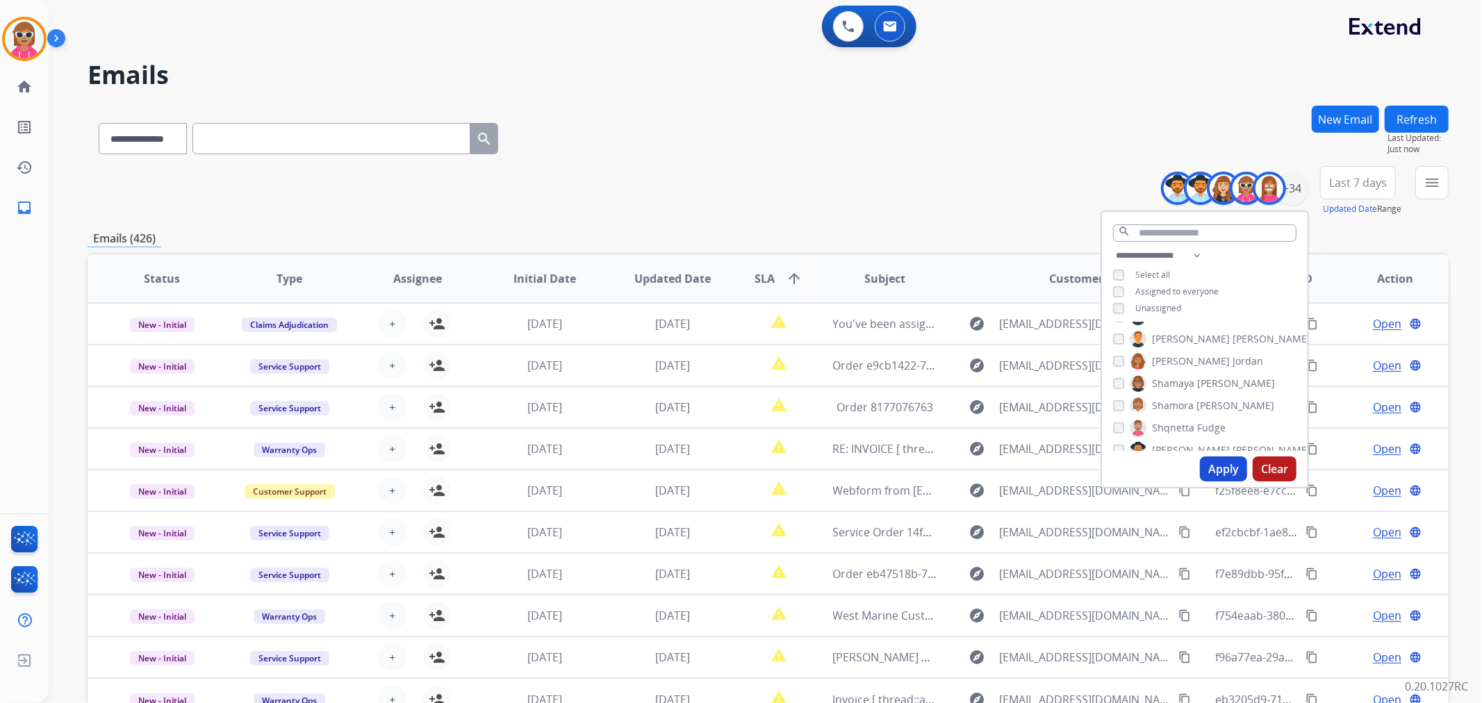
click at [1166, 427] on span "Shqnetta" at bounding box center [1173, 428] width 42 height 14
click at [1167, 447] on span "[PERSON_NAME]" at bounding box center [1191, 450] width 78 height 14
click at [1163, 398] on label "[PERSON_NAME]" at bounding box center [1203, 393] width 146 height 17
click at [1167, 420] on label "[PERSON_NAME]" at bounding box center [1220, 415] width 181 height 17
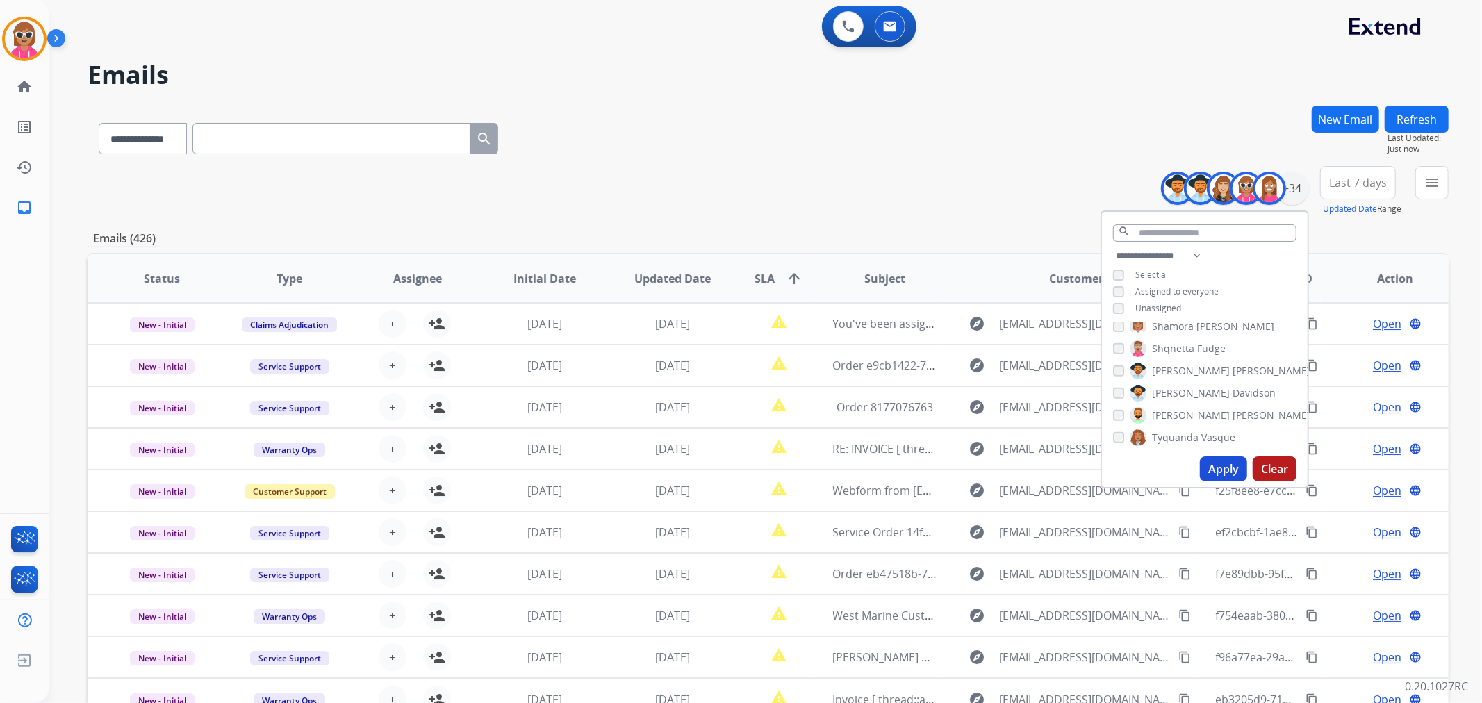
click at [1169, 438] on span "Tyquanda" at bounding box center [1175, 438] width 47 height 14
drag, startPoint x: 1173, startPoint y: 380, endPoint x: 1171, endPoint y: 388, distance: 7.9
click at [1171, 388] on label "[PERSON_NAME]" at bounding box center [1166, 382] width 72 height 17
click at [1169, 406] on span "[GEOGRAPHIC_DATA]" at bounding box center [1200, 405] width 97 height 14
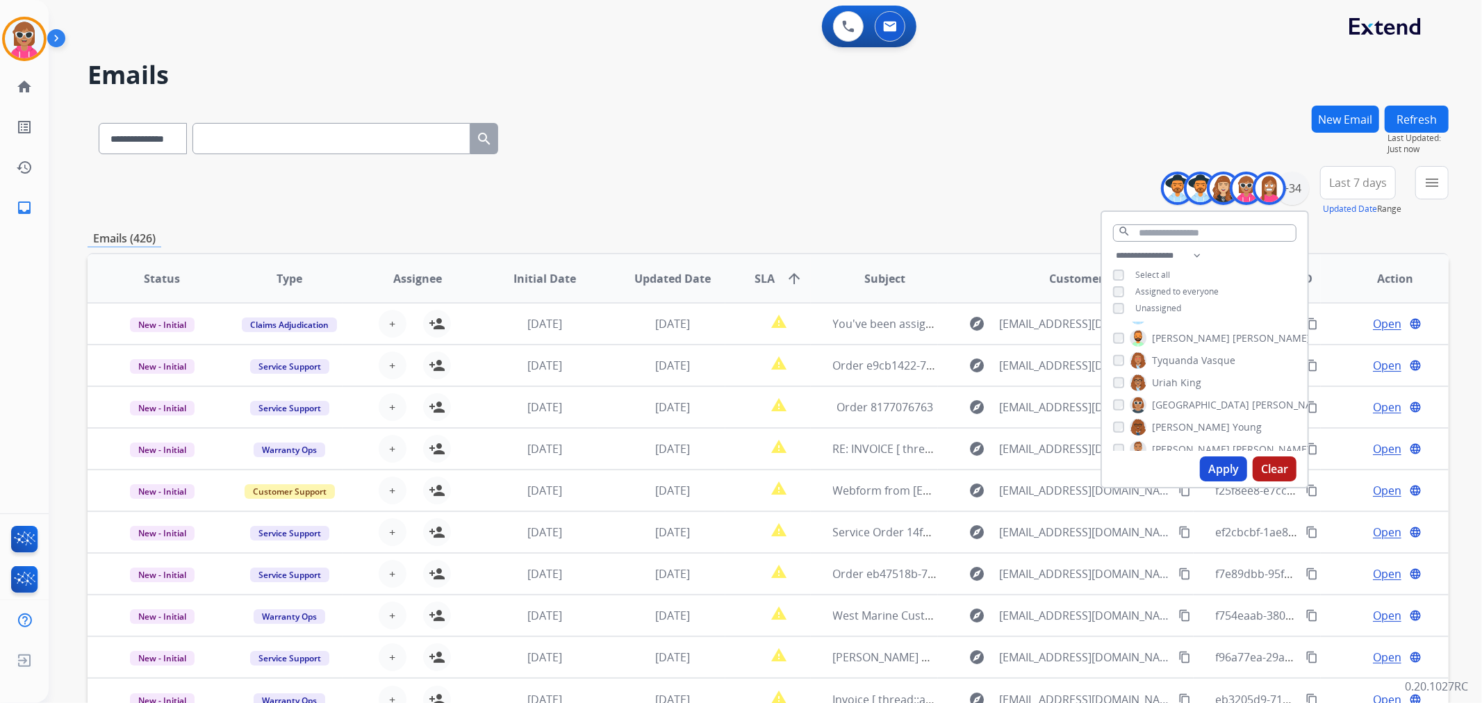
click at [1169, 433] on div "[PERSON_NAME] [PERSON_NAME] [PERSON_NAME] [PERSON_NAME] [PERSON_NAME] [PERSON_N…" at bounding box center [1205, 386] width 206 height 129
click at [1169, 456] on div "Apply Clear" at bounding box center [1205, 469] width 206 height 36
click at [1169, 443] on span "[PERSON_NAME]" at bounding box center [1191, 450] width 78 height 14
click at [1178, 420] on span "[PERSON_NAME]" at bounding box center [1191, 427] width 78 height 14
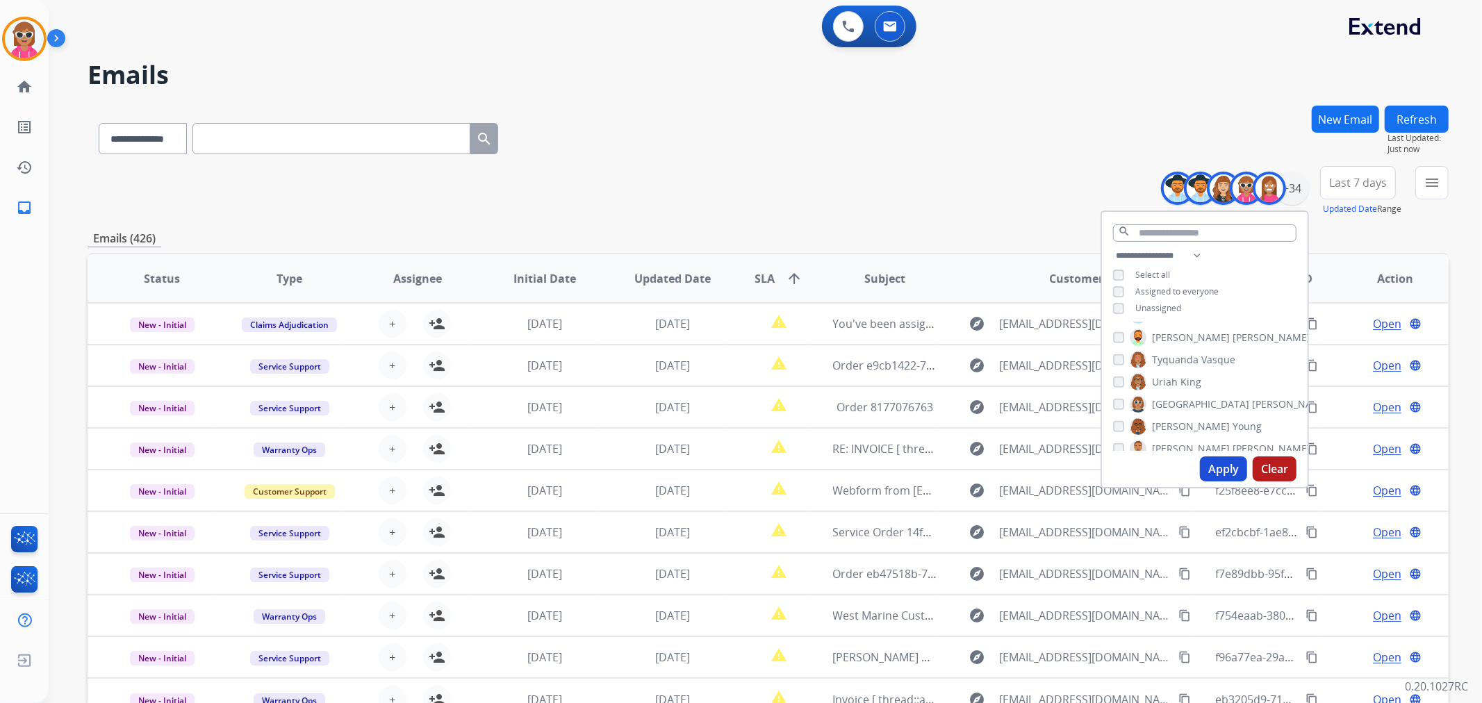
click at [1180, 377] on span "King" at bounding box center [1190, 382] width 21 height 14
click at [1233, 461] on button "Apply" at bounding box center [1223, 468] width 47 height 25
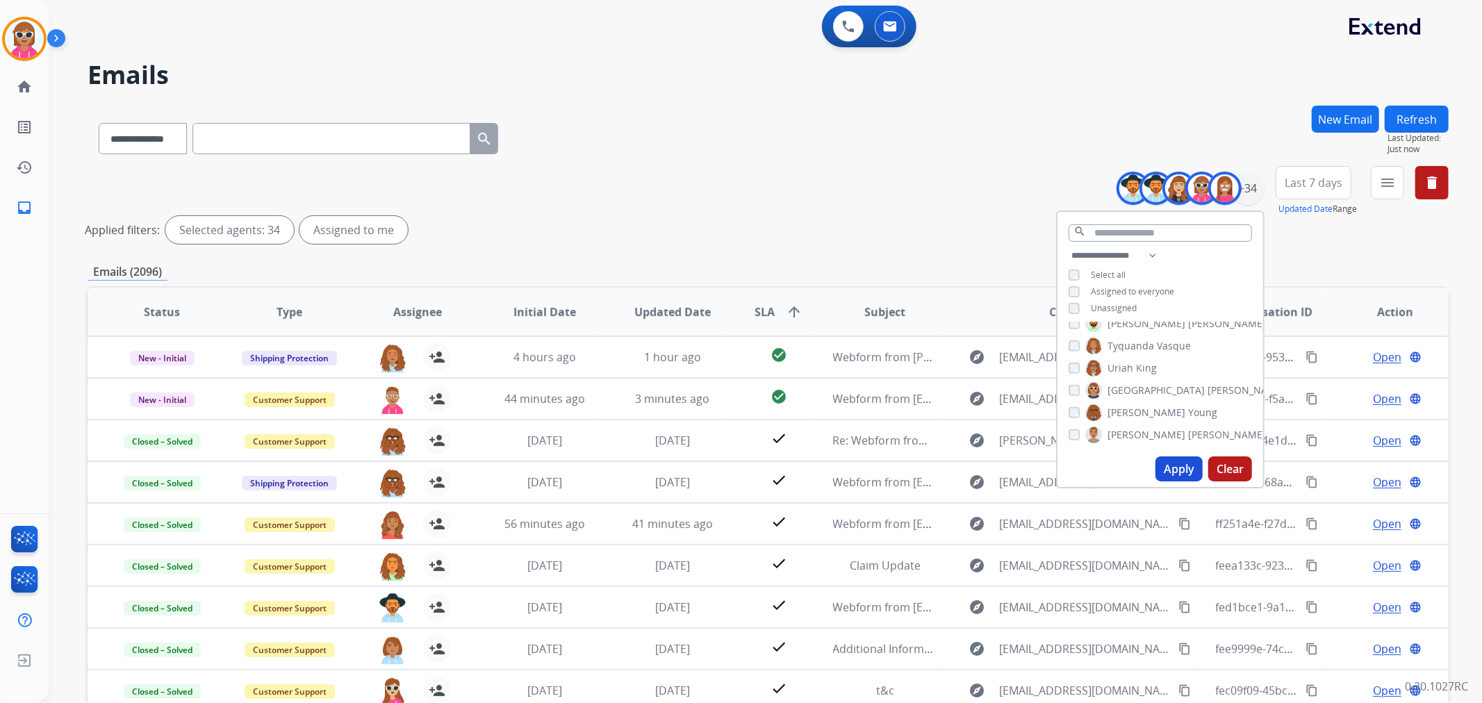
click at [1405, 171] on div "**********" at bounding box center [1288, 191] width 322 height 50
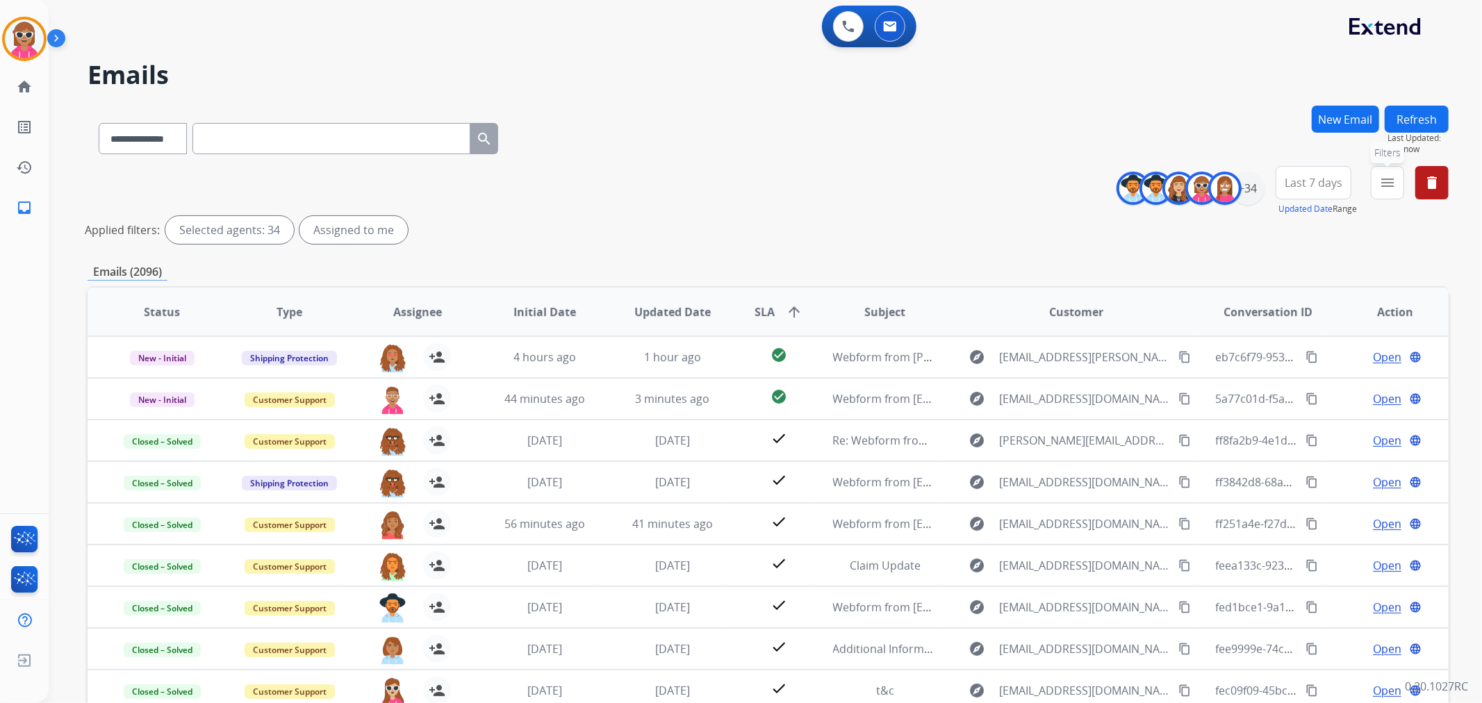
click at [1395, 179] on button "menu Filters" at bounding box center [1387, 182] width 33 height 33
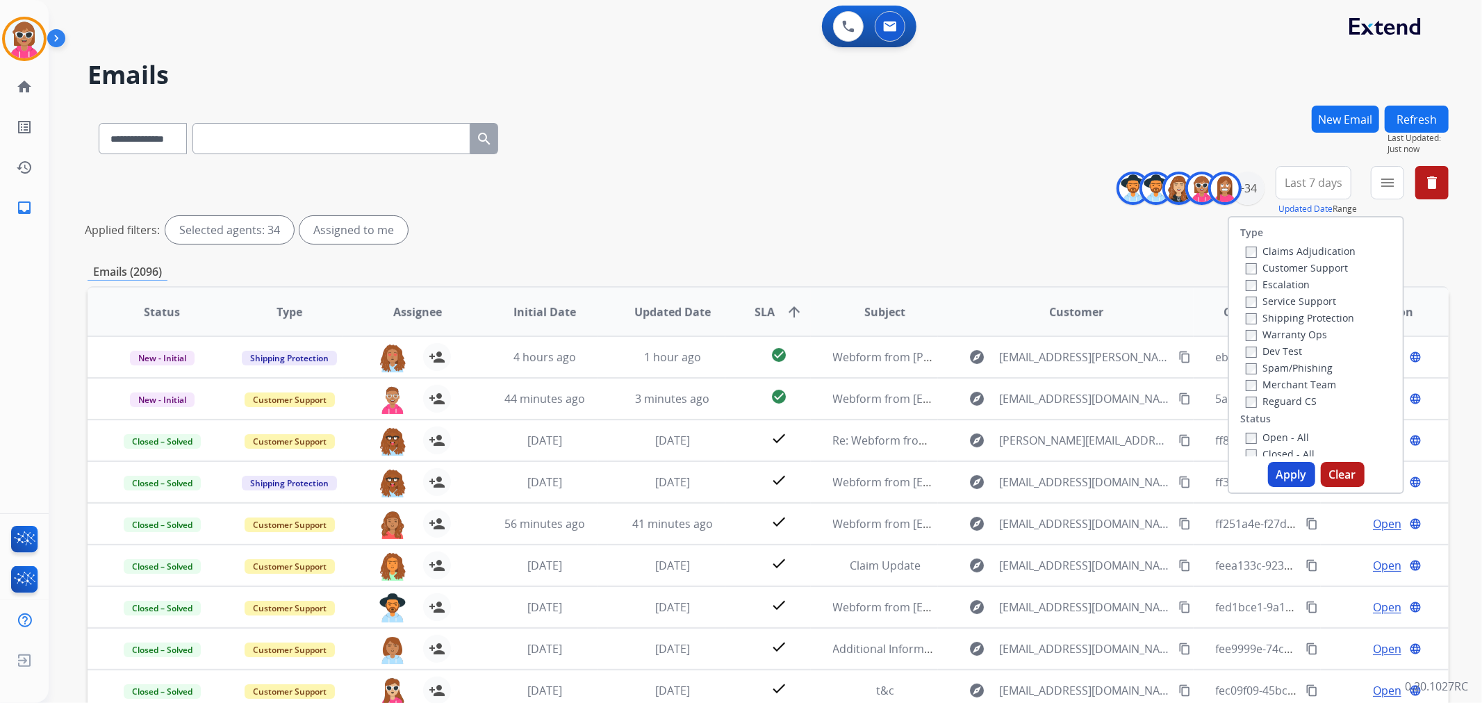
click at [1282, 269] on label "Customer Support" at bounding box center [1297, 267] width 102 height 13
click at [1294, 309] on div "Shipping Protection" at bounding box center [1301, 317] width 110 height 17
click at [1294, 313] on label "Shipping Protection" at bounding box center [1300, 317] width 108 height 13
click at [1301, 397] on label "Reguard CS" at bounding box center [1281, 401] width 71 height 13
drag, startPoint x: 1285, startPoint y: 440, endPoint x: 1284, endPoint y: 453, distance: 13.3
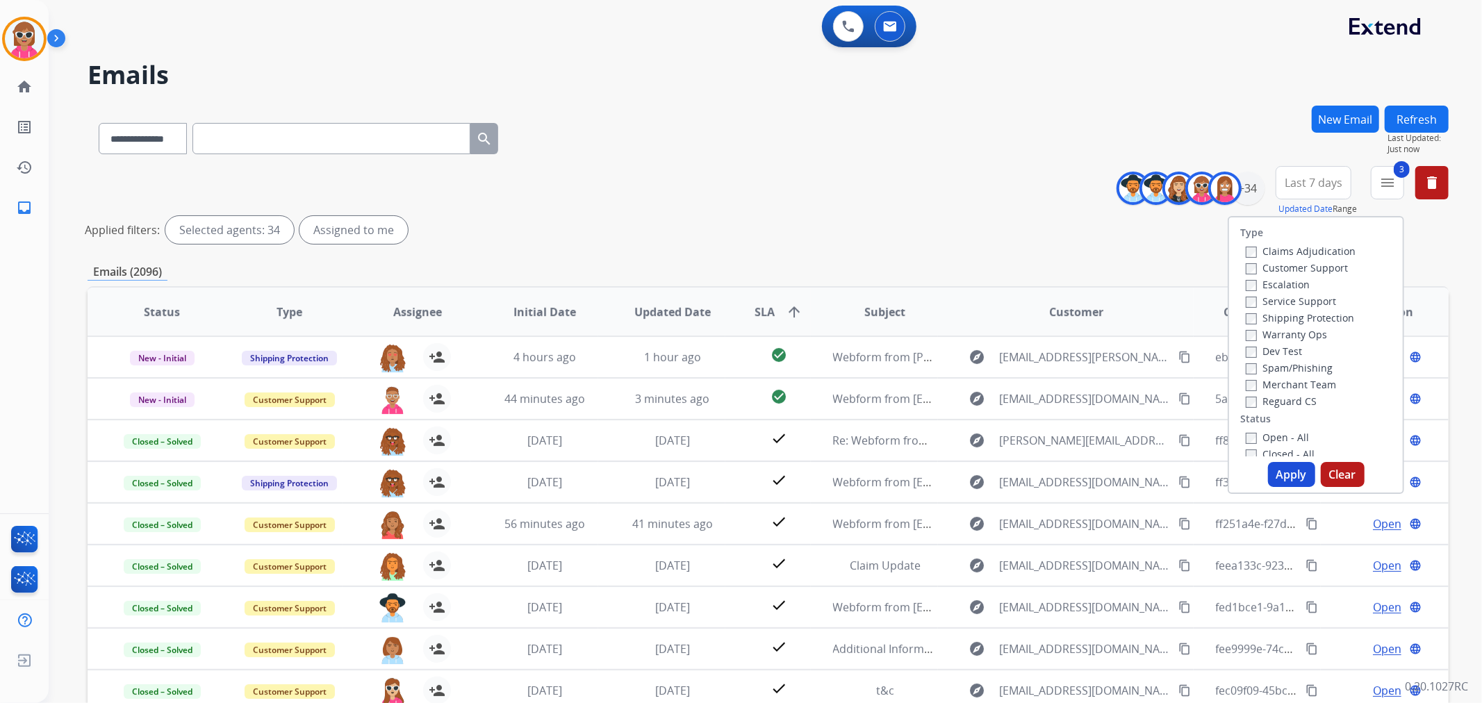
click at [1284, 440] on label "Open - All" at bounding box center [1277, 437] width 63 height 13
click at [1287, 477] on button "Apply" at bounding box center [1291, 474] width 47 height 25
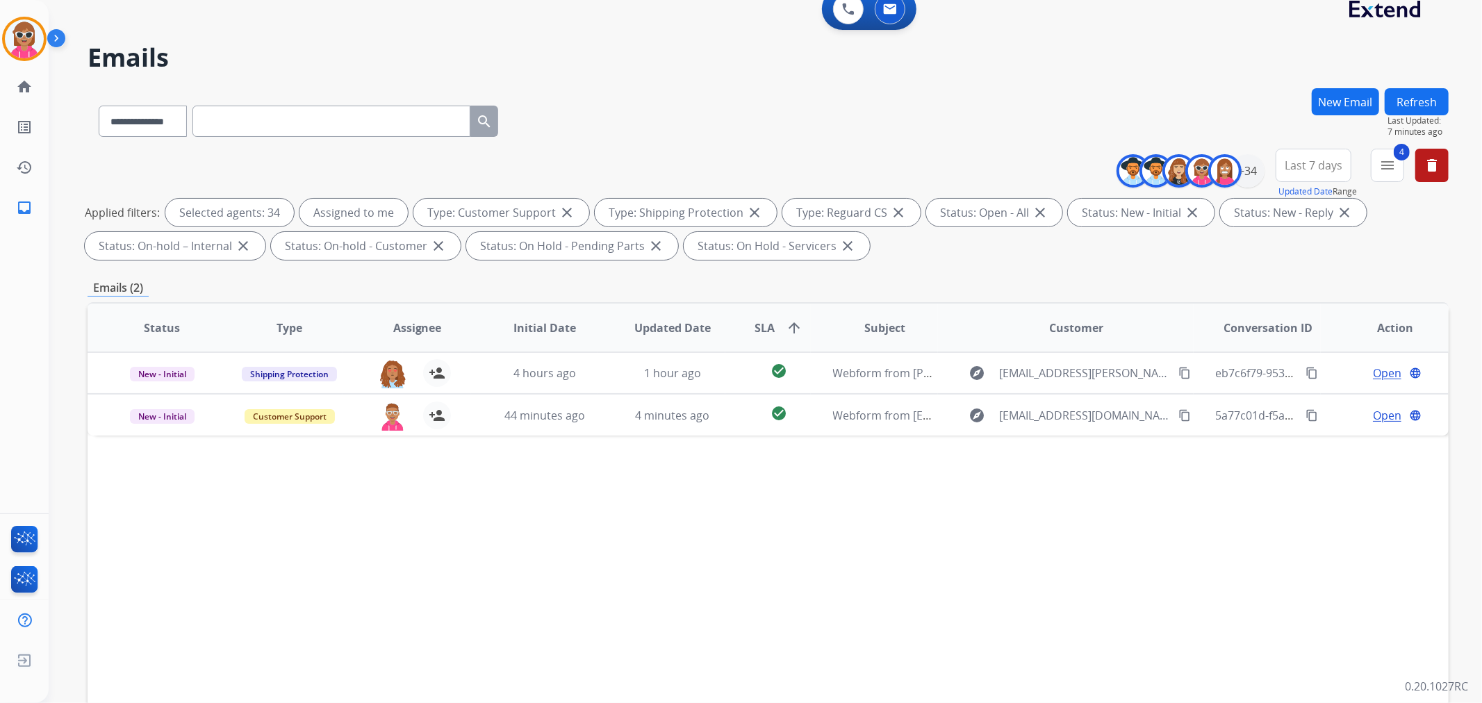
scroll to position [0, 0]
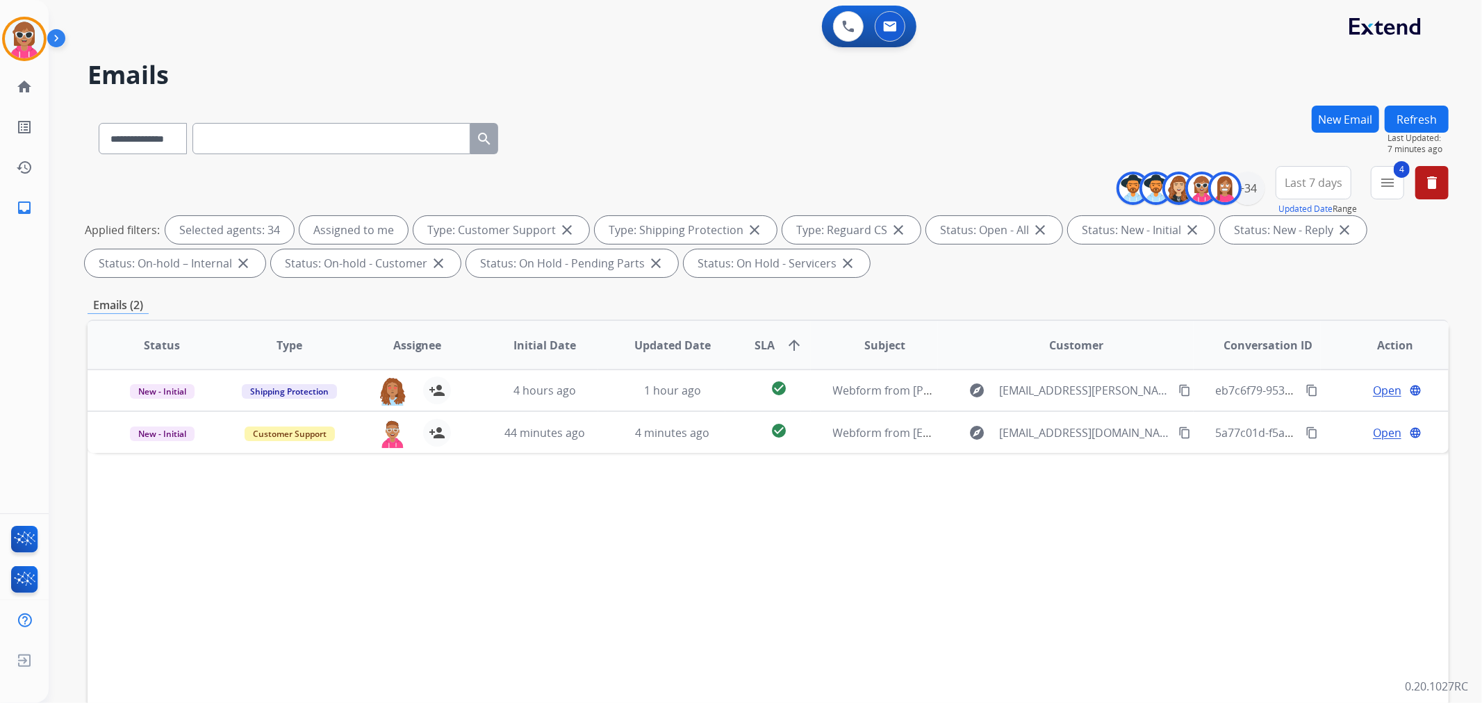
click at [1413, 113] on button "Refresh" at bounding box center [1417, 119] width 64 height 27
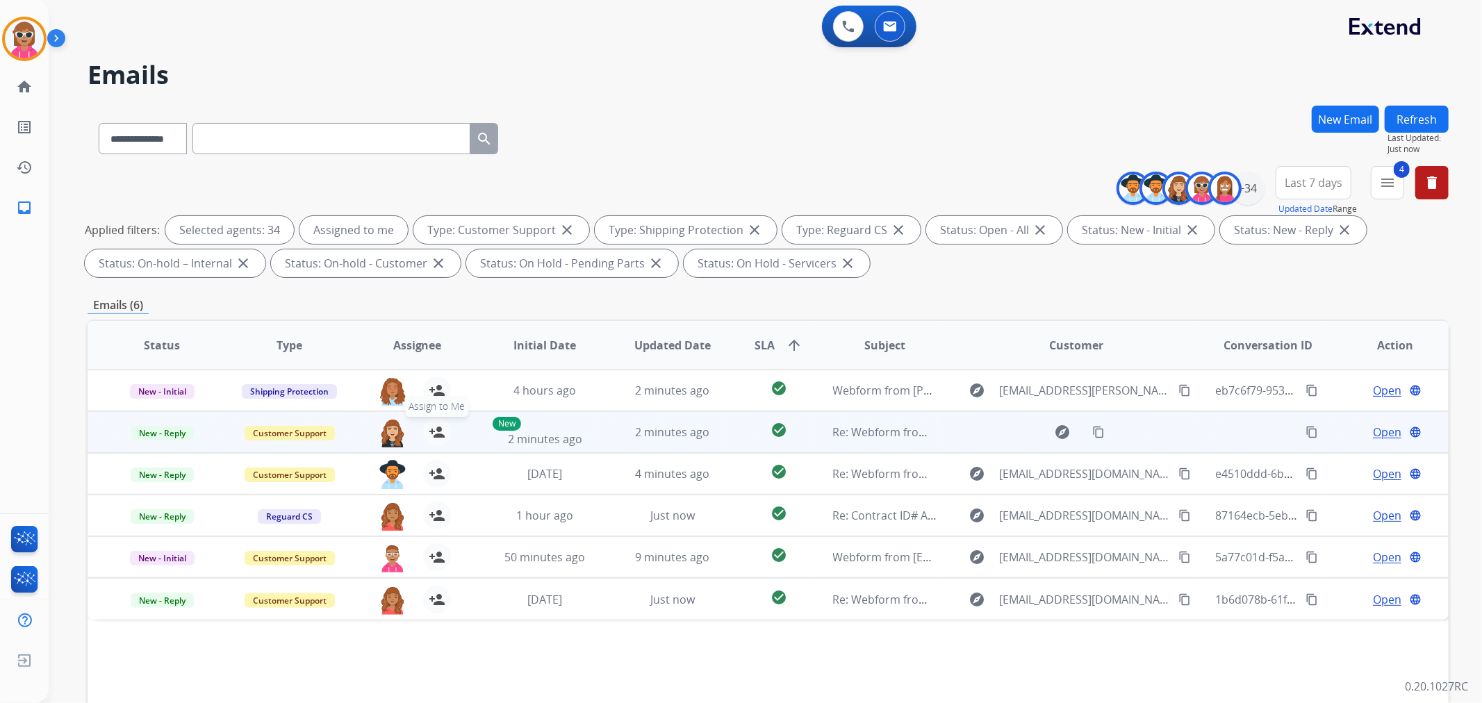
scroll to position [77, 0]
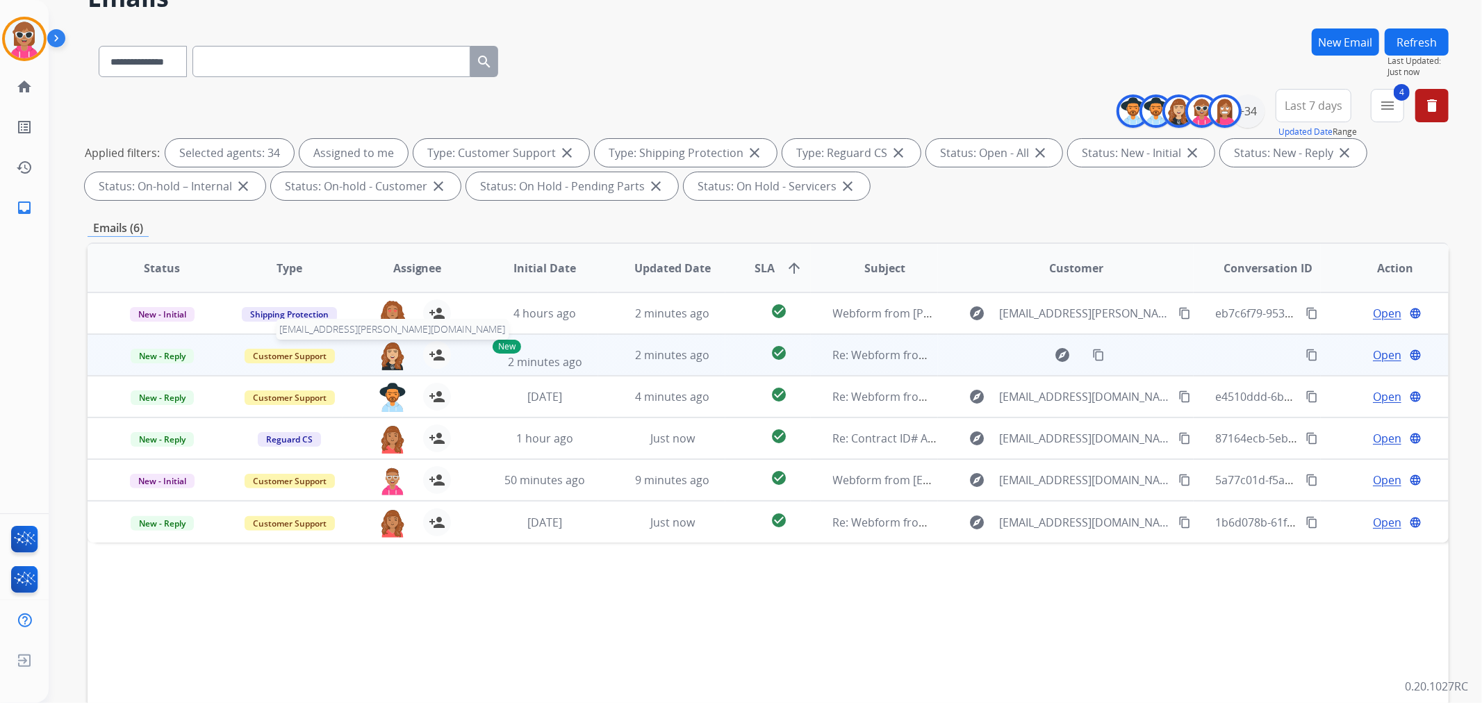
click at [391, 350] on img at bounding box center [393, 355] width 28 height 29
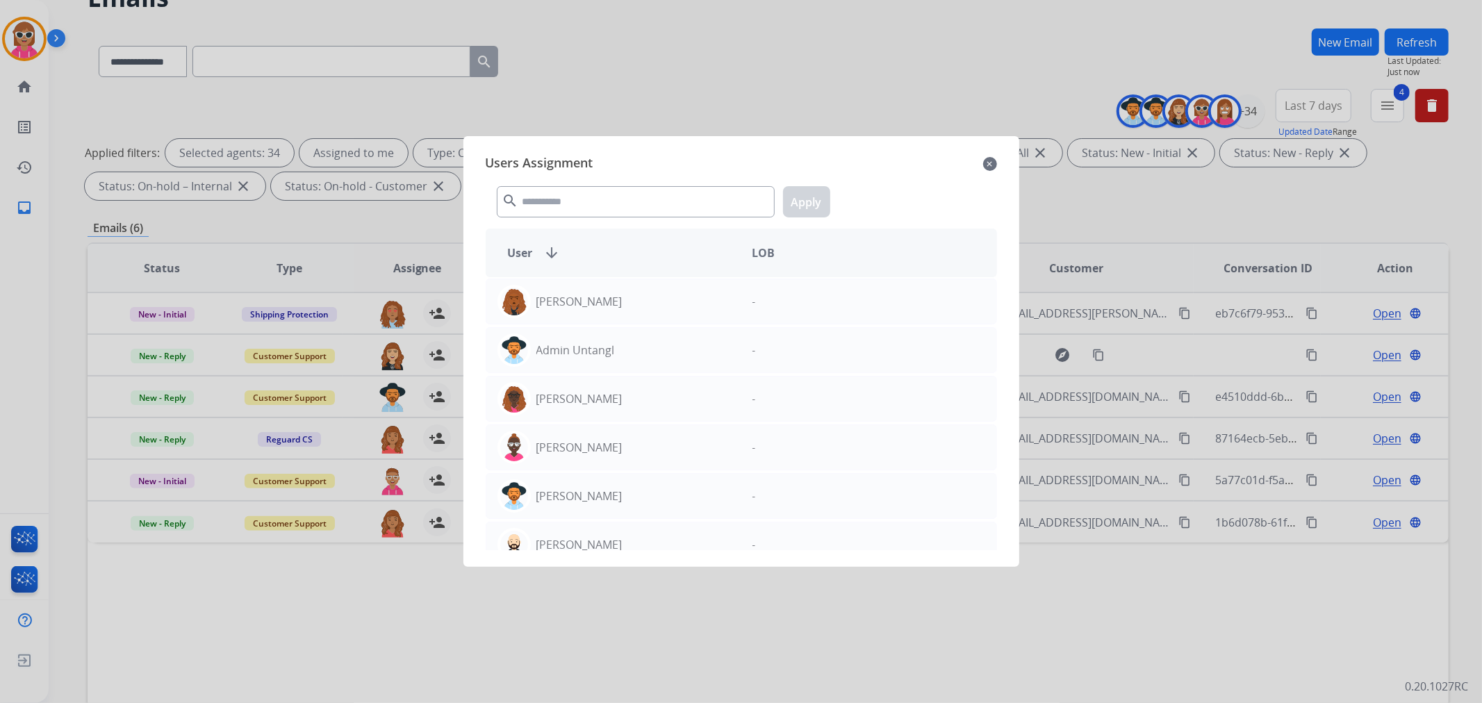
click at [415, 567] on div at bounding box center [741, 351] width 1482 height 703
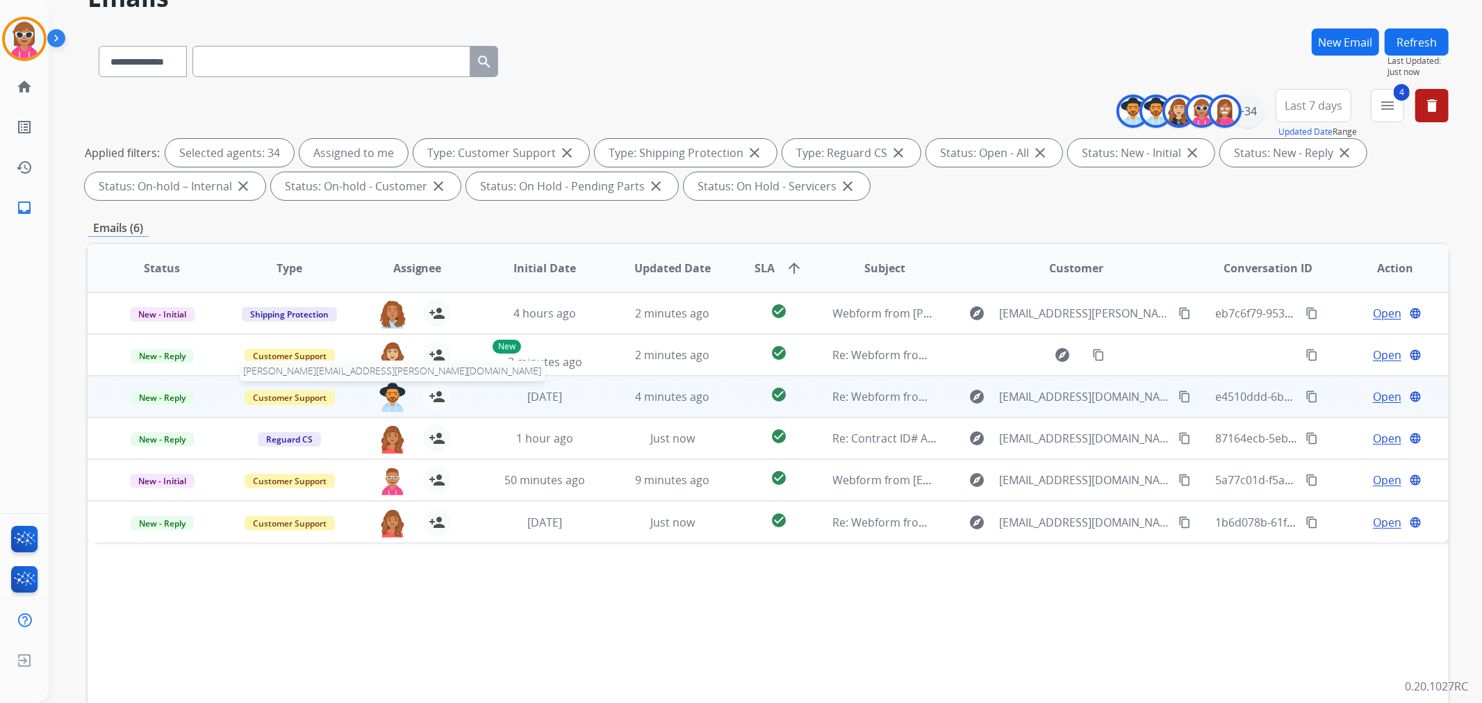
click at [393, 399] on img at bounding box center [393, 397] width 28 height 29
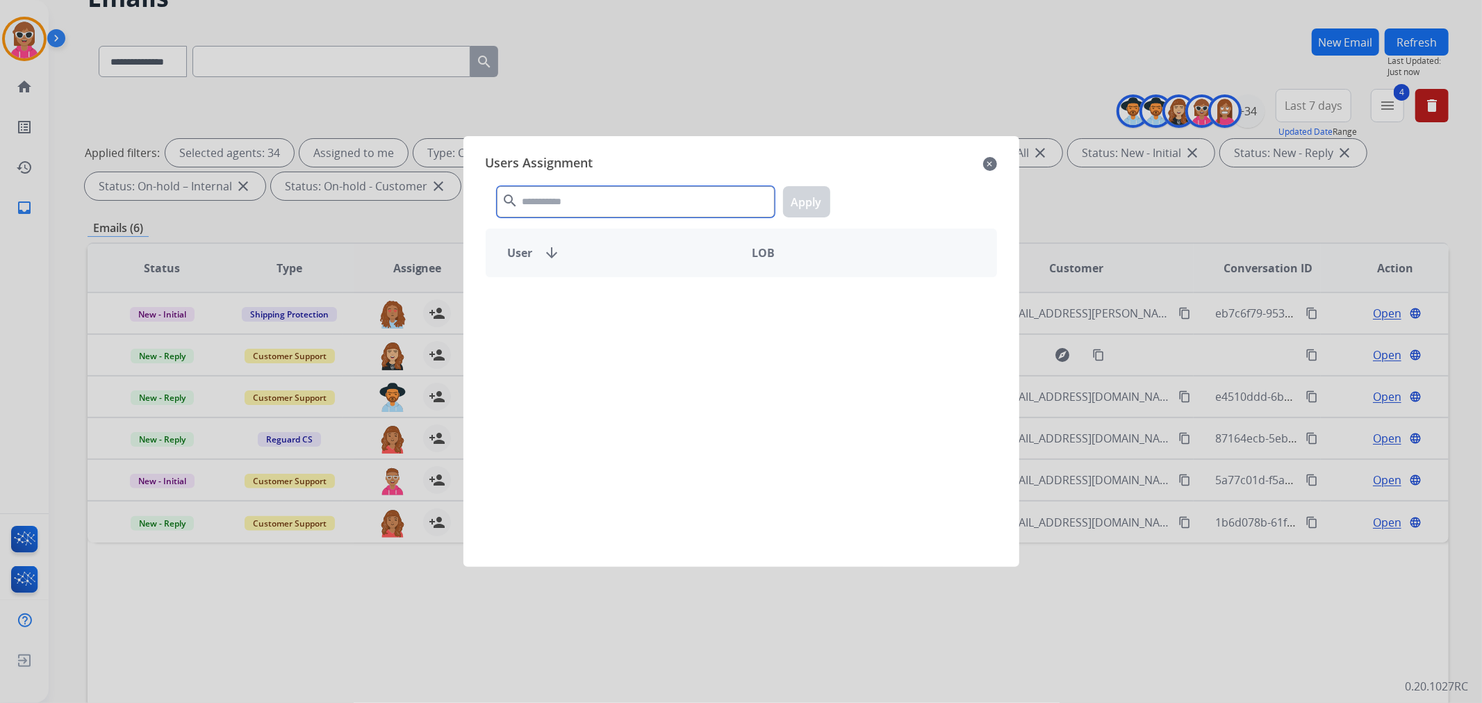
click at [556, 199] on input "text" at bounding box center [636, 201] width 278 height 31
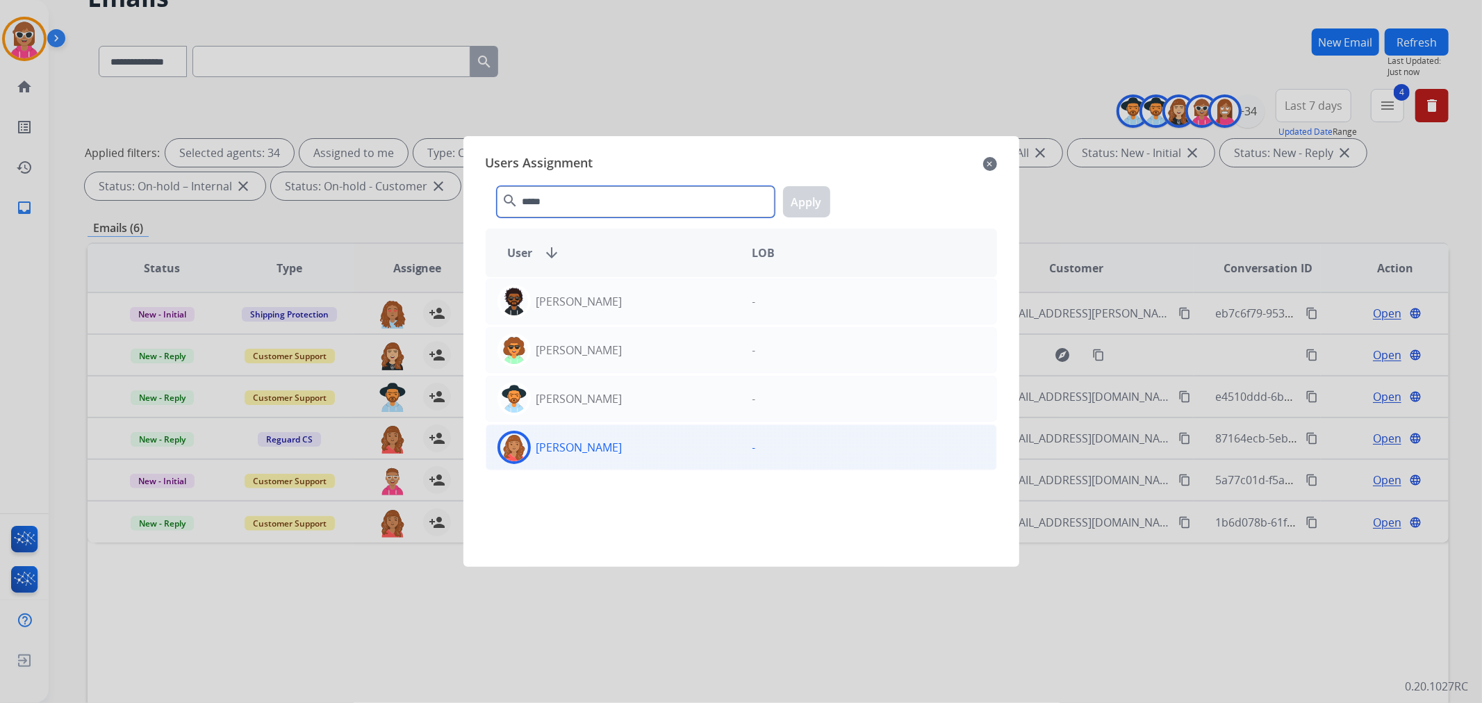
type input "*****"
click at [609, 445] on p "[PERSON_NAME]" at bounding box center [579, 447] width 86 height 17
click at [810, 208] on button "Apply" at bounding box center [806, 201] width 47 height 31
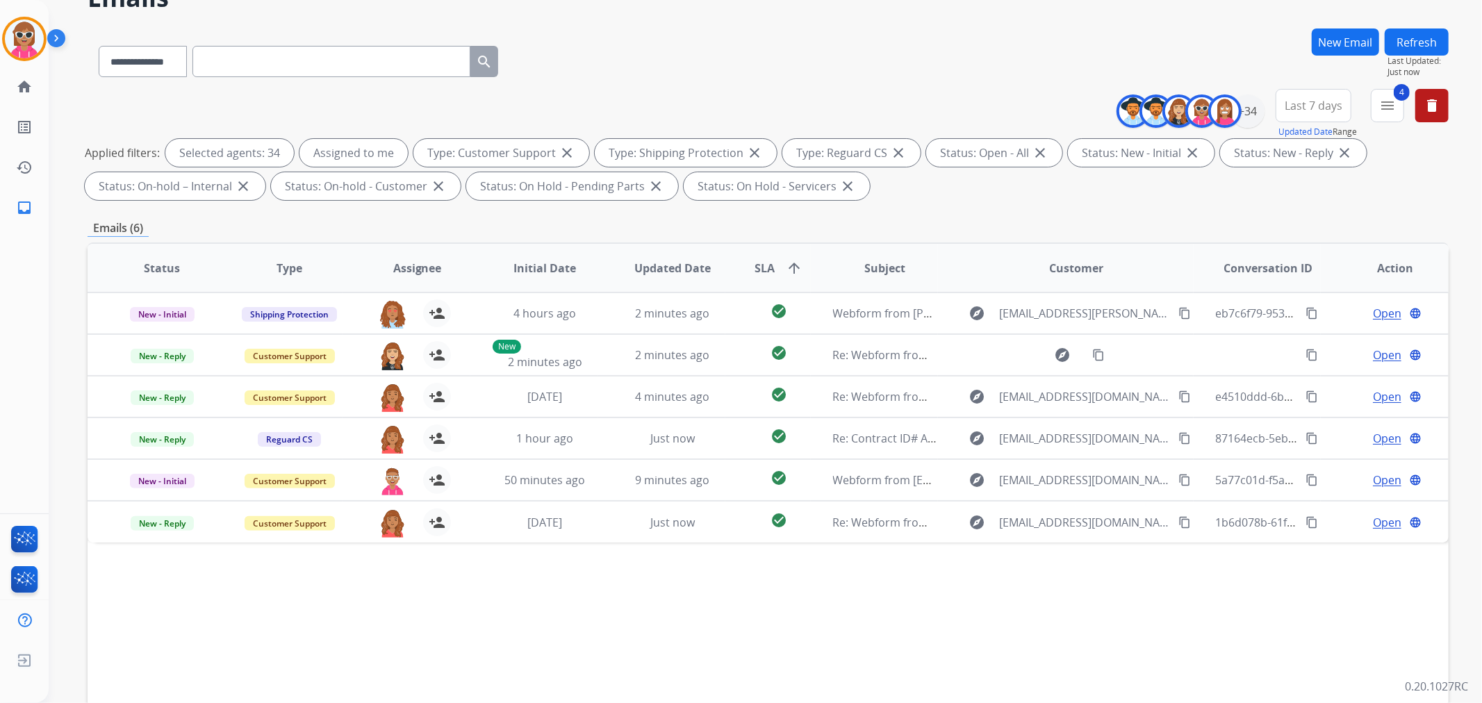
click at [1415, 45] on button "Refresh" at bounding box center [1417, 41] width 64 height 27
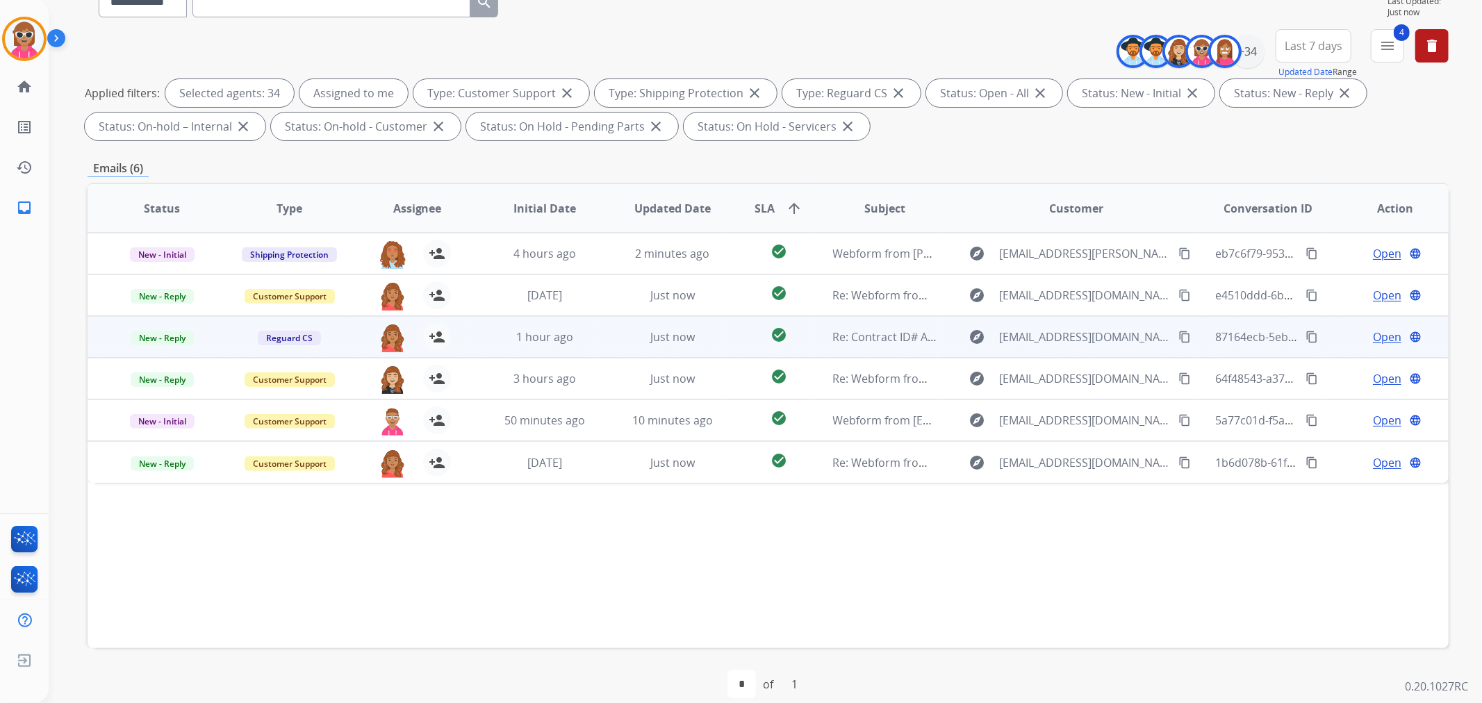
scroll to position [154, 0]
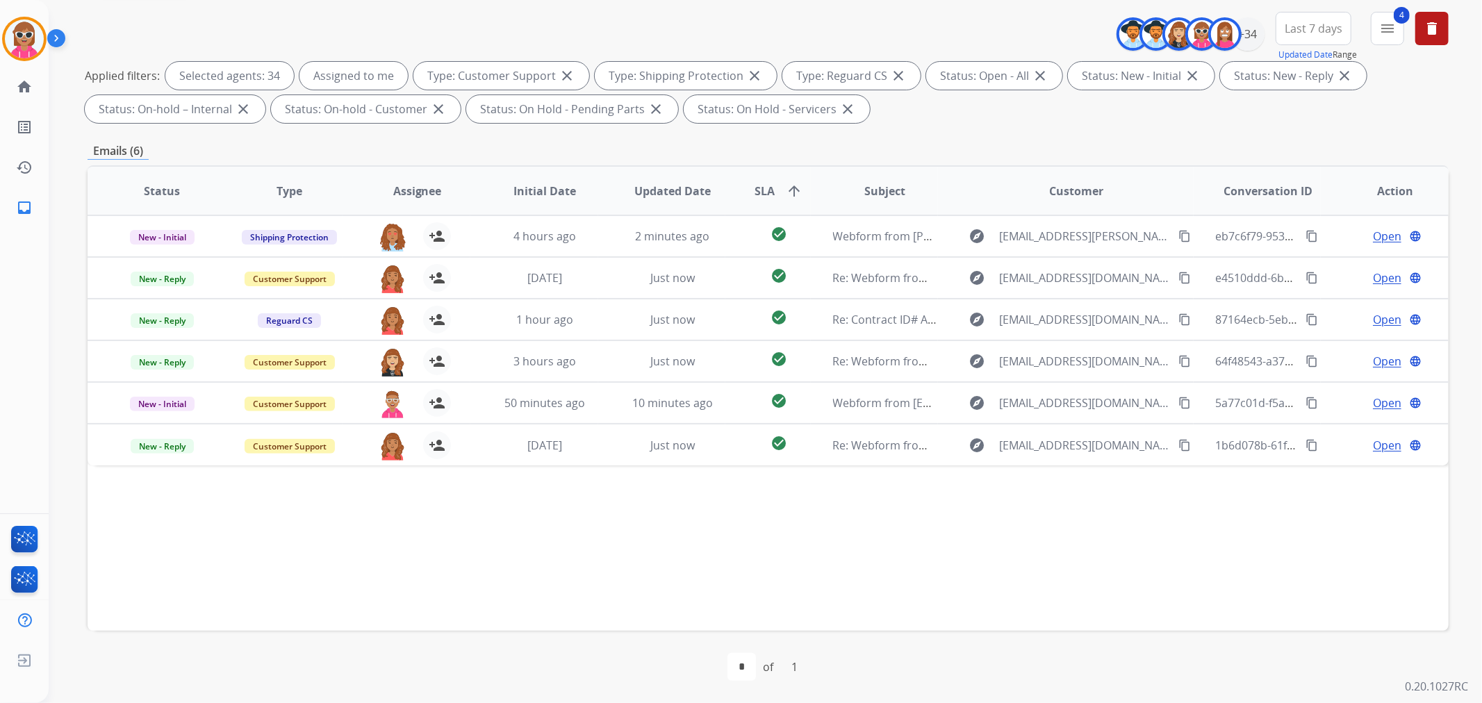
click at [412, 189] on span "Assignee" at bounding box center [417, 191] width 49 height 17
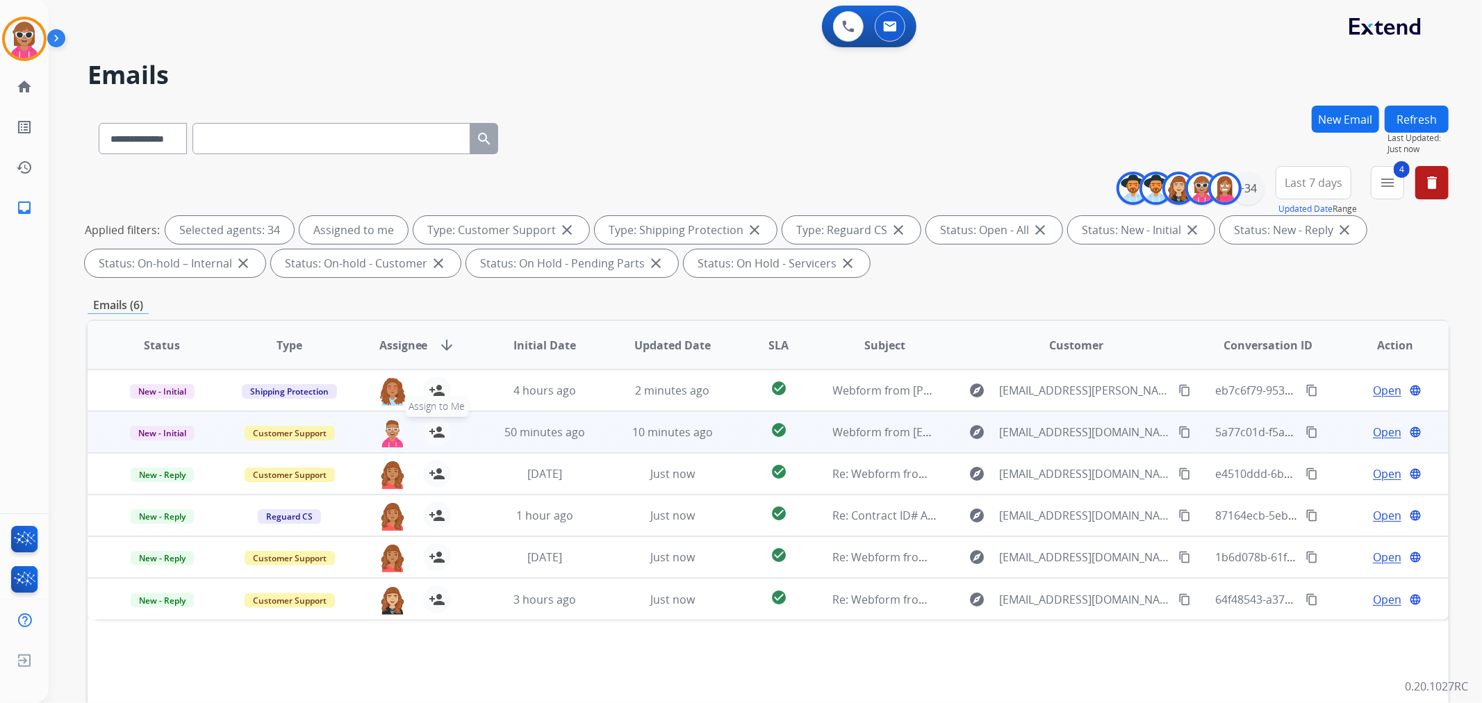
scroll to position [77, 0]
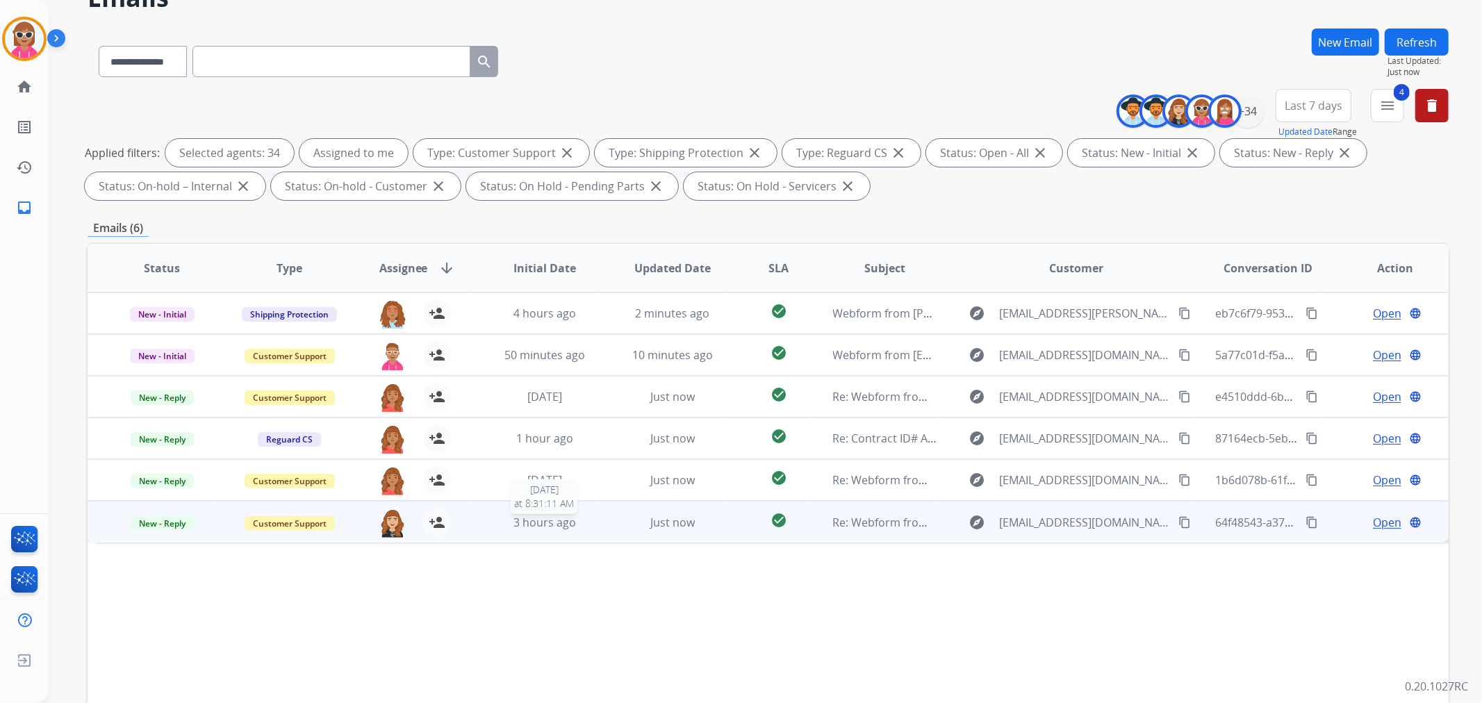
click at [577, 526] on div "3 hours ago" at bounding box center [545, 522] width 105 height 17
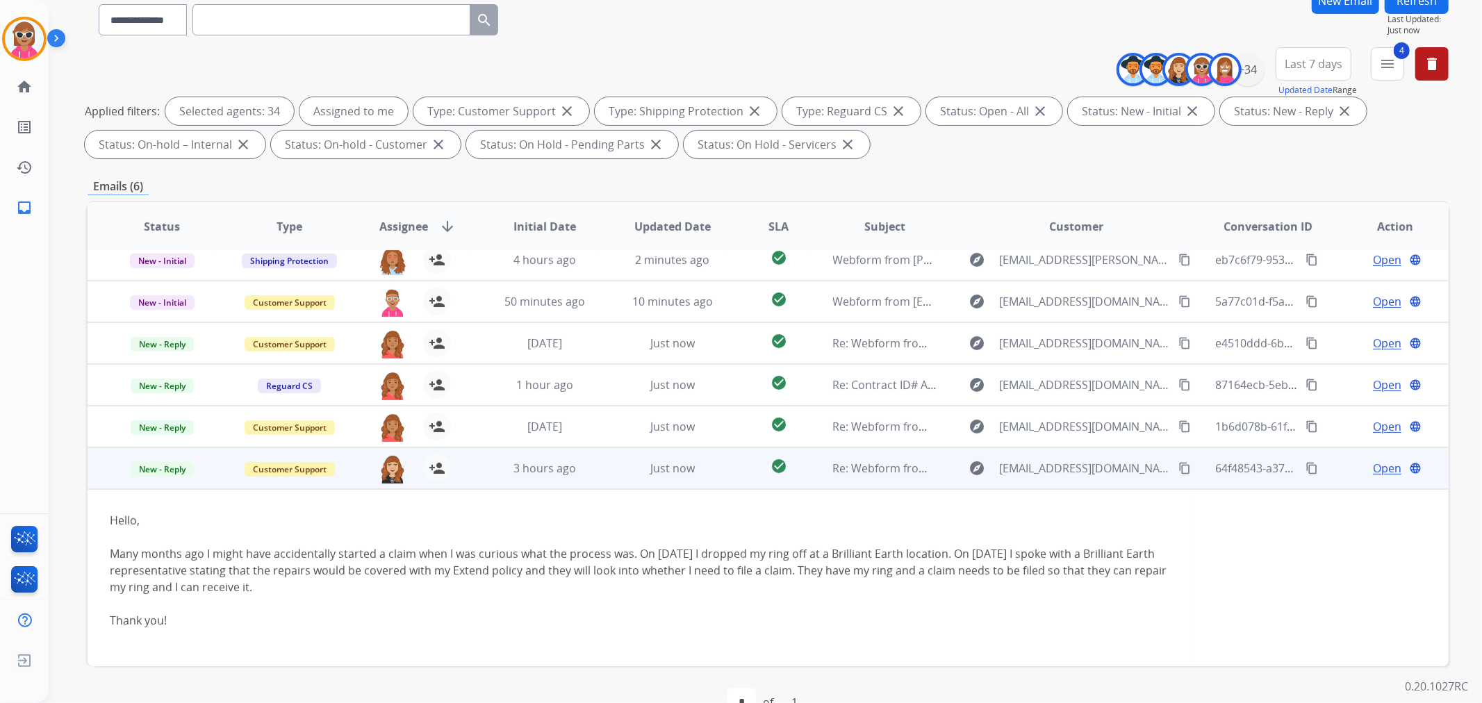
scroll to position [154, 0]
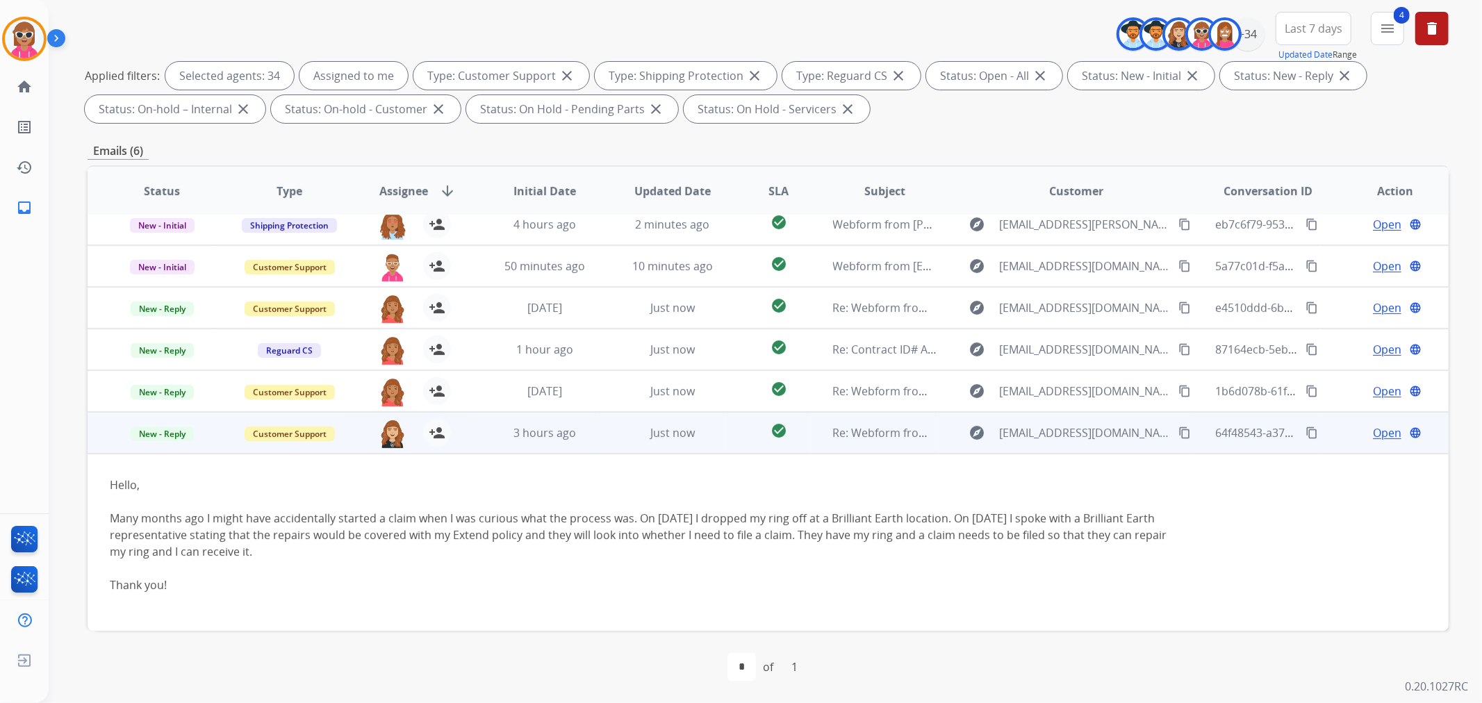
drag, startPoint x: 738, startPoint y: 518, endPoint x: 1137, endPoint y: 557, distance: 401.4
click at [1137, 557] on div "Many months ago I might have accidentally started a claim when I was curious wh…" at bounding box center [641, 535] width 1062 height 50
click at [654, 560] on div at bounding box center [641, 568] width 1062 height 17
click at [1176, 436] on button "content_copy" at bounding box center [1184, 433] width 17 height 17
click at [1373, 426] on span "Open" at bounding box center [1387, 433] width 28 height 17
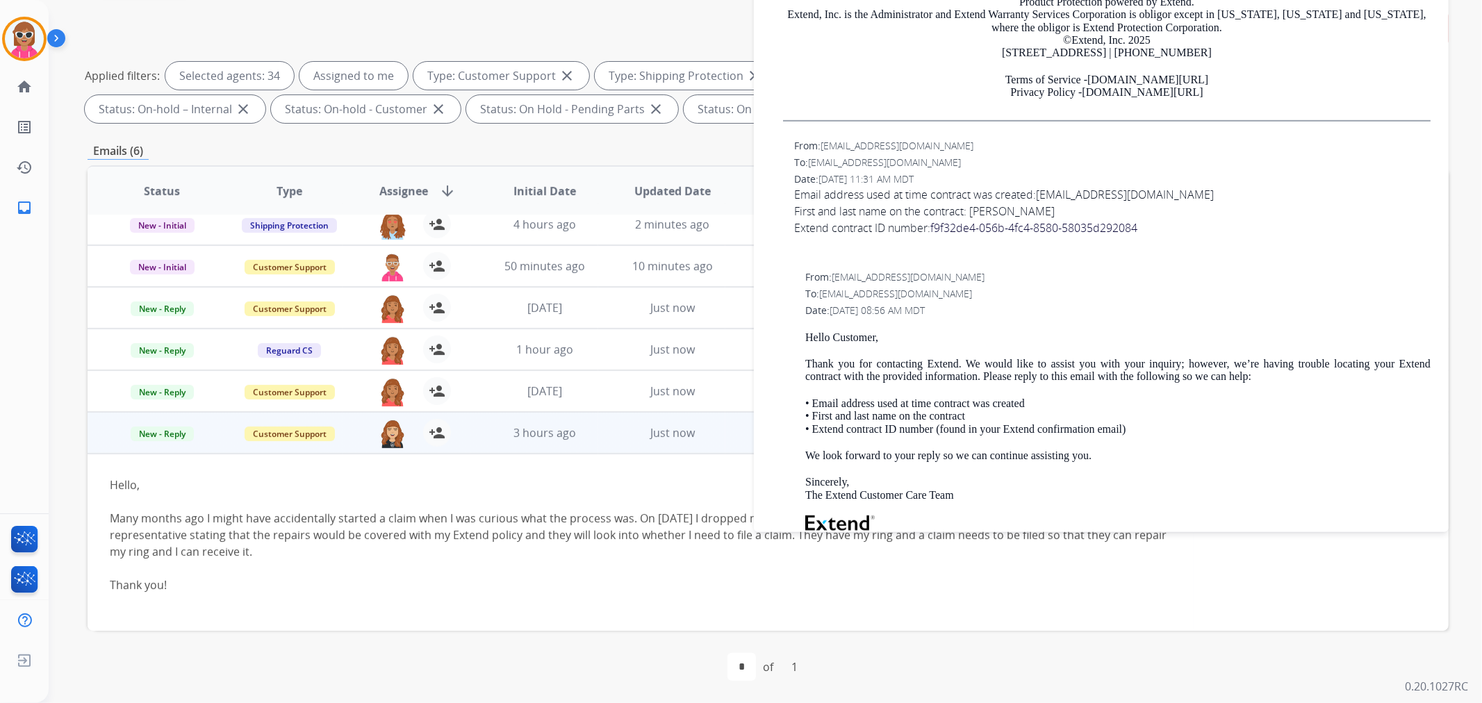
scroll to position [695, 0]
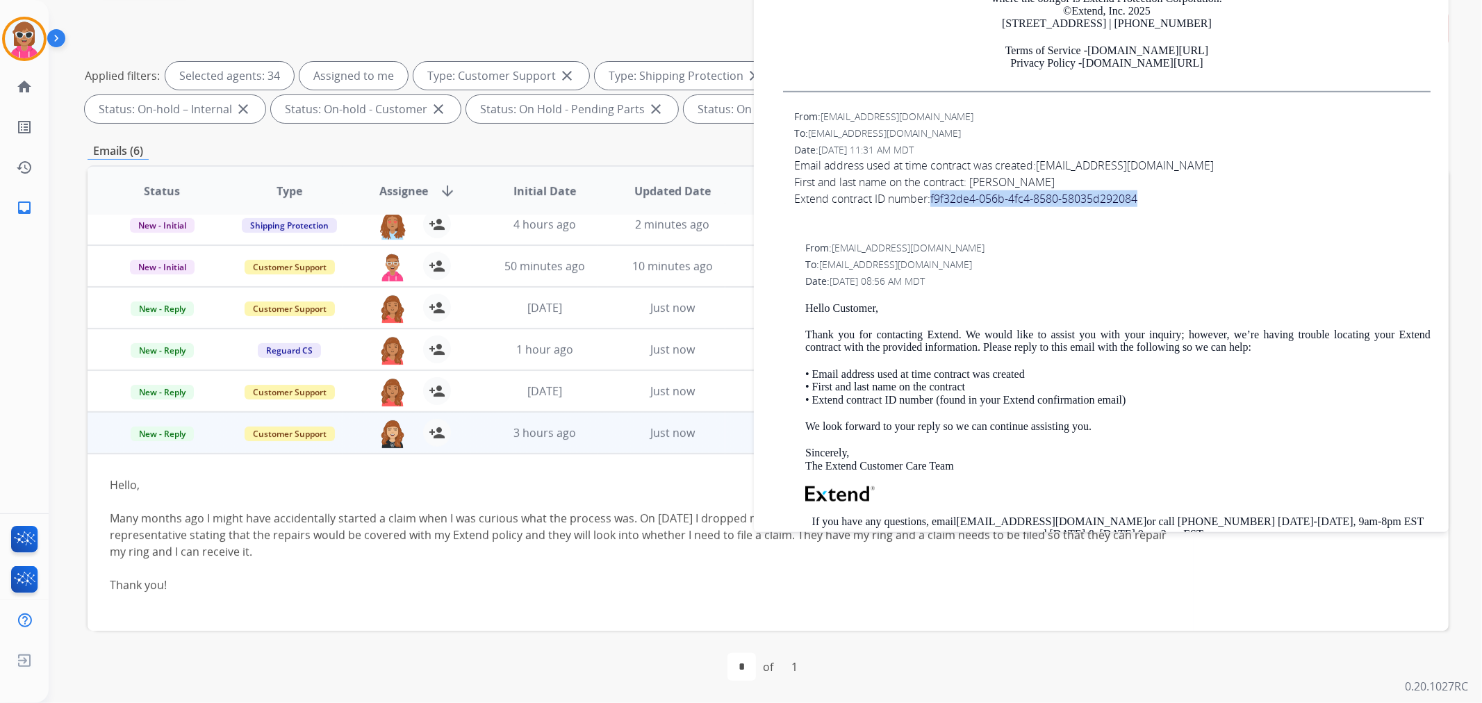
drag, startPoint x: 1110, startPoint y: 199, endPoint x: 937, endPoint y: 195, distance: 173.8
click at [937, 195] on li "Extend contract ID number: f9f32de4-056b-4fc4-8580- 58035d292084" at bounding box center [1112, 198] width 636 height 17
copy font "f9f32de4-056b-4fc4-8580- 58035d292084"
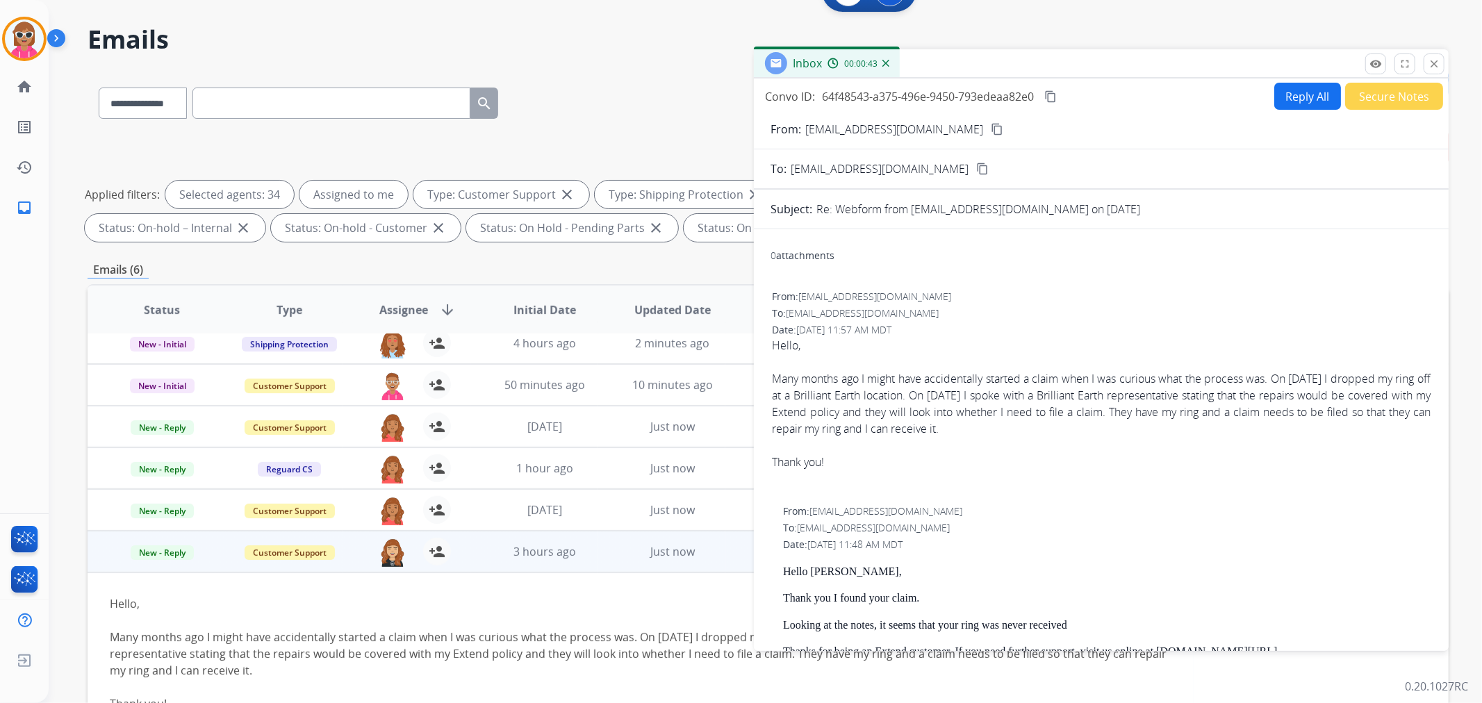
scroll to position [0, 0]
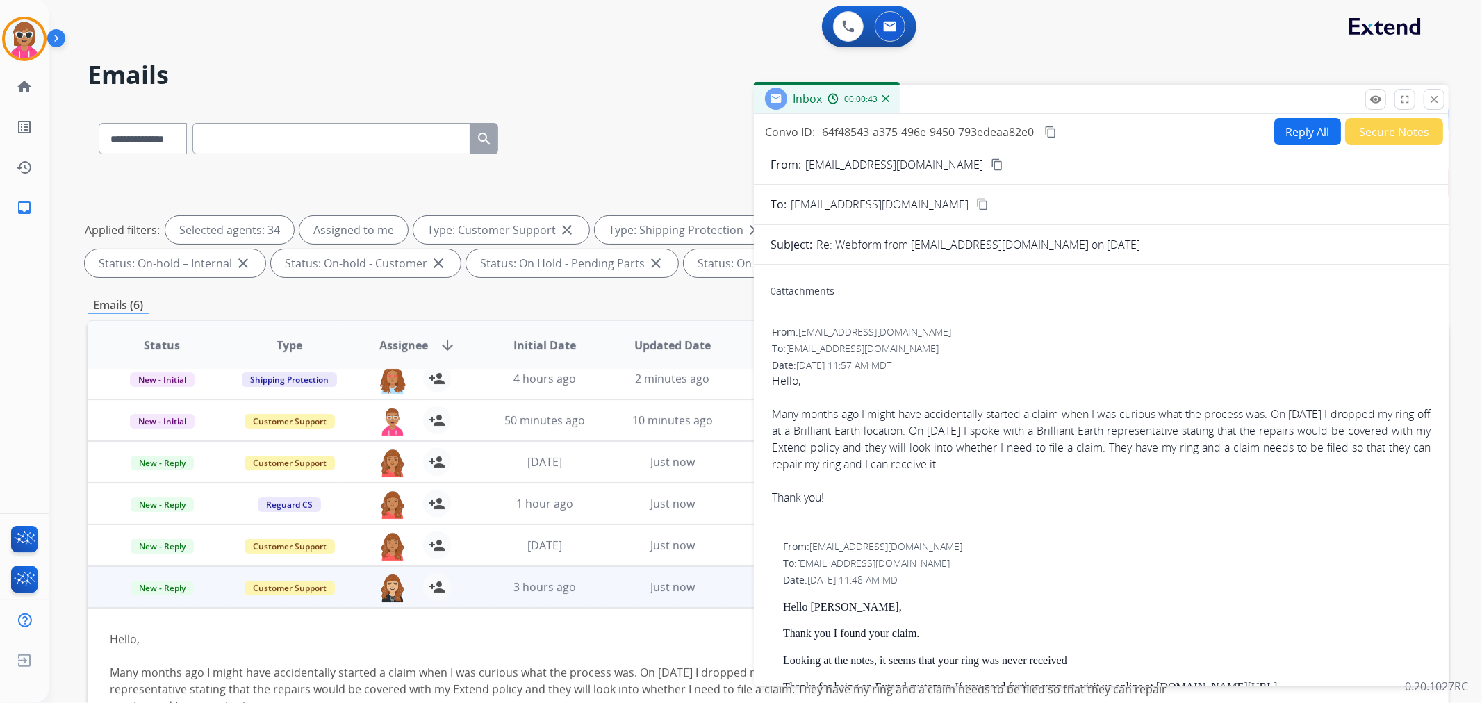
click at [1290, 133] on button "Reply All" at bounding box center [1307, 131] width 67 height 27
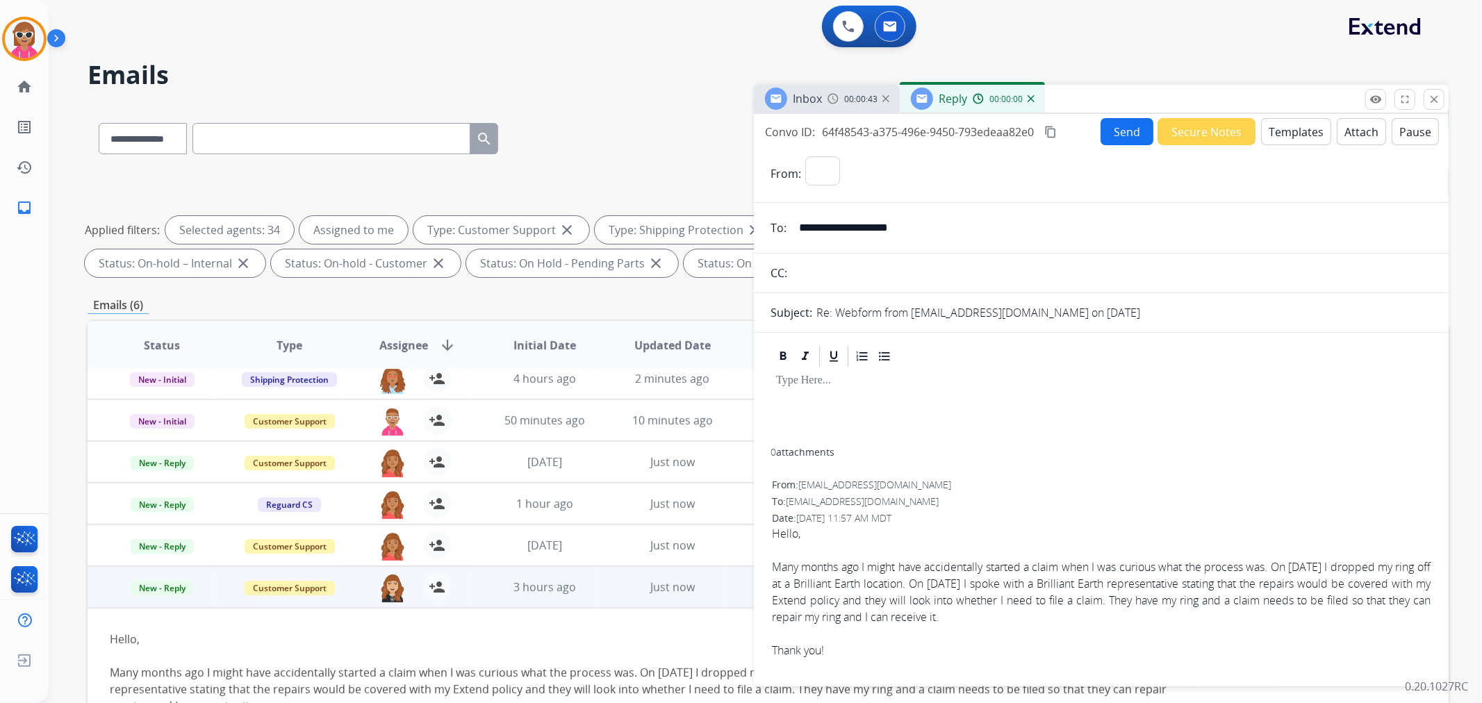
select select "**********"
click at [1290, 126] on button "Templates" at bounding box center [1296, 131] width 70 height 27
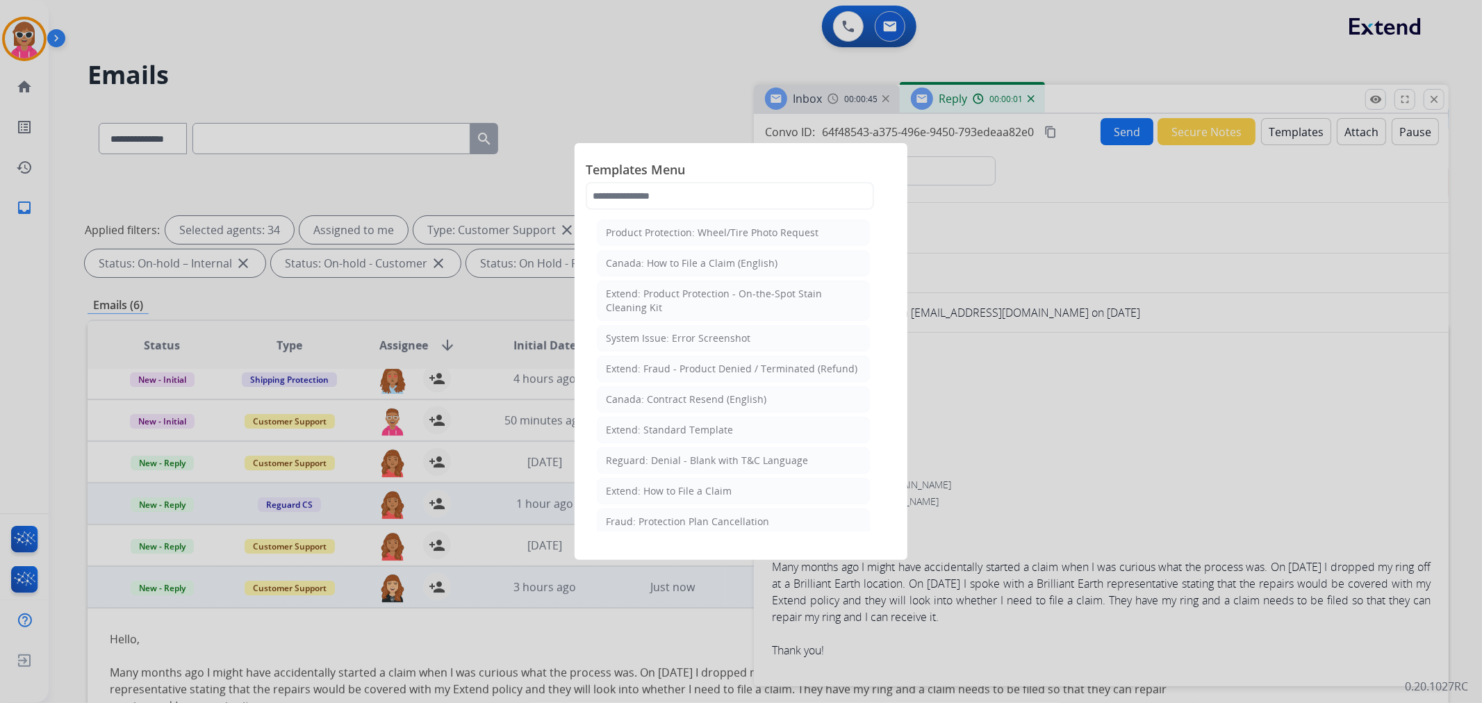
click at [704, 489] on div "Extend: How to File a Claim" at bounding box center [669, 491] width 126 height 14
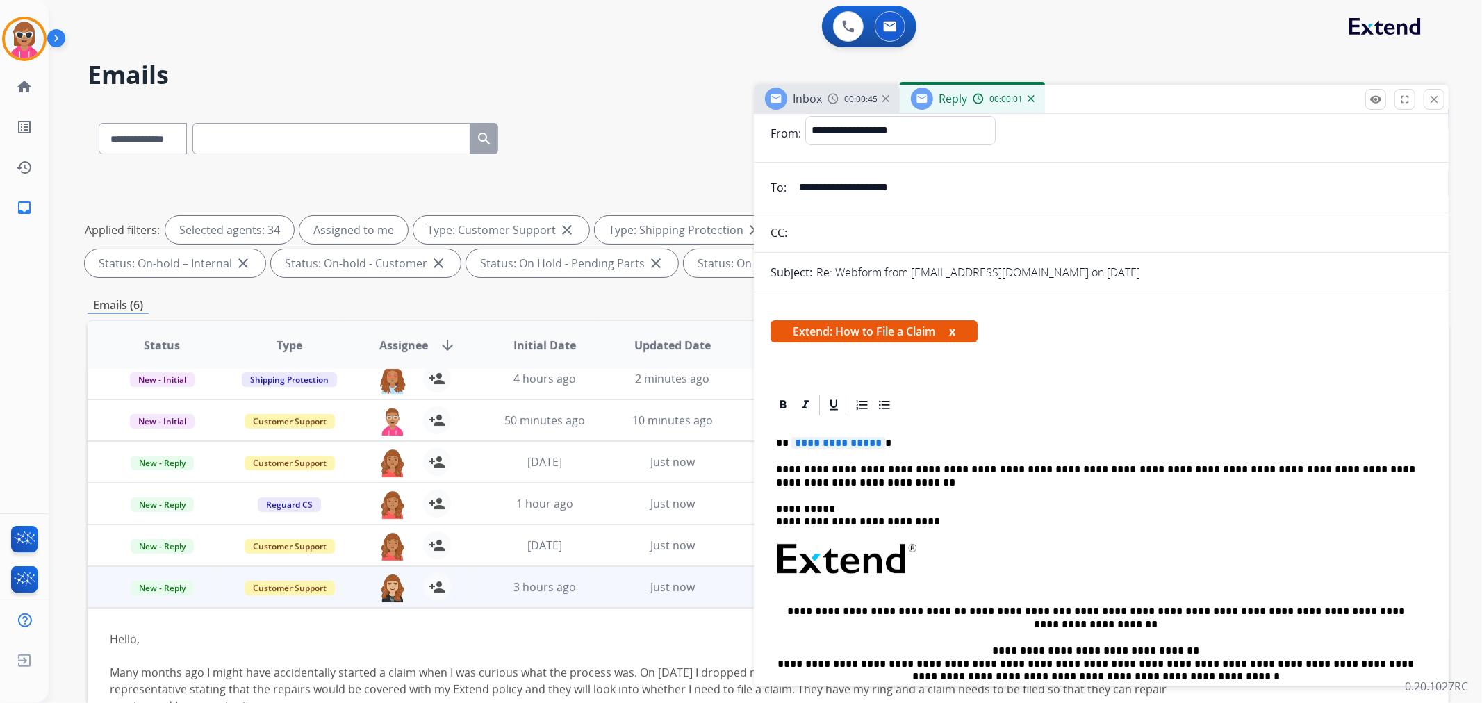
scroll to position [77, 0]
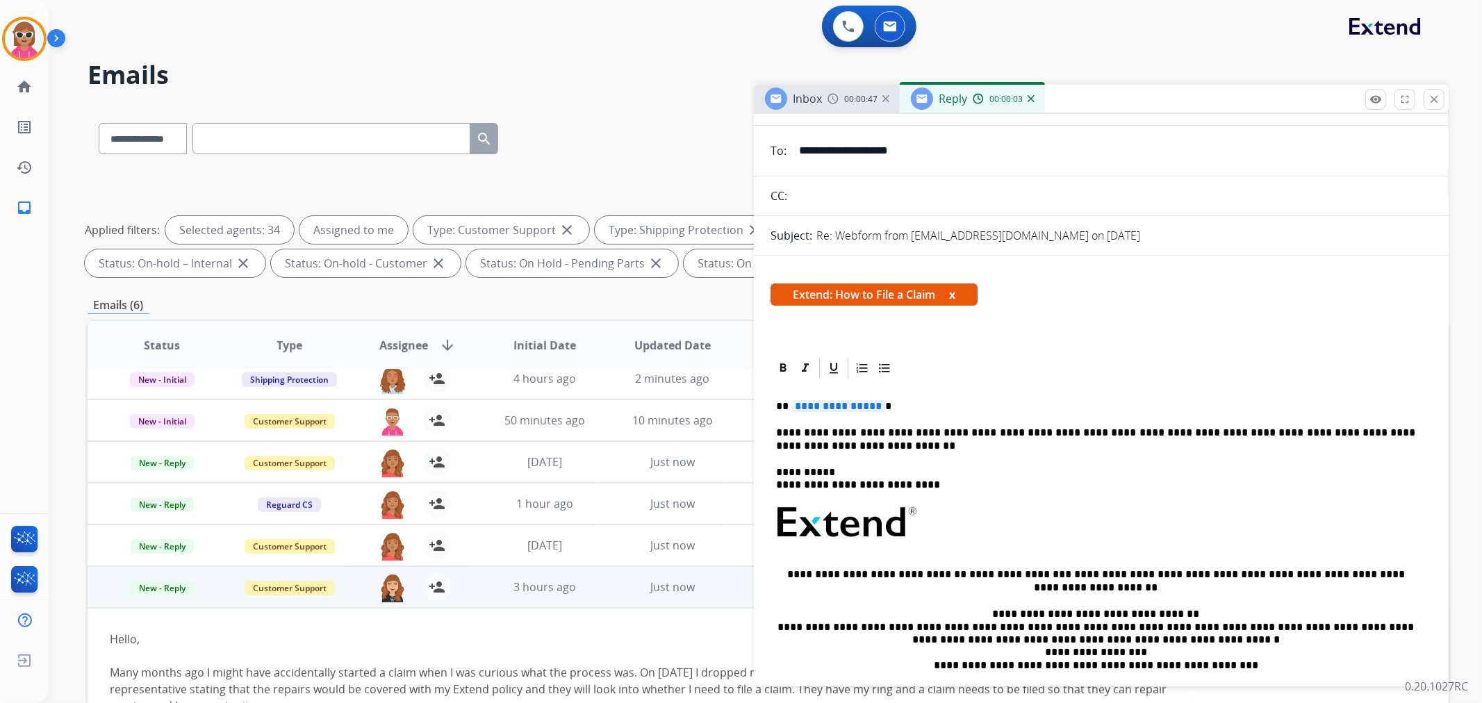
click at [994, 439] on p "**********" at bounding box center [1095, 440] width 639 height 26
click at [994, 435] on p "**********" at bounding box center [1095, 440] width 639 height 26
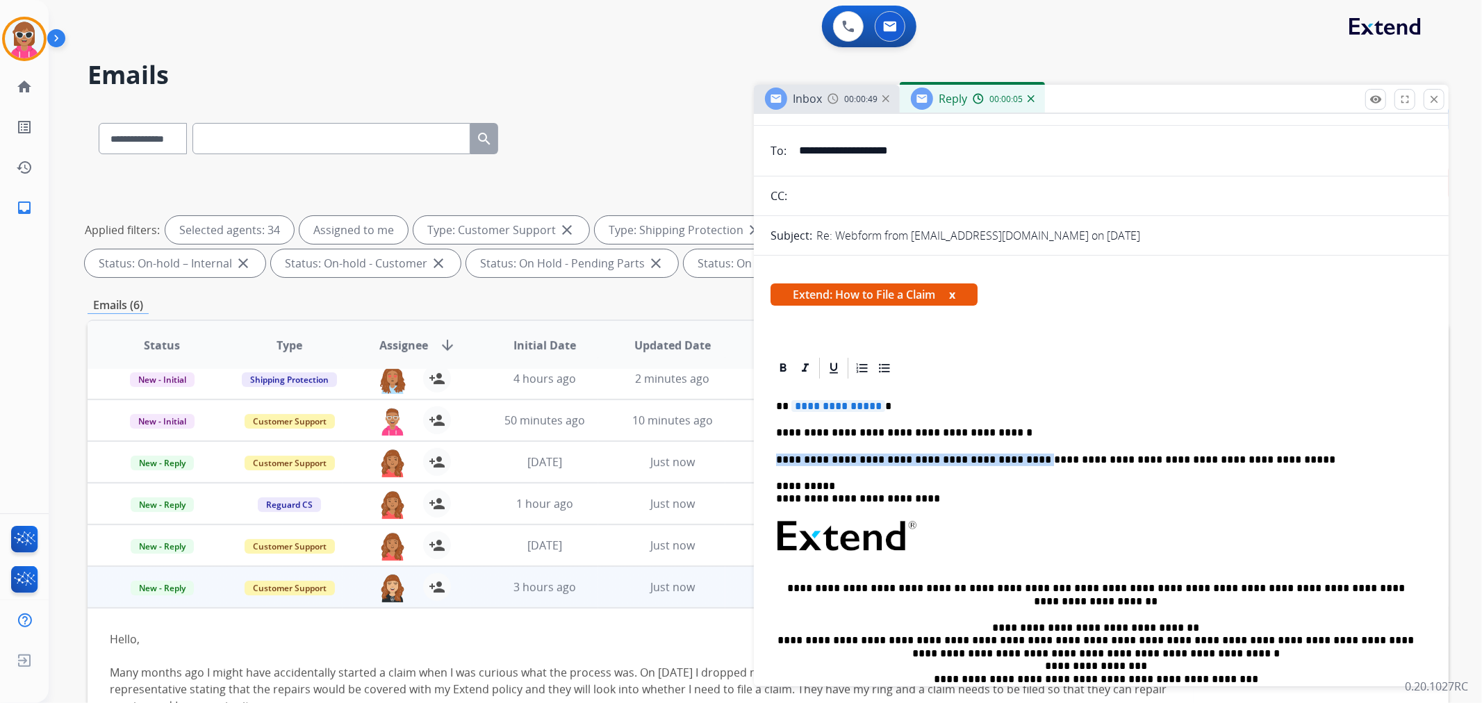
click at [1005, 438] on div "**********" at bounding box center [1101, 584] width 661 height 406
click at [1003, 427] on p "**********" at bounding box center [1095, 433] width 639 height 13
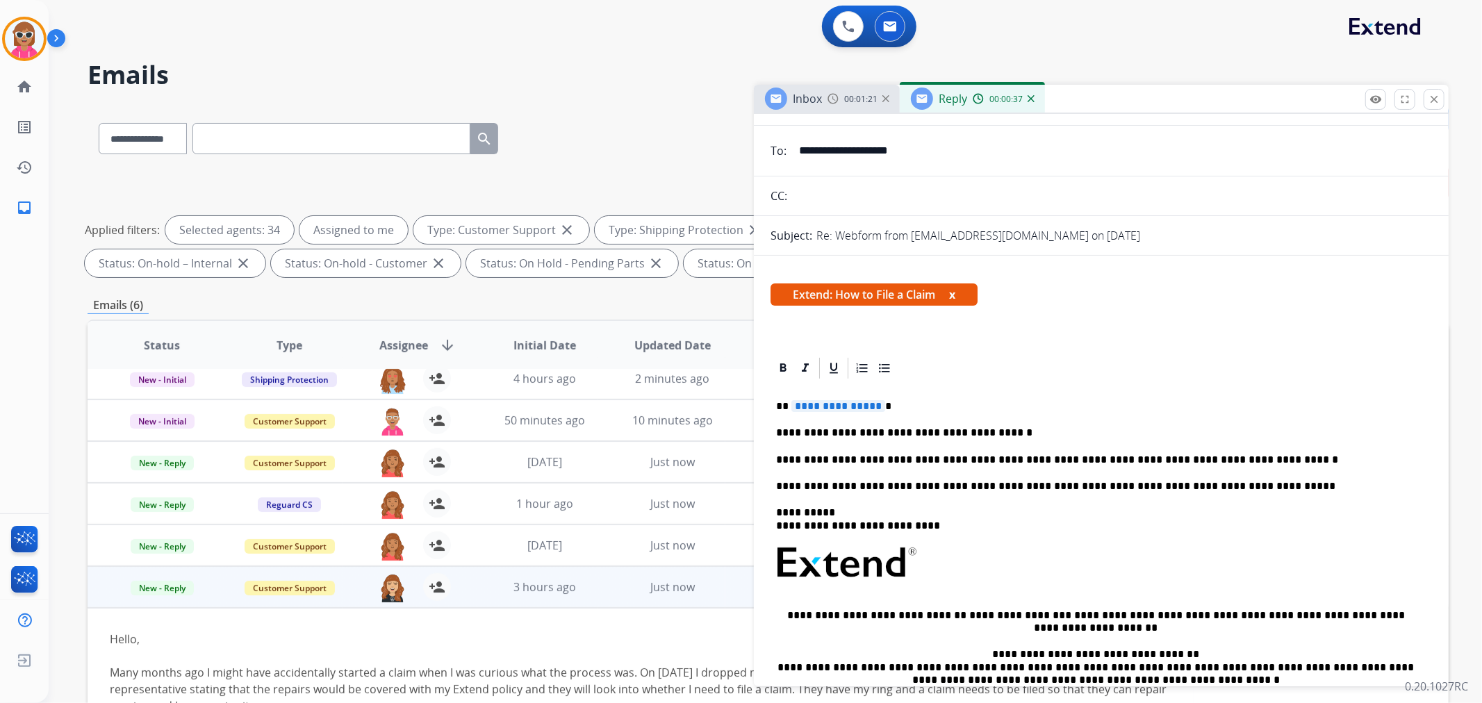
click at [859, 401] on span "**********" at bounding box center [838, 406] width 94 height 12
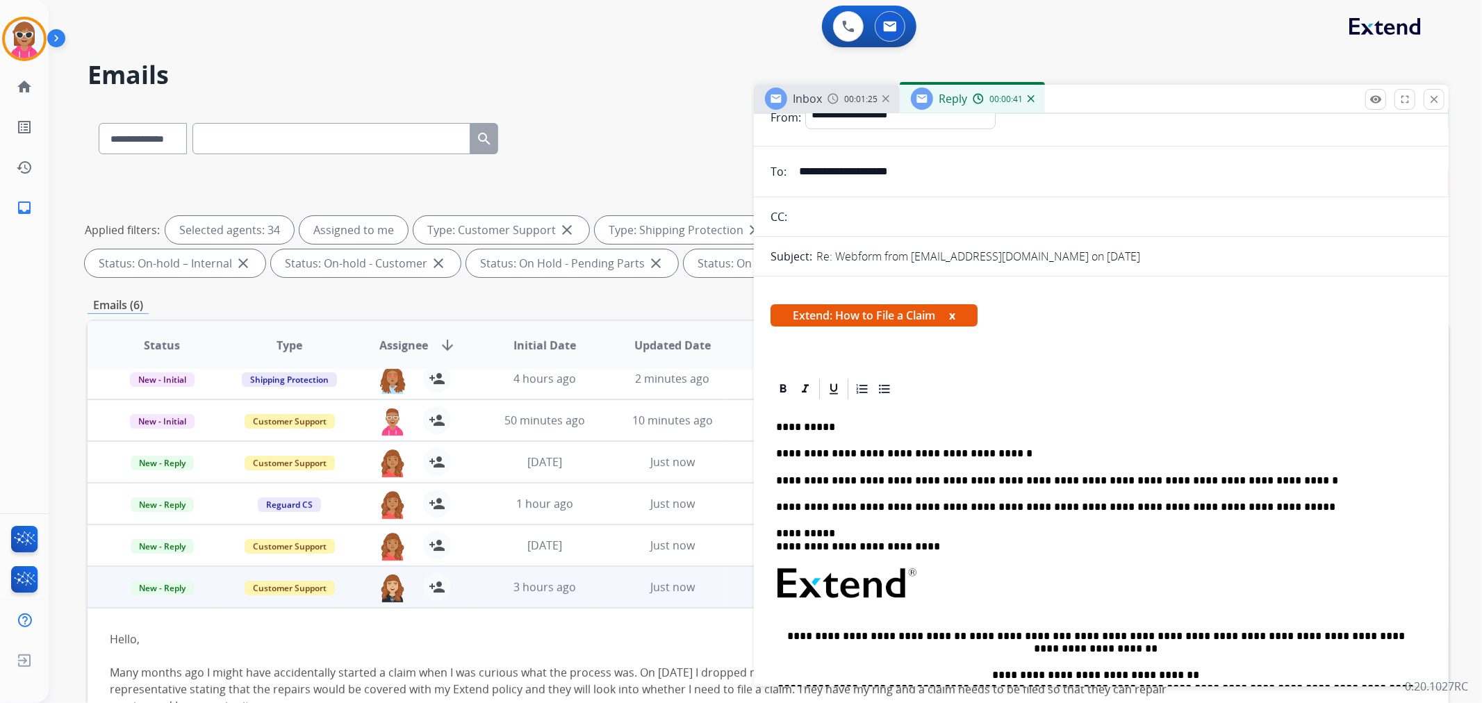
scroll to position [0, 0]
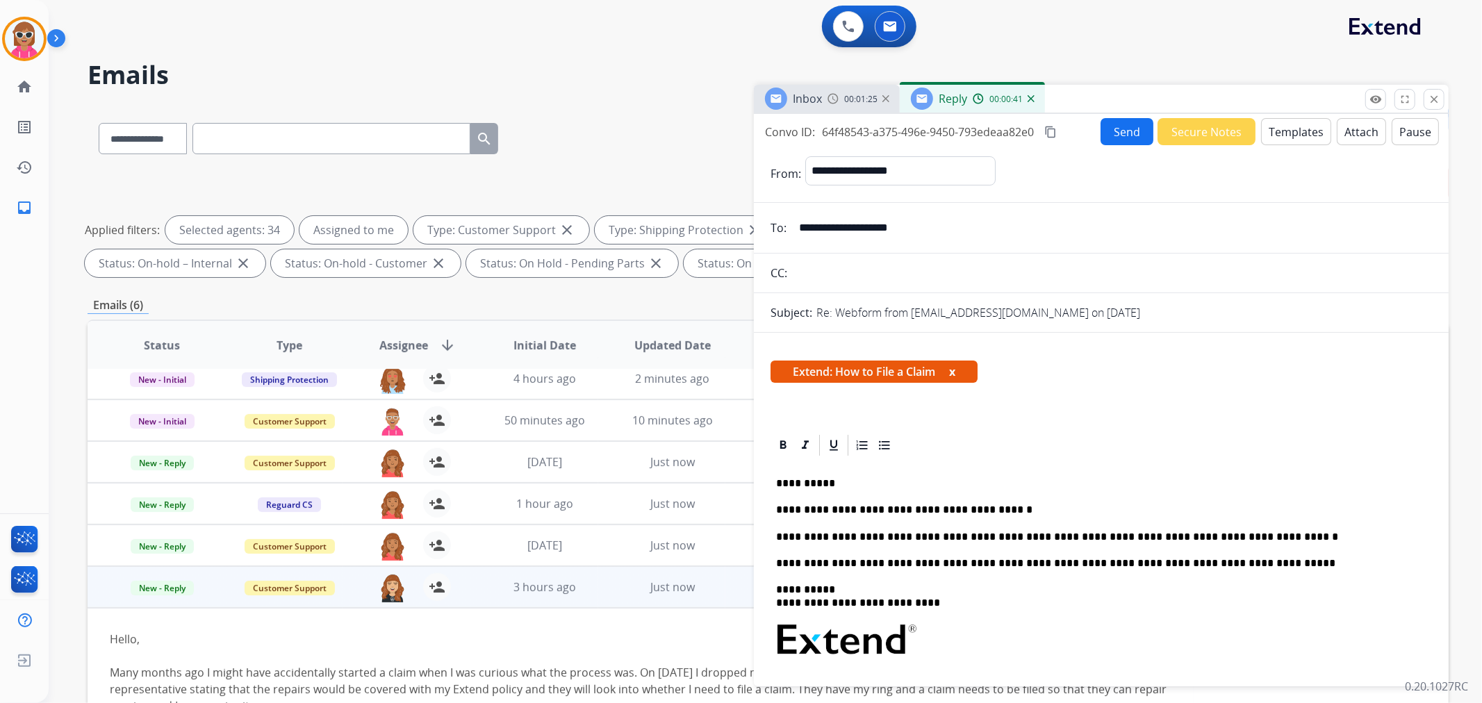
click at [1126, 143] on button "Send" at bounding box center [1127, 131] width 53 height 27
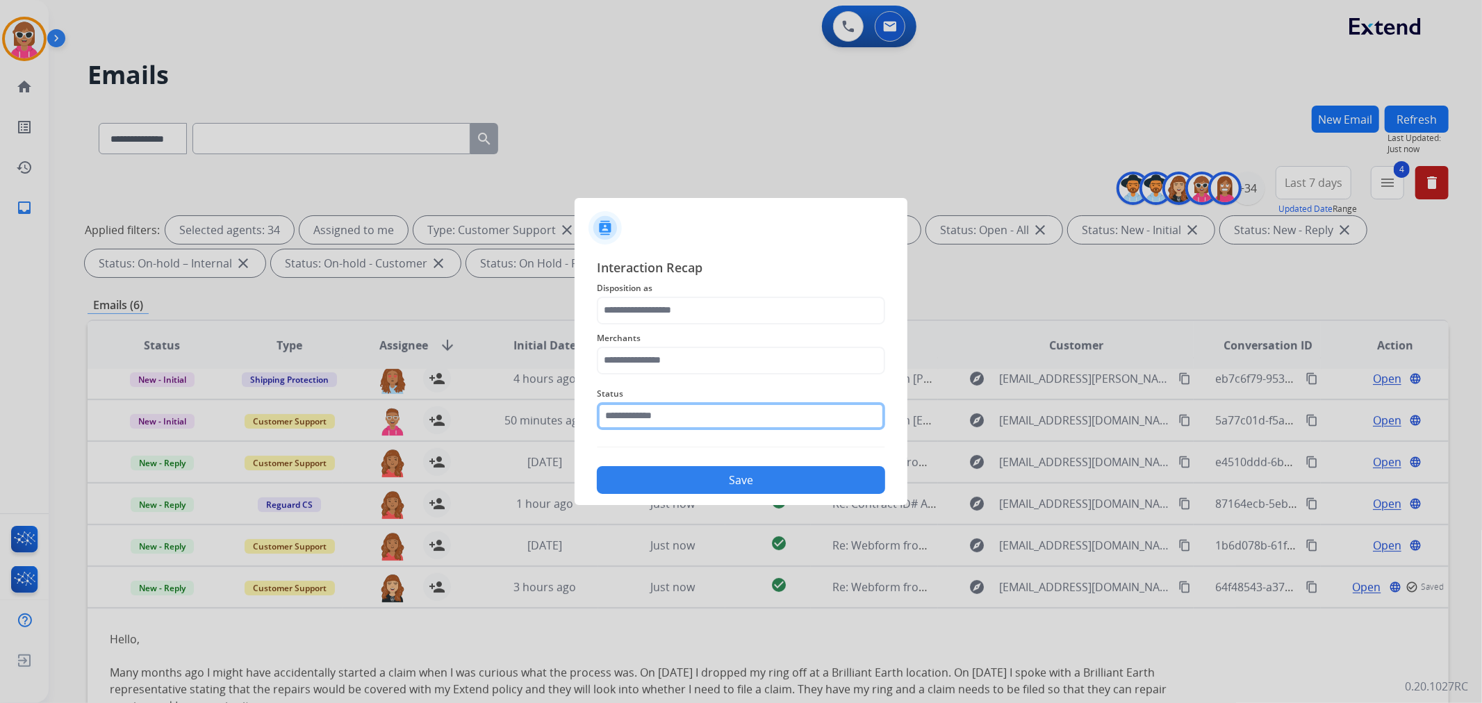
drag, startPoint x: 716, startPoint y: 404, endPoint x: 702, endPoint y: 432, distance: 31.1
click at [714, 404] on input "text" at bounding box center [741, 416] width 288 height 28
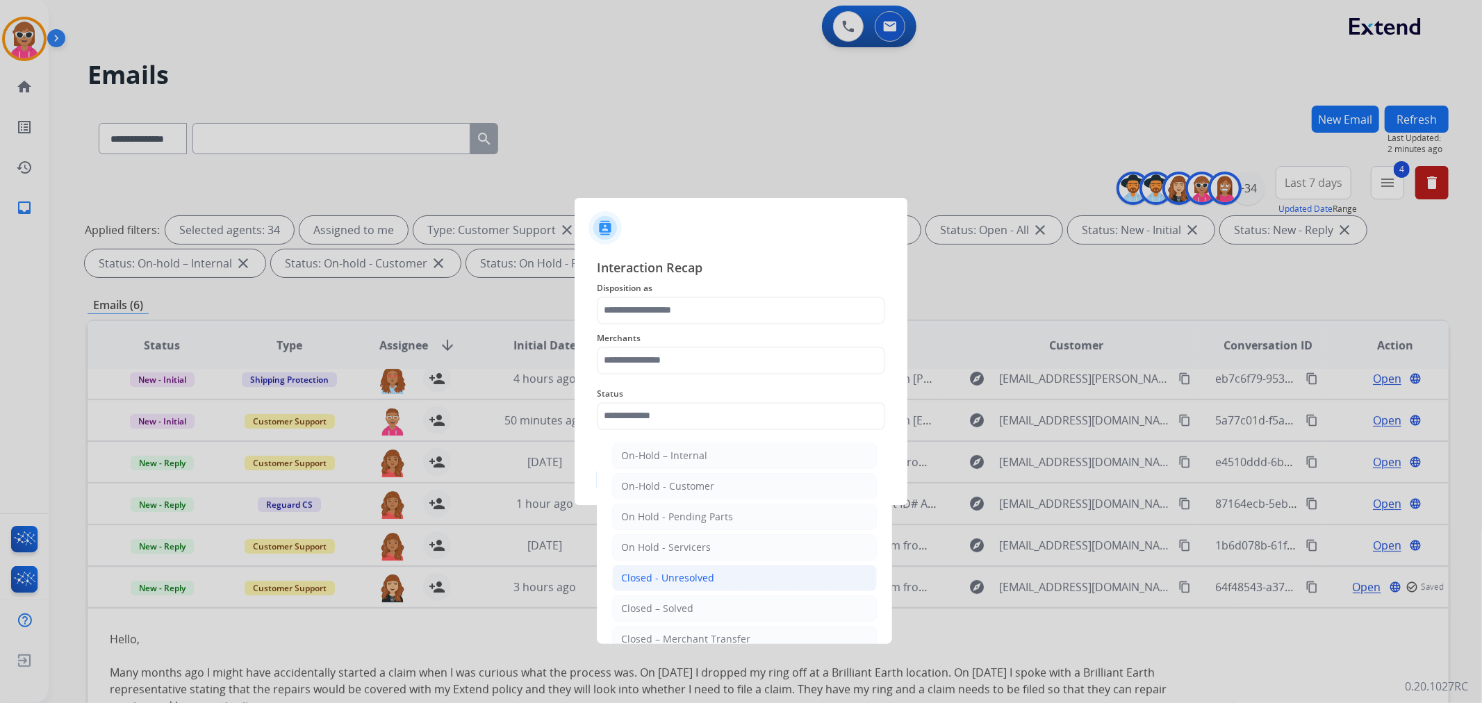
click at [684, 589] on li "Closed - Unresolved" at bounding box center [744, 578] width 265 height 26
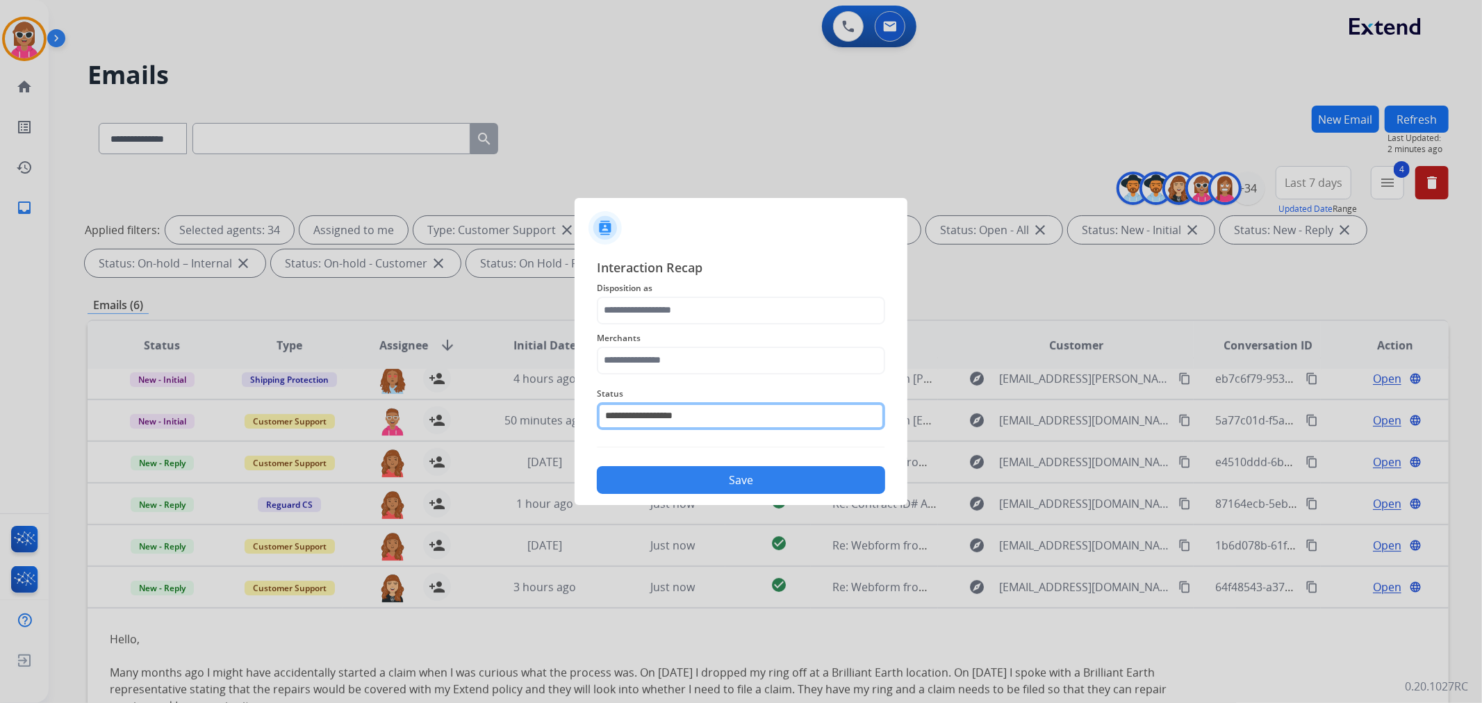
click at [710, 418] on input "**********" at bounding box center [741, 416] width 288 height 28
drag, startPoint x: 707, startPoint y: 419, endPoint x: 512, endPoint y: 421, distance: 195.2
click at [0, 420] on app-contact-recap-modal "**********" at bounding box center [0, 351] width 0 height 703
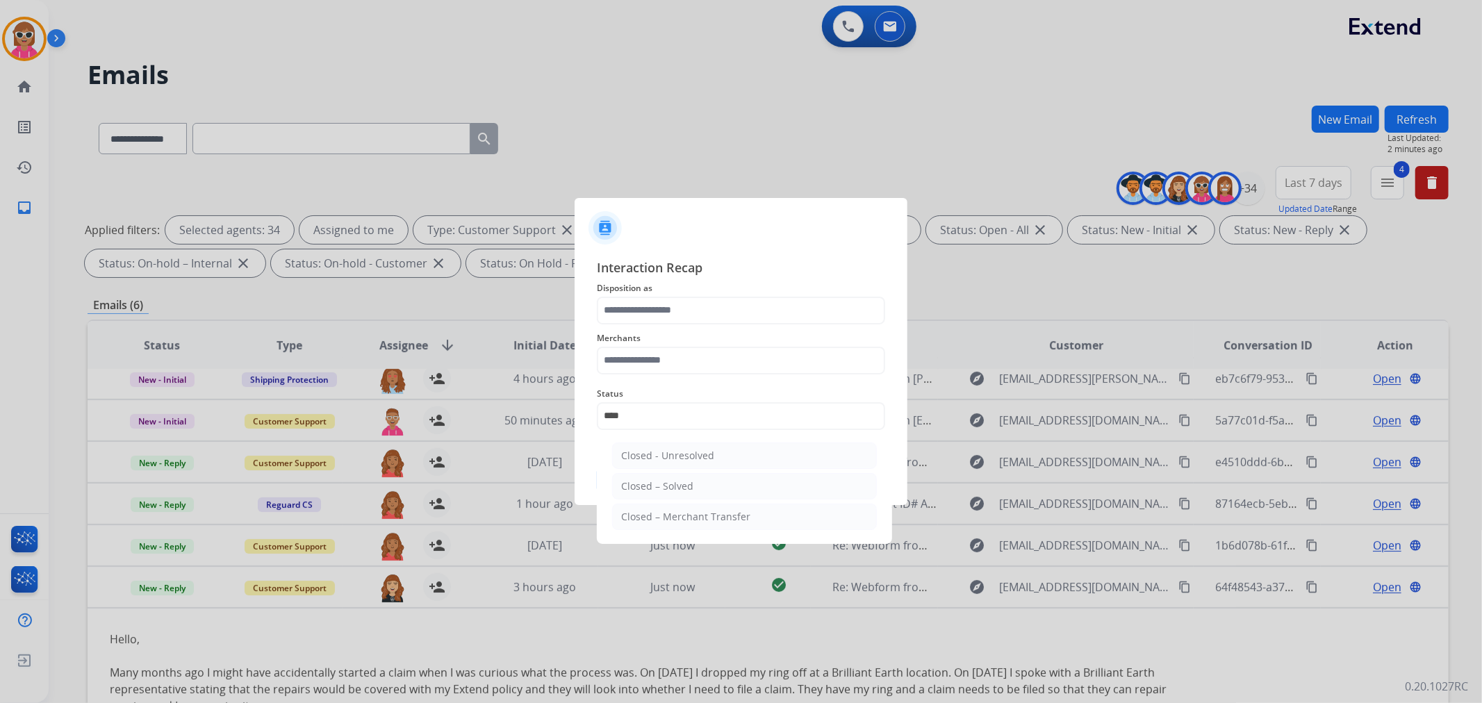
drag, startPoint x: 672, startPoint y: 483, endPoint x: 671, endPoint y: 476, distance: 7.0
click at [672, 482] on div "Closed – Solved" at bounding box center [657, 486] width 72 height 14
type input "**********"
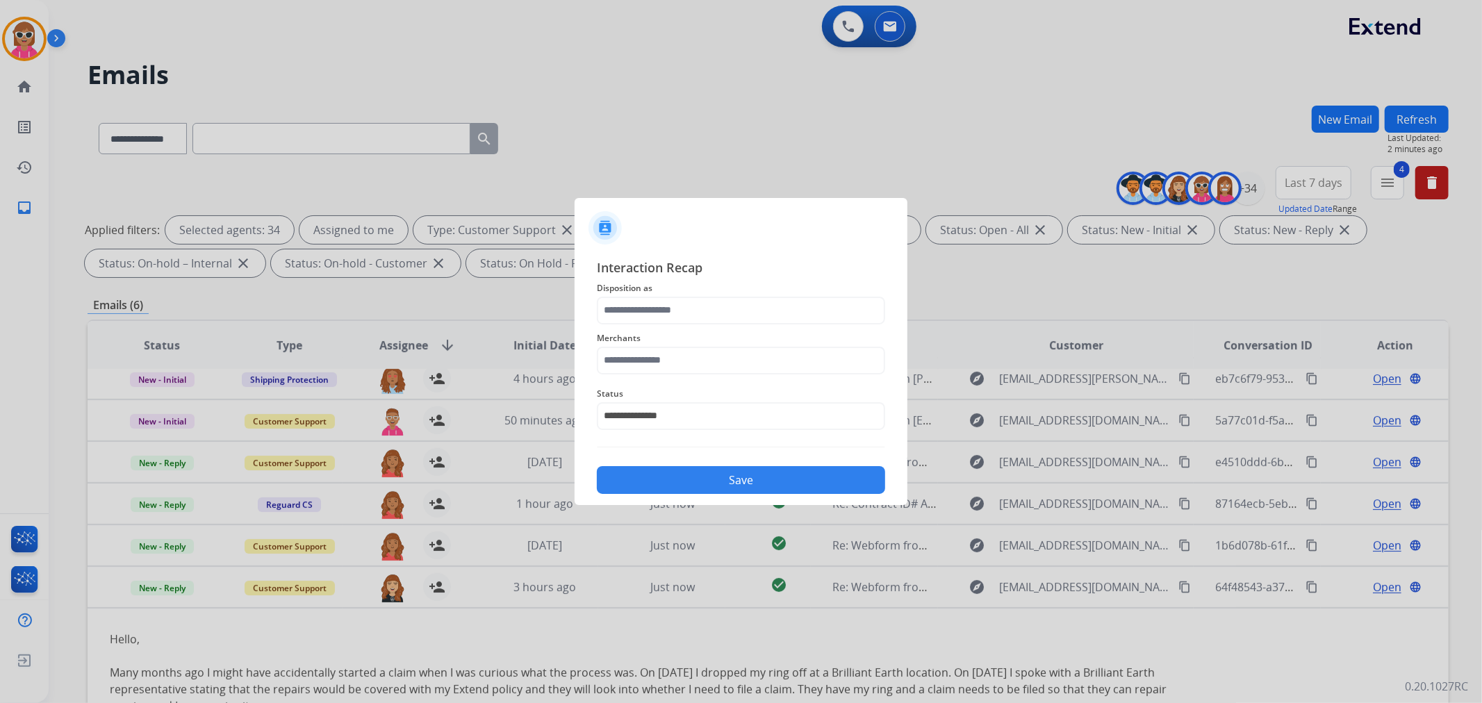
click at [686, 339] on span "Merchants" at bounding box center [741, 338] width 288 height 17
click at [689, 349] on input "text" at bounding box center [741, 361] width 288 height 28
drag, startPoint x: 678, startPoint y: 402, endPoint x: 686, endPoint y: 374, distance: 29.0
click at [679, 401] on div "Brilliant earth" at bounding box center [653, 400] width 65 height 14
type input "**********"
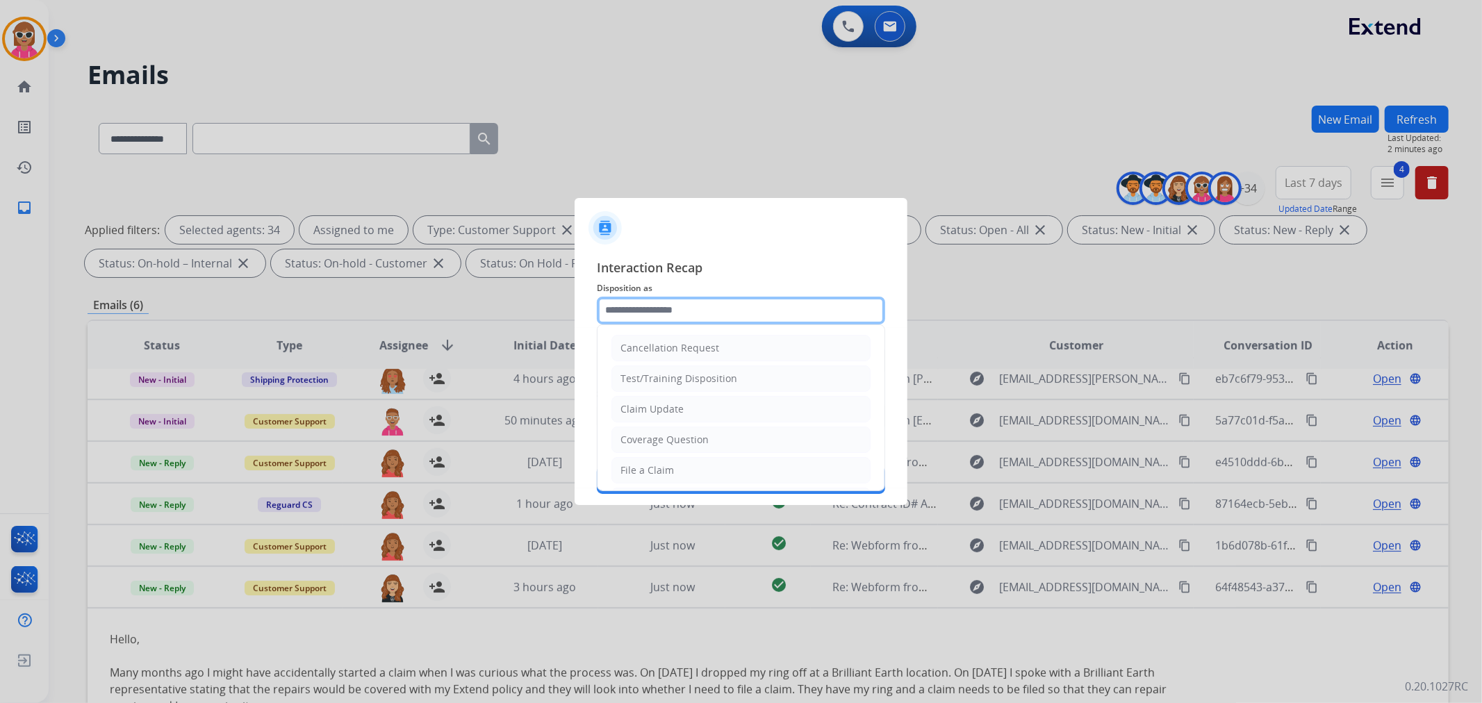
click at [704, 309] on input "text" at bounding box center [741, 311] width 288 height 28
drag, startPoint x: 655, startPoint y: 468, endPoint x: 655, endPoint y: 481, distance: 13.2
click at [654, 469] on div "File a Claim" at bounding box center [646, 470] width 53 height 14
type input "**********"
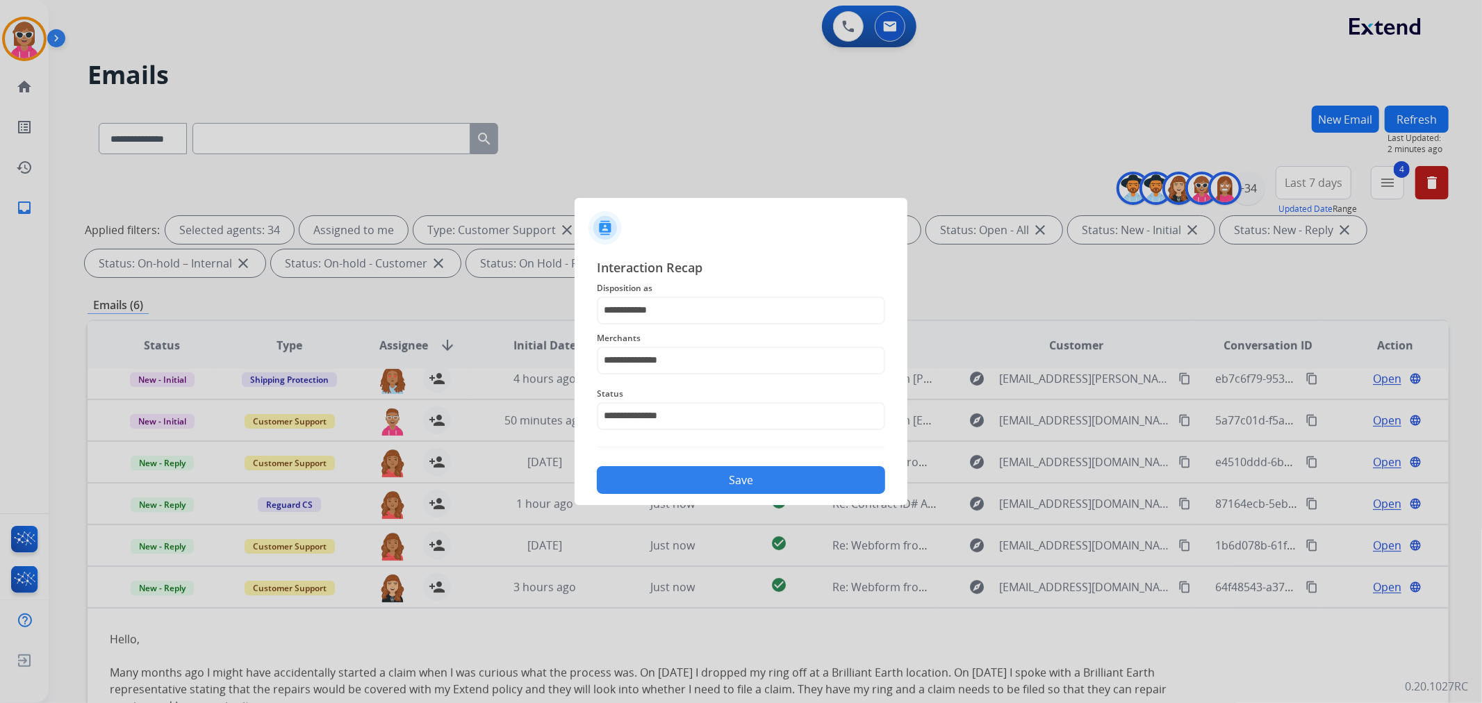
click at [658, 499] on div "**********" at bounding box center [741, 376] width 333 height 259
click at [661, 476] on button "Save" at bounding box center [741, 480] width 288 height 28
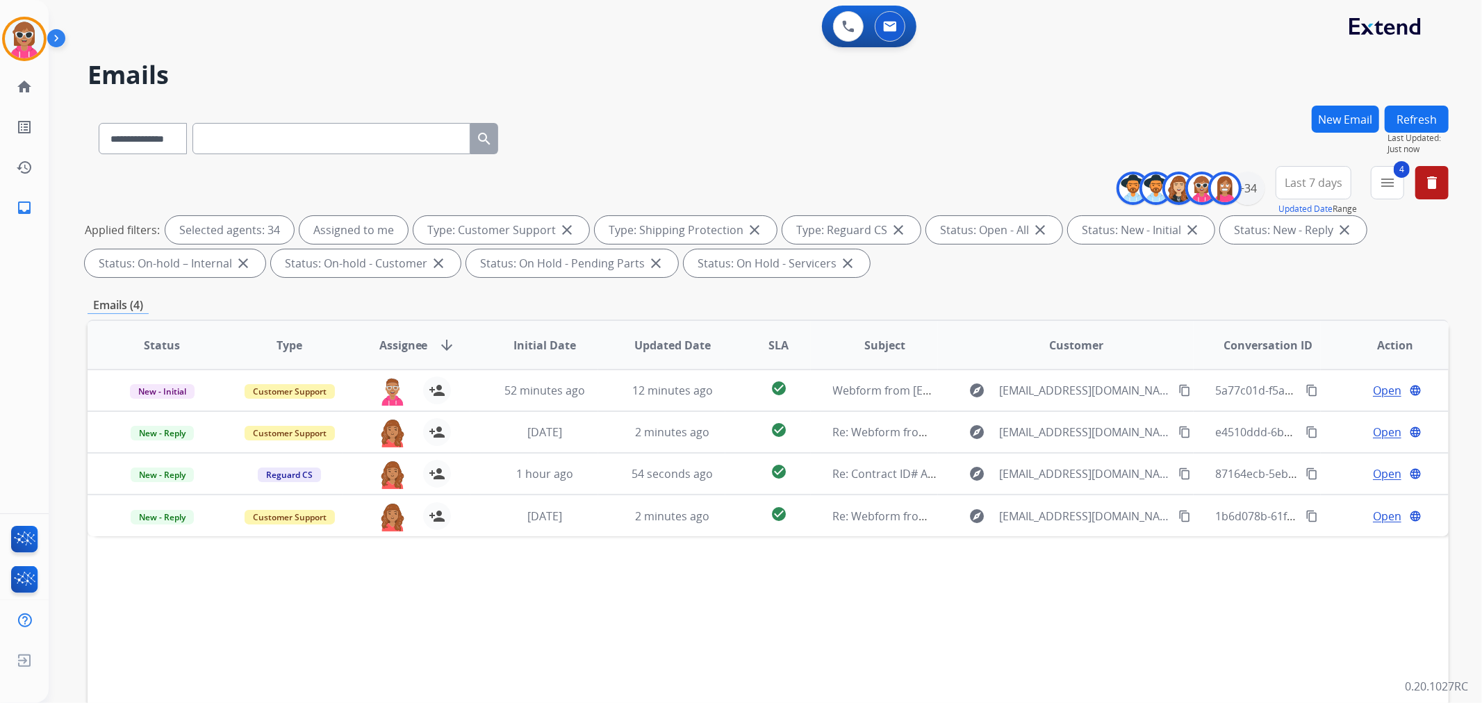
click at [1401, 106] on div "Refresh Last Updated: Just now" at bounding box center [1417, 130] width 64 height 49
click at [1404, 114] on button "Refresh" at bounding box center [1417, 119] width 64 height 27
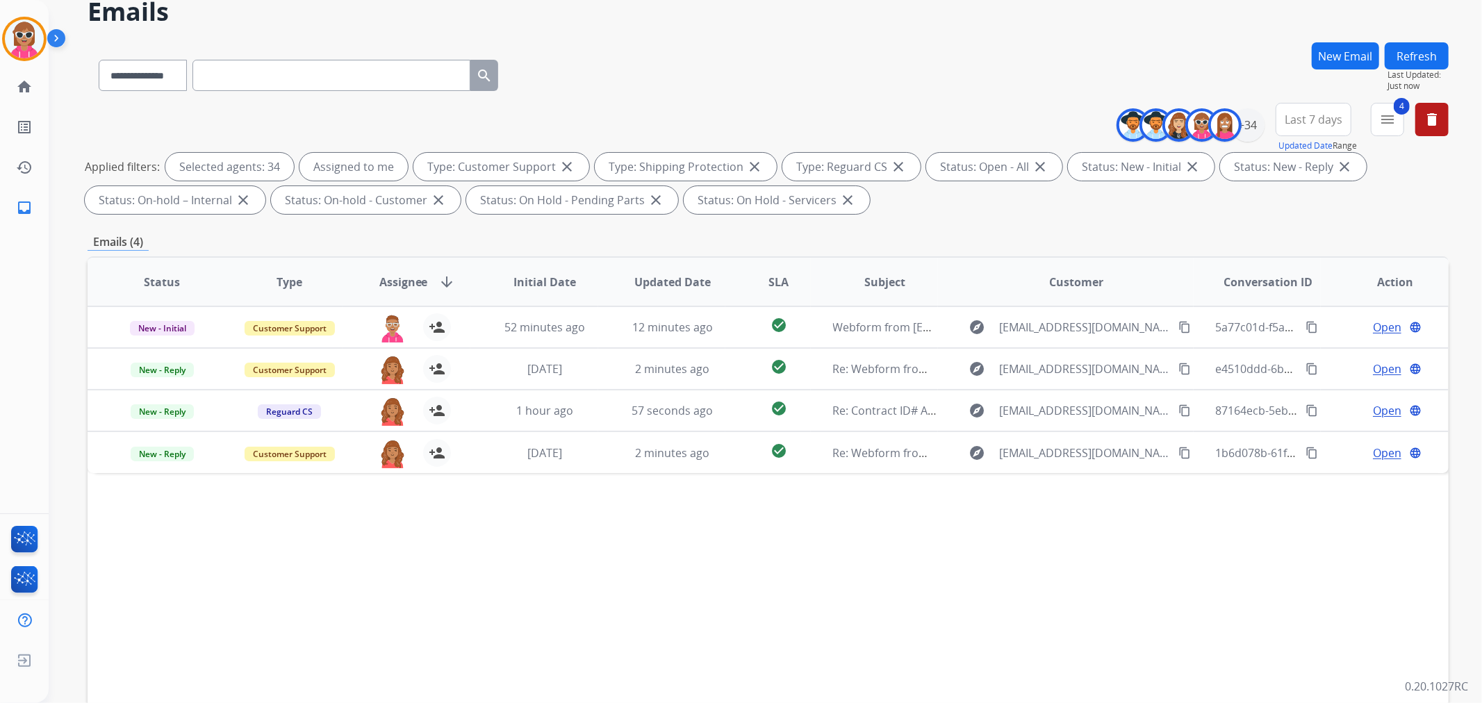
scroll to position [77, 0]
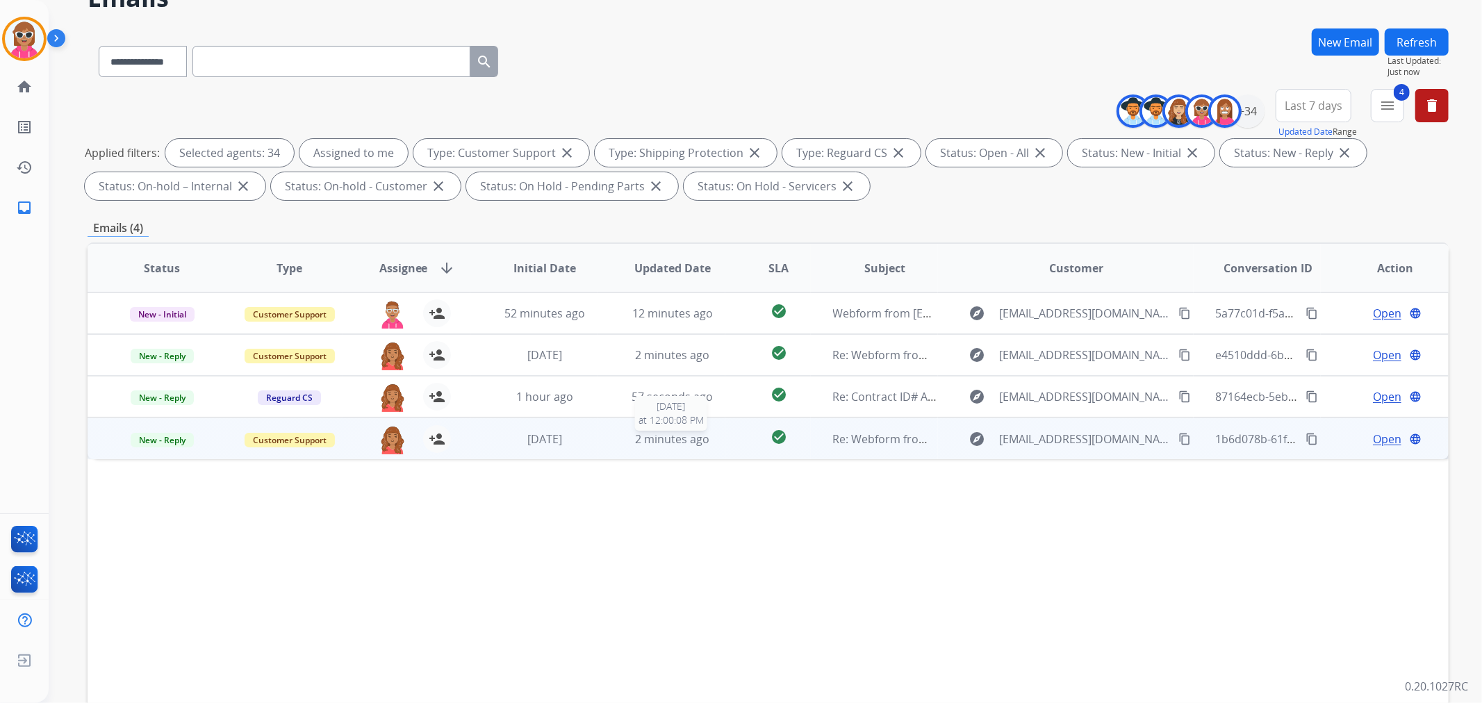
click at [712, 431] on div "2 minutes ago" at bounding box center [672, 439] width 105 height 17
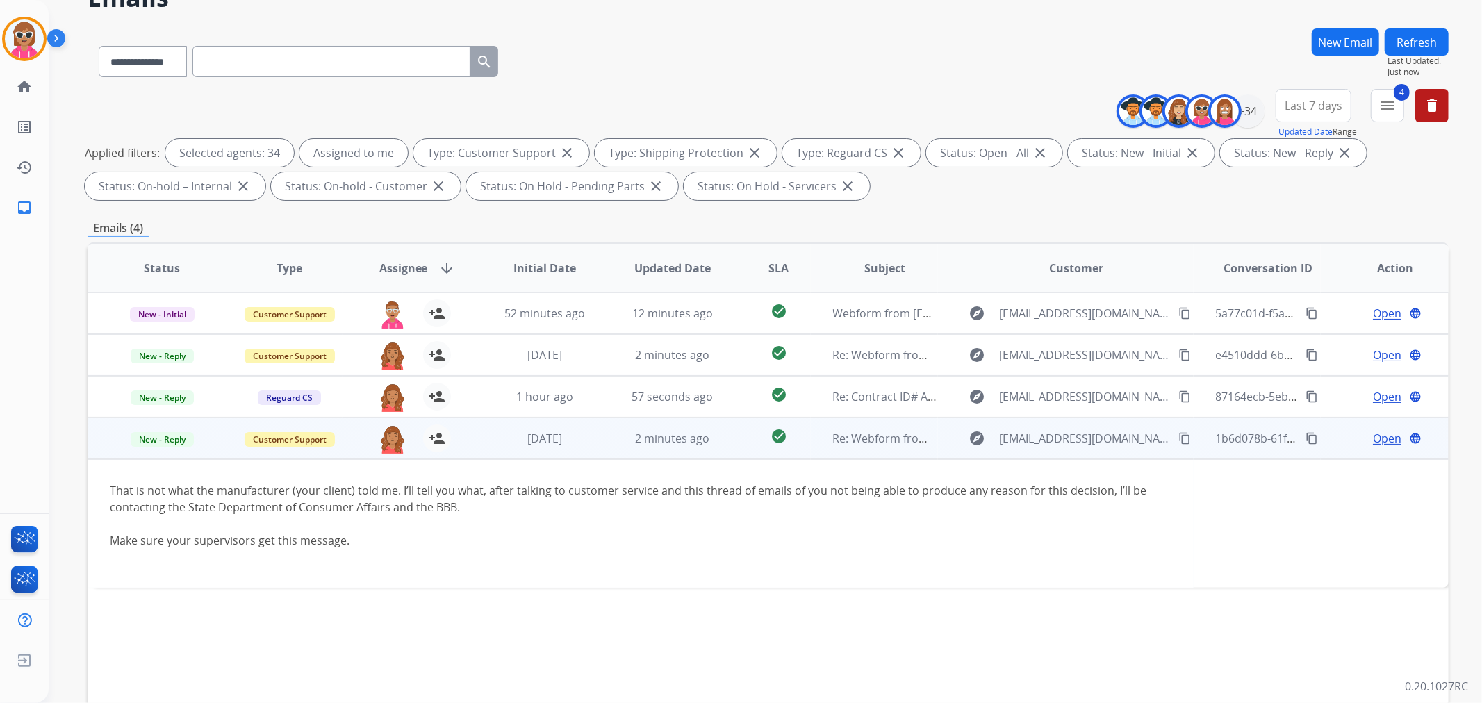
click at [1373, 434] on span "Open" at bounding box center [1387, 438] width 28 height 17
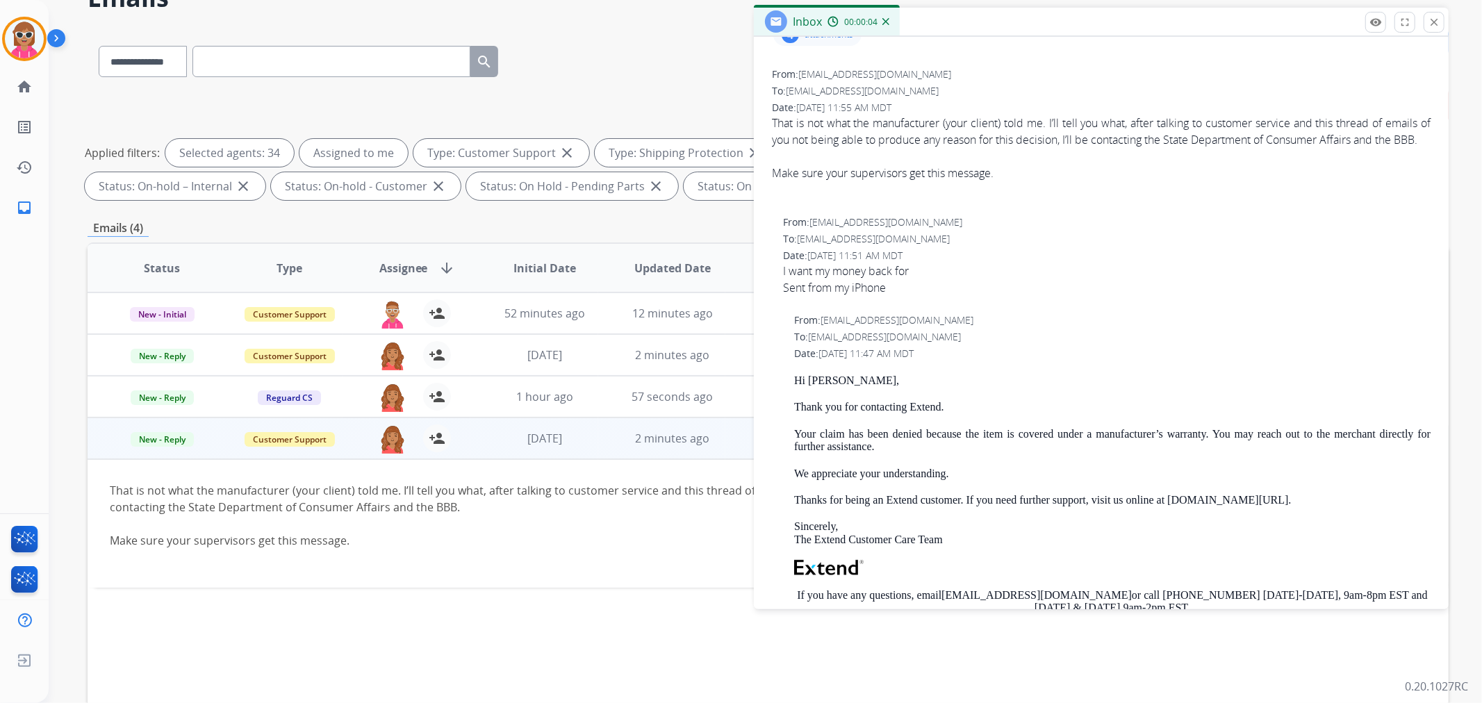
scroll to position [154, 0]
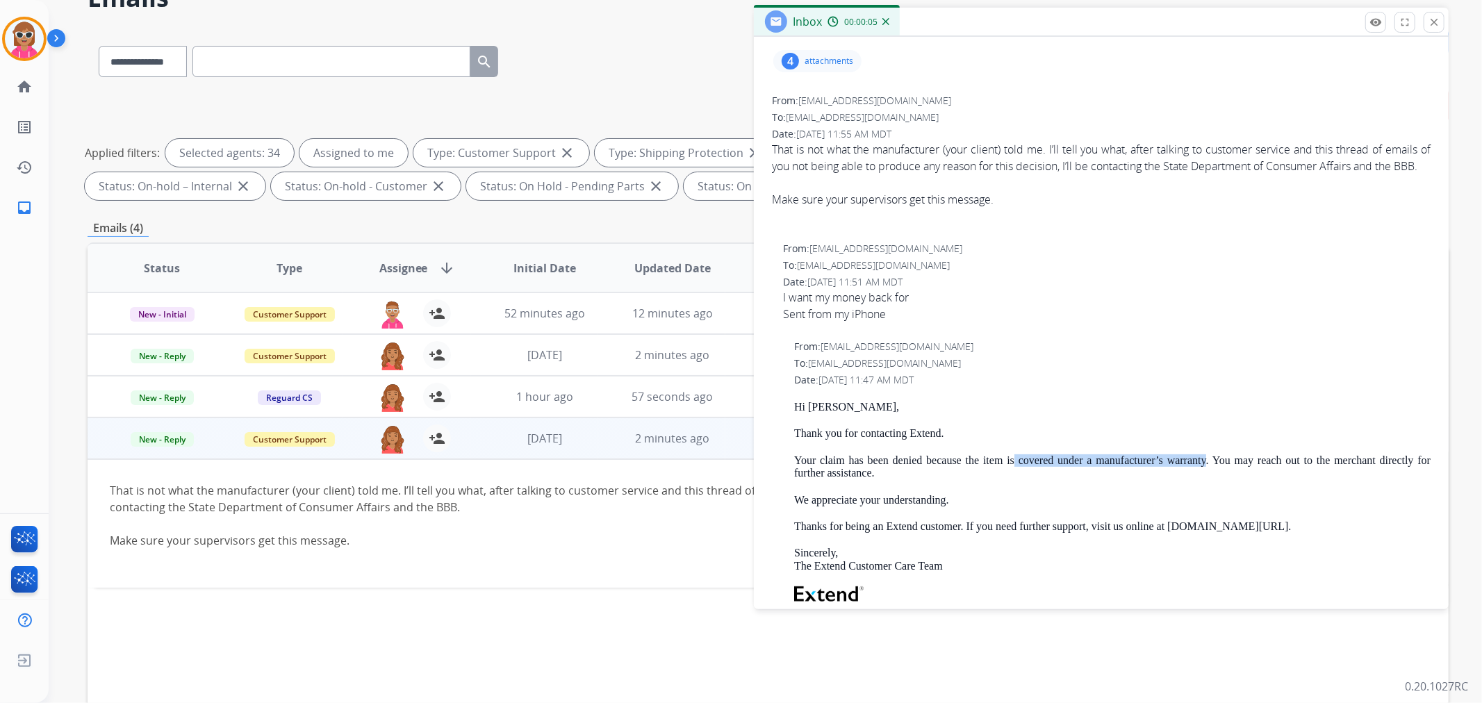
drag, startPoint x: 1014, startPoint y: 476, endPoint x: 1199, endPoint y: 476, distance: 184.8
click at [1199, 476] on p "Your claim has been denied because the item is covered under a manufacturer’s w…" at bounding box center [1112, 467] width 636 height 26
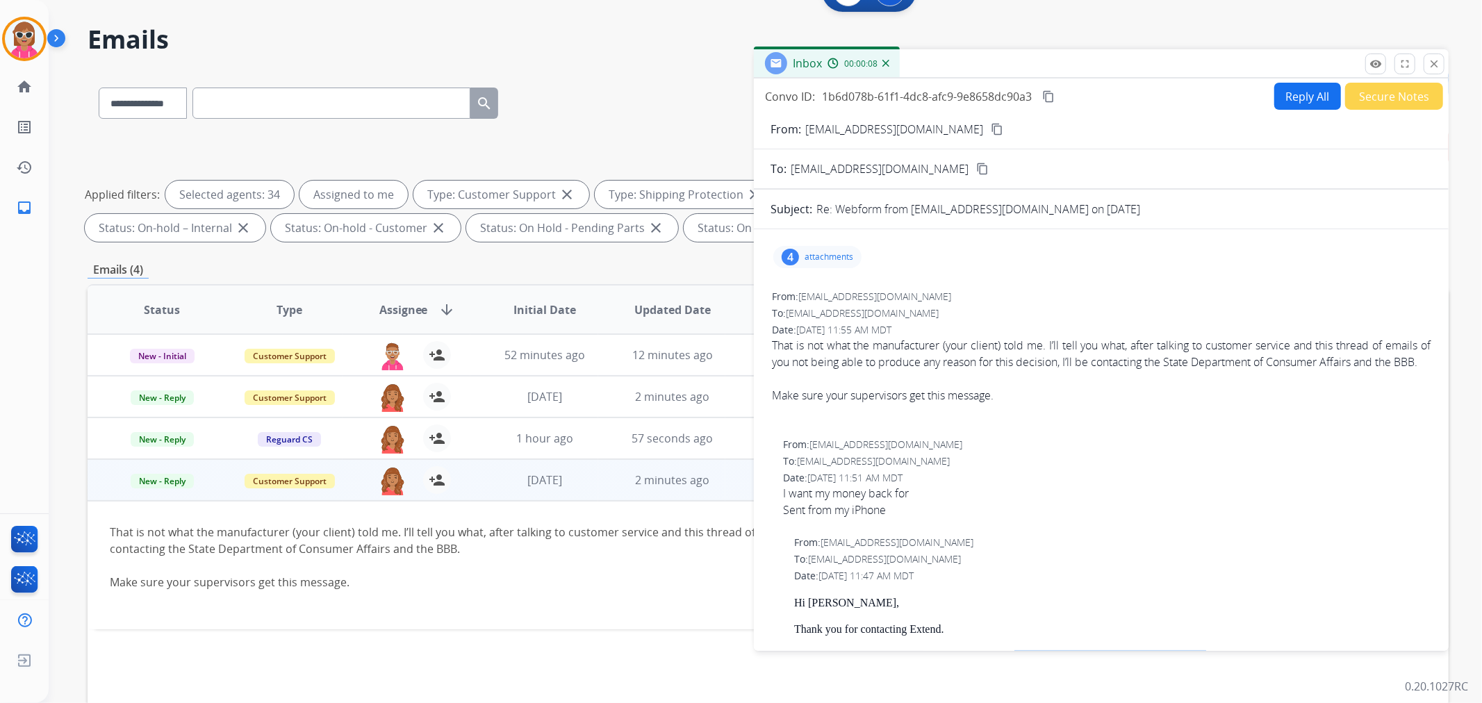
scroll to position [0, 0]
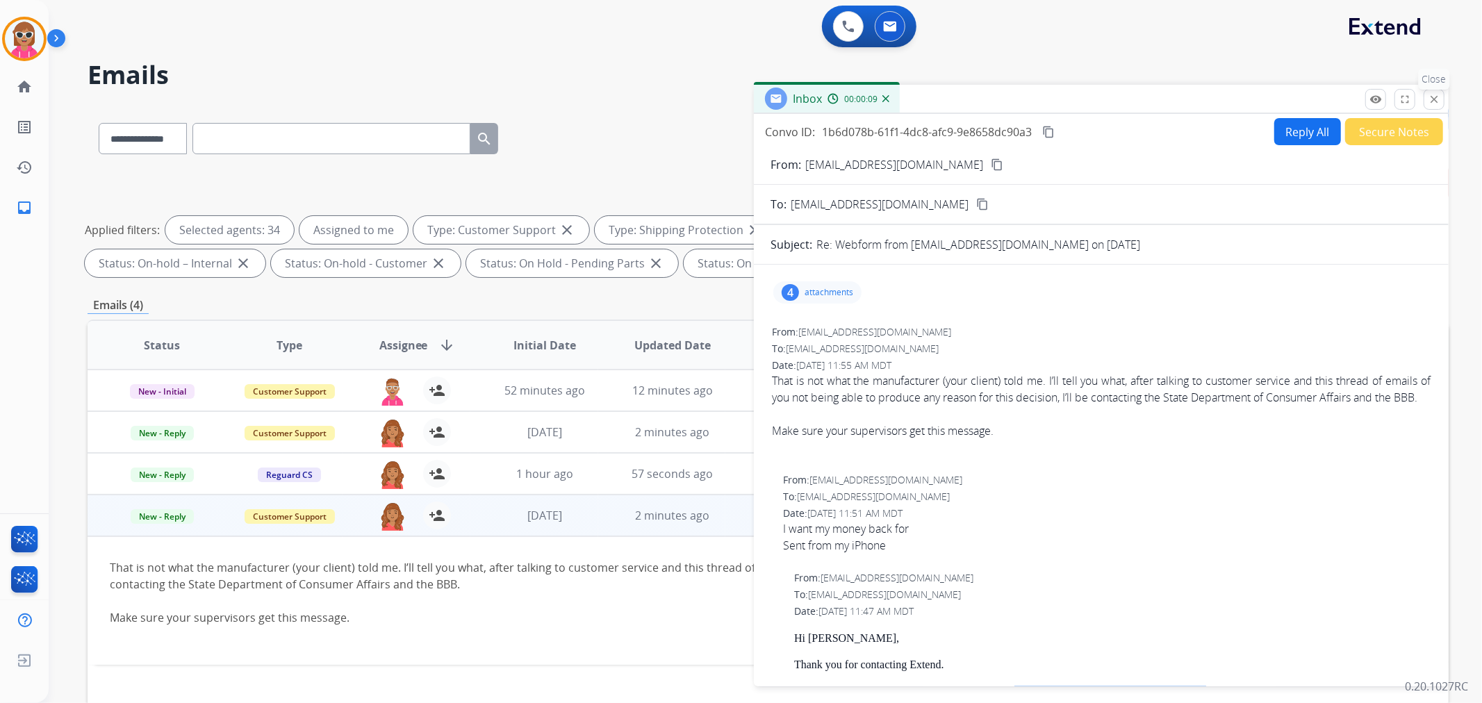
click at [1443, 98] on button "close Close" at bounding box center [1434, 99] width 21 height 21
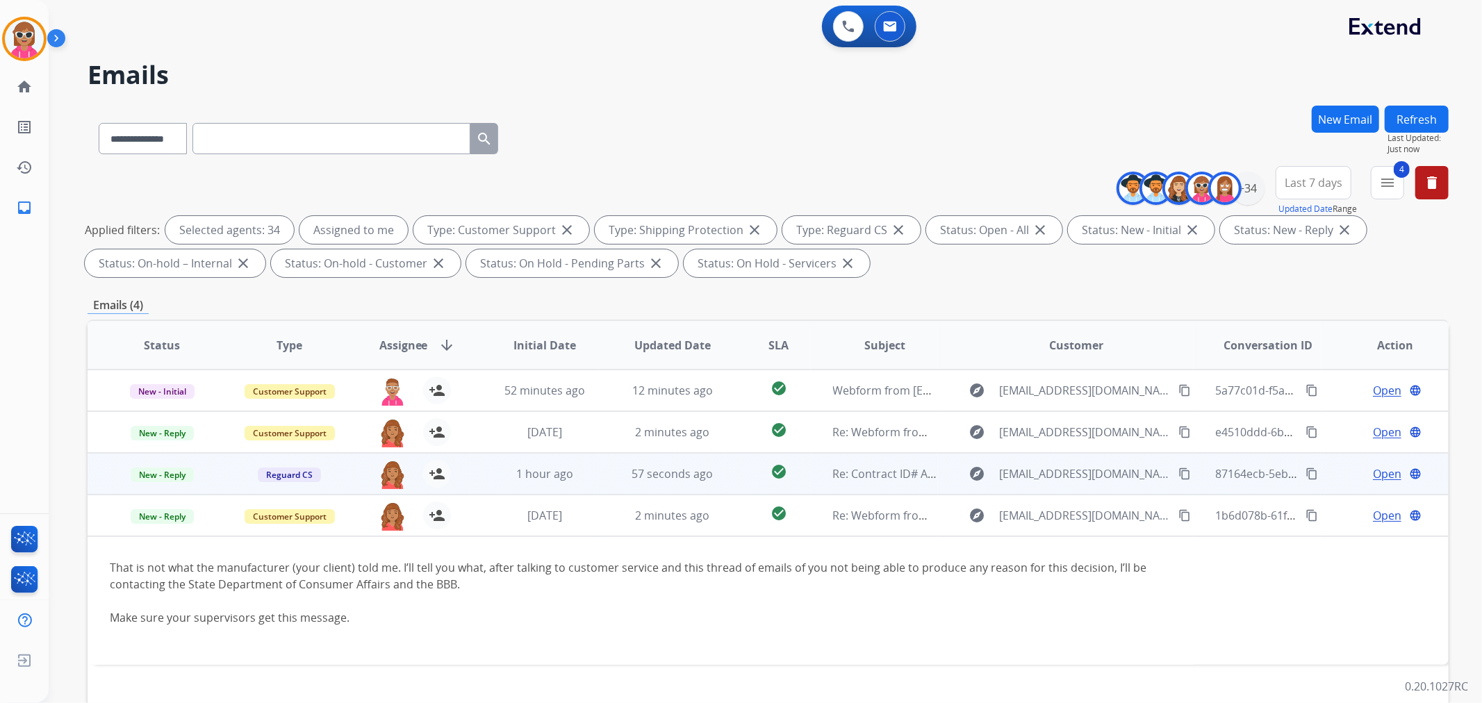
click at [488, 464] on td "1 hour ago" at bounding box center [534, 474] width 128 height 42
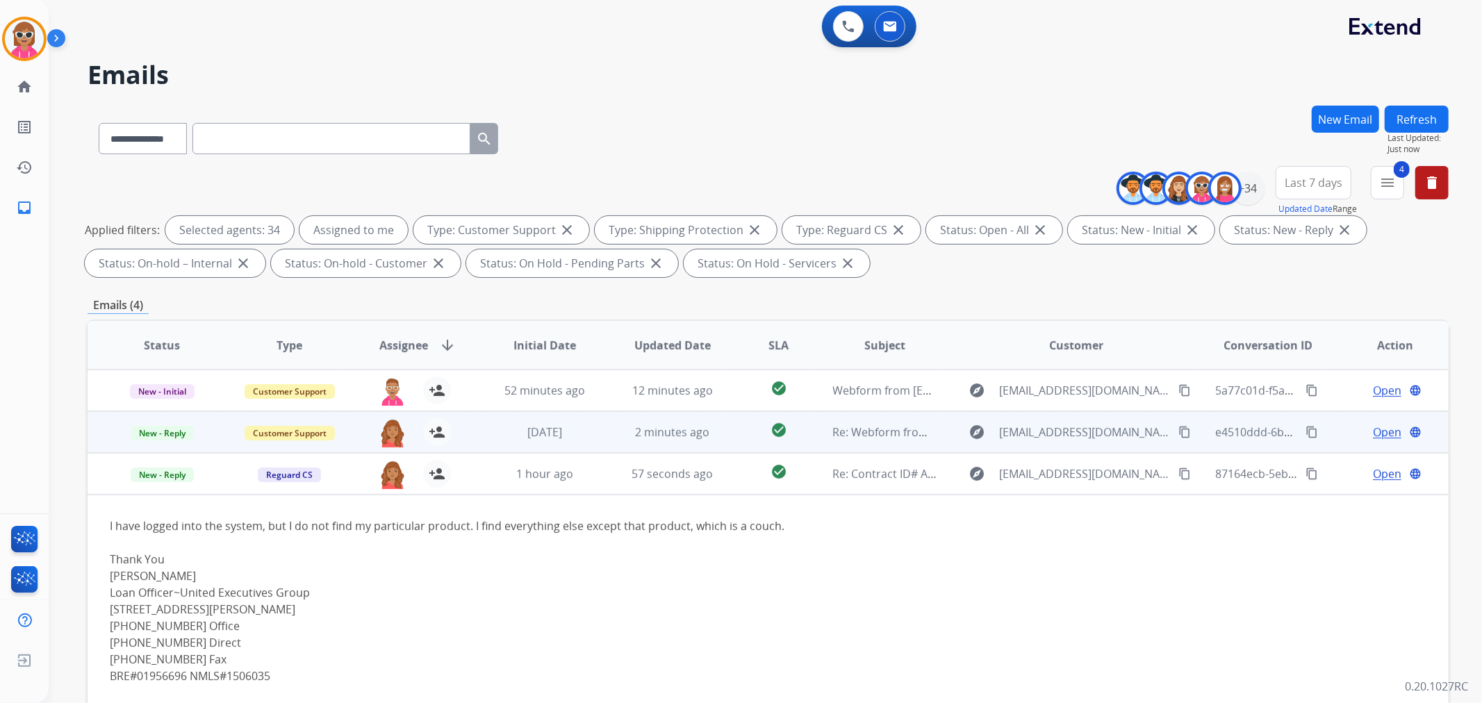
click at [697, 440] on td "2 minutes ago" at bounding box center [662, 432] width 128 height 42
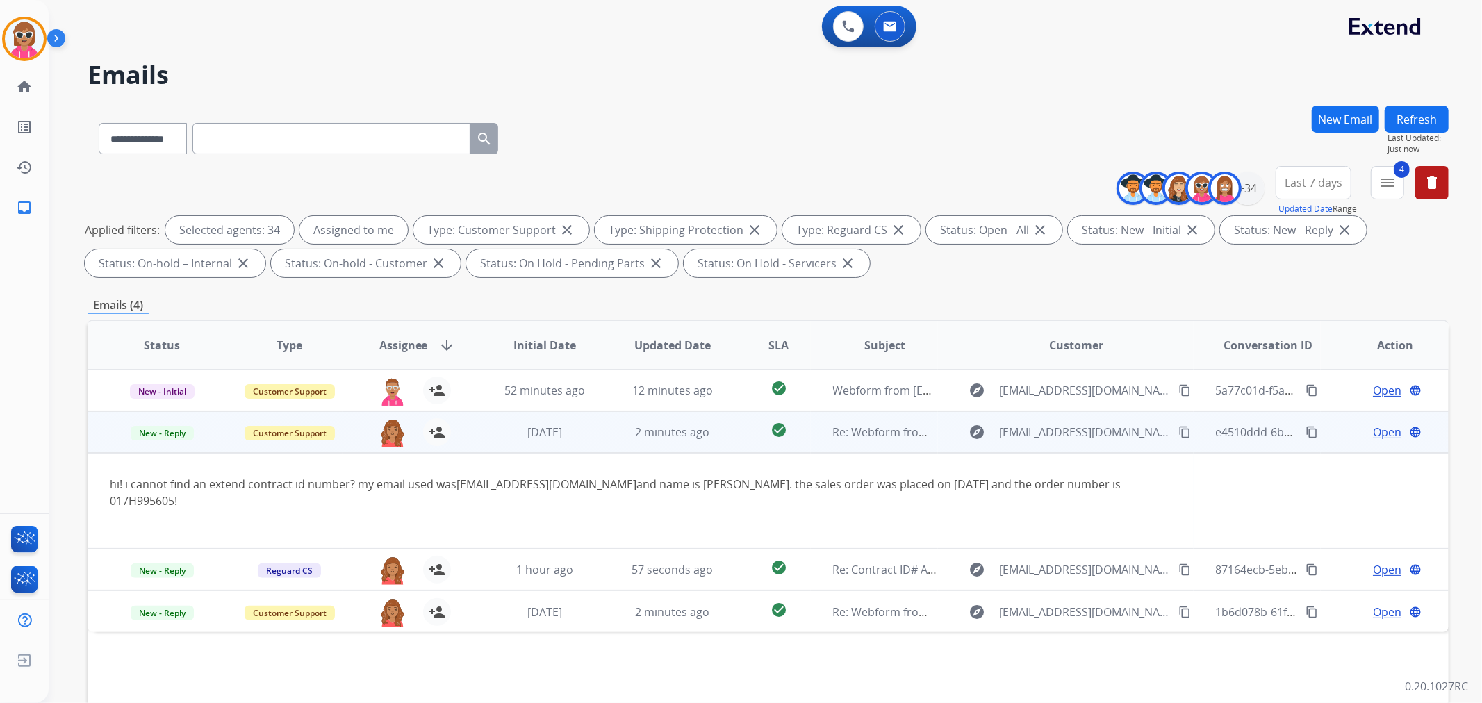
click at [1387, 435] on span "Open" at bounding box center [1387, 432] width 28 height 17
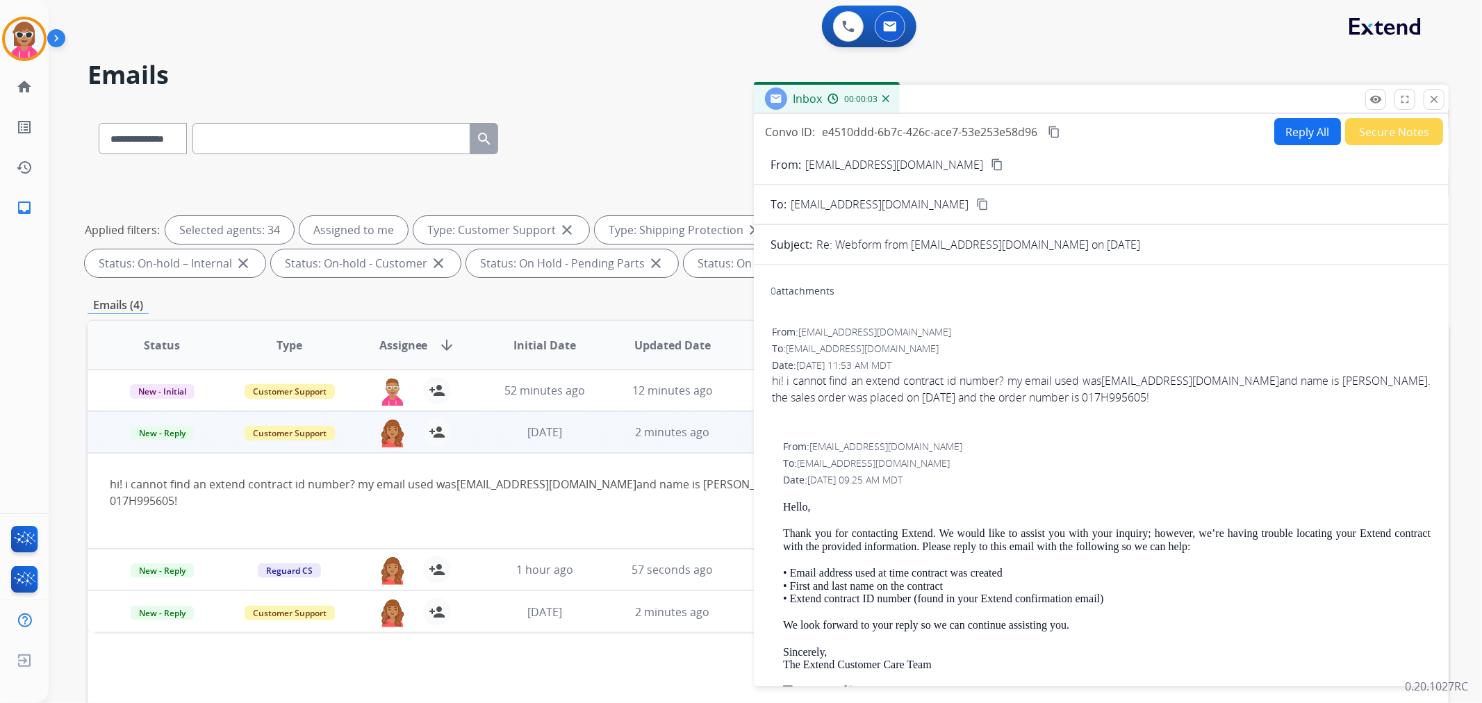
click at [991, 165] on mat-icon "content_copy" at bounding box center [997, 164] width 13 height 13
drag, startPoint x: 1082, startPoint y: 393, endPoint x: 1067, endPoint y: 395, distance: 14.7
click at [1070, 394] on div "hi! i cannot find an extend contract id number? my email used was pdt802@gmail.…" at bounding box center [1101, 388] width 659 height 33
drag, startPoint x: 1013, startPoint y: 399, endPoint x: 1076, endPoint y: 404, distance: 62.7
click at [1076, 404] on div "hi! i cannot find an extend contract id number? my email used was pdt802@gmail.…" at bounding box center [1101, 388] width 659 height 33
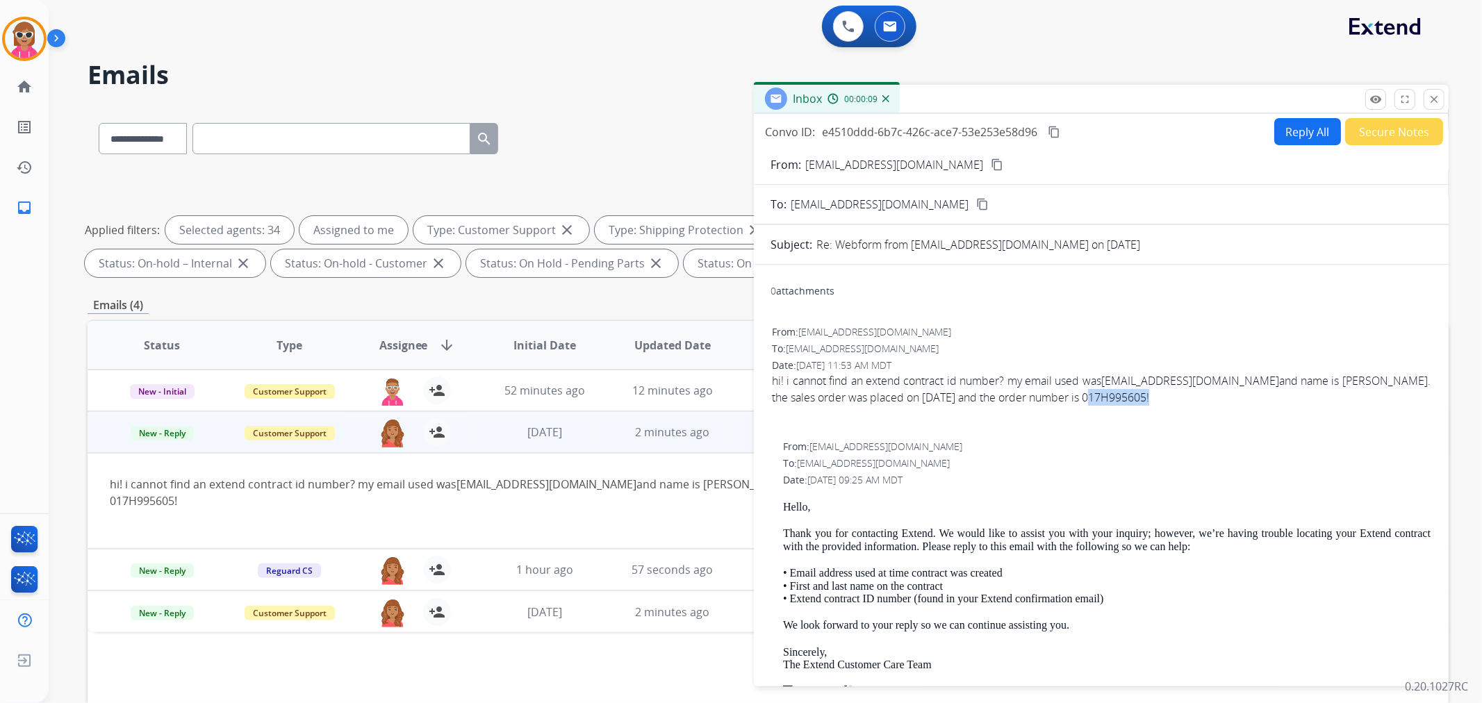
copy div "017H995605"
click at [1279, 120] on button "Reply All" at bounding box center [1307, 131] width 67 height 27
select select "**********"
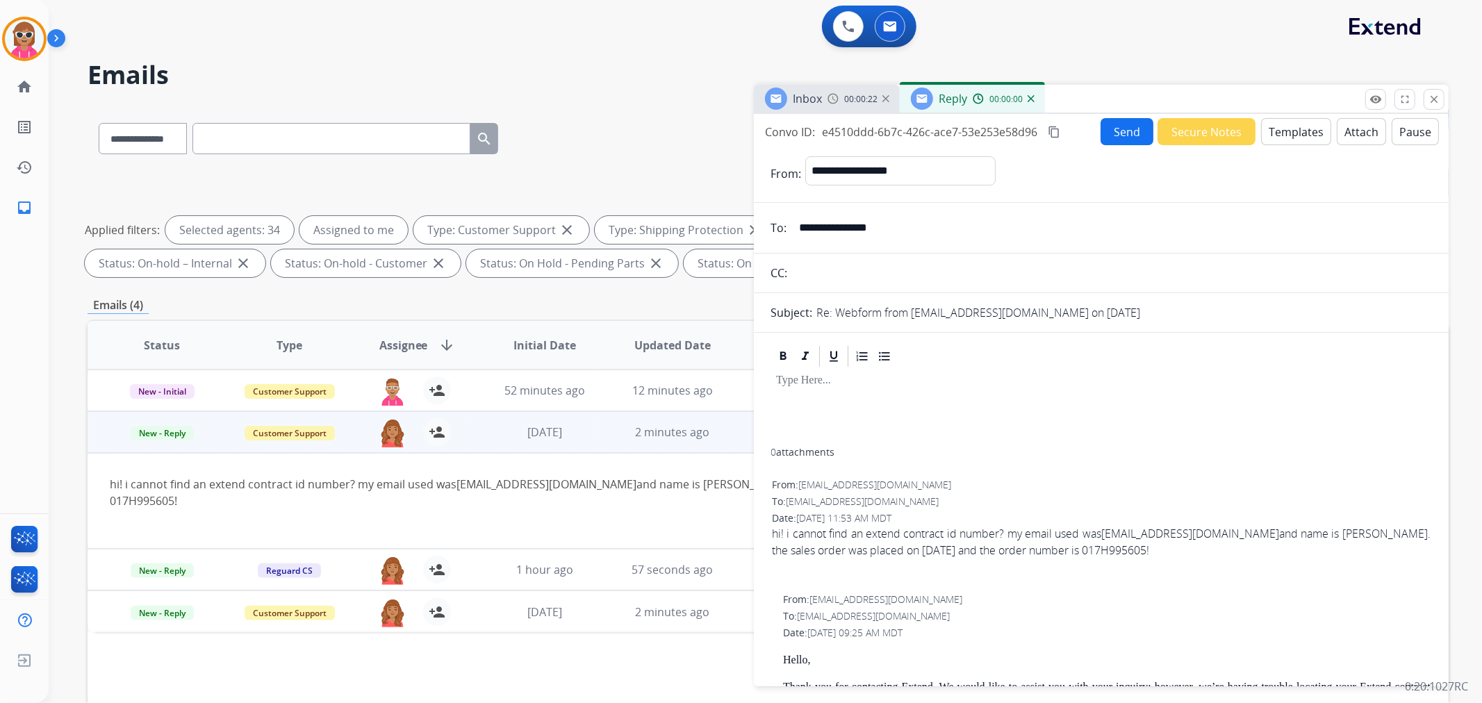
click at [1276, 123] on button "Templates" at bounding box center [1296, 131] width 70 height 27
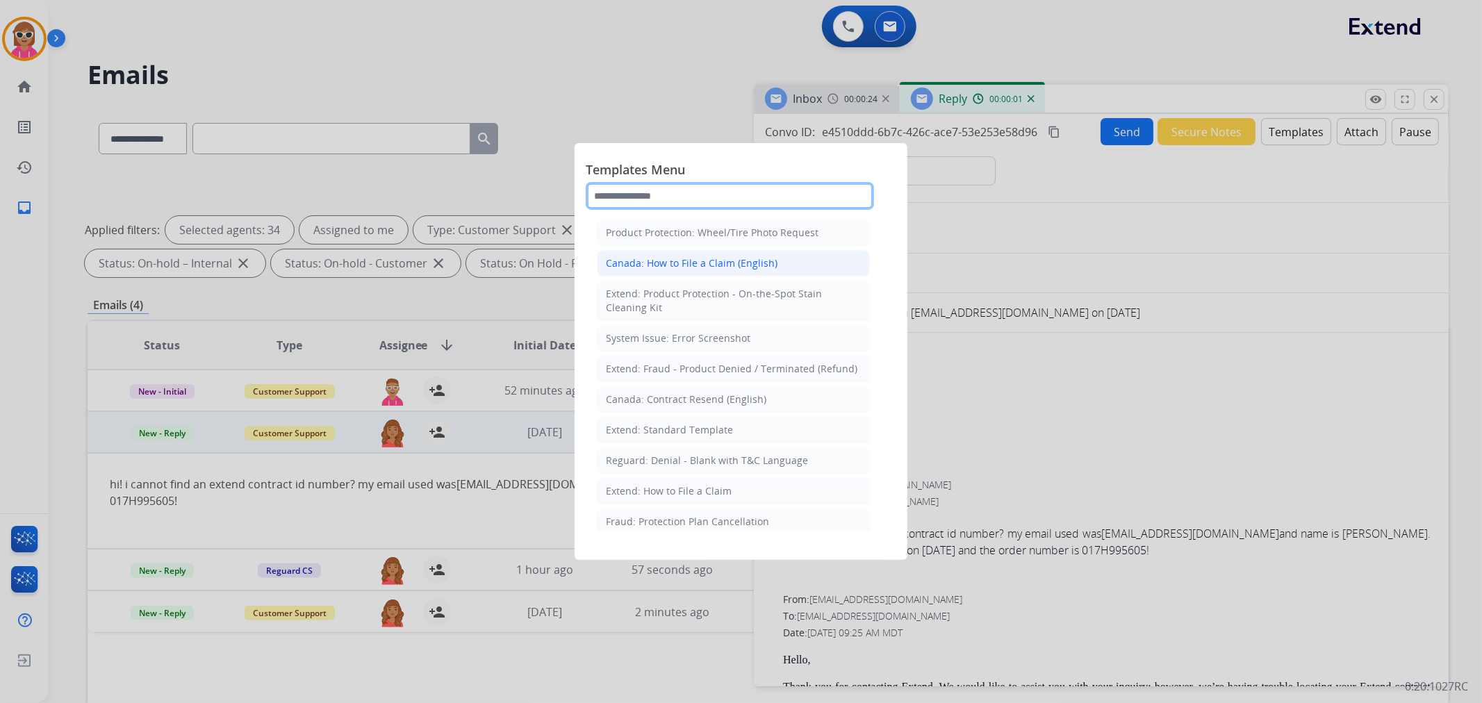
drag, startPoint x: 702, startPoint y: 190, endPoint x: 785, endPoint y: 260, distance: 109.0
click at [702, 190] on input "text" at bounding box center [730, 196] width 288 height 28
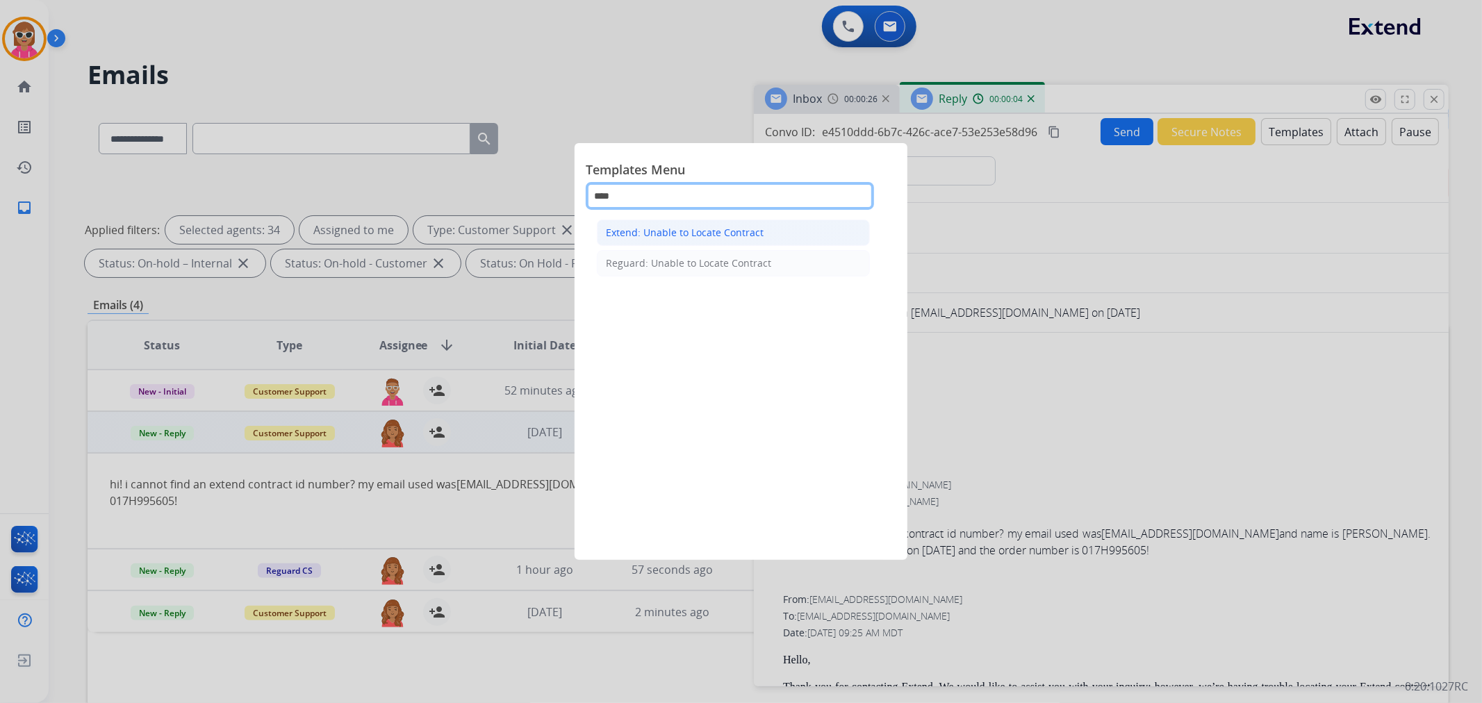
type input "****"
click at [647, 235] on div "Extend: Unable to Locate Contract" at bounding box center [685, 233] width 158 height 14
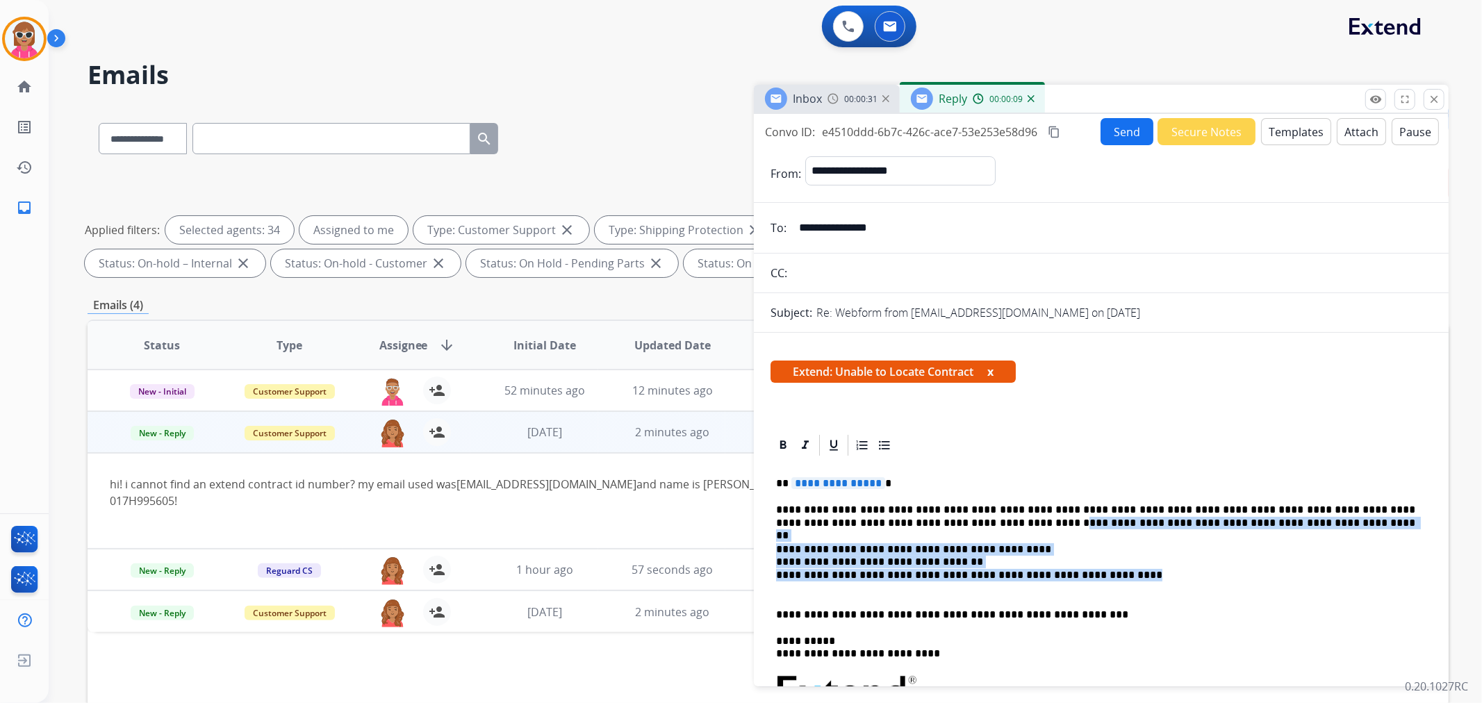
drag, startPoint x: 916, startPoint y: 523, endPoint x: 1037, endPoint y: 595, distance: 141.4
click at [1126, 573] on div "**********" at bounding box center [1101, 700] width 661 height 484
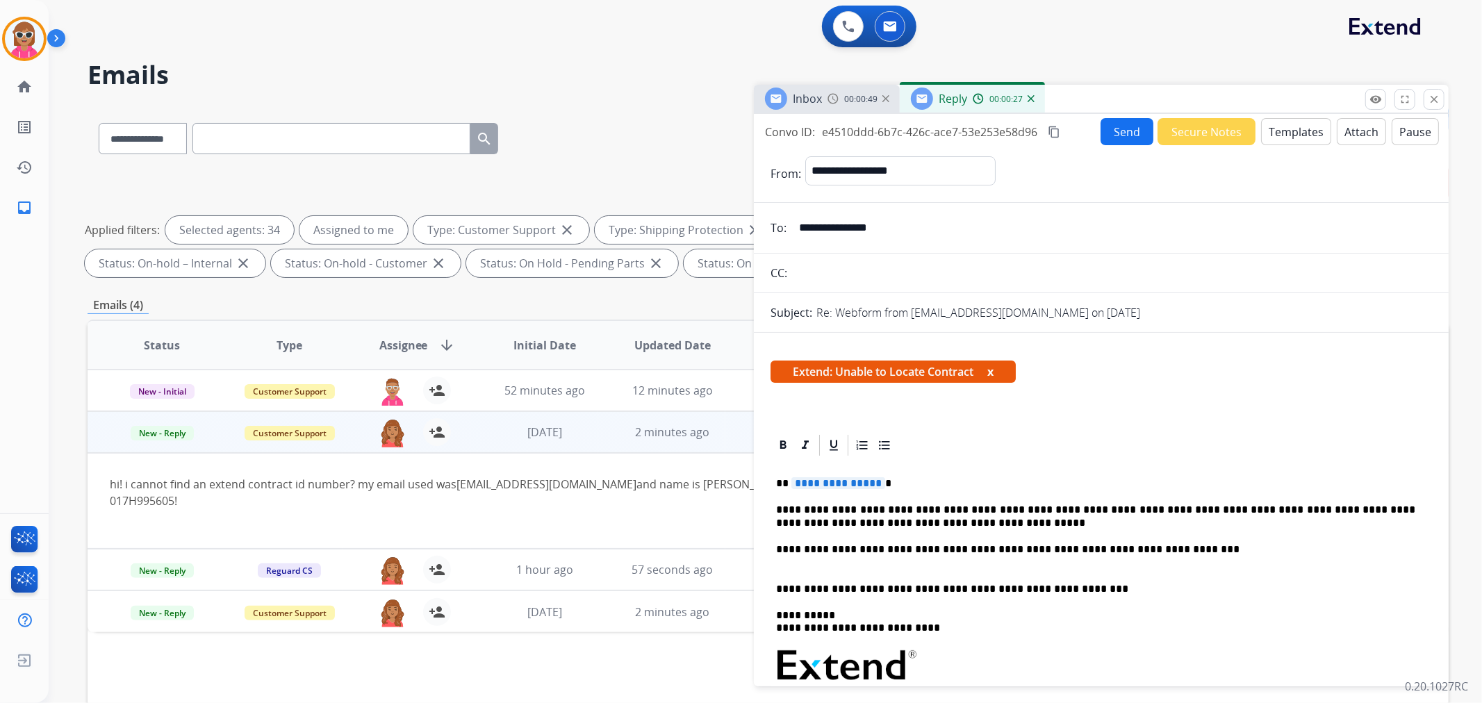
click at [932, 508] on p "**********" at bounding box center [1095, 517] width 639 height 26
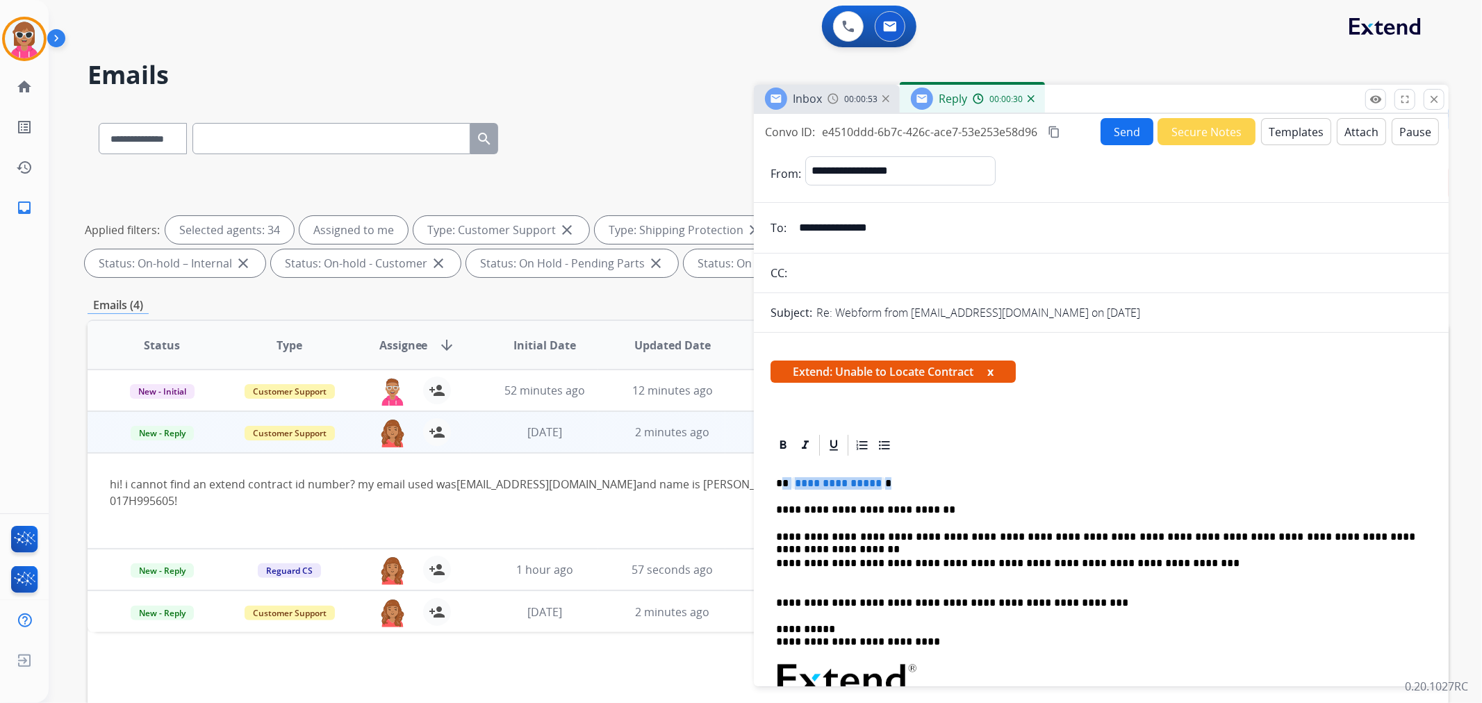
drag, startPoint x: 889, startPoint y: 482, endPoint x: 784, endPoint y: 480, distance: 105.6
click at [784, 480] on p "**********" at bounding box center [1095, 483] width 639 height 13
click at [776, 601] on p "**********" at bounding box center [1095, 603] width 639 height 13
click at [1105, 132] on button "Send" at bounding box center [1127, 131] width 53 height 27
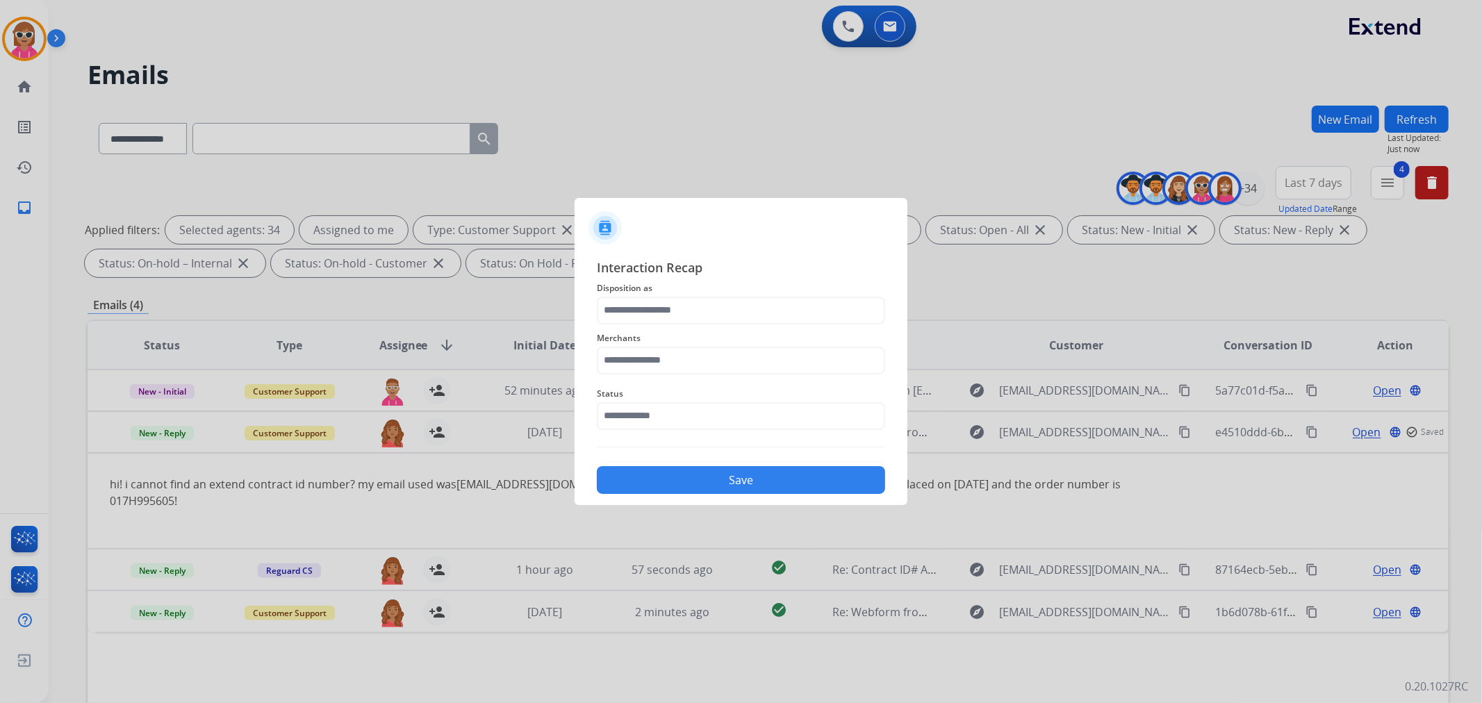
drag, startPoint x: 711, startPoint y: 399, endPoint x: 711, endPoint y: 410, distance: 10.4
click at [711, 404] on div "Status" at bounding box center [741, 408] width 288 height 56
click at [714, 421] on input "text" at bounding box center [741, 416] width 288 height 28
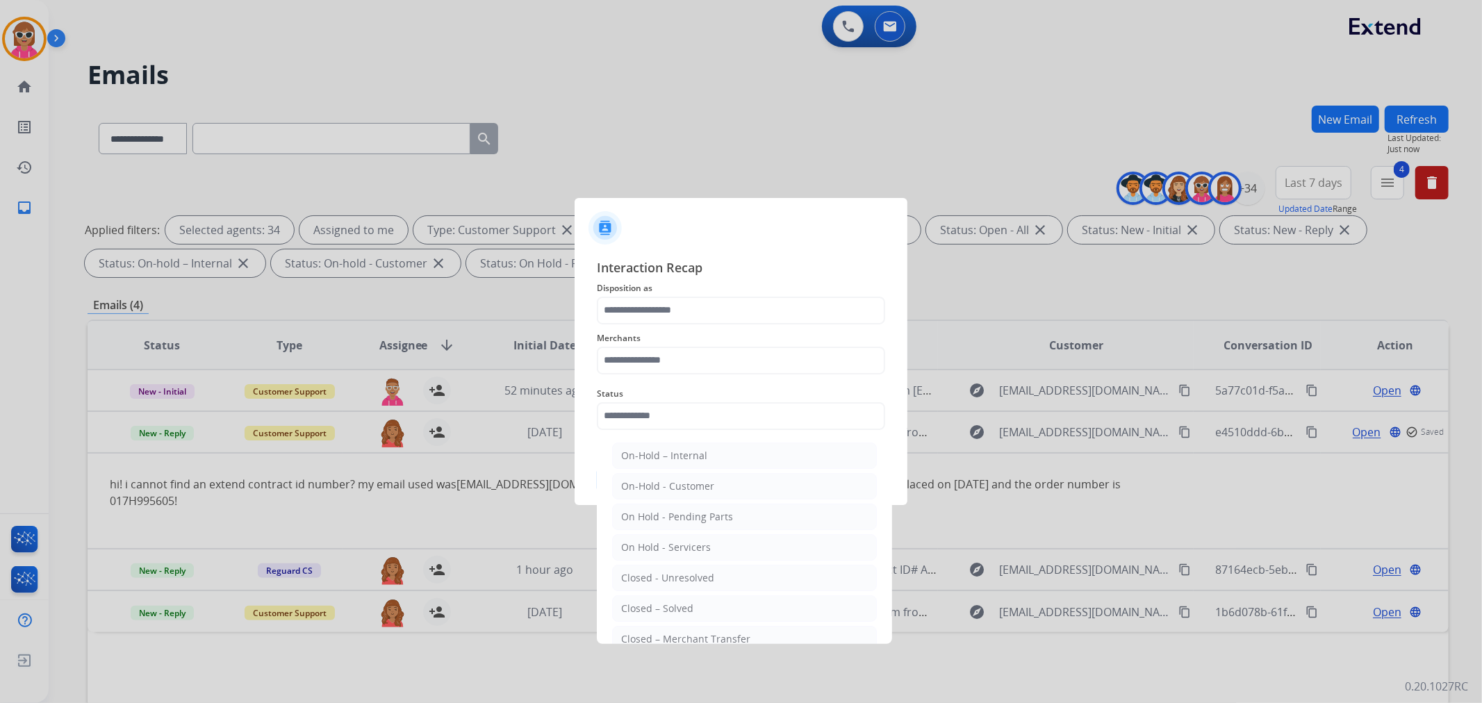
drag, startPoint x: 669, startPoint y: 599, endPoint x: 685, endPoint y: 448, distance: 151.6
click at [664, 599] on li "Closed – Solved" at bounding box center [744, 608] width 265 height 26
type input "**********"
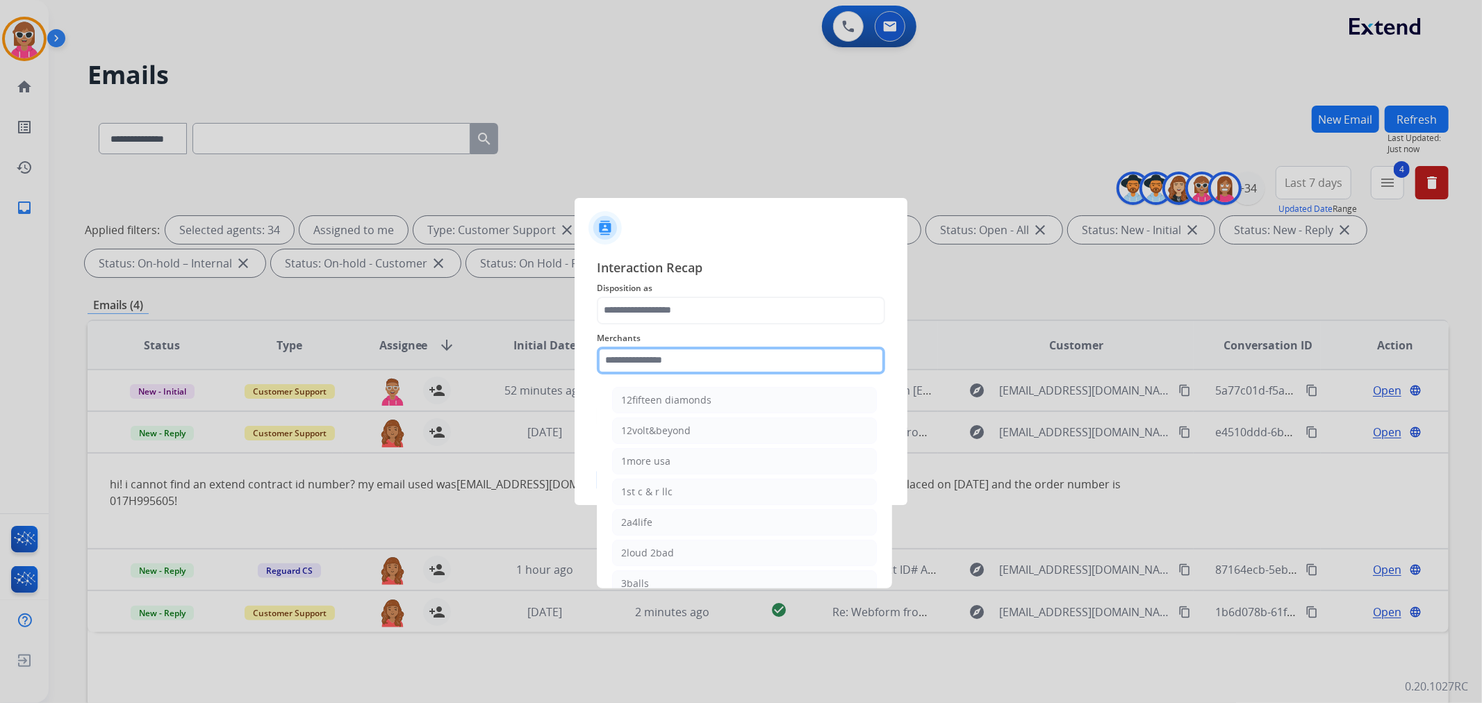
click at [699, 365] on input "text" at bounding box center [741, 361] width 288 height 28
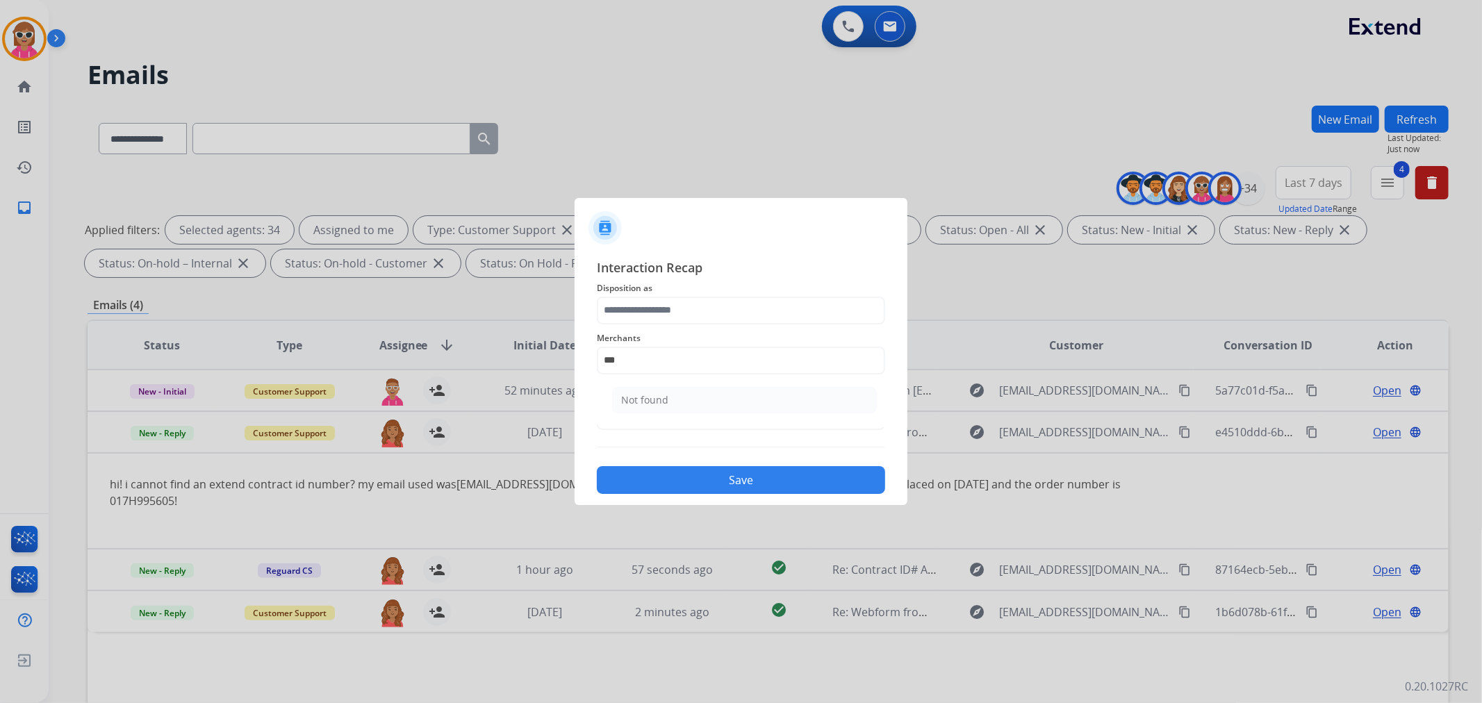
drag, startPoint x: 684, startPoint y: 399, endPoint x: 677, endPoint y: 393, distance: 8.8
click at [682, 401] on li "Not found" at bounding box center [744, 400] width 265 height 26
type input "*********"
click at [691, 287] on span "Disposition as" at bounding box center [741, 288] width 288 height 17
click at [689, 309] on input "text" at bounding box center [741, 311] width 288 height 28
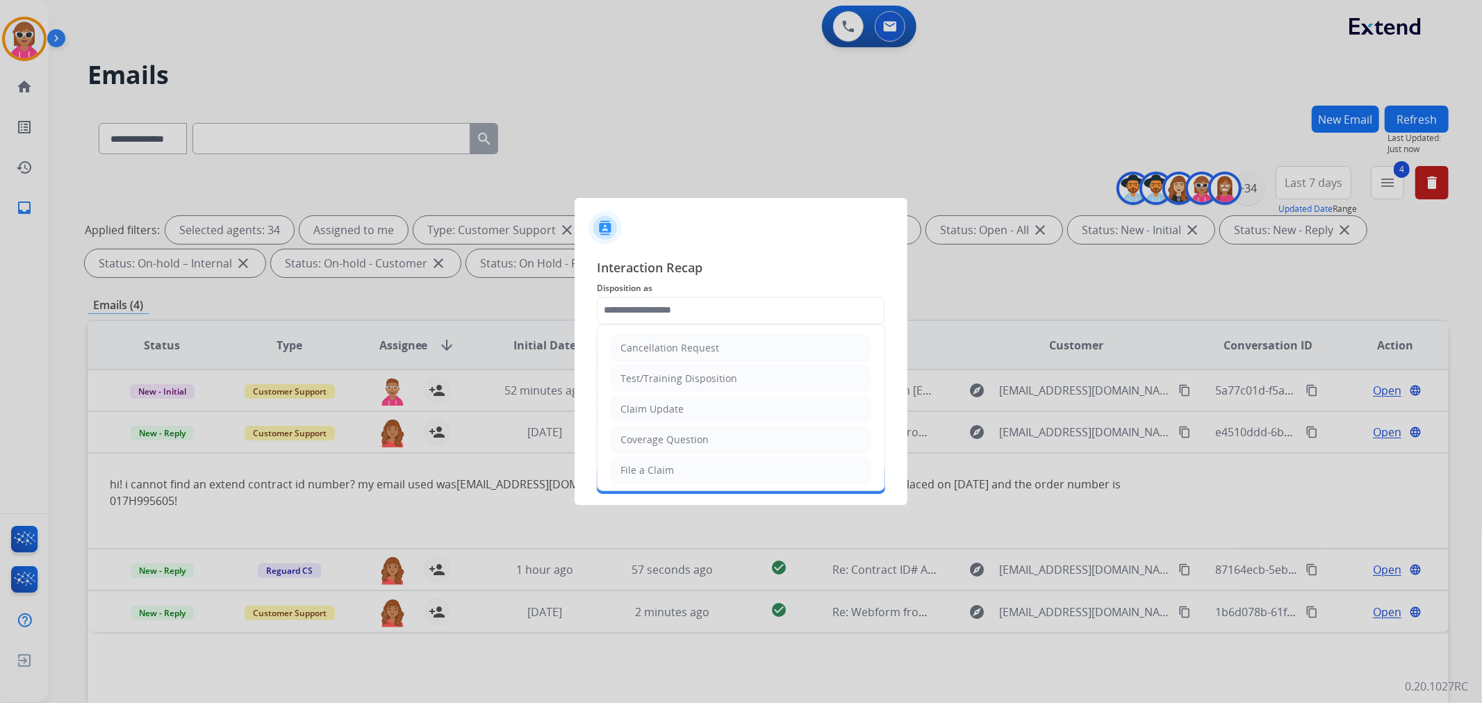
click at [654, 481] on li "File a Claim" at bounding box center [740, 470] width 259 height 26
type input "**********"
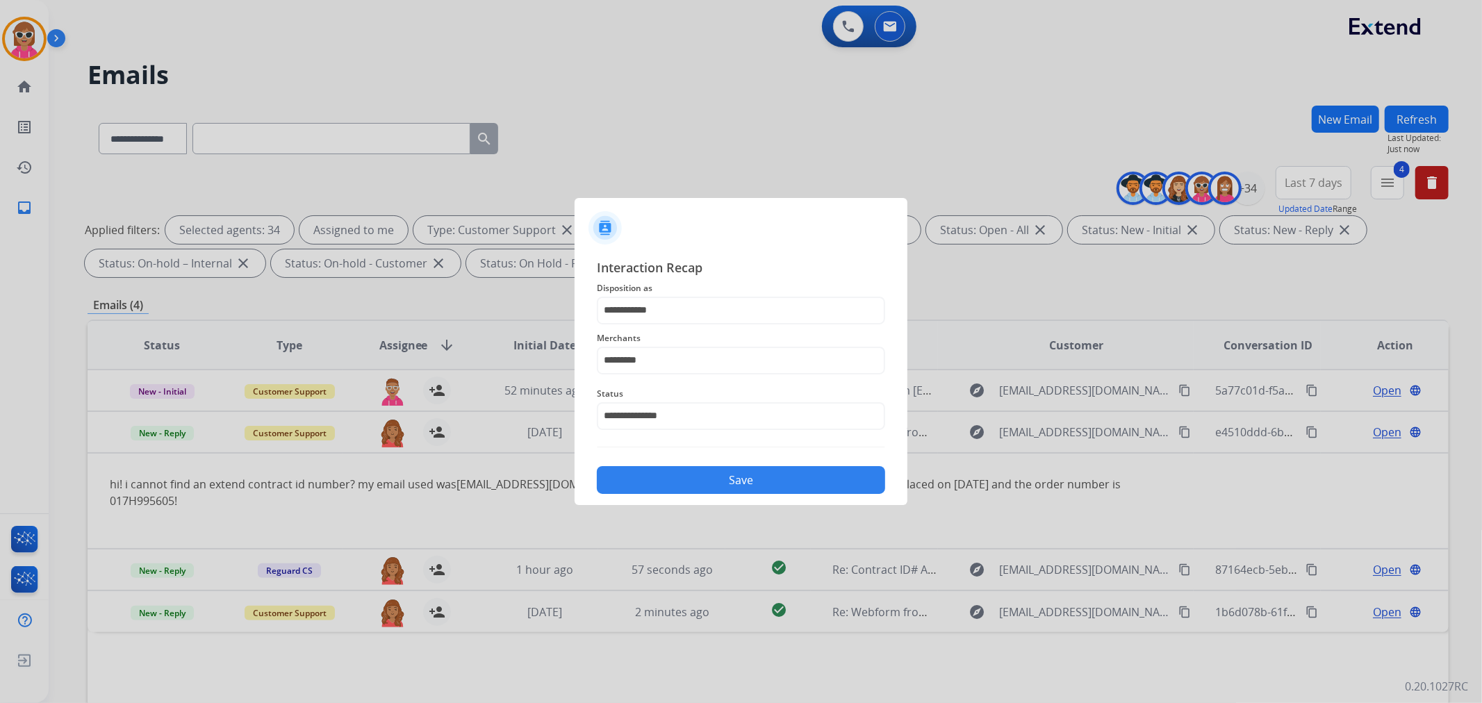
click at [654, 477] on button "Save" at bounding box center [741, 480] width 288 height 28
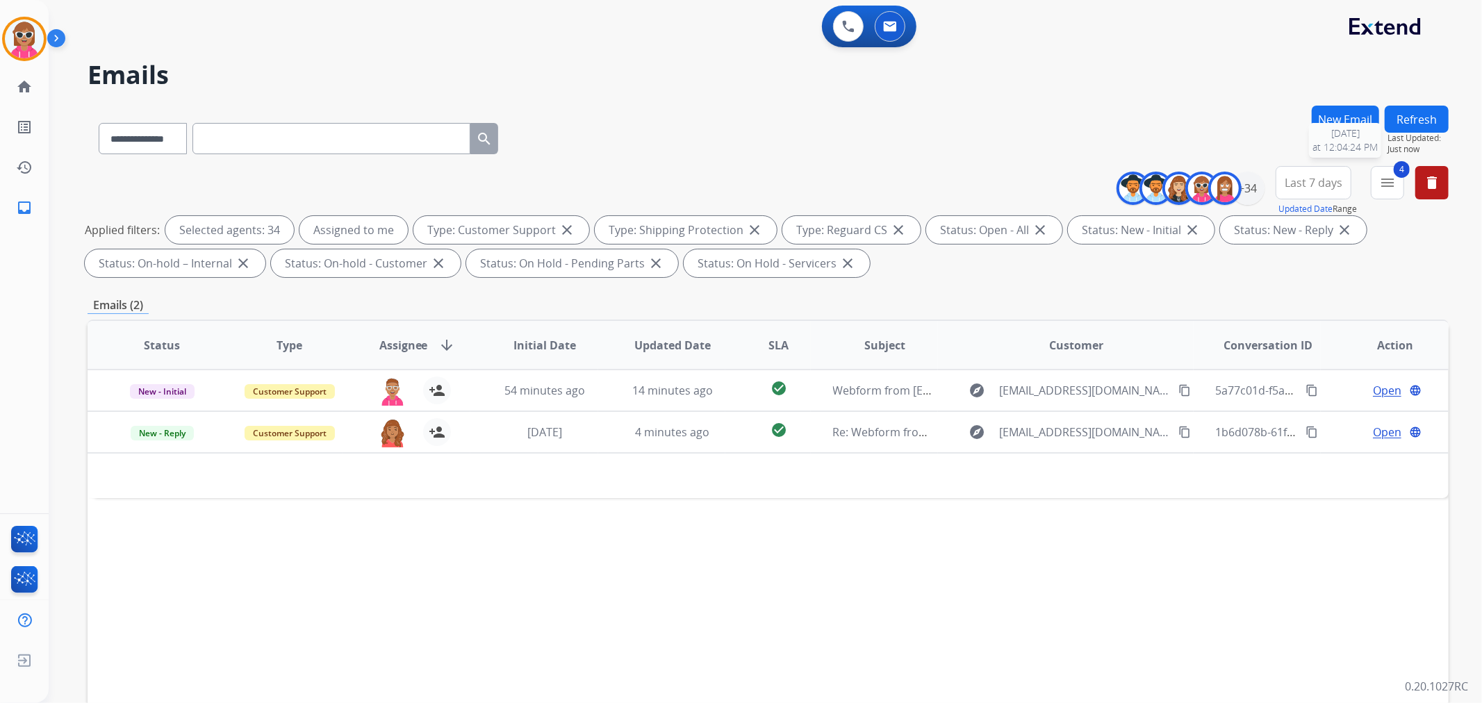
click at [1401, 133] on span "Last Updated:" at bounding box center [1417, 138] width 61 height 11
click at [1402, 126] on button "Refresh" at bounding box center [1417, 119] width 64 height 27
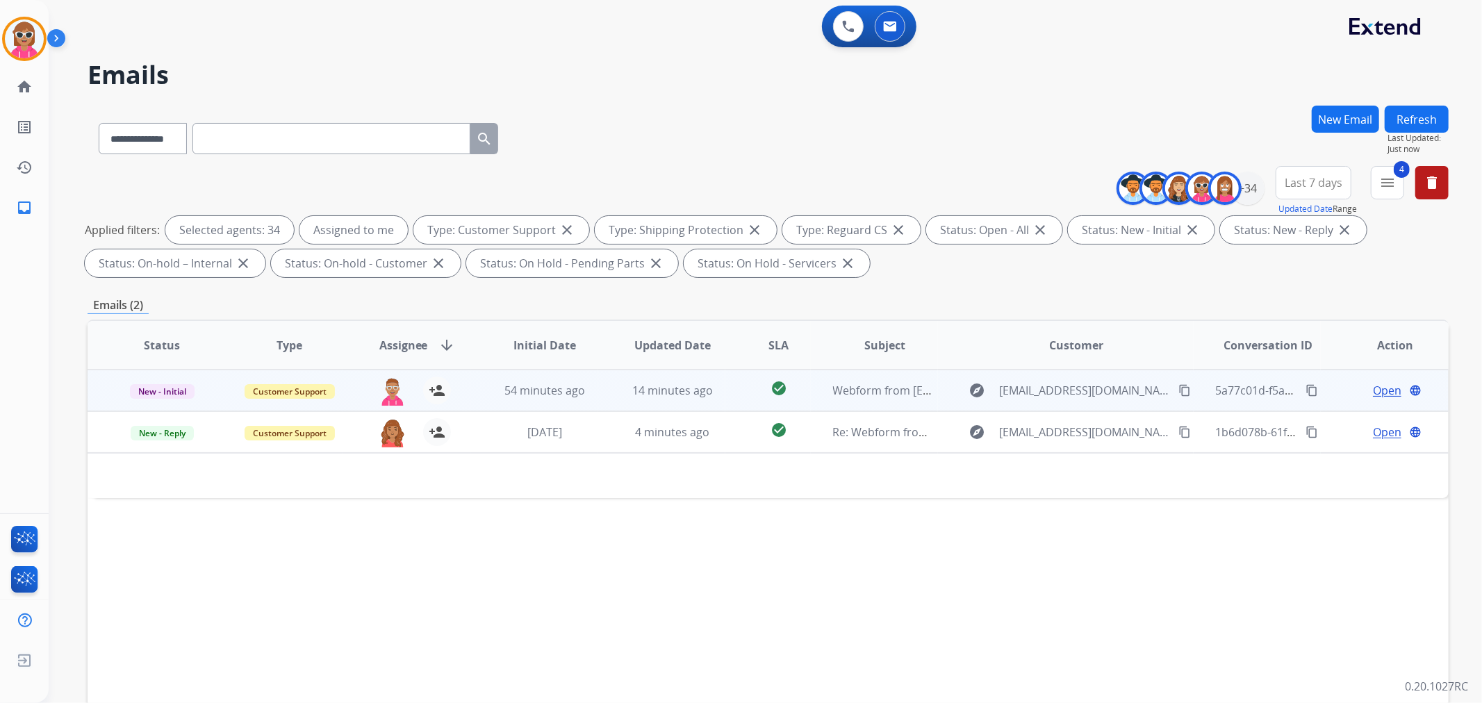
click at [598, 395] on td "14 minutes ago" at bounding box center [662, 391] width 128 height 42
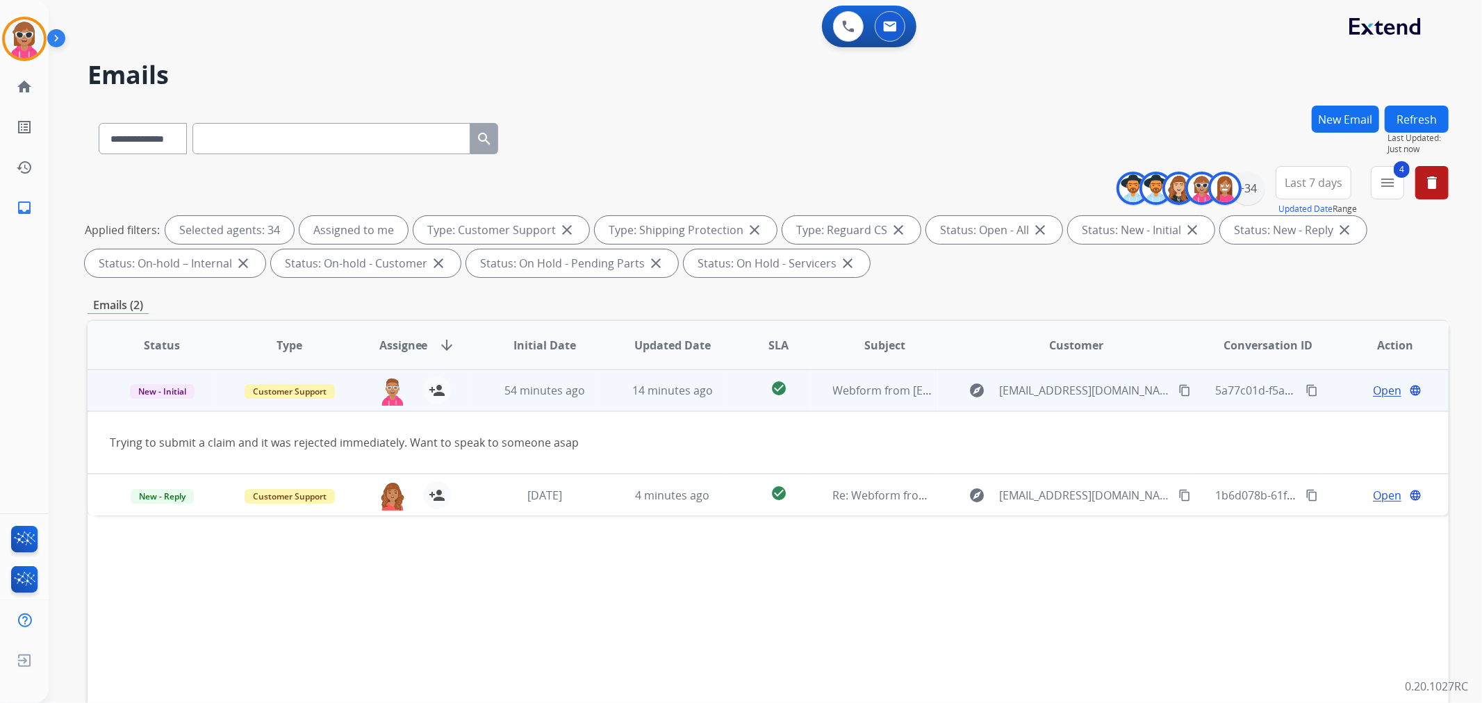
click at [1178, 385] on mat-icon "content_copy" at bounding box center [1184, 390] width 13 height 13
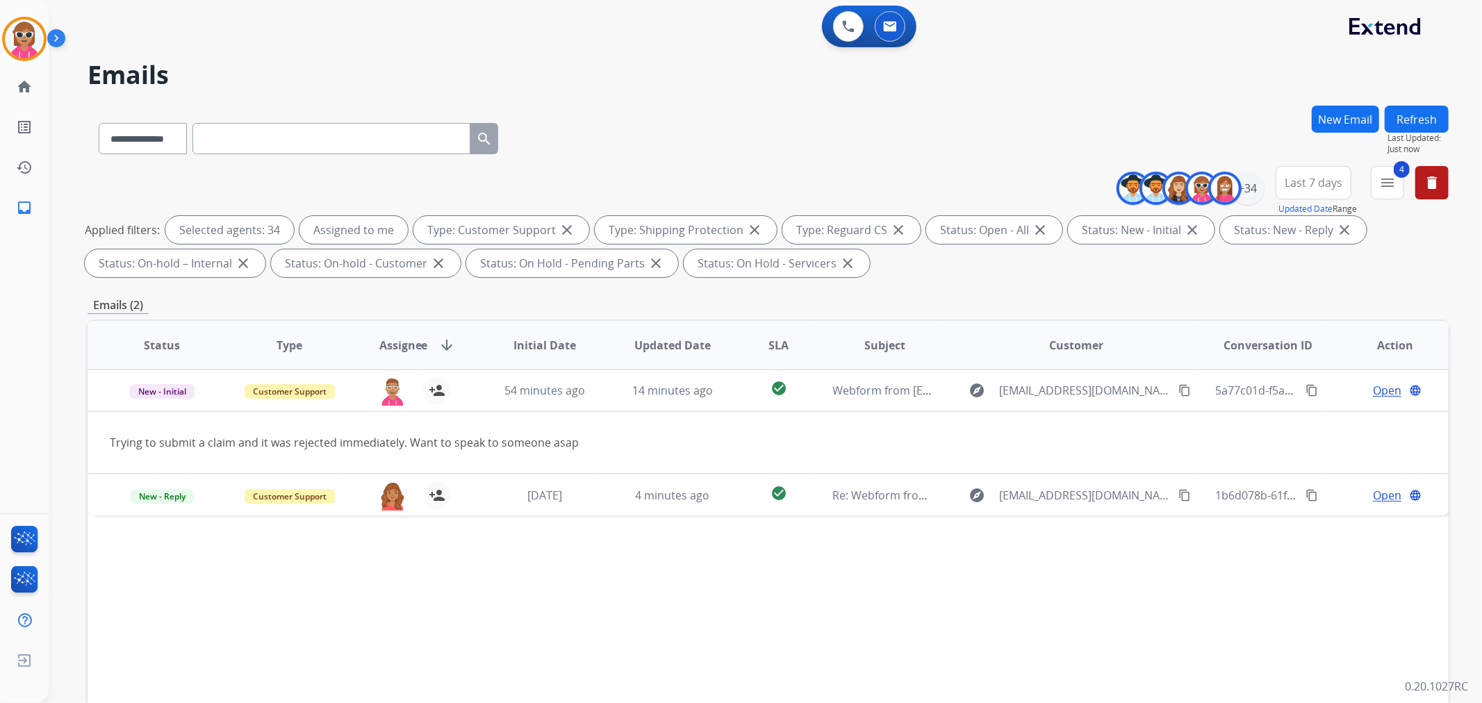
click at [1420, 108] on button "Refresh" at bounding box center [1417, 119] width 64 height 27
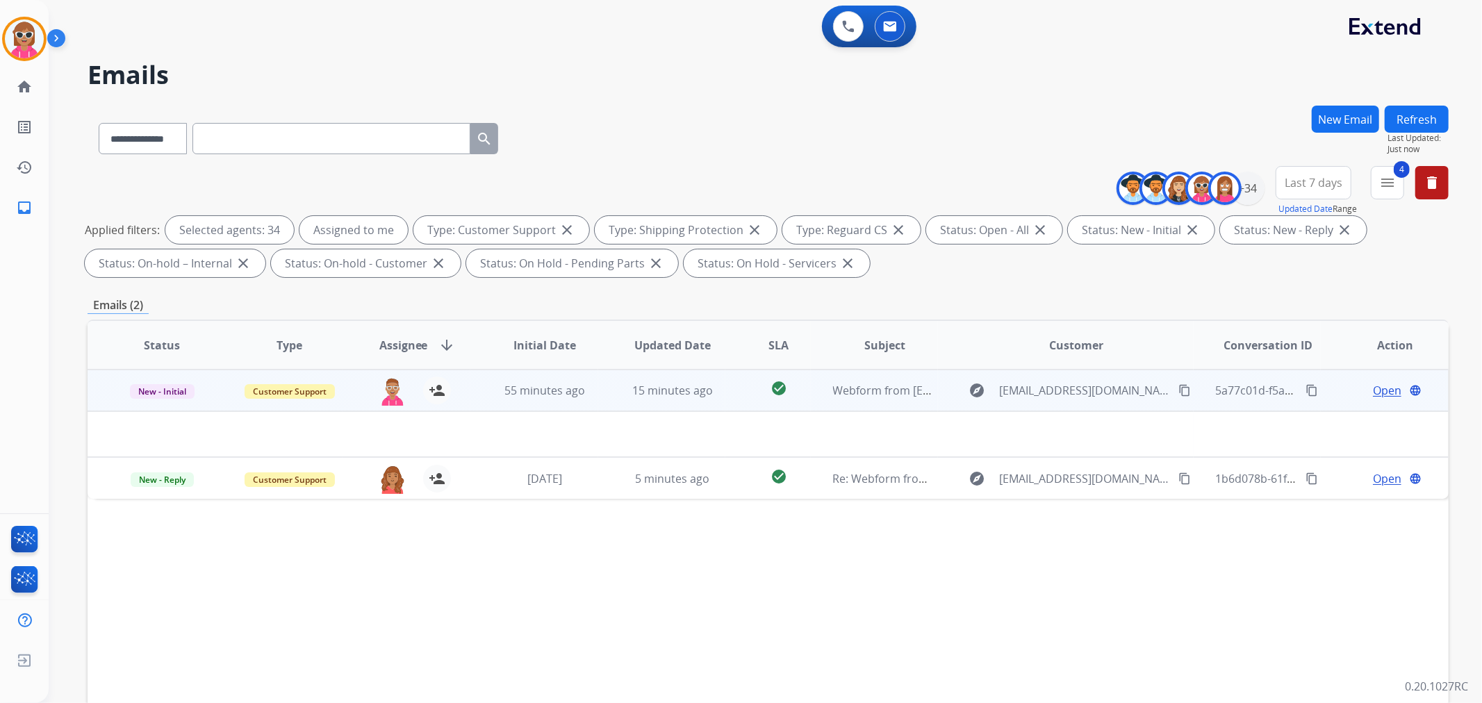
click at [1374, 383] on span "Open" at bounding box center [1387, 390] width 28 height 17
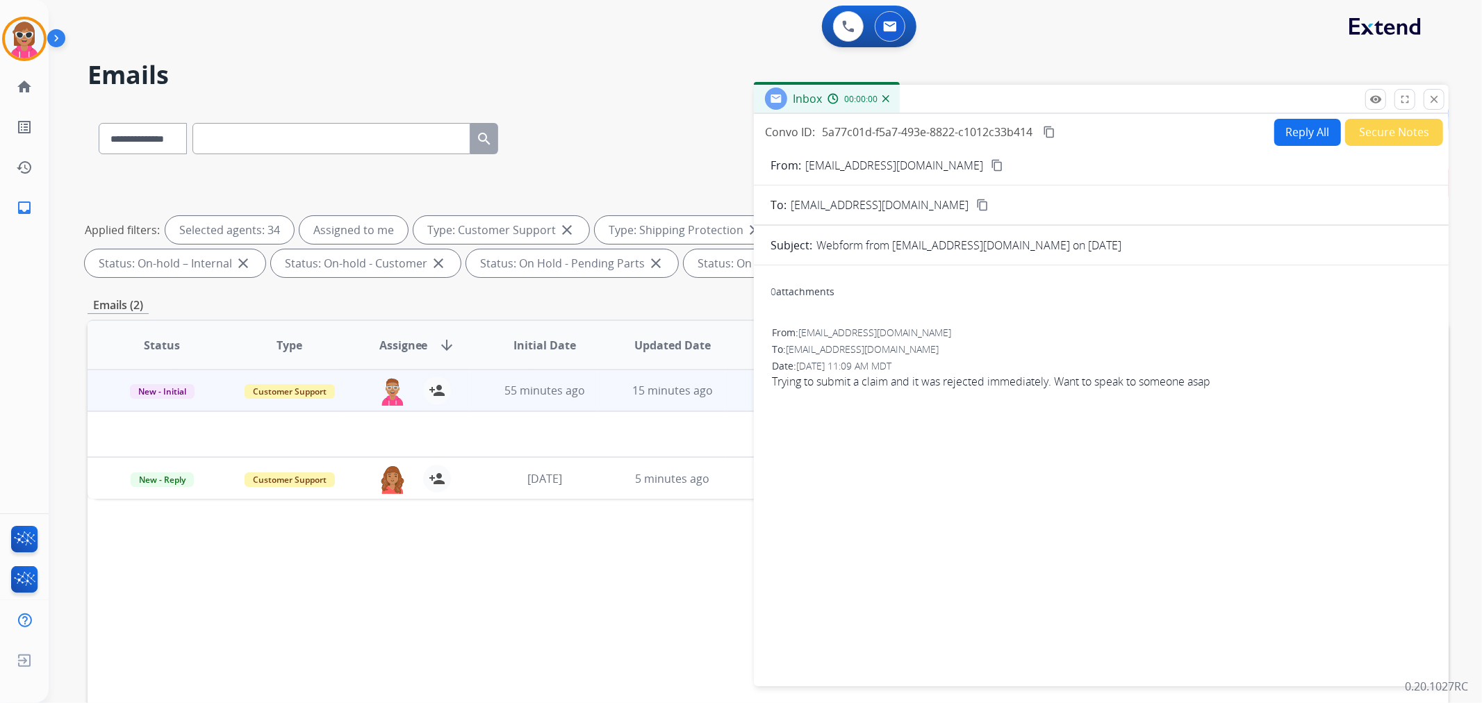
click at [1295, 128] on button "Reply All" at bounding box center [1307, 132] width 67 height 27
select select "**********"
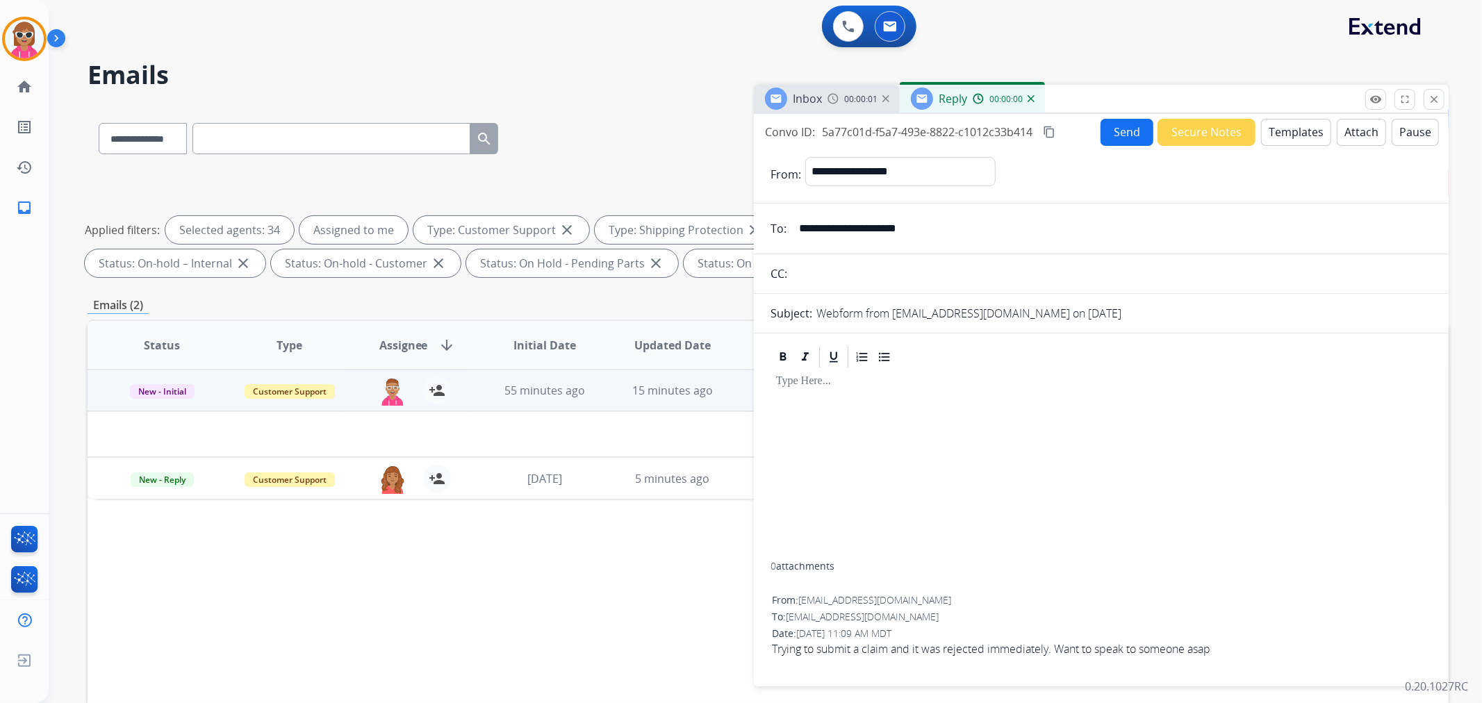
click at [1295, 127] on button "Templates" at bounding box center [1296, 132] width 70 height 27
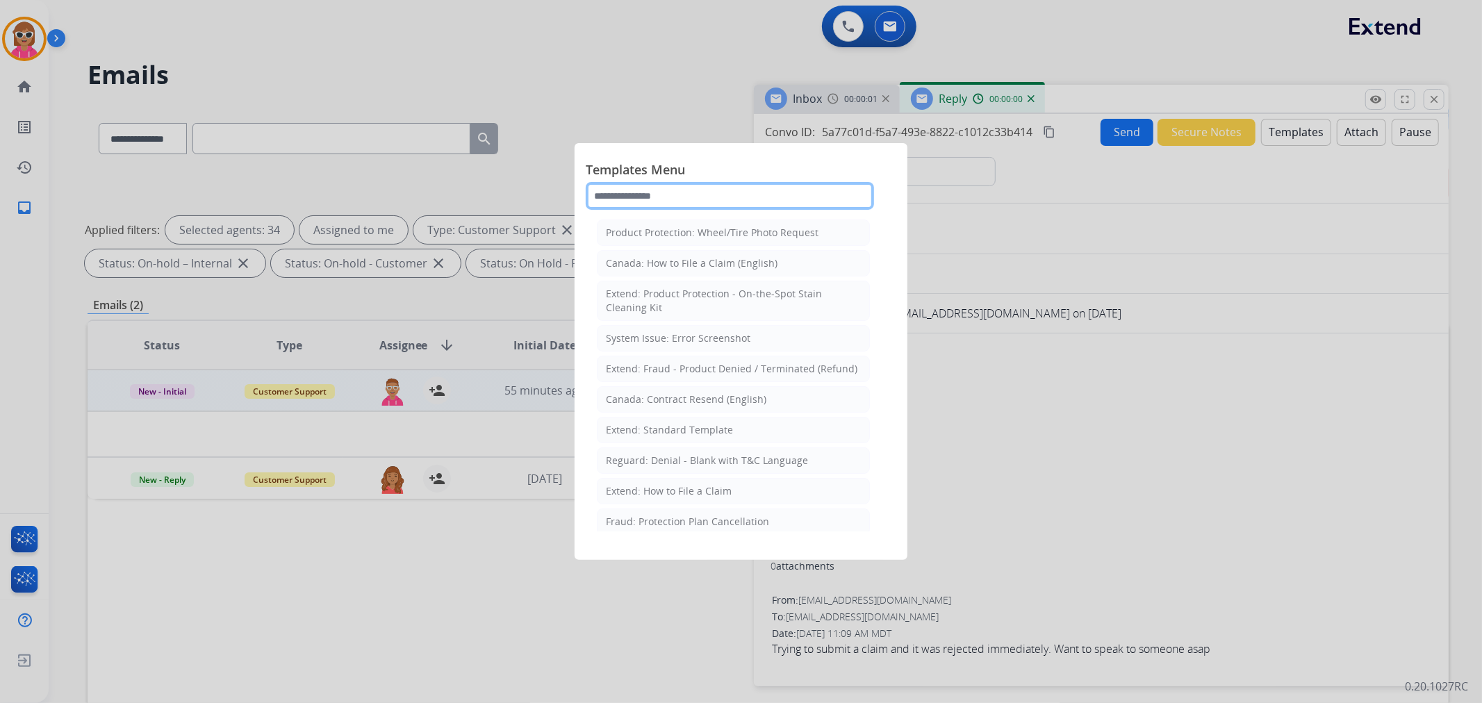
click at [806, 189] on input "text" at bounding box center [730, 196] width 288 height 28
type input "*"
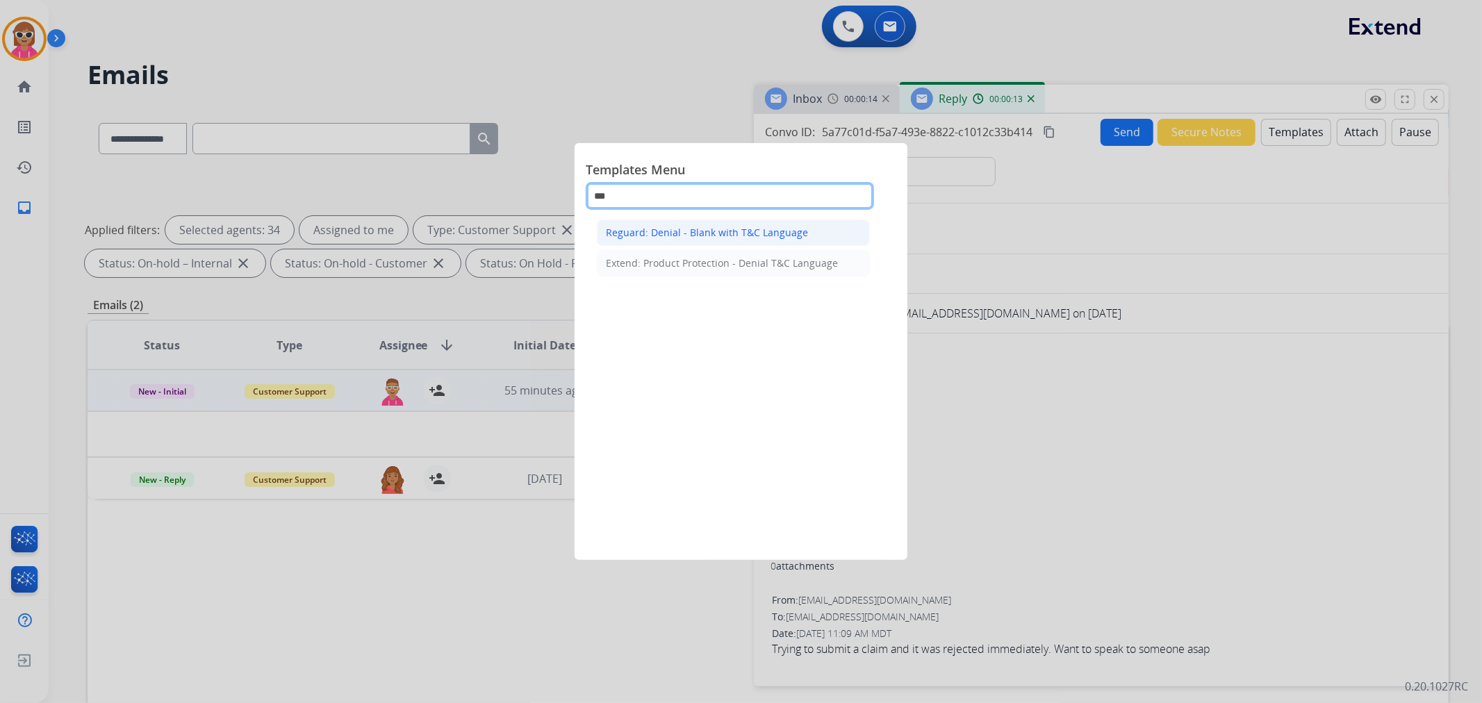
type input "***"
drag, startPoint x: 733, startPoint y: 223, endPoint x: 857, endPoint y: 279, distance: 135.6
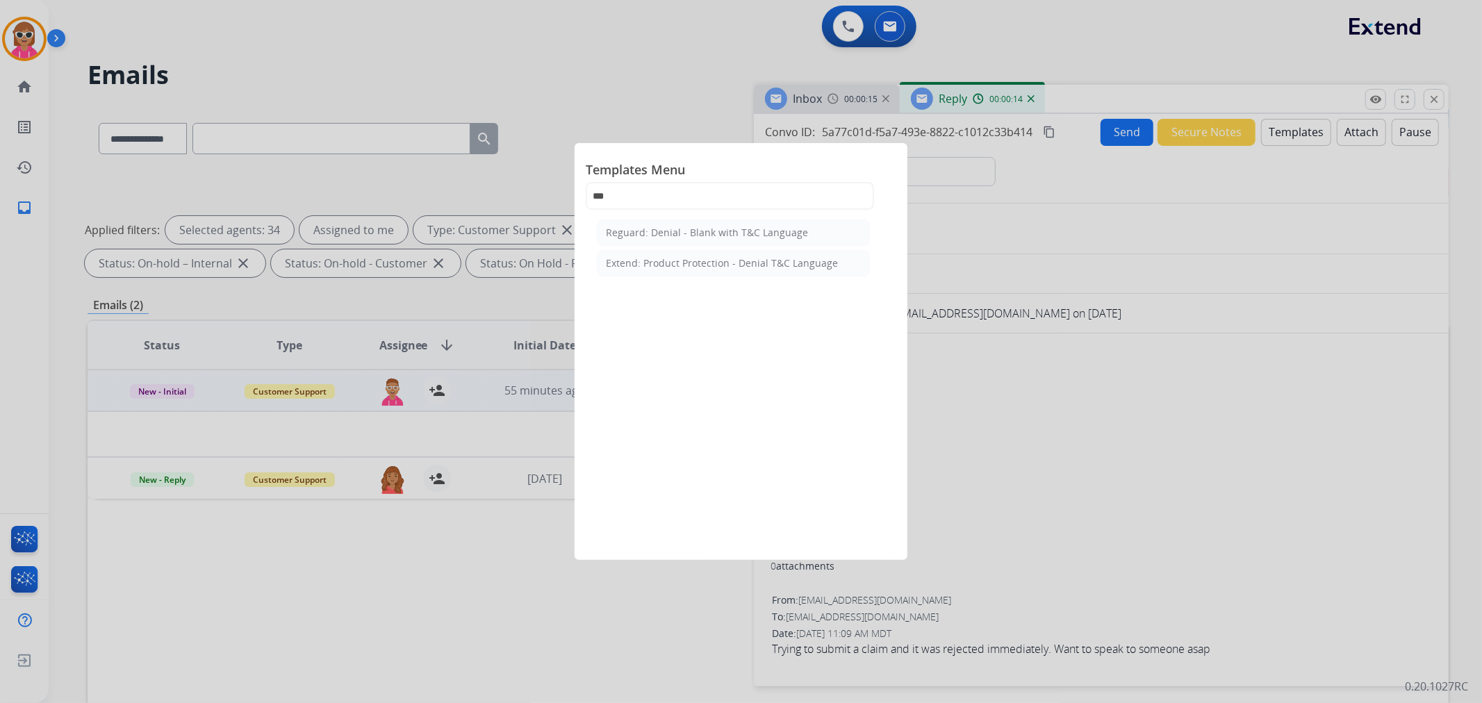
click at [734, 222] on li "Reguard: Denial - Blank with T&C Language" at bounding box center [733, 233] width 273 height 26
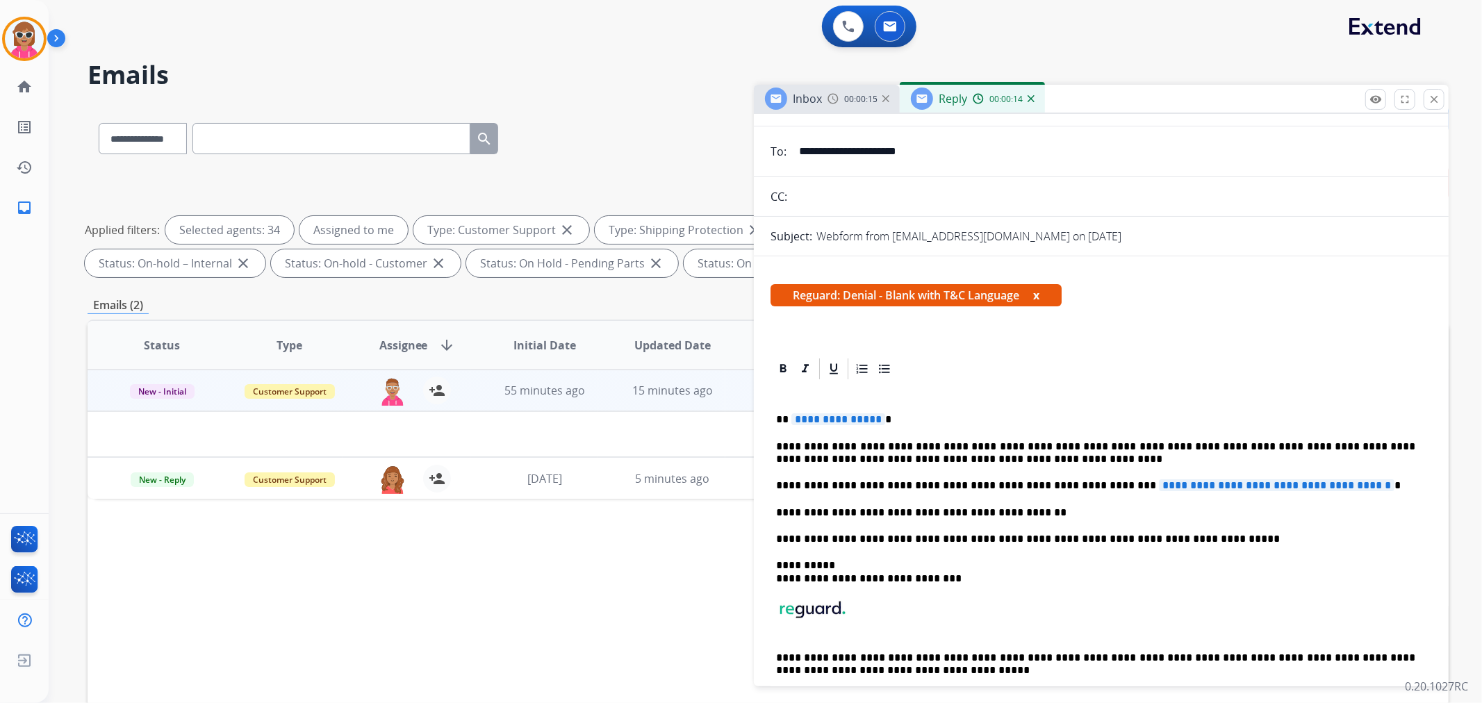
scroll to position [77, 0]
click at [1159, 487] on span "**********" at bounding box center [1277, 485] width 236 height 12
paste div
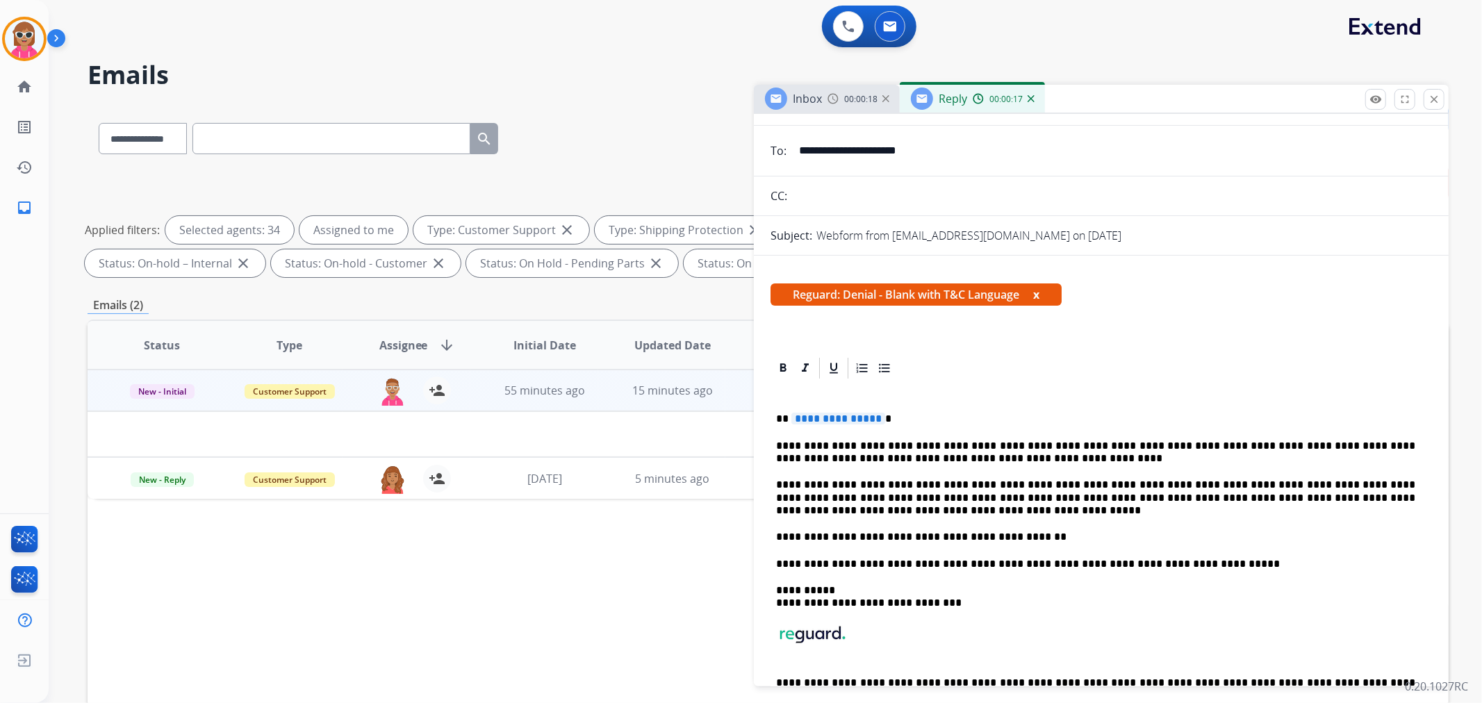
click at [829, 512] on p "**********" at bounding box center [1095, 498] width 639 height 38
click at [1091, 482] on p "**********" at bounding box center [1095, 498] width 639 height 38
click at [1089, 482] on p "**********" at bounding box center [1095, 498] width 639 height 38
click at [838, 415] on span "**********" at bounding box center [838, 419] width 94 height 12
click at [837, 415] on span "**********" at bounding box center [838, 419] width 94 height 12
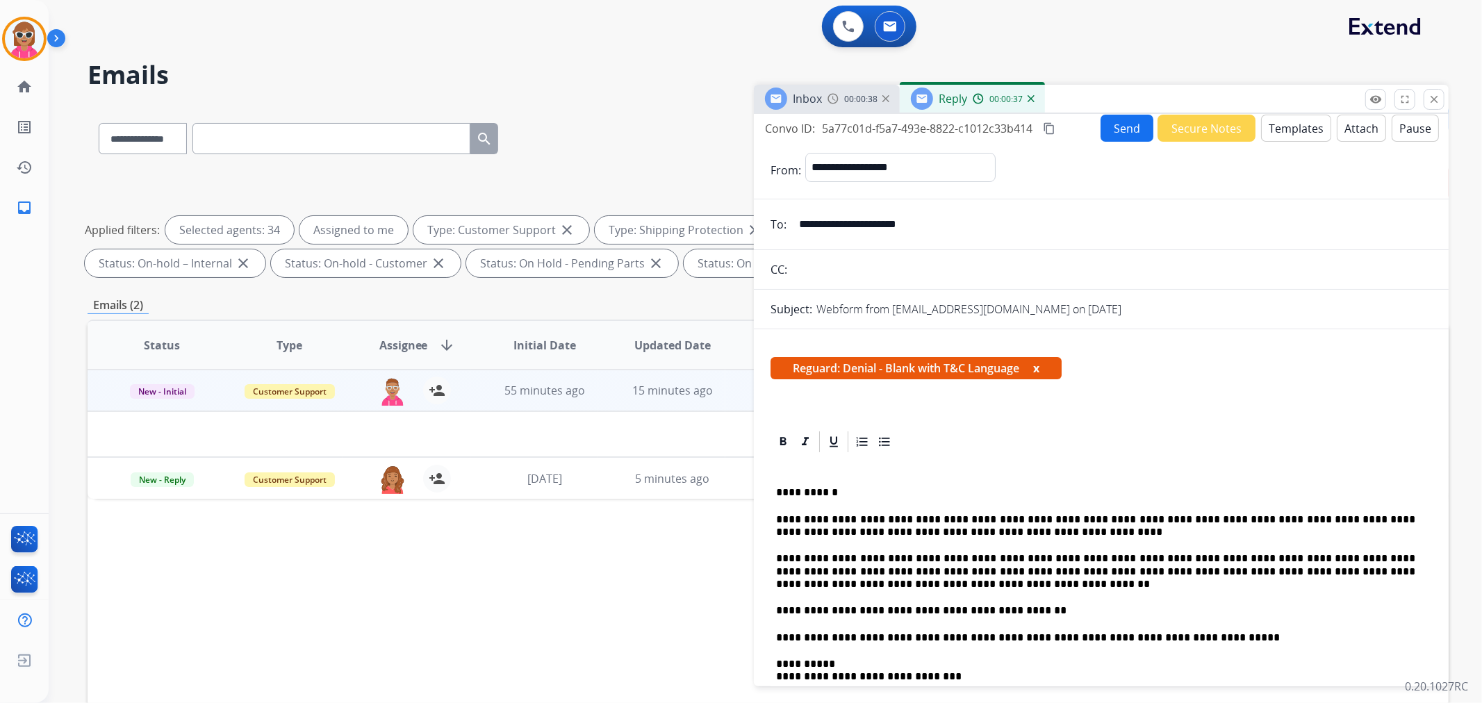
scroll to position [0, 0]
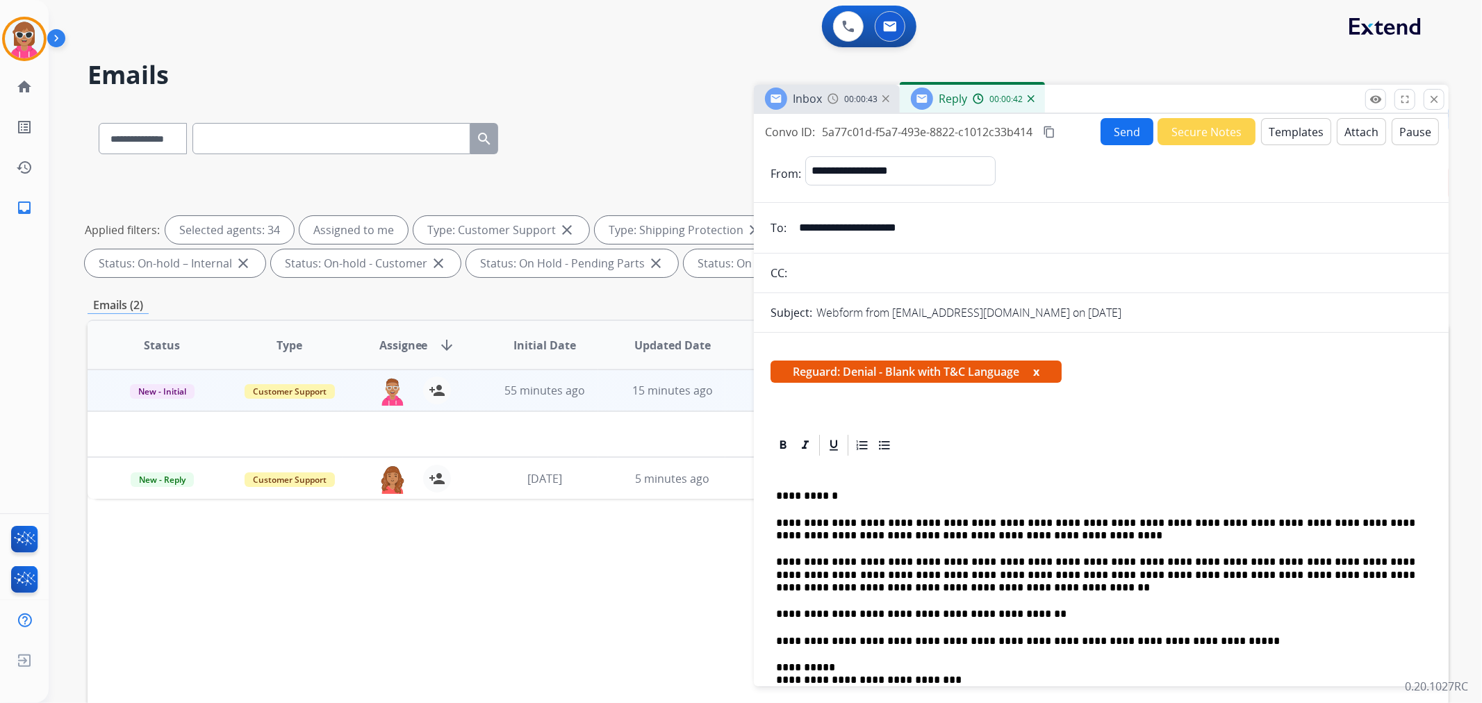
click at [1342, 129] on button "Attach" at bounding box center [1361, 131] width 49 height 27
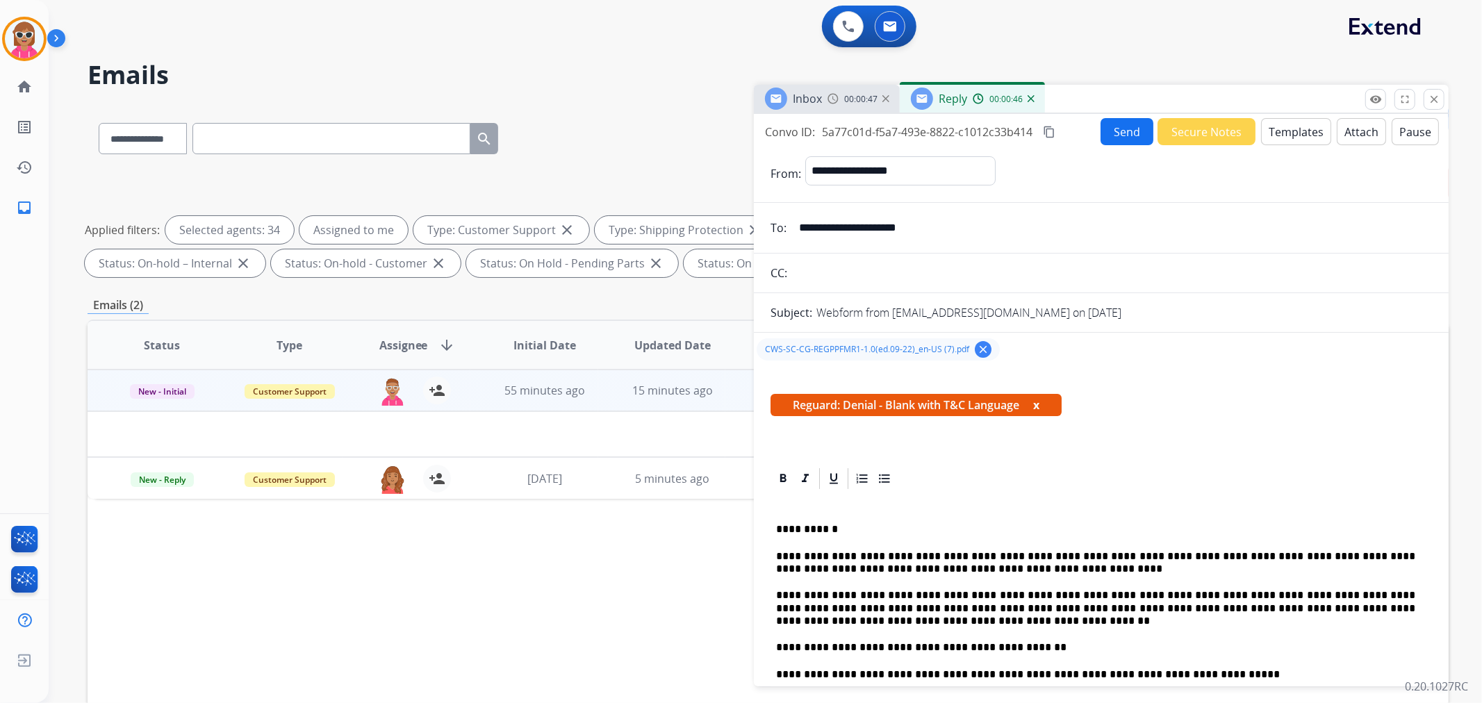
click at [1057, 124] on button "content_copy" at bounding box center [1049, 132] width 17 height 17
click at [1135, 139] on button "Send" at bounding box center [1127, 131] width 53 height 27
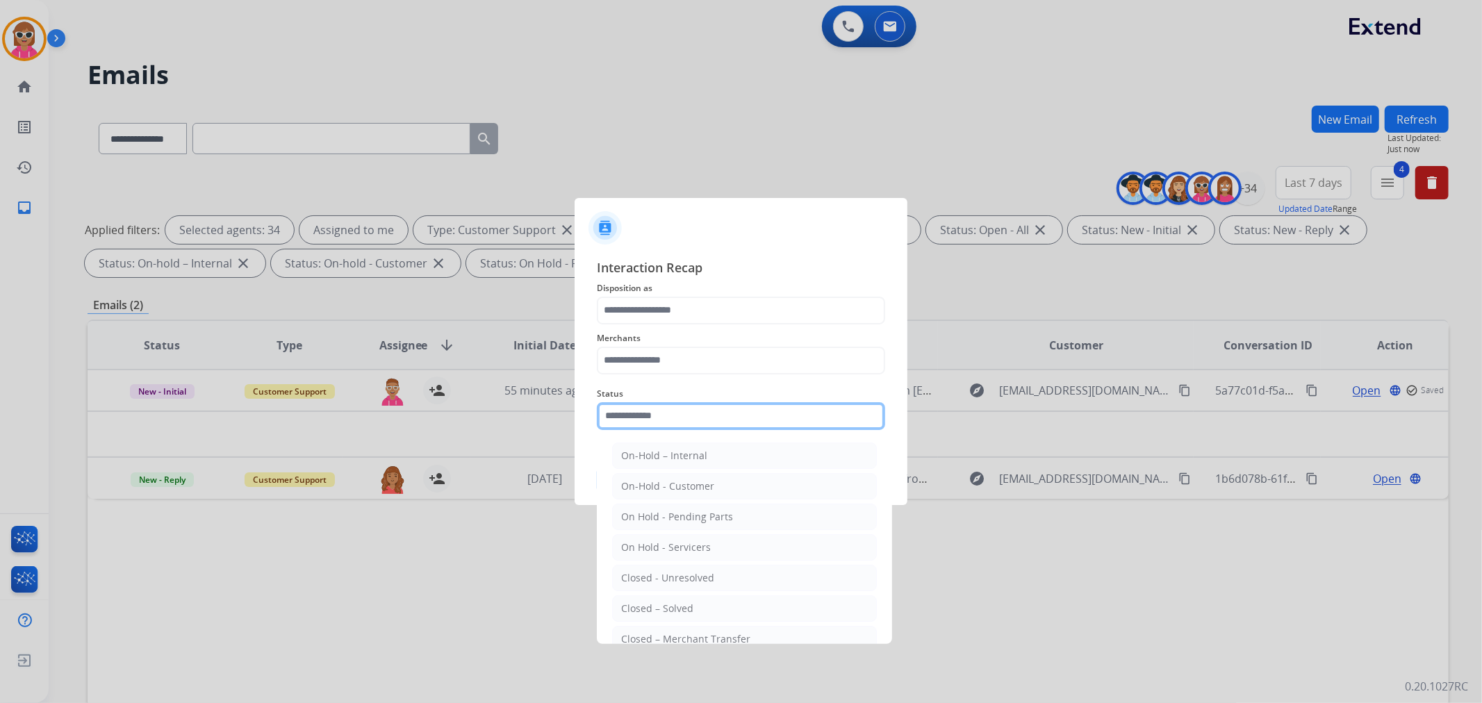
click at [646, 424] on input "text" at bounding box center [741, 416] width 288 height 28
drag, startPoint x: 711, startPoint y: 598, endPoint x: 704, endPoint y: 483, distance: 114.9
click at [712, 598] on li "Closed – Solved" at bounding box center [744, 608] width 265 height 26
type input "**********"
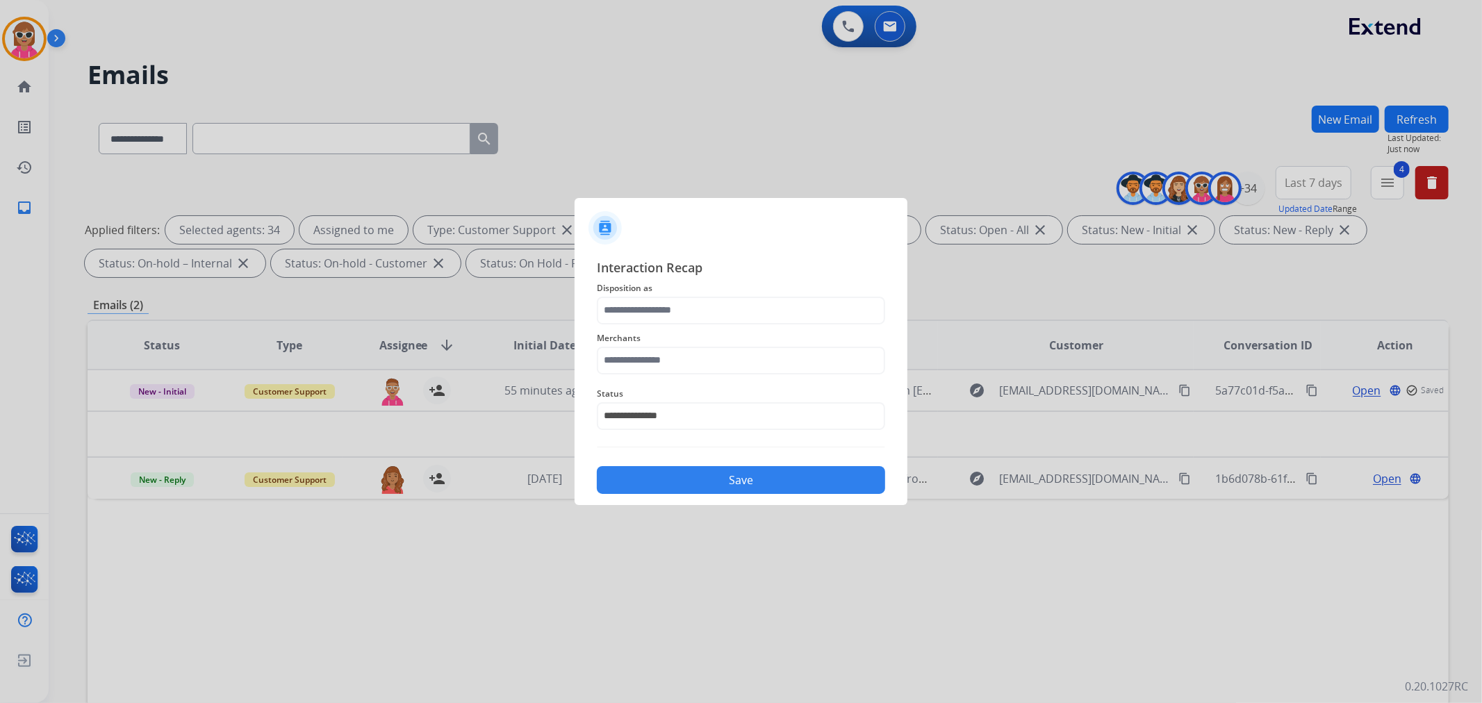
click at [704, 345] on span "Merchants" at bounding box center [741, 338] width 288 height 17
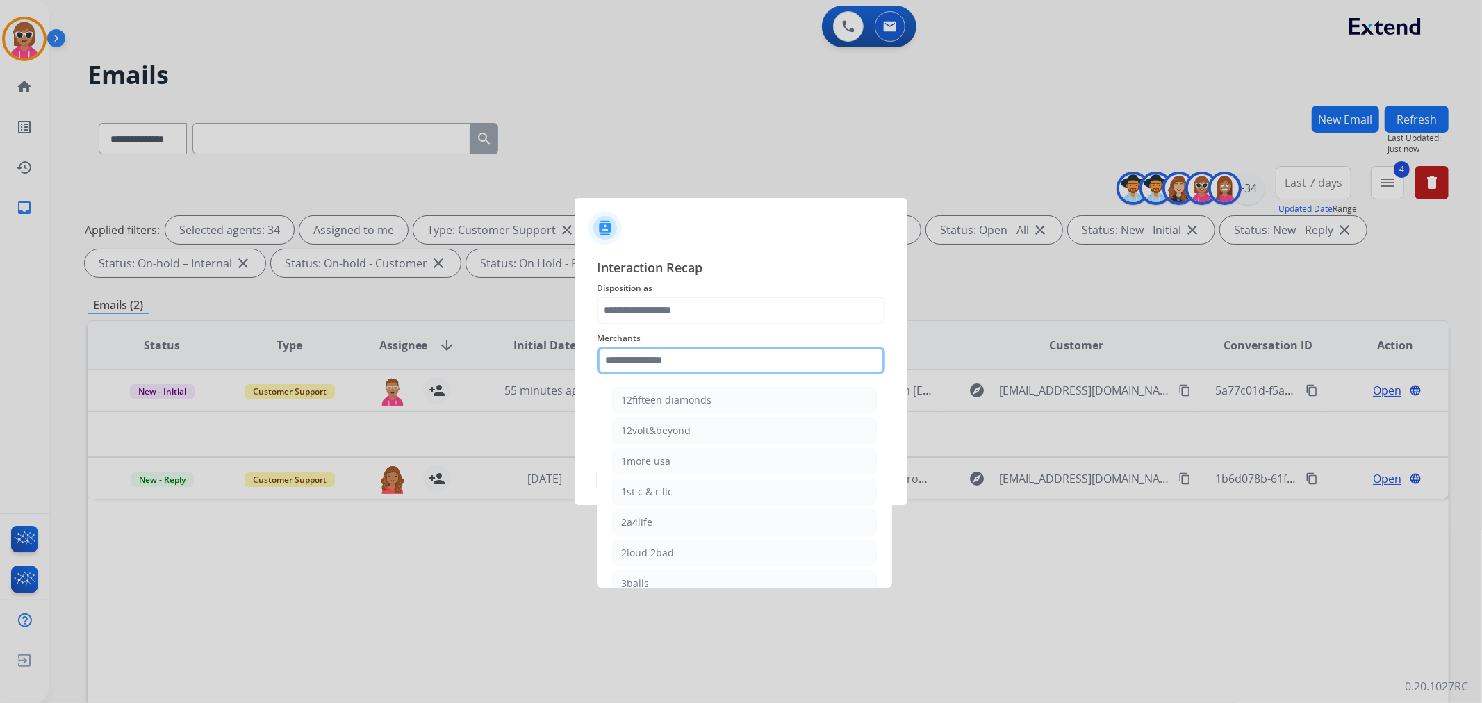
click at [704, 349] on input "text" at bounding box center [741, 361] width 288 height 28
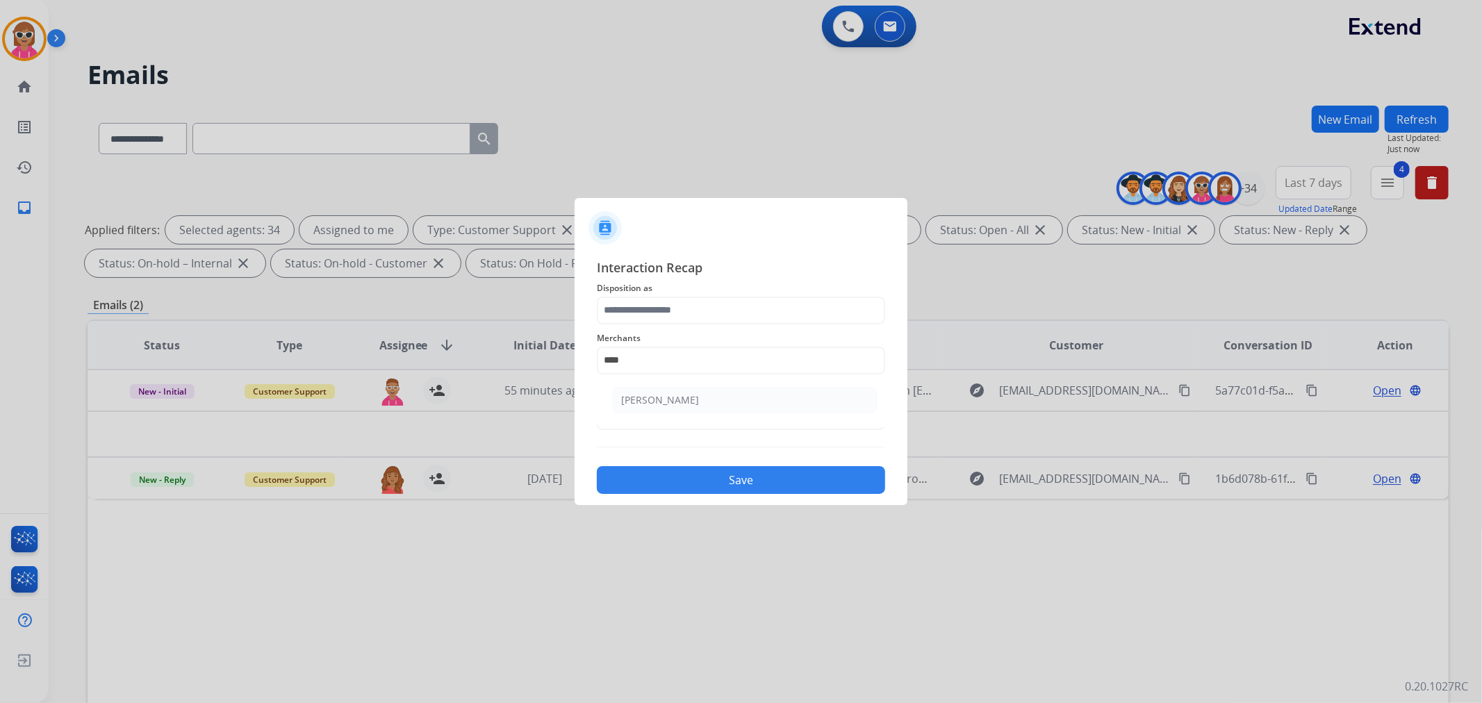
drag, startPoint x: 686, startPoint y: 404, endPoint x: 675, endPoint y: 358, distance: 47.4
click at [689, 404] on div "[PERSON_NAME]" at bounding box center [660, 400] width 78 height 14
type input "**********"
click at [668, 320] on input "text" at bounding box center [741, 311] width 288 height 28
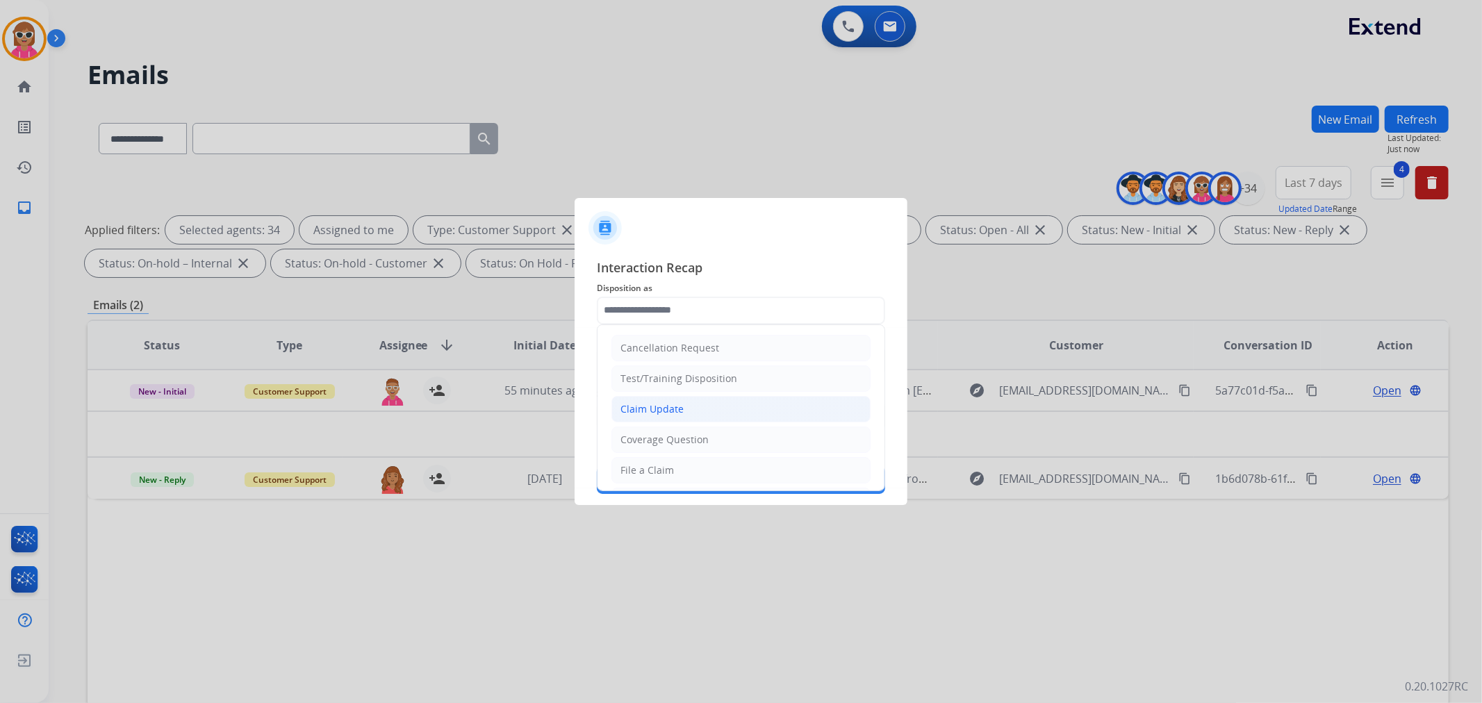
click at [689, 414] on li "Claim Update" at bounding box center [740, 409] width 259 height 26
type input "**********"
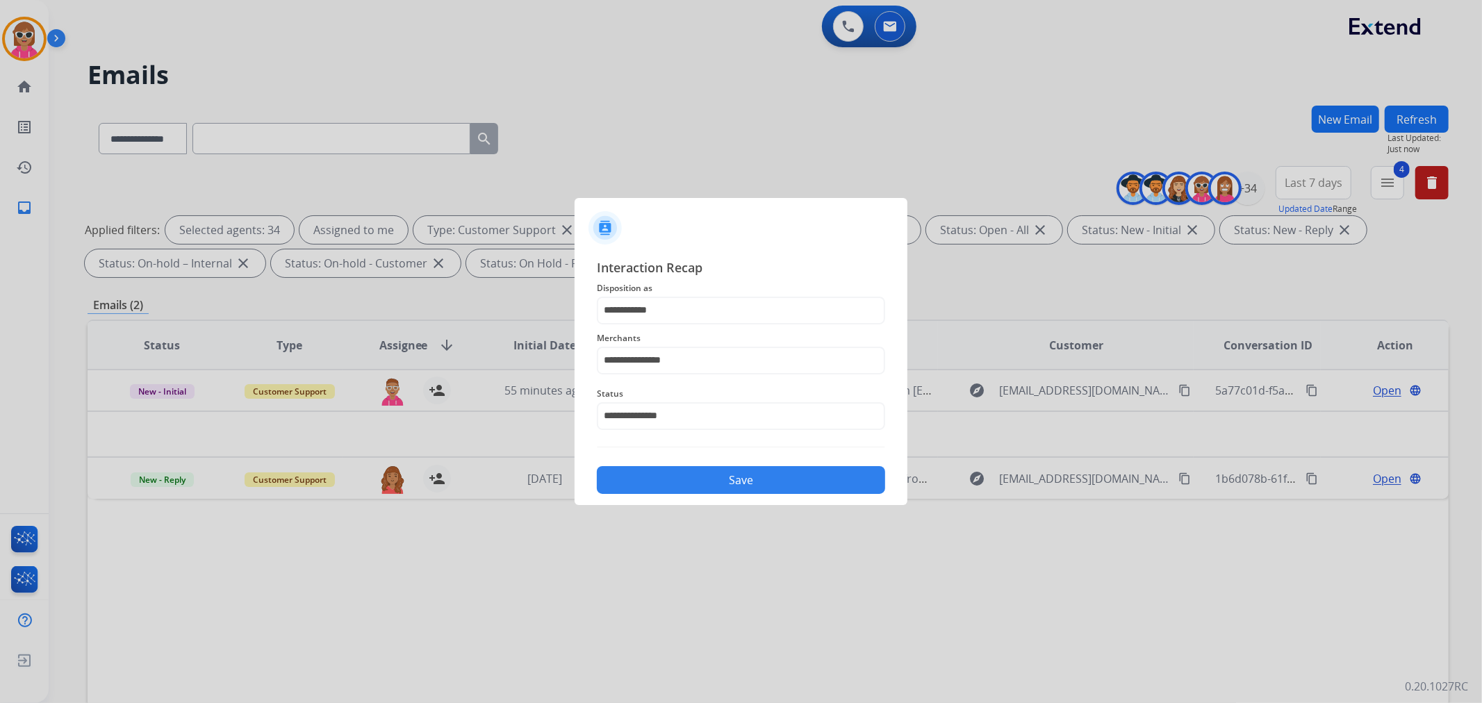
click at [707, 483] on button "Save" at bounding box center [741, 480] width 288 height 28
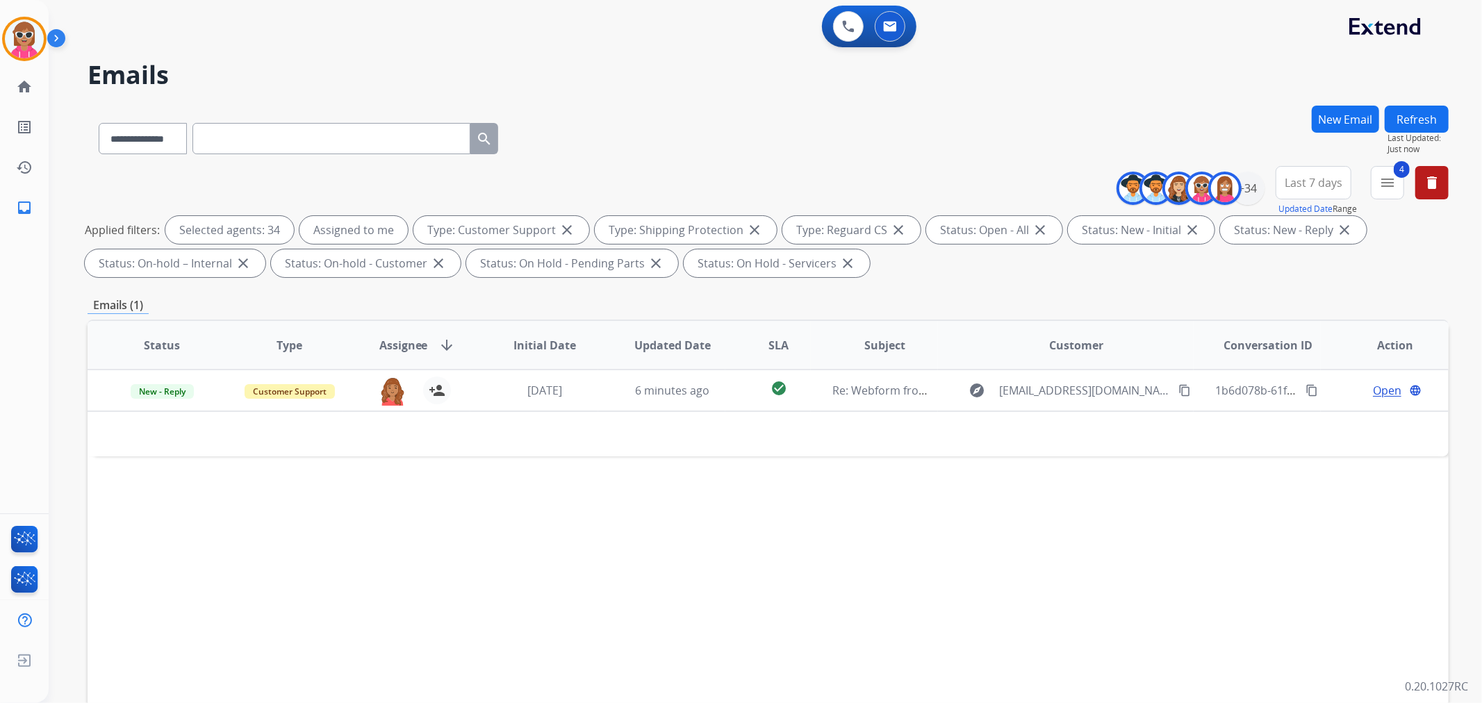
drag, startPoint x: 1216, startPoint y: 483, endPoint x: 1220, endPoint y: 468, distance: 15.8
click at [1219, 483] on div "Status Type Assignee arrow_downward Initial Date Updated Date SLA Subject Custo…" at bounding box center [768, 552] width 1361 height 465
click at [1408, 115] on button "Refresh" at bounding box center [1417, 119] width 64 height 27
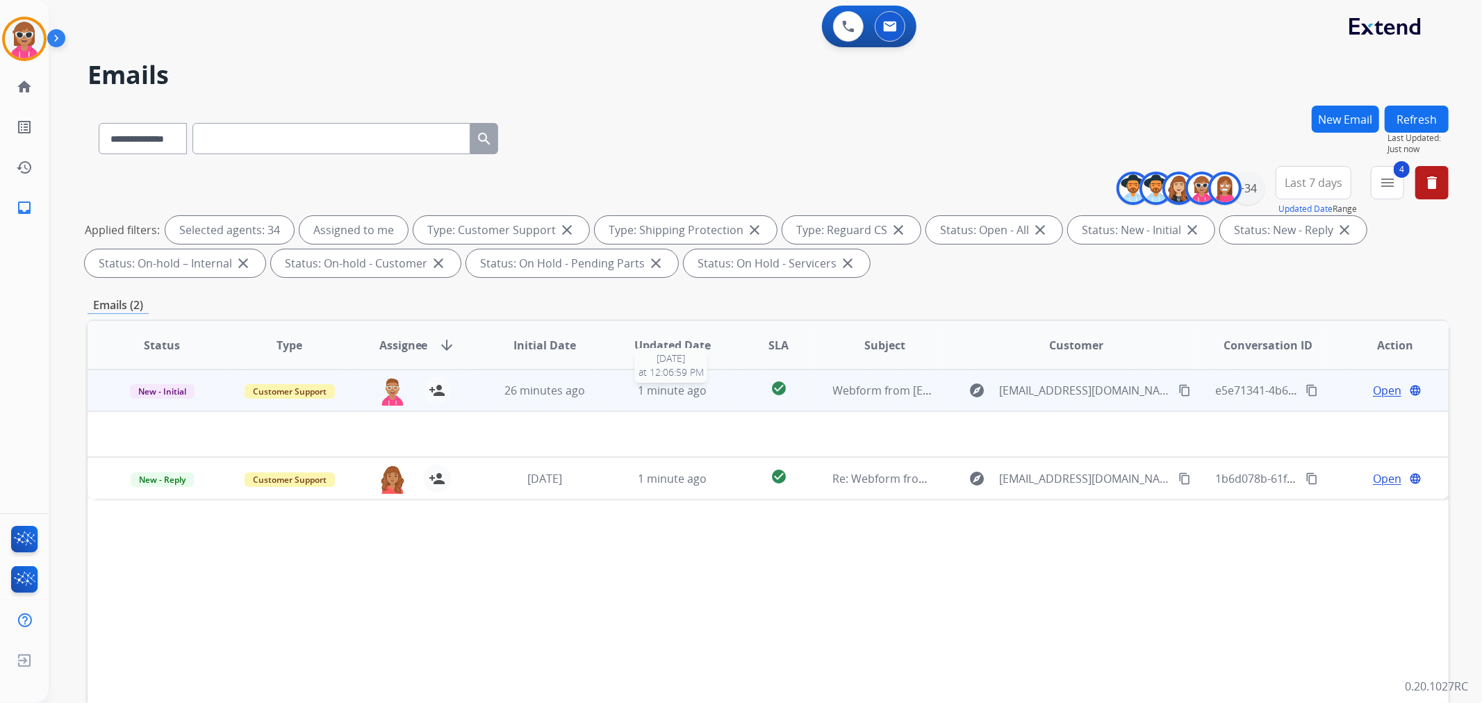
click at [718, 386] on div "1 minute ago" at bounding box center [672, 390] width 105 height 17
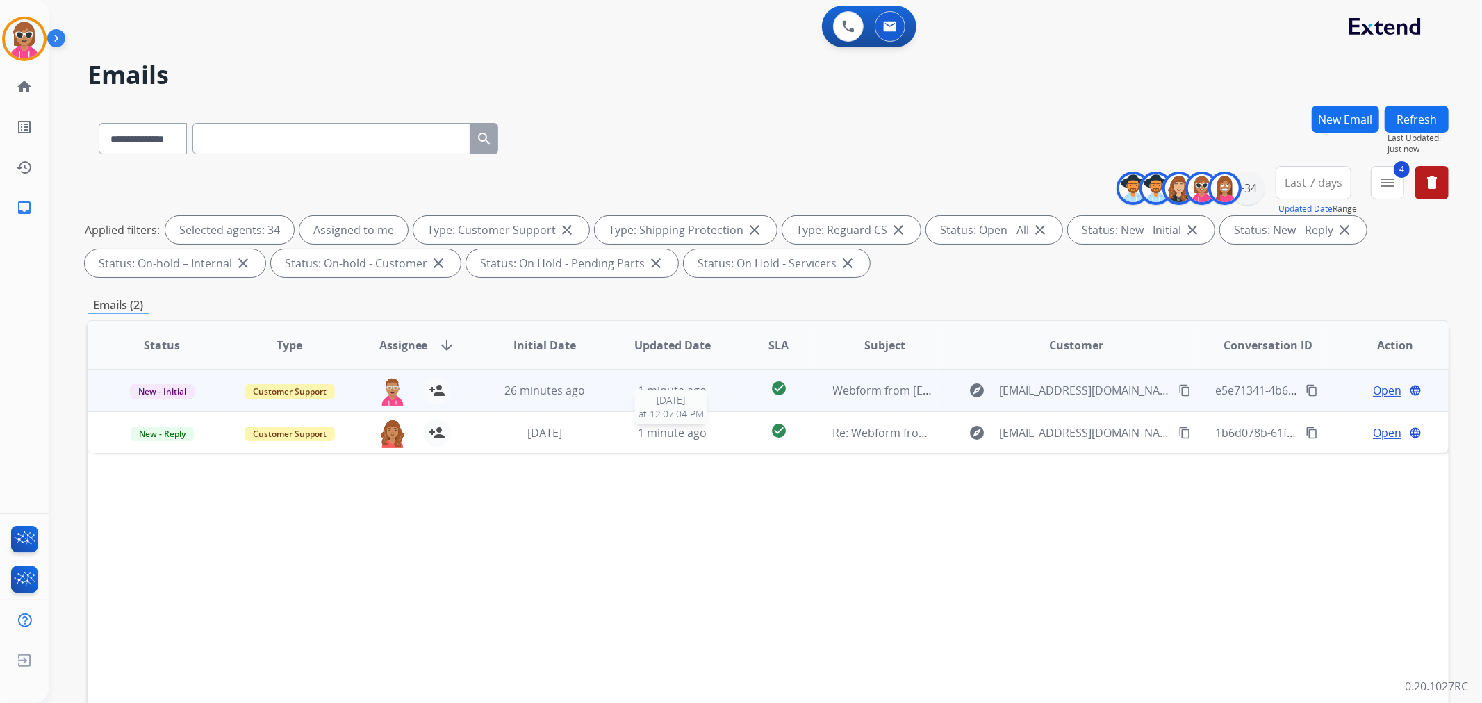
click at [693, 409] on td "1 minute ago" at bounding box center [662, 391] width 128 height 42
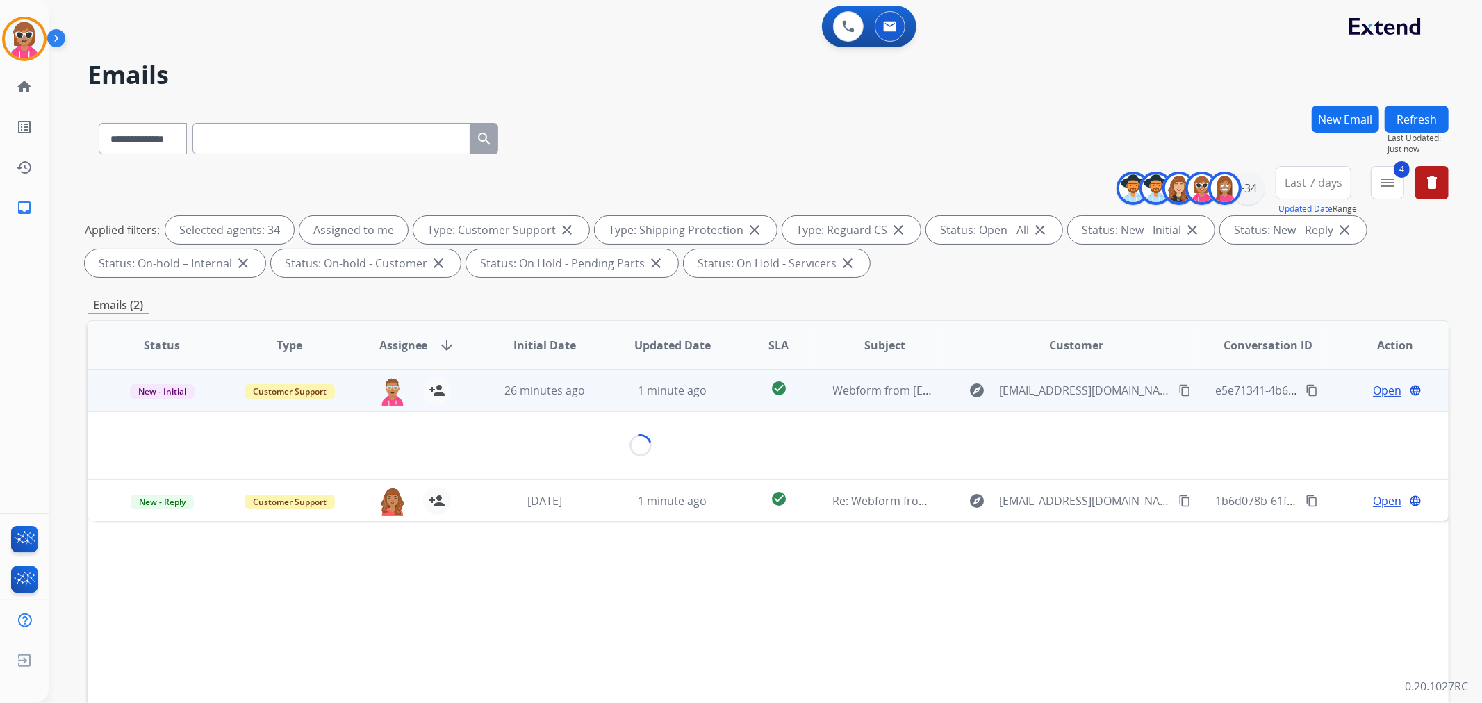
click at [705, 440] on div "Loading..." at bounding box center [641, 445] width 1062 height 22
click at [1178, 386] on mat-icon "content_copy" at bounding box center [1184, 390] width 13 height 13
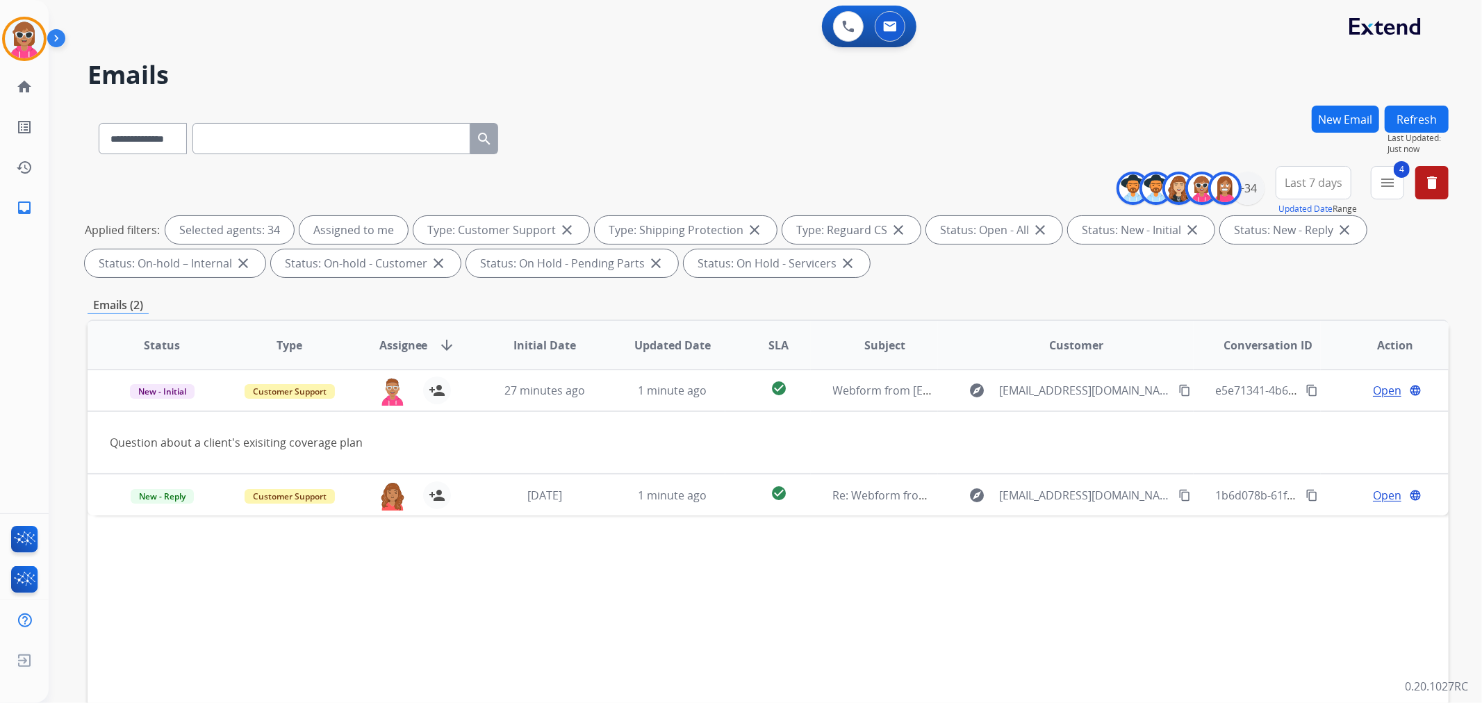
click at [332, 133] on input "text" at bounding box center [331, 138] width 278 height 31
drag, startPoint x: 145, startPoint y: 137, endPoint x: 148, endPoint y: 149, distance: 12.3
click at [145, 137] on select "**********" at bounding box center [142, 138] width 87 height 31
select select "**********"
click at [99, 123] on select "**********" at bounding box center [142, 138] width 87 height 31
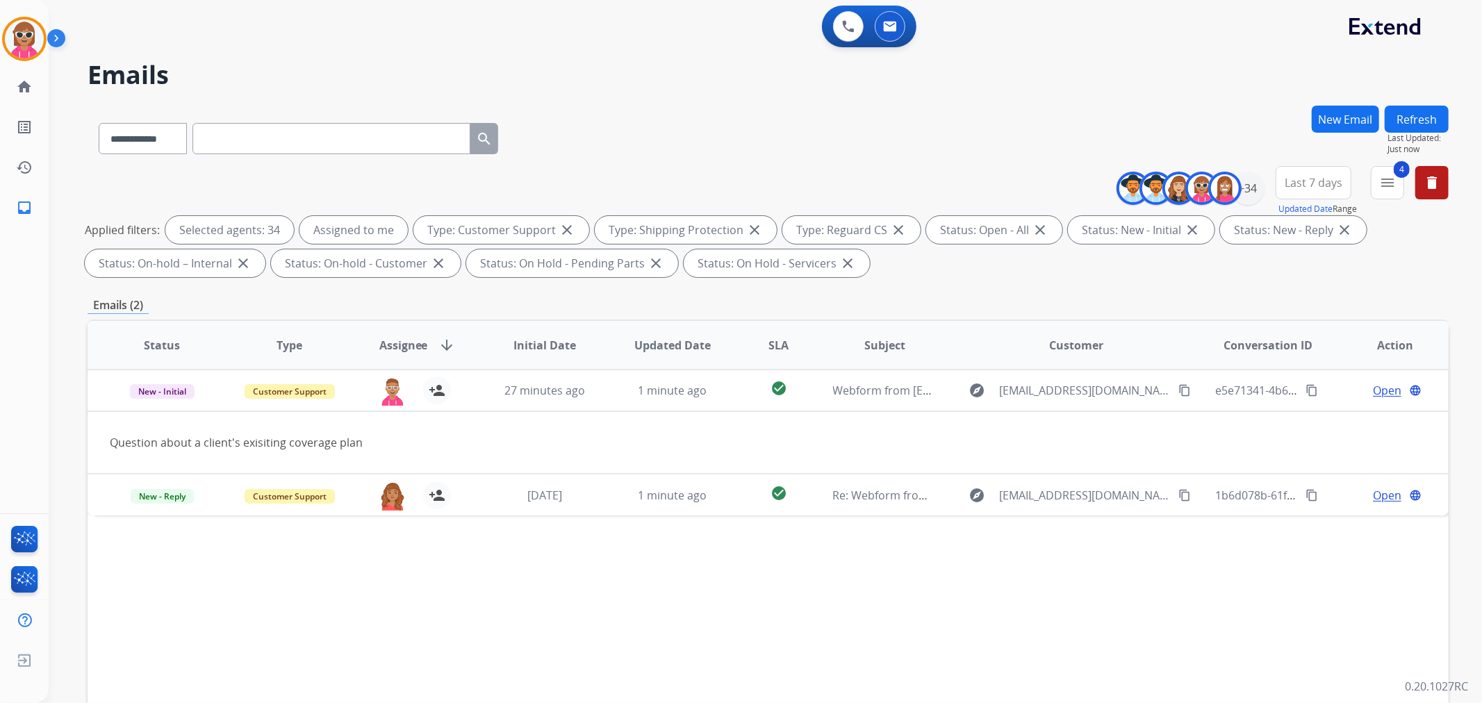
click at [241, 142] on input "text" at bounding box center [331, 138] width 278 height 31
paste input "**********"
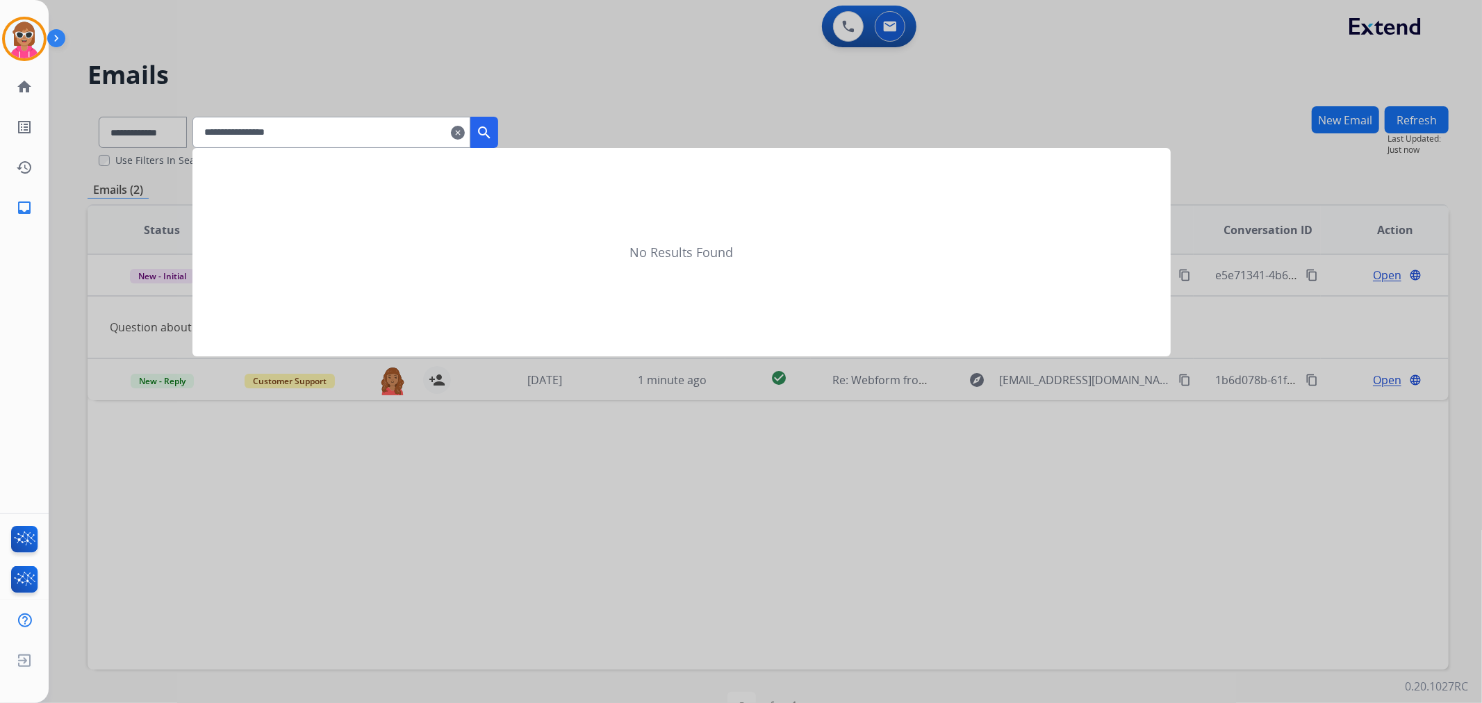
type input "**********"
click at [493, 136] on mat-icon "search" at bounding box center [484, 132] width 17 height 17
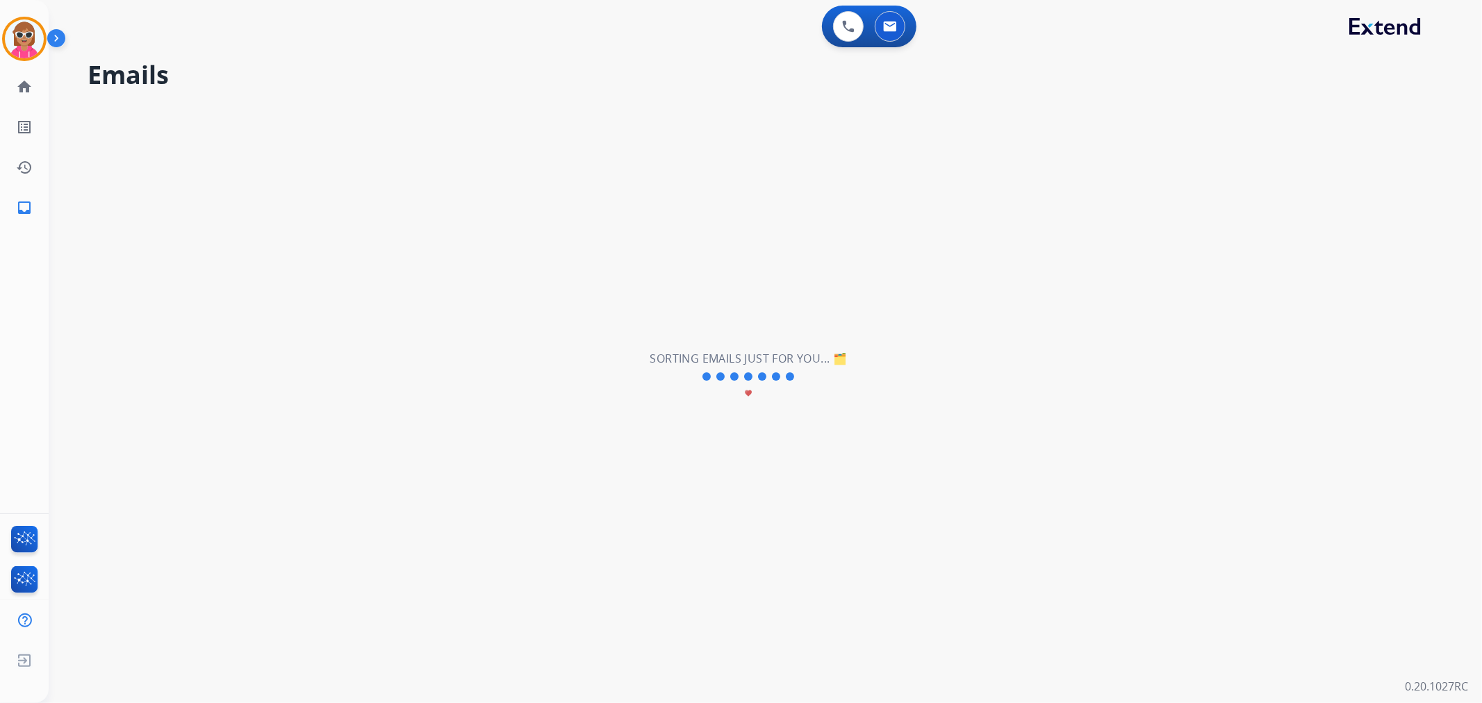
click at [748, 390] on mat-icon "favorite" at bounding box center [749, 393] width 8 height 8
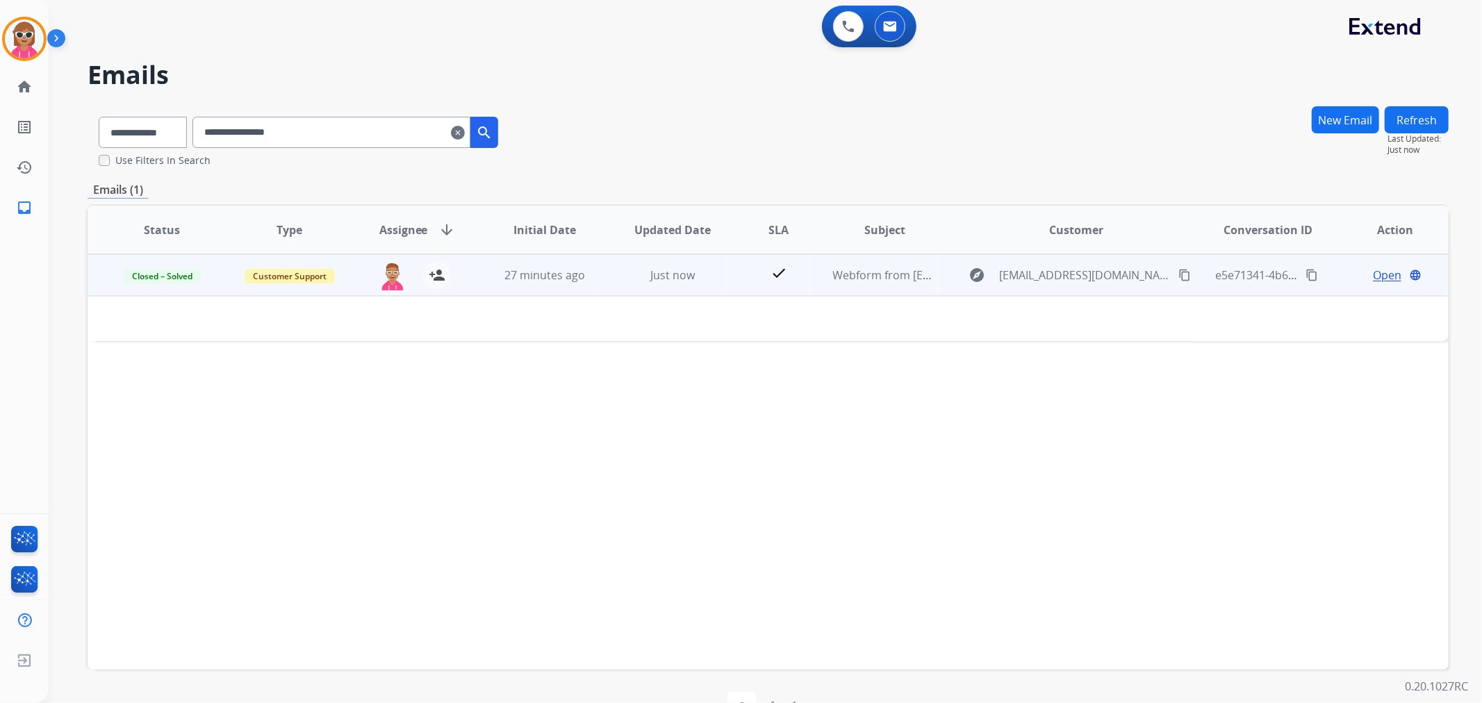
click at [713, 292] on td "Just now" at bounding box center [662, 275] width 128 height 42
click at [713, 286] on td "Just now" at bounding box center [662, 275] width 128 height 42
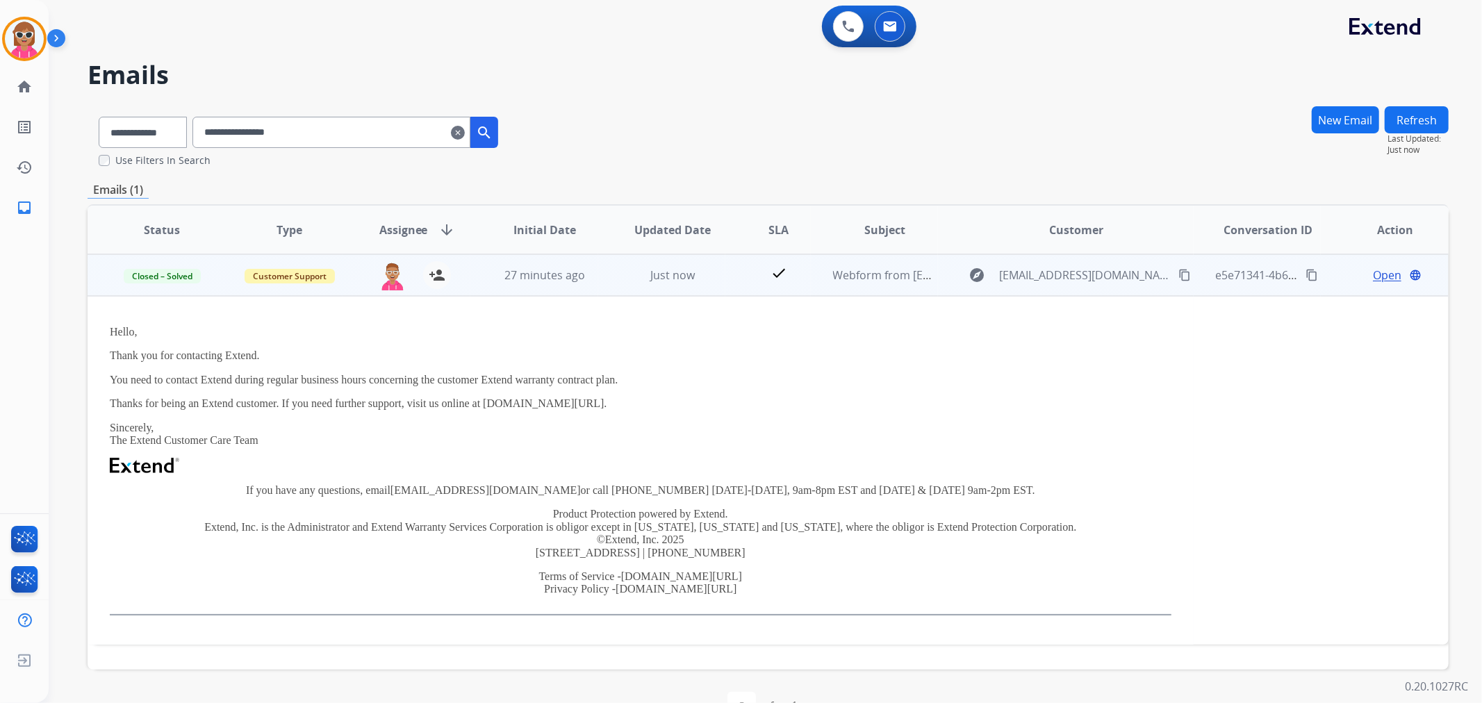
click at [713, 286] on td "Just now" at bounding box center [662, 275] width 128 height 42
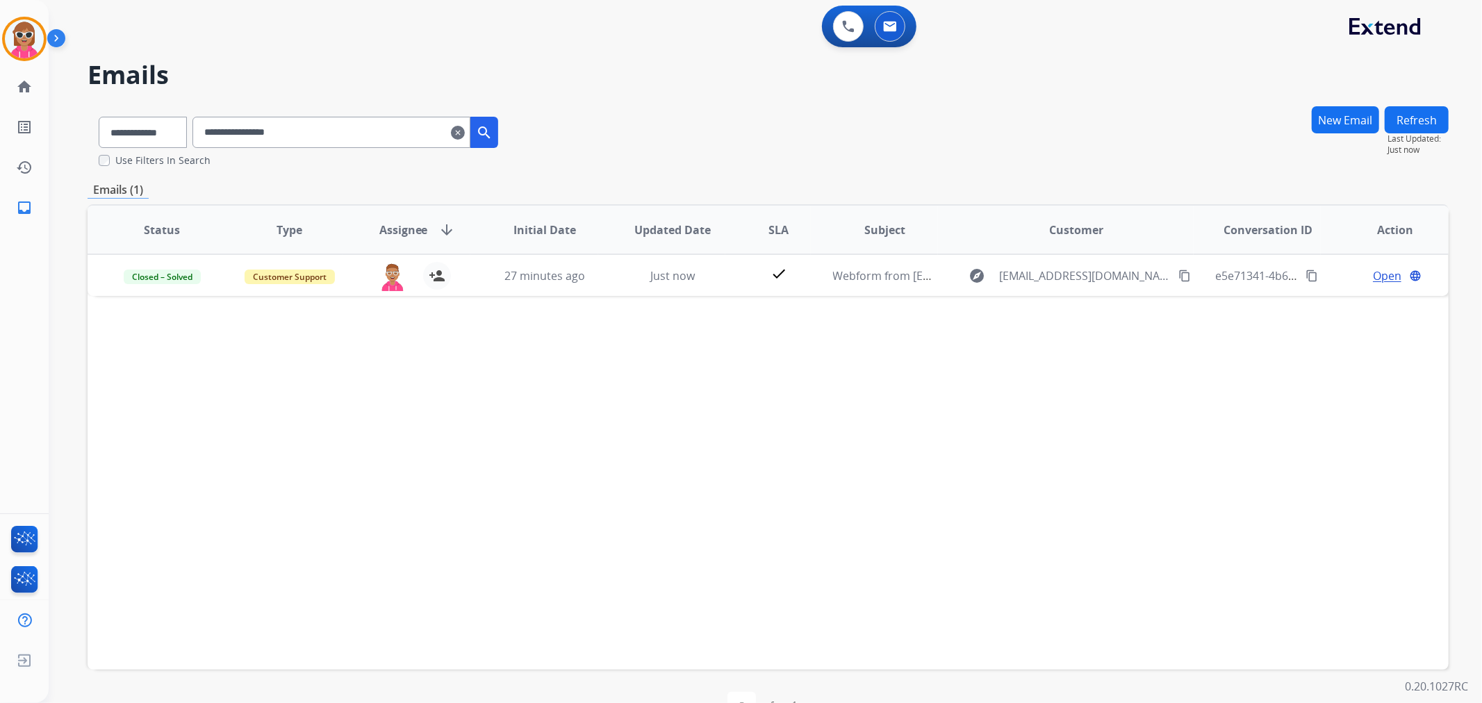
click at [841, 47] on app-action-bar "0 Voice Interactions 0 Email Interactions" at bounding box center [869, 27] width 94 height 42
click at [846, 32] on button at bounding box center [848, 26] width 31 height 31
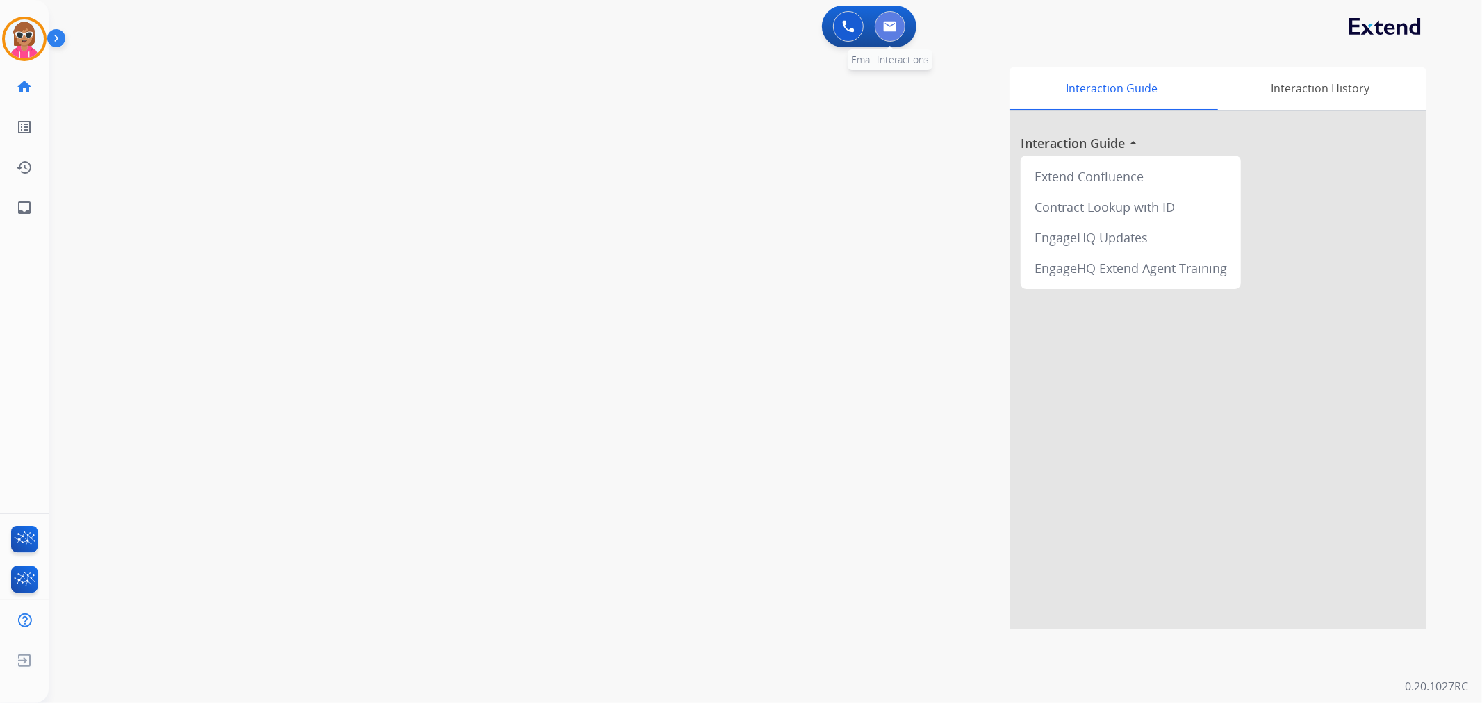
click at [886, 26] on img at bounding box center [890, 26] width 14 height 11
select select "**********"
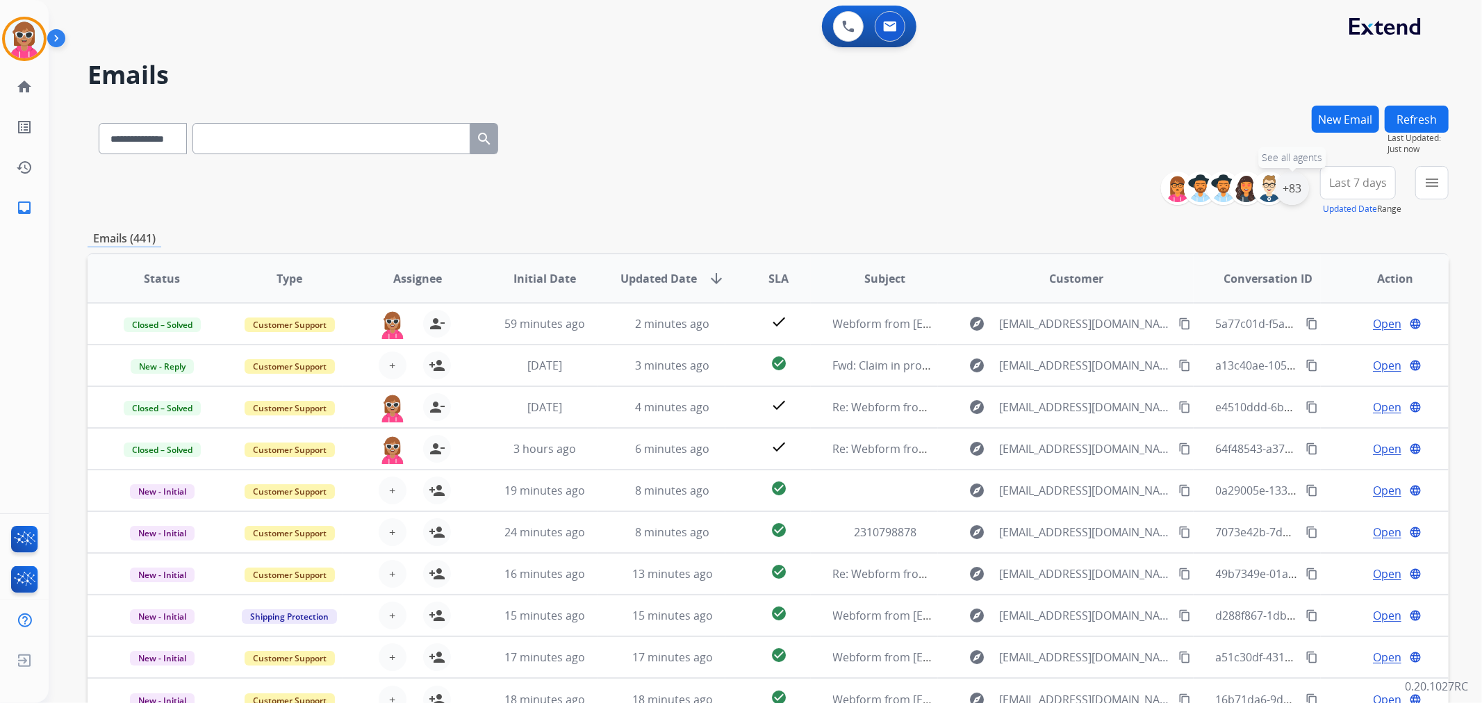
click at [1302, 197] on div "+83" at bounding box center [1292, 188] width 33 height 33
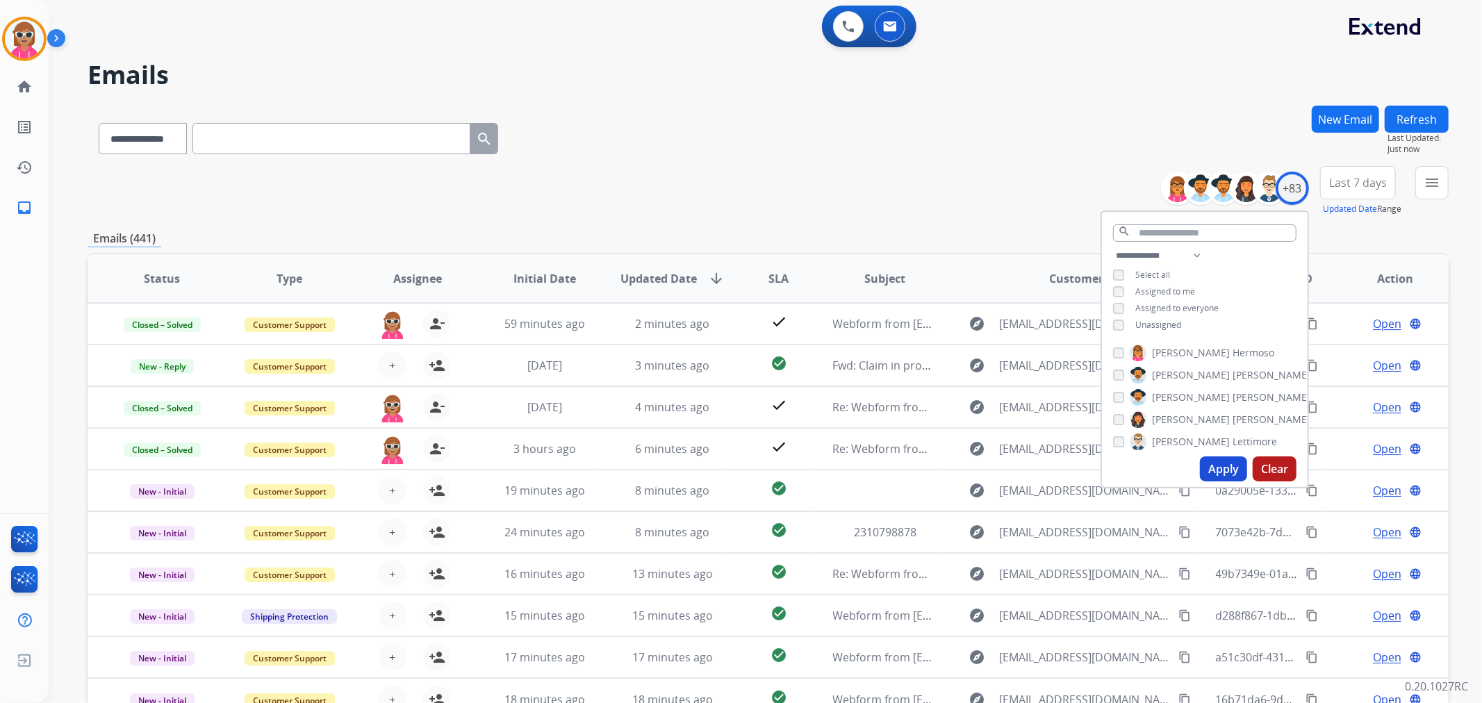
click at [1154, 286] on span "Assigned to me" at bounding box center [1165, 292] width 60 height 12
click at [1153, 322] on span "Unassigned" at bounding box center [1158, 325] width 46 height 12
click at [1198, 258] on select "**********" at bounding box center [1161, 255] width 96 height 17
select select "**********"
click at [1113, 247] on select "**********" at bounding box center [1161, 255] width 96 height 17
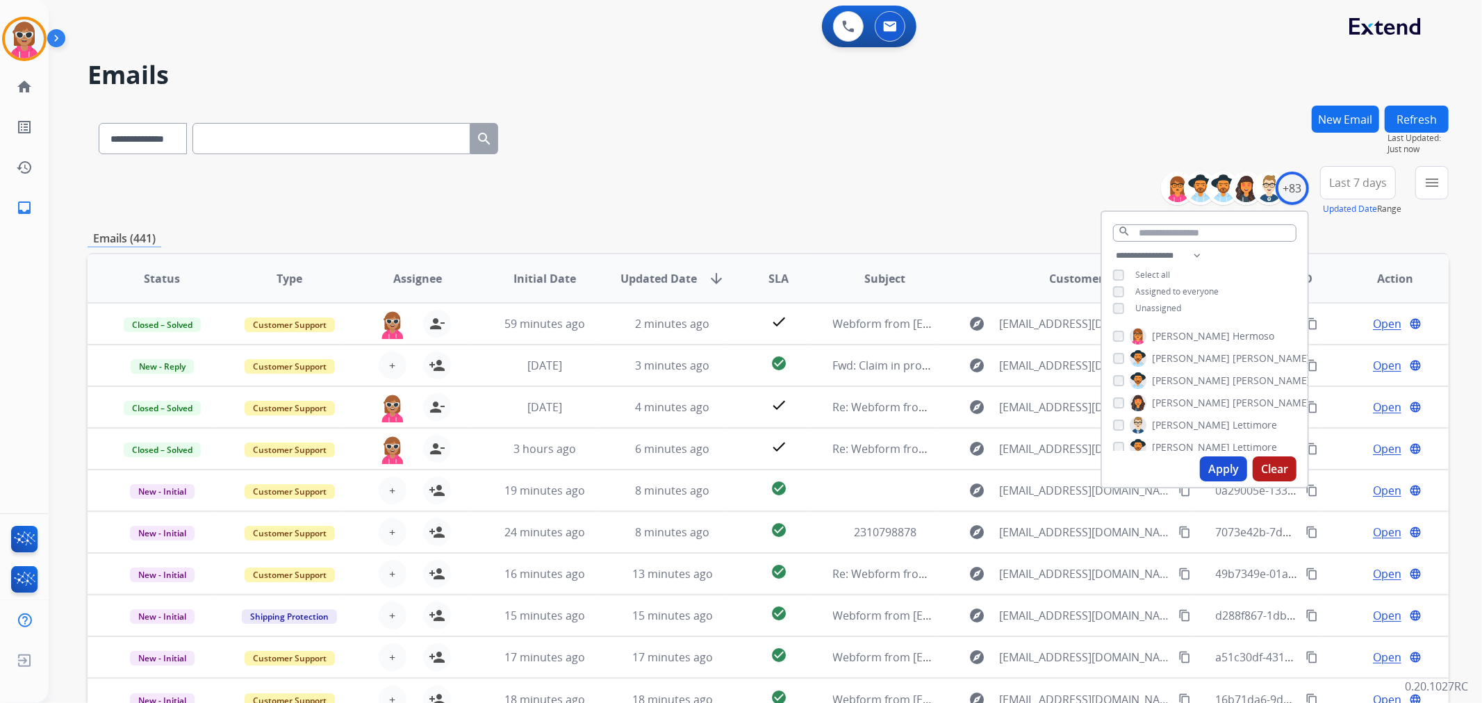
click at [1256, 288] on div "**********" at bounding box center [1205, 283] width 206 height 72
drag, startPoint x: 1172, startPoint y: 334, endPoint x: 1168, endPoint y: 347, distance: 13.8
click at [1170, 336] on span "[PERSON_NAME]" at bounding box center [1191, 336] width 78 height 14
click at [1167, 363] on label "[PERSON_NAME]" at bounding box center [1220, 358] width 181 height 17
click at [1169, 383] on span "Chantelle" at bounding box center [1174, 381] width 44 height 14
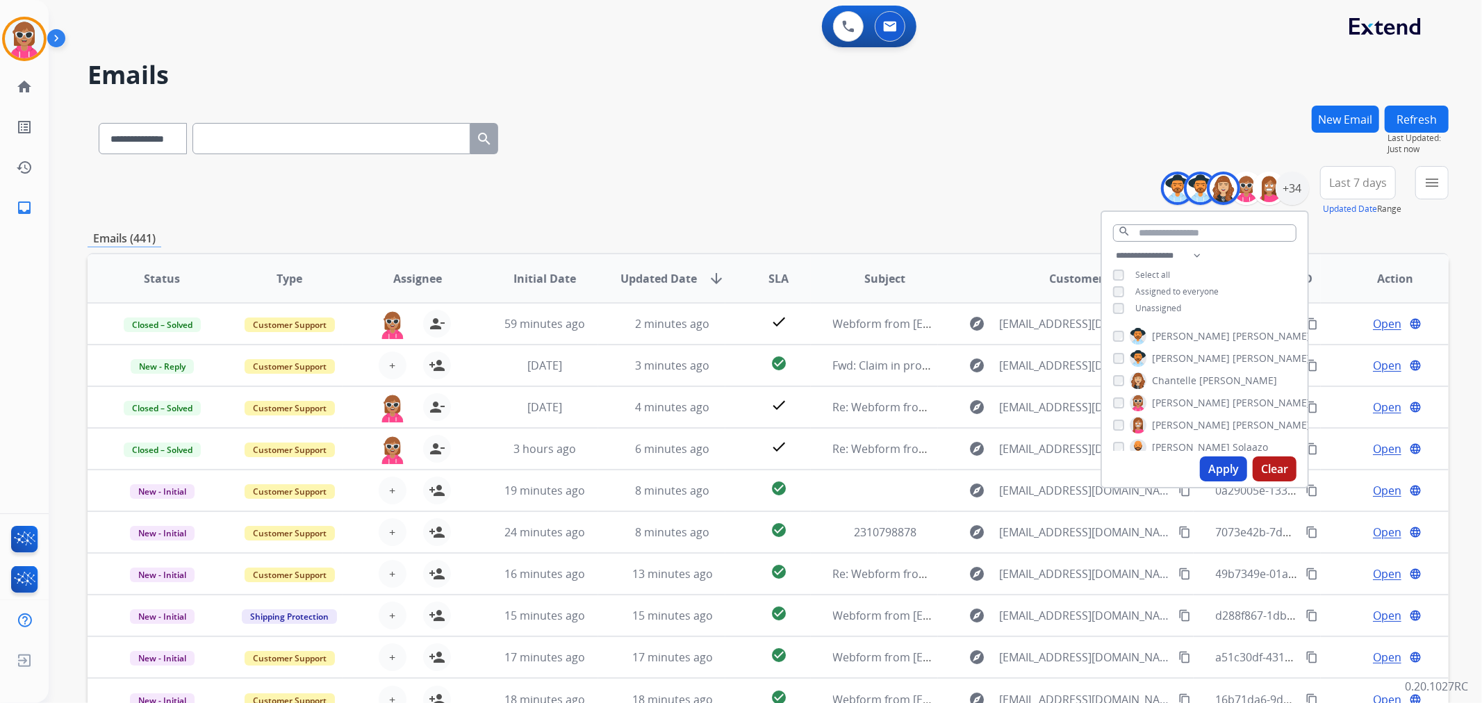
click at [1169, 401] on span "[PERSON_NAME]" at bounding box center [1191, 403] width 78 height 14
drag, startPoint x: 1169, startPoint y: 424, endPoint x: 1162, endPoint y: 441, distance: 18.7
click at [1167, 425] on span "[PERSON_NAME]" at bounding box center [1191, 425] width 78 height 14
click at [1162, 452] on div "Apply Clear" at bounding box center [1205, 469] width 206 height 36
click at [1164, 439] on label "[PERSON_NAME]" at bounding box center [1199, 447] width 138 height 17
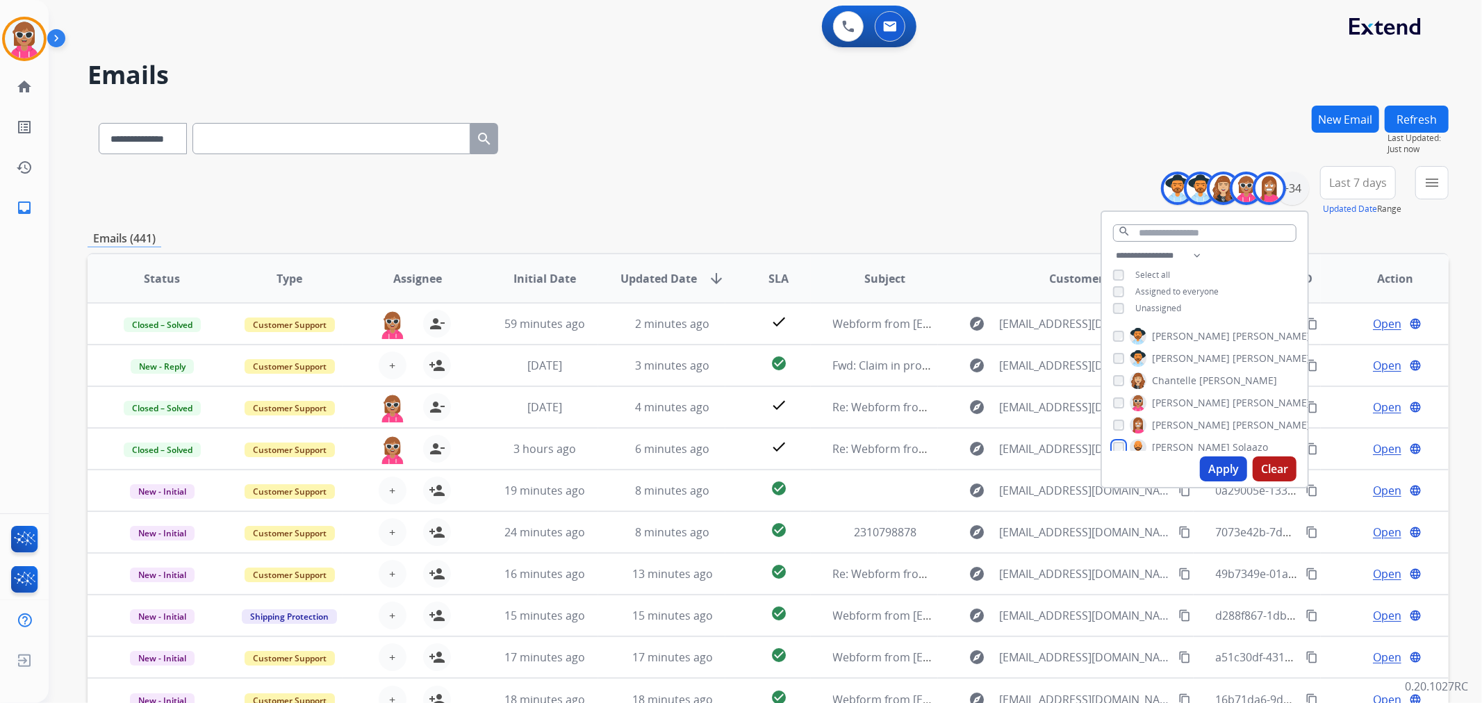
scroll to position [77, 0]
click at [1168, 368] on span "[PERSON_NAME]" at bounding box center [1191, 370] width 78 height 14
click at [1165, 362] on label "[PERSON_NAME]" at bounding box center [1199, 370] width 138 height 17
drag, startPoint x: 1160, startPoint y: 389, endPoint x: 1163, endPoint y: 418, distance: 29.3
click at [1160, 390] on span "[PERSON_NAME]" at bounding box center [1191, 393] width 78 height 14
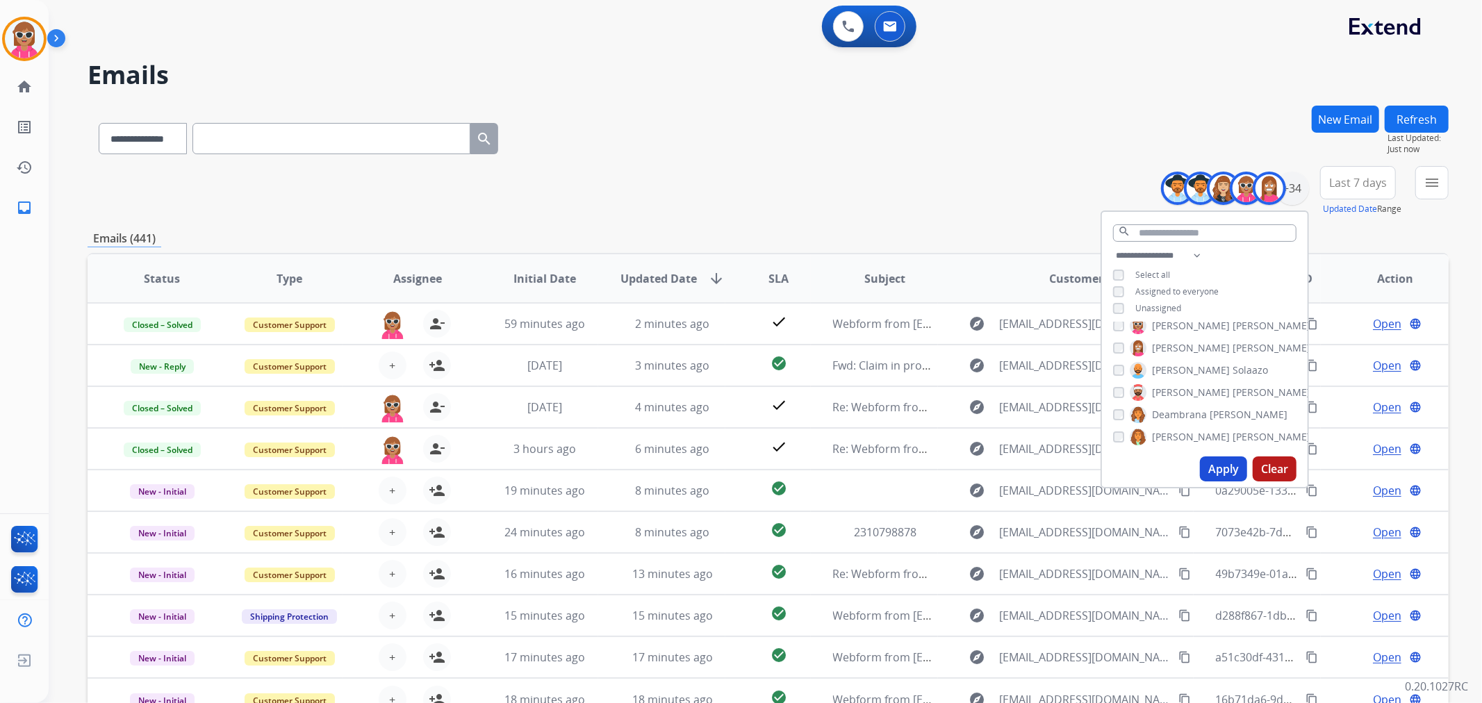
click at [1163, 418] on span "Deambrana" at bounding box center [1179, 415] width 55 height 14
click at [1162, 438] on span "[PERSON_NAME]" at bounding box center [1191, 437] width 78 height 14
drag, startPoint x: 1163, startPoint y: 372, endPoint x: 1163, endPoint y: 400, distance: 28.5
click at [1163, 374] on label "Farah Bois" at bounding box center [1165, 382] width 71 height 17
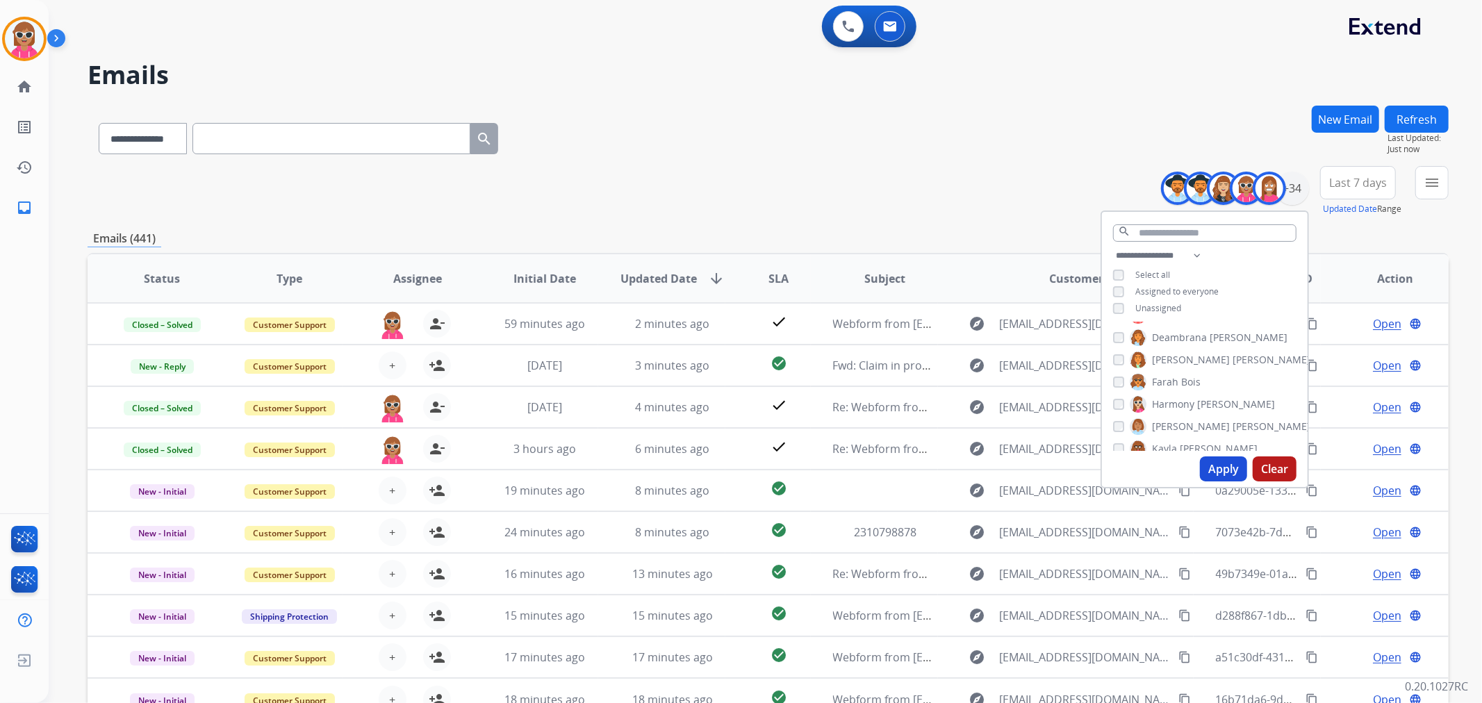
drag, startPoint x: 1163, startPoint y: 400, endPoint x: 1166, endPoint y: 424, distance: 23.8
click at [1163, 401] on span "Harmony" at bounding box center [1173, 404] width 42 height 14
click at [1167, 426] on span "[PERSON_NAME]" at bounding box center [1191, 427] width 78 height 14
click at [1164, 448] on span "Kayla" at bounding box center [1164, 449] width 25 height 14
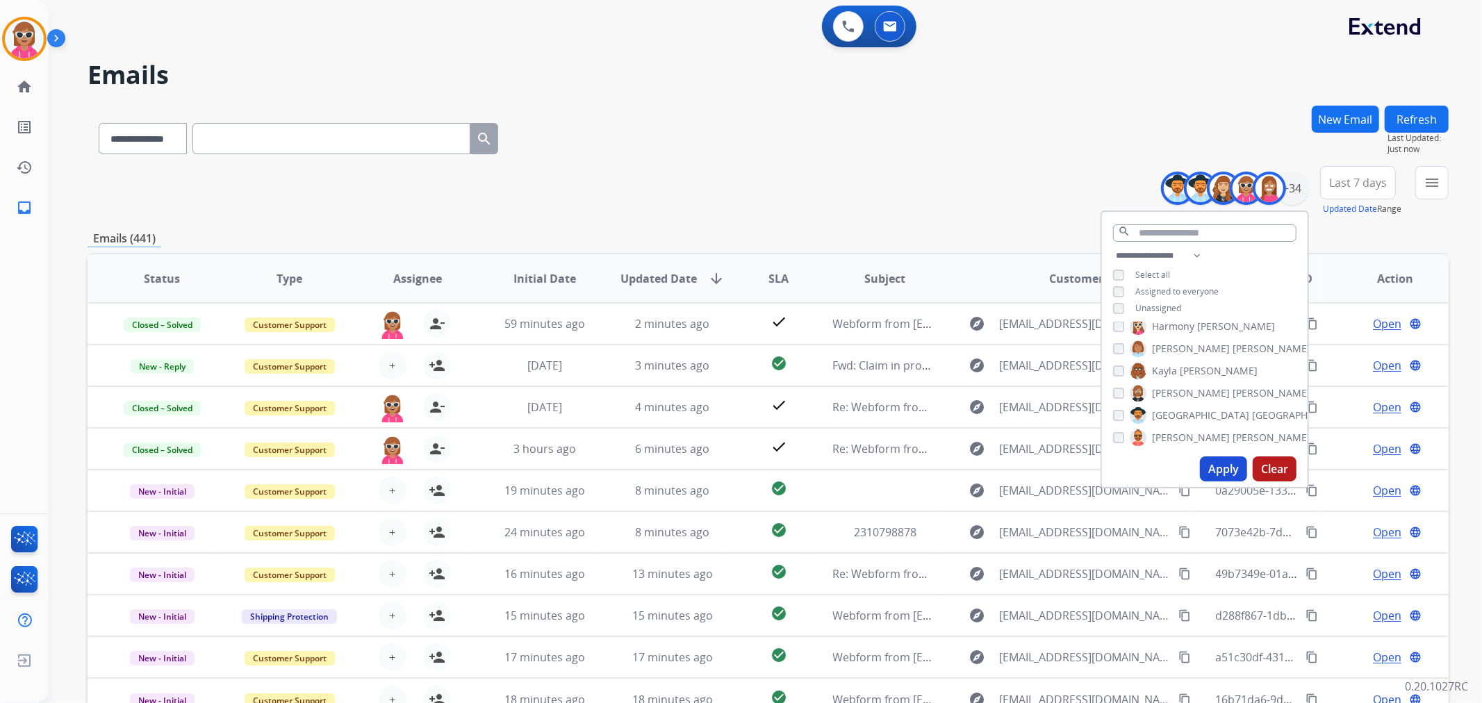
click at [1160, 379] on div "[PERSON_NAME] [PERSON_NAME] [PERSON_NAME] [PERSON_NAME] [PERSON_NAME] [PERSON_N…" at bounding box center [1205, 386] width 206 height 129
click at [1157, 387] on span "[PERSON_NAME]" at bounding box center [1191, 393] width 78 height 14
click at [1162, 414] on span "[GEOGRAPHIC_DATA]" at bounding box center [1200, 416] width 97 height 14
click at [1167, 432] on span "[PERSON_NAME]" at bounding box center [1191, 438] width 78 height 14
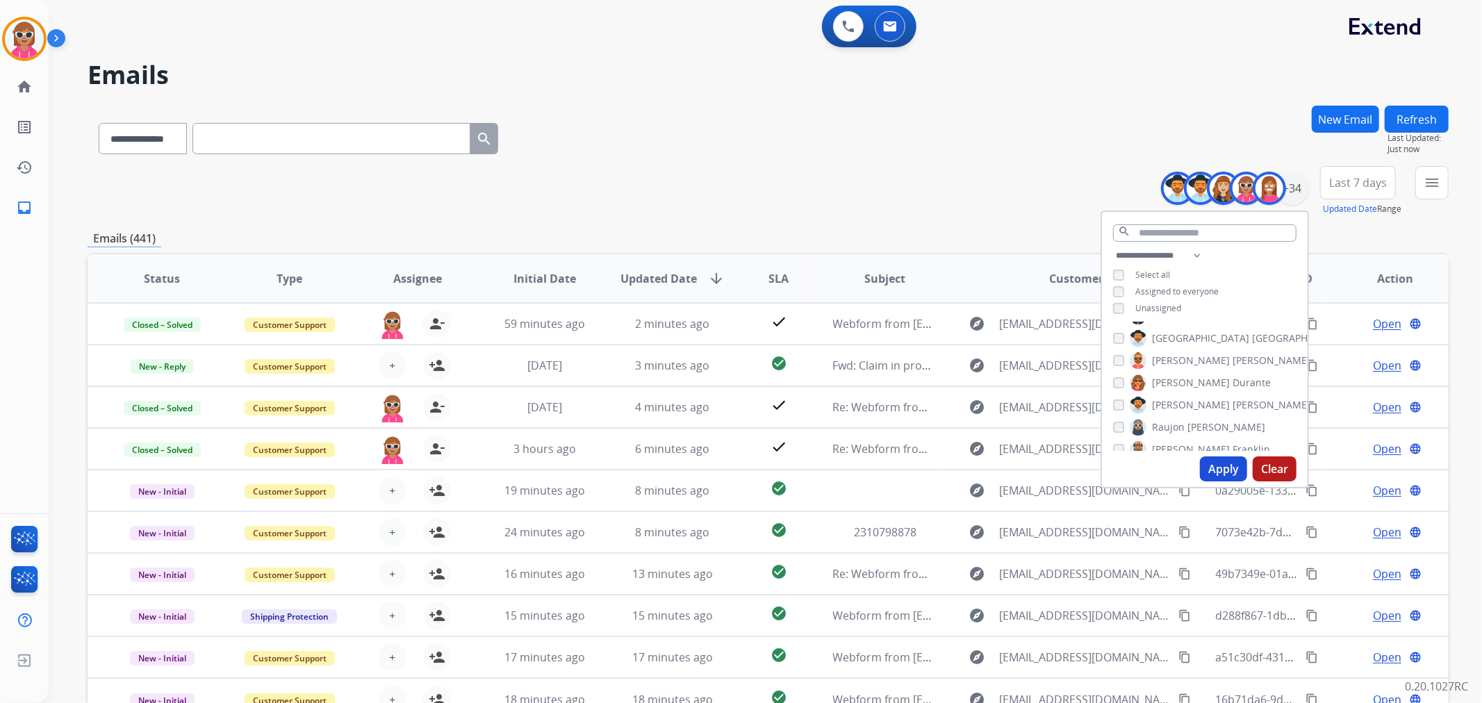
drag, startPoint x: 1176, startPoint y: 378, endPoint x: 1171, endPoint y: 386, distance: 9.1
click at [1176, 379] on span "[PERSON_NAME]" at bounding box center [1191, 383] width 78 height 14
click at [1161, 405] on span "[PERSON_NAME]" at bounding box center [1191, 405] width 78 height 14
click at [1161, 422] on span "Raujon" at bounding box center [1168, 427] width 33 height 14
click at [1168, 445] on span "[PERSON_NAME]" at bounding box center [1191, 450] width 78 height 14
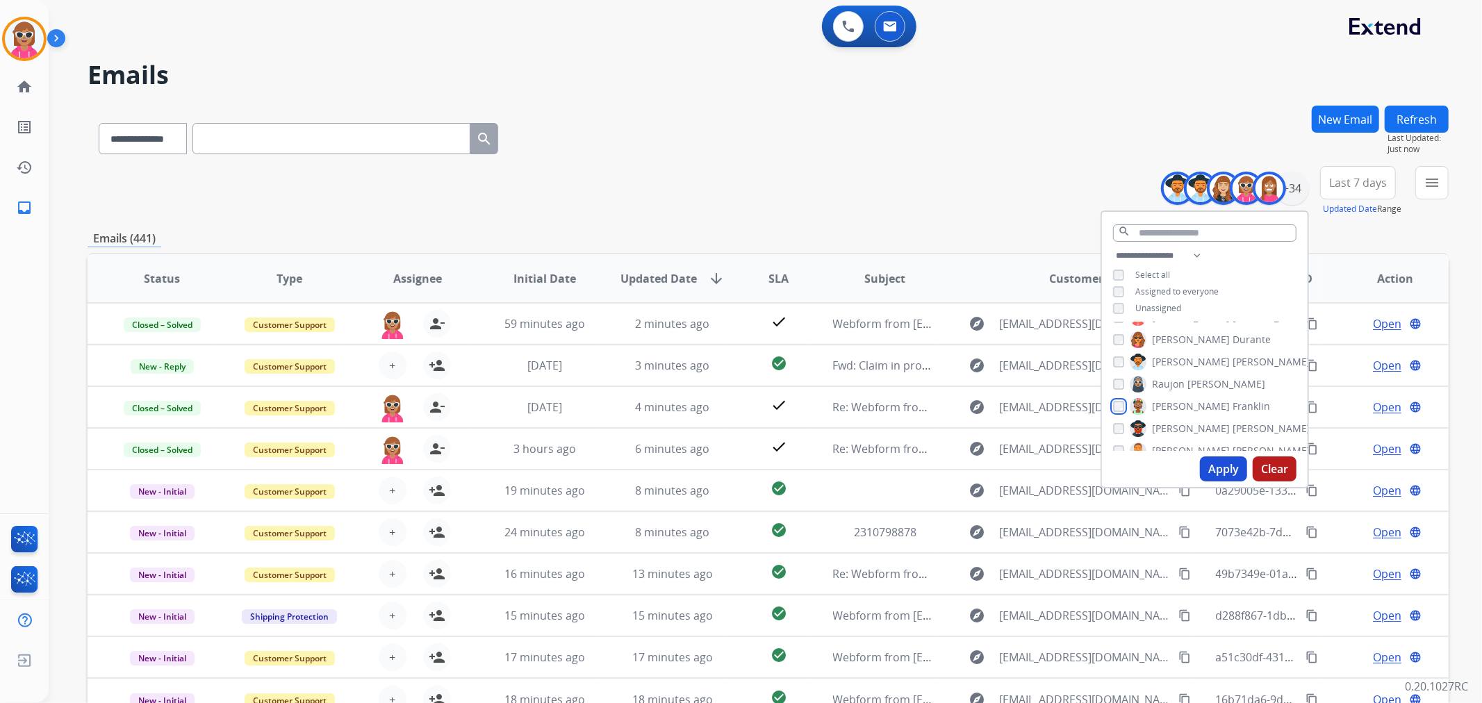
scroll to position [387, 0]
drag, startPoint x: 1175, startPoint y: 386, endPoint x: 1173, endPoint y: 396, distance: 10.6
click at [1175, 390] on span "[PERSON_NAME]" at bounding box center [1191, 394] width 78 height 14
click at [1171, 414] on span "[PERSON_NAME]" at bounding box center [1191, 416] width 78 height 14
click at [1172, 430] on label "[PERSON_NAME]" at bounding box center [1196, 438] width 133 height 17
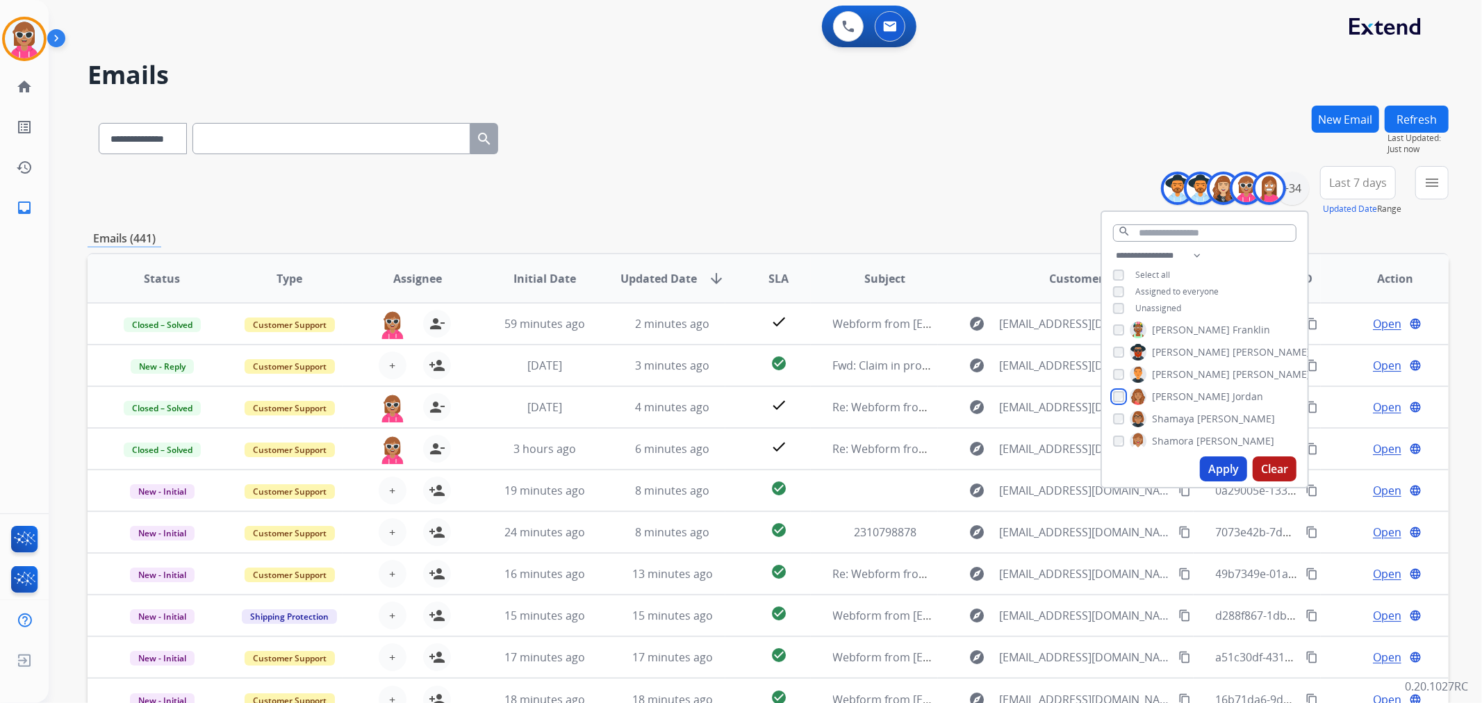
scroll to position [464, 0]
click at [1178, 386] on span "Shamaya" at bounding box center [1173, 384] width 42 height 14
drag, startPoint x: 1176, startPoint y: 407, endPoint x: 1176, endPoint y: 426, distance: 18.8
click at [1176, 409] on span "Shamora" at bounding box center [1173, 406] width 42 height 14
click at [1174, 427] on span "Shqnetta" at bounding box center [1173, 428] width 42 height 14
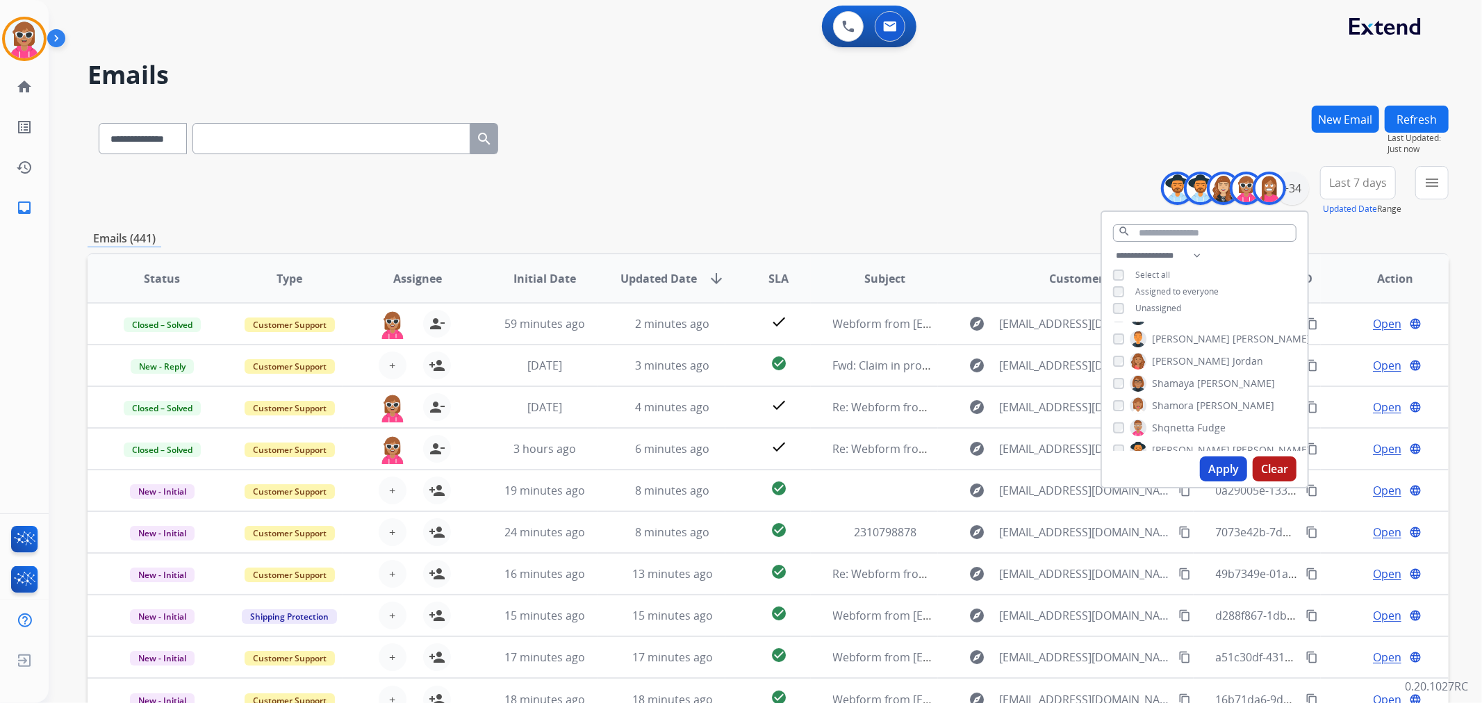
click at [1174, 443] on span "[PERSON_NAME]" at bounding box center [1191, 450] width 78 height 14
drag, startPoint x: 1171, startPoint y: 417, endPoint x: 1187, endPoint y: 400, distance: 22.6
click at [1171, 418] on label "Shqnetta Fudge" at bounding box center [1178, 426] width 96 height 17
drag, startPoint x: 1182, startPoint y: 390, endPoint x: 1182, endPoint y: 412, distance: 22.2
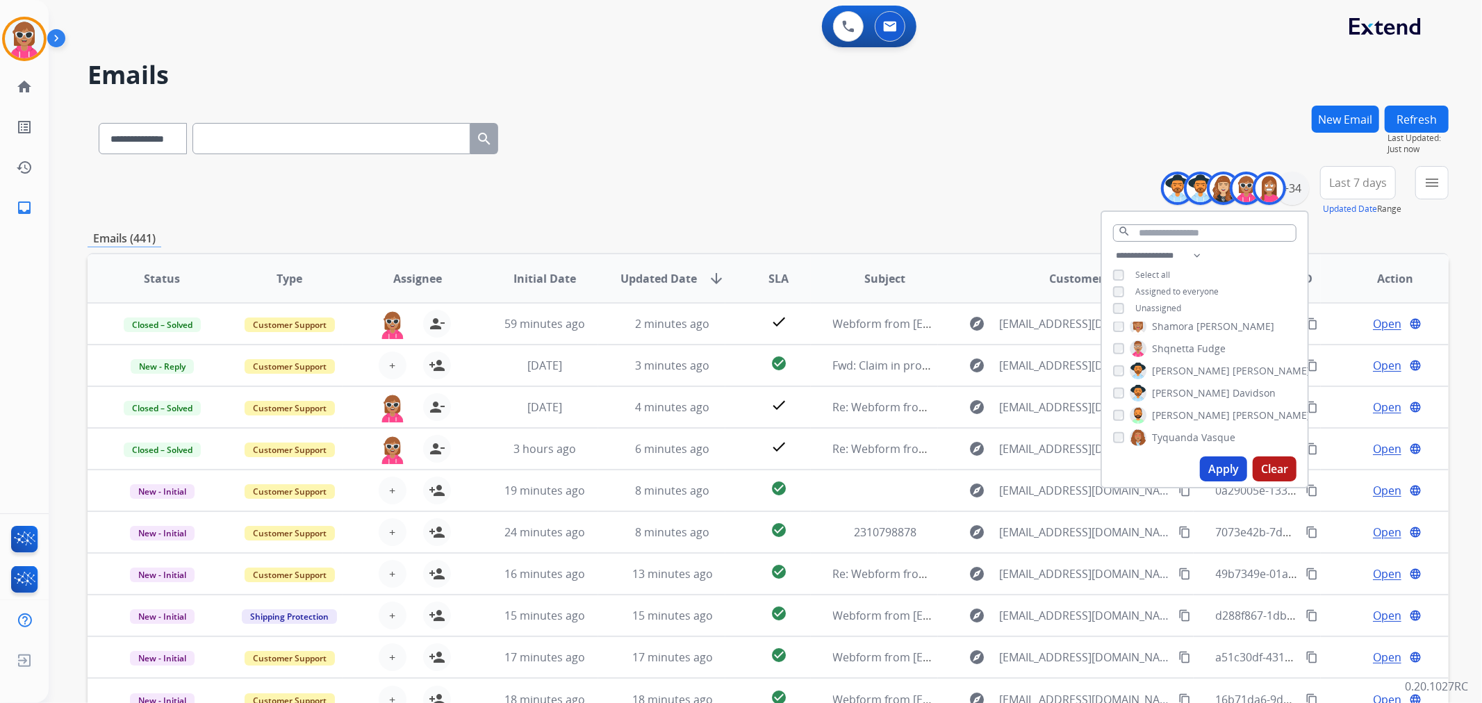
click at [1182, 390] on span "[PERSON_NAME]" at bounding box center [1191, 393] width 78 height 14
click at [1233, 412] on span "[PERSON_NAME]" at bounding box center [1272, 416] width 78 height 14
click at [1181, 431] on span "Tyquanda" at bounding box center [1175, 438] width 47 height 14
click at [1181, 386] on span "King" at bounding box center [1190, 383] width 21 height 14
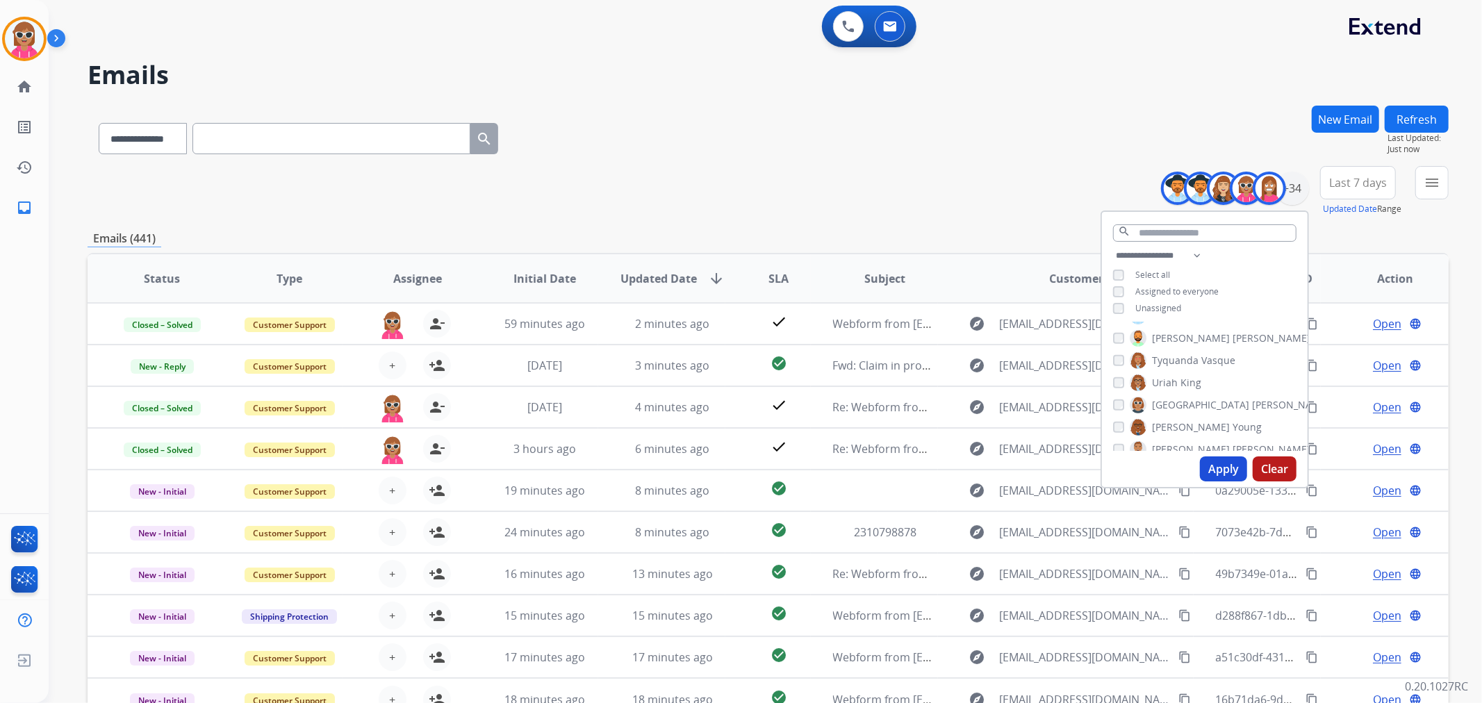
click at [1173, 398] on span "[GEOGRAPHIC_DATA]" at bounding box center [1200, 405] width 97 height 14
click at [1172, 420] on span "[PERSON_NAME]" at bounding box center [1191, 427] width 78 height 14
click at [1169, 443] on span "[PERSON_NAME]" at bounding box center [1191, 450] width 78 height 14
click at [1213, 456] on div "Apply Clear" at bounding box center [1205, 469] width 206 height 36
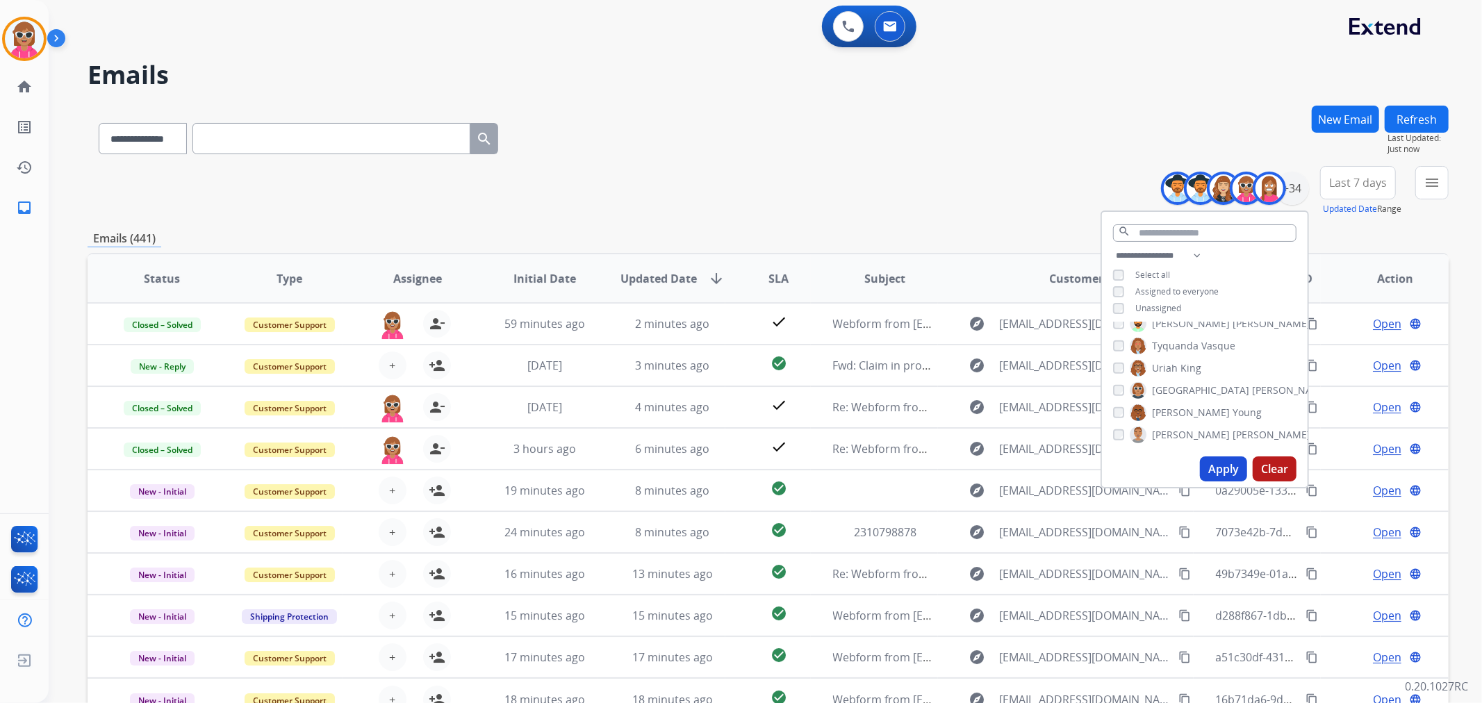
click at [1219, 476] on button "Apply" at bounding box center [1223, 468] width 47 height 25
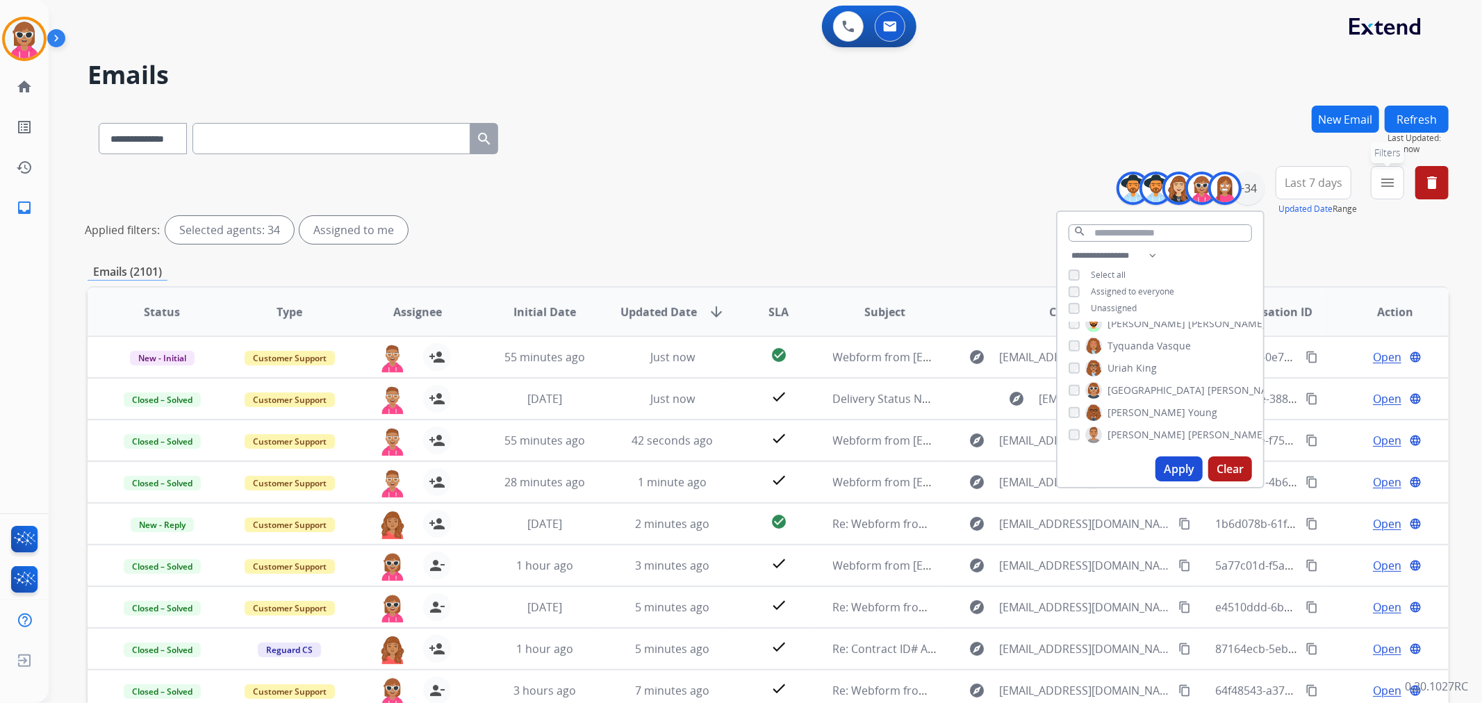
click at [1380, 190] on button "menu Filters" at bounding box center [1387, 182] width 33 height 33
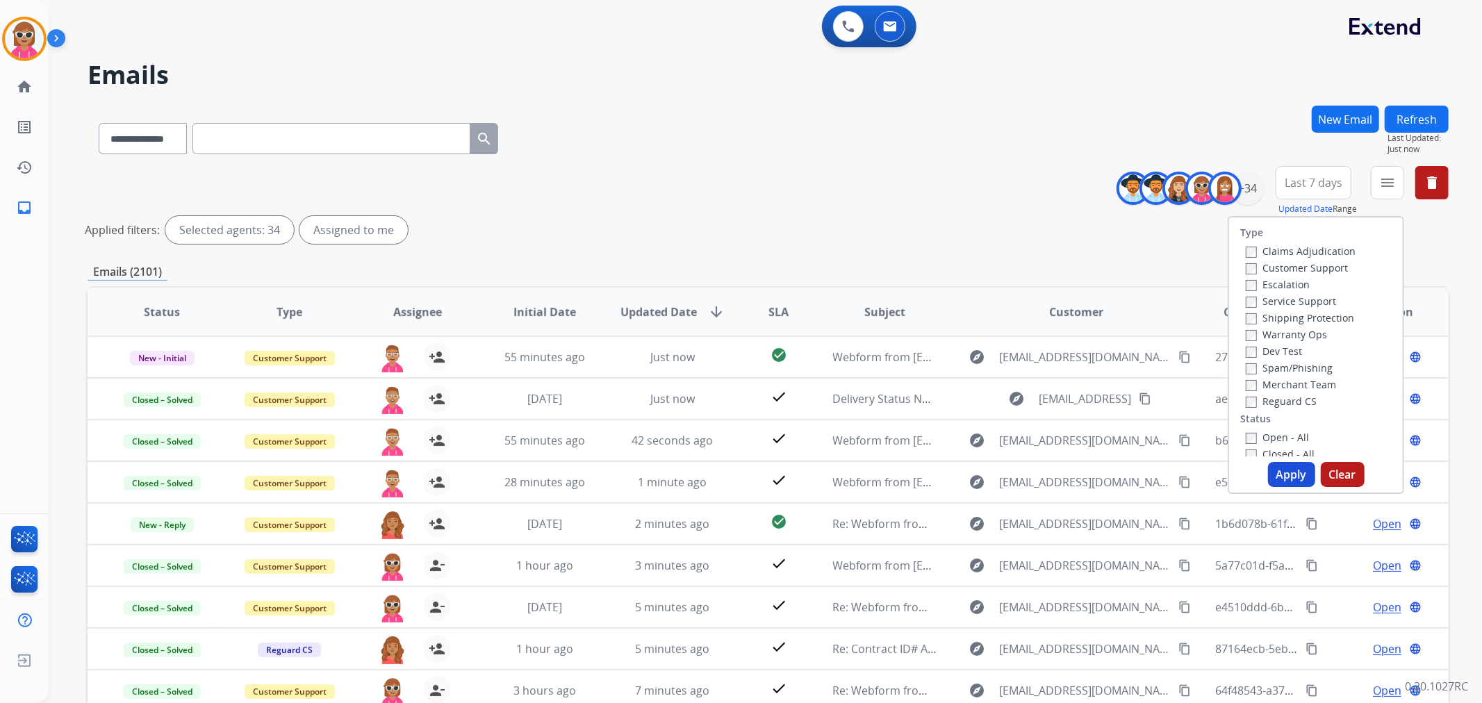
click at [1310, 266] on label "Customer Support" at bounding box center [1297, 267] width 102 height 13
drag, startPoint x: 1308, startPoint y: 311, endPoint x: 1303, endPoint y: 361, distance: 50.2
click at [1308, 313] on label "Shipping Protection" at bounding box center [1300, 317] width 108 height 13
drag, startPoint x: 1293, startPoint y: 396, endPoint x: 1283, endPoint y: 425, distance: 30.8
click at [1290, 398] on label "Reguard CS" at bounding box center [1281, 401] width 71 height 13
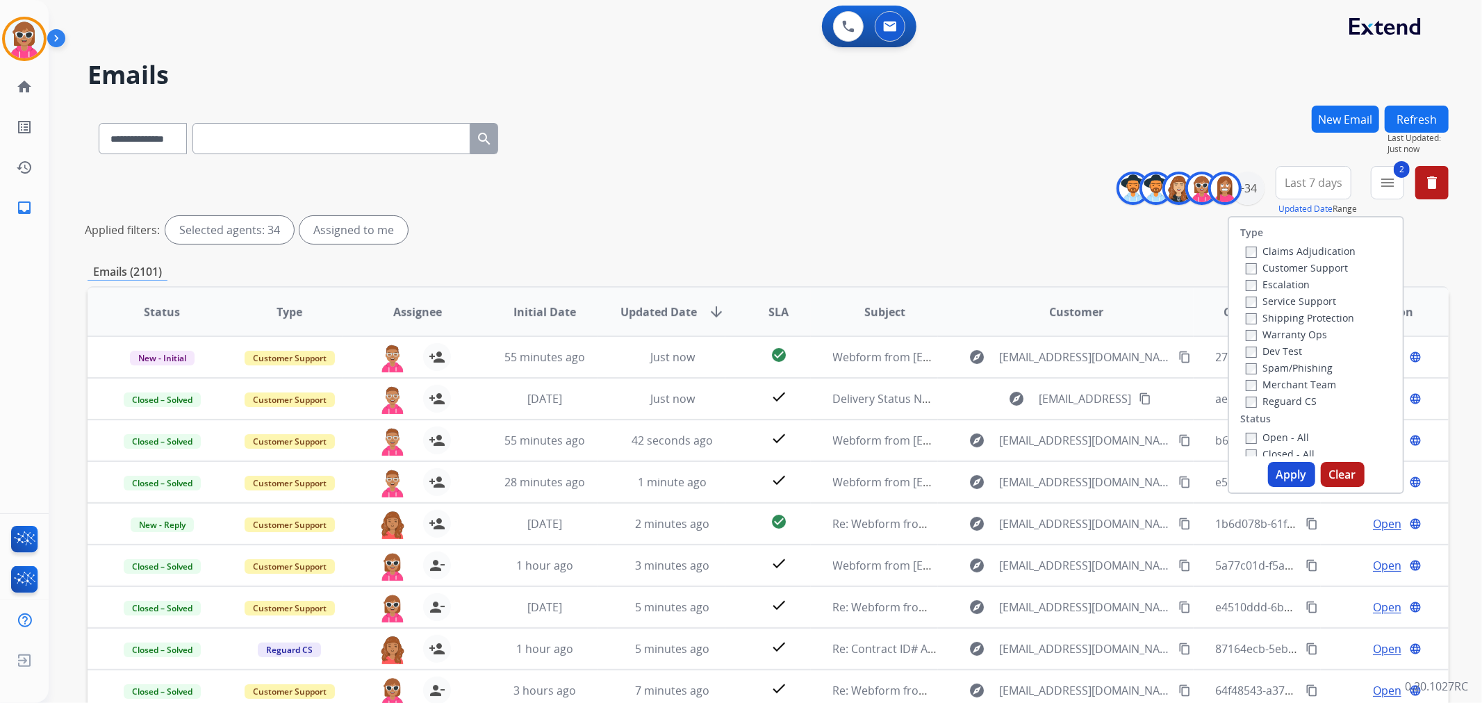
click at [1282, 432] on label "Open - All" at bounding box center [1277, 437] width 63 height 13
click at [1276, 403] on label "Reguard CS" at bounding box center [1281, 401] width 71 height 13
click at [1296, 470] on button "Apply" at bounding box center [1291, 474] width 47 height 25
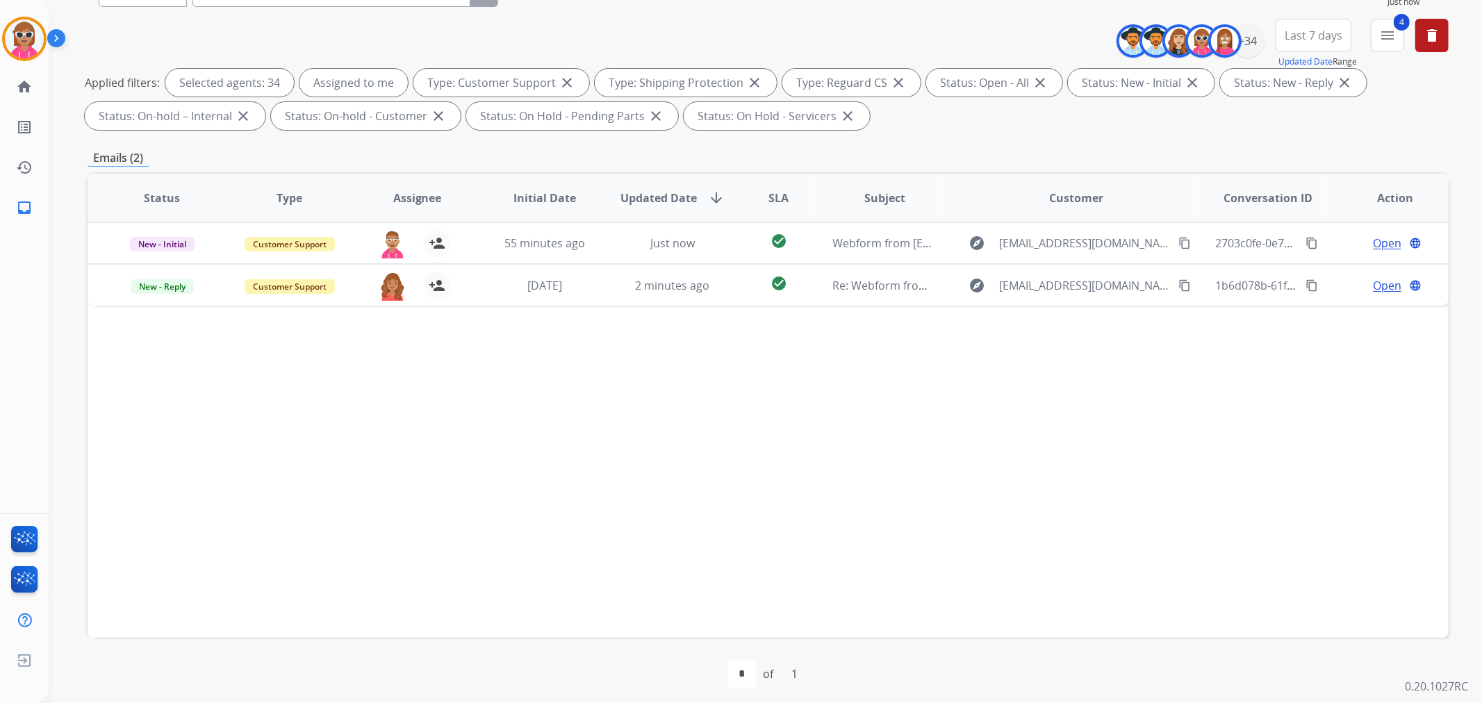
scroll to position [154, 0]
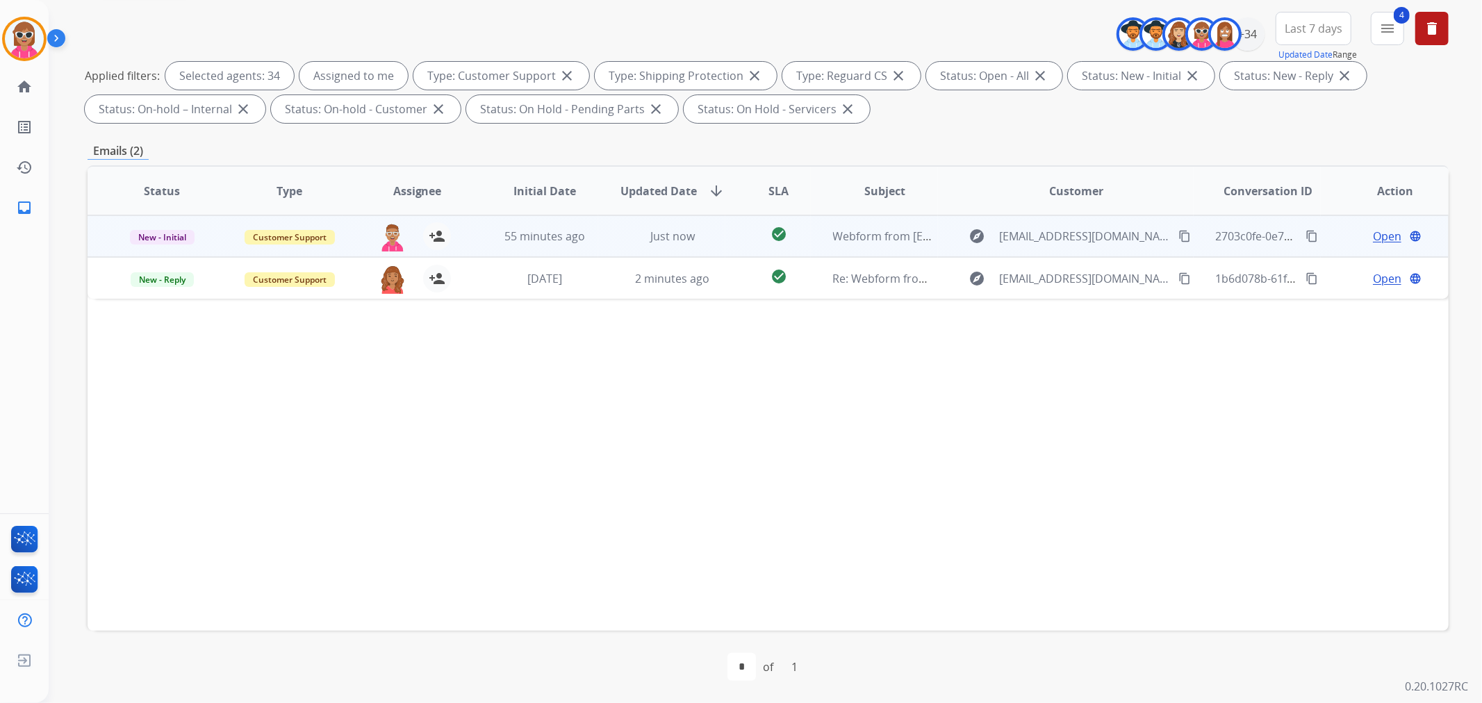
click at [735, 232] on td "check_circle" at bounding box center [767, 236] width 85 height 42
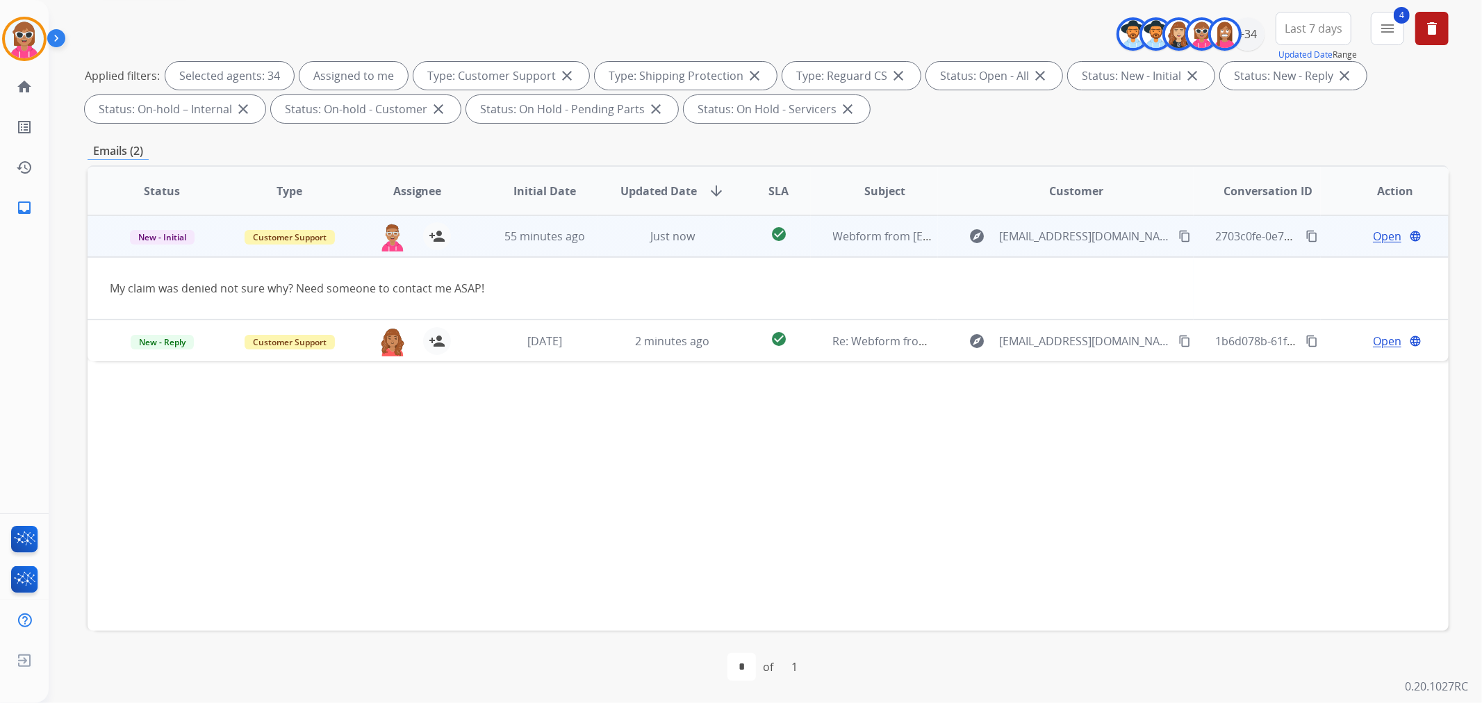
click at [1178, 235] on mat-icon "content_copy" at bounding box center [1184, 236] width 13 height 13
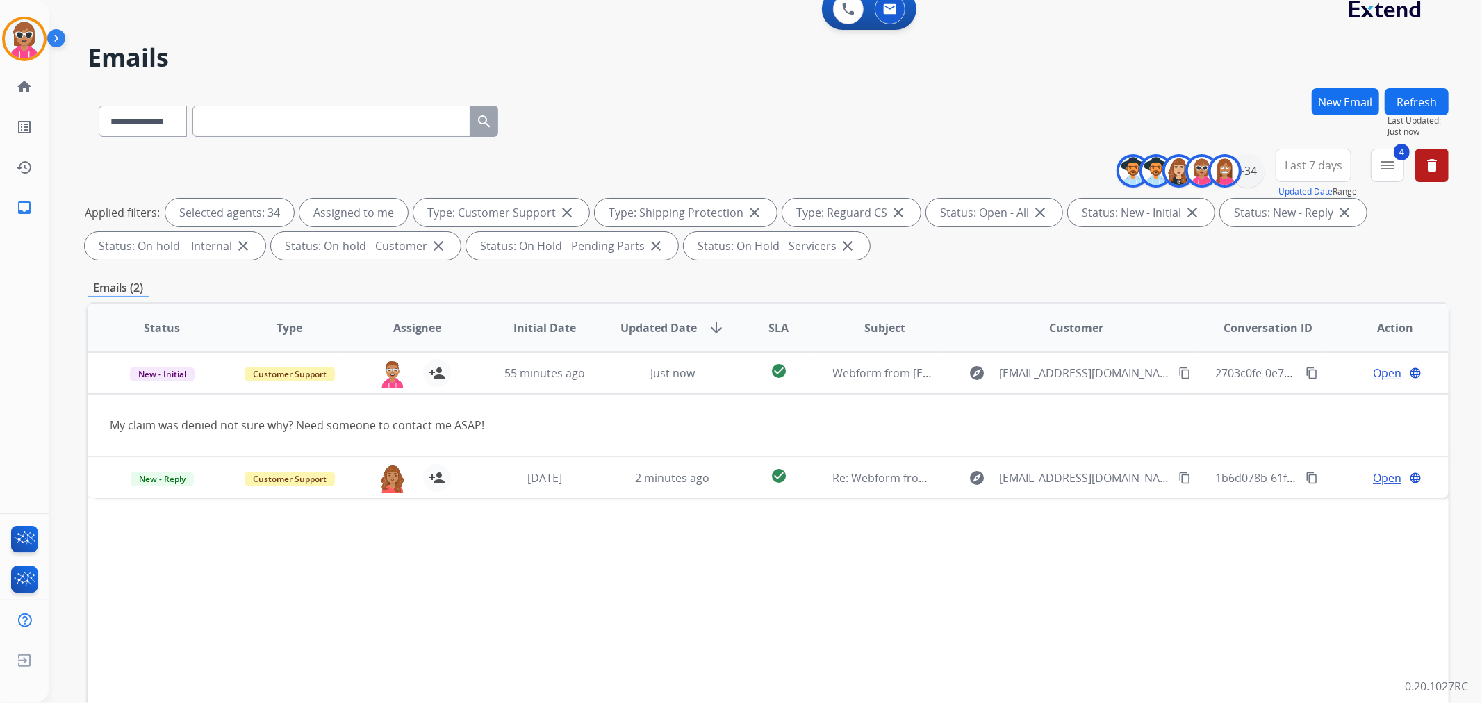
scroll to position [0, 0]
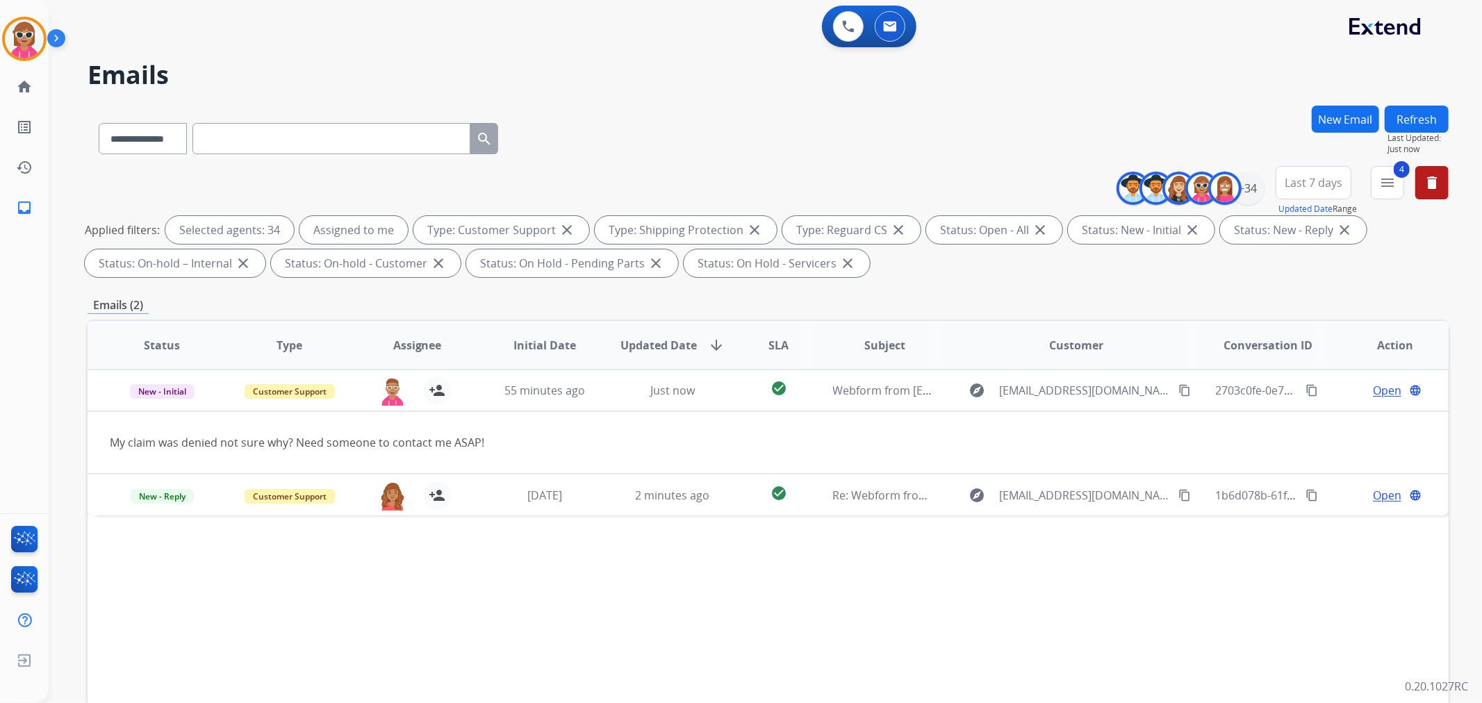
click at [1411, 108] on button "Refresh" at bounding box center [1417, 119] width 64 height 27
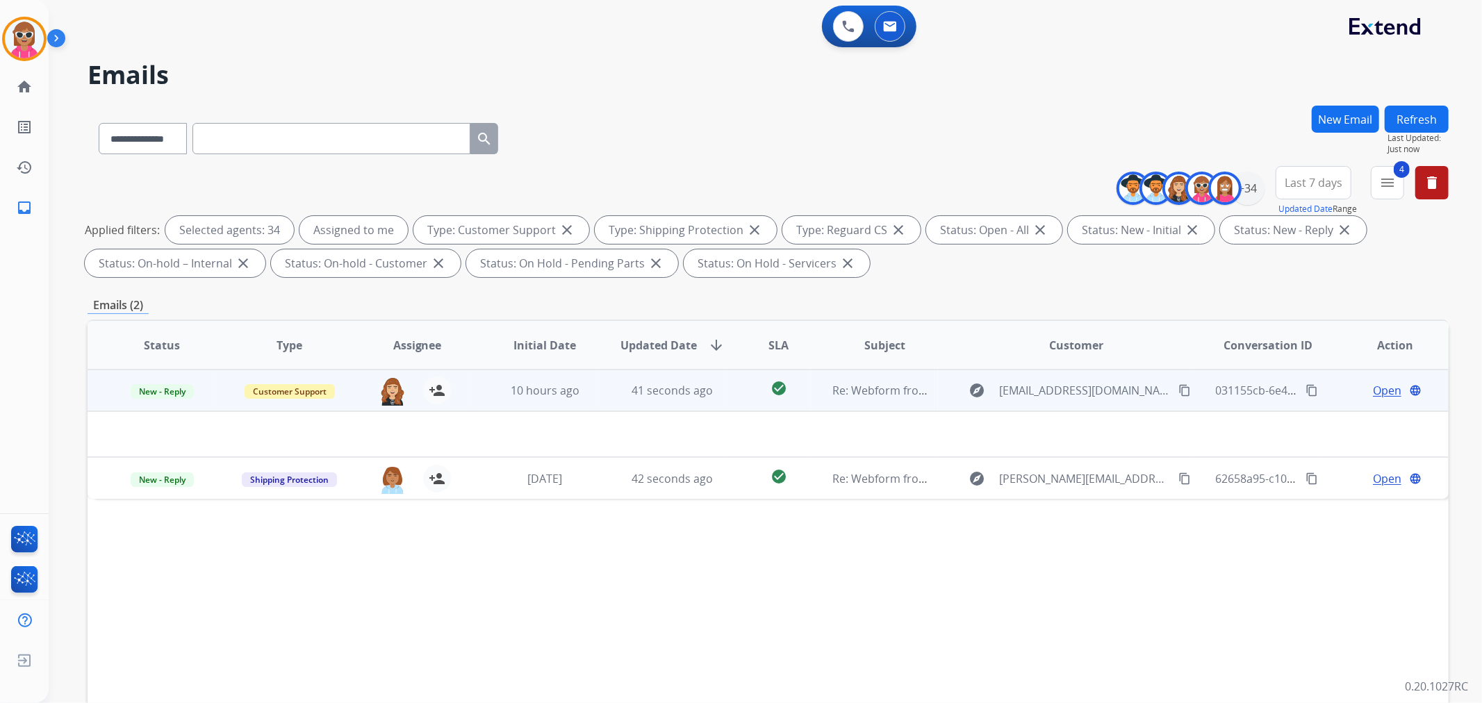
click at [725, 390] on td "check_circle" at bounding box center [767, 391] width 85 height 42
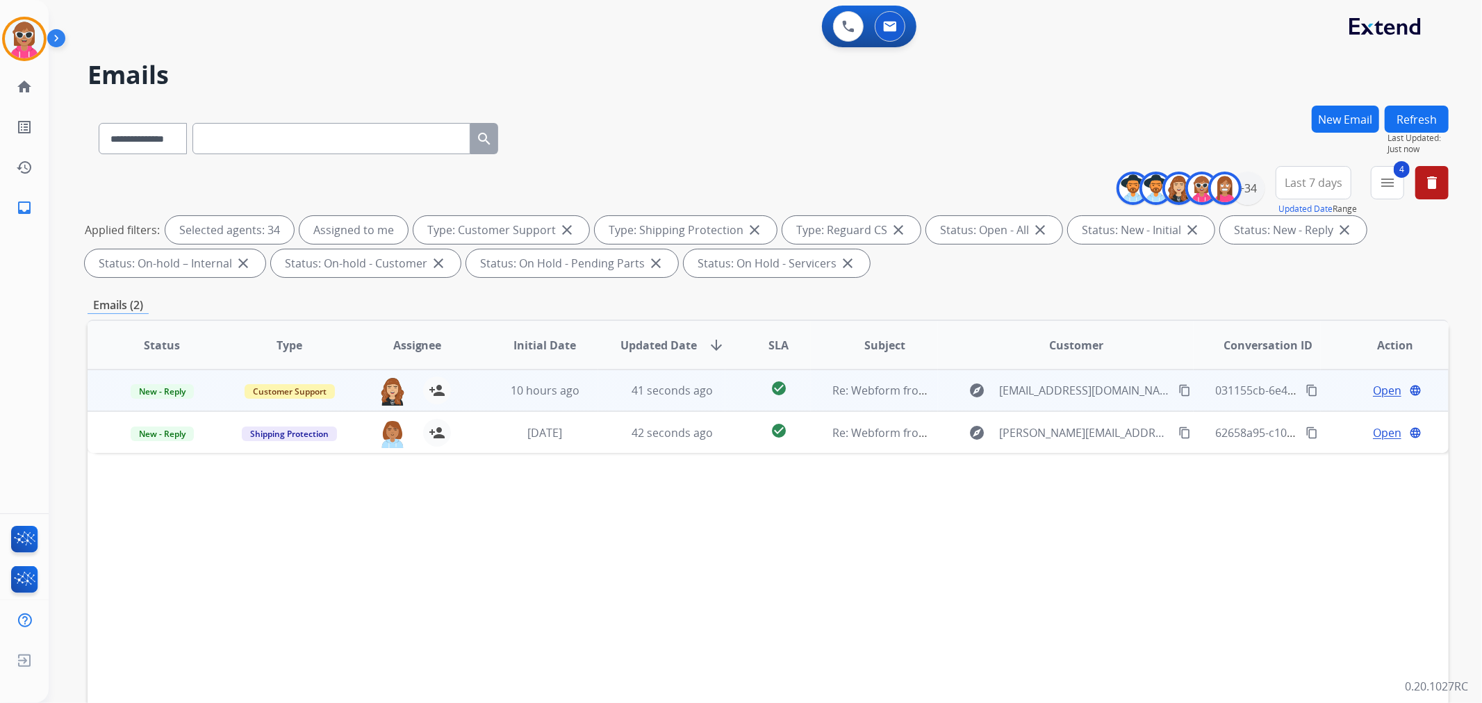
click at [725, 387] on td "check_circle" at bounding box center [767, 391] width 85 height 42
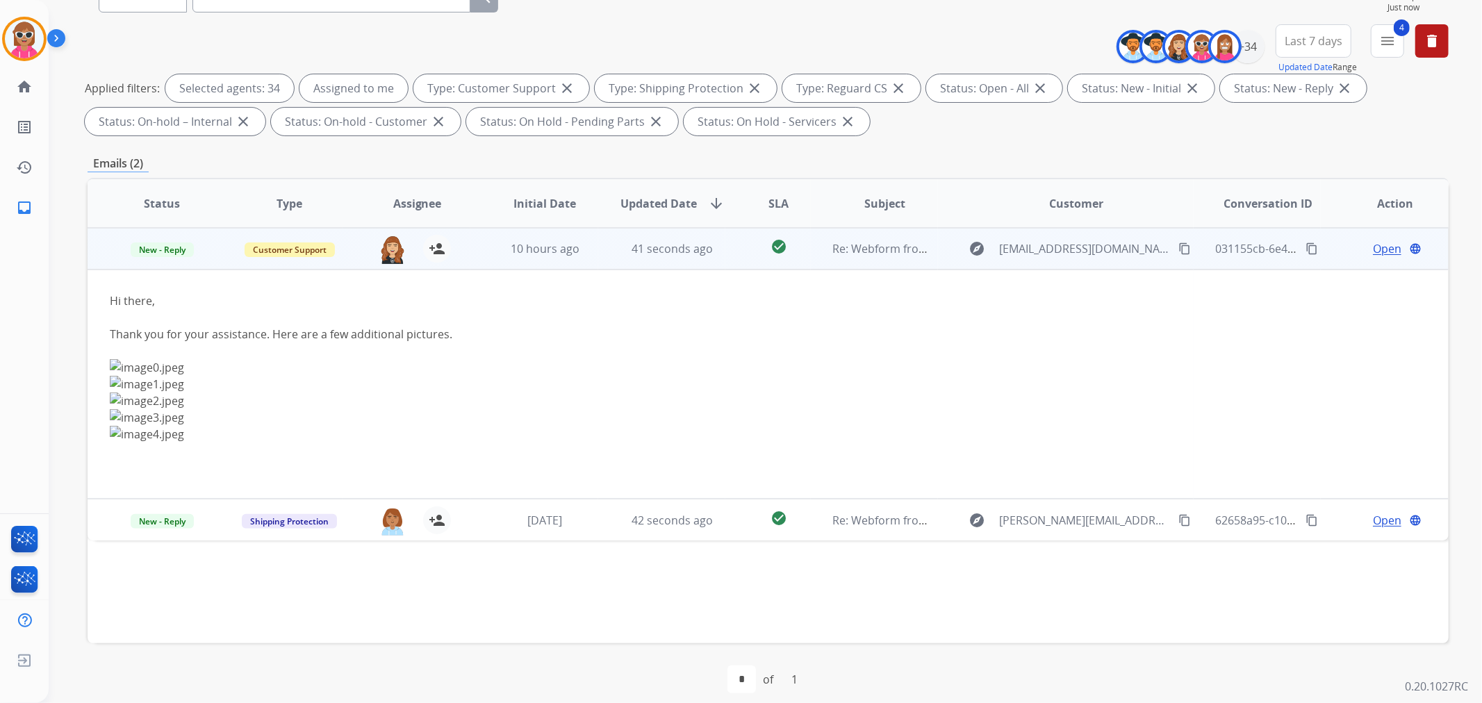
scroll to position [154, 0]
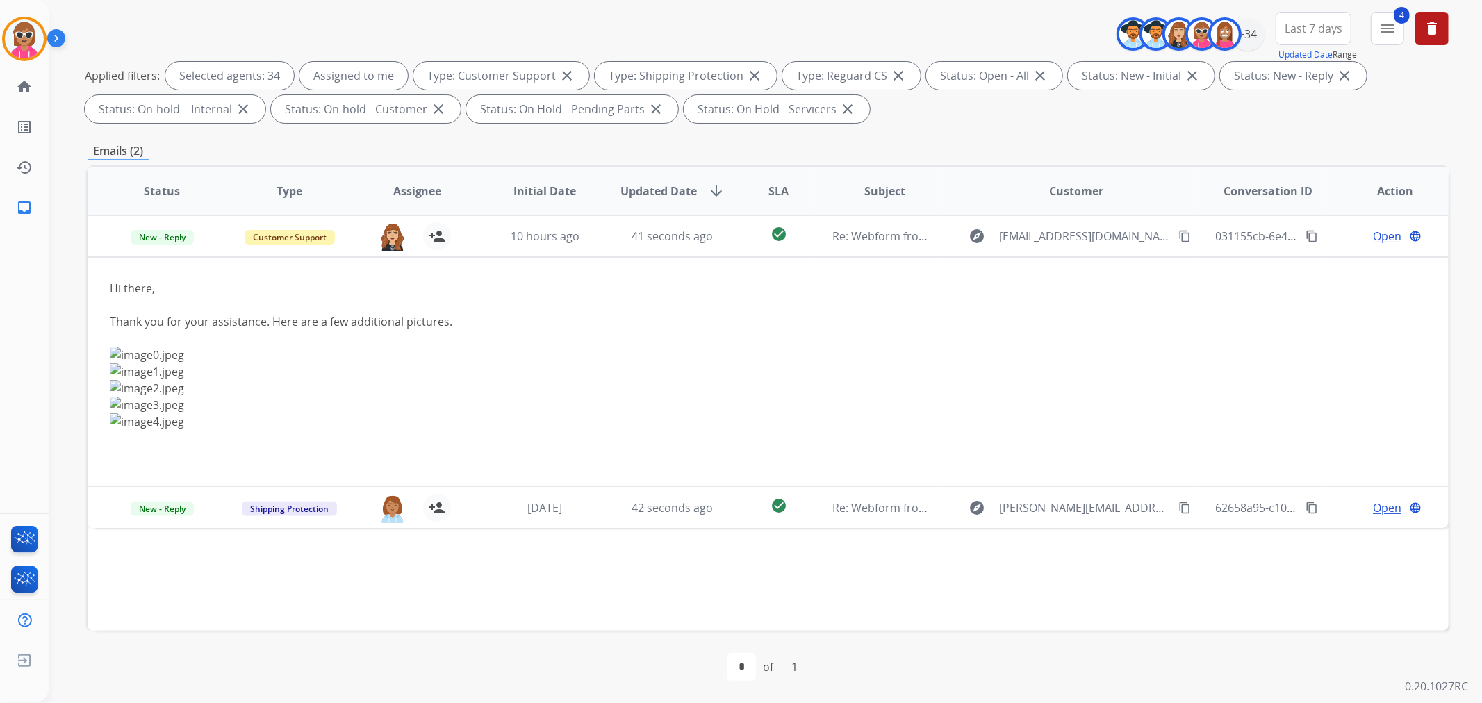
click at [537, 521] on td "[DATE]" at bounding box center [534, 507] width 128 height 42
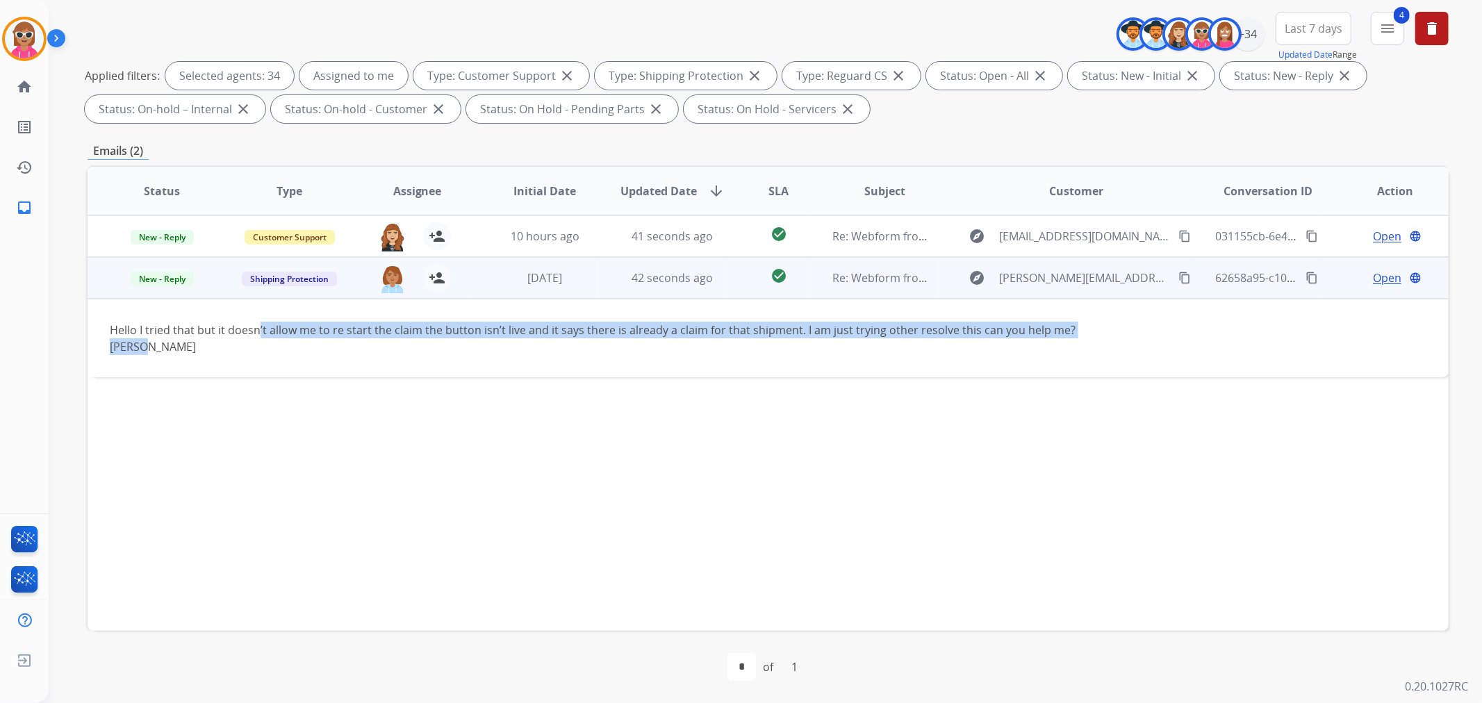
drag, startPoint x: 255, startPoint y: 329, endPoint x: 1054, endPoint y: 349, distance: 799.2
click at [1054, 349] on div "Hello I tried that but it doesn’t allow me to re start the claim the button isn…" at bounding box center [641, 338] width 1062 height 33
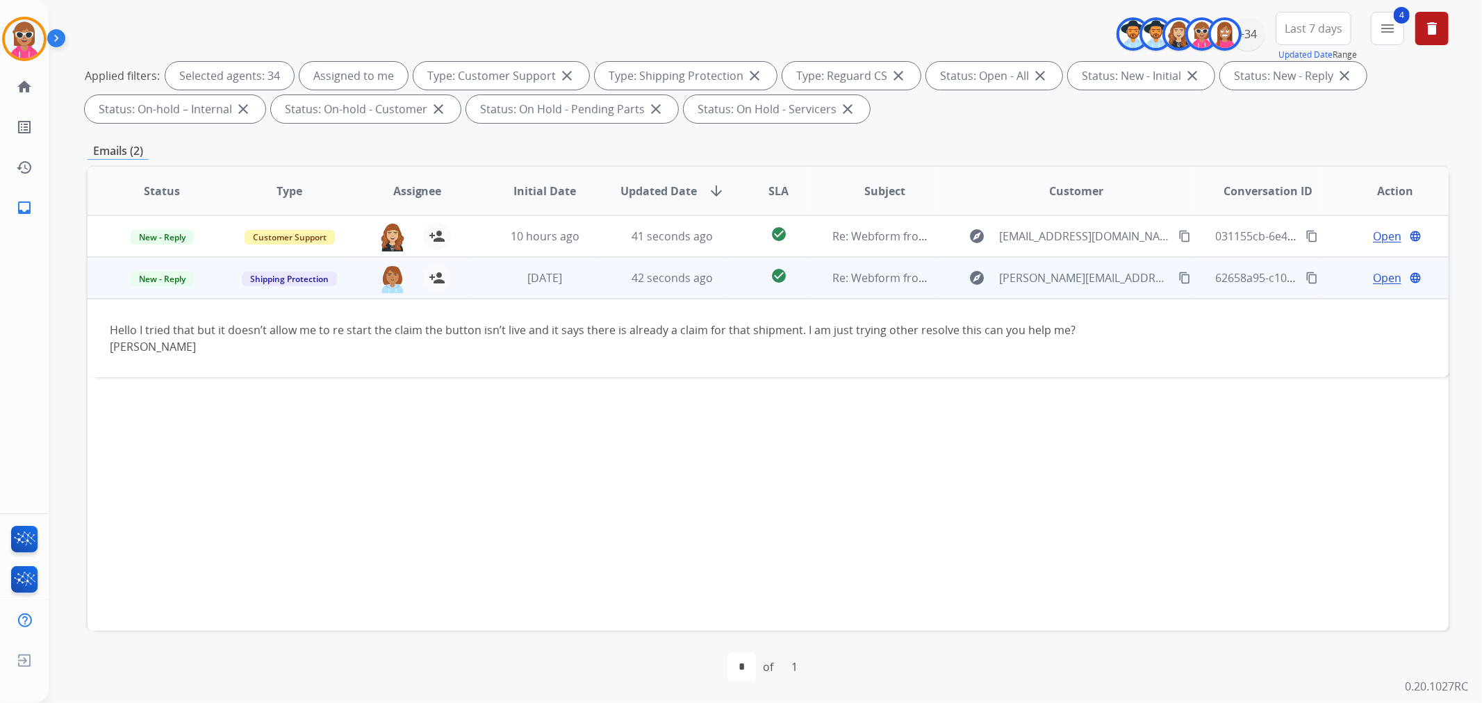
click at [1381, 281] on span "Open" at bounding box center [1387, 278] width 28 height 17
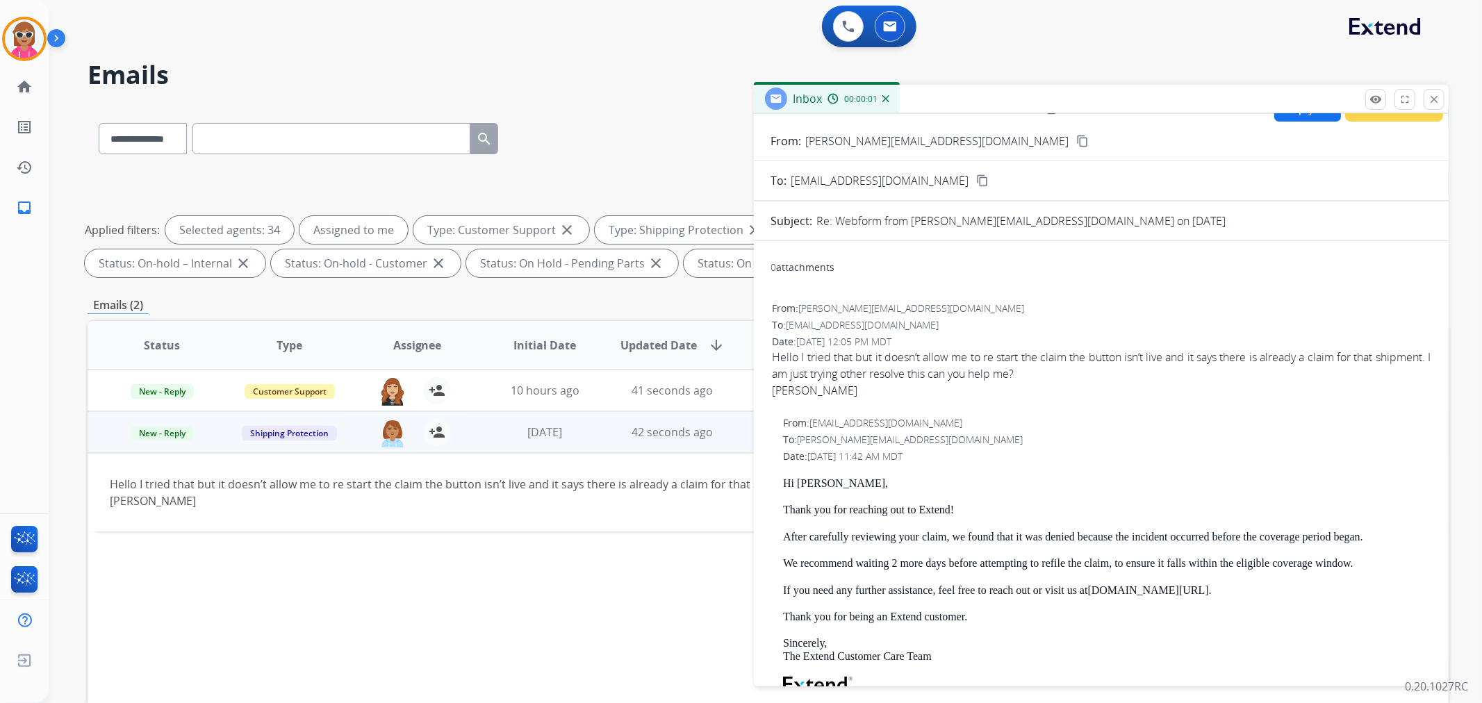
scroll to position [0, 0]
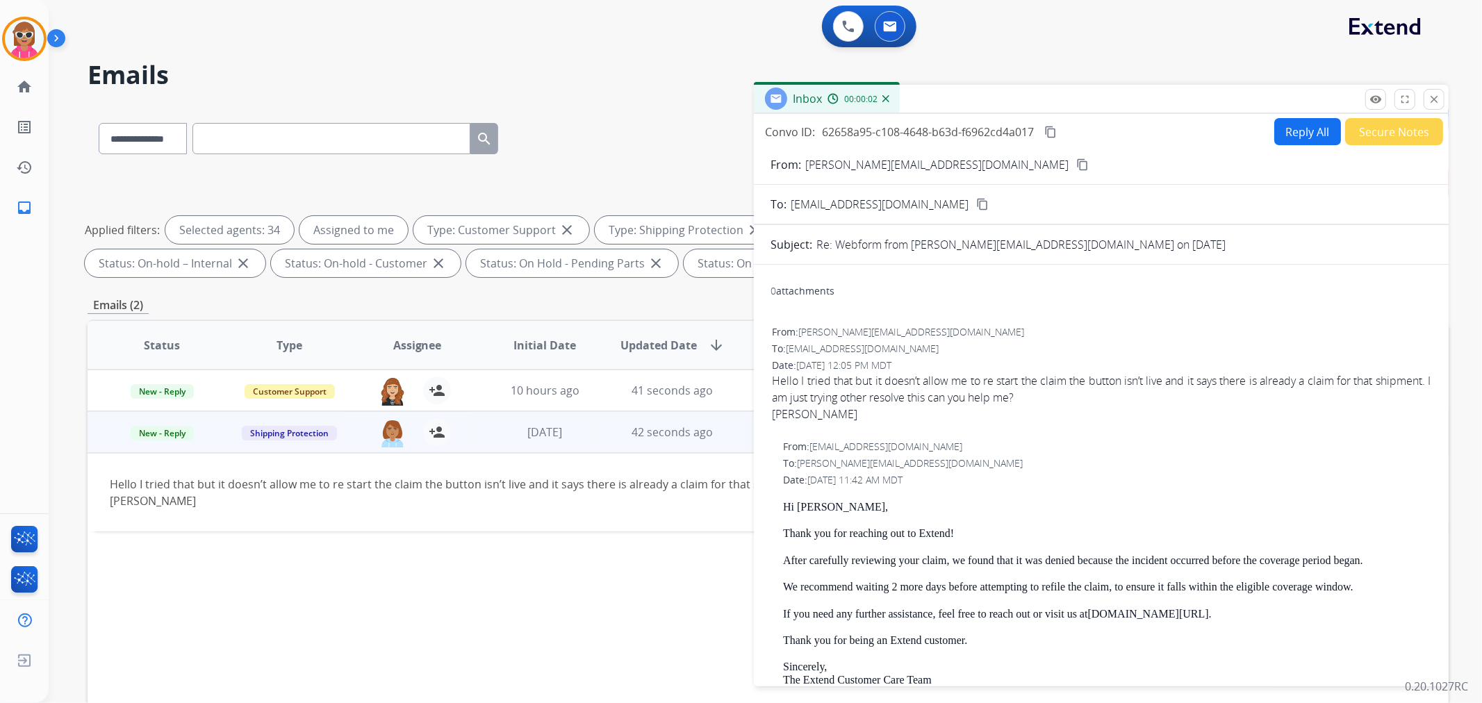
click at [1300, 129] on button "Reply All" at bounding box center [1307, 131] width 67 height 27
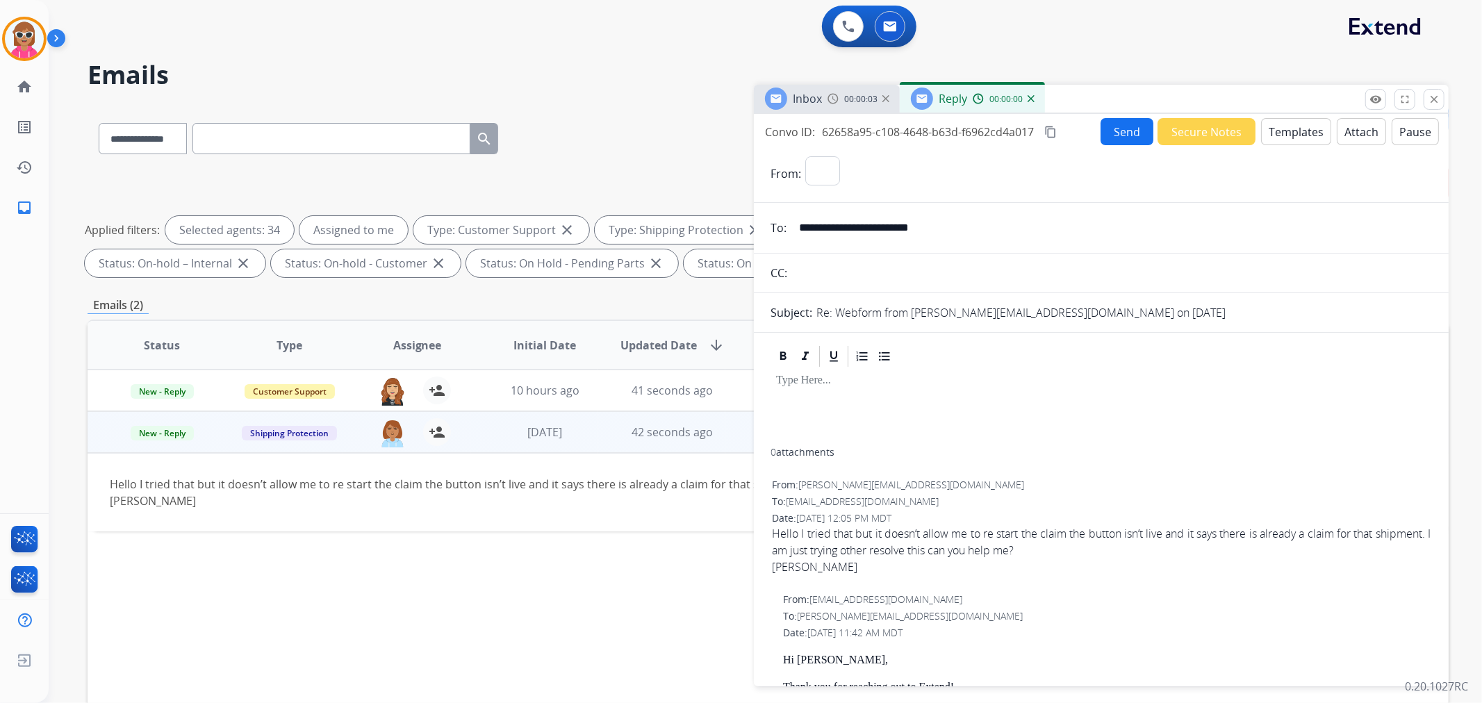
select select "**********"
click at [1295, 130] on button "Templates" at bounding box center [1296, 131] width 70 height 27
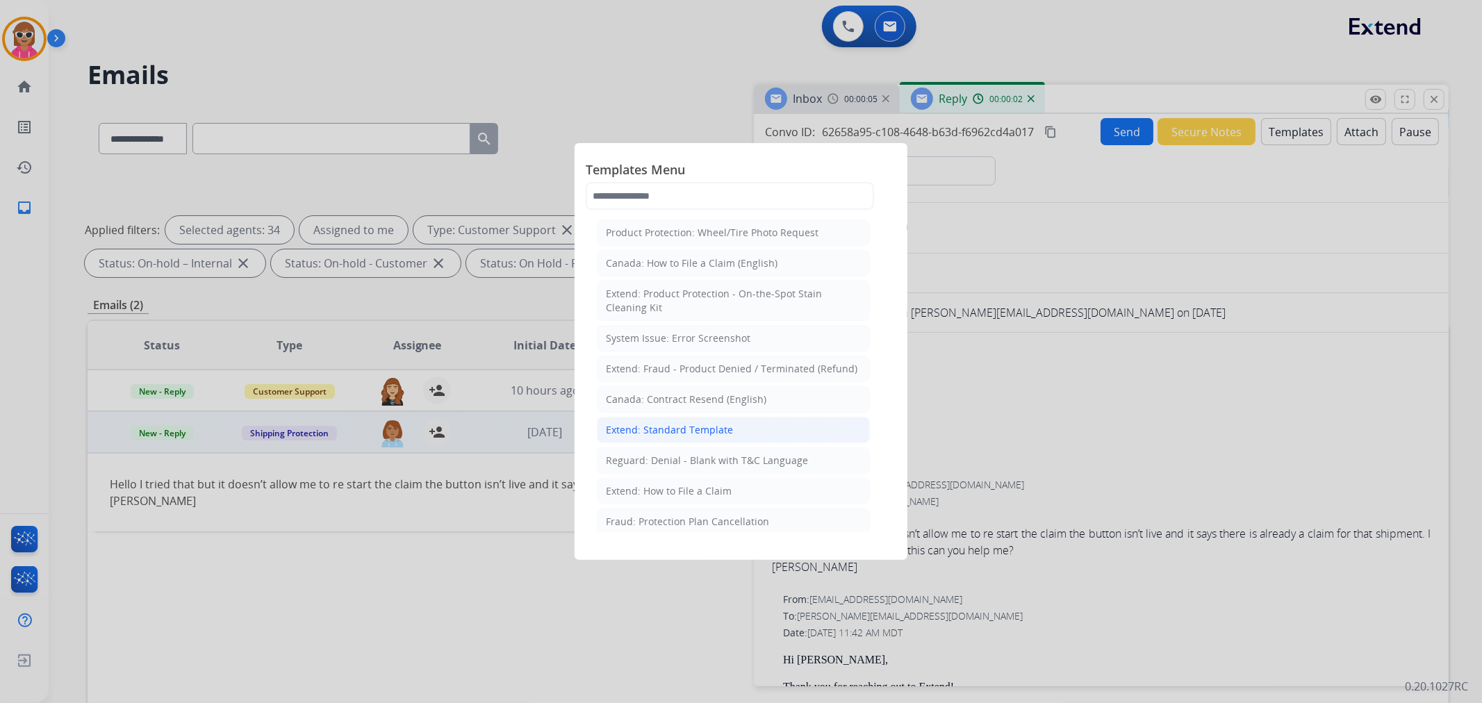
click at [702, 433] on div "Extend: Standard Template" at bounding box center [669, 430] width 127 height 14
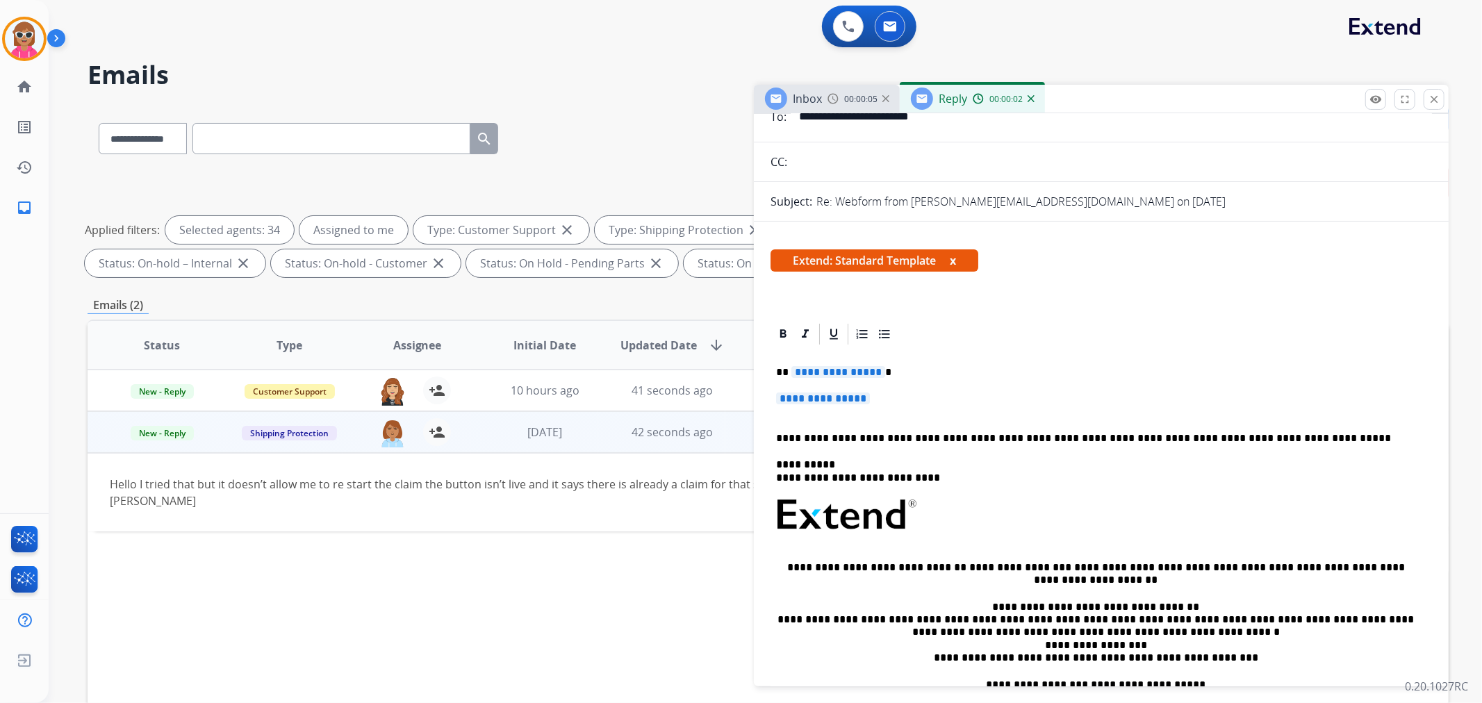
scroll to position [154, 0]
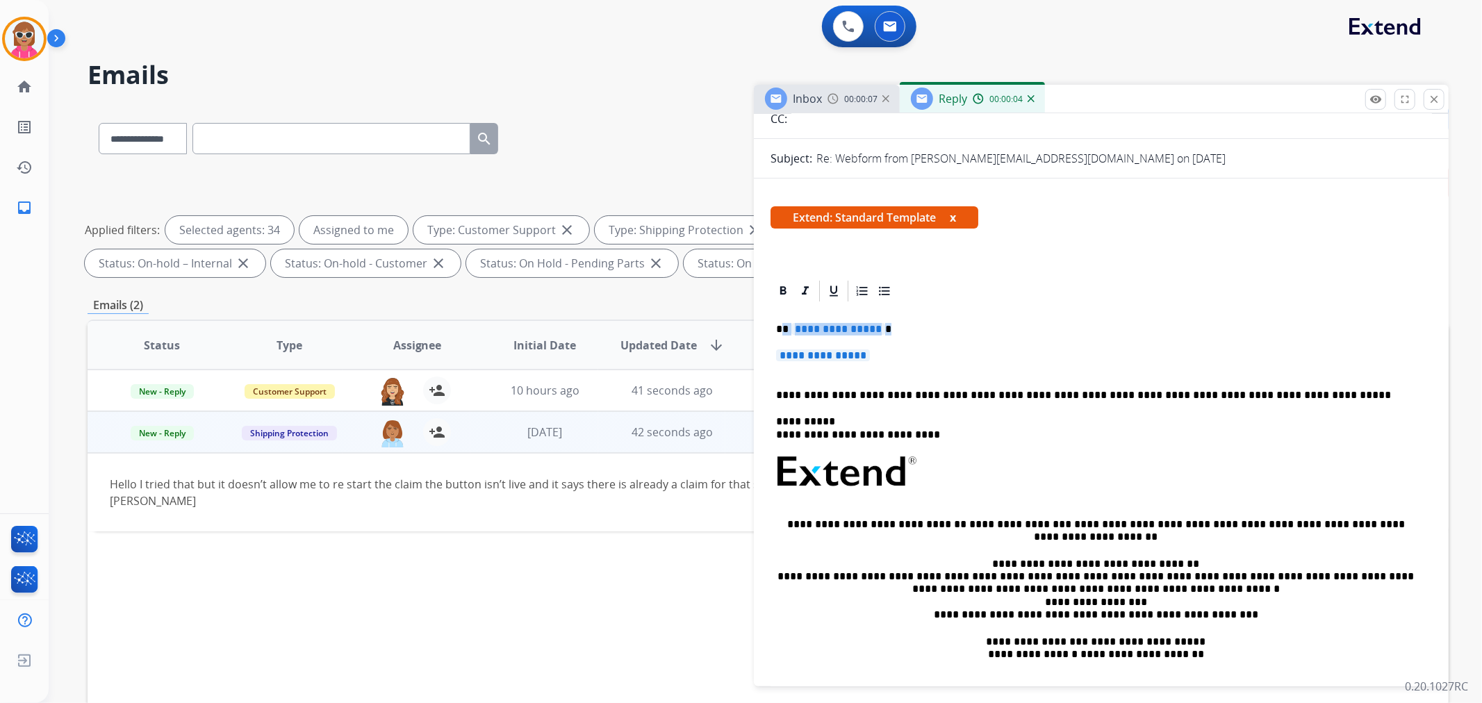
drag, startPoint x: 850, startPoint y: 339, endPoint x: 800, endPoint y: 338, distance: 50.7
click at [786, 315] on div "**********" at bounding box center [1101, 513] width 661 height 418
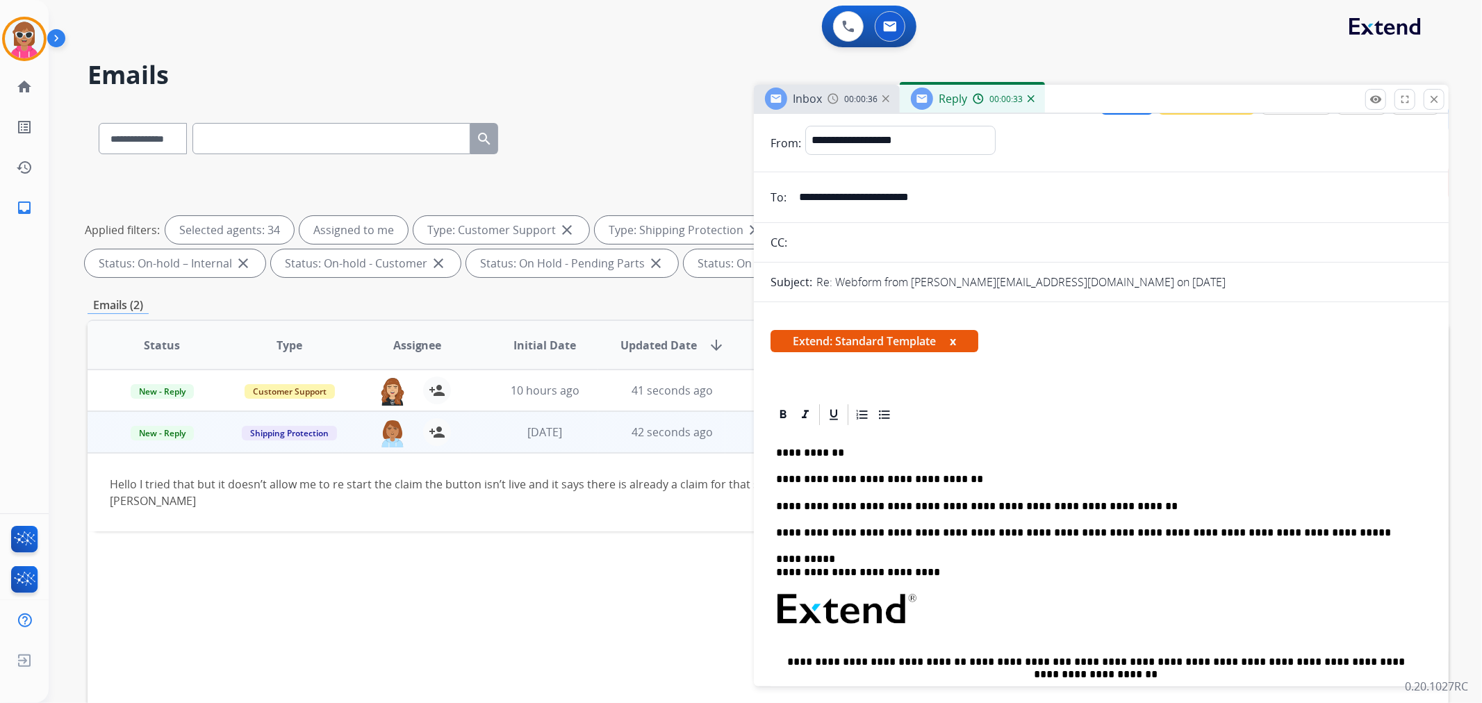
scroll to position [0, 0]
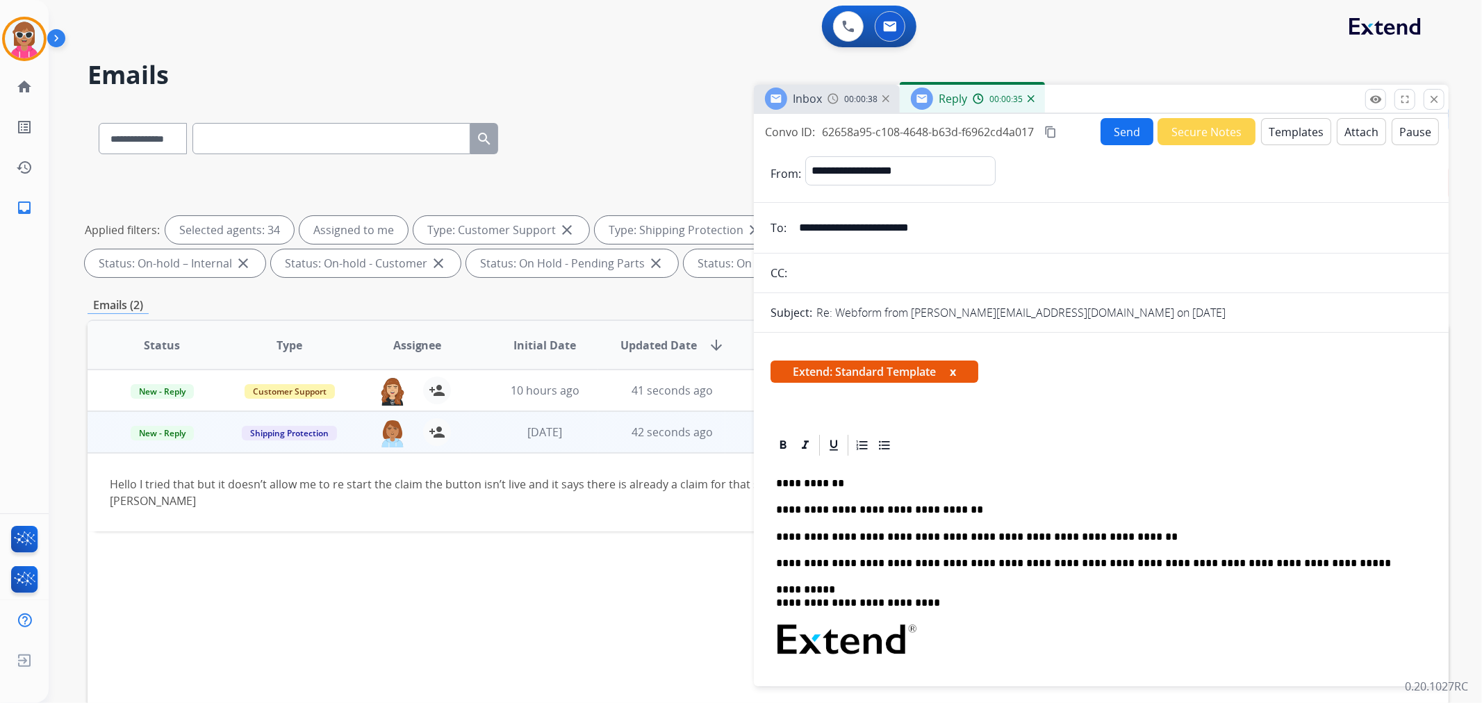
drag, startPoint x: 954, startPoint y: 230, endPoint x: 714, endPoint y: 245, distance: 240.9
click at [714, 245] on div "**********" at bounding box center [768, 482] width 1361 height 752
click at [1129, 129] on button "Send" at bounding box center [1127, 131] width 53 height 27
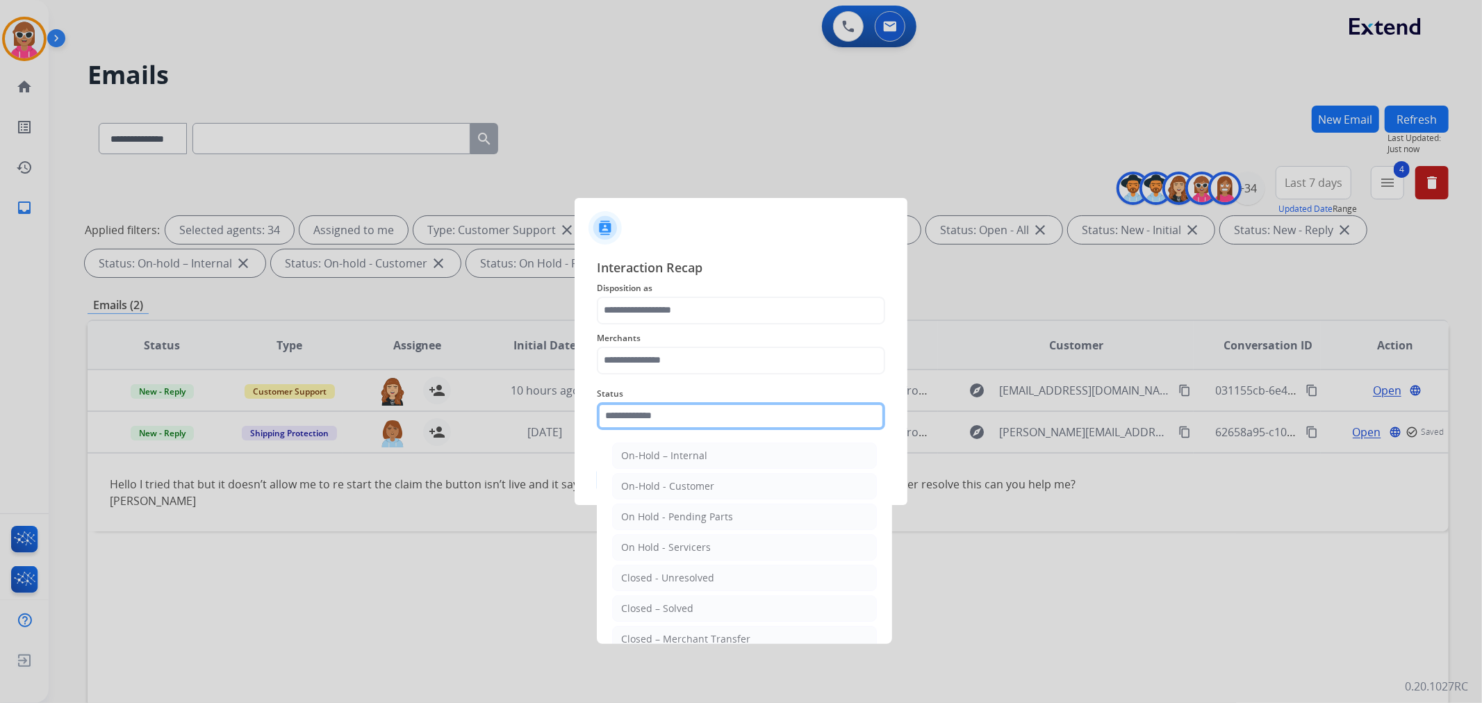
click at [734, 422] on input "text" at bounding box center [741, 416] width 288 height 28
click at [659, 603] on div "Closed – Solved" at bounding box center [657, 609] width 72 height 14
type input "**********"
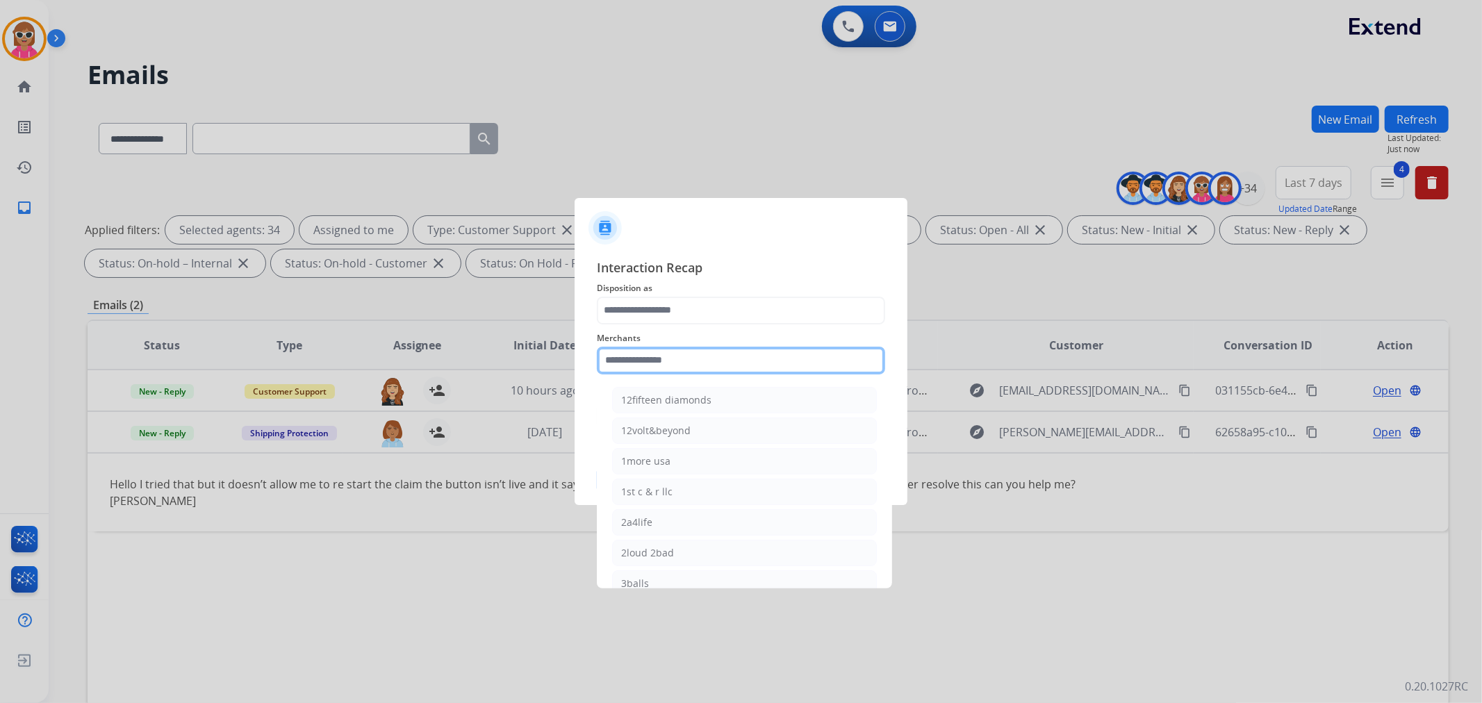
click at [664, 356] on input "text" at bounding box center [741, 361] width 288 height 28
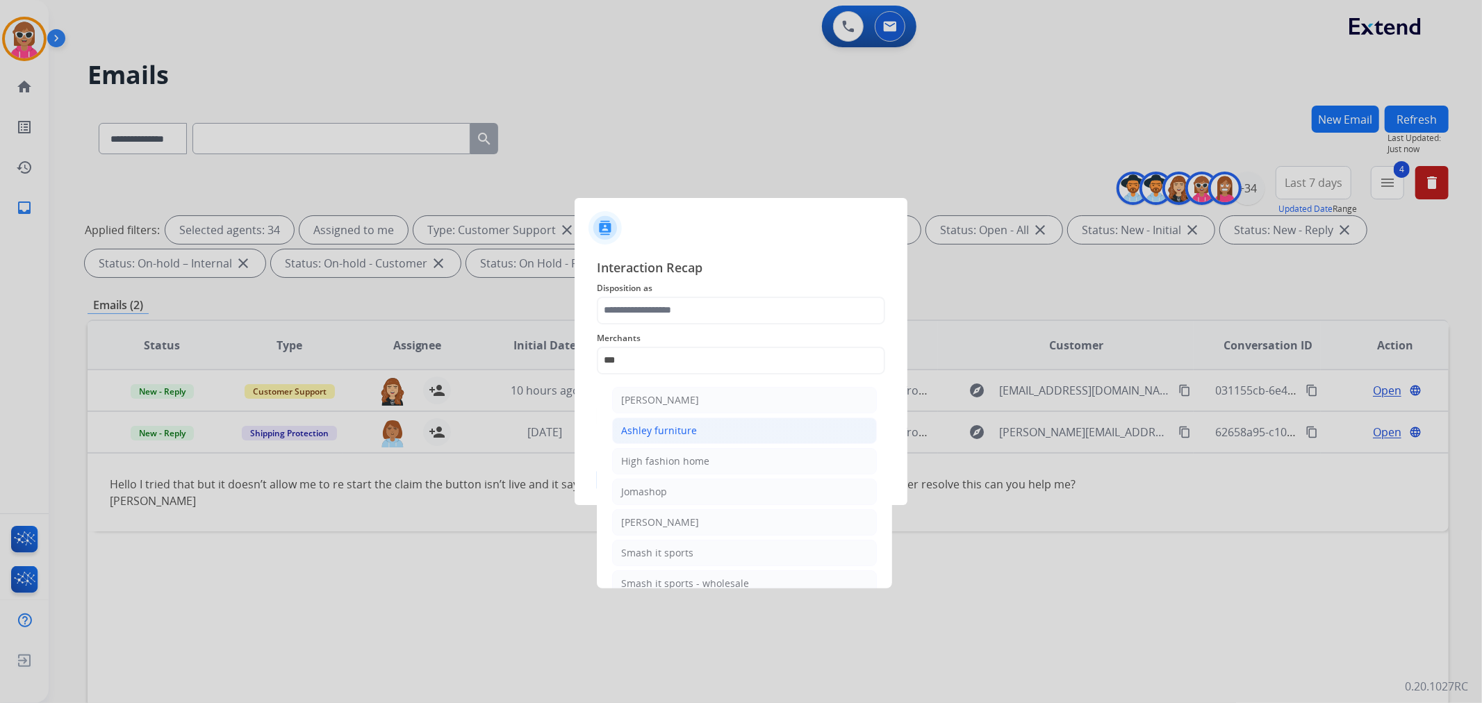
click at [682, 439] on li "Ashley furniture" at bounding box center [744, 431] width 265 height 26
type input "**********"
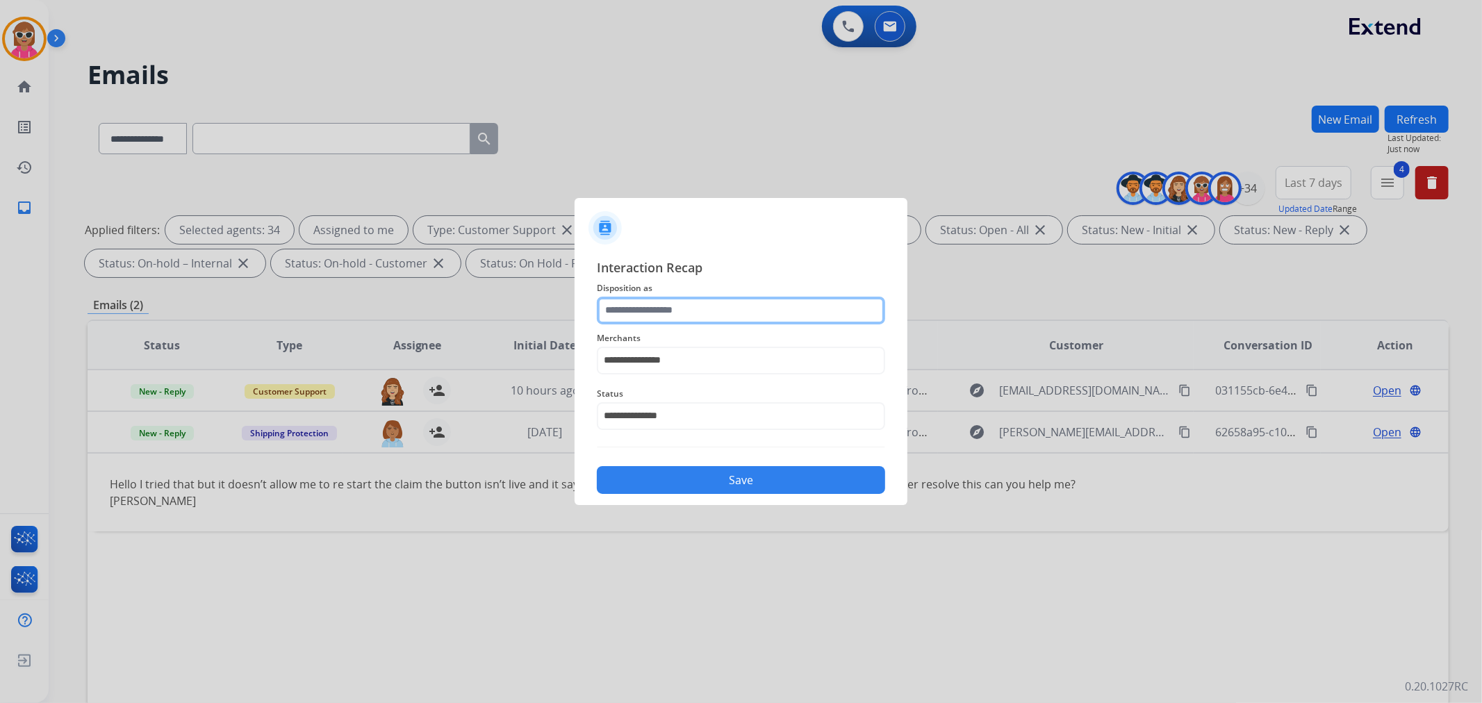
click at [662, 302] on input "text" at bounding box center [741, 311] width 288 height 28
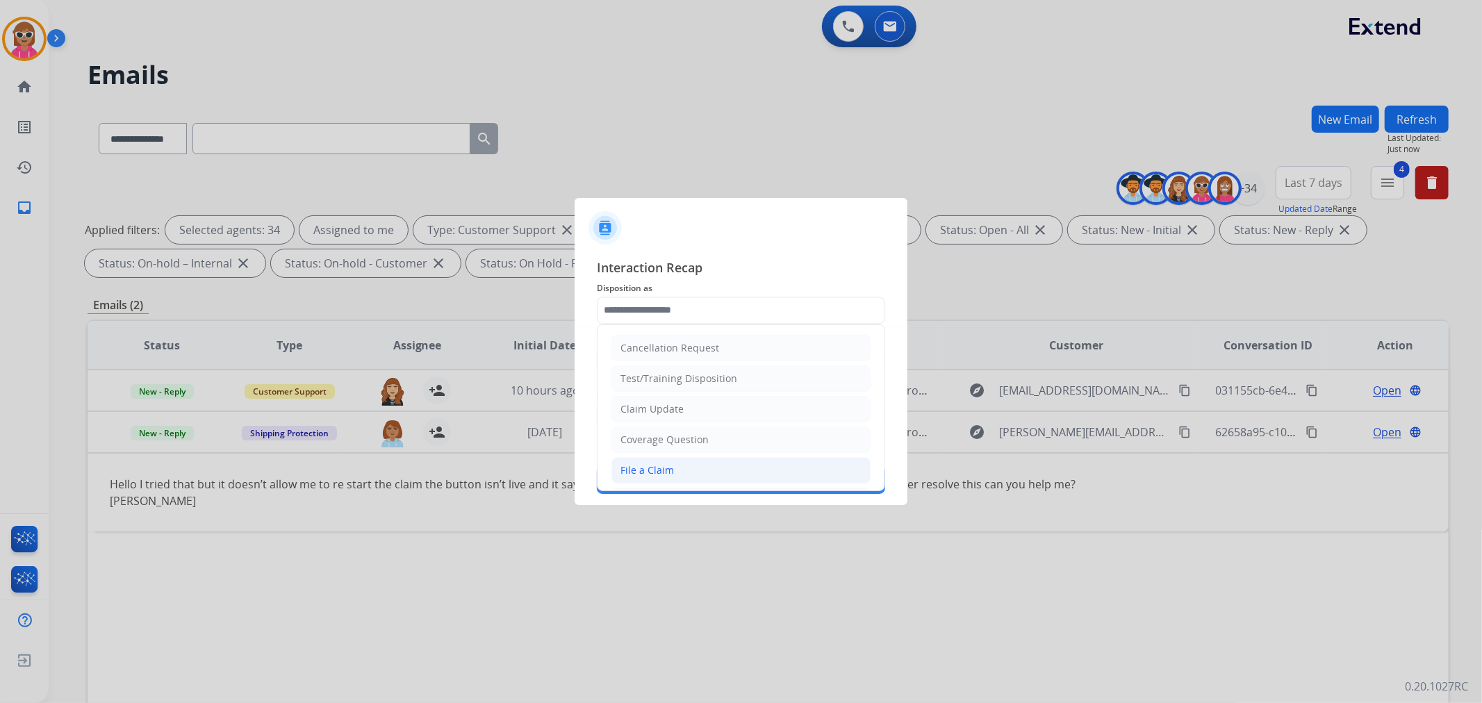
click at [650, 465] on div "File a Claim" at bounding box center [646, 470] width 53 height 14
type input "**********"
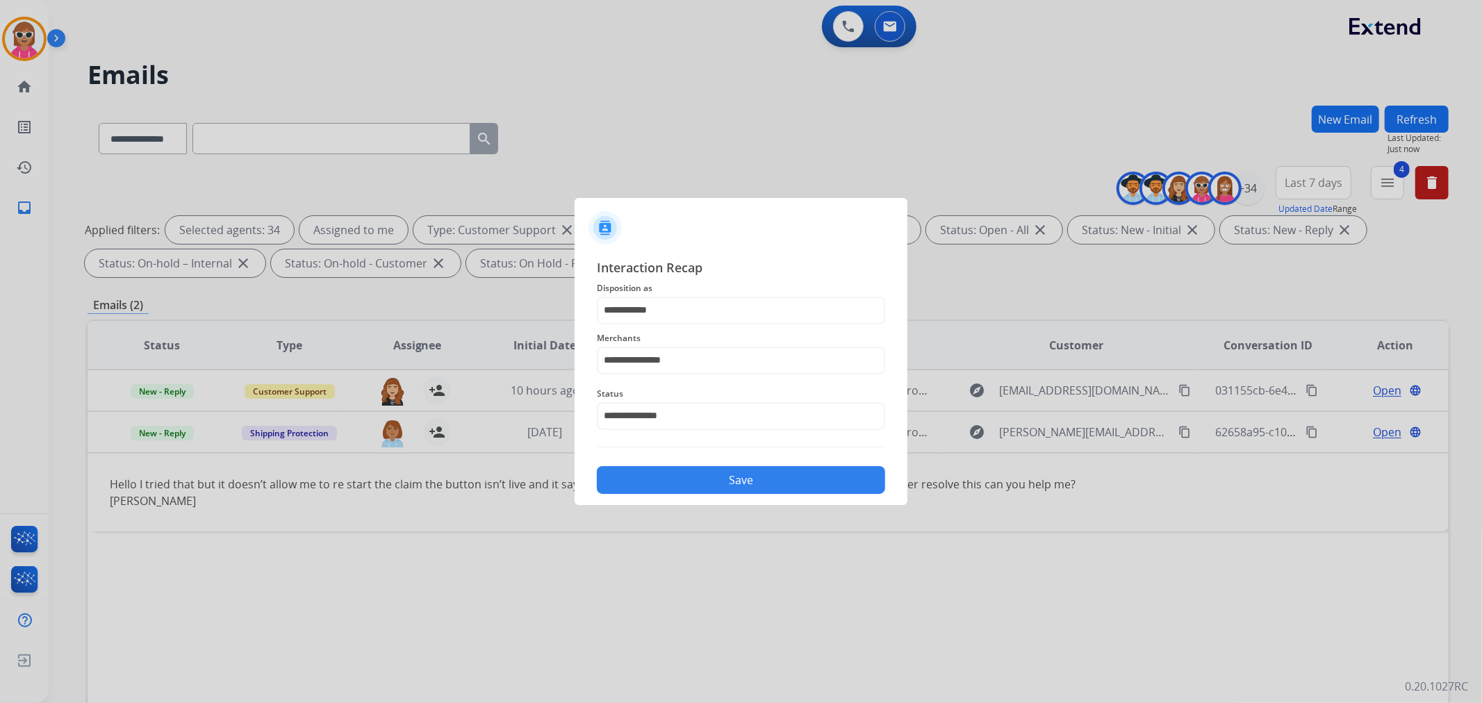
click at [650, 466] on div "Save" at bounding box center [741, 476] width 288 height 36
click at [652, 472] on button "Save" at bounding box center [741, 480] width 288 height 28
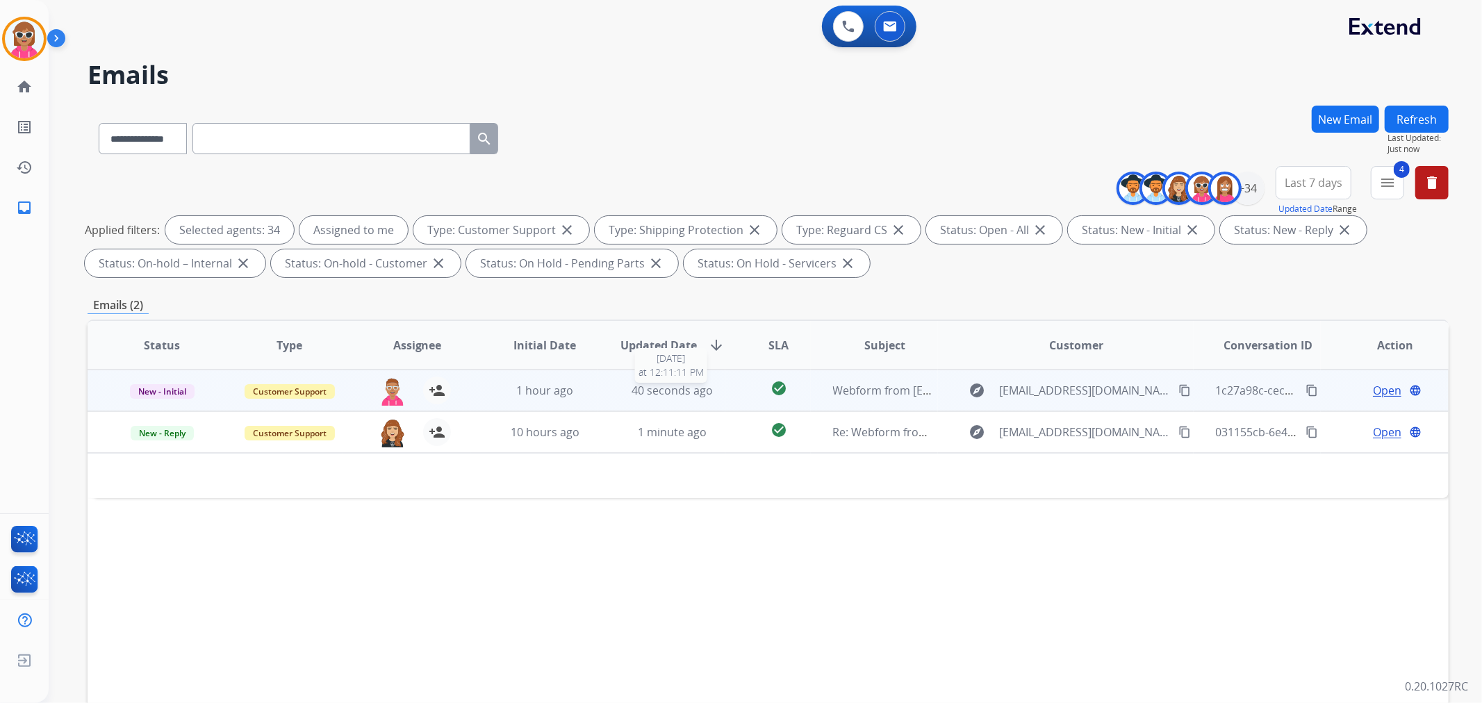
click at [642, 397] on div "40 seconds ago" at bounding box center [672, 390] width 105 height 17
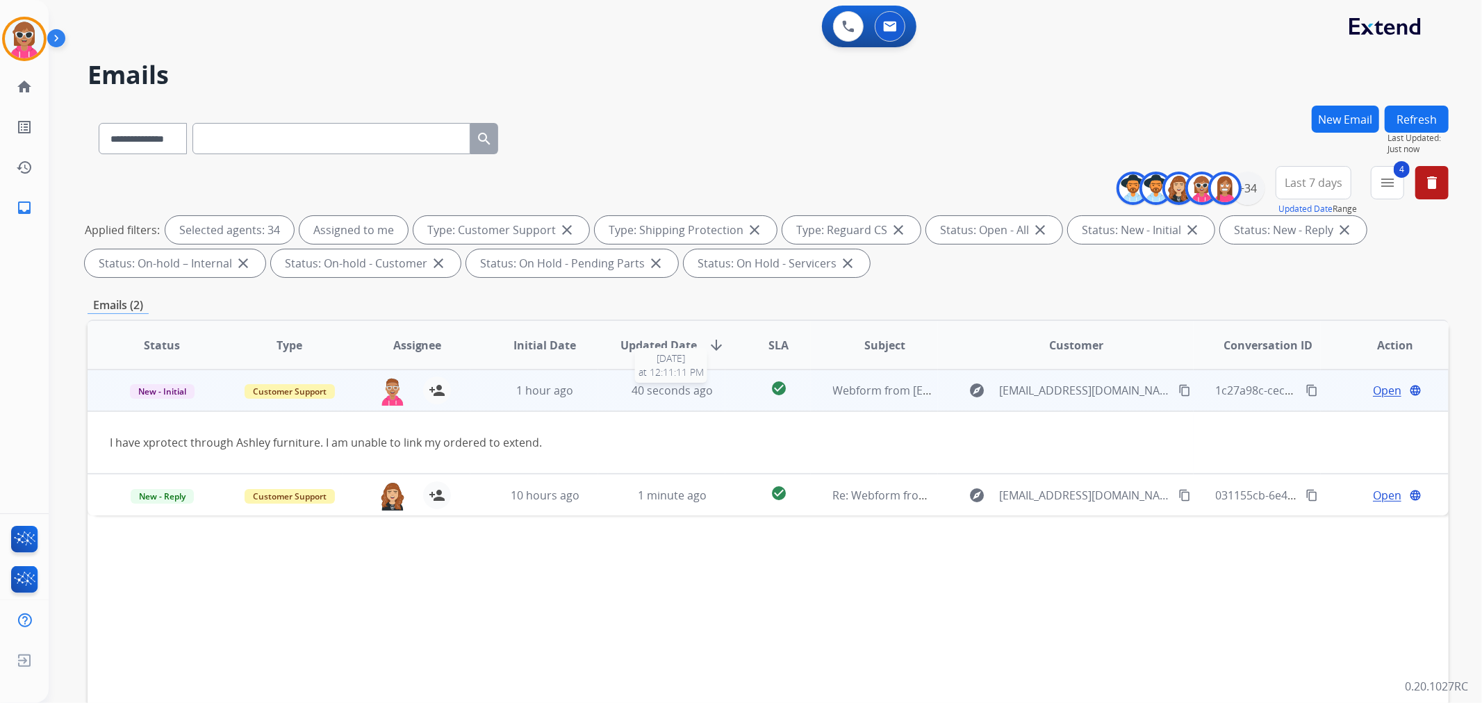
click at [642, 397] on div "40 seconds ago" at bounding box center [672, 390] width 105 height 17
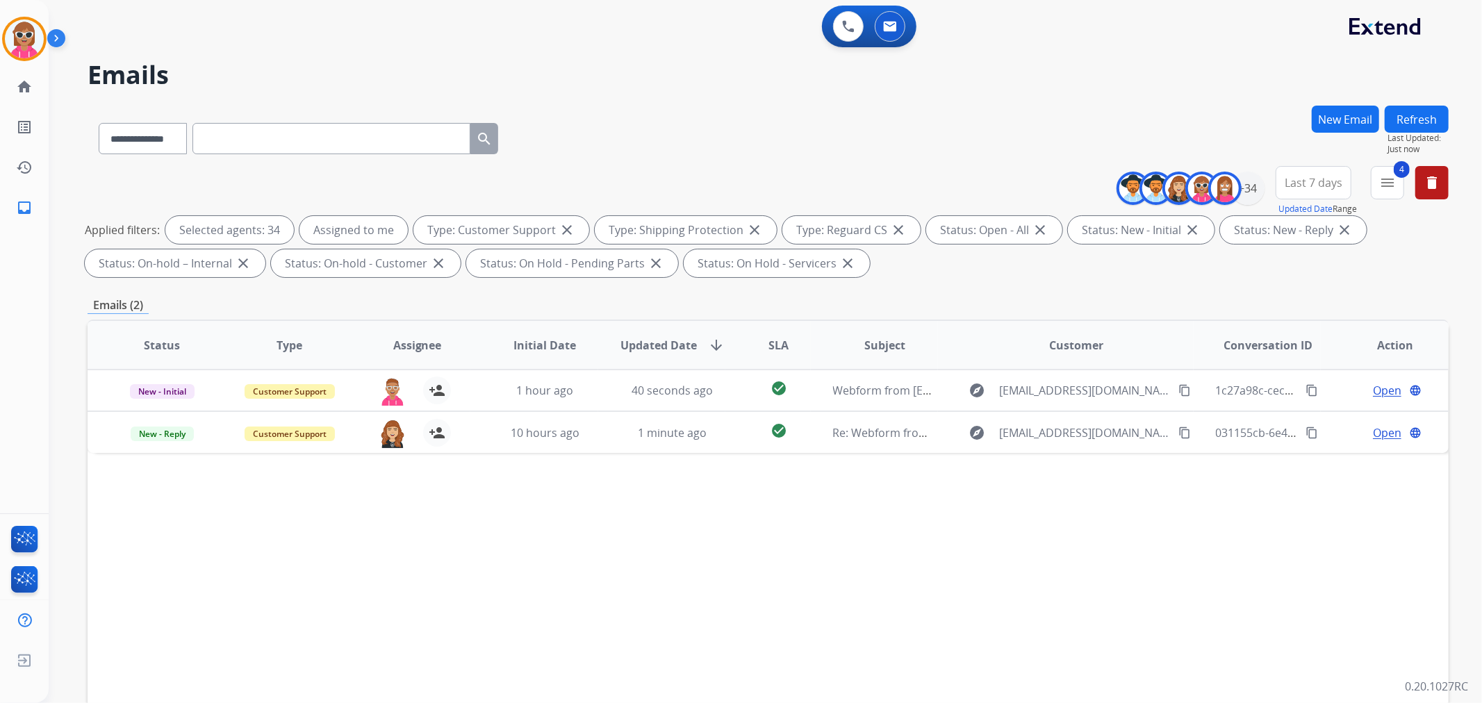
click at [1422, 127] on button "Refresh" at bounding box center [1417, 119] width 64 height 27
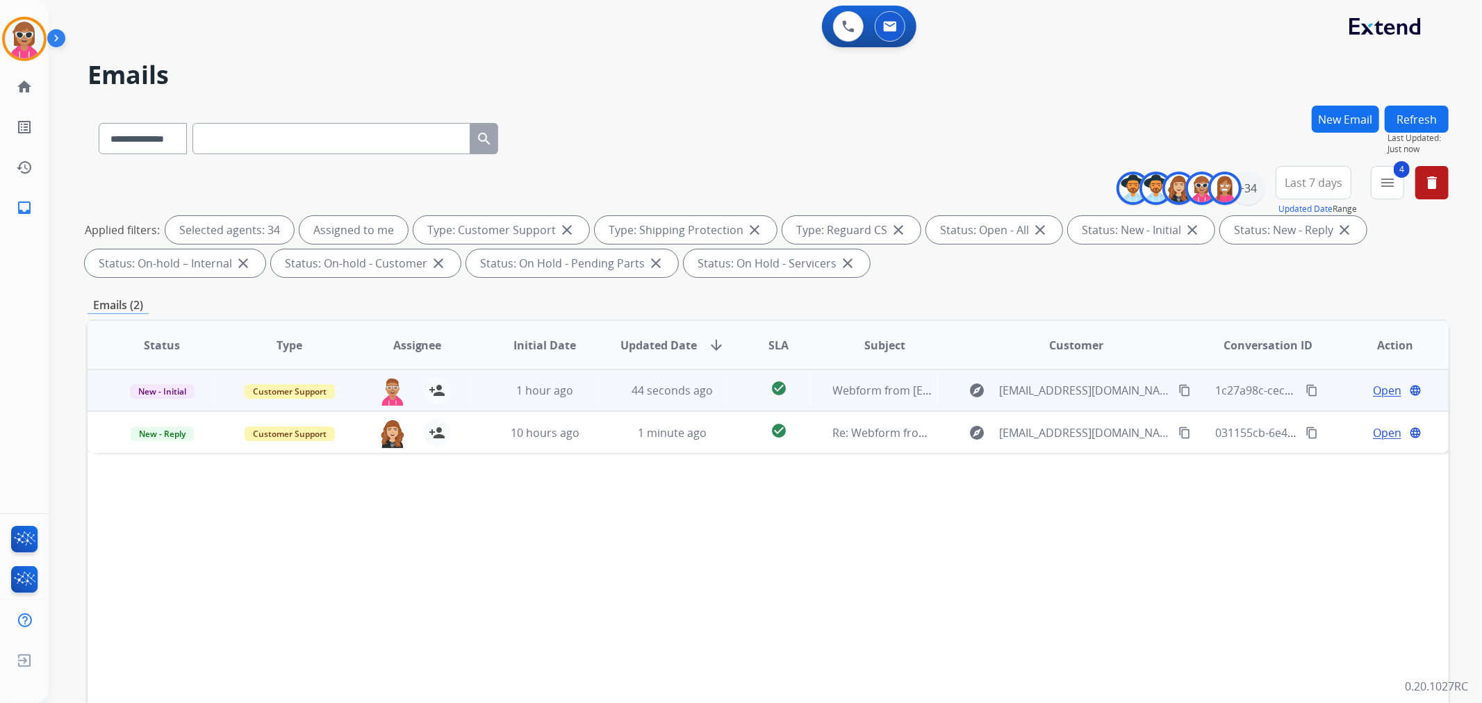
click at [572, 410] on td "1 hour ago" at bounding box center [534, 391] width 128 height 42
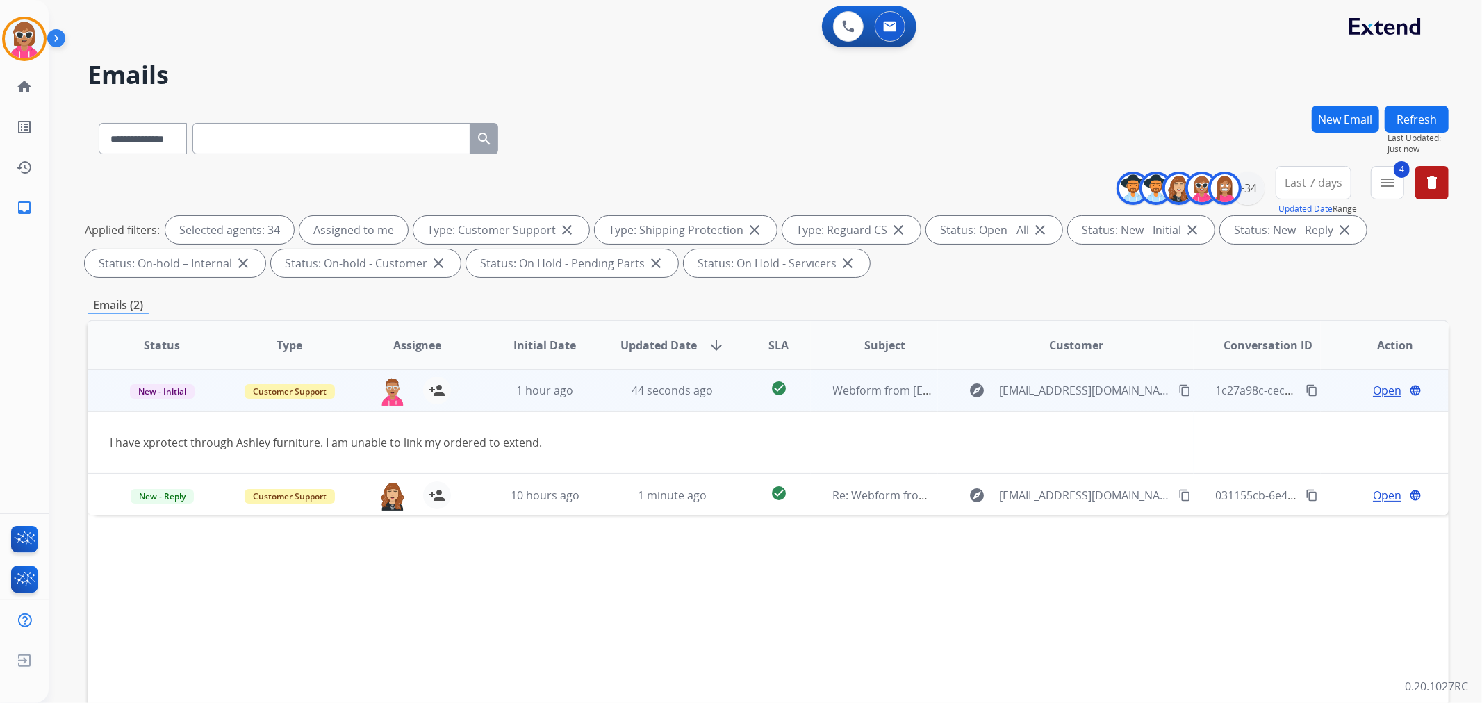
click at [572, 410] on td "1 hour ago" at bounding box center [534, 391] width 128 height 42
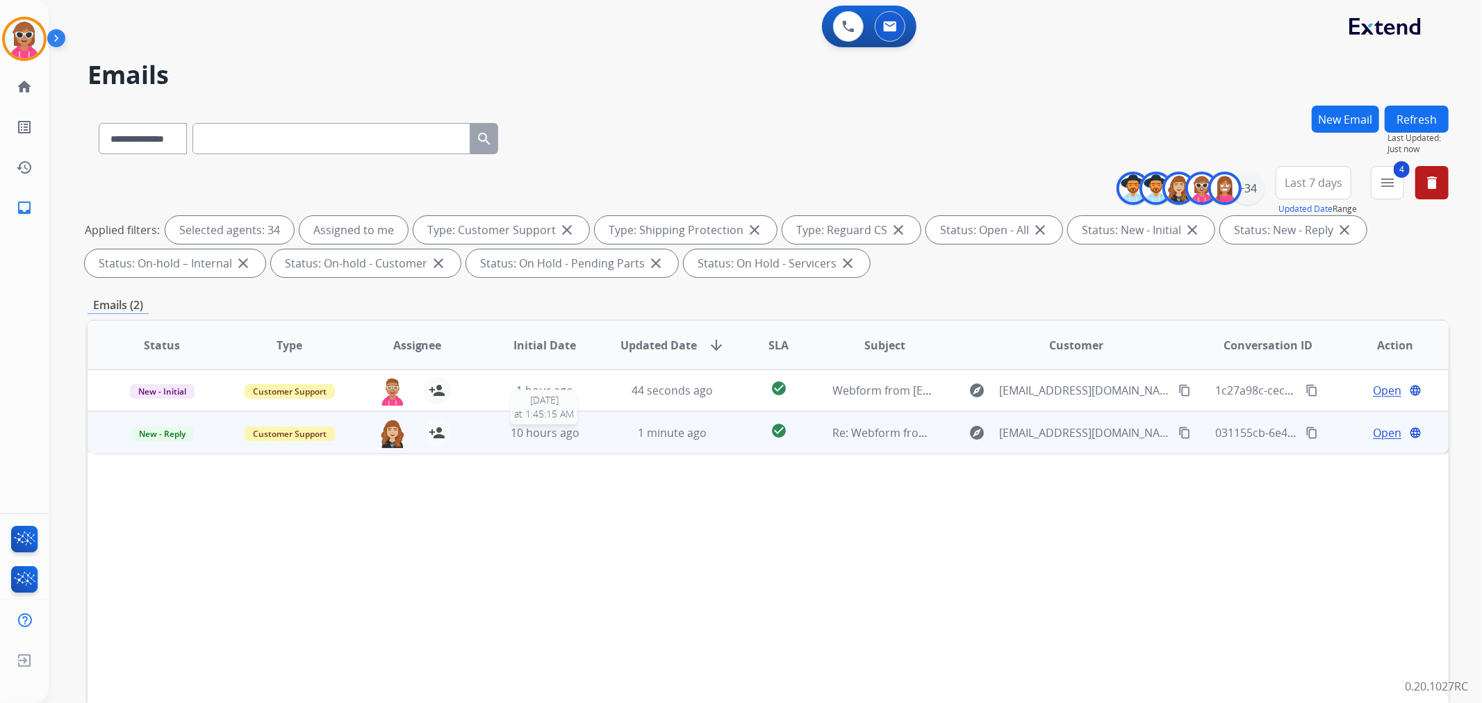
click at [580, 438] on div "10 hours ago" at bounding box center [545, 433] width 105 height 17
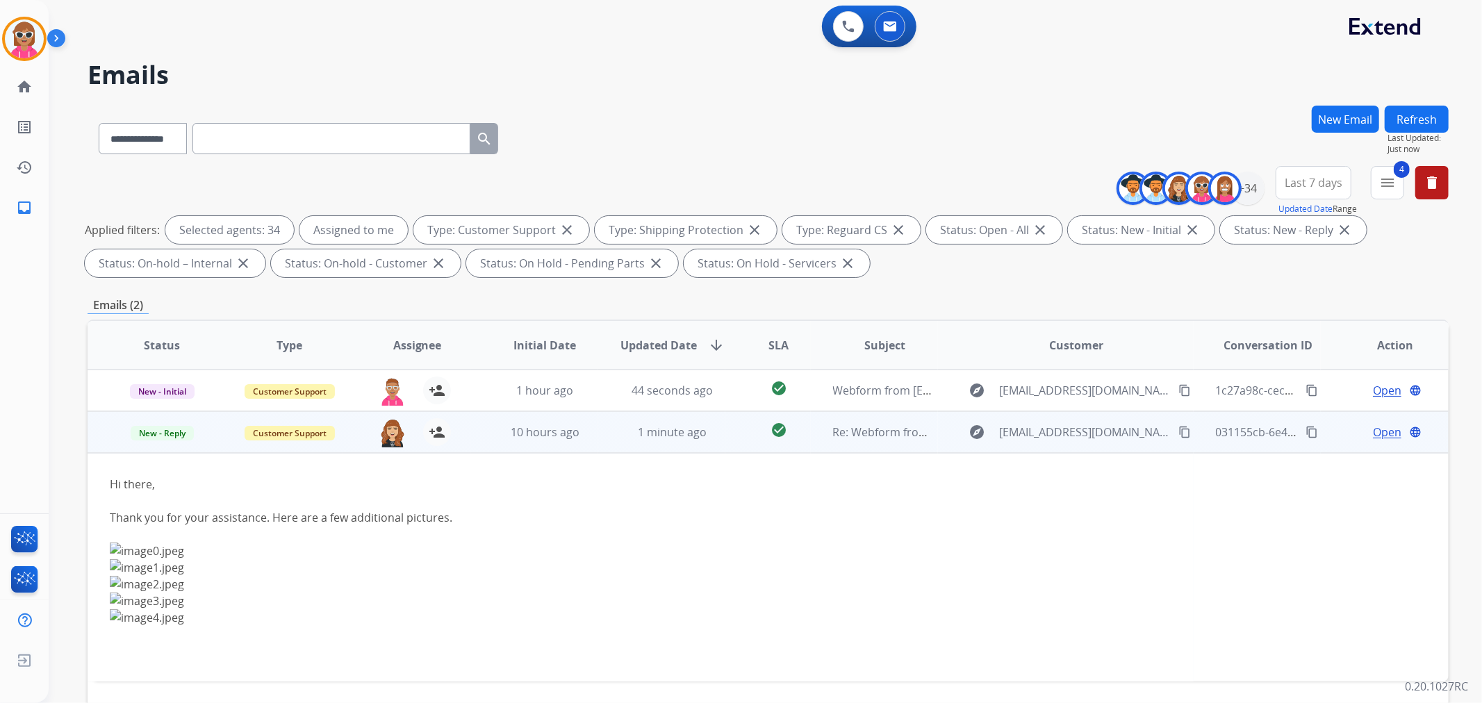
click at [1178, 432] on mat-icon "content_copy" at bounding box center [1184, 432] width 13 height 13
click at [1381, 429] on span "Open" at bounding box center [1387, 432] width 28 height 17
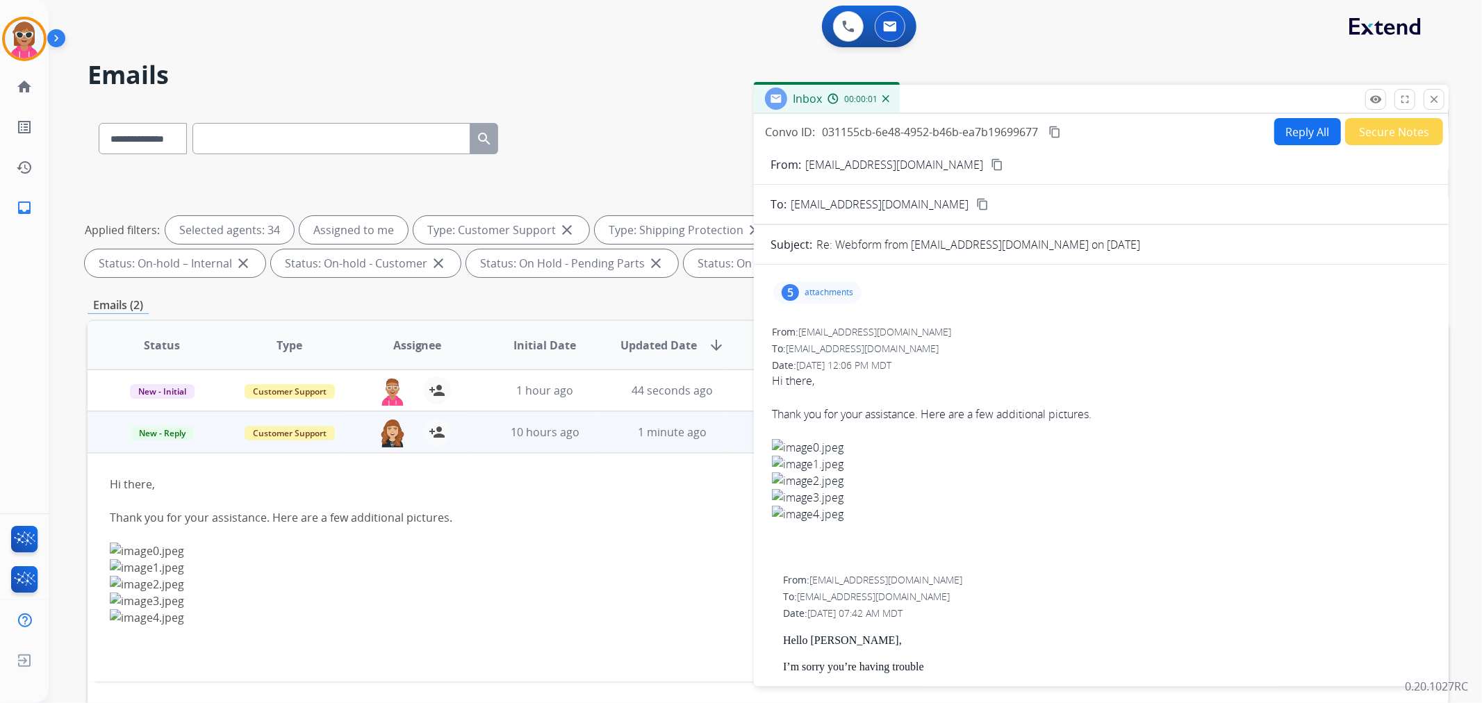
click at [834, 295] on p "attachments" at bounding box center [829, 292] width 49 height 11
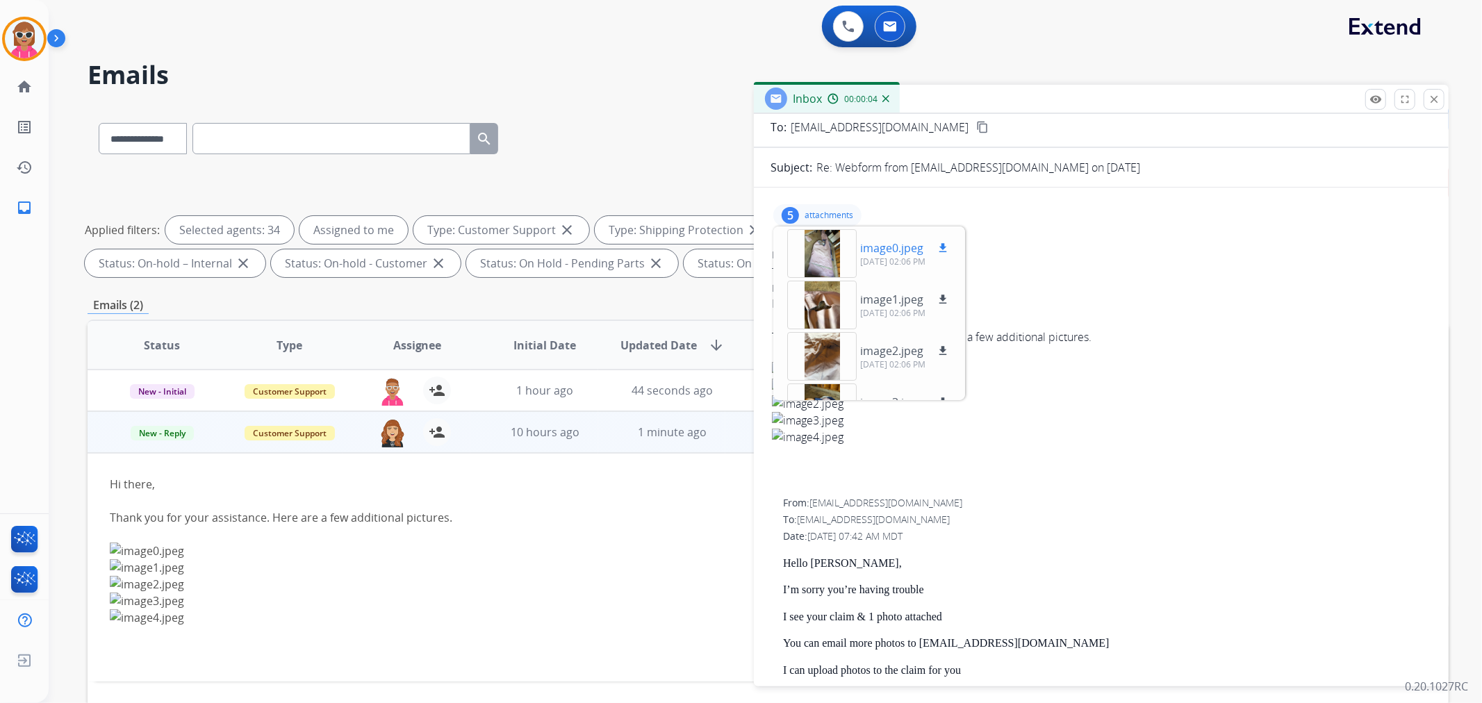
click at [825, 257] on div at bounding box center [821, 253] width 69 height 49
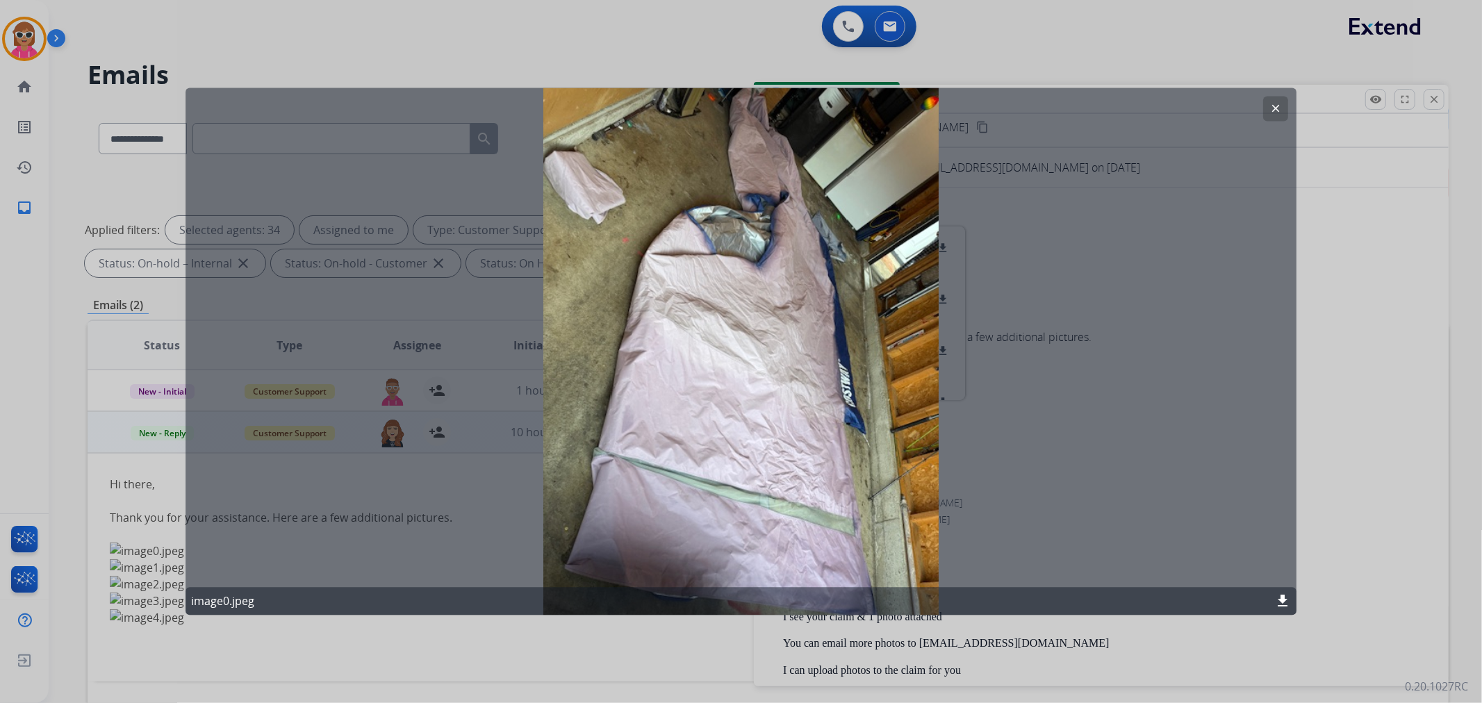
click at [1283, 101] on button "clear" at bounding box center [1275, 109] width 25 height 25
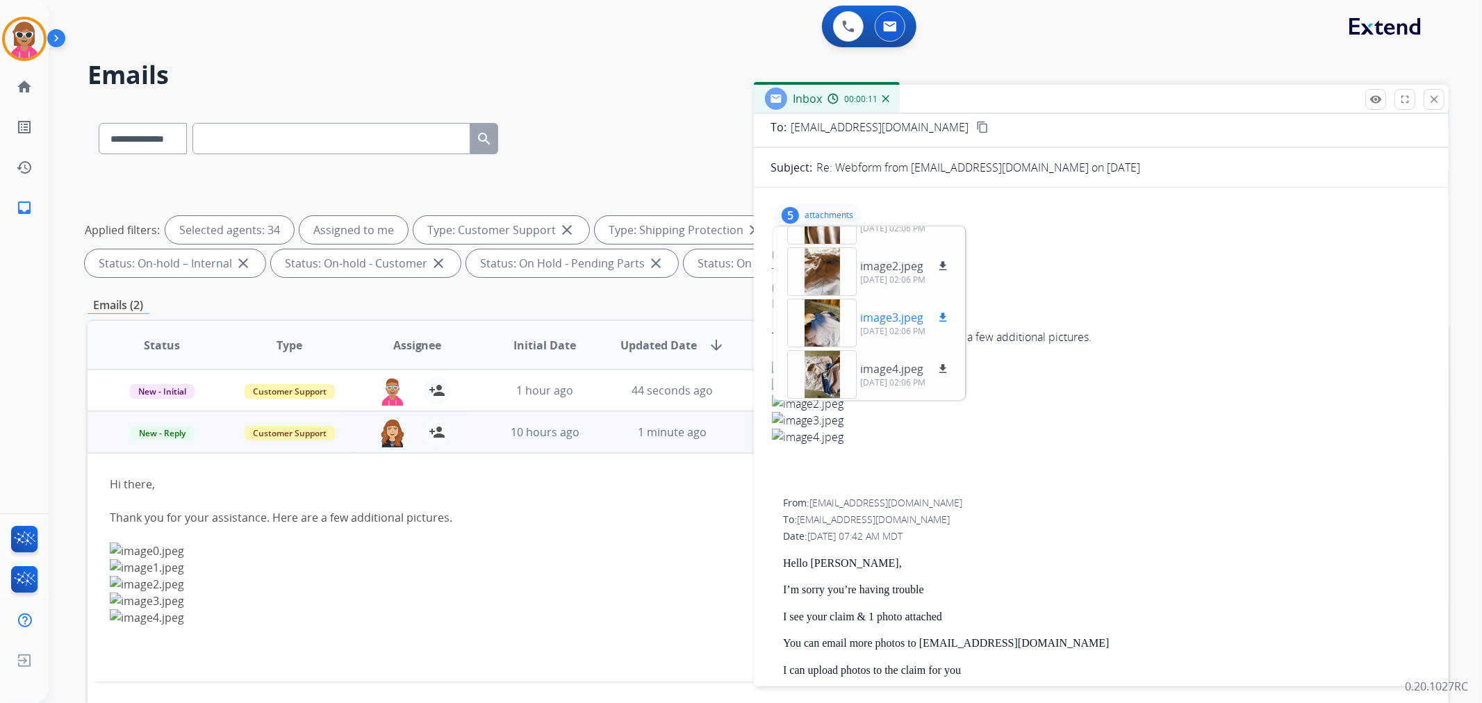
scroll to position [85, 0]
click at [832, 386] on div at bounding box center [821, 373] width 69 height 49
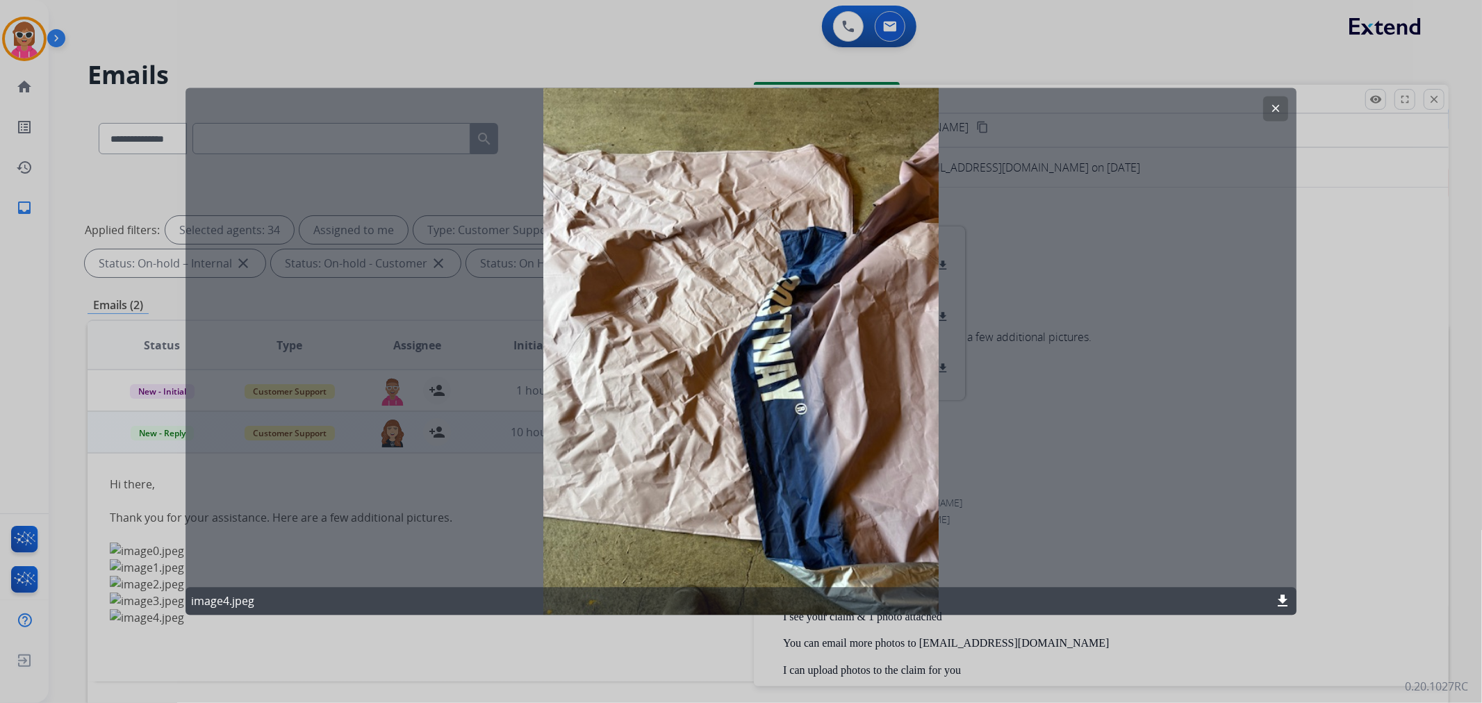
drag, startPoint x: 1287, startPoint y: 107, endPoint x: 1084, endPoint y: 206, distance: 225.6
click at [1286, 107] on button "clear" at bounding box center [1275, 109] width 25 height 25
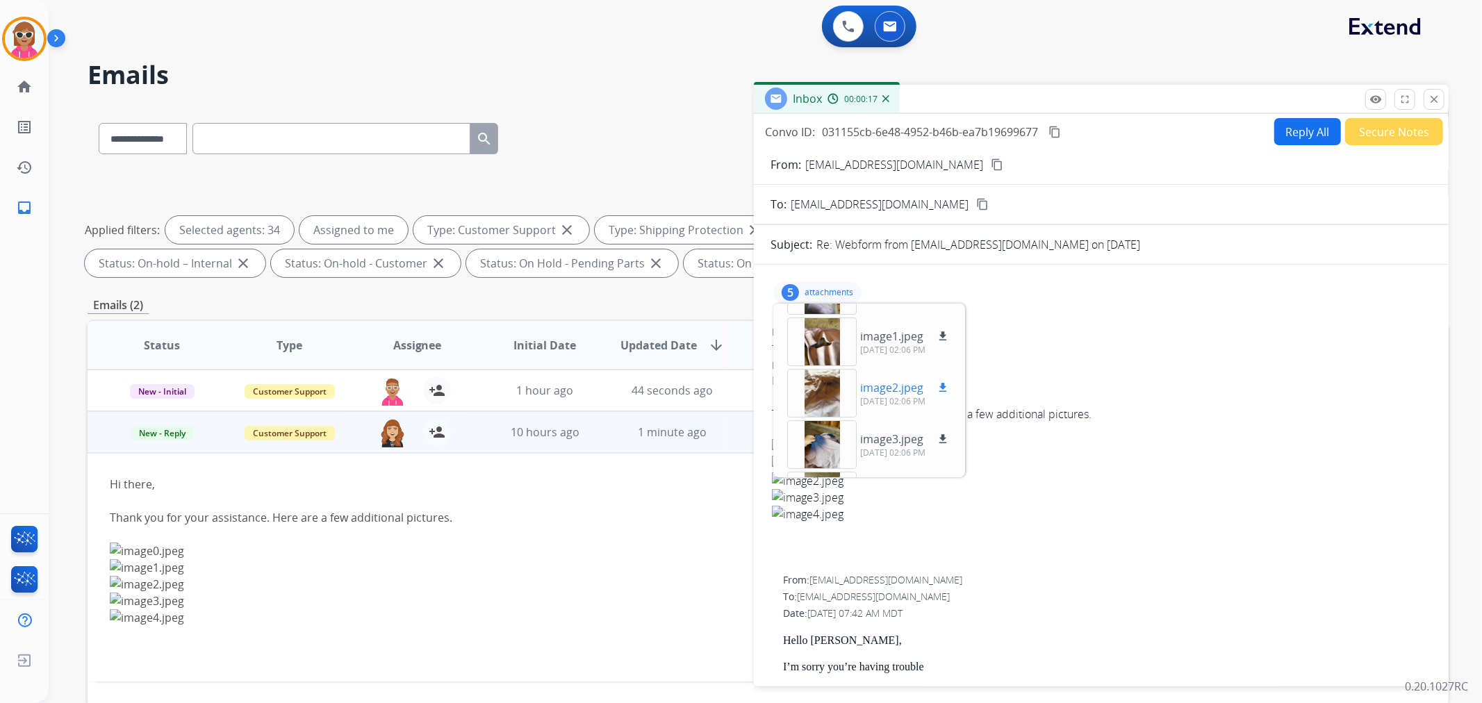
scroll to position [0, 0]
click at [827, 323] on div at bounding box center [821, 330] width 69 height 49
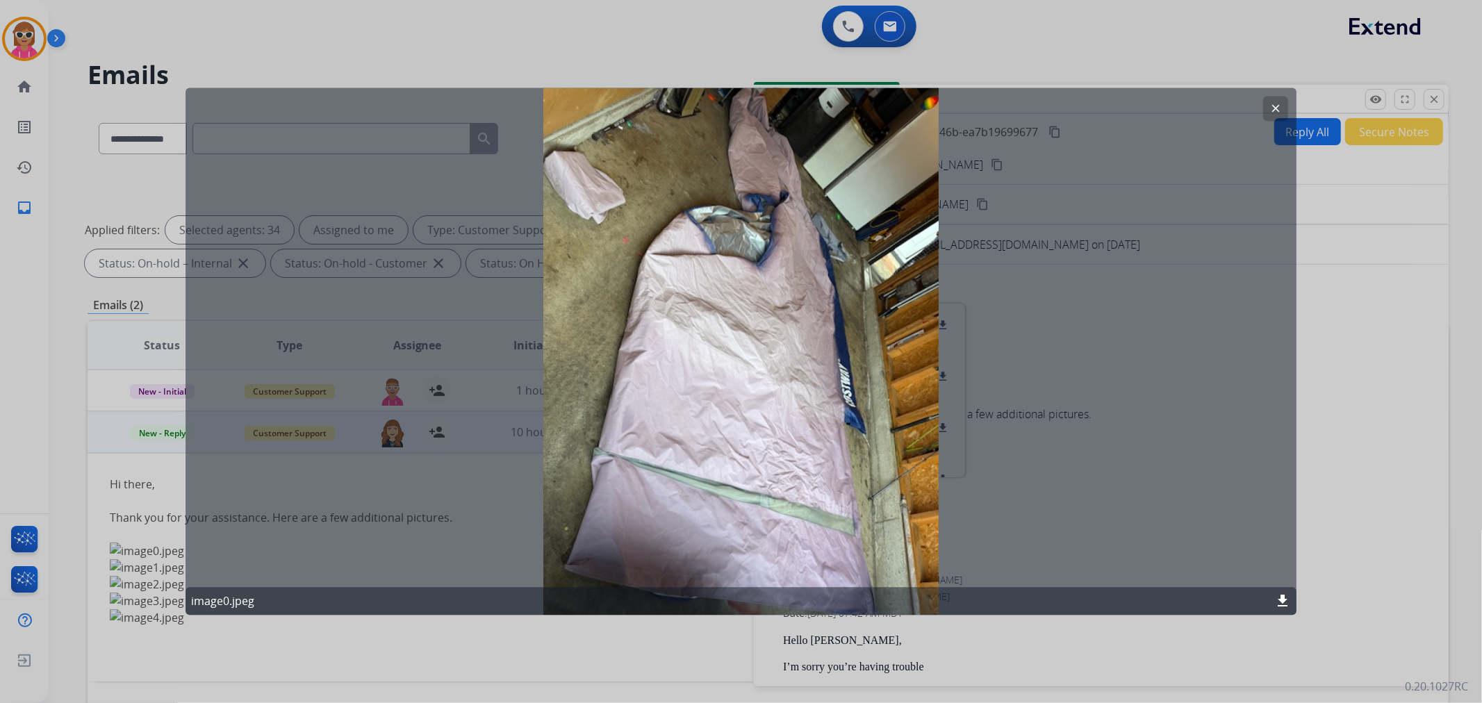
click at [1285, 108] on button "clear" at bounding box center [1275, 109] width 25 height 25
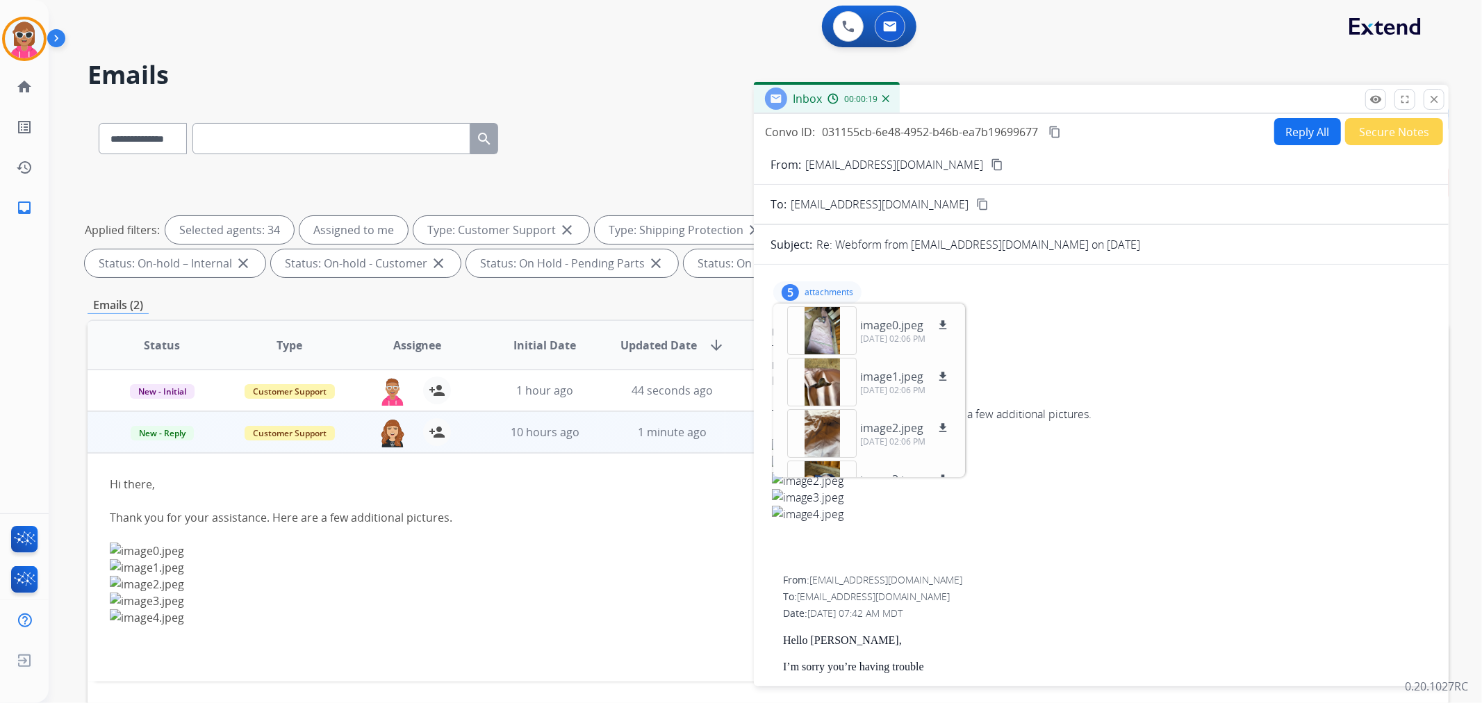
click at [1287, 126] on button "Reply All" at bounding box center [1307, 131] width 67 height 27
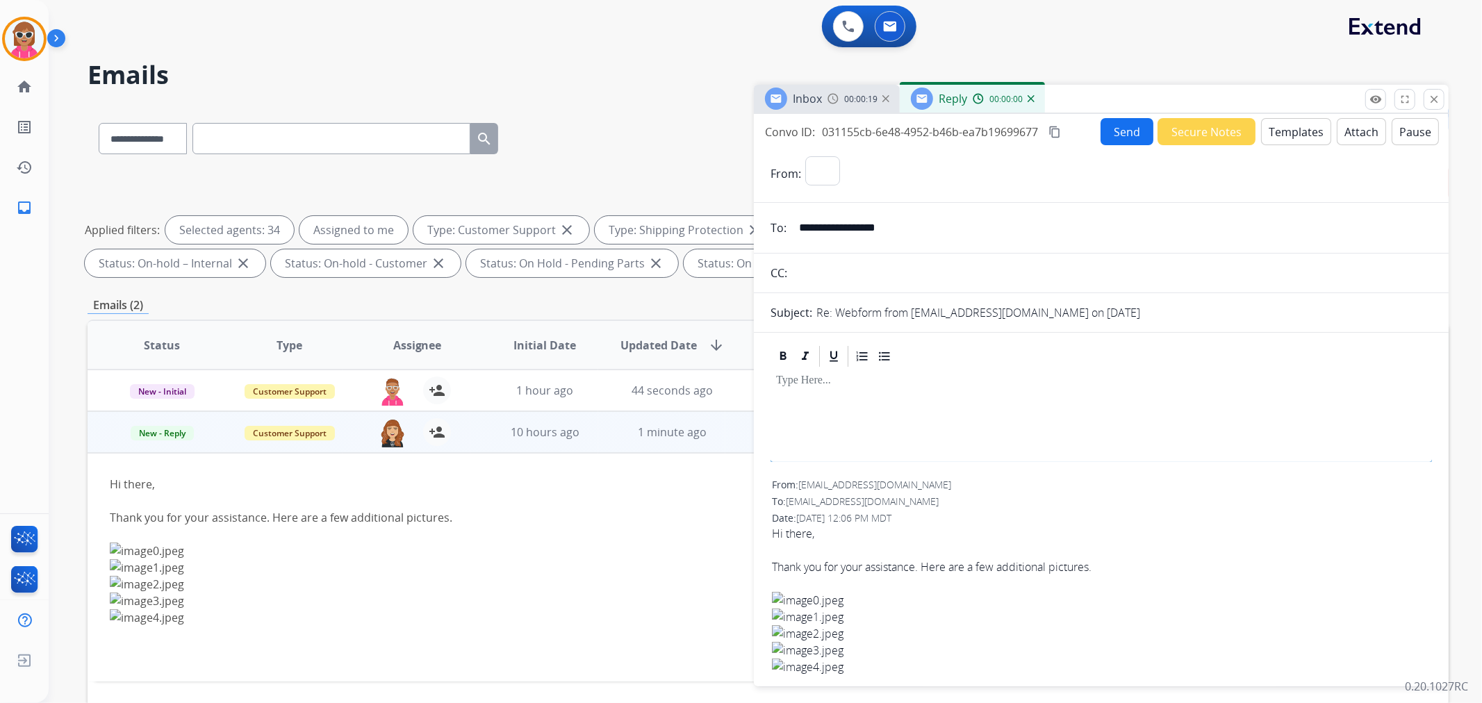
click at [1276, 135] on button "Templates" at bounding box center [1296, 131] width 70 height 27
select select "**********"
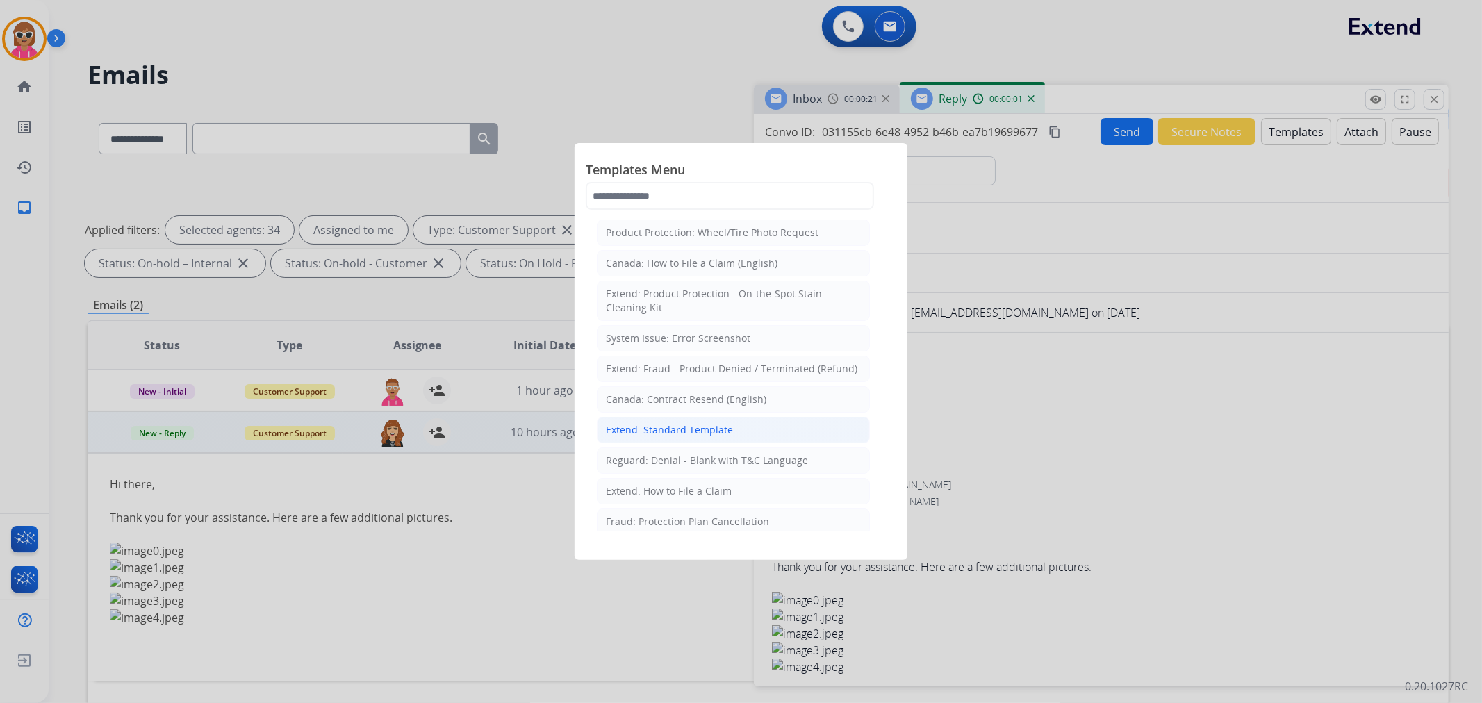
click at [717, 425] on div "Extend: Standard Template" at bounding box center [669, 430] width 127 height 14
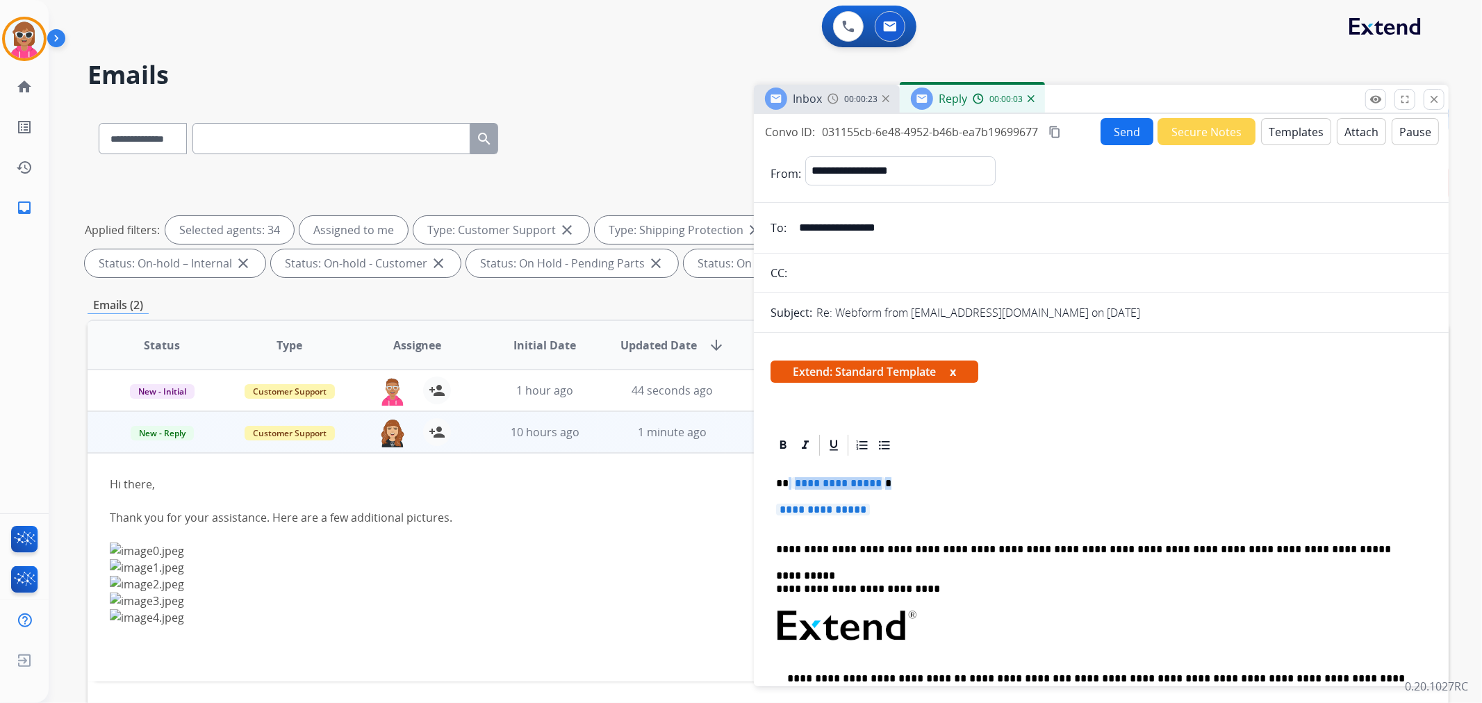
drag, startPoint x: 893, startPoint y: 518, endPoint x: 784, endPoint y: 479, distance: 116.2
click at [786, 479] on div "**********" at bounding box center [1101, 659] width 661 height 402
drag, startPoint x: 782, startPoint y: 480, endPoint x: 897, endPoint y: 507, distance: 117.8
click at [897, 507] on div "**********" at bounding box center [1101, 659] width 661 height 402
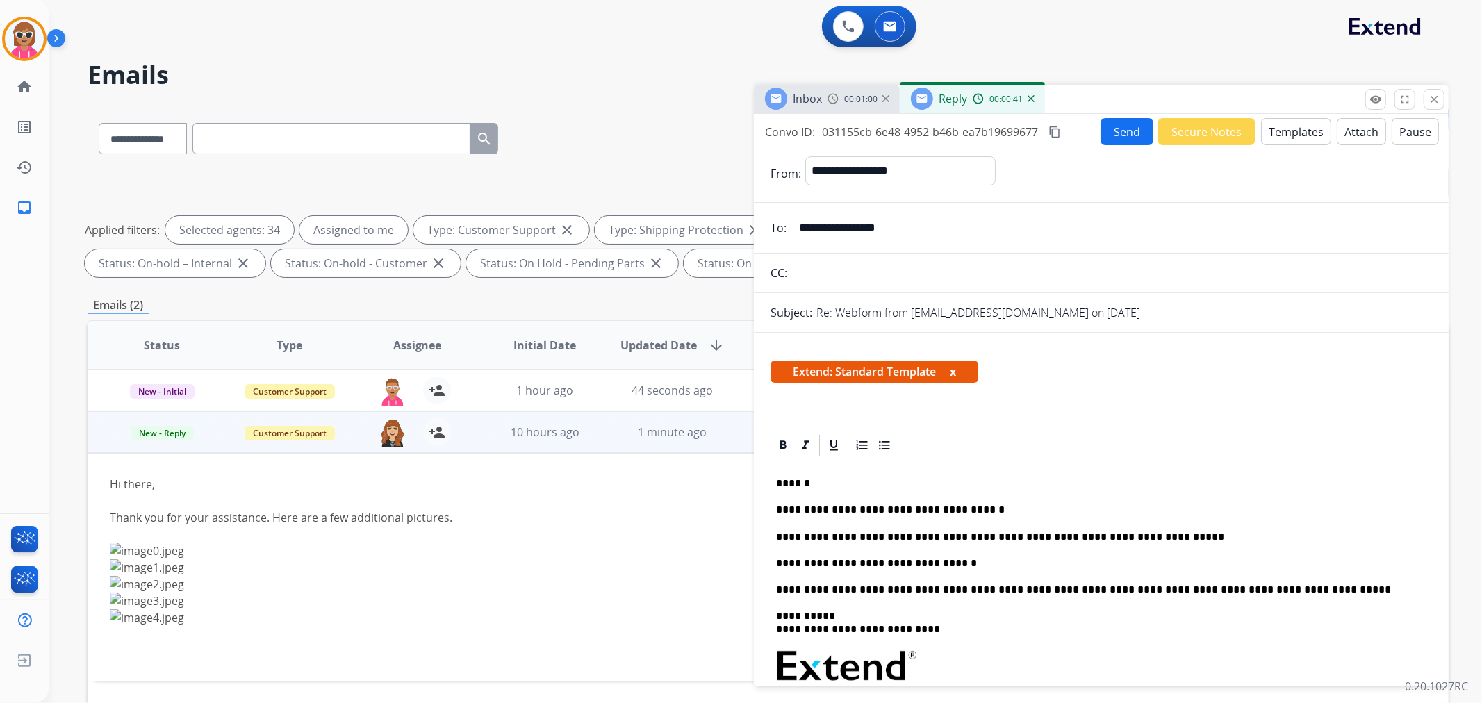
click at [1123, 140] on button "Send" at bounding box center [1127, 131] width 53 height 27
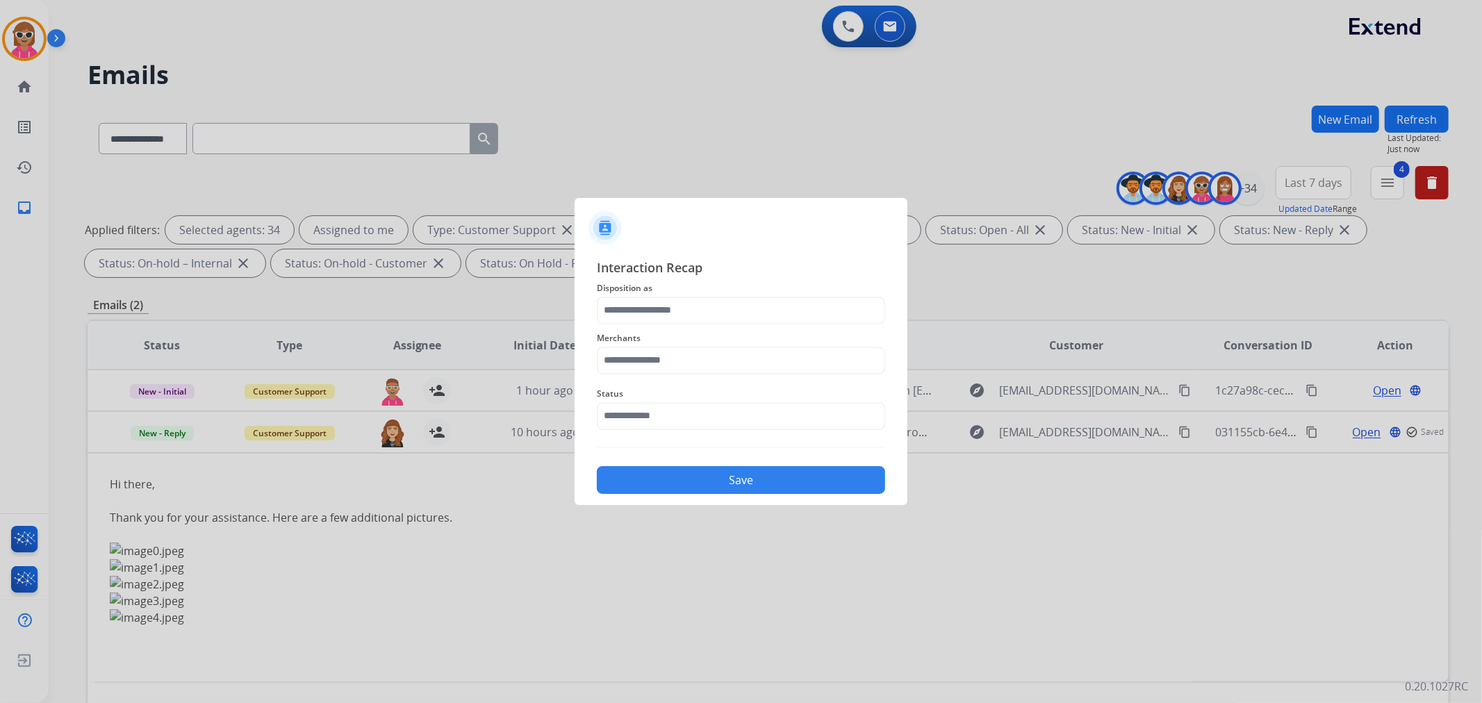
click at [695, 429] on div "Status" at bounding box center [741, 408] width 288 height 56
click at [693, 425] on input "text" at bounding box center [741, 416] width 288 height 28
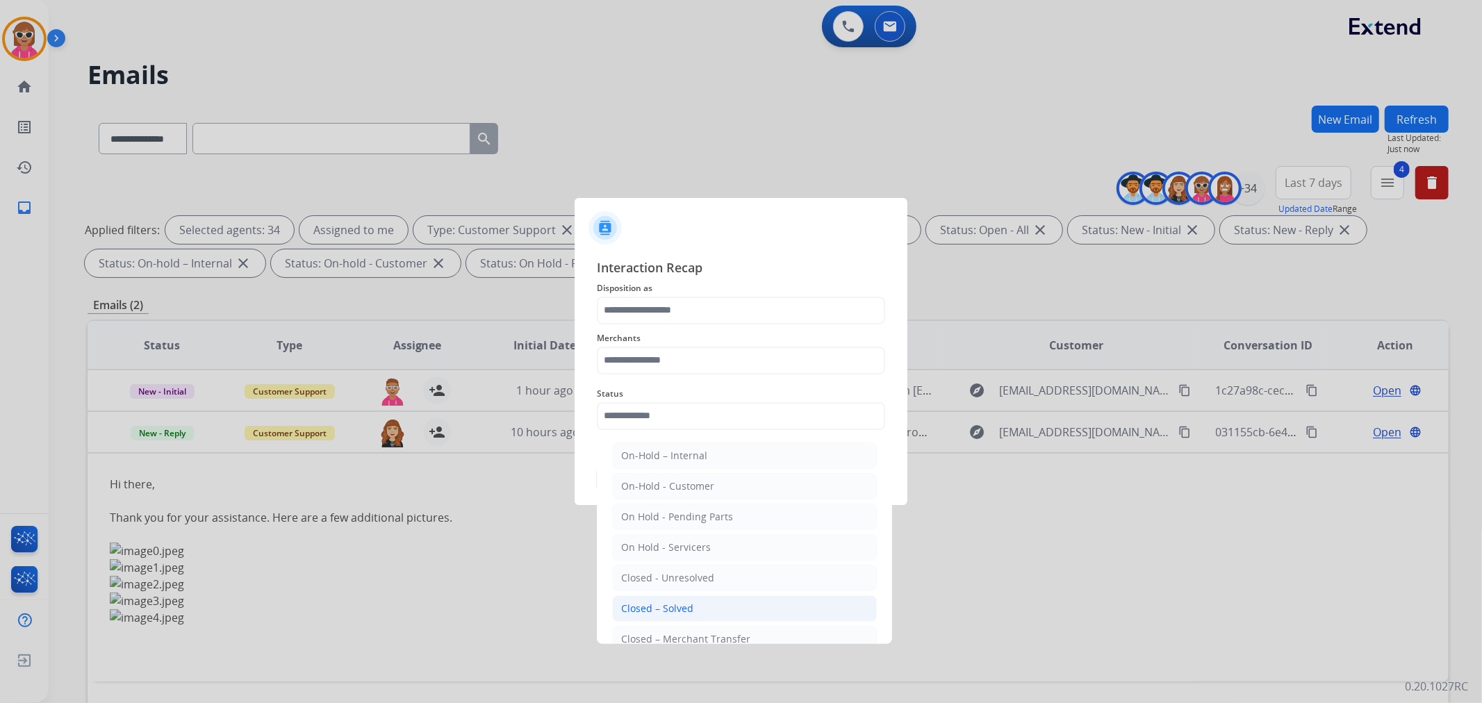
drag, startPoint x: 695, startPoint y: 609, endPoint x: 631, endPoint y: 491, distance: 134.3
click at [693, 608] on li "Closed – Solved" at bounding box center [744, 608] width 265 height 26
type input "**********"
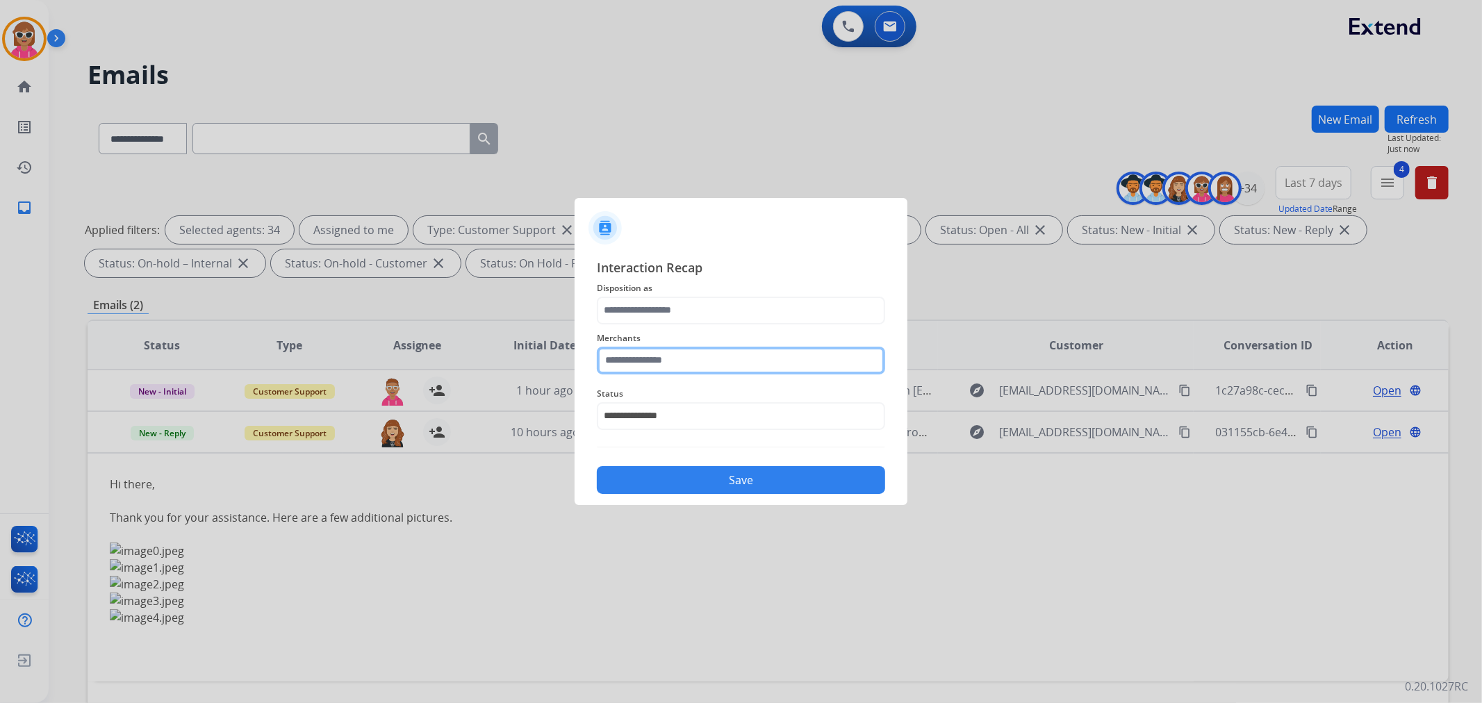
click at [669, 366] on input "text" at bounding box center [741, 361] width 288 height 28
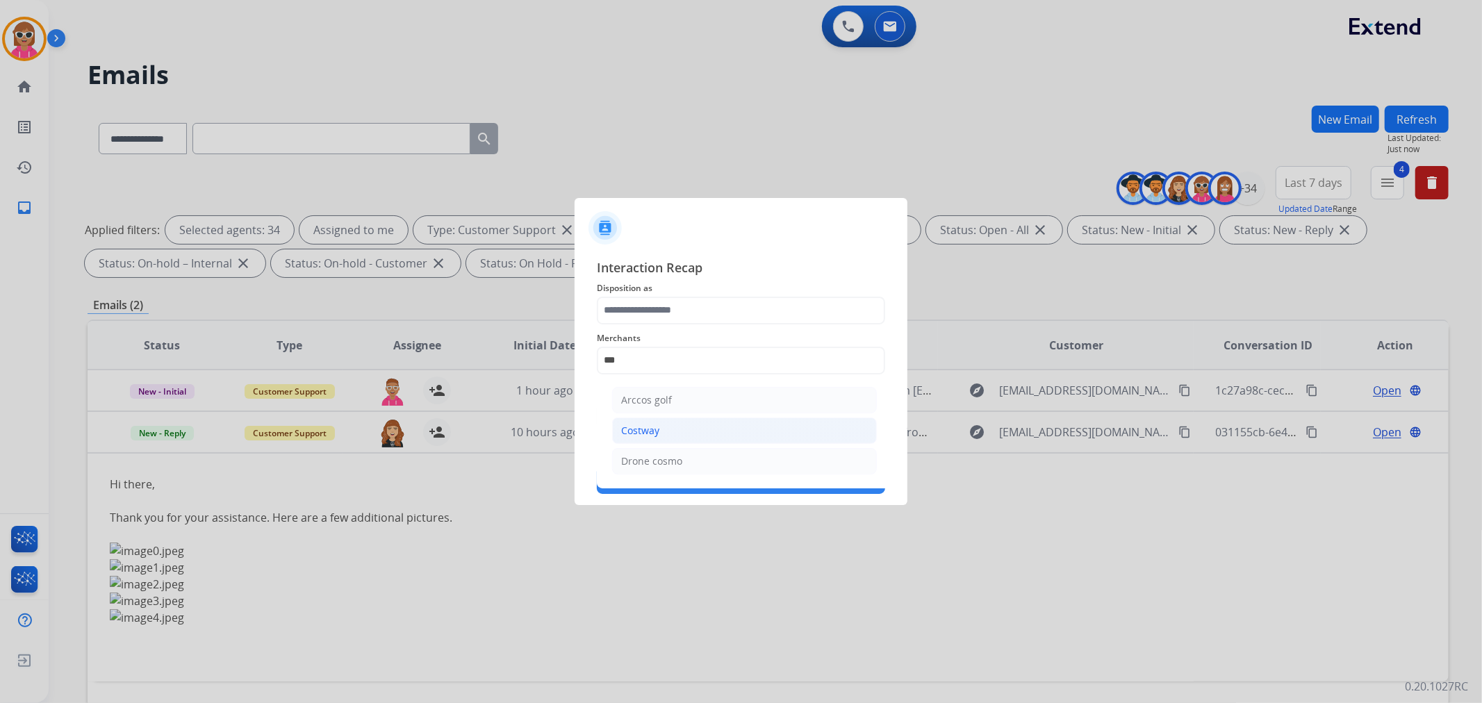
click at [711, 427] on li "Costway" at bounding box center [744, 431] width 265 height 26
type input "*******"
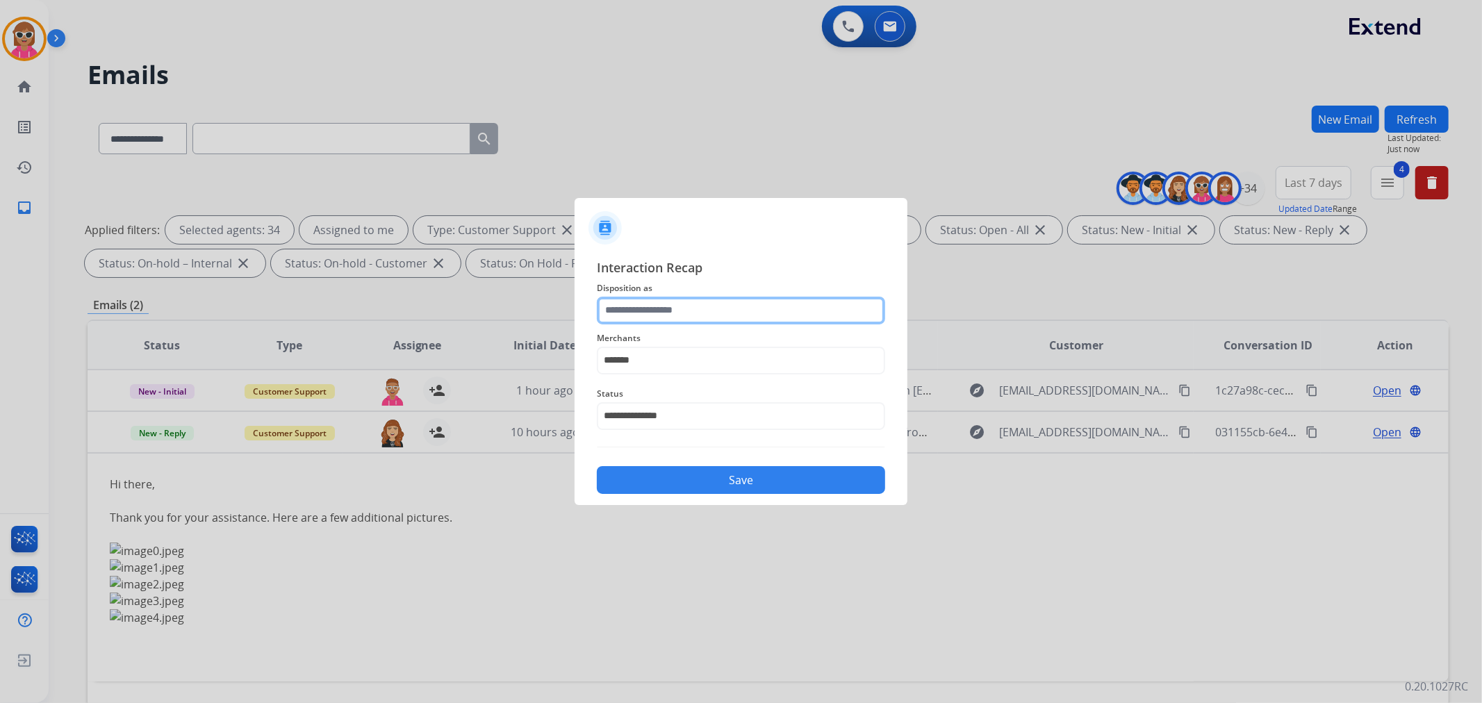
click at [710, 311] on input "text" at bounding box center [741, 311] width 288 height 28
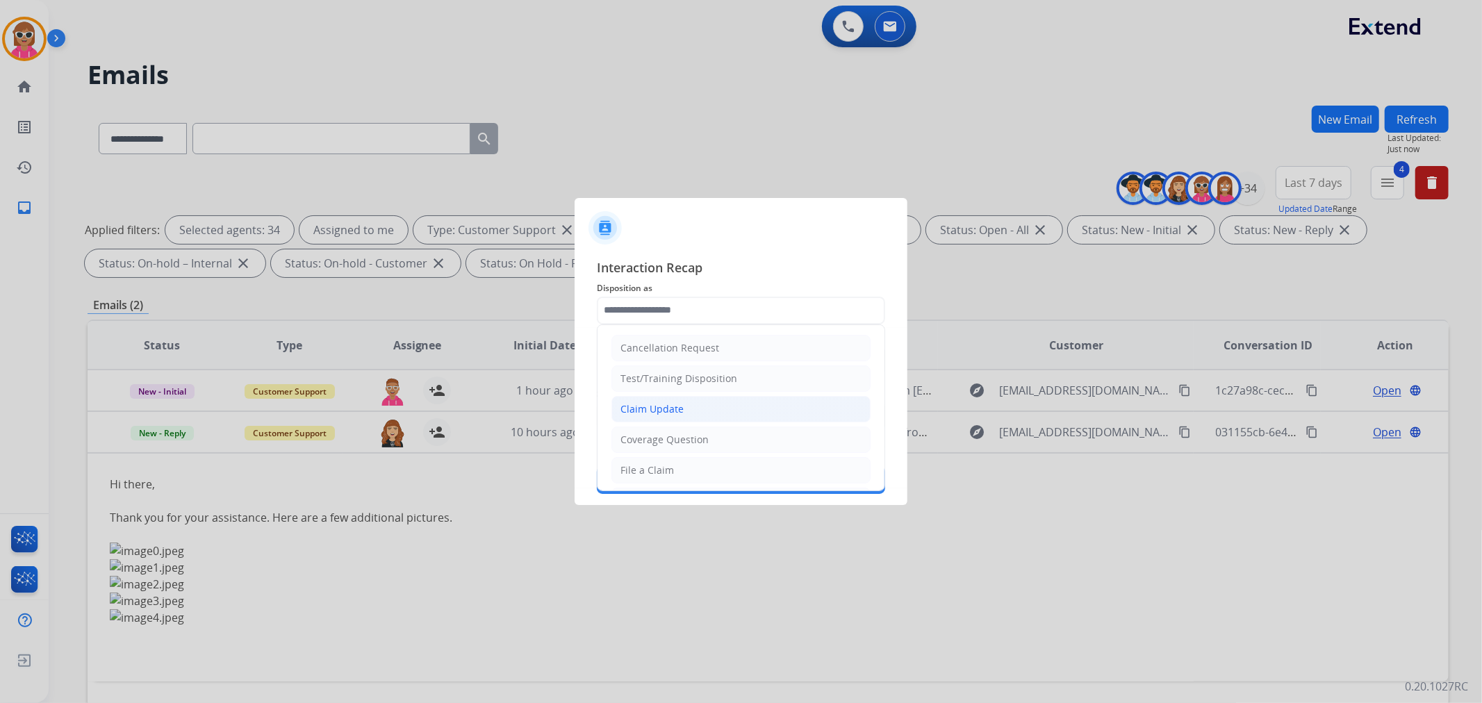
click at [684, 417] on li "Claim Update" at bounding box center [740, 409] width 259 height 26
type input "**********"
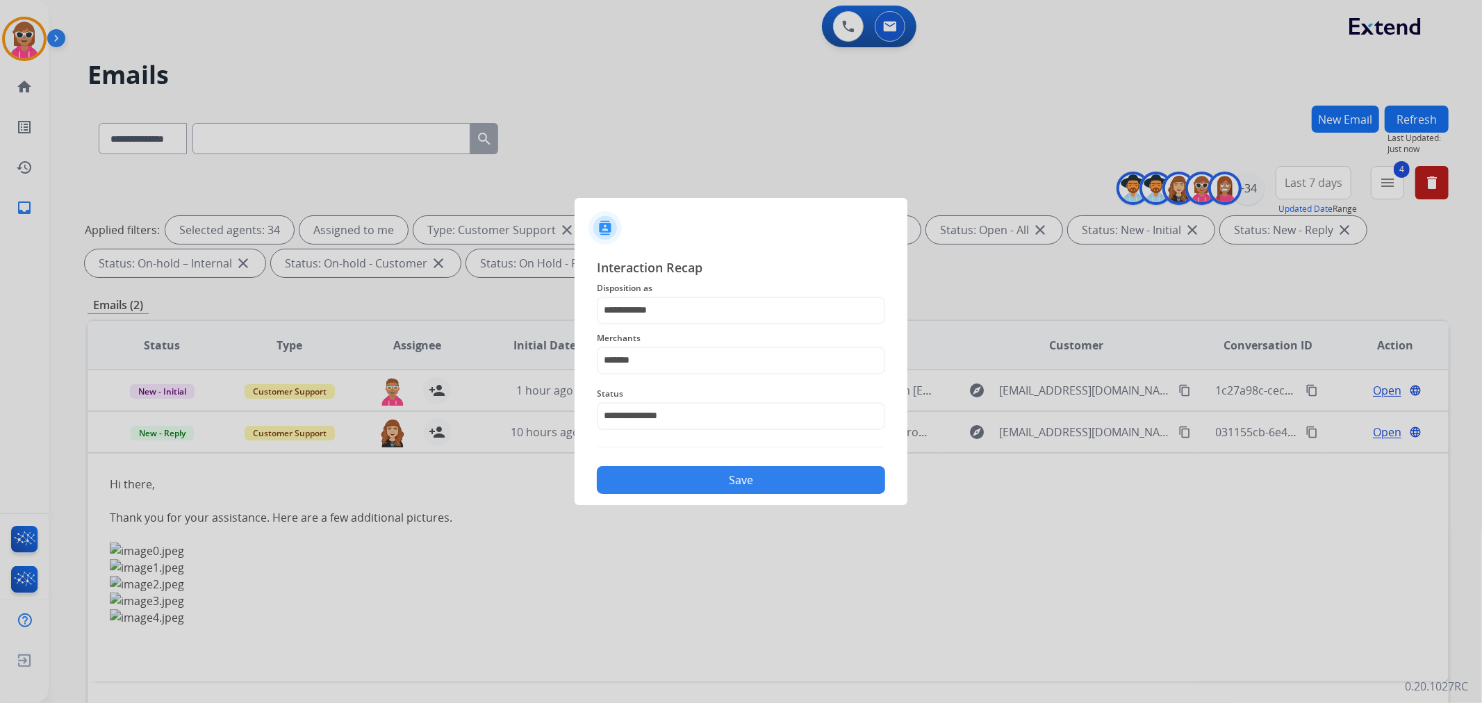
click at [707, 468] on button "Save" at bounding box center [741, 480] width 288 height 28
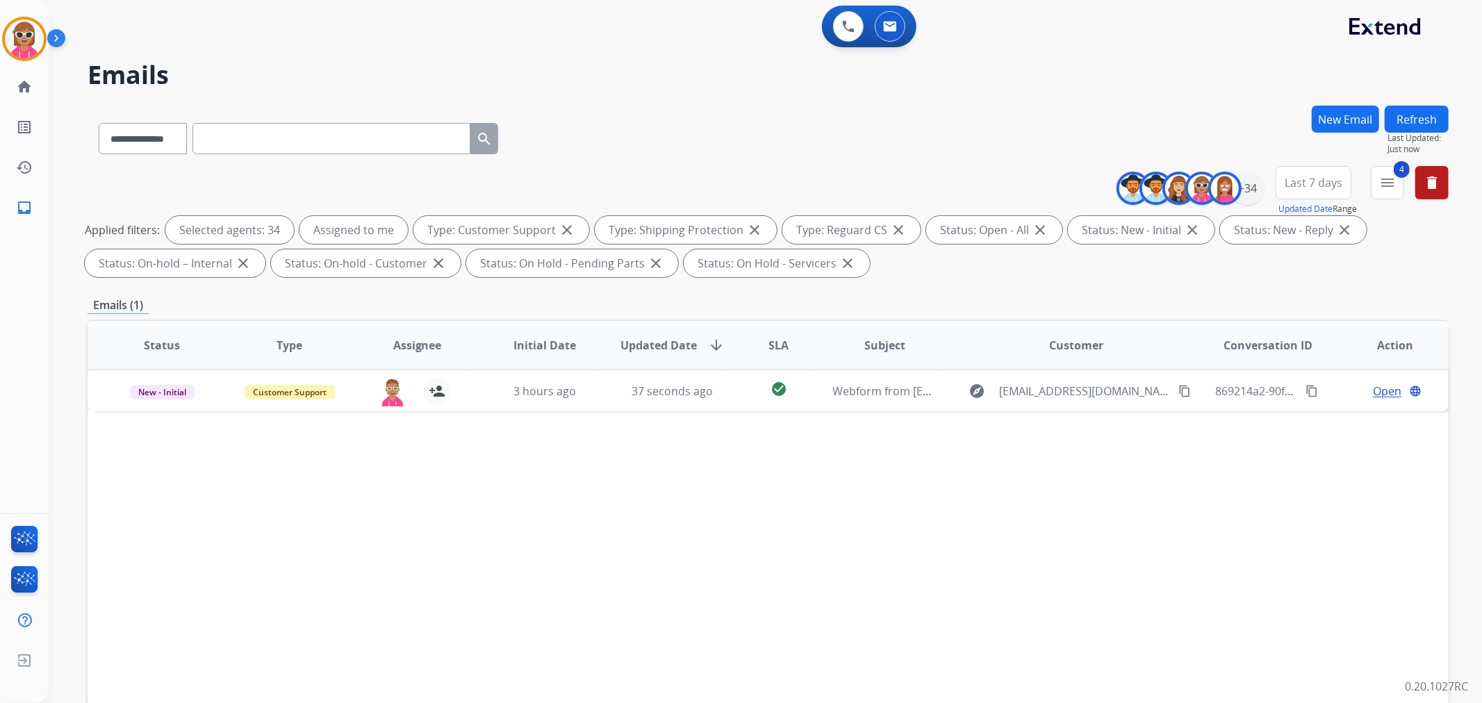
click at [1424, 125] on button "Refresh" at bounding box center [1417, 119] width 64 height 27
click at [1438, 113] on button "Refresh" at bounding box center [1417, 119] width 64 height 27
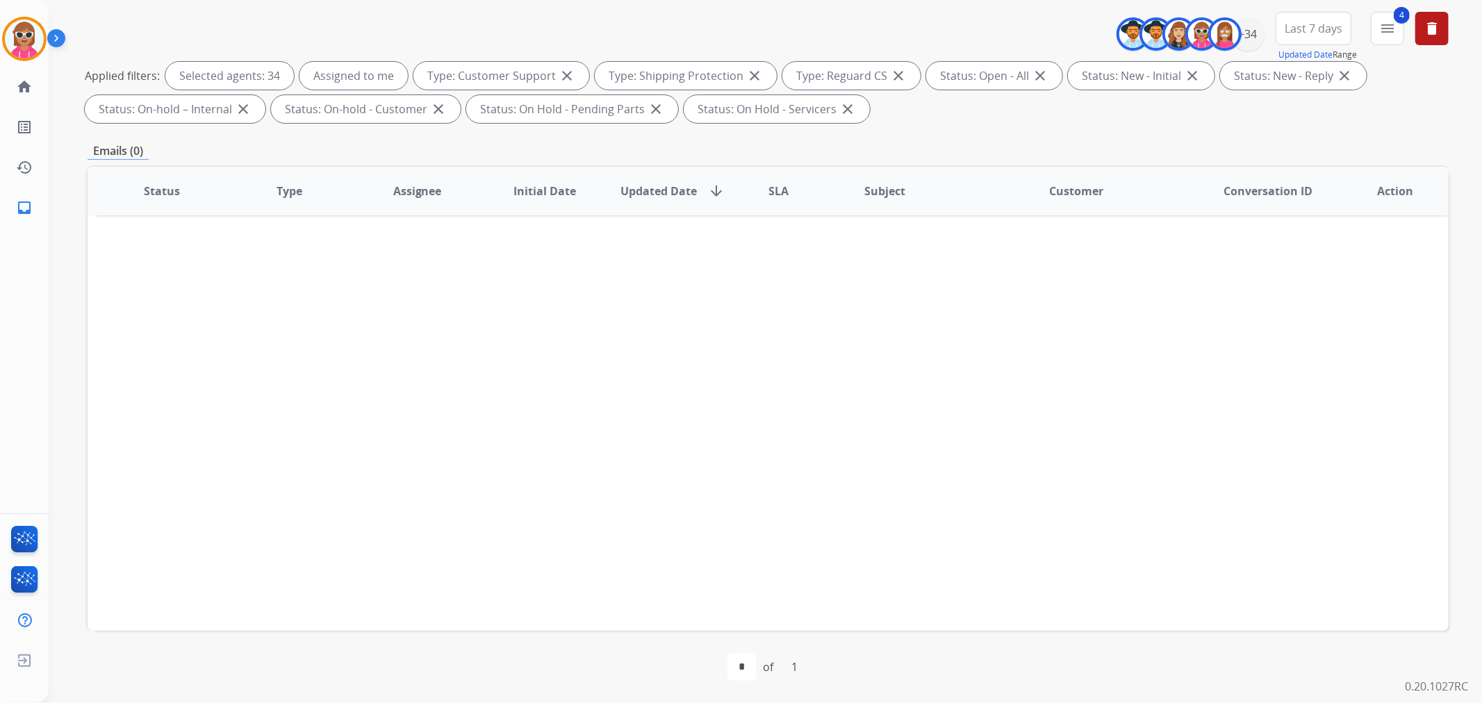
scroll to position [77, 0]
